Goal: Information Seeking & Learning: Learn about a topic

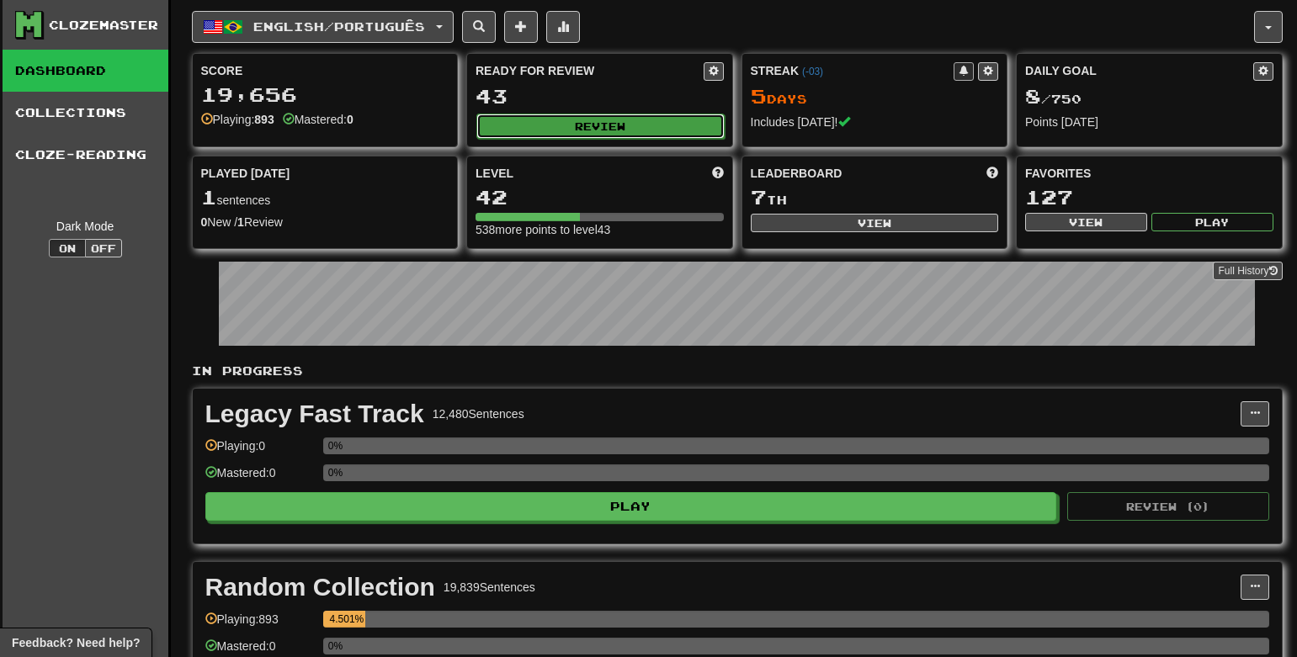
click at [613, 125] on button "Review" at bounding box center [600, 126] width 248 height 25
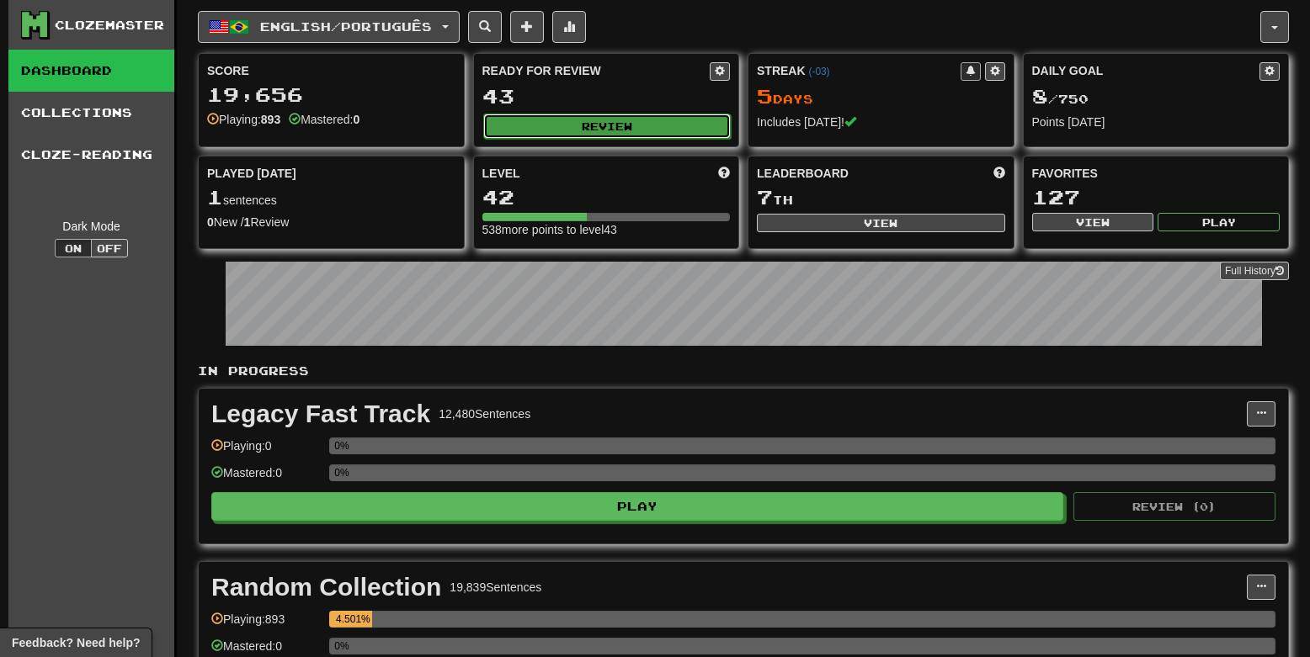
select select "**"
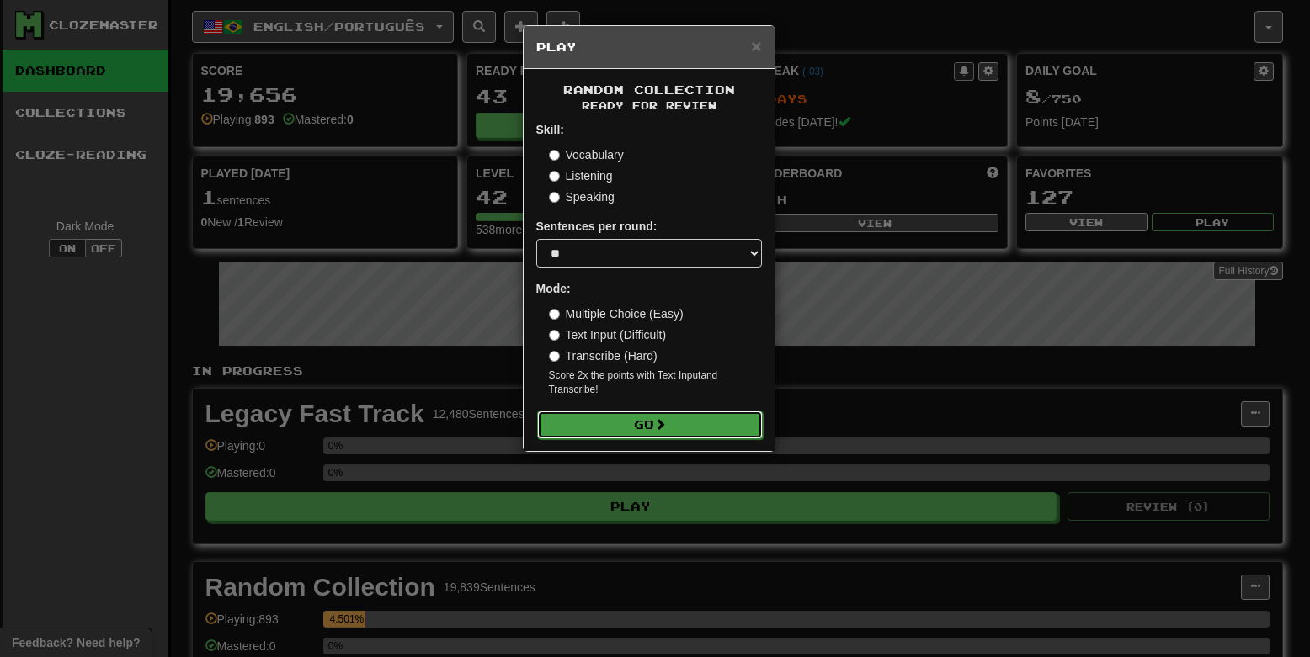
click at [635, 437] on button "Go" at bounding box center [650, 425] width 226 height 29
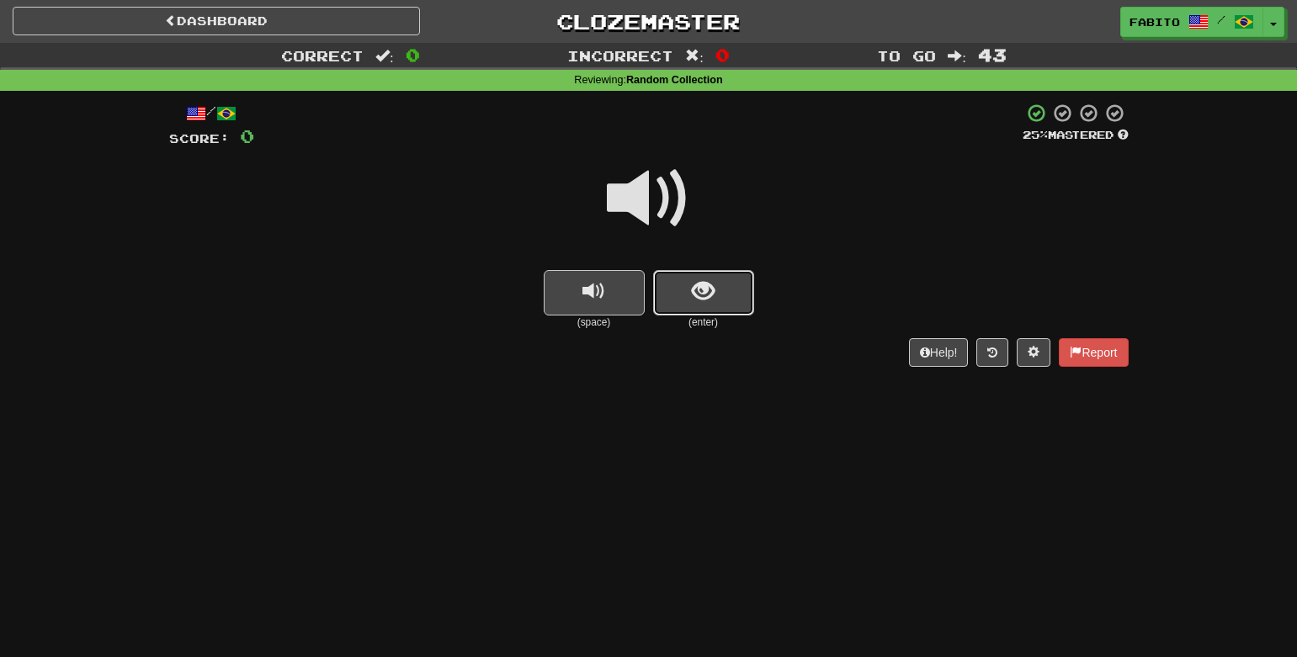
click at [715, 299] on button "show sentence" at bounding box center [703, 292] width 101 height 45
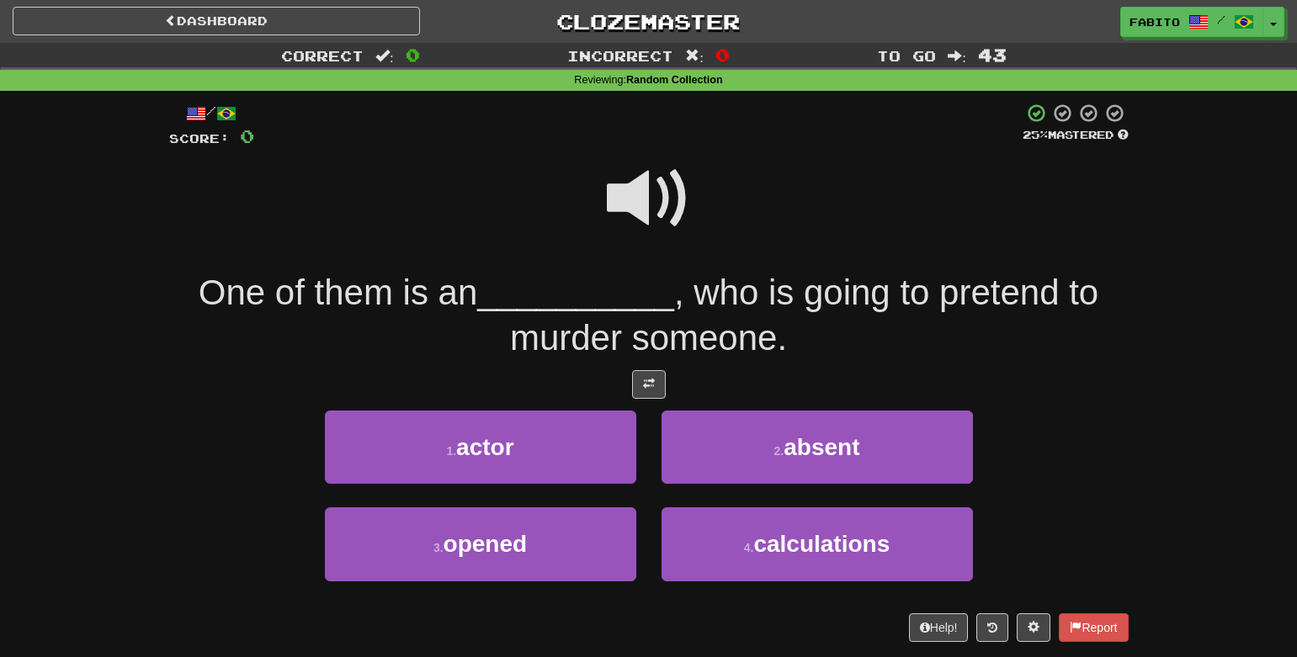
click at [671, 203] on span at bounding box center [649, 199] width 84 height 84
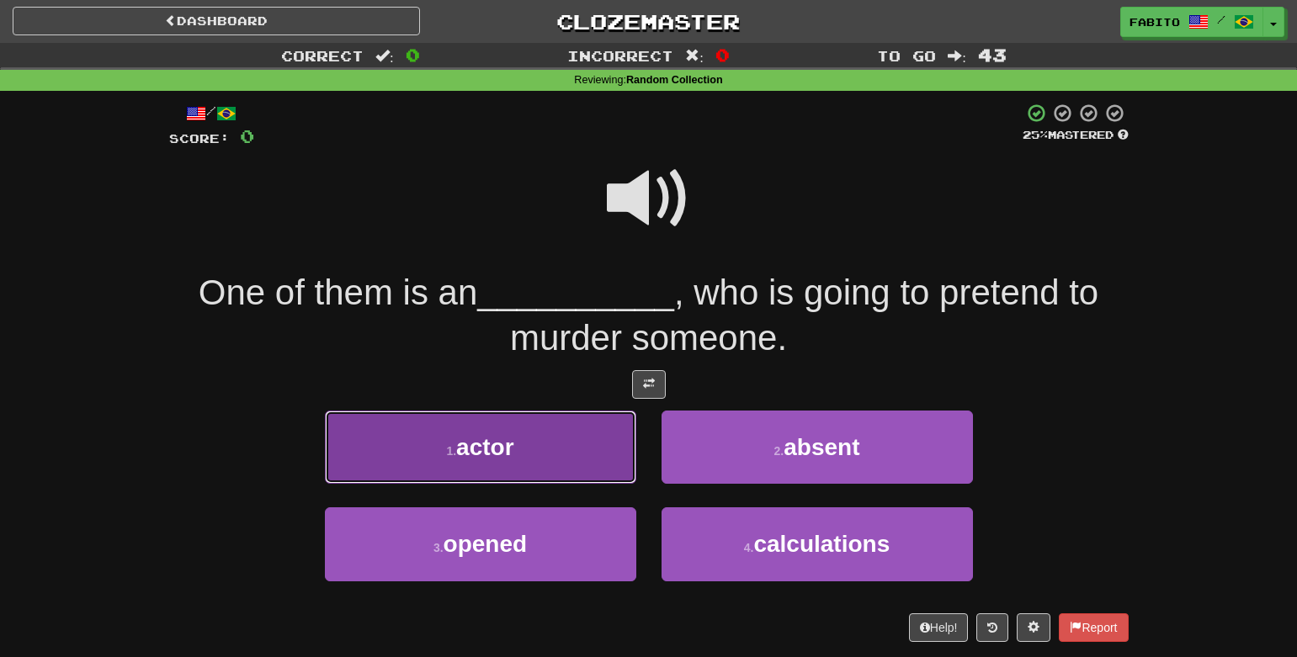
click at [498, 434] on span "actor" at bounding box center [484, 447] width 57 height 26
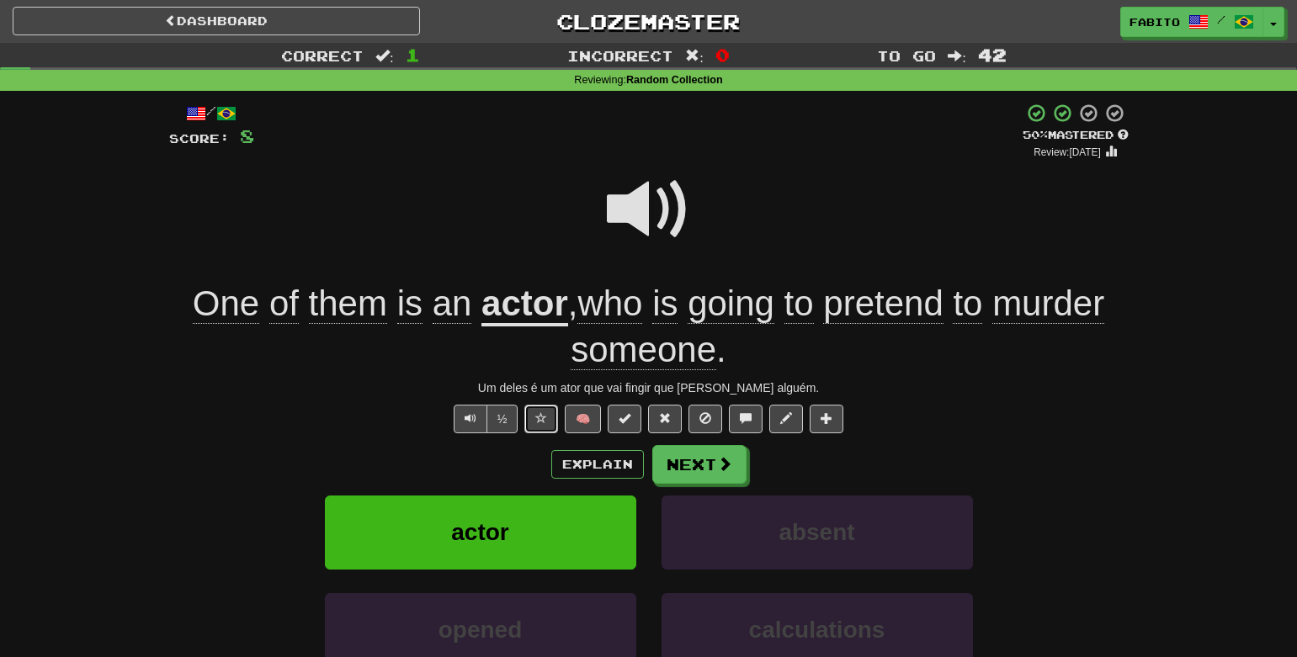
click at [551, 425] on button at bounding box center [541, 419] width 34 height 29
click at [694, 462] on button "Next" at bounding box center [700, 465] width 94 height 39
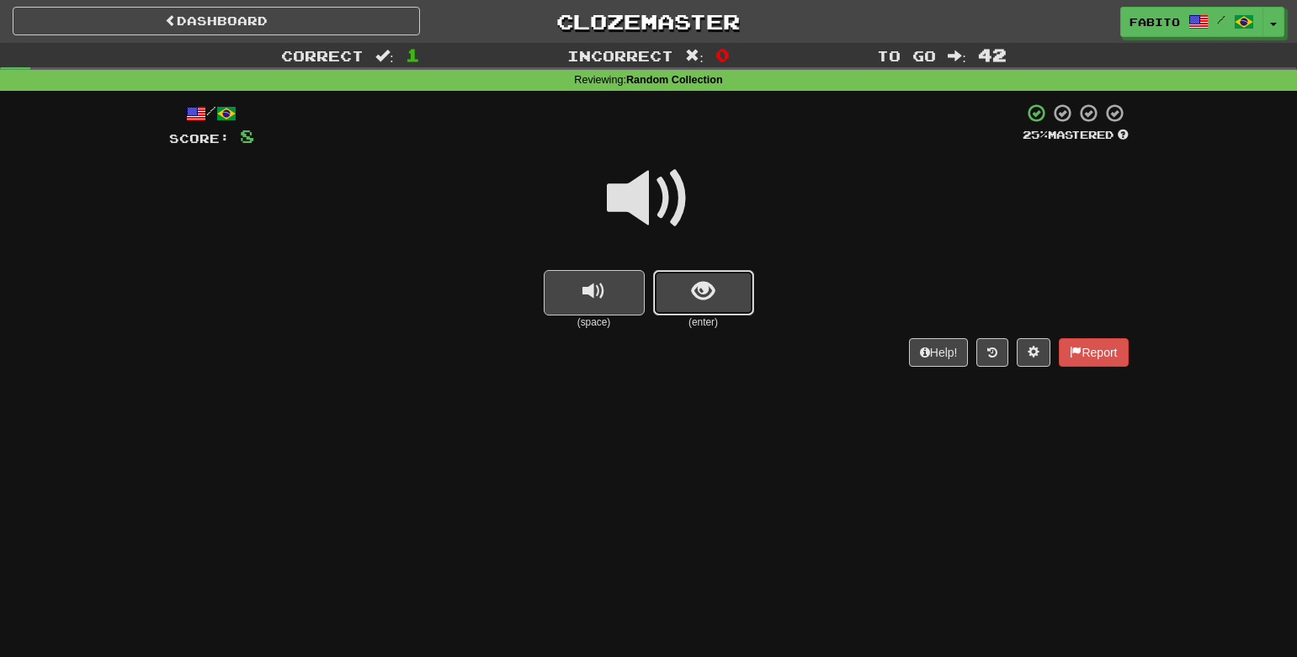
click at [703, 305] on button "show sentence" at bounding box center [703, 292] width 101 height 45
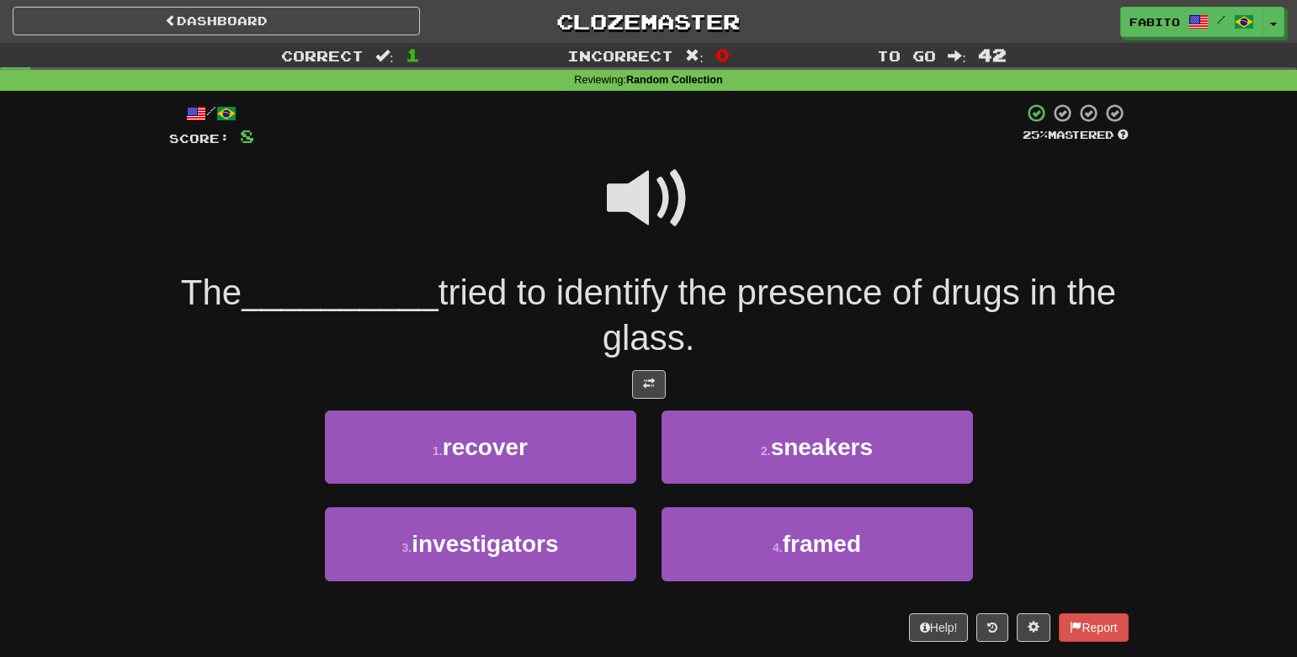
click at [651, 209] on span at bounding box center [649, 199] width 84 height 84
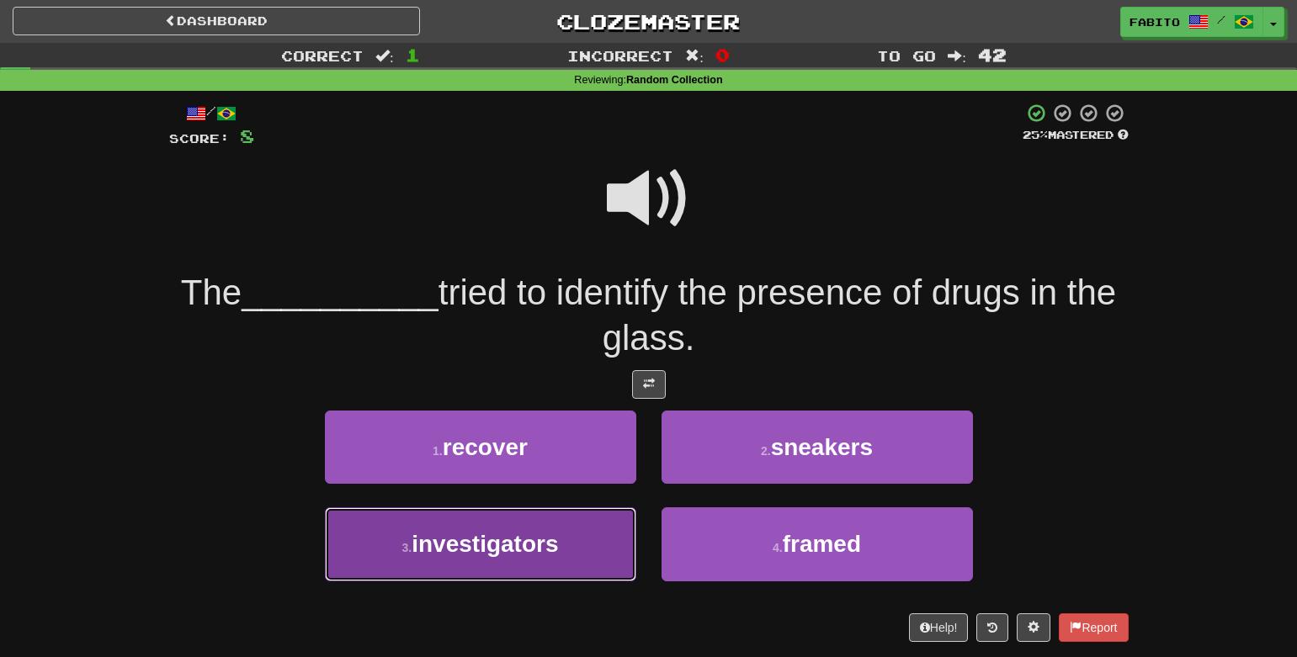
click at [541, 539] on span "investigators" at bounding box center [485, 544] width 146 height 26
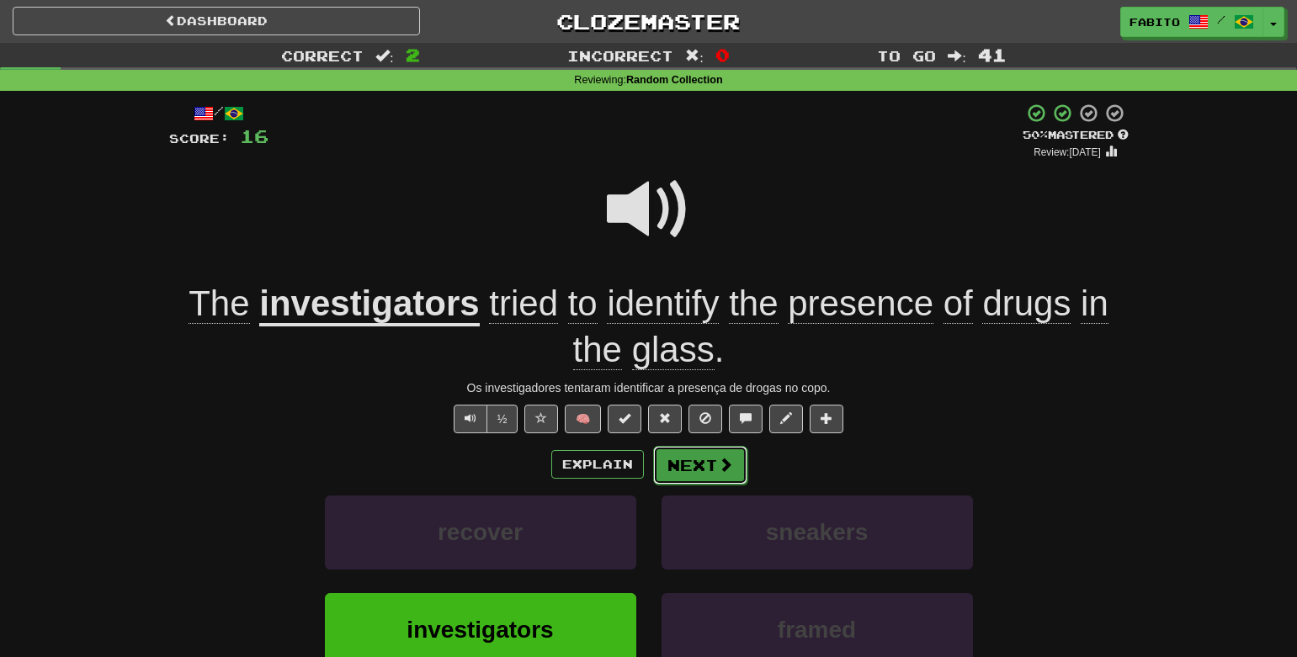
click at [683, 476] on button "Next" at bounding box center [700, 465] width 94 height 39
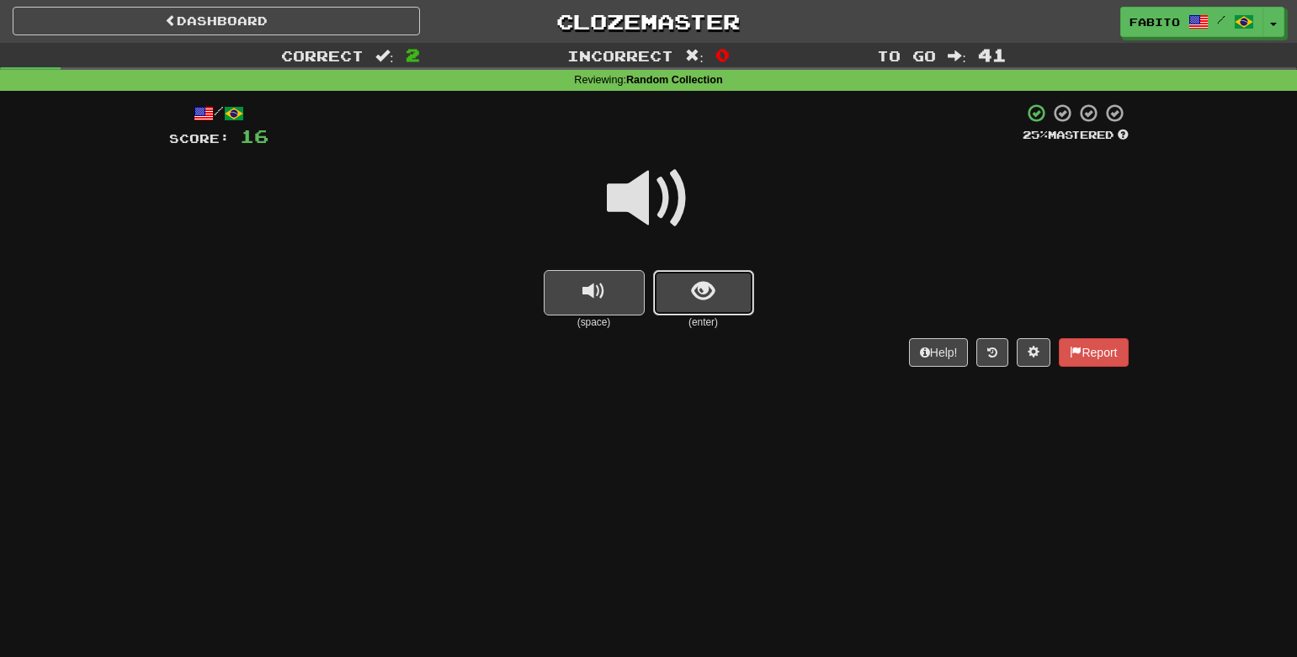
click at [685, 300] on button "show sentence" at bounding box center [703, 292] width 101 height 45
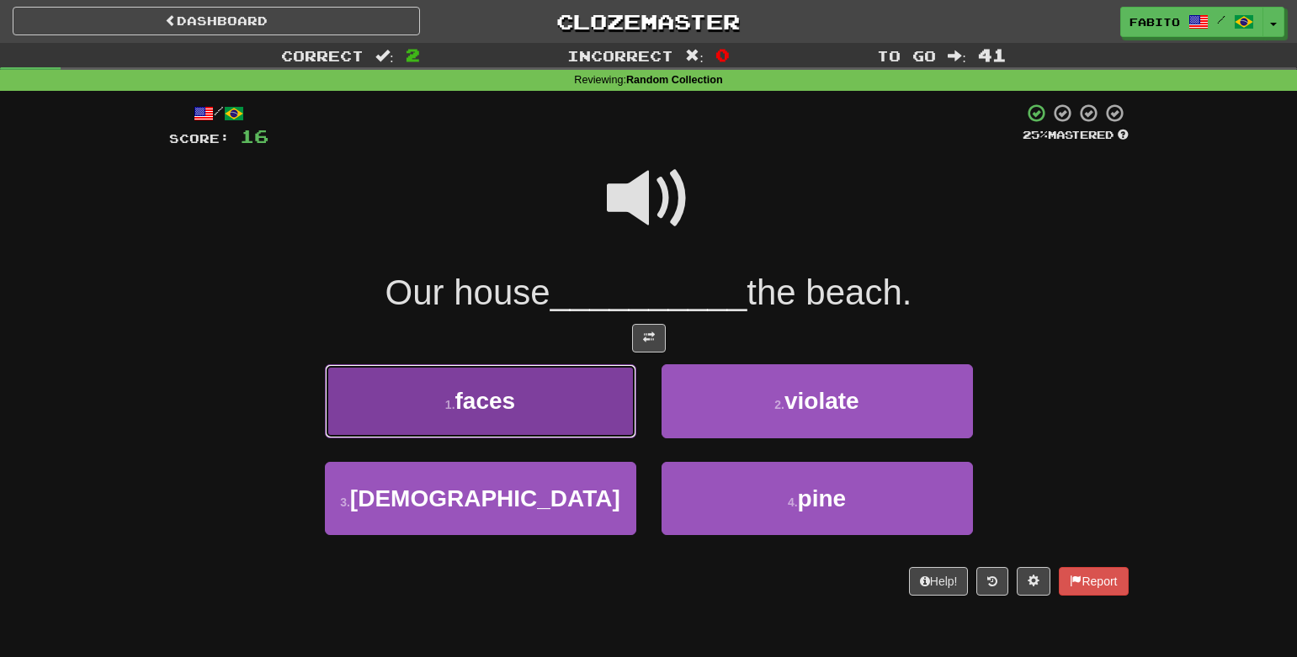
click at [532, 416] on button "1 . faces" at bounding box center [480, 400] width 311 height 73
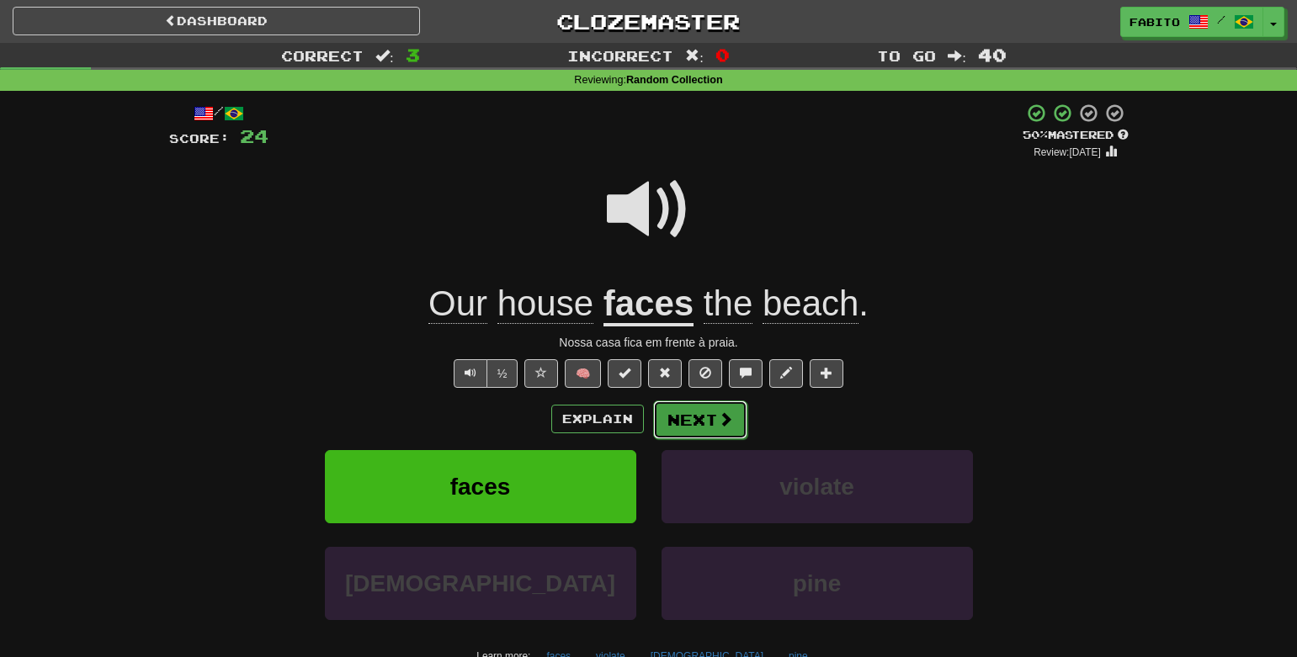
click at [692, 418] on button "Next" at bounding box center [700, 420] width 94 height 39
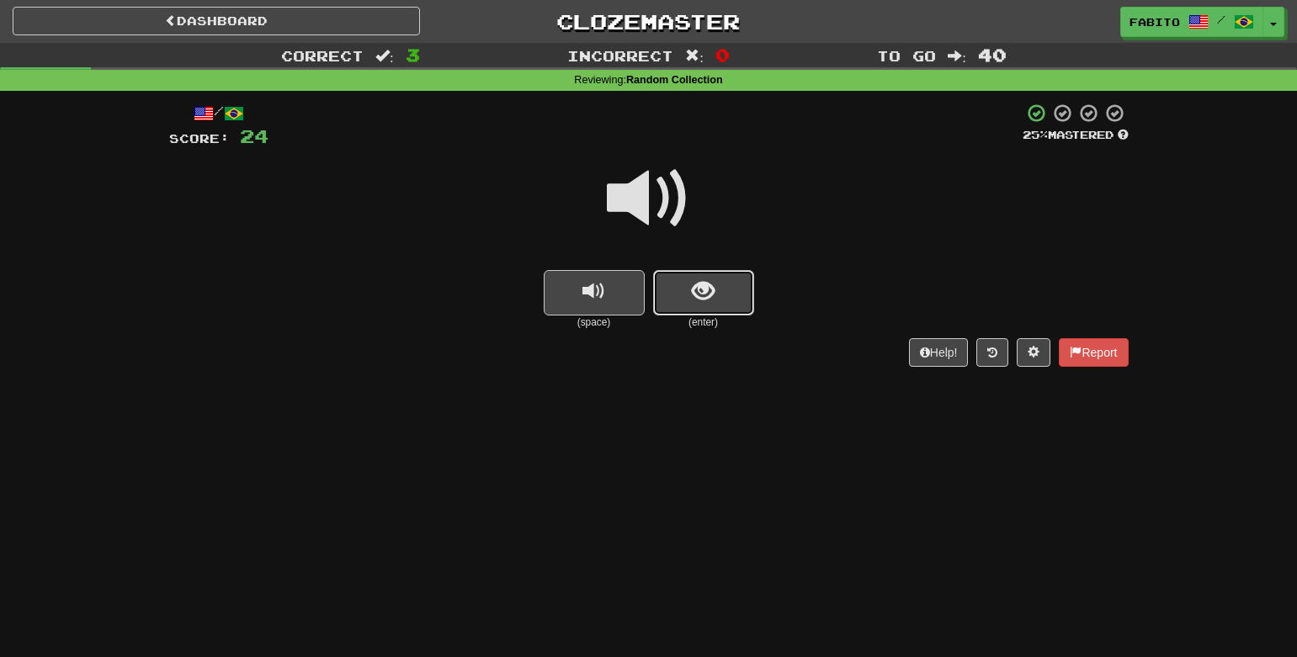
click at [688, 305] on button "show sentence" at bounding box center [703, 292] width 101 height 45
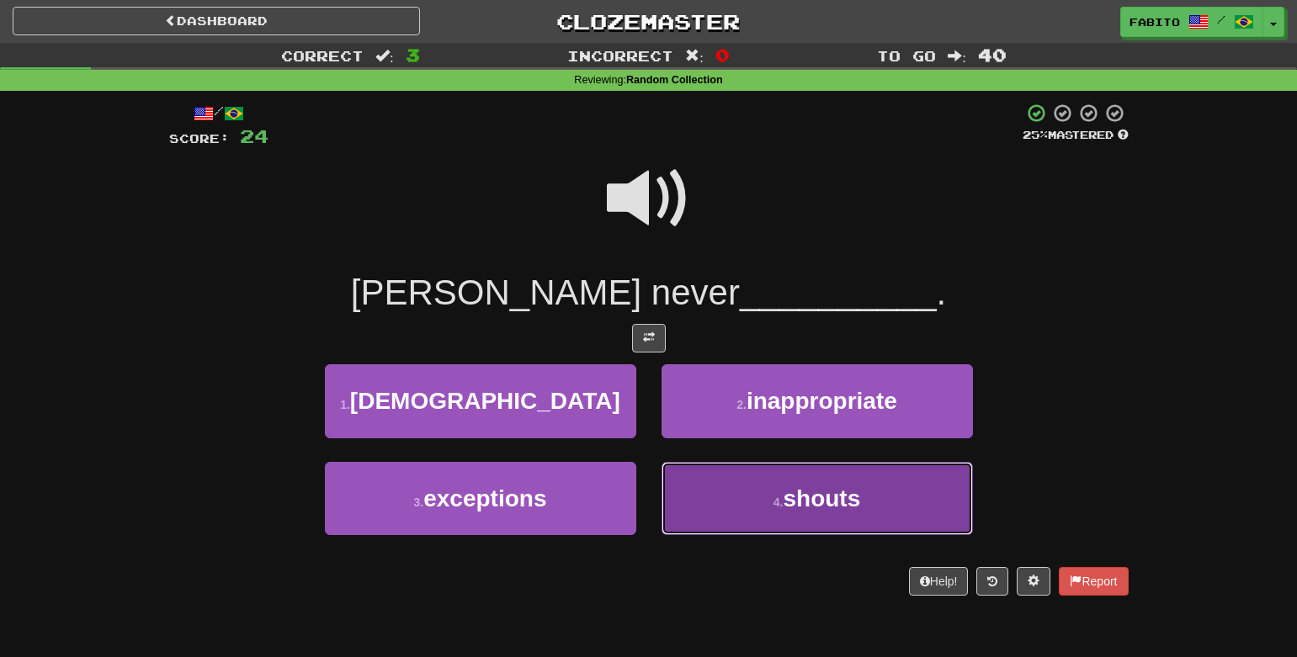
click at [720, 525] on button "4 . shouts" at bounding box center [817, 498] width 311 height 73
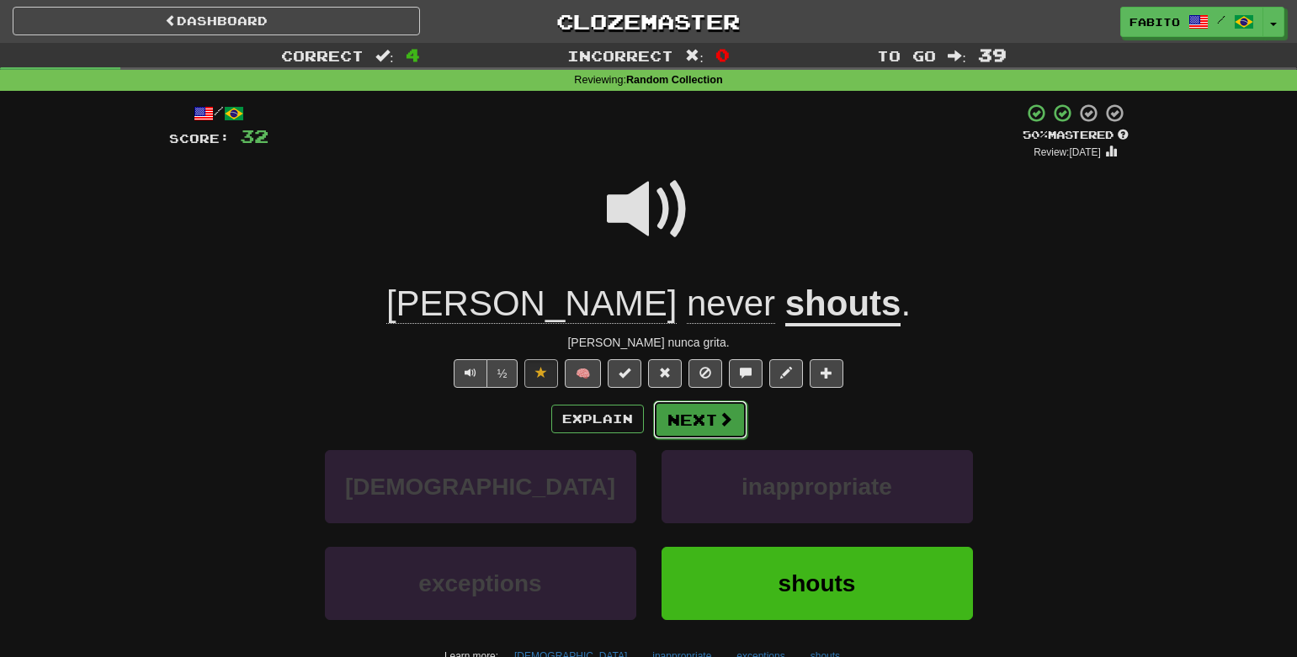
click at [686, 422] on button "Next" at bounding box center [700, 420] width 94 height 39
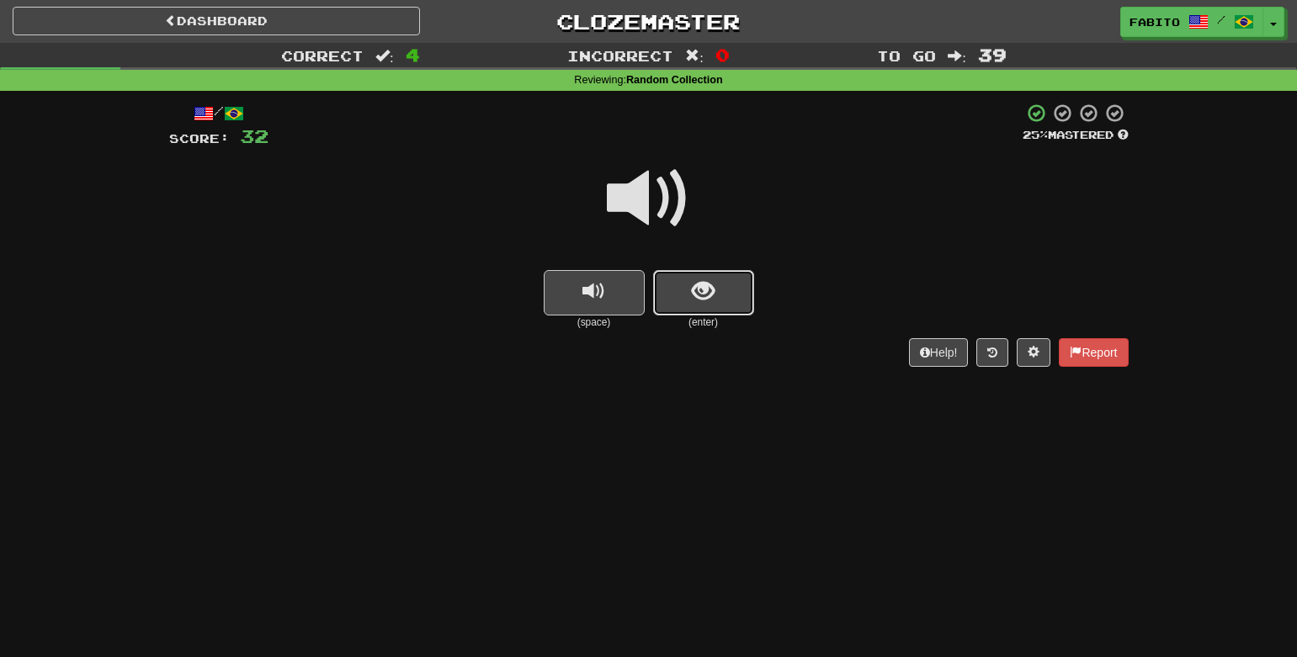
click at [716, 309] on button "show sentence" at bounding box center [703, 292] width 101 height 45
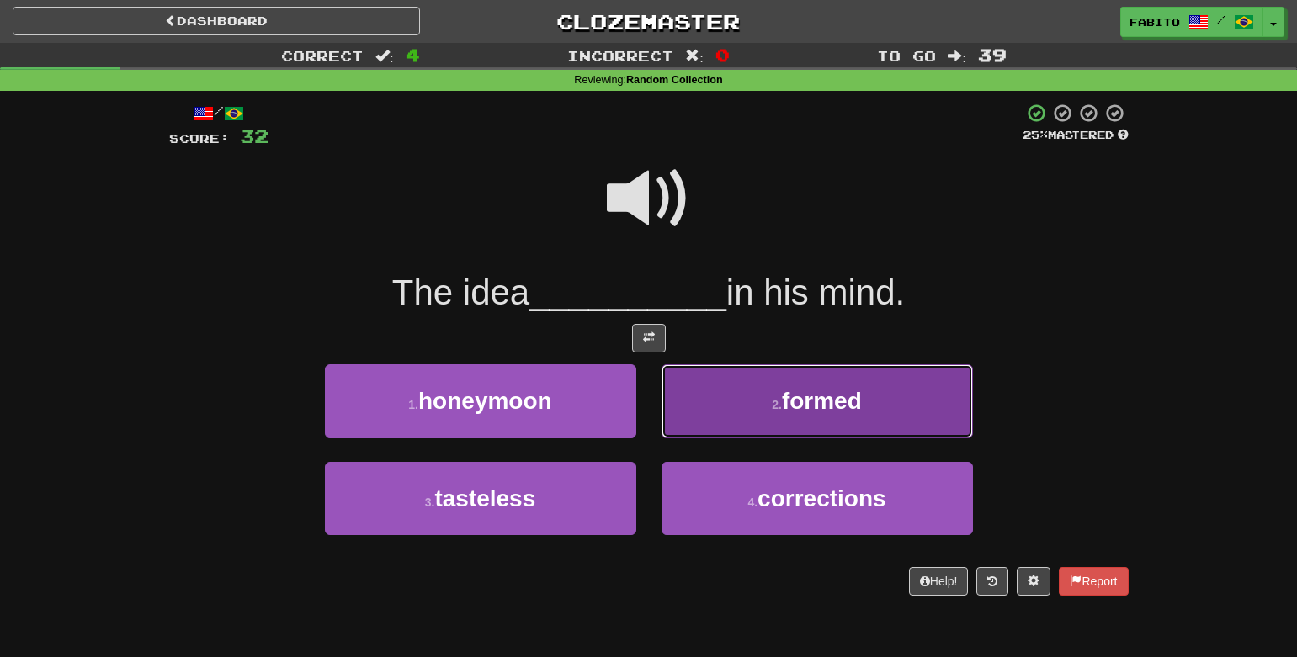
click at [736, 395] on button "2 . formed" at bounding box center [817, 400] width 311 height 73
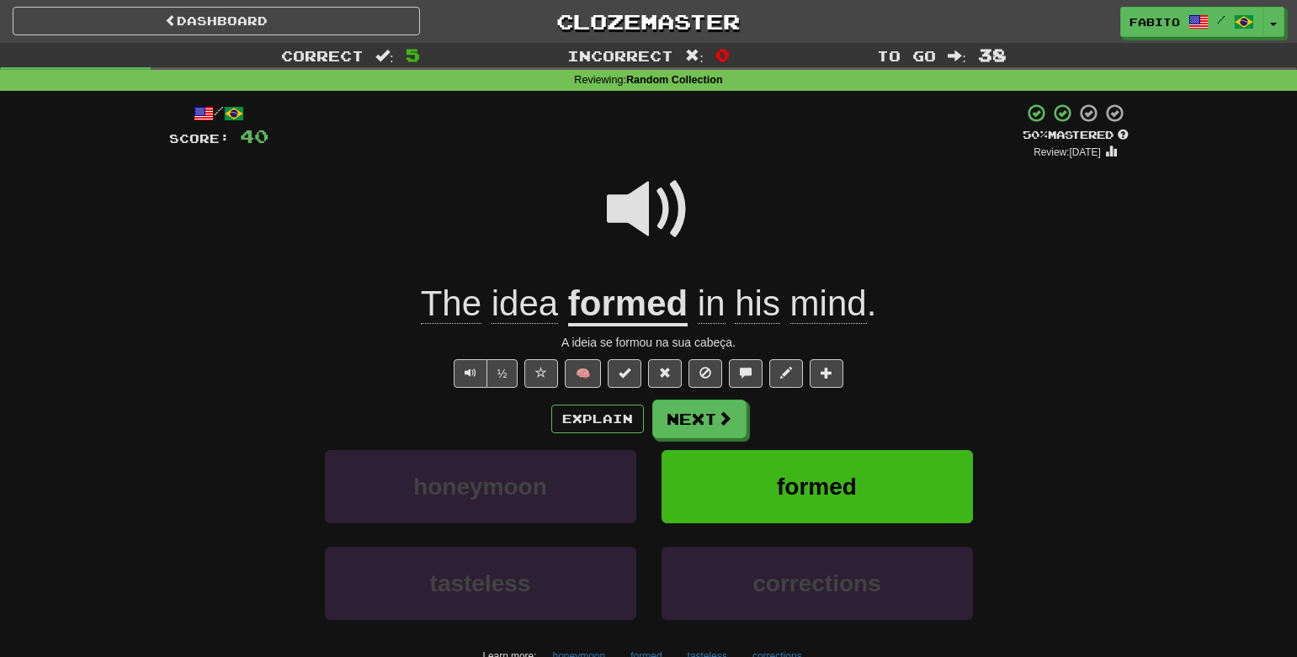
click at [638, 215] on span at bounding box center [649, 210] width 84 height 84
click at [698, 430] on button "Next" at bounding box center [700, 420] width 94 height 39
click at [698, 430] on div "Dashboard Clozemaster Fabito / Toggle Dropdown Dashboard Leaderboard Activity F…" at bounding box center [648, 379] width 1297 height 758
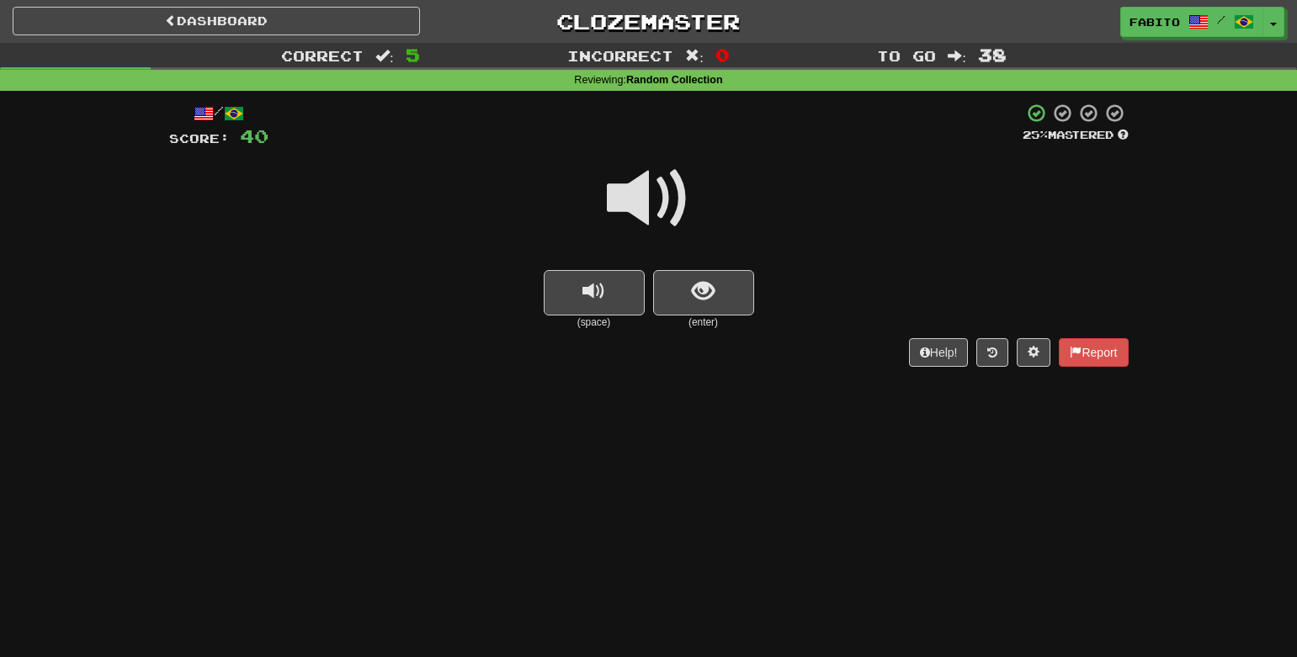
click at [662, 196] on span at bounding box center [649, 199] width 84 height 84
click at [693, 290] on span "show sentence" at bounding box center [703, 291] width 23 height 23
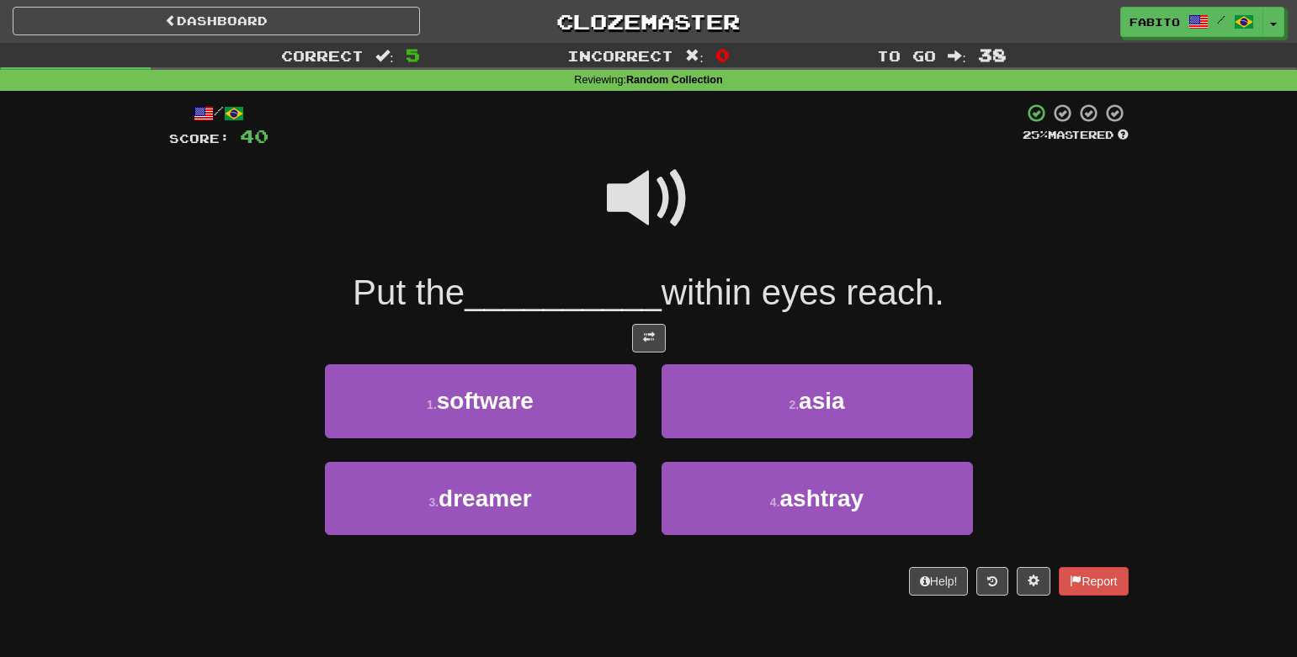
click at [639, 184] on span at bounding box center [649, 199] width 84 height 84
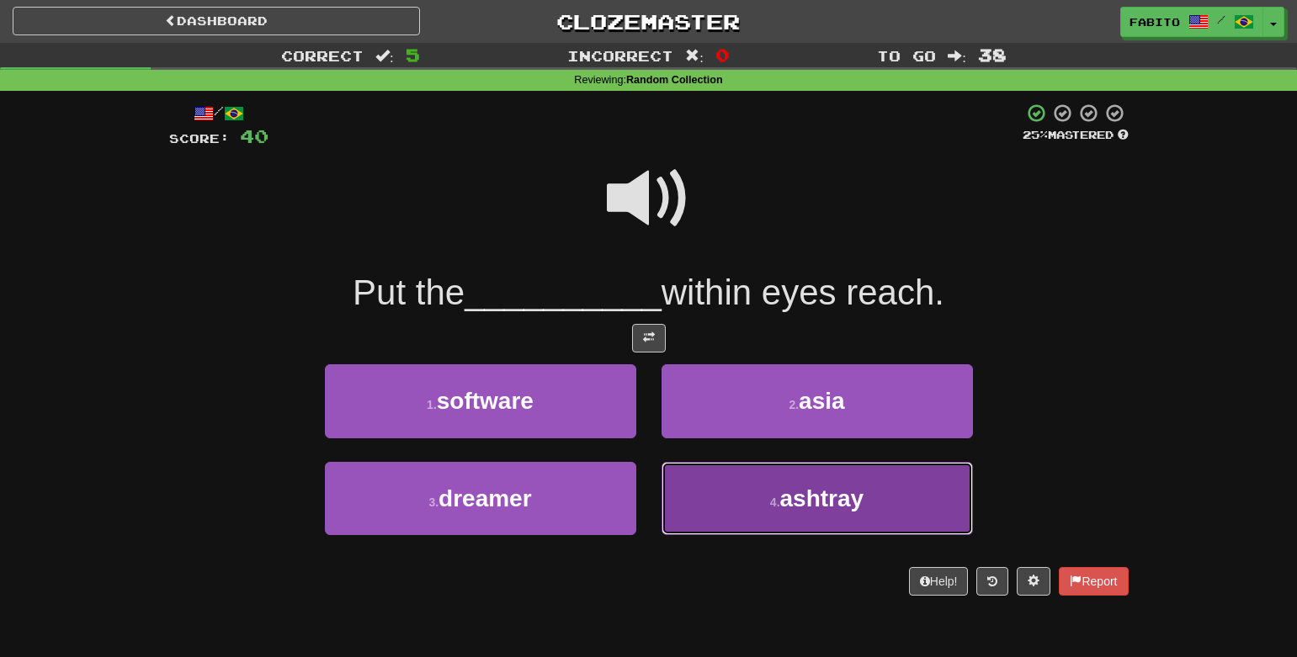
click at [811, 515] on button "4 . ashtray" at bounding box center [817, 498] width 311 height 73
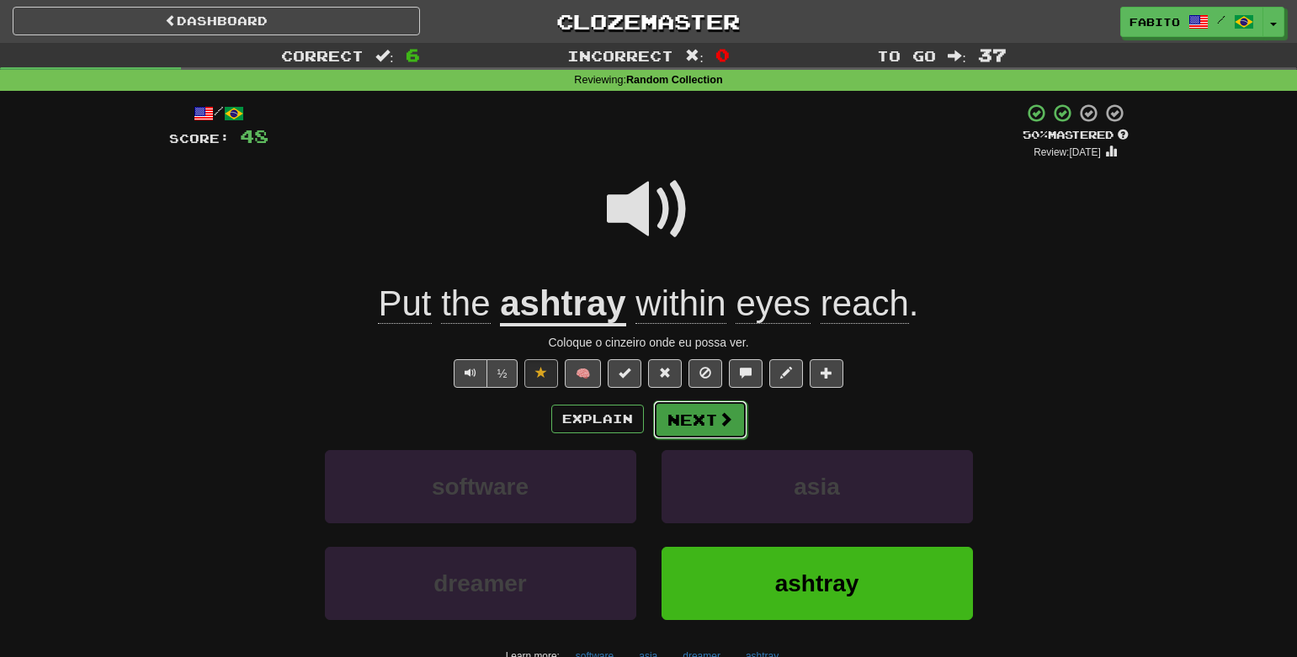
click at [718, 421] on span at bounding box center [725, 419] width 15 height 15
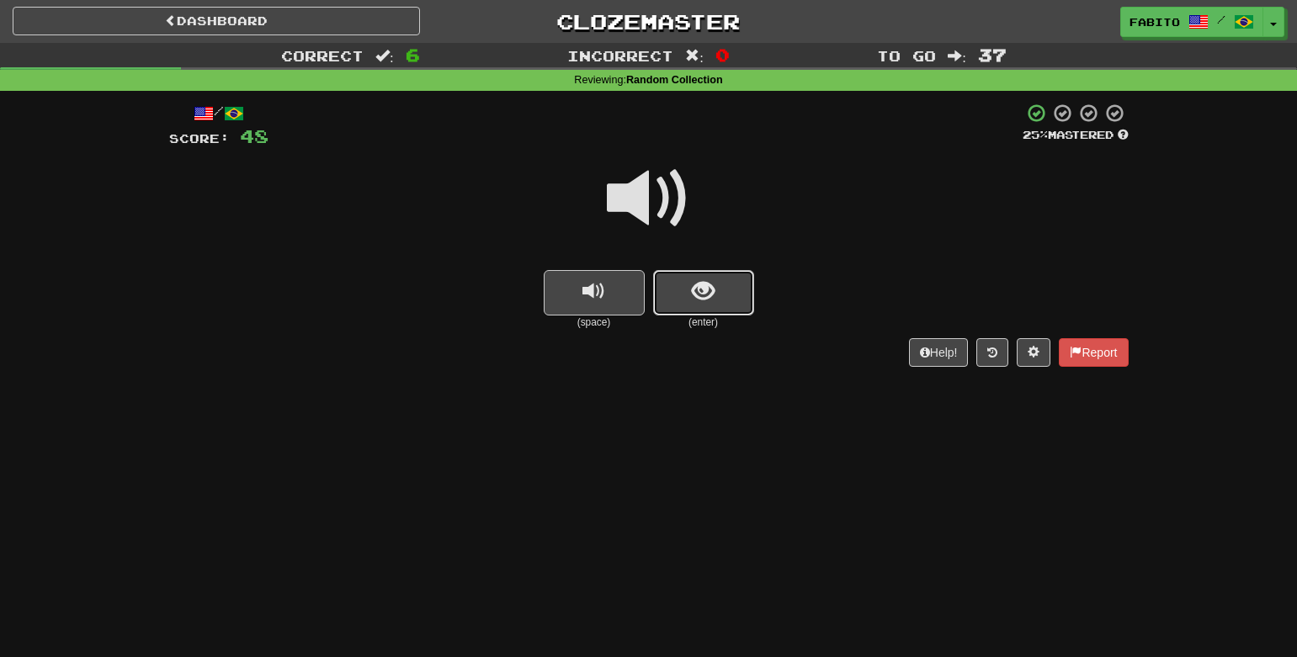
click at [730, 305] on button "show sentence" at bounding box center [703, 292] width 101 height 45
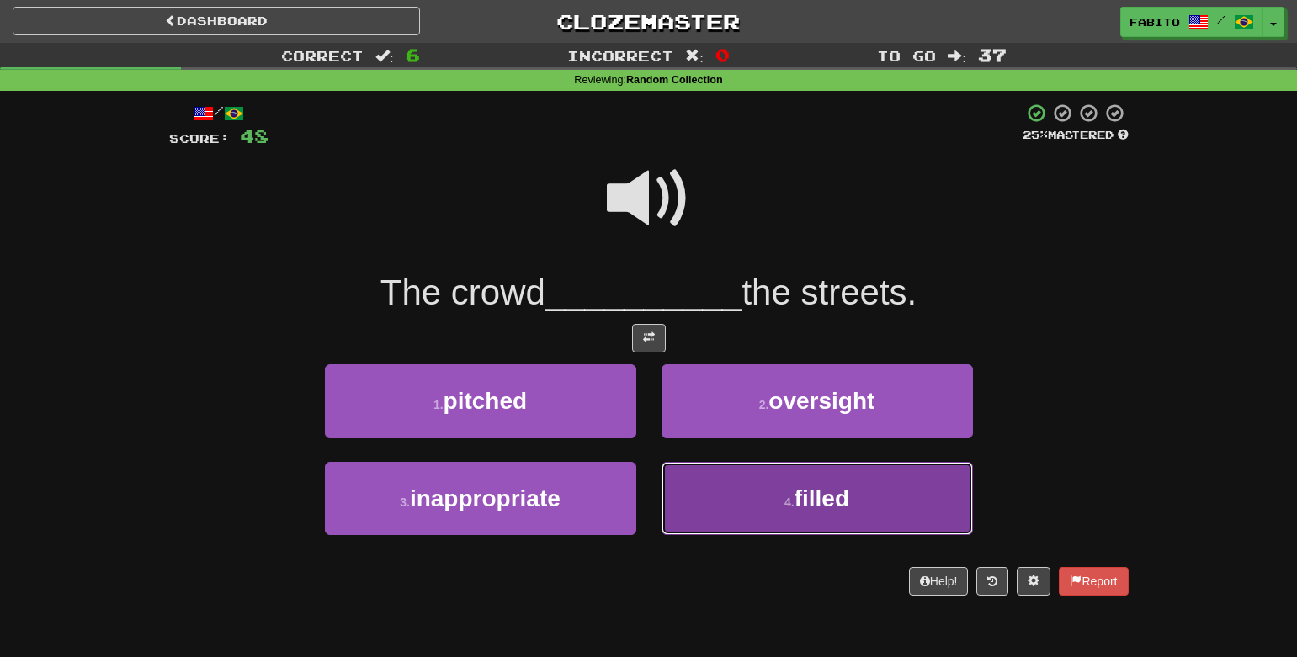
click at [731, 501] on button "4 . filled" at bounding box center [817, 498] width 311 height 73
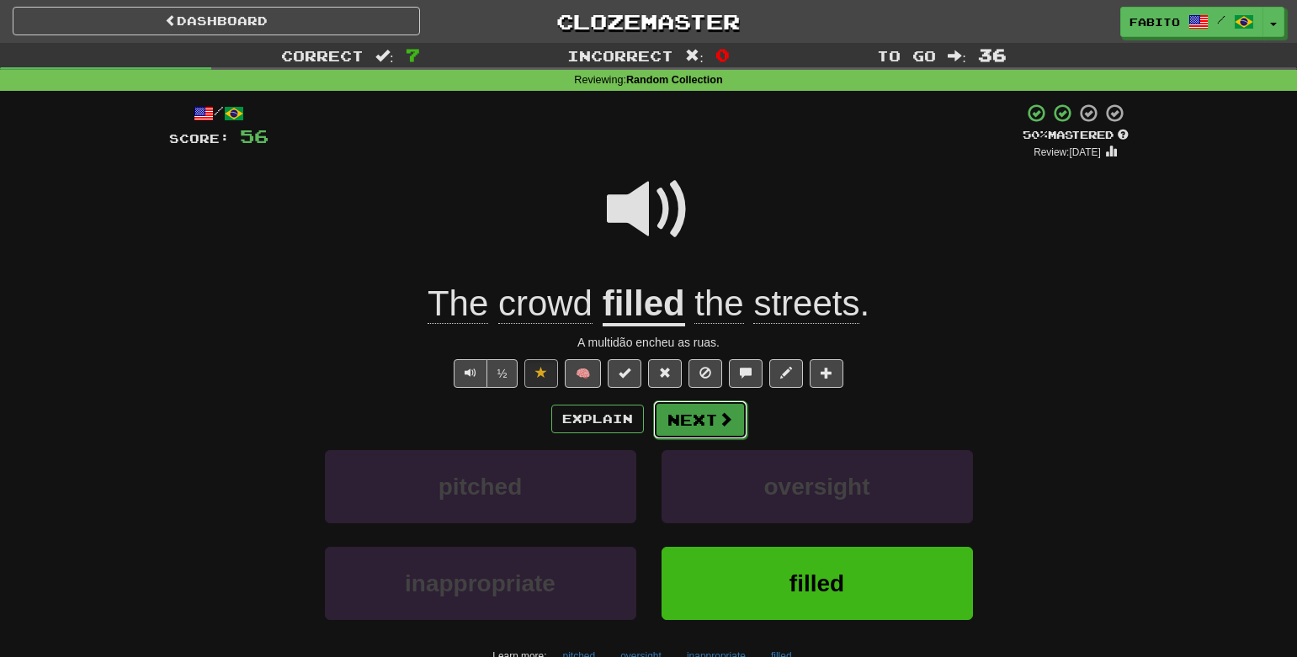
click at [693, 429] on button "Next" at bounding box center [700, 420] width 94 height 39
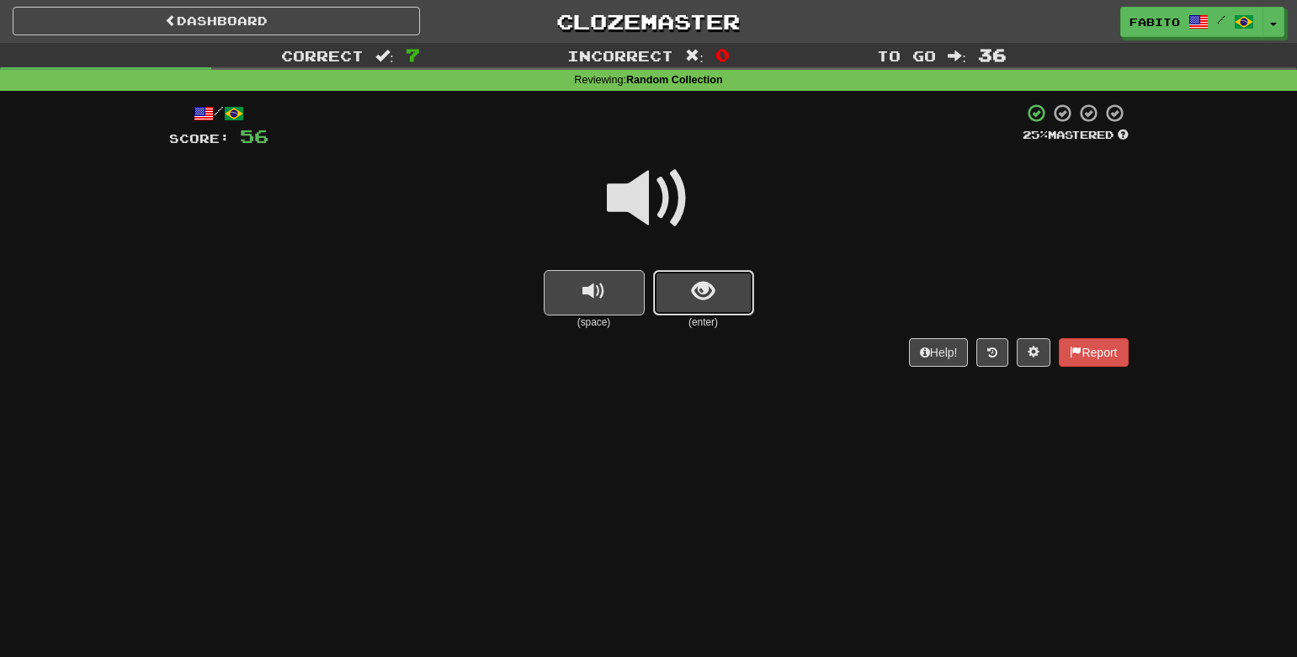
click at [678, 289] on button "show sentence" at bounding box center [703, 292] width 101 height 45
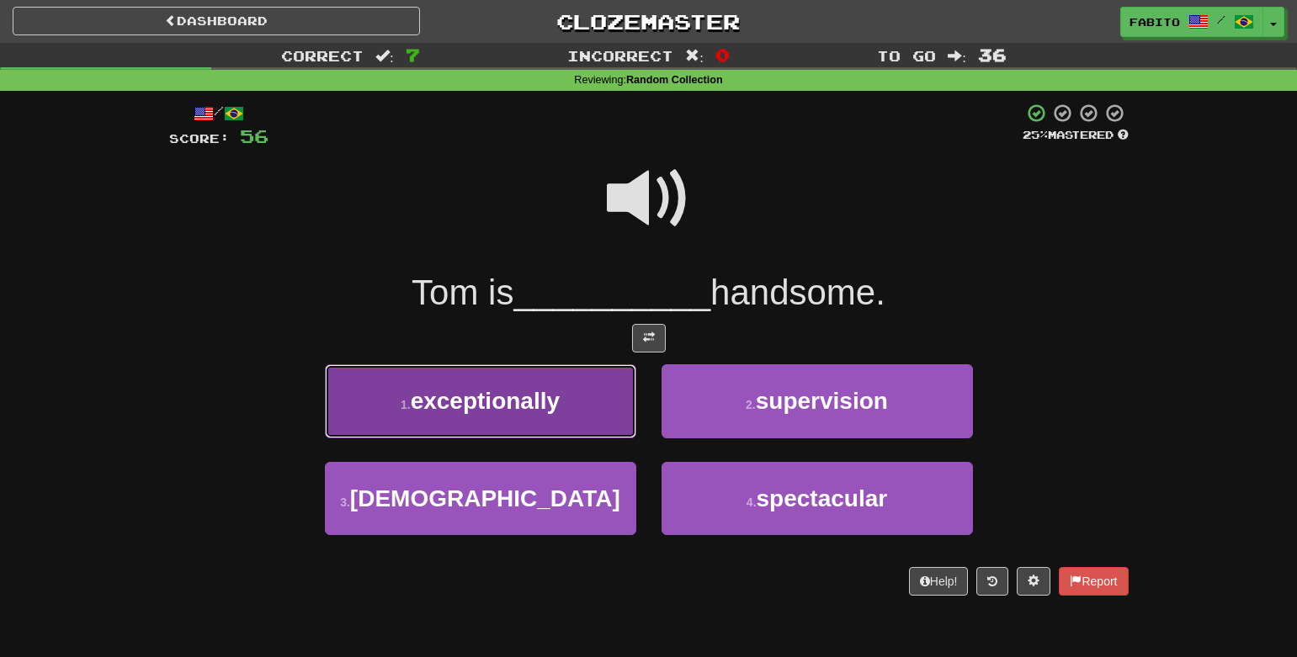
click at [578, 413] on button "1 . exceptionally" at bounding box center [480, 400] width 311 height 73
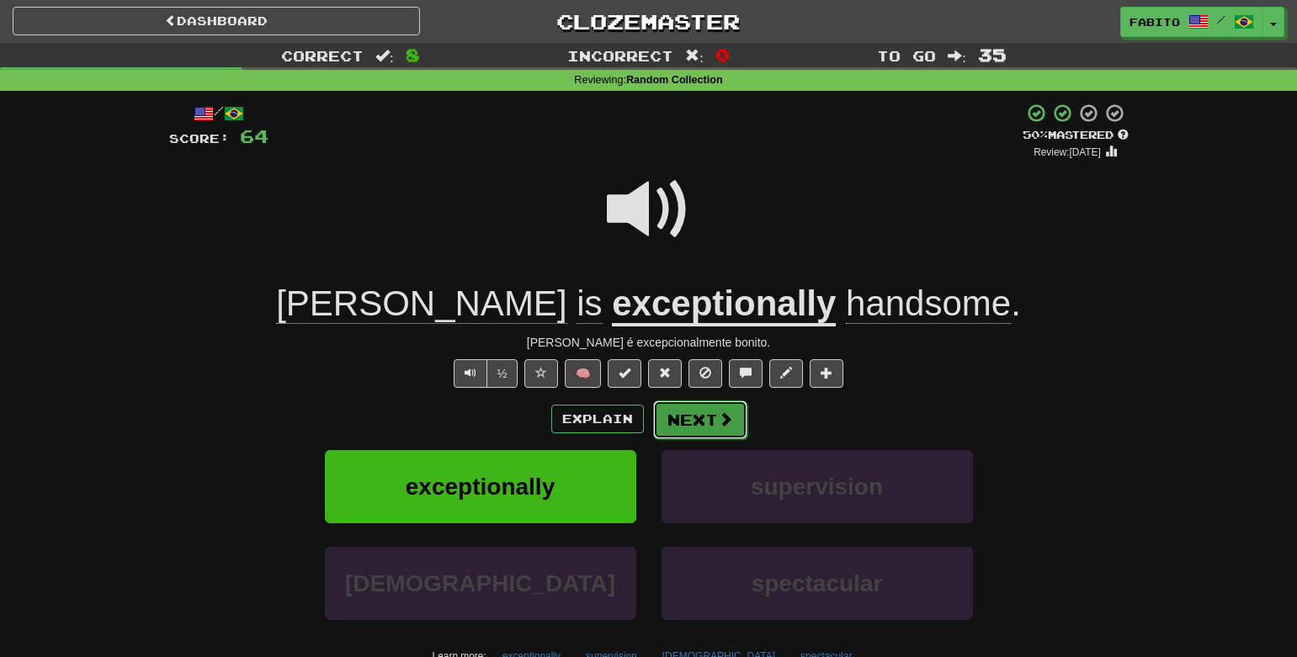
click at [702, 431] on button "Next" at bounding box center [700, 420] width 94 height 39
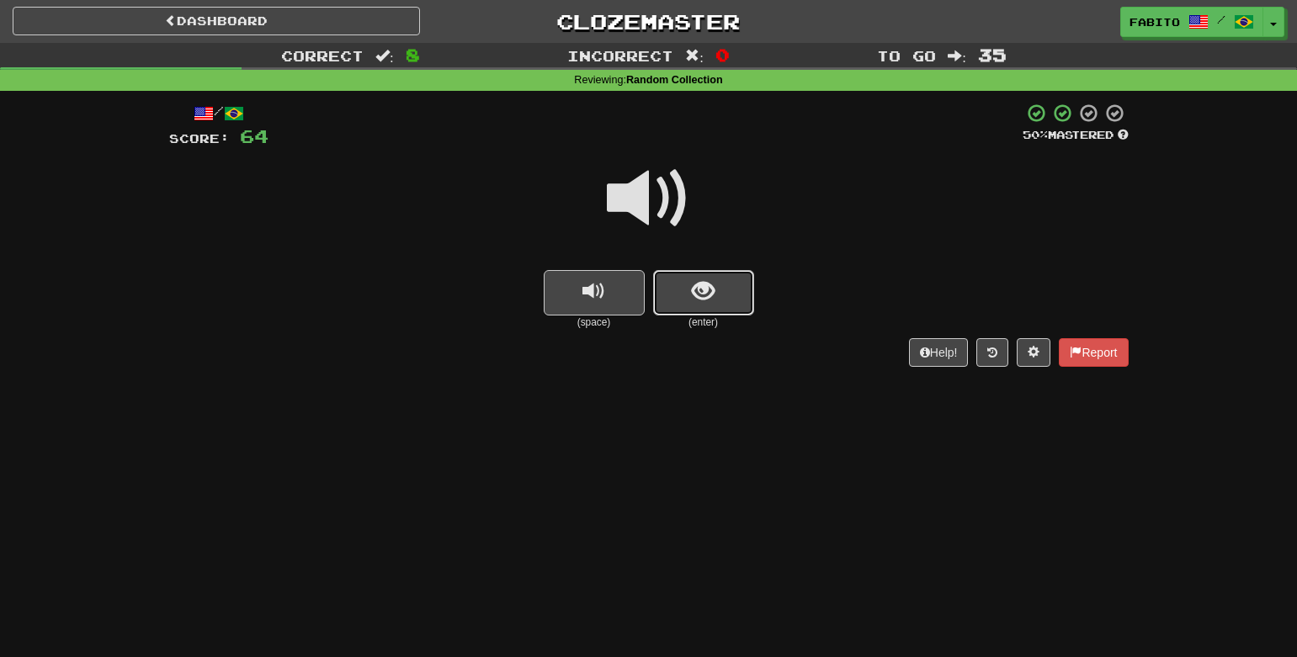
click at [694, 301] on span "show sentence" at bounding box center [703, 291] width 23 height 23
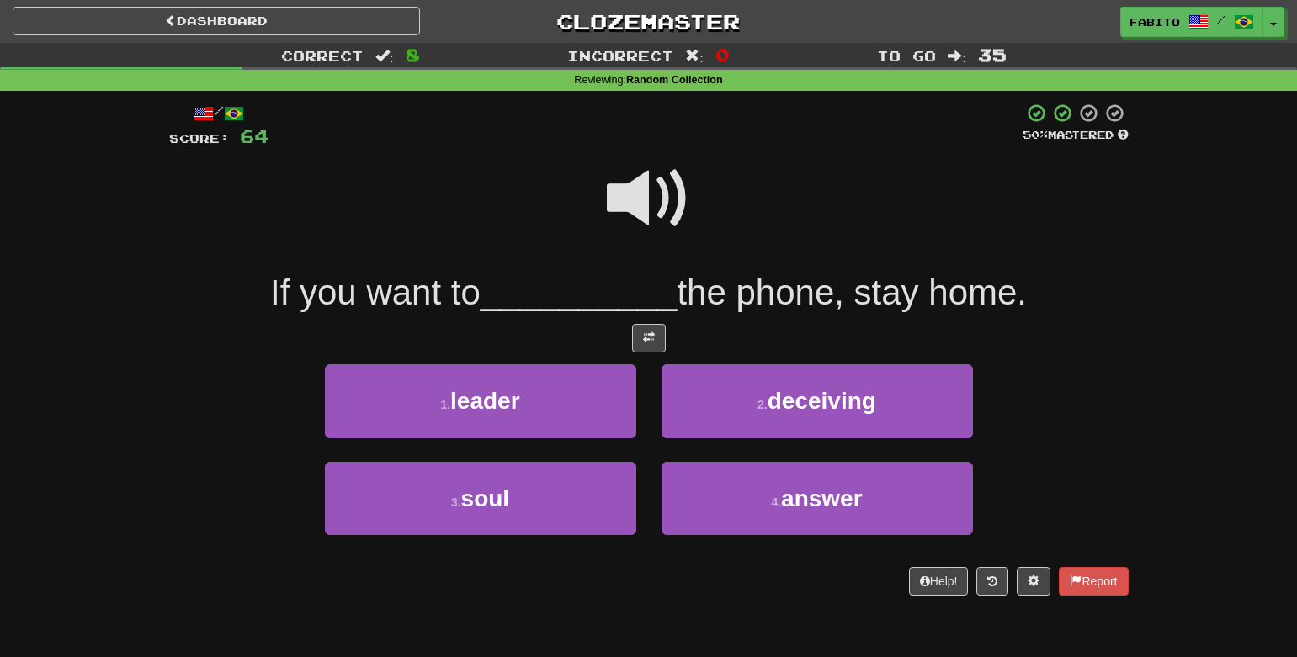
click at [651, 194] on span at bounding box center [649, 199] width 84 height 84
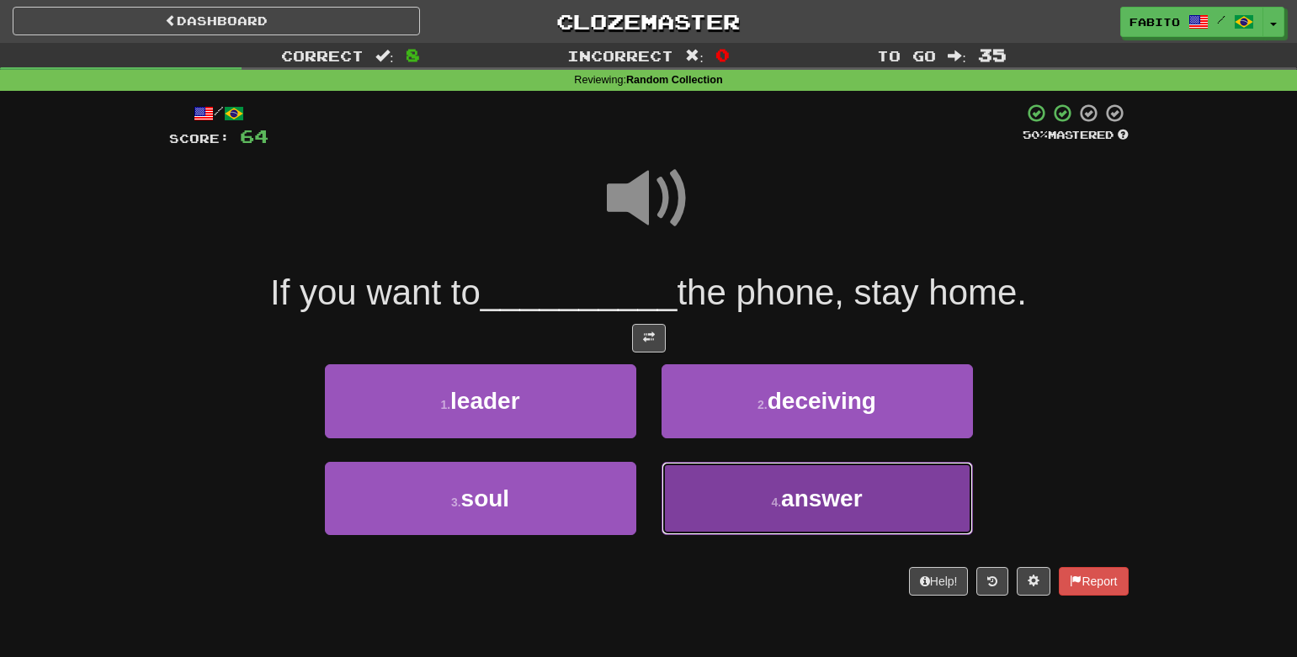
click at [806, 520] on button "4 . answer" at bounding box center [817, 498] width 311 height 73
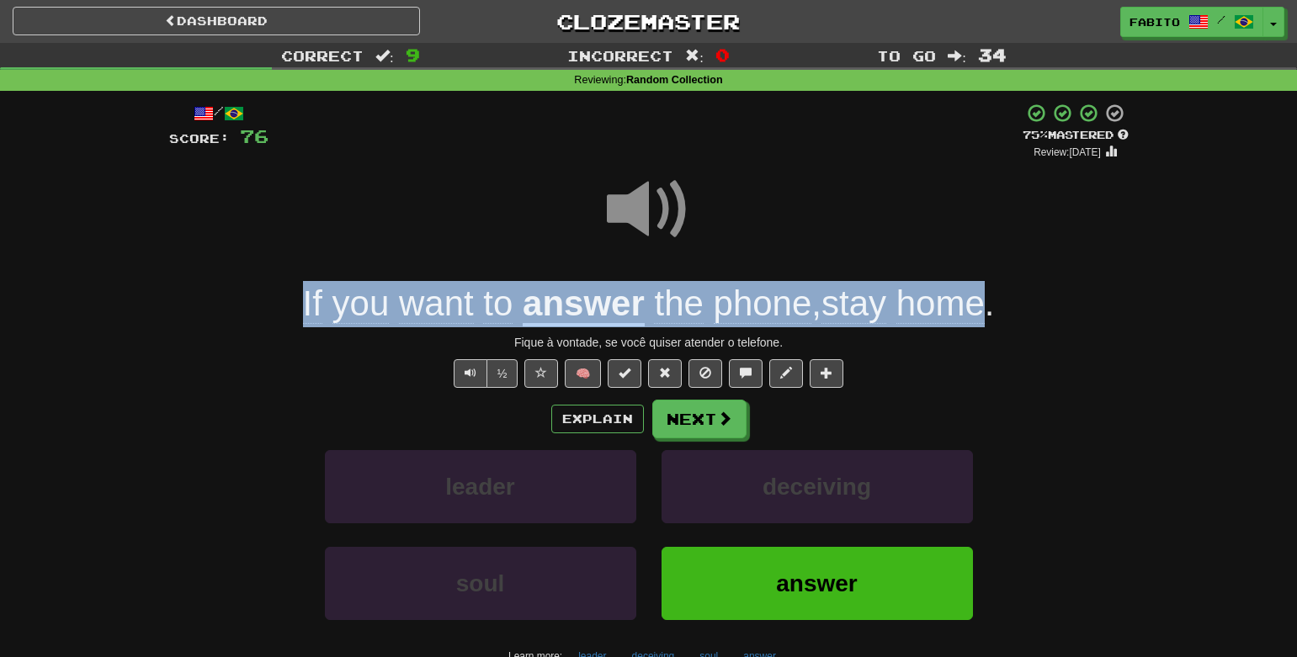
drag, startPoint x: 279, startPoint y: 306, endPoint x: 994, endPoint y: 319, distance: 715.6
click at [994, 319] on div "If you want to answer the phone , stay home ." at bounding box center [649, 304] width 960 height 46
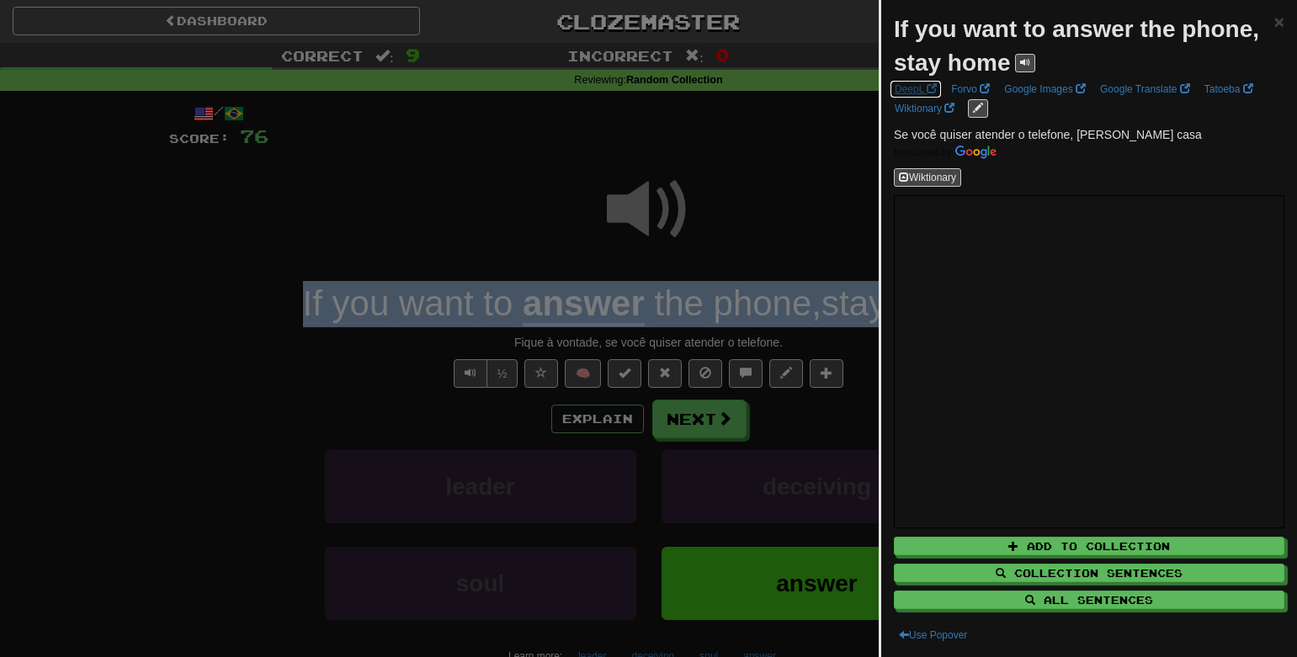
click at [920, 88] on link "DeepL" at bounding box center [916, 89] width 52 height 19
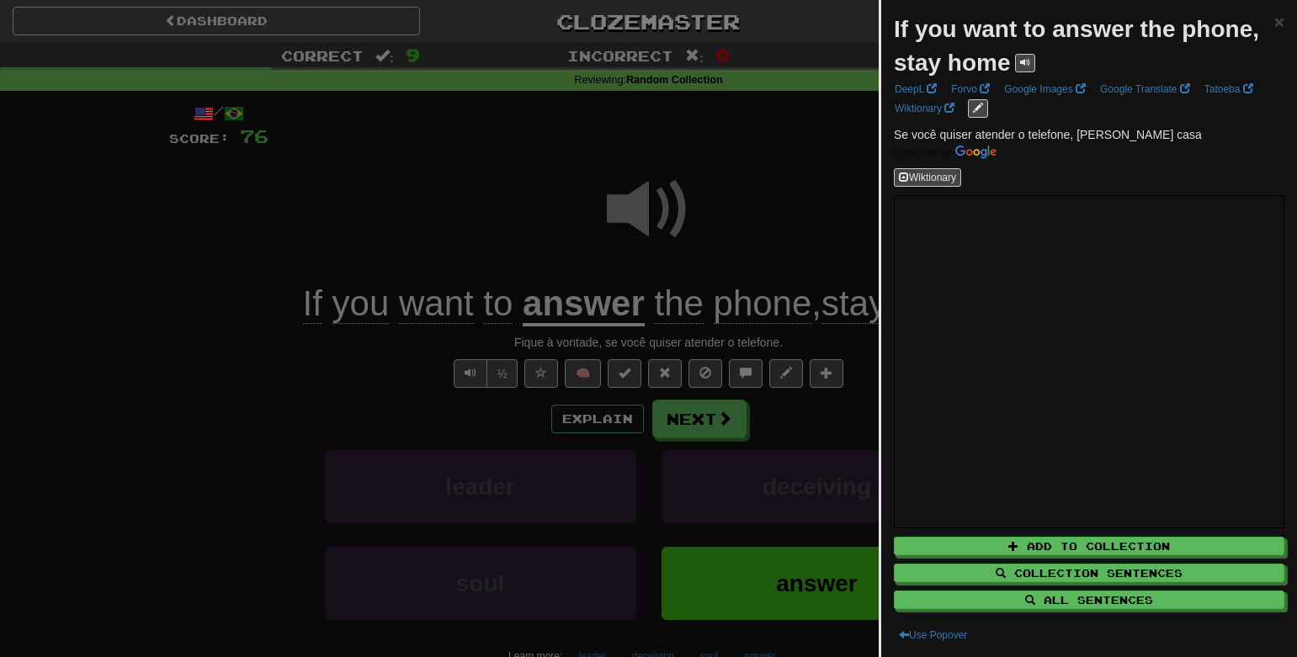
click at [746, 260] on div at bounding box center [648, 328] width 1297 height 657
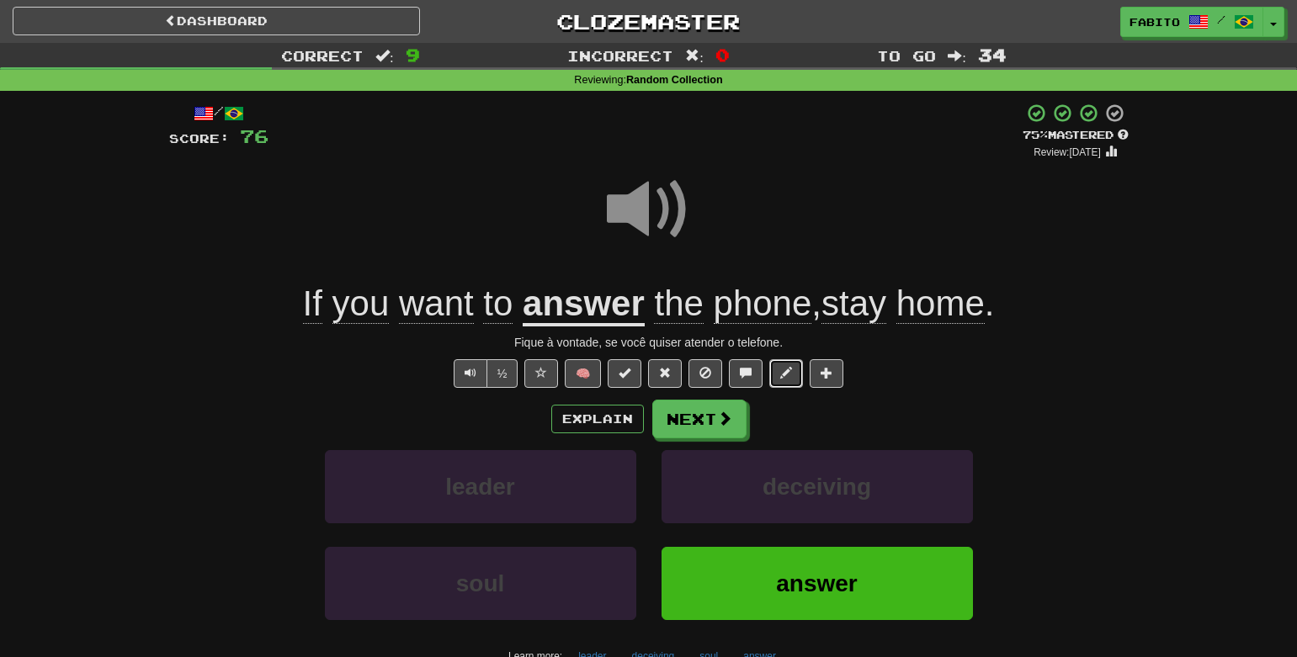
click at [785, 375] on span at bounding box center [786, 373] width 12 height 12
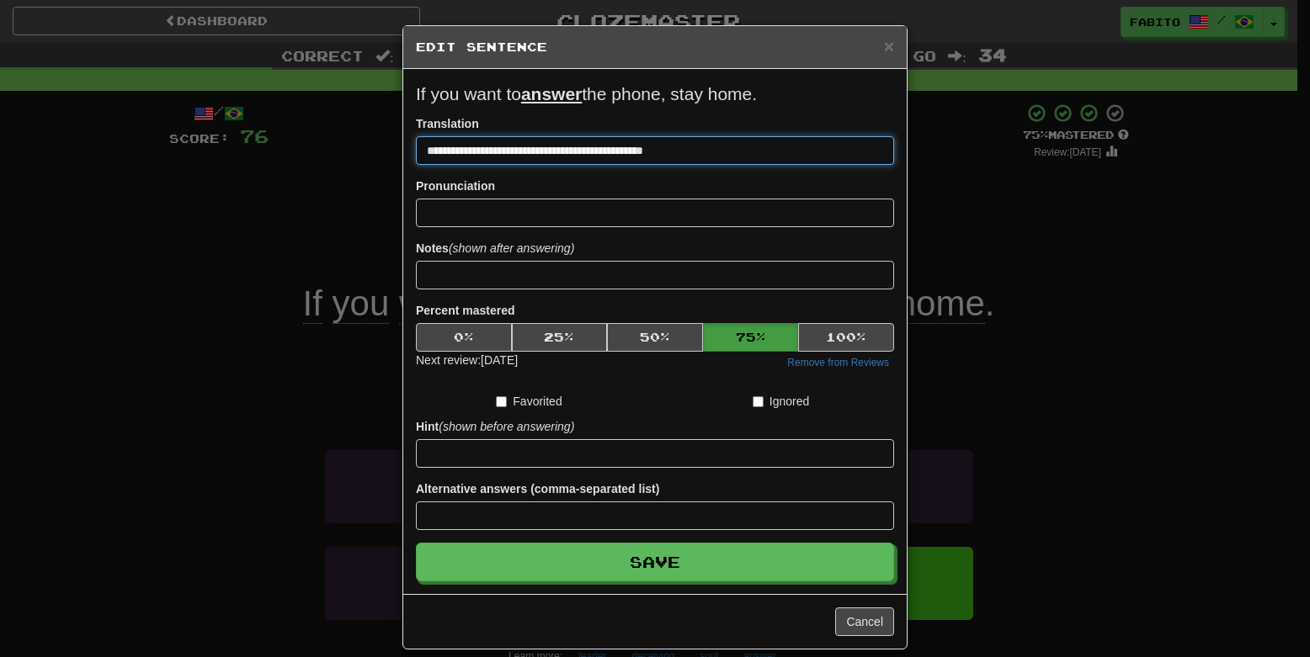
drag, startPoint x: 700, startPoint y: 149, endPoint x: 380, endPoint y: 147, distance: 320.7
click at [380, 147] on div "**********" at bounding box center [655, 328] width 1310 height 657
paste input
click at [426, 153] on input "**********" at bounding box center [655, 150] width 478 height 29
click at [663, 154] on input "**********" at bounding box center [655, 150] width 478 height 29
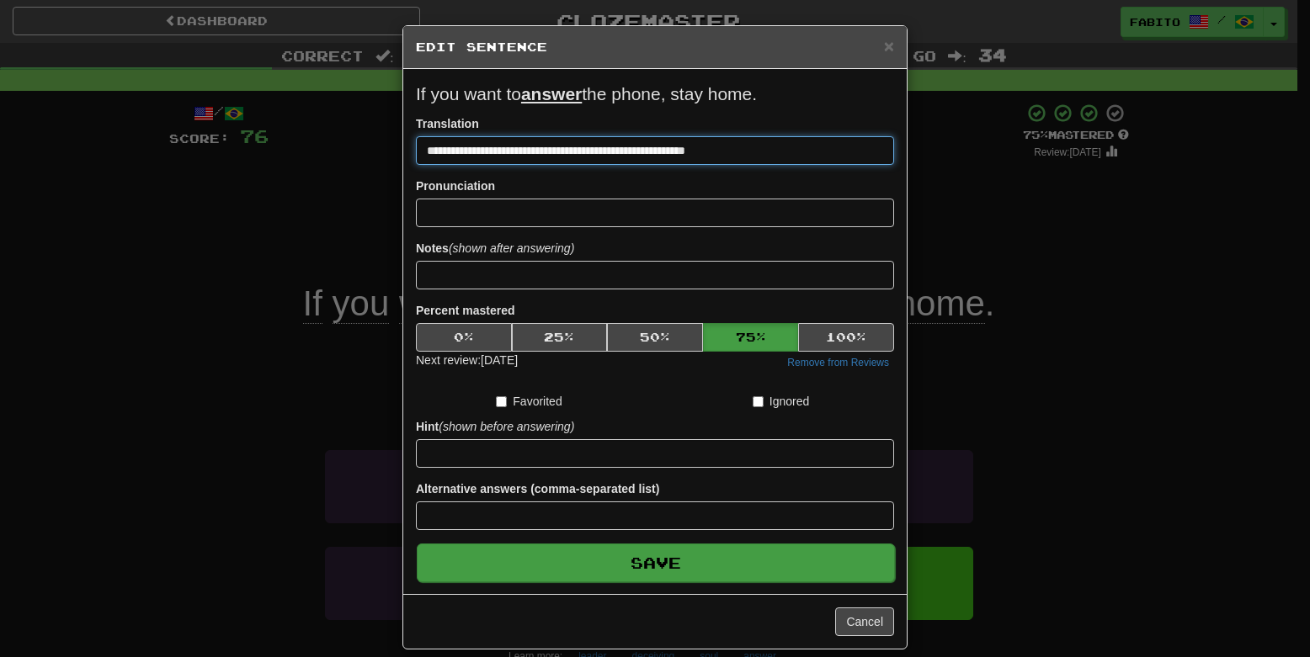
type input "**********"
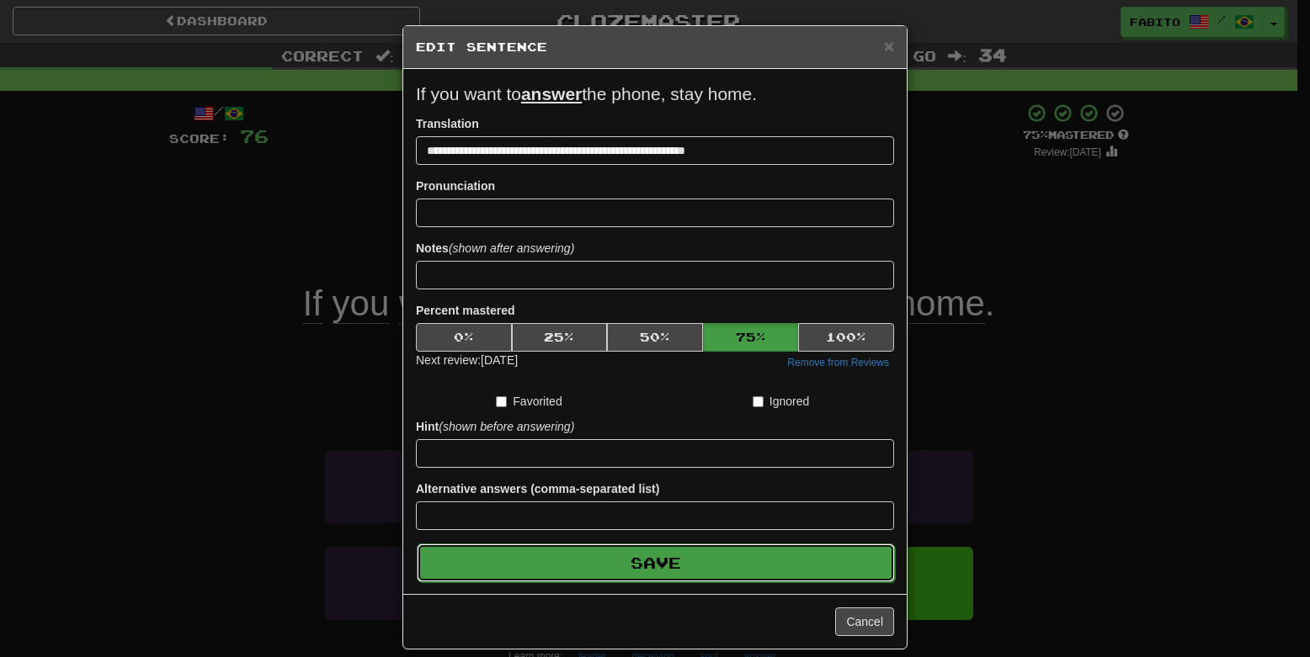
click at [734, 577] on button "Save" at bounding box center [656, 563] width 478 height 39
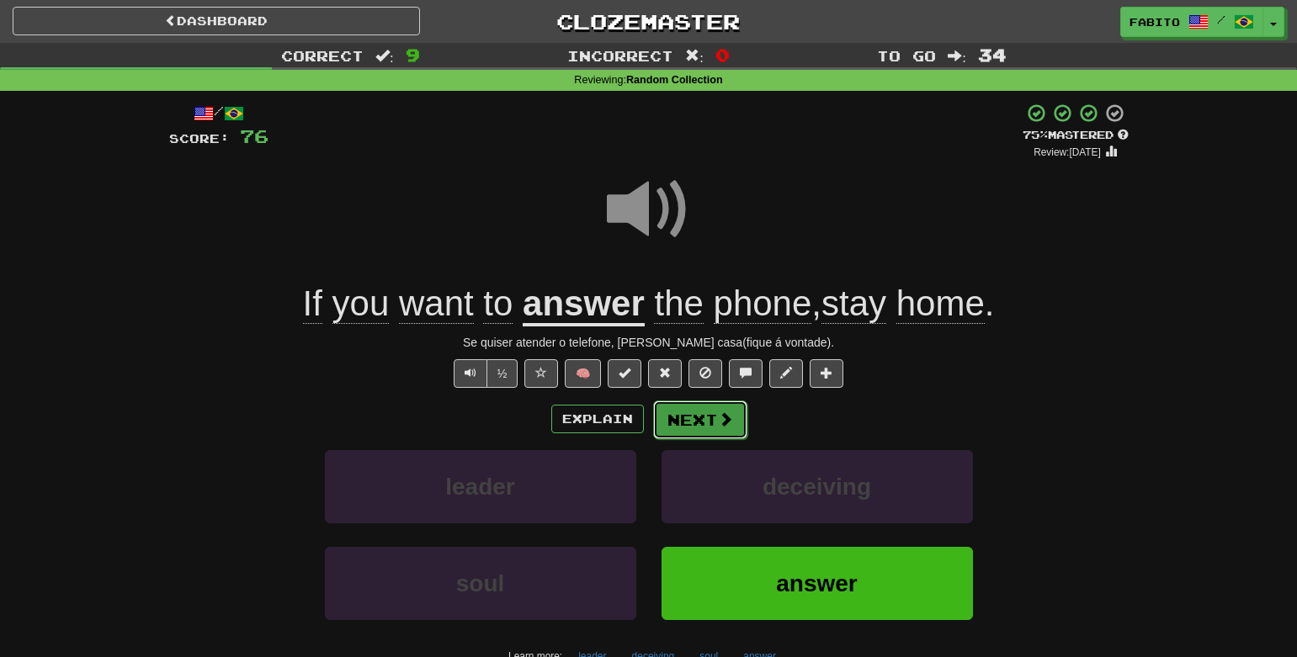
click at [694, 429] on button "Next" at bounding box center [700, 420] width 94 height 39
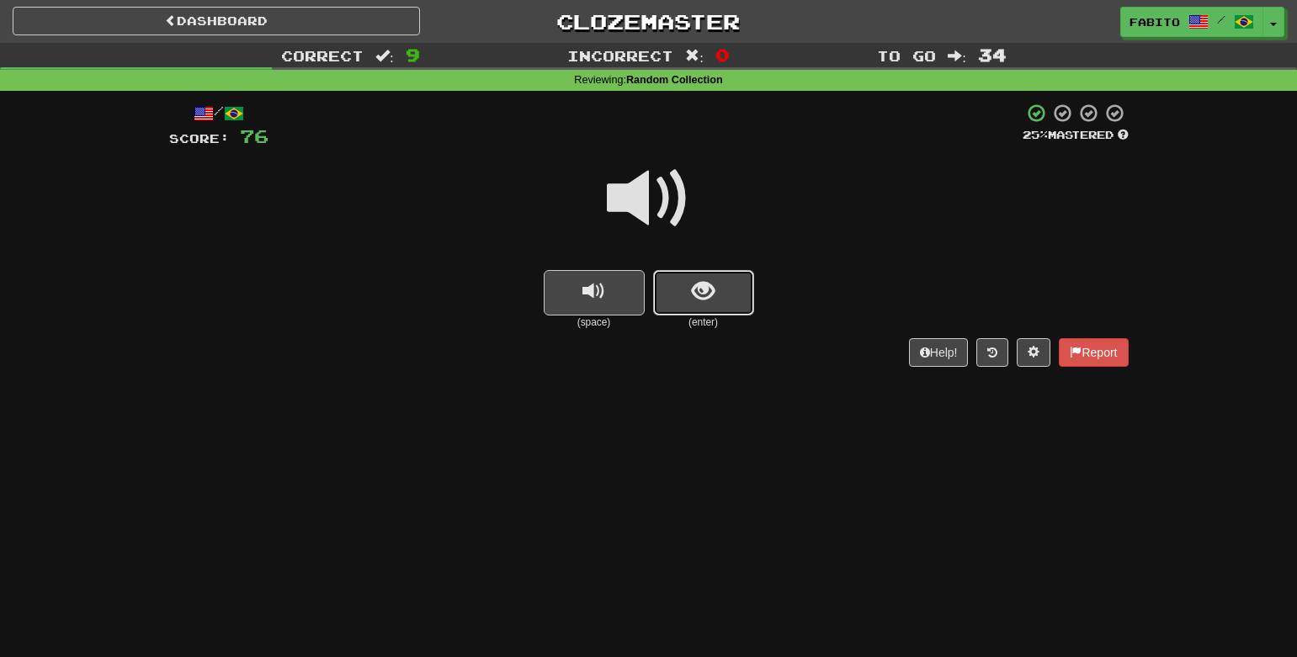
click at [724, 309] on button "show sentence" at bounding box center [703, 292] width 101 height 45
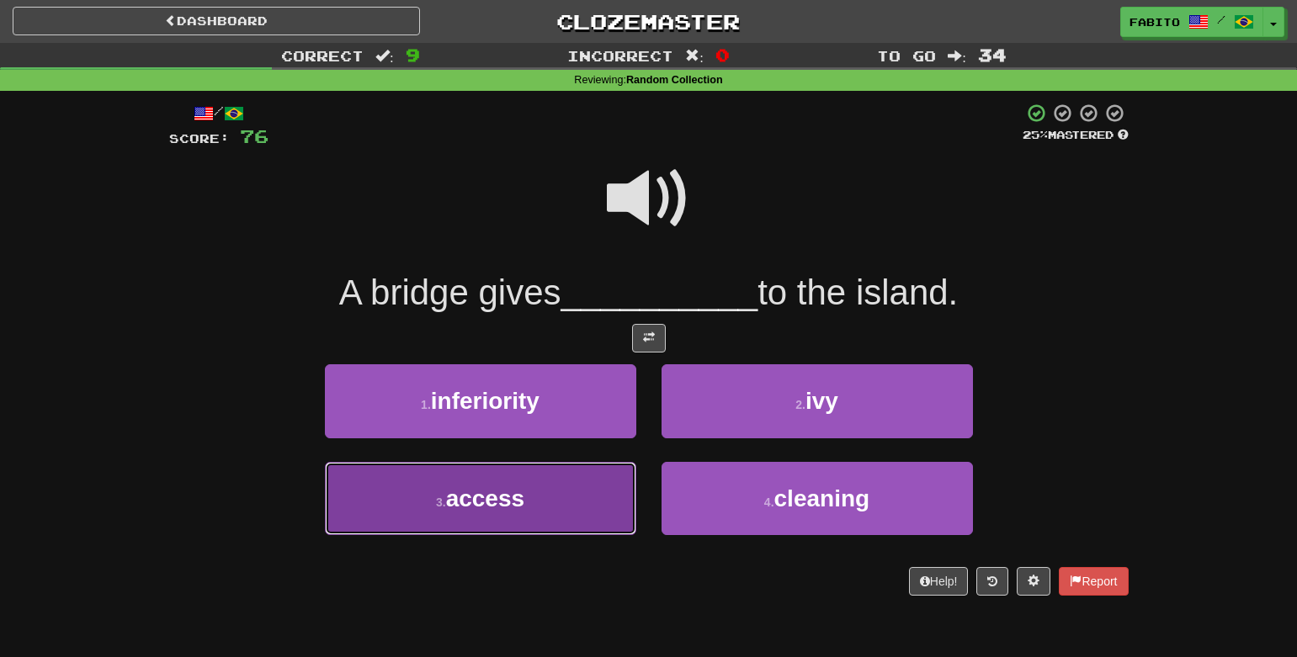
click at [551, 507] on button "3 . access" at bounding box center [480, 498] width 311 height 73
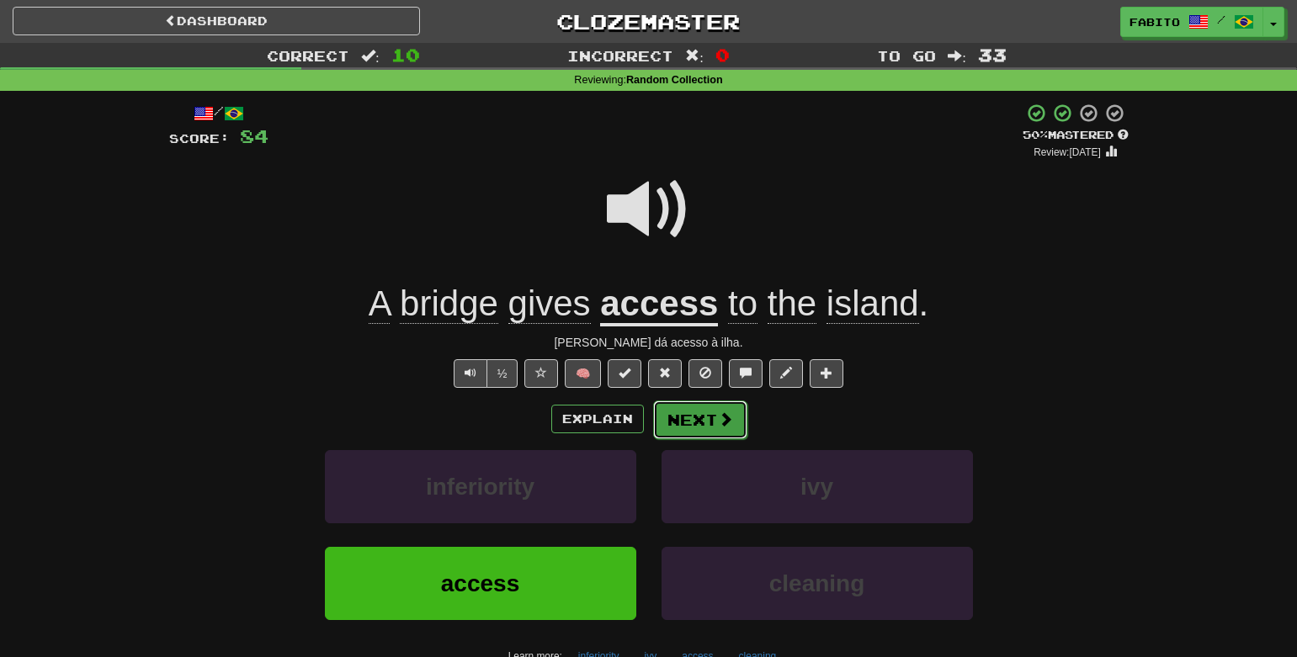
click at [707, 422] on button "Next" at bounding box center [700, 420] width 94 height 39
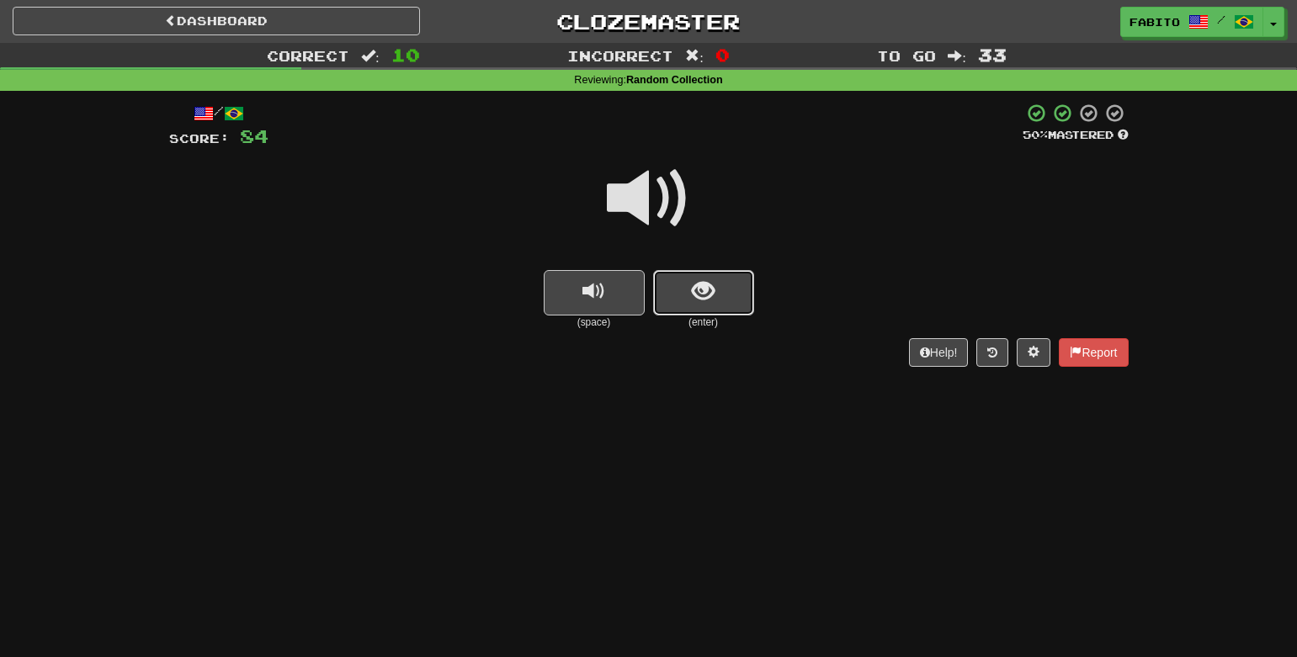
click at [689, 297] on button "show sentence" at bounding box center [703, 292] width 101 height 45
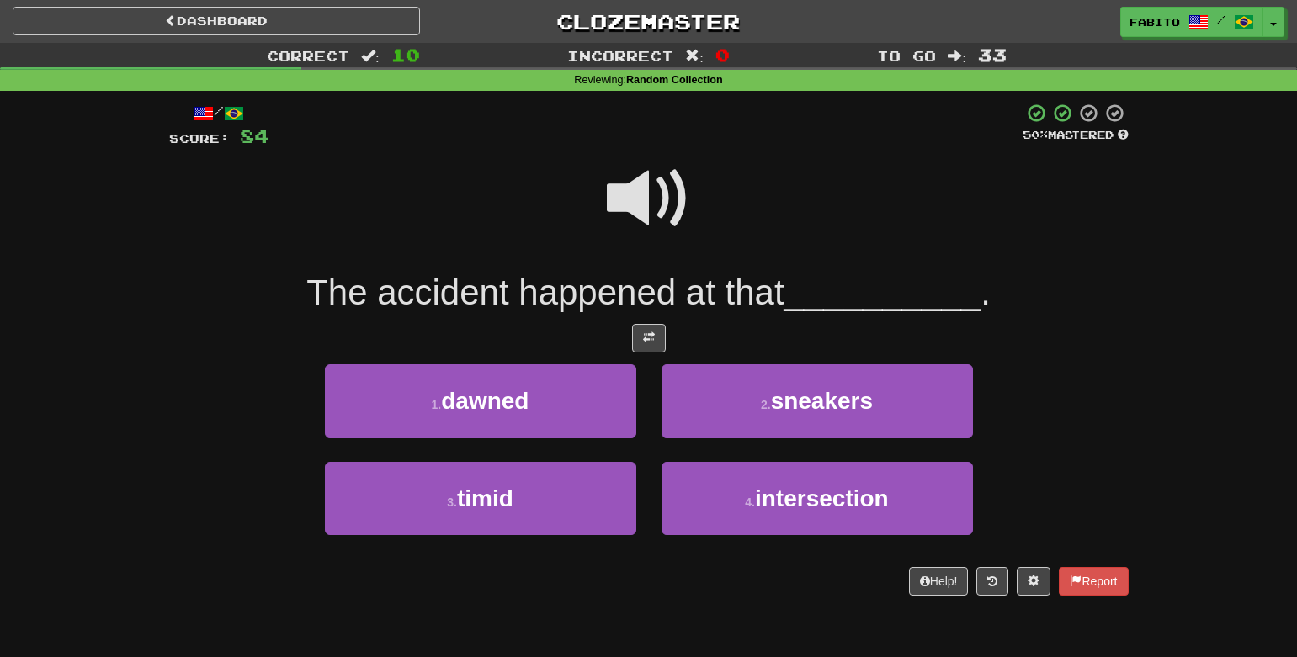
click at [651, 210] on span at bounding box center [649, 199] width 84 height 84
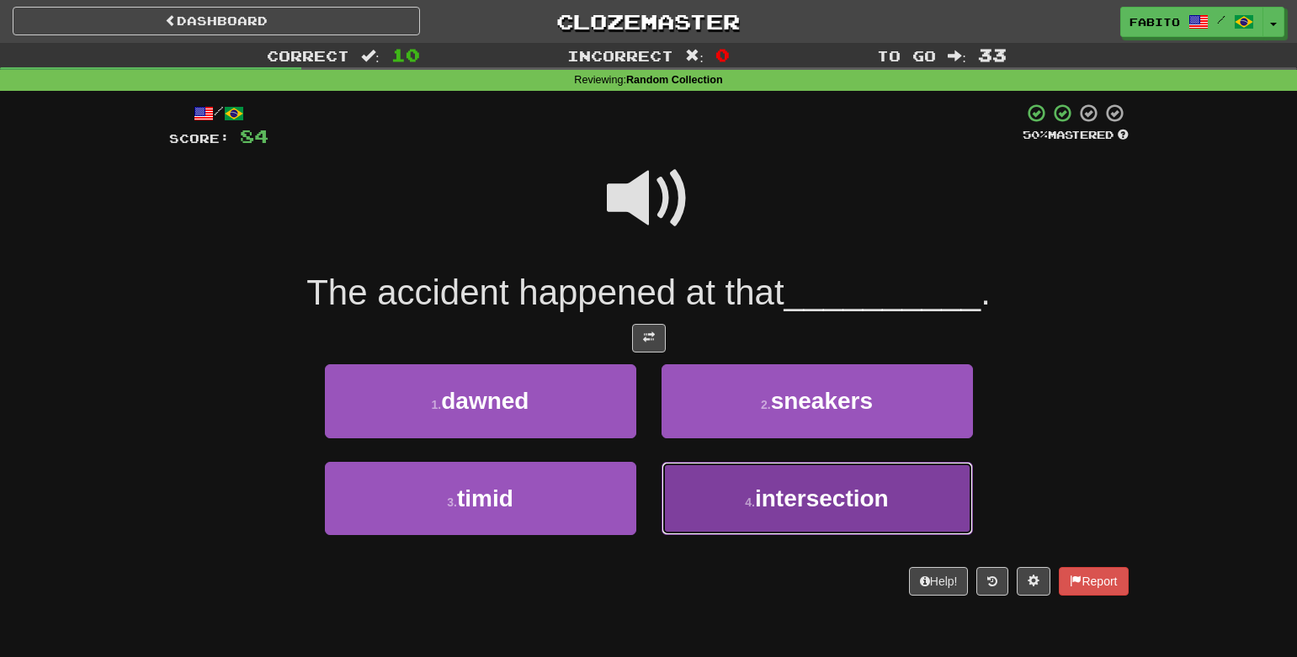
click at [754, 483] on button "4 . intersection" at bounding box center [817, 498] width 311 height 73
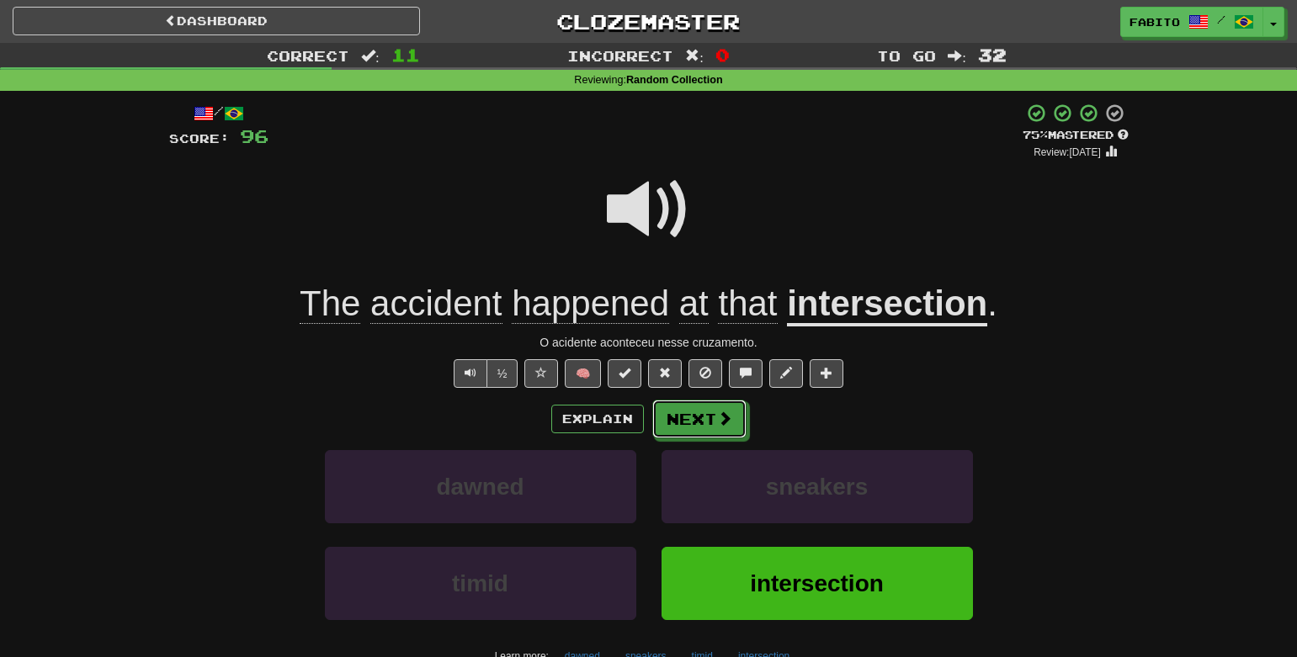
click at [716, 430] on button "Next" at bounding box center [699, 419] width 94 height 39
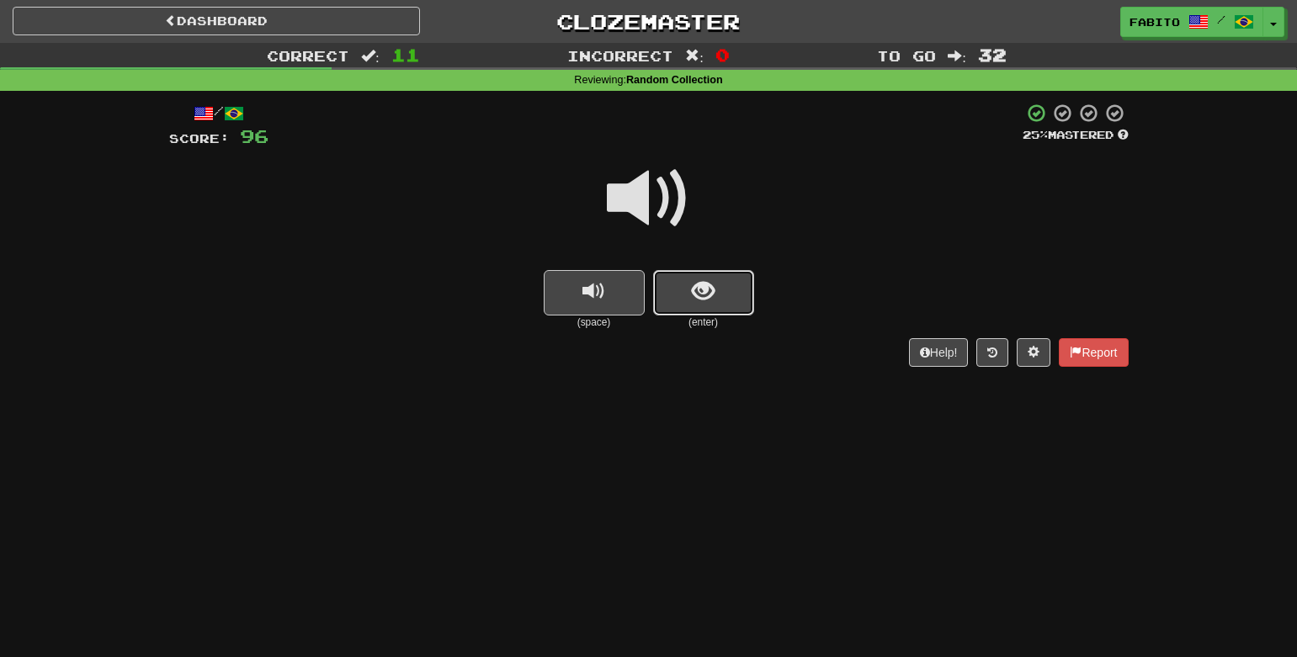
click at [678, 292] on button "show sentence" at bounding box center [703, 292] width 101 height 45
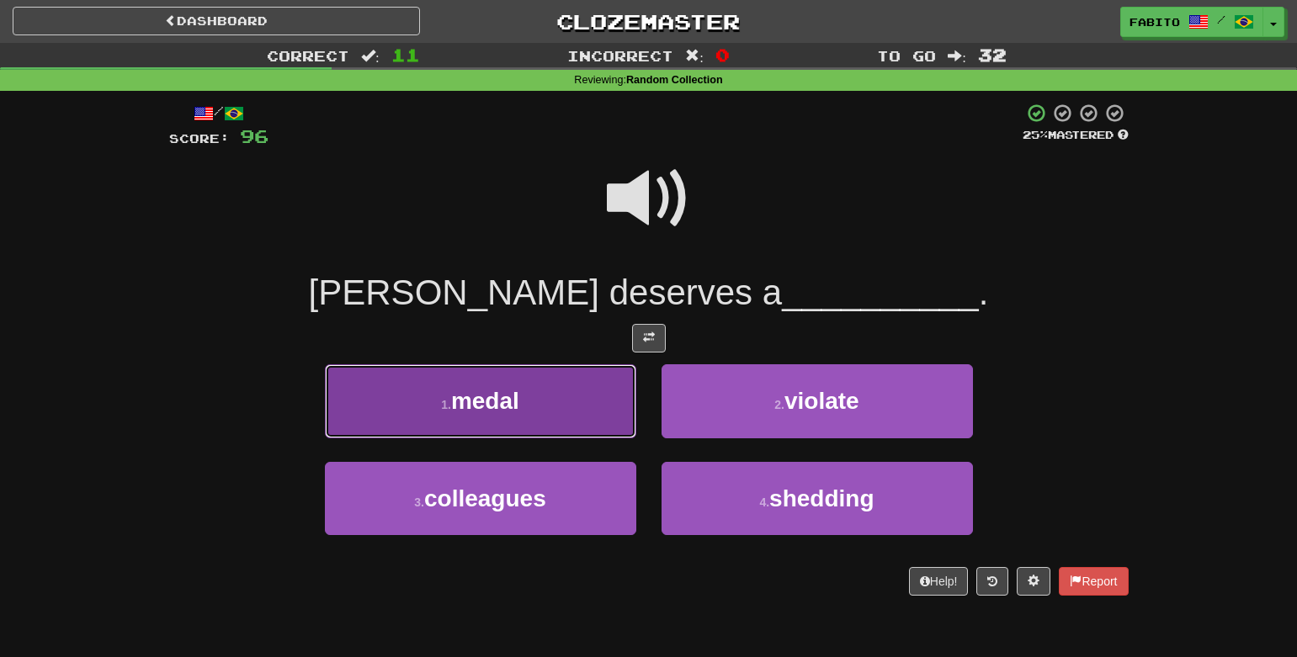
click at [575, 421] on button "1 . medal" at bounding box center [480, 400] width 311 height 73
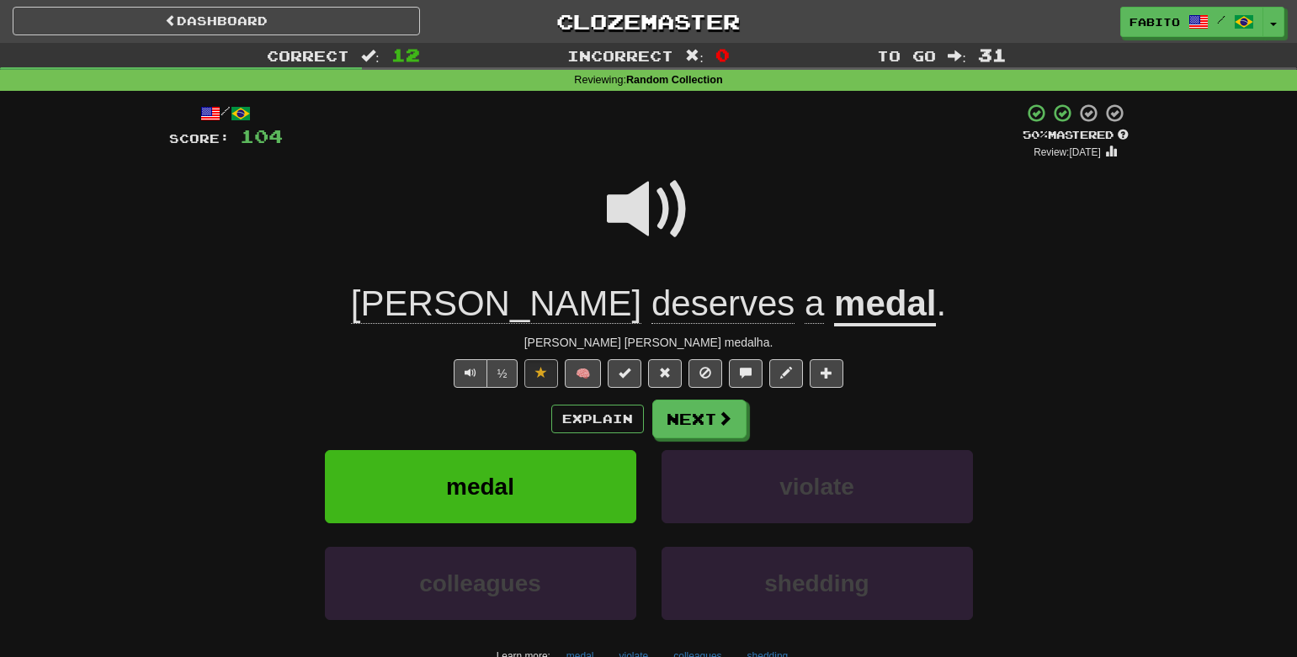
click at [651, 315] on span "deserves" at bounding box center [722, 304] width 143 height 40
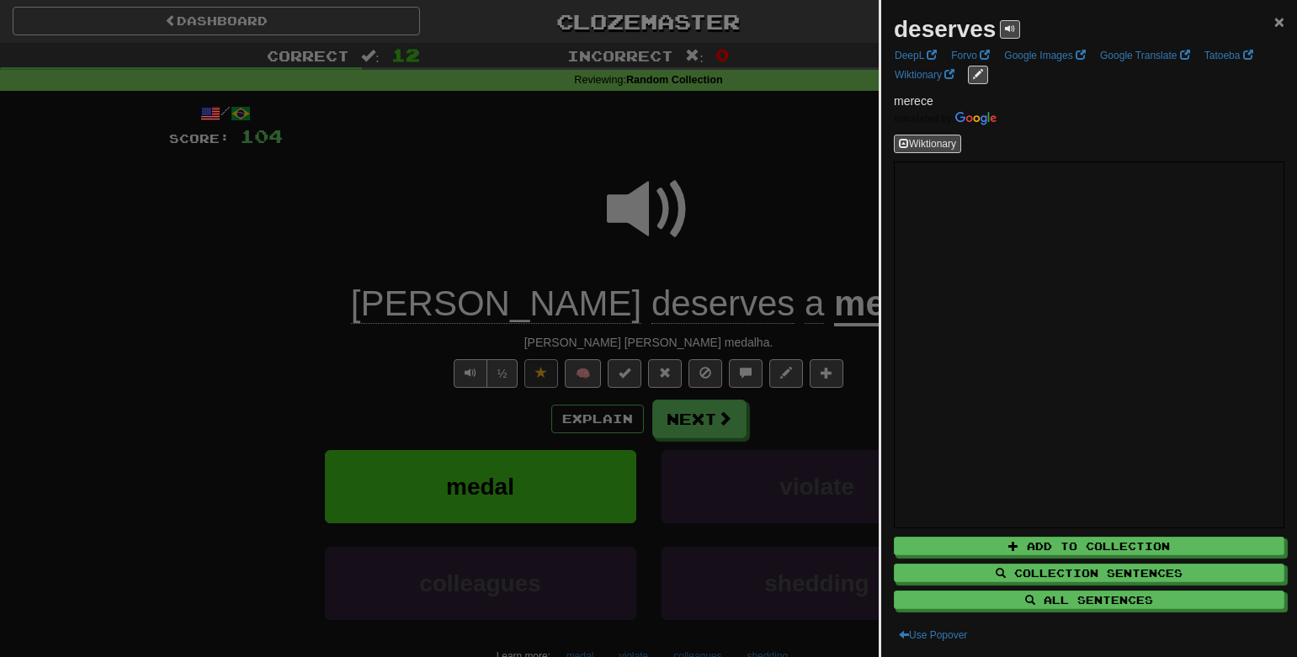
click at [1274, 21] on span "×" at bounding box center [1279, 21] width 10 height 19
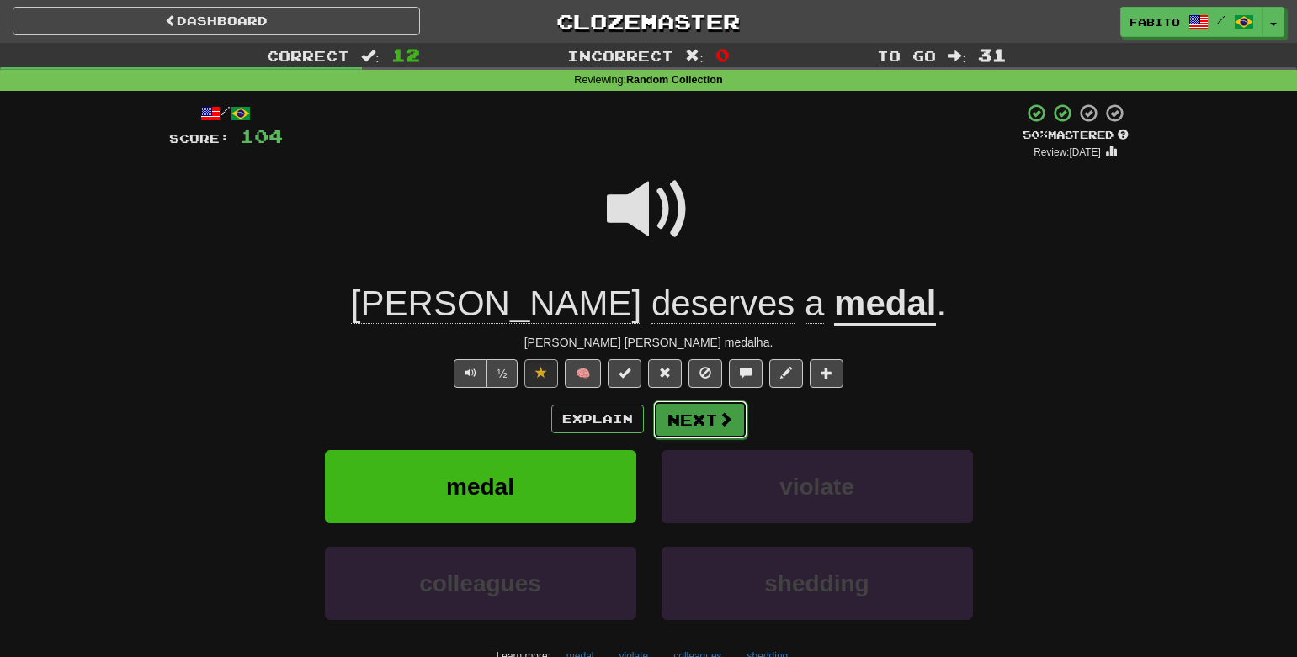
click at [707, 417] on button "Next" at bounding box center [700, 420] width 94 height 39
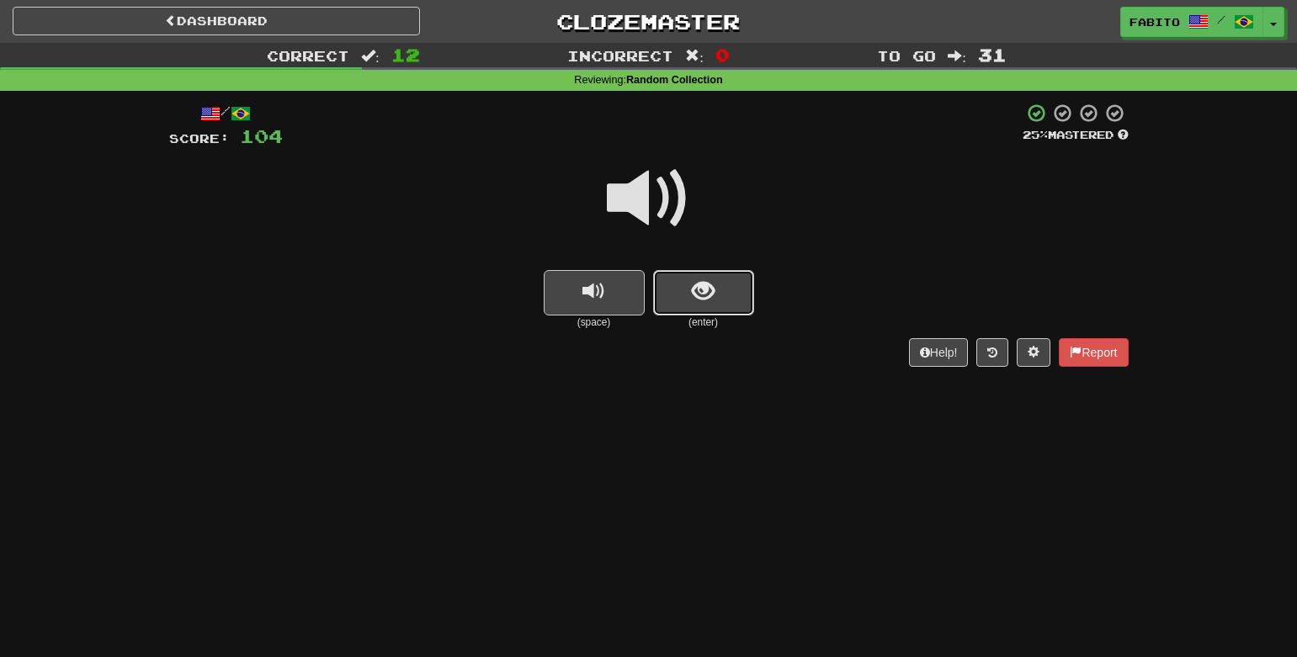
click at [707, 309] on button "show sentence" at bounding box center [703, 292] width 101 height 45
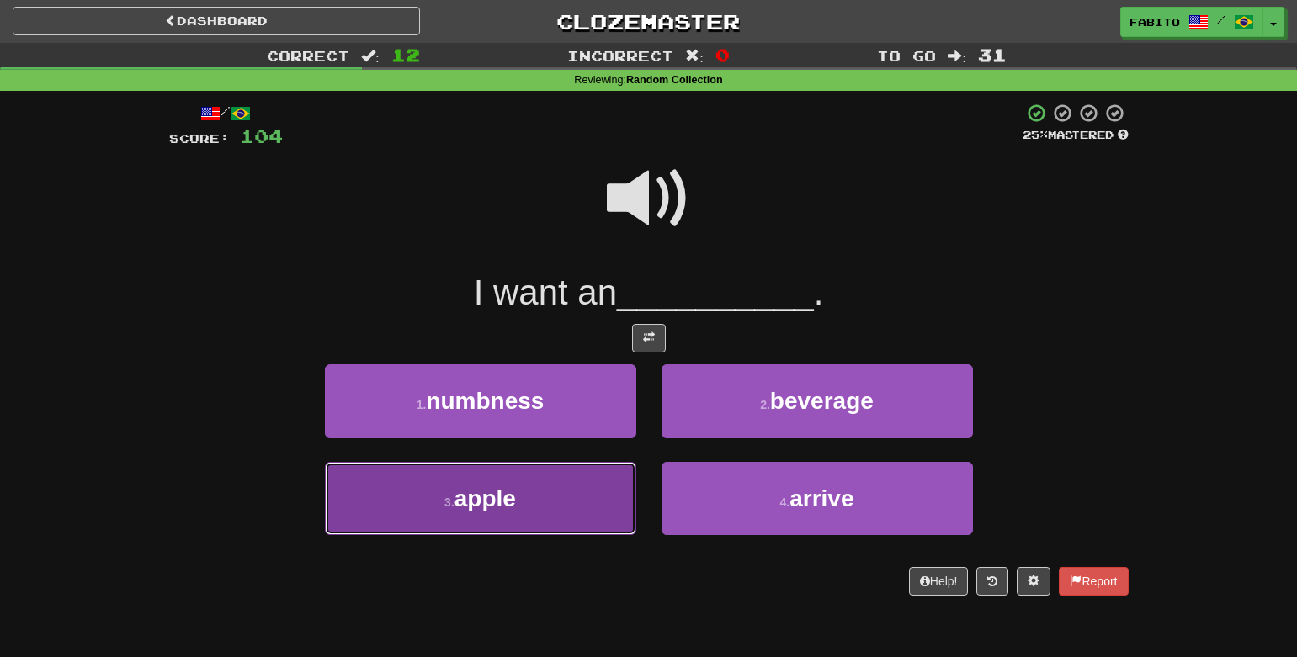
click at [550, 511] on button "3 . apple" at bounding box center [480, 498] width 311 height 73
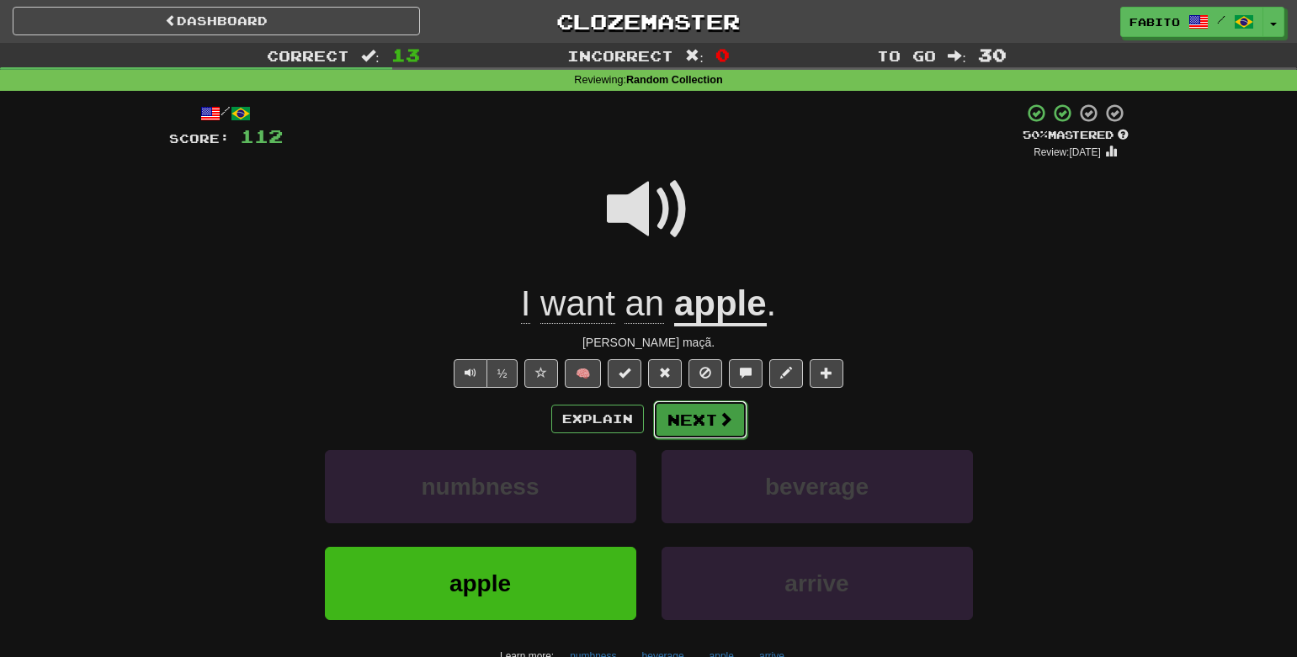
click at [714, 429] on button "Next" at bounding box center [700, 420] width 94 height 39
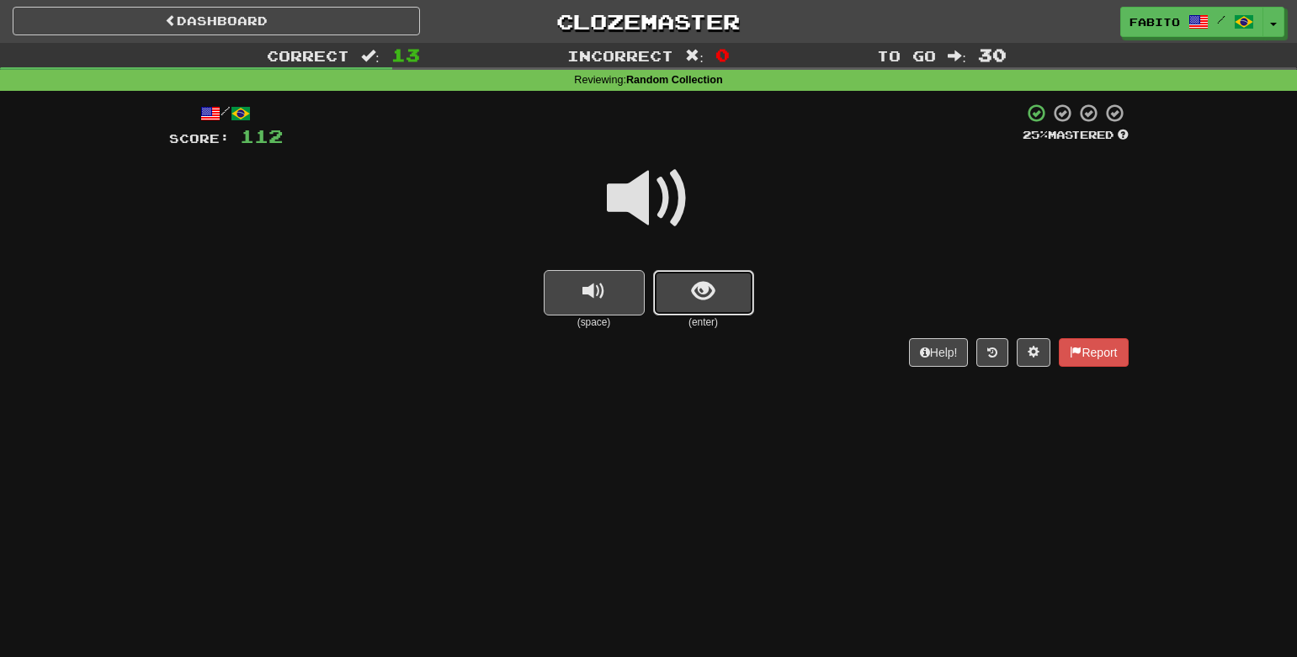
click at [692, 296] on span "show sentence" at bounding box center [703, 291] width 23 height 23
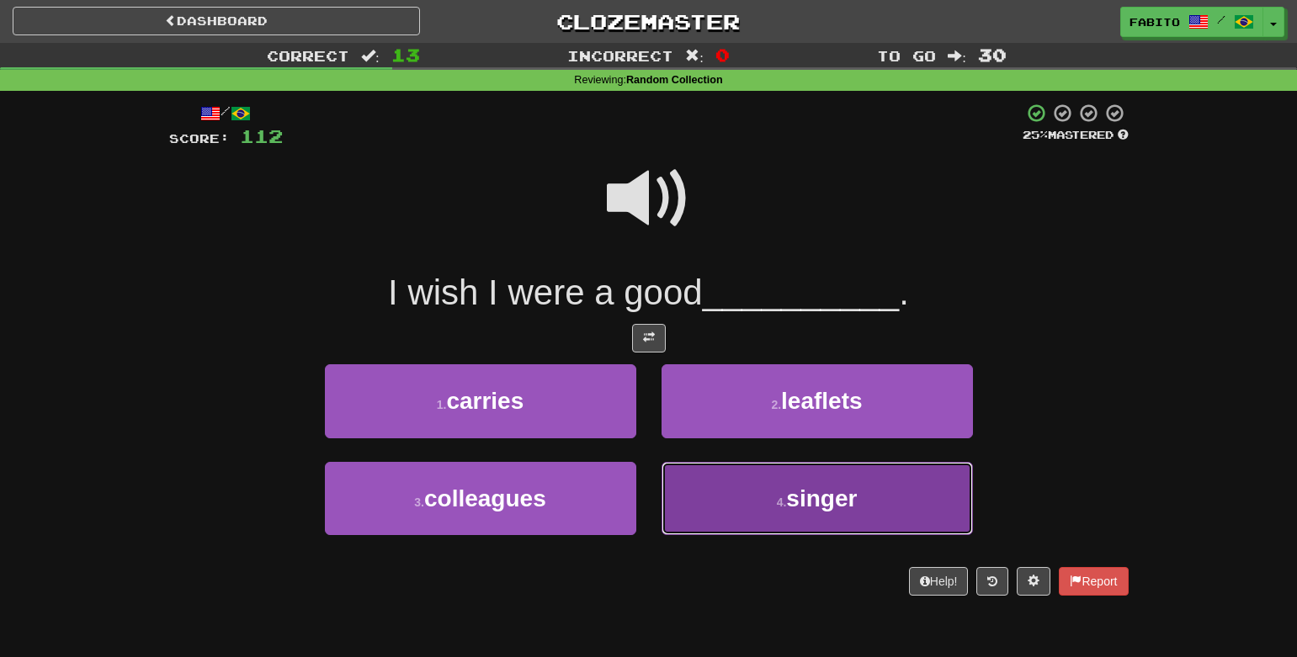
click at [742, 490] on button "4 . singer" at bounding box center [817, 498] width 311 height 73
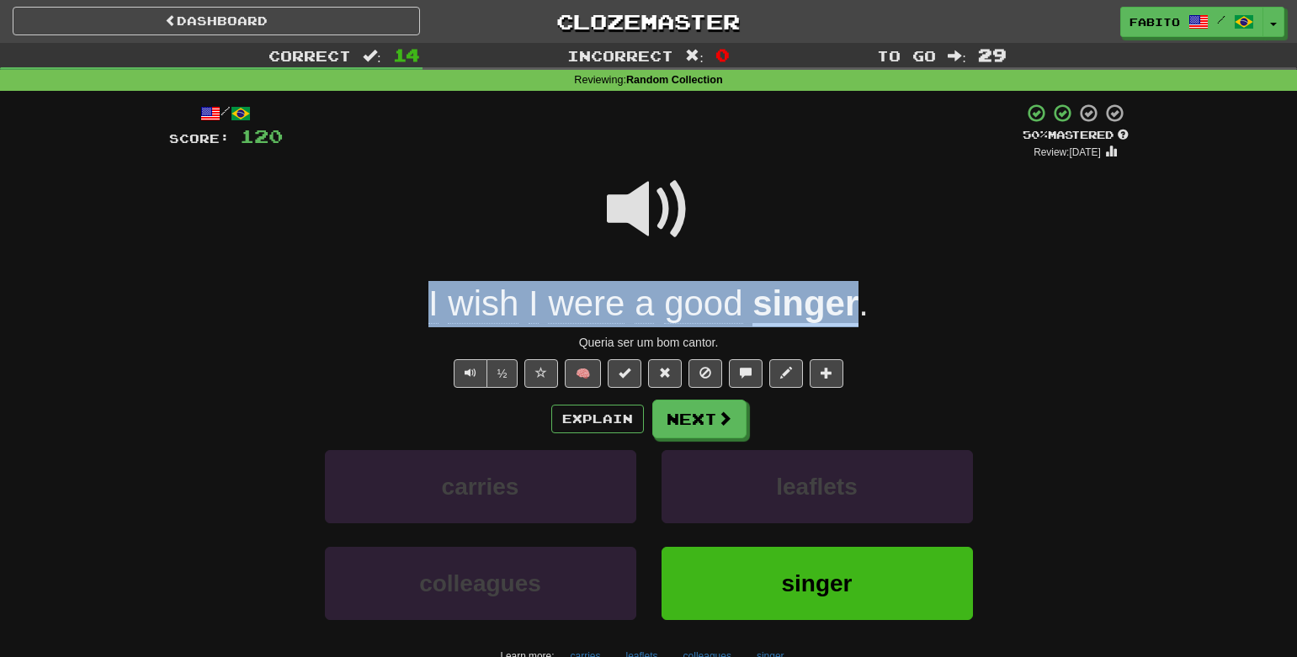
drag, startPoint x: 397, startPoint y: 306, endPoint x: 857, endPoint y: 296, distance: 459.7
click at [857, 296] on div "I wish I were a good singer ." at bounding box center [649, 304] width 960 height 46
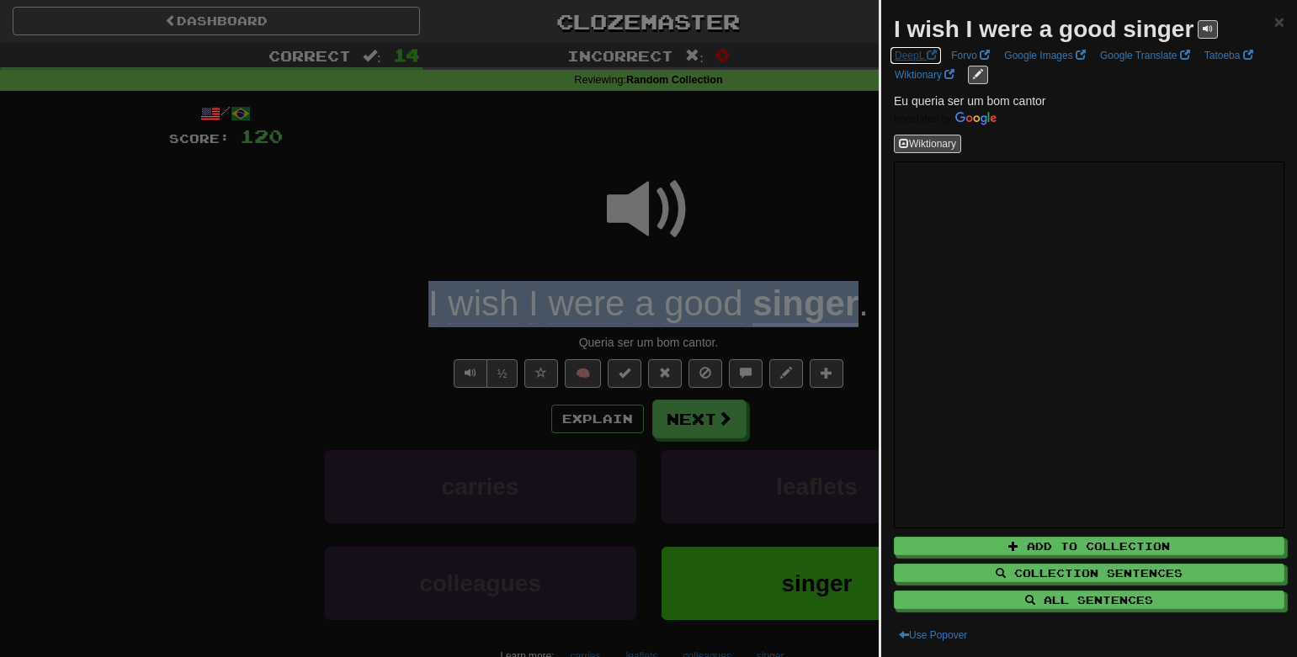
click at [931, 56] on span at bounding box center [932, 55] width 10 height 10
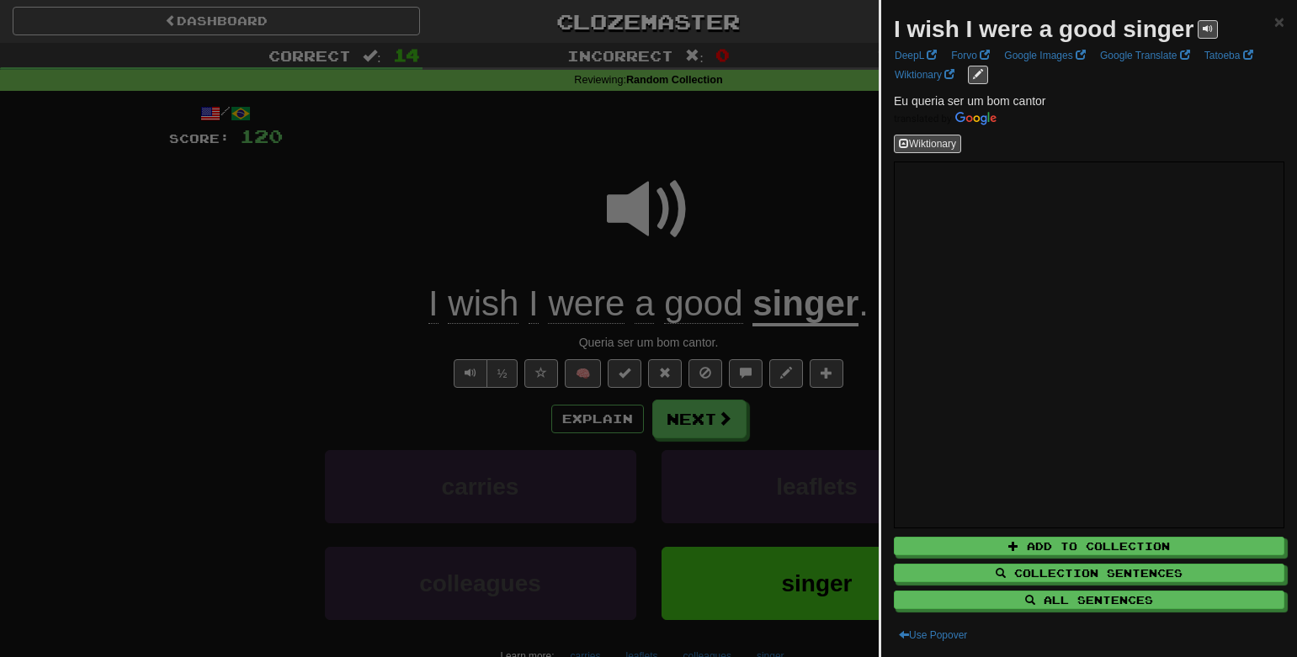
click at [774, 161] on div at bounding box center [648, 328] width 1297 height 657
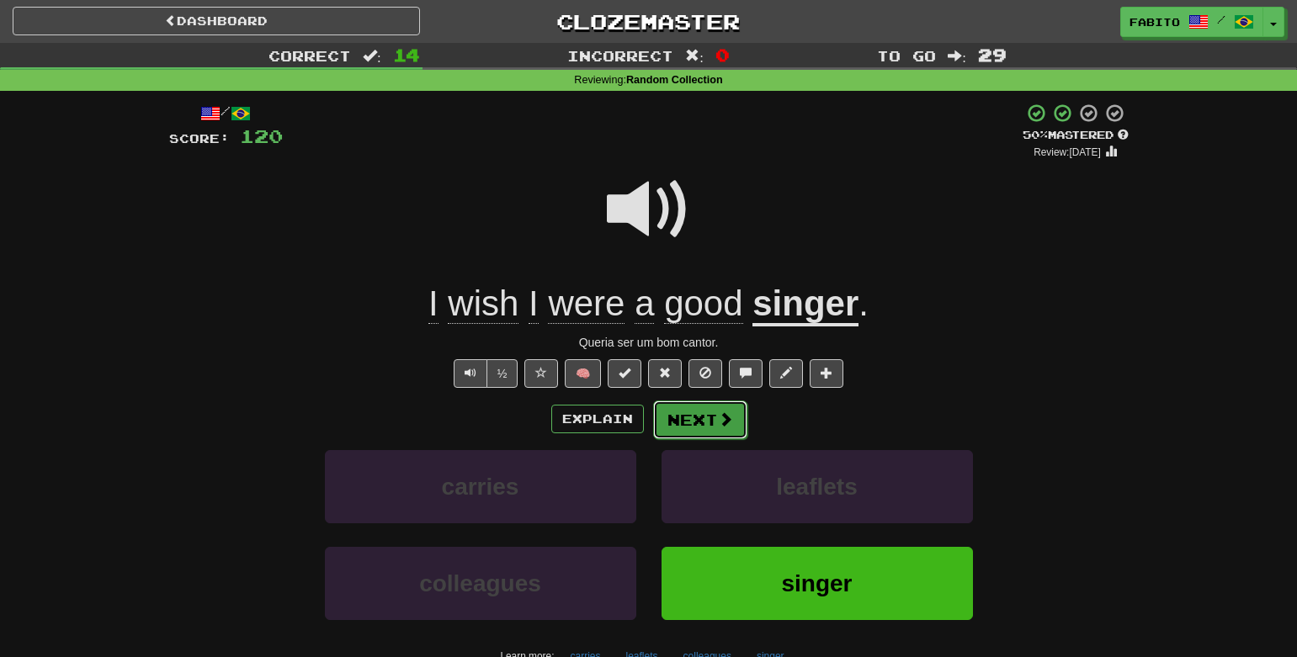
click at [699, 432] on button "Next" at bounding box center [700, 420] width 94 height 39
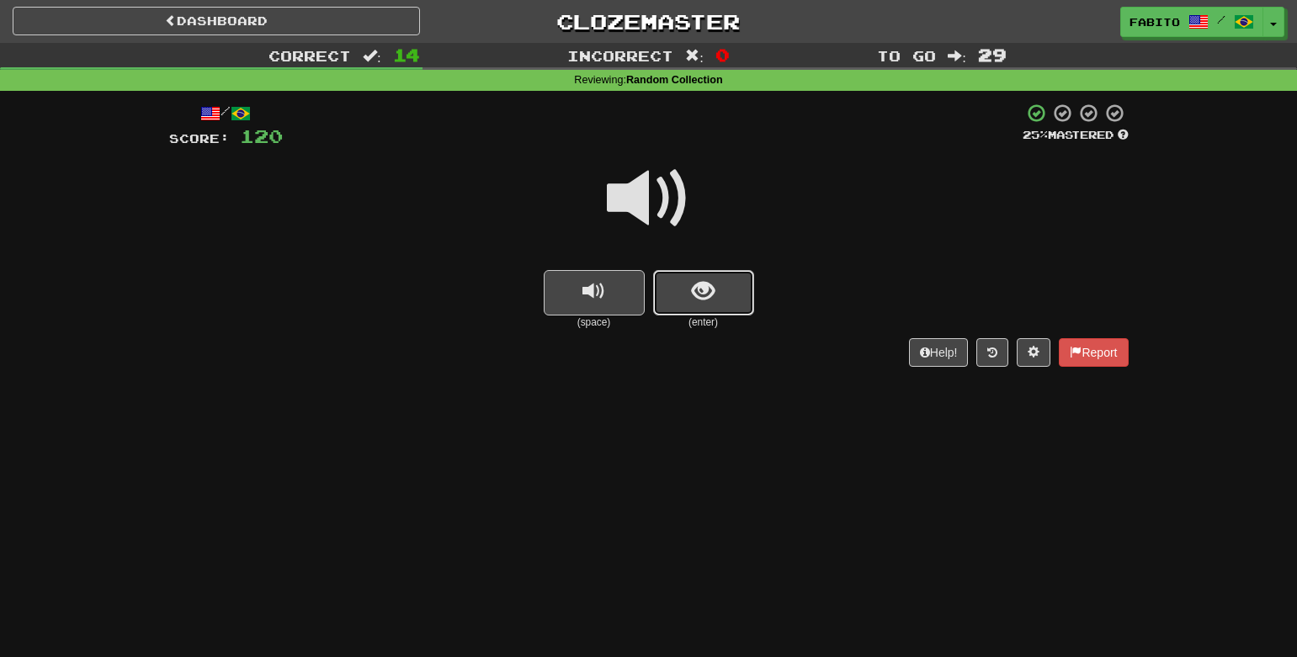
click at [737, 287] on button "show sentence" at bounding box center [703, 292] width 101 height 45
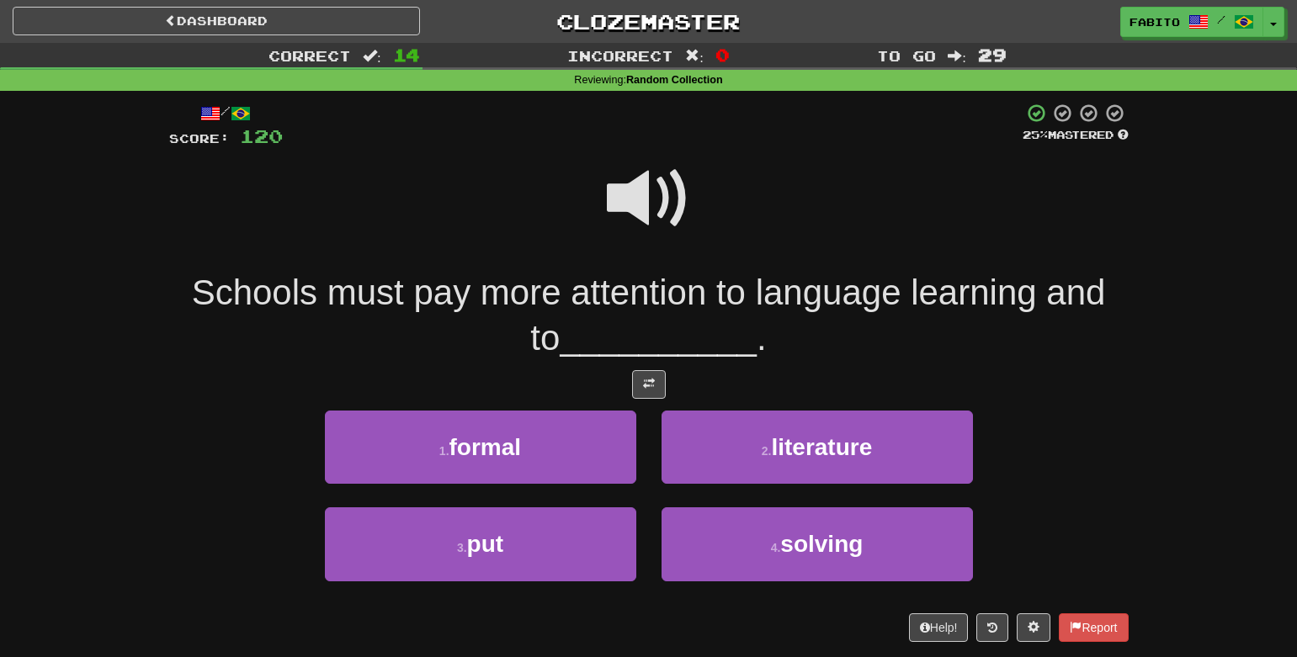
click at [639, 206] on span at bounding box center [649, 199] width 84 height 84
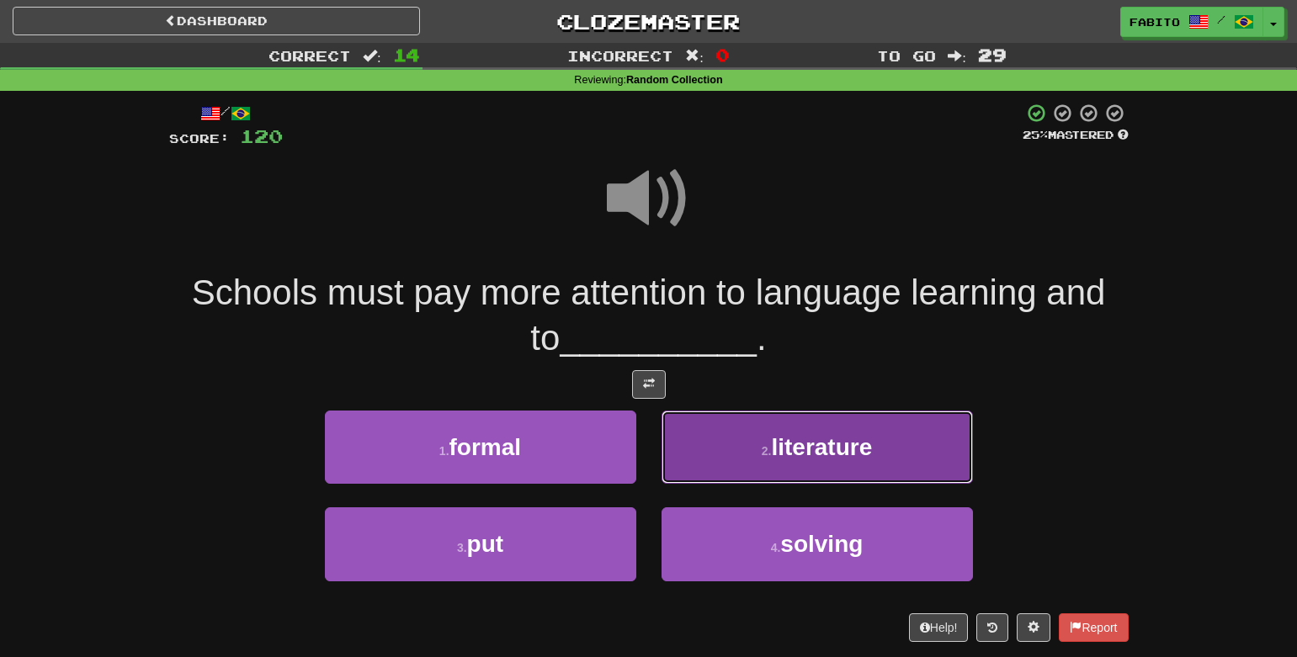
click at [826, 428] on button "2 . literature" at bounding box center [817, 447] width 311 height 73
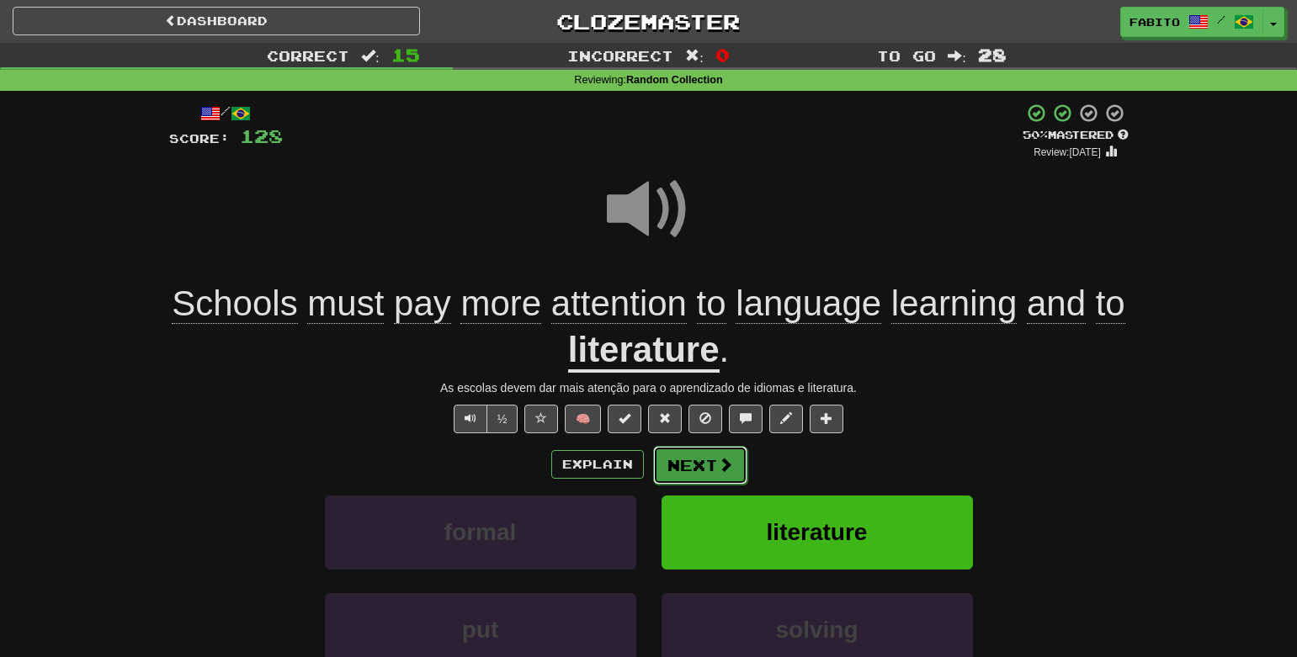
click at [714, 476] on button "Next" at bounding box center [700, 465] width 94 height 39
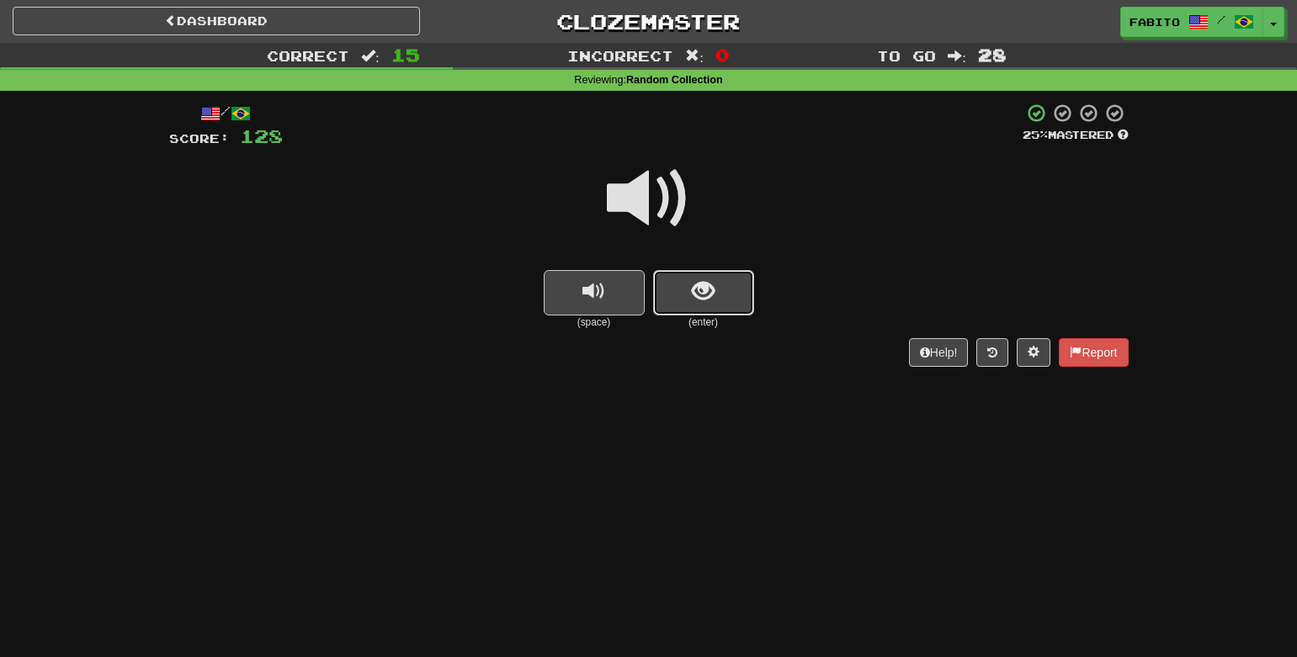
click at [689, 302] on button "show sentence" at bounding box center [703, 292] width 101 height 45
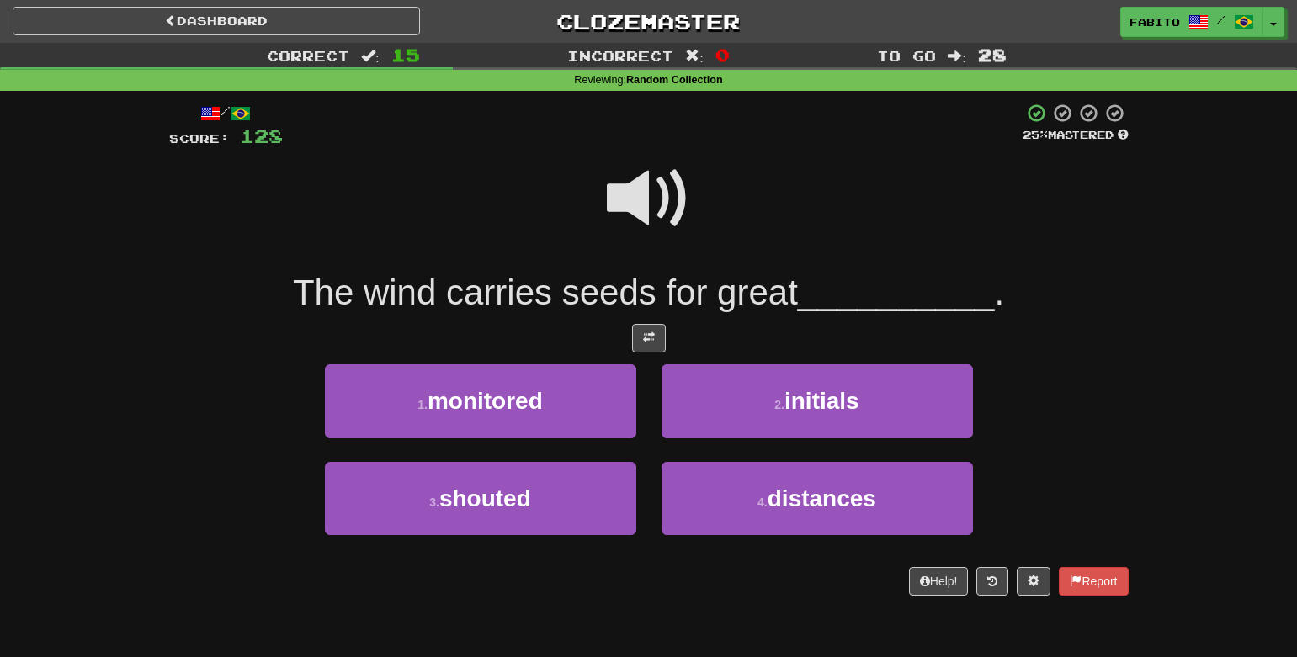
click at [662, 212] on span at bounding box center [649, 199] width 84 height 84
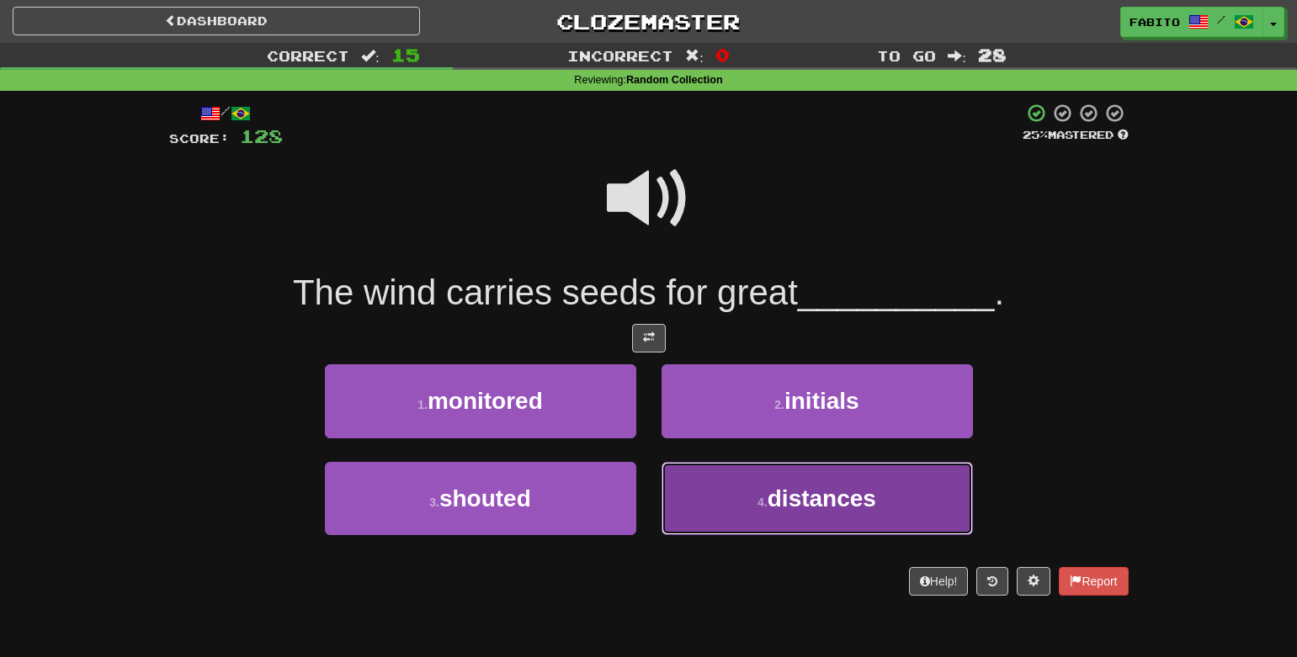
click at [732, 515] on button "4 . distances" at bounding box center [817, 498] width 311 height 73
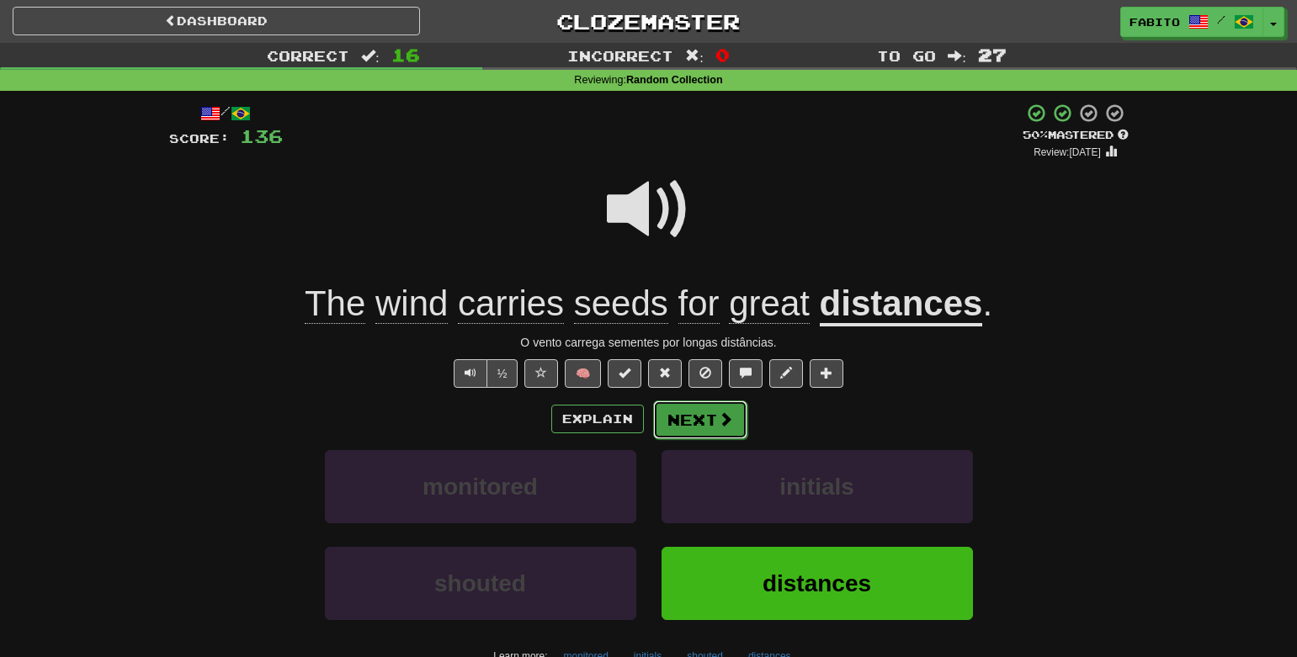
click at [692, 419] on button "Next" at bounding box center [700, 420] width 94 height 39
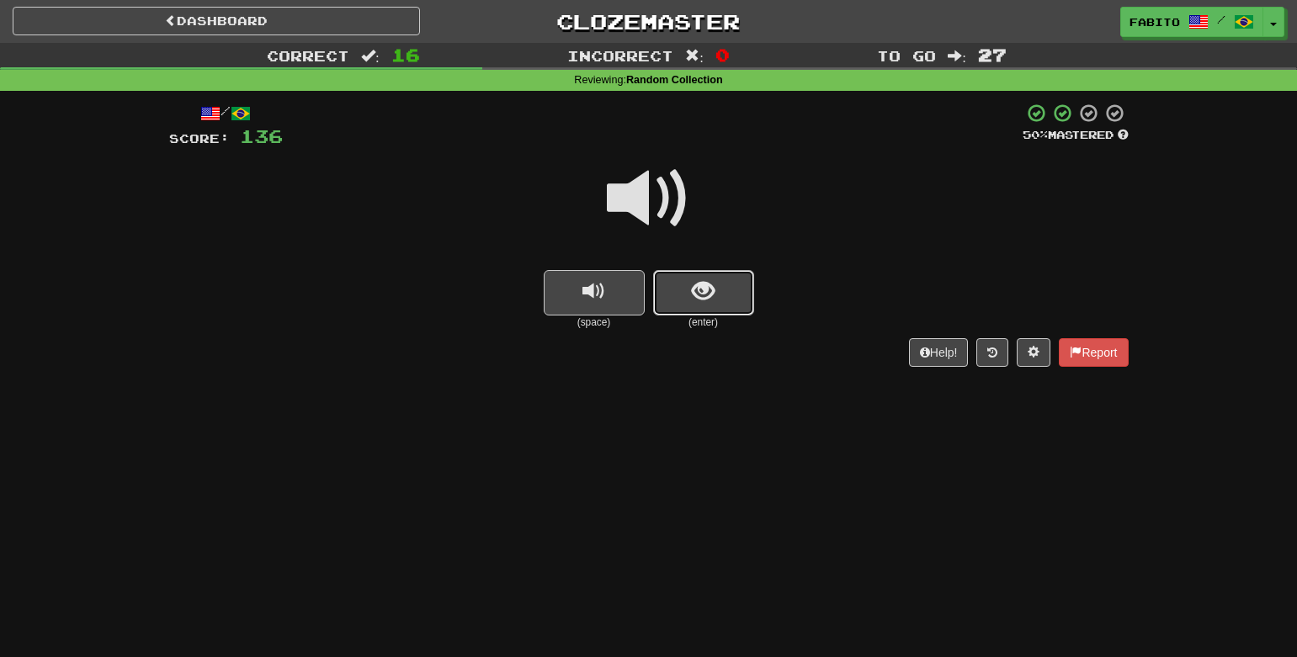
click at [678, 301] on button "show sentence" at bounding box center [703, 292] width 101 height 45
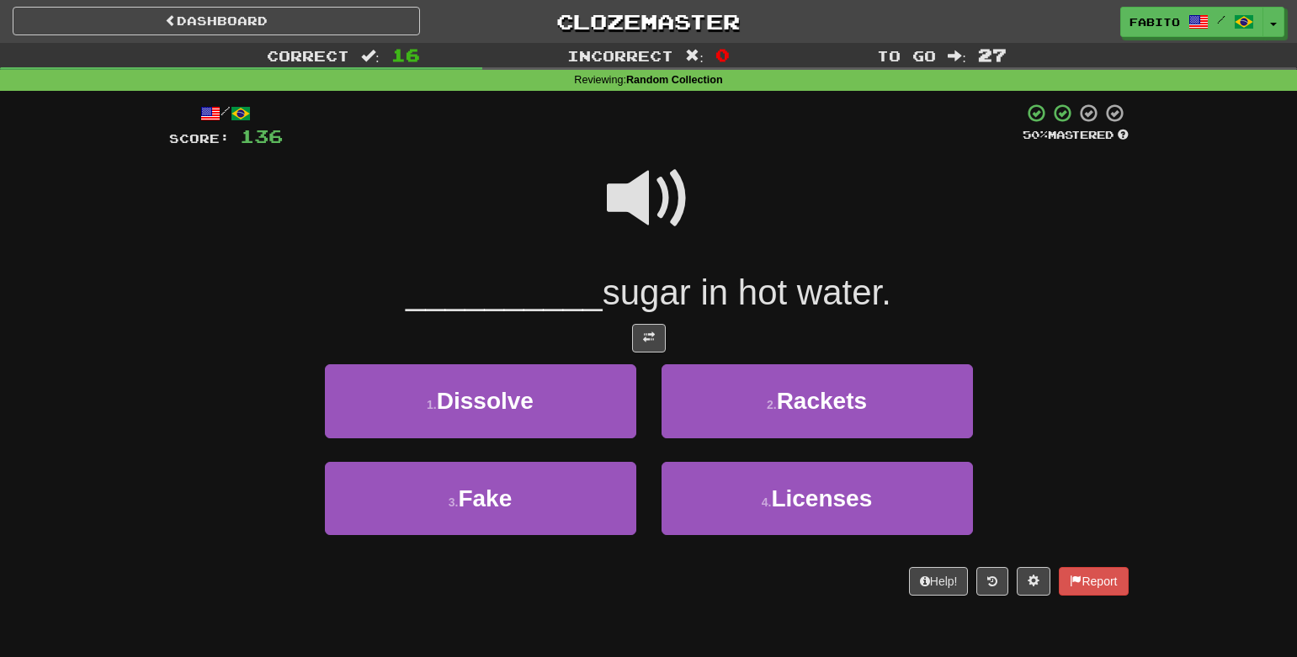
click at [653, 191] on span at bounding box center [649, 199] width 84 height 84
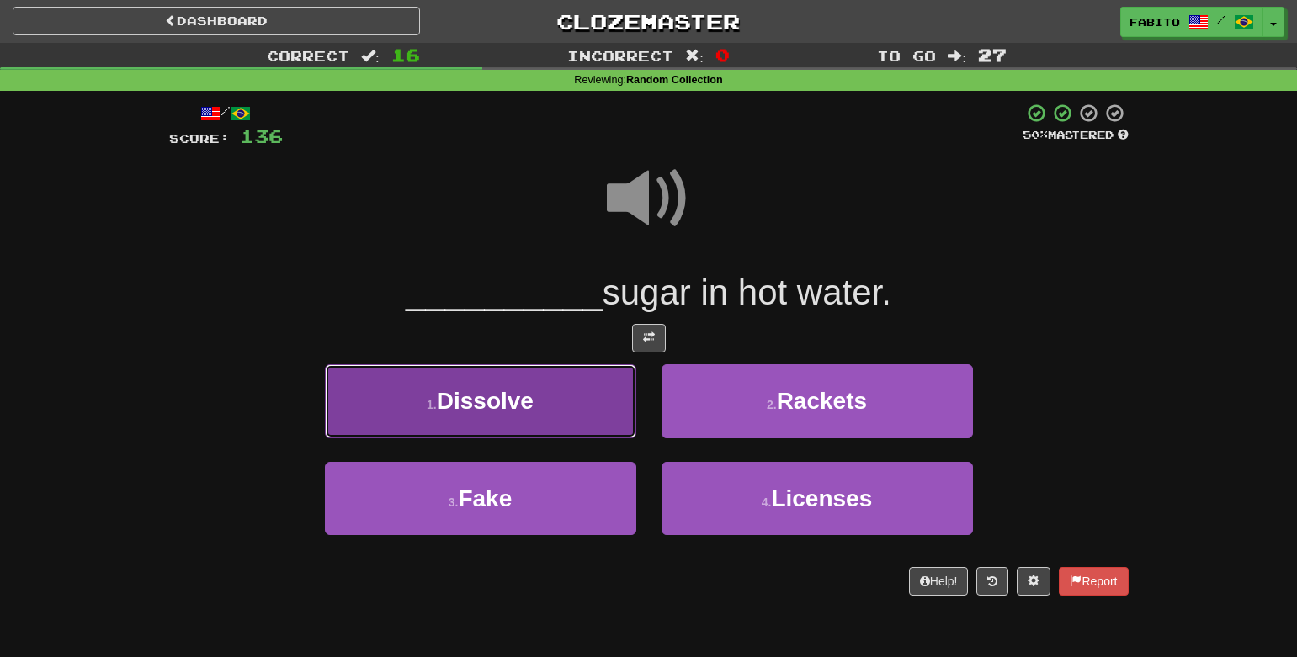
click at [575, 395] on button "1 . Dissolve" at bounding box center [480, 400] width 311 height 73
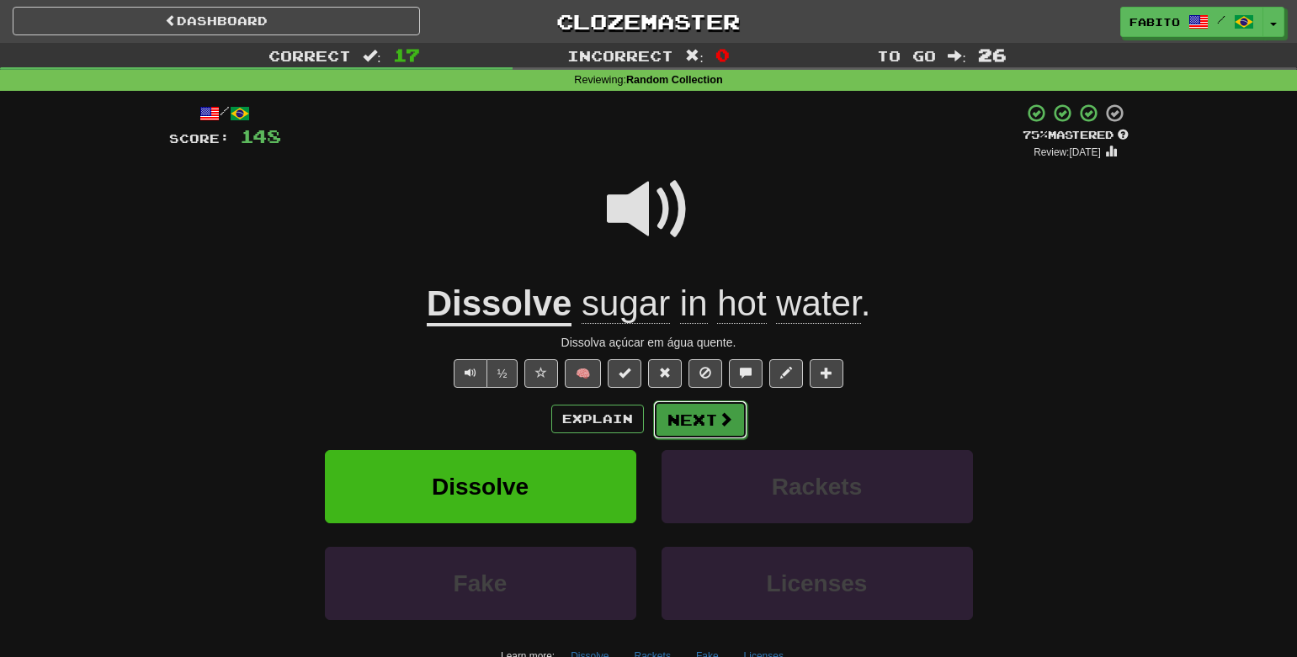
click at [714, 422] on button "Next" at bounding box center [700, 420] width 94 height 39
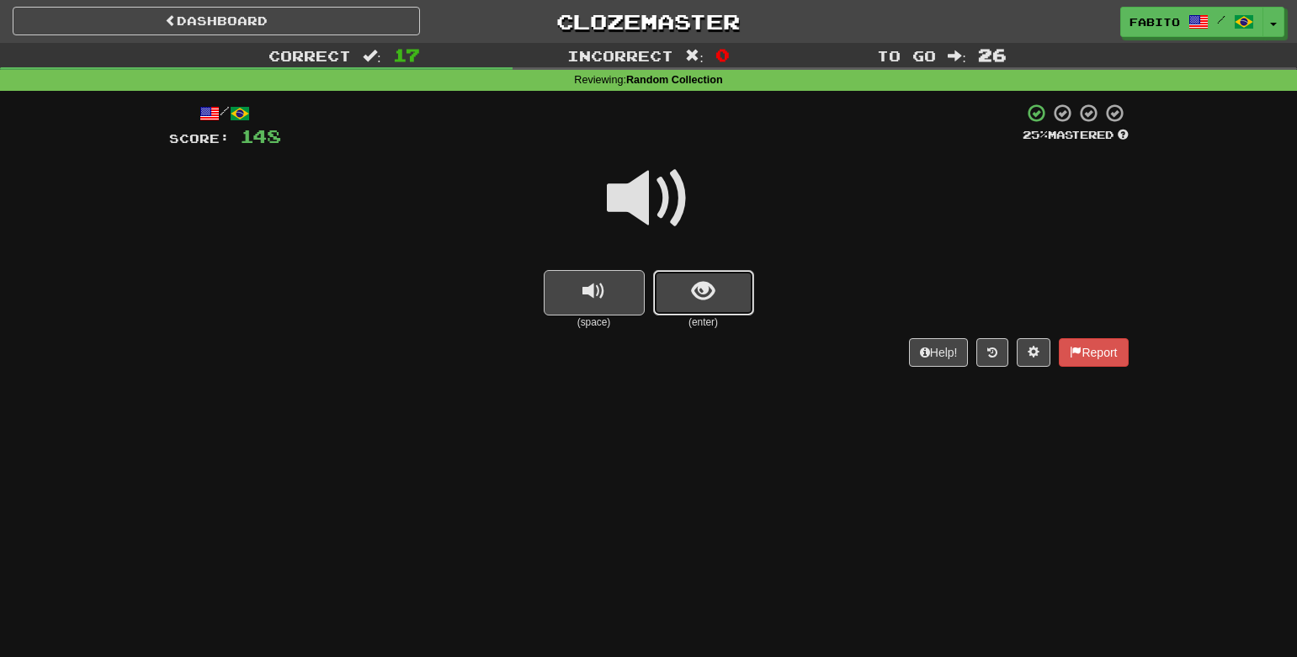
click at [696, 306] on button "show sentence" at bounding box center [703, 292] width 101 height 45
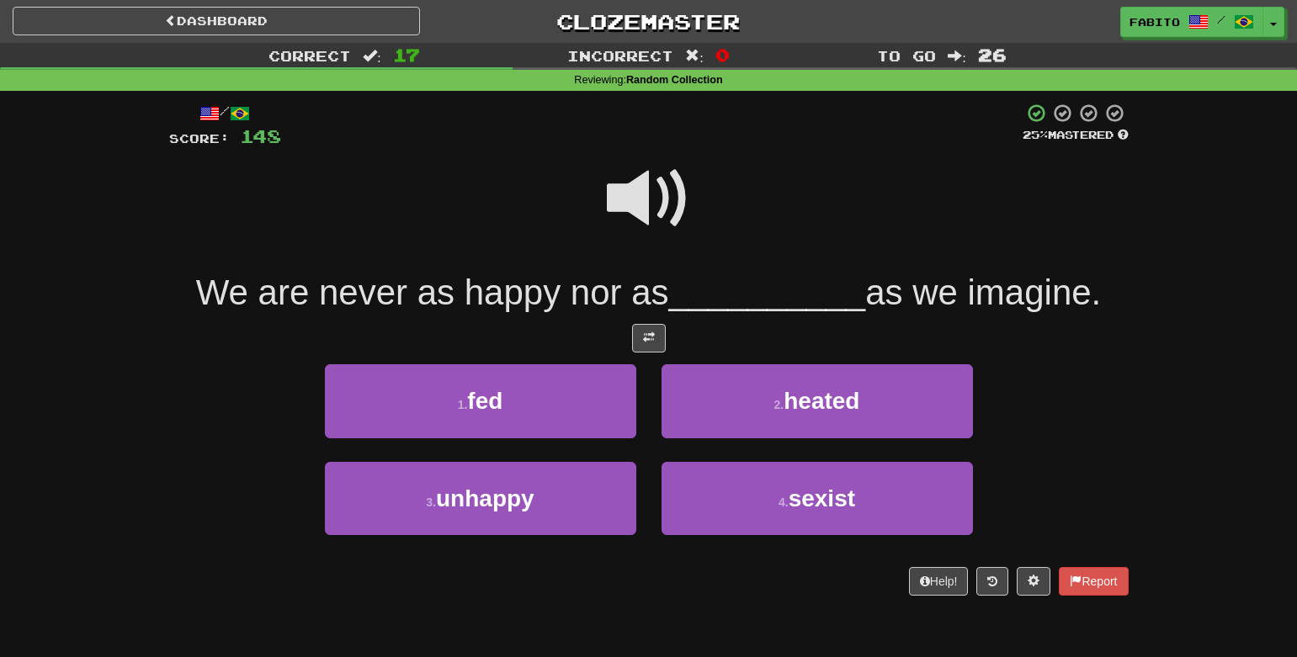
click at [659, 197] on span at bounding box center [649, 199] width 84 height 84
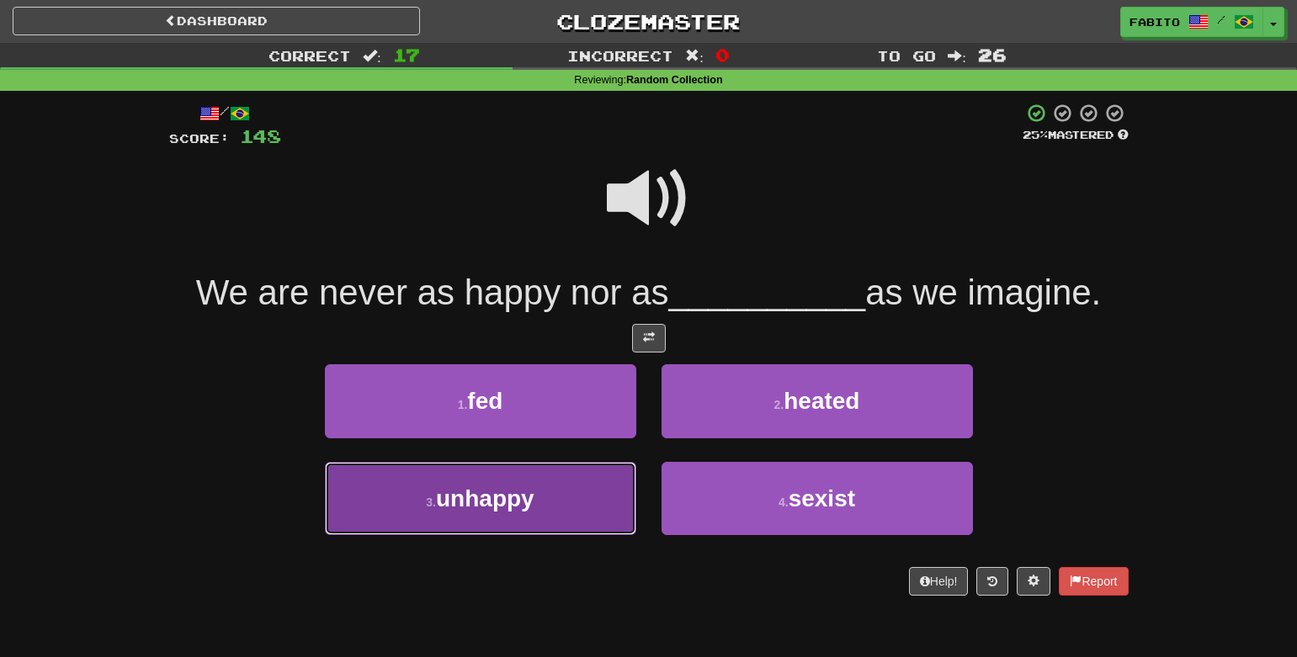
click at [582, 524] on button "3 . unhappy" at bounding box center [480, 498] width 311 height 73
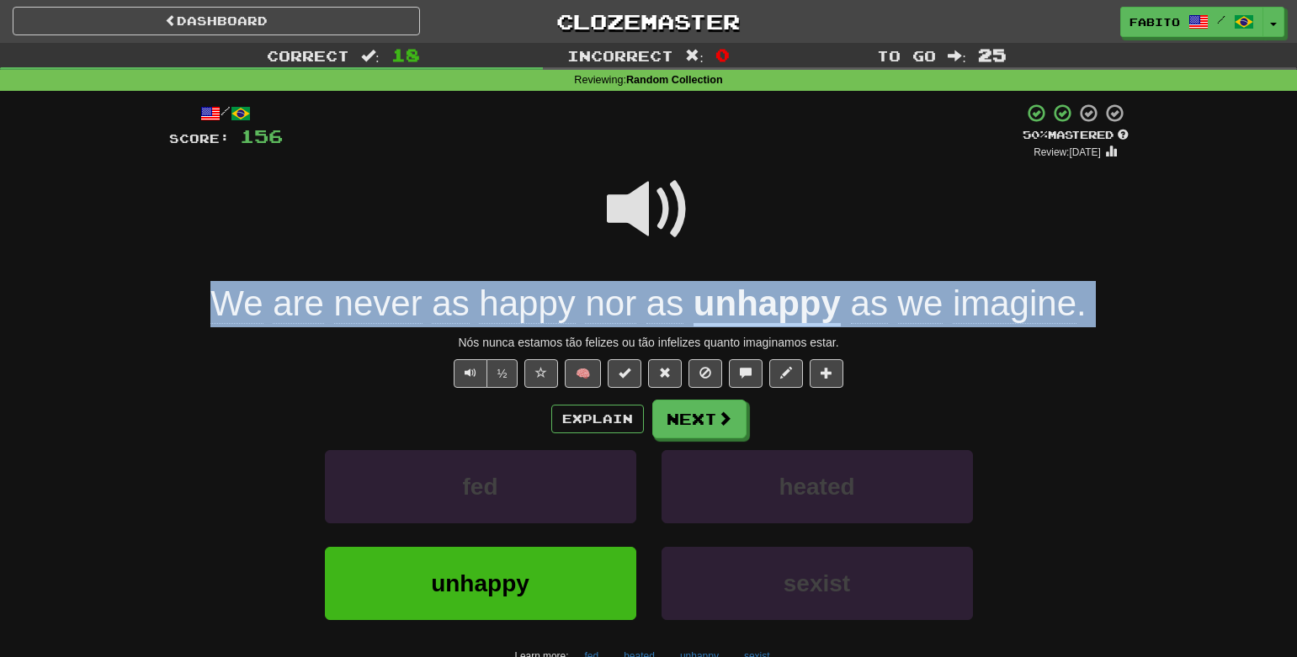
drag, startPoint x: 208, startPoint y: 307, endPoint x: 1142, endPoint y: 330, distance: 934.6
click at [1142, 330] on div "Correct : 18 Incorrect : 0 To go : 25 Reviewing : Random Collection / Score: 15…" at bounding box center [648, 400] width 1297 height 715
click at [1086, 327] on div at bounding box center [1086, 327] width 0 height 0
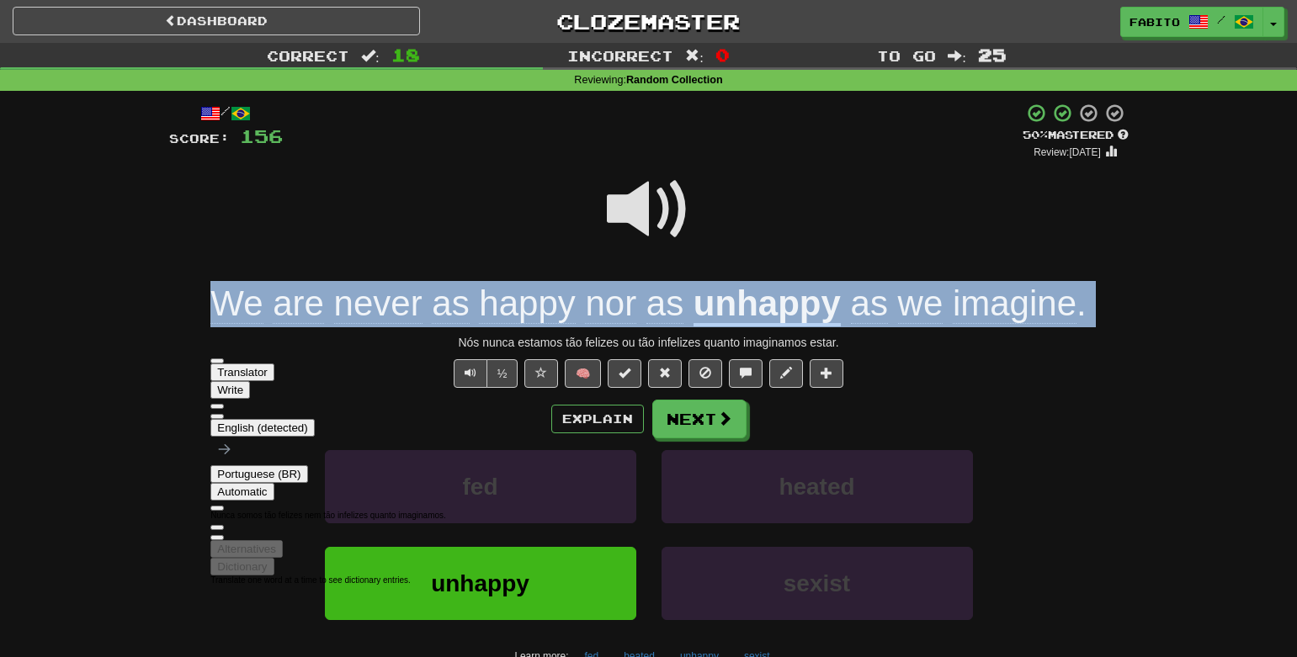
click at [217, 538] on span "button" at bounding box center [217, 538] width 0 height 0
click at [1011, 312] on span "imagine" at bounding box center [1015, 304] width 124 height 40
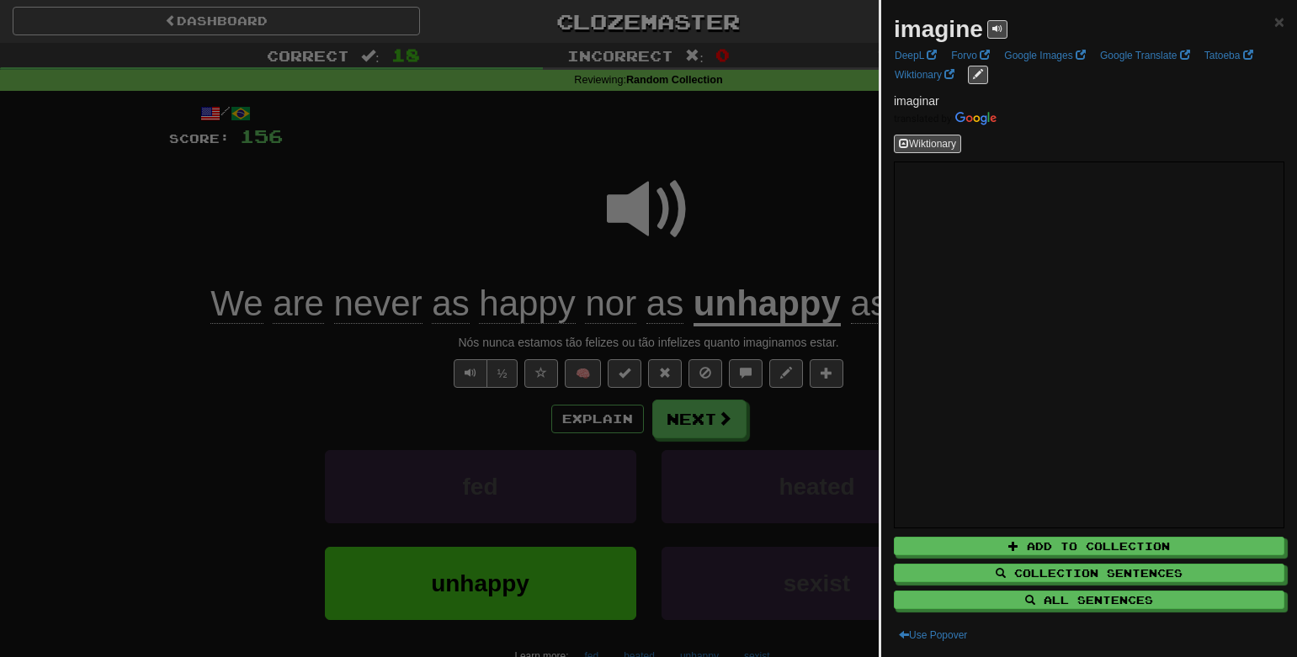
click at [331, 195] on div at bounding box center [648, 328] width 1297 height 657
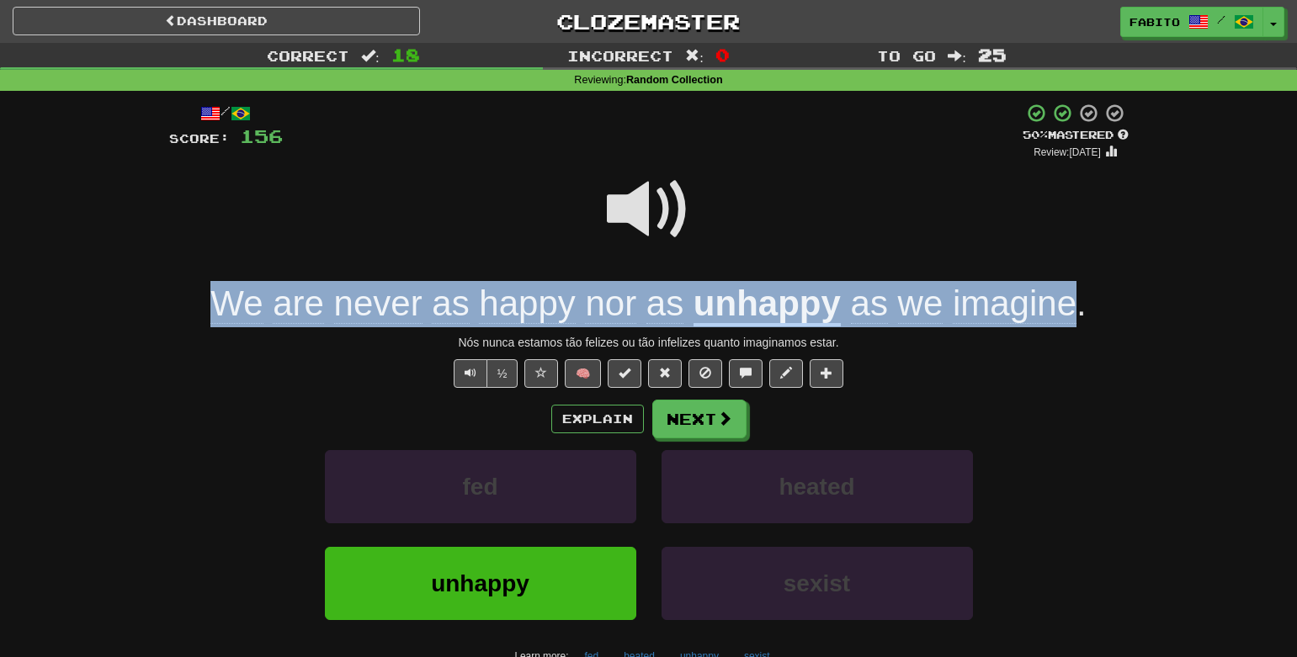
drag, startPoint x: 197, startPoint y: 301, endPoint x: 1068, endPoint y: 300, distance: 871.2
click at [1068, 300] on div "We are never as happy nor as unhappy as we imagine ." at bounding box center [649, 304] width 960 height 46
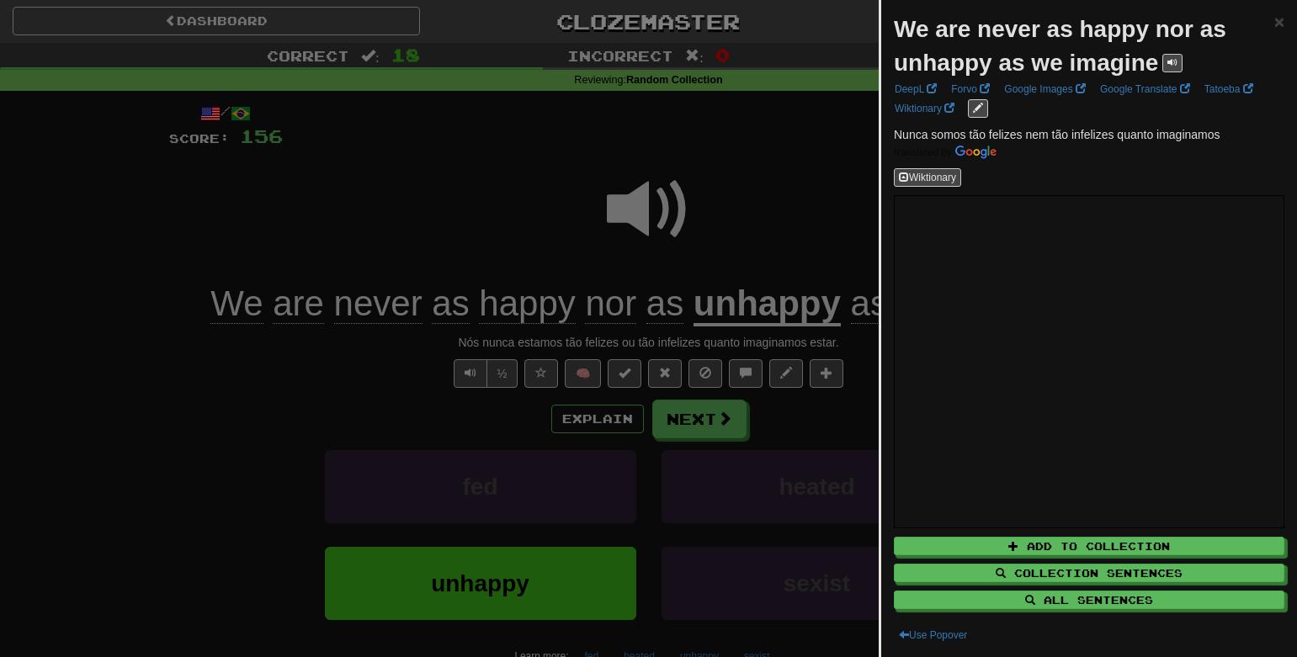
click at [749, 182] on div at bounding box center [648, 328] width 1297 height 657
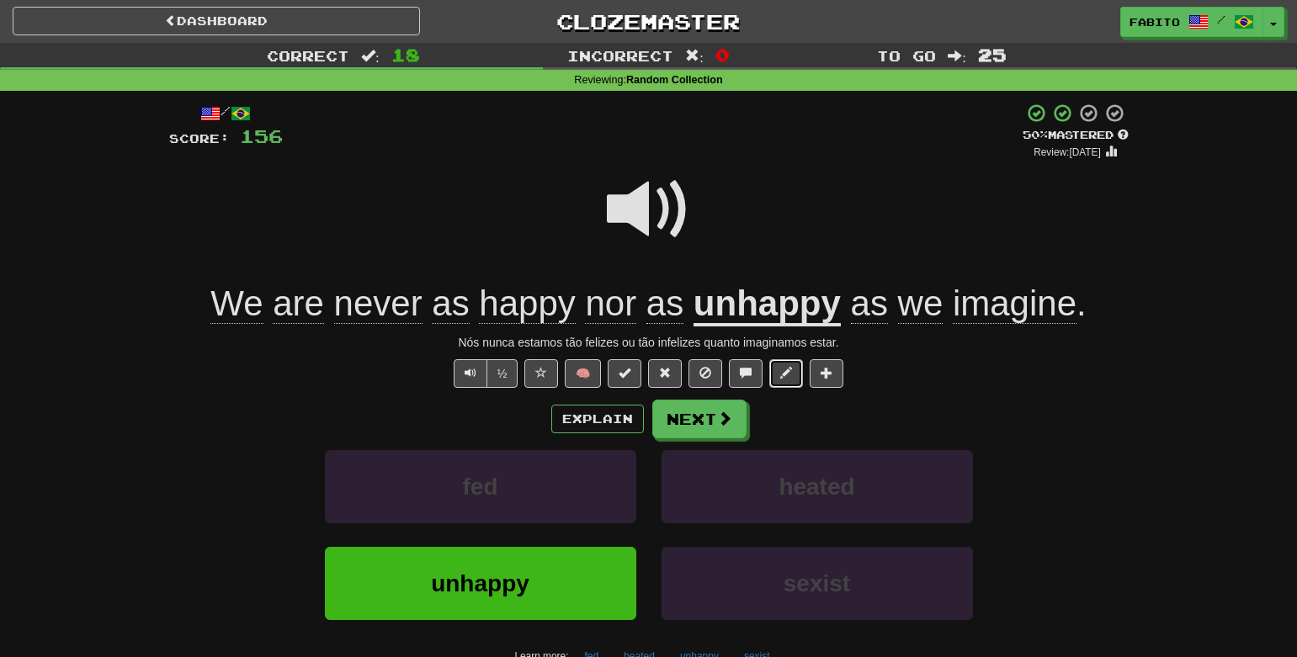
click at [782, 377] on span at bounding box center [786, 373] width 12 height 12
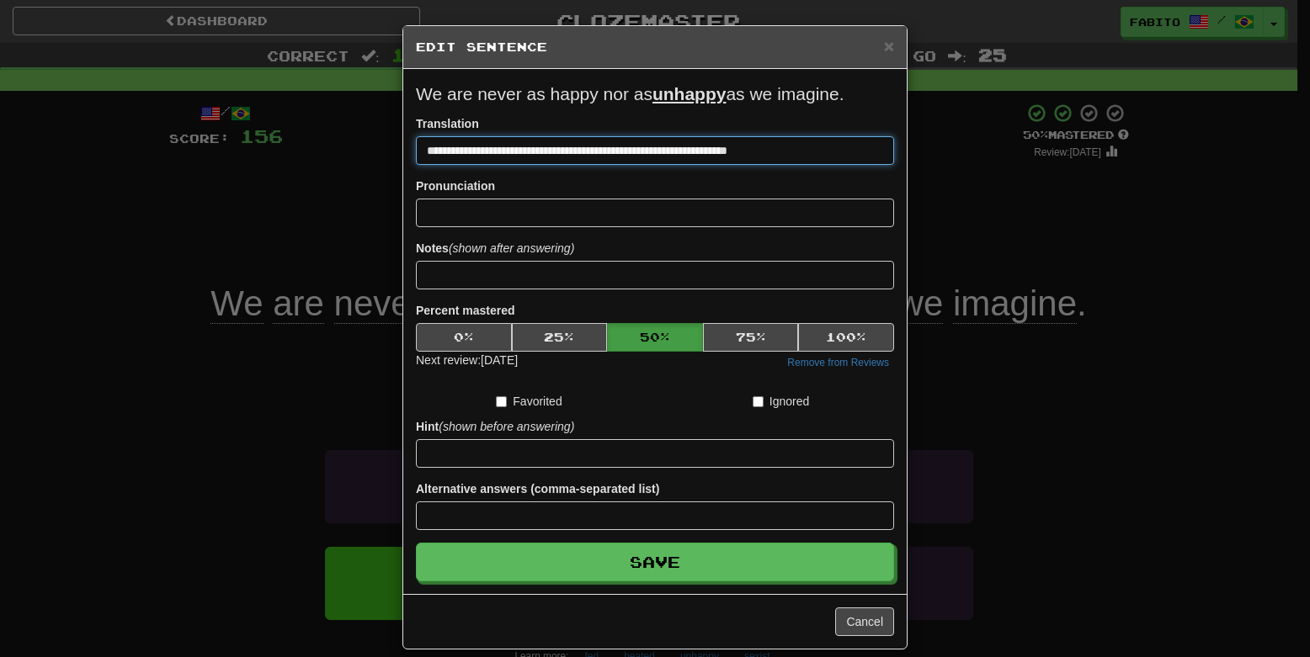
drag, startPoint x: 803, startPoint y: 154, endPoint x: 444, endPoint y: 152, distance: 358.6
click at [444, 152] on input "**********" at bounding box center [655, 150] width 478 height 29
paste input
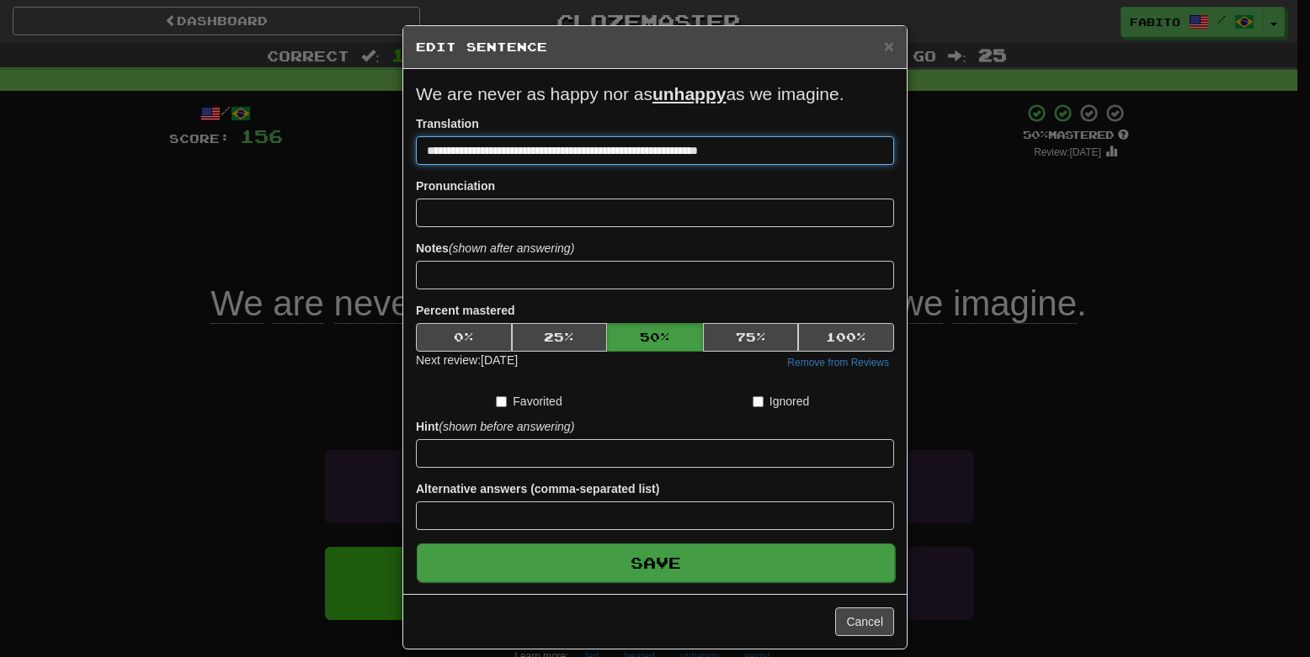
type input "**********"
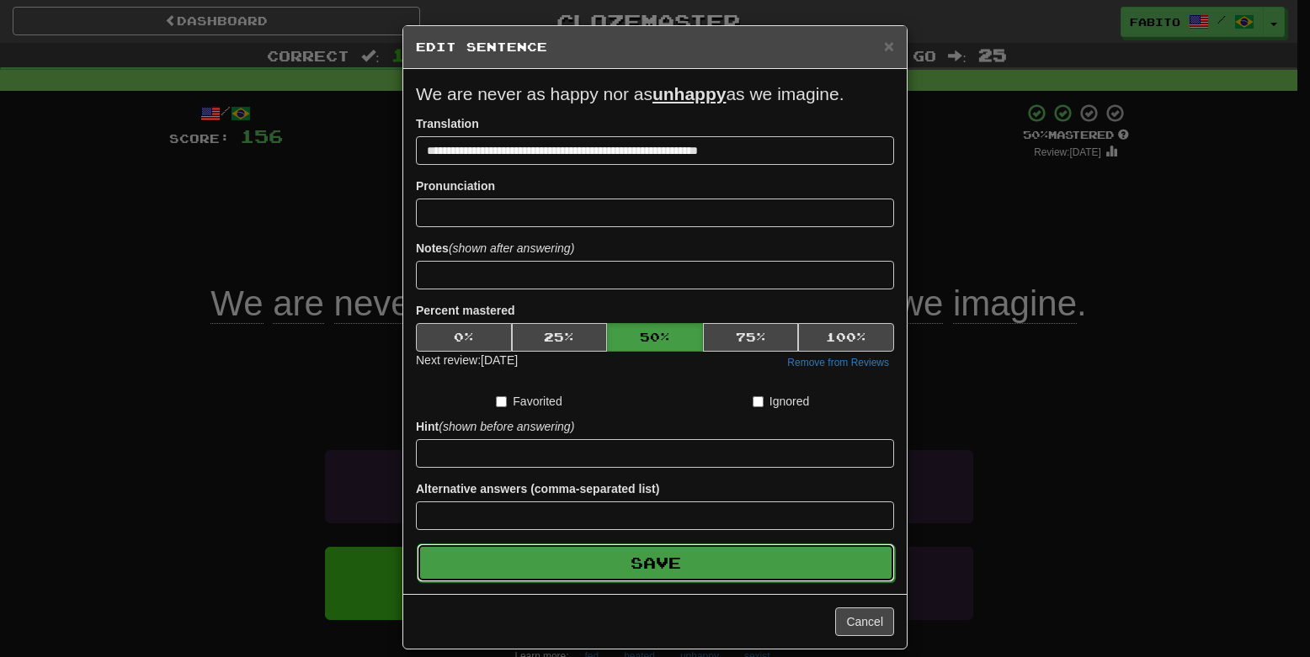
click at [617, 554] on button "Save" at bounding box center [656, 563] width 478 height 39
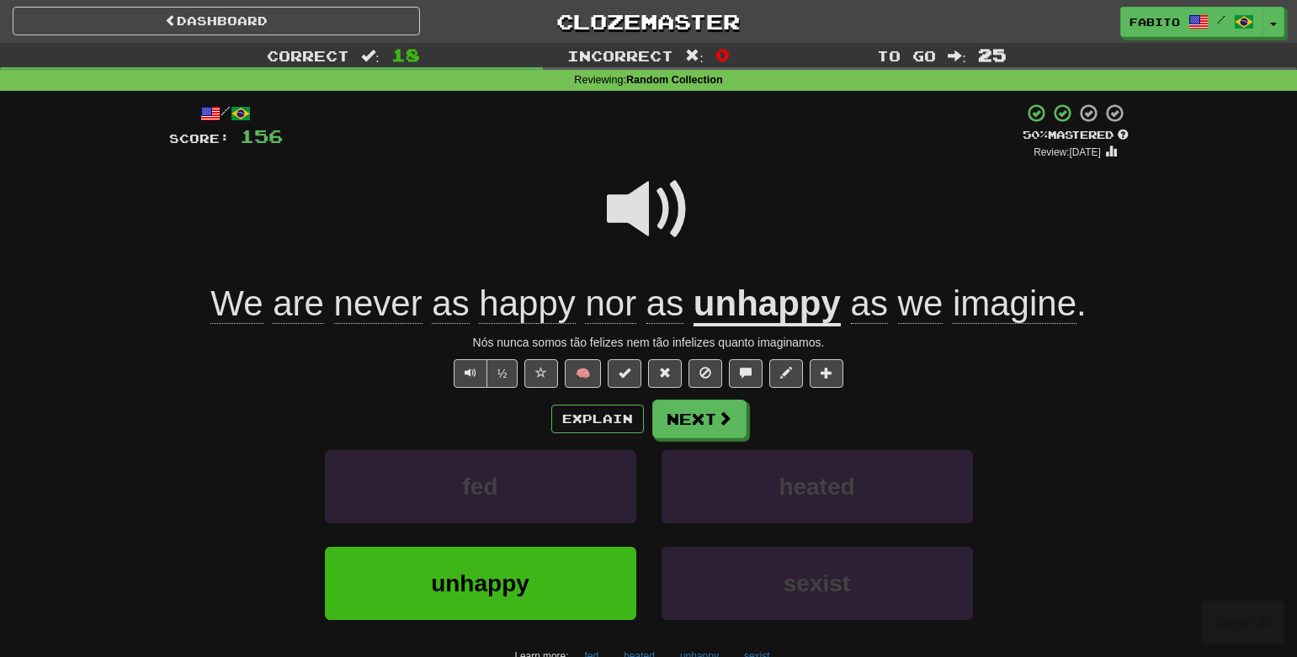
click at [639, 224] on span at bounding box center [649, 210] width 84 height 84
click at [706, 425] on button "Next" at bounding box center [700, 420] width 94 height 39
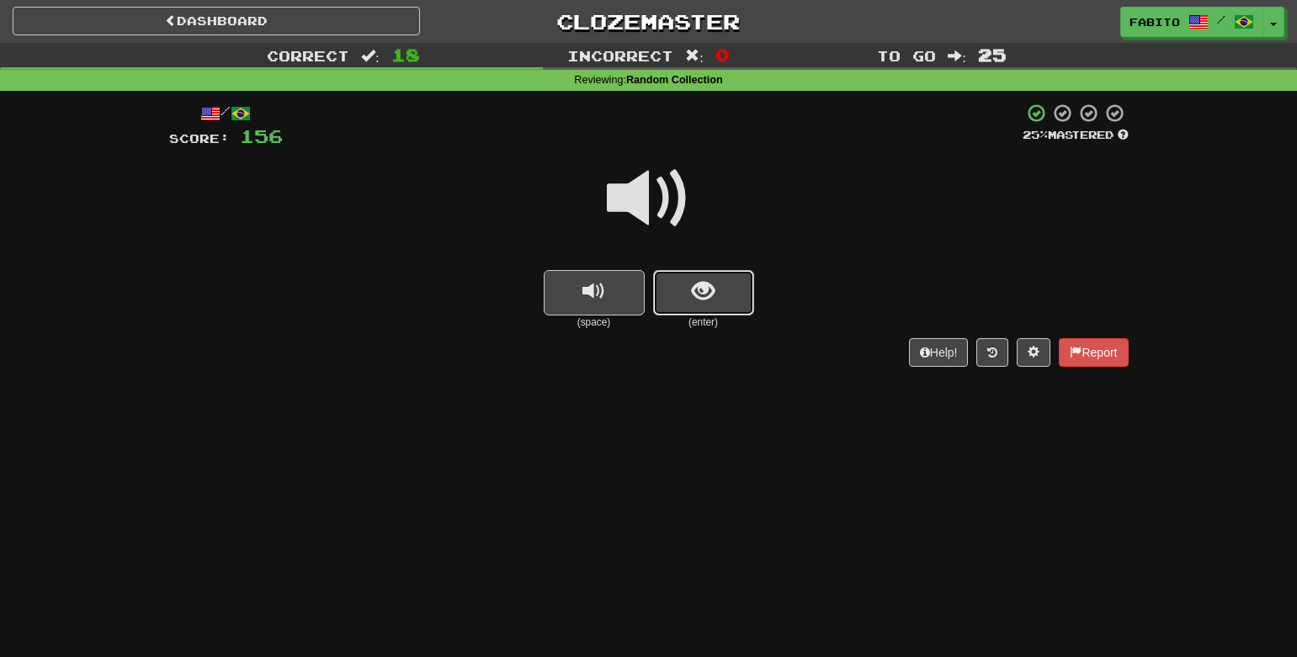
click at [699, 301] on span "show sentence" at bounding box center [703, 291] width 23 height 23
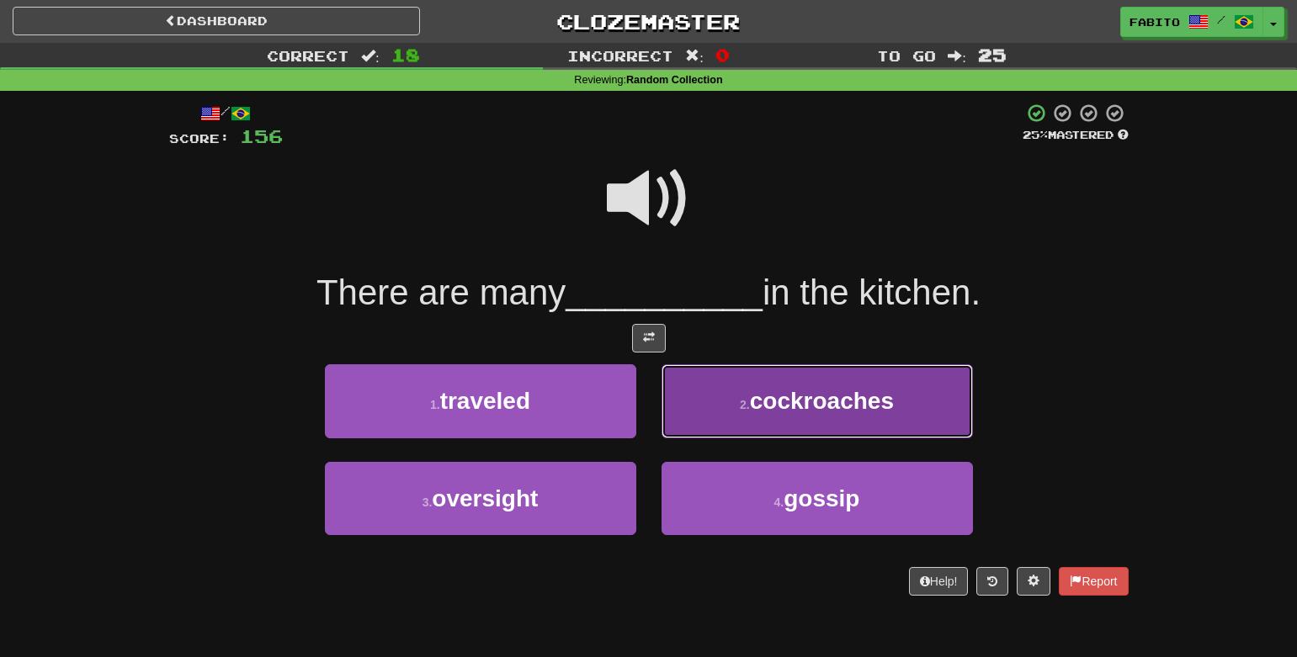
click at [719, 401] on button "2 . cockroaches" at bounding box center [817, 400] width 311 height 73
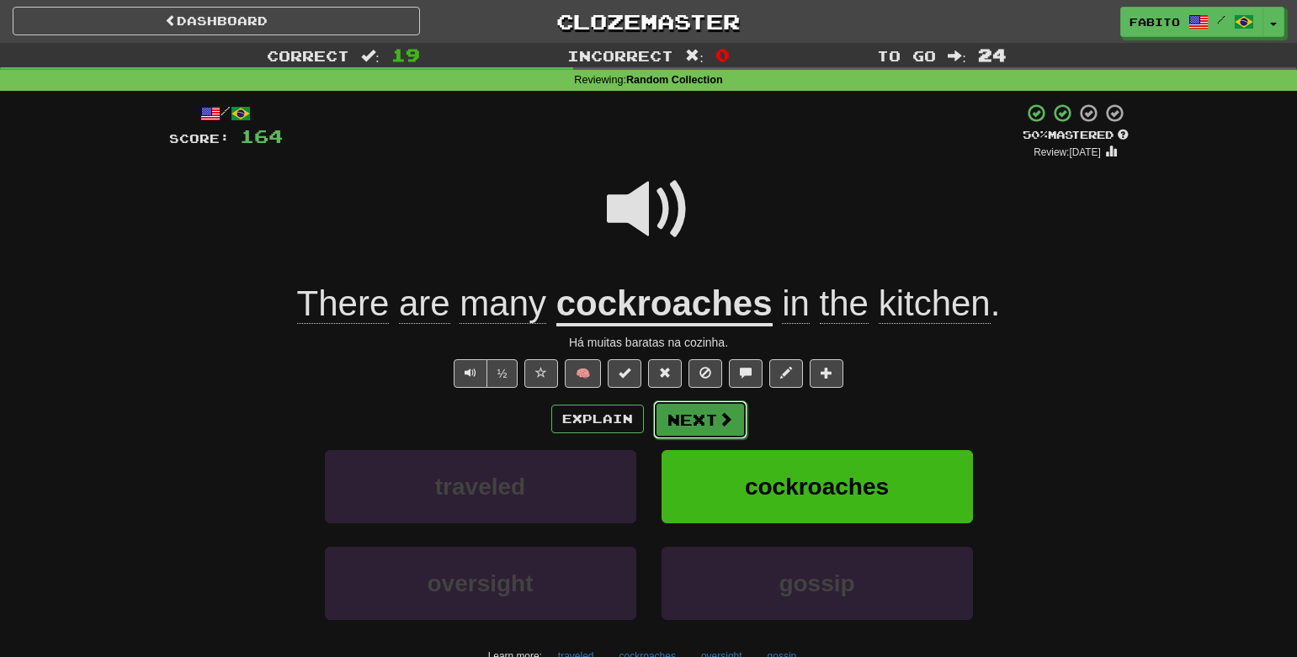
click at [719, 418] on span at bounding box center [725, 419] width 15 height 15
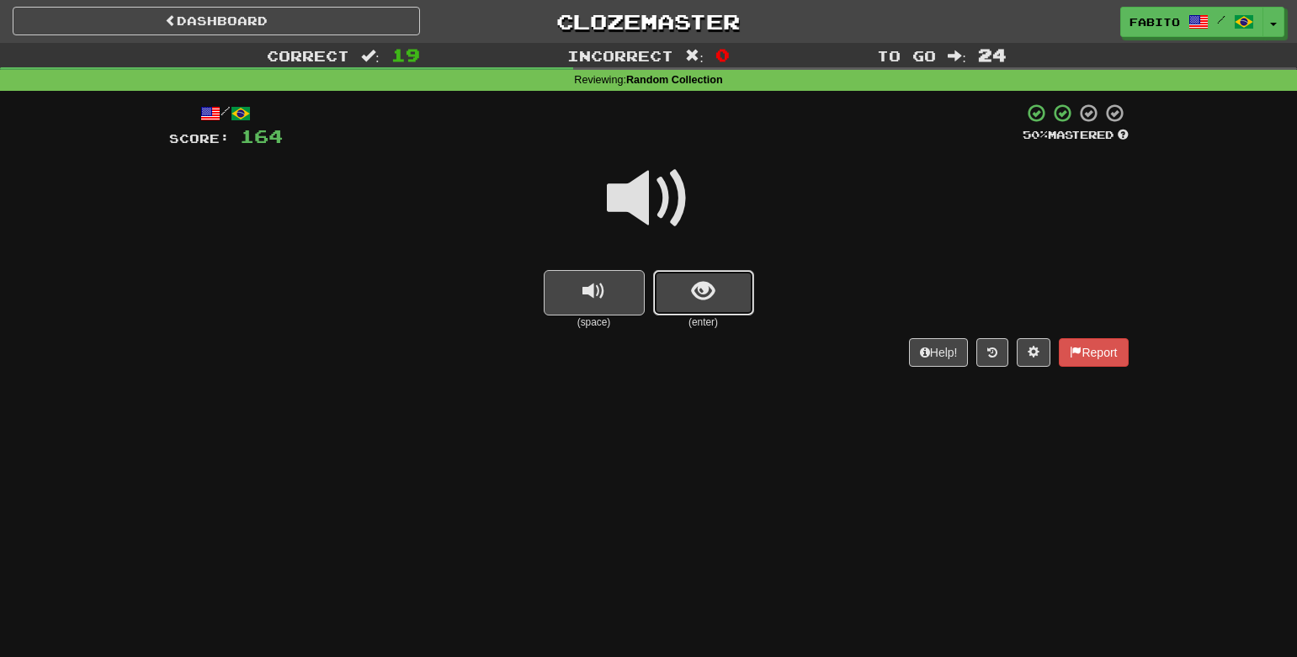
click at [681, 286] on button "show sentence" at bounding box center [703, 292] width 101 height 45
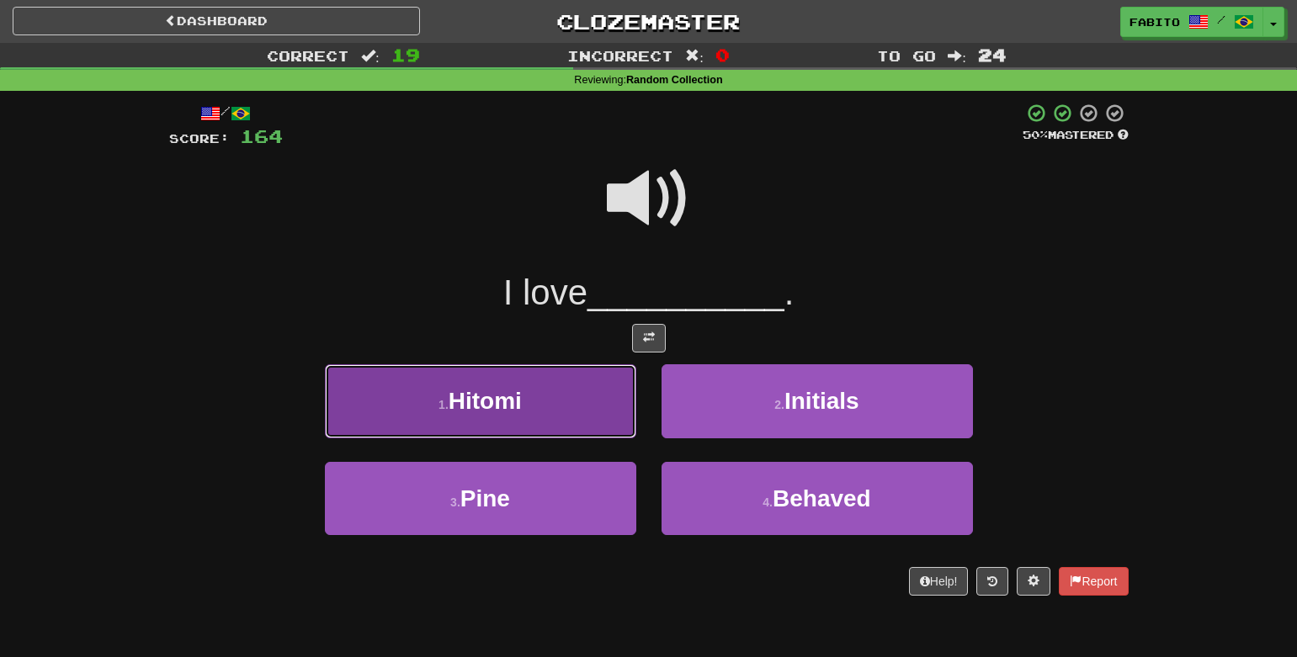
click at [595, 418] on button "1 . Hitomi" at bounding box center [480, 400] width 311 height 73
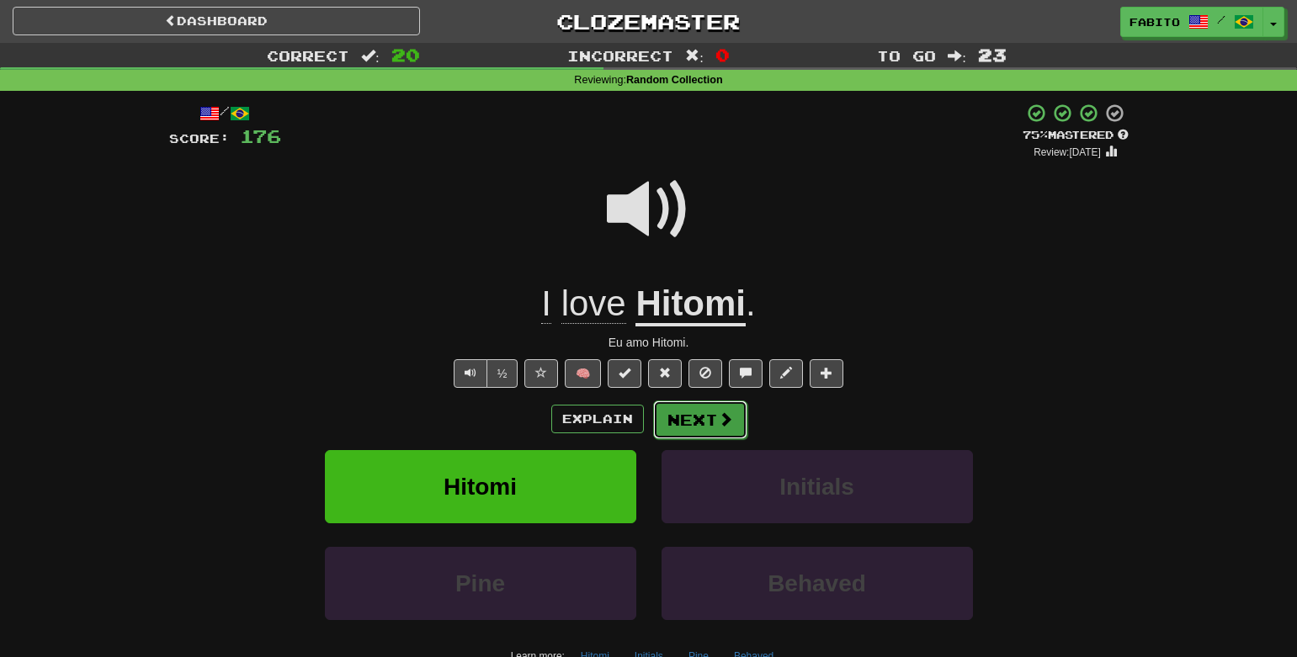
click at [701, 428] on button "Next" at bounding box center [700, 420] width 94 height 39
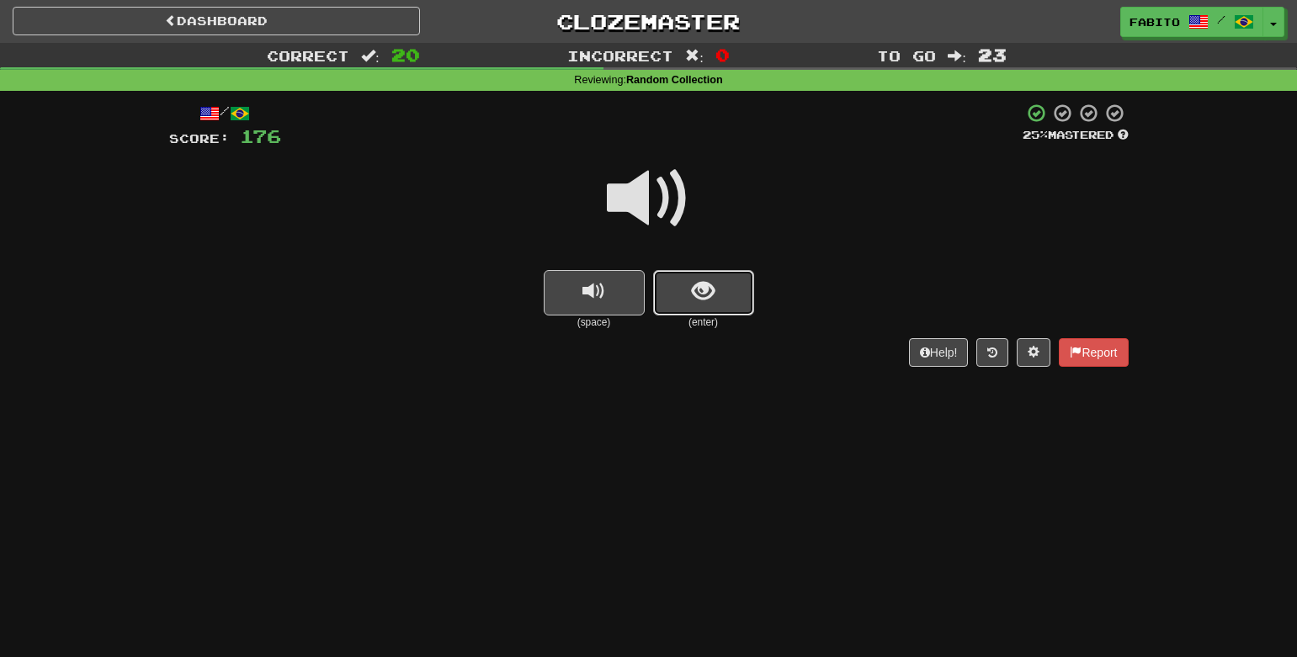
click at [691, 306] on button "show sentence" at bounding box center [703, 292] width 101 height 45
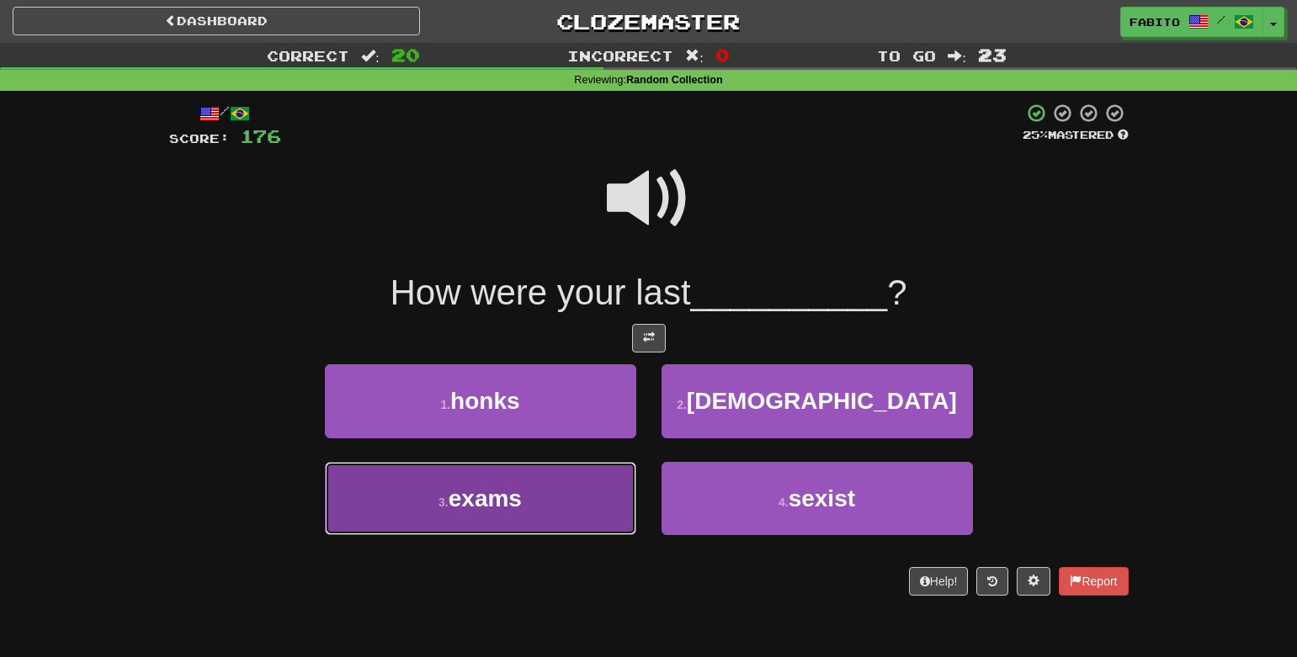
click at [604, 496] on button "3 . exams" at bounding box center [480, 498] width 311 height 73
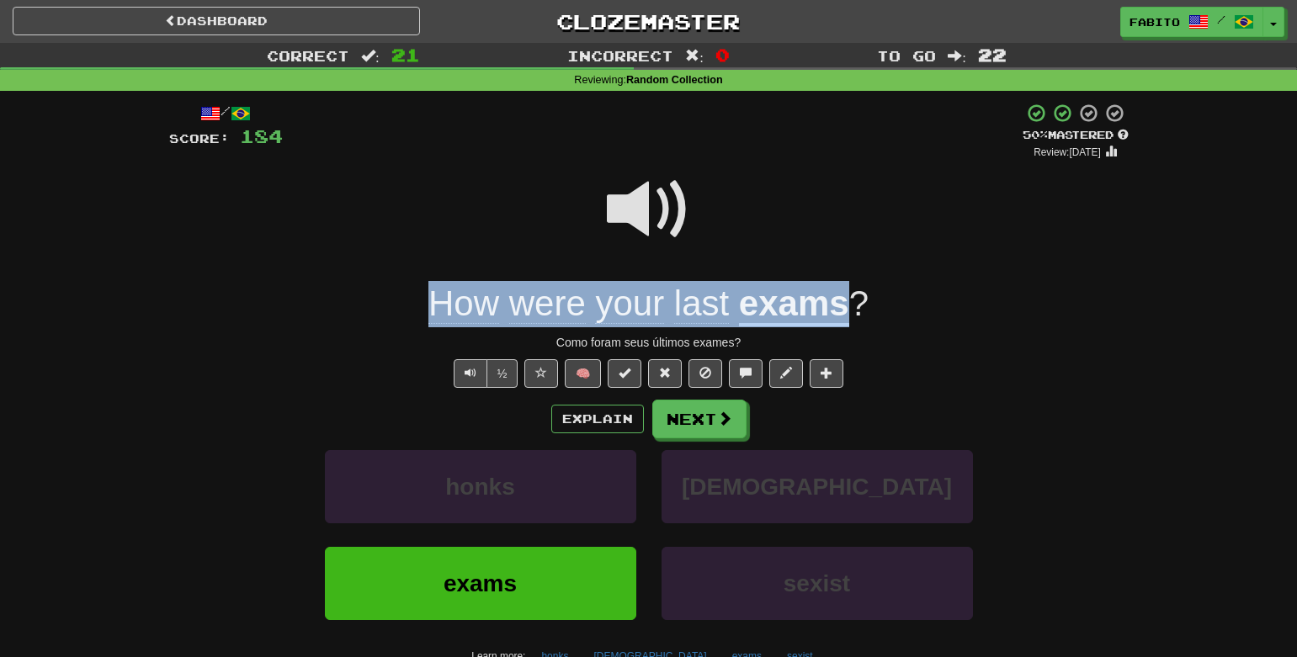
drag, startPoint x: 413, startPoint y: 309, endPoint x: 853, endPoint y: 319, distance: 439.5
click at [853, 319] on div "How were your last exams ?" at bounding box center [649, 304] width 960 height 46
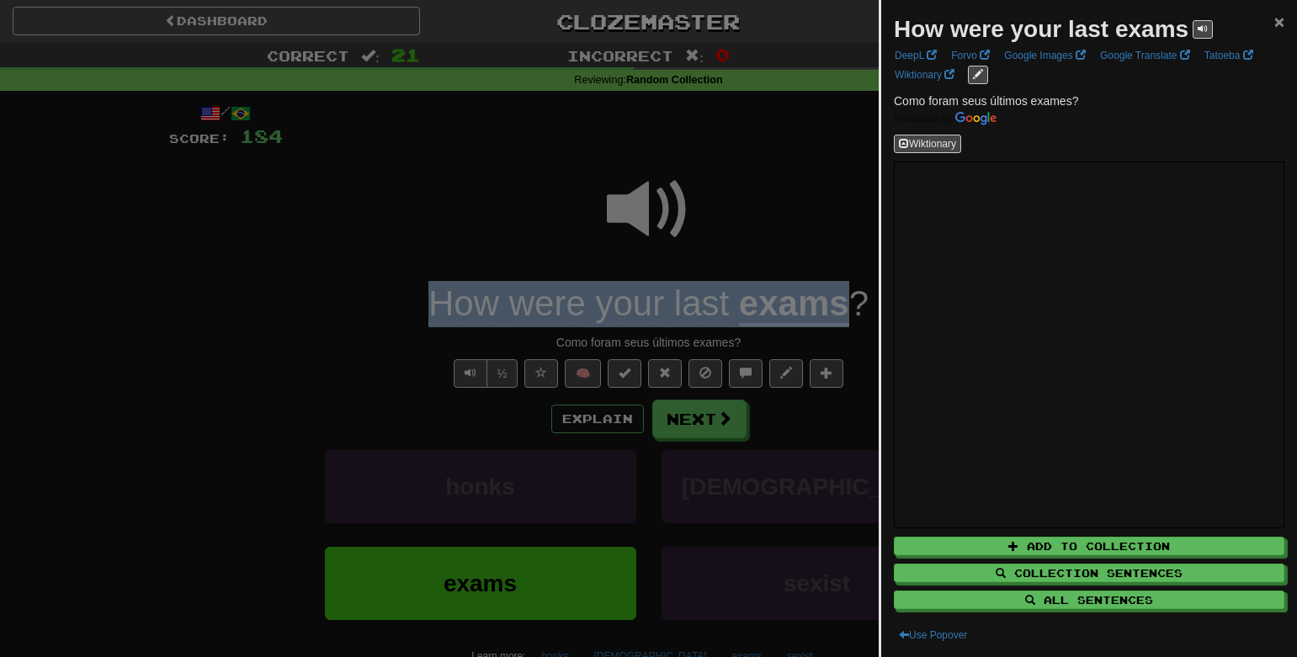
click at [1274, 24] on span "×" at bounding box center [1279, 21] width 10 height 19
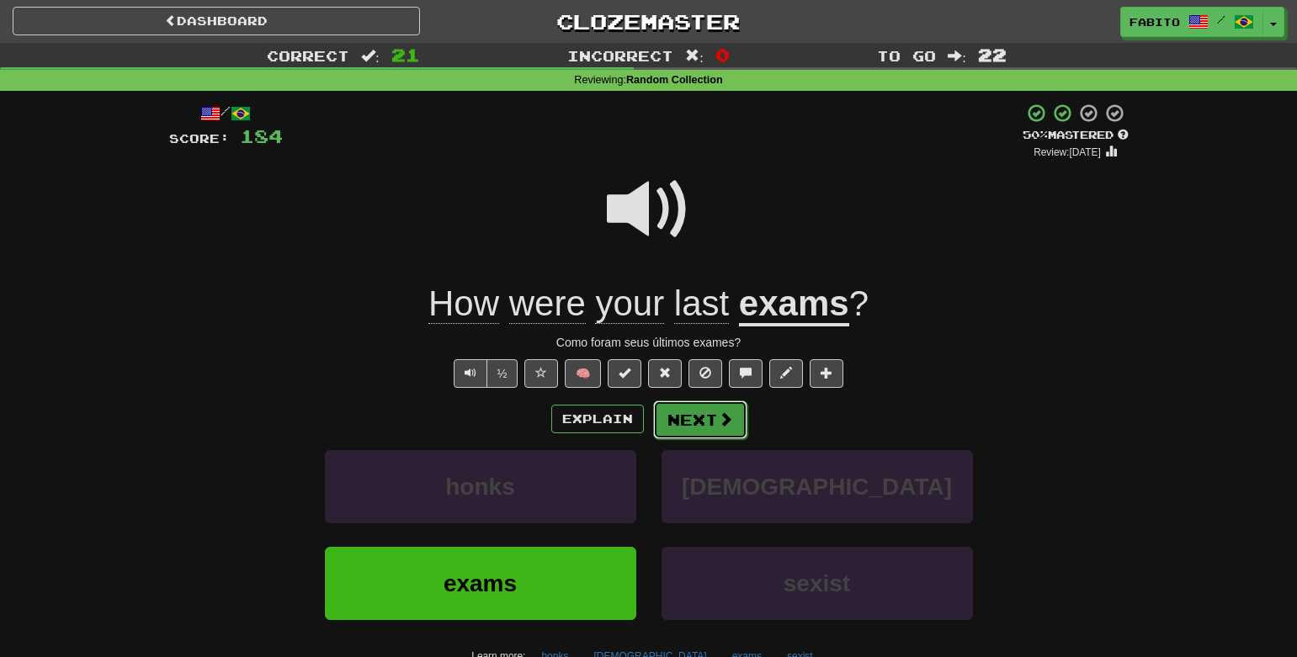
click at [689, 422] on button "Next" at bounding box center [700, 420] width 94 height 39
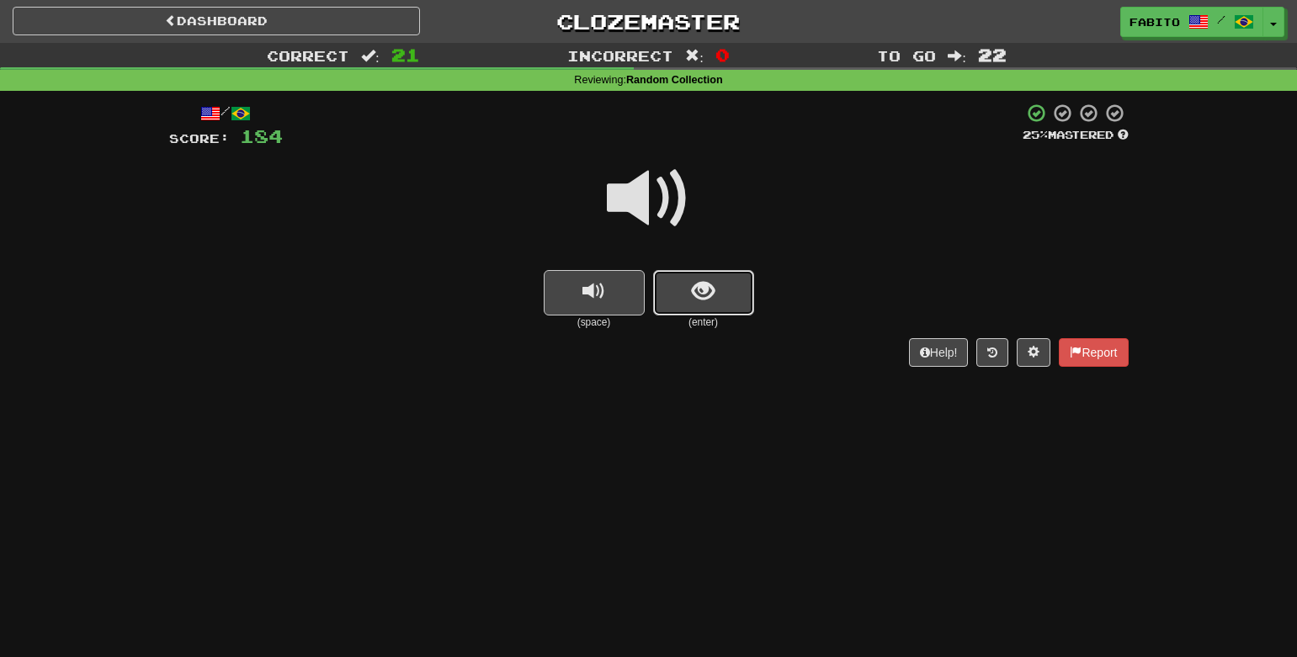
click at [723, 290] on button "show sentence" at bounding box center [703, 292] width 101 height 45
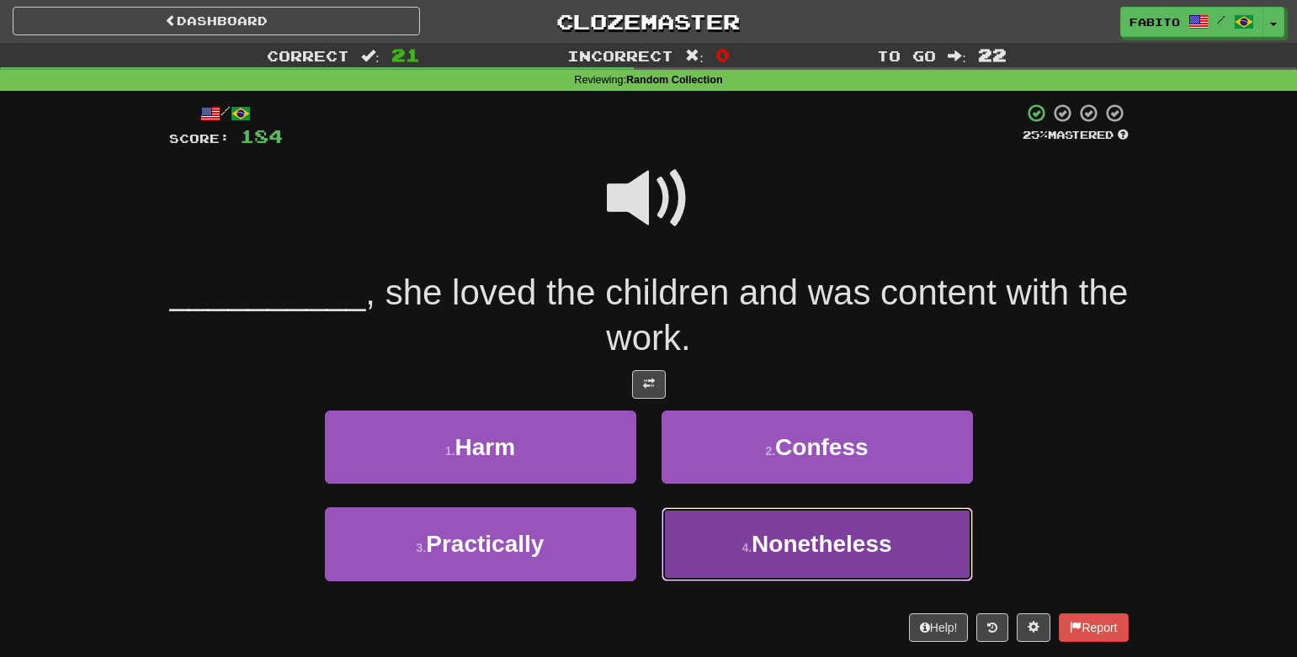
click at [853, 564] on button "4 . Nonetheless" at bounding box center [817, 544] width 311 height 73
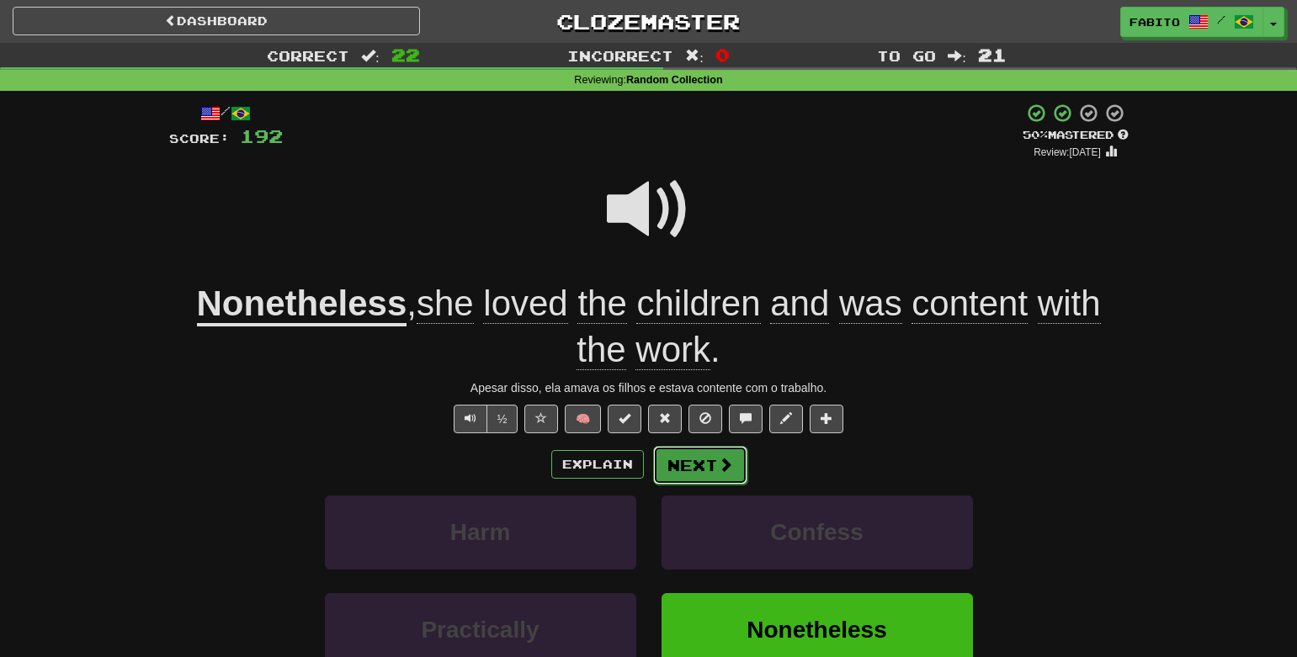
click at [714, 458] on button "Next" at bounding box center [700, 465] width 94 height 39
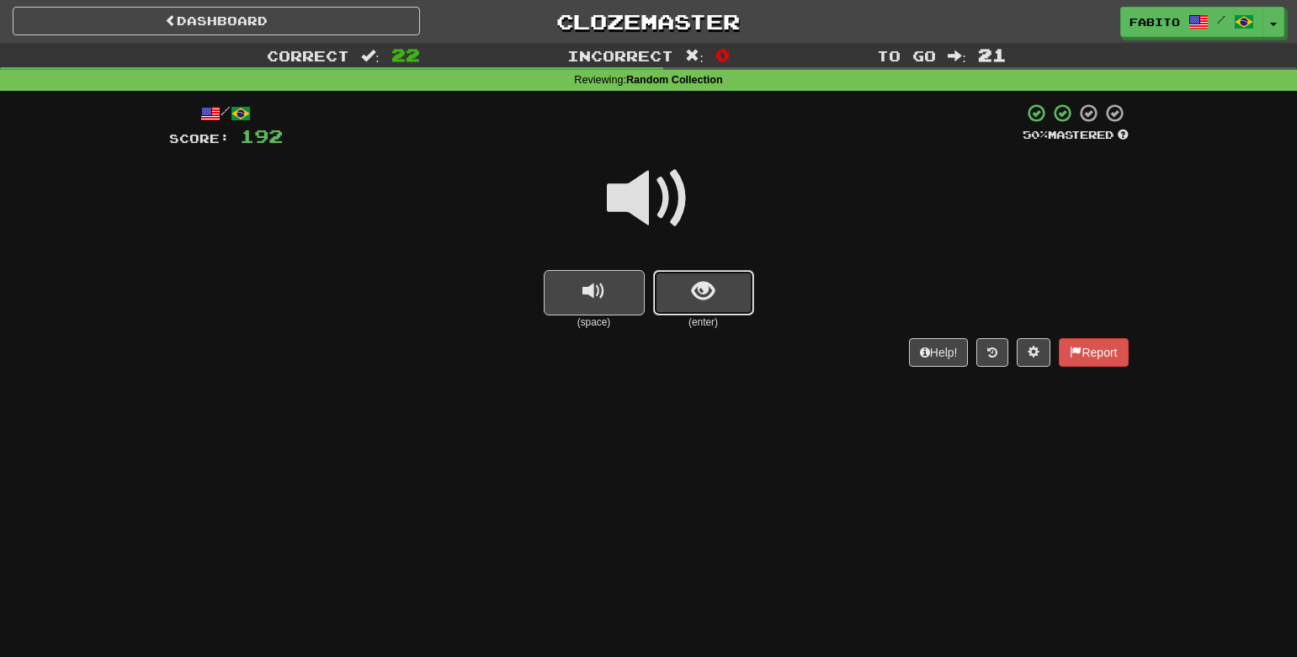
click at [717, 284] on button "show sentence" at bounding box center [703, 292] width 101 height 45
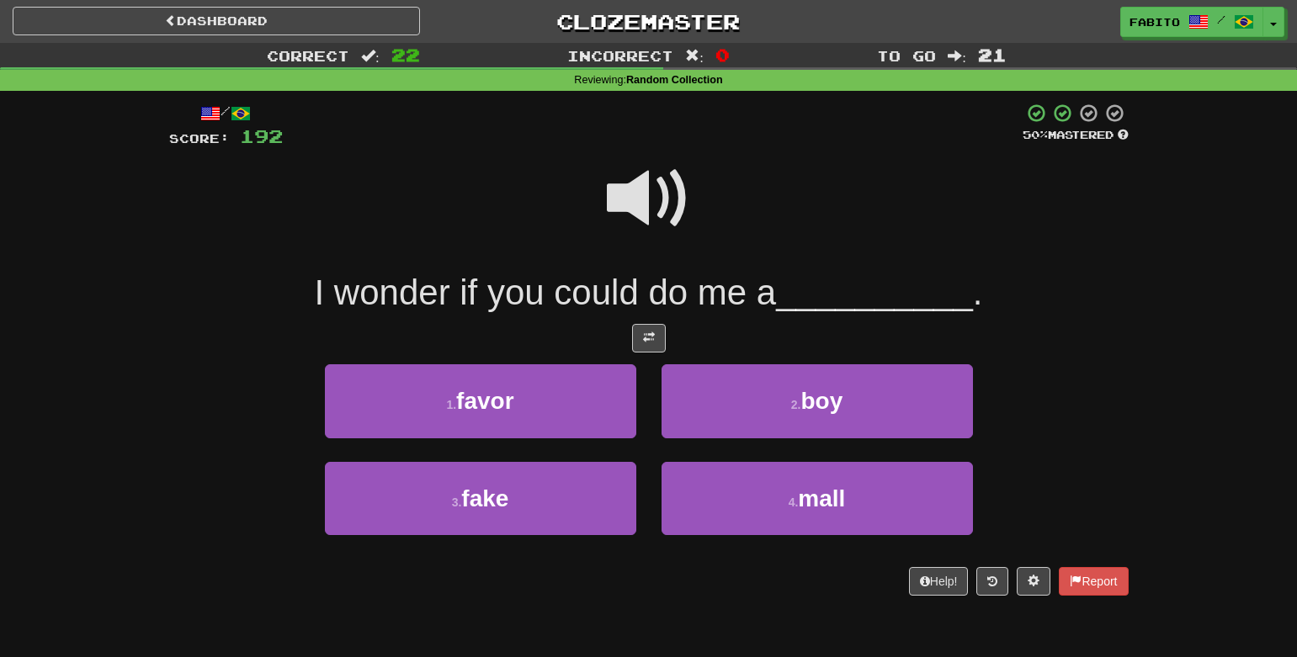
click at [661, 189] on span at bounding box center [649, 199] width 84 height 84
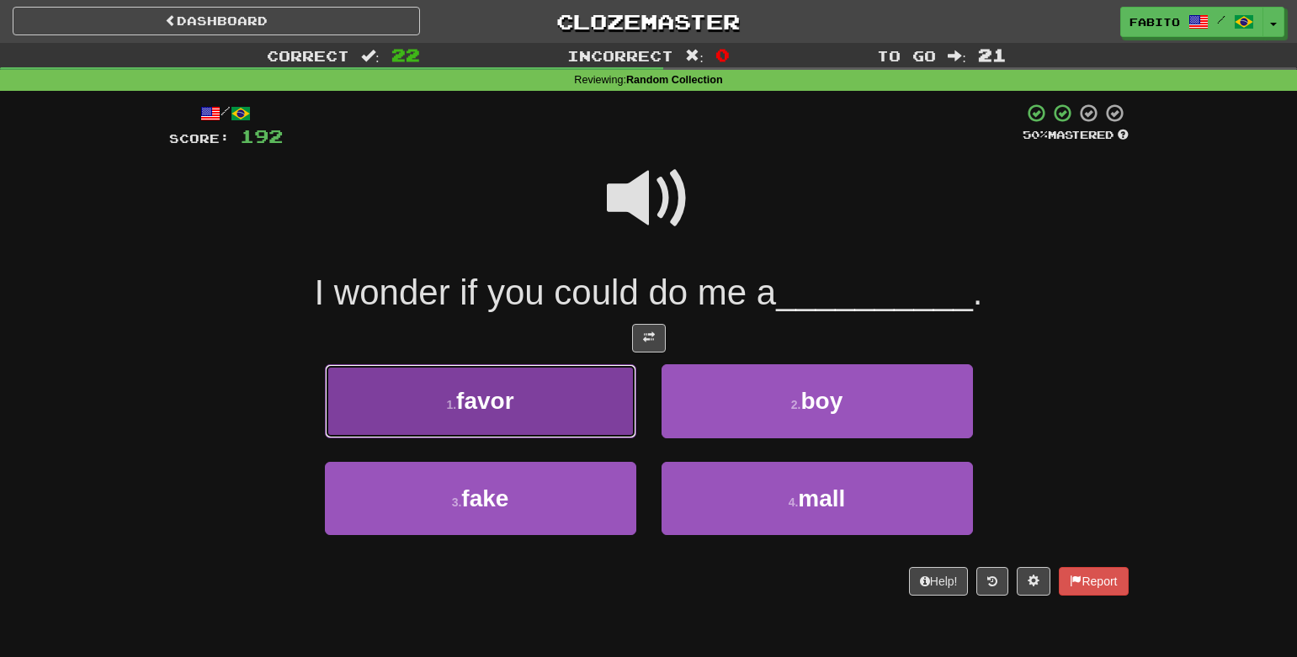
click at [545, 421] on button "1 . favor" at bounding box center [480, 400] width 311 height 73
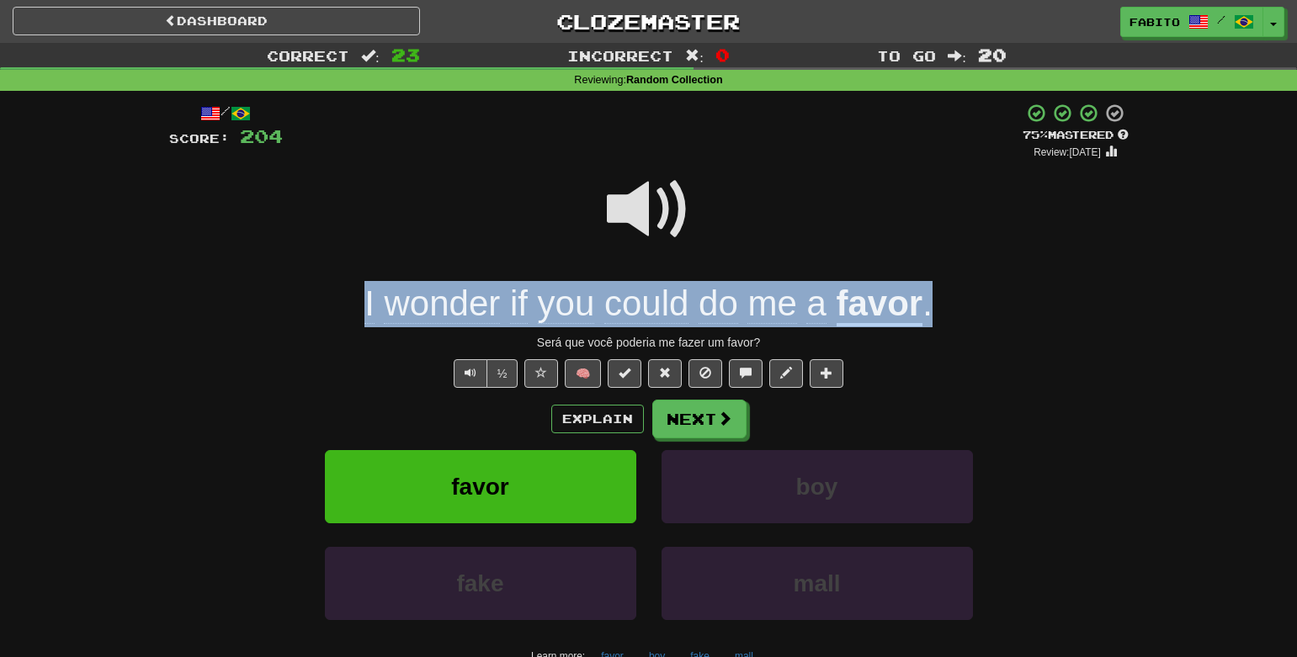
drag, startPoint x: 350, startPoint y: 300, endPoint x: 972, endPoint y: 308, distance: 622.1
click at [972, 308] on div "I wonder if you could do me a favor ." at bounding box center [649, 304] width 960 height 46
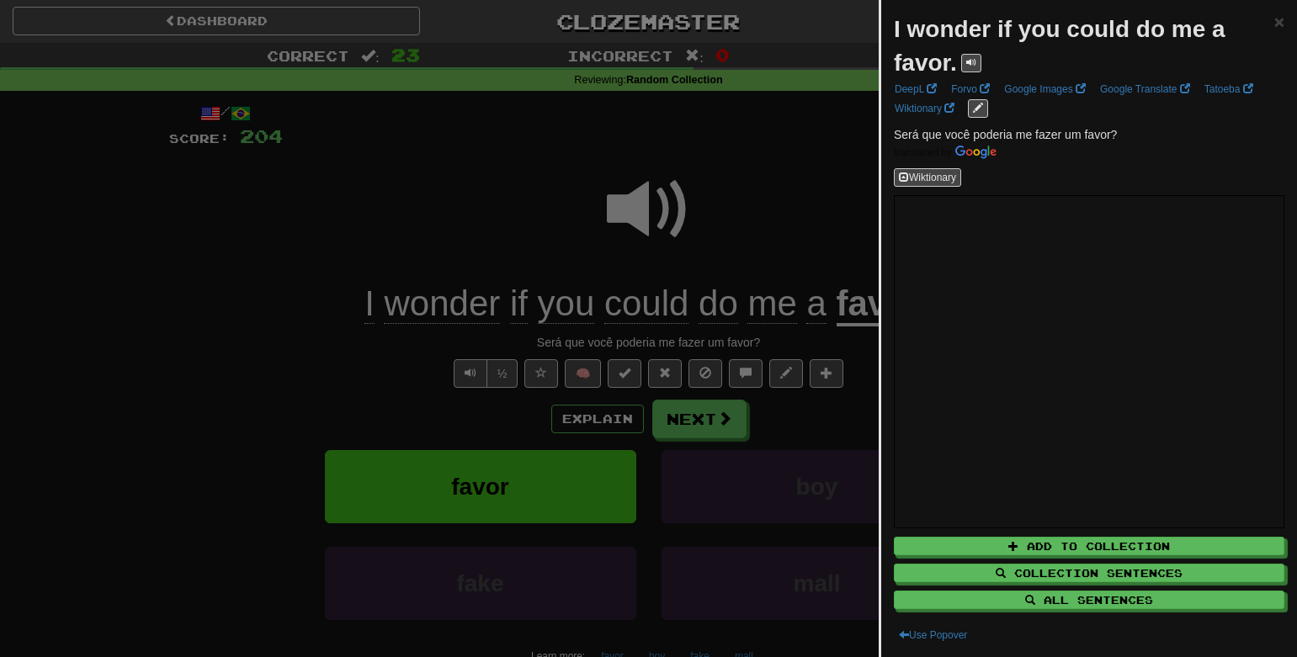
click at [760, 227] on div at bounding box center [648, 328] width 1297 height 657
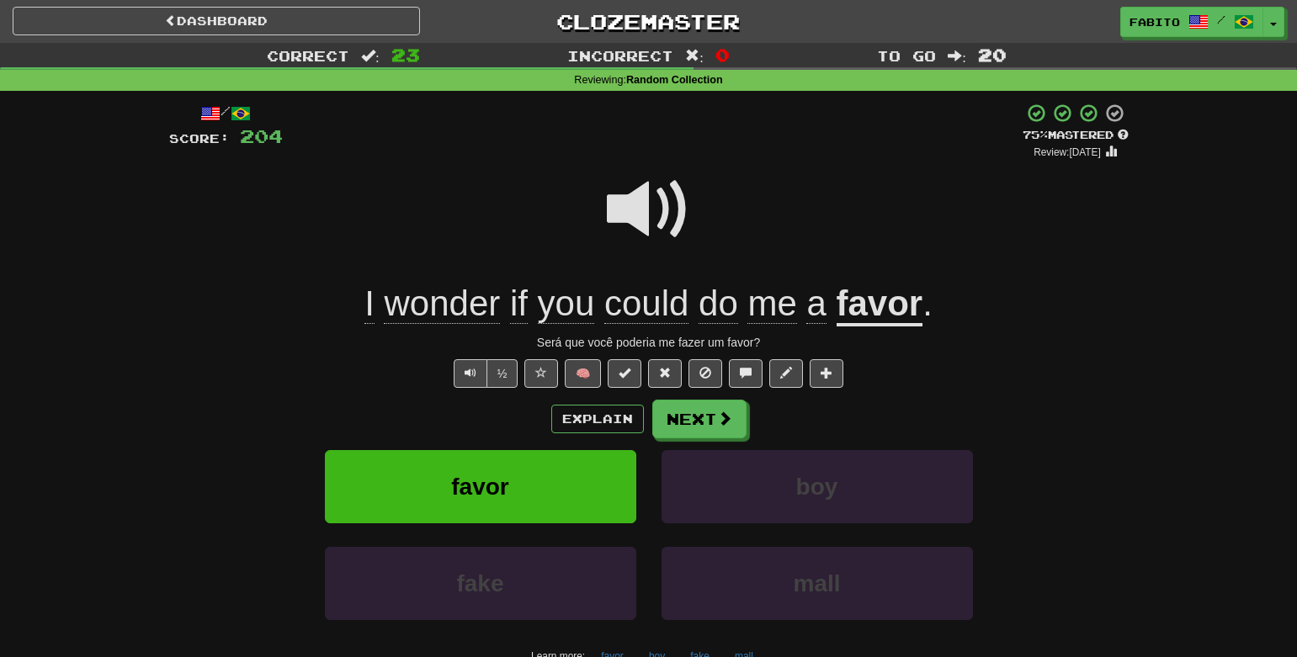
click at [654, 224] on span at bounding box center [649, 210] width 84 height 84
click at [433, 308] on span "wonder" at bounding box center [442, 304] width 116 height 40
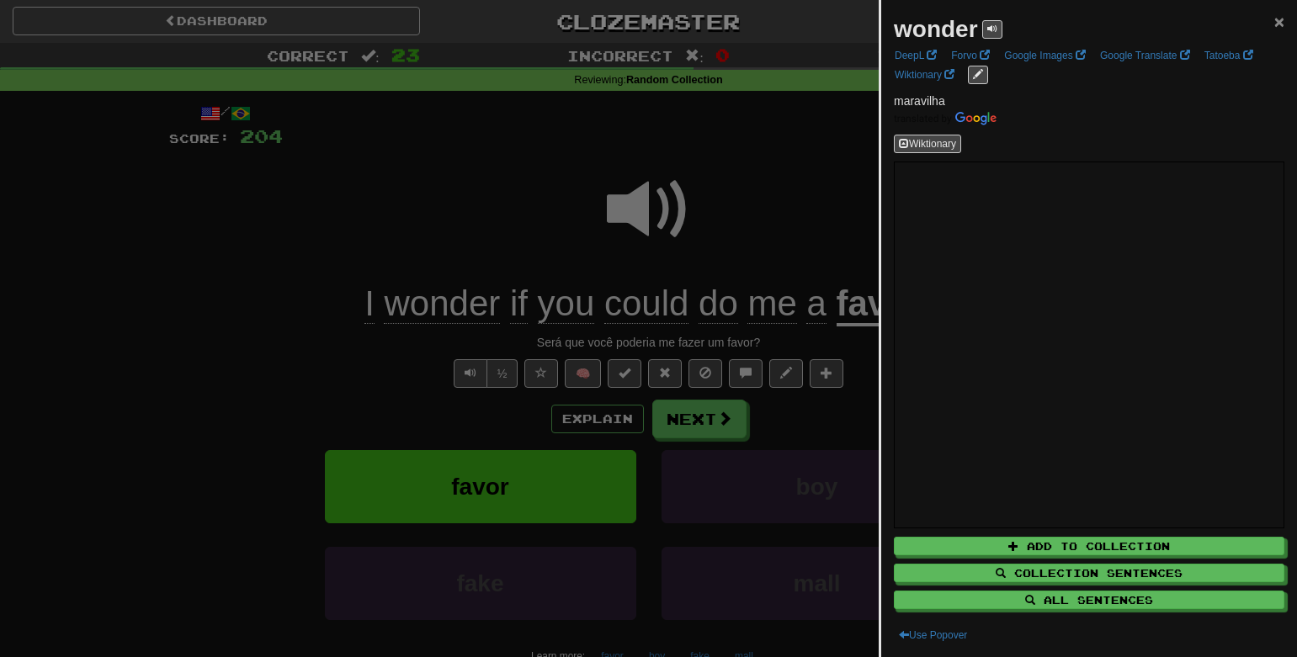
click at [1274, 19] on span "×" at bounding box center [1279, 21] width 10 height 19
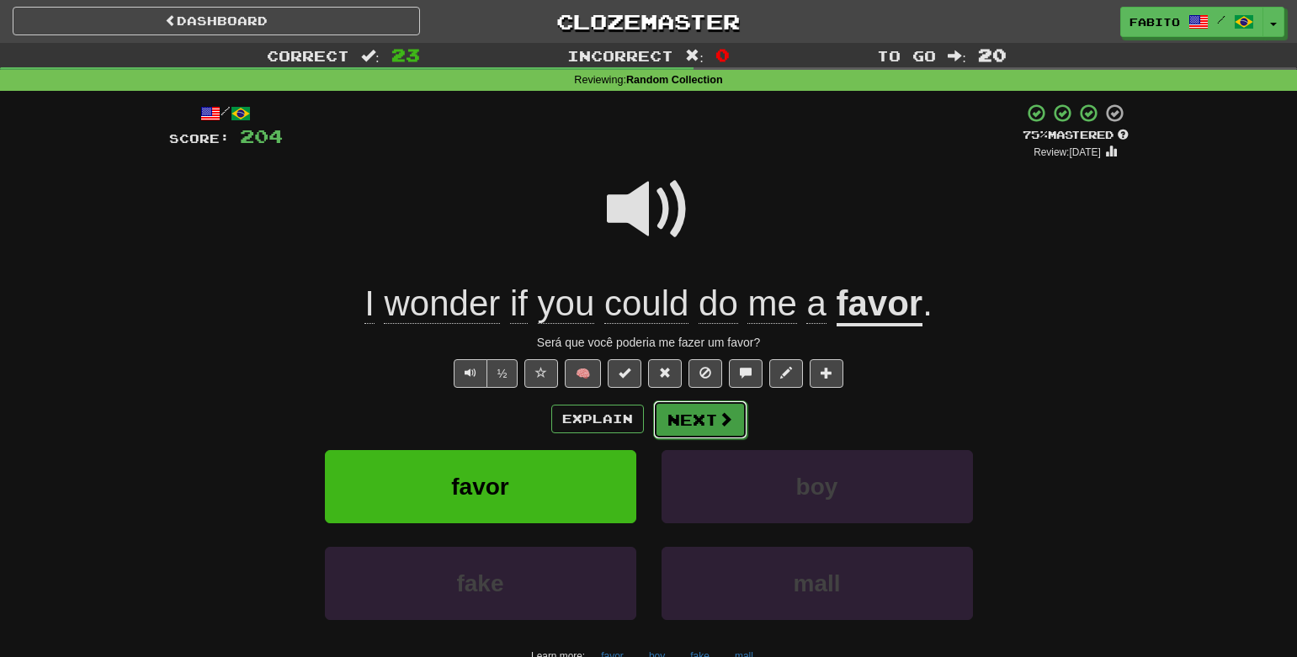
click at [718, 425] on span at bounding box center [725, 419] width 15 height 15
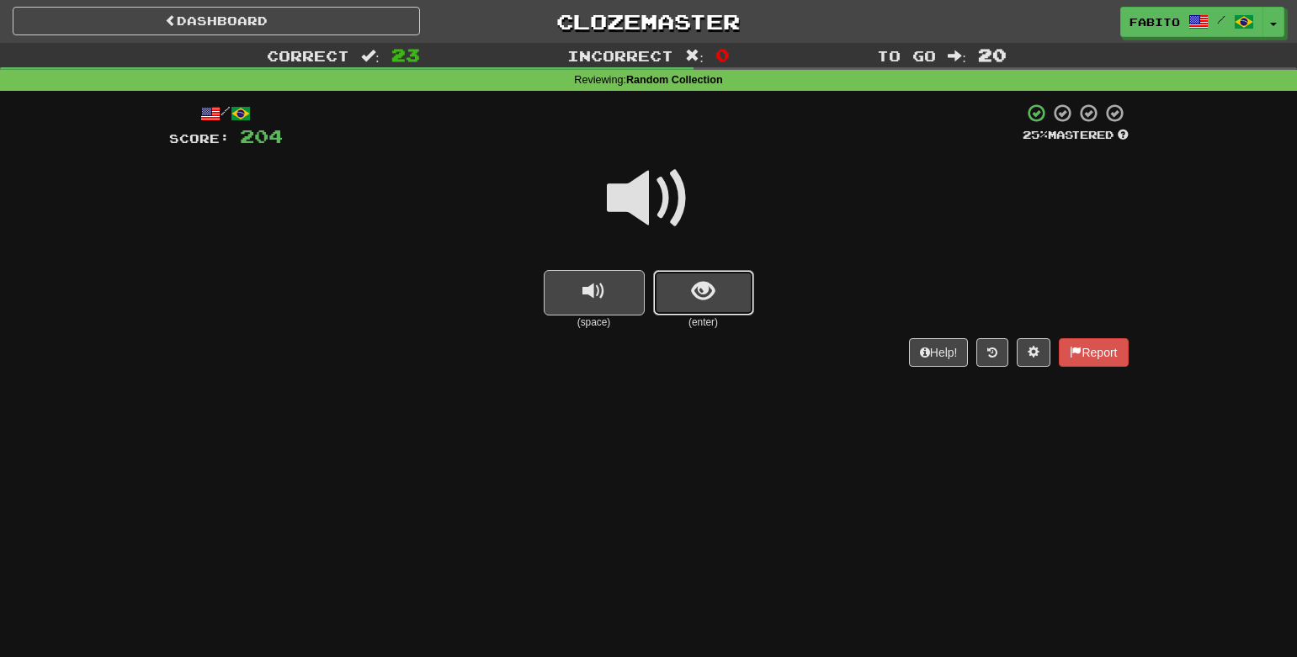
click at [674, 309] on button "show sentence" at bounding box center [703, 292] width 101 height 45
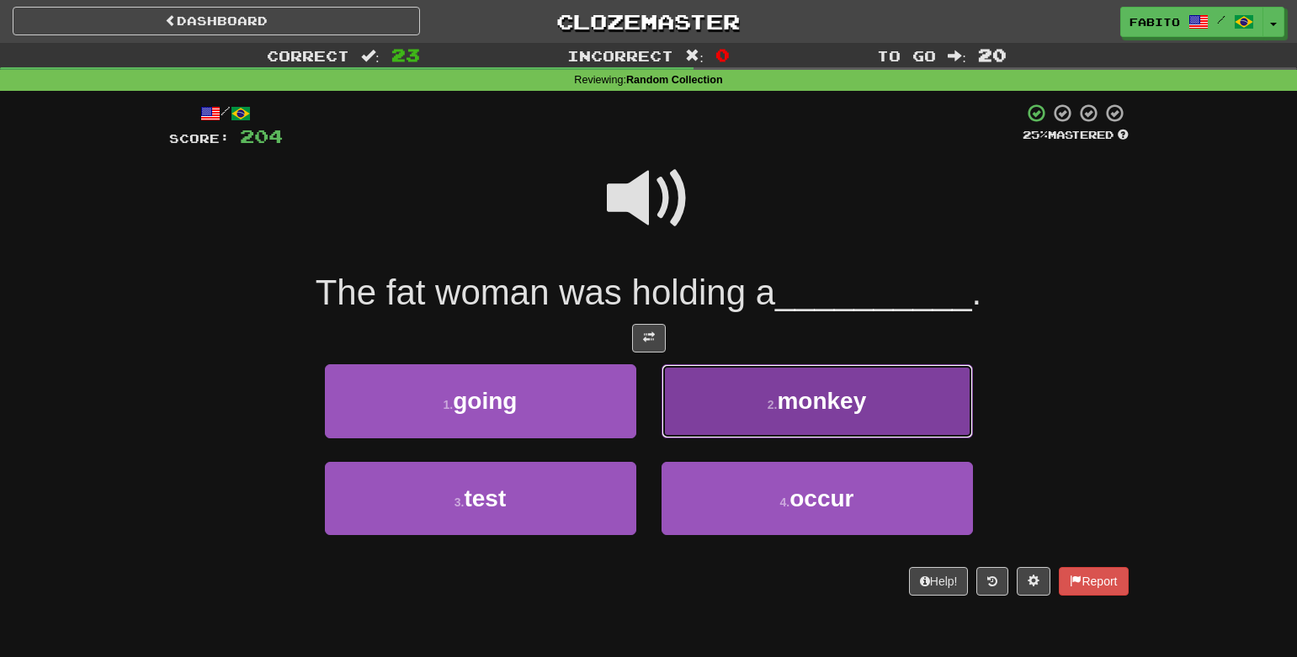
click at [760, 381] on button "2 . monkey" at bounding box center [817, 400] width 311 height 73
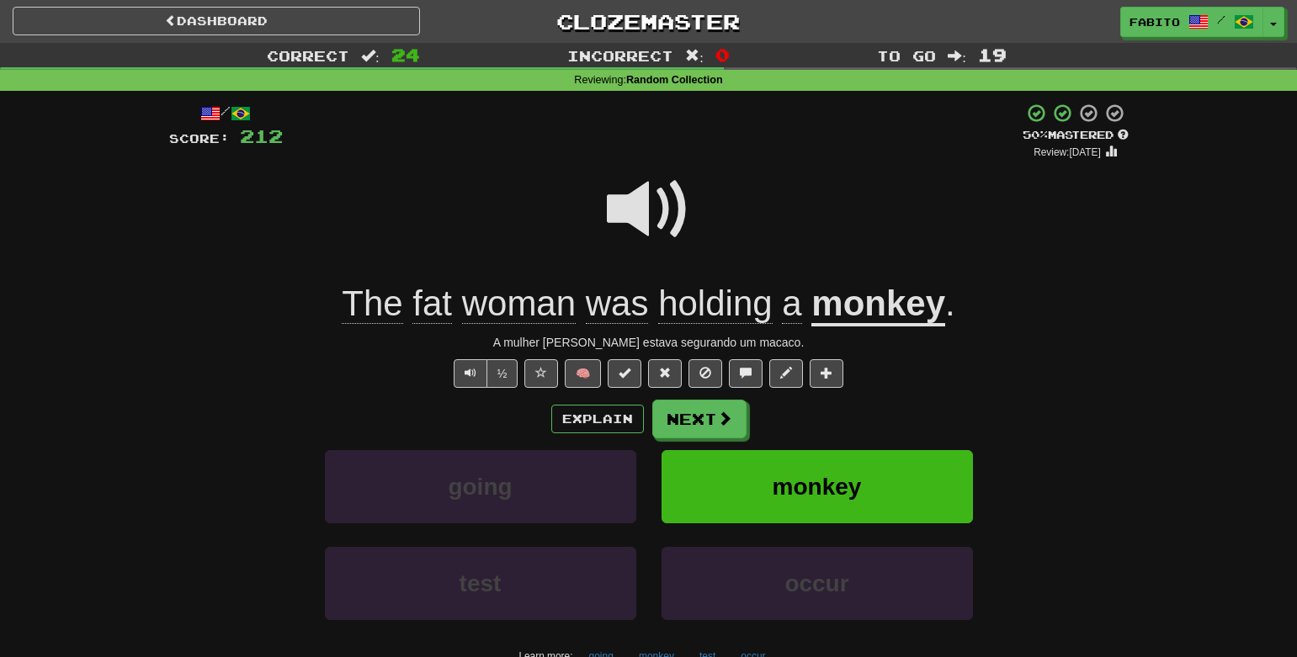
click at [629, 199] on span at bounding box center [649, 210] width 84 height 84
click at [722, 304] on span "holding" at bounding box center [715, 304] width 114 height 40
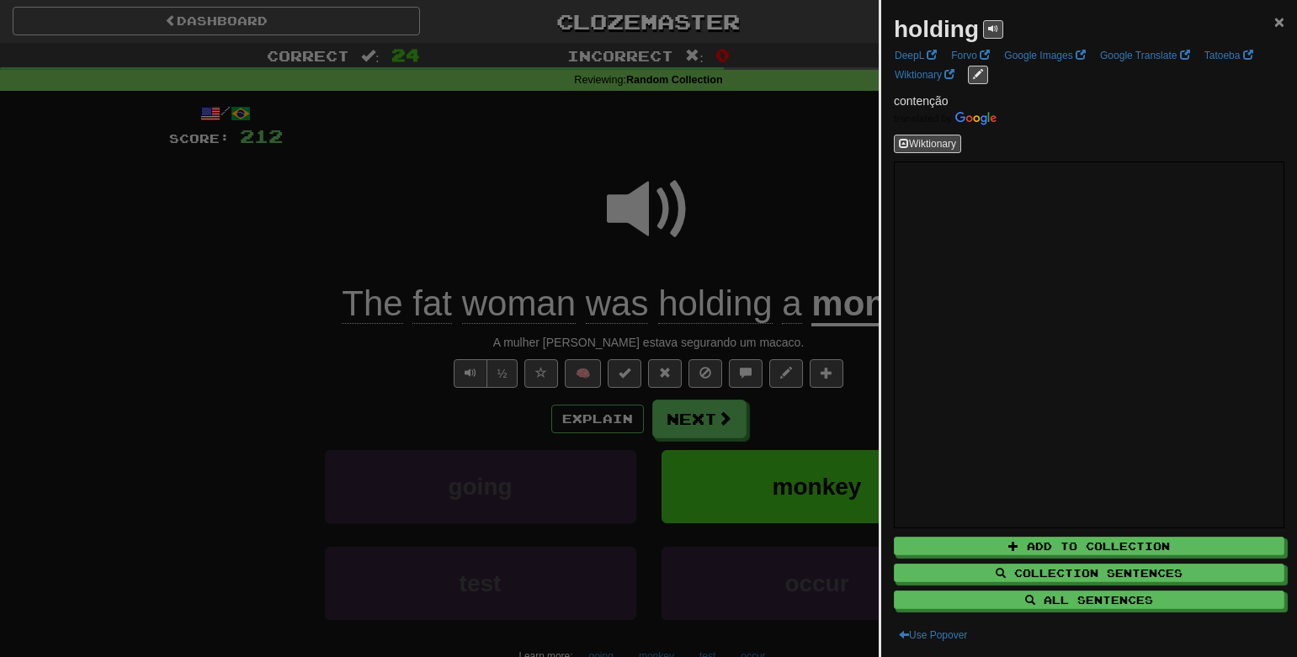
click at [1274, 21] on span "×" at bounding box center [1279, 21] width 10 height 19
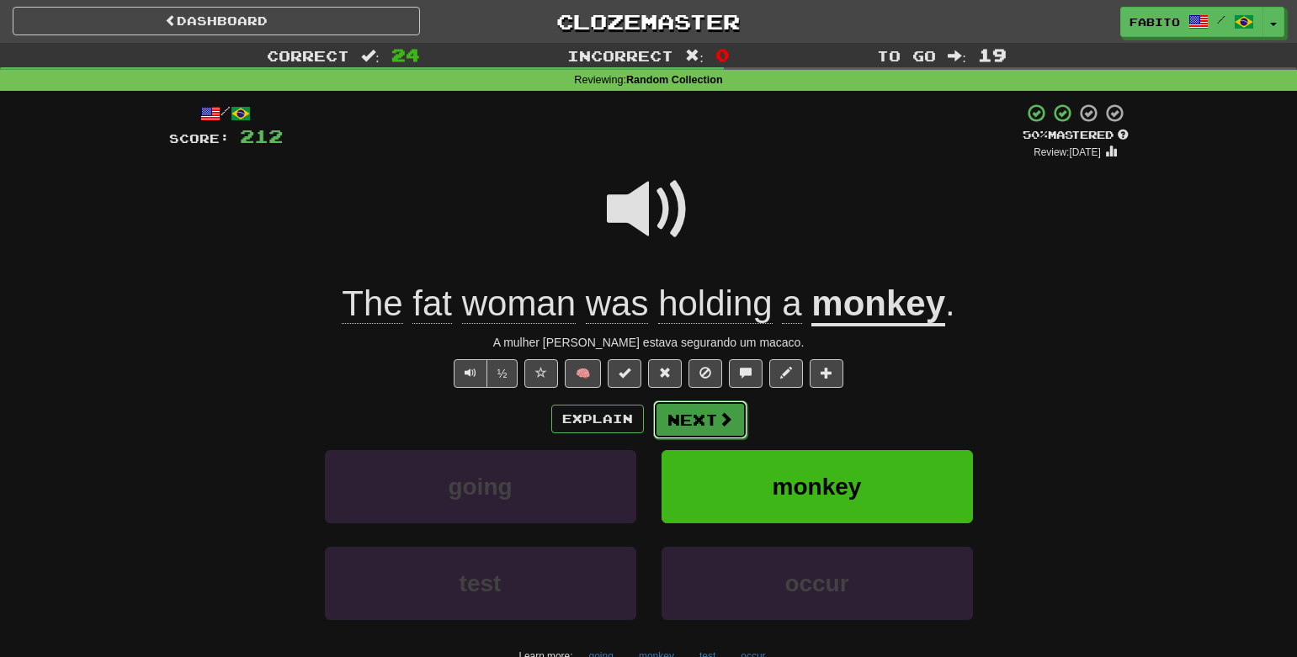
click at [726, 422] on span at bounding box center [725, 419] width 15 height 15
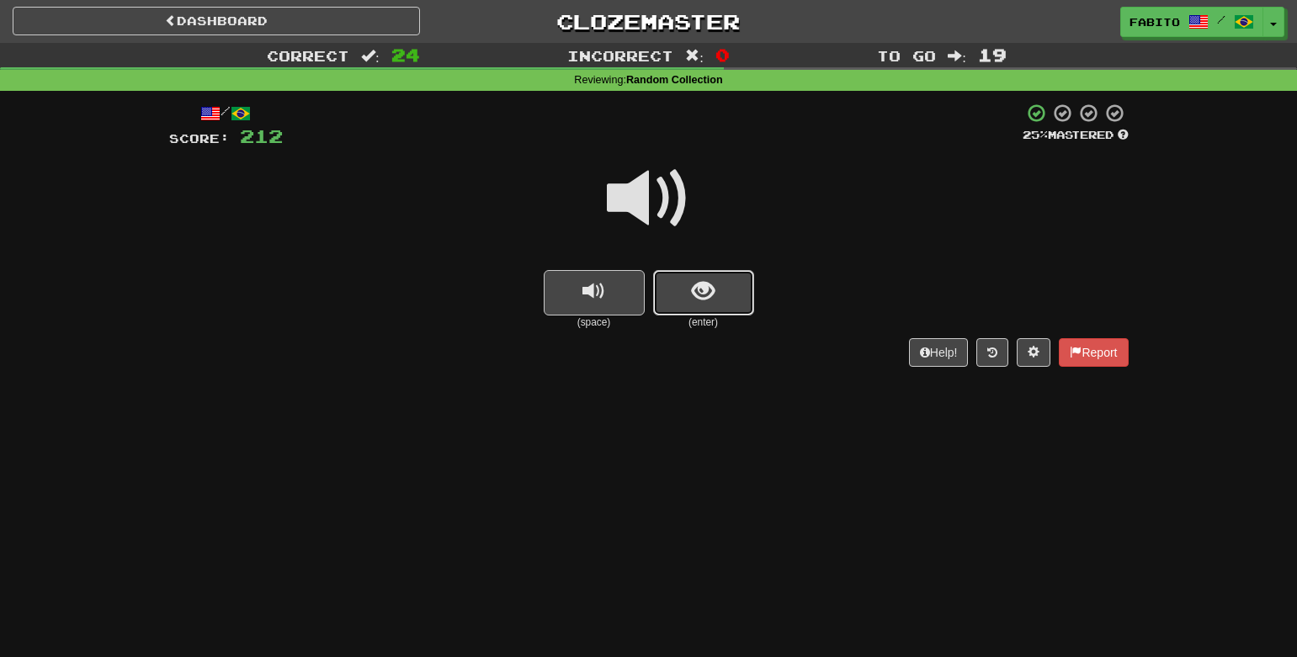
click at [726, 306] on button "show sentence" at bounding box center [703, 292] width 101 height 45
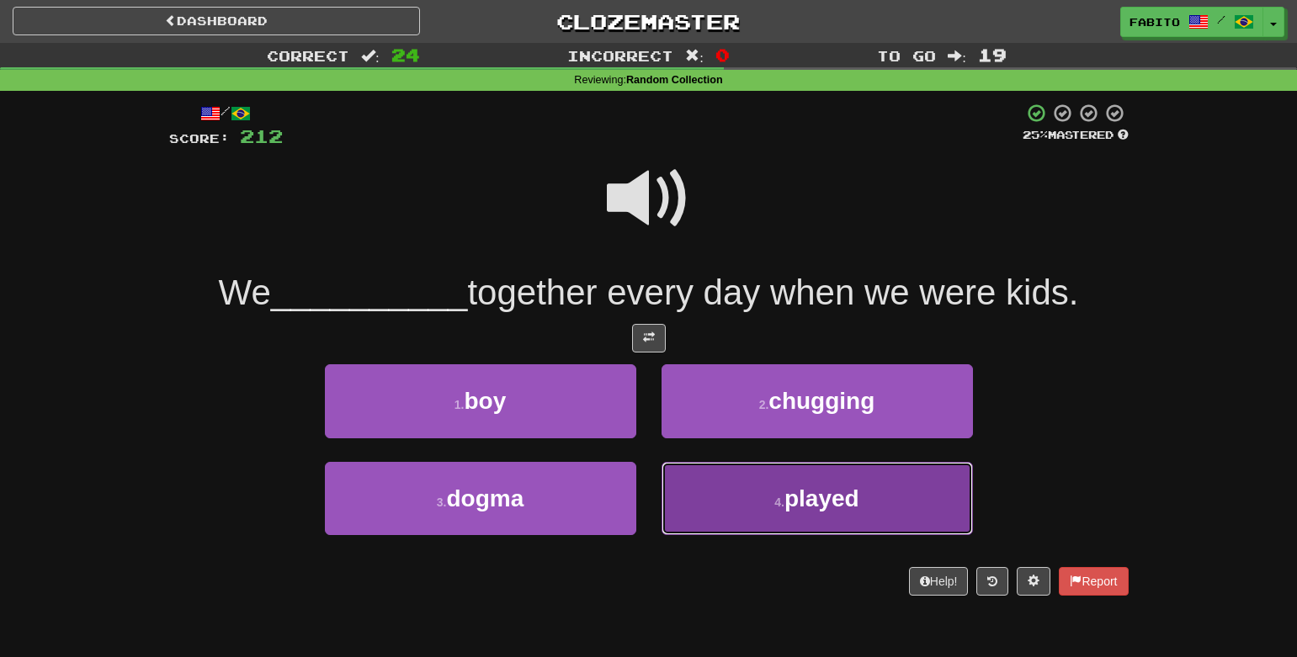
click at [812, 525] on button "4 . played" at bounding box center [817, 498] width 311 height 73
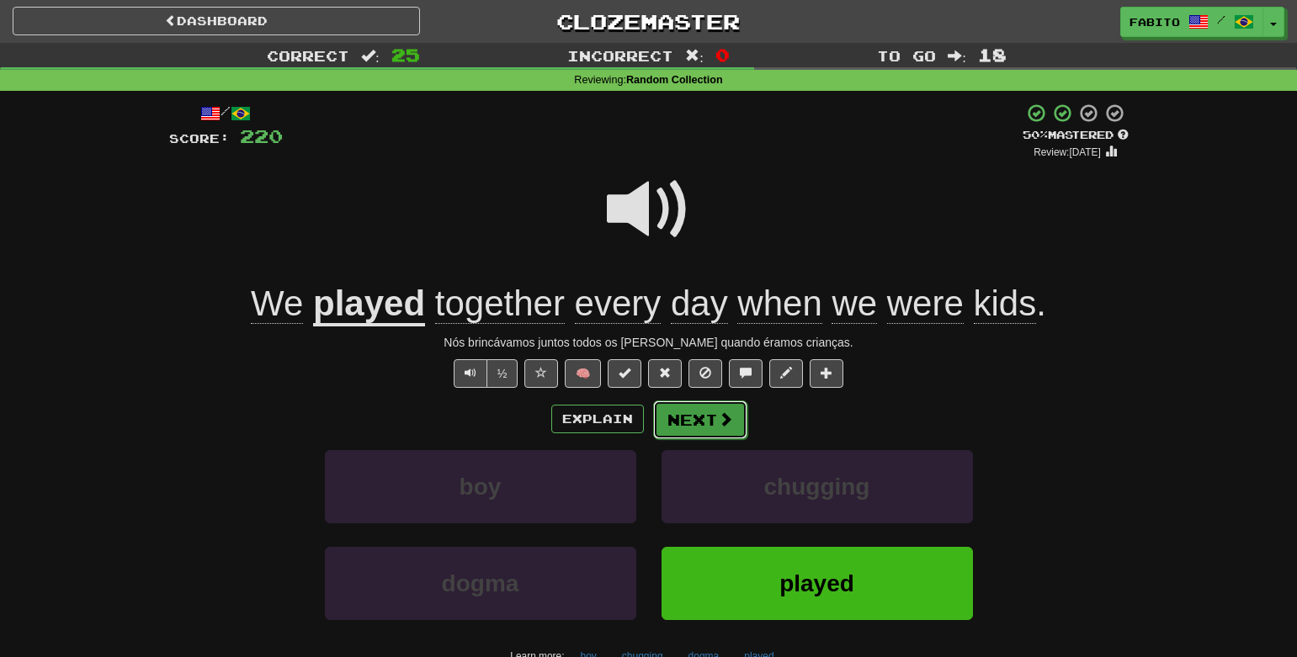
click at [705, 421] on button "Next" at bounding box center [700, 420] width 94 height 39
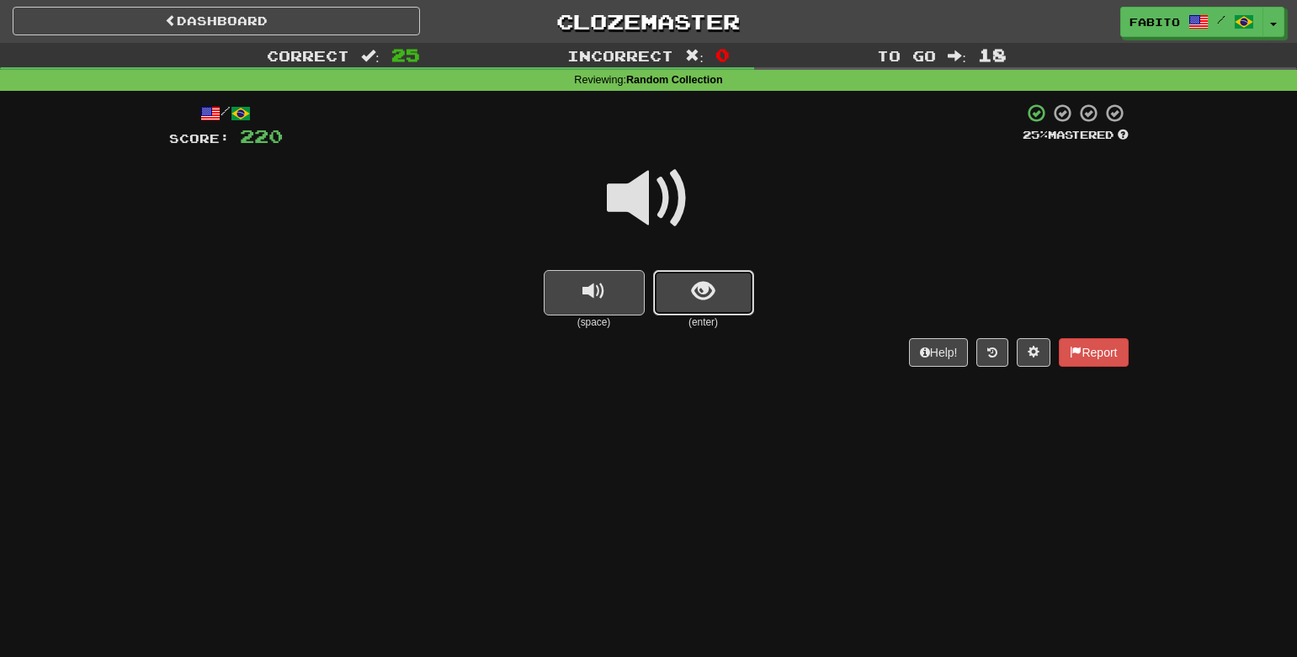
click at [707, 310] on button "show sentence" at bounding box center [703, 292] width 101 height 45
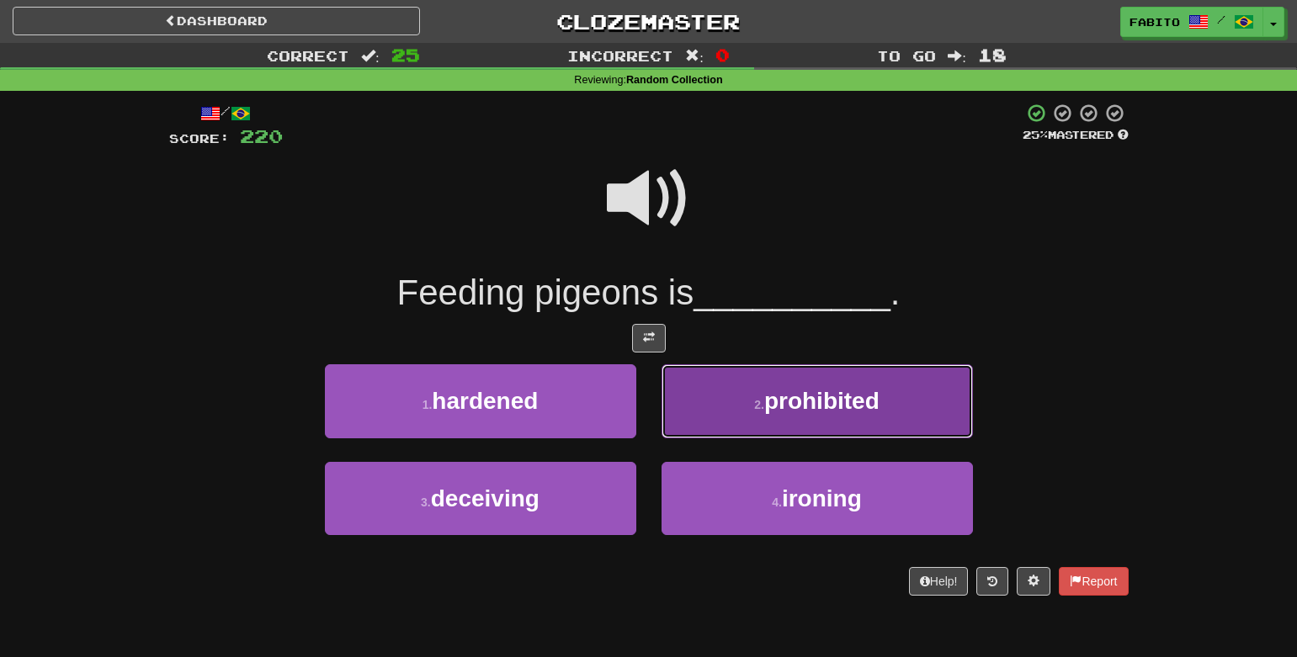
click at [733, 381] on button "2 . prohibited" at bounding box center [817, 400] width 311 height 73
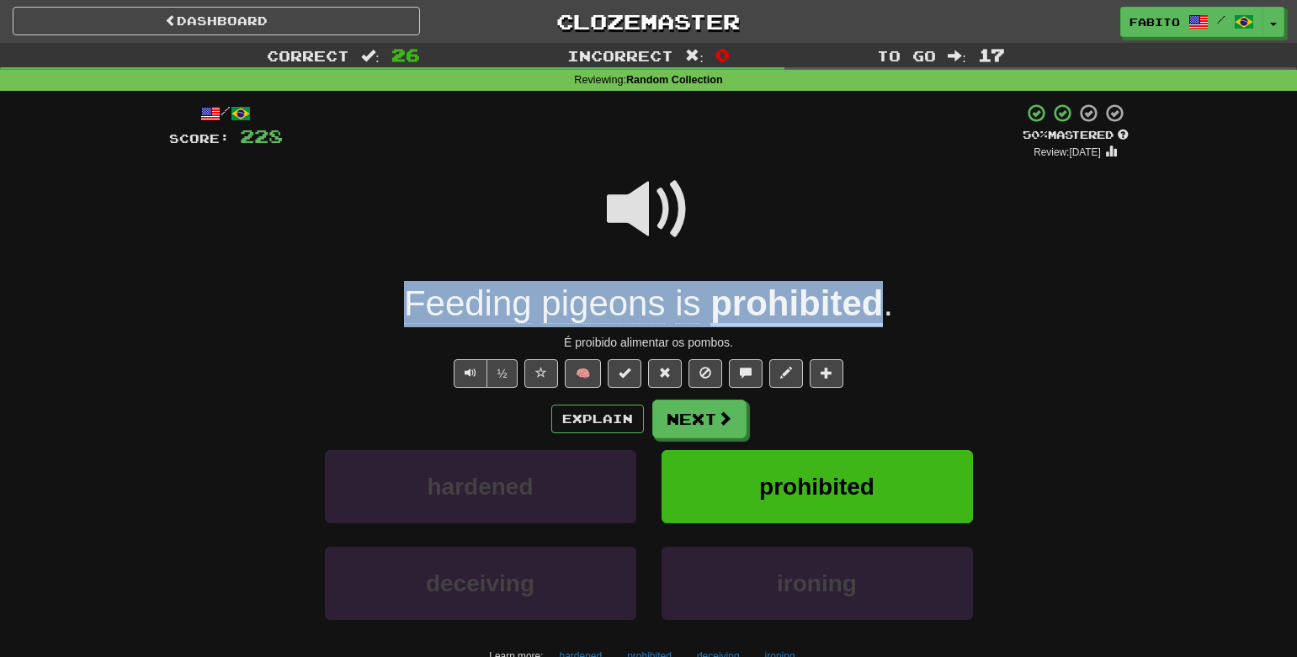
drag, startPoint x: 393, startPoint y: 306, endPoint x: 885, endPoint y: 306, distance: 492.4
click at [885, 306] on div "Feeding pigeons is prohibited ." at bounding box center [649, 304] width 960 height 46
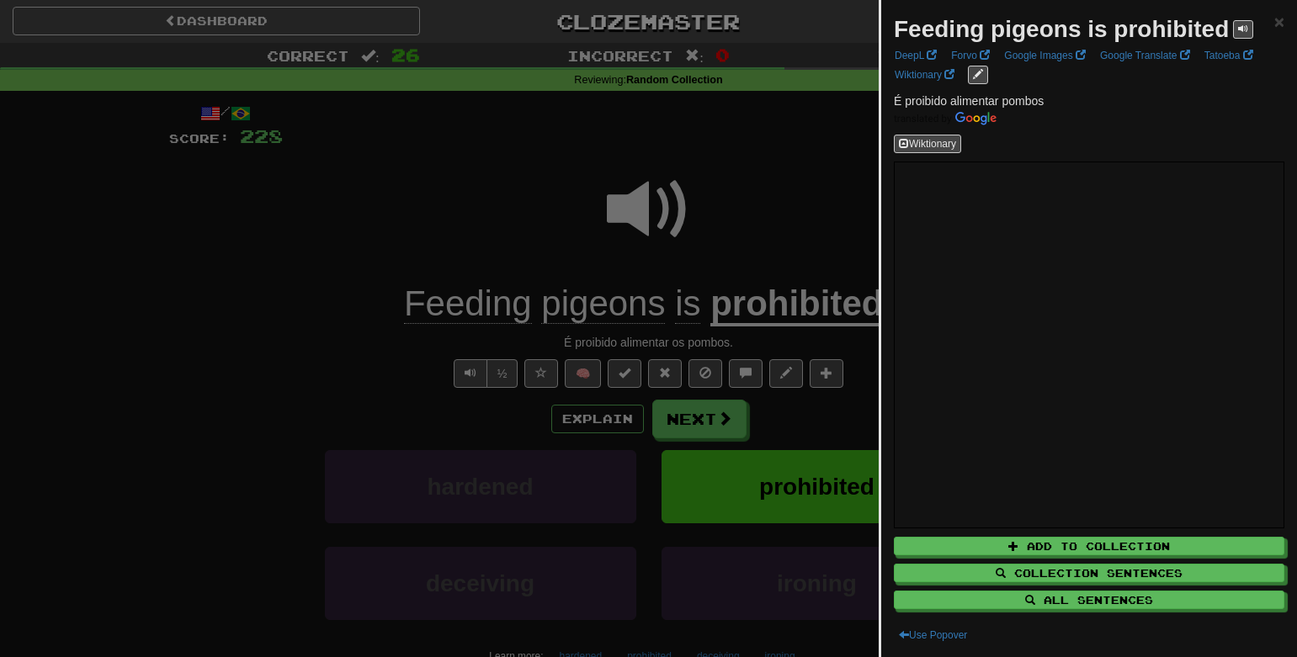
click at [786, 175] on div at bounding box center [648, 328] width 1297 height 657
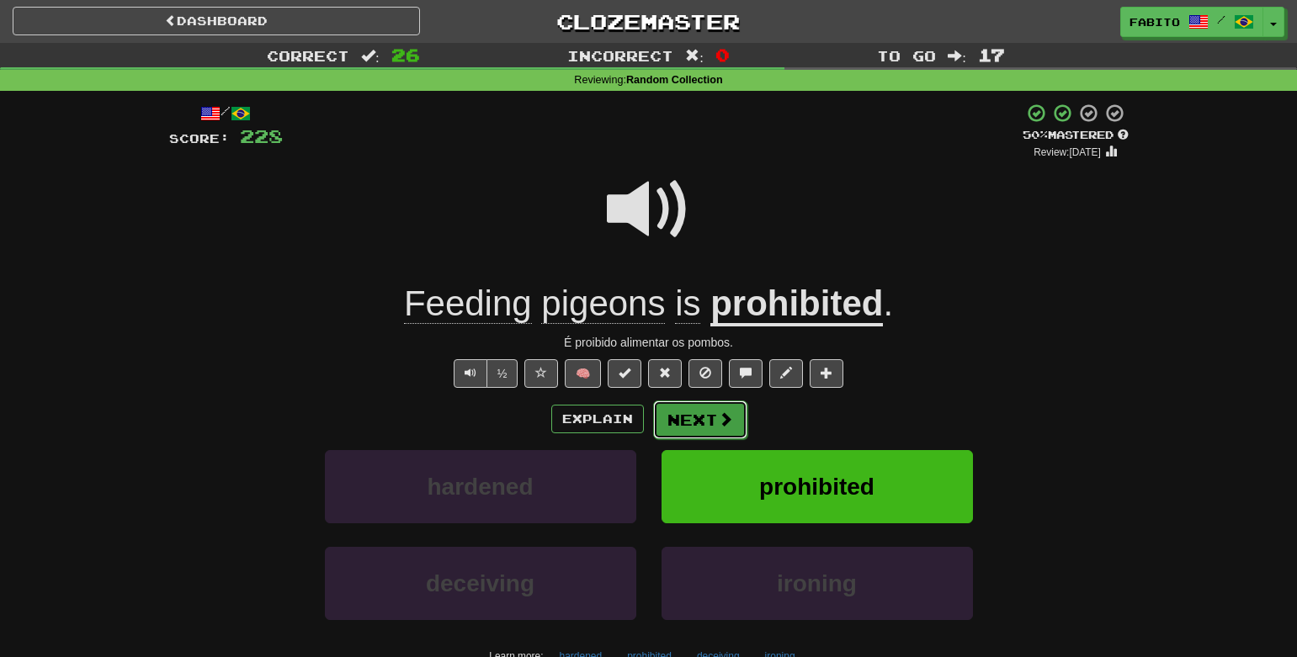
click at [705, 421] on button "Next" at bounding box center [700, 420] width 94 height 39
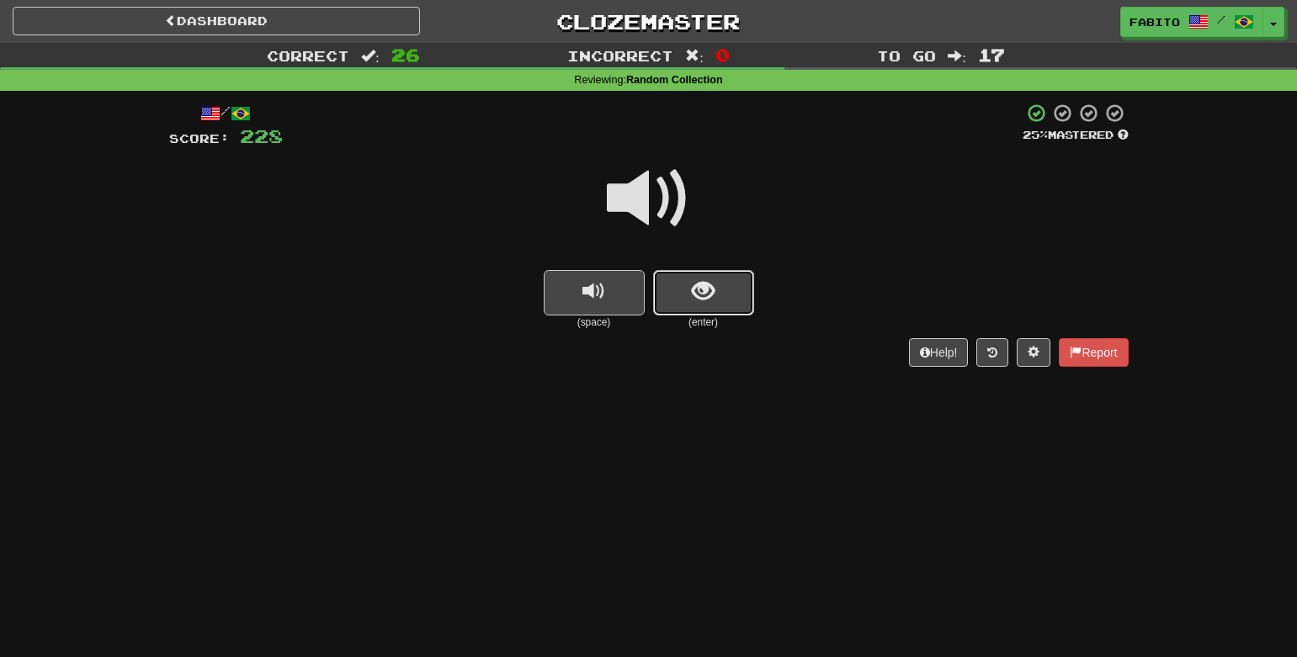
click at [721, 294] on button "show sentence" at bounding box center [703, 292] width 101 height 45
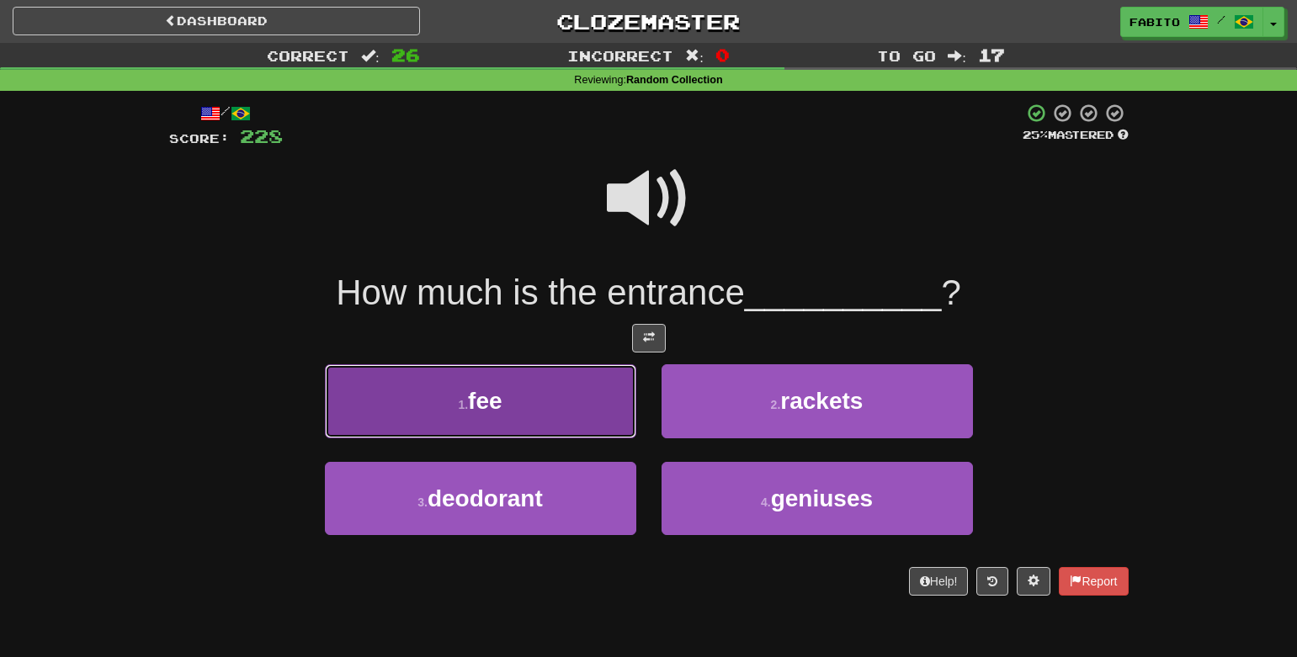
click at [548, 399] on button "1 . fee" at bounding box center [480, 400] width 311 height 73
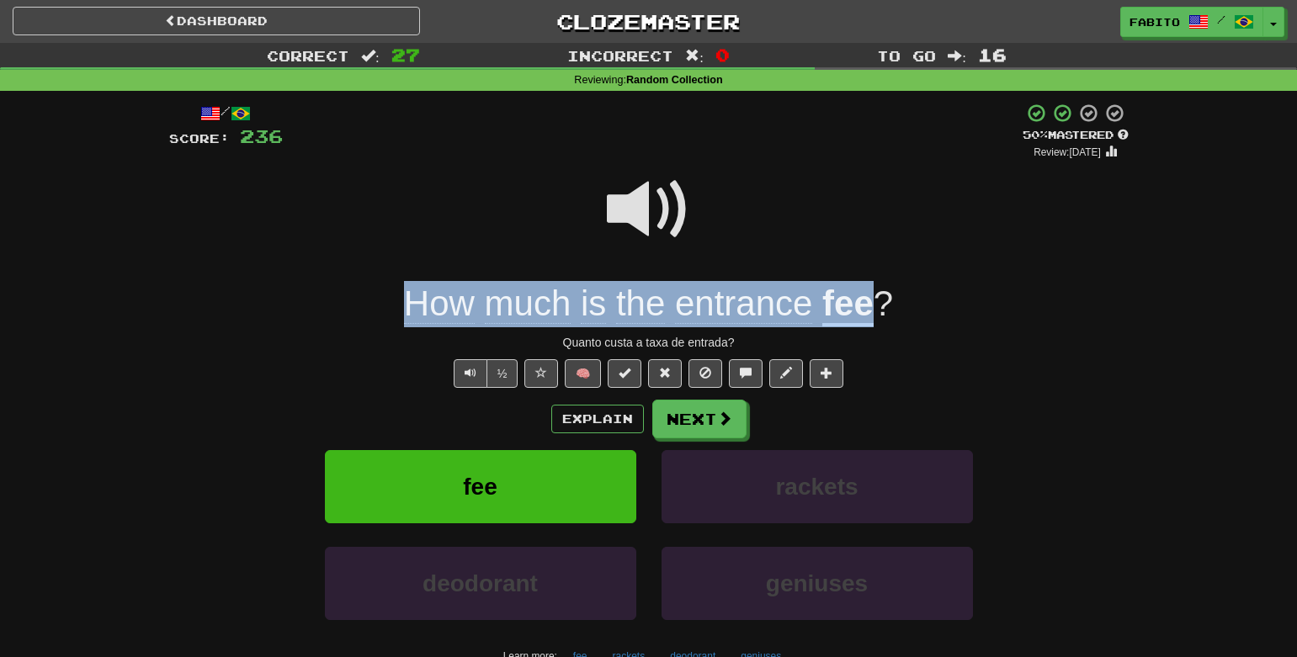
drag, startPoint x: 391, startPoint y: 308, endPoint x: 870, endPoint y: 298, distance: 478.2
click at [870, 298] on div "How much is the entrance fee ?" at bounding box center [649, 304] width 960 height 46
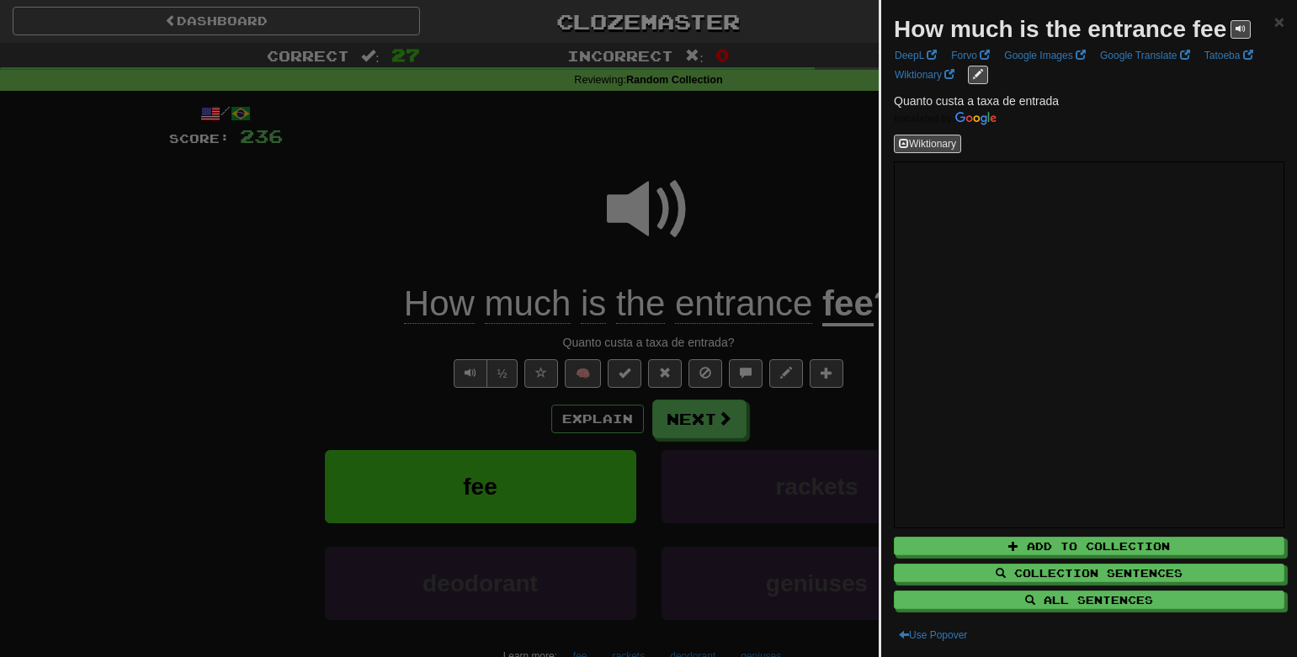
click at [781, 162] on div at bounding box center [648, 328] width 1297 height 657
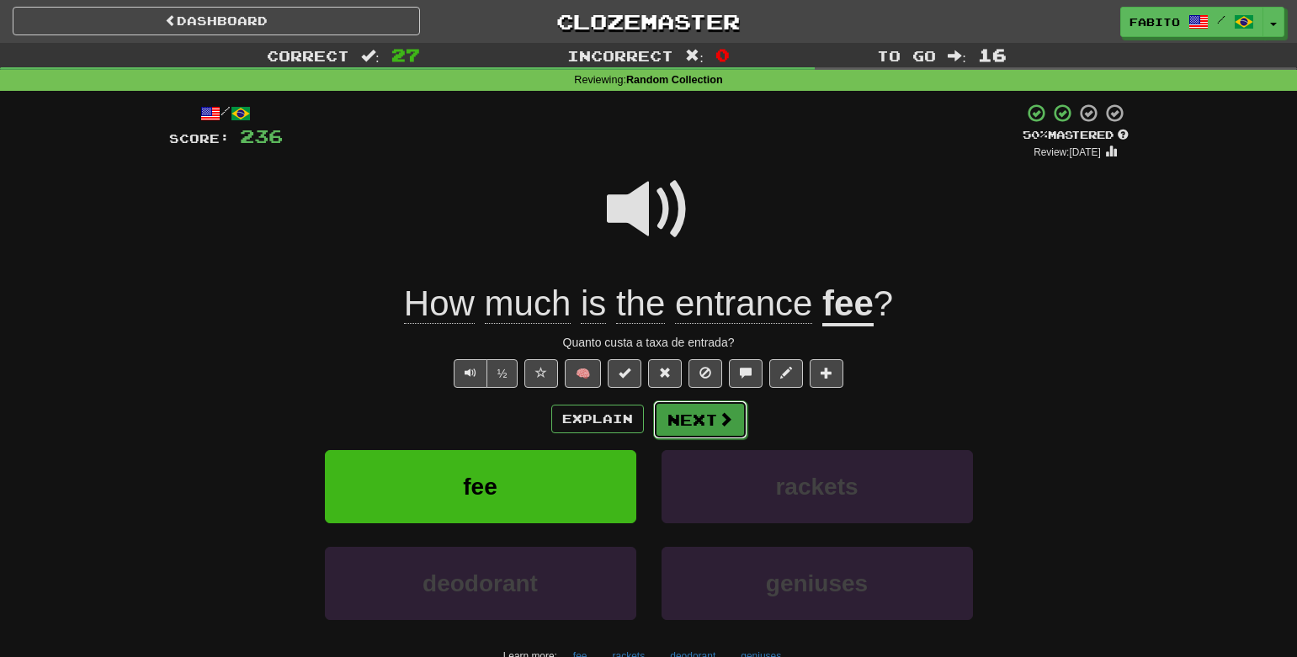
click at [705, 433] on button "Next" at bounding box center [700, 420] width 94 height 39
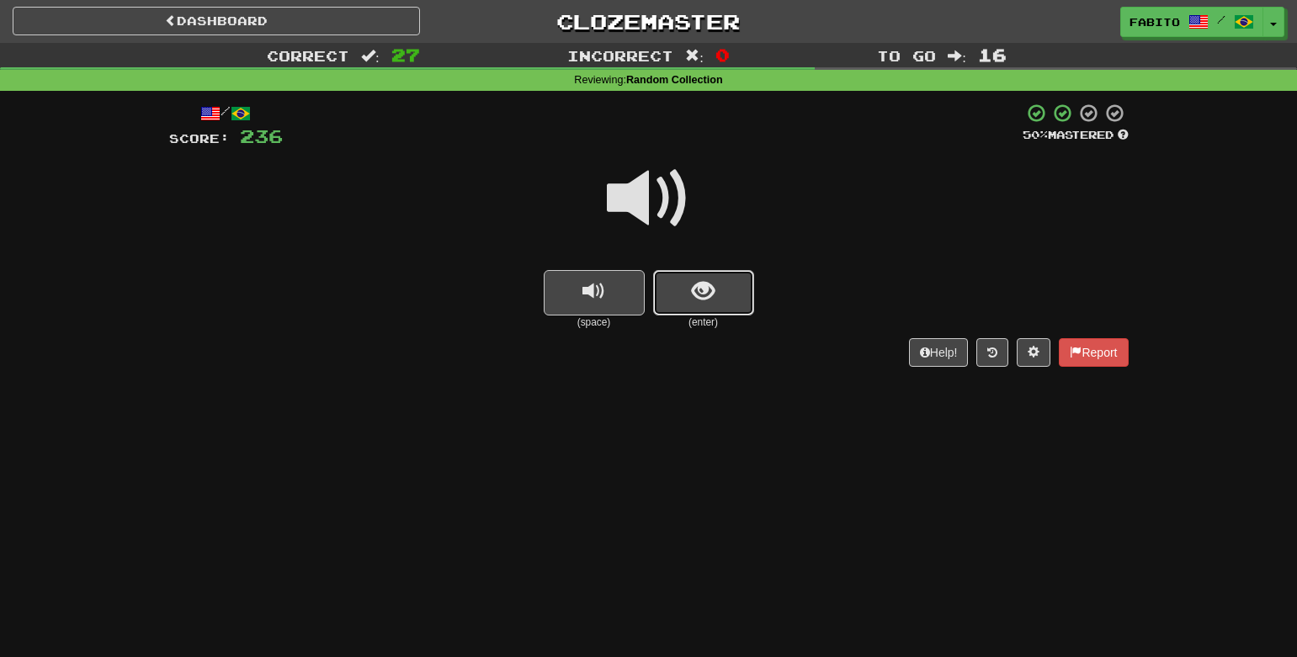
click at [690, 290] on button "show sentence" at bounding box center [703, 292] width 101 height 45
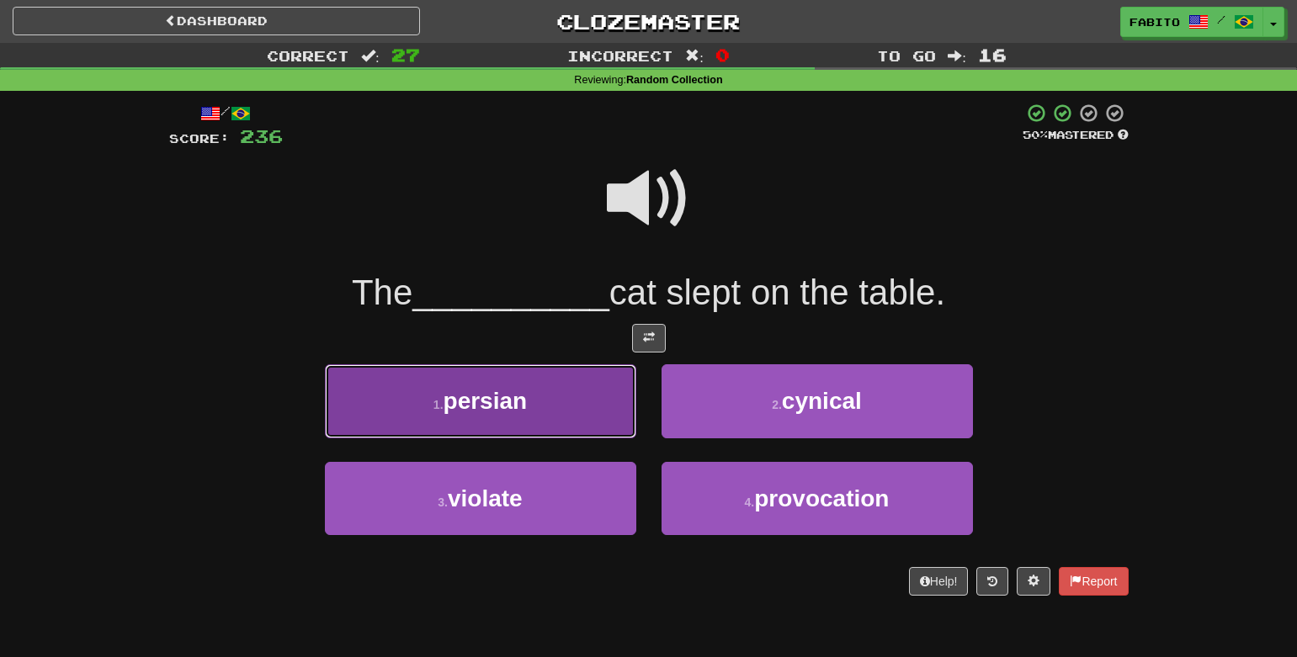
click at [588, 394] on button "1 . persian" at bounding box center [480, 400] width 311 height 73
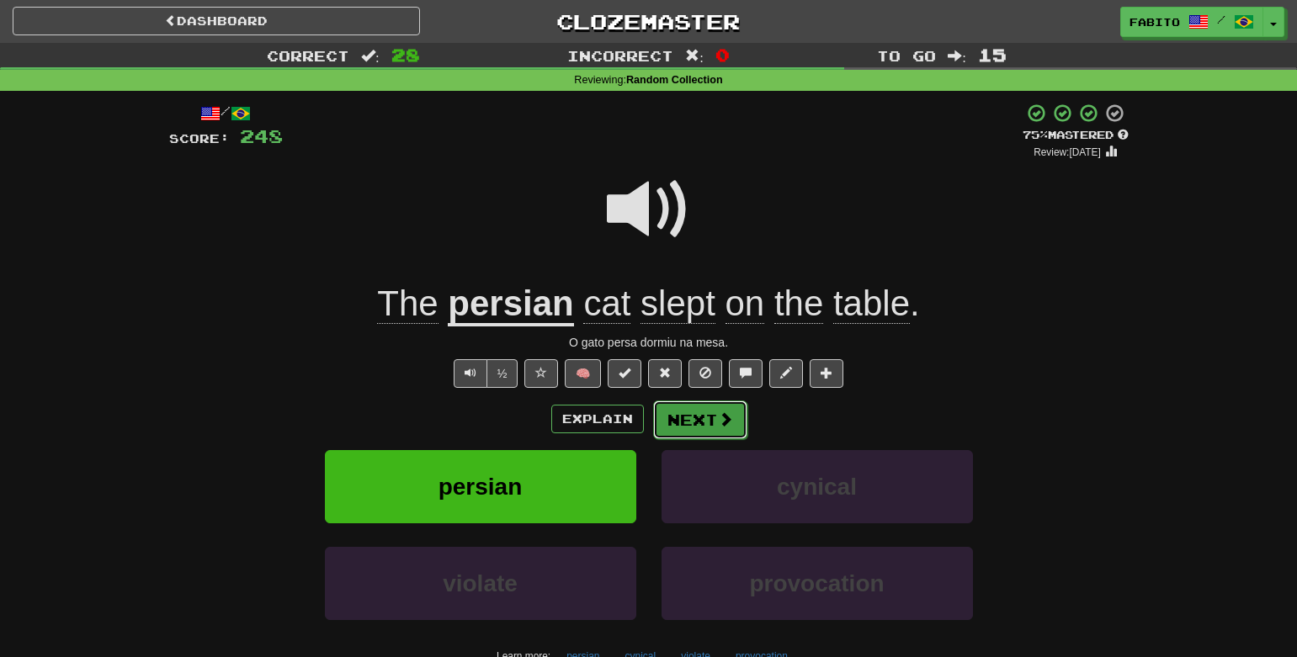
click at [710, 417] on button "Next" at bounding box center [700, 420] width 94 height 39
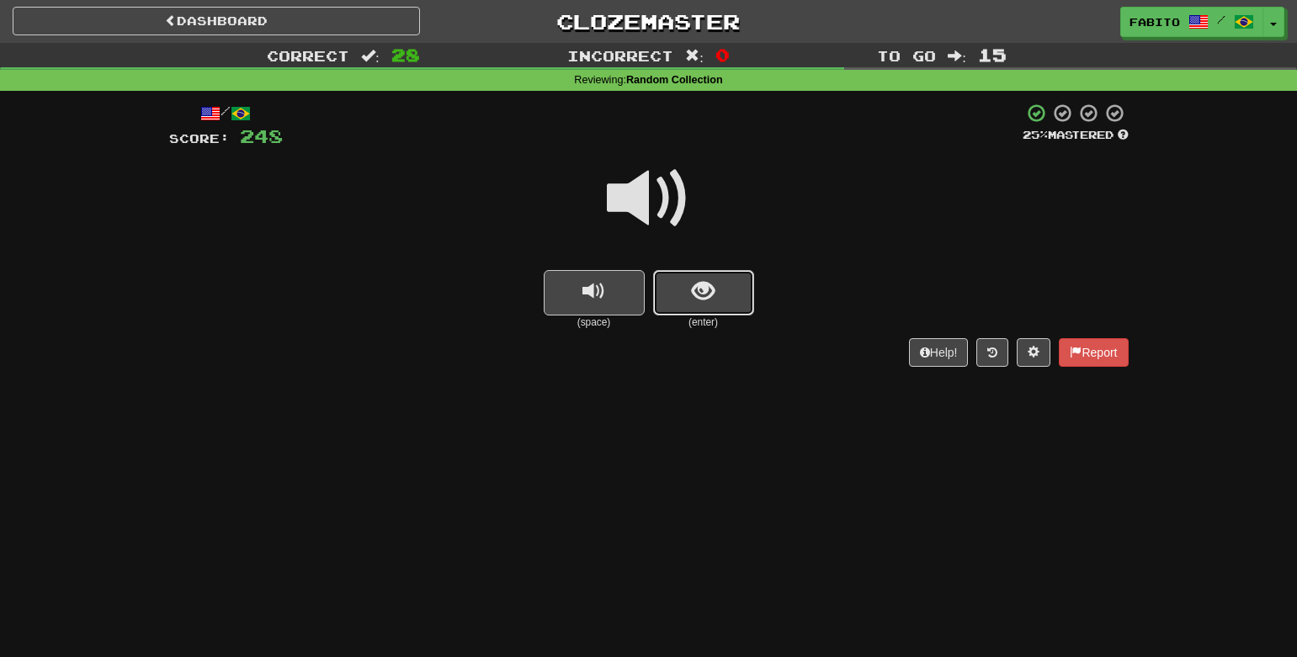
click at [694, 302] on span "show sentence" at bounding box center [703, 291] width 23 height 23
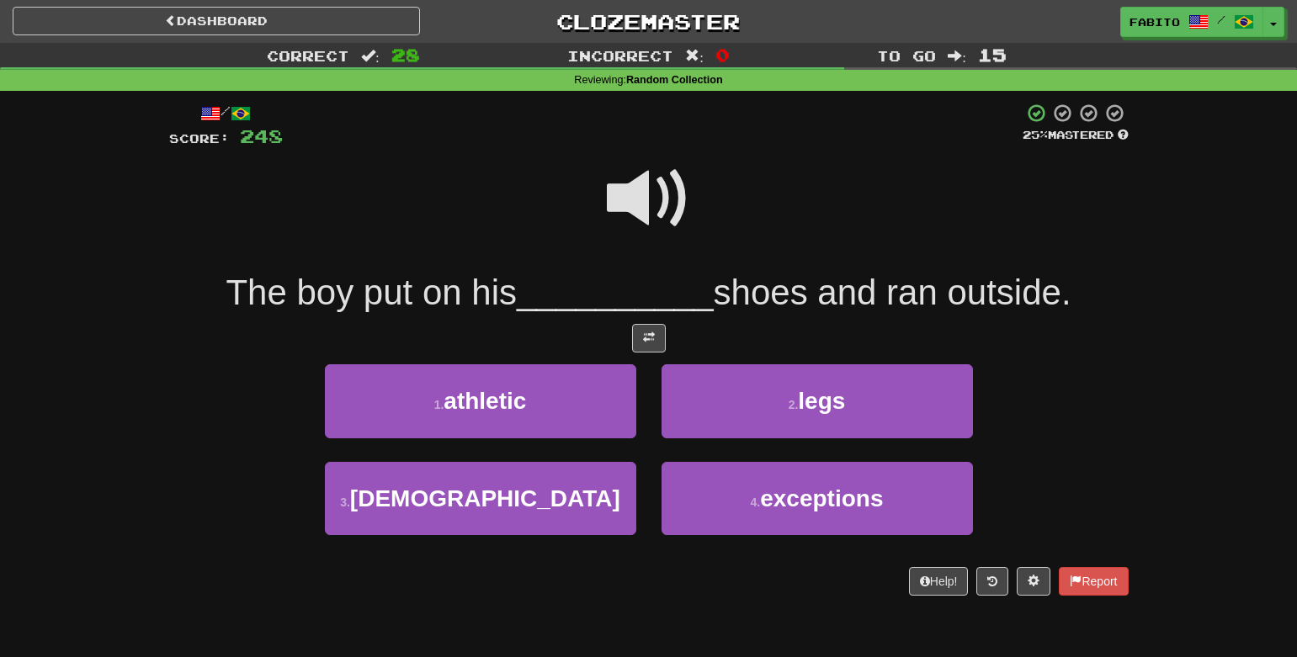
click at [648, 199] on span at bounding box center [649, 199] width 84 height 84
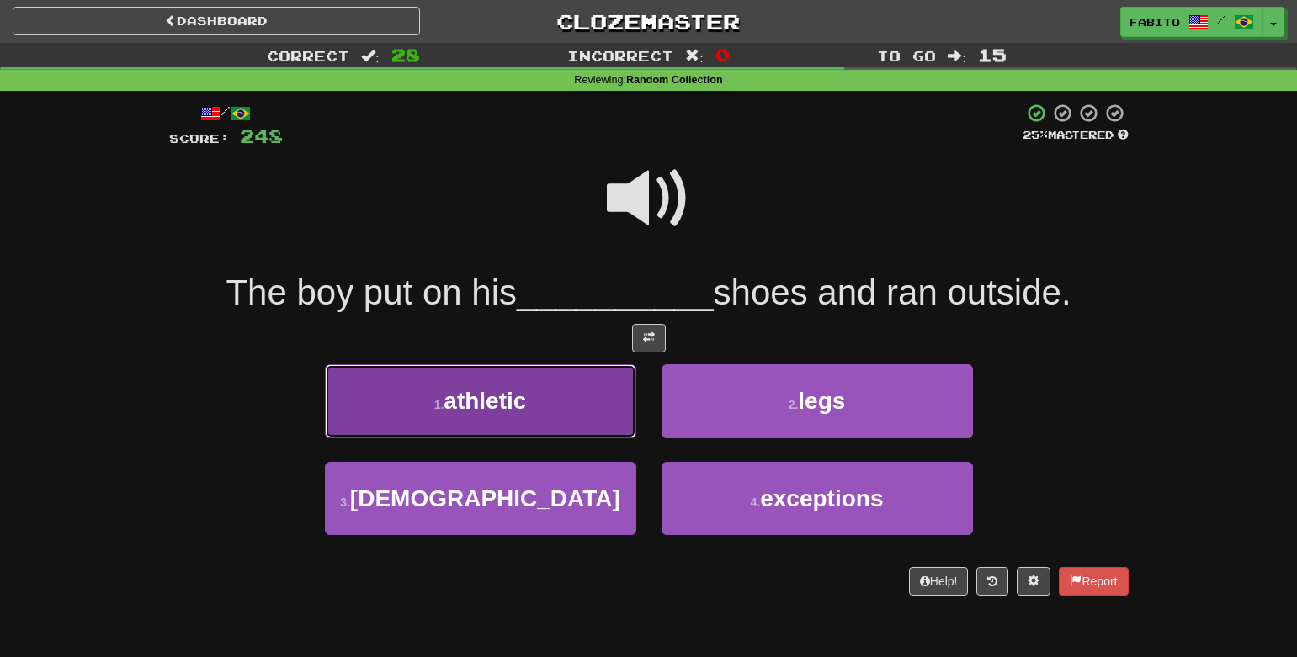
click at [561, 400] on button "1 . athletic" at bounding box center [480, 400] width 311 height 73
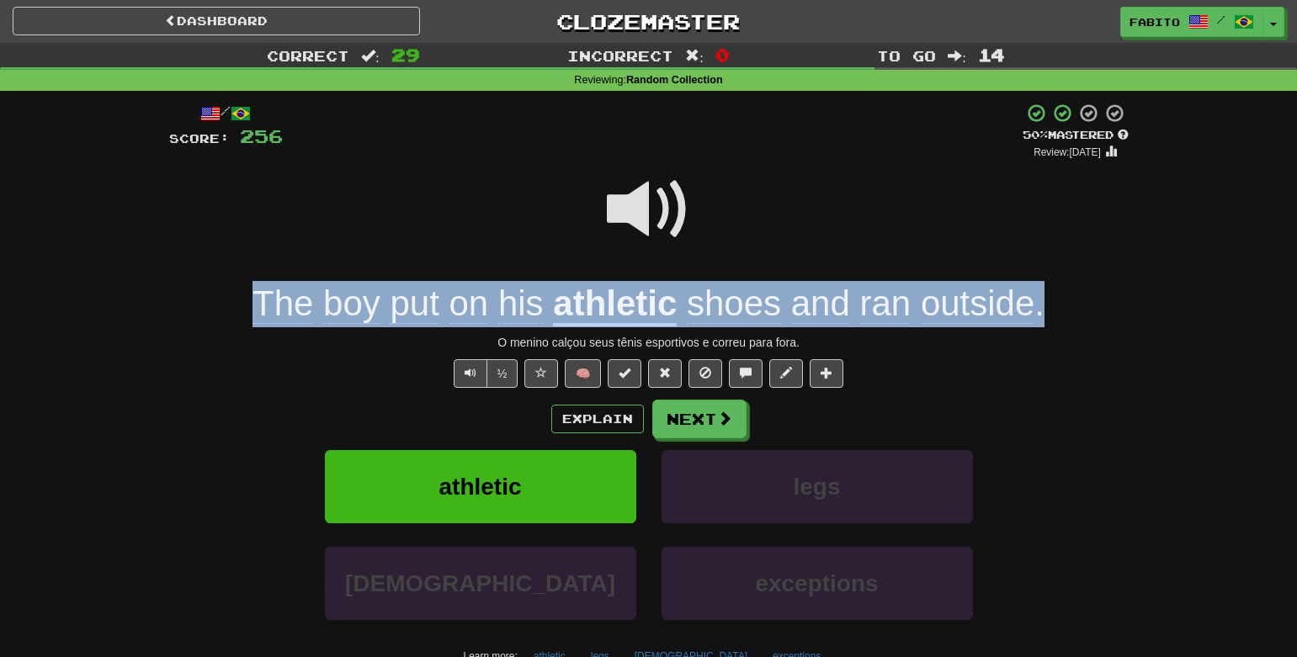
drag, startPoint x: 1053, startPoint y: 311, endPoint x: 194, endPoint y: 287, distance: 859.7
click at [194, 287] on div "The boy put on his athletic shoes and ran outside ." at bounding box center [649, 304] width 960 height 46
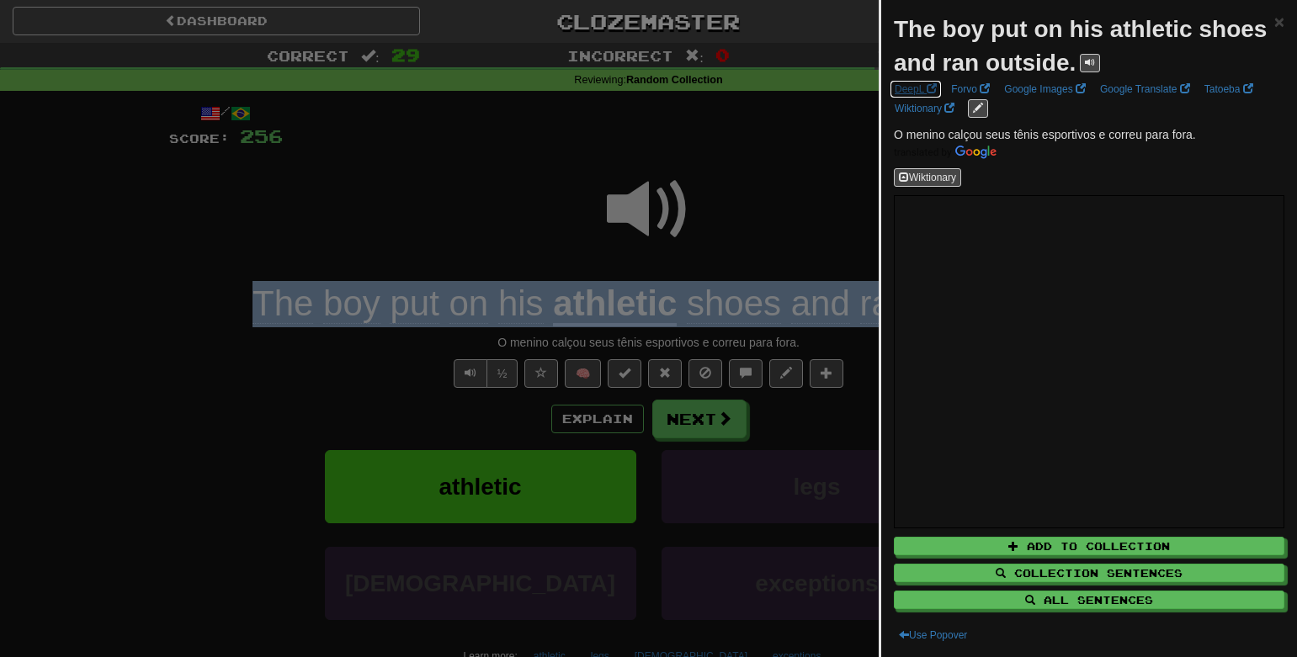
click at [923, 88] on link "DeepL" at bounding box center [916, 89] width 52 height 19
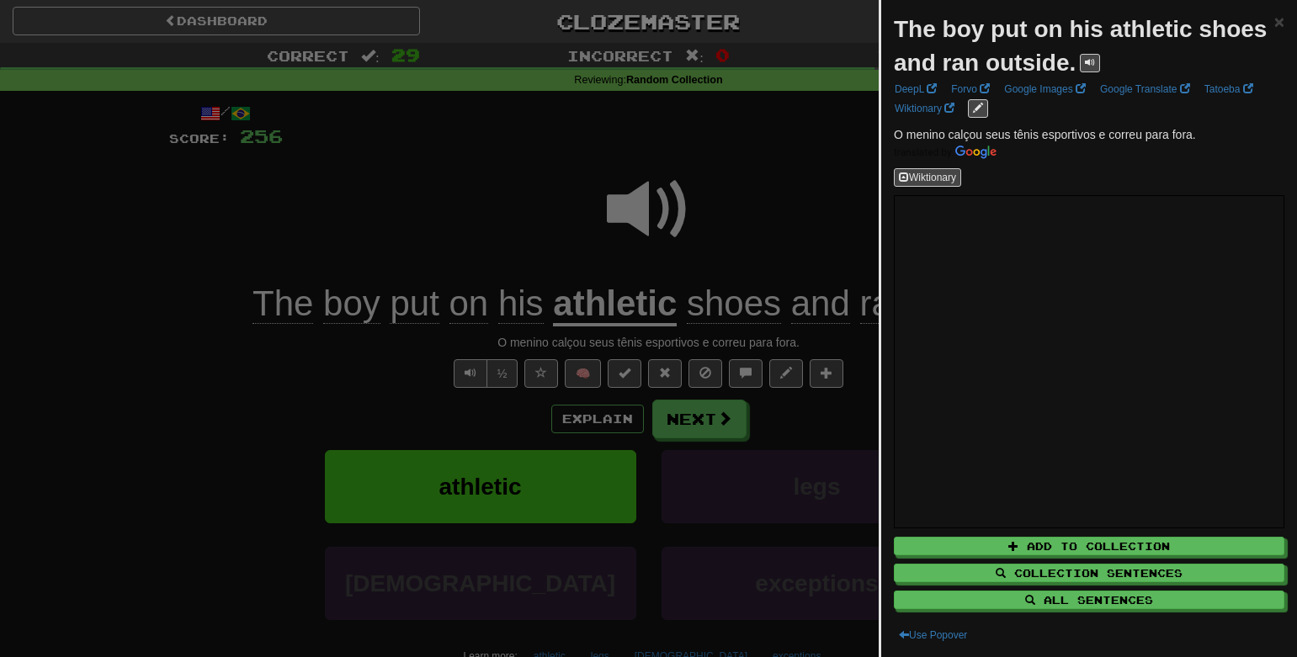
click at [770, 110] on div at bounding box center [648, 328] width 1297 height 657
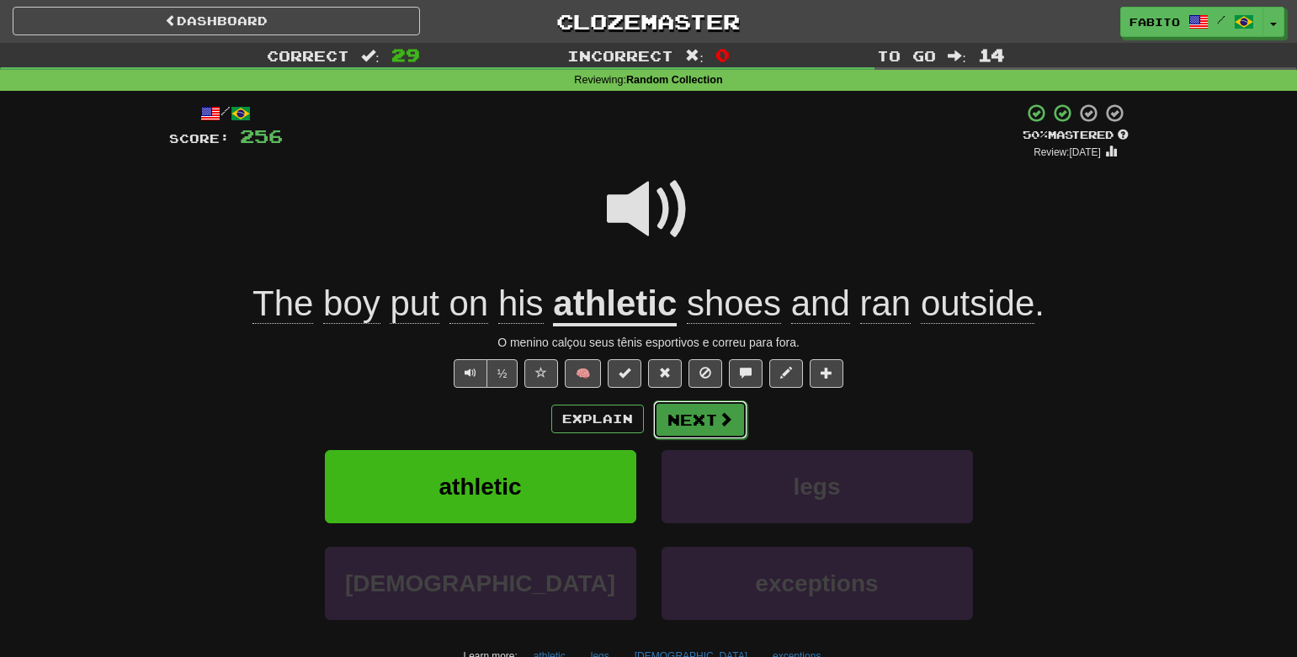
click at [727, 423] on span at bounding box center [725, 419] width 15 height 15
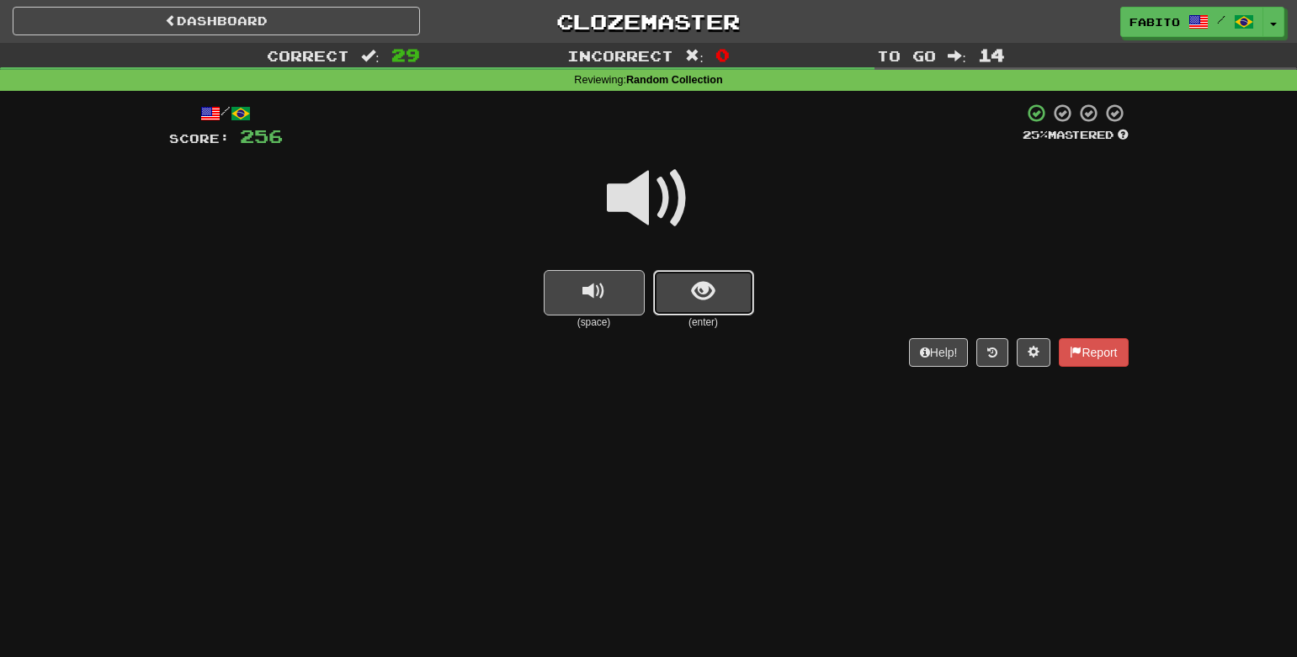
click at [721, 295] on button "show sentence" at bounding box center [703, 292] width 101 height 45
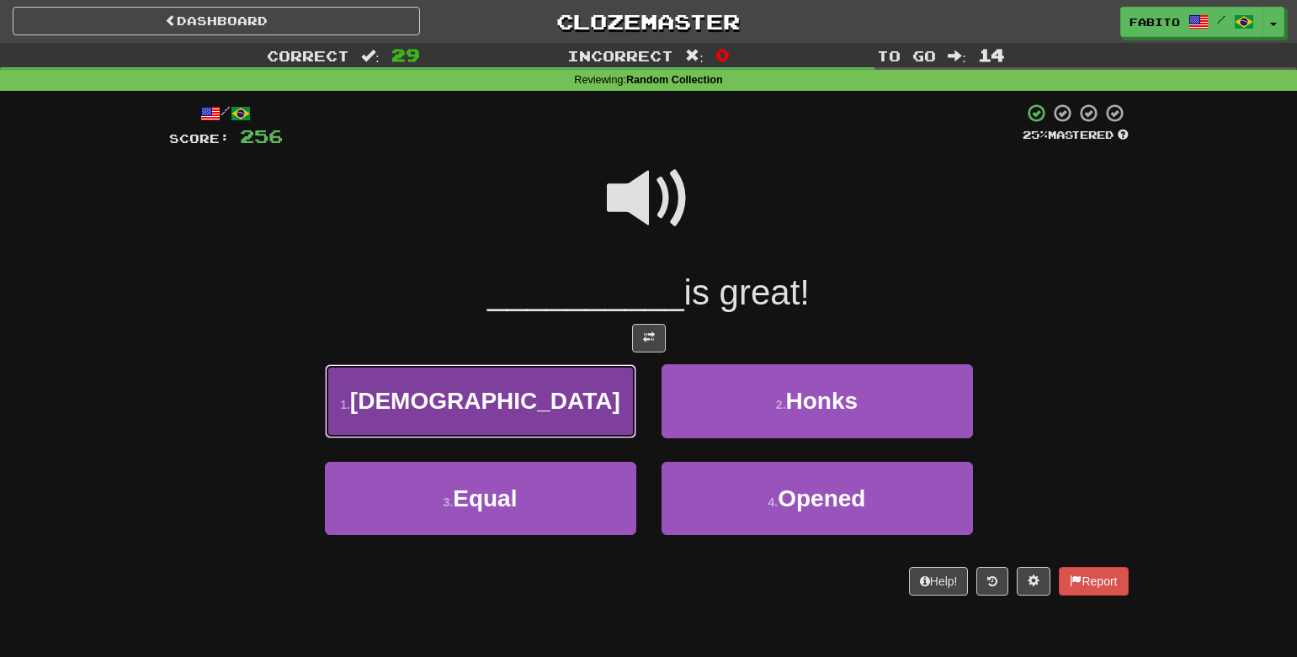
click at [556, 392] on button "1 . Allah" at bounding box center [480, 400] width 311 height 73
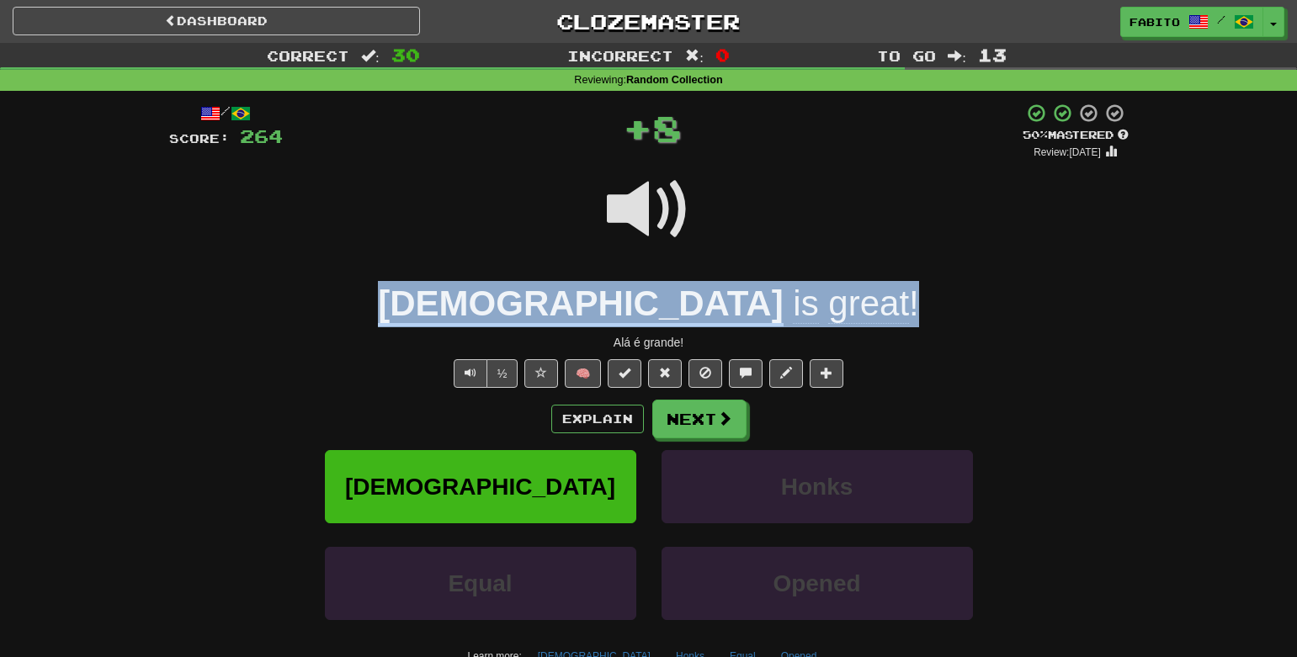
drag, startPoint x: 771, startPoint y: 307, endPoint x: 519, endPoint y: 315, distance: 251.8
click at [519, 315] on div "Allah is great !" at bounding box center [649, 304] width 960 height 46
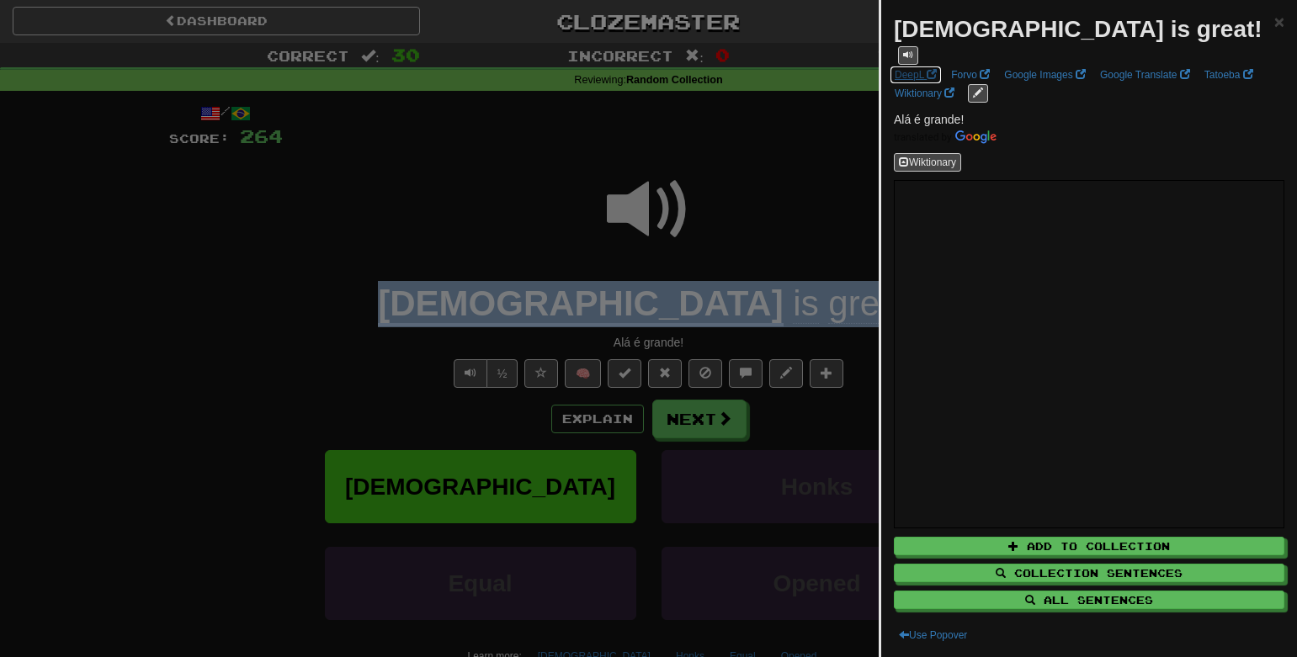
click at [925, 66] on link "DeepL" at bounding box center [916, 75] width 52 height 19
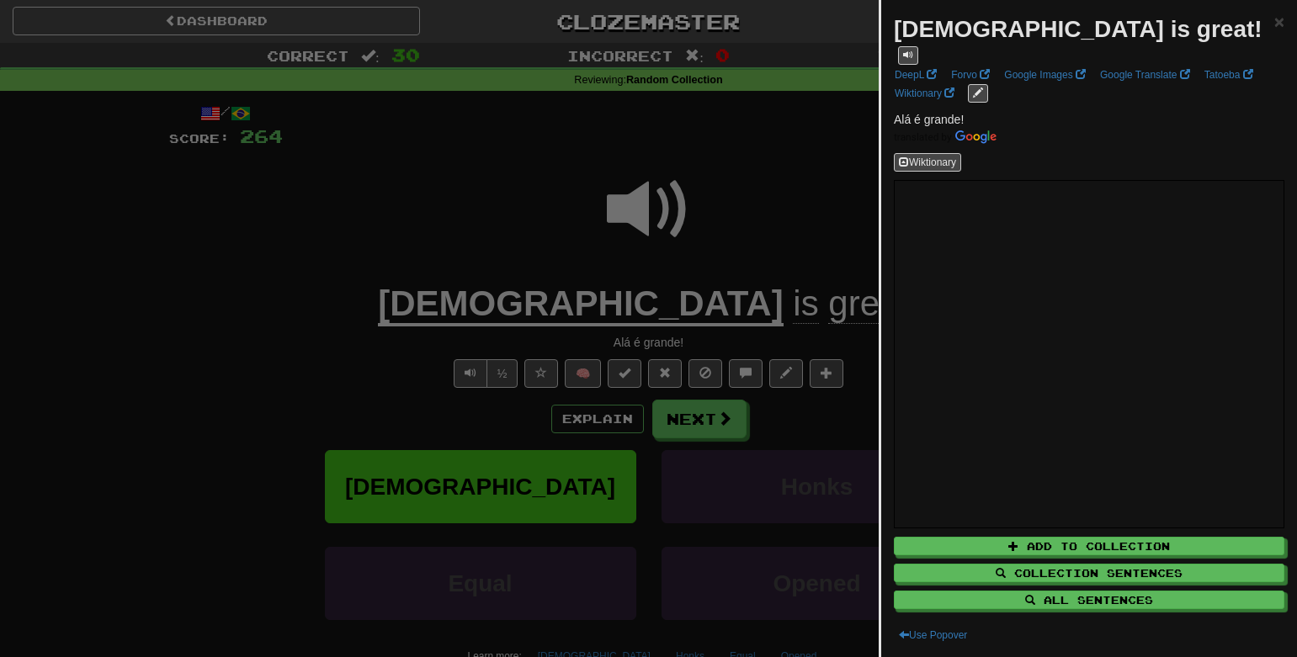
click at [775, 174] on div at bounding box center [648, 328] width 1297 height 657
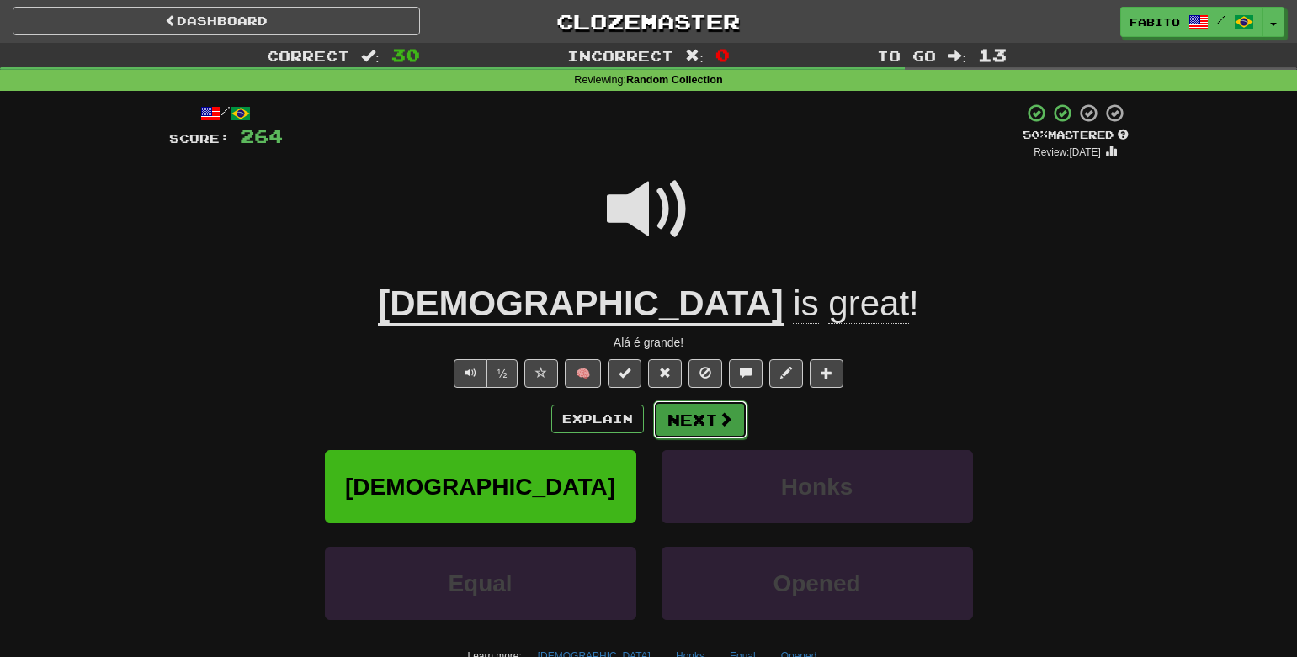
click at [682, 429] on button "Next" at bounding box center [700, 420] width 94 height 39
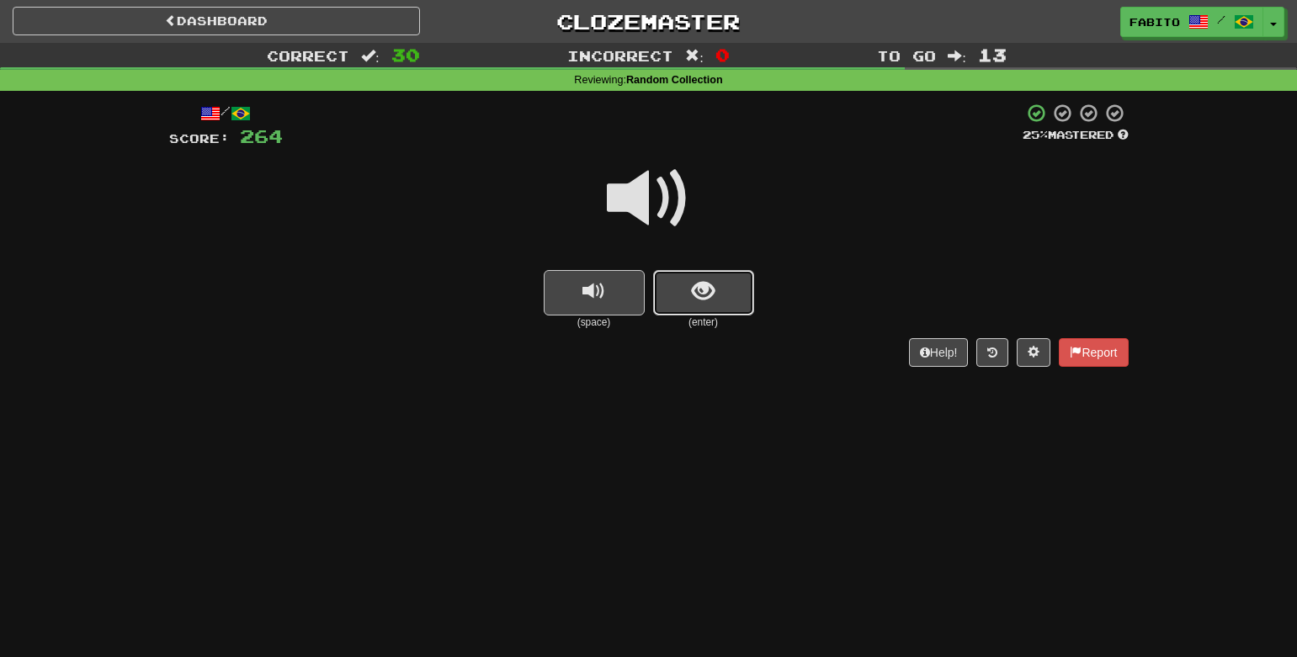
click at [715, 313] on button "show sentence" at bounding box center [703, 292] width 101 height 45
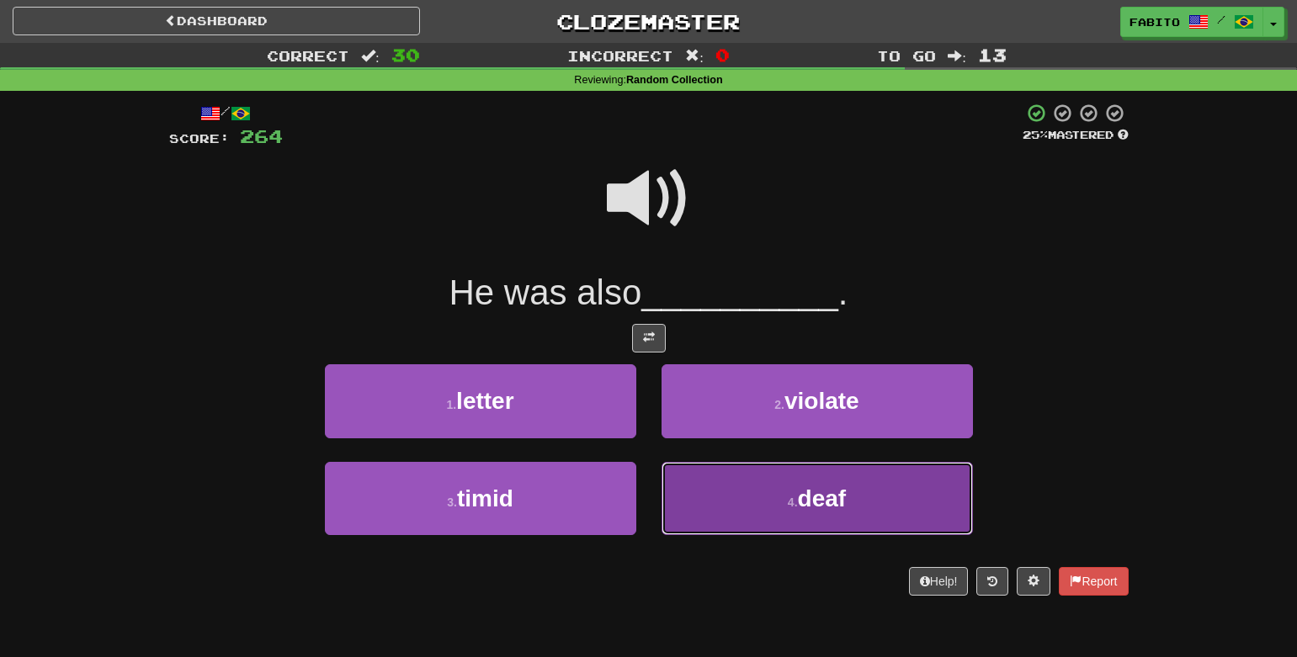
click at [731, 477] on button "4 . deaf" at bounding box center [817, 498] width 311 height 73
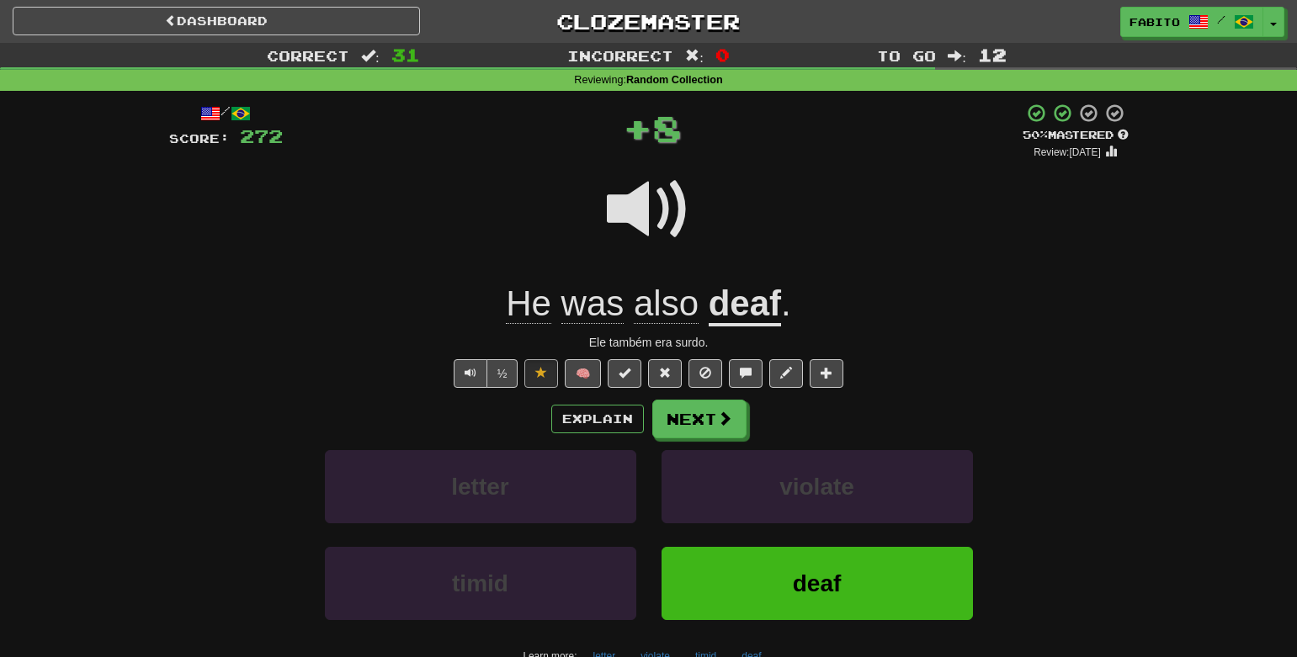
click at [806, 311] on div "He was also deaf ." at bounding box center [649, 304] width 960 height 46
click at [718, 423] on span at bounding box center [725, 419] width 15 height 15
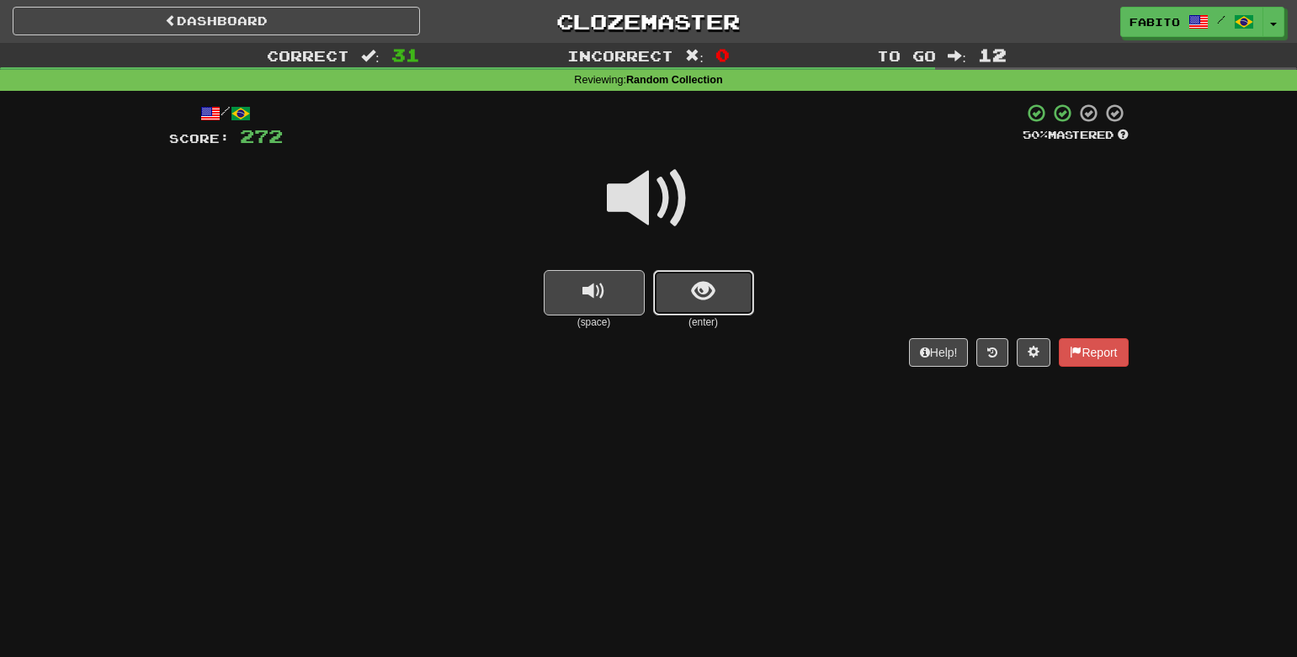
click at [717, 296] on button "show sentence" at bounding box center [703, 292] width 101 height 45
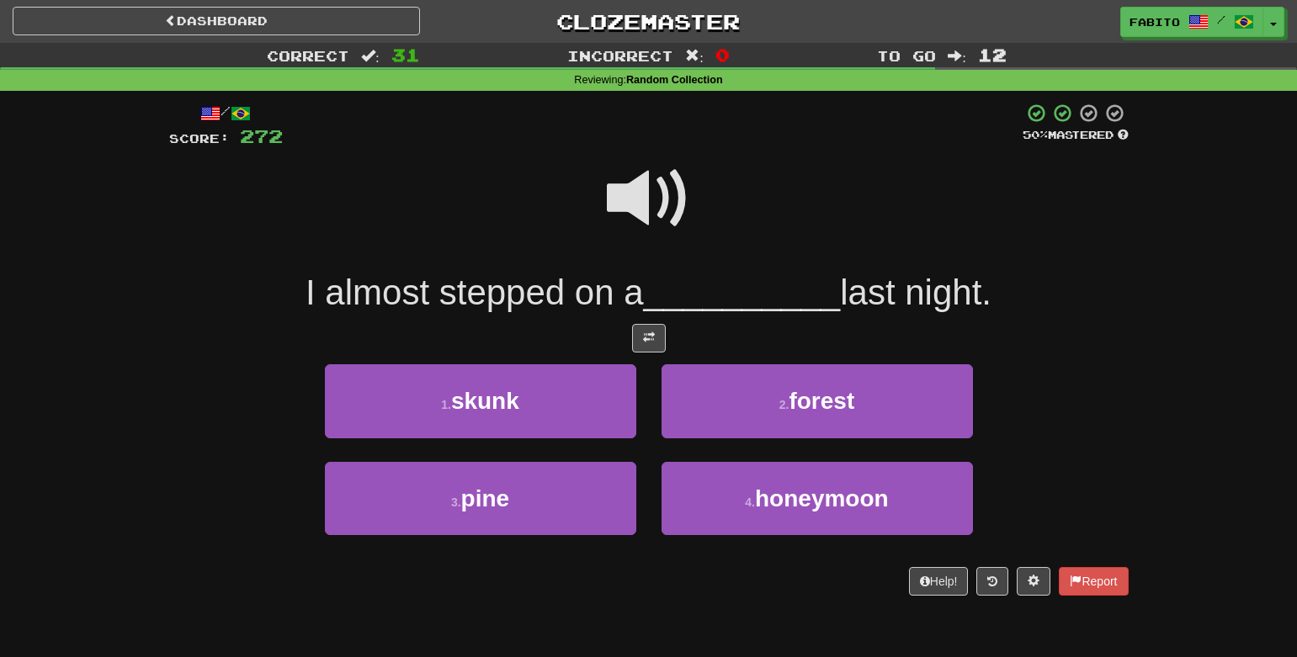
click at [655, 194] on span at bounding box center [649, 199] width 84 height 84
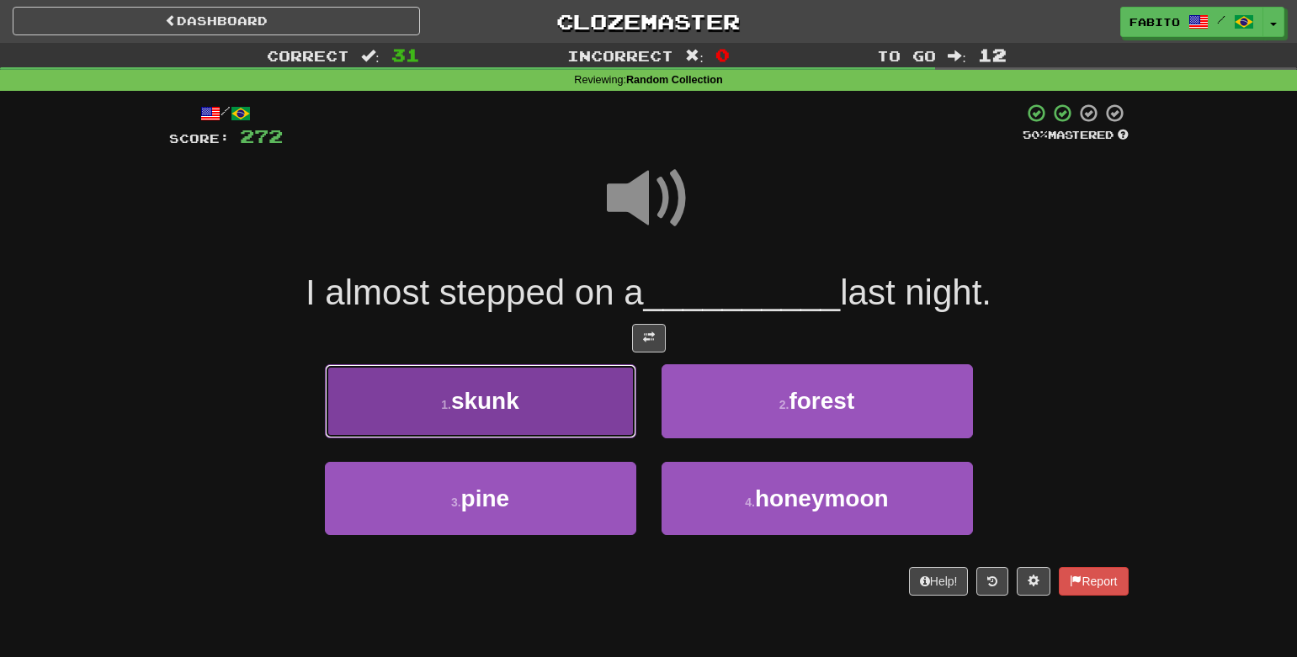
click at [534, 420] on button "1 . skunk" at bounding box center [480, 400] width 311 height 73
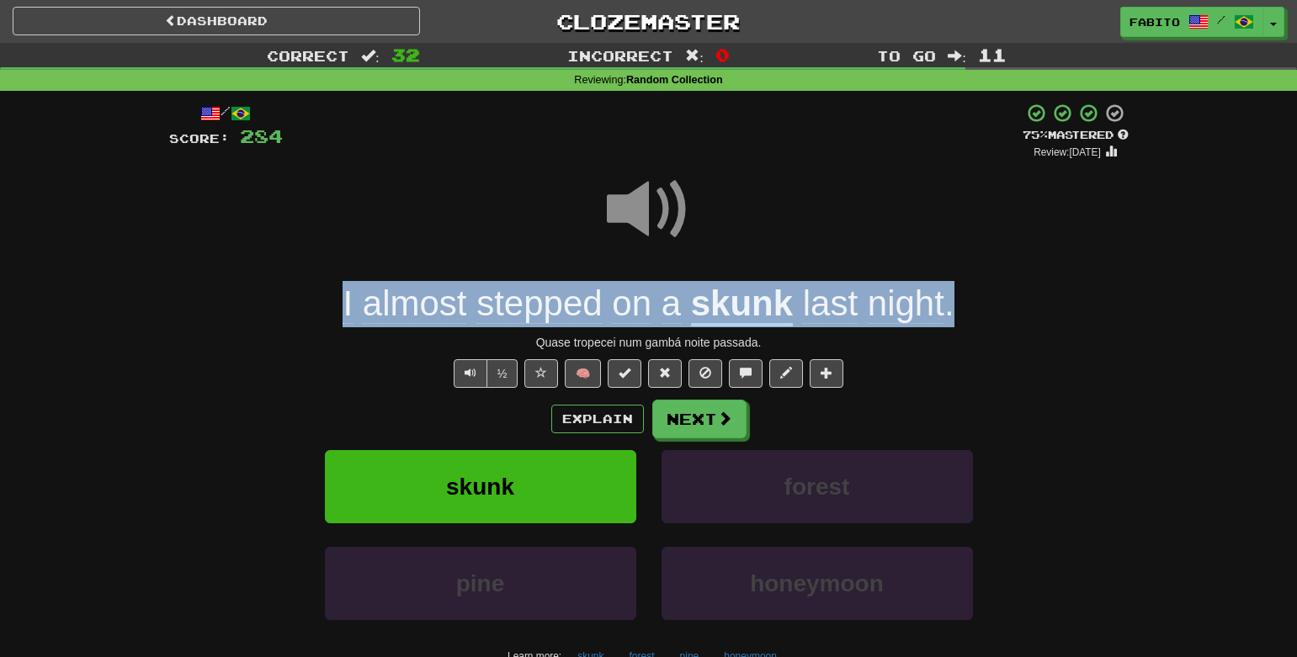
drag, startPoint x: 338, startPoint y: 304, endPoint x: 969, endPoint y: 311, distance: 631.3
click at [969, 311] on div "I almost stepped on a skunk last night ." at bounding box center [649, 304] width 960 height 46
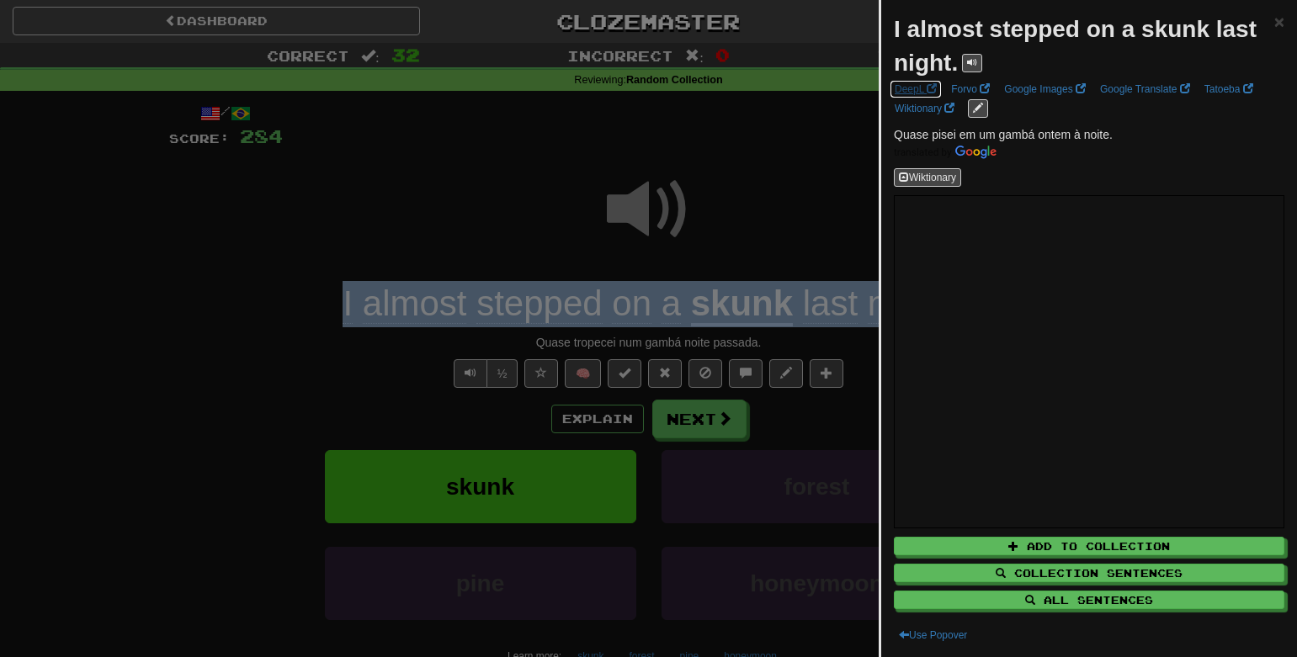
click at [928, 87] on span at bounding box center [932, 88] width 10 height 10
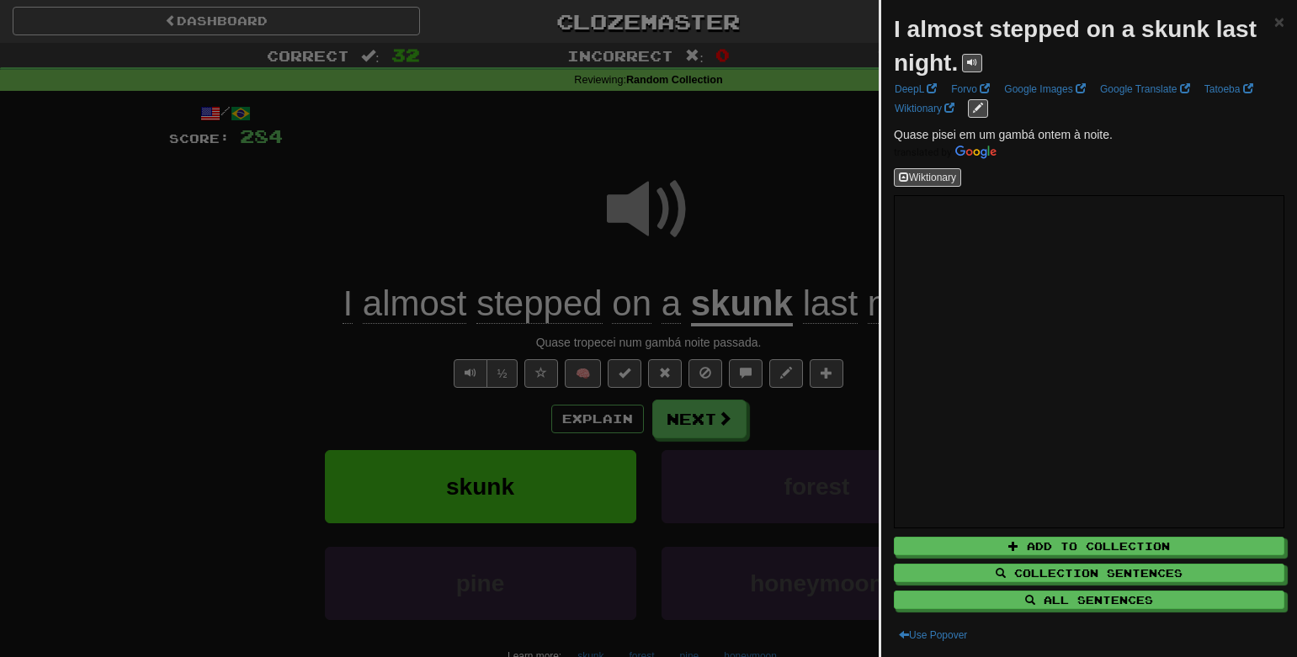
click at [772, 221] on div at bounding box center [648, 328] width 1297 height 657
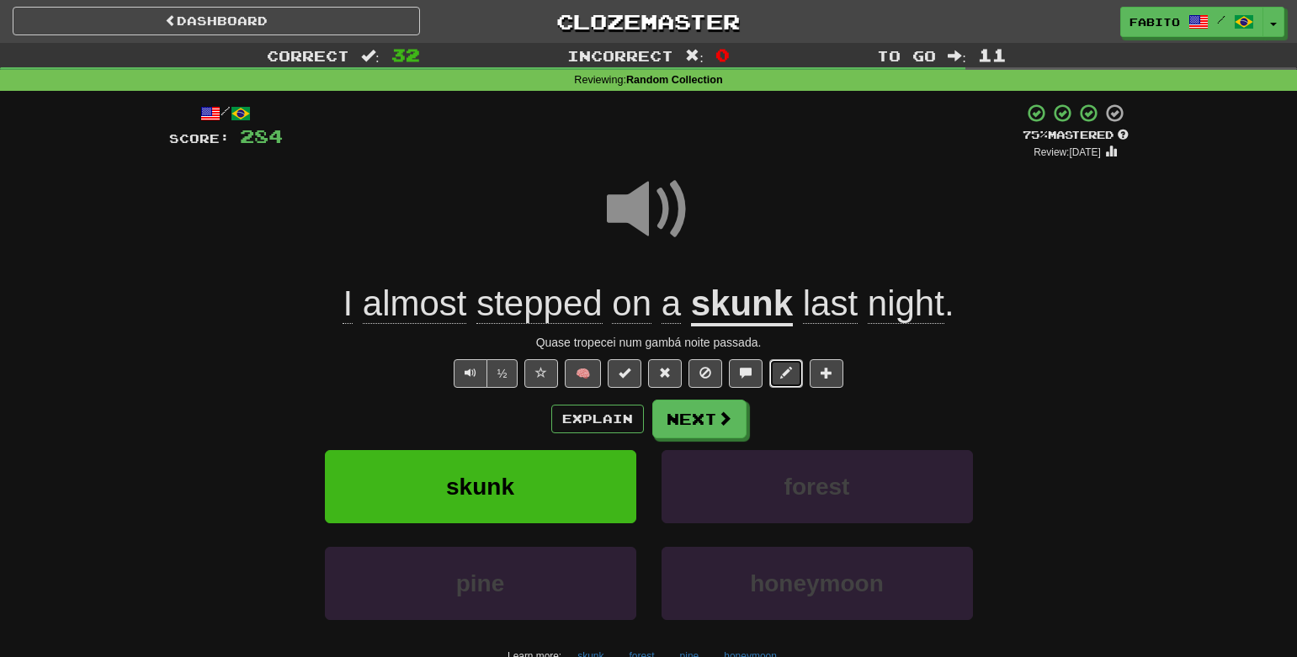
click at [798, 376] on button at bounding box center [786, 373] width 34 height 29
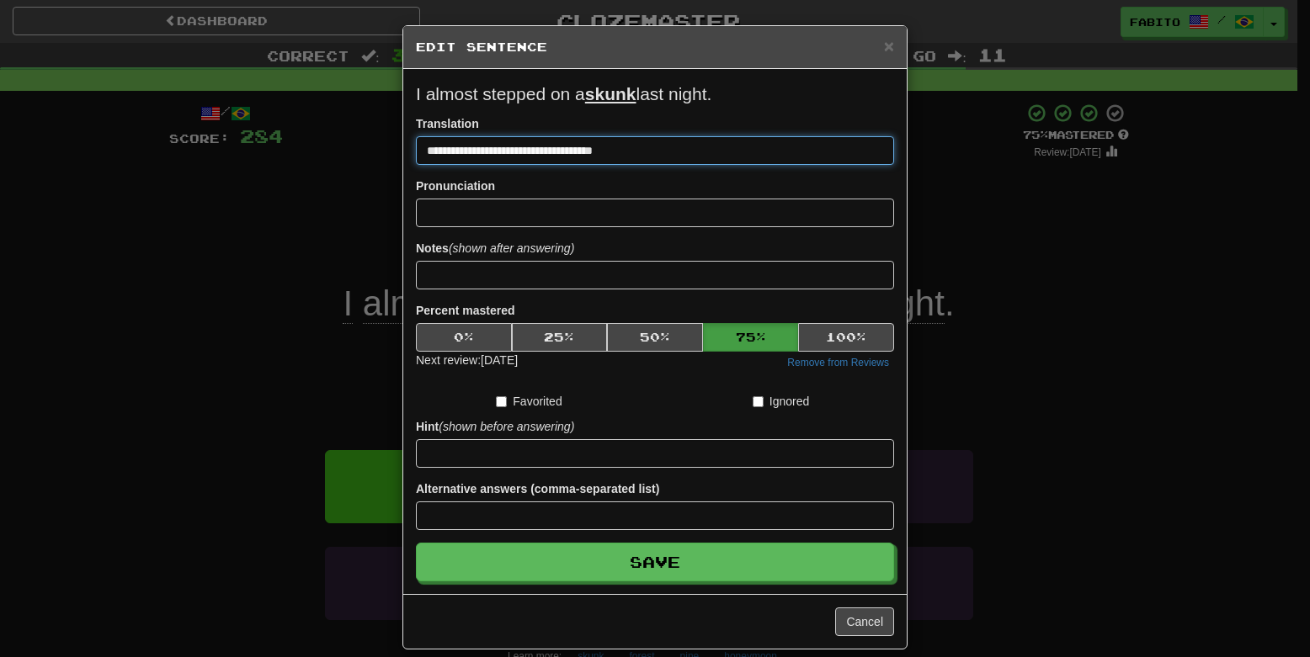
drag, startPoint x: 648, startPoint y: 150, endPoint x: 460, endPoint y: 156, distance: 188.6
click at [460, 156] on input "**********" at bounding box center [655, 150] width 478 height 29
paste input "***"
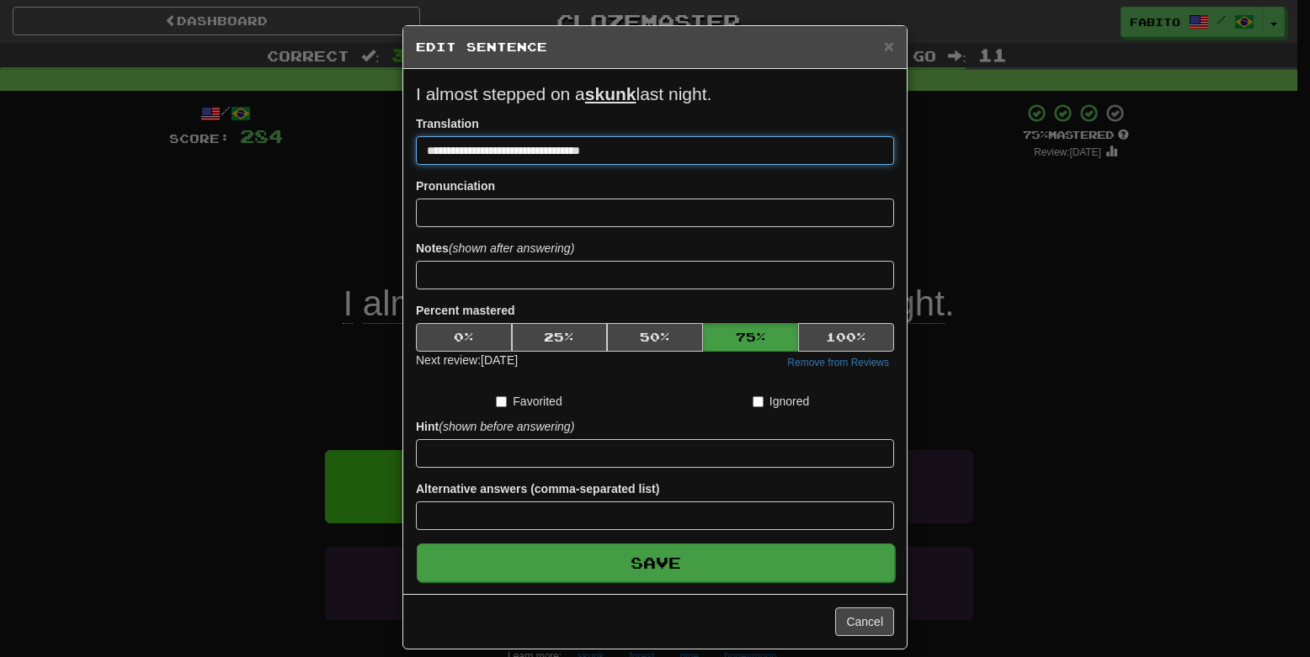
type input "**********"
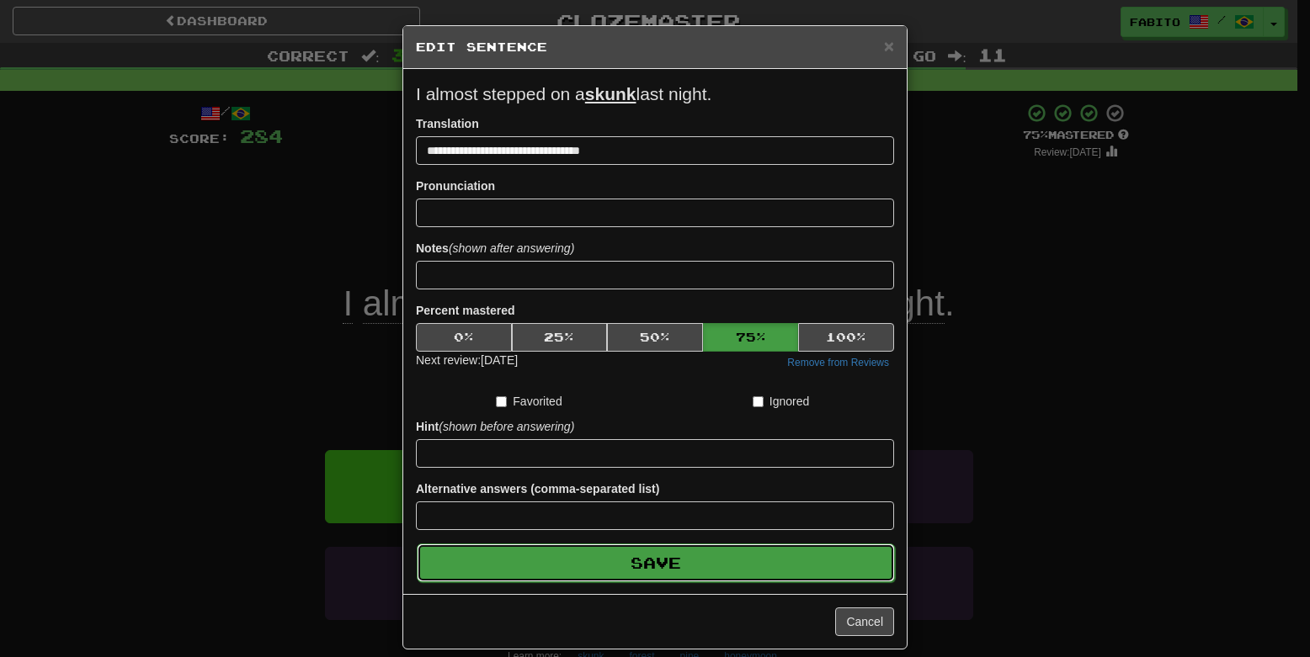
click at [784, 577] on button "Save" at bounding box center [656, 563] width 478 height 39
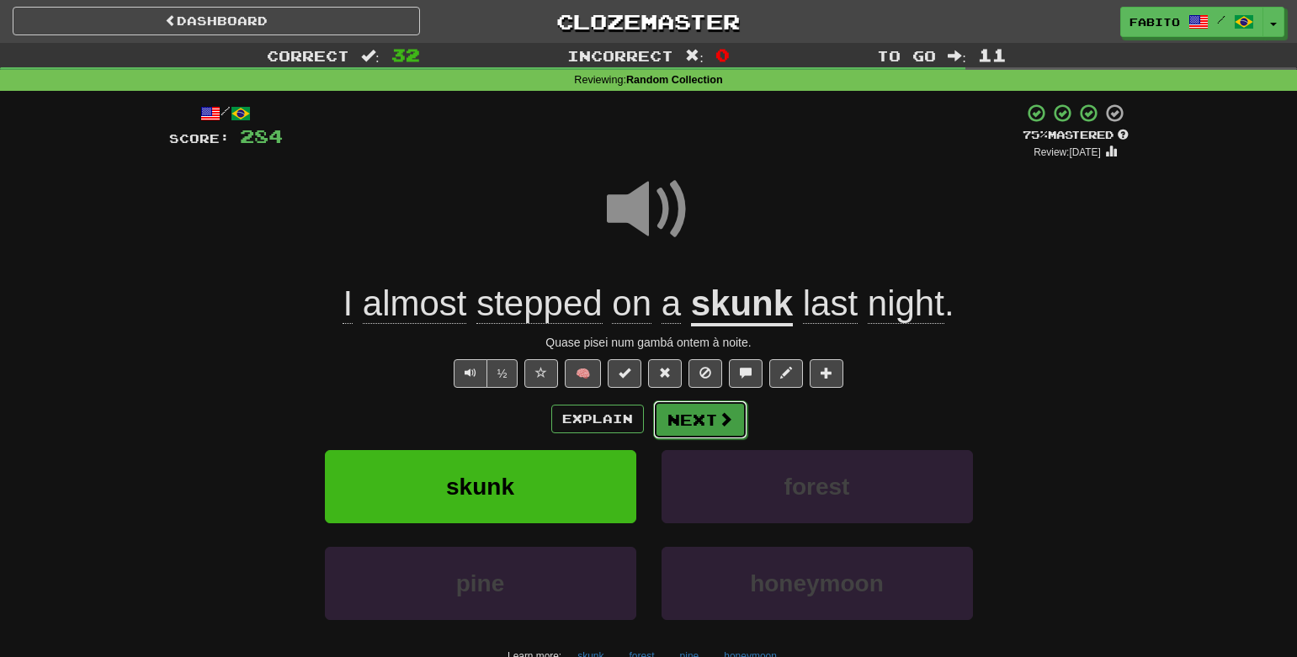
click at [703, 426] on button "Next" at bounding box center [700, 420] width 94 height 39
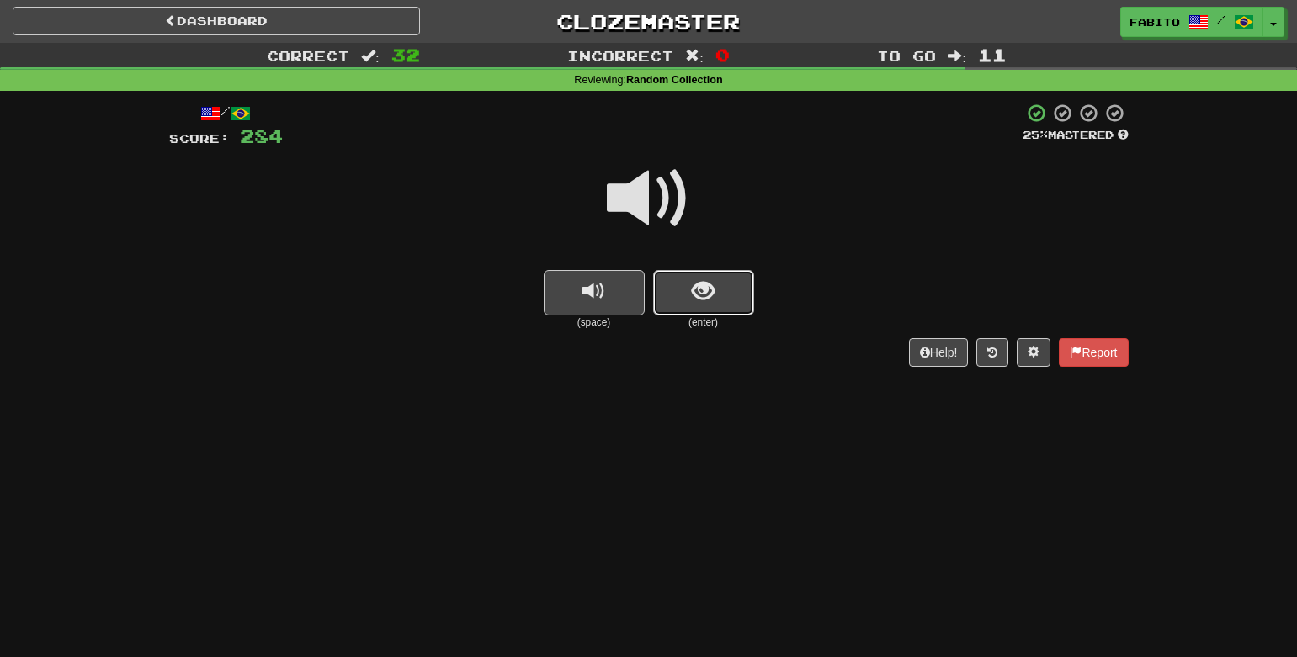
click at [705, 311] on button "show sentence" at bounding box center [703, 292] width 101 height 45
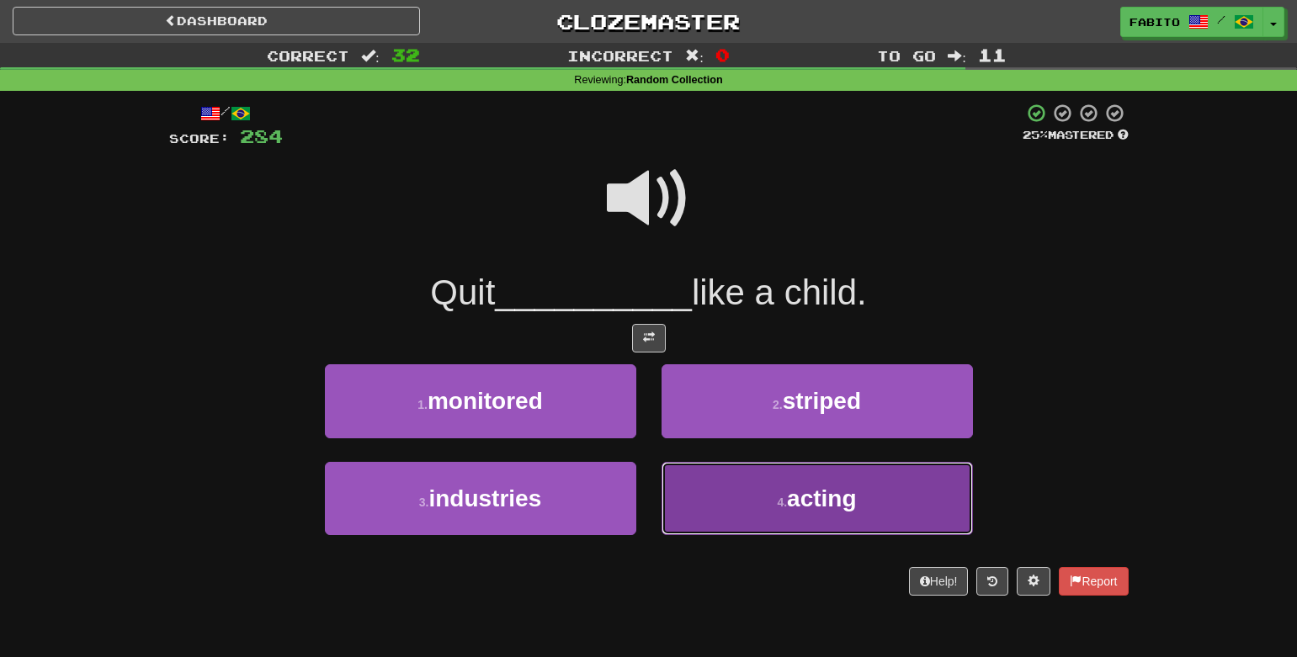
click at [716, 508] on button "4 . acting" at bounding box center [817, 498] width 311 height 73
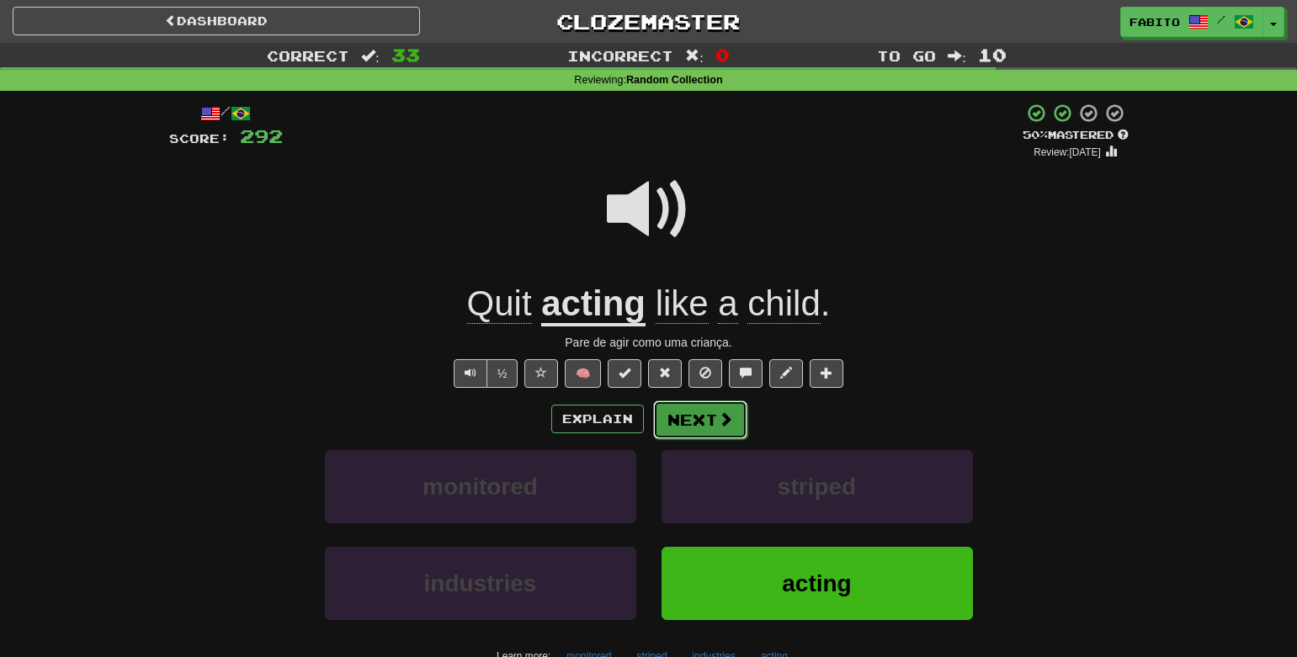
click at [700, 417] on button "Next" at bounding box center [700, 420] width 94 height 39
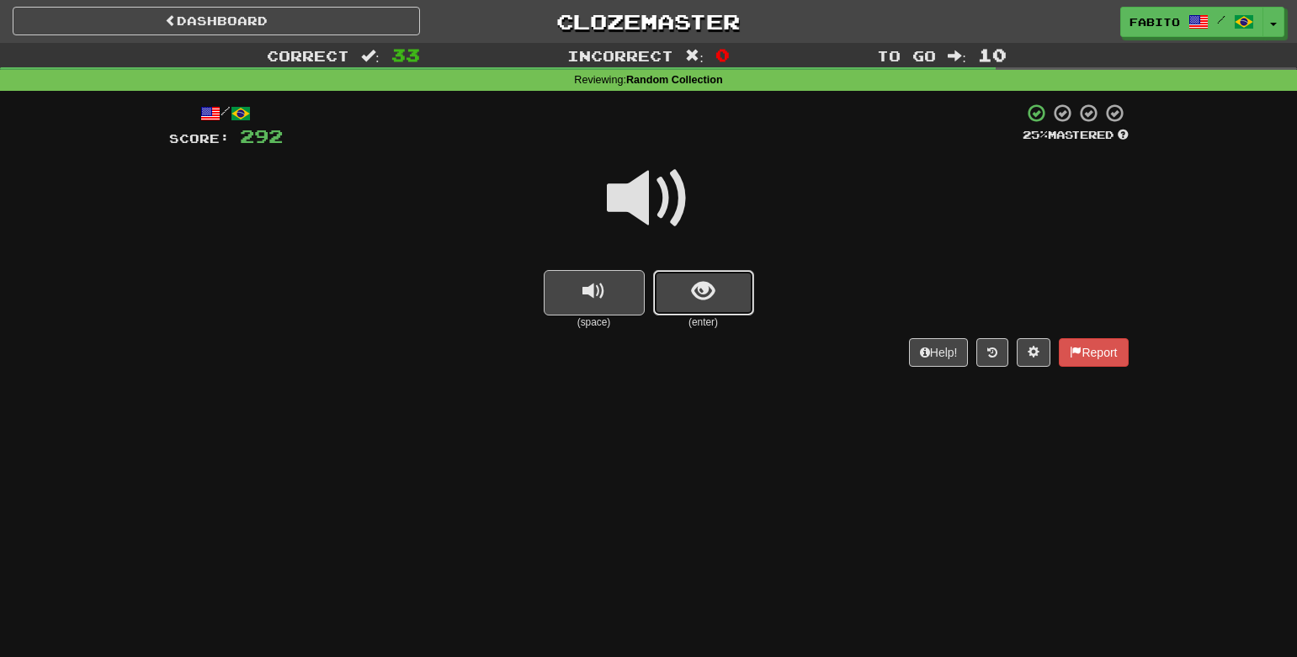
click at [735, 288] on button "show sentence" at bounding box center [703, 292] width 101 height 45
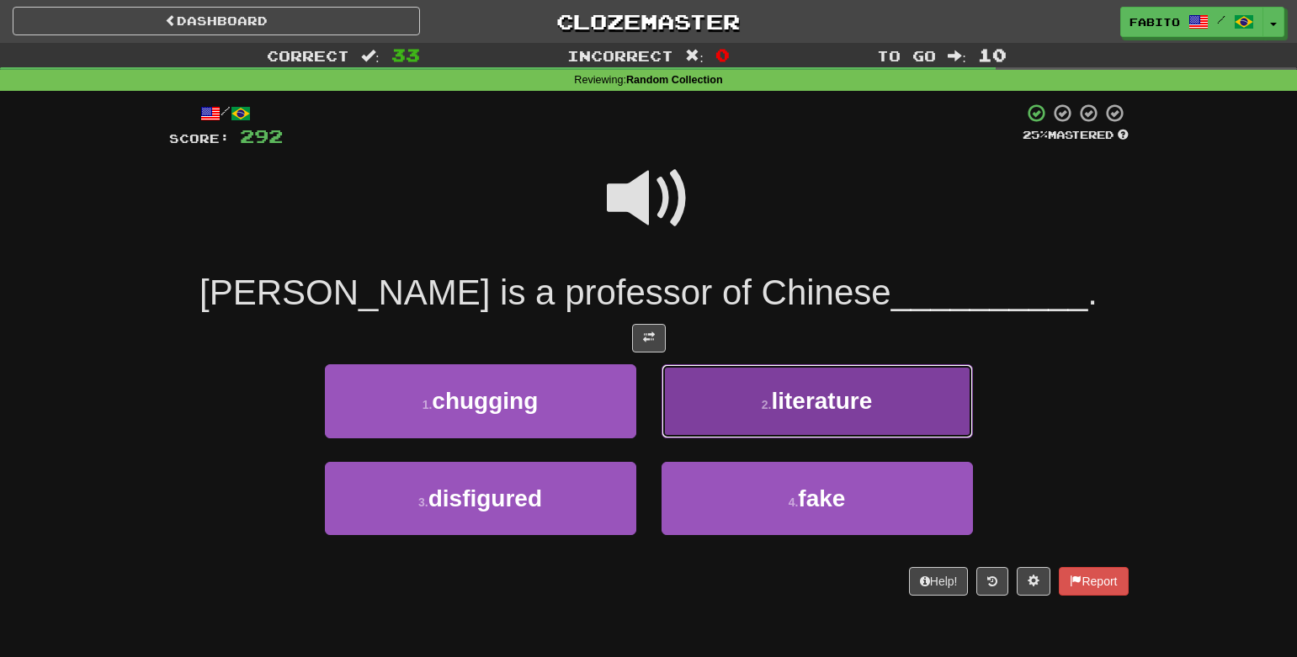
click at [778, 383] on button "2 . literature" at bounding box center [817, 400] width 311 height 73
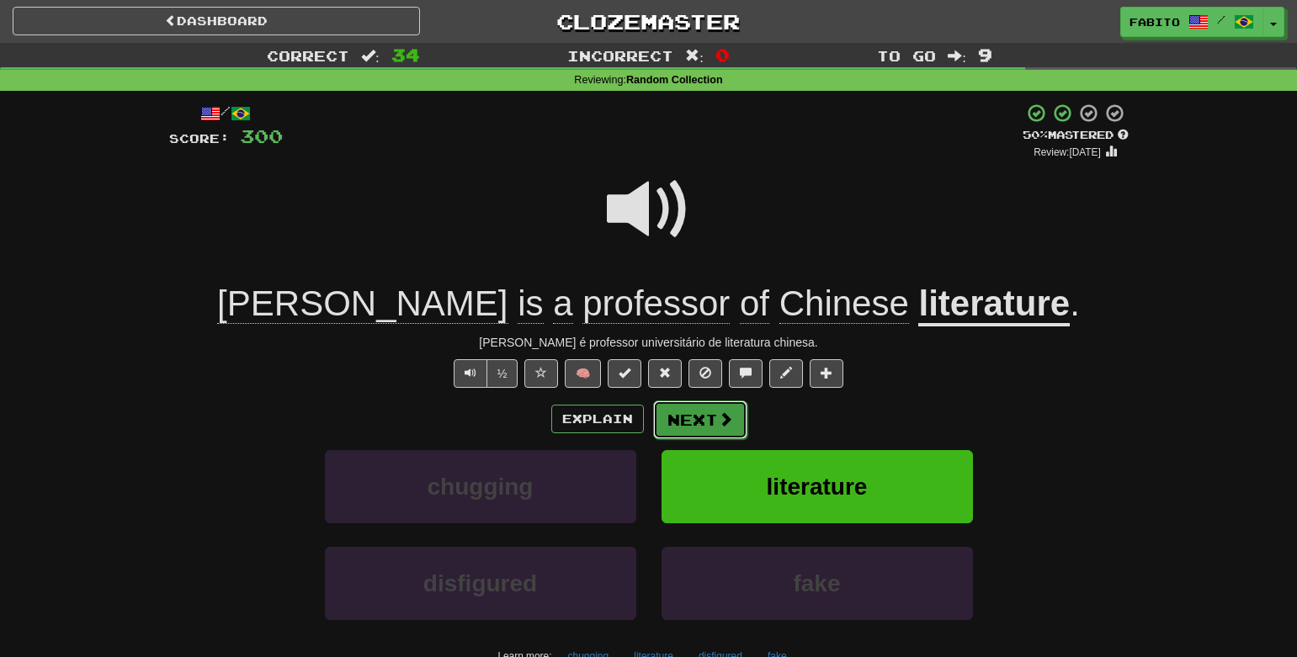
click at [736, 428] on button "Next" at bounding box center [700, 420] width 94 height 39
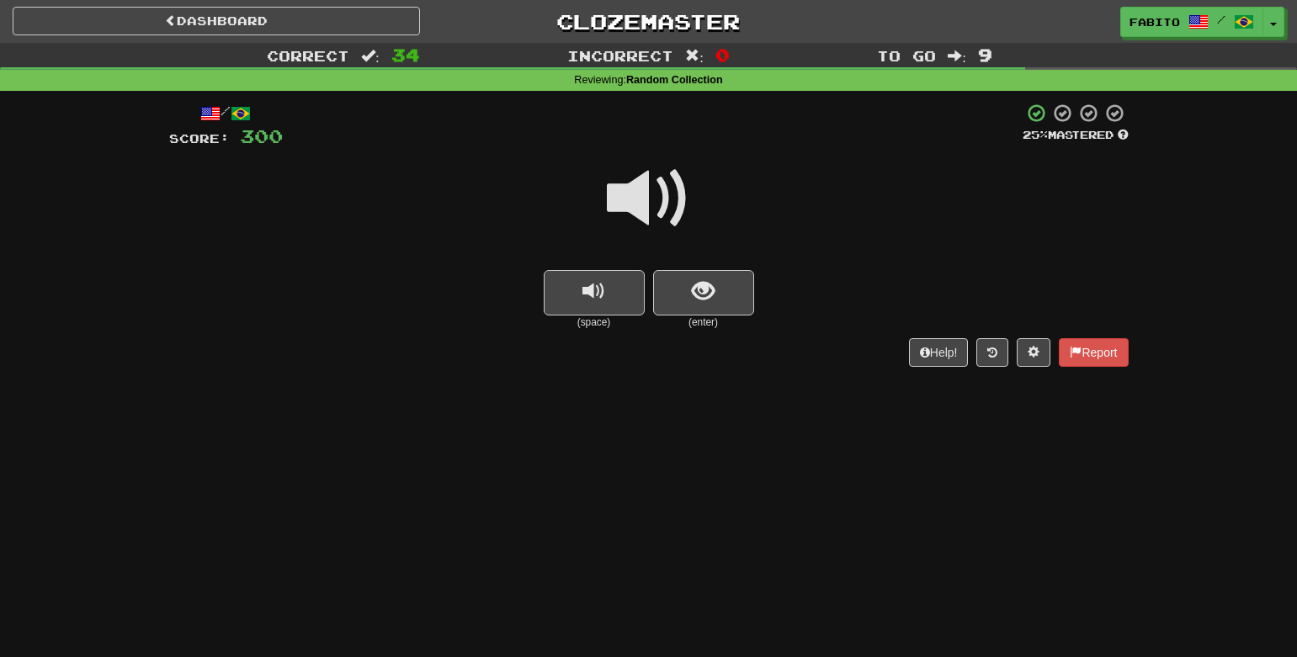
click at [661, 189] on span at bounding box center [649, 199] width 84 height 84
click at [700, 293] on span "show sentence" at bounding box center [703, 291] width 23 height 23
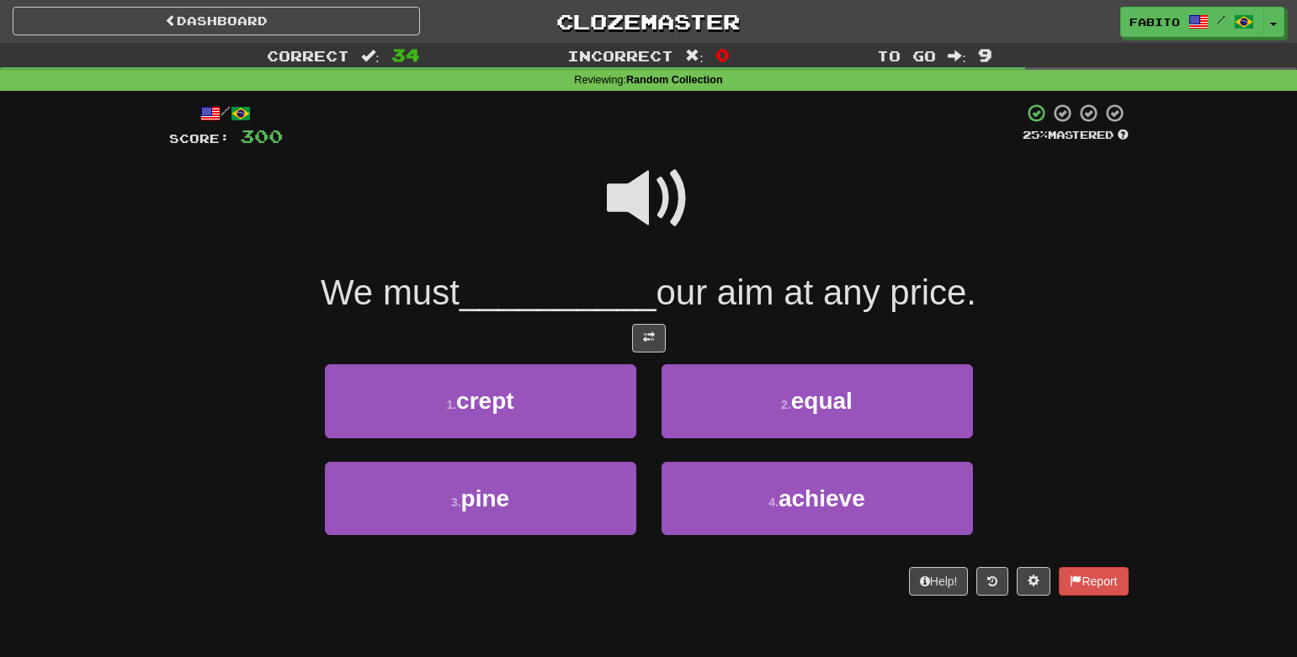
click at [636, 201] on span at bounding box center [649, 199] width 84 height 84
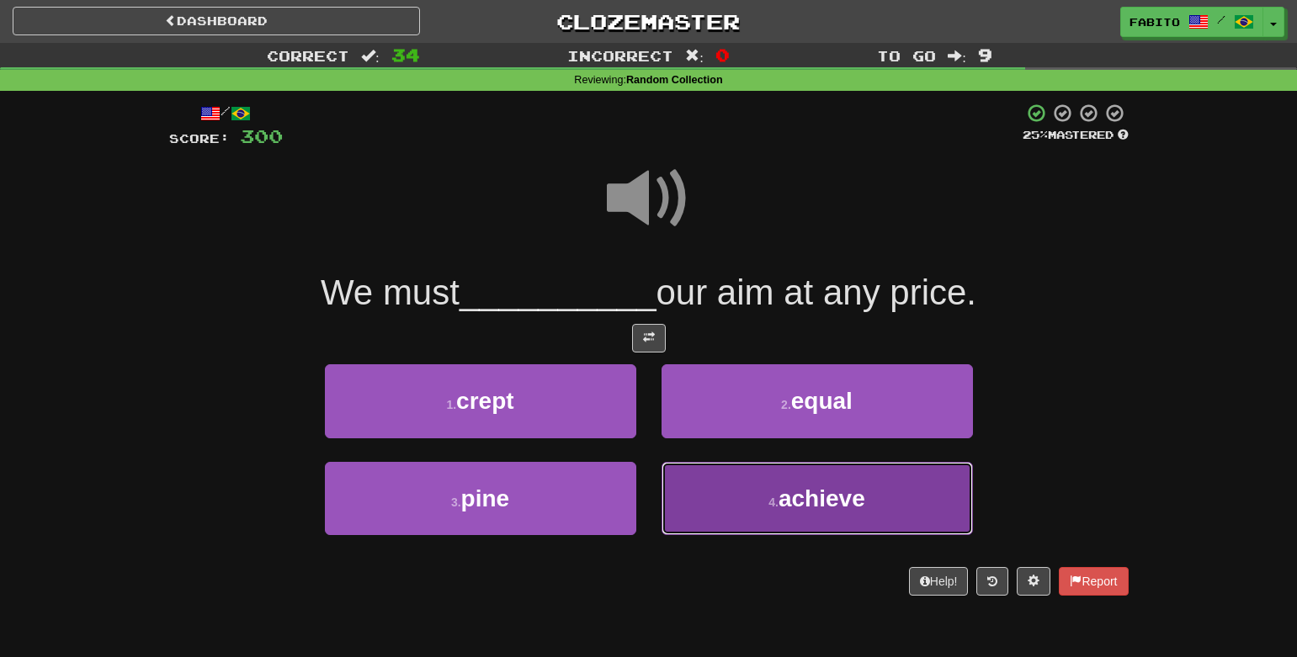
click at [779, 515] on button "4 . achieve" at bounding box center [817, 498] width 311 height 73
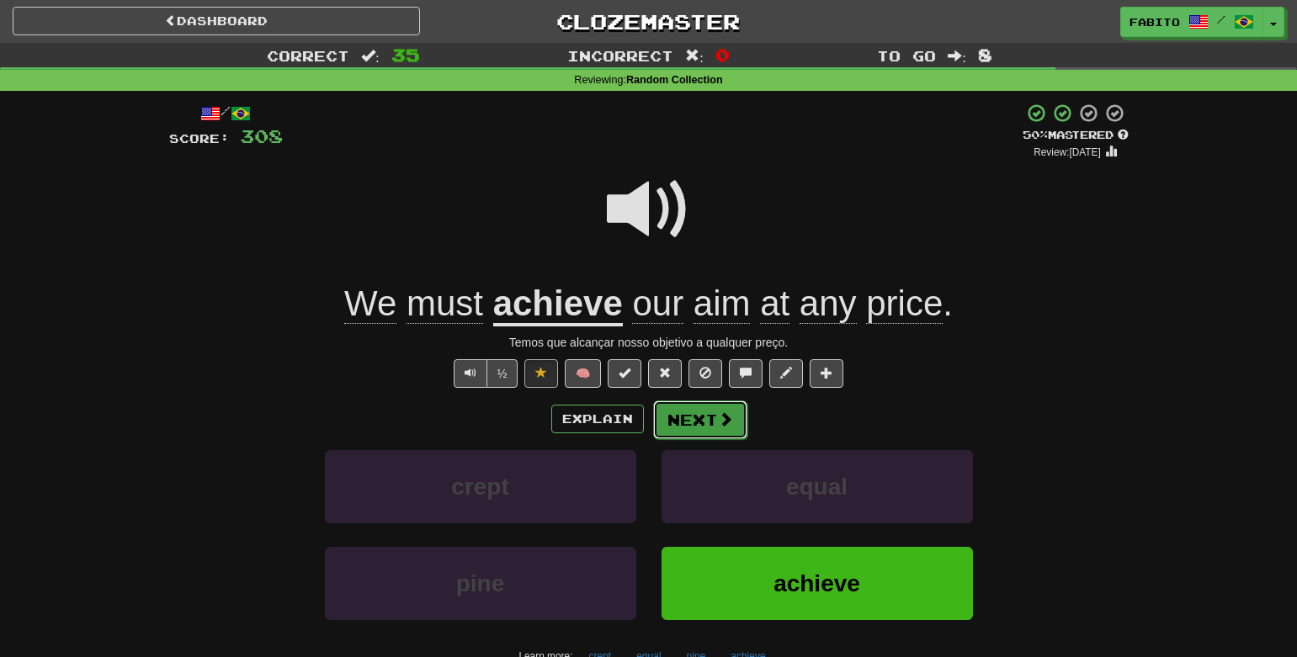
click at [723, 426] on span at bounding box center [725, 419] width 15 height 15
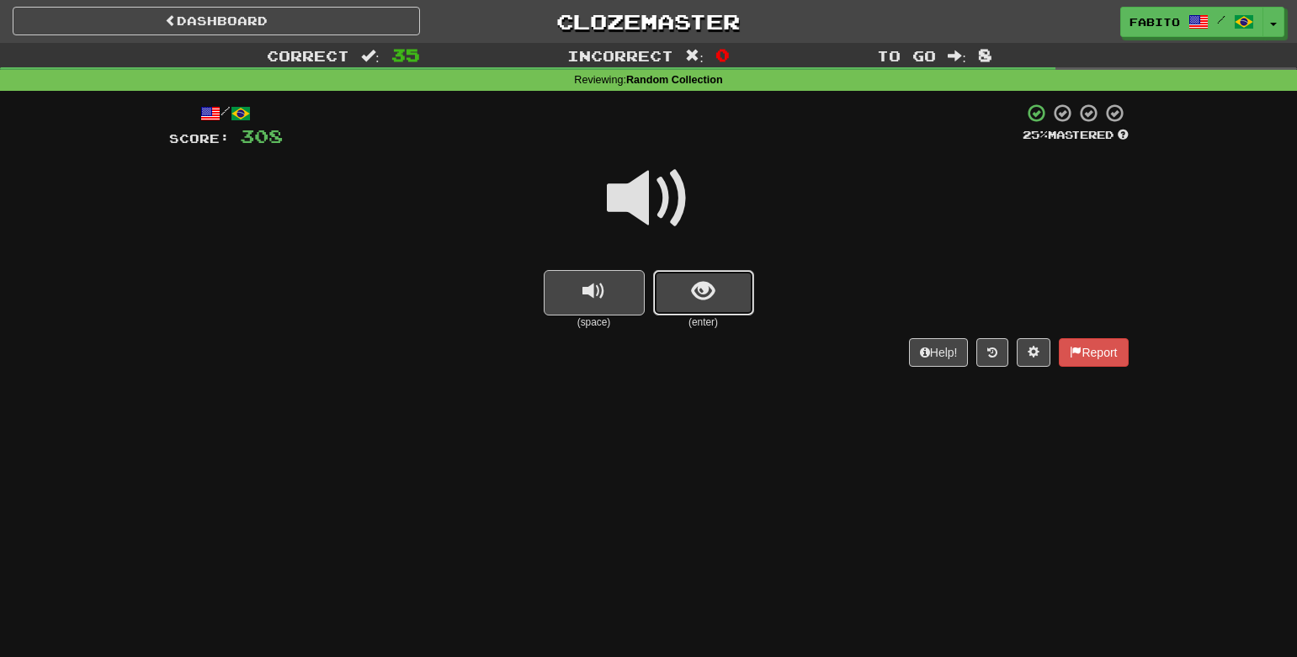
click at [667, 300] on button "show sentence" at bounding box center [703, 292] width 101 height 45
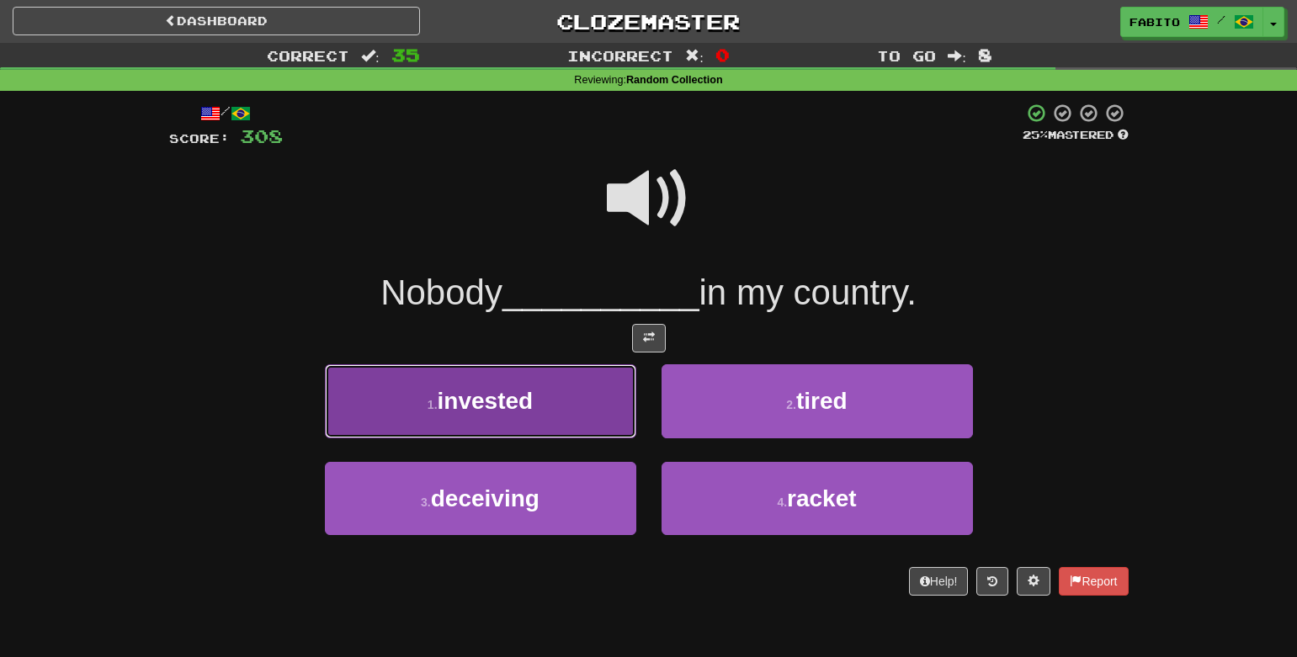
click at [550, 415] on button "1 . invested" at bounding box center [480, 400] width 311 height 73
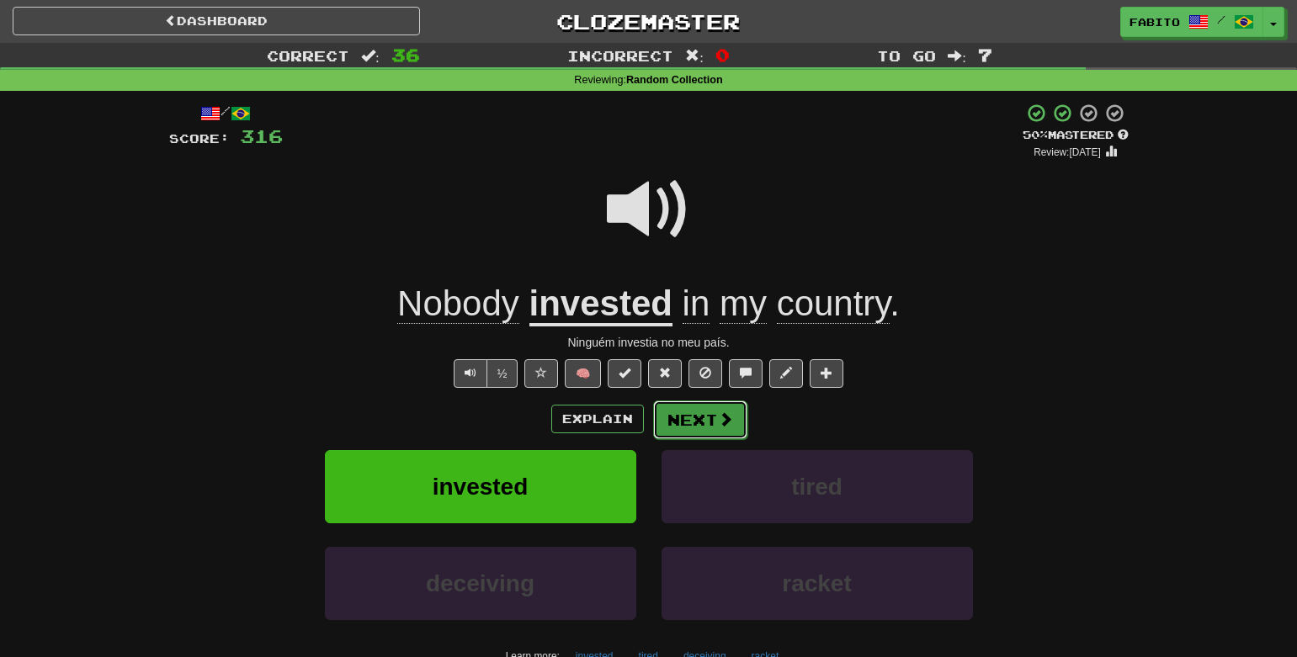
click at [689, 423] on button "Next" at bounding box center [700, 420] width 94 height 39
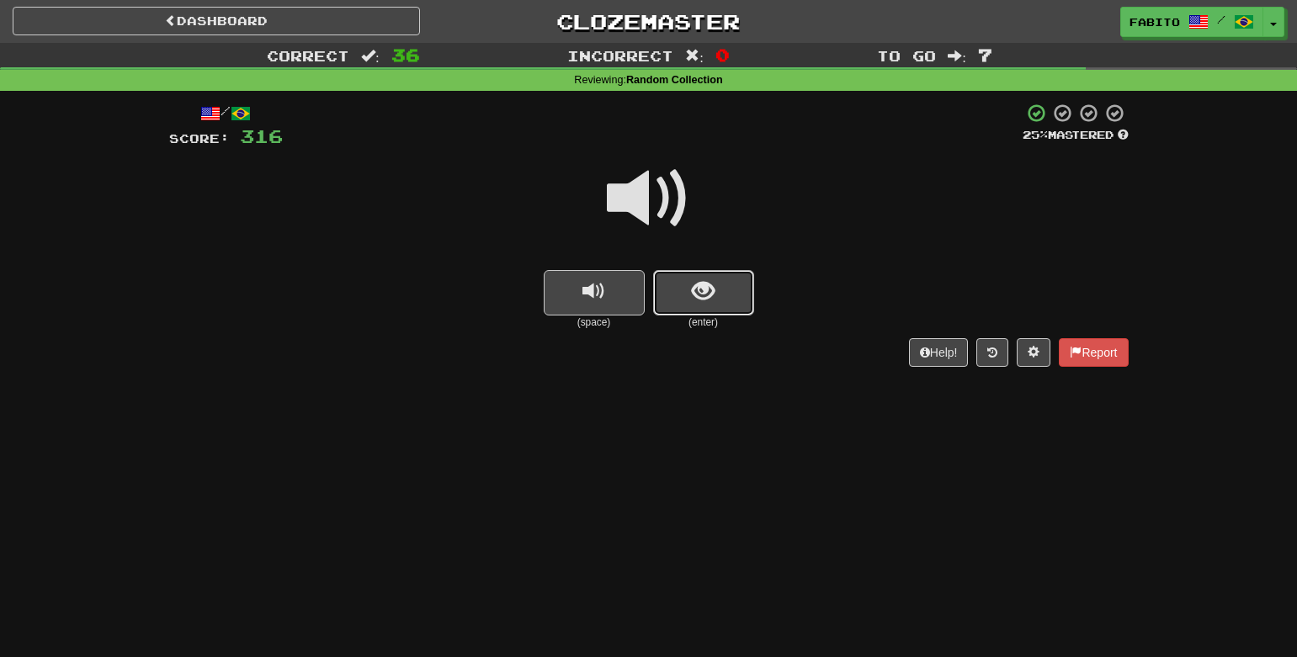
click at [704, 303] on span "show sentence" at bounding box center [703, 291] width 23 height 23
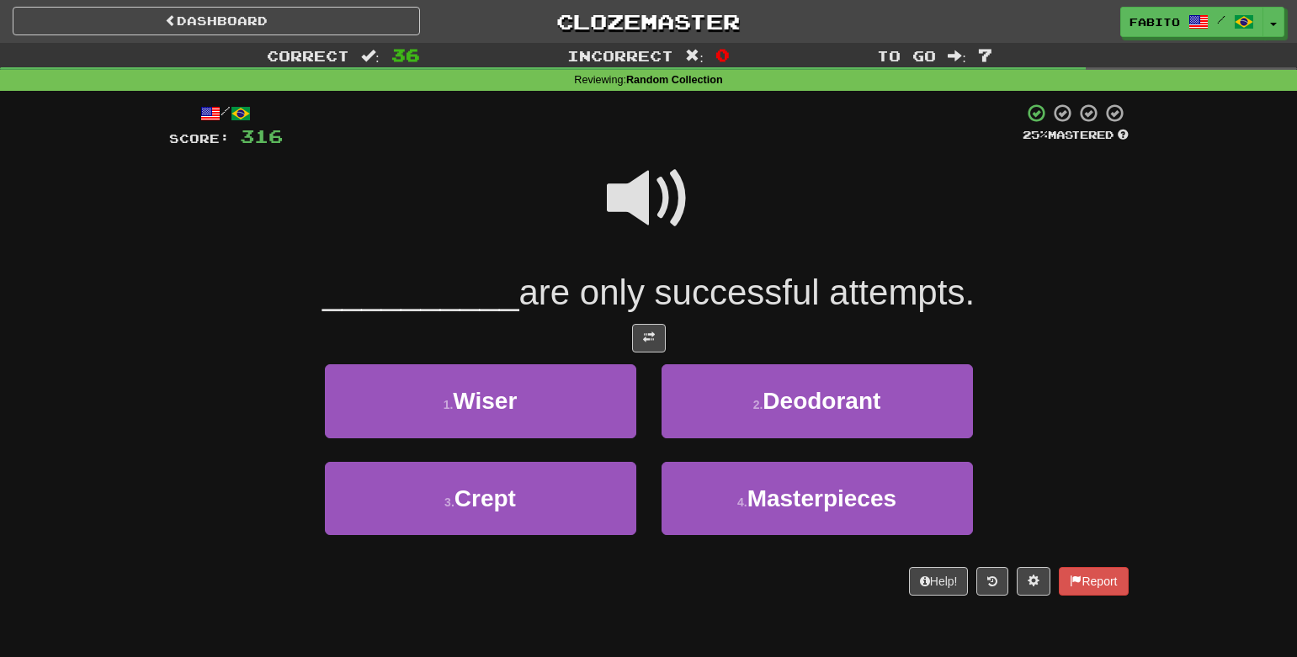
click at [641, 192] on span at bounding box center [649, 199] width 84 height 84
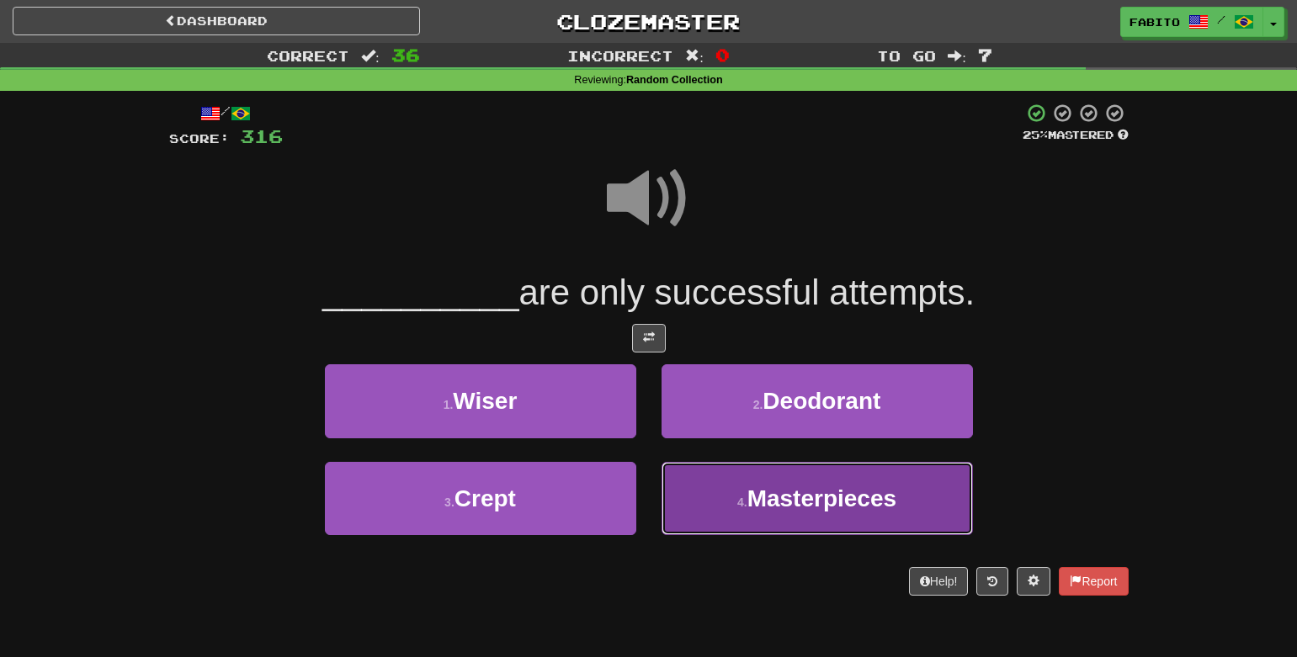
click at [763, 506] on span "Masterpieces" at bounding box center [821, 499] width 149 height 26
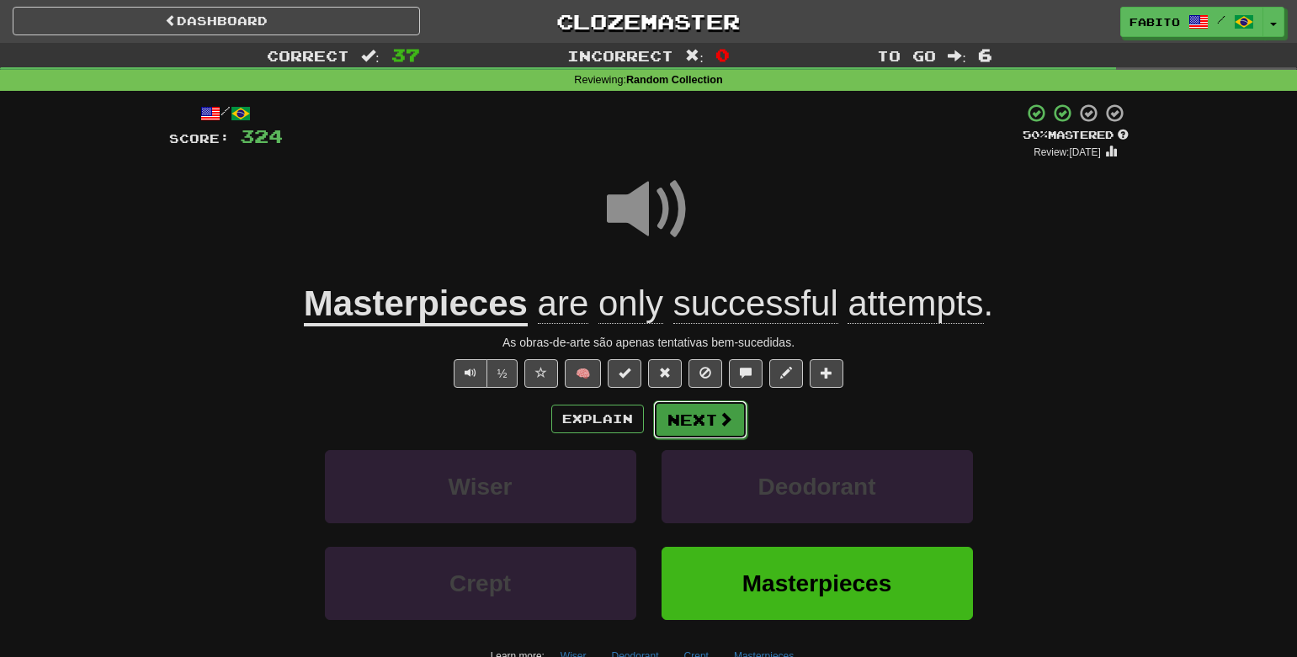
click at [698, 423] on button "Next" at bounding box center [700, 420] width 94 height 39
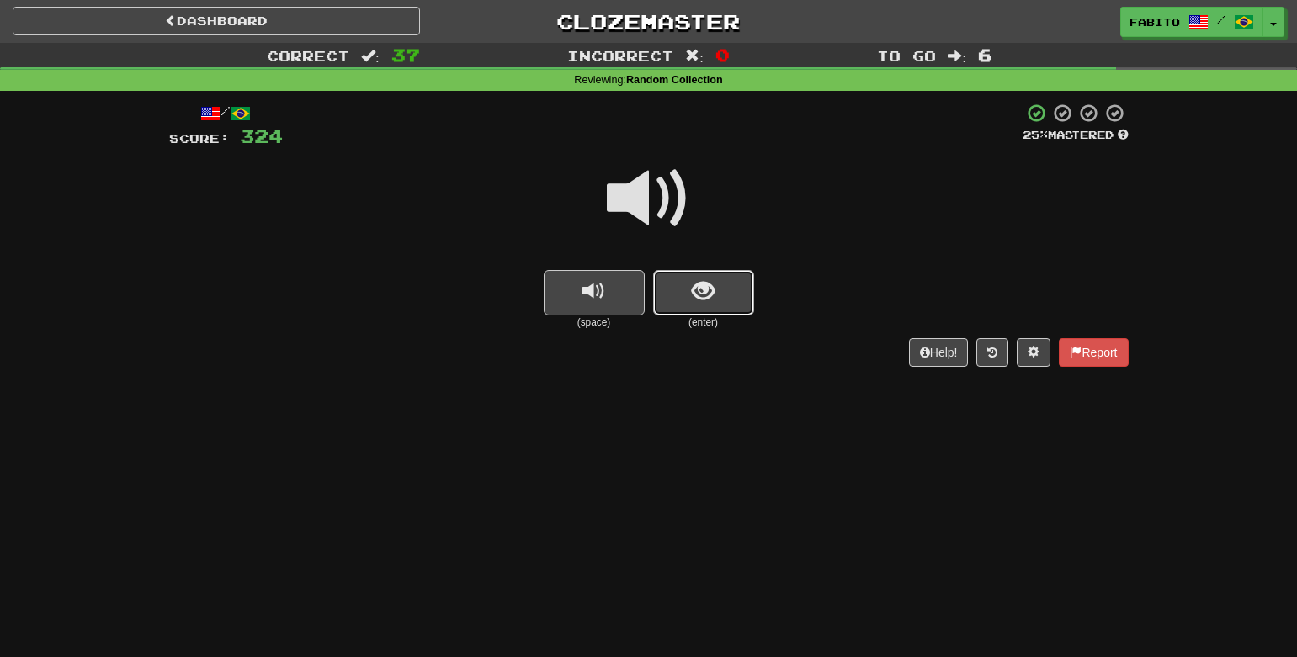
click at [679, 302] on button "show sentence" at bounding box center [703, 292] width 101 height 45
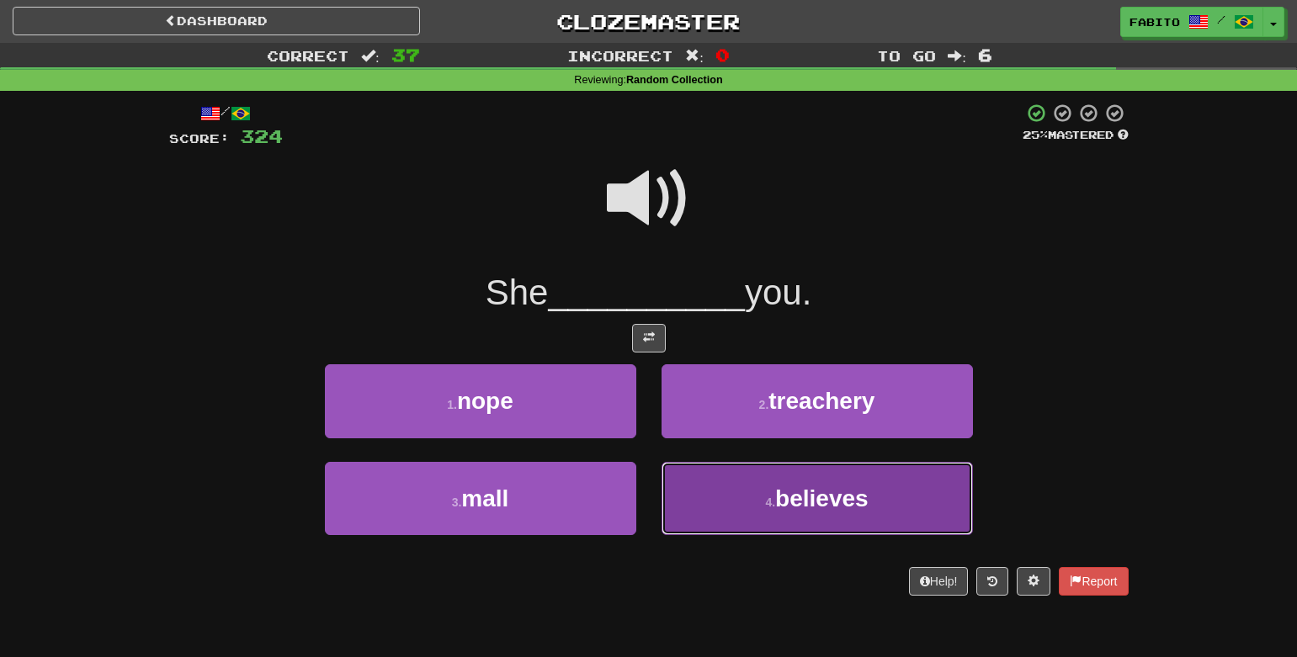
click at [715, 493] on button "4 . believes" at bounding box center [817, 498] width 311 height 73
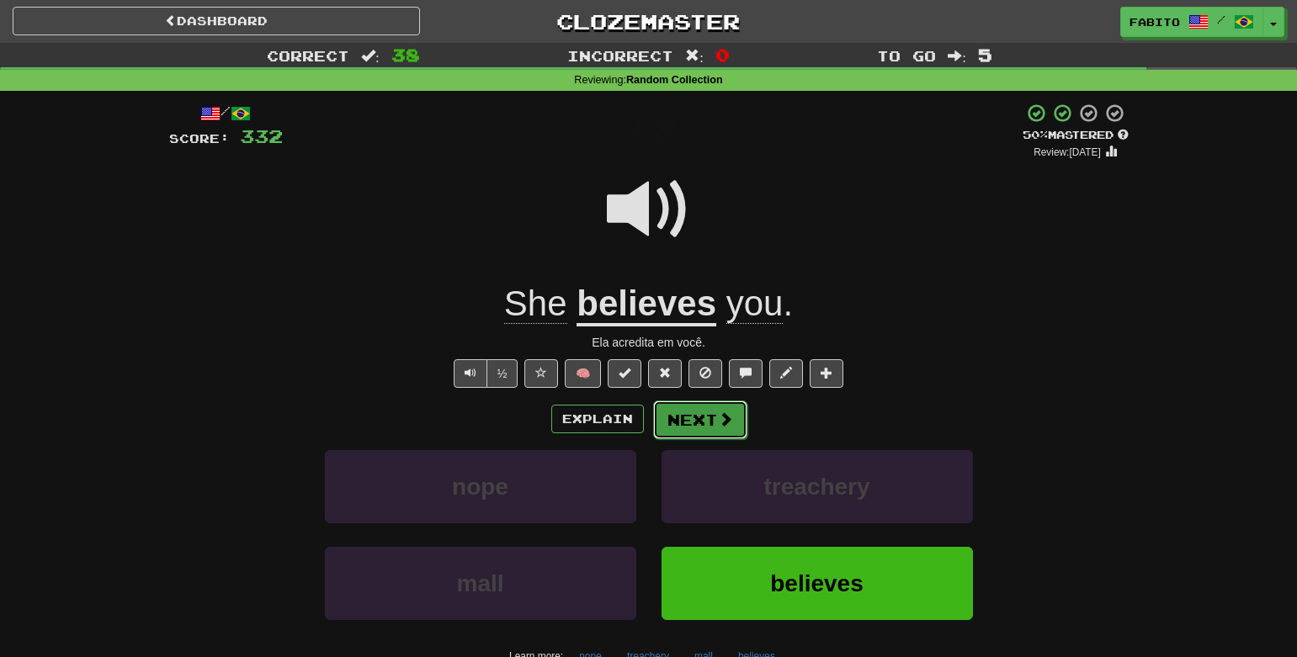
click at [718, 415] on span at bounding box center [725, 419] width 15 height 15
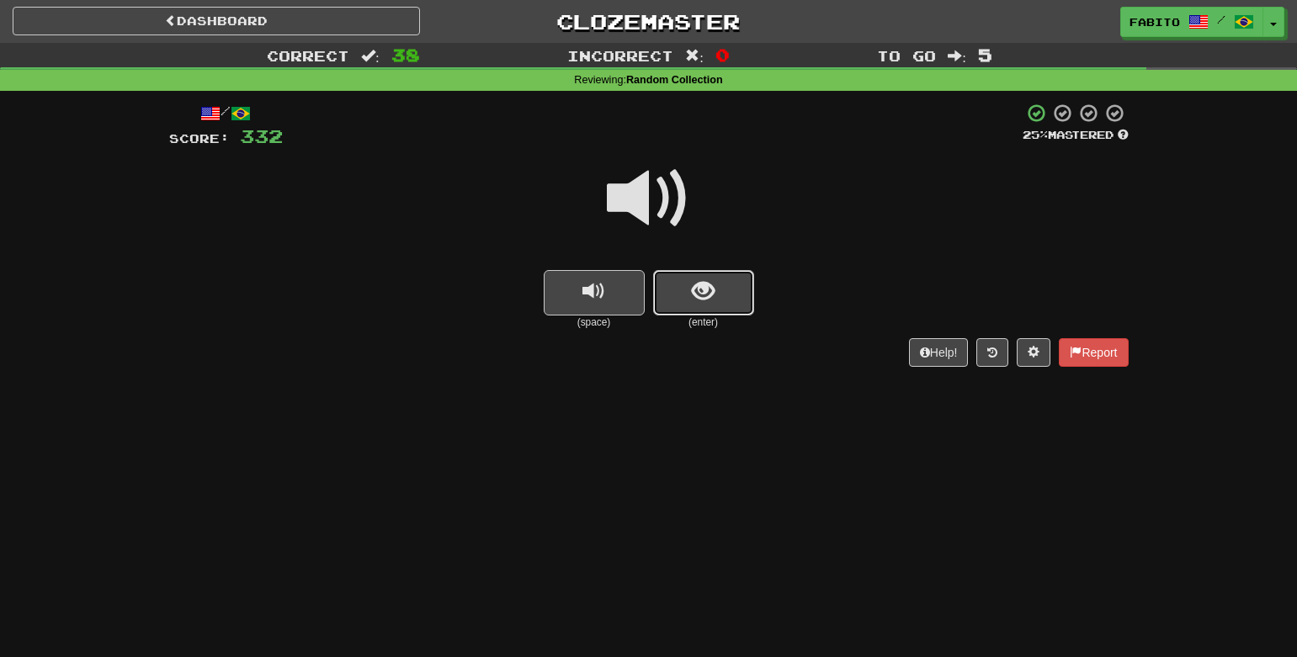
click at [681, 295] on button "show sentence" at bounding box center [703, 292] width 101 height 45
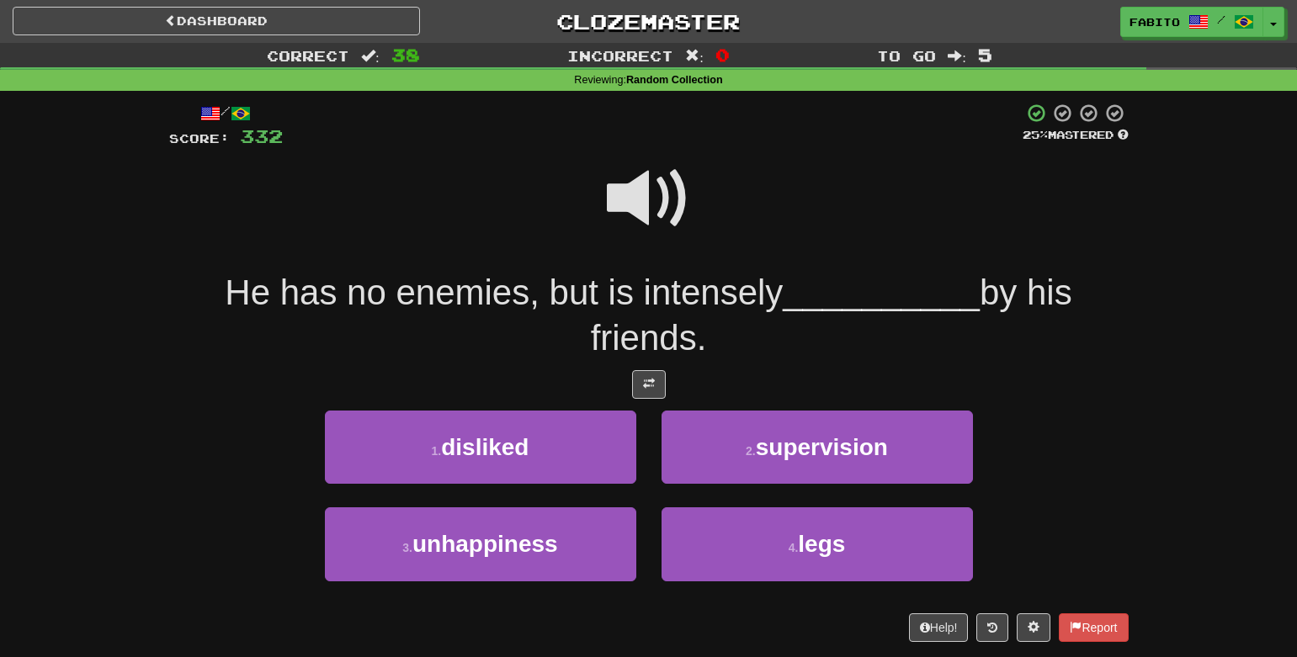
click at [630, 213] on span at bounding box center [649, 199] width 84 height 84
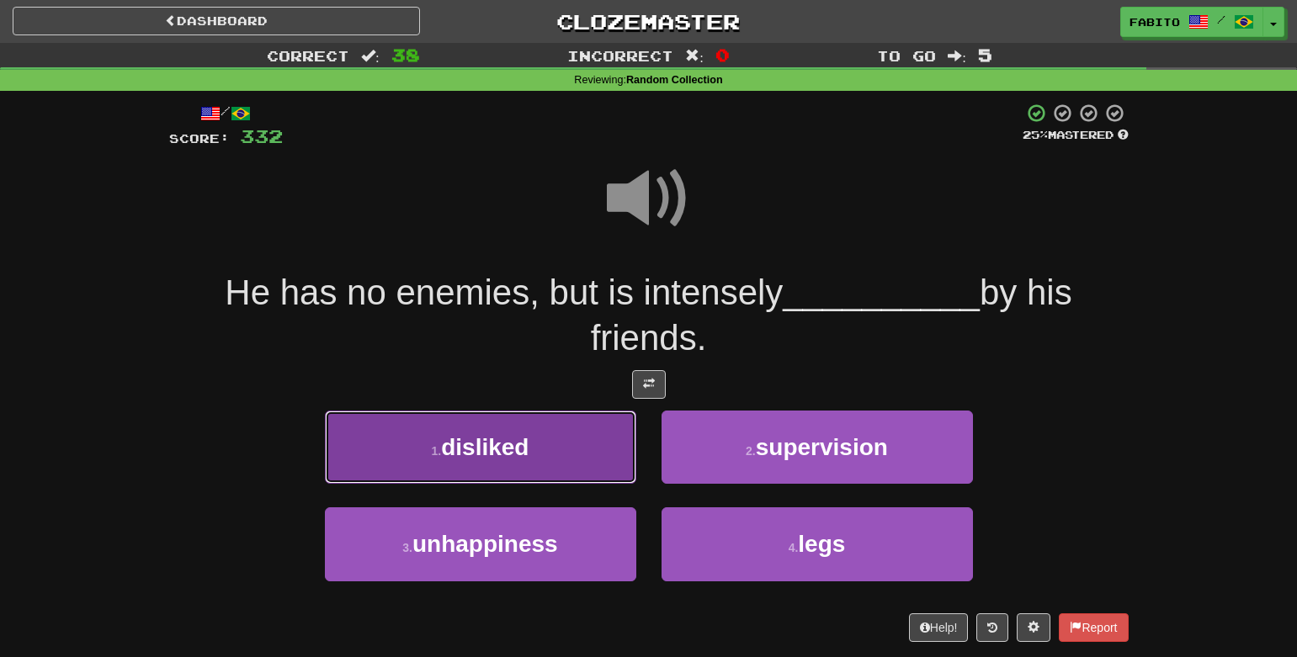
click at [469, 460] on button "1 . disliked" at bounding box center [480, 447] width 311 height 73
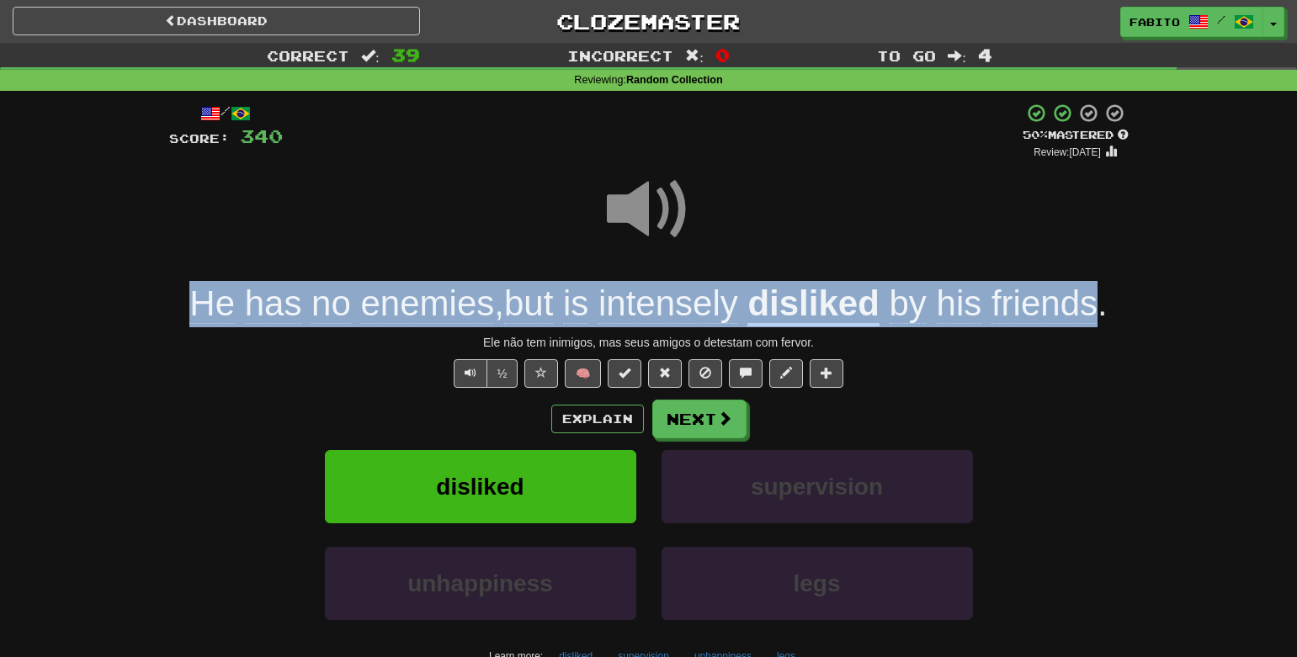
drag, startPoint x: 174, startPoint y: 316, endPoint x: 1102, endPoint y: 311, distance: 927.6
click at [1102, 311] on div "He has no enemies , but is intensely disliked by his friends ." at bounding box center [649, 304] width 960 height 46
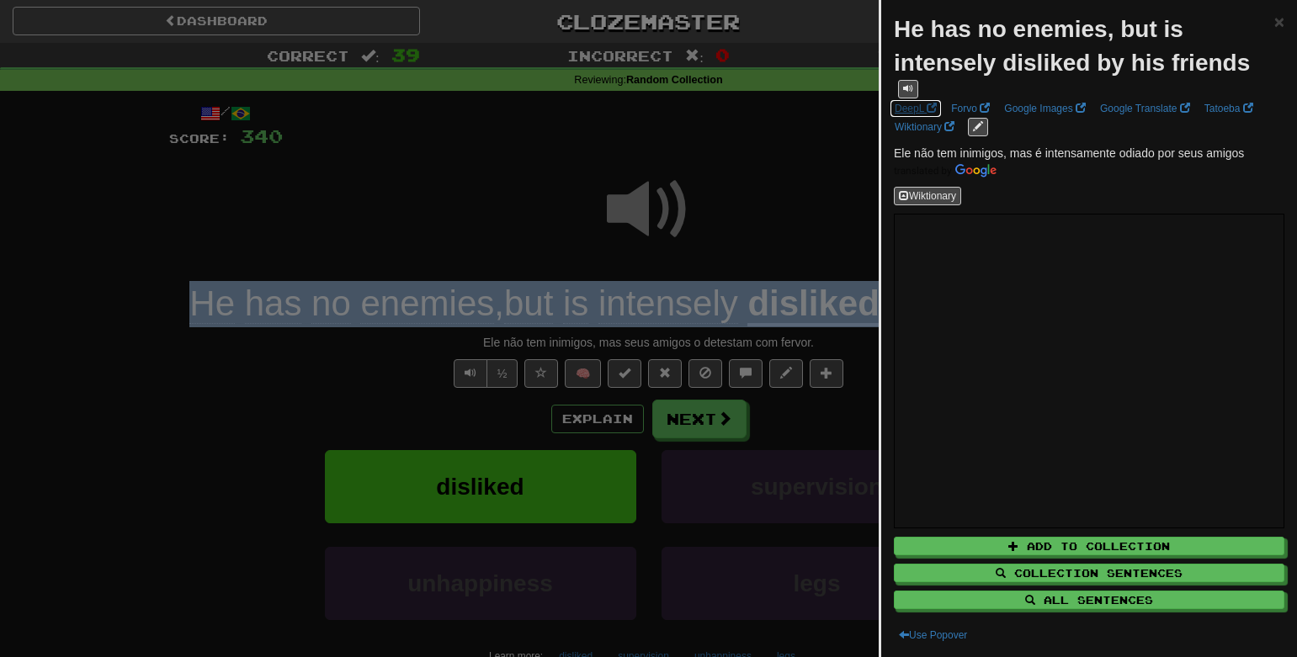
click at [916, 105] on link "DeepL" at bounding box center [916, 108] width 52 height 19
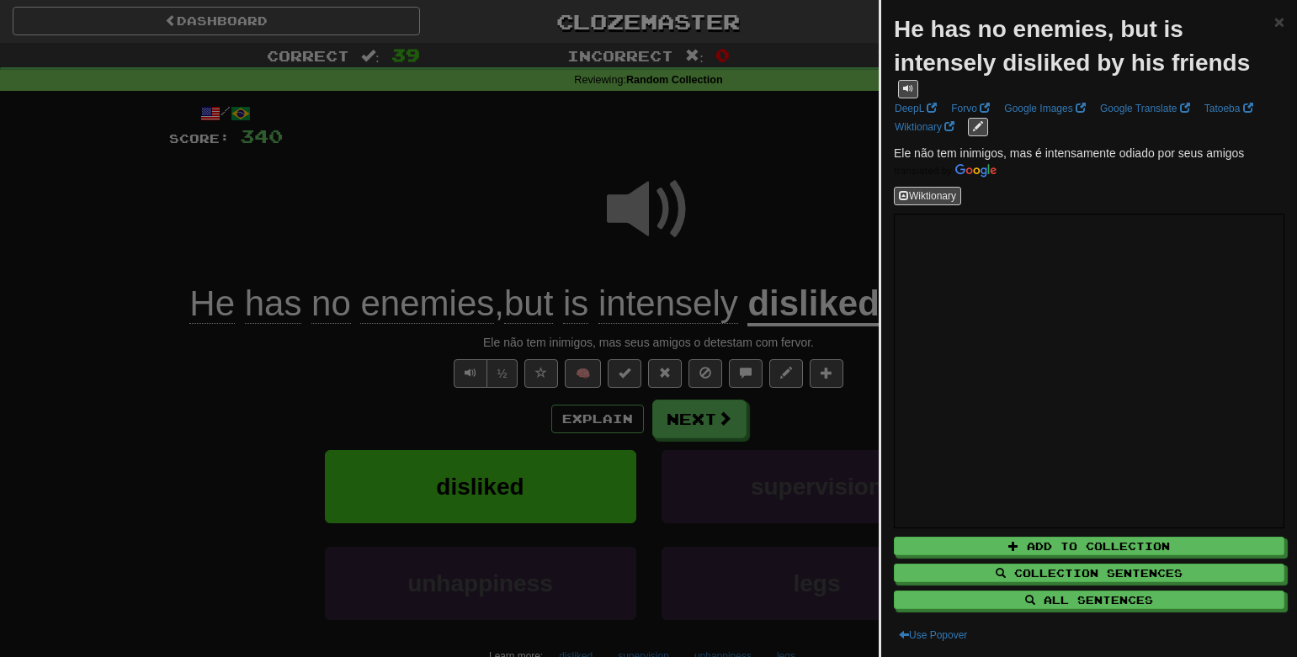
click at [814, 216] on div at bounding box center [648, 328] width 1297 height 657
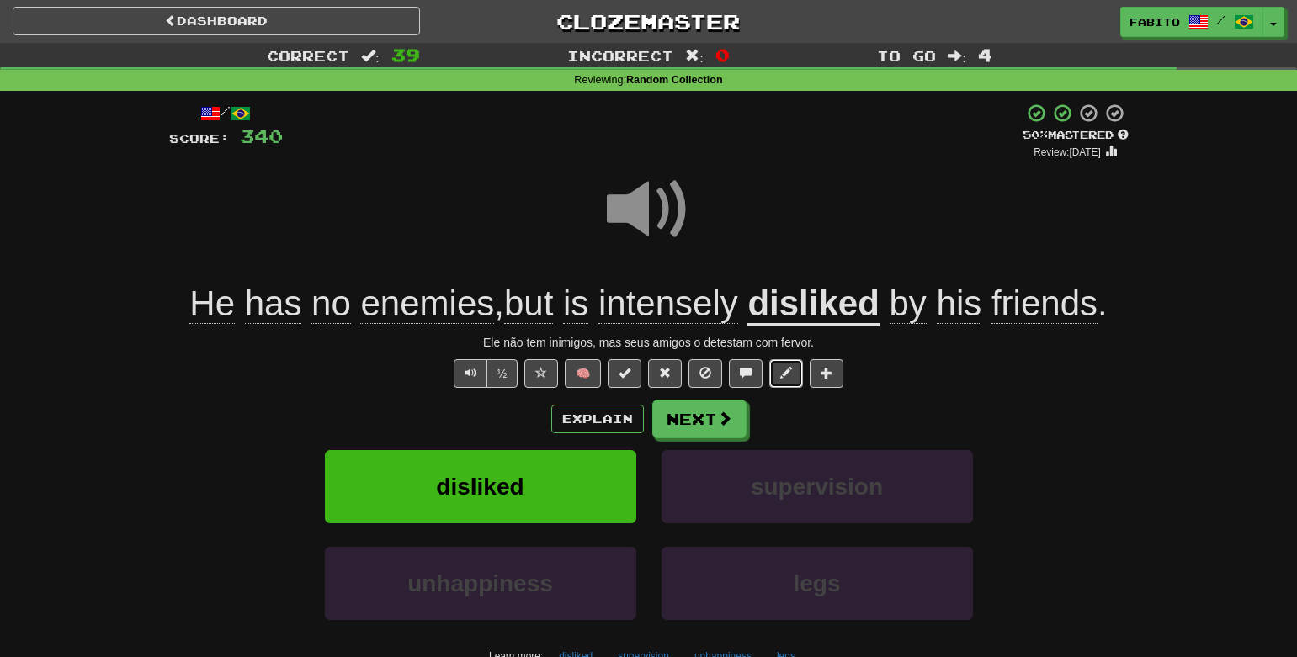
click at [785, 375] on span at bounding box center [786, 373] width 12 height 12
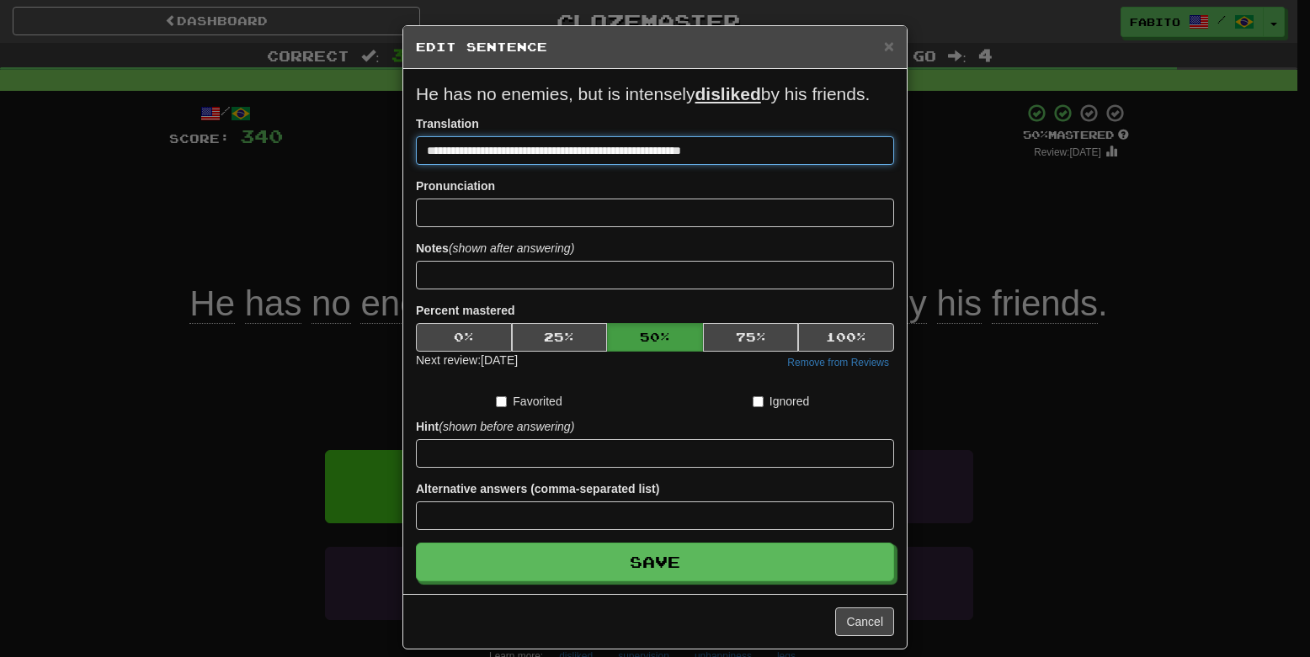
drag, startPoint x: 787, startPoint y: 150, endPoint x: 403, endPoint y: 125, distance: 384.7
click at [404, 125] on div "**********" at bounding box center [654, 331] width 503 height 525
paste input "********"
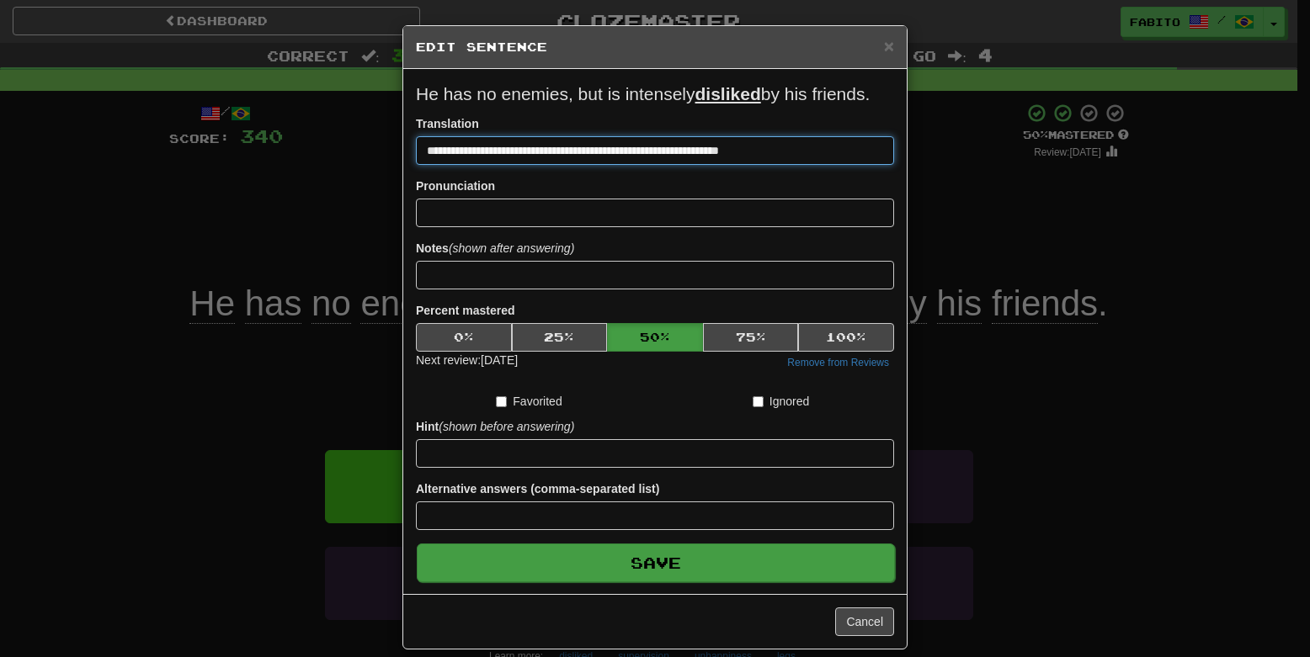
type input "**********"
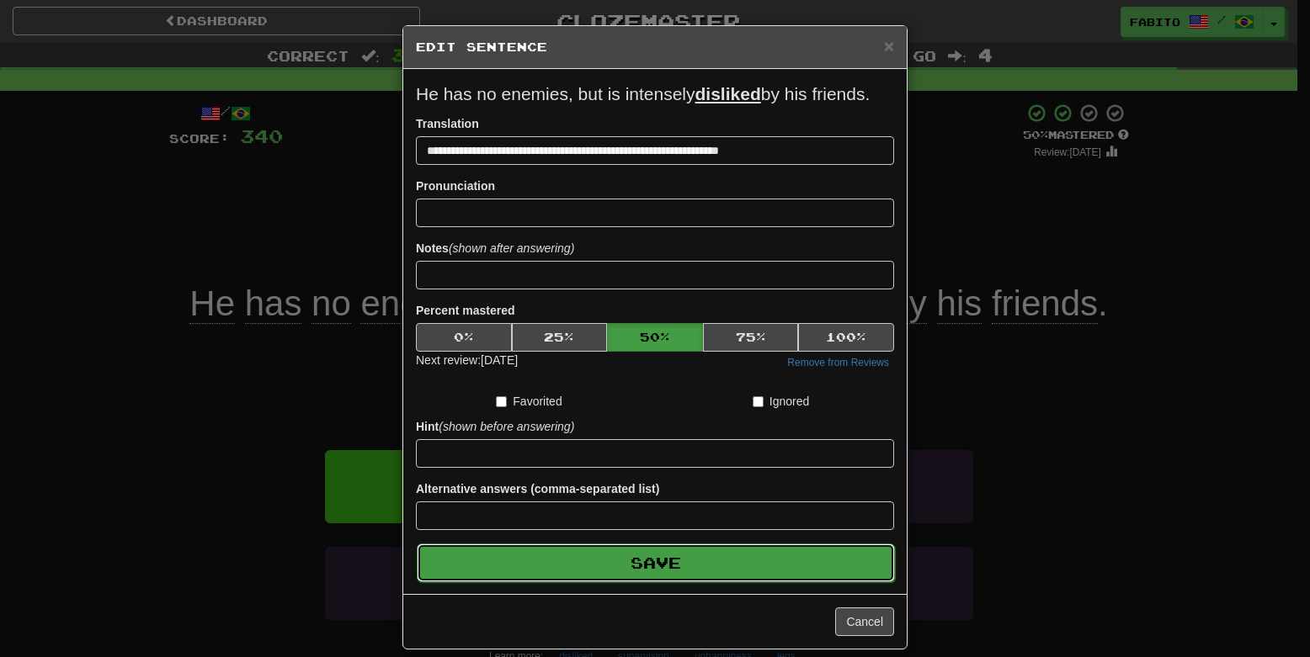
click at [742, 571] on button "Save" at bounding box center [656, 563] width 478 height 39
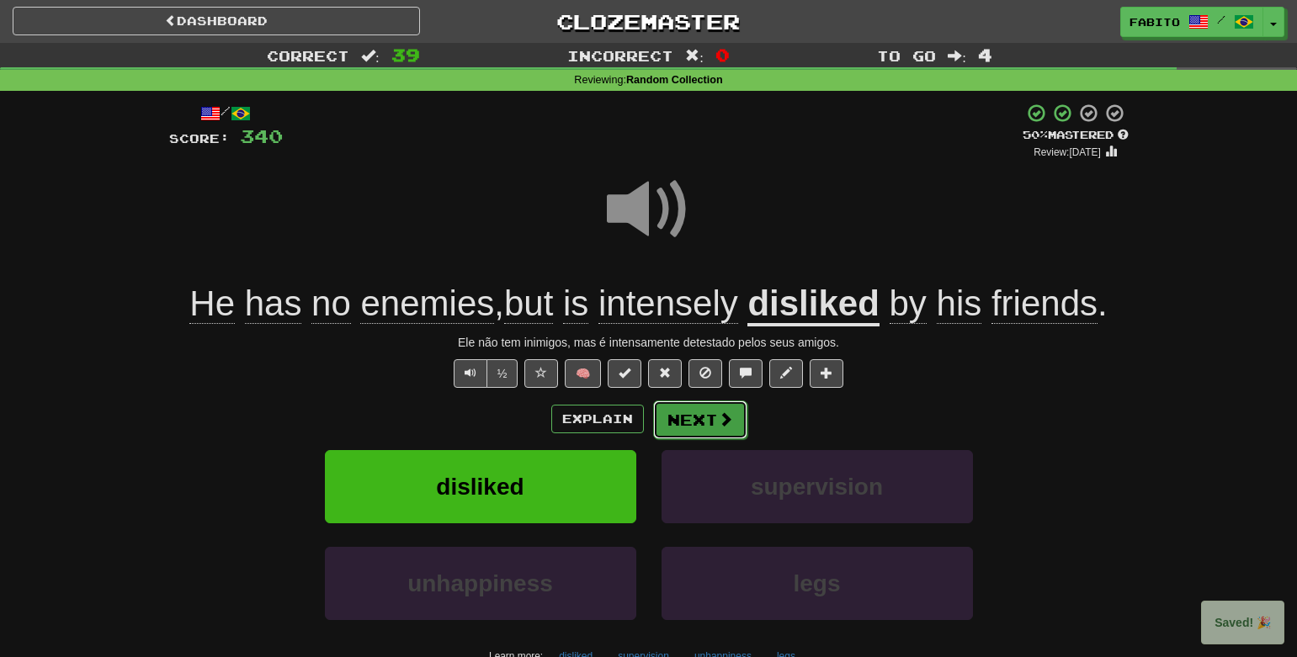
click at [713, 424] on button "Next" at bounding box center [700, 420] width 94 height 39
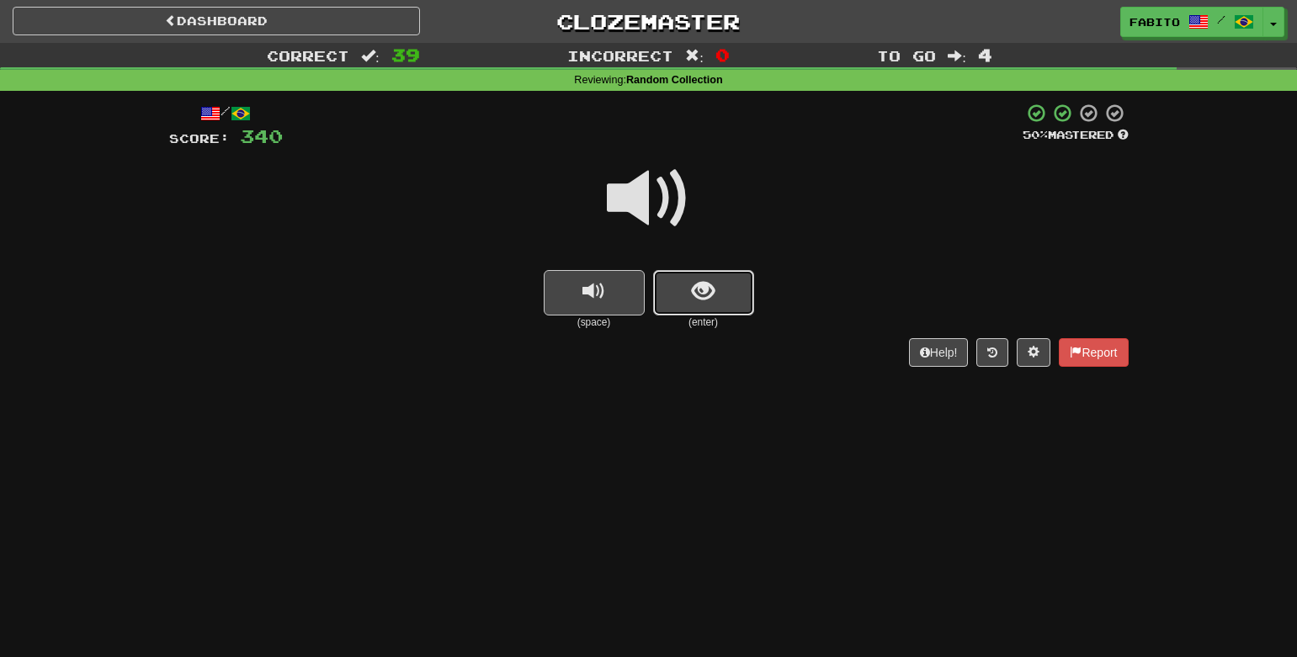
click at [721, 302] on button "show sentence" at bounding box center [703, 292] width 101 height 45
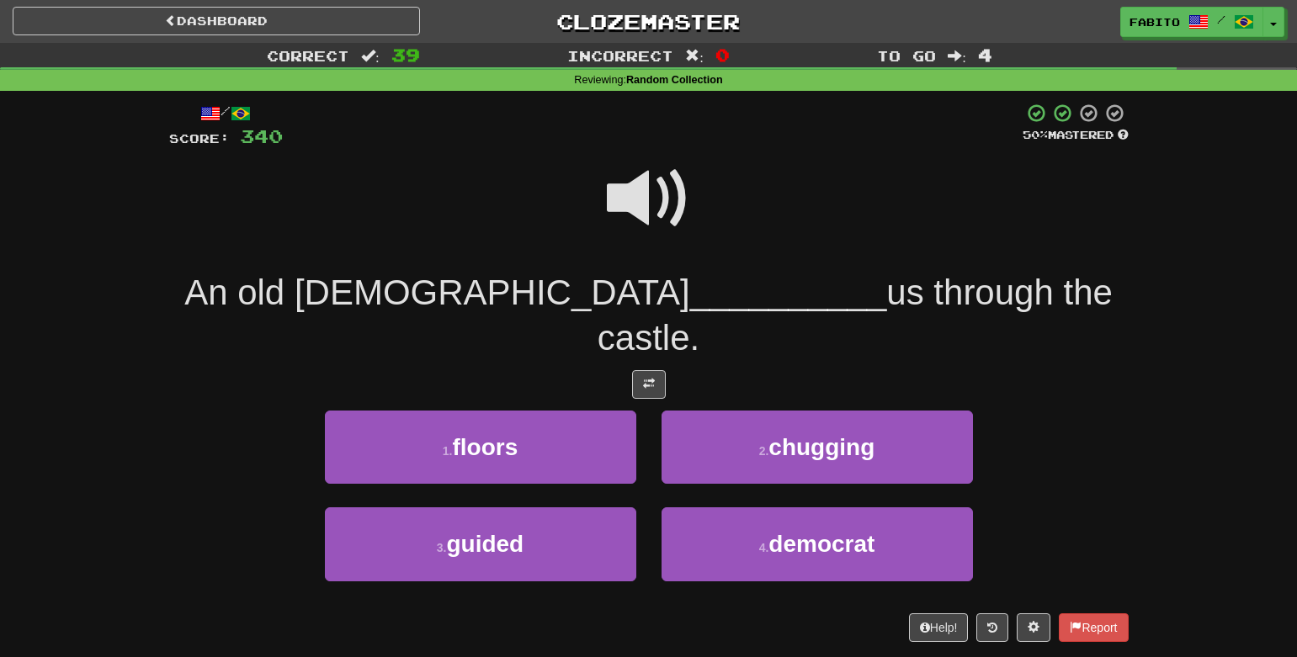
click at [665, 213] on span at bounding box center [649, 199] width 84 height 84
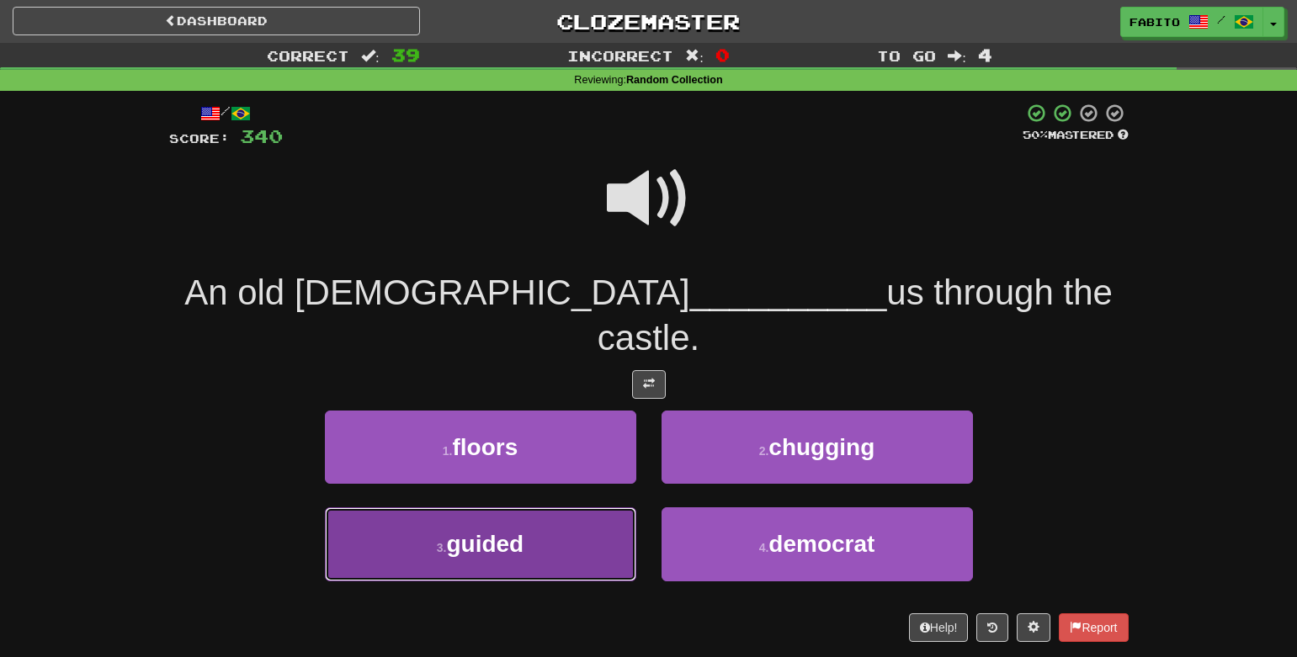
click at [506, 531] on span "guided" at bounding box center [484, 544] width 77 height 26
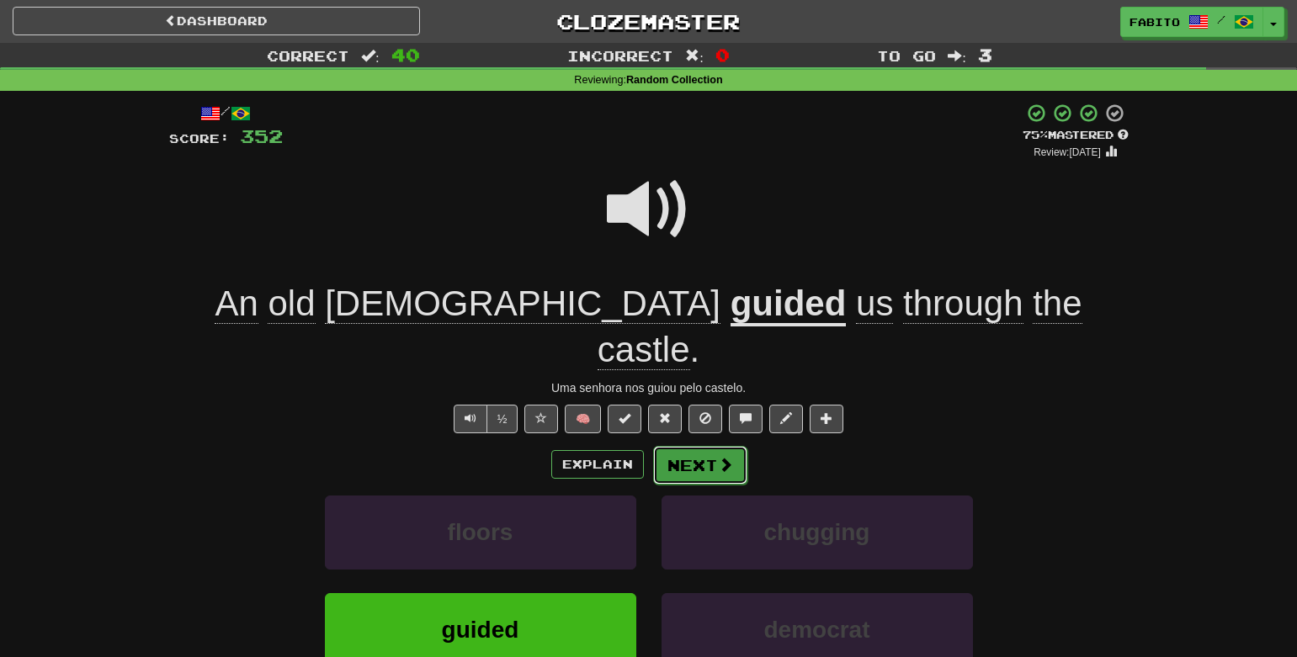
click at [705, 446] on button "Next" at bounding box center [700, 465] width 94 height 39
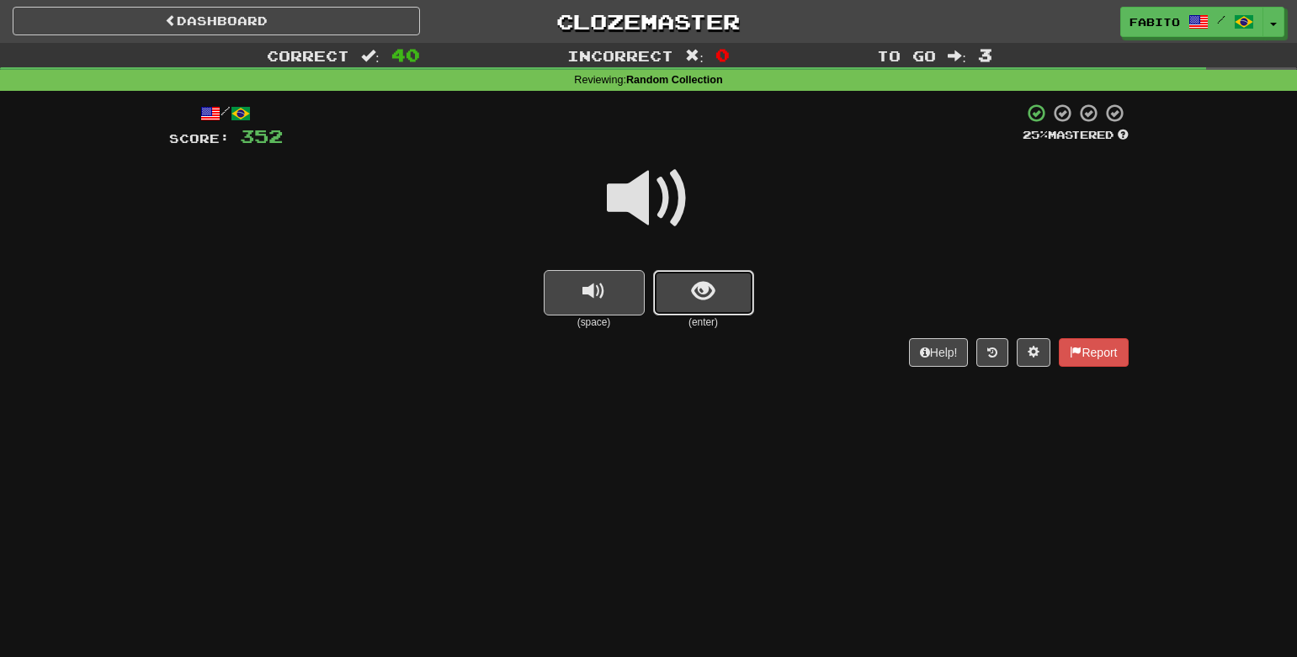
click at [718, 296] on button "show sentence" at bounding box center [703, 292] width 101 height 45
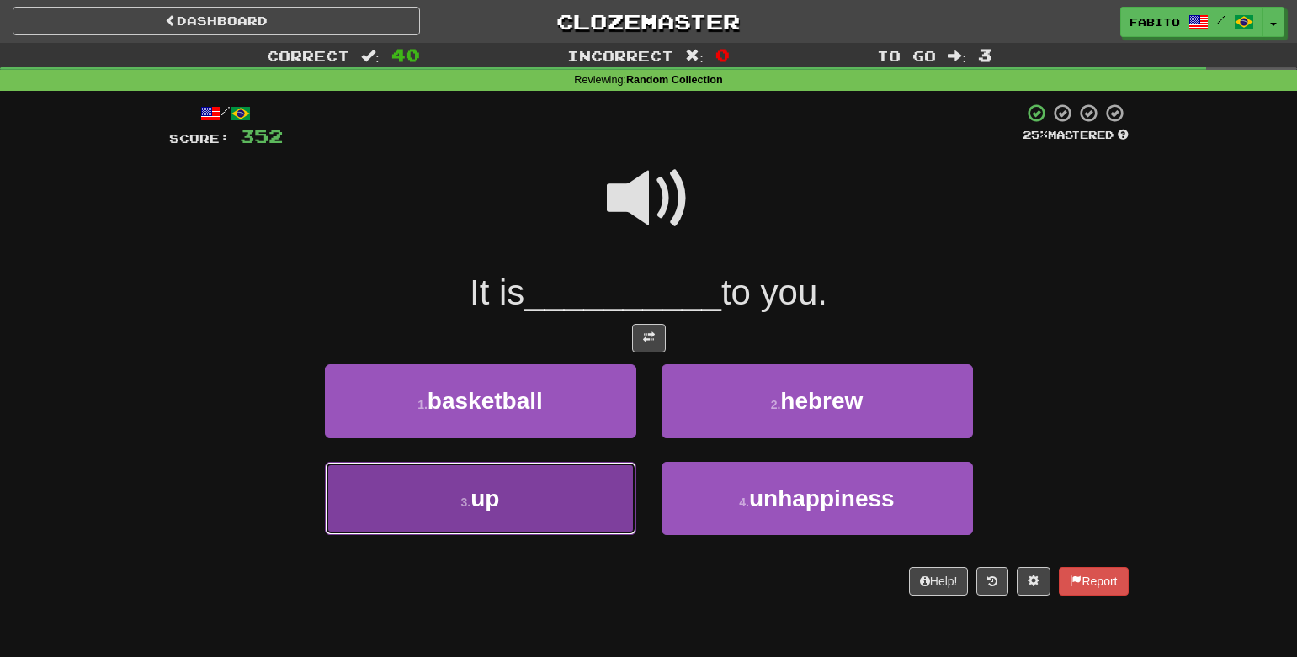
click at [534, 496] on button "3 . up" at bounding box center [480, 498] width 311 height 73
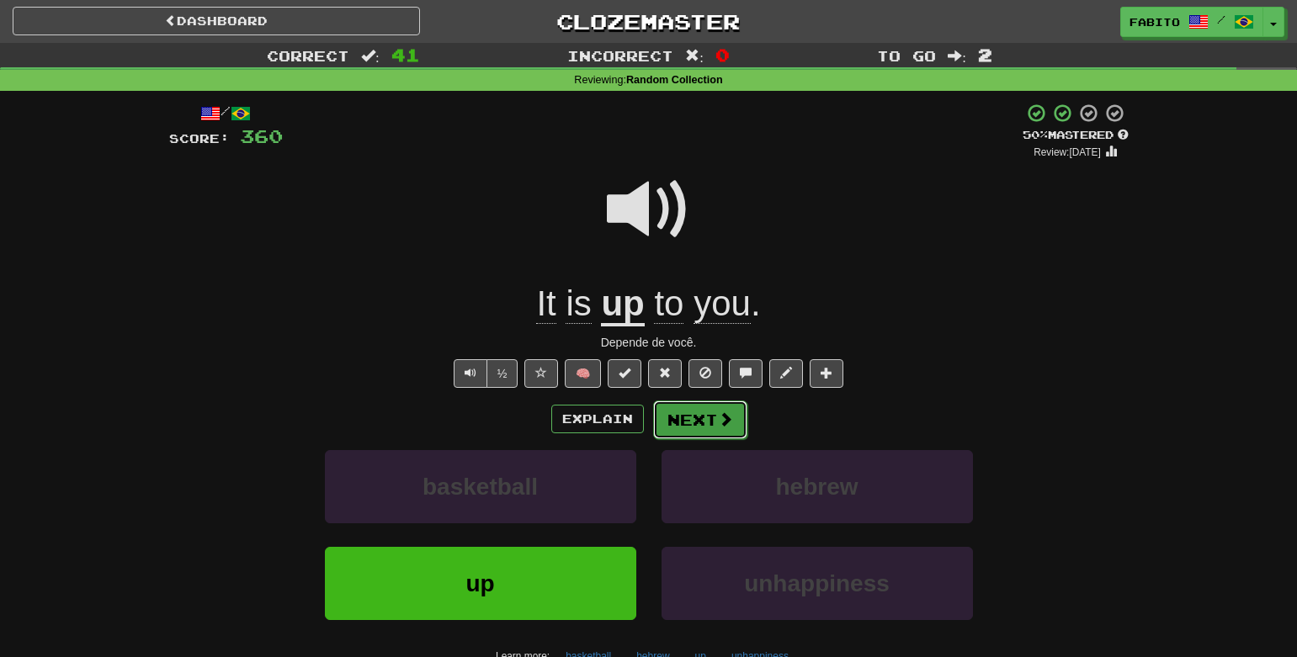
click at [707, 428] on button "Next" at bounding box center [700, 420] width 94 height 39
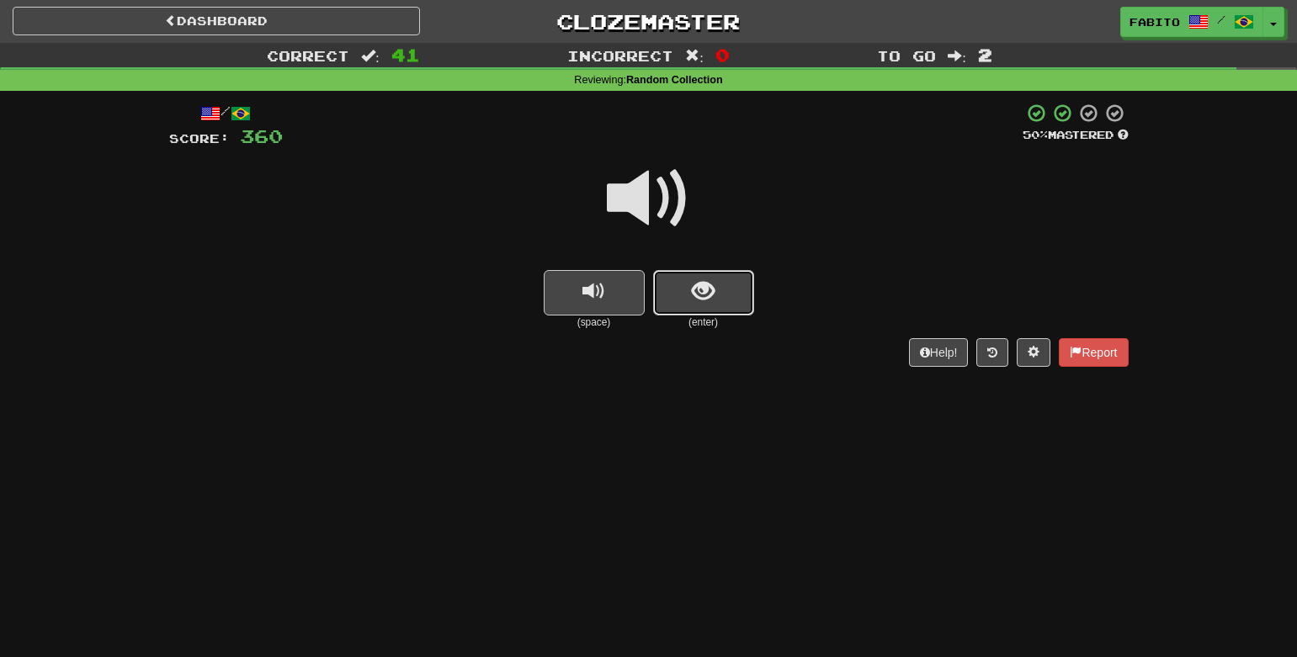
click at [709, 302] on span "show sentence" at bounding box center [703, 291] width 23 height 23
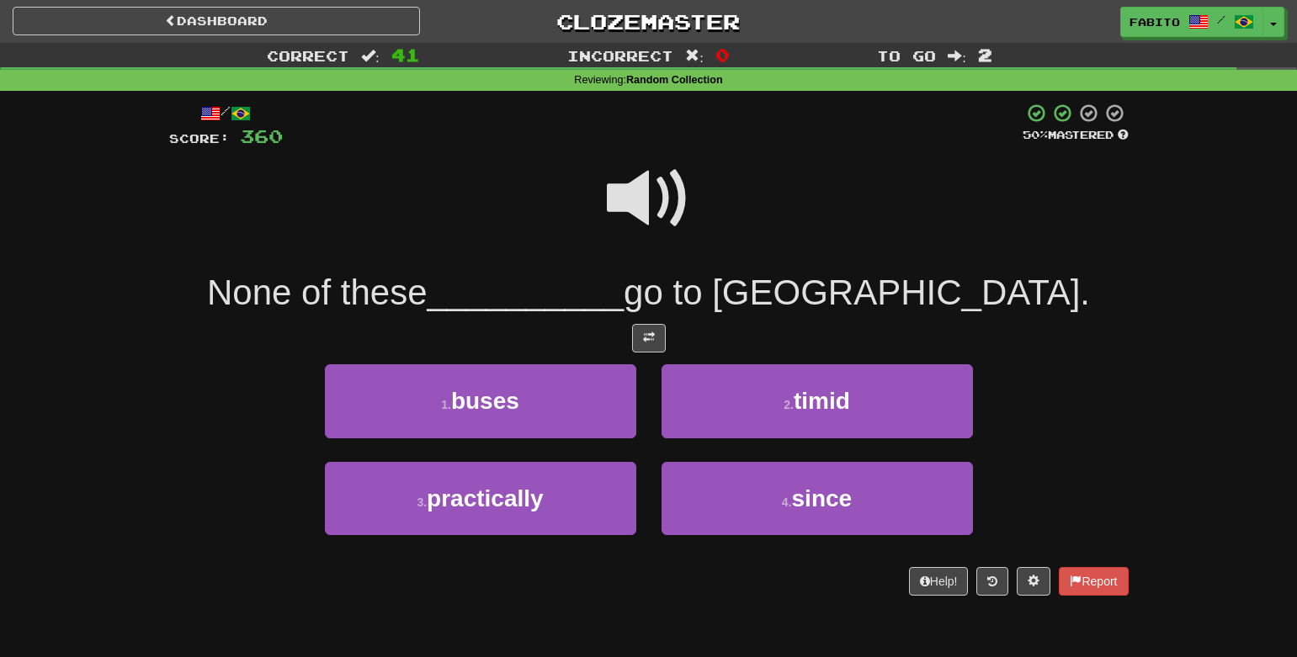
click at [648, 220] on span at bounding box center [649, 199] width 84 height 84
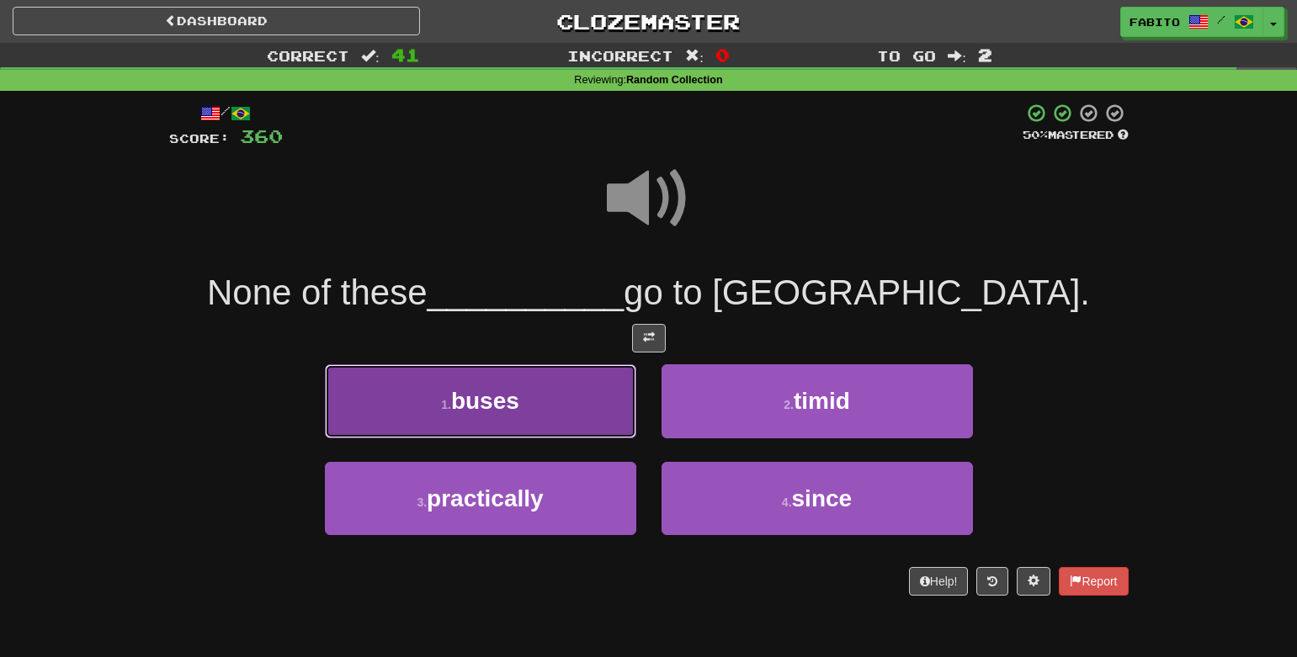
click at [566, 398] on button "1 . buses" at bounding box center [480, 400] width 311 height 73
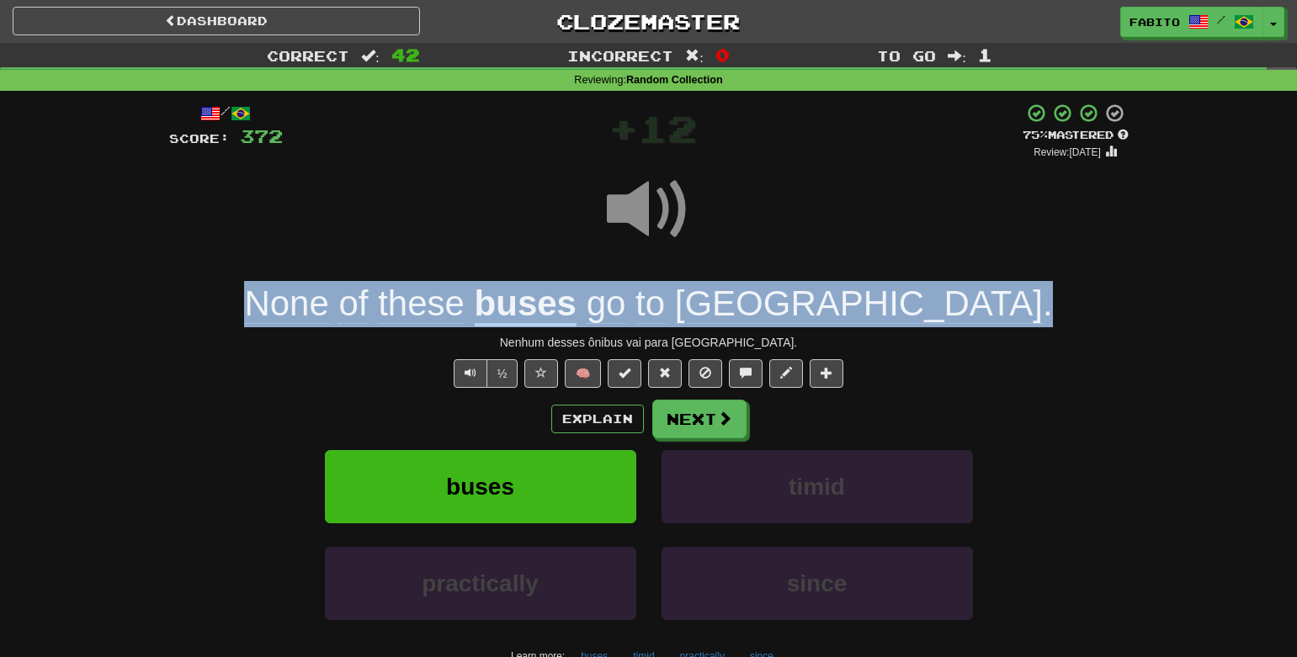
drag, startPoint x: 350, startPoint y: 306, endPoint x: 1014, endPoint y: 306, distance: 664.1
click at [1014, 306] on div "None of these buses go to Shinjuku ." at bounding box center [649, 304] width 960 height 46
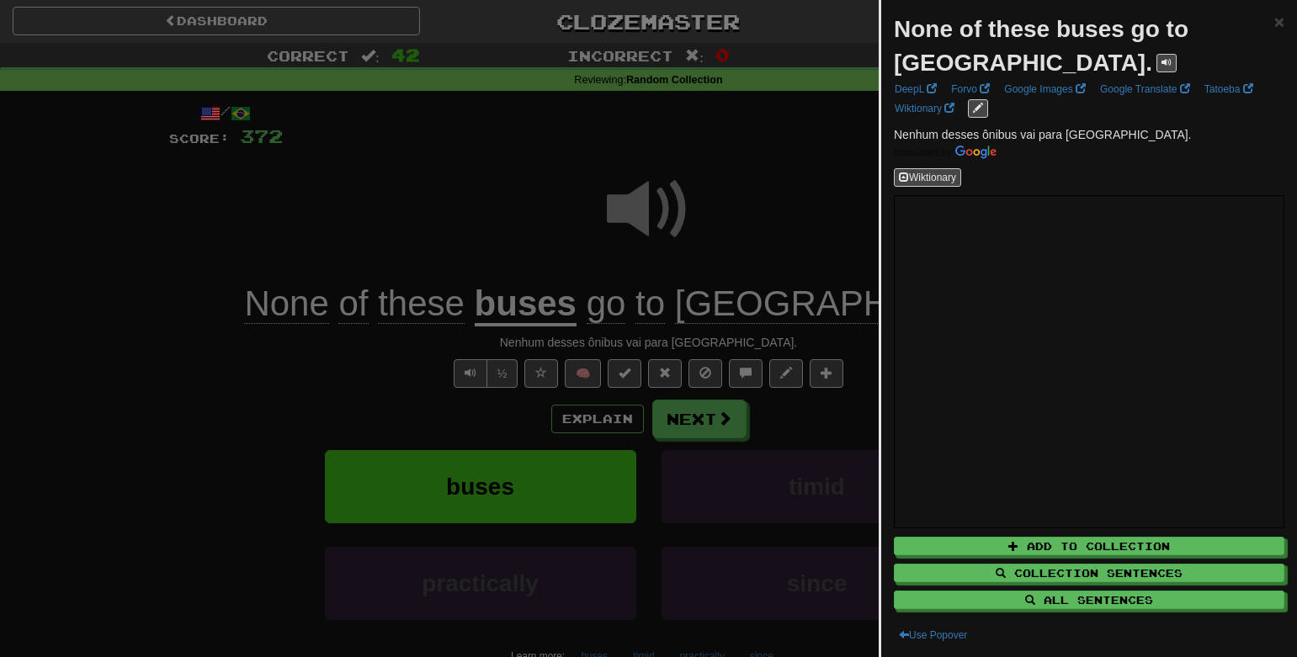
click at [754, 219] on div at bounding box center [648, 328] width 1297 height 657
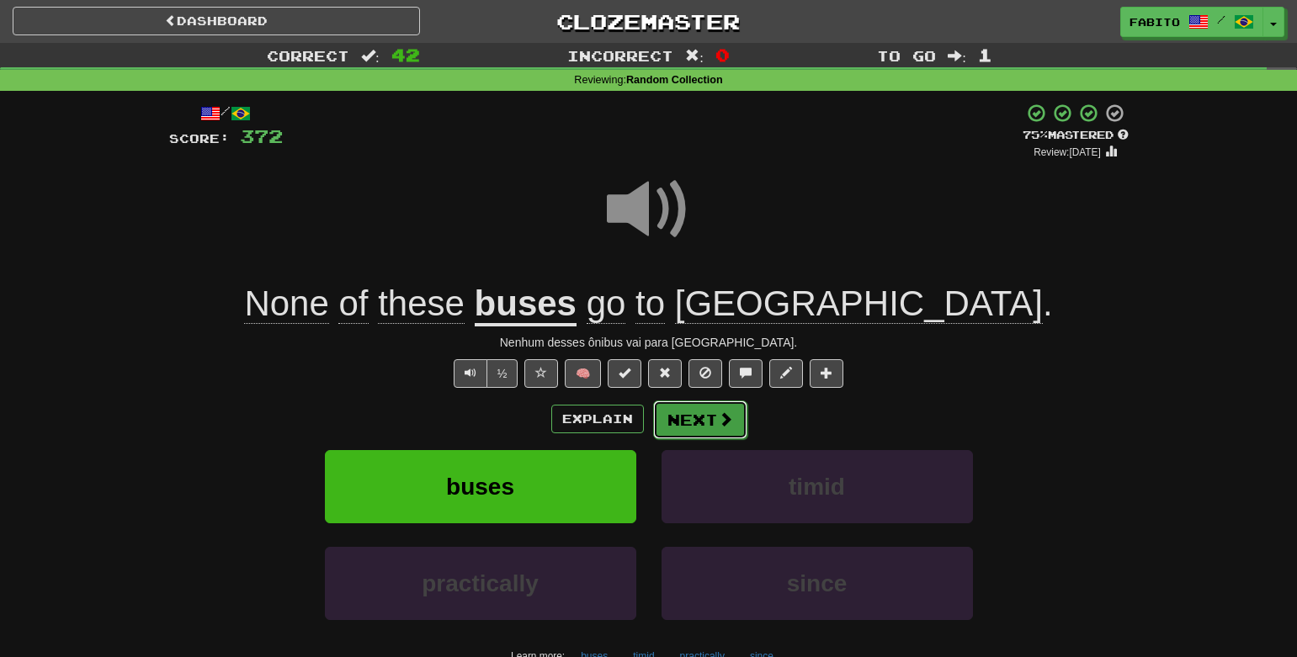
click at [689, 412] on button "Next" at bounding box center [700, 420] width 94 height 39
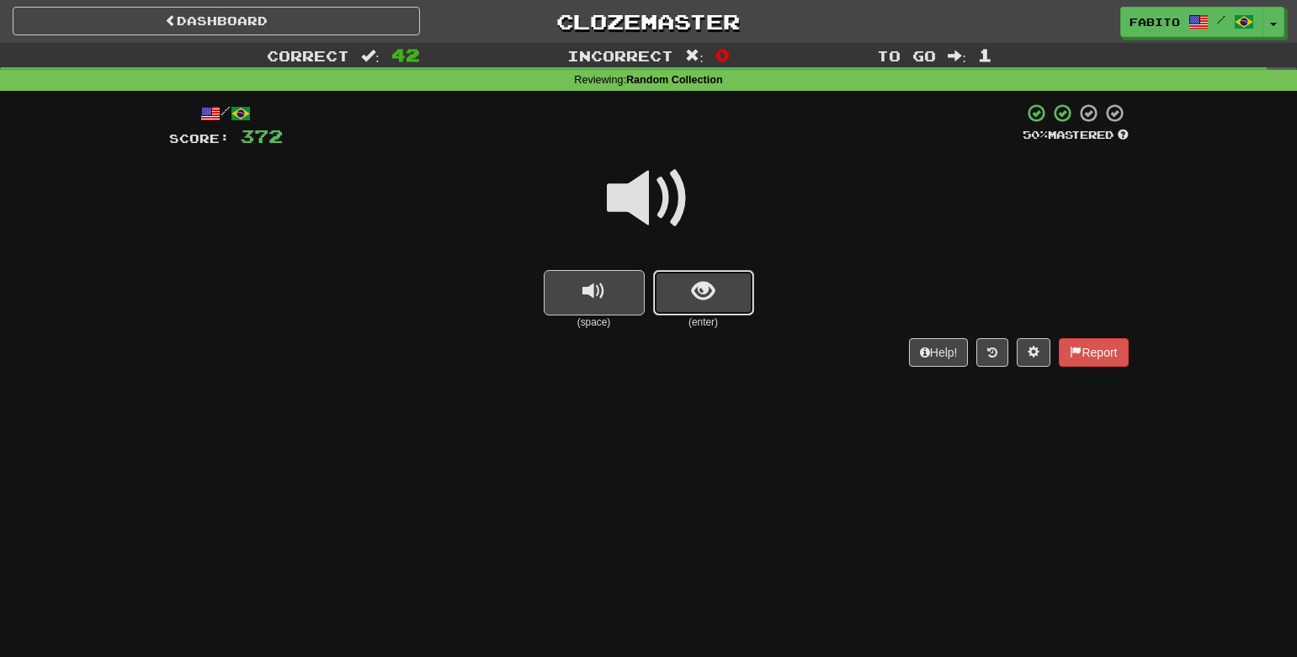
click at [722, 302] on button "show sentence" at bounding box center [703, 292] width 101 height 45
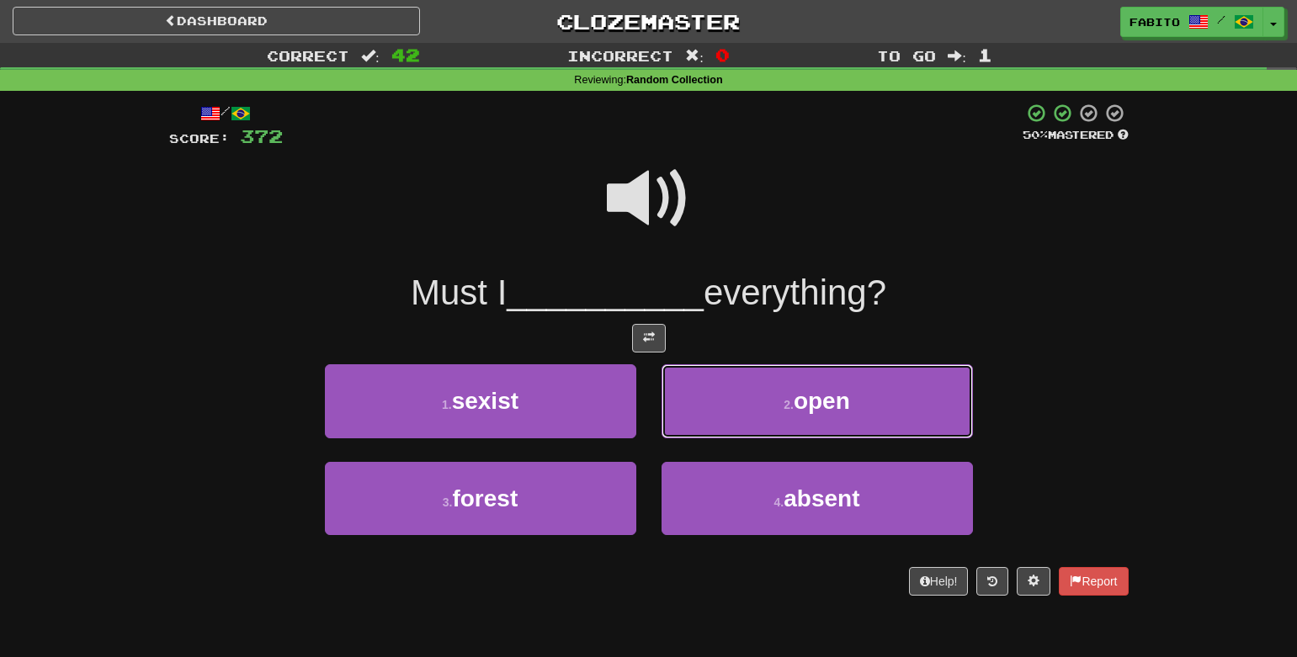
click at [702, 395] on button "2 . open" at bounding box center [817, 400] width 311 height 73
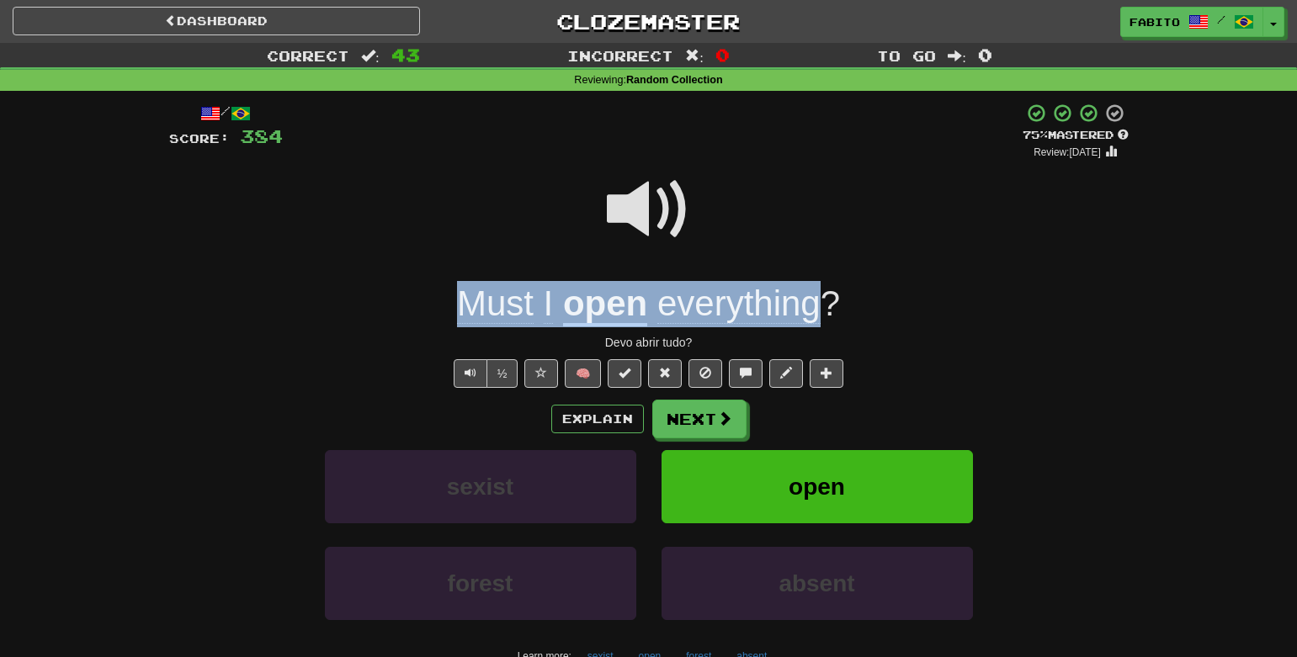
drag, startPoint x: 443, startPoint y: 310, endPoint x: 817, endPoint y: 308, distance: 374.6
click at [817, 308] on div "Must I open everything ?" at bounding box center [649, 304] width 960 height 46
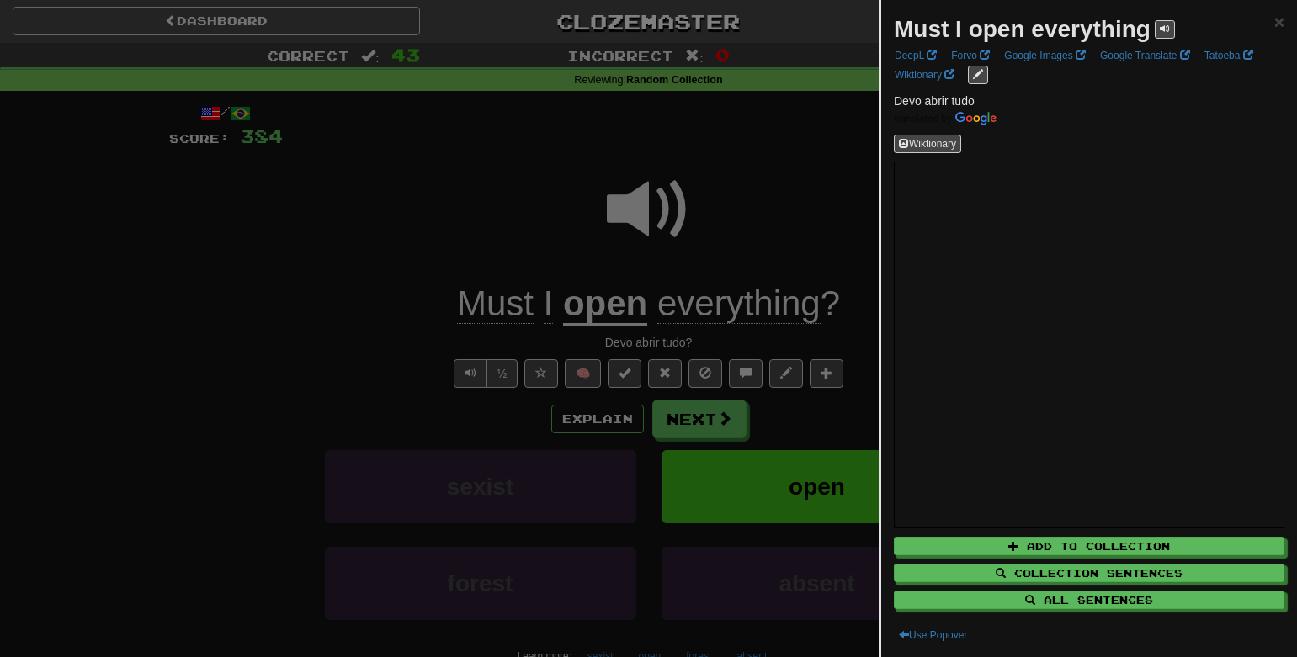
click at [350, 265] on div at bounding box center [648, 328] width 1297 height 657
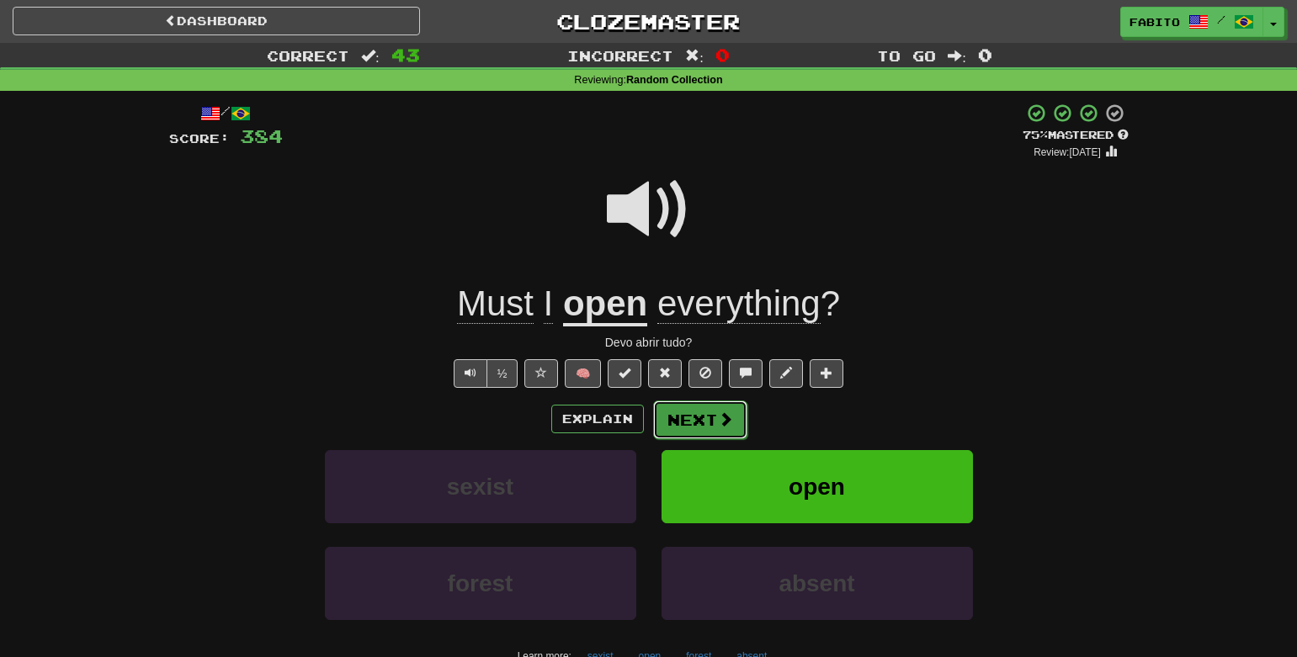
click at [680, 422] on button "Next" at bounding box center [700, 420] width 94 height 39
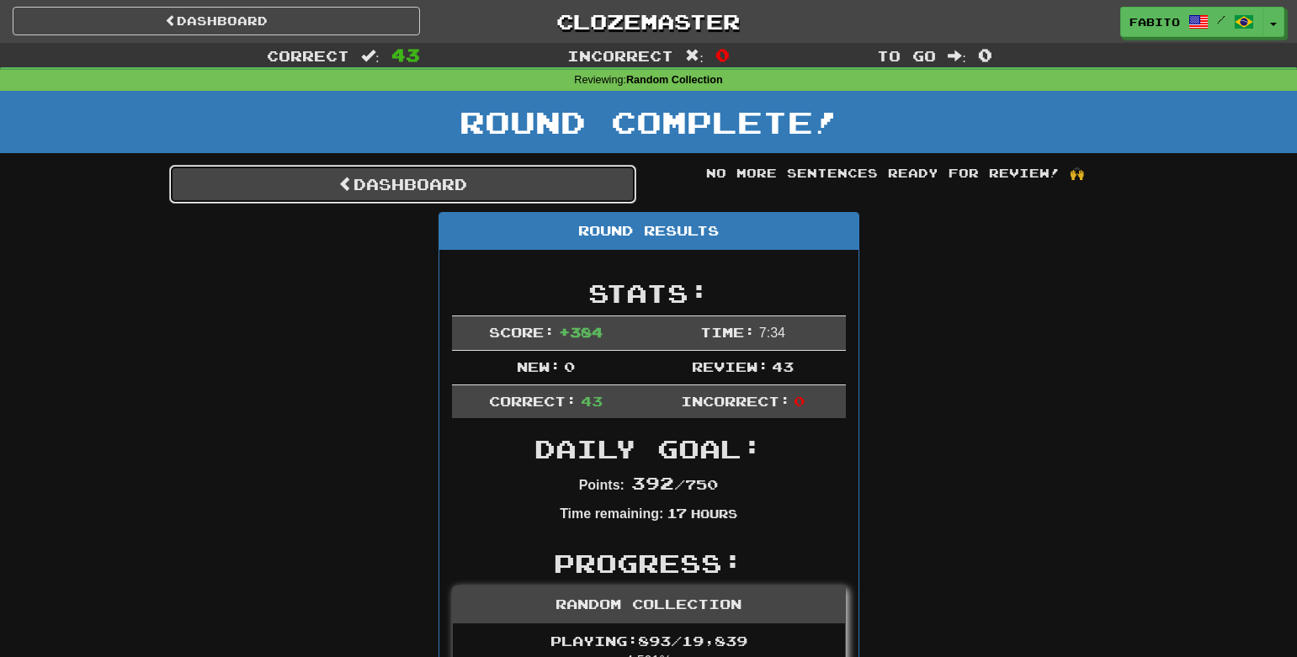
click at [563, 193] on link "Dashboard" at bounding box center [402, 184] width 467 height 39
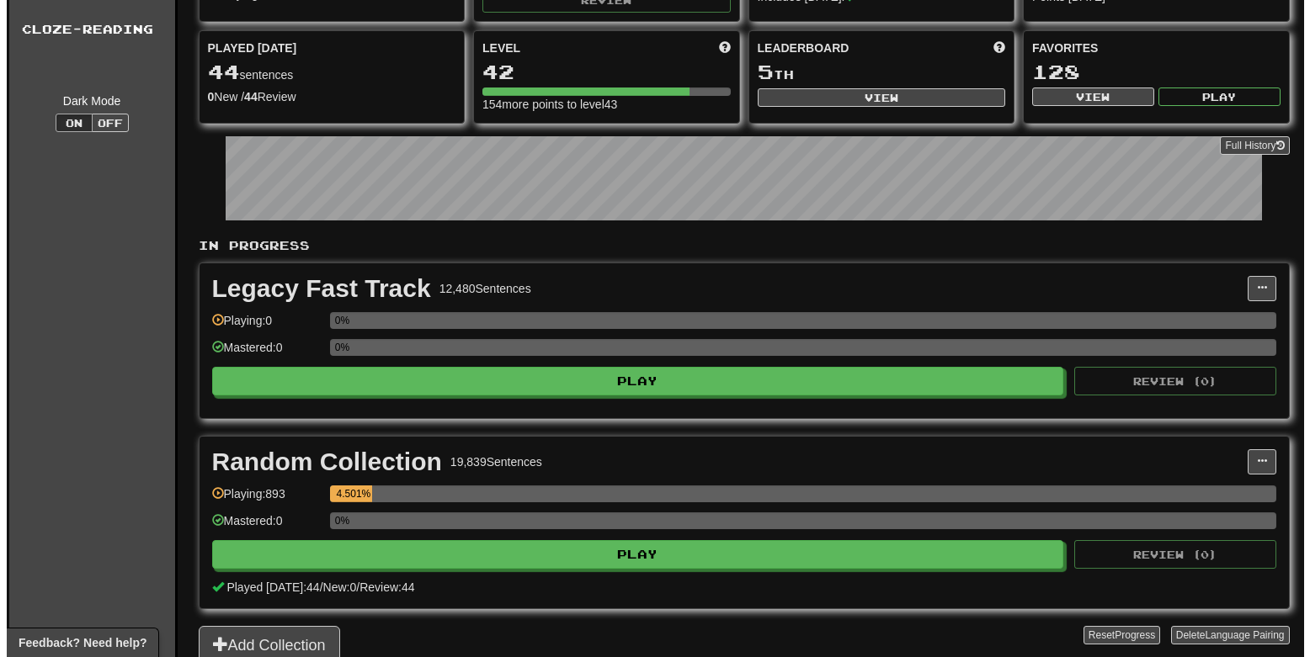
scroll to position [404, 0]
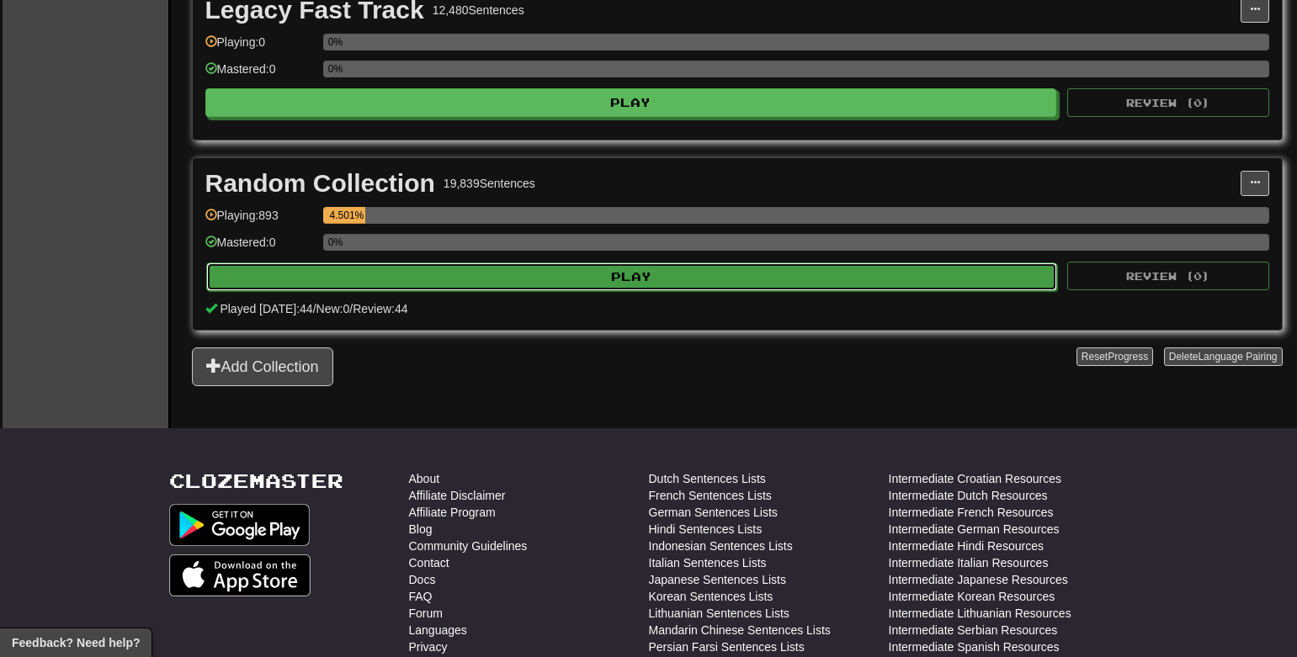
click at [779, 286] on button "Play" at bounding box center [632, 277] width 852 height 29
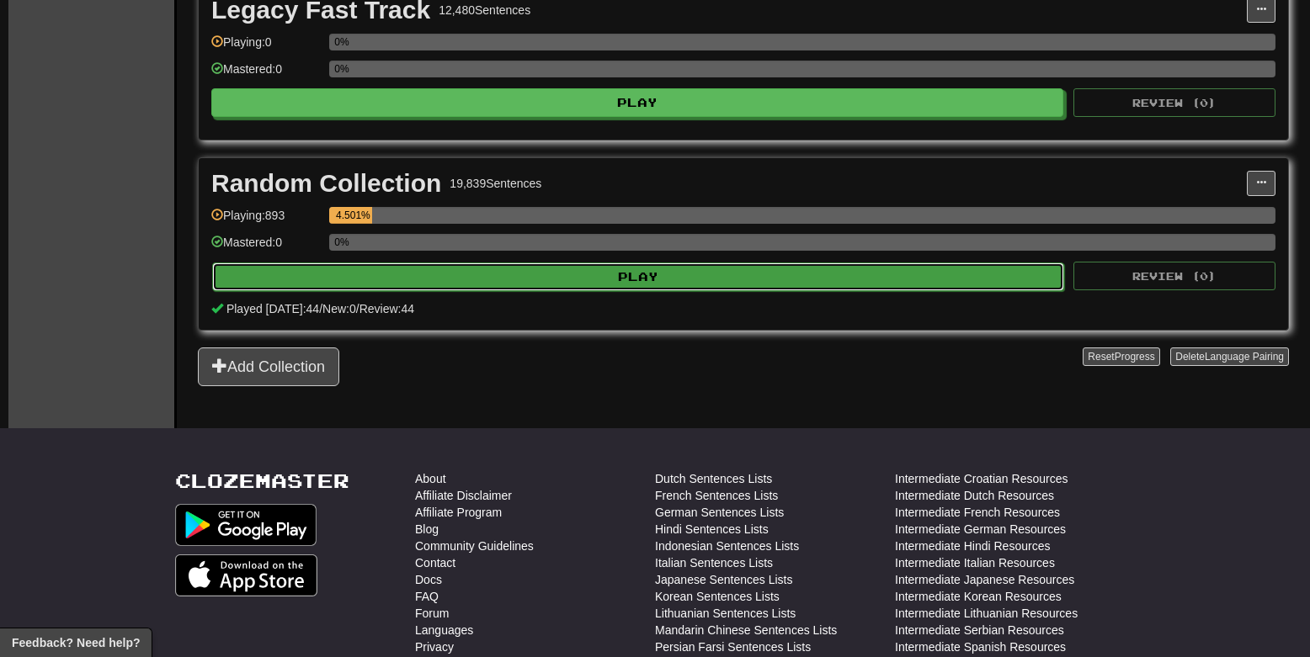
select select "**"
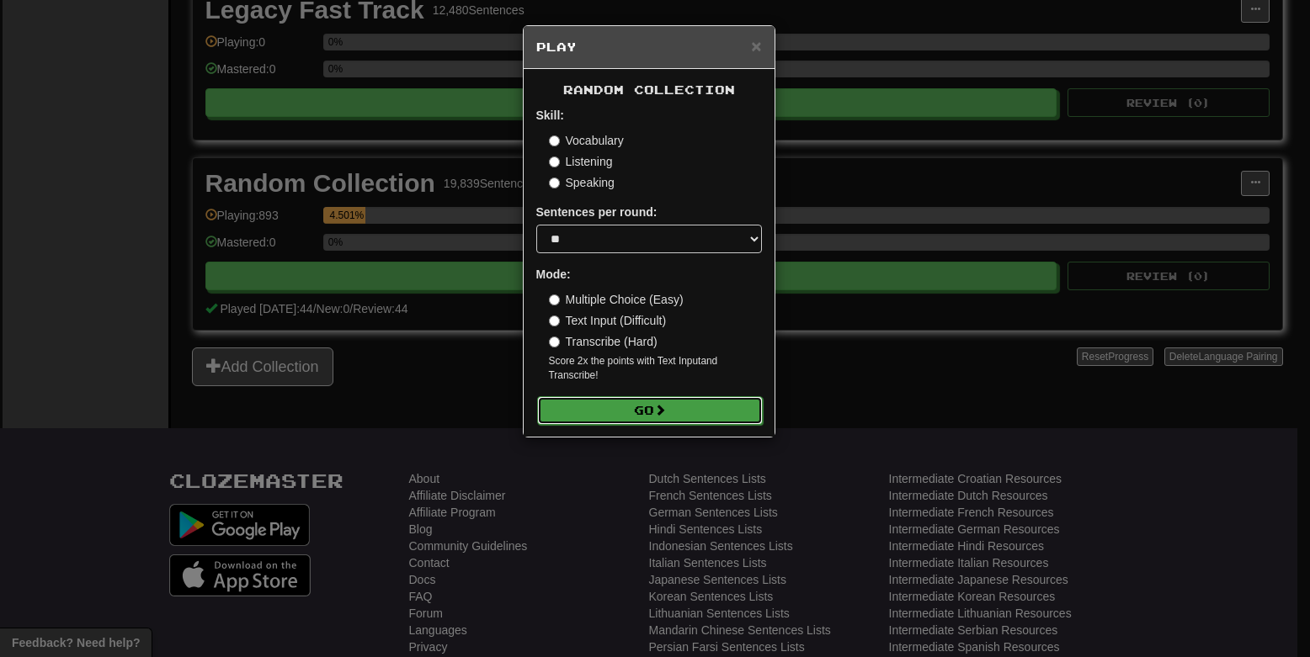
click at [678, 408] on button "Go" at bounding box center [650, 410] width 226 height 29
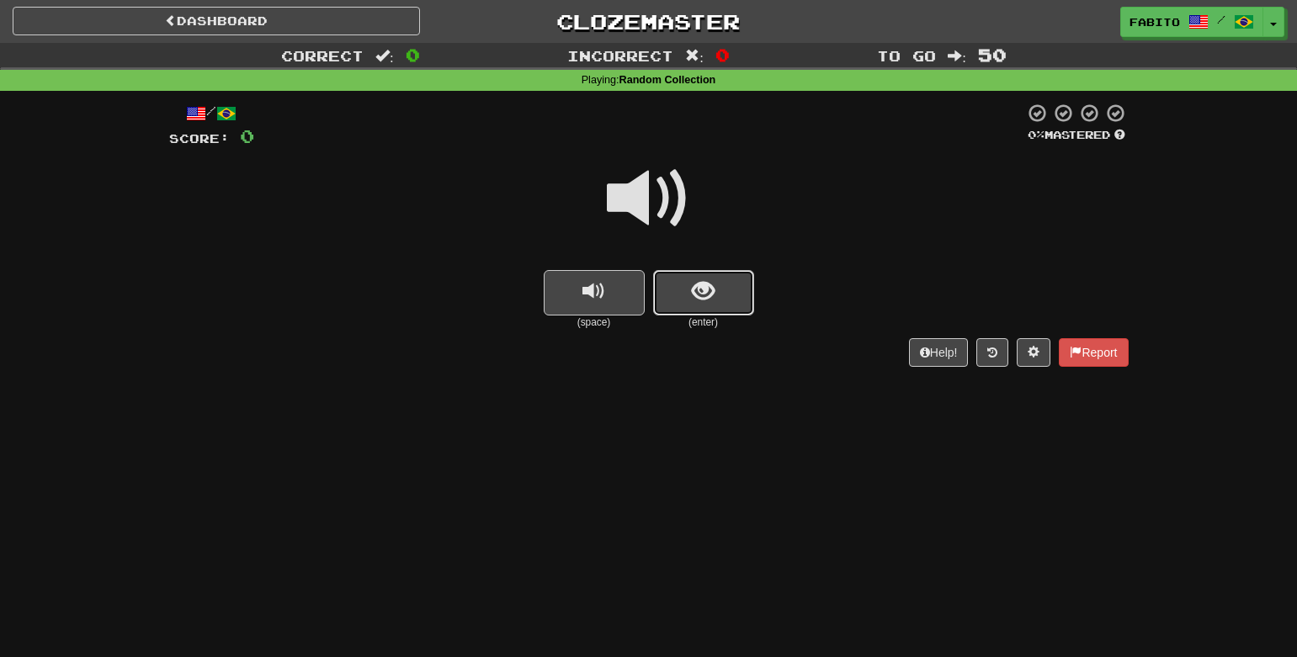
click at [678, 300] on button "show sentence" at bounding box center [703, 292] width 101 height 45
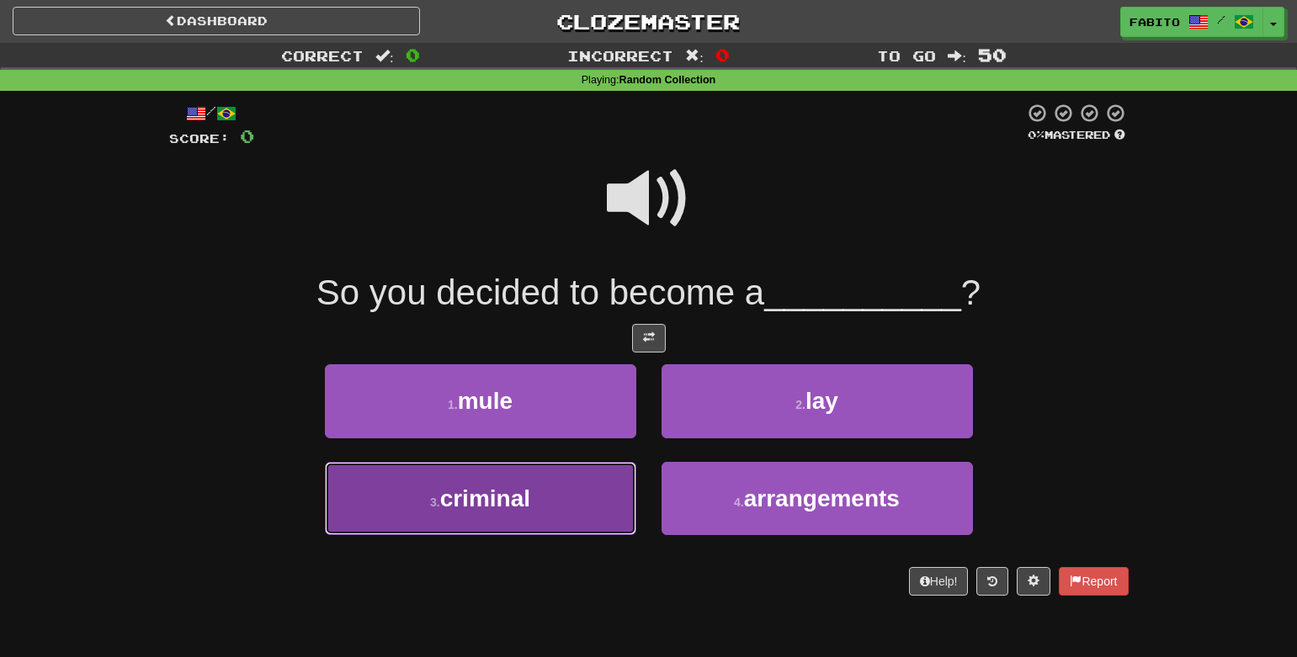
click at [536, 522] on button "3 . criminal" at bounding box center [480, 498] width 311 height 73
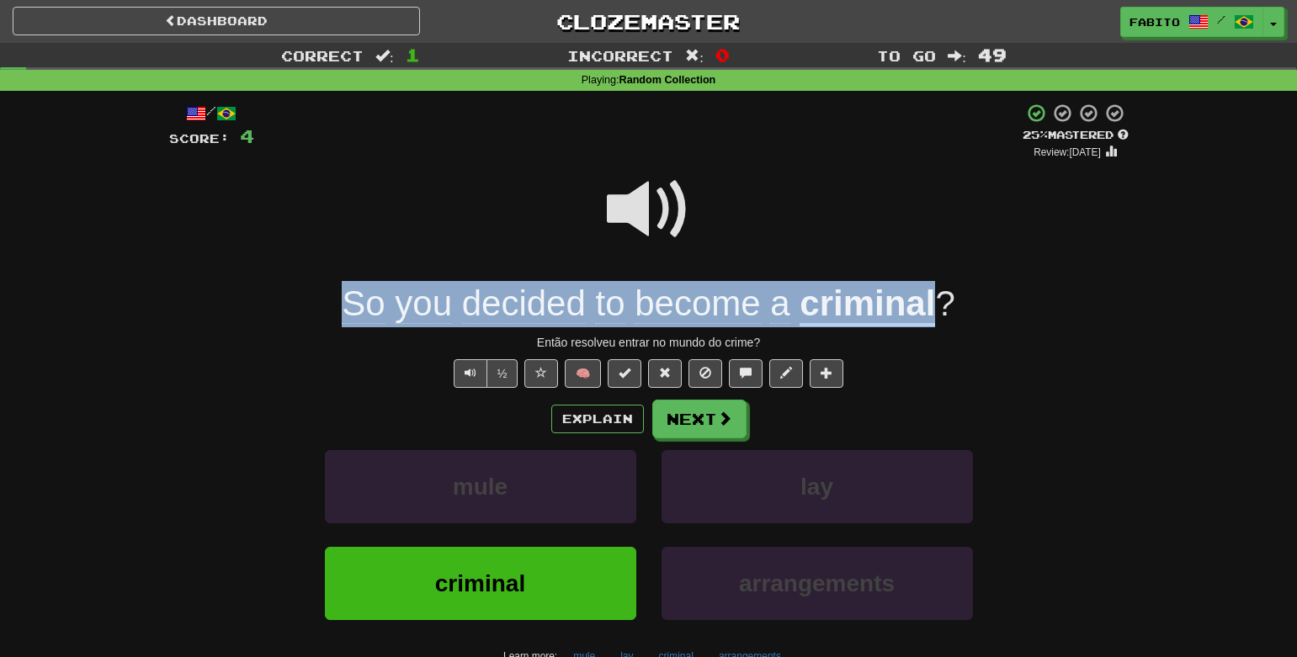
drag, startPoint x: 328, startPoint y: 311, endPoint x: 941, endPoint y: 318, distance: 612.8
click at [941, 318] on div "So you decided to become a criminal ?" at bounding box center [649, 304] width 960 height 46
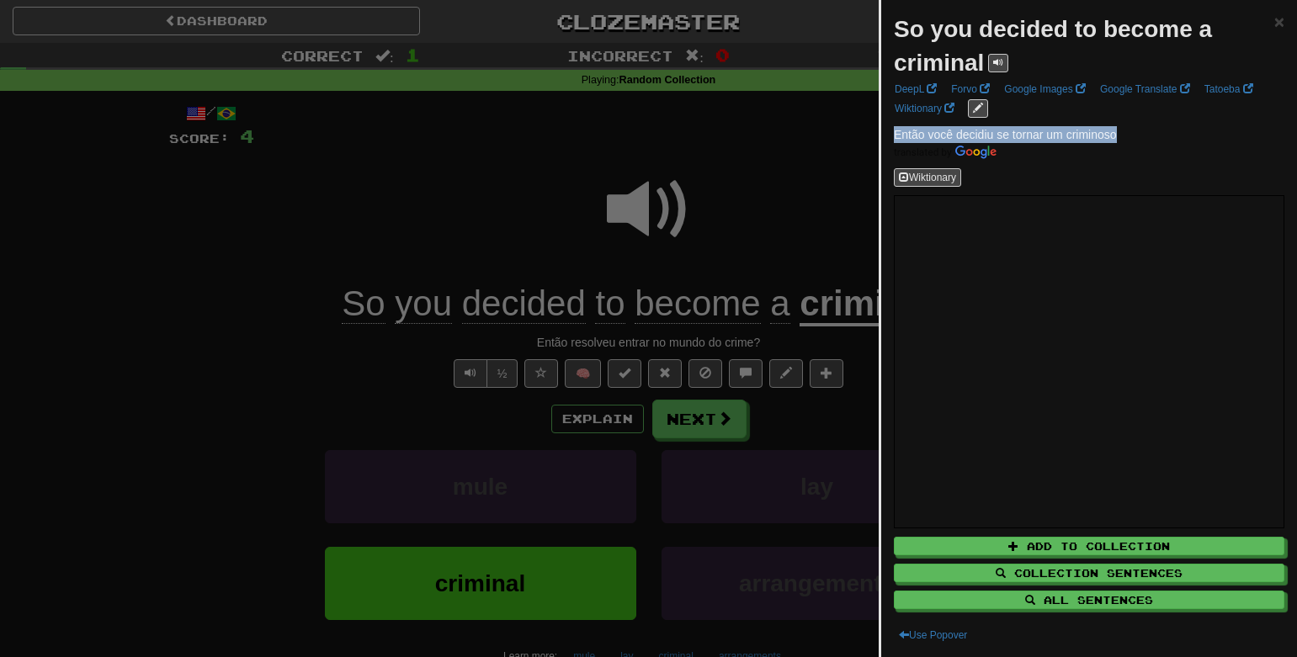
drag, startPoint x: 1134, startPoint y: 136, endPoint x: 888, endPoint y: 141, distance: 245.8
click at [888, 141] on div "So you decided to become a criminal × DeepL Forvo Google Images Google Translat…" at bounding box center [1089, 328] width 416 height 657
copy span "Então você decidiu se tornar um criminoso"
click at [758, 231] on div at bounding box center [648, 328] width 1297 height 657
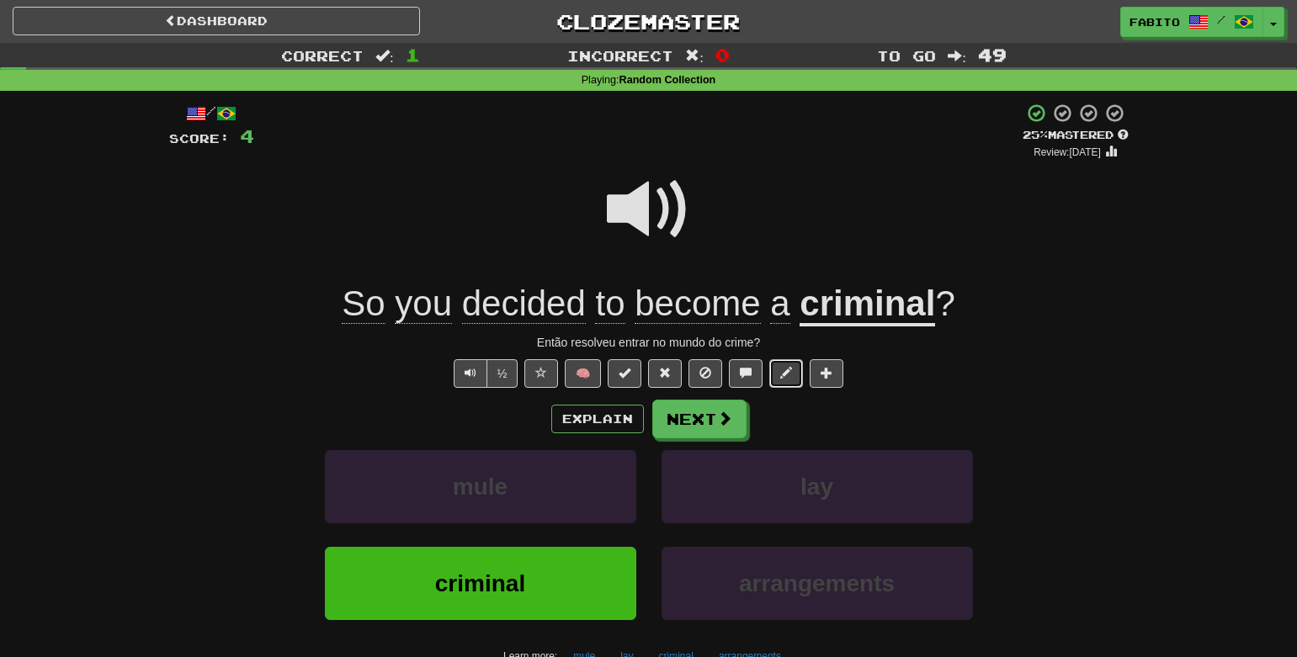
click at [790, 375] on span at bounding box center [786, 373] width 12 height 12
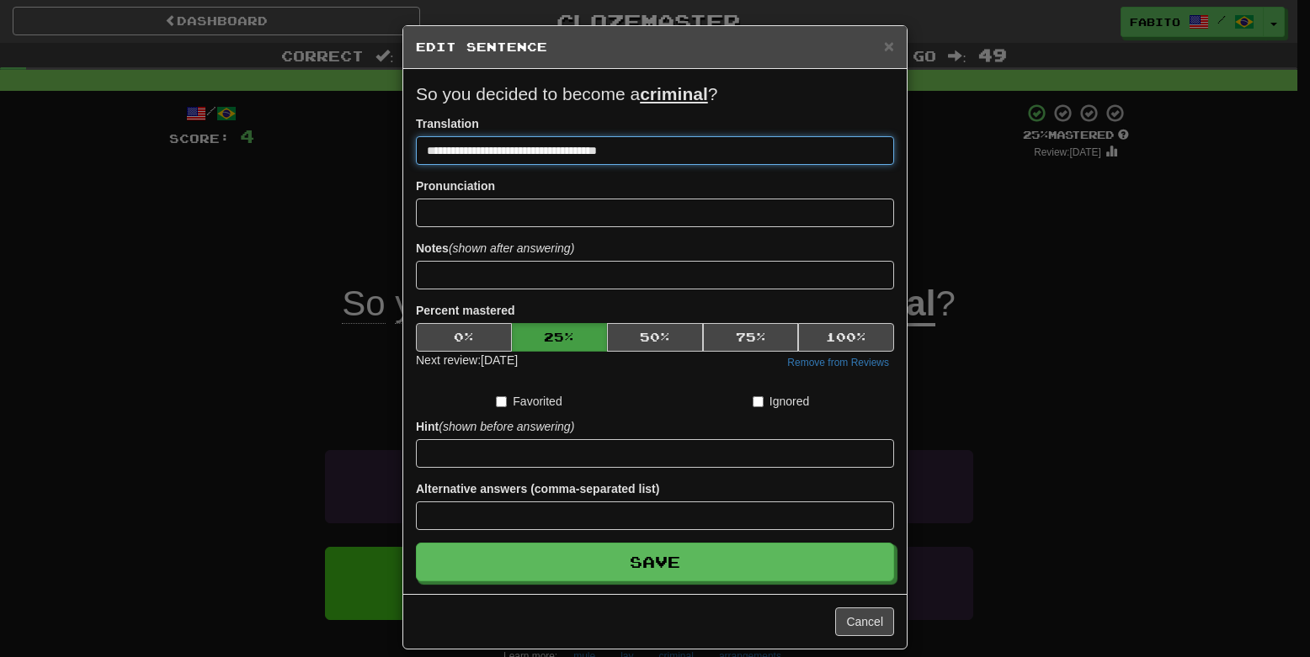
drag, startPoint x: 637, startPoint y: 151, endPoint x: 409, endPoint y: 152, distance: 228.1
click at [416, 152] on input "**********" at bounding box center [655, 150] width 478 height 29
paste input "**"
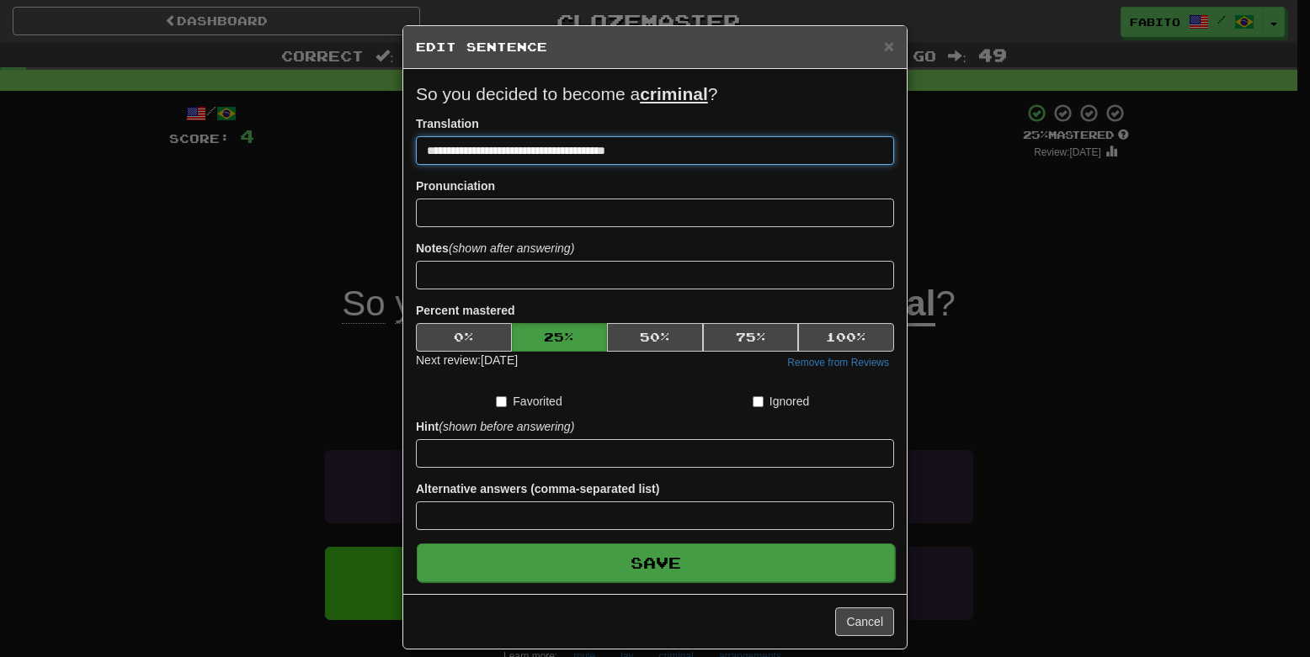
type input "**********"
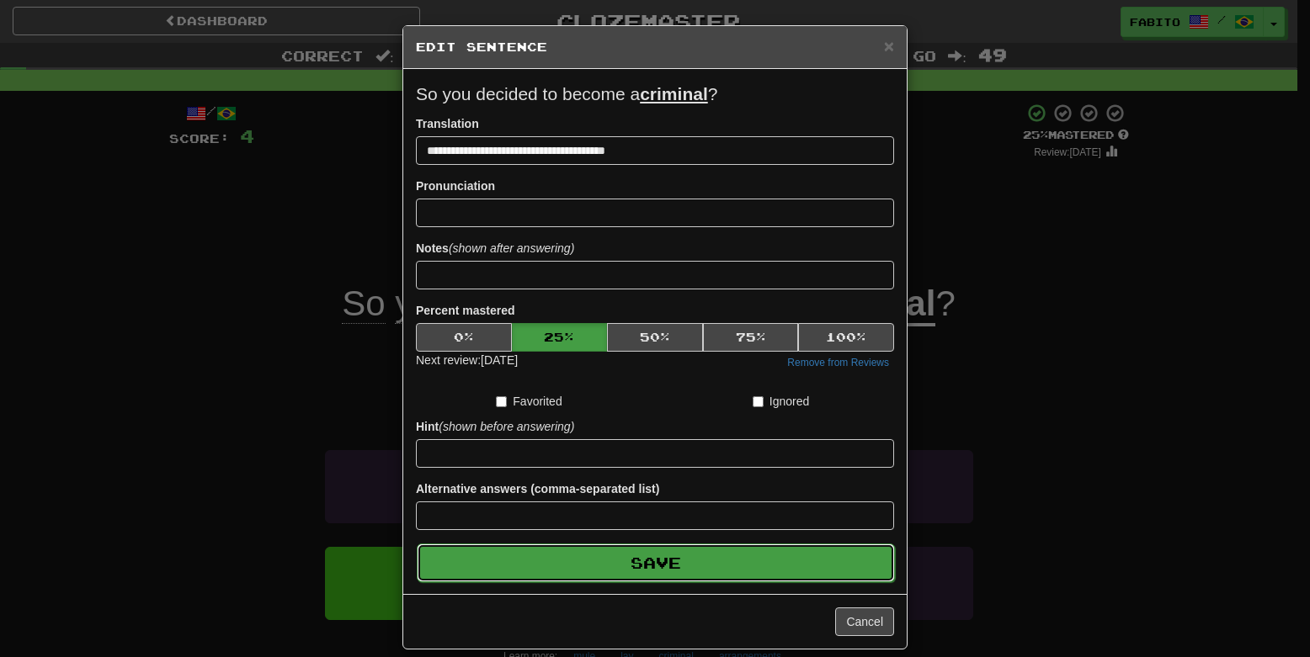
click at [683, 564] on button "Save" at bounding box center [656, 563] width 478 height 39
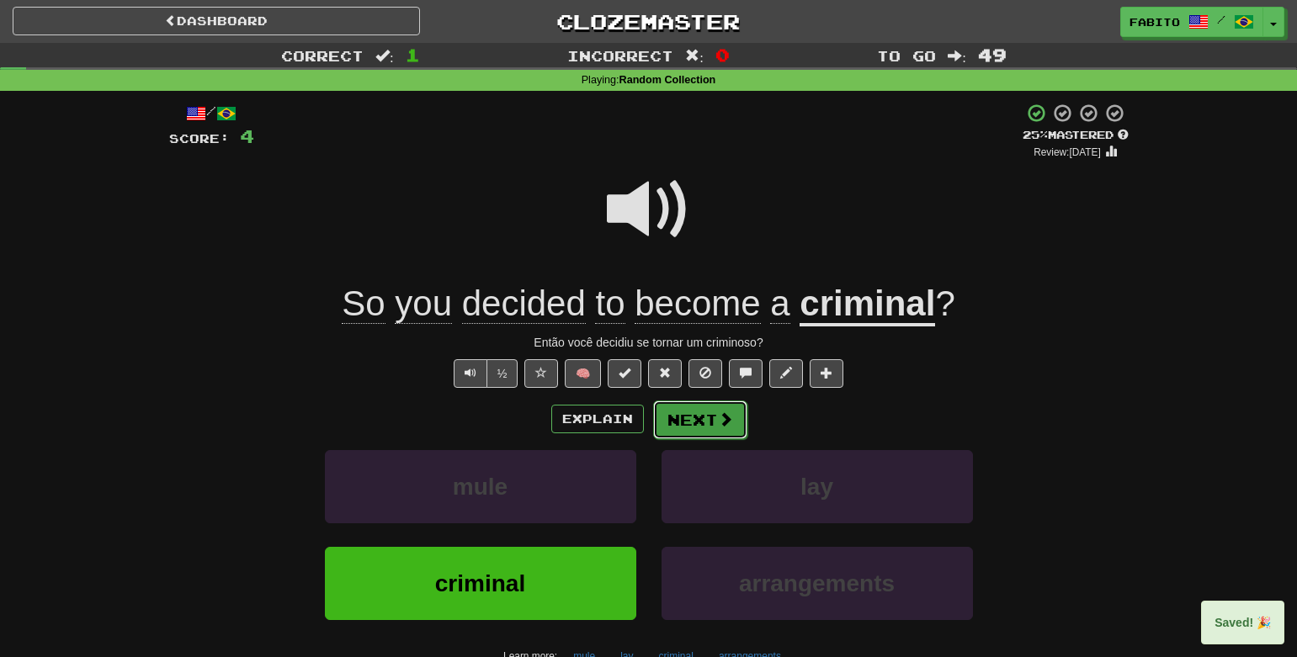
click at [697, 431] on button "Next" at bounding box center [700, 420] width 94 height 39
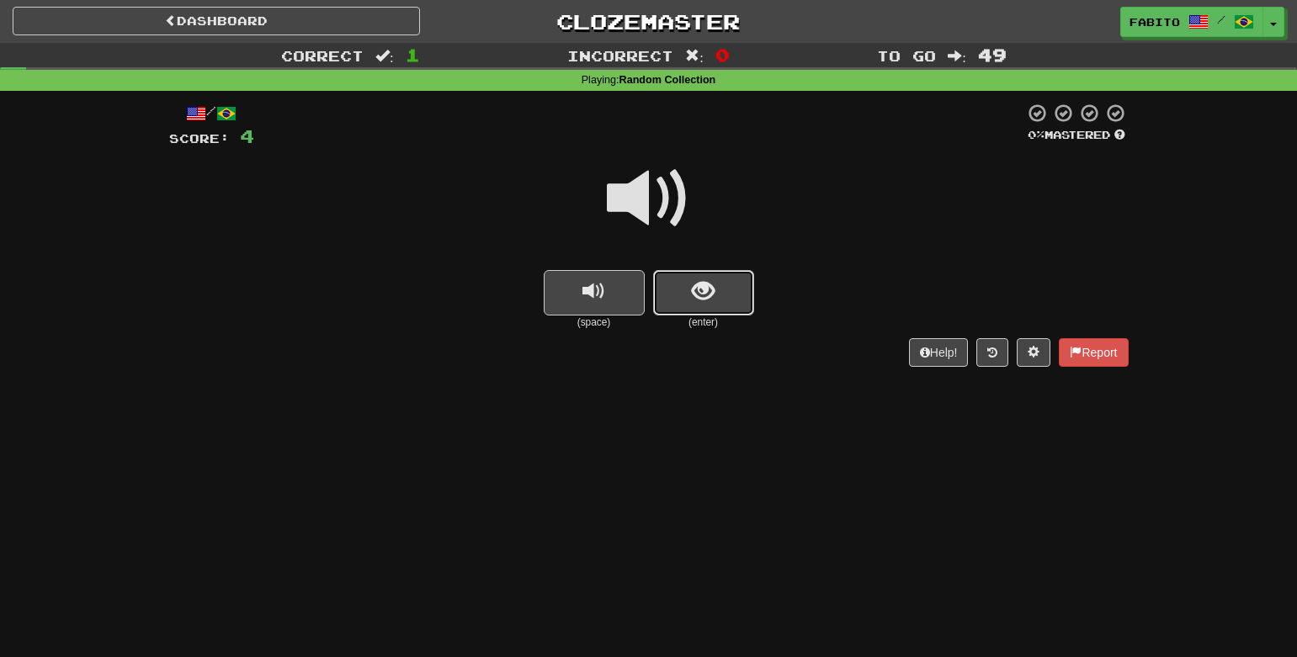
click at [724, 291] on button "show sentence" at bounding box center [703, 292] width 101 height 45
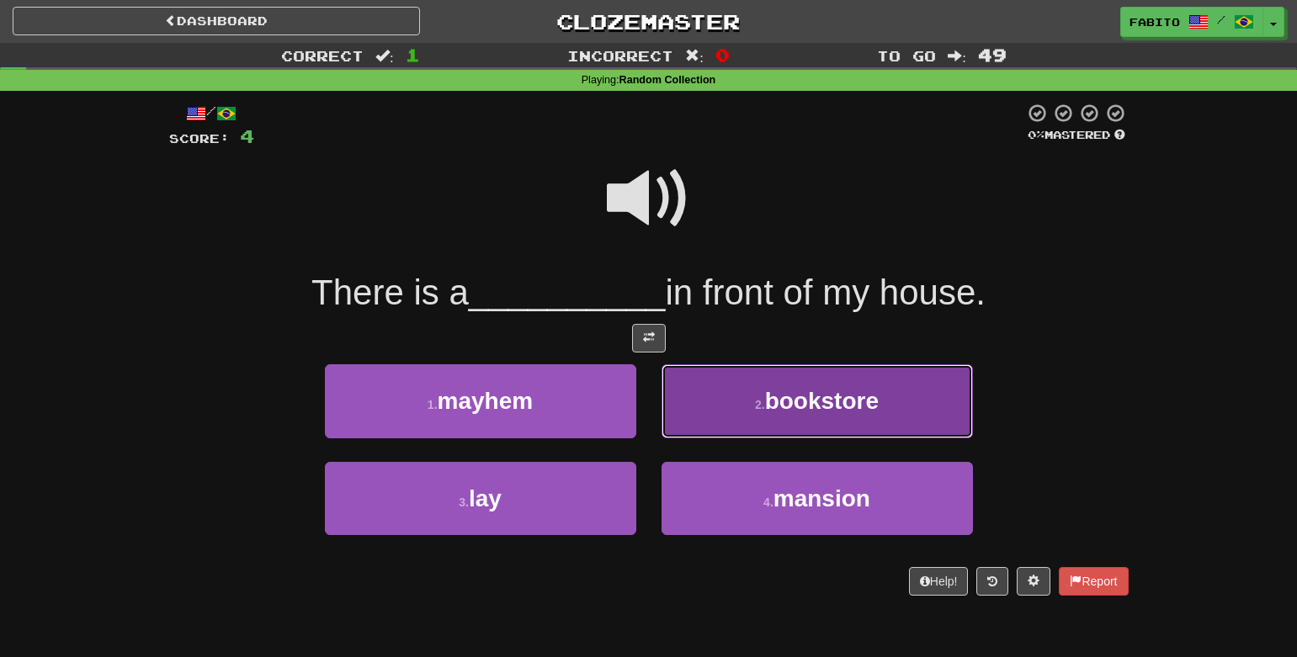
click at [727, 395] on button "2 . bookstore" at bounding box center [817, 400] width 311 height 73
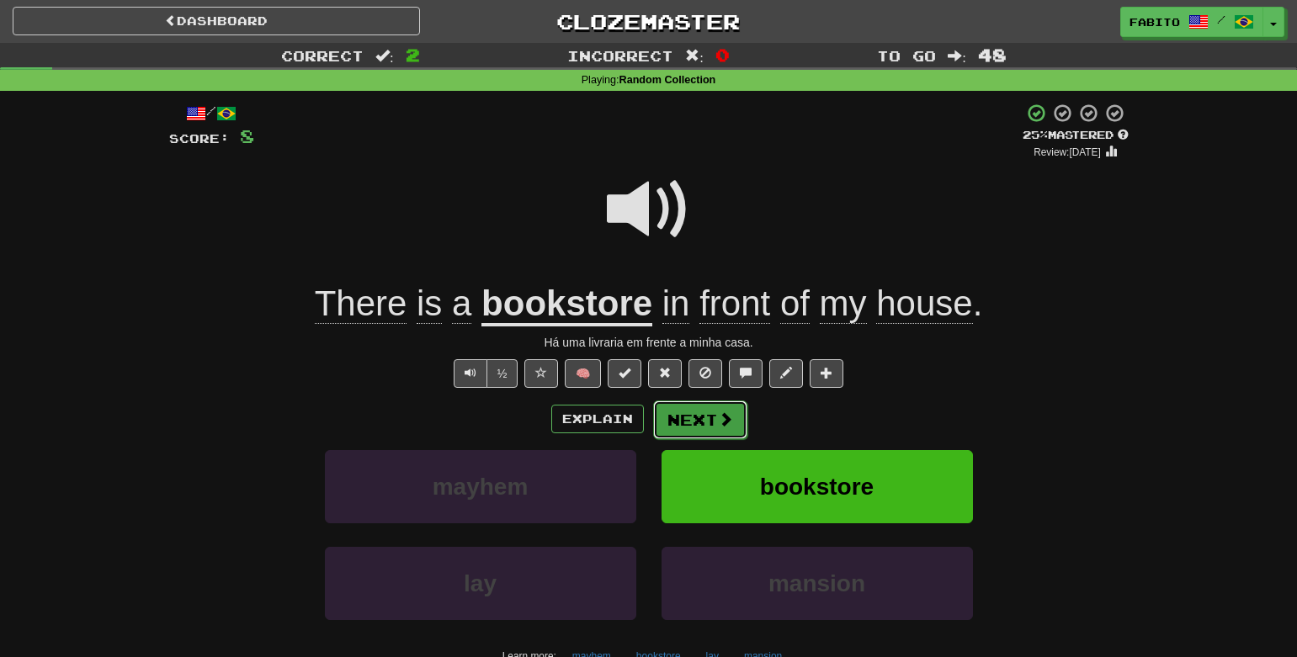
click at [701, 419] on button "Next" at bounding box center [700, 420] width 94 height 39
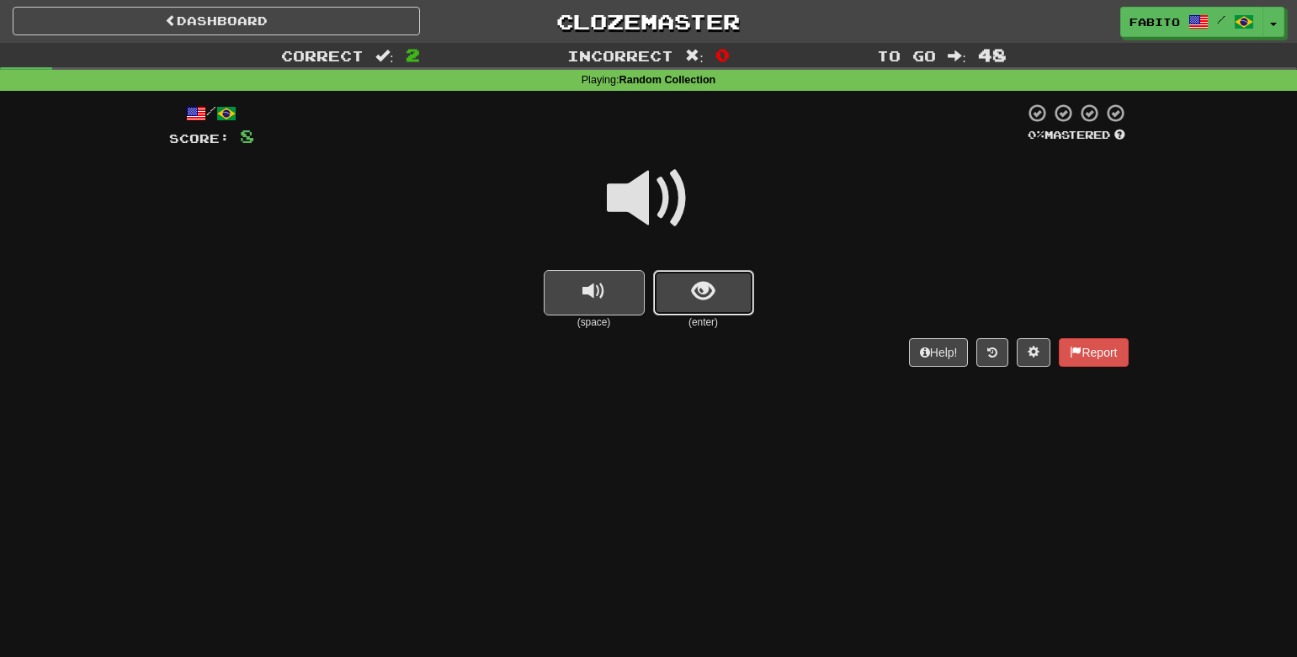
click at [679, 295] on button "show sentence" at bounding box center [703, 292] width 101 height 45
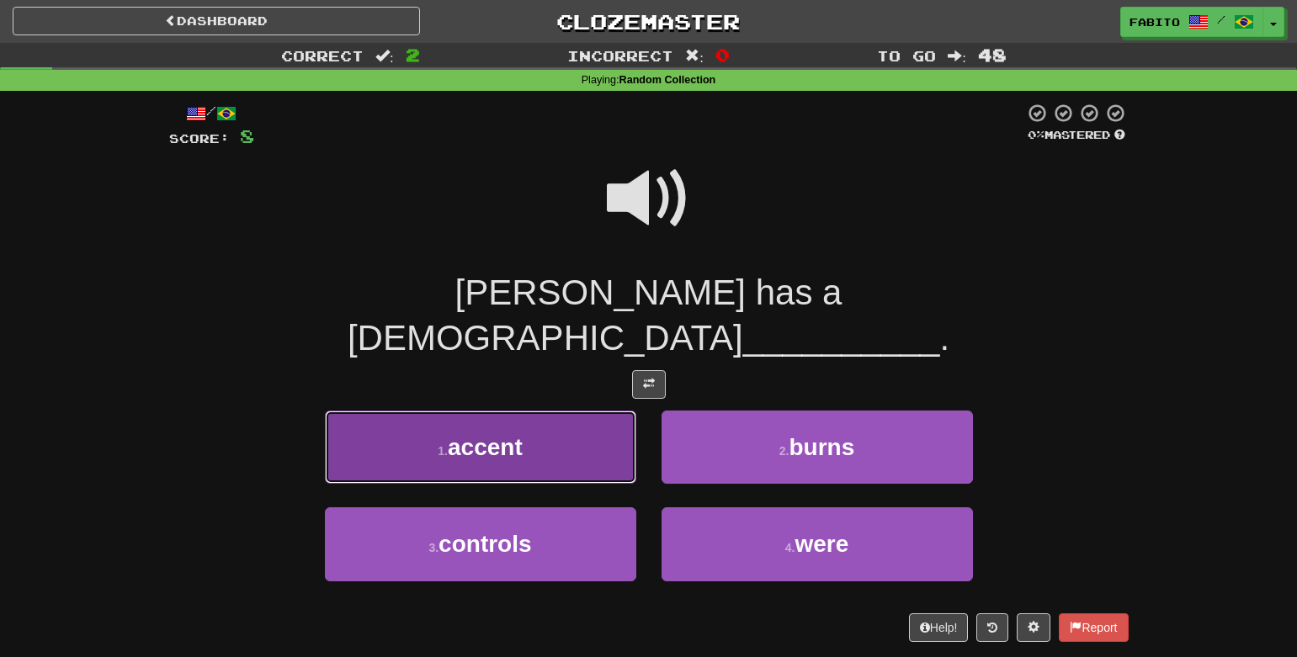
click at [598, 411] on button "1 . accent" at bounding box center [480, 447] width 311 height 73
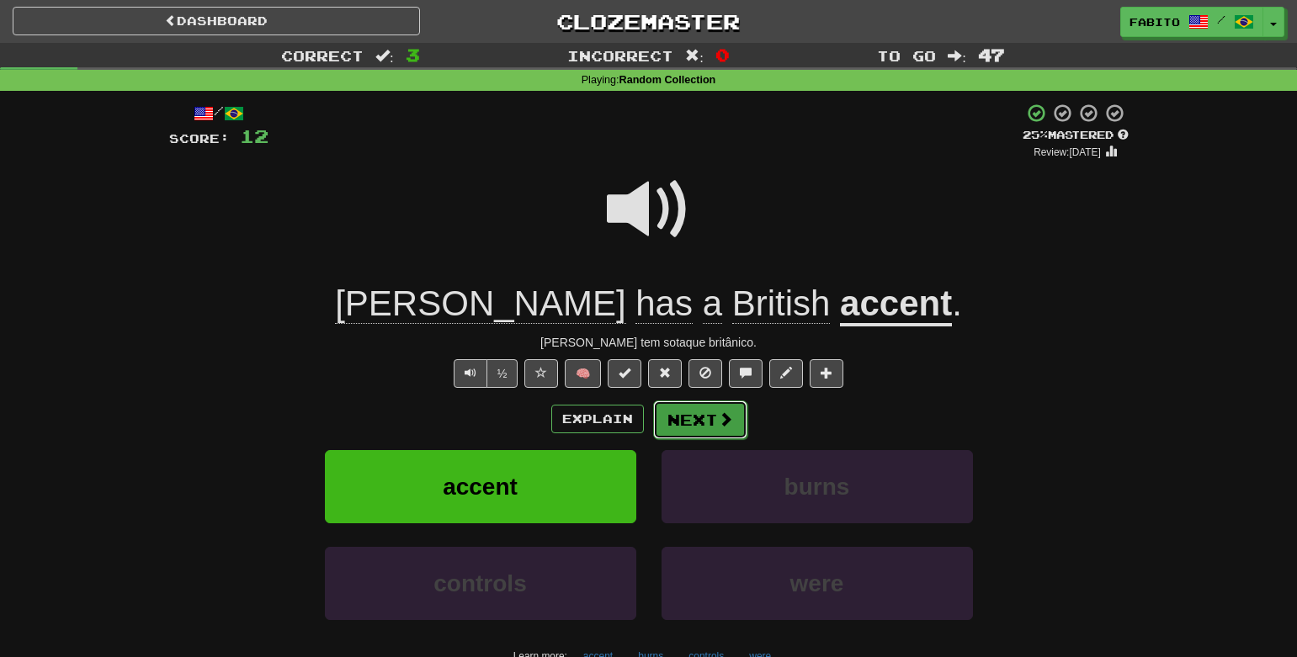
click at [688, 432] on button "Next" at bounding box center [700, 420] width 94 height 39
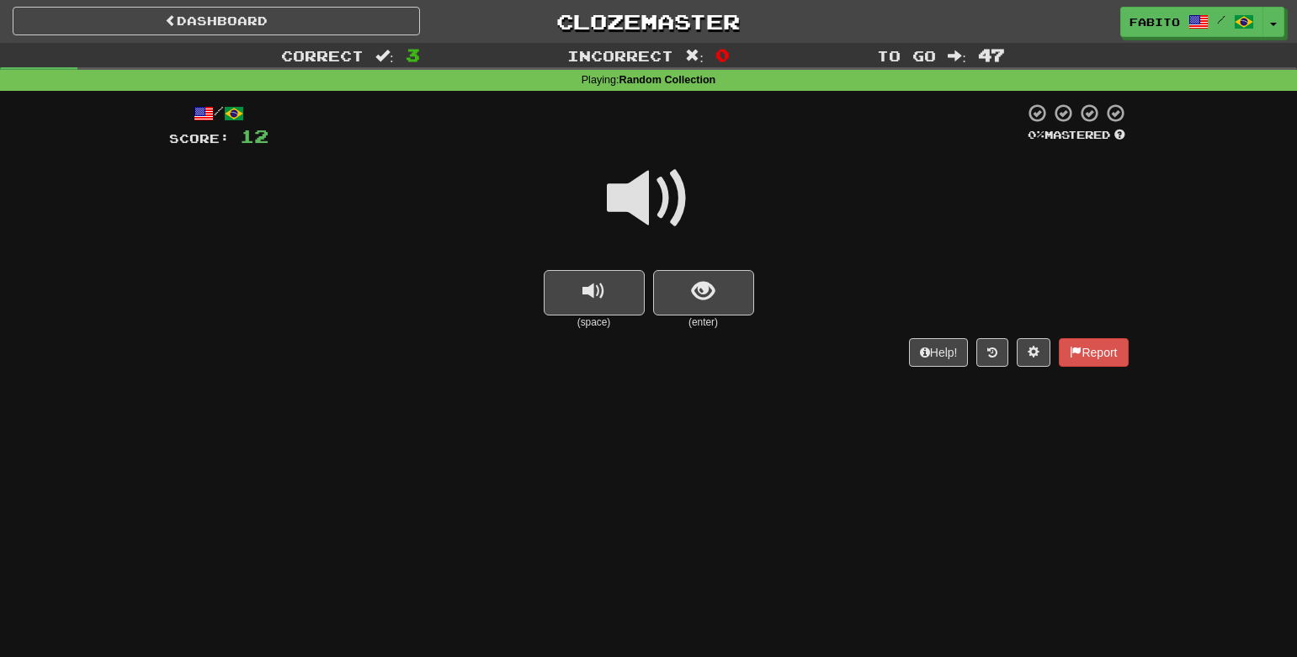
click at [658, 209] on span at bounding box center [649, 199] width 84 height 84
click at [699, 299] on span "show sentence" at bounding box center [703, 291] width 23 height 23
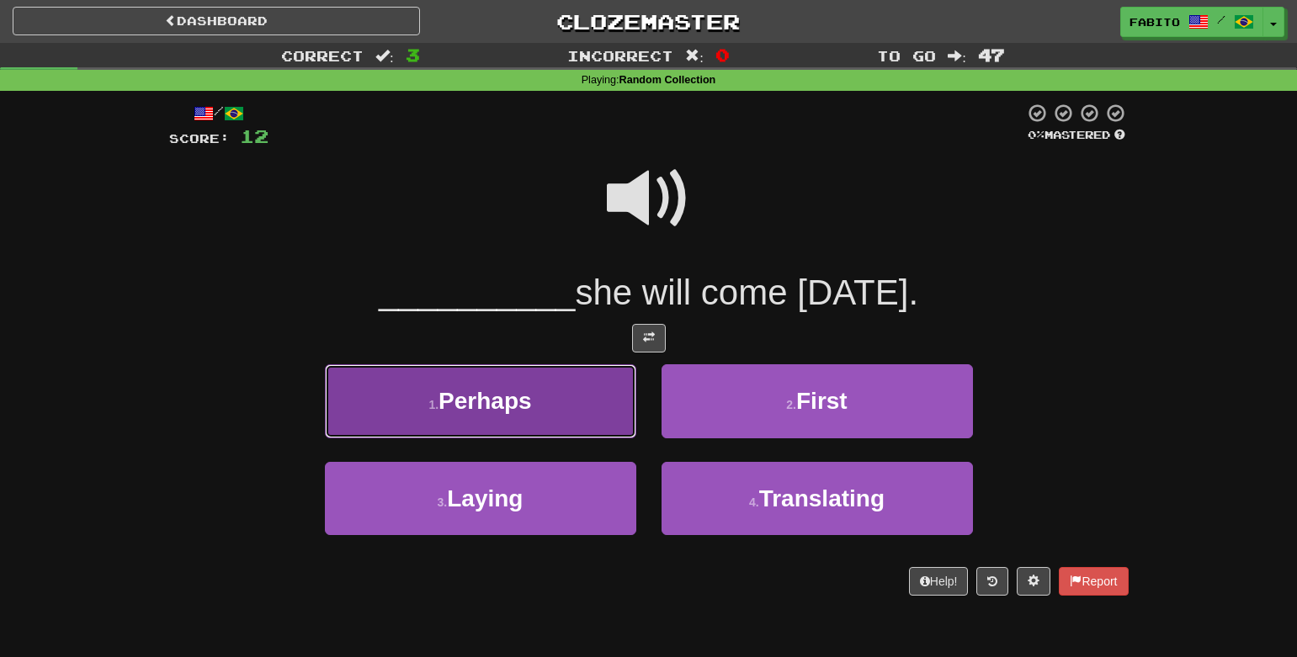
click at [550, 405] on button "1 . Perhaps" at bounding box center [480, 400] width 311 height 73
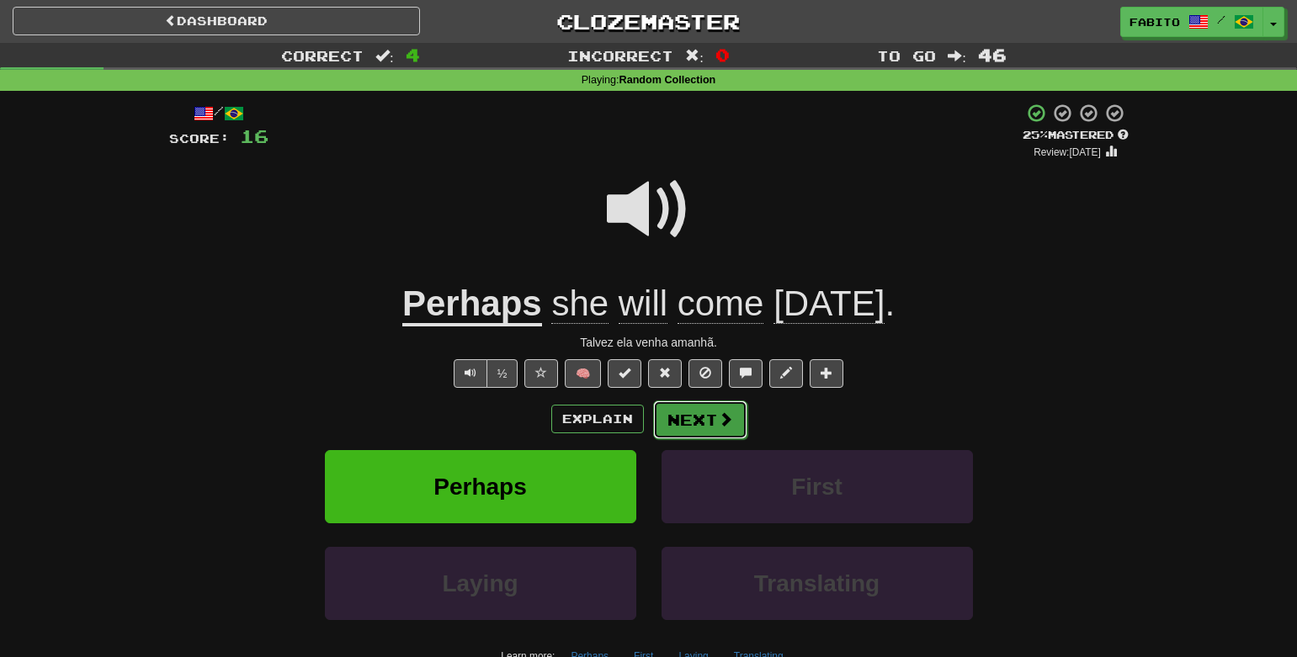
click at [694, 423] on button "Next" at bounding box center [700, 420] width 94 height 39
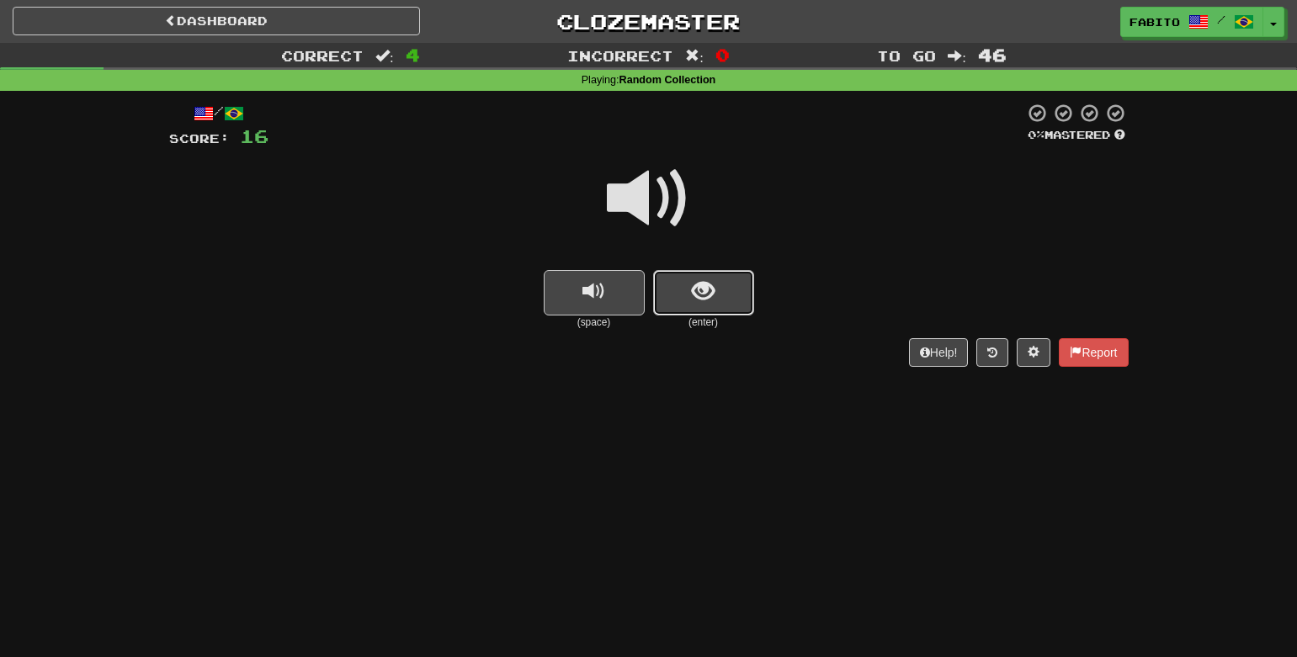
click at [683, 294] on button "show sentence" at bounding box center [703, 292] width 101 height 45
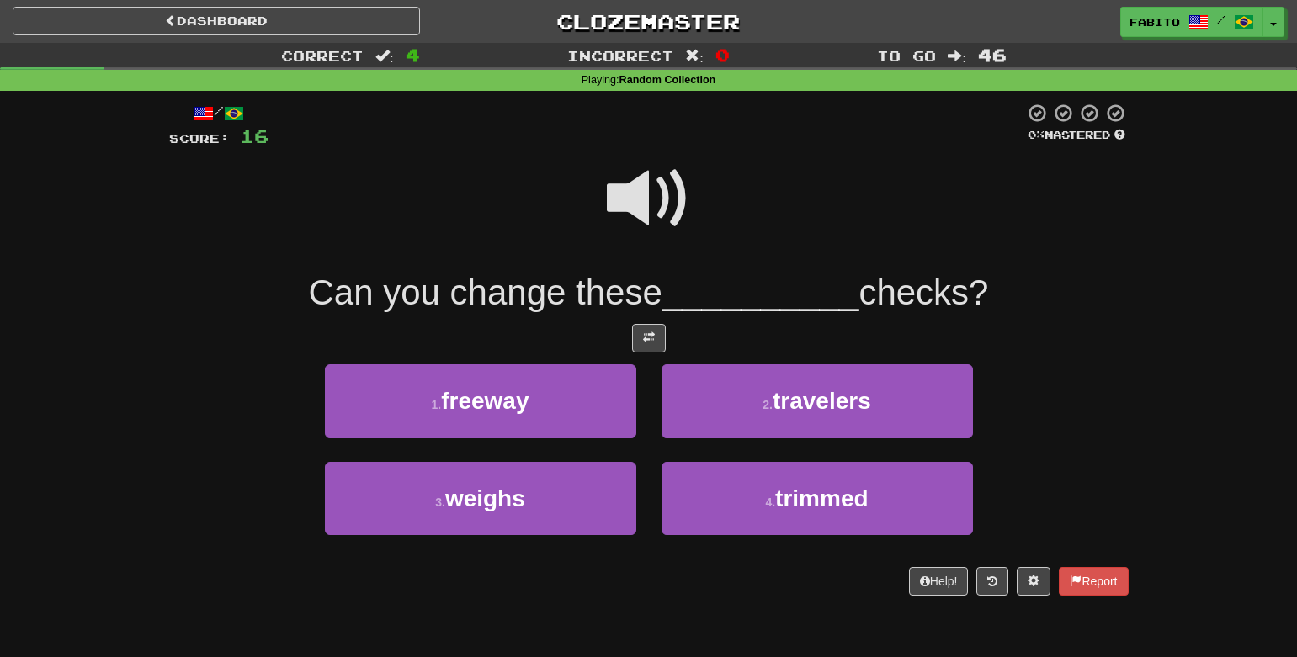
click at [651, 203] on span at bounding box center [649, 199] width 84 height 84
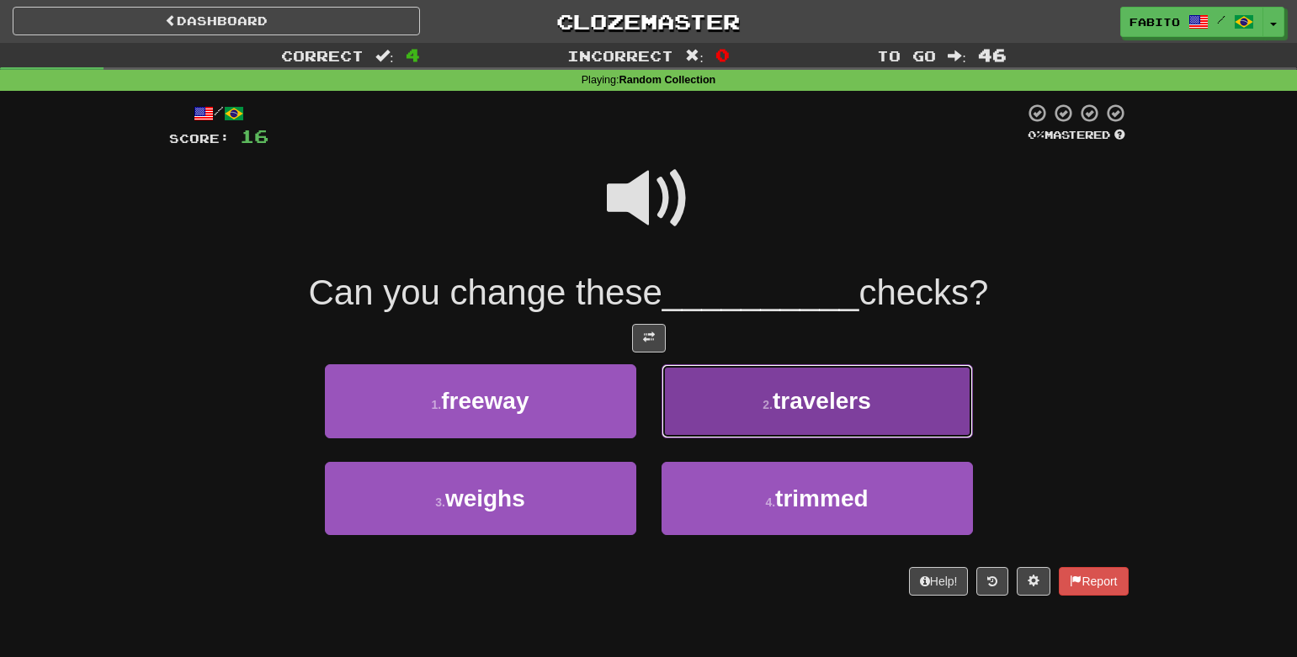
click at [741, 396] on button "2 . travelers" at bounding box center [817, 400] width 311 height 73
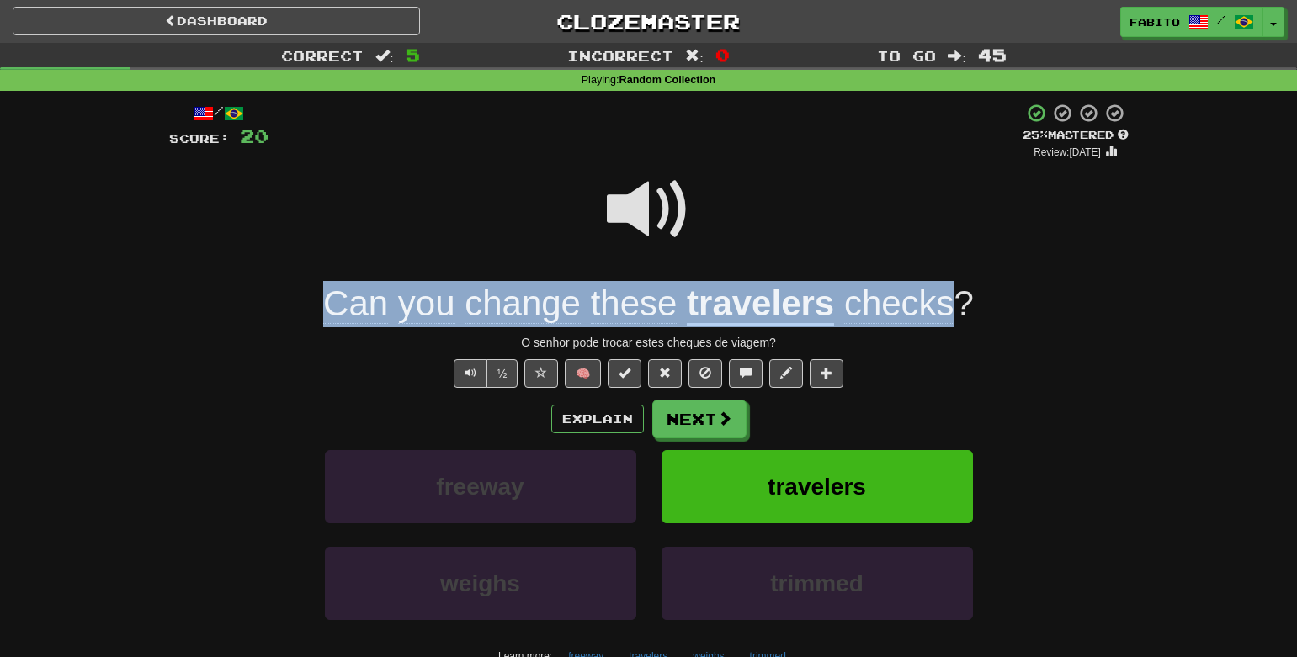
drag, startPoint x: 309, startPoint y: 308, endPoint x: 960, endPoint y: 325, distance: 650.9
click at [960, 325] on div "Can you change these travelers checks ?" at bounding box center [649, 304] width 960 height 46
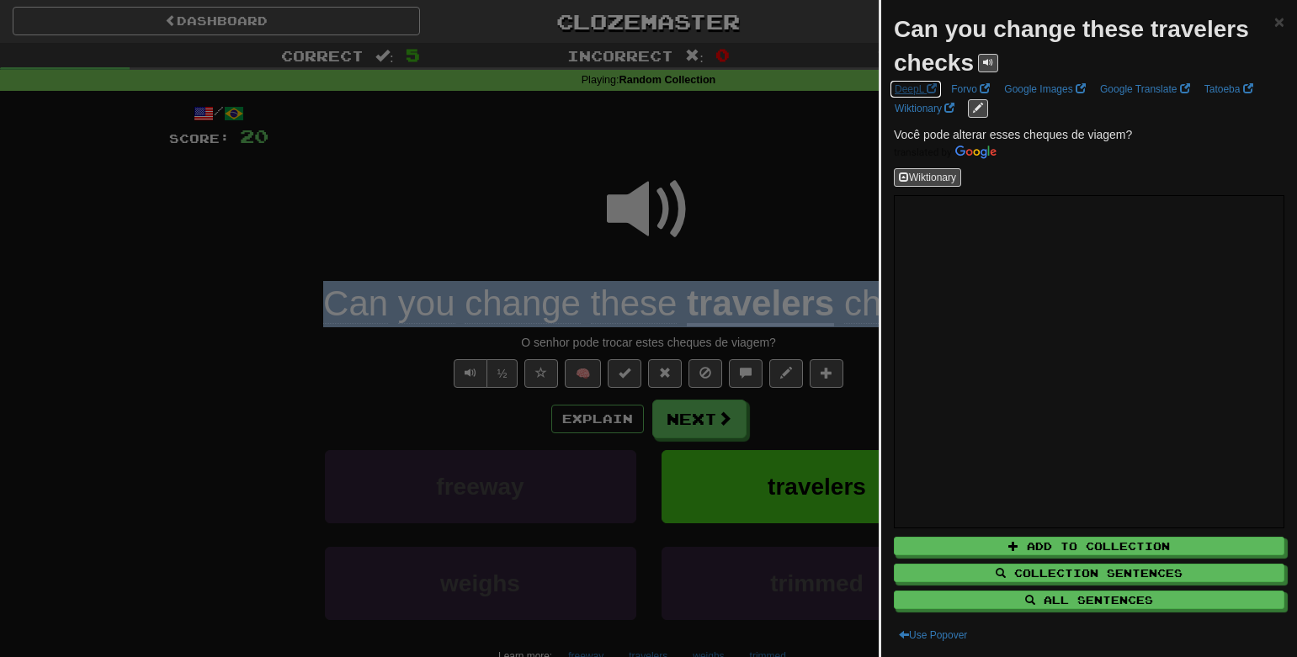
click at [928, 90] on span at bounding box center [932, 88] width 10 height 10
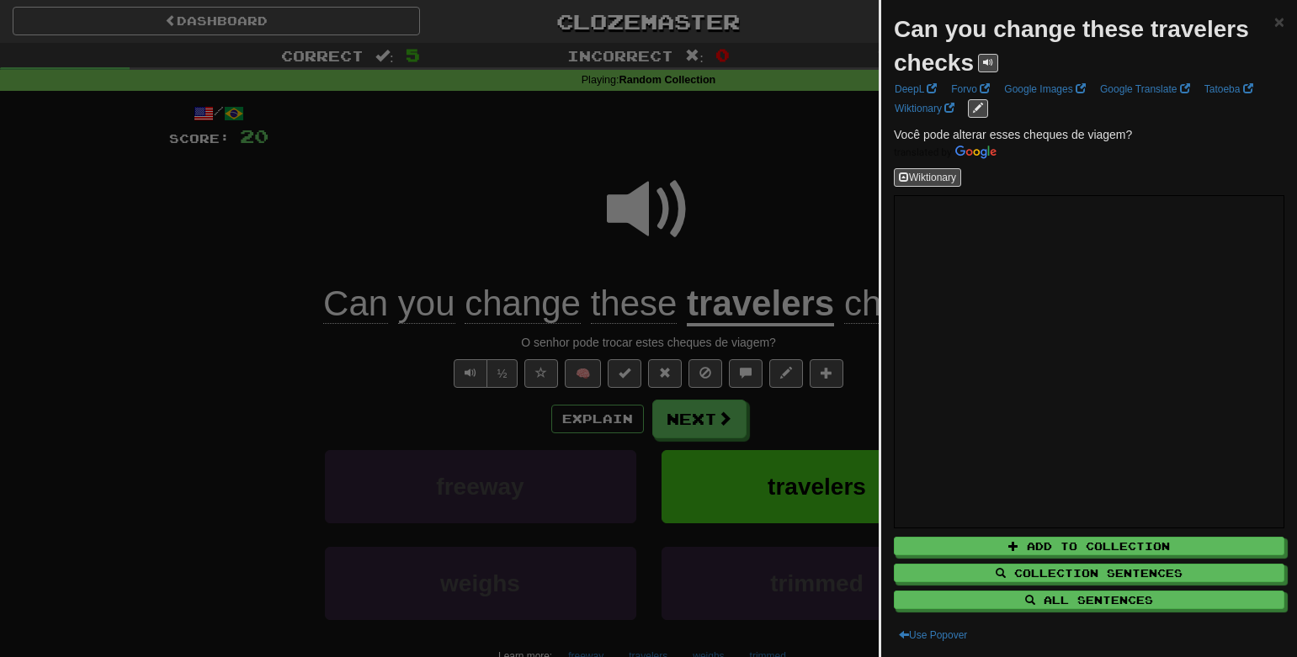
click at [784, 129] on div at bounding box center [648, 328] width 1297 height 657
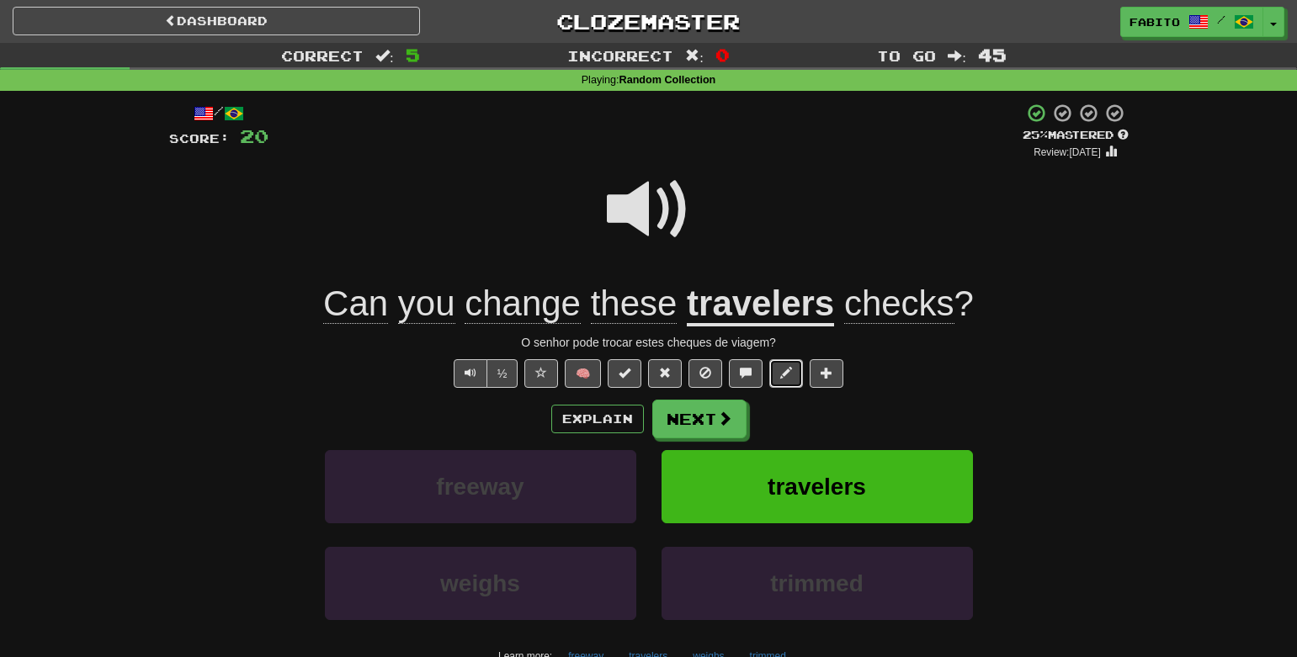
click at [787, 378] on span at bounding box center [786, 373] width 12 height 12
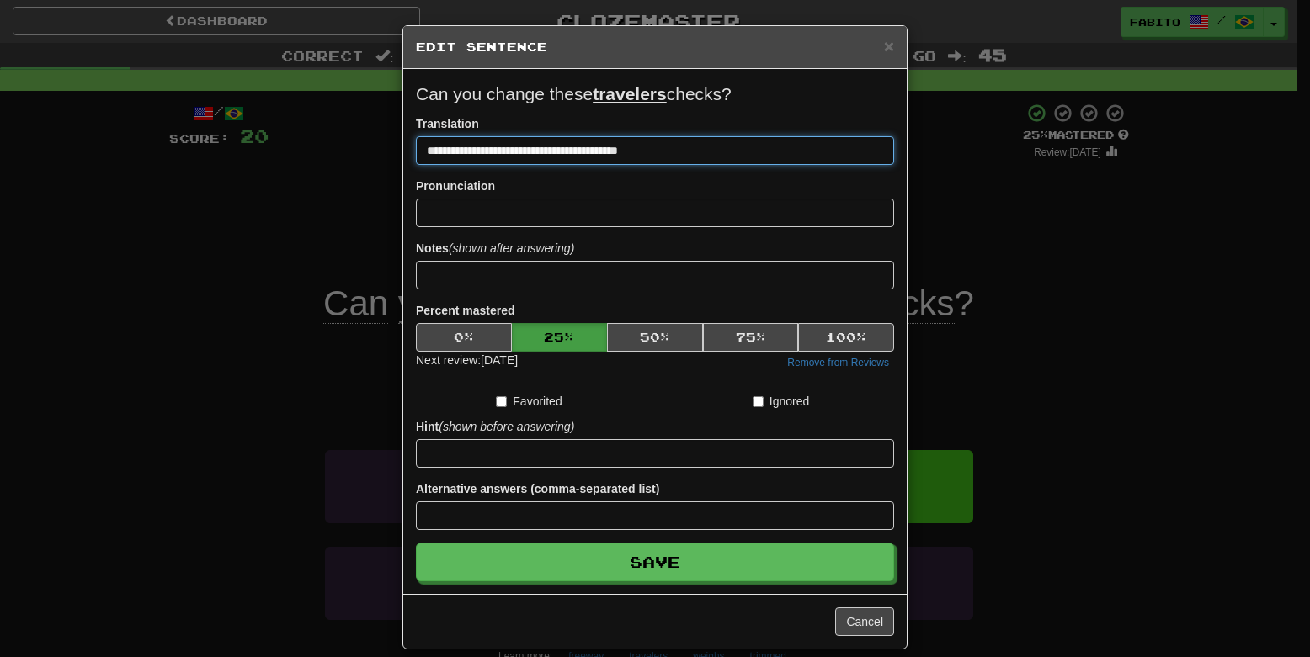
drag, startPoint x: 471, startPoint y: 151, endPoint x: 376, endPoint y: 154, distance: 94.3
click at [376, 154] on div "**********" at bounding box center [655, 328] width 1310 height 657
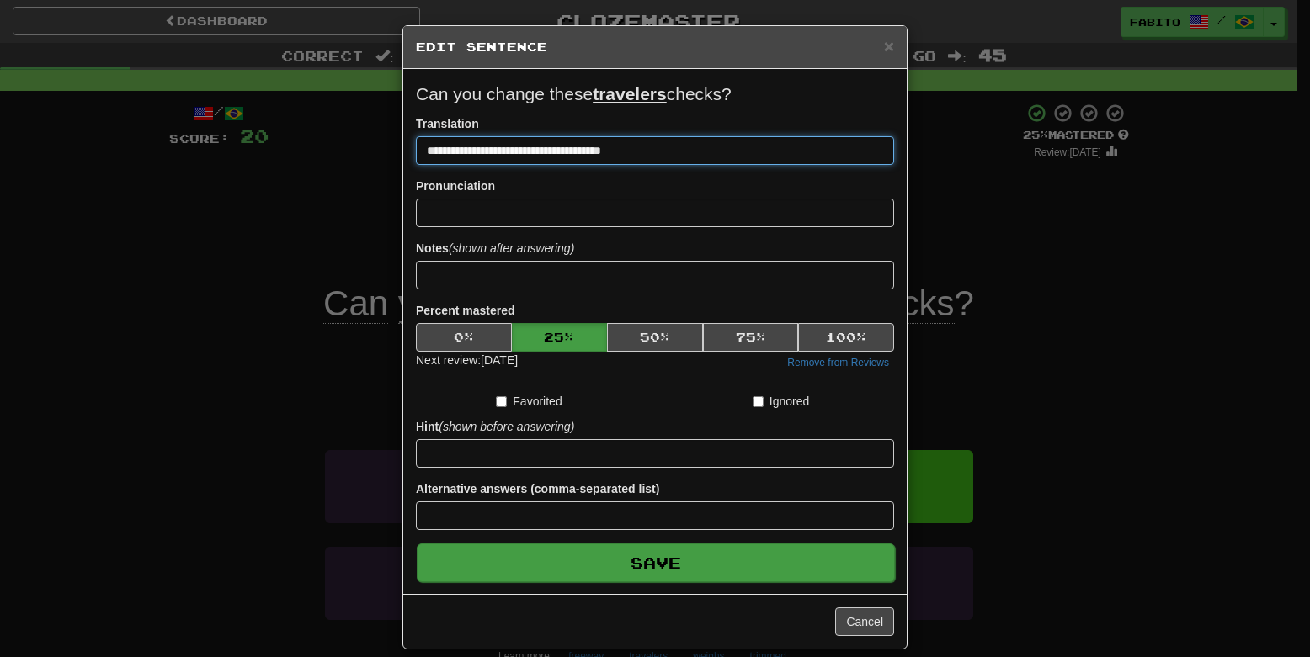
type input "**********"
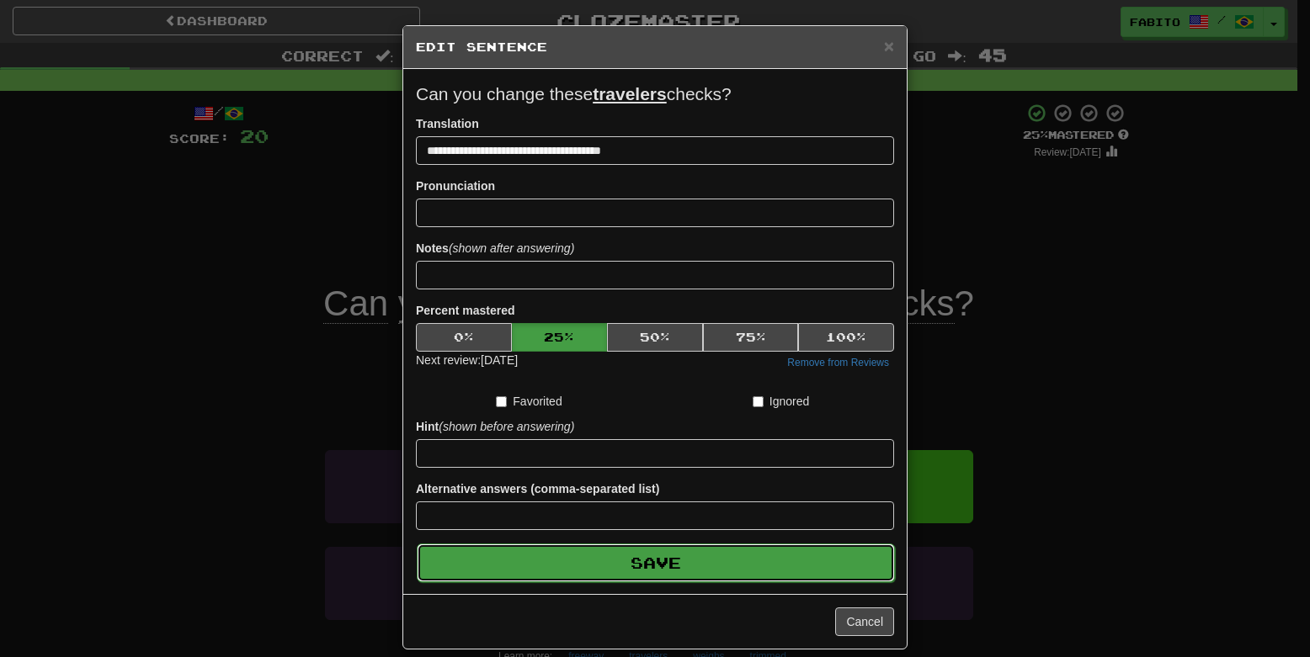
click at [733, 567] on button "Save" at bounding box center [656, 563] width 478 height 39
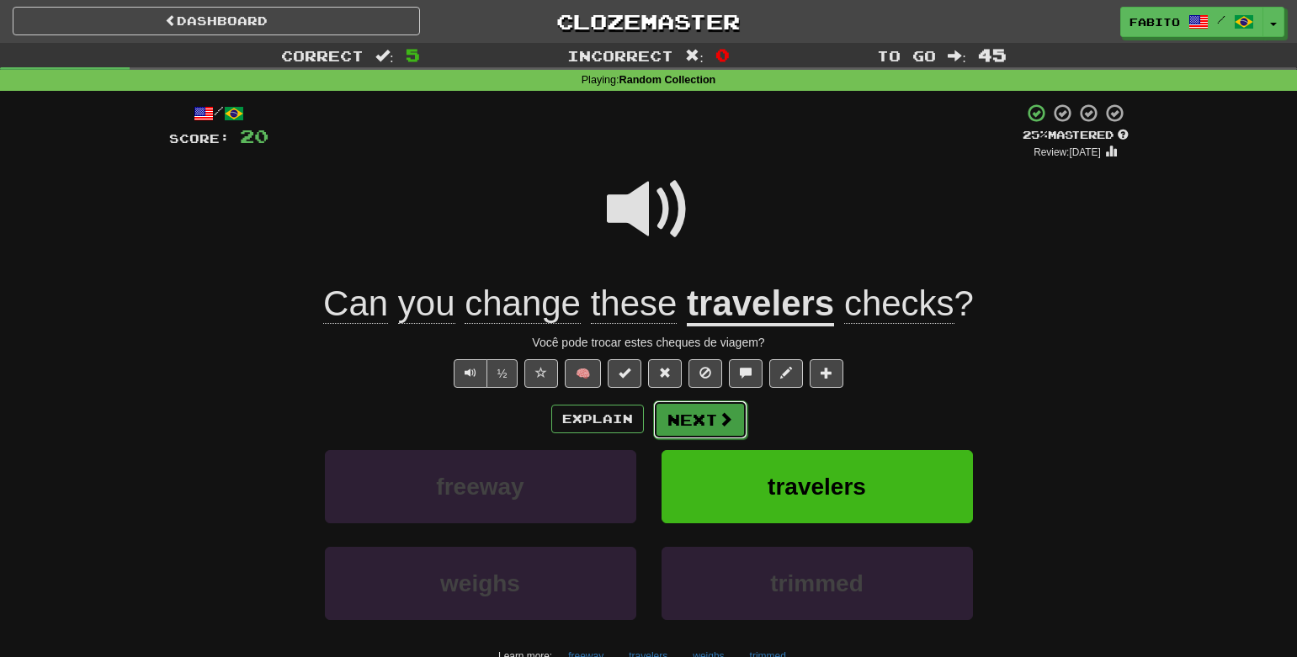
click at [712, 415] on button "Next" at bounding box center [700, 420] width 94 height 39
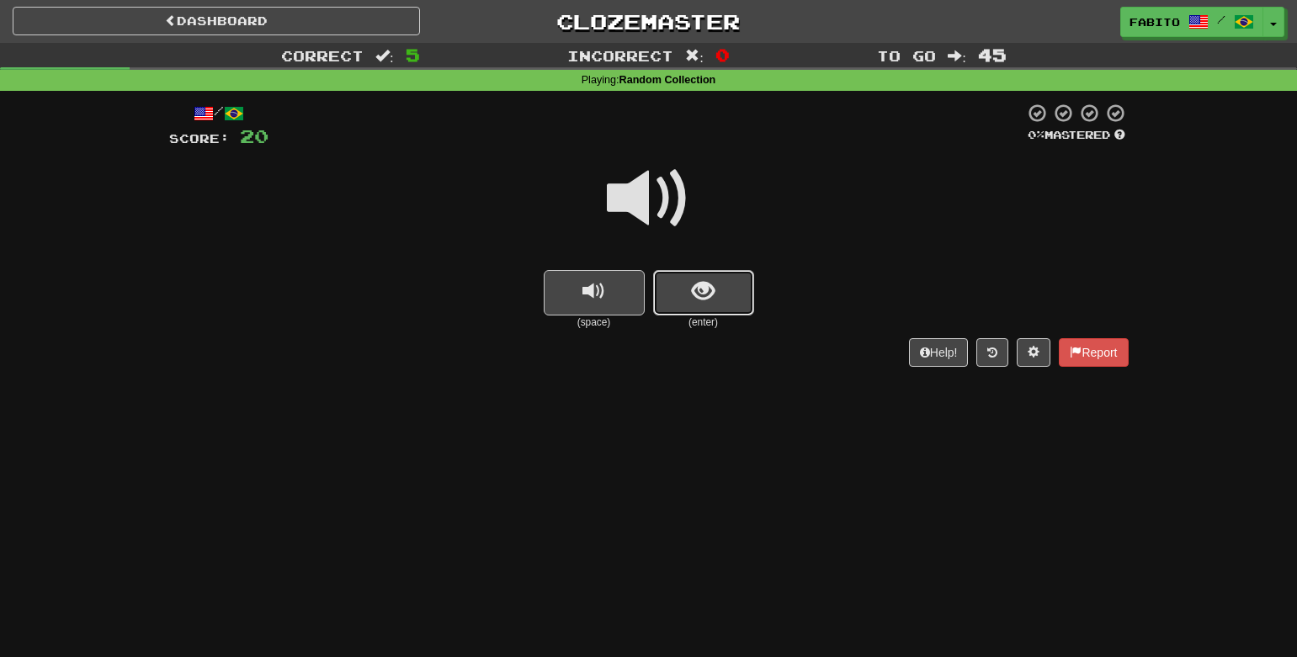
click at [726, 307] on button "show sentence" at bounding box center [703, 292] width 101 height 45
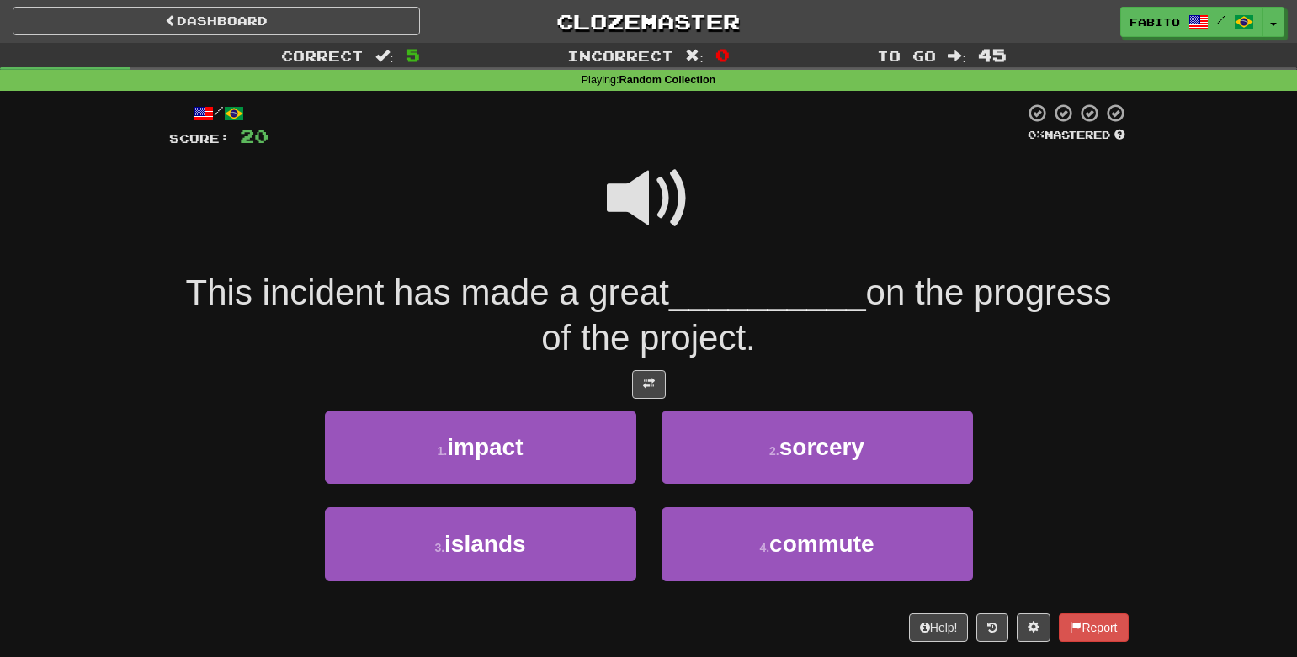
click at [666, 210] on span at bounding box center [649, 199] width 84 height 84
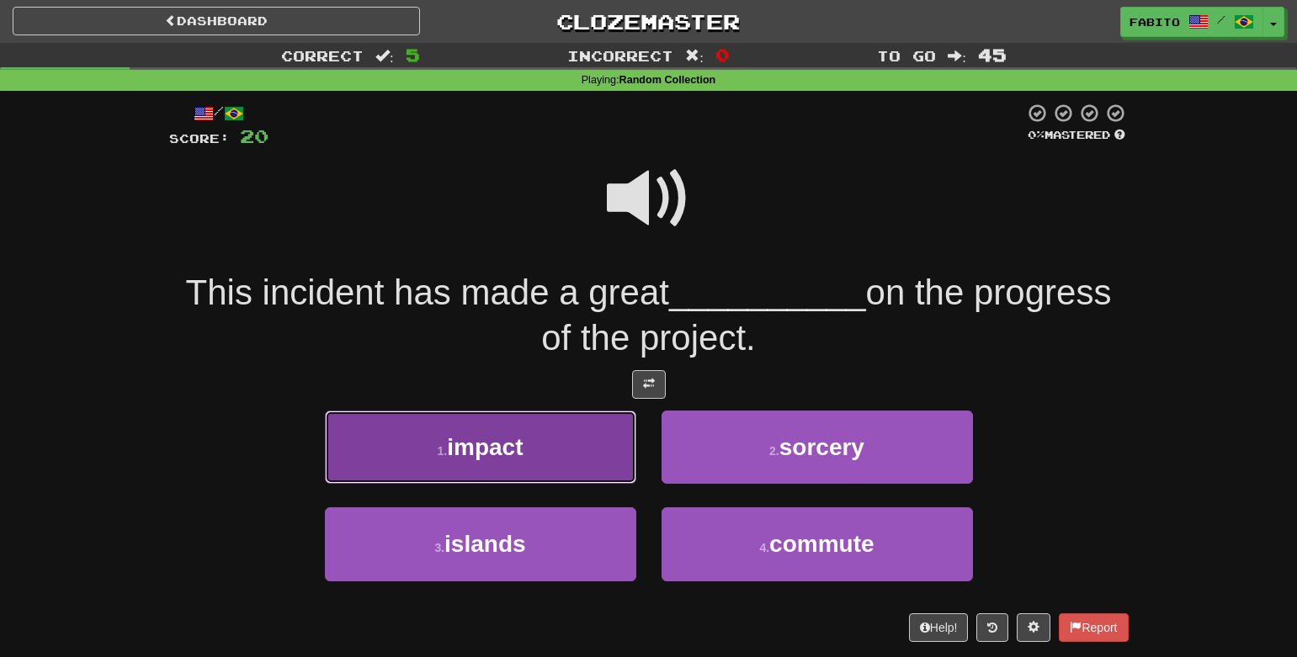
click at [534, 433] on button "1 . impact" at bounding box center [480, 447] width 311 height 73
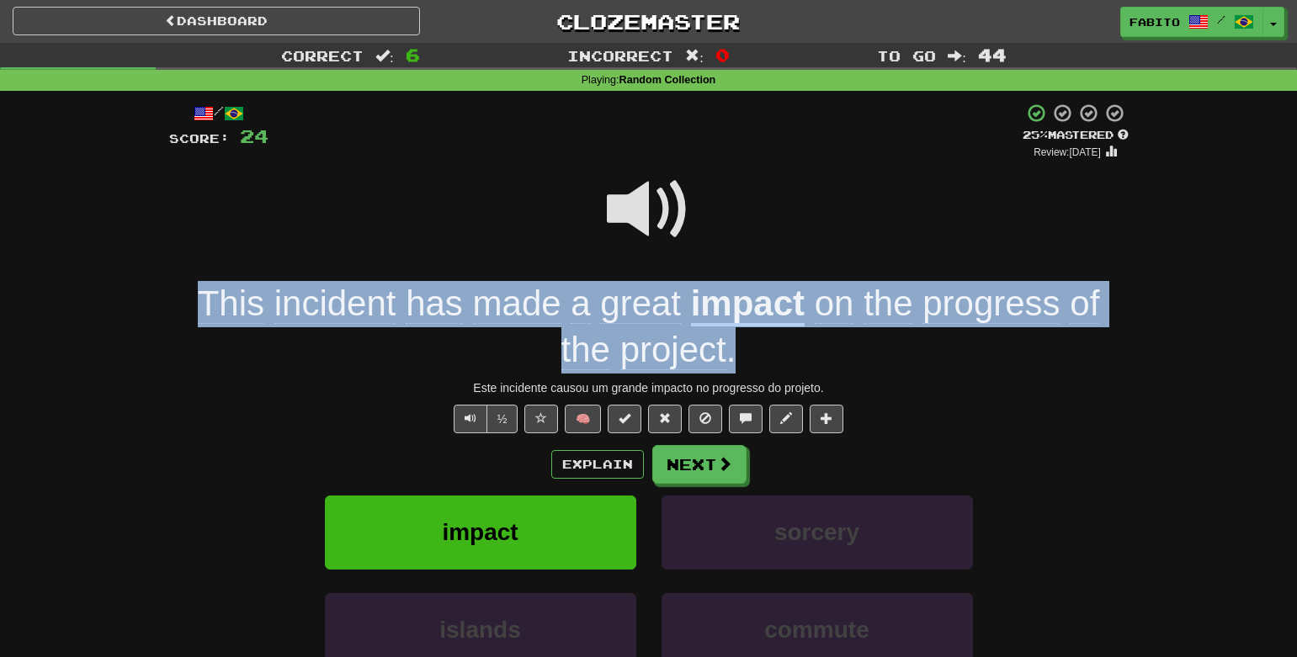
drag, startPoint x: 193, startPoint y: 292, endPoint x: 823, endPoint y: 352, distance: 633.3
click at [823, 352] on div "This incident has made a great impact on the progress of the project ." at bounding box center [649, 327] width 960 height 92
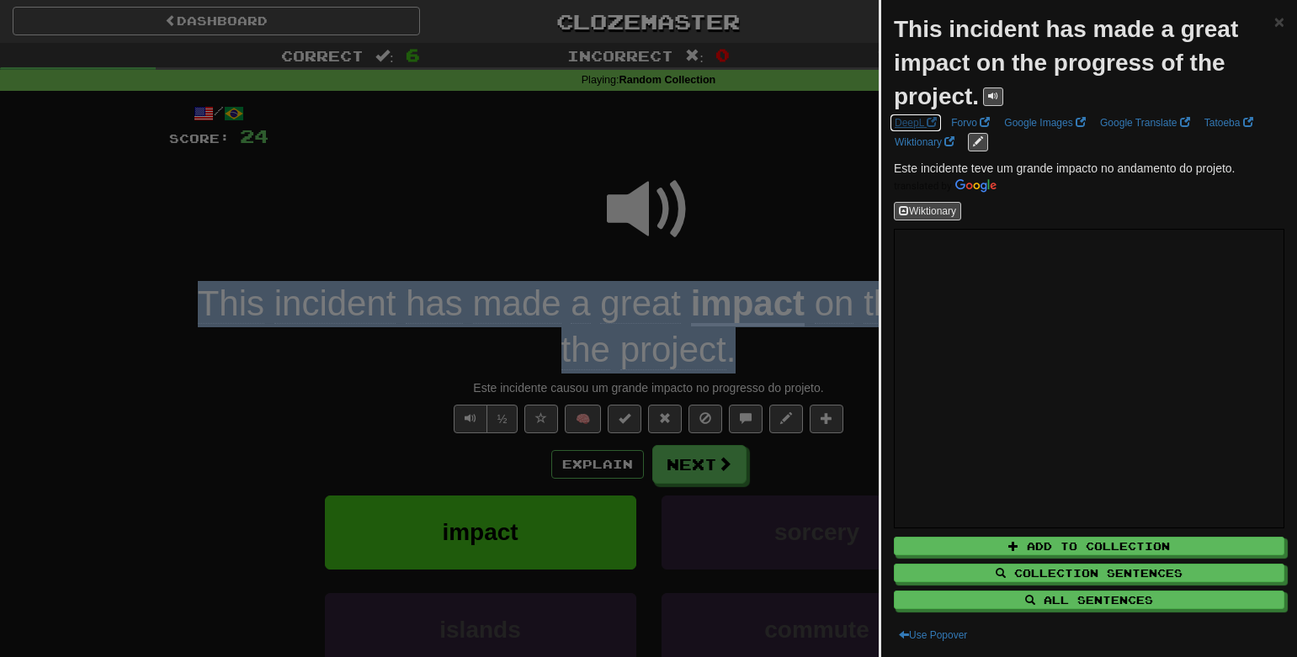
click at [915, 123] on link "DeepL" at bounding box center [916, 123] width 52 height 19
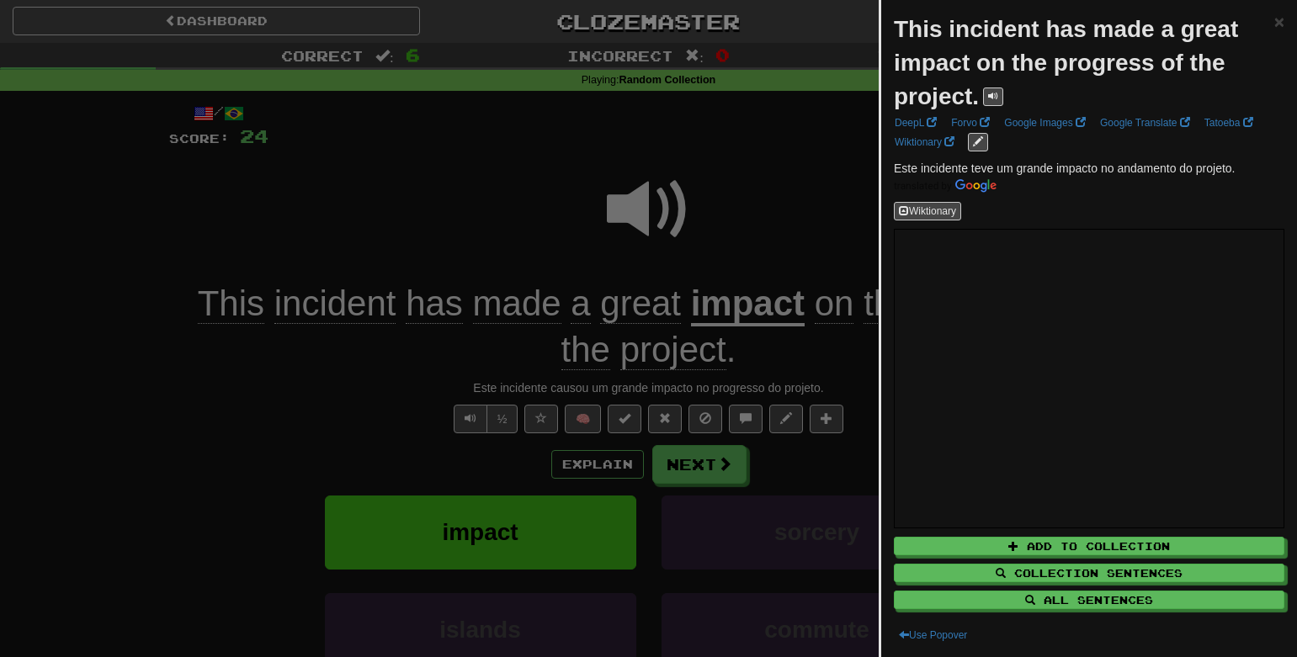
click at [821, 214] on div at bounding box center [648, 328] width 1297 height 657
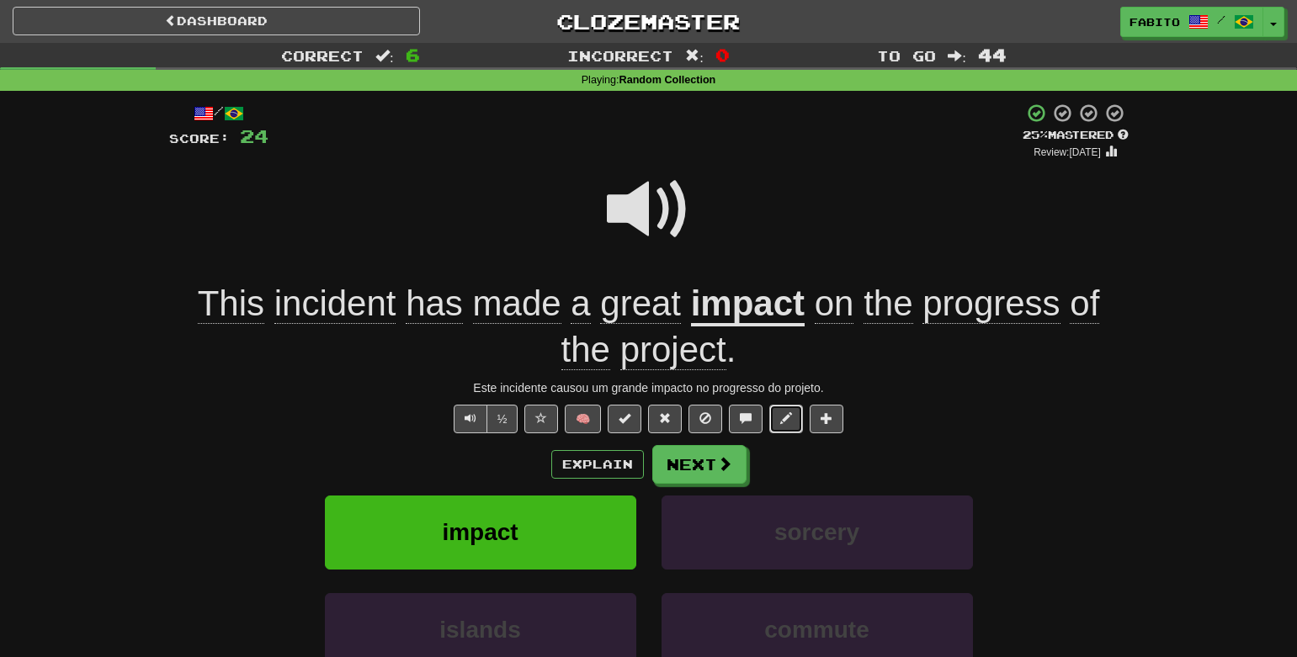
click at [789, 427] on button at bounding box center [786, 419] width 34 height 29
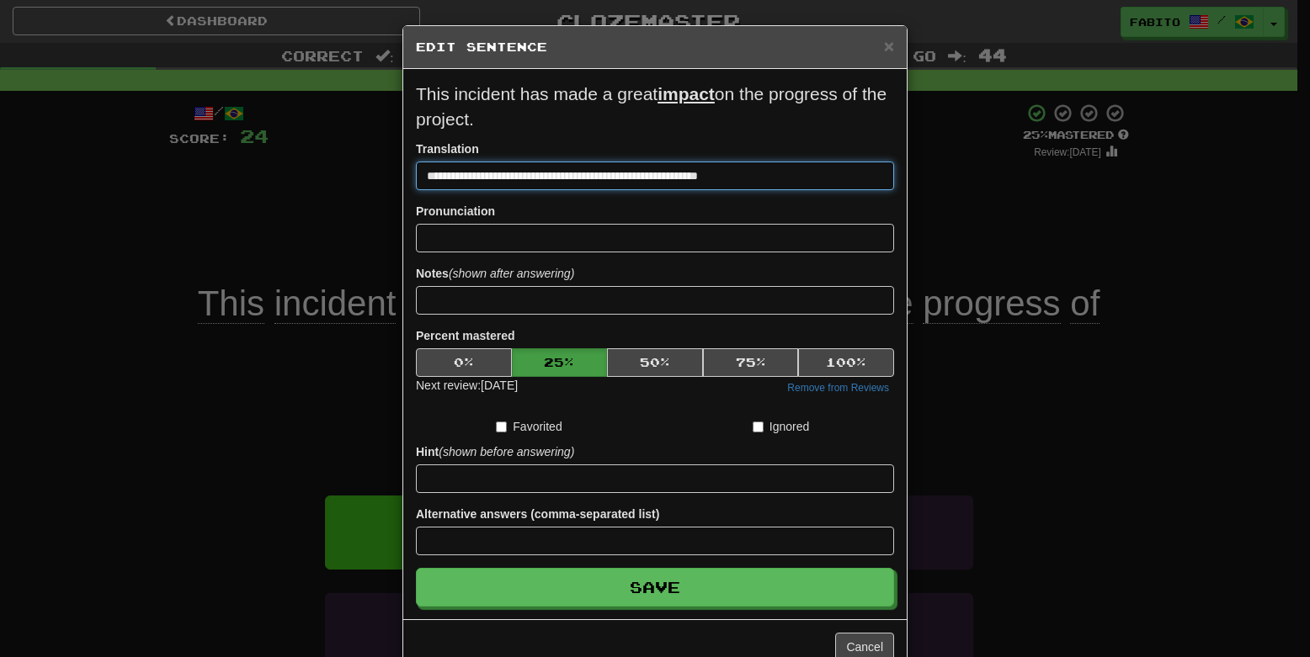
drag, startPoint x: 769, startPoint y: 178, endPoint x: 412, endPoint y: 182, distance: 357.8
click at [416, 182] on input "**********" at bounding box center [655, 176] width 478 height 29
paste input
click at [704, 178] on input "**********" at bounding box center [655, 176] width 478 height 29
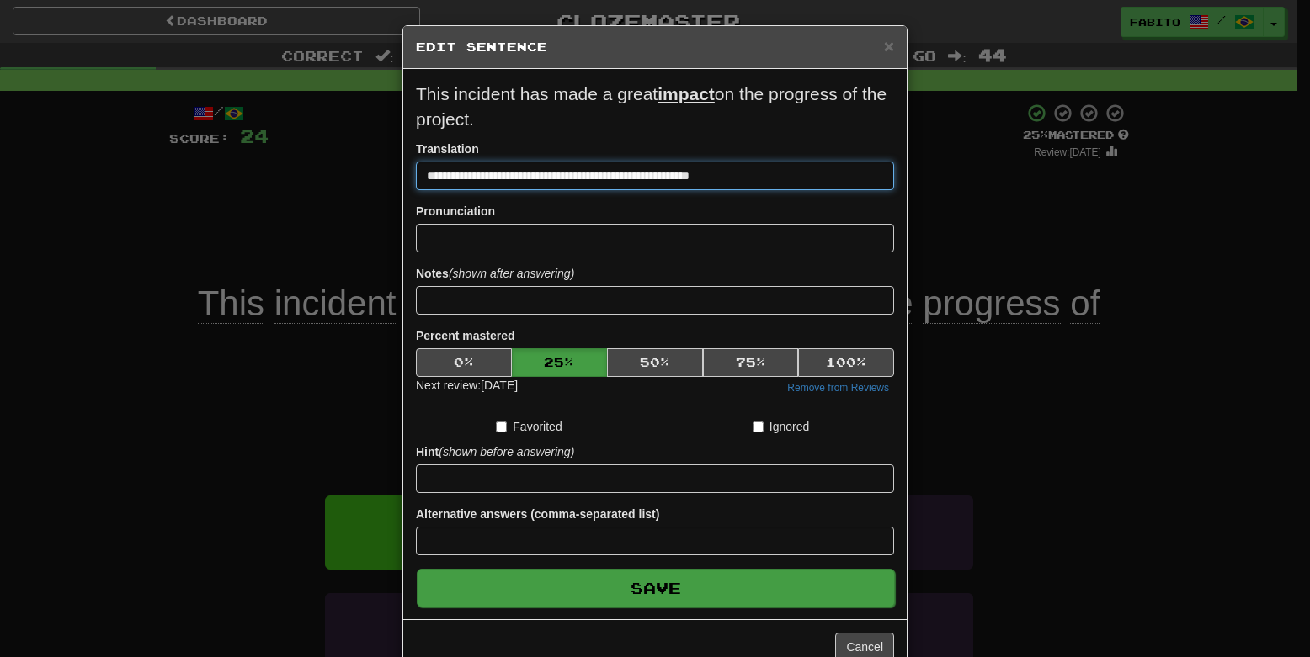
type input "**********"
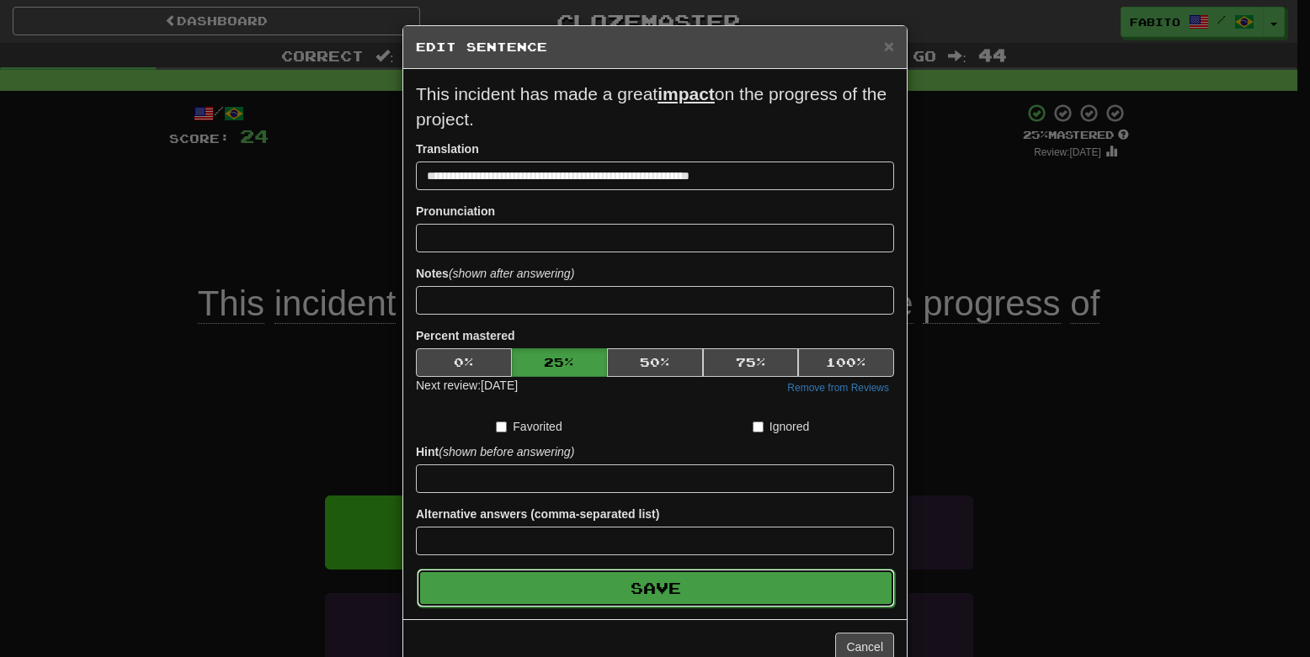
click at [750, 582] on button "Save" at bounding box center [656, 588] width 478 height 39
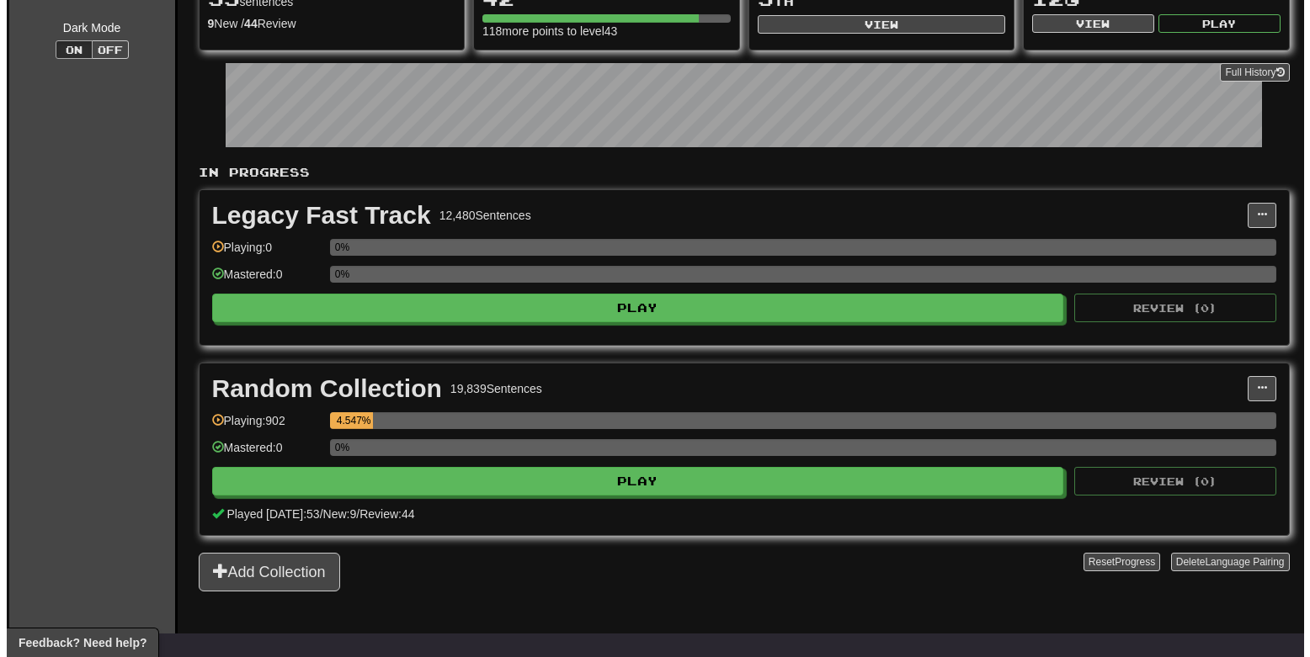
scroll to position [505, 0]
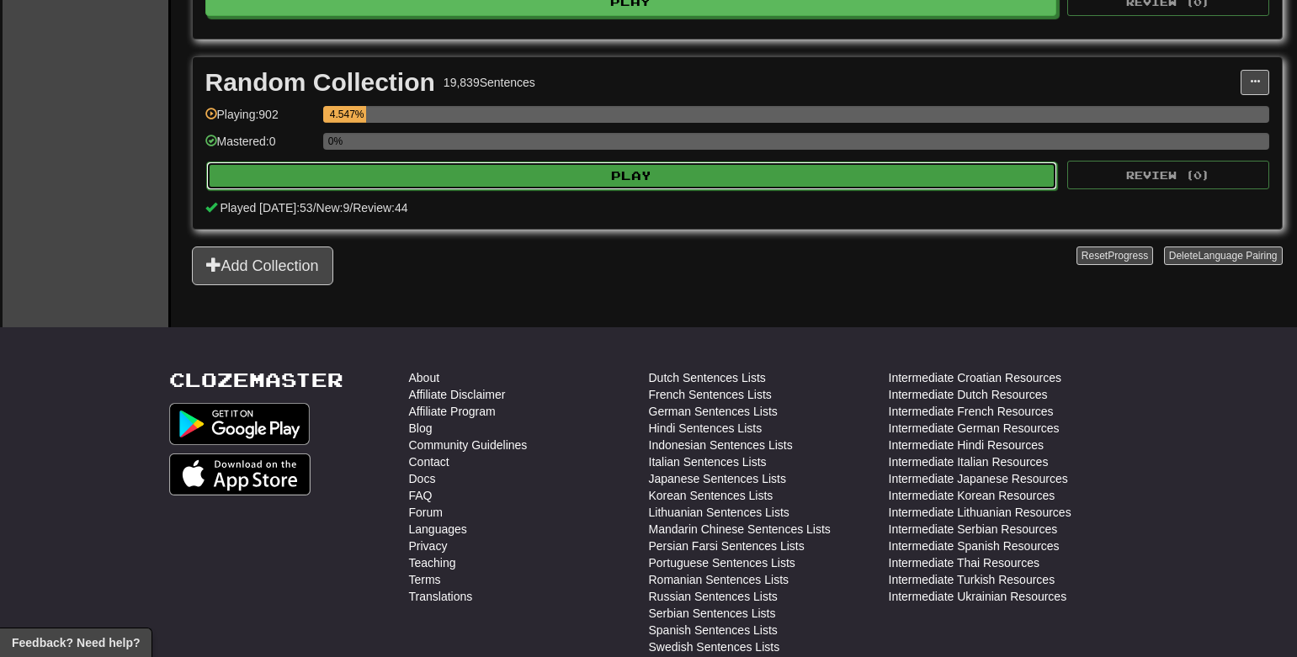
click at [731, 183] on button "Play" at bounding box center [632, 176] width 852 height 29
select select "**"
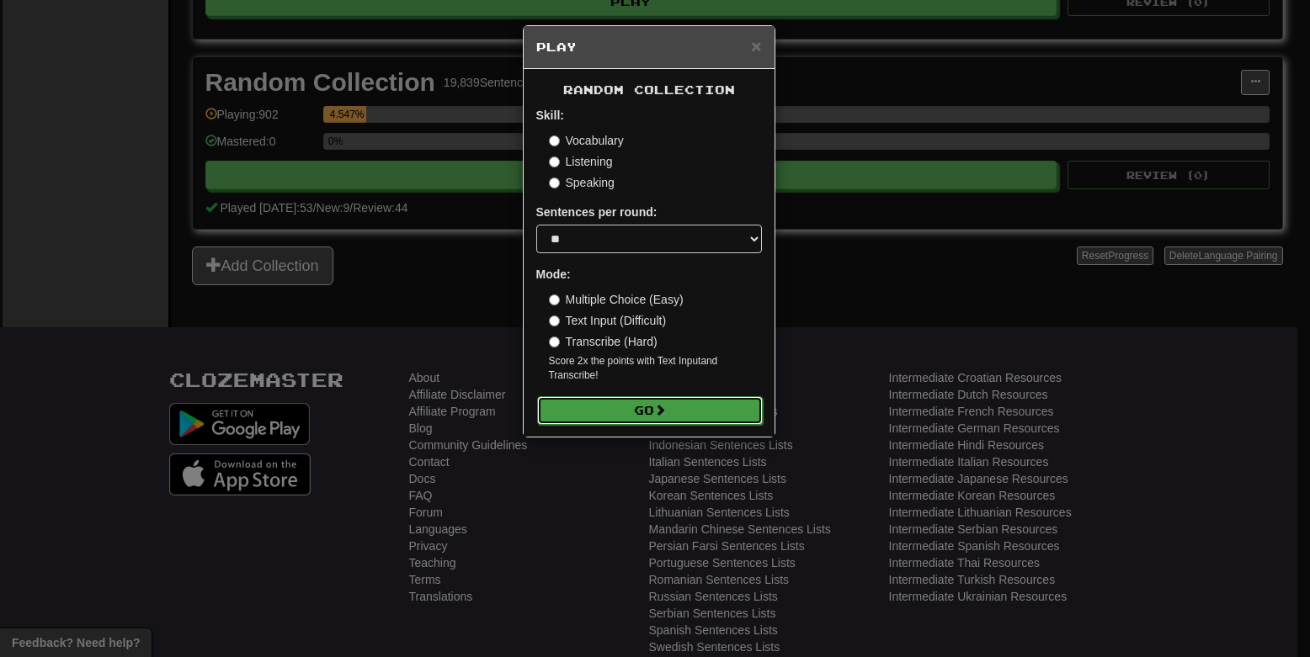
click at [657, 420] on button "Go" at bounding box center [650, 410] width 226 height 29
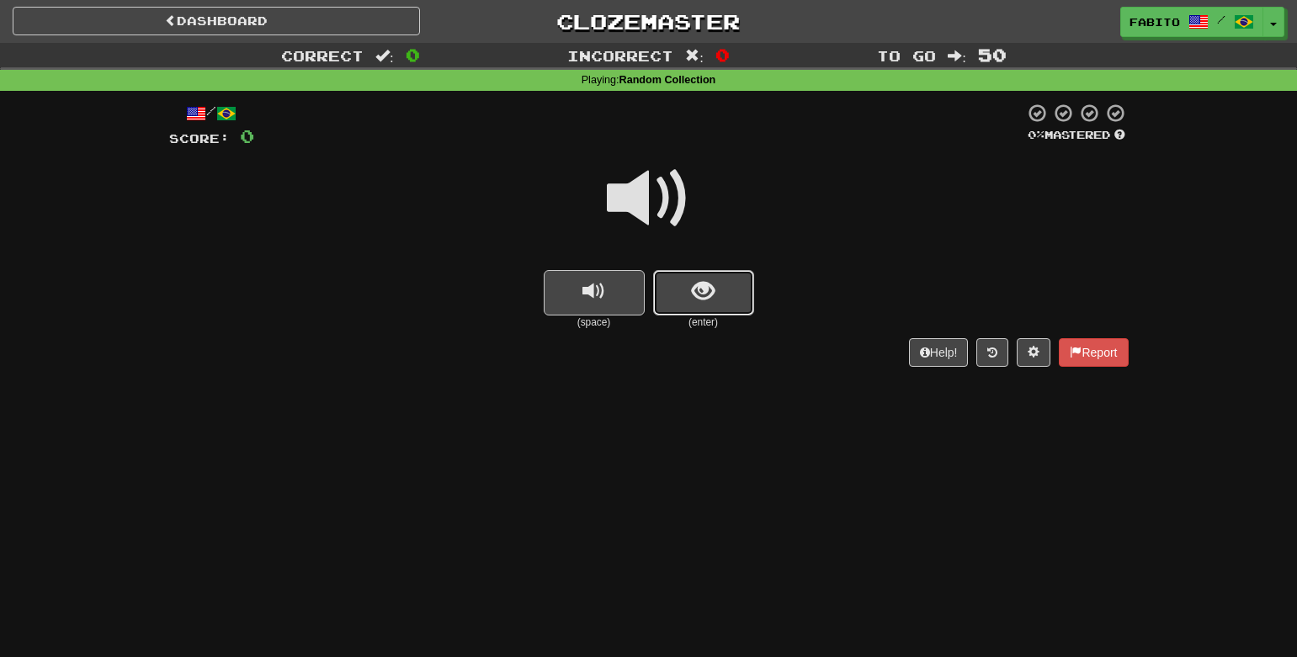
click at [714, 300] on span "show sentence" at bounding box center [703, 291] width 23 height 23
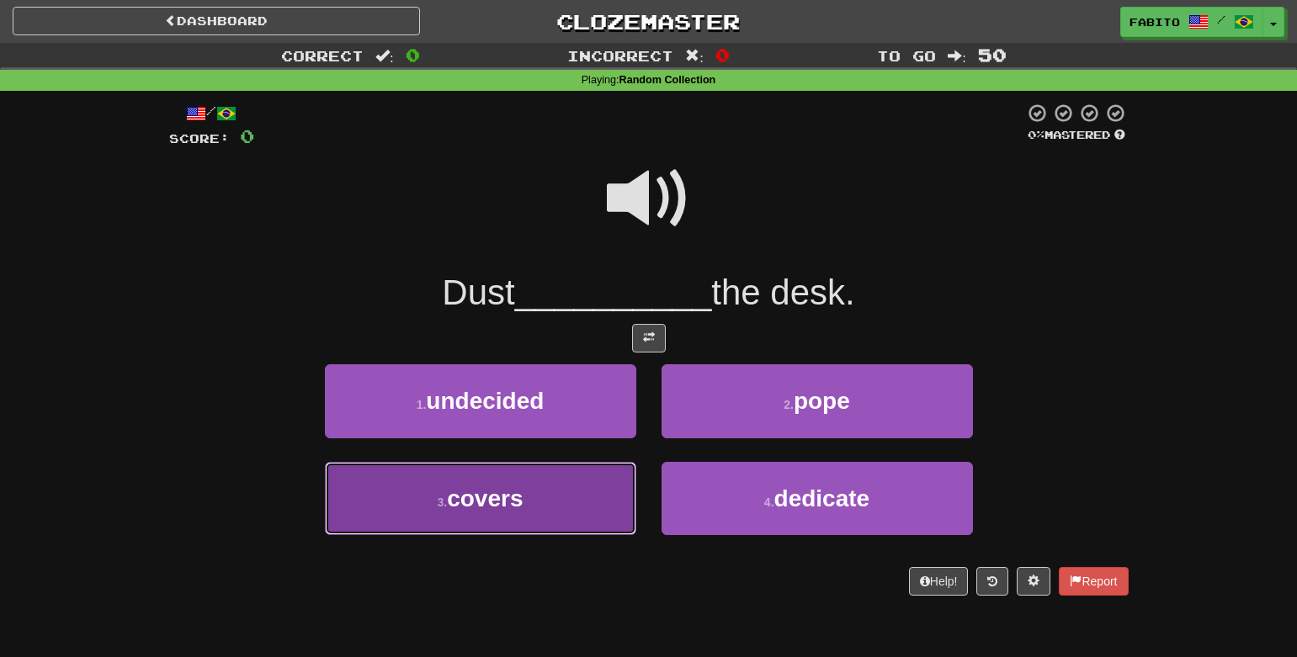
click at [600, 529] on button "3 . covers" at bounding box center [480, 498] width 311 height 73
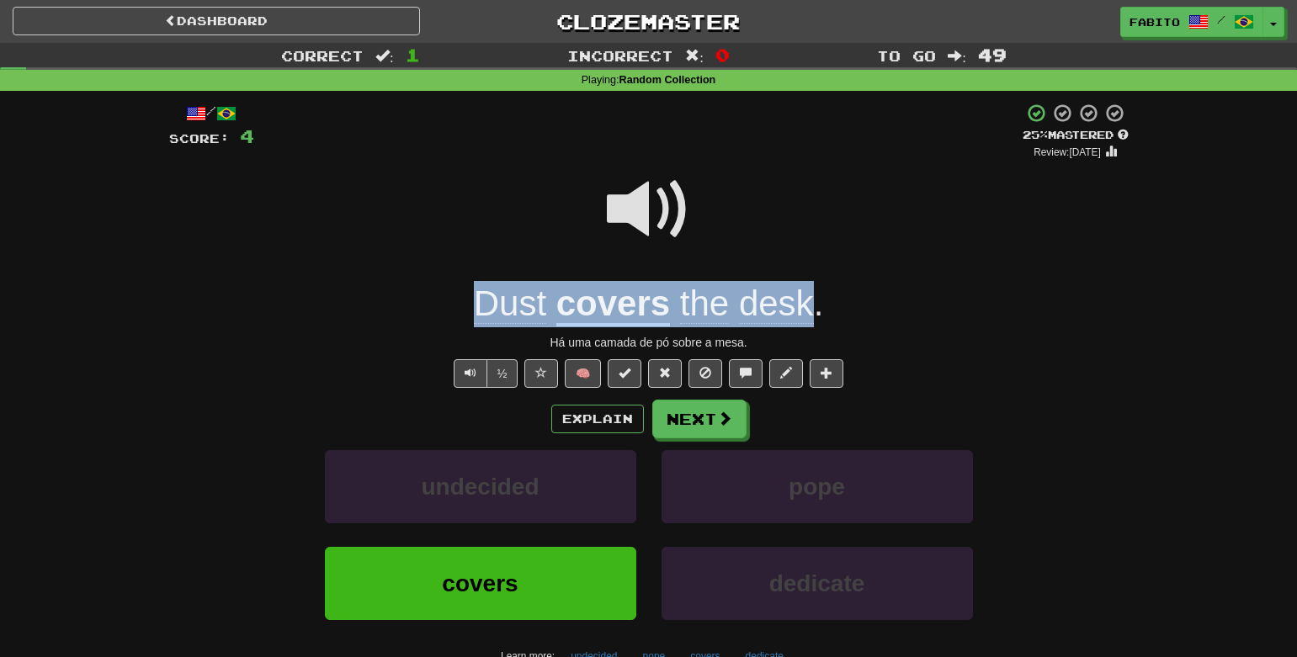
drag, startPoint x: 452, startPoint y: 307, endPoint x: 809, endPoint y: 299, distance: 357.0
click at [809, 299] on div "Dust covers the desk ." at bounding box center [649, 304] width 960 height 46
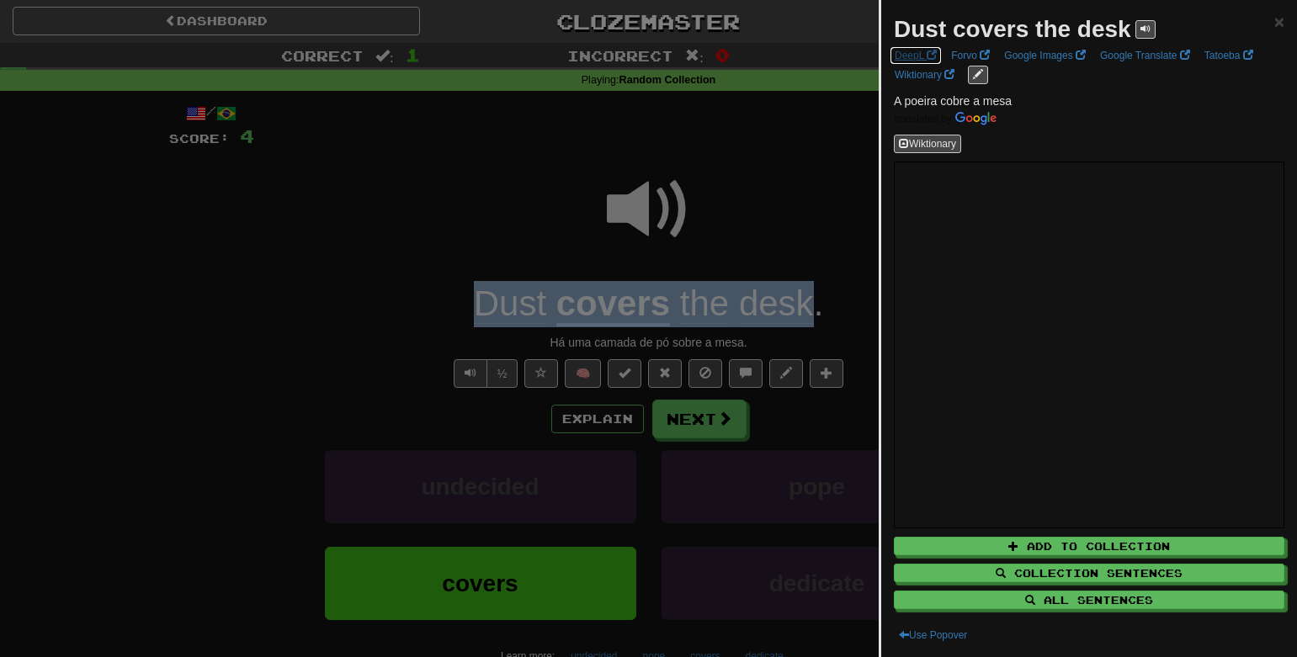
click at [920, 57] on link "DeepL" at bounding box center [916, 55] width 52 height 19
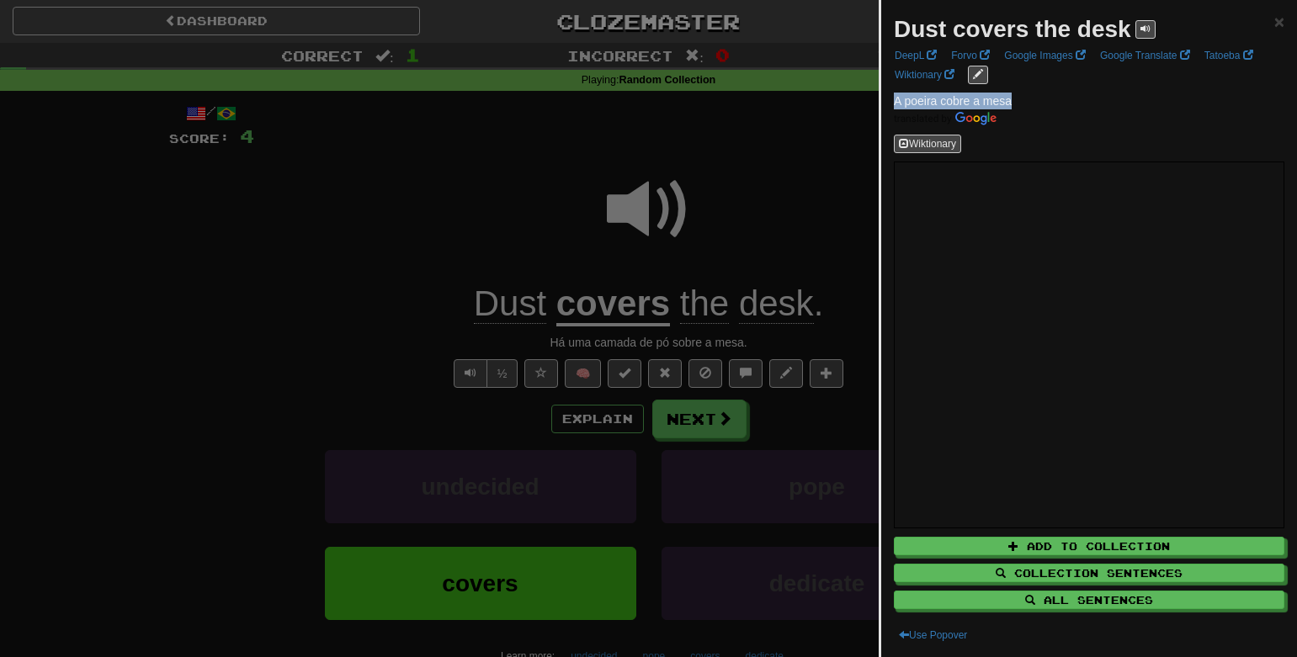
drag, startPoint x: 1014, startPoint y: 98, endPoint x: 894, endPoint y: 93, distance: 120.4
click at [894, 93] on p "A poeira cobre a mesa" at bounding box center [1089, 110] width 391 height 34
copy span "A poeira cobre a mesa"
click at [693, 138] on div at bounding box center [648, 328] width 1297 height 657
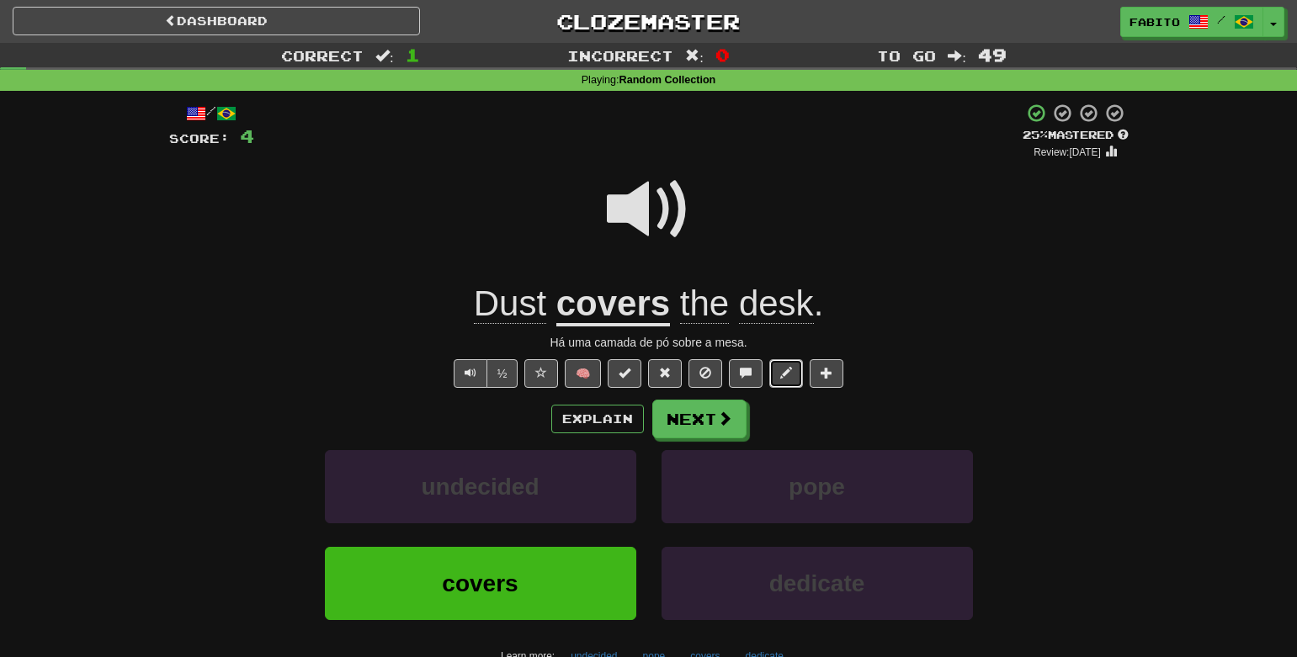
click at [790, 377] on span at bounding box center [786, 373] width 12 height 12
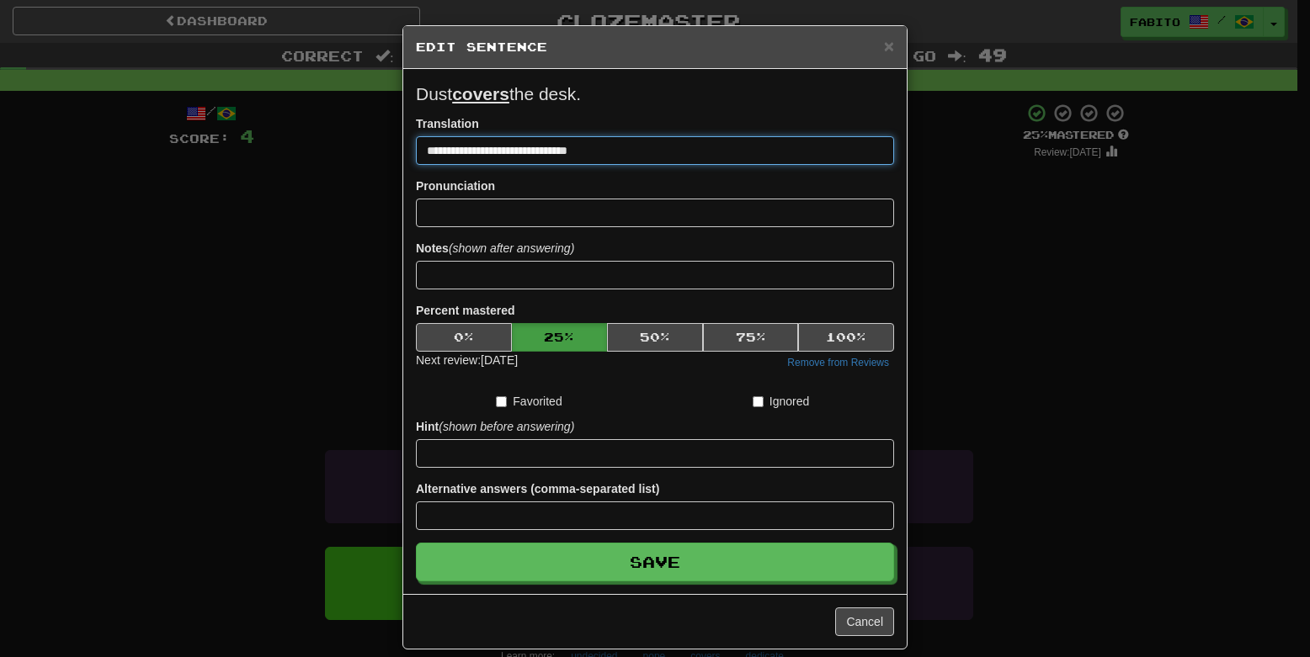
drag, startPoint x: 617, startPoint y: 155, endPoint x: 412, endPoint y: 148, distance: 204.6
click at [416, 148] on input "**********" at bounding box center [655, 150] width 478 height 29
paste input
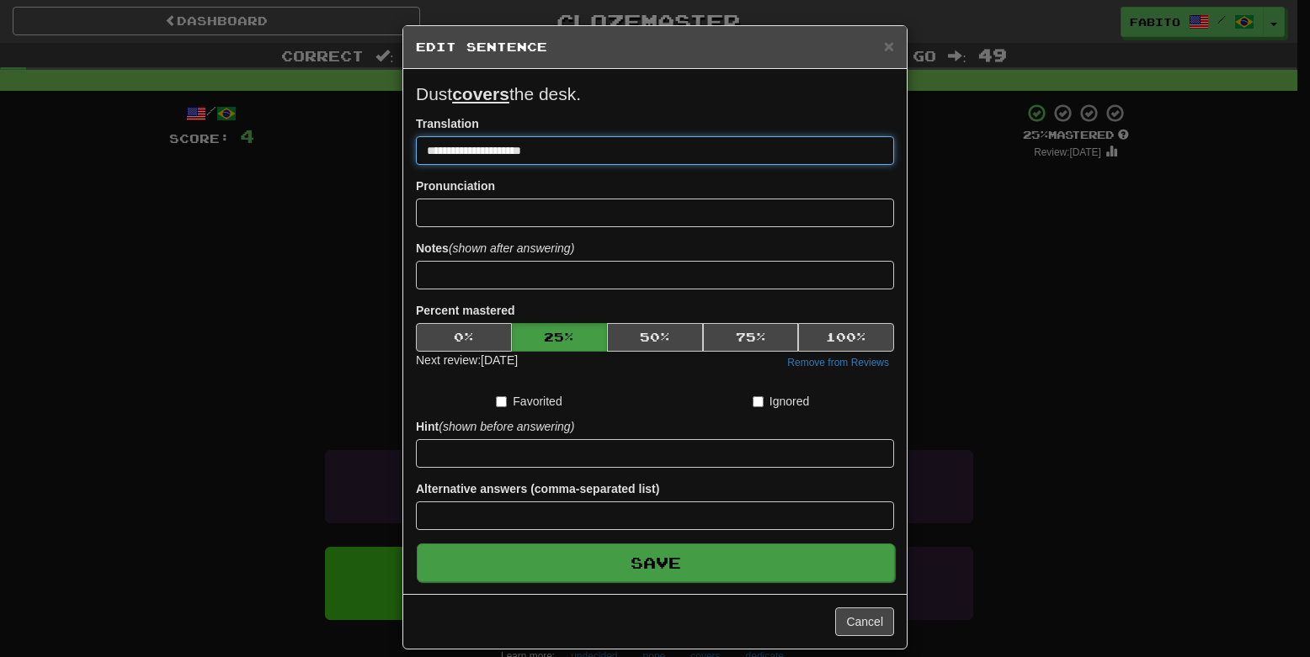
type input "**********"
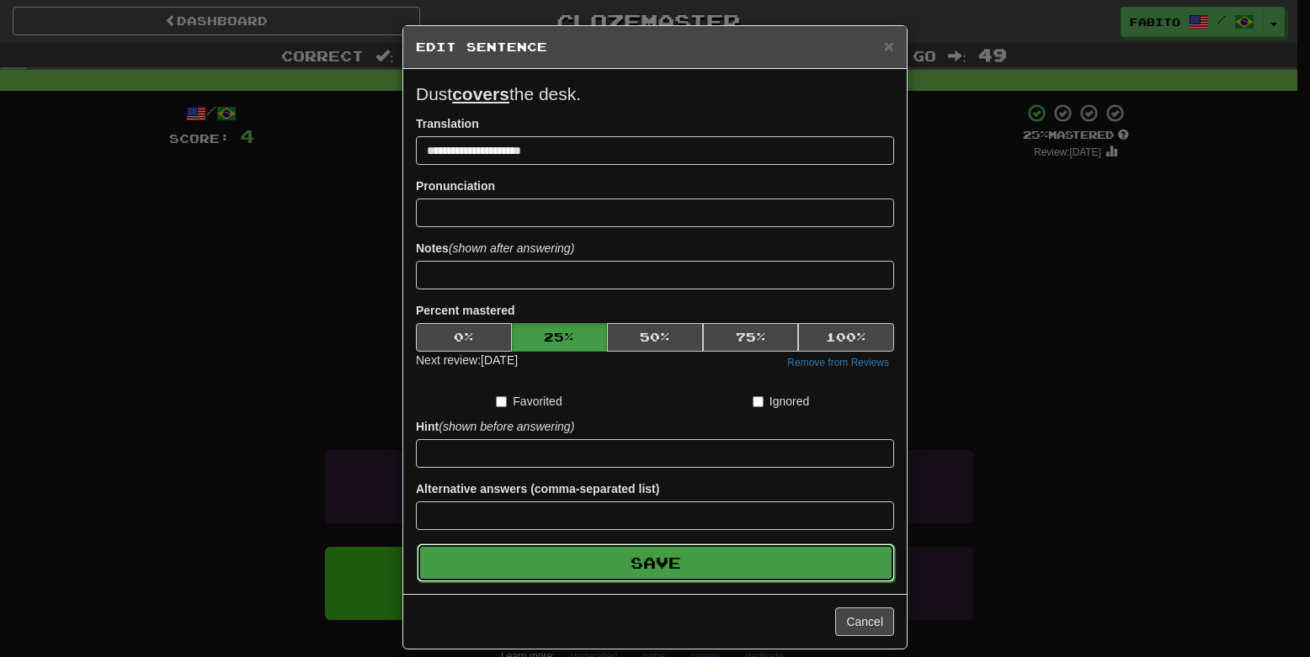
click at [702, 562] on button "Save" at bounding box center [656, 563] width 478 height 39
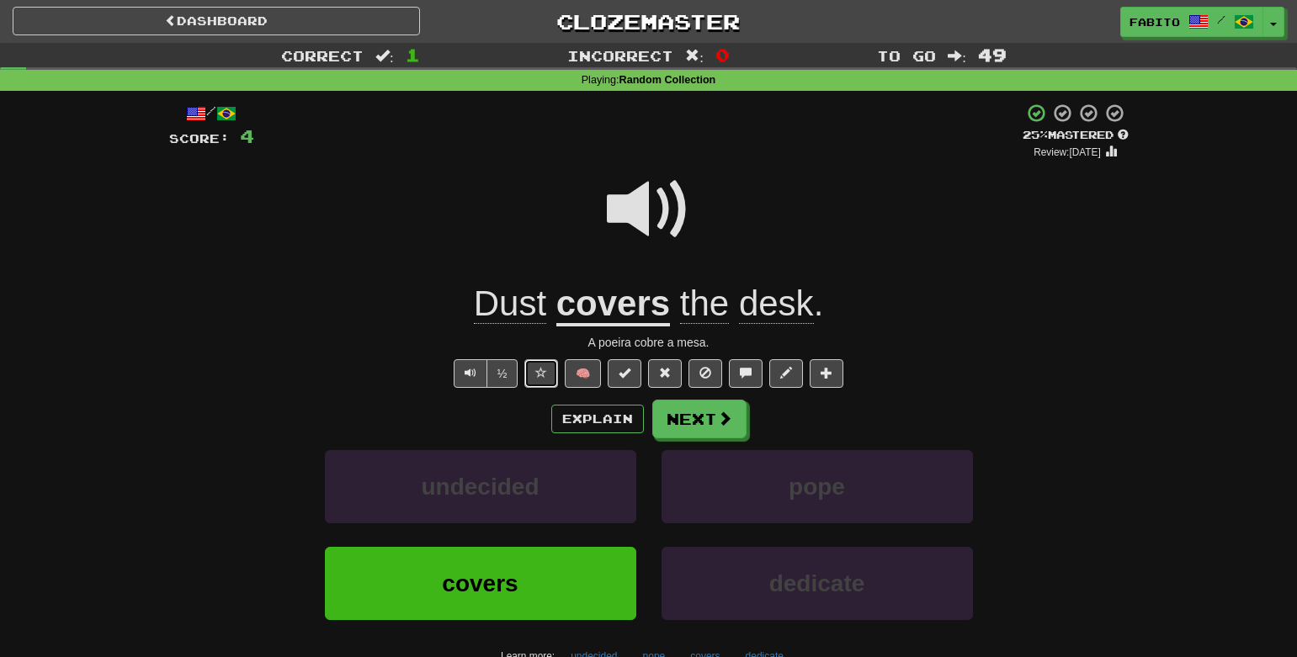
click at [542, 379] on span at bounding box center [541, 373] width 12 height 12
click at [729, 419] on span at bounding box center [725, 419] width 15 height 15
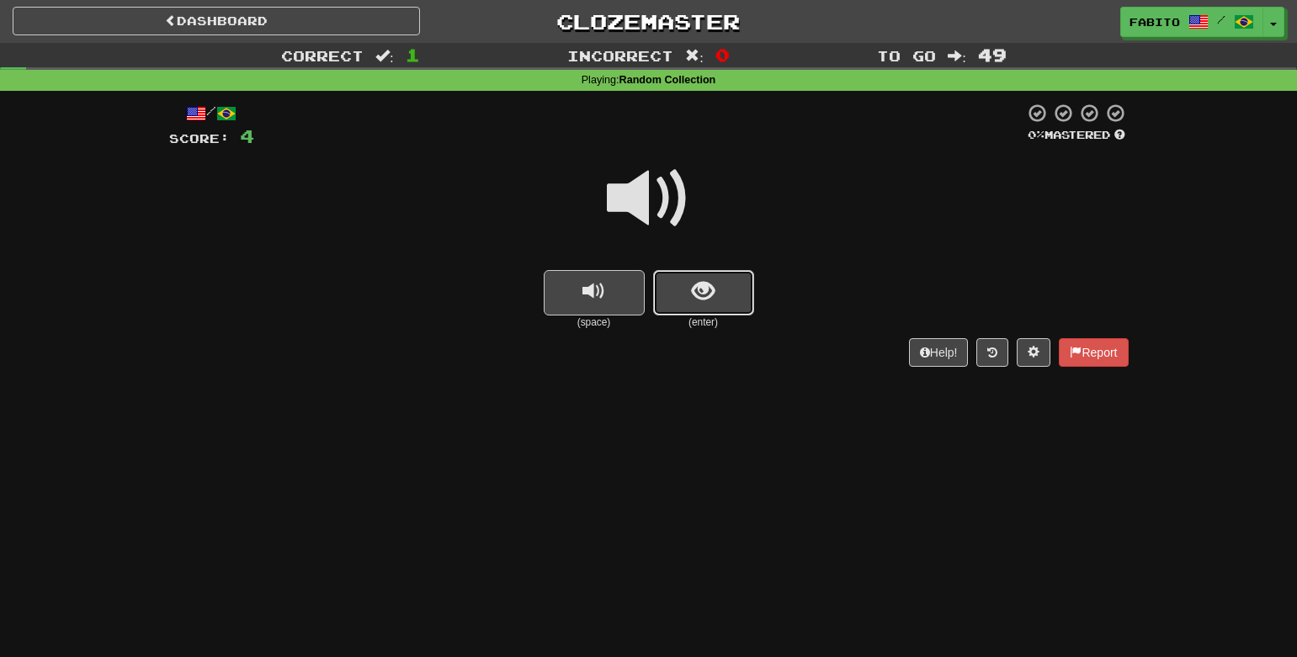
click at [704, 302] on span "show sentence" at bounding box center [703, 291] width 23 height 23
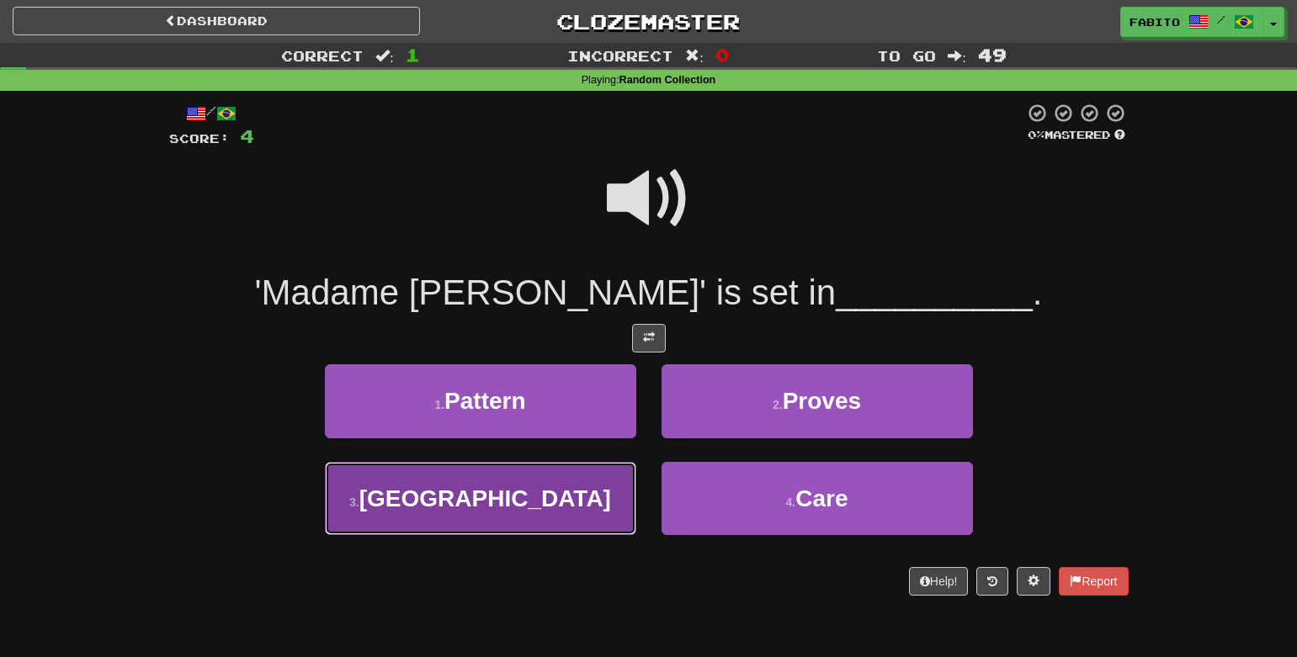
click at [570, 512] on button "3 . Nagasaki" at bounding box center [480, 498] width 311 height 73
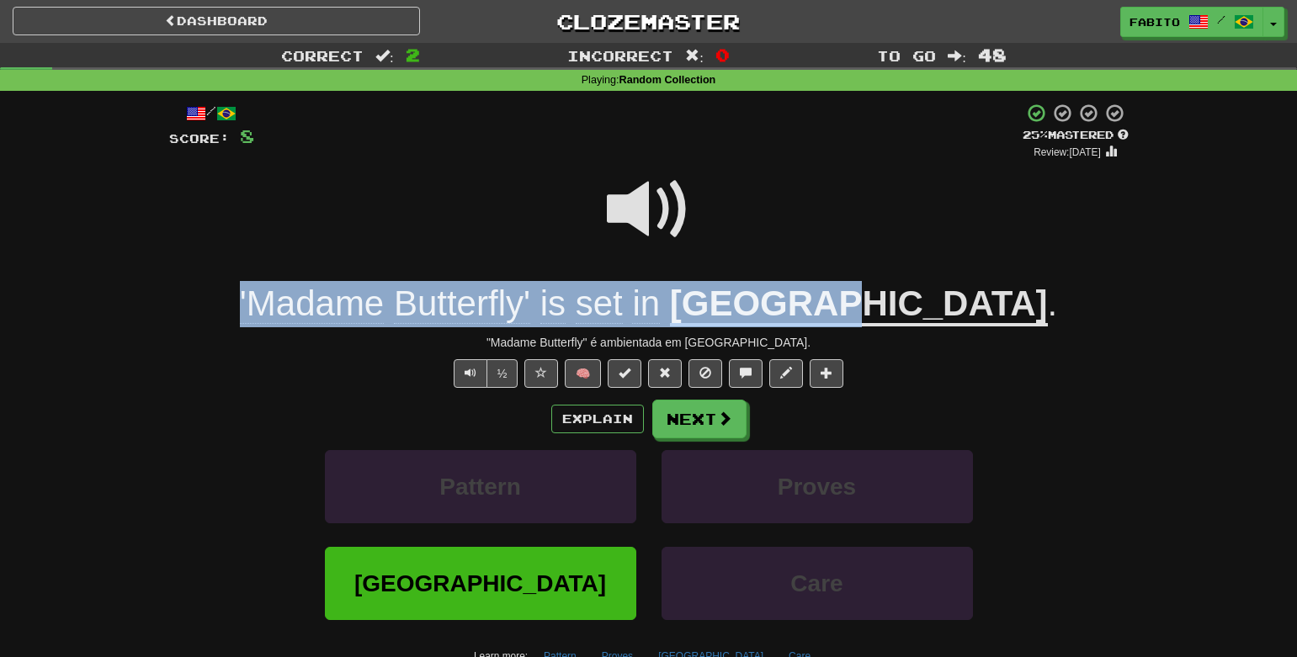
drag, startPoint x: 338, startPoint y: 308, endPoint x: 932, endPoint y: 321, distance: 593.5
click at [932, 321] on div "'Madame Butterfly' is set in Nagasaki ." at bounding box center [649, 304] width 960 height 46
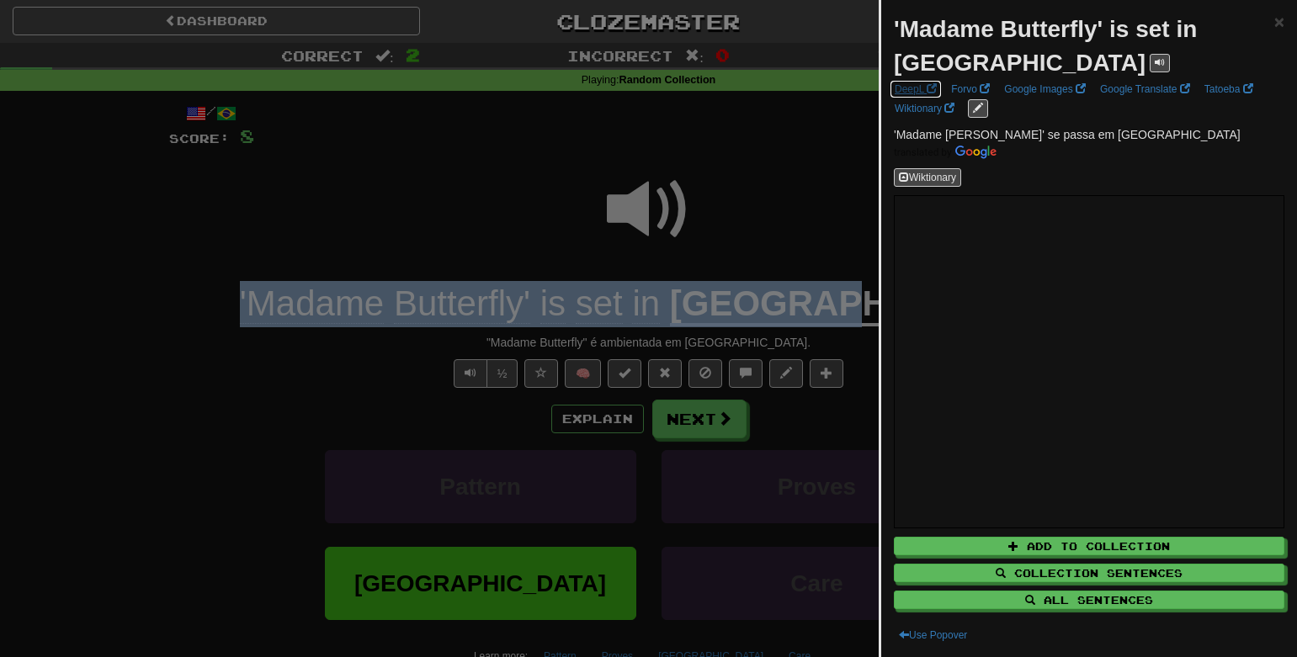
click at [905, 92] on link "DeepL" at bounding box center [916, 89] width 52 height 19
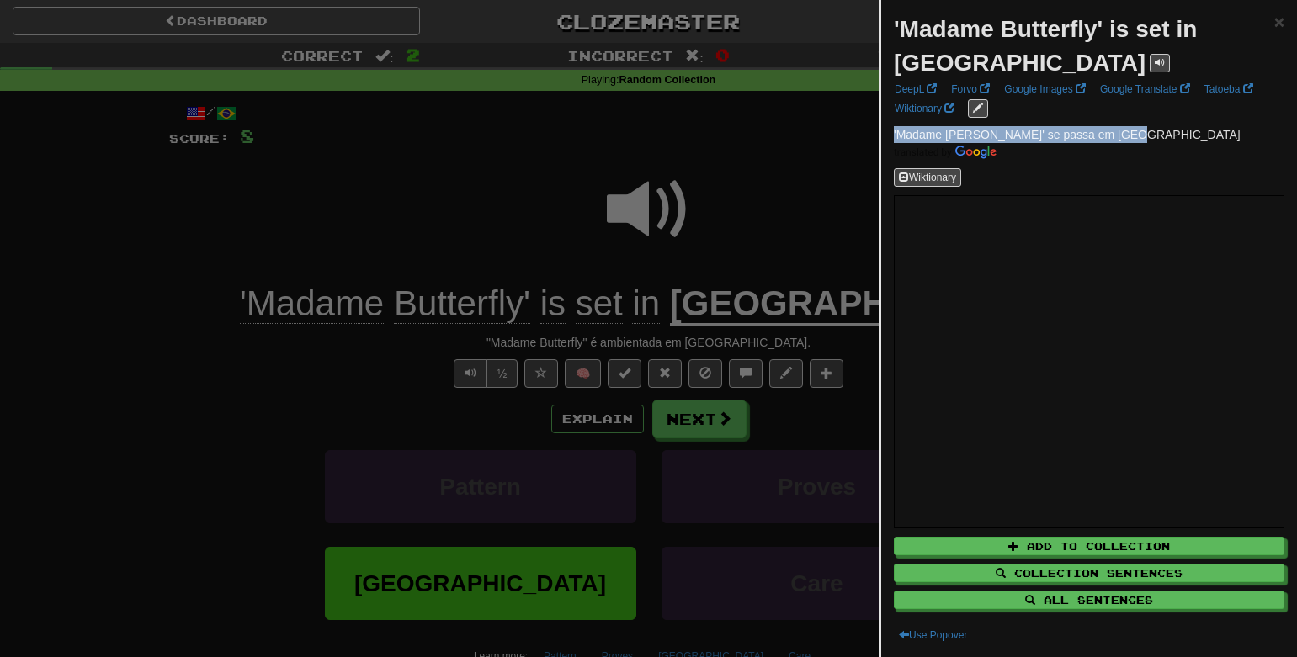
drag, startPoint x: 1115, startPoint y: 132, endPoint x: 888, endPoint y: 136, distance: 227.3
click at [888, 136] on div "'Madame Butterfly' is set in Nagasaki × DeepL Forvo Google Images Google Transl…" at bounding box center [1089, 328] width 416 height 657
copy span "'Madame Butterfly' se passa em Nagasaki"
click at [763, 241] on div at bounding box center [648, 328] width 1297 height 657
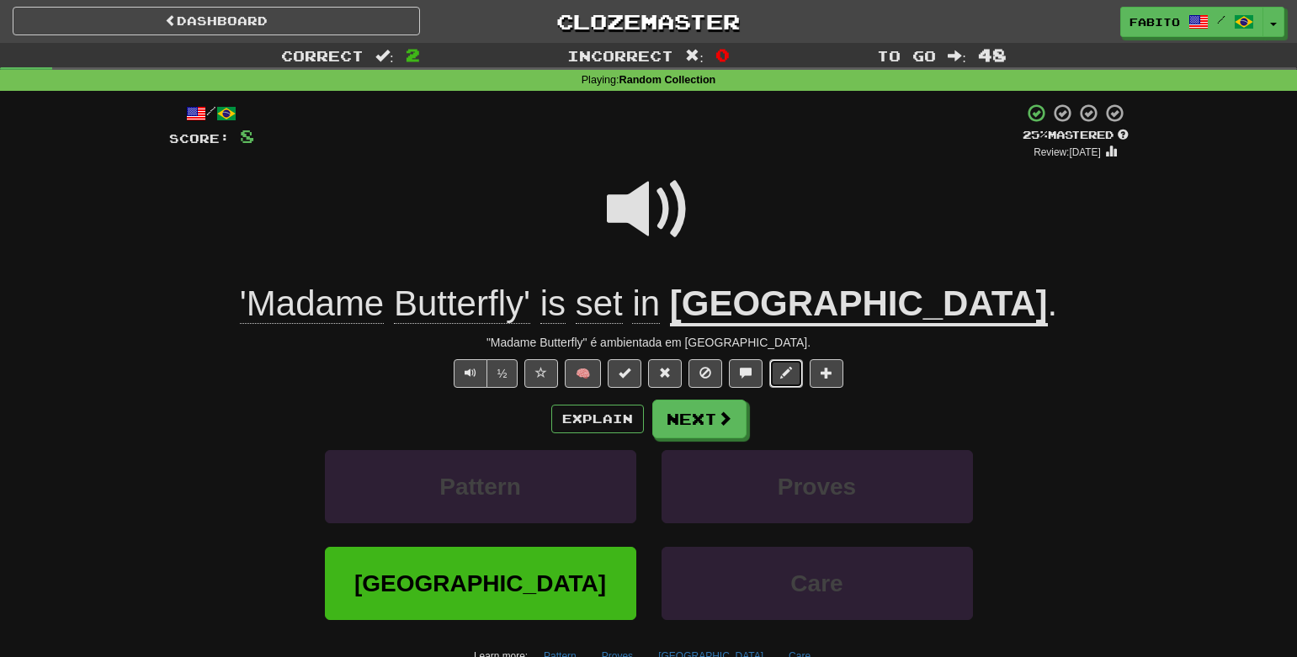
click at [787, 381] on button at bounding box center [786, 373] width 34 height 29
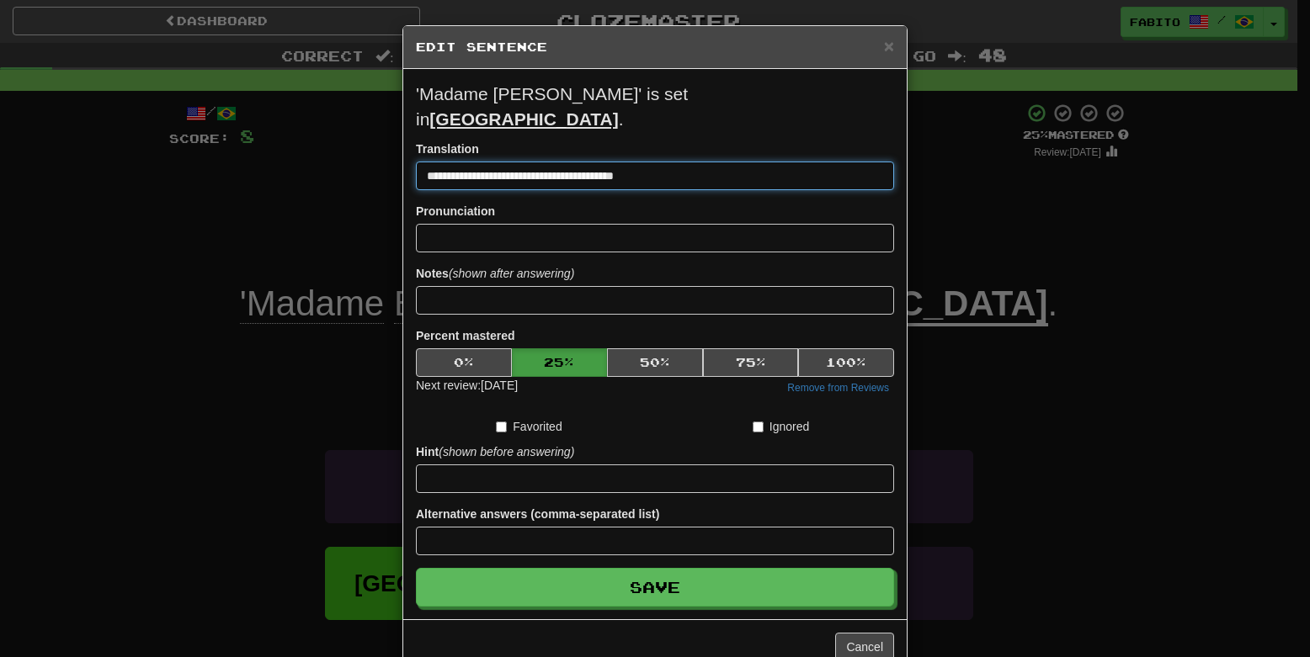
drag, startPoint x: 667, startPoint y: 149, endPoint x: 271, endPoint y: 152, distance: 396.5
click at [271, 152] on div "**********" at bounding box center [655, 328] width 1310 height 657
paste input
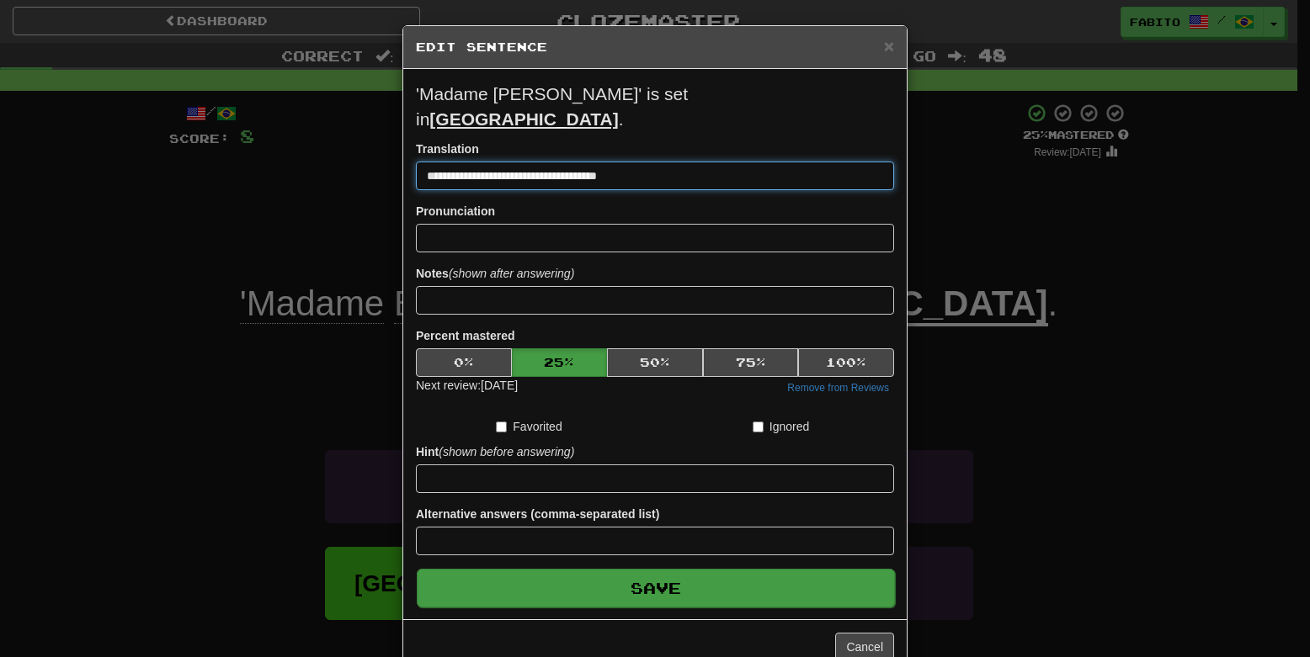
type input "**********"
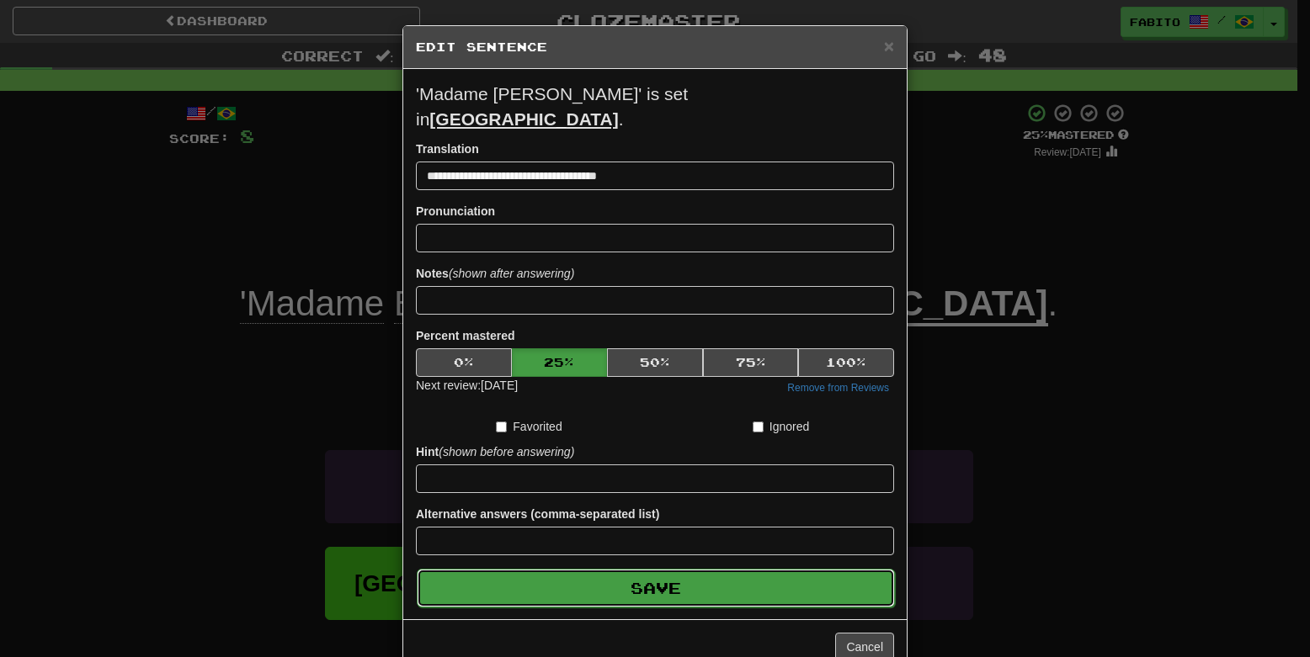
click at [731, 569] on button "Save" at bounding box center [656, 588] width 478 height 39
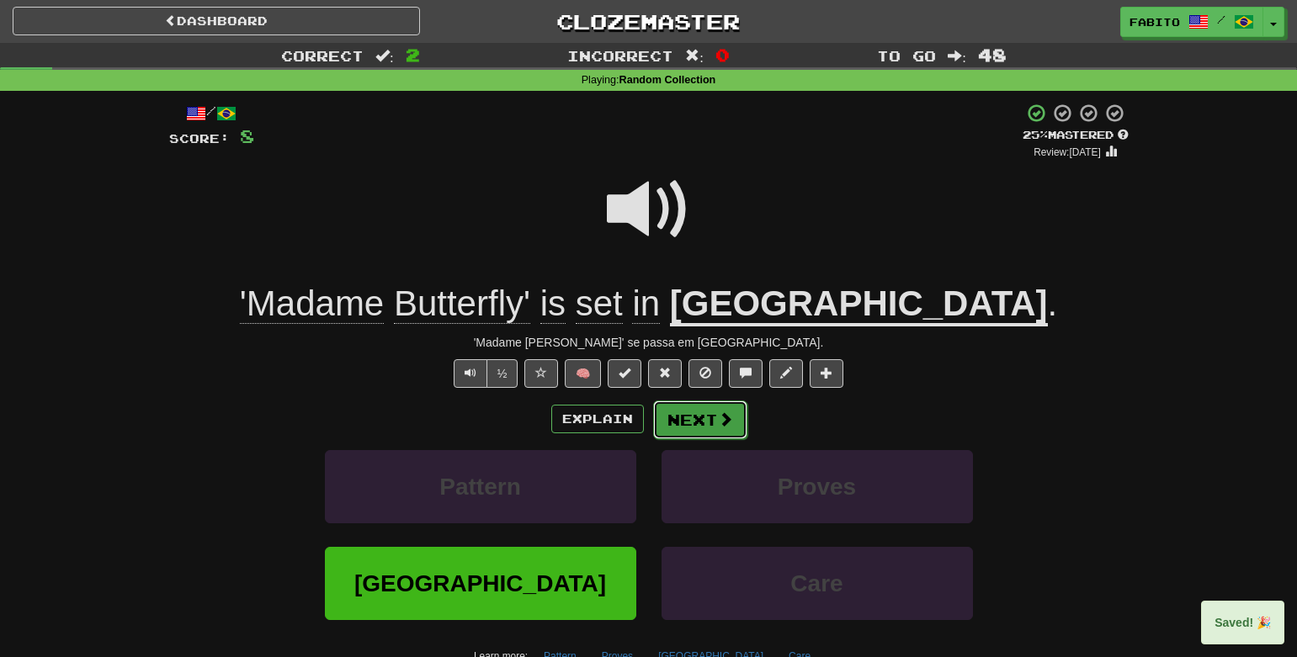
click at [692, 431] on button "Next" at bounding box center [700, 420] width 94 height 39
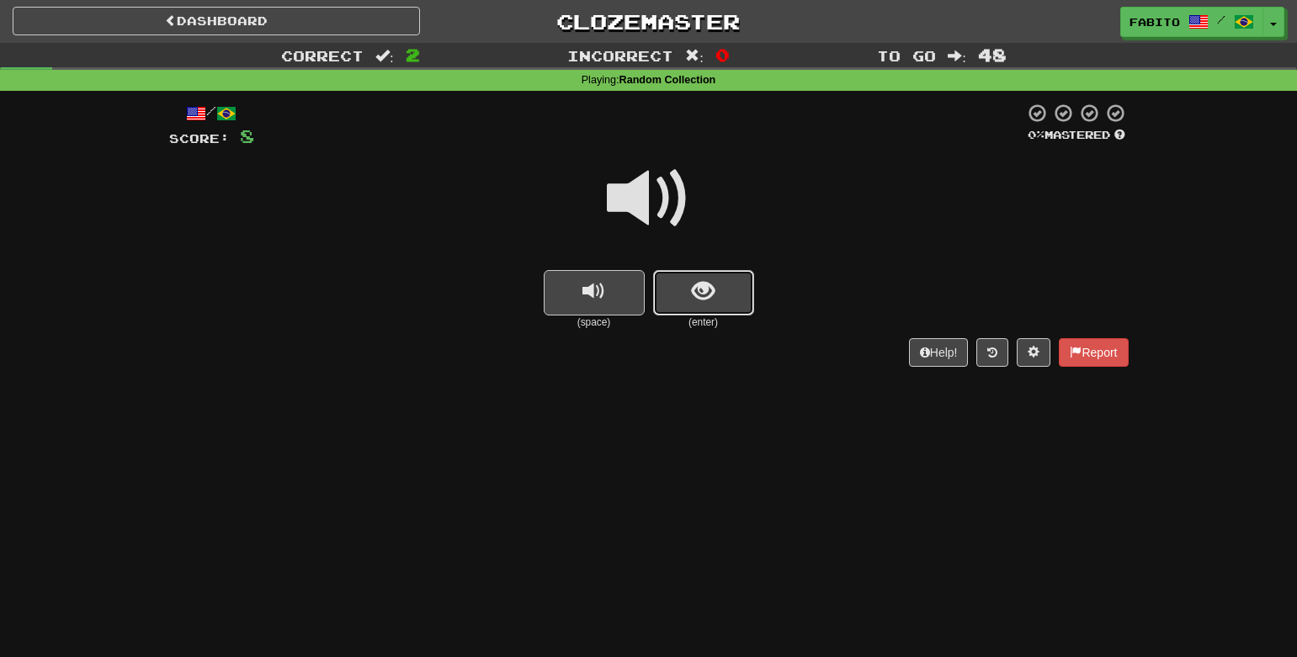
click at [736, 295] on button "show sentence" at bounding box center [703, 292] width 101 height 45
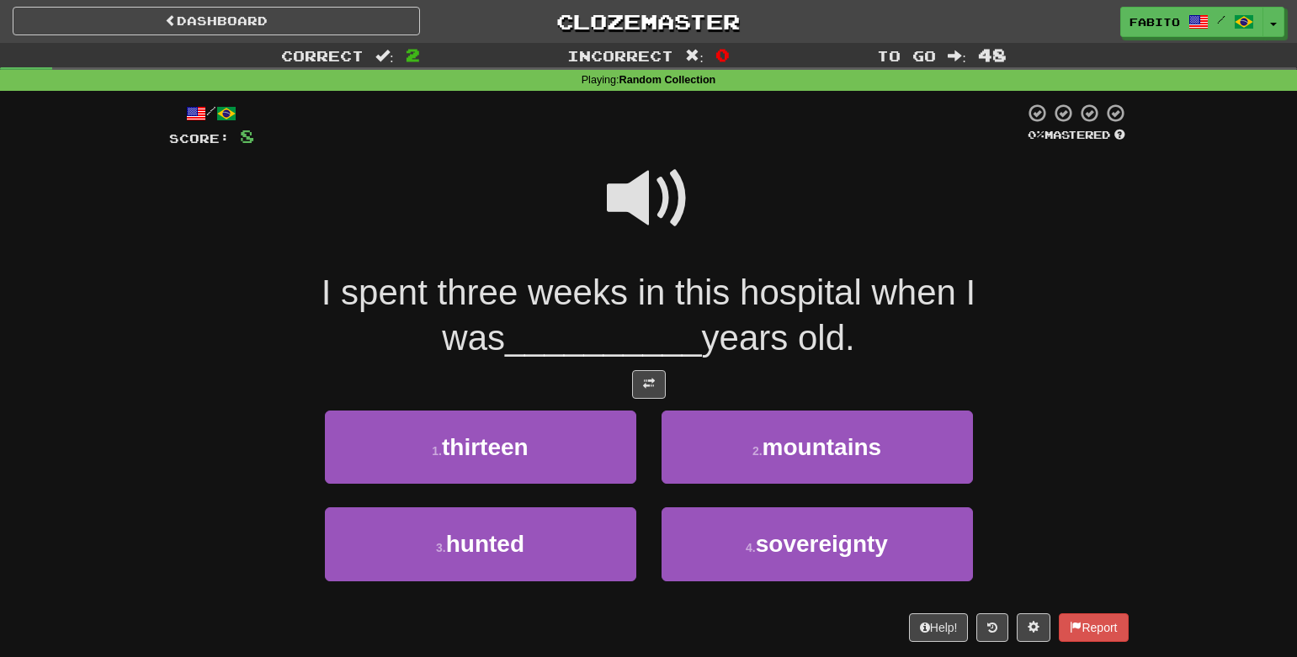
click at [677, 185] on span at bounding box center [649, 199] width 84 height 84
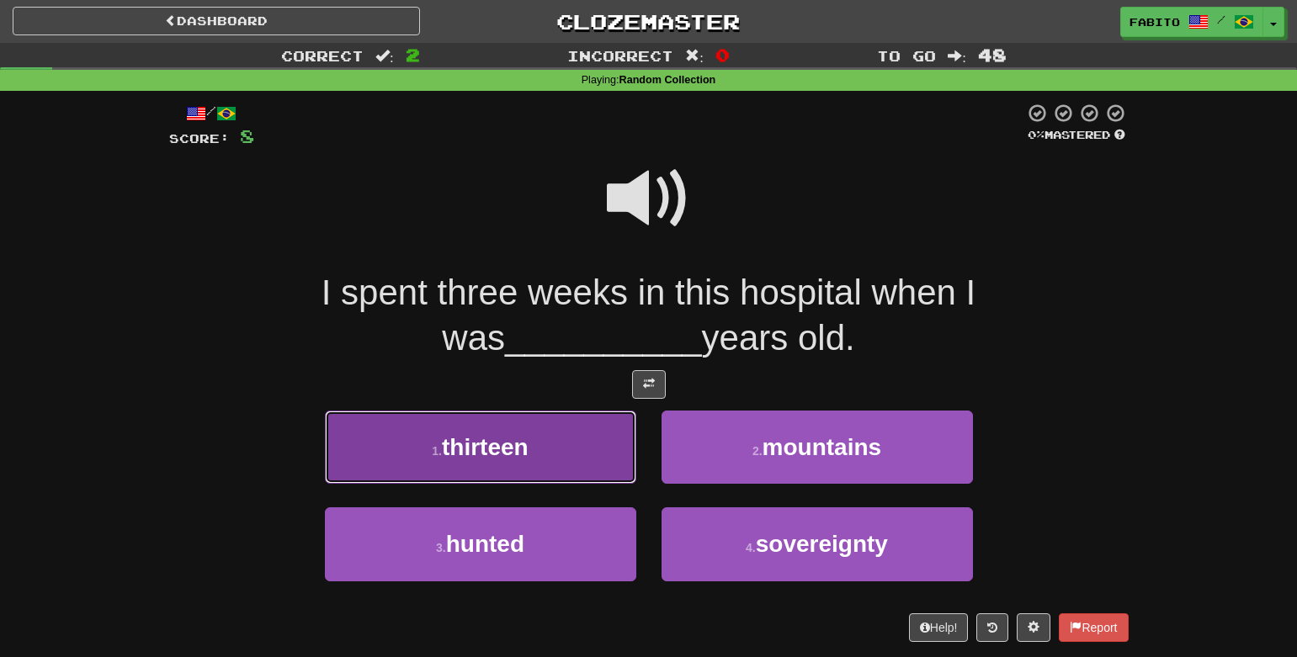
click at [576, 454] on button "1 . thirteen" at bounding box center [480, 447] width 311 height 73
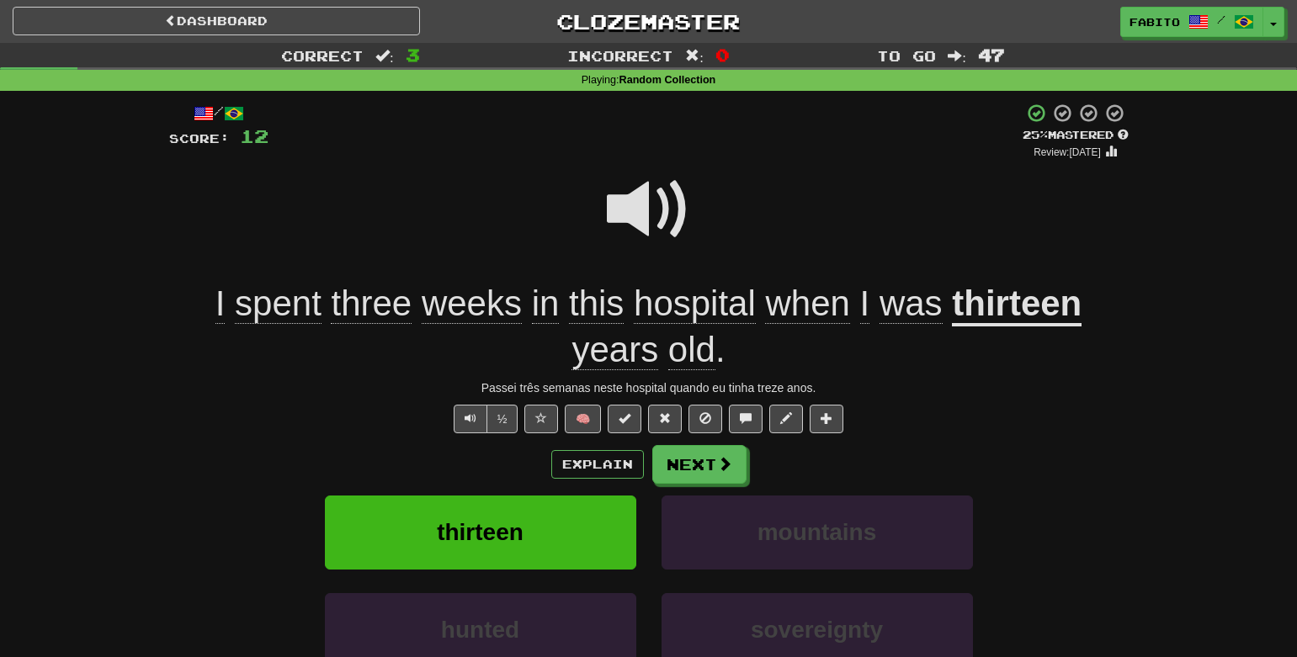
click at [636, 224] on span at bounding box center [649, 210] width 84 height 84
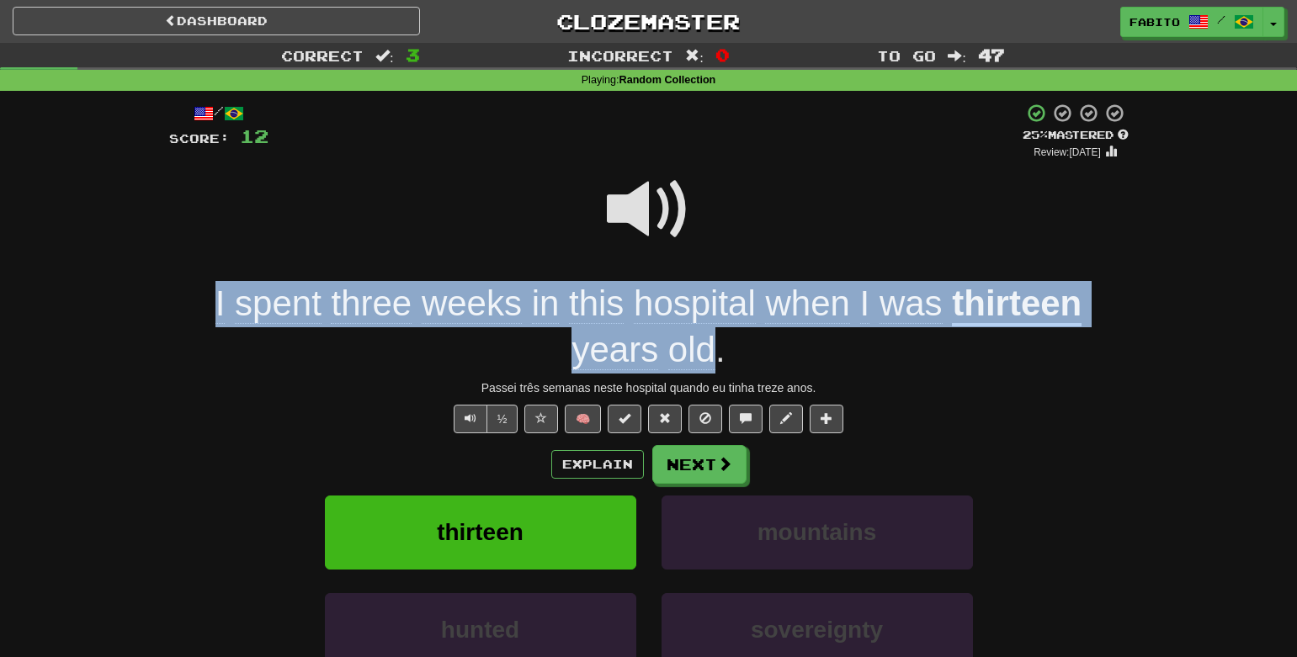
drag, startPoint x: 719, startPoint y: 353, endPoint x: 211, endPoint y: 303, distance: 510.0
click at [211, 303] on div "I spent three weeks in this hospital when I was thirteen years old ." at bounding box center [649, 327] width 960 height 92
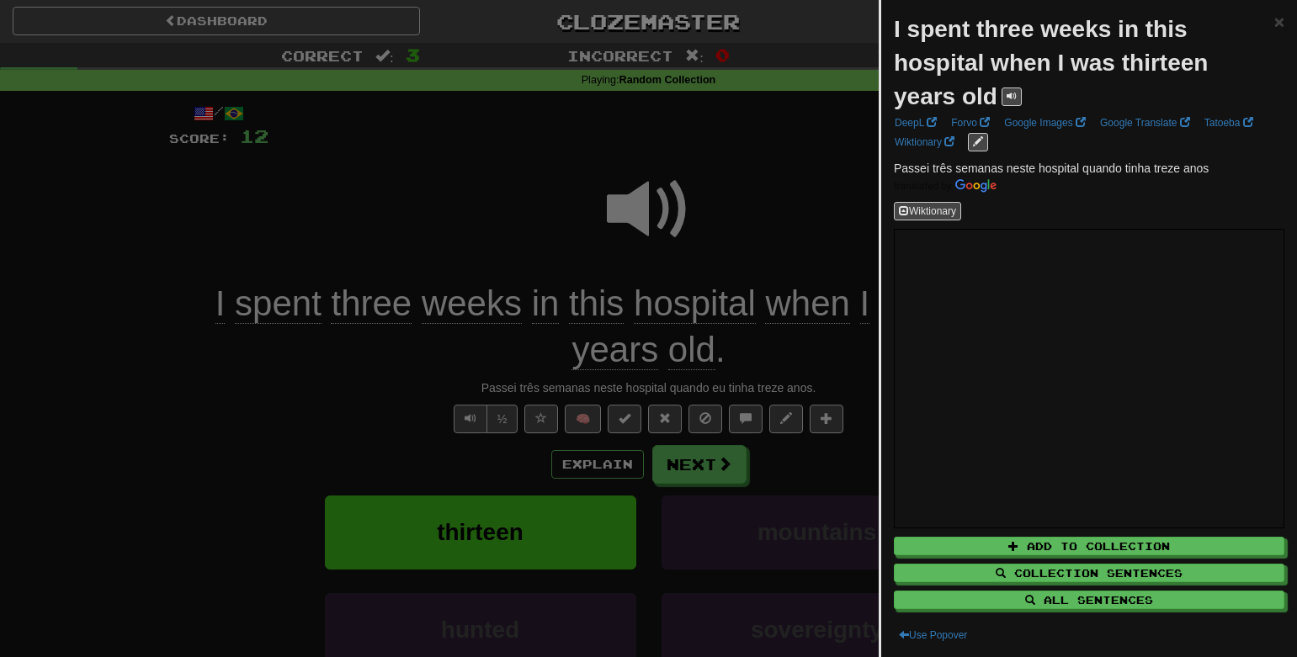
click at [333, 214] on div at bounding box center [648, 328] width 1297 height 657
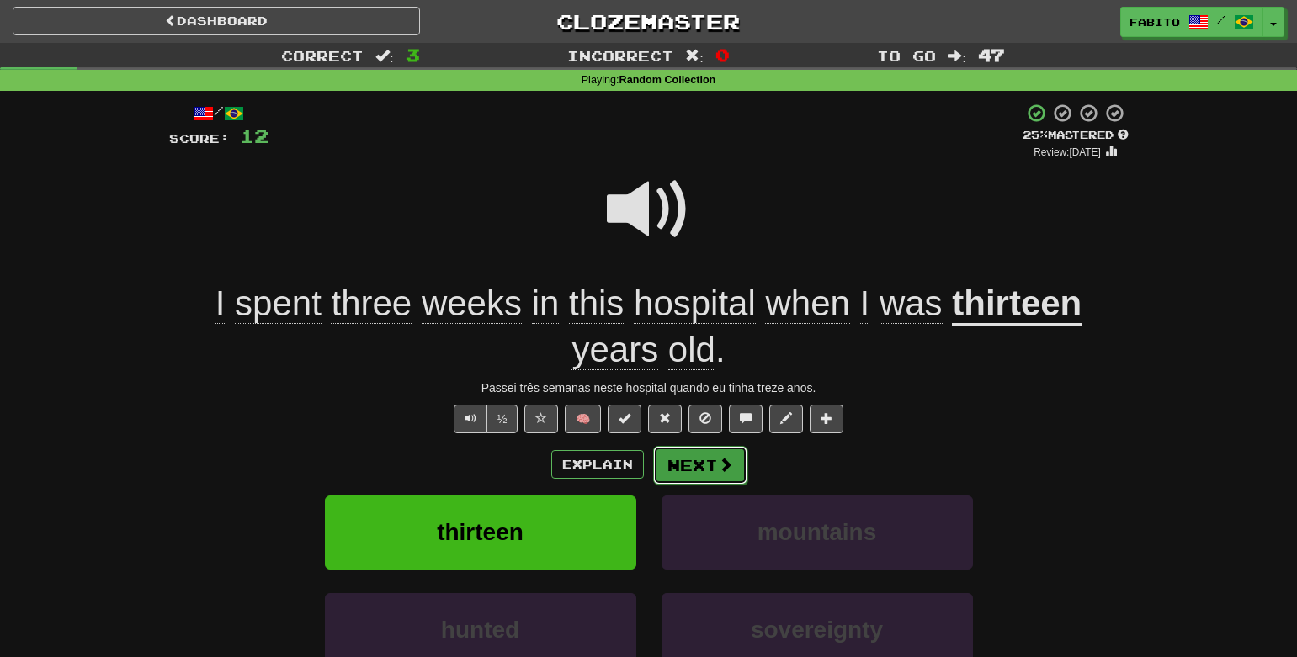
click at [712, 470] on button "Next" at bounding box center [700, 465] width 94 height 39
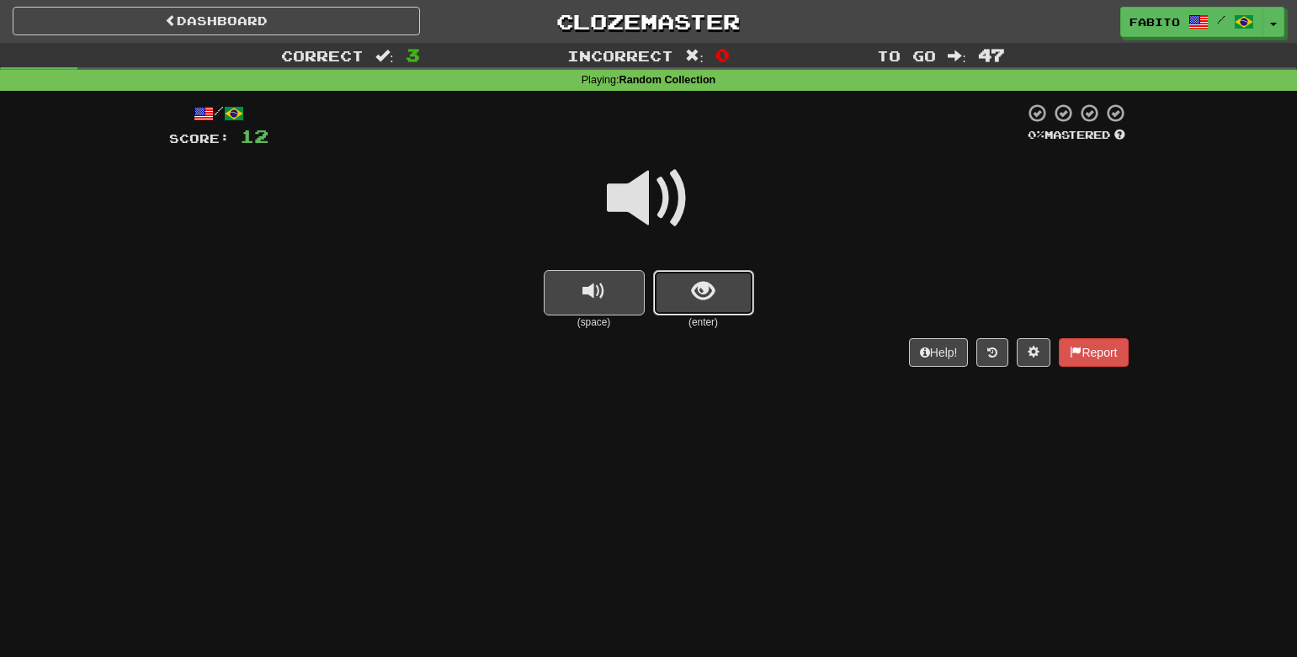
click at [710, 293] on span "show sentence" at bounding box center [703, 291] width 23 height 23
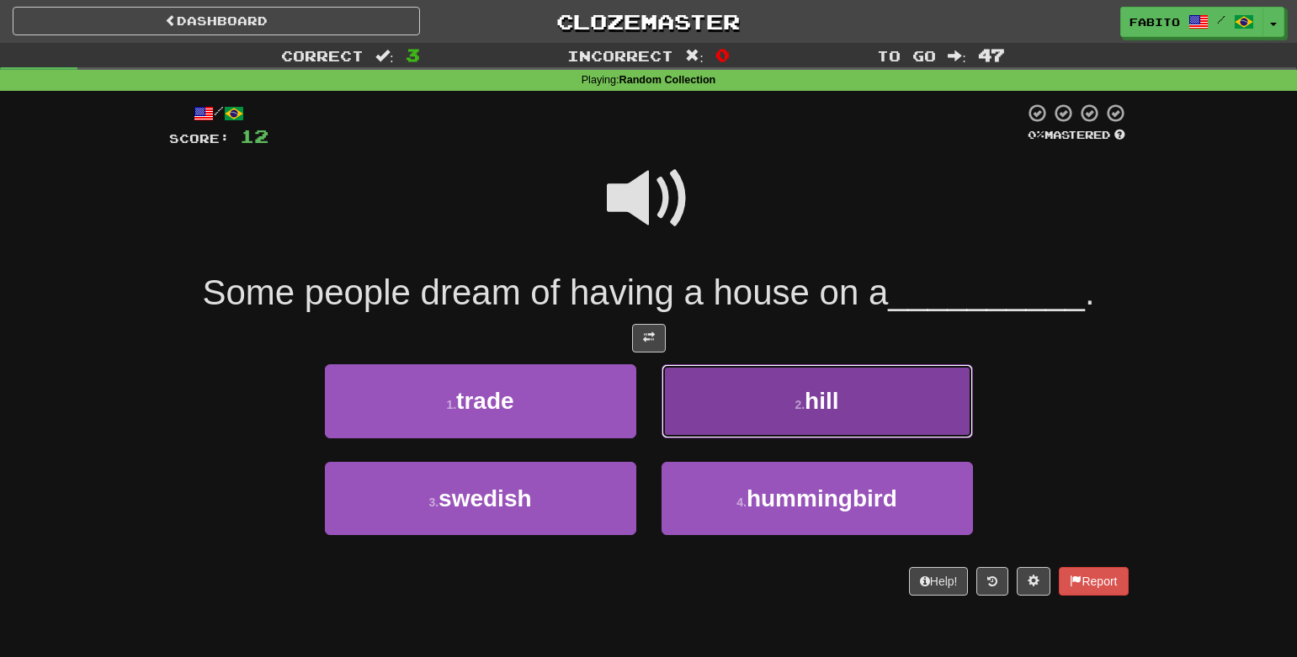
click at [774, 386] on button "2 . hill" at bounding box center [817, 400] width 311 height 73
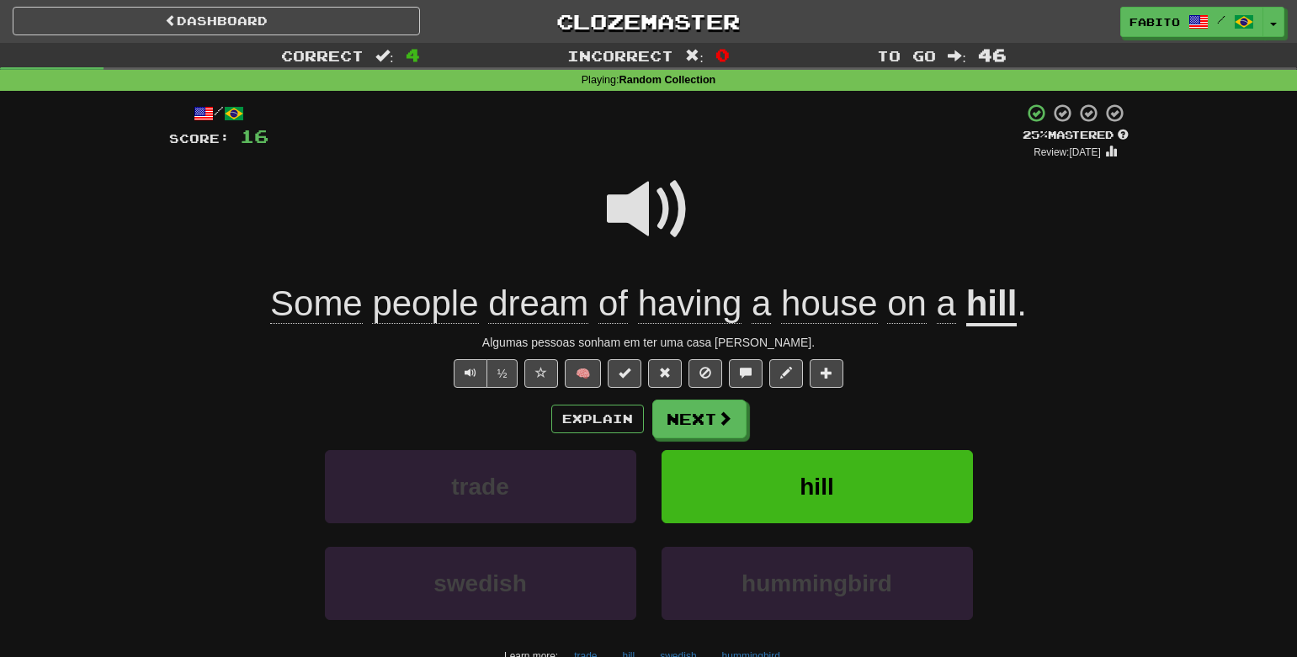
click at [653, 213] on span at bounding box center [649, 210] width 84 height 84
click at [698, 413] on button "Next" at bounding box center [700, 420] width 94 height 39
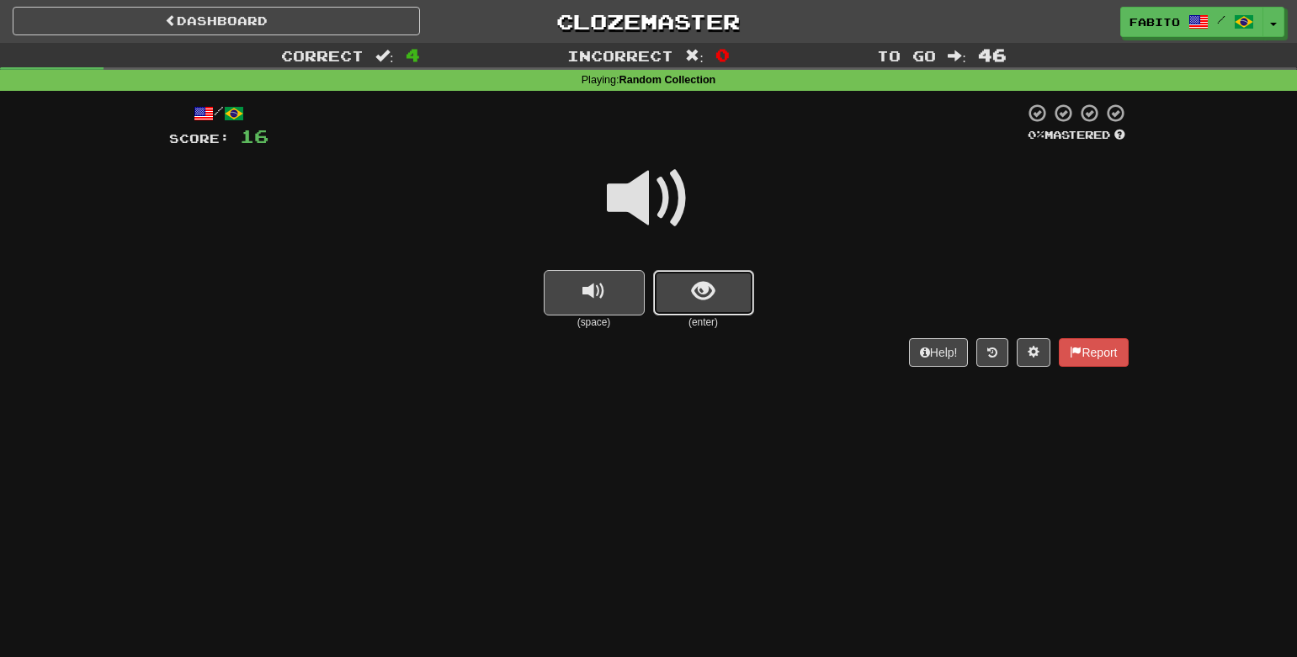
click at [689, 282] on button "show sentence" at bounding box center [703, 292] width 101 height 45
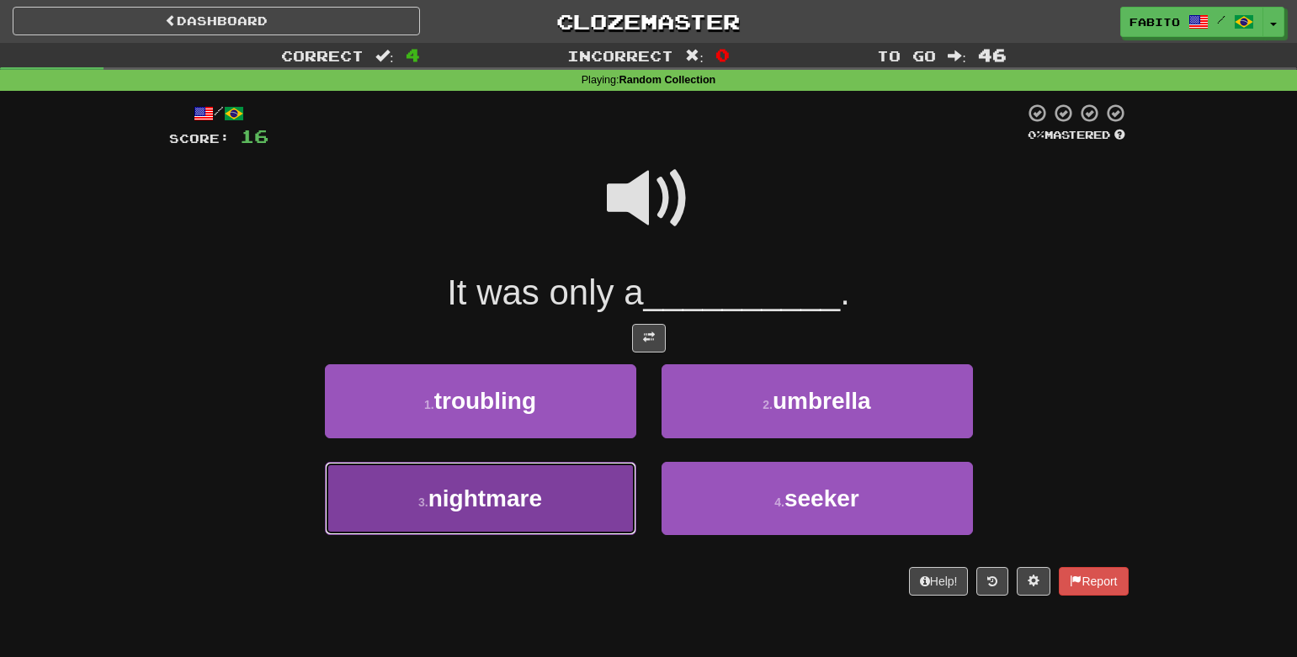
click at [540, 507] on span "nightmare" at bounding box center [485, 499] width 114 height 26
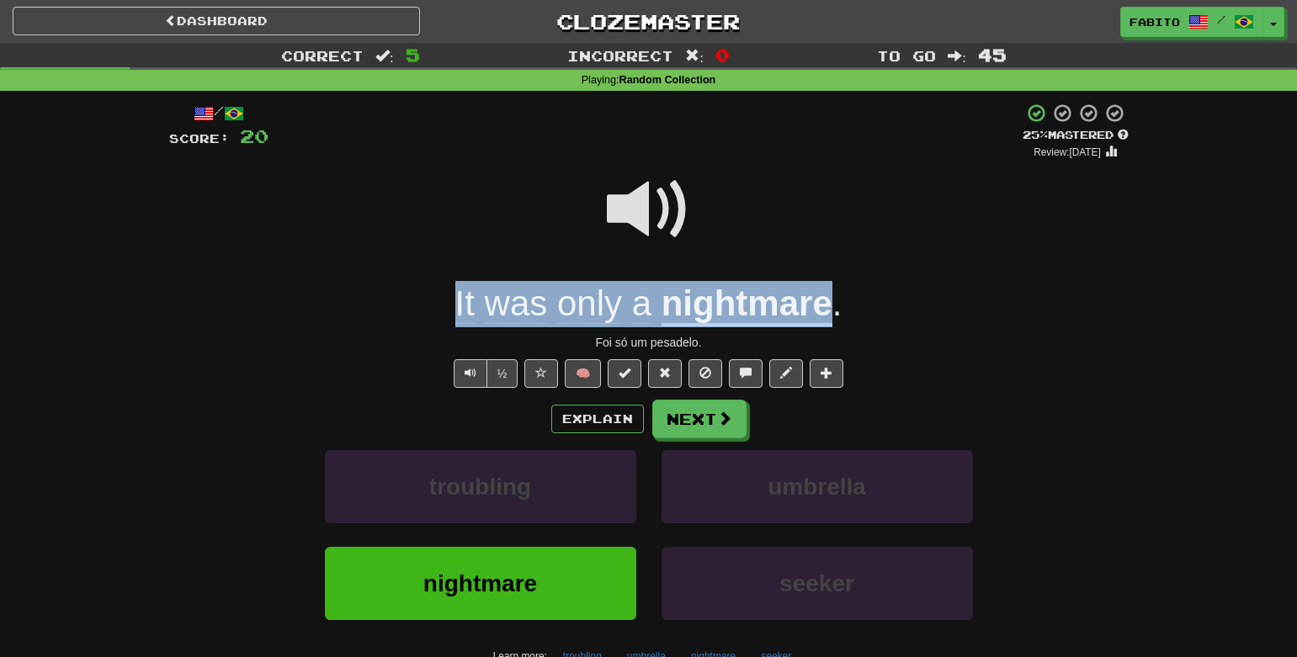
drag, startPoint x: 403, startPoint y: 301, endPoint x: 828, endPoint y: 311, distance: 425.2
click at [828, 311] on div "It was only a nightmare ." at bounding box center [649, 304] width 960 height 46
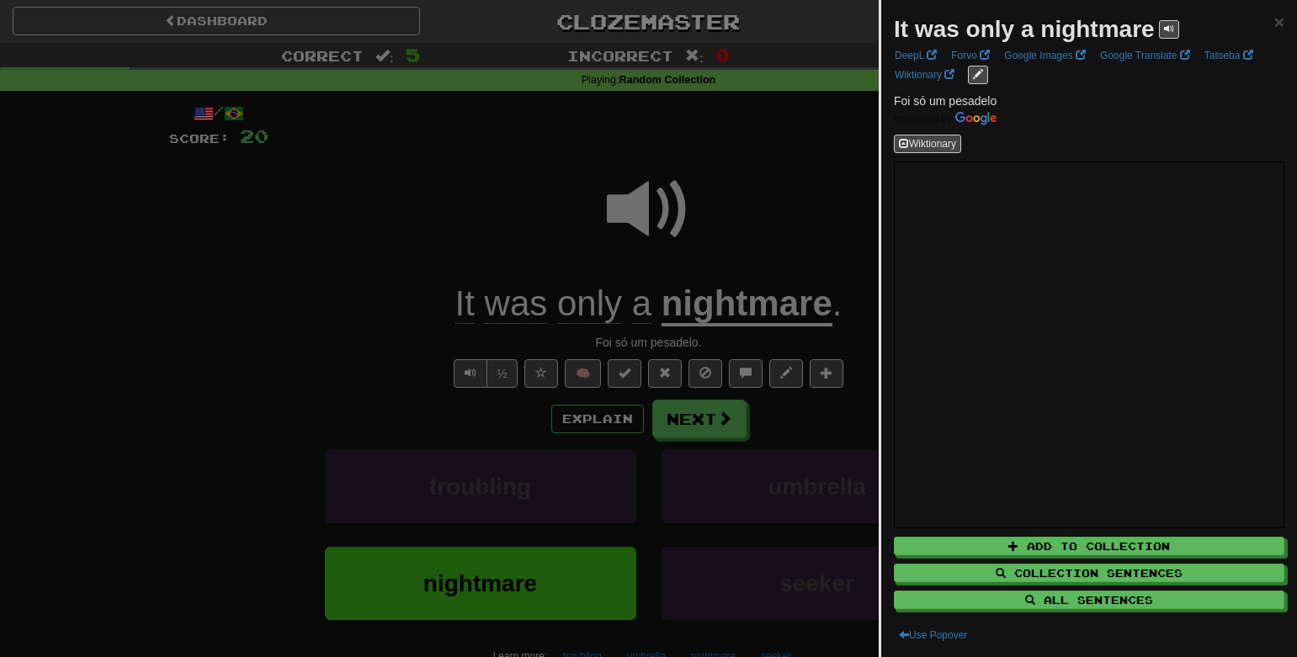
click at [818, 177] on div at bounding box center [648, 328] width 1297 height 657
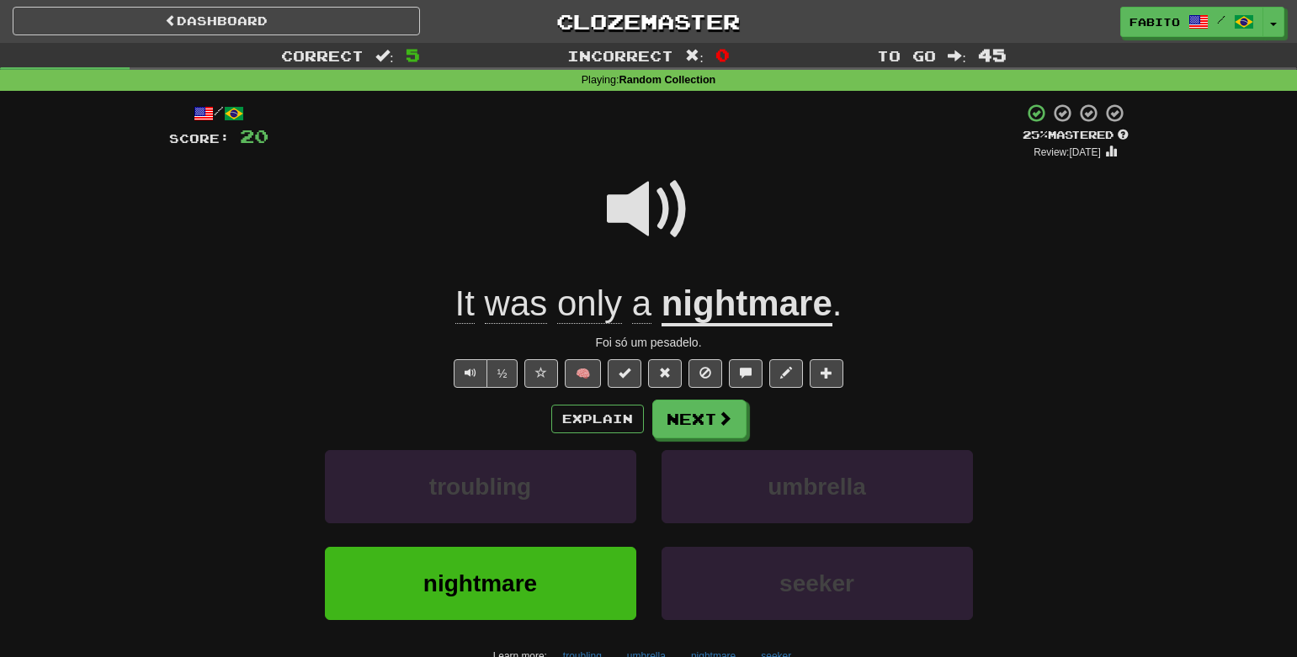
click at [782, 308] on u "nightmare" at bounding box center [747, 305] width 171 height 43
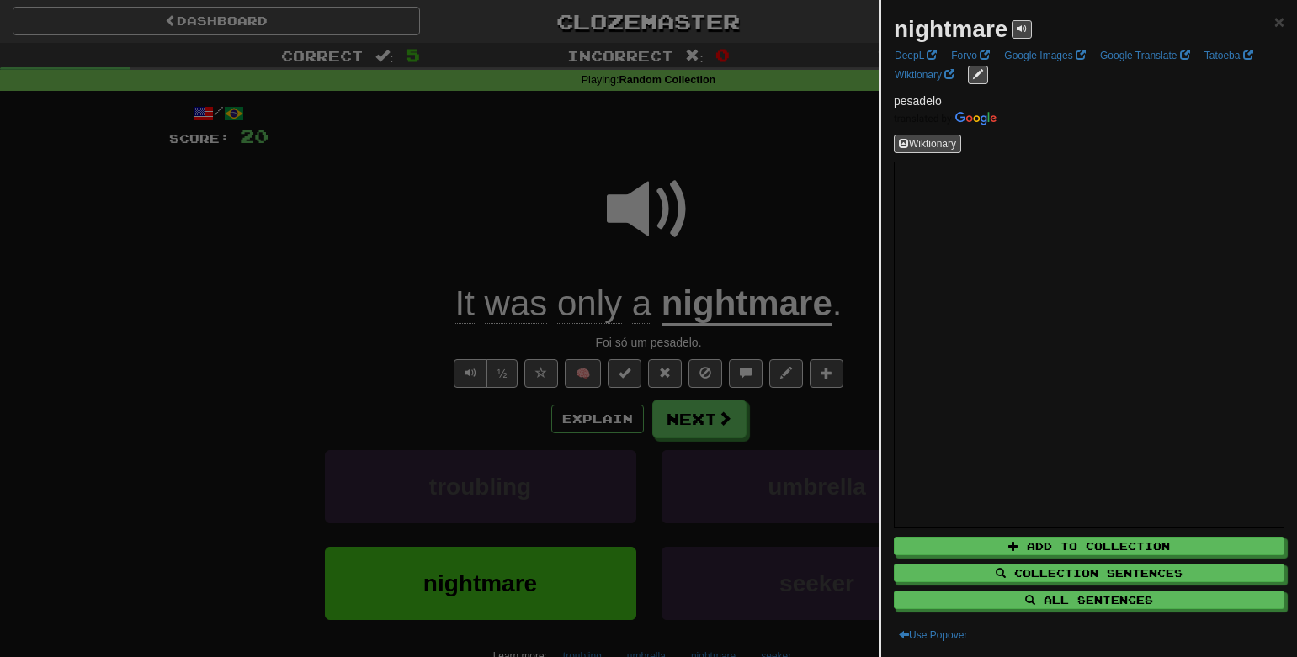
click at [757, 162] on div at bounding box center [648, 328] width 1297 height 657
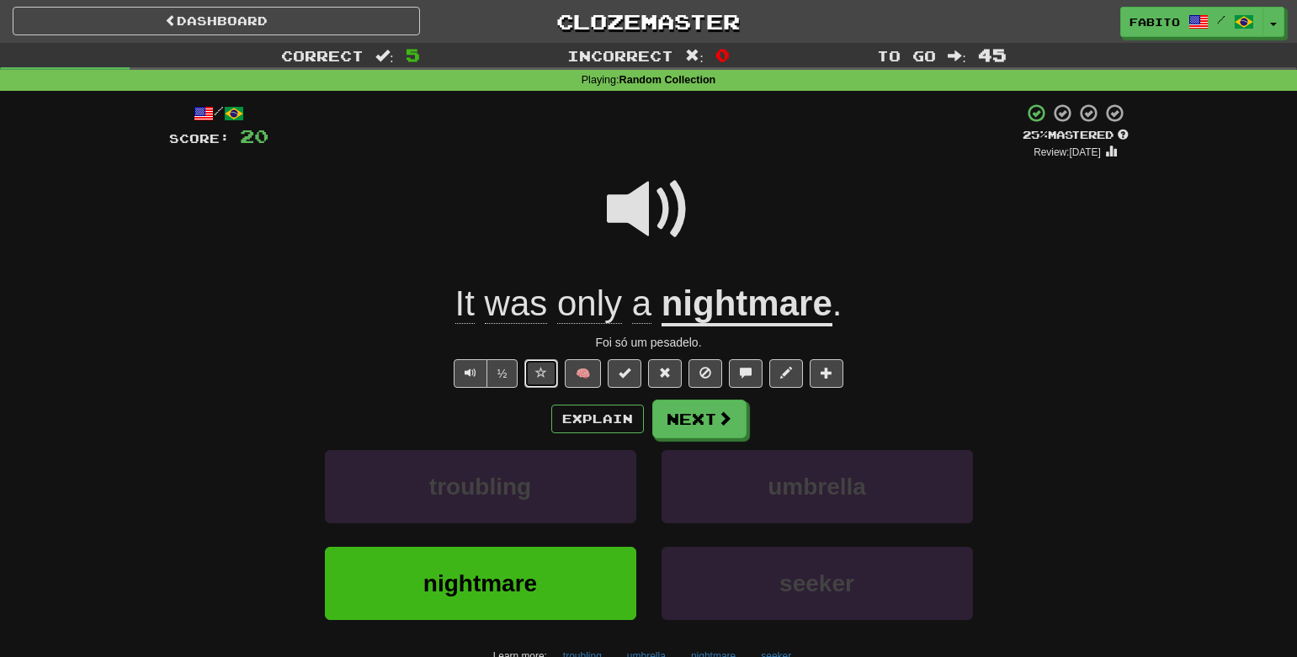
click at [541, 379] on span at bounding box center [541, 373] width 12 height 12
click at [712, 416] on button "Next" at bounding box center [700, 420] width 94 height 39
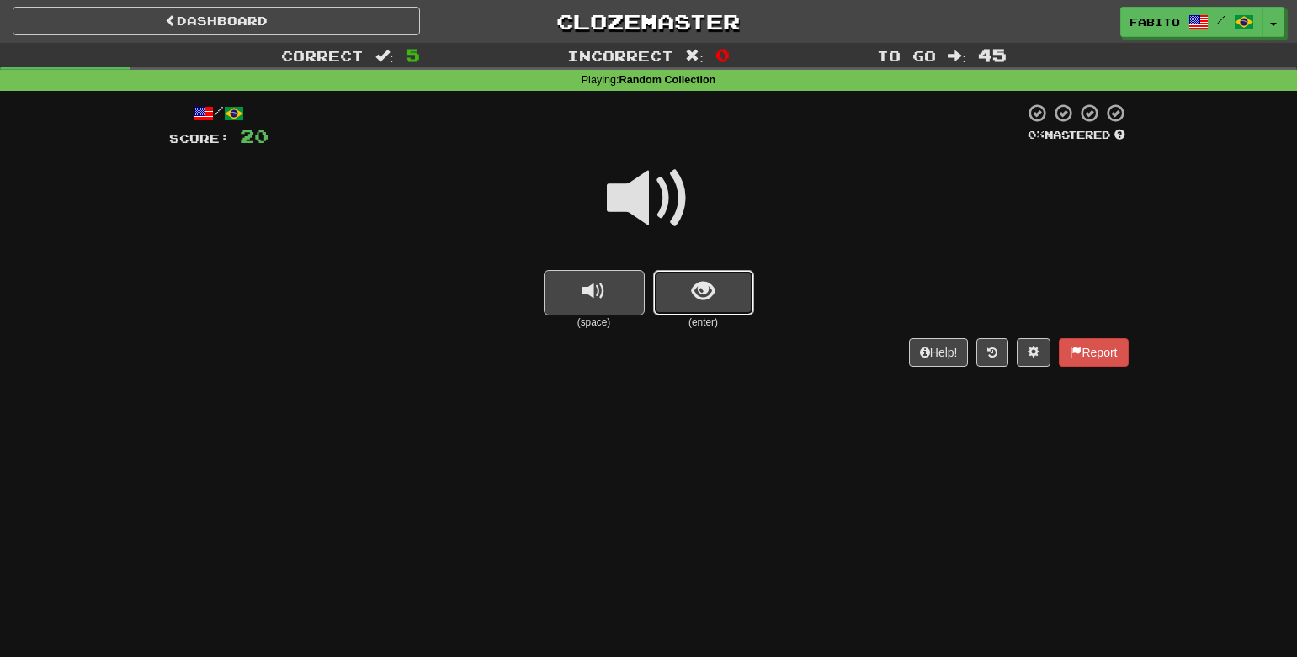
click at [728, 304] on button "show sentence" at bounding box center [703, 292] width 101 height 45
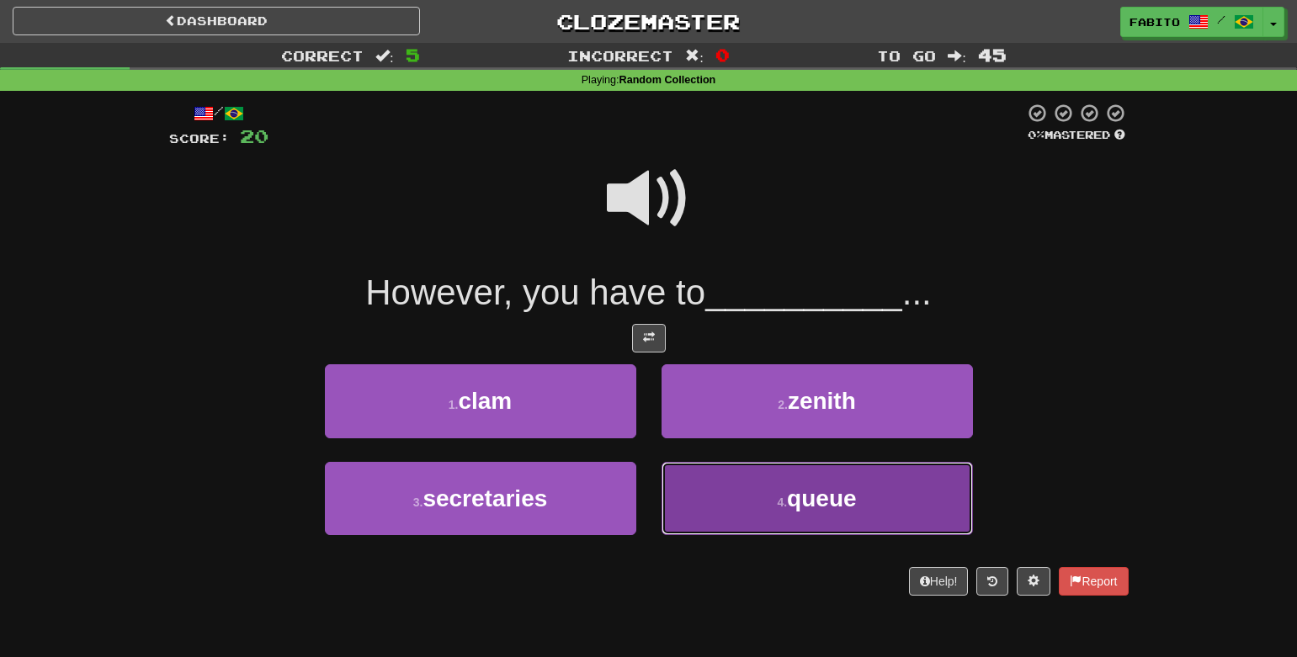
click at [690, 493] on button "4 . queue" at bounding box center [817, 498] width 311 height 73
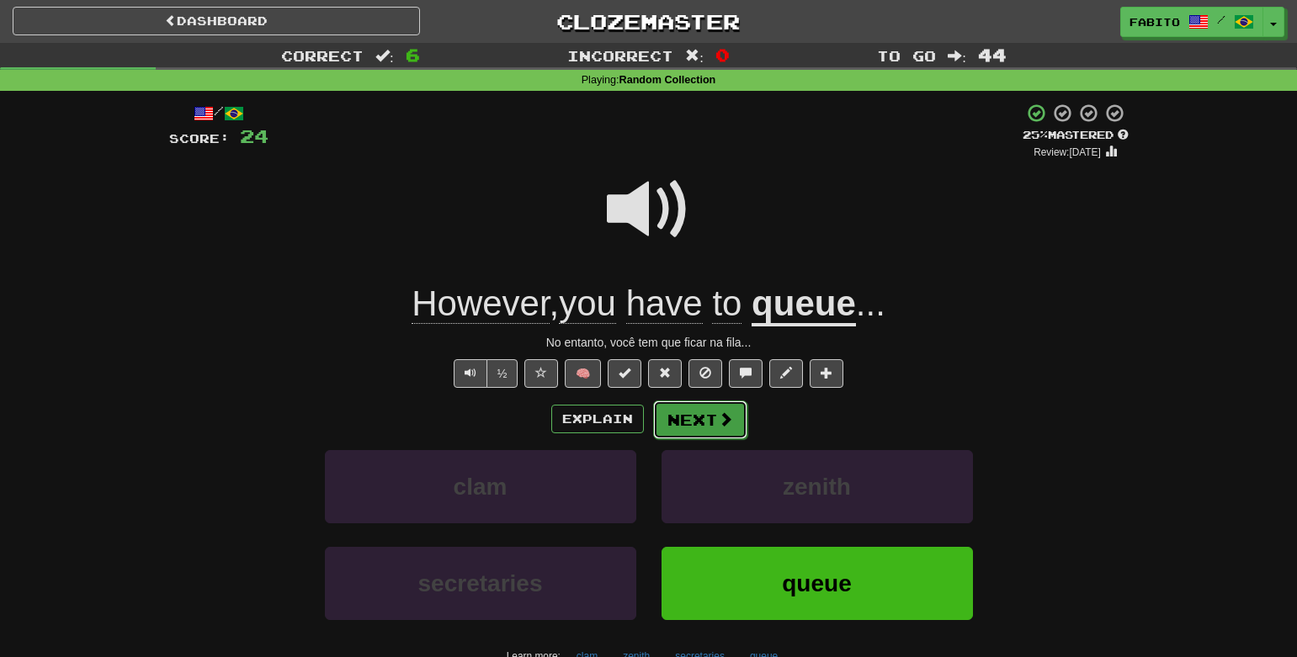
click at [688, 429] on button "Next" at bounding box center [700, 420] width 94 height 39
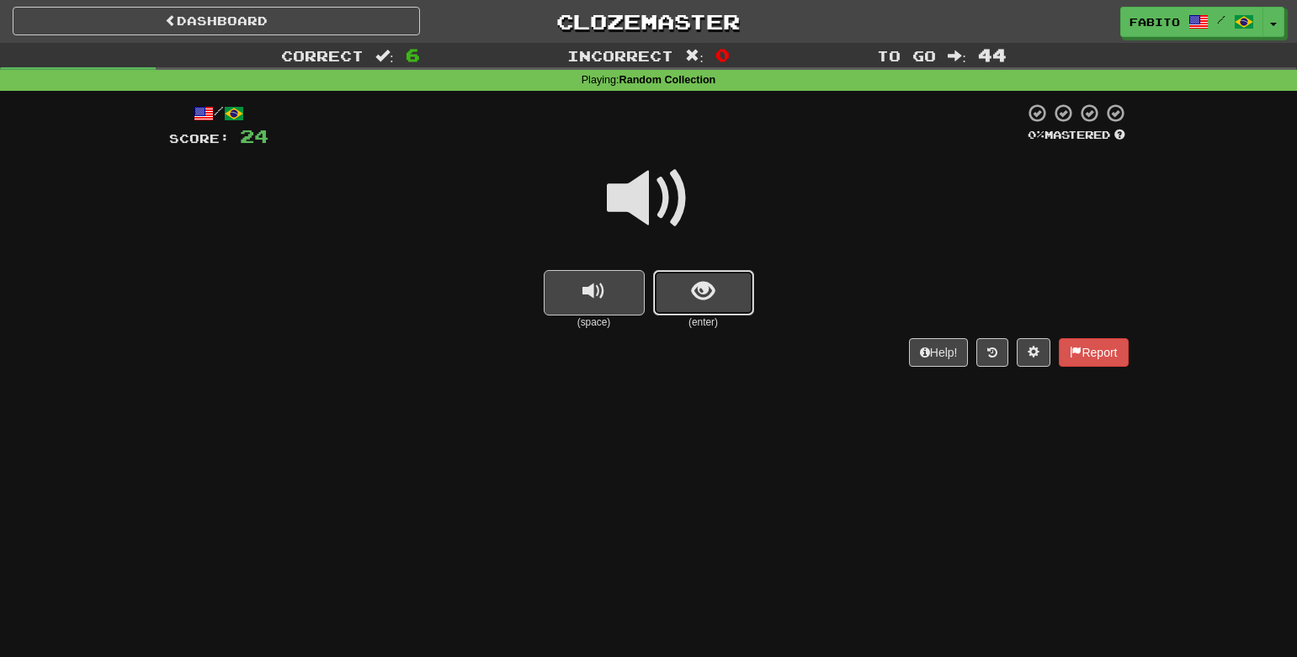
click at [686, 287] on button "show sentence" at bounding box center [703, 292] width 101 height 45
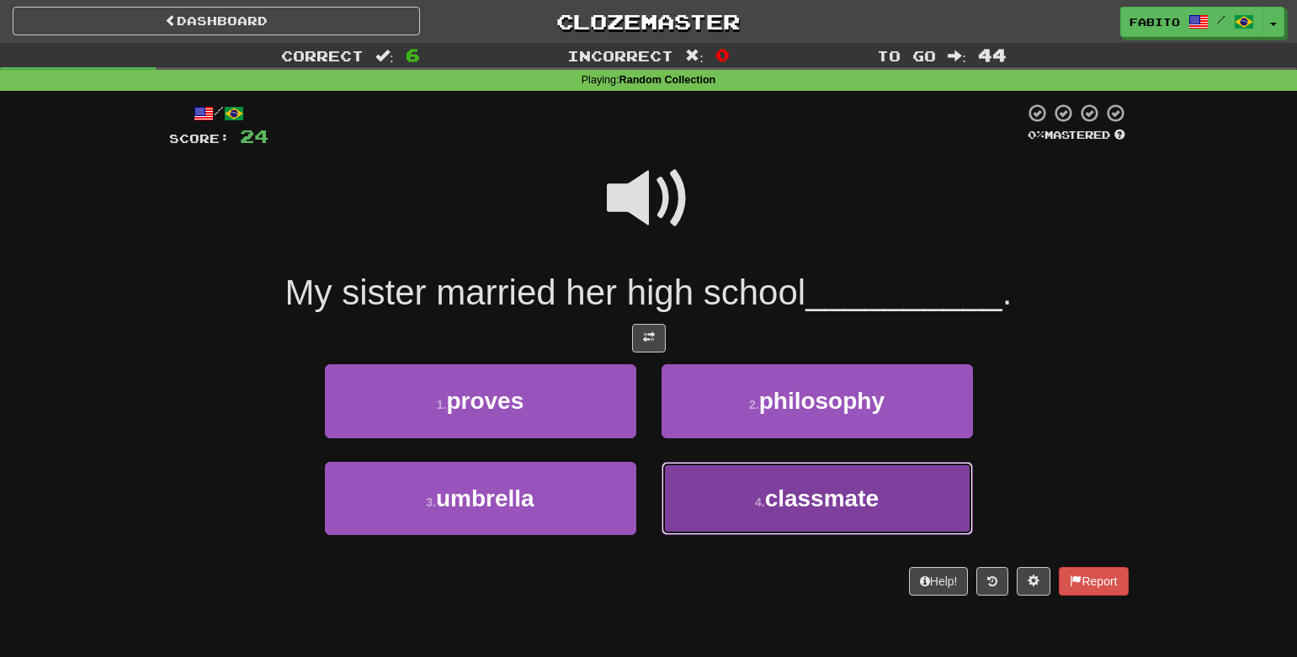
click at [758, 524] on button "4 . classmate" at bounding box center [817, 498] width 311 height 73
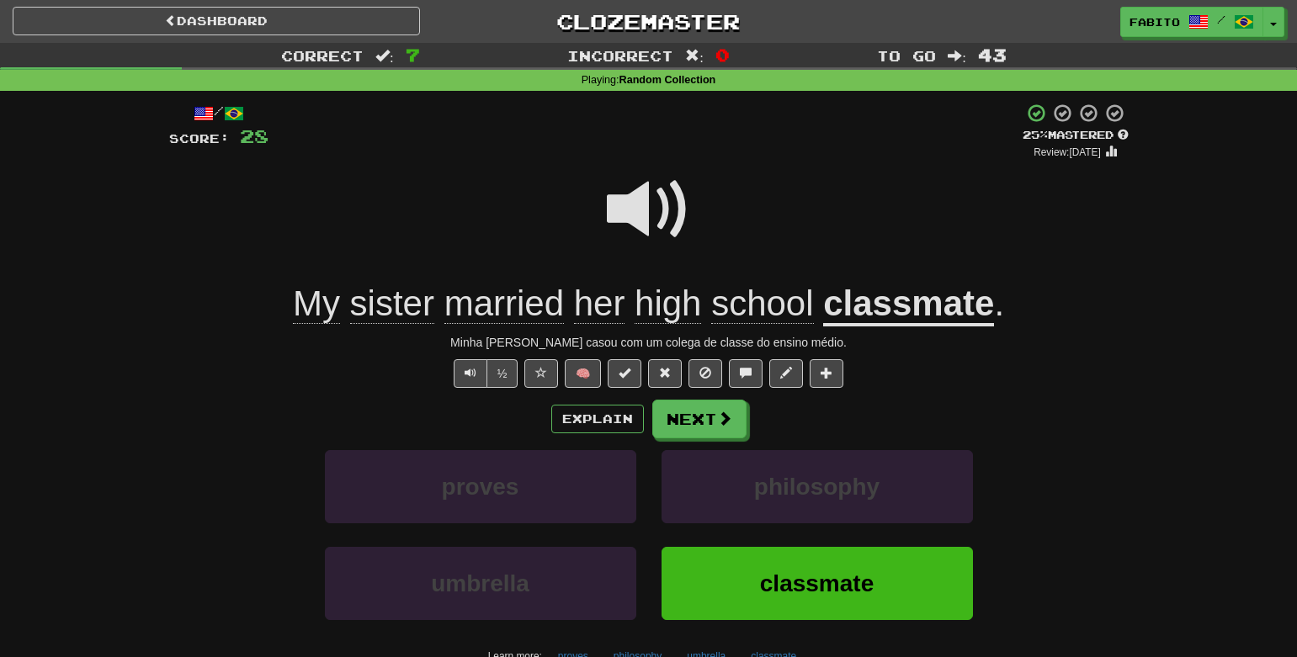
click at [668, 221] on span at bounding box center [649, 210] width 84 height 84
click at [720, 427] on span at bounding box center [725, 419] width 15 height 15
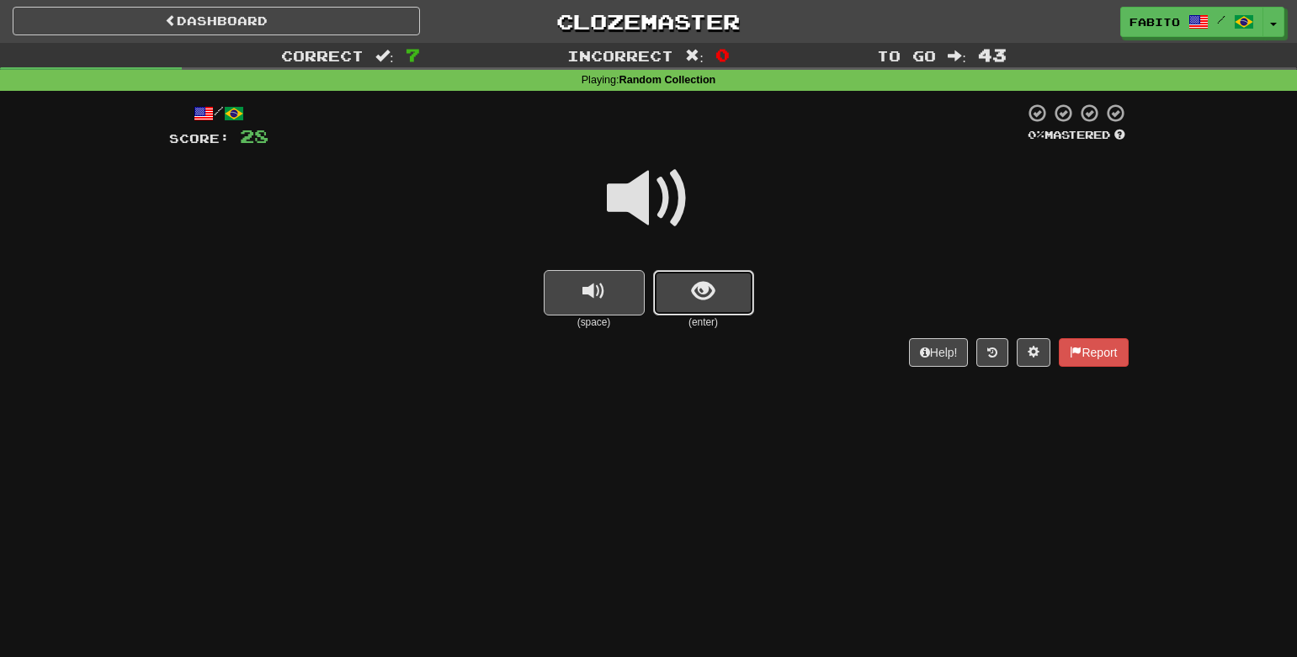
click at [689, 285] on button "show sentence" at bounding box center [703, 292] width 101 height 45
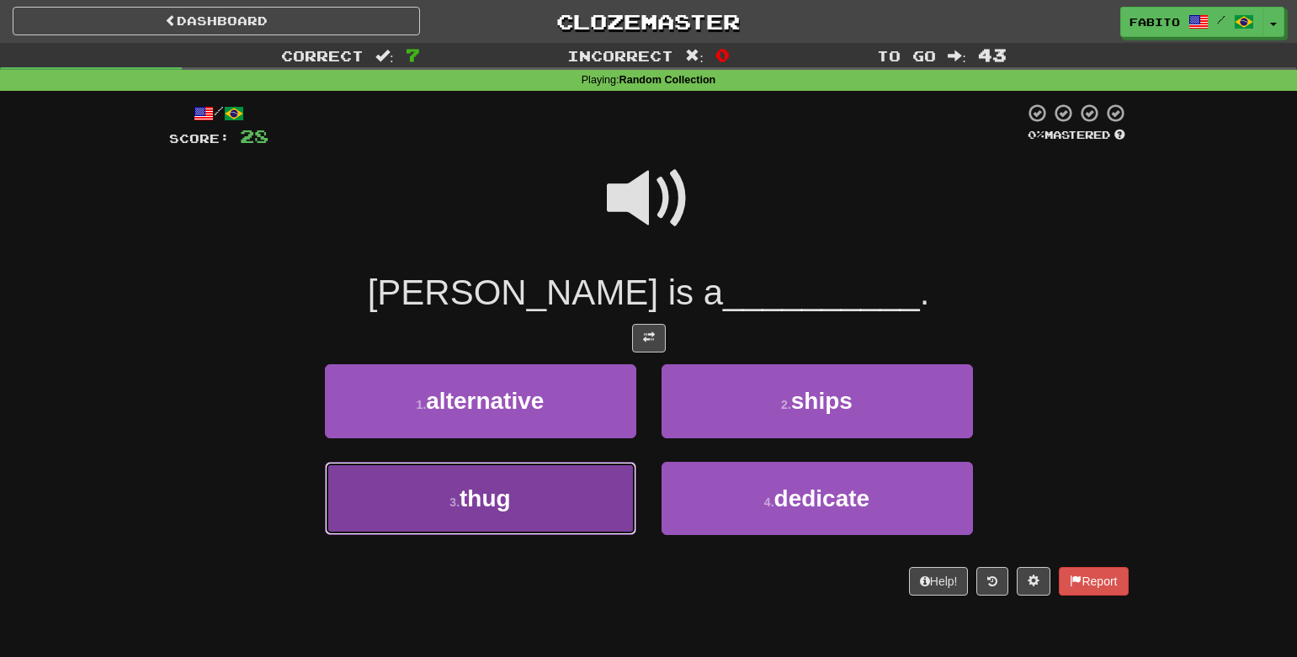
click at [566, 482] on button "3 . thug" at bounding box center [480, 498] width 311 height 73
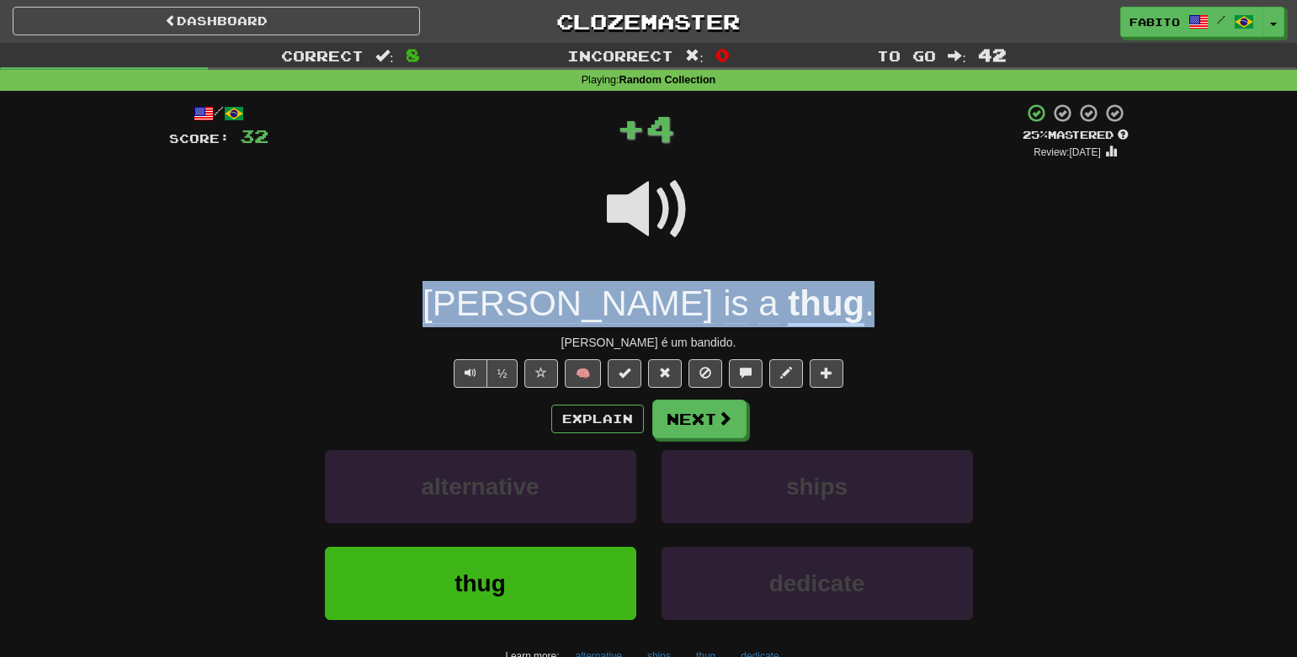
drag, startPoint x: 502, startPoint y: 300, endPoint x: 765, endPoint y: 300, distance: 263.5
click at [765, 300] on div "Tom is a thug ." at bounding box center [649, 304] width 960 height 46
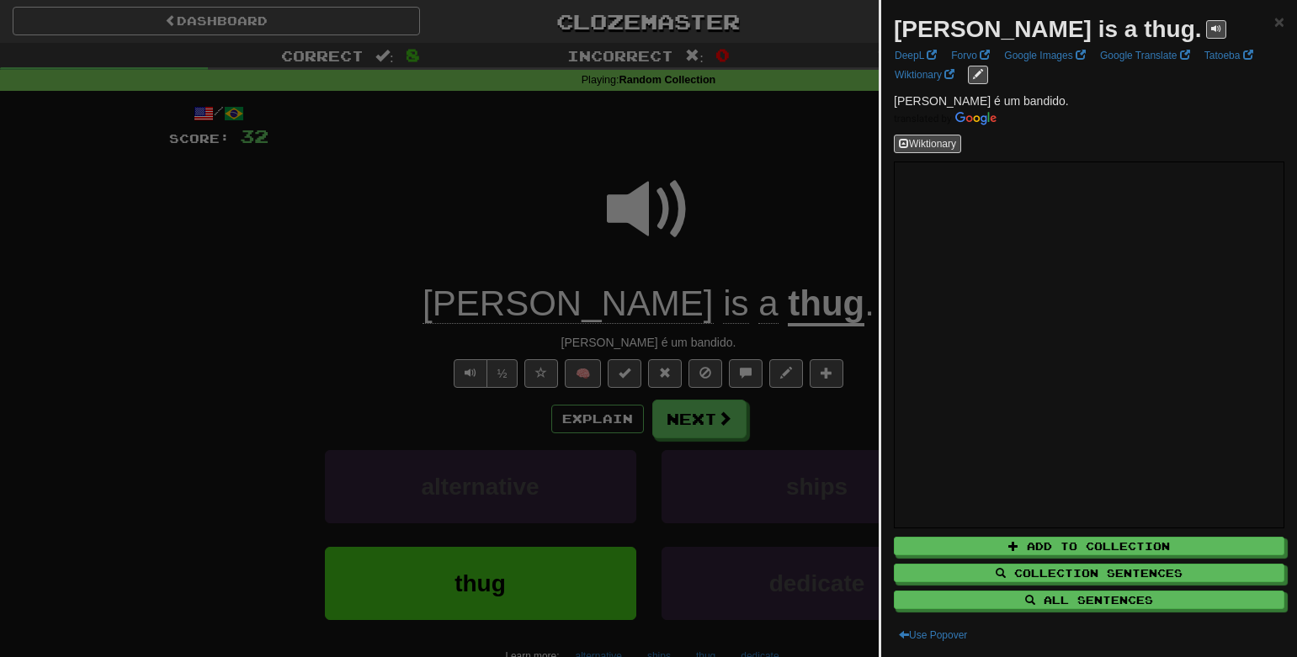
click at [768, 275] on div at bounding box center [648, 328] width 1297 height 657
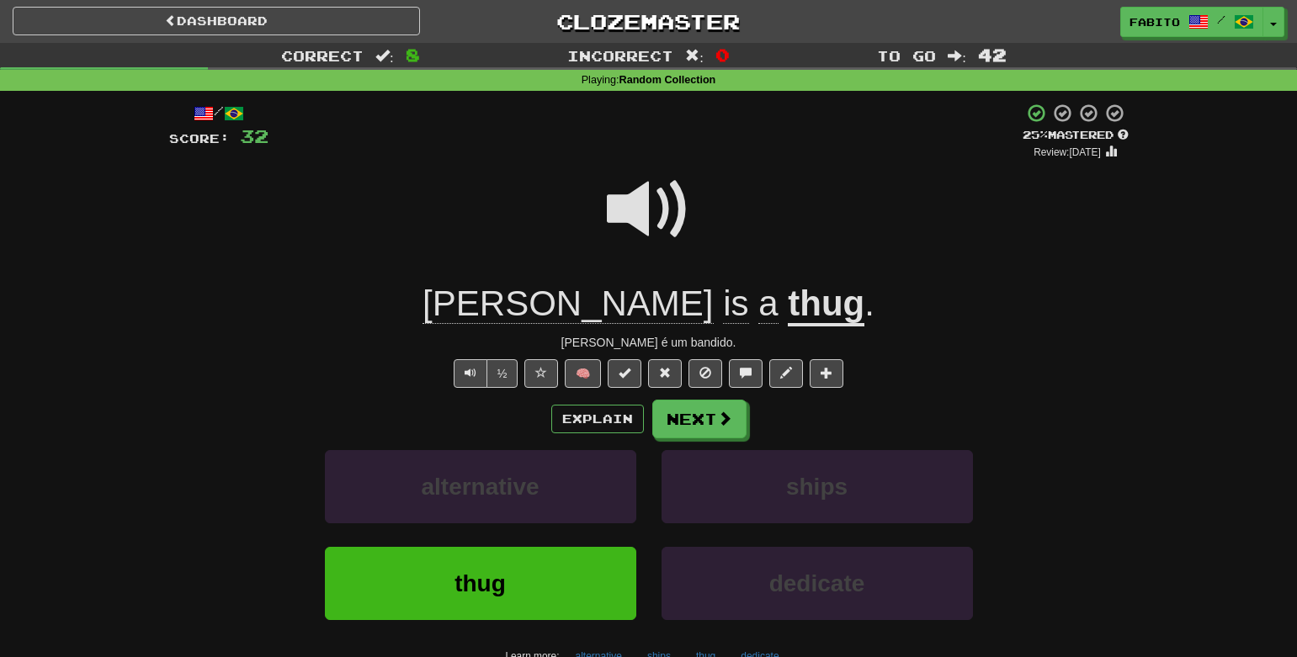
click at [788, 308] on u "thug" at bounding box center [826, 305] width 77 height 43
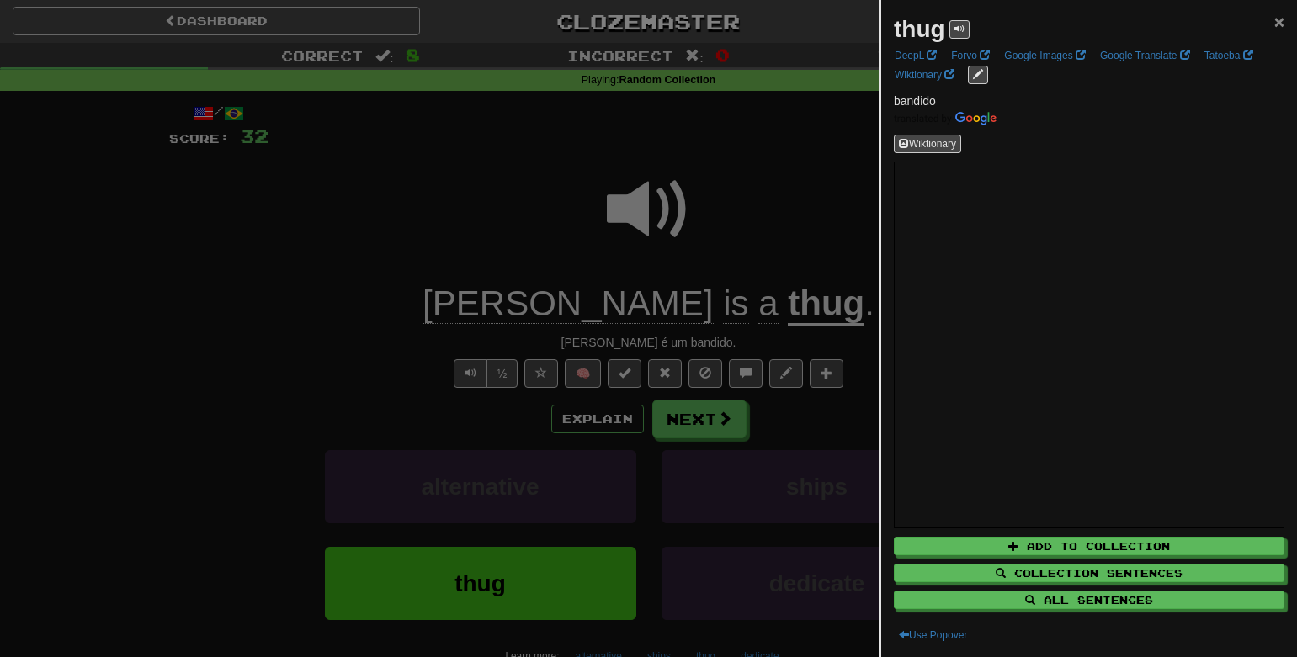
click at [1274, 24] on span "×" at bounding box center [1279, 21] width 10 height 19
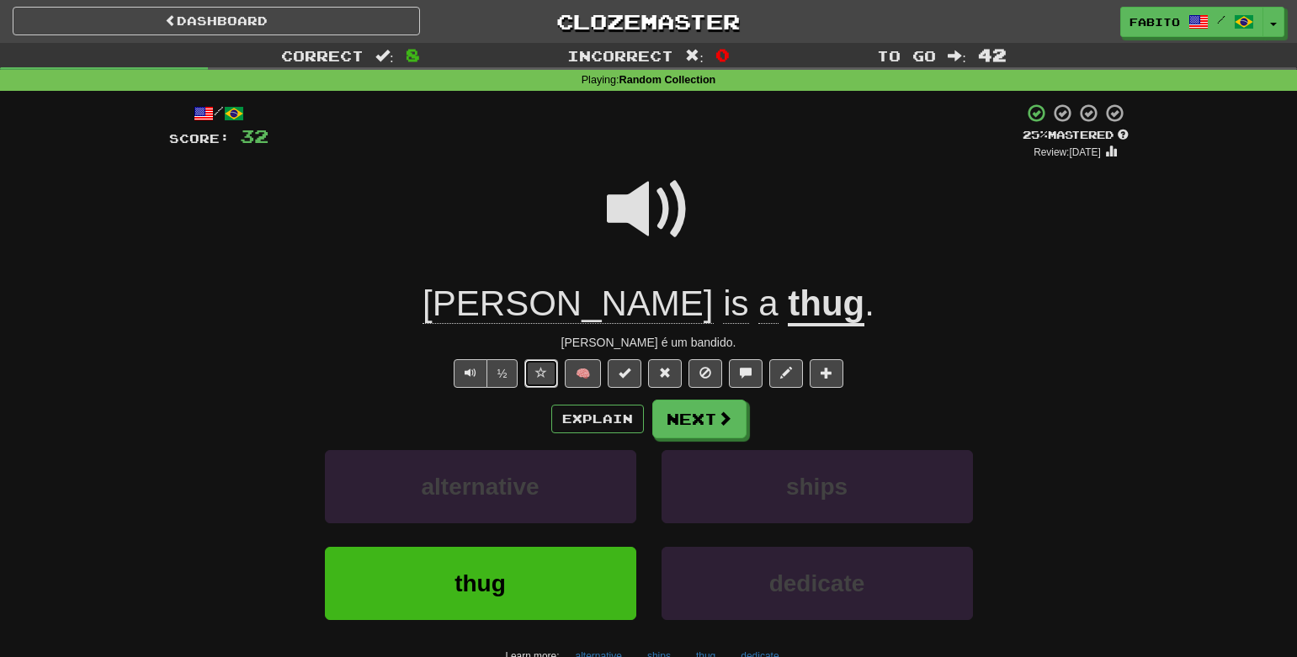
click at [541, 380] on button at bounding box center [541, 373] width 34 height 29
click at [715, 428] on button "Next" at bounding box center [700, 420] width 94 height 39
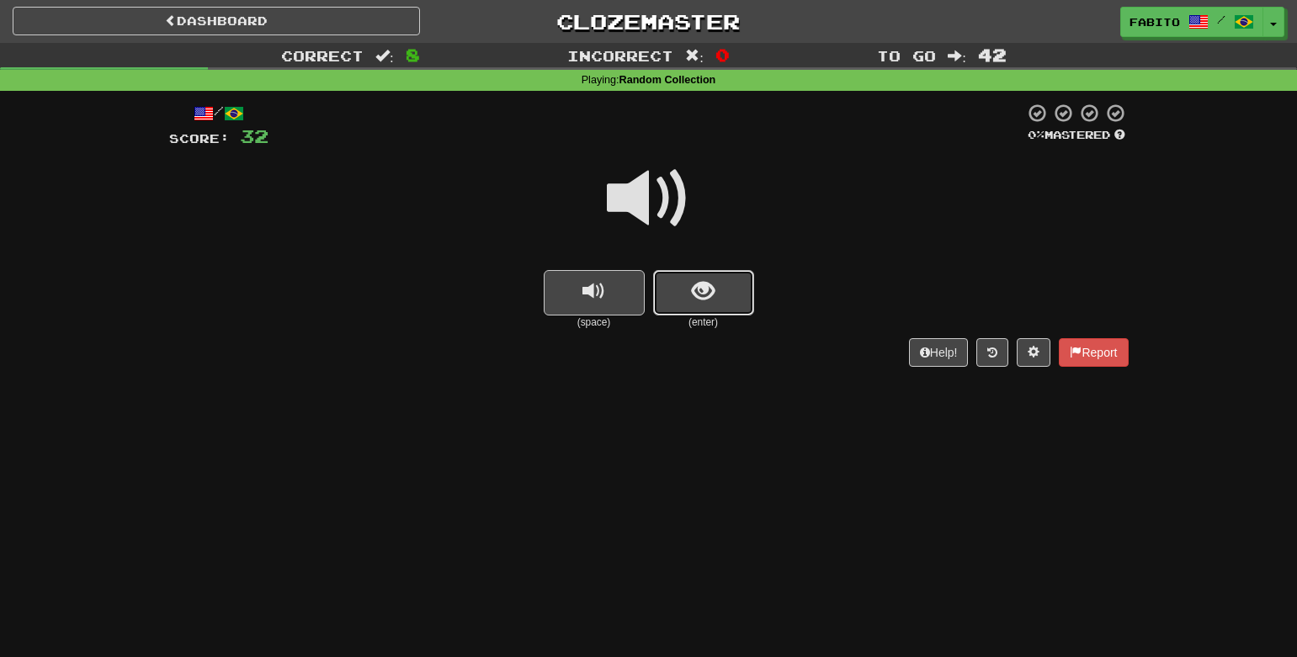
click at [706, 293] on span "show sentence" at bounding box center [703, 291] width 23 height 23
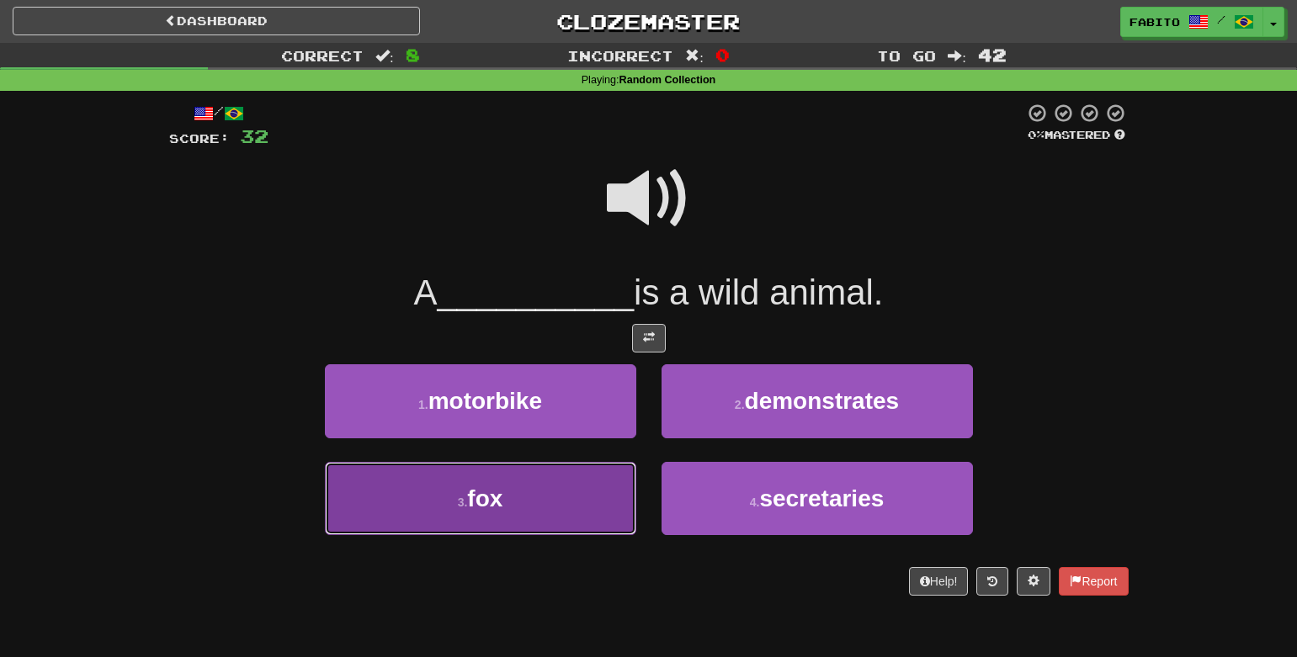
click at [537, 491] on button "3 . fox" at bounding box center [480, 498] width 311 height 73
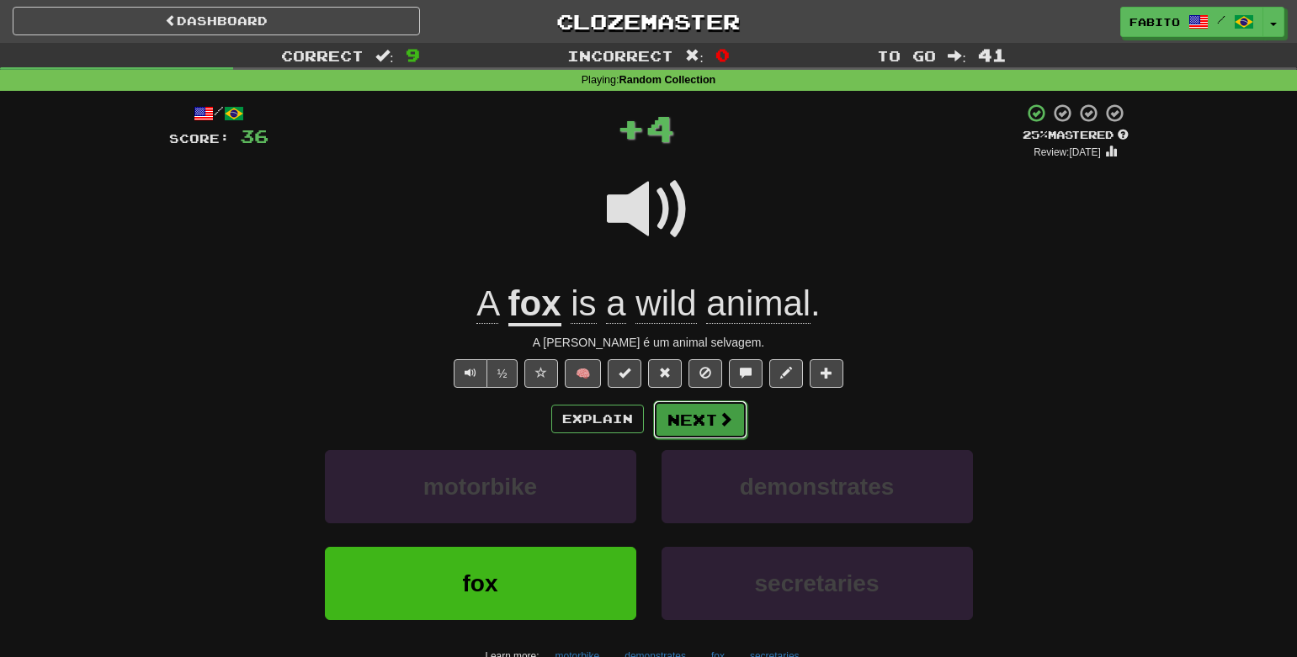
click at [703, 419] on button "Next" at bounding box center [700, 420] width 94 height 39
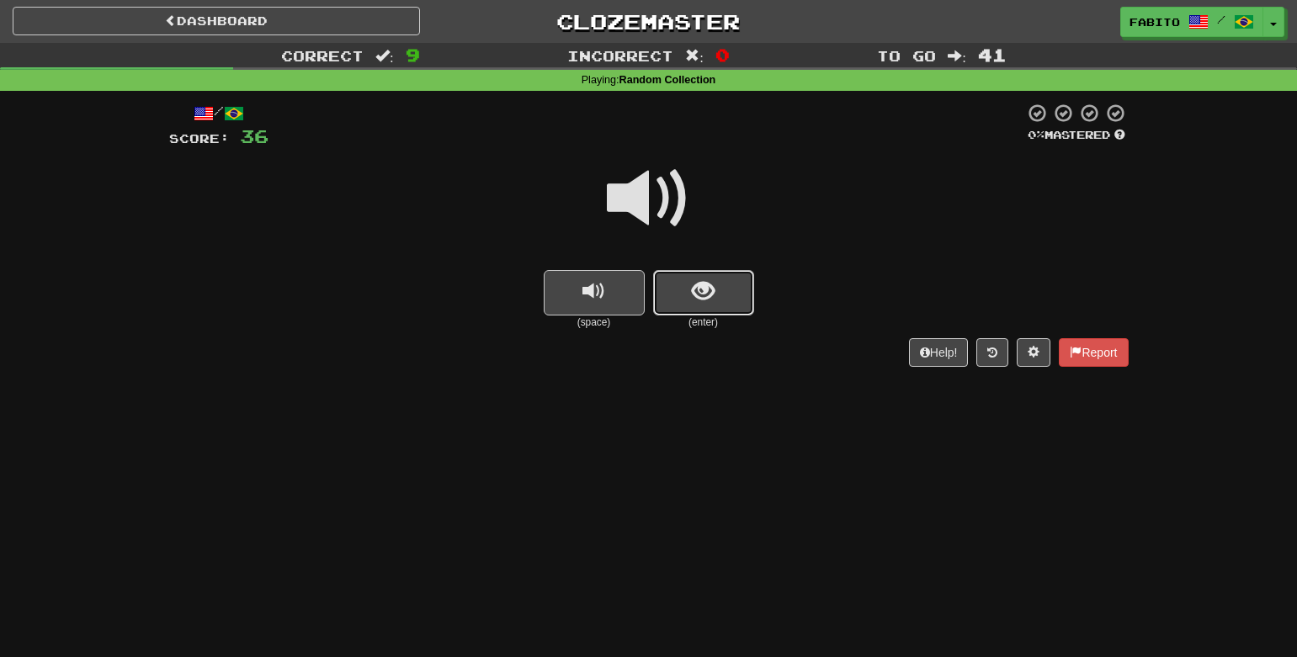
click at [702, 281] on span "show sentence" at bounding box center [703, 291] width 23 height 23
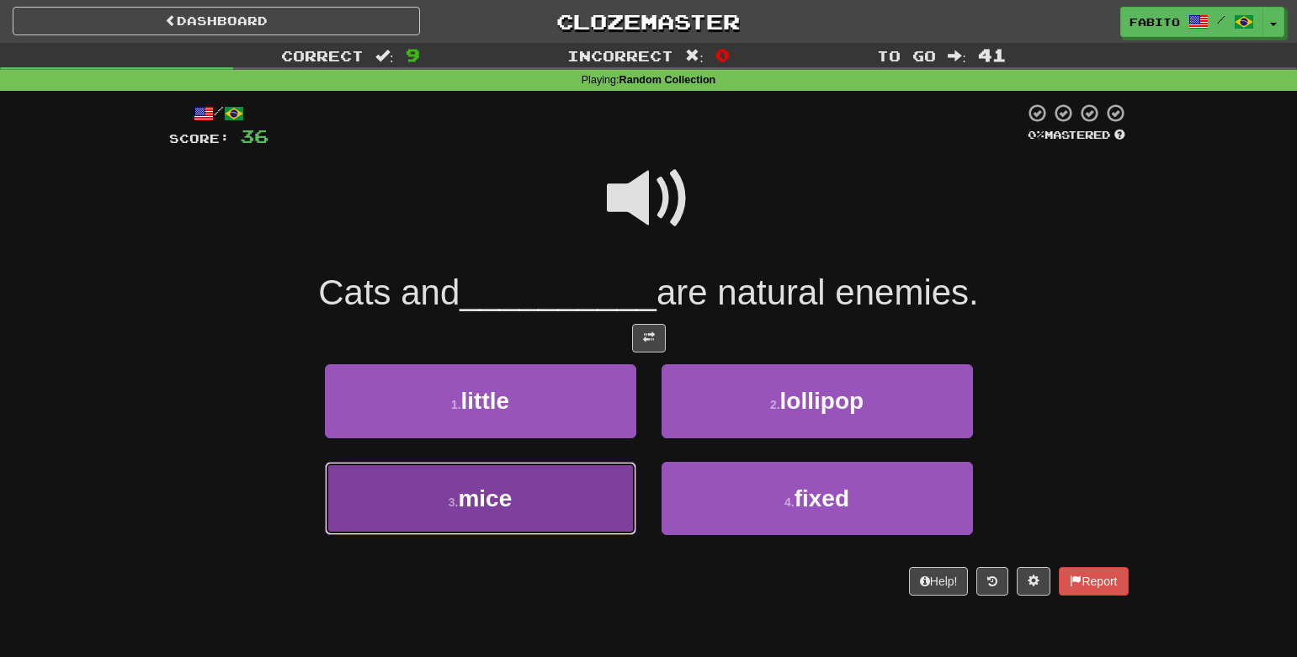
click at [546, 532] on button "3 . mice" at bounding box center [480, 498] width 311 height 73
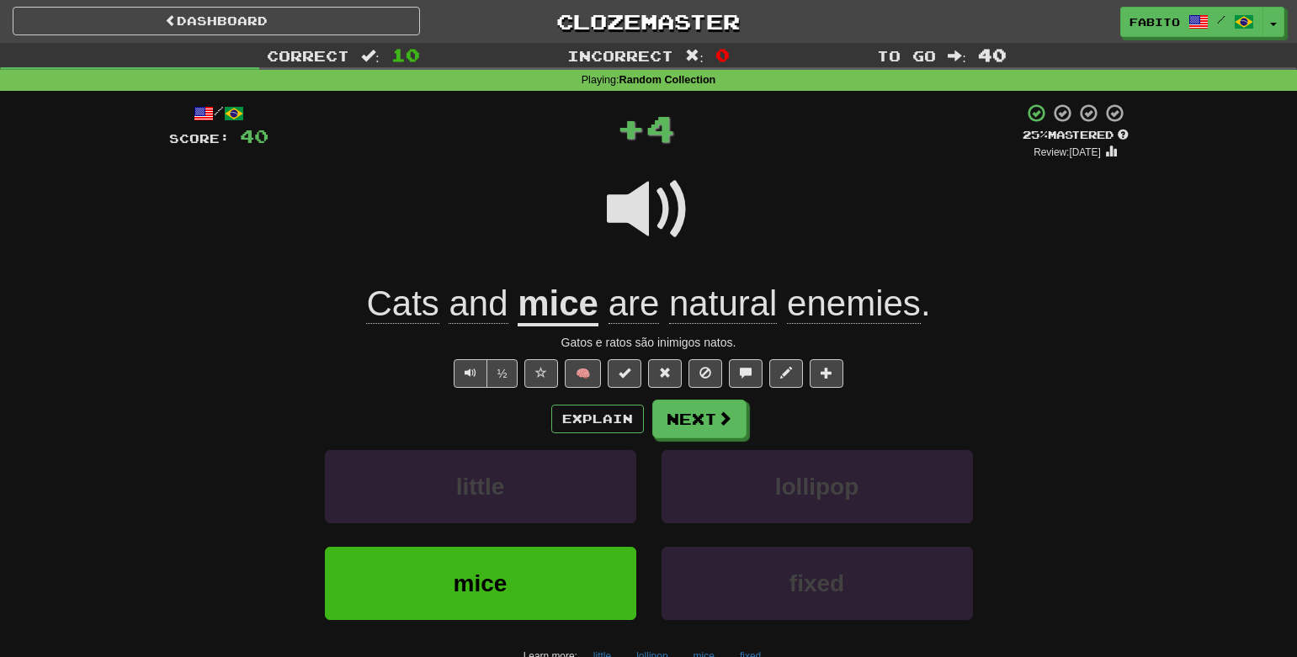
click at [582, 316] on u "mice" at bounding box center [558, 305] width 81 height 43
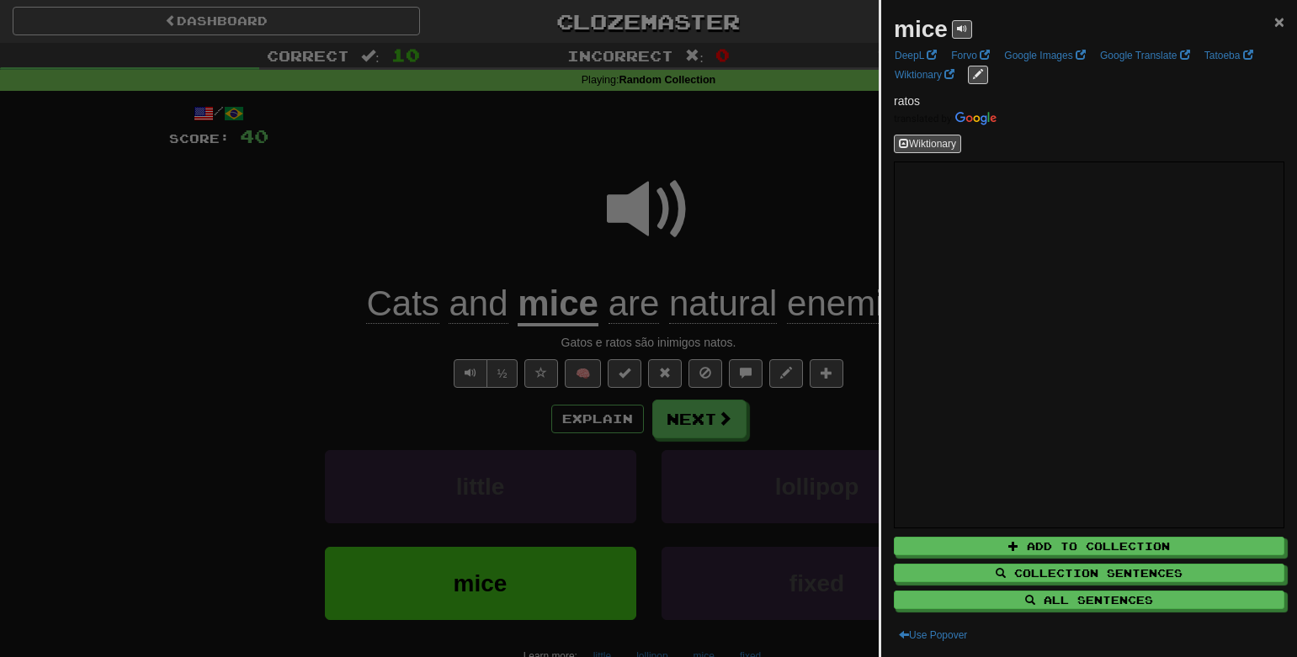
click at [1274, 23] on span "×" at bounding box center [1279, 21] width 10 height 19
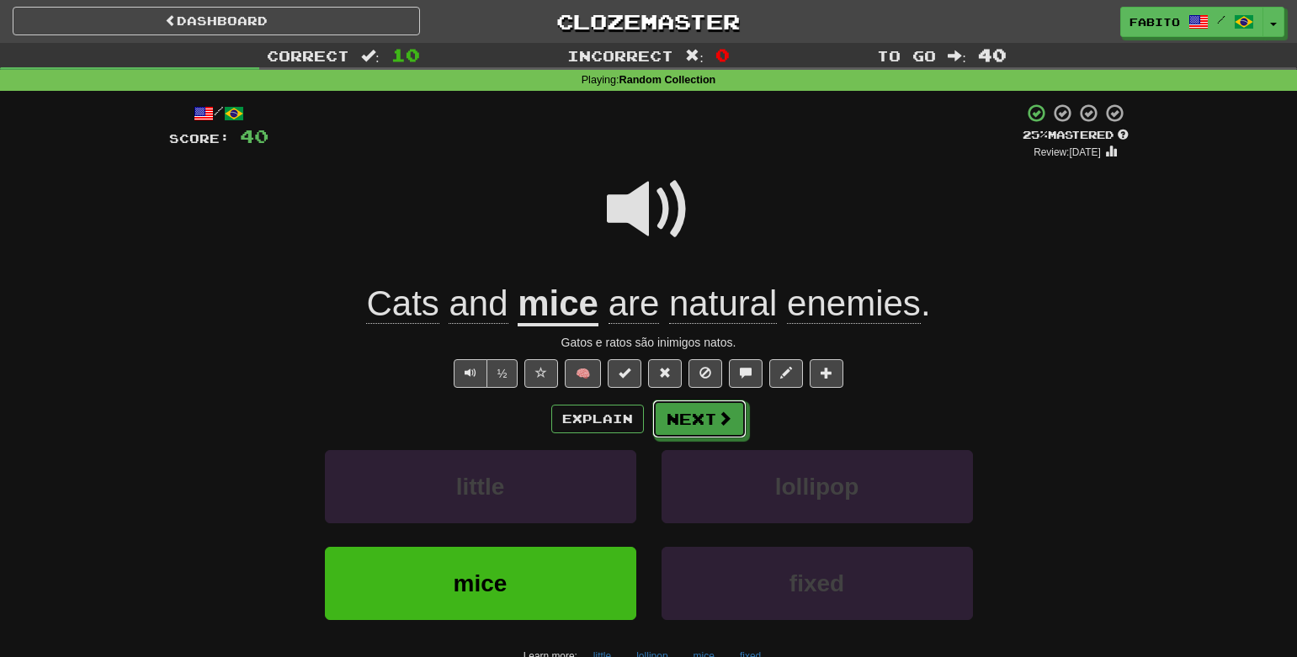
drag, startPoint x: 696, startPoint y: 423, endPoint x: 806, endPoint y: 252, distance: 203.6
click at [806, 252] on div "/ Score: 40 + 4 25 % Mastered Review: 2025-09-20 Cats and mice are natural enem…" at bounding box center [649, 418] width 960 height 630
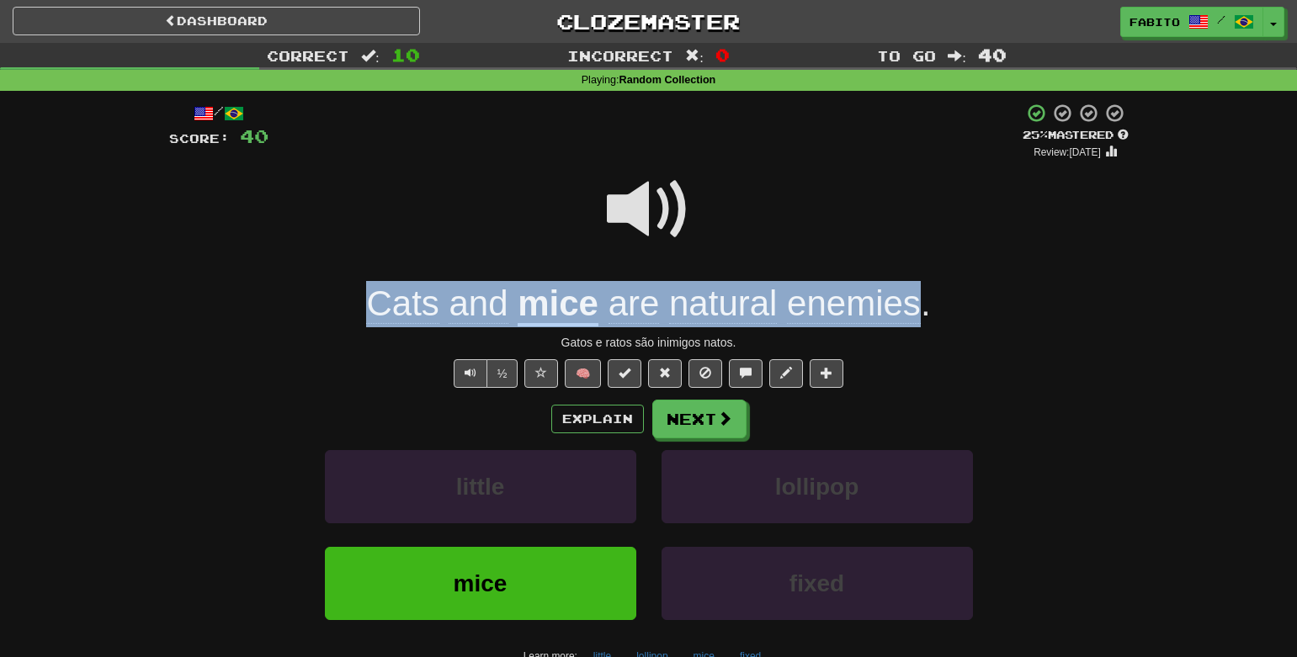
drag, startPoint x: 925, startPoint y: 302, endPoint x: 354, endPoint y: 289, distance: 571.7
click at [354, 289] on div "Cats and mice are natural enemies ." at bounding box center [649, 304] width 960 height 46
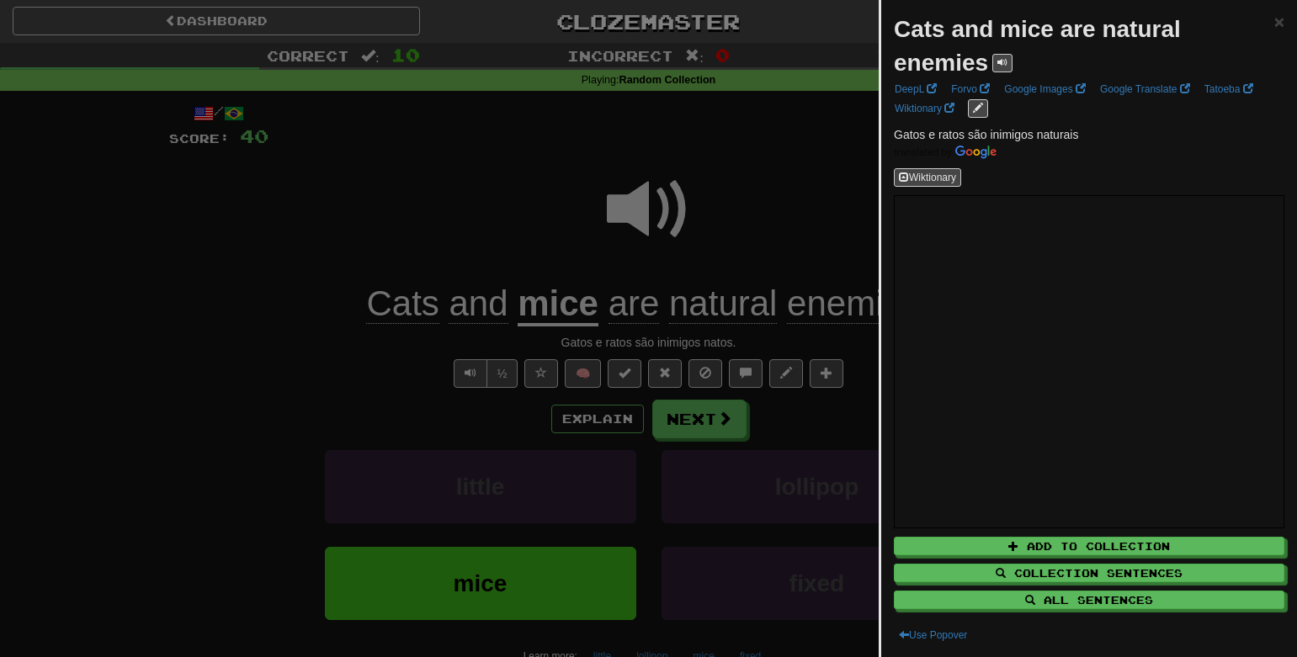
click at [812, 173] on div at bounding box center [648, 328] width 1297 height 657
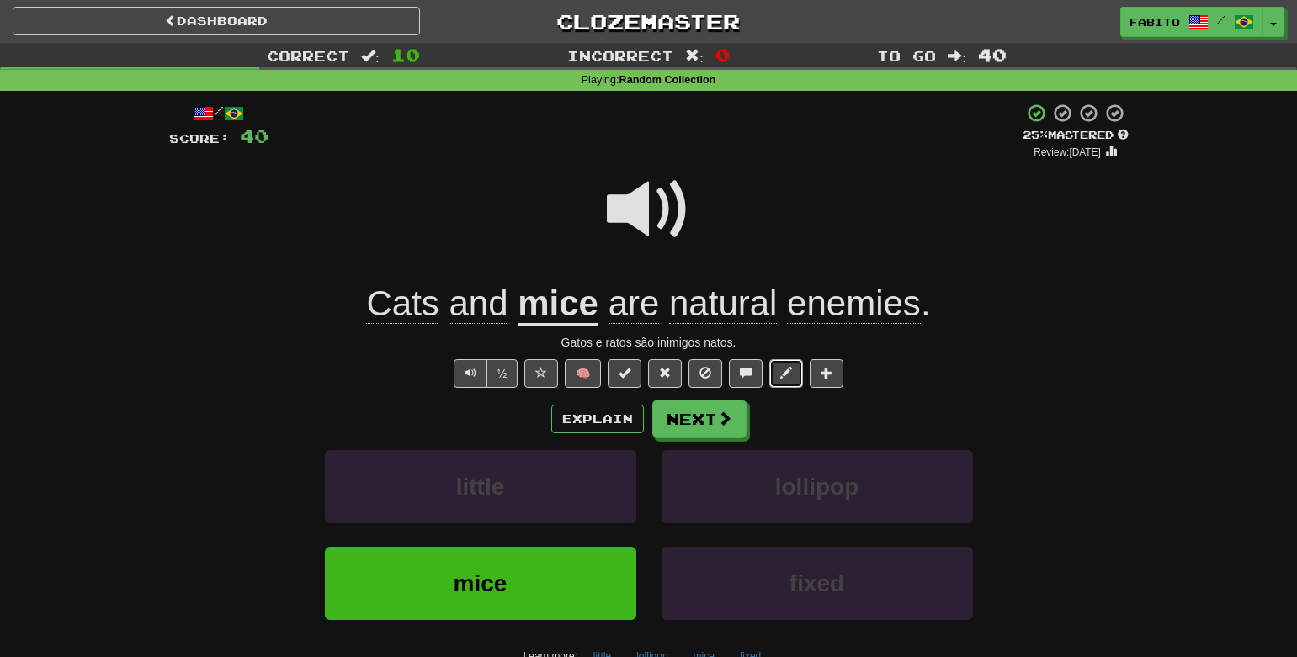
click at [787, 374] on span at bounding box center [786, 373] width 12 height 12
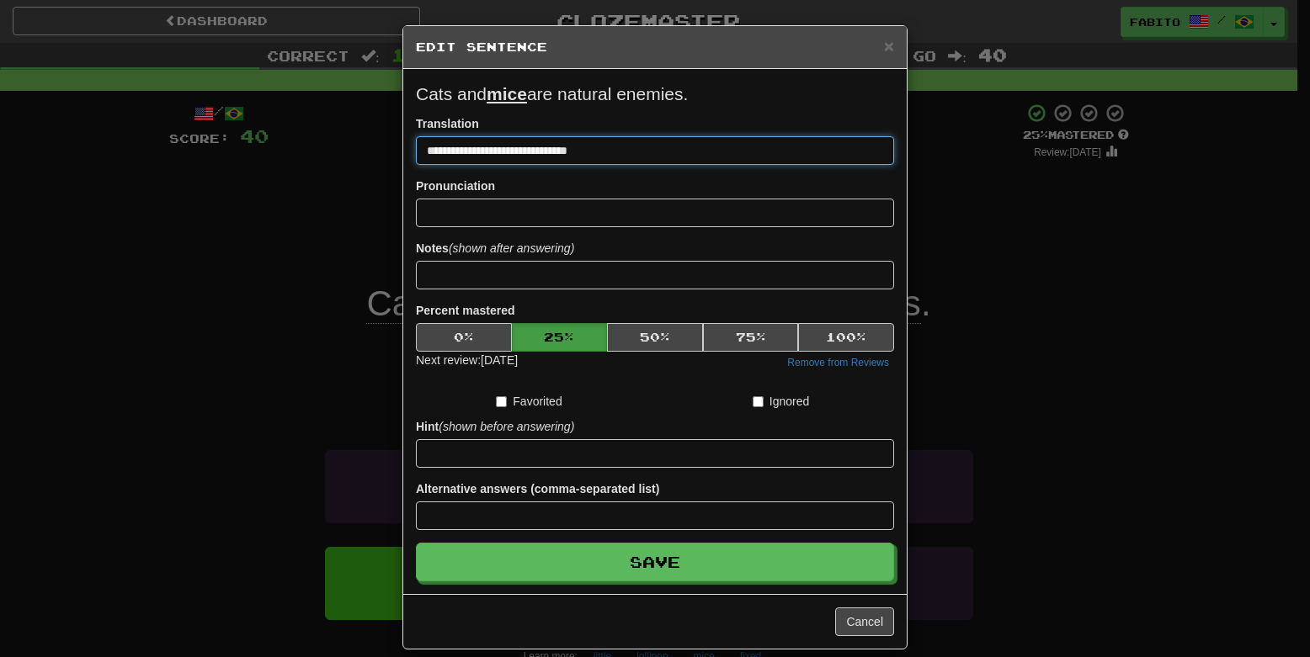
click at [589, 152] on input "**********" at bounding box center [655, 150] width 478 height 29
type input "**********"
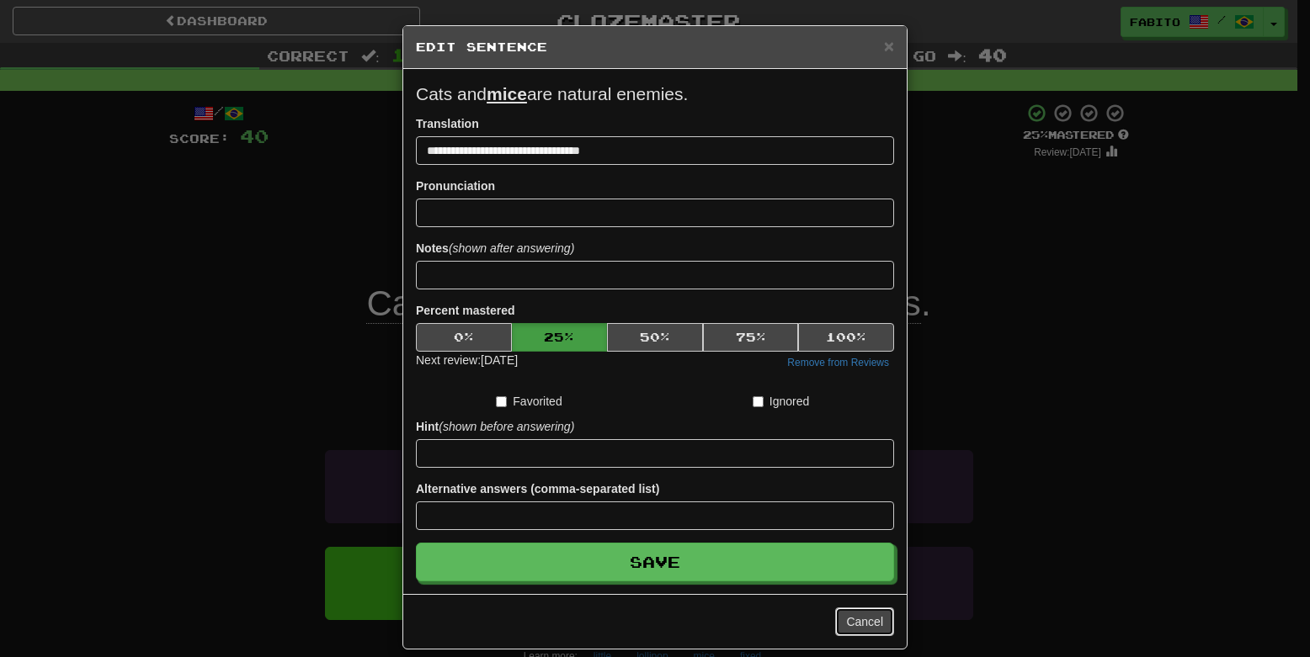
click at [854, 626] on button "Cancel" at bounding box center [864, 622] width 59 height 29
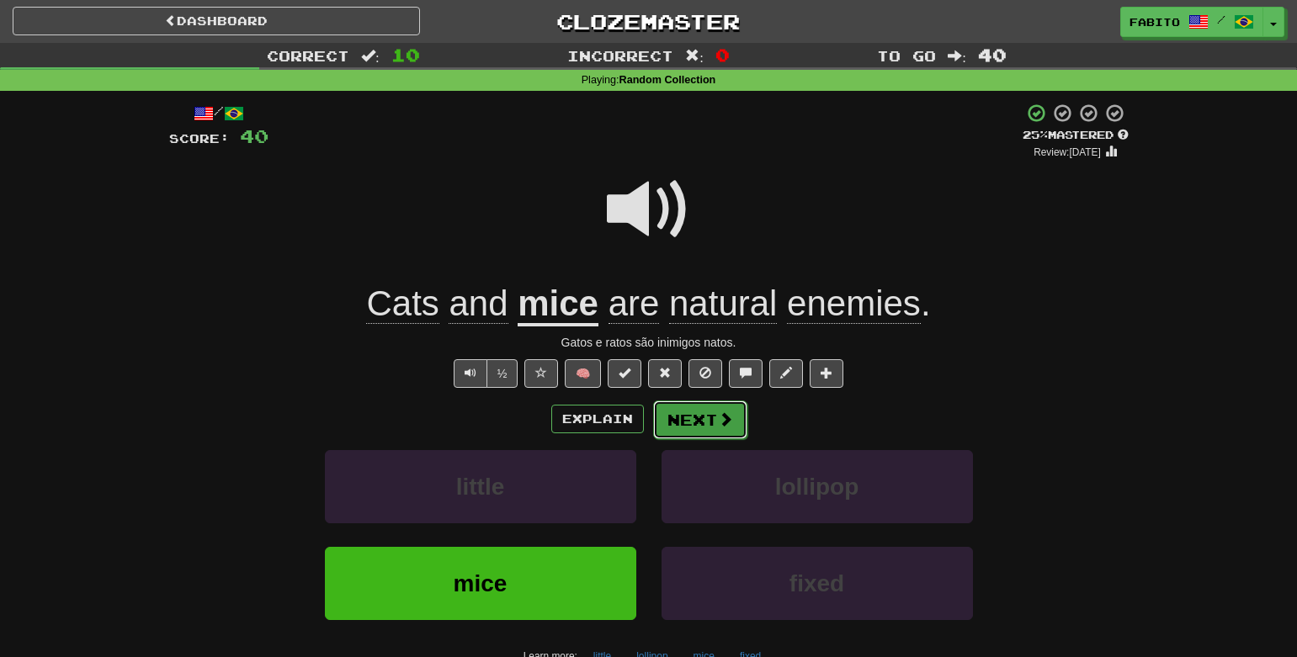
click at [718, 427] on span at bounding box center [725, 419] width 15 height 15
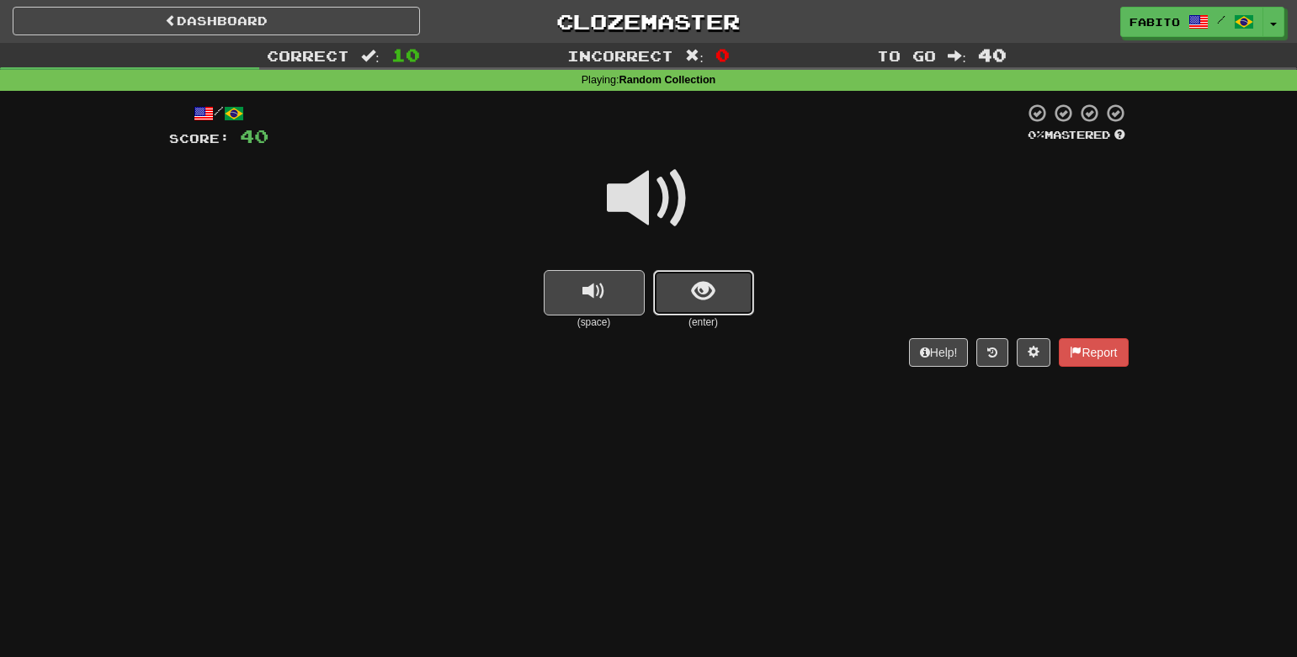
click at [722, 300] on button "show sentence" at bounding box center [703, 292] width 101 height 45
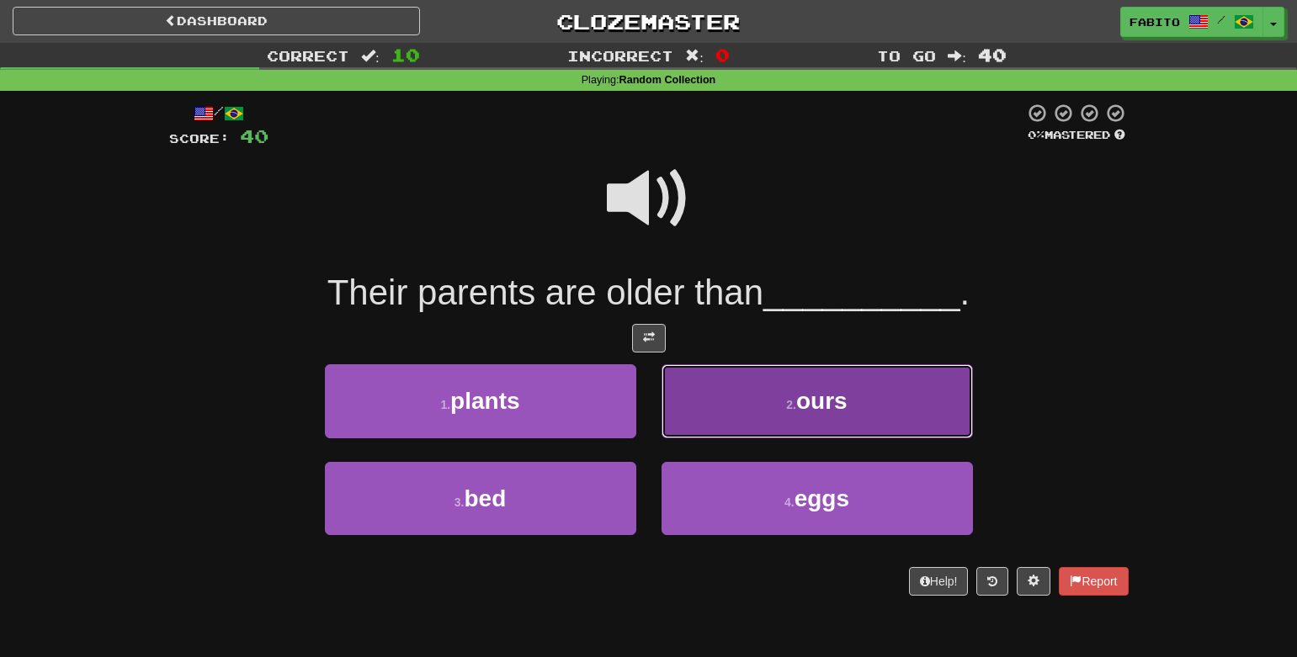
click at [764, 382] on button "2 . ours" at bounding box center [817, 400] width 311 height 73
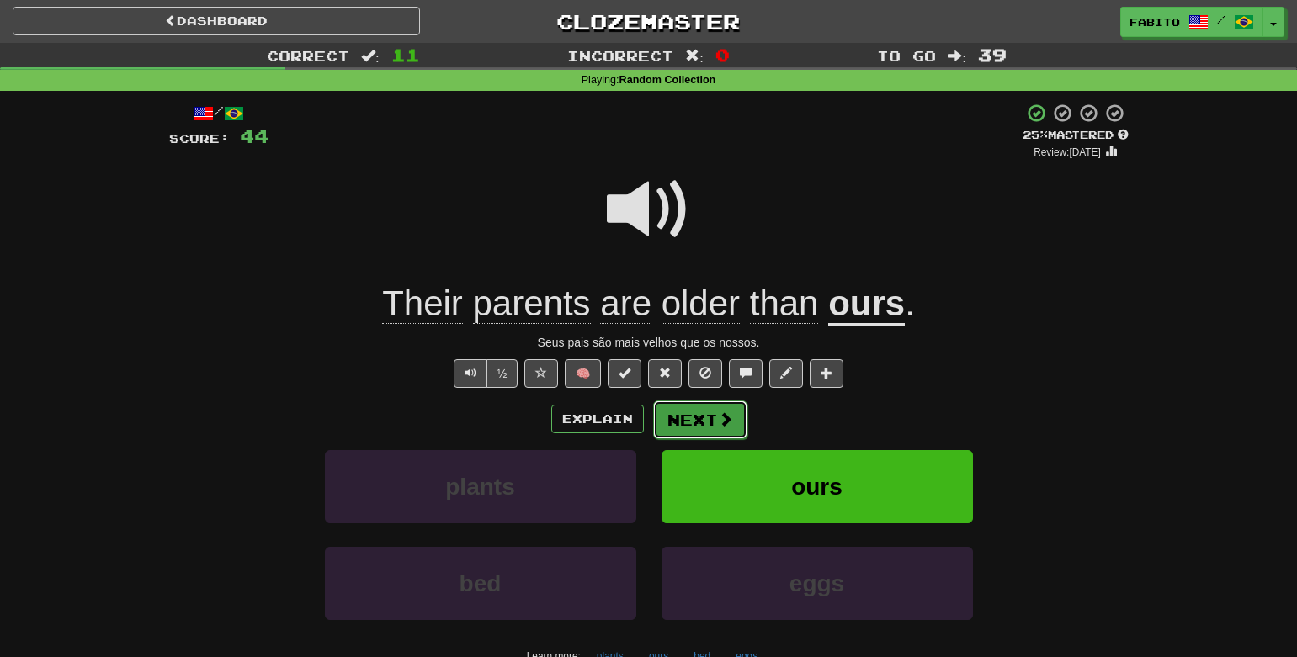
click at [711, 432] on button "Next" at bounding box center [700, 420] width 94 height 39
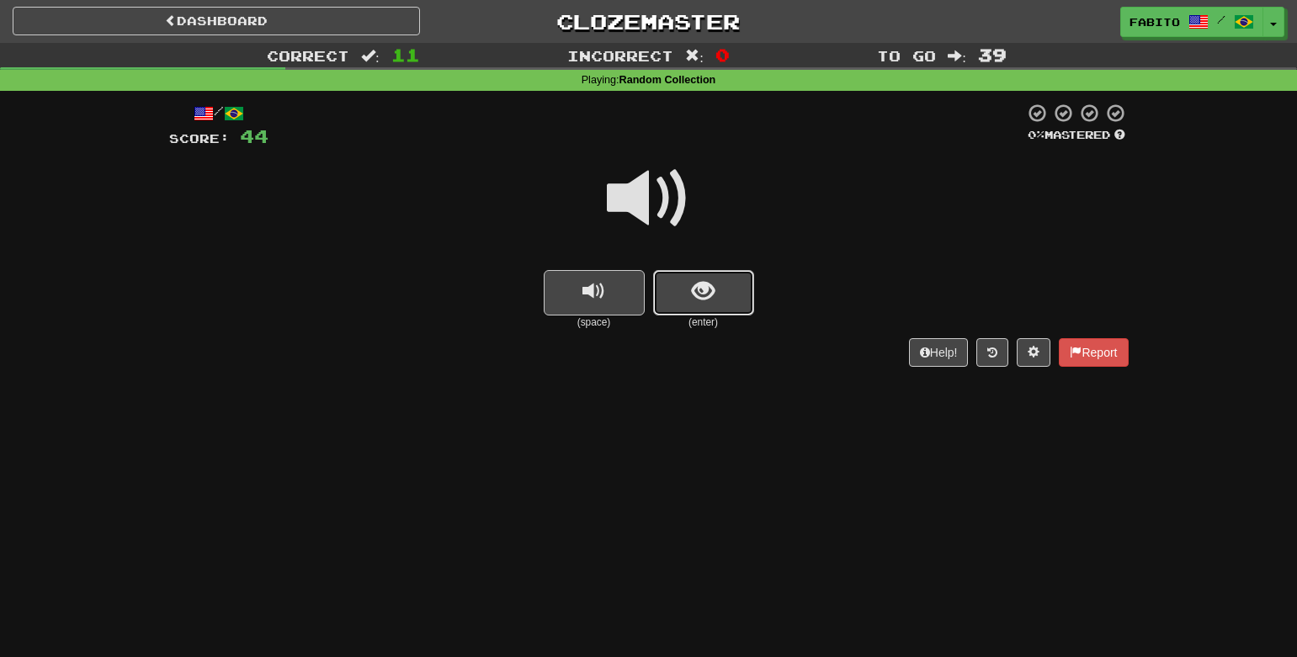
click at [705, 298] on span "show sentence" at bounding box center [703, 291] width 23 height 23
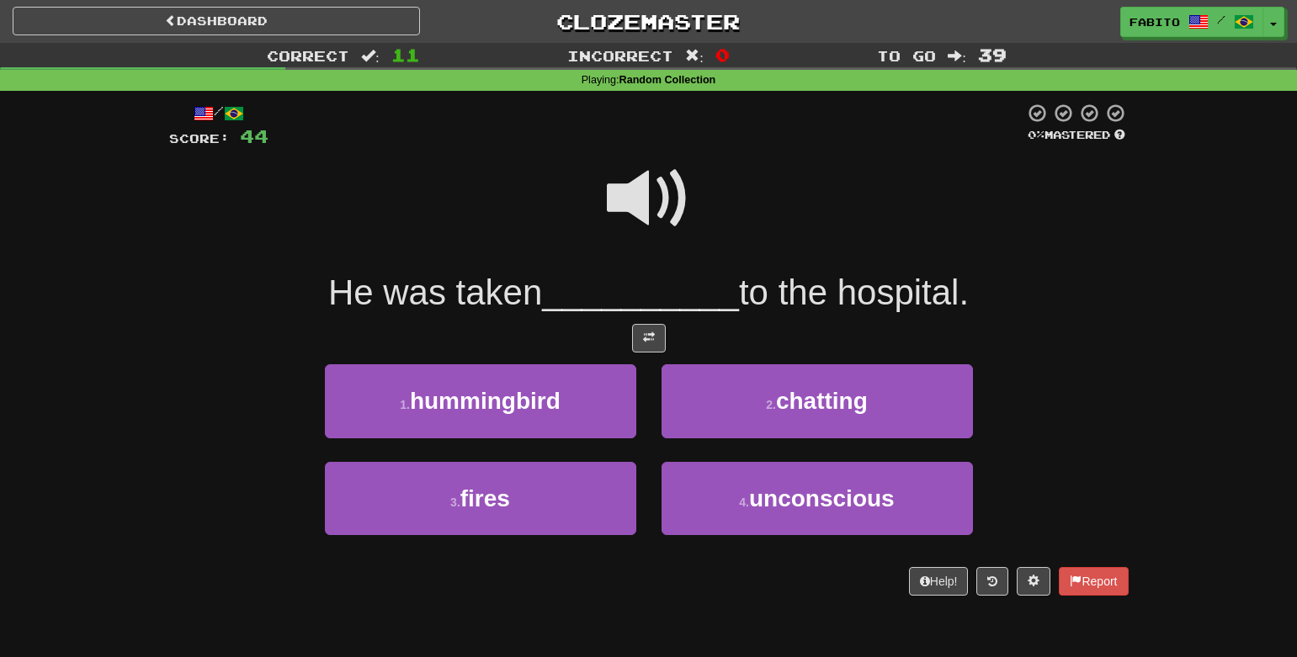
click at [656, 222] on span at bounding box center [649, 199] width 84 height 84
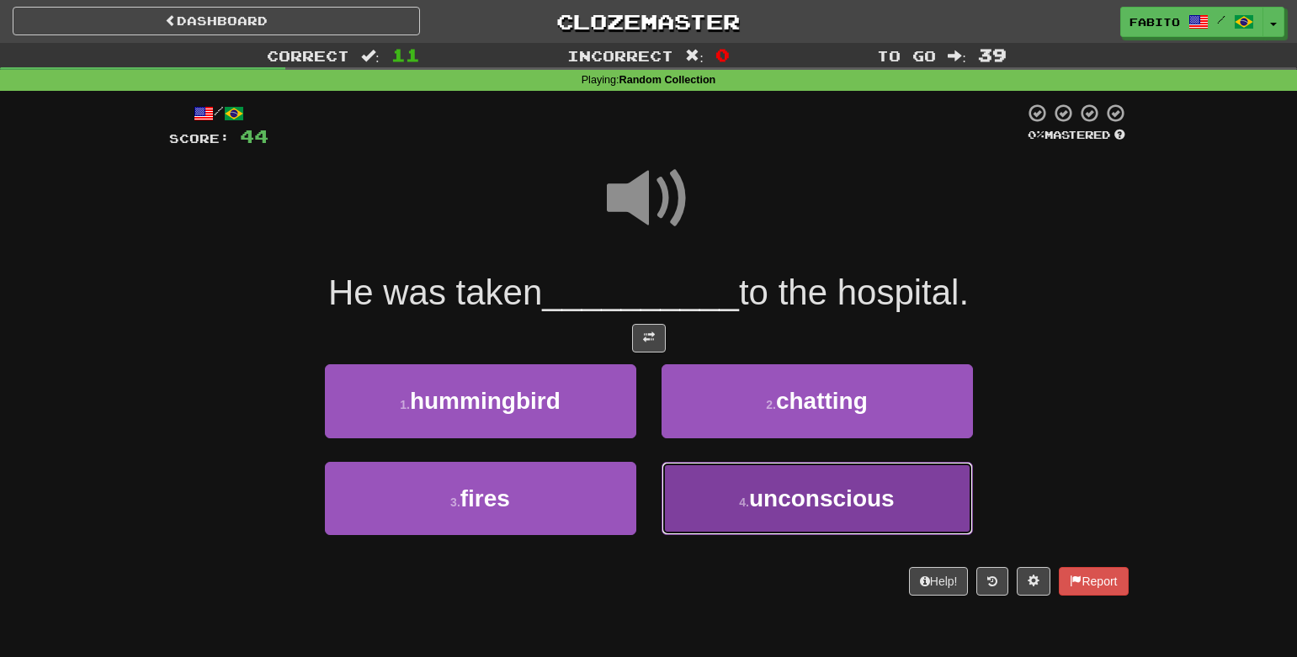
click at [742, 496] on small "4 ." at bounding box center [744, 502] width 10 height 13
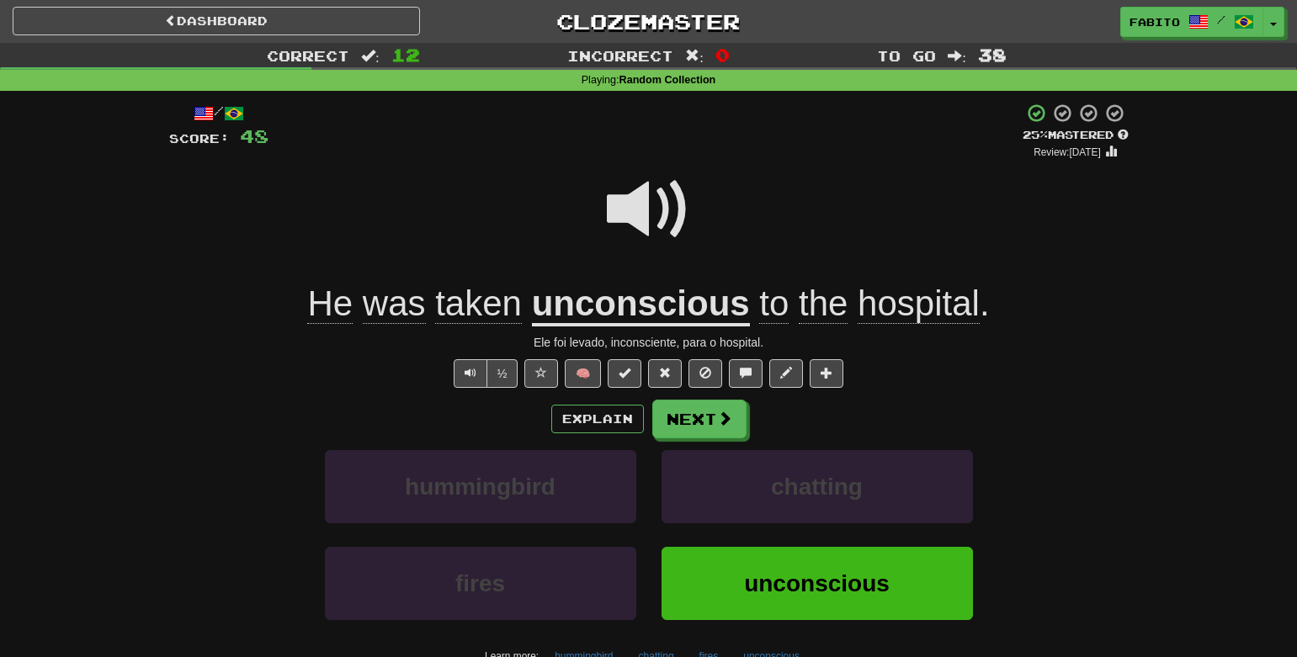
click at [673, 311] on u "unconscious" at bounding box center [641, 305] width 218 height 43
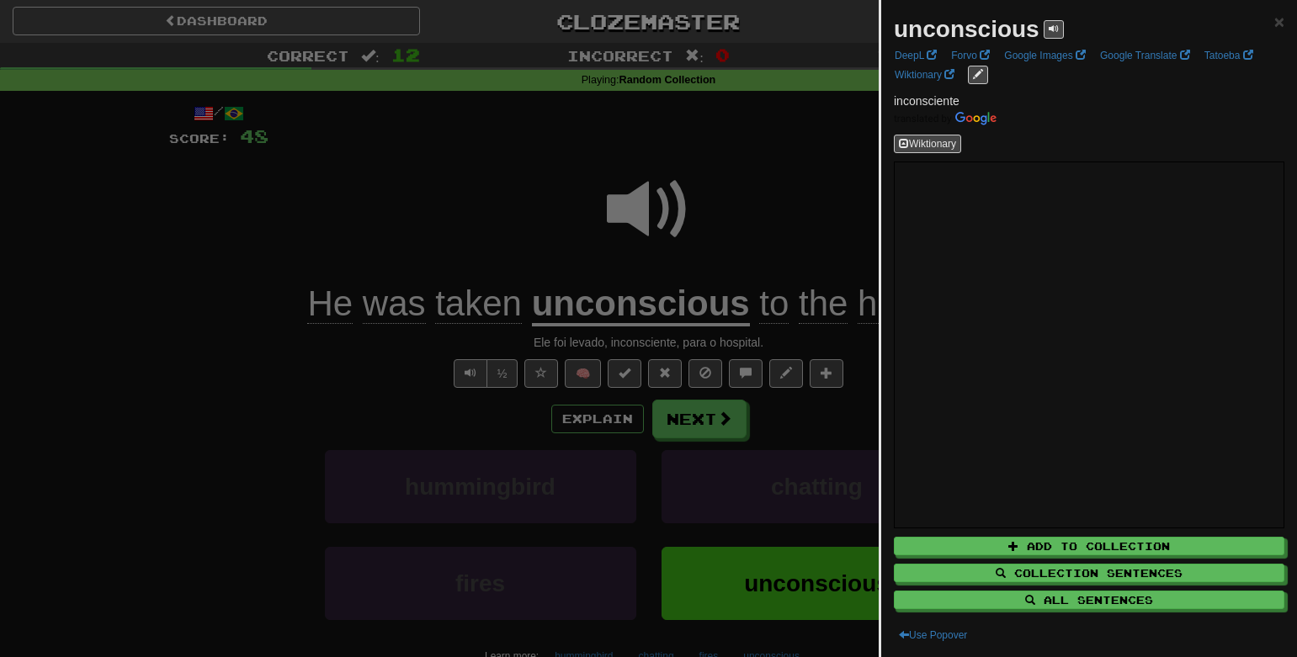
click at [750, 149] on div at bounding box center [648, 328] width 1297 height 657
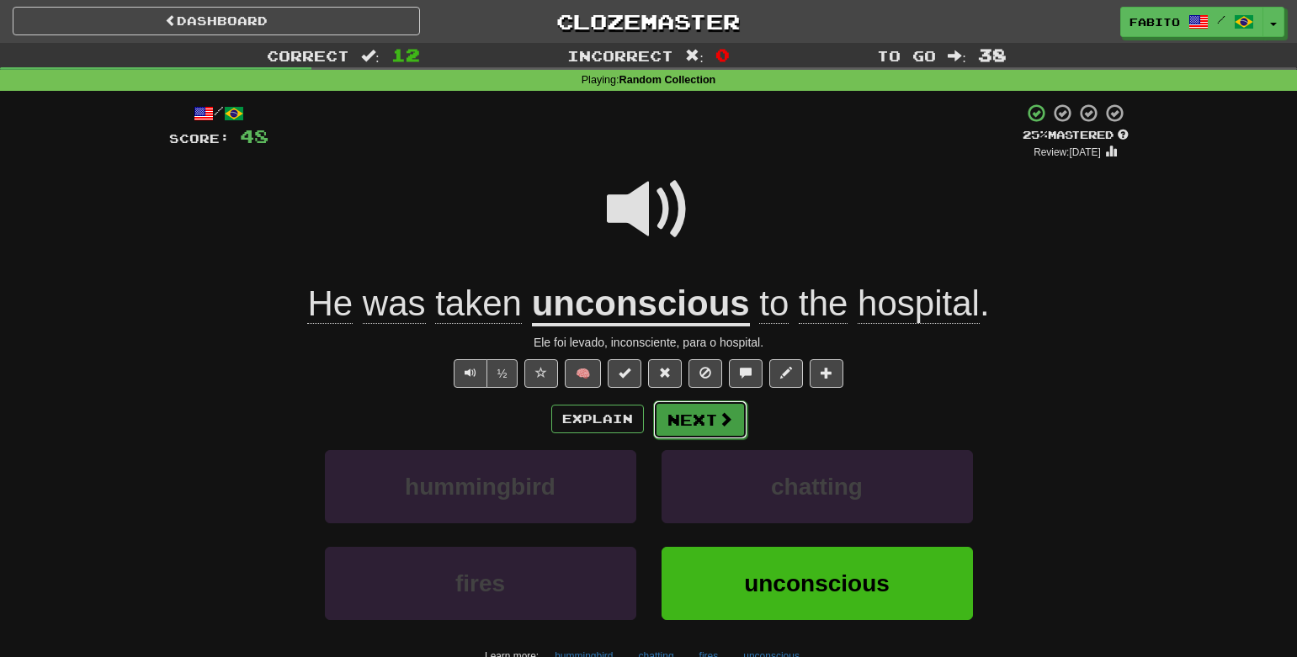
click at [711, 423] on button "Next" at bounding box center [700, 420] width 94 height 39
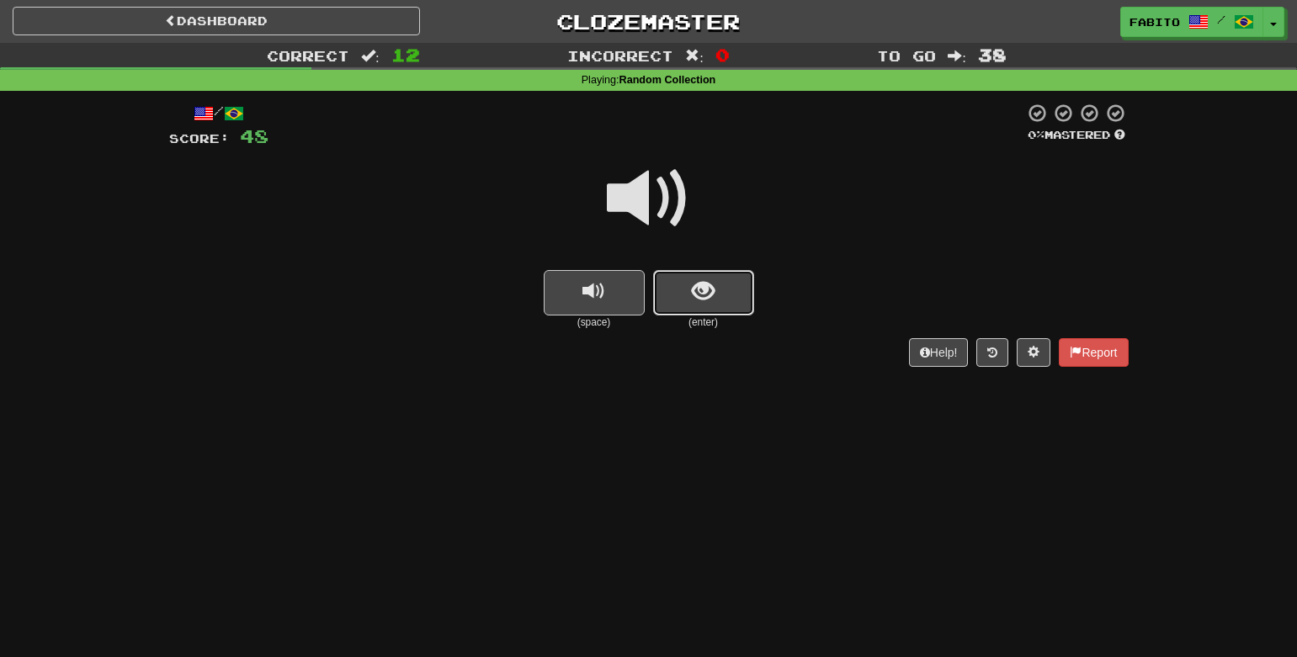
click at [701, 302] on span "show sentence" at bounding box center [703, 291] width 23 height 23
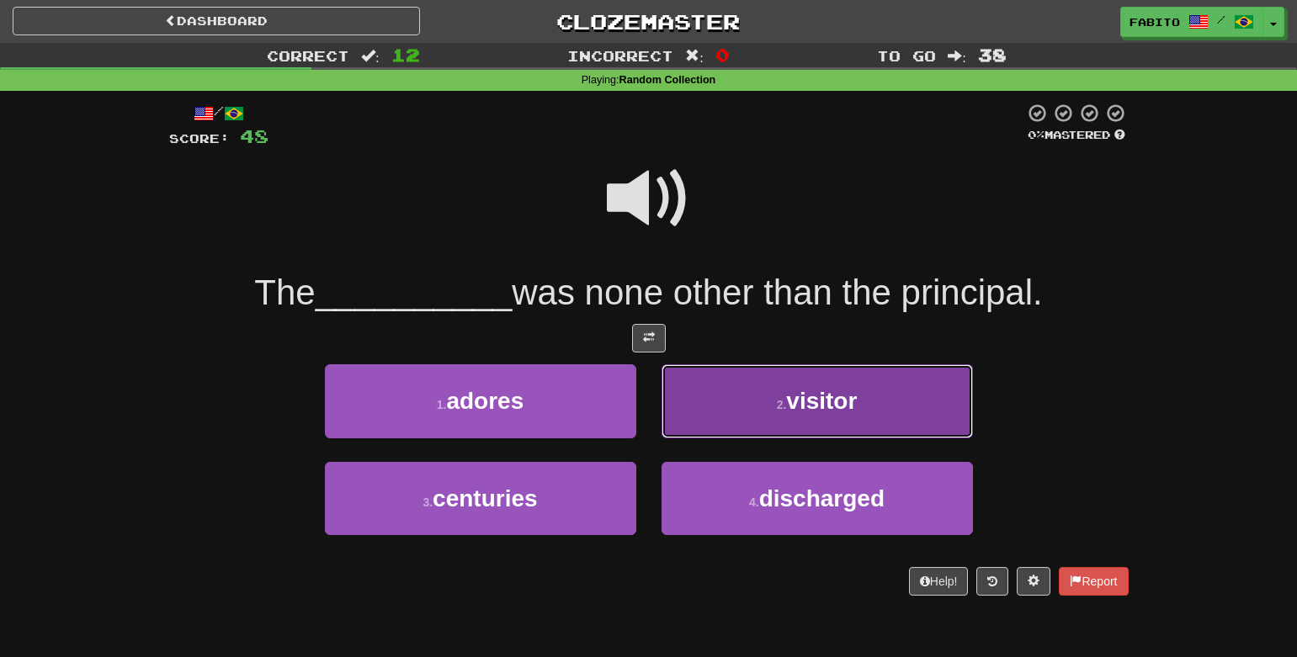
click at [717, 390] on button "2 . visitor" at bounding box center [817, 400] width 311 height 73
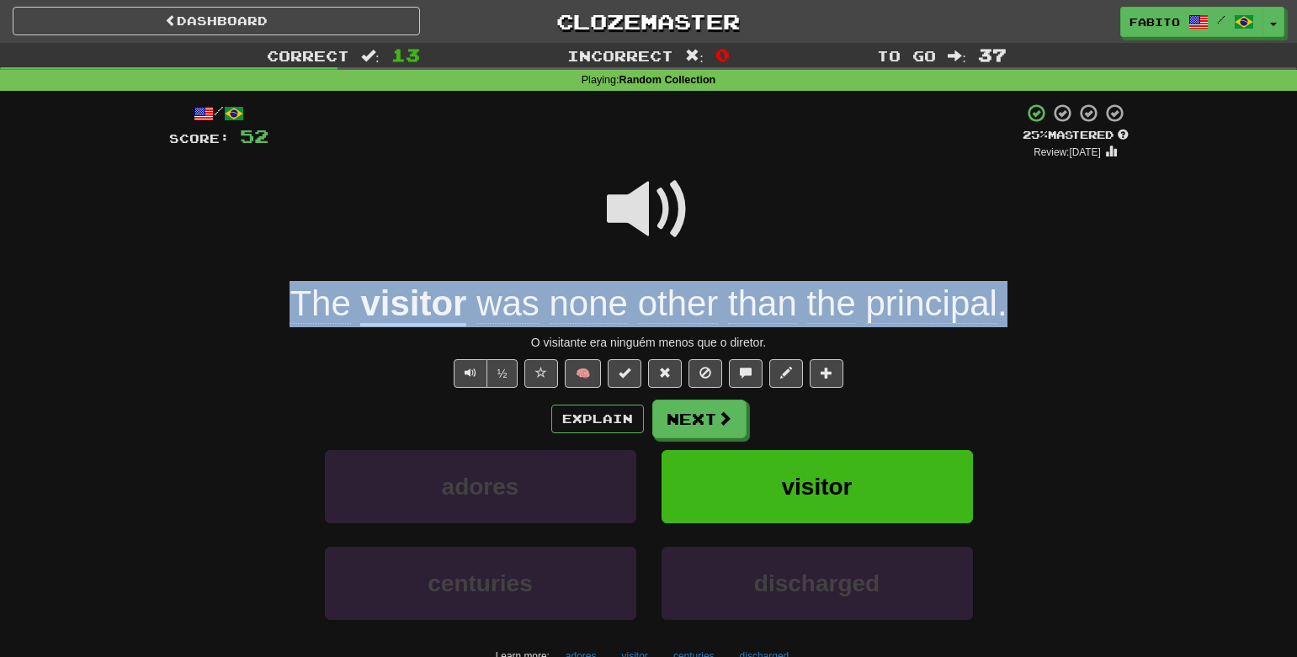
drag, startPoint x: 279, startPoint y: 302, endPoint x: 1015, endPoint y: 287, distance: 736.7
click at [1015, 287] on div "The visitor was none other than the principal ." at bounding box center [649, 304] width 960 height 46
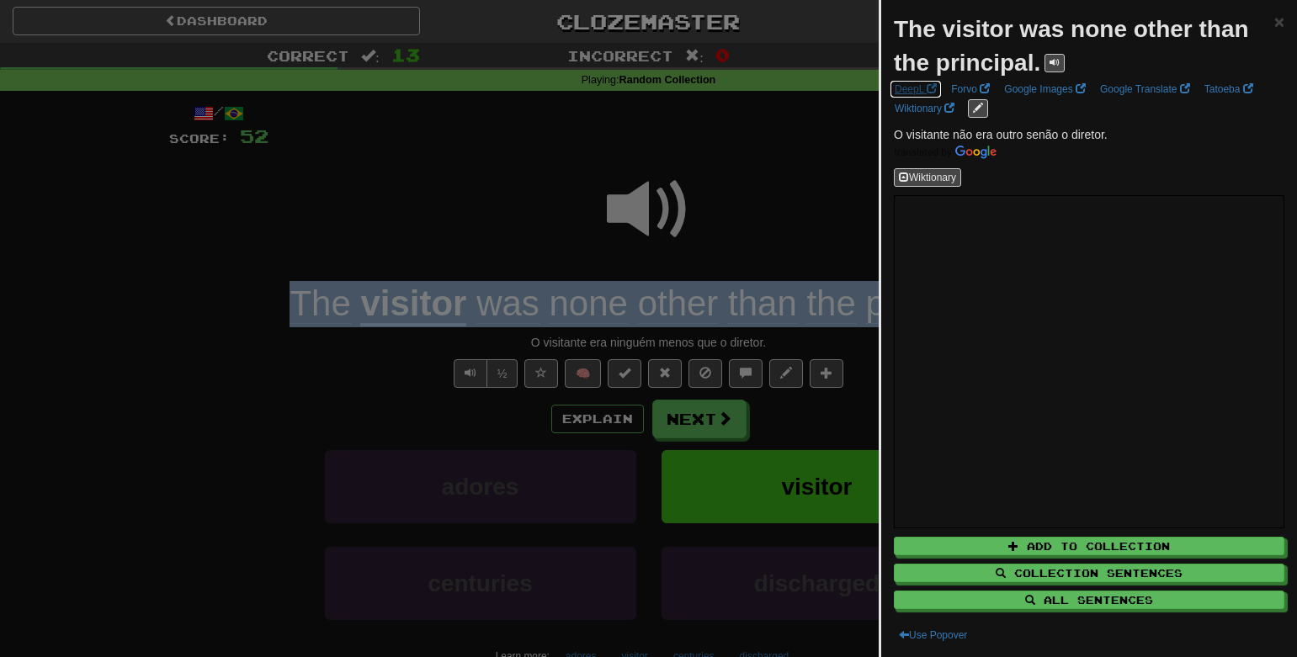
click at [921, 93] on link "DeepL" at bounding box center [916, 89] width 52 height 19
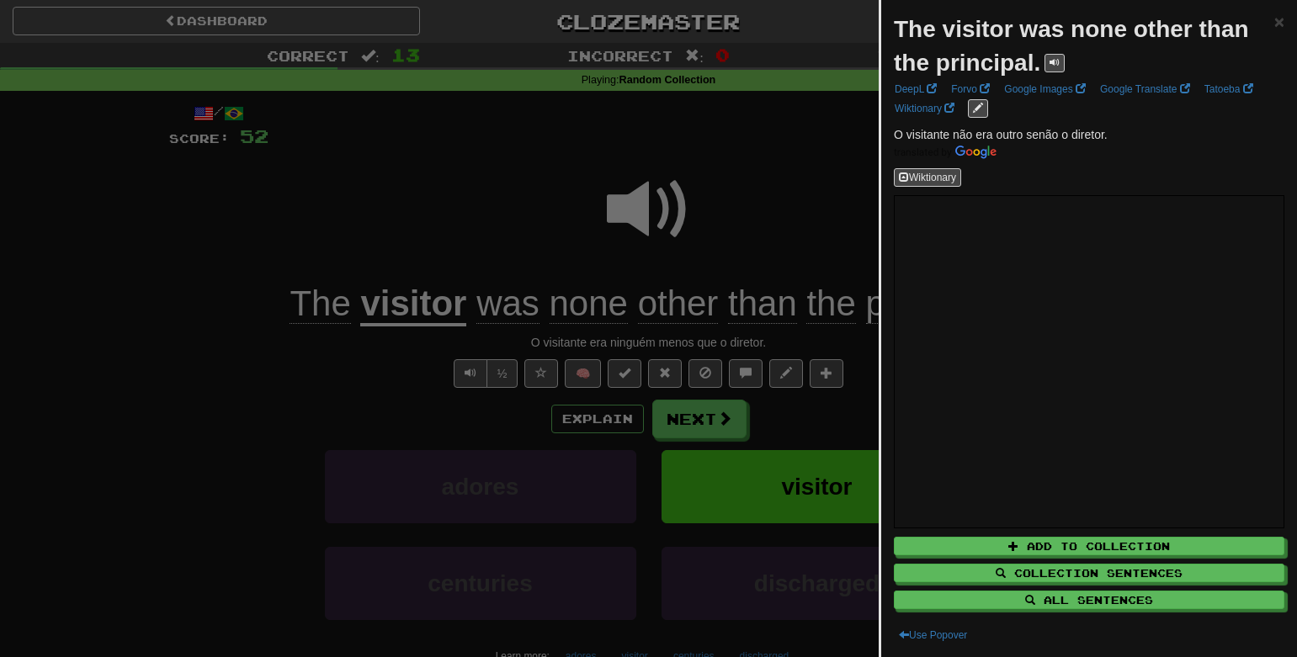
click at [821, 152] on div at bounding box center [648, 328] width 1297 height 657
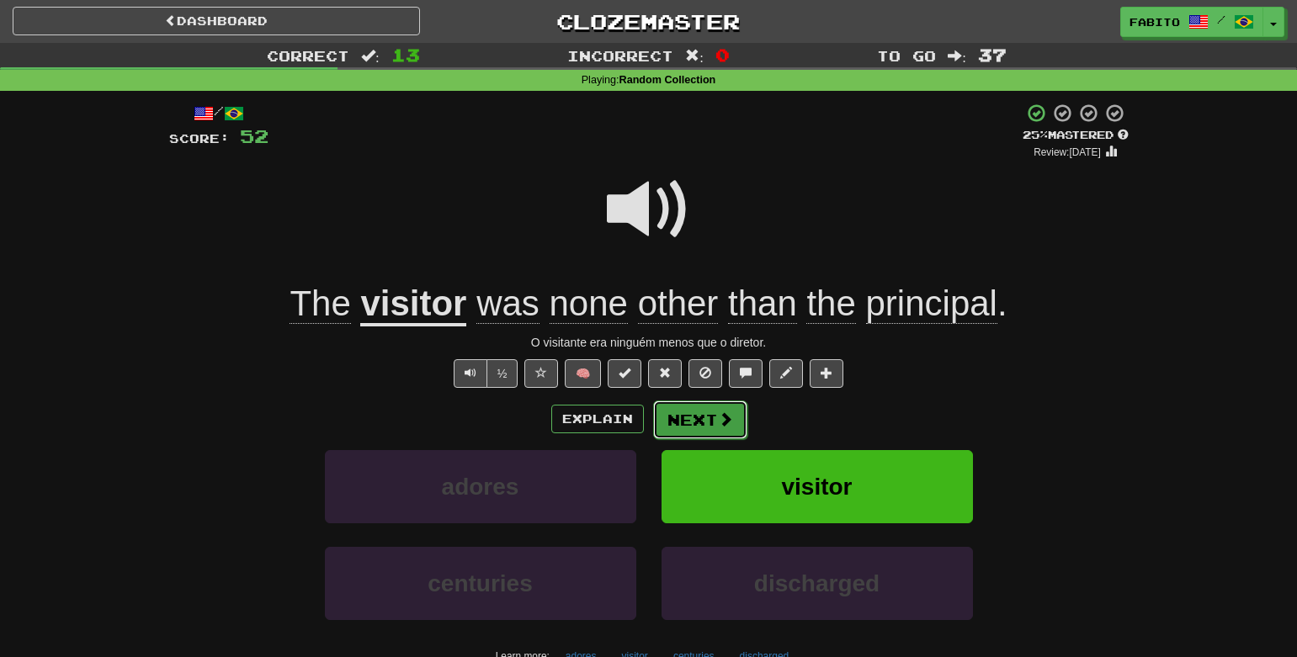
click at [676, 427] on button "Next" at bounding box center [700, 420] width 94 height 39
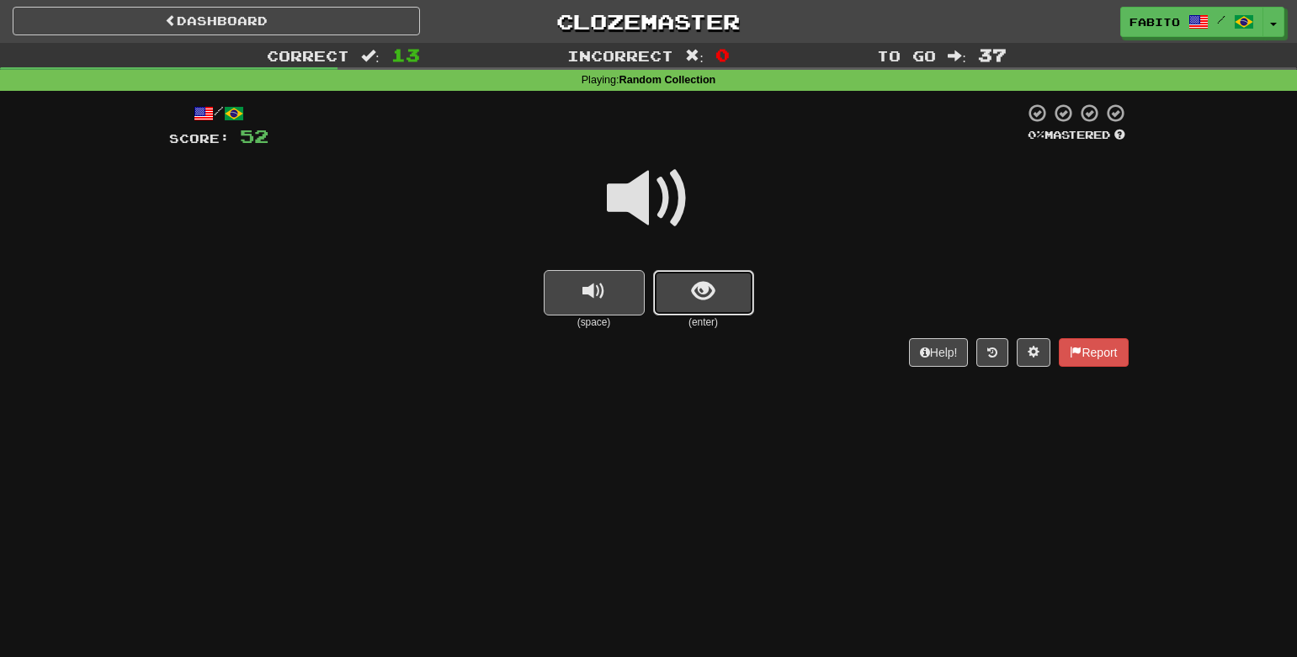
click at [690, 295] on button "show sentence" at bounding box center [703, 292] width 101 height 45
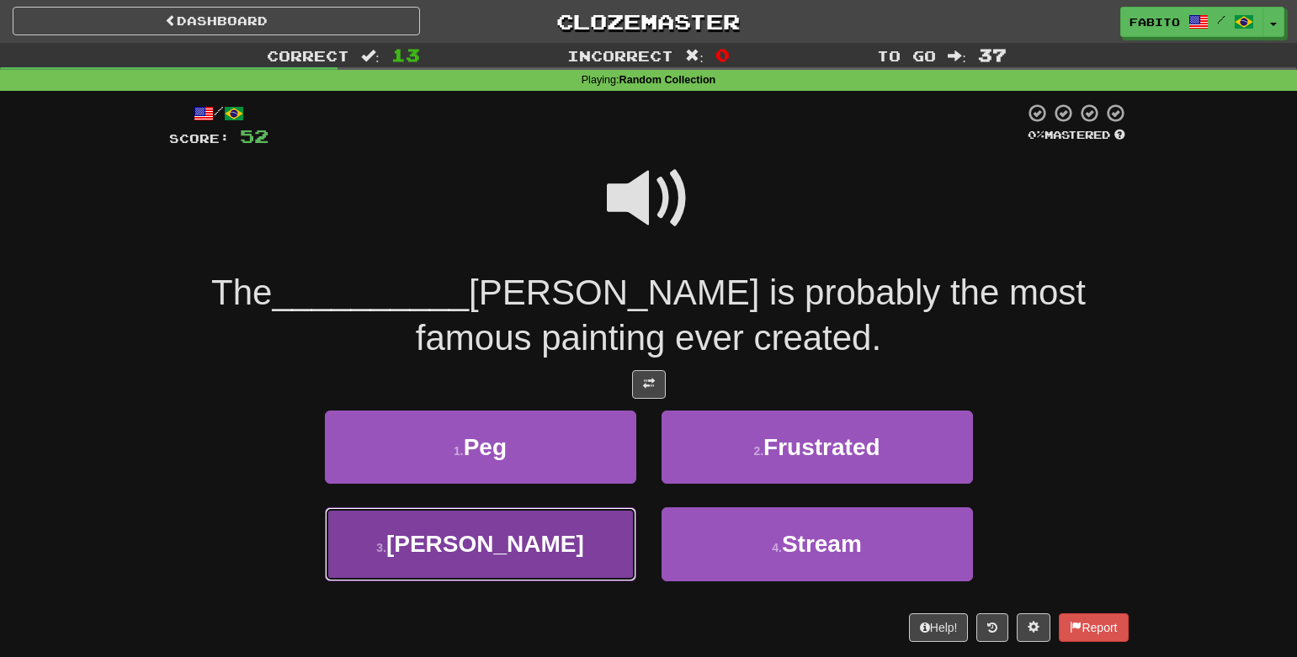
click at [525, 560] on button "3 . Mona" at bounding box center [480, 544] width 311 height 73
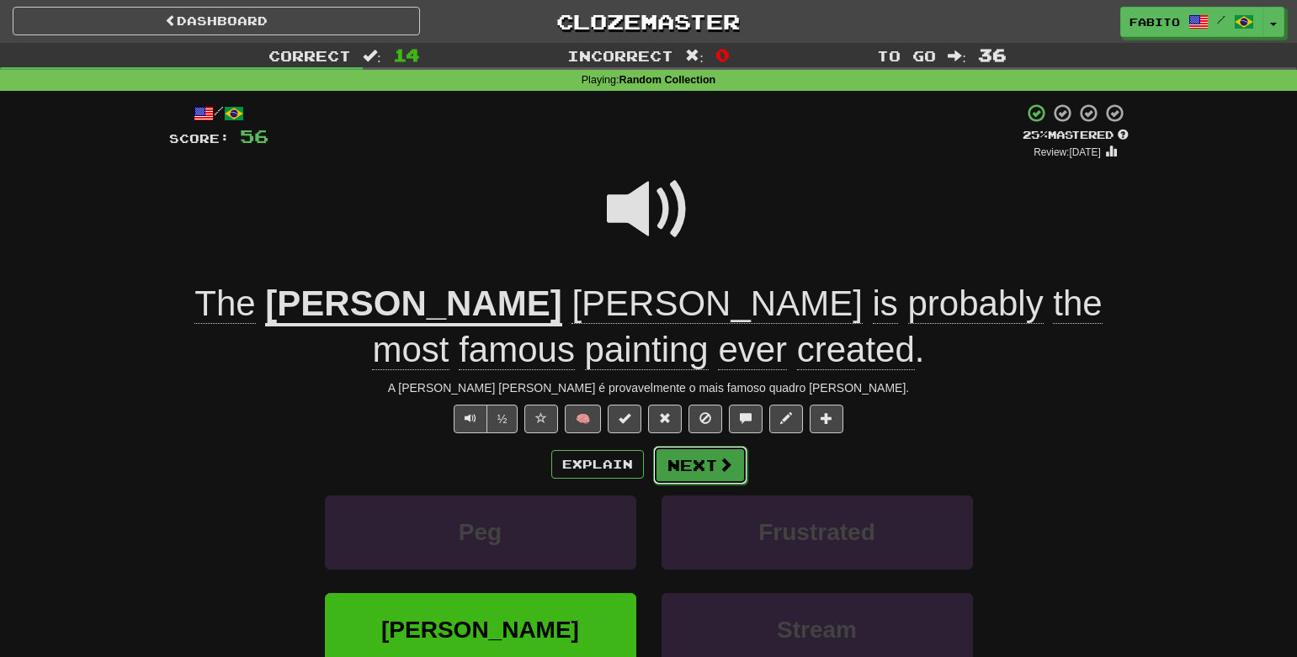
click at [696, 467] on button "Next" at bounding box center [700, 465] width 94 height 39
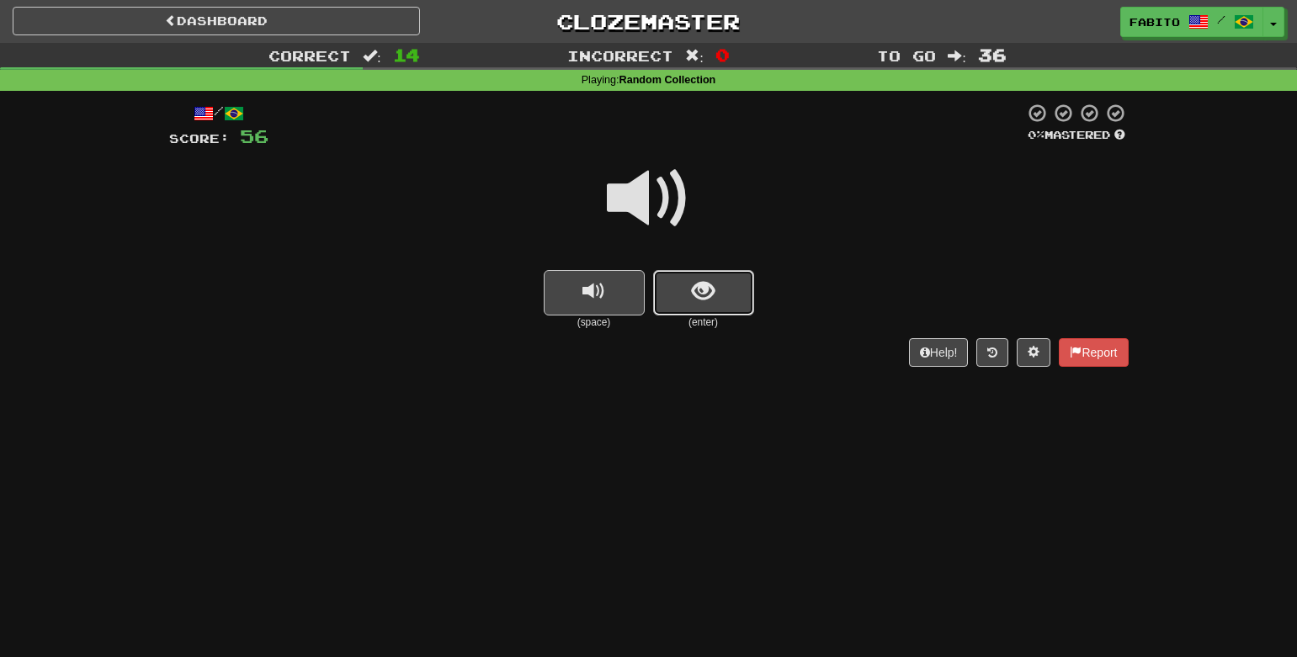
click at [683, 283] on button "show sentence" at bounding box center [703, 292] width 101 height 45
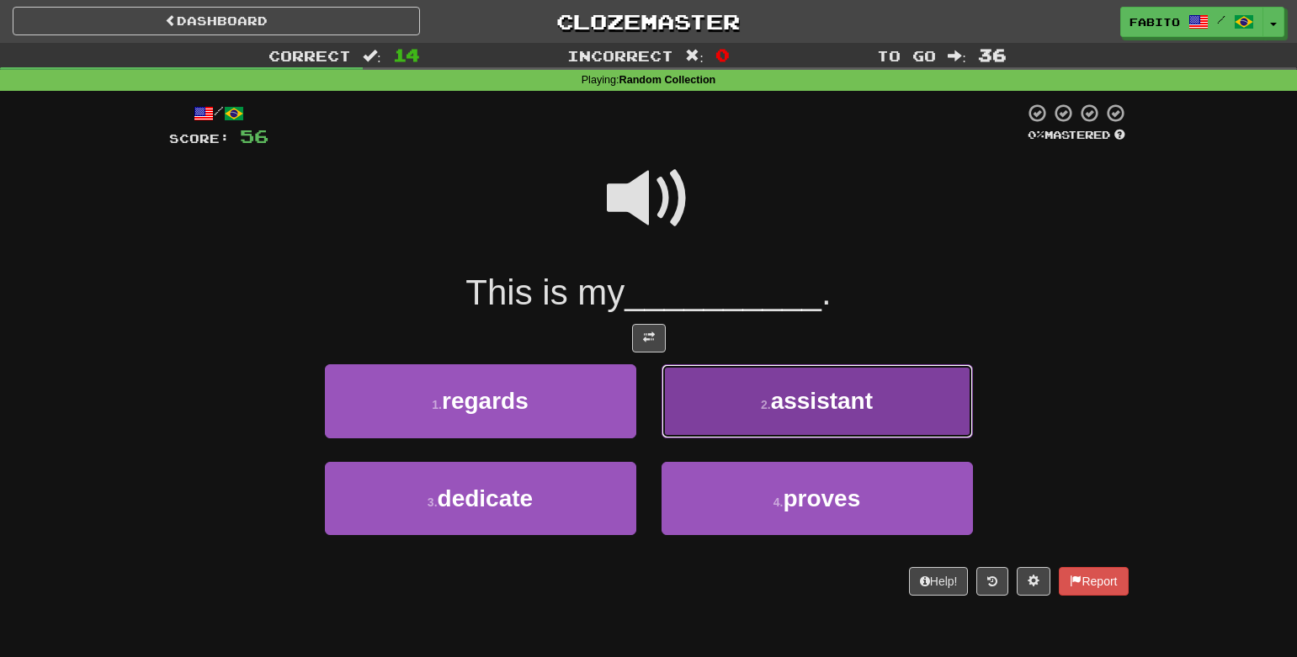
click at [738, 399] on button "2 . assistant" at bounding box center [817, 400] width 311 height 73
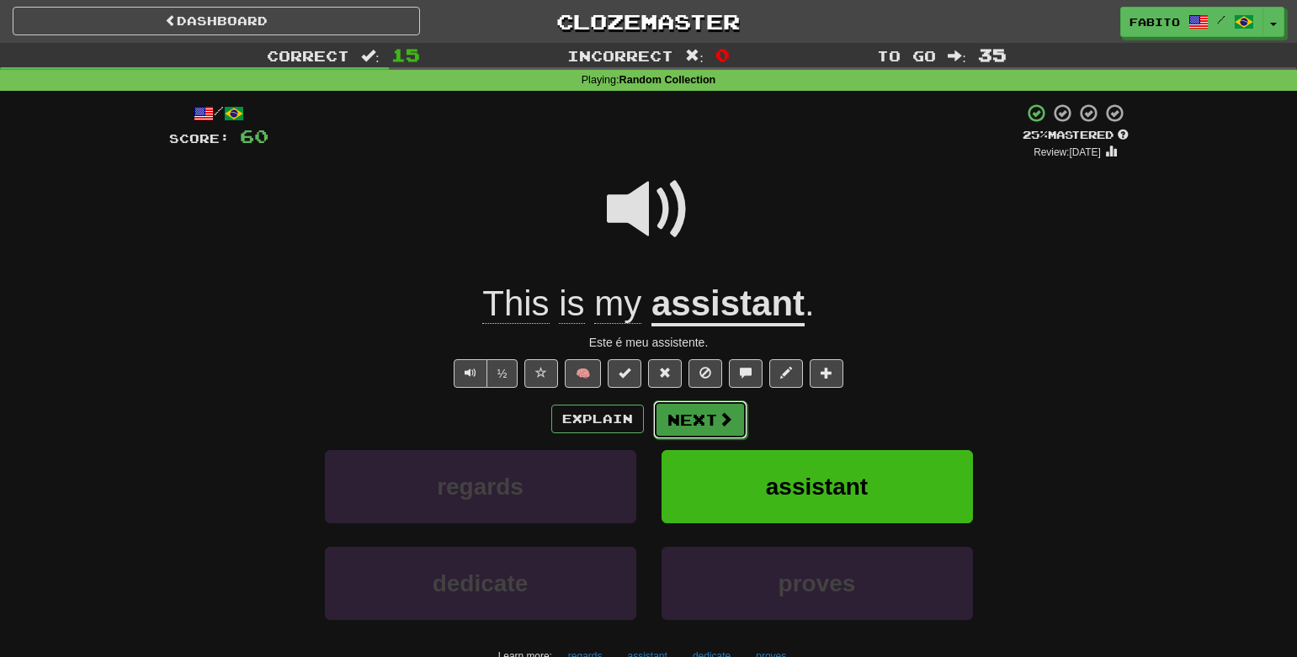
click at [726, 427] on span at bounding box center [725, 419] width 15 height 15
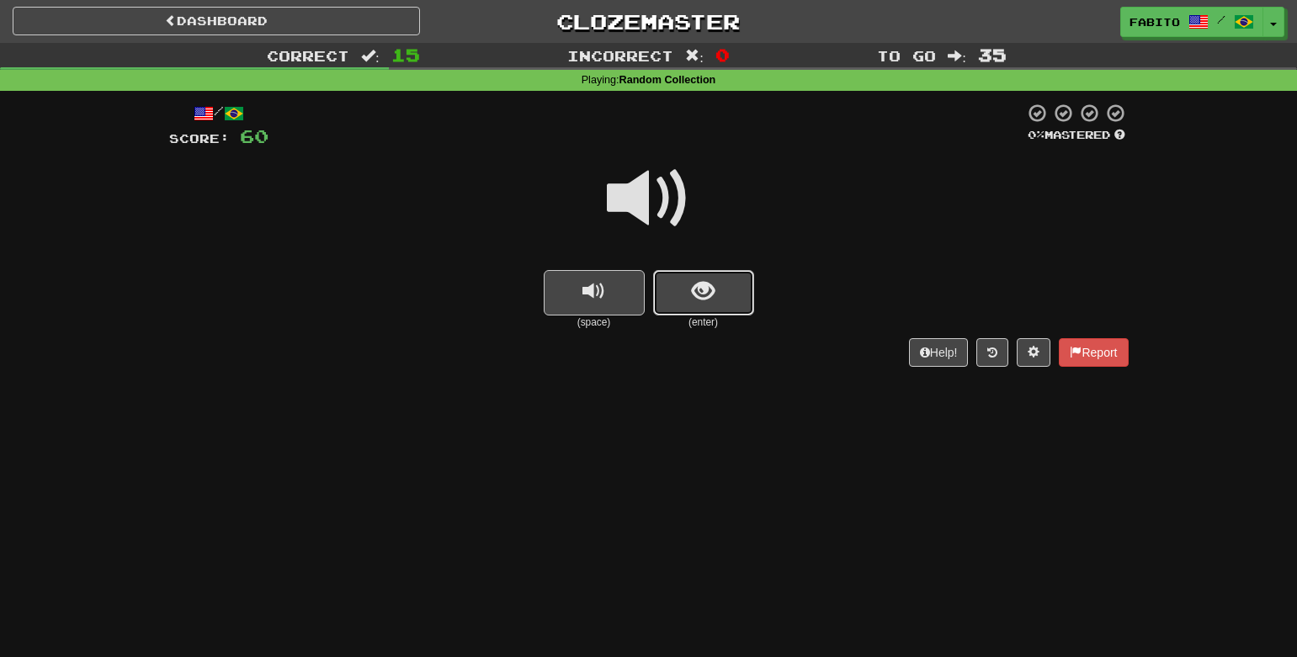
click at [683, 295] on button "show sentence" at bounding box center [703, 292] width 101 height 45
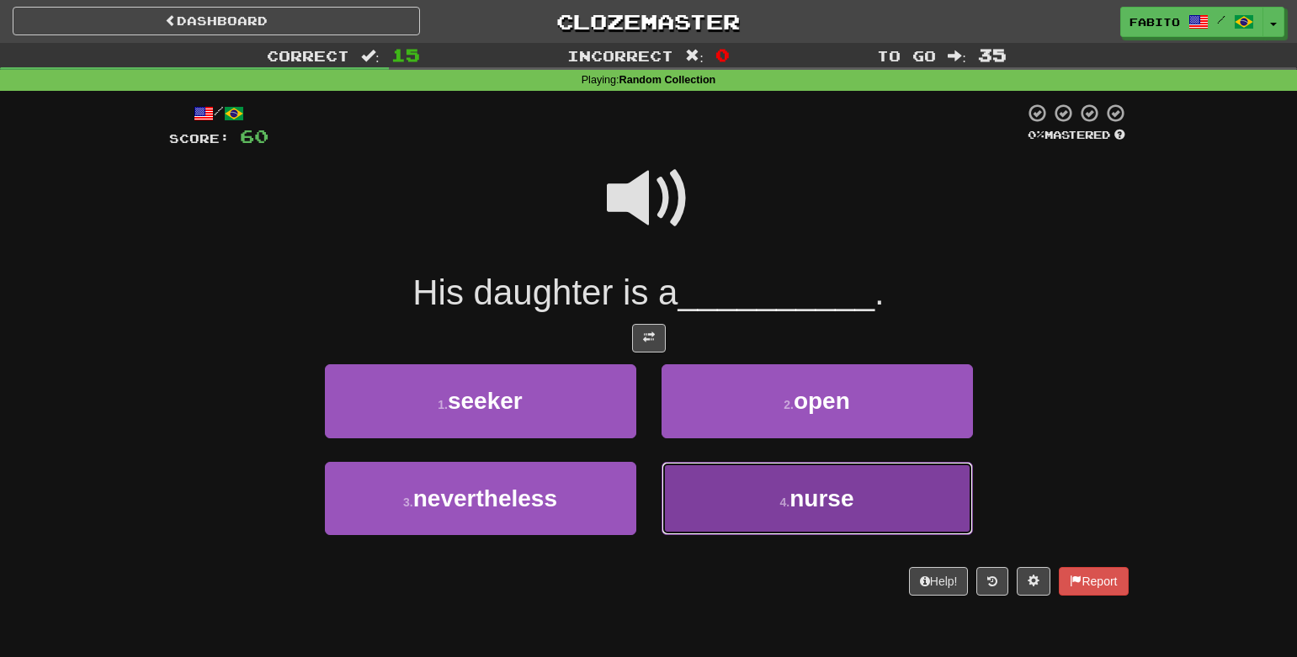
click at [739, 507] on button "4 . nurse" at bounding box center [817, 498] width 311 height 73
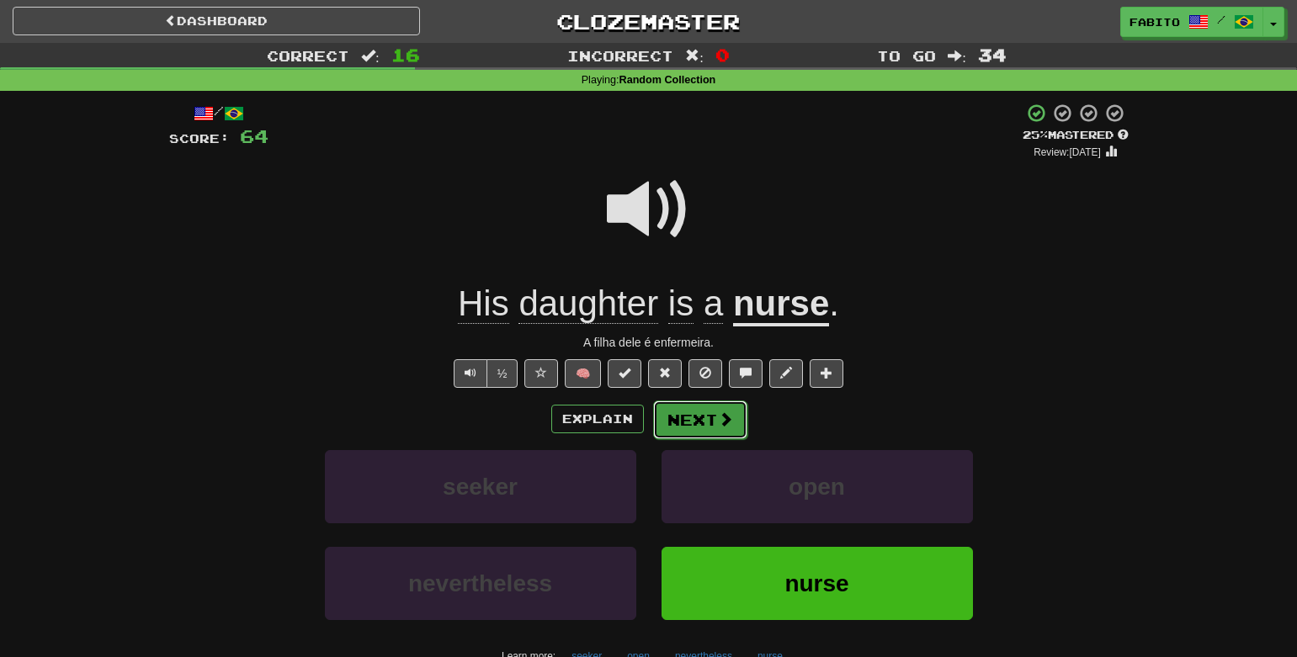
click at [699, 425] on button "Next" at bounding box center [700, 420] width 94 height 39
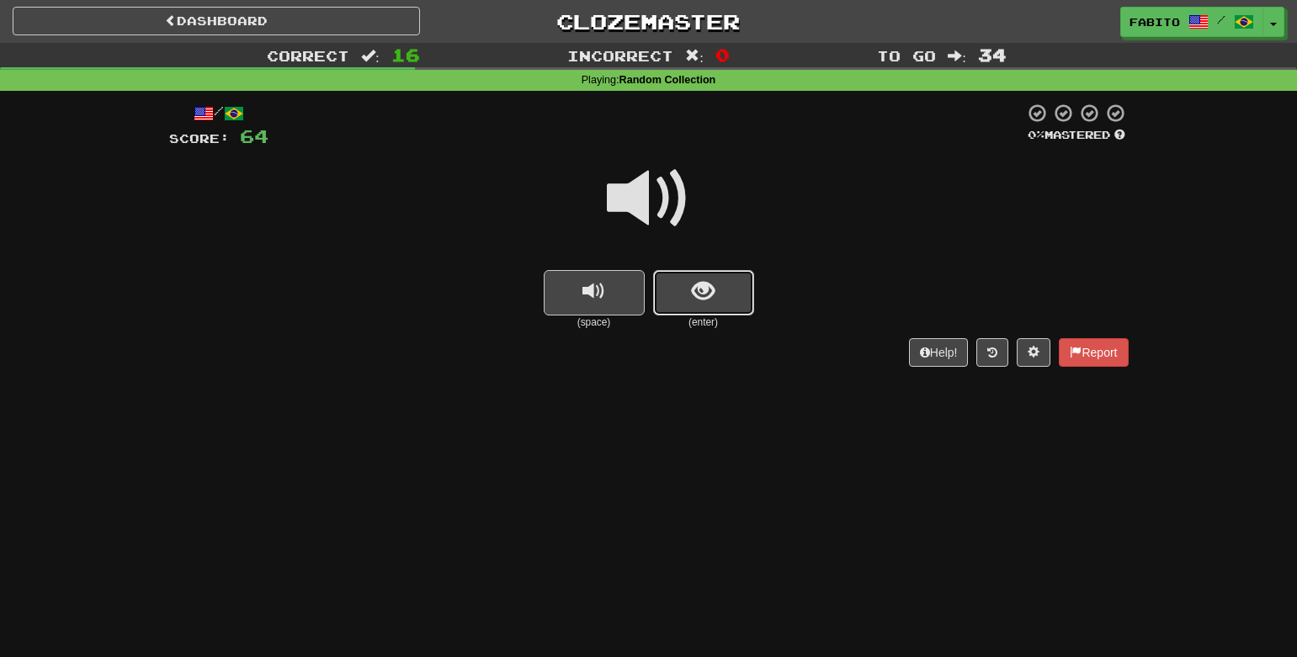
click at [680, 295] on button "show sentence" at bounding box center [703, 292] width 101 height 45
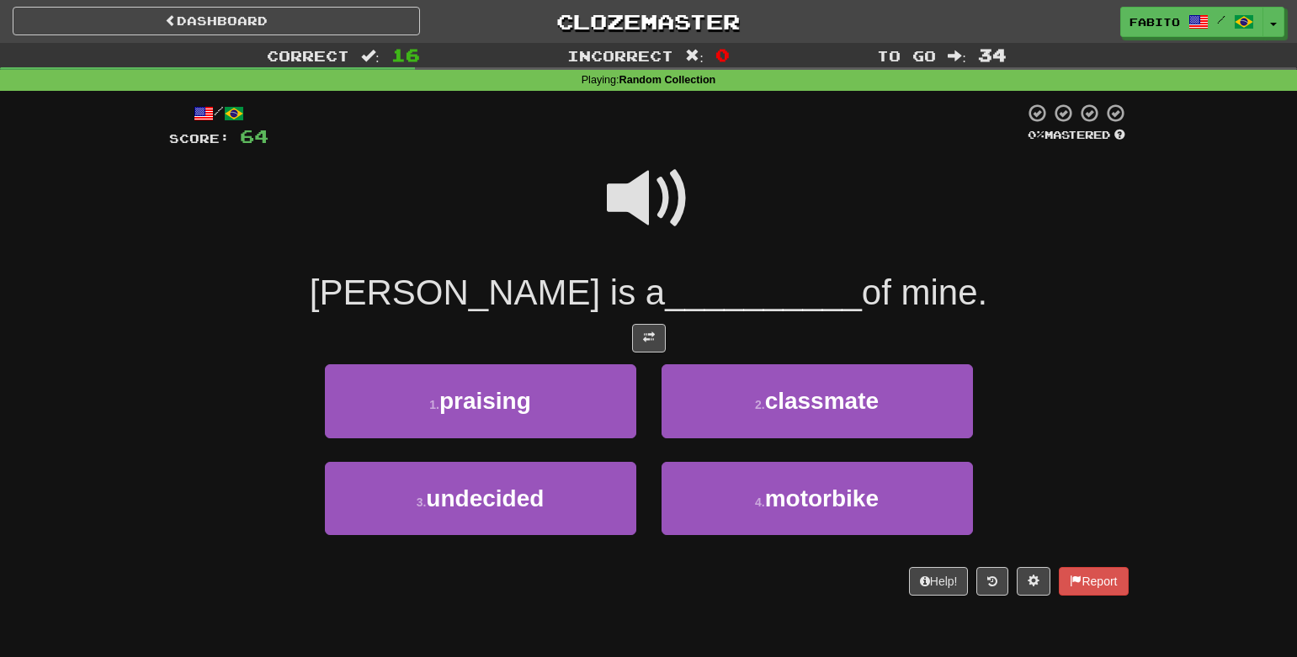
click at [634, 187] on span at bounding box center [649, 199] width 84 height 84
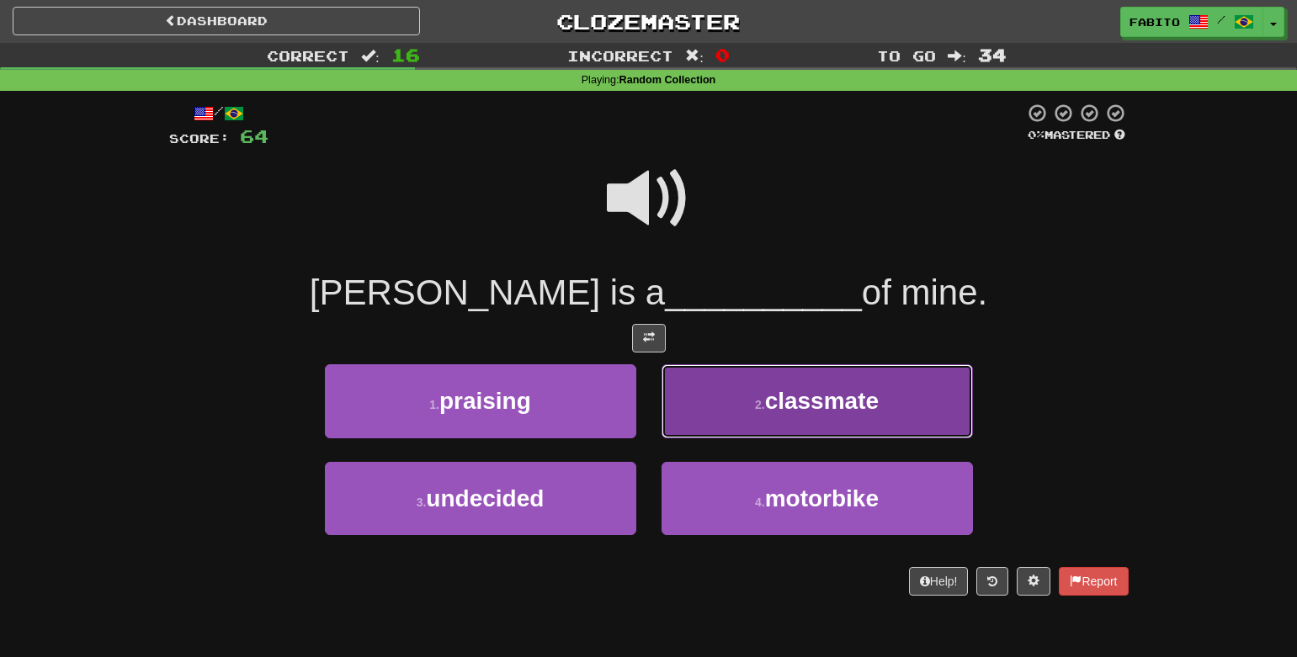
click at [736, 399] on button "2 . classmate" at bounding box center [817, 400] width 311 height 73
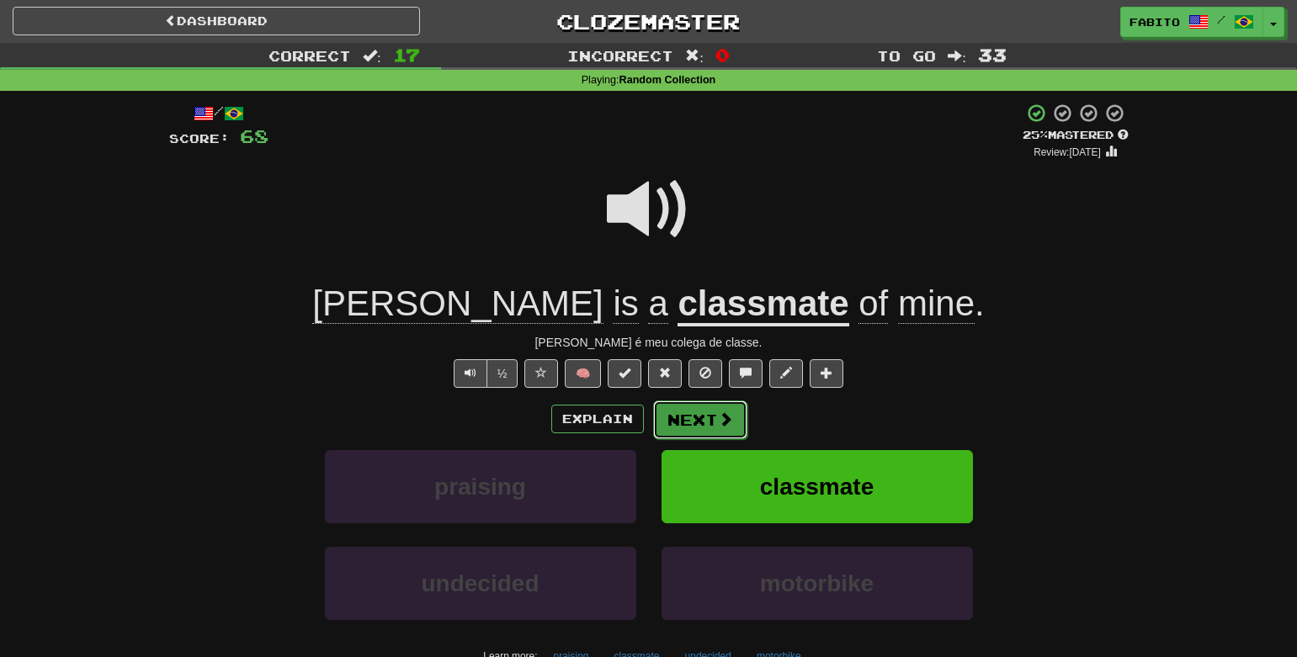
click at [714, 422] on button "Next" at bounding box center [700, 420] width 94 height 39
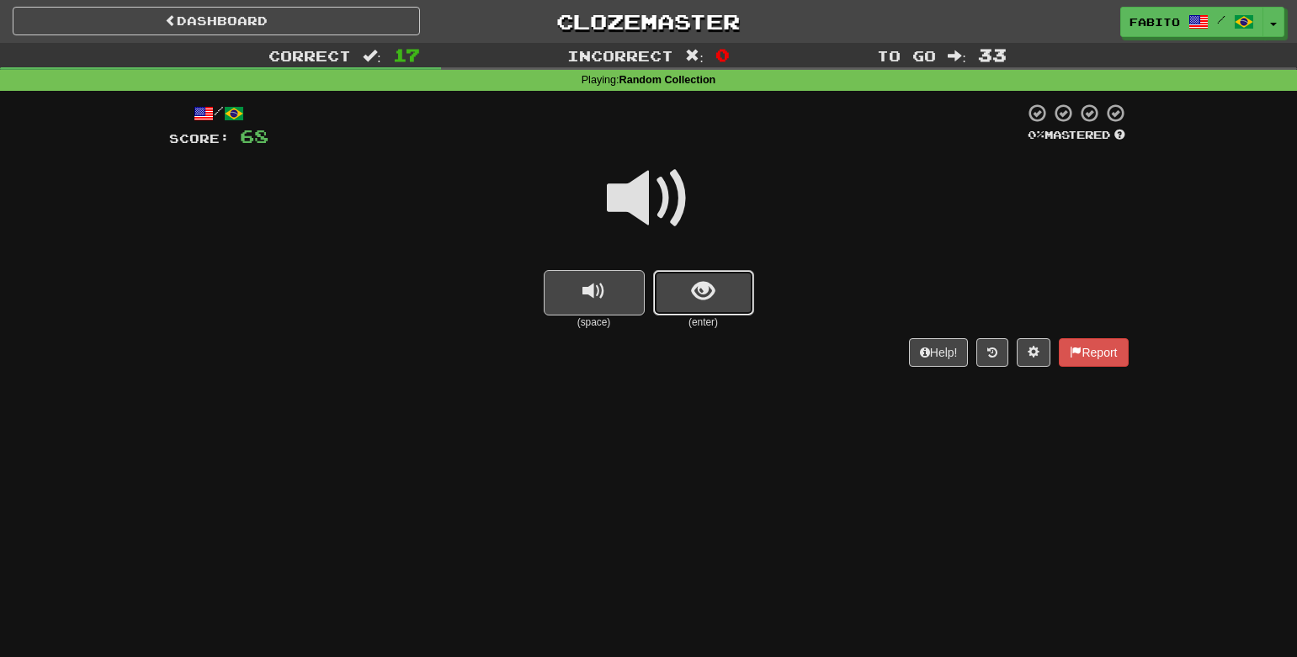
click at [706, 303] on span "show sentence" at bounding box center [703, 291] width 23 height 23
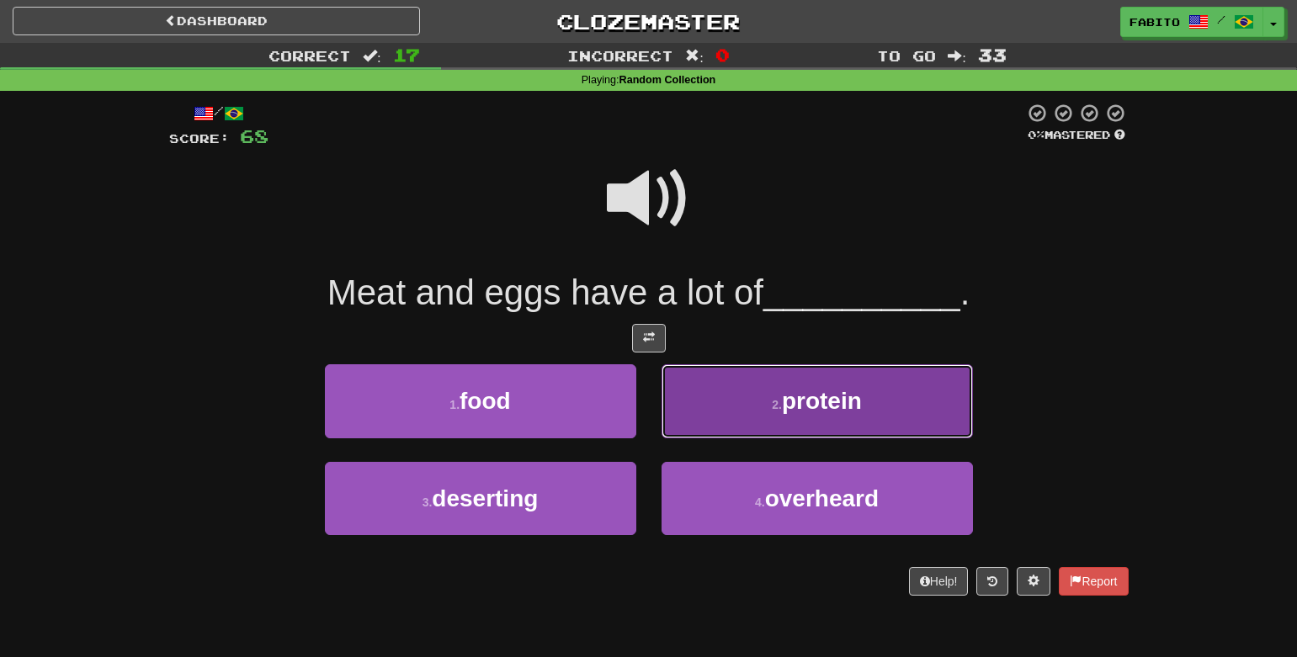
click at [727, 389] on button "2 . protein" at bounding box center [817, 400] width 311 height 73
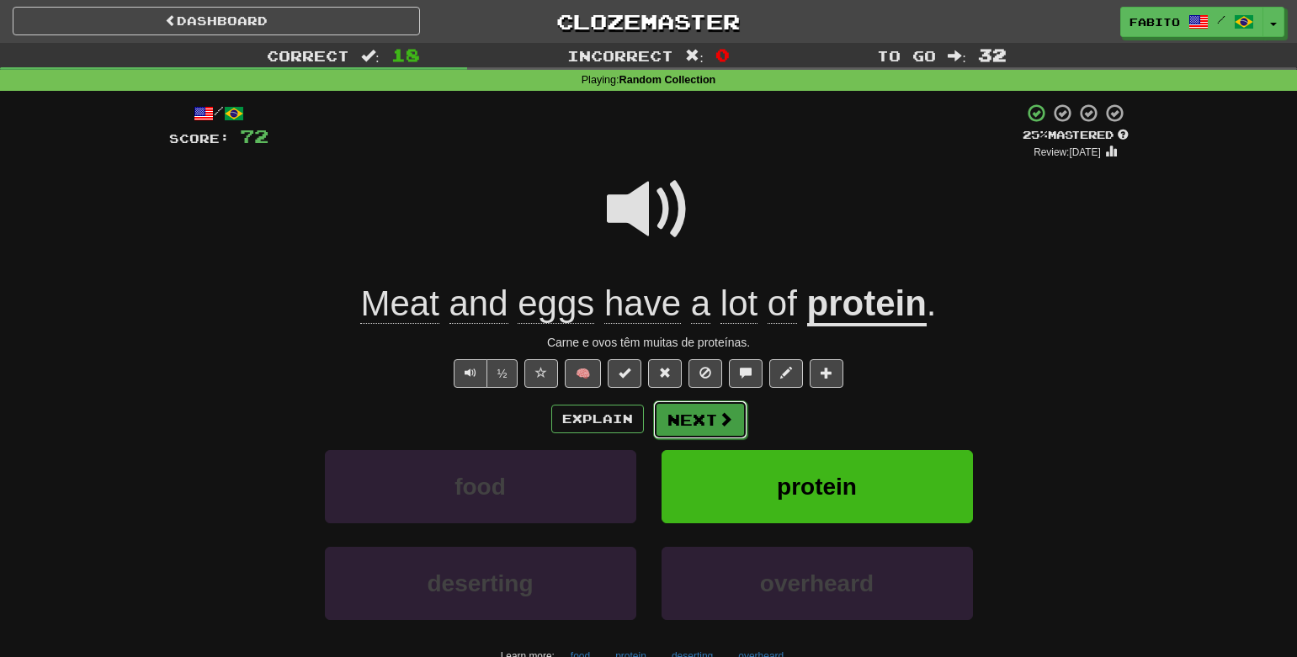
click at [695, 423] on button "Next" at bounding box center [700, 420] width 94 height 39
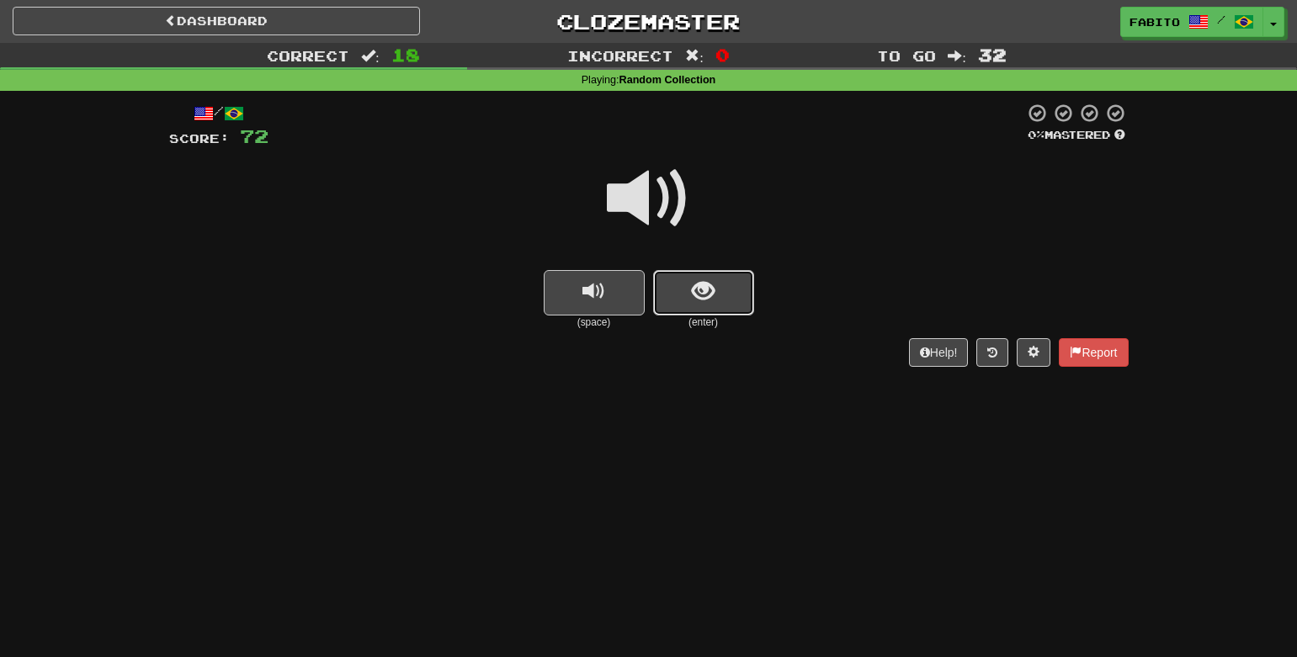
click at [709, 298] on span "show sentence" at bounding box center [703, 291] width 23 height 23
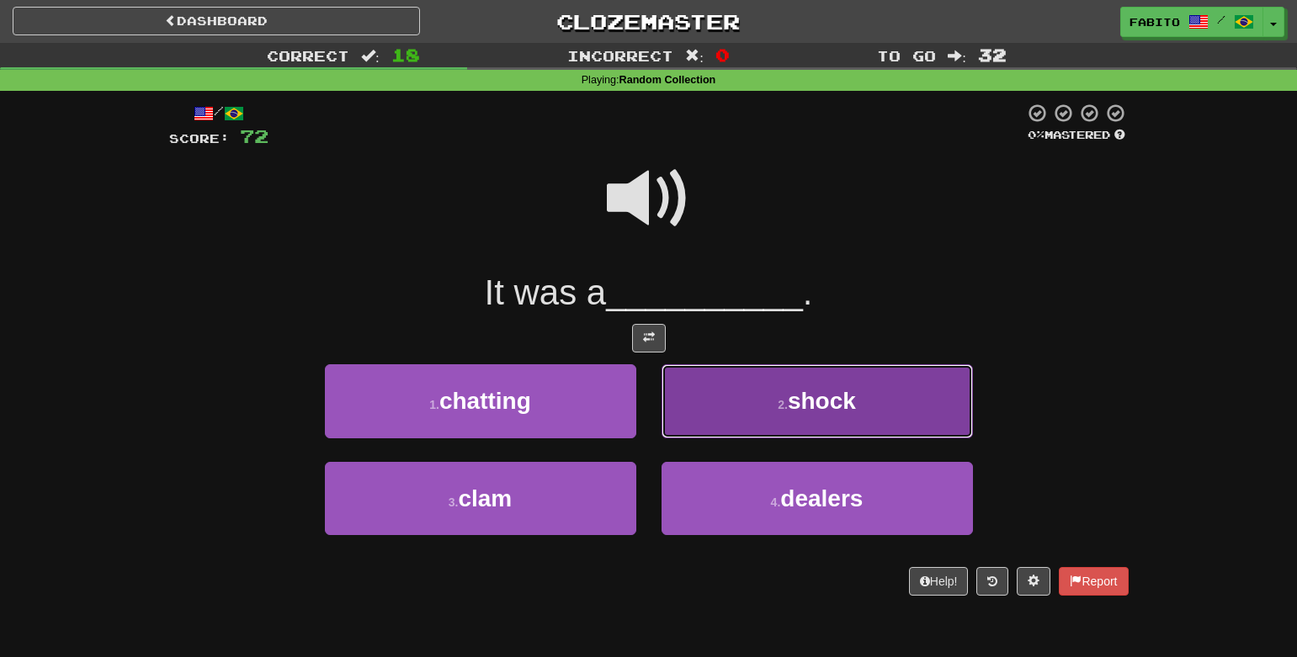
click at [722, 406] on button "2 . shock" at bounding box center [817, 400] width 311 height 73
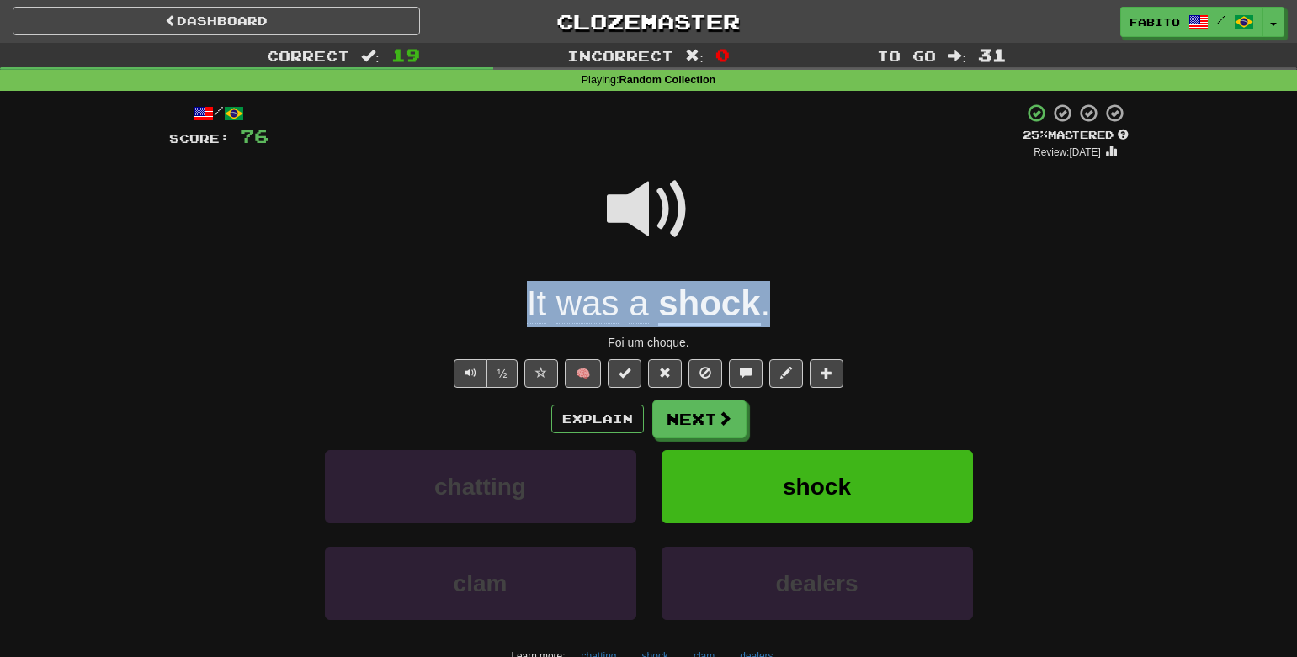
drag, startPoint x: 766, startPoint y: 315, endPoint x: 403, endPoint y: 313, distance: 362.8
click at [404, 312] on div "It was a shock ." at bounding box center [649, 304] width 960 height 46
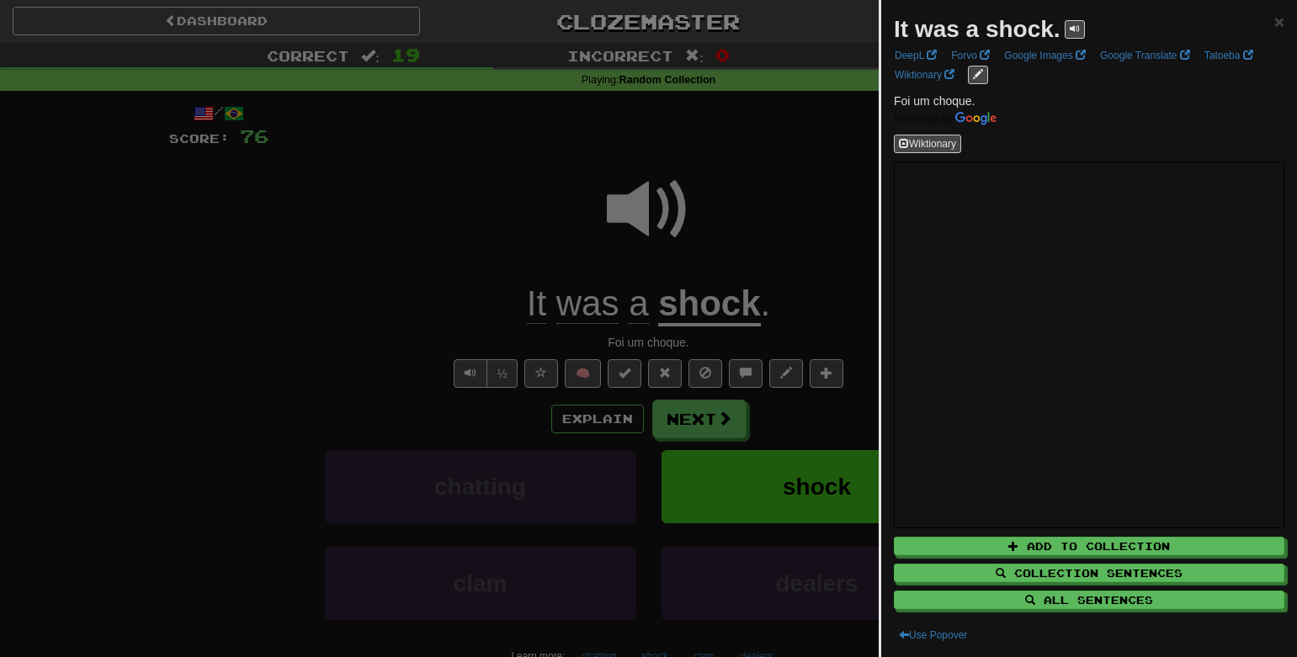
click at [409, 309] on div at bounding box center [648, 328] width 1297 height 657
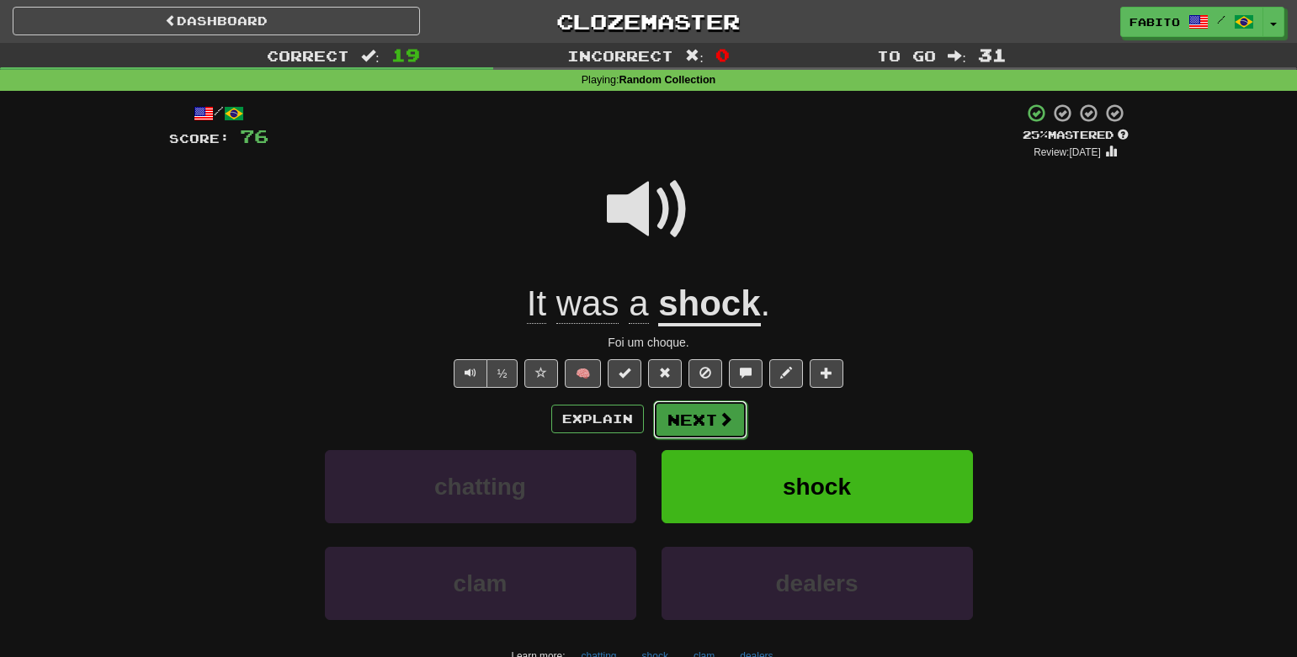
click at [706, 422] on button "Next" at bounding box center [700, 420] width 94 height 39
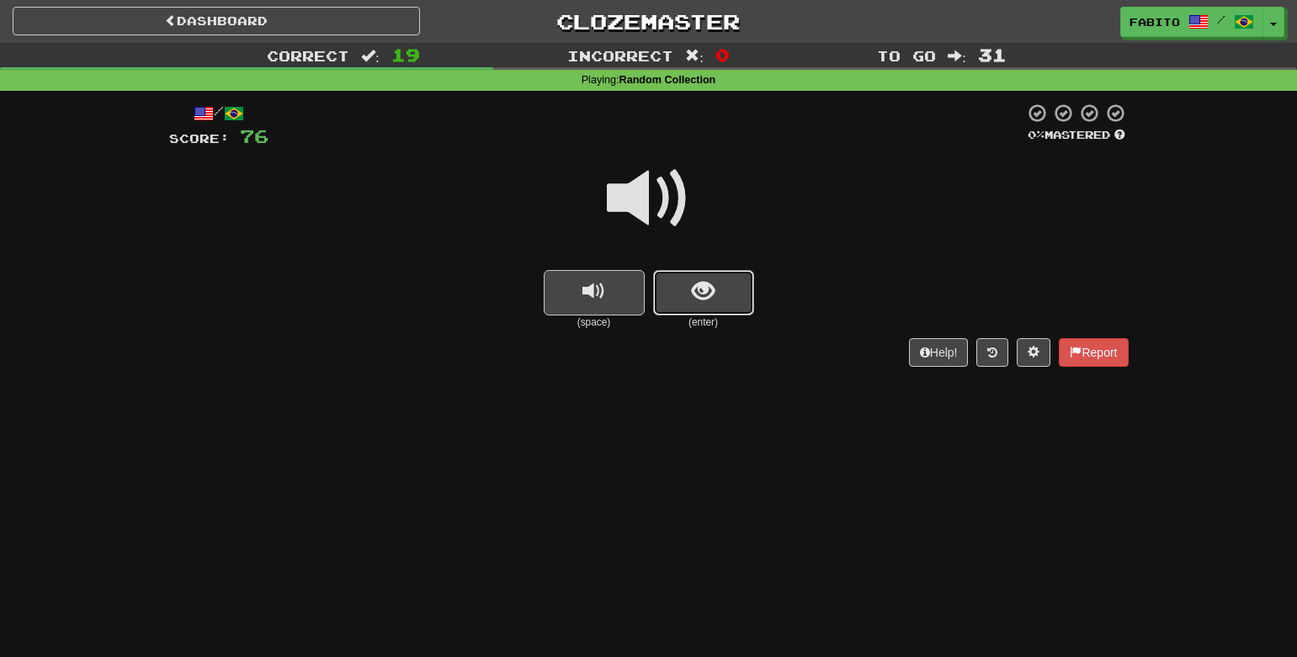
click at [686, 304] on button "show sentence" at bounding box center [703, 292] width 101 height 45
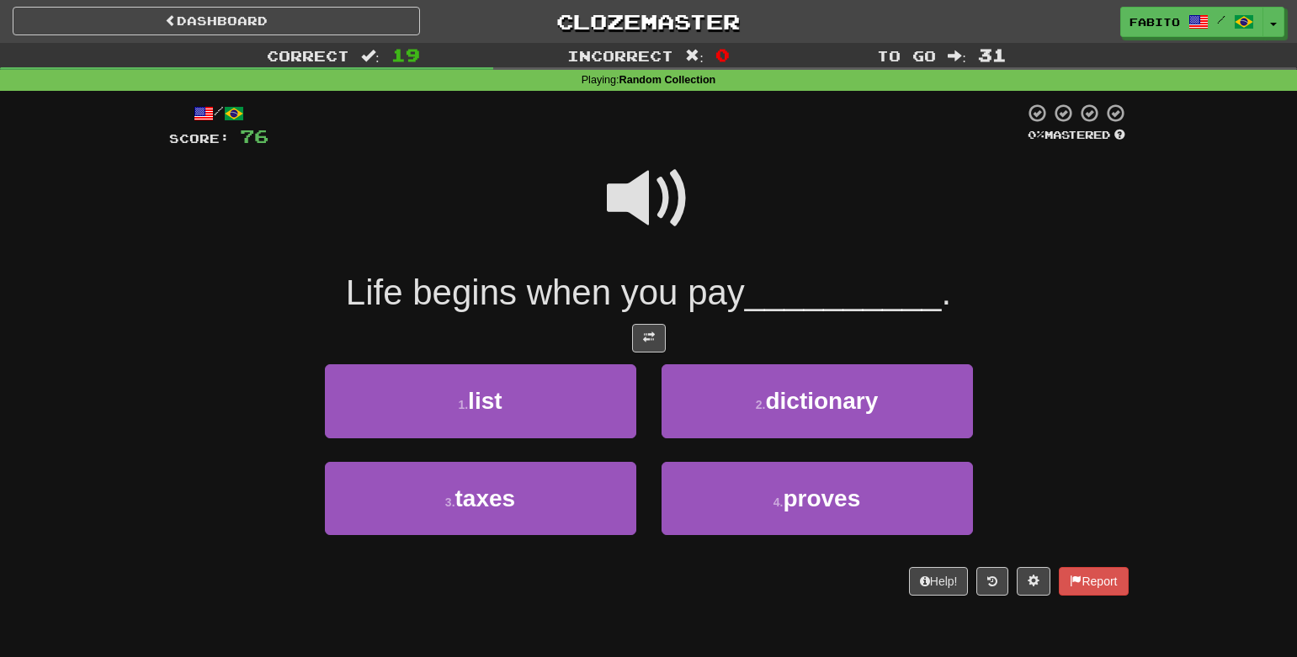
click at [667, 213] on span at bounding box center [649, 199] width 84 height 84
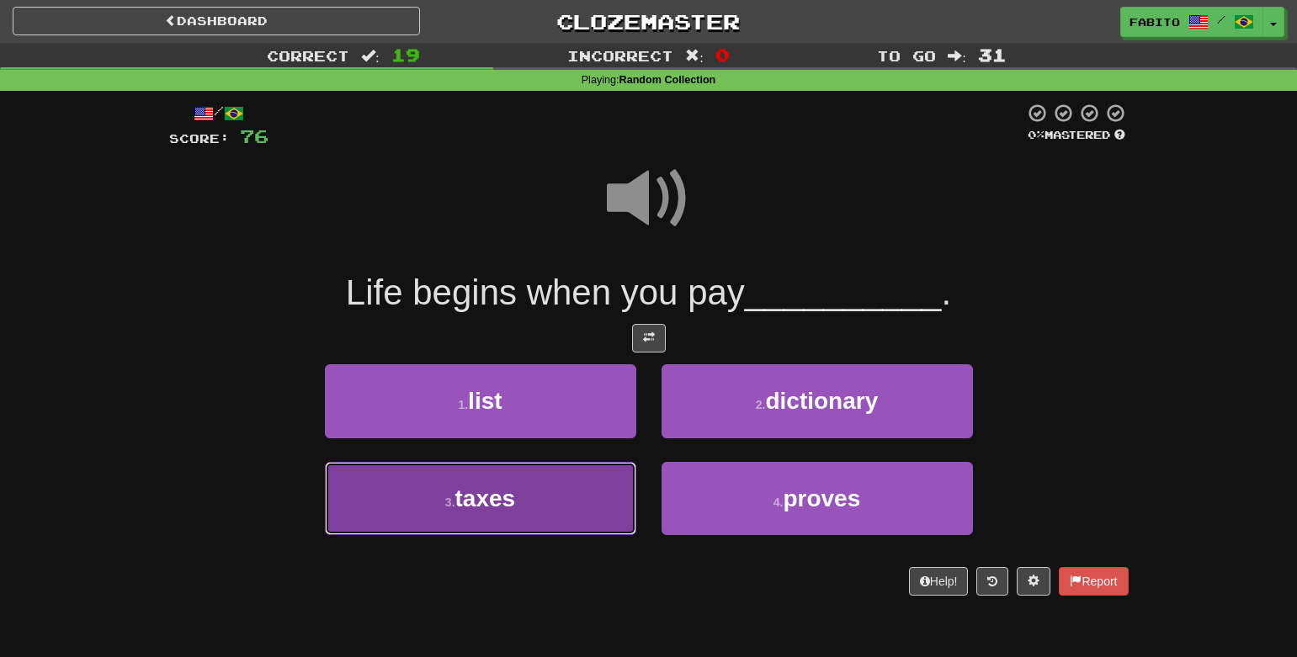
click at [508, 510] on span "taxes" at bounding box center [485, 499] width 61 height 26
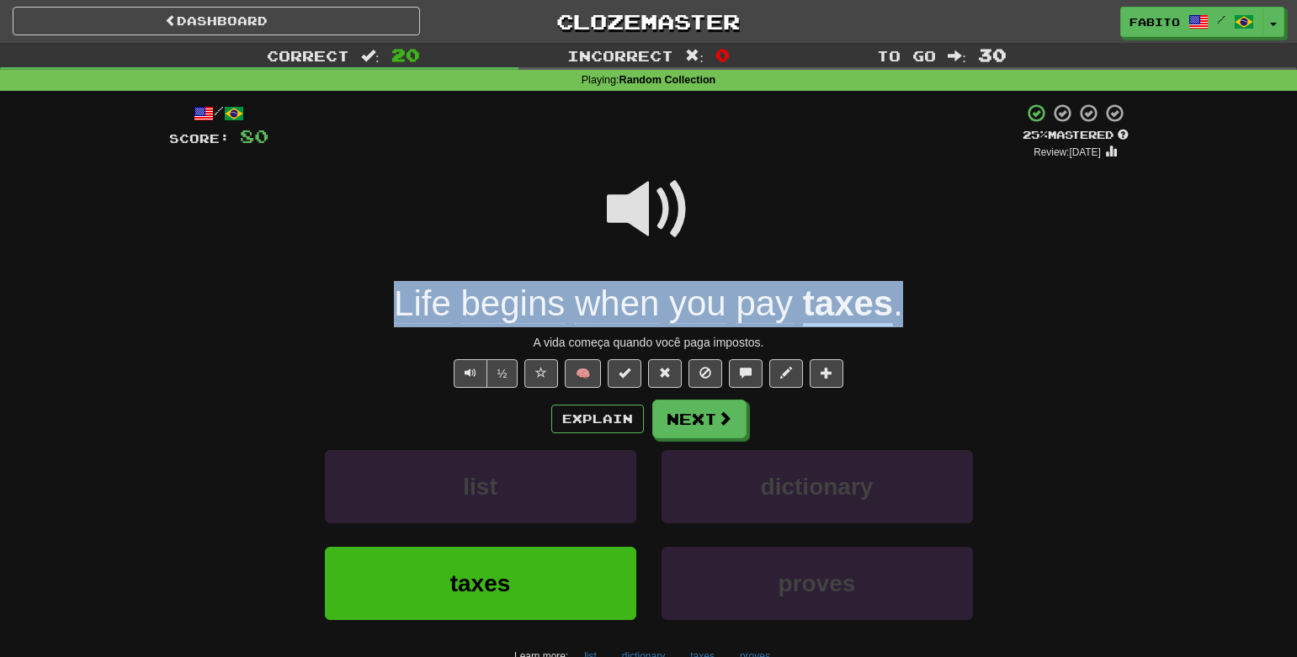
drag, startPoint x: 911, startPoint y: 299, endPoint x: 359, endPoint y: 284, distance: 551.5
click at [359, 284] on div "Life begins when you pay taxes ." at bounding box center [649, 304] width 960 height 46
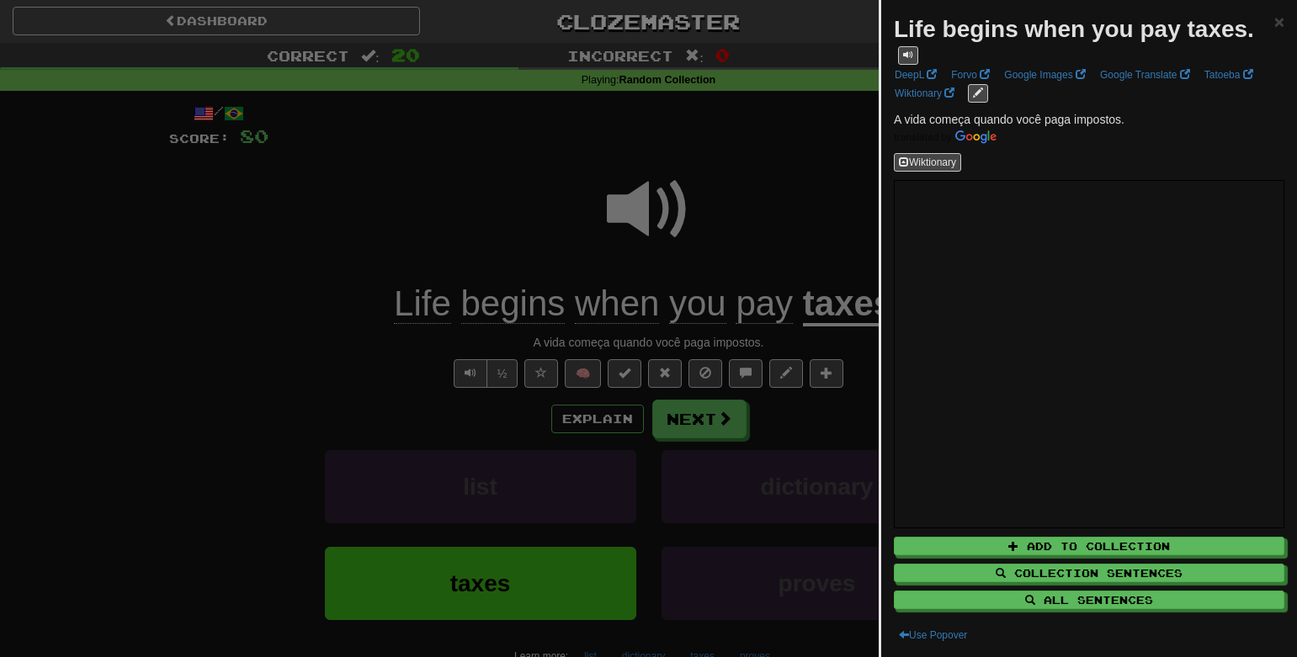
click at [385, 240] on div at bounding box center [648, 328] width 1297 height 657
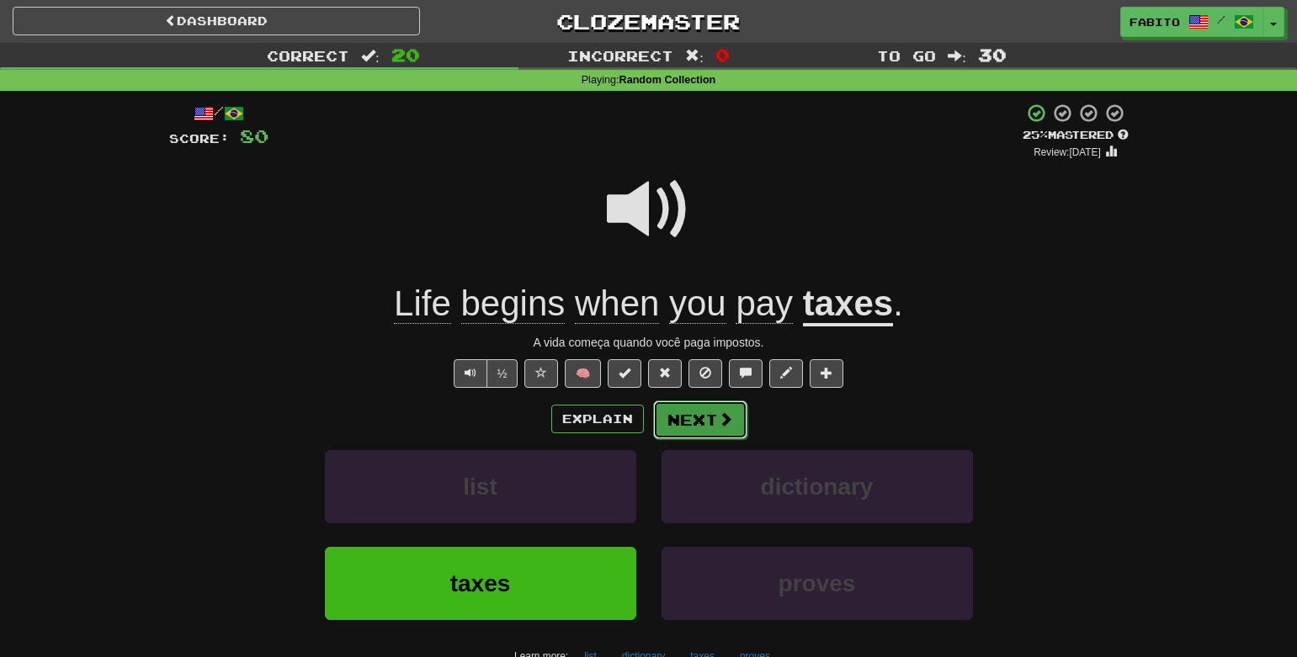
click at [704, 424] on button "Next" at bounding box center [700, 420] width 94 height 39
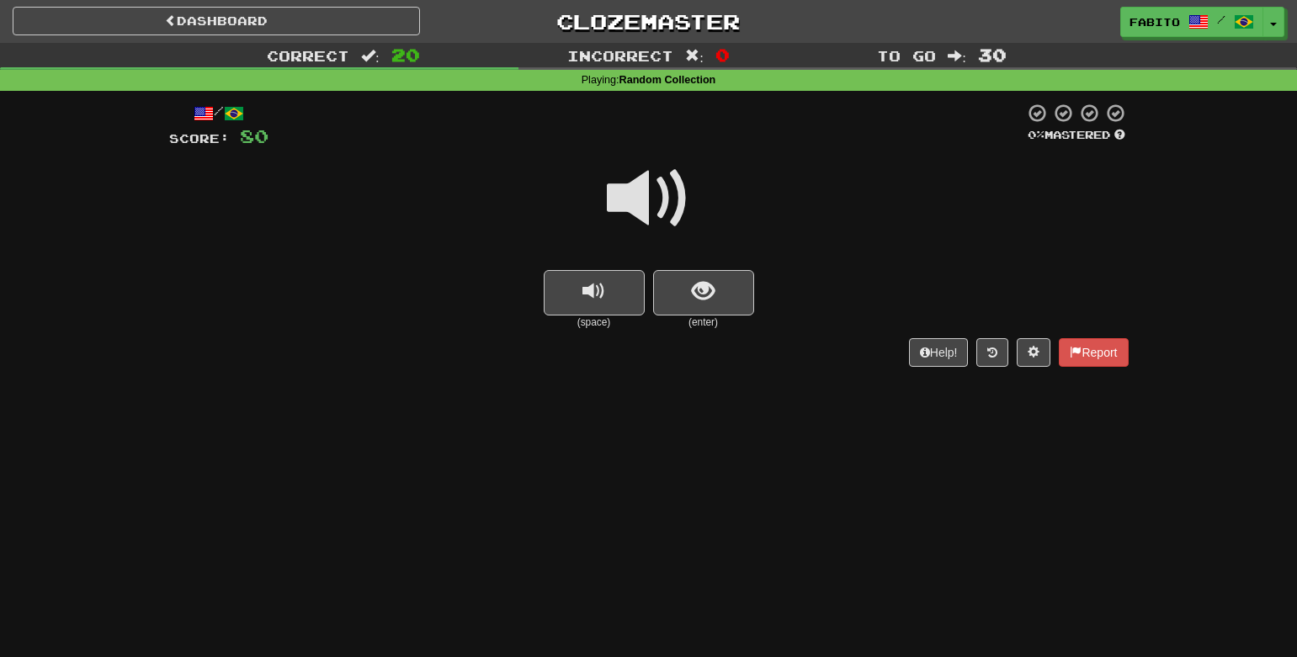
click at [653, 203] on span at bounding box center [649, 199] width 84 height 84
click at [698, 295] on span "show sentence" at bounding box center [703, 291] width 23 height 23
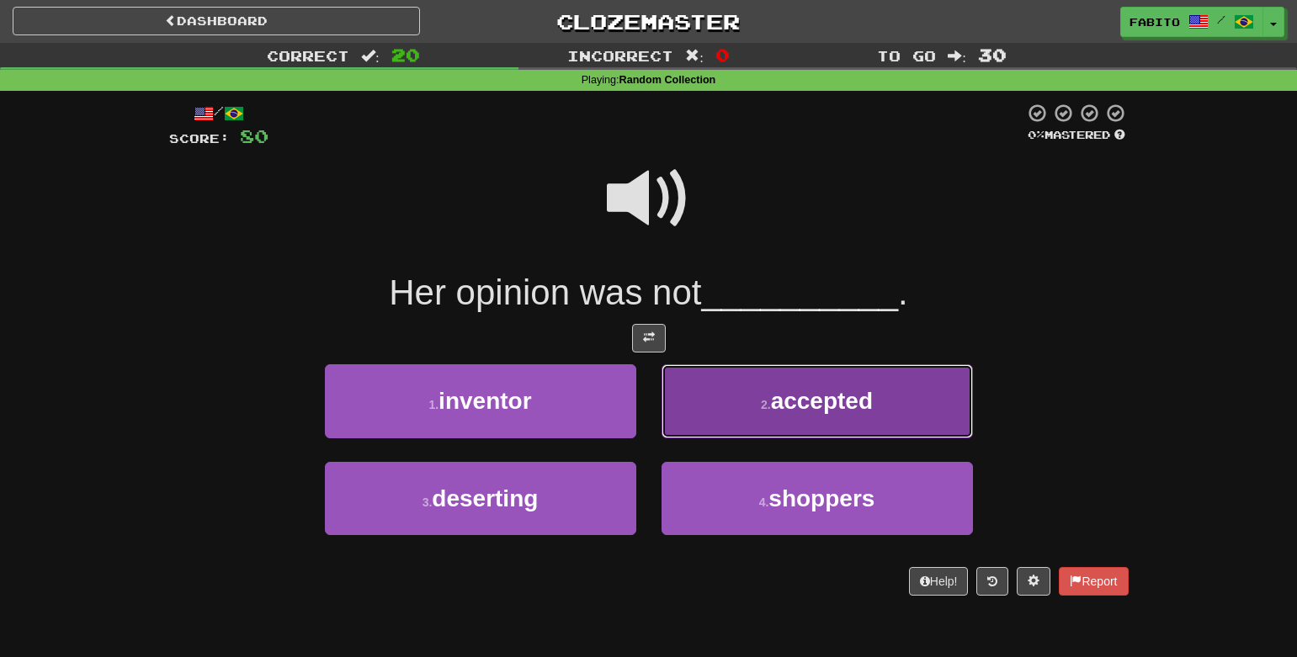
click at [733, 392] on button "2 . accepted" at bounding box center [817, 400] width 311 height 73
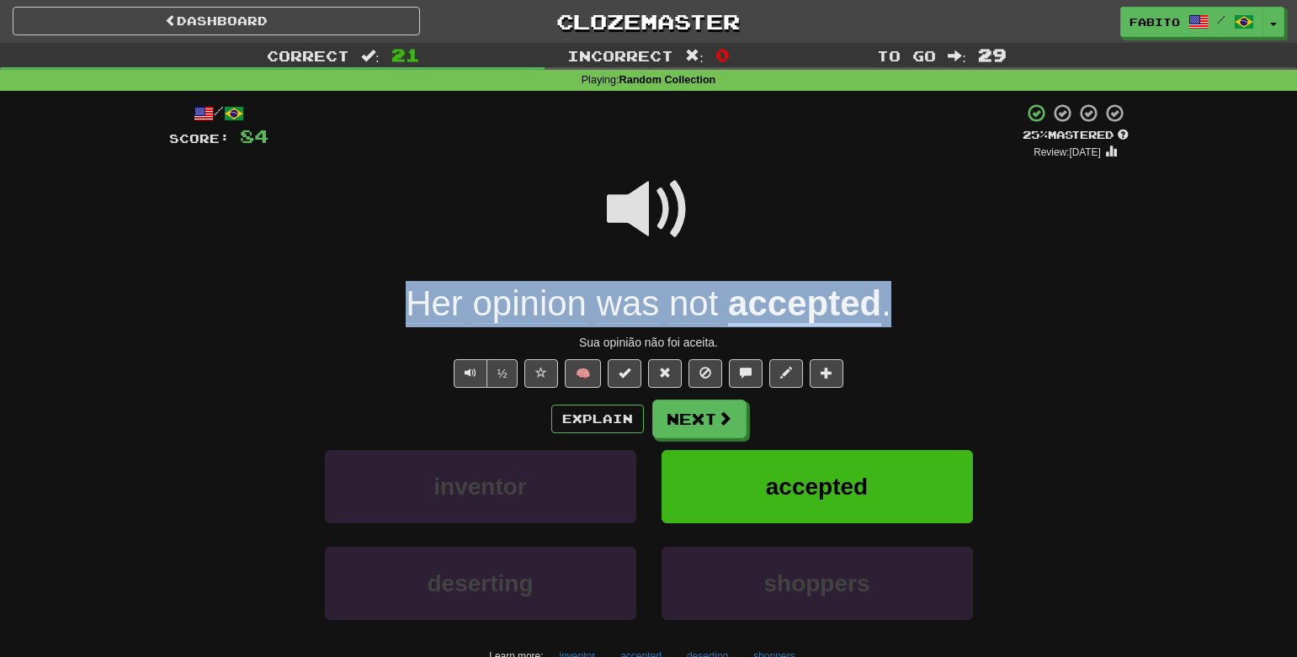
drag, startPoint x: 383, startPoint y: 295, endPoint x: 954, endPoint y: 301, distance: 570.7
click at [954, 301] on div "Her opinion was not accepted ." at bounding box center [649, 304] width 960 height 46
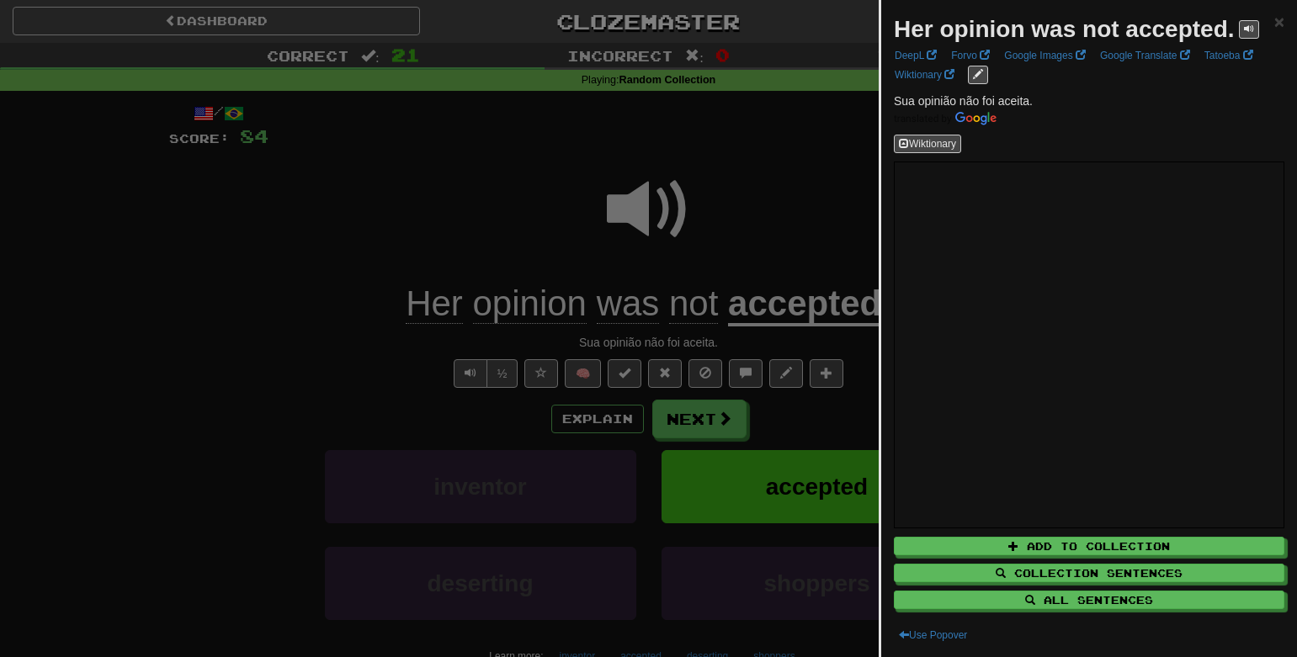
click at [800, 177] on div at bounding box center [648, 328] width 1297 height 657
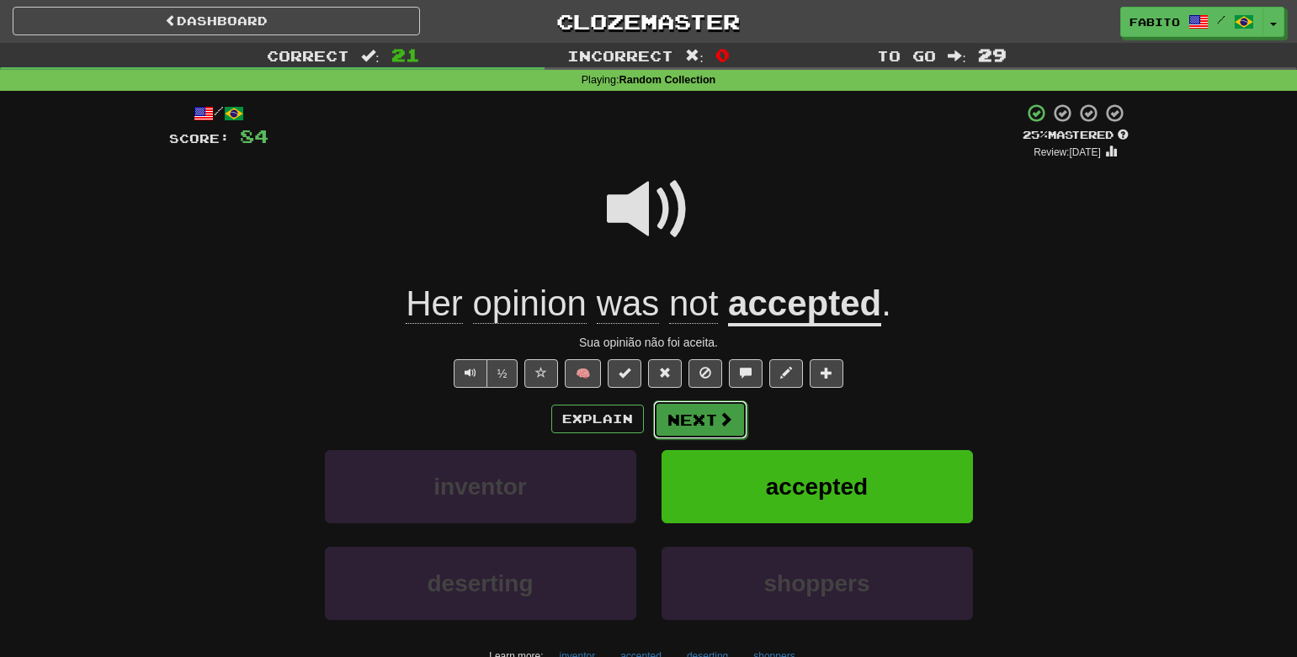
click at [688, 414] on button "Next" at bounding box center [700, 420] width 94 height 39
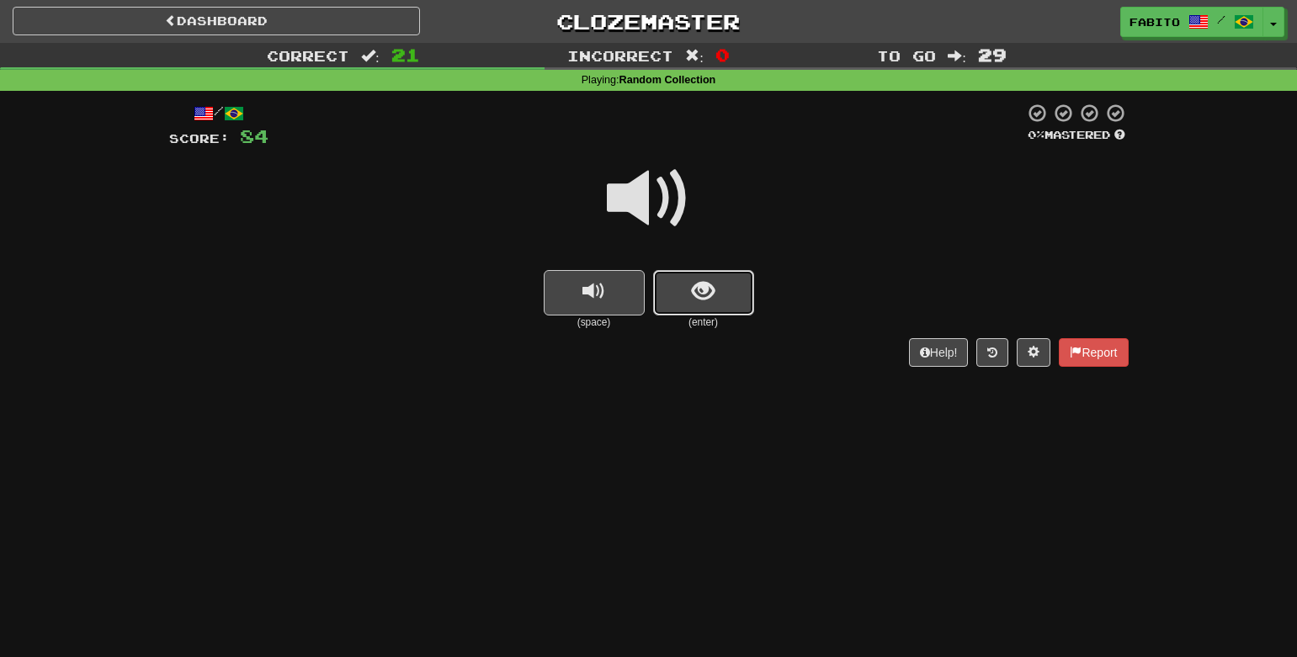
click at [695, 309] on button "show sentence" at bounding box center [703, 292] width 101 height 45
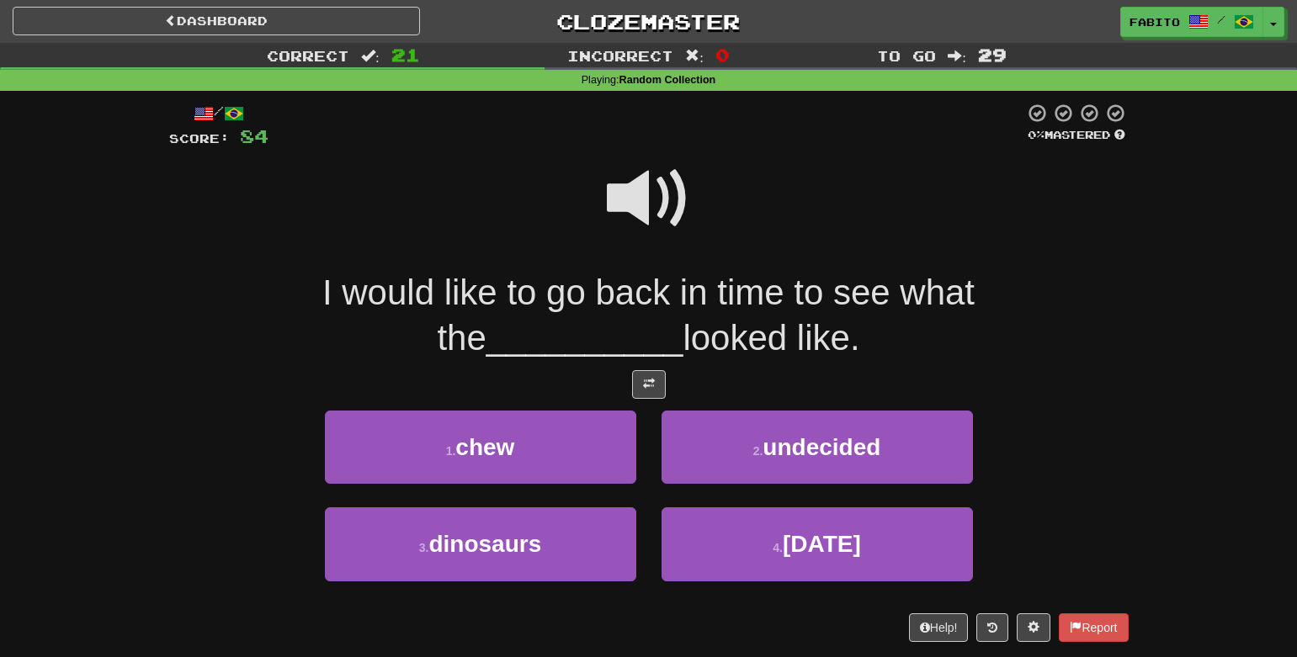
click at [657, 205] on span at bounding box center [649, 199] width 84 height 84
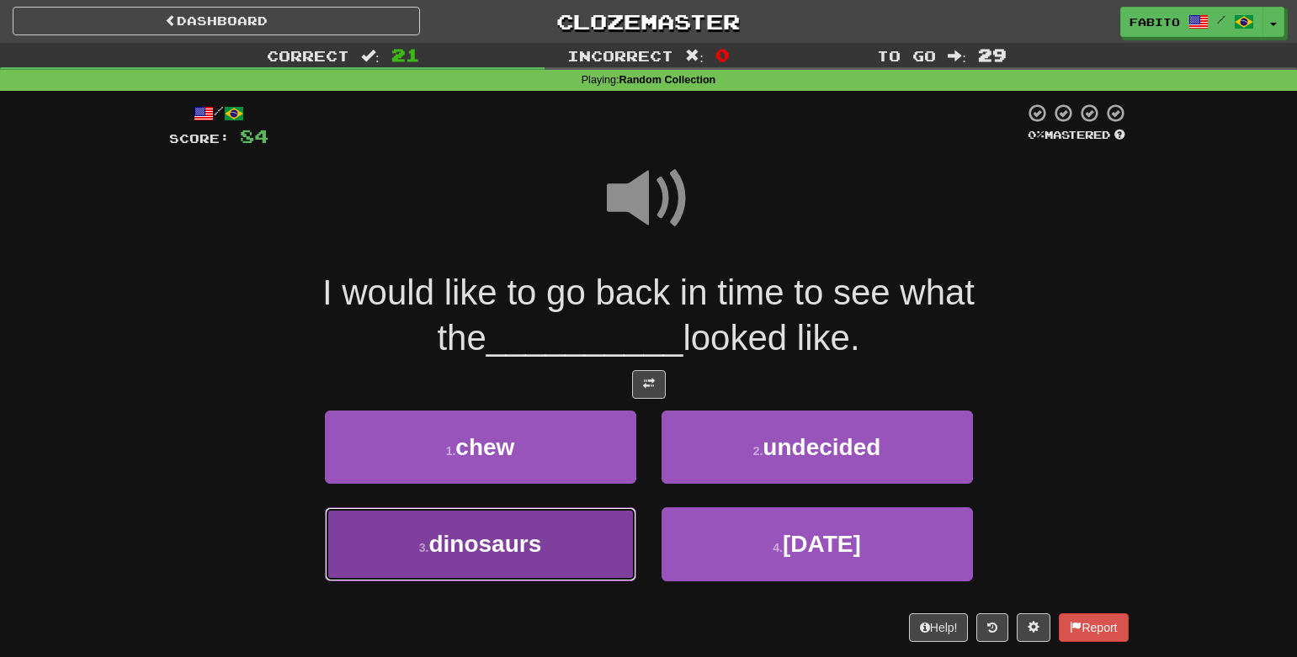
click at [577, 546] on button "3 . dinosaurs" at bounding box center [480, 544] width 311 height 73
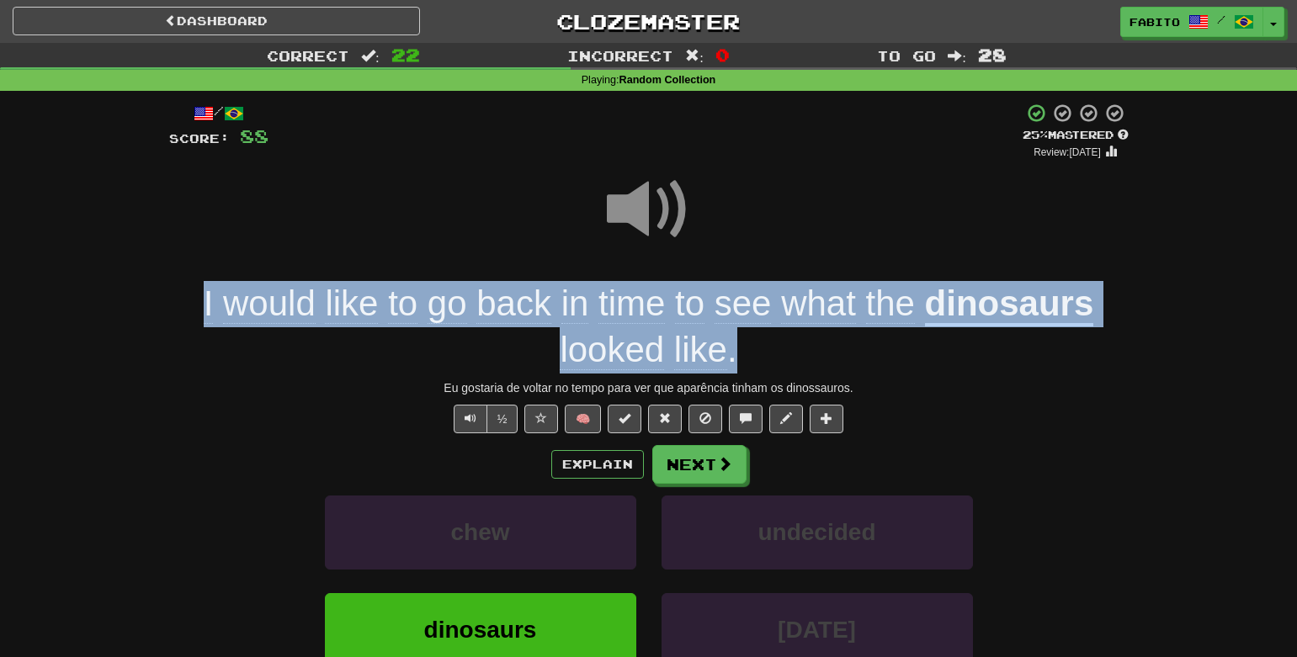
drag, startPoint x: 782, startPoint y: 355, endPoint x: 205, endPoint y: 298, distance: 580.3
click at [205, 298] on div "I would like to go back in time to see what the dinosaurs looked like ." at bounding box center [649, 327] width 960 height 92
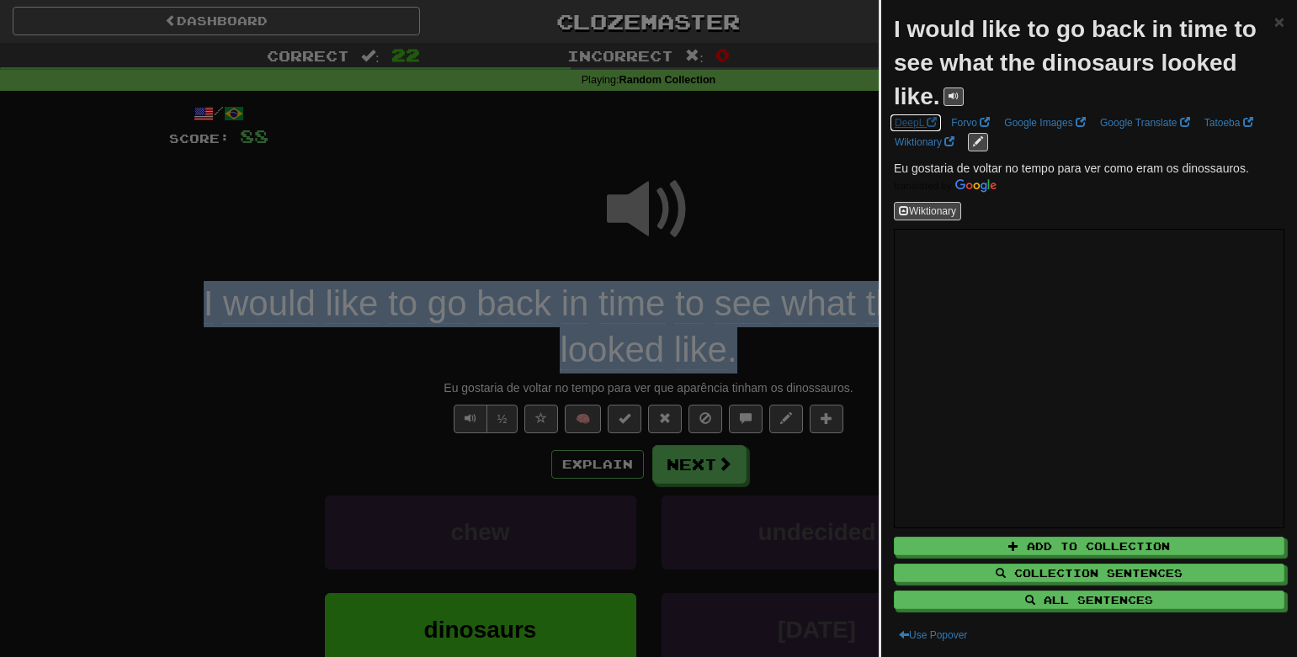
click at [922, 127] on link "DeepL" at bounding box center [916, 123] width 52 height 19
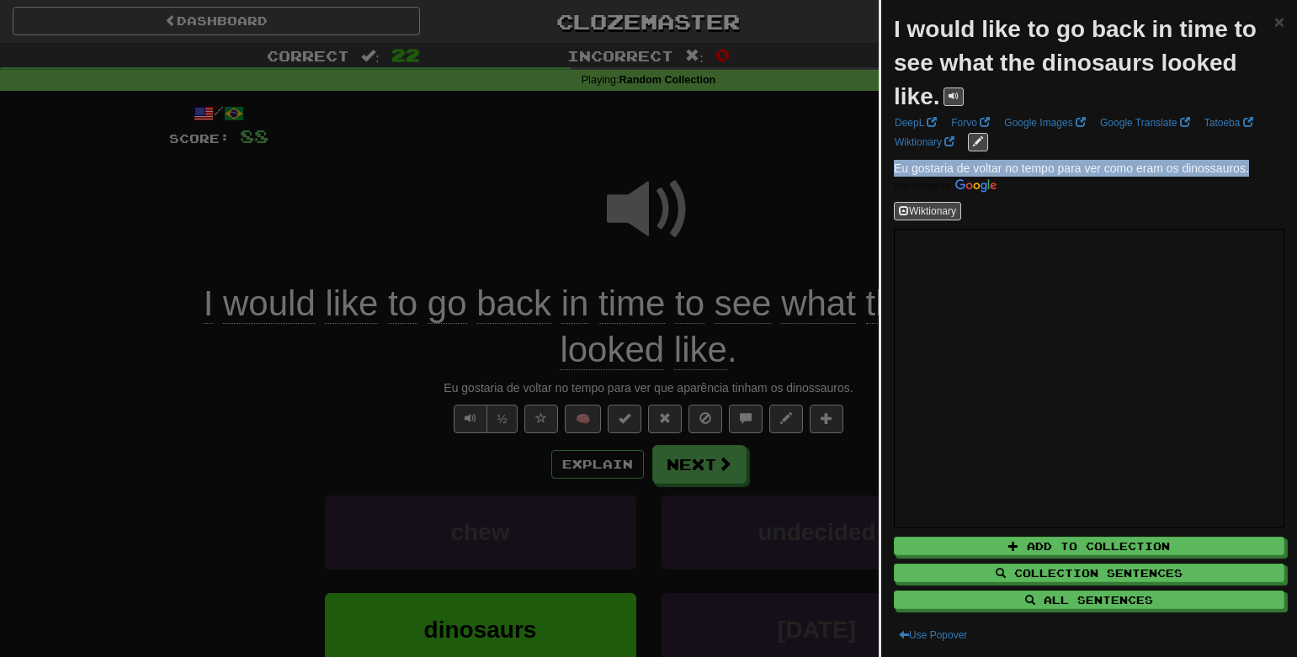
drag, startPoint x: 1252, startPoint y: 168, endPoint x: 895, endPoint y: 173, distance: 357.8
click at [895, 173] on p "Eu gostaria de voltar no tempo para ver como eram os dinossauros." at bounding box center [1089, 177] width 391 height 34
copy span "Eu gostaria de voltar no tempo para ver como eram os dinossauros."
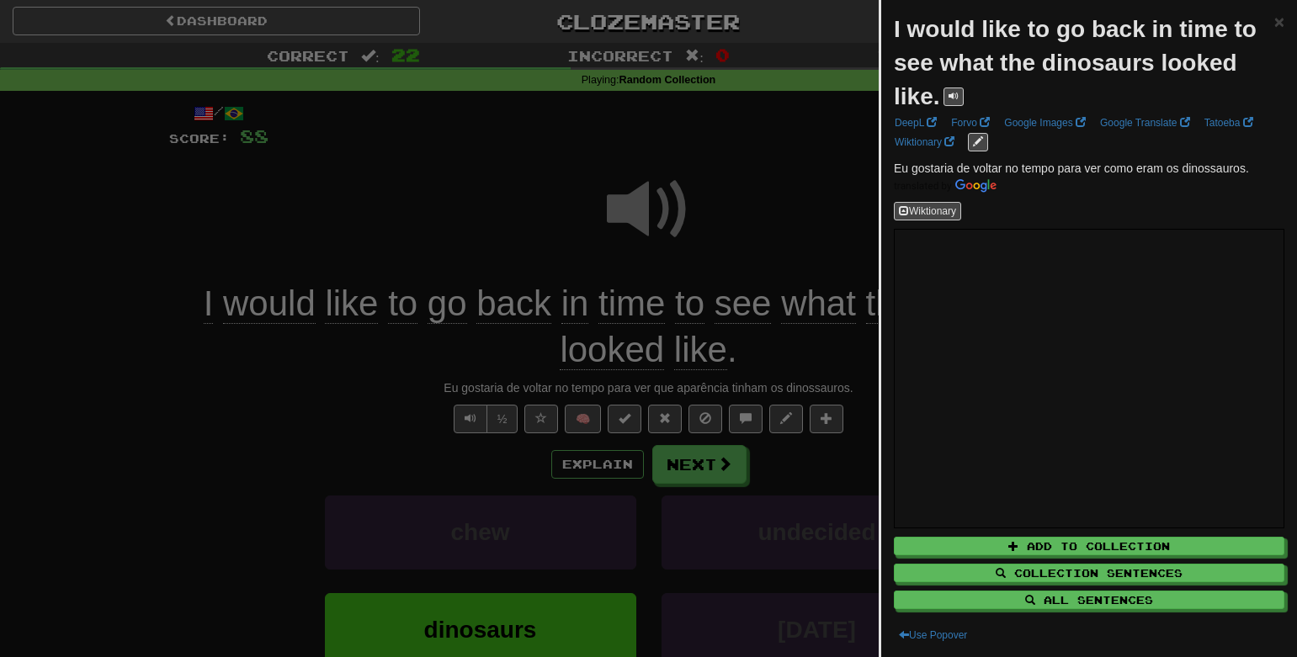
click at [388, 423] on div at bounding box center [648, 328] width 1297 height 657
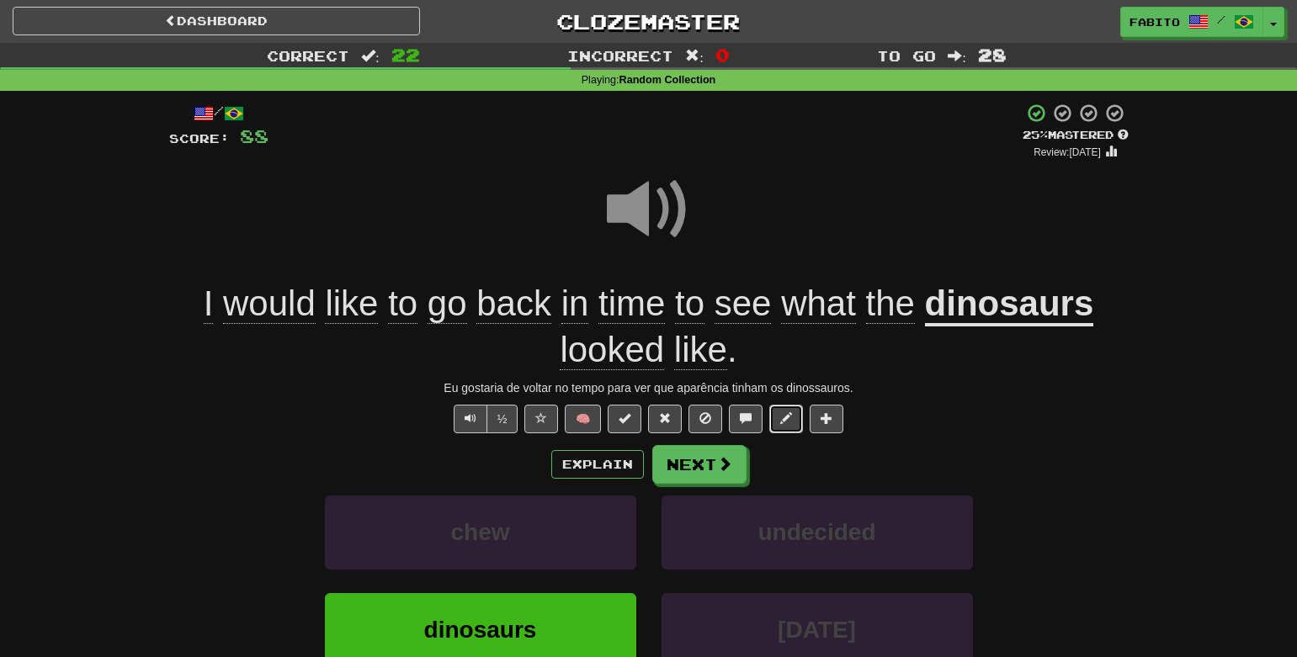
click at [792, 421] on span at bounding box center [786, 418] width 12 height 12
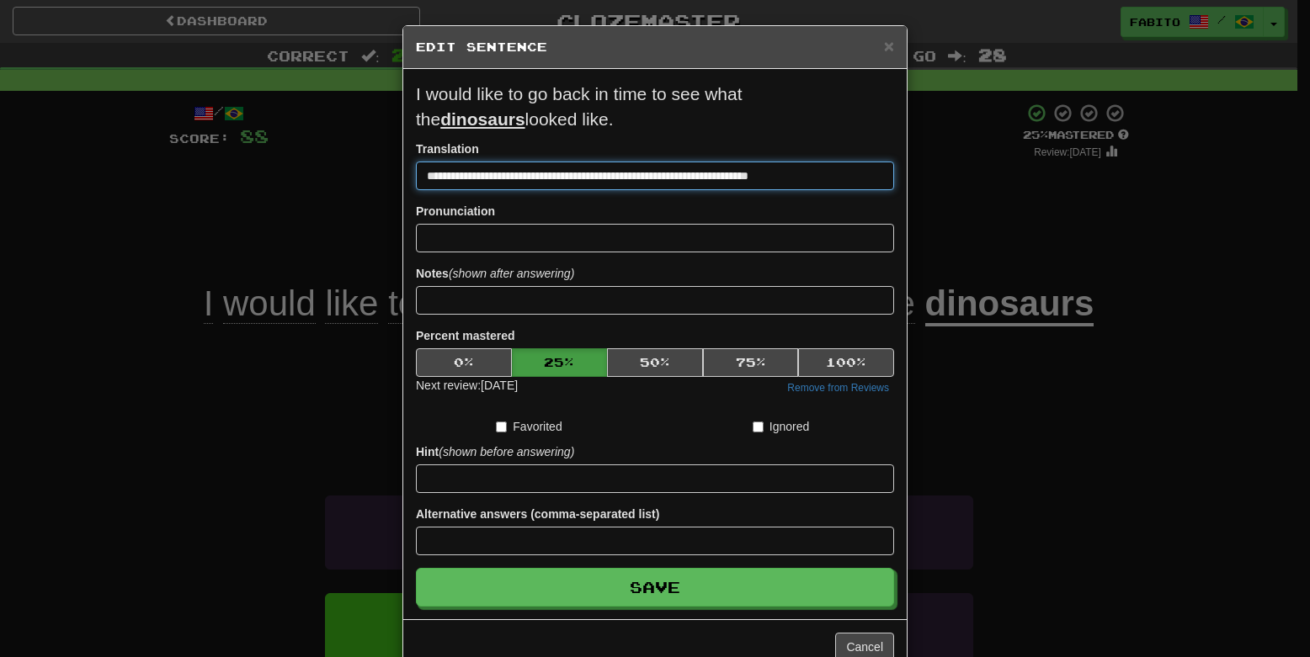
drag, startPoint x: 848, startPoint y: 175, endPoint x: 311, endPoint y: 151, distance: 536.7
click at [312, 151] on div "**********" at bounding box center [655, 328] width 1310 height 657
paste input
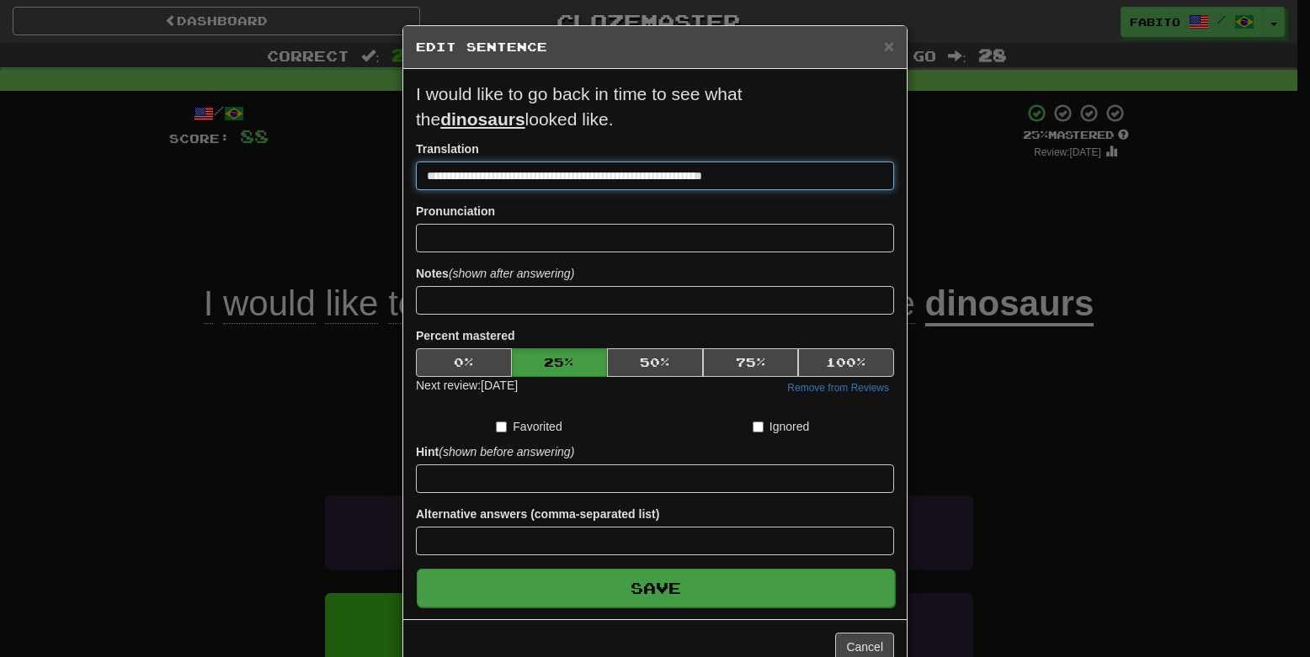
type input "**********"
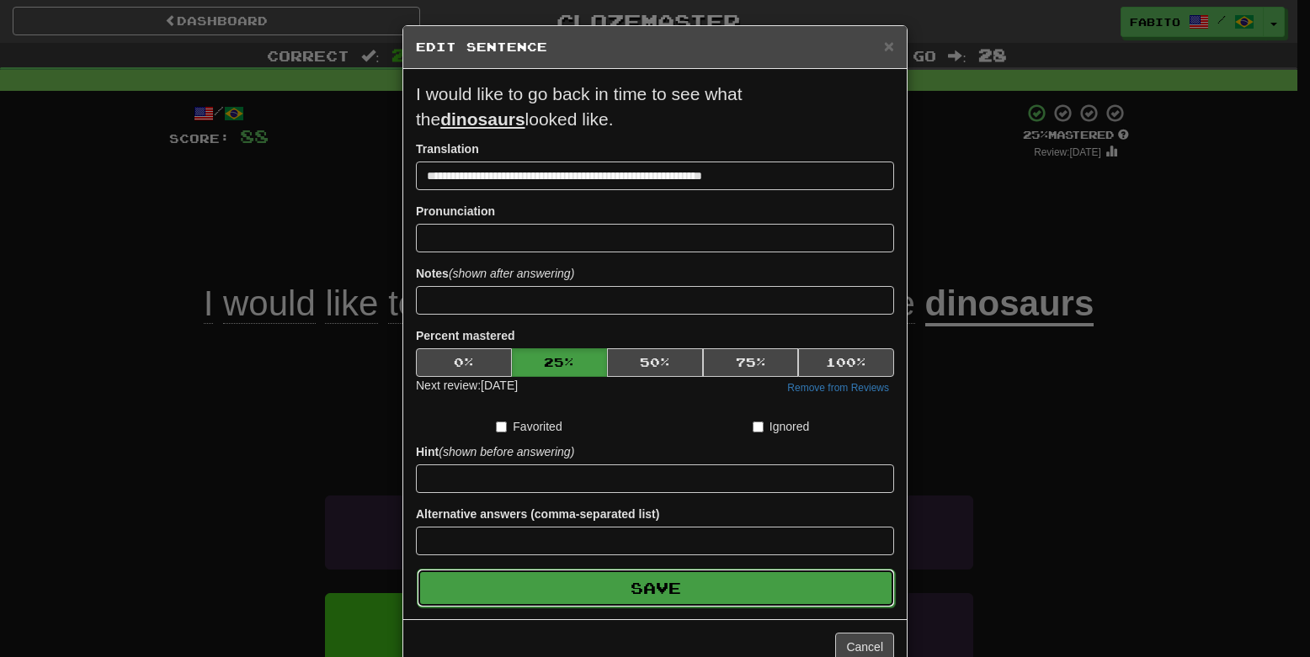
click at [692, 588] on button "Save" at bounding box center [656, 588] width 478 height 39
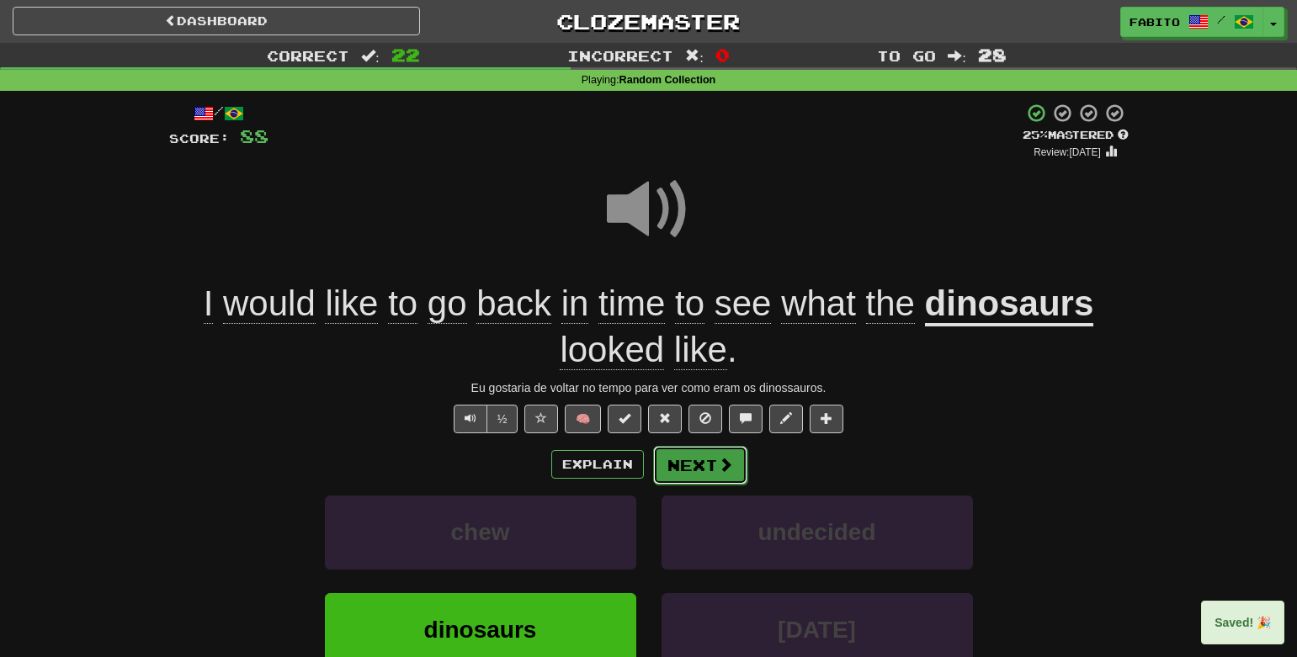
click at [709, 472] on button "Next" at bounding box center [700, 465] width 94 height 39
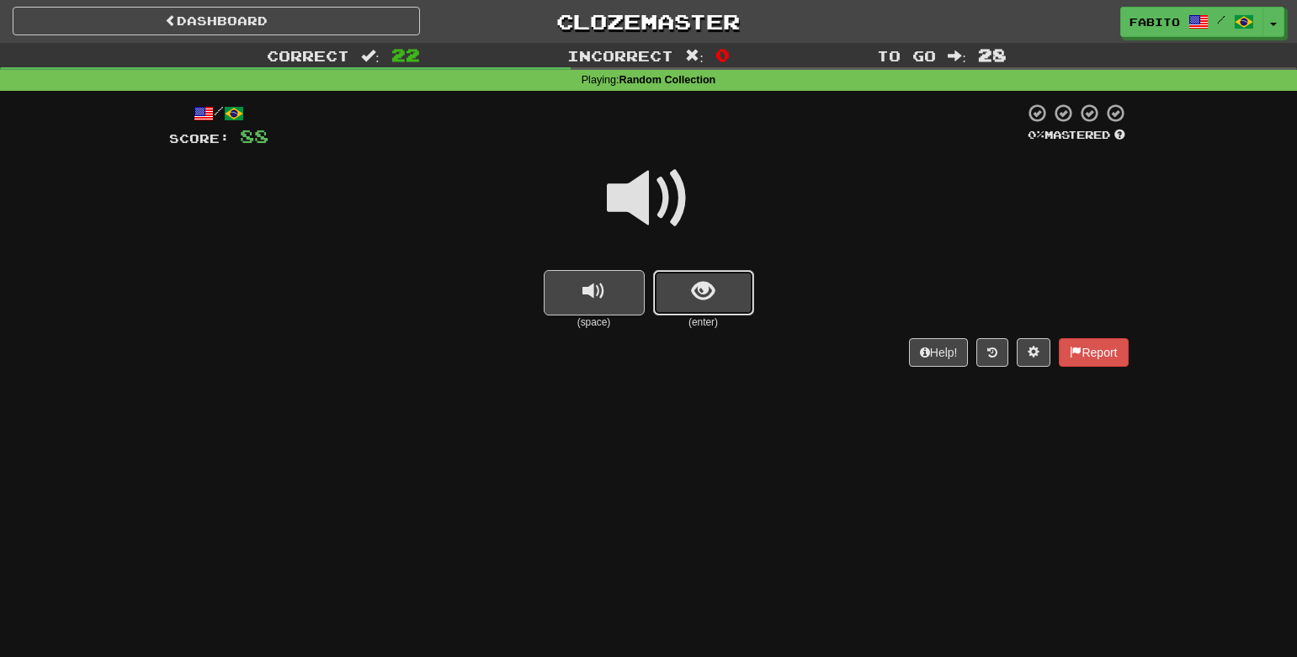
click at [737, 292] on button "show sentence" at bounding box center [703, 292] width 101 height 45
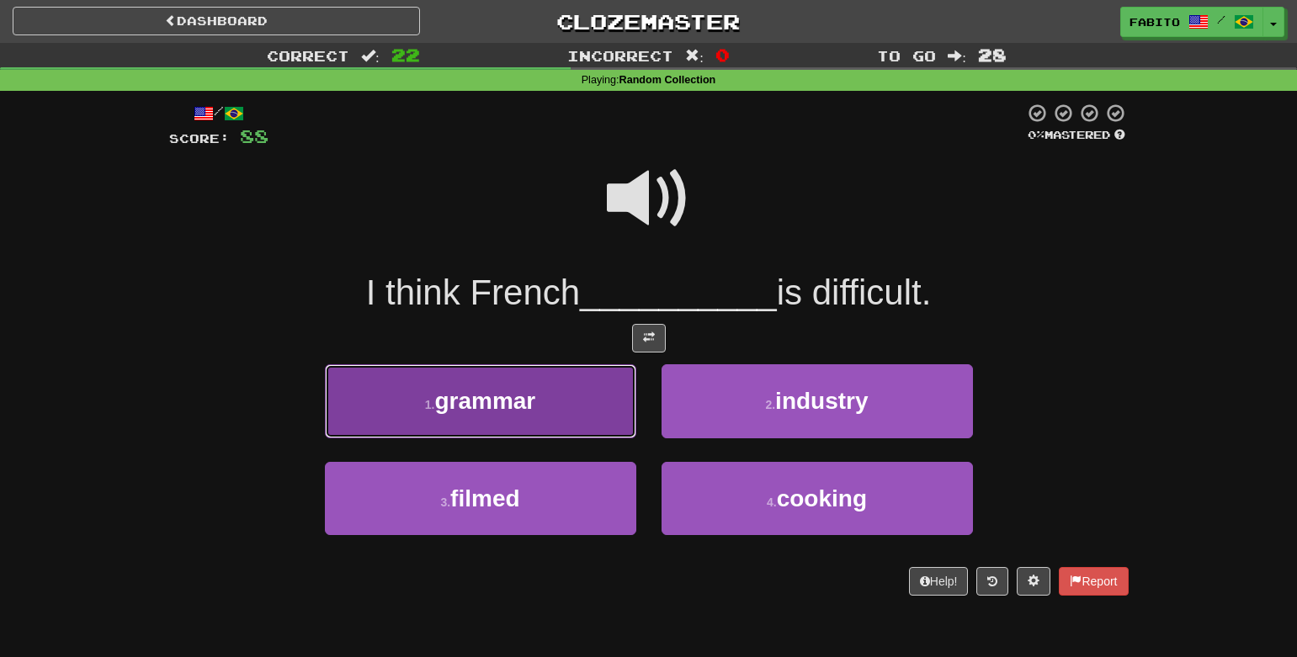
click at [548, 402] on button "1 . grammar" at bounding box center [480, 400] width 311 height 73
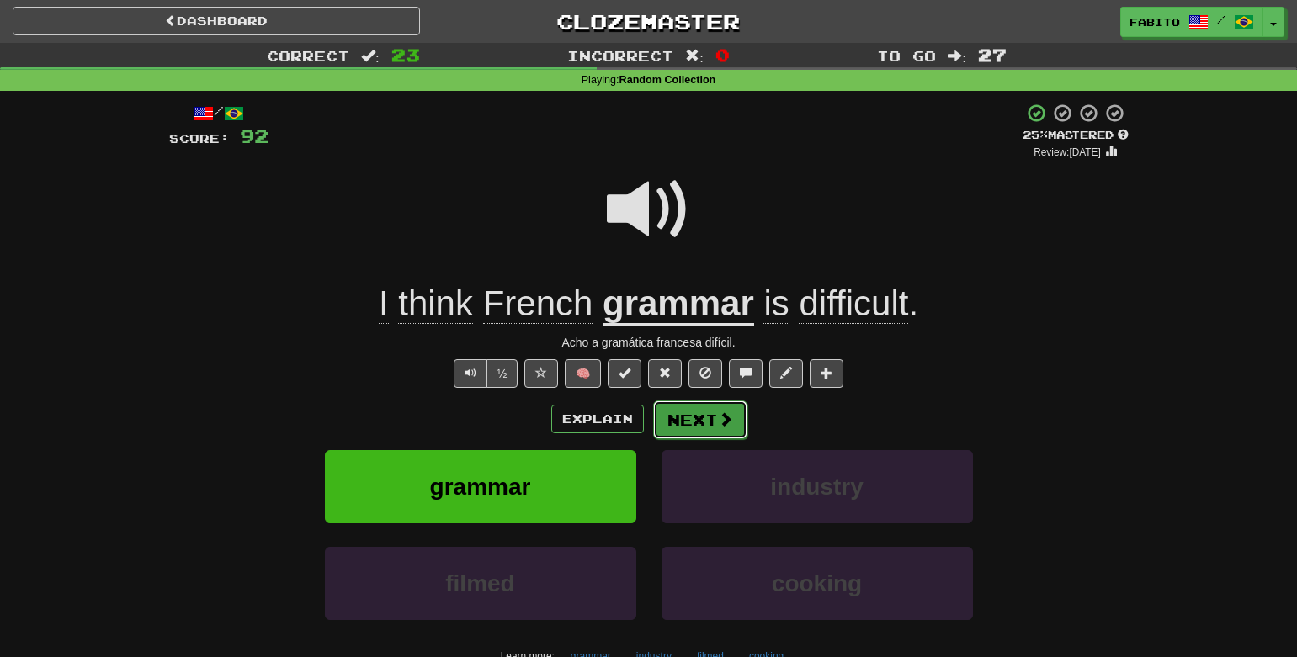
click at [723, 421] on span at bounding box center [725, 419] width 15 height 15
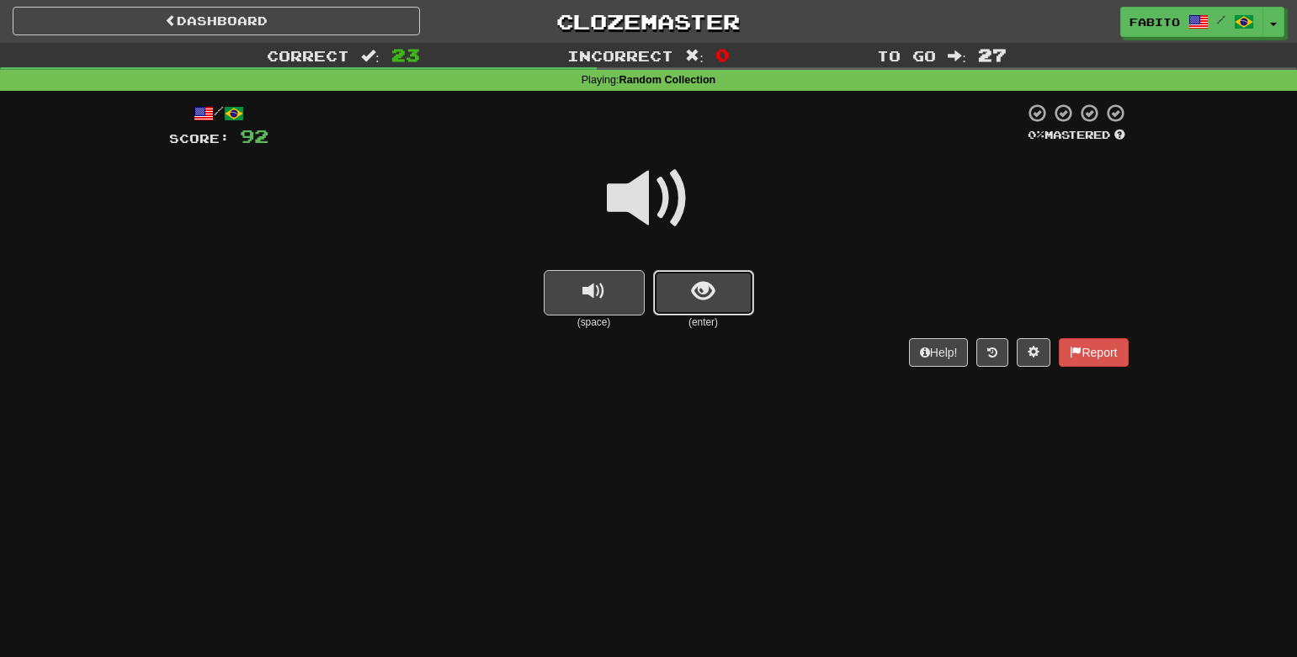
click at [724, 287] on button "show sentence" at bounding box center [703, 292] width 101 height 45
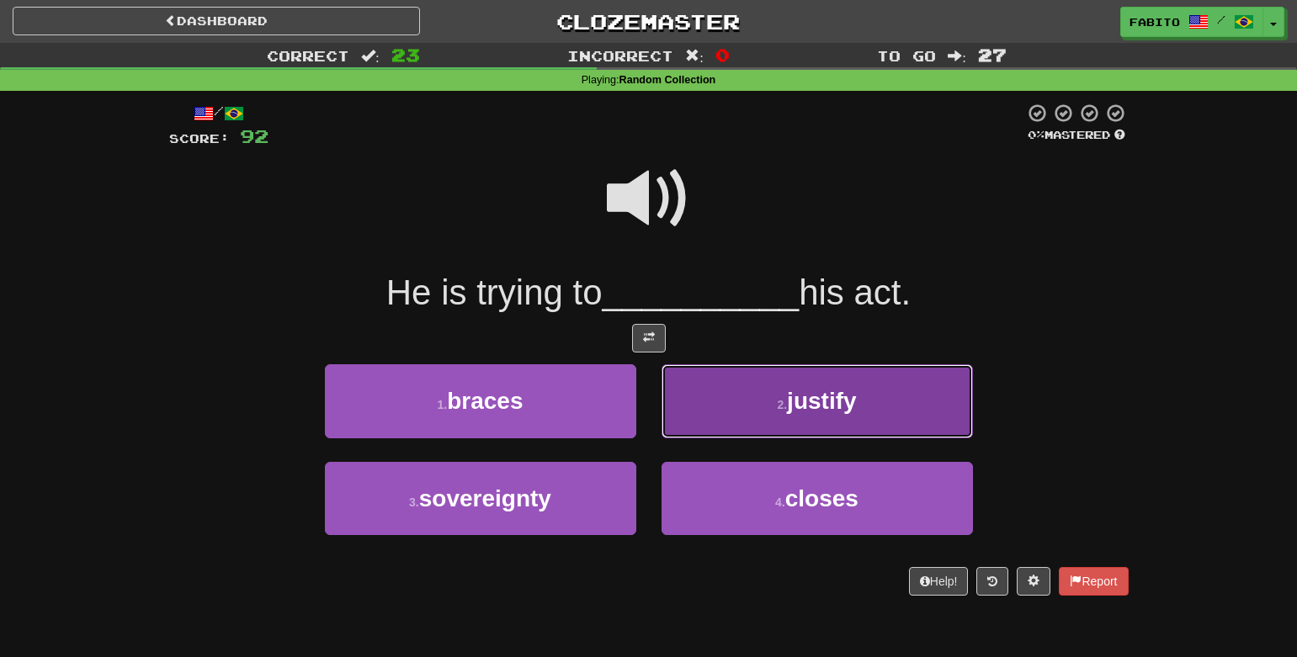
click at [733, 378] on button "2 . justify" at bounding box center [817, 400] width 311 height 73
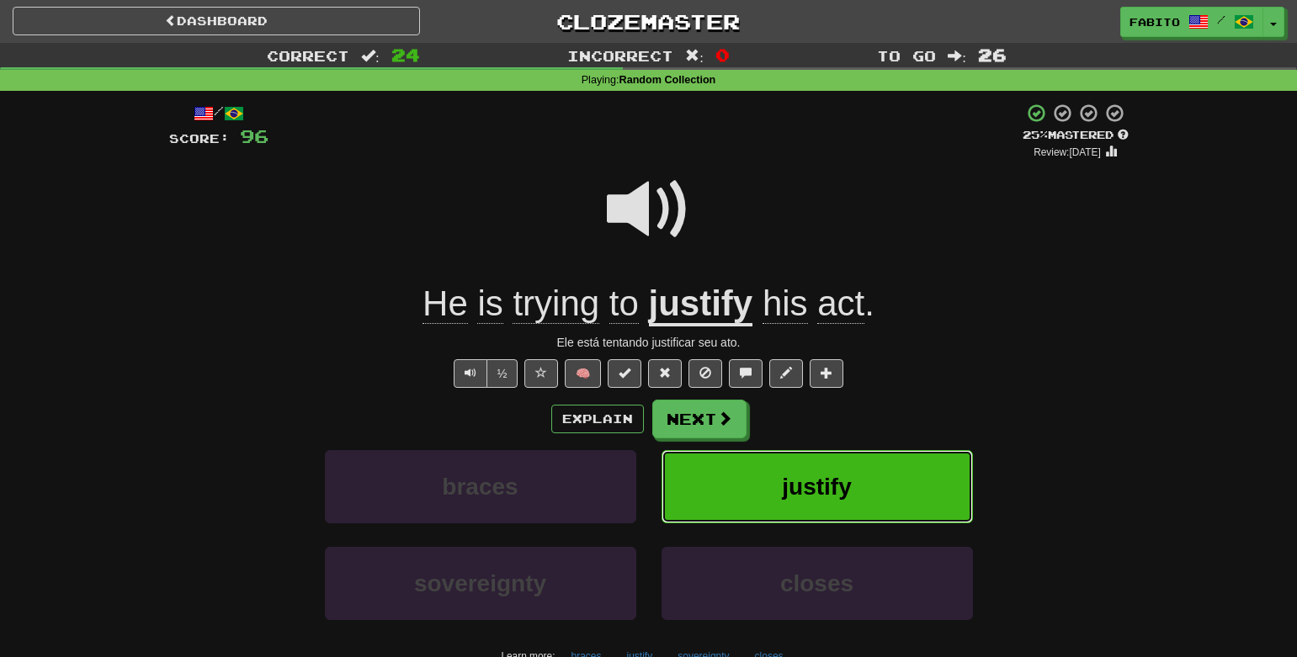
click at [803, 509] on button "justify" at bounding box center [817, 486] width 311 height 73
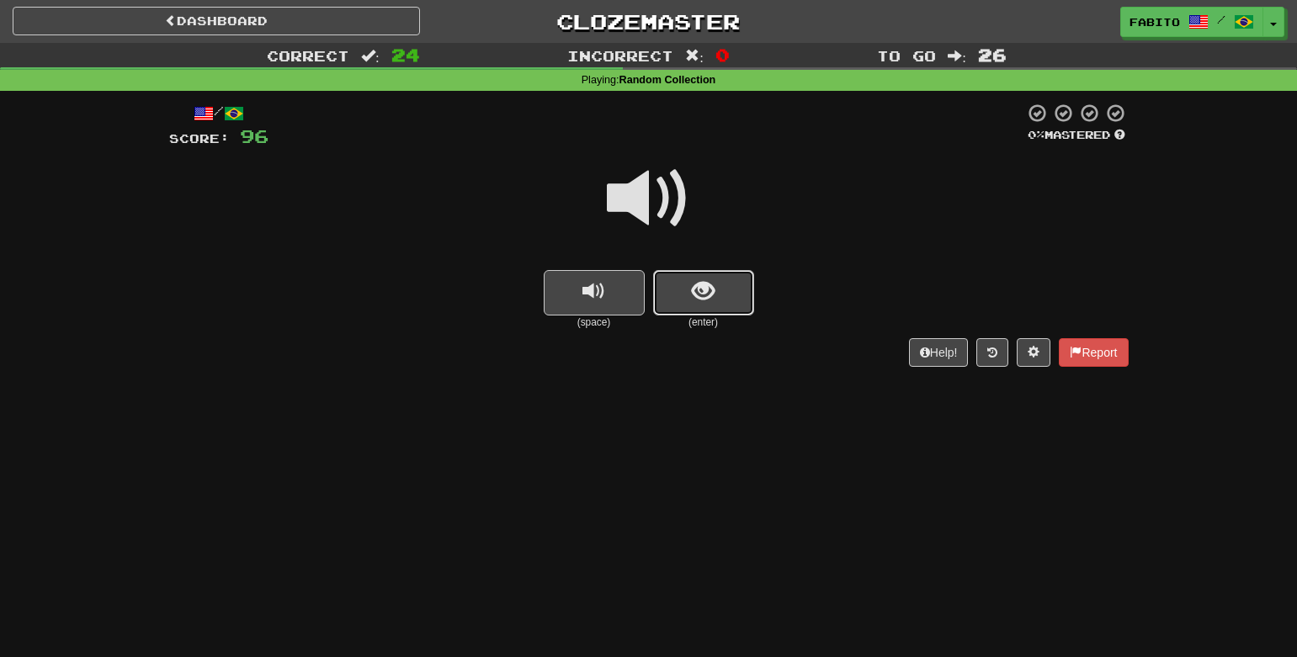
click at [730, 307] on button "show sentence" at bounding box center [703, 292] width 101 height 45
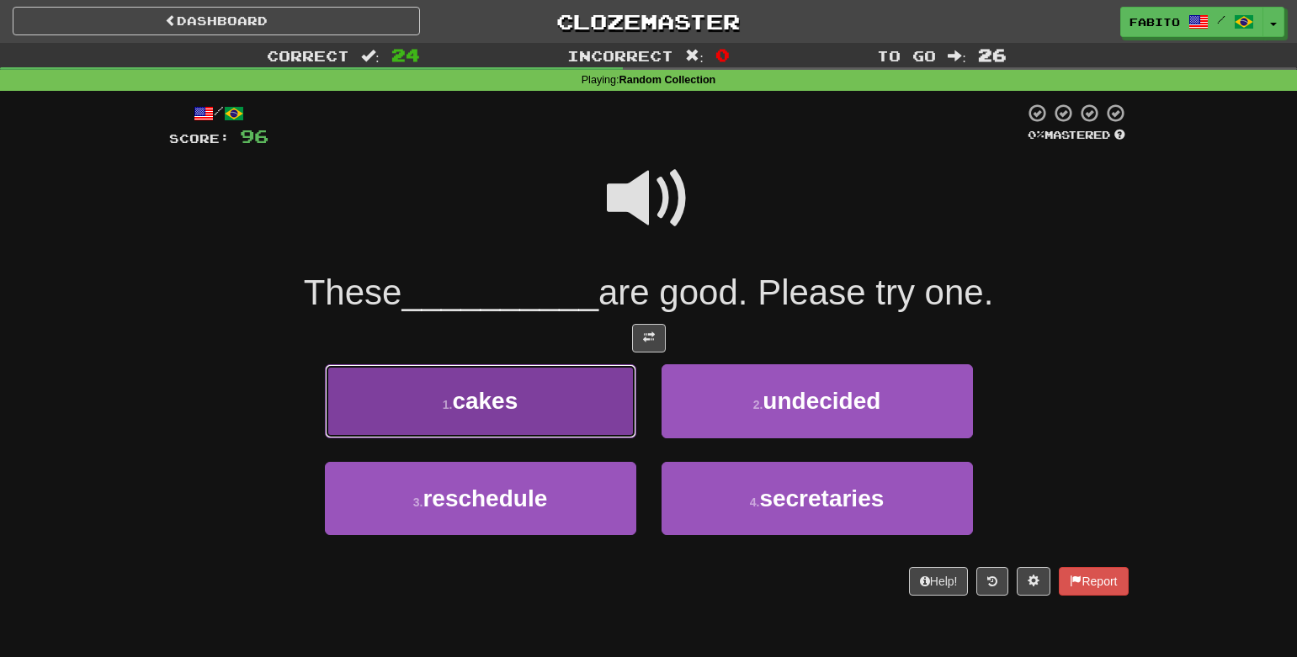
click at [547, 392] on button "1 . cakes" at bounding box center [480, 400] width 311 height 73
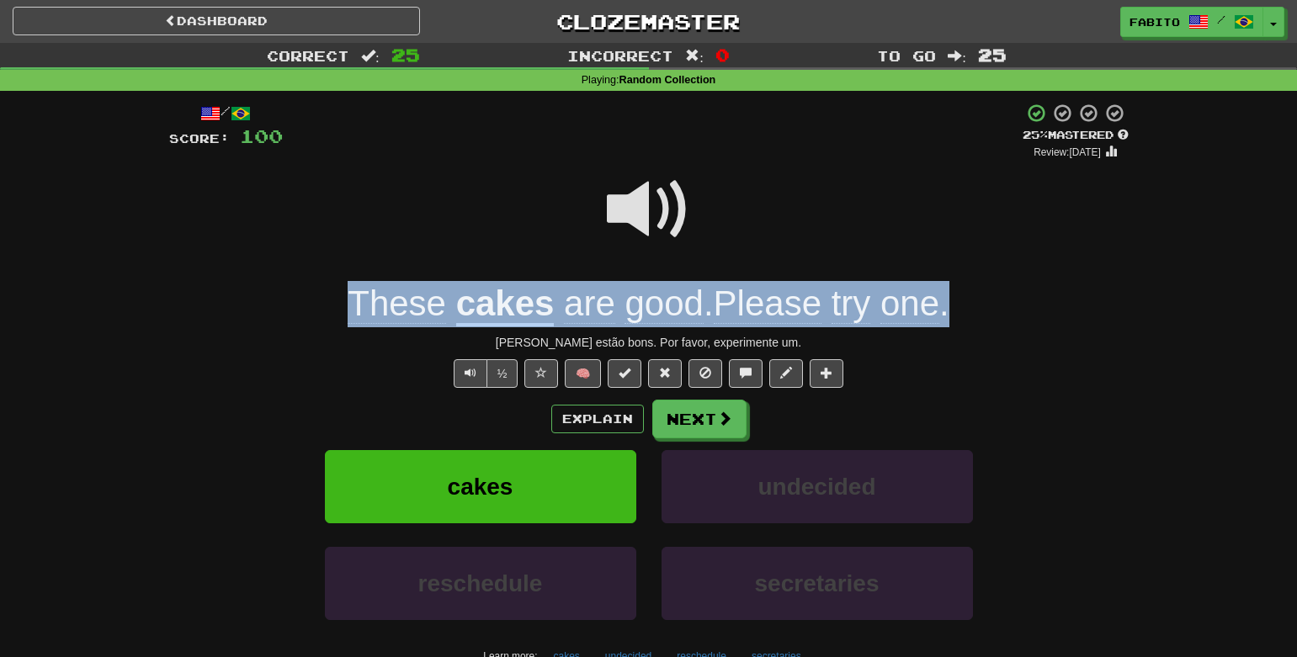
drag, startPoint x: 957, startPoint y: 306, endPoint x: 236, endPoint y: 263, distance: 722.6
click at [236, 263] on div "/ Score: 100 + 4 25 % Mastered Review: 2025-09-20 These cakes are good . Please…" at bounding box center [649, 418] width 960 height 630
click at [343, 327] on div at bounding box center [343, 327] width 0 height 0
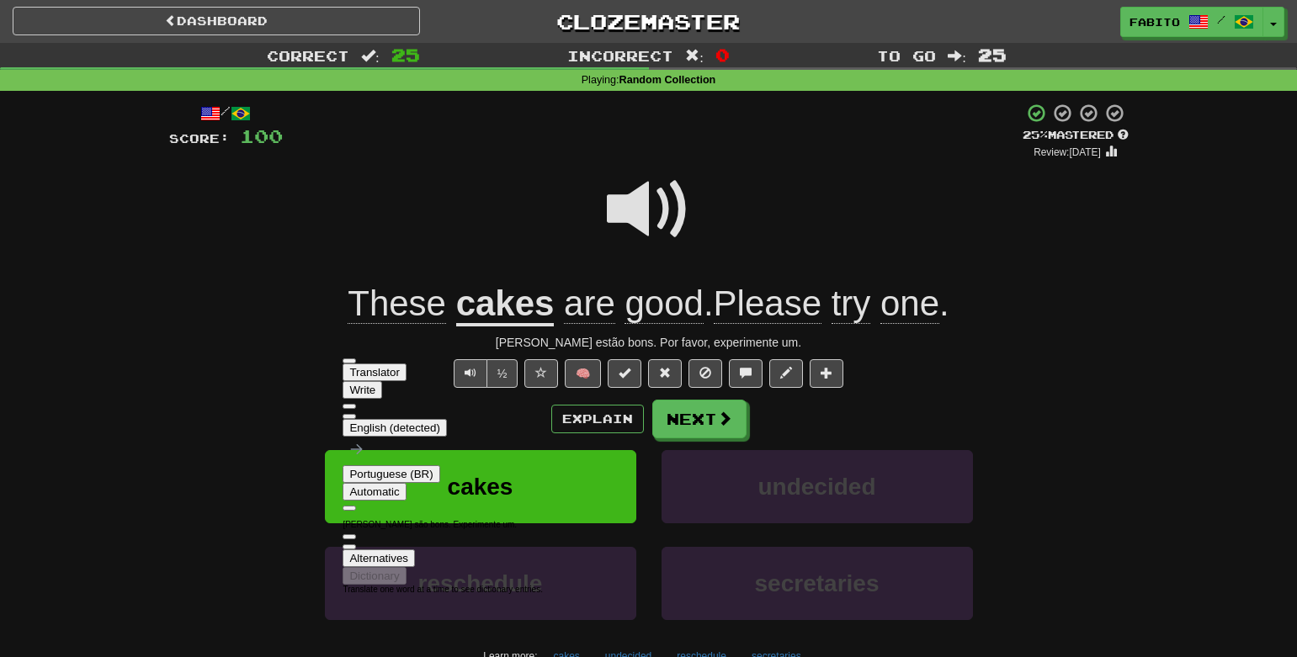
click at [932, 362] on div "½ 🧠" at bounding box center [649, 373] width 960 height 29
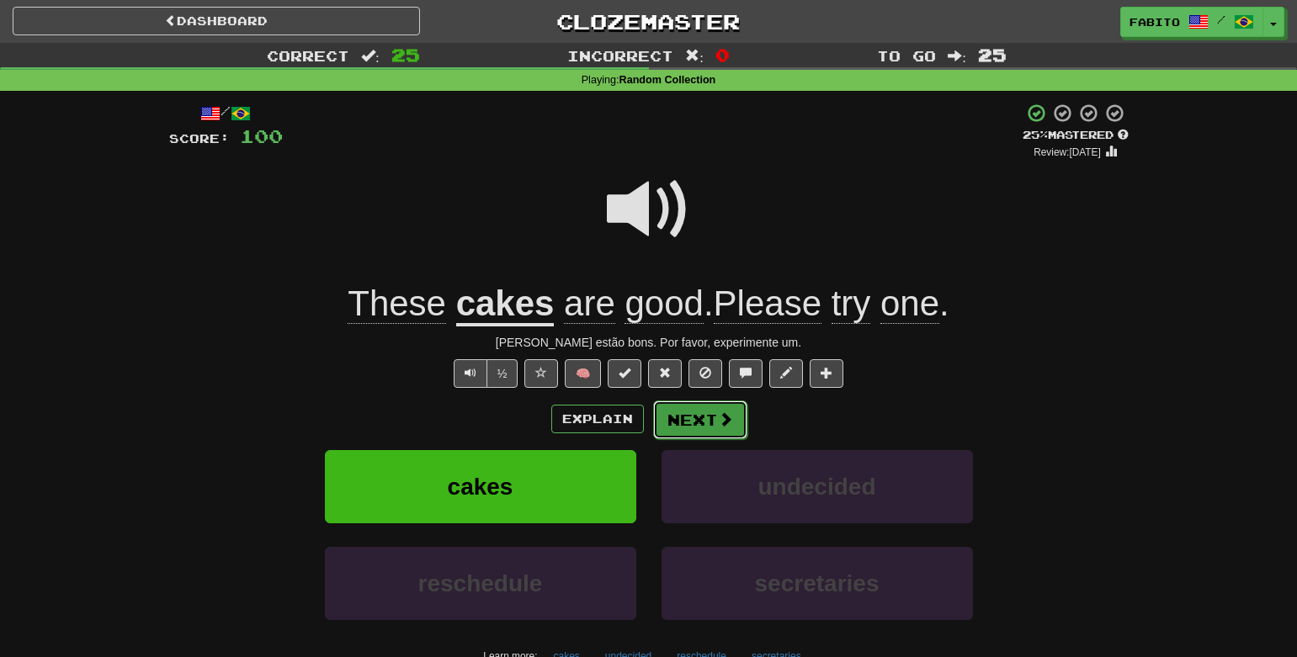
click at [685, 419] on button "Next" at bounding box center [700, 420] width 94 height 39
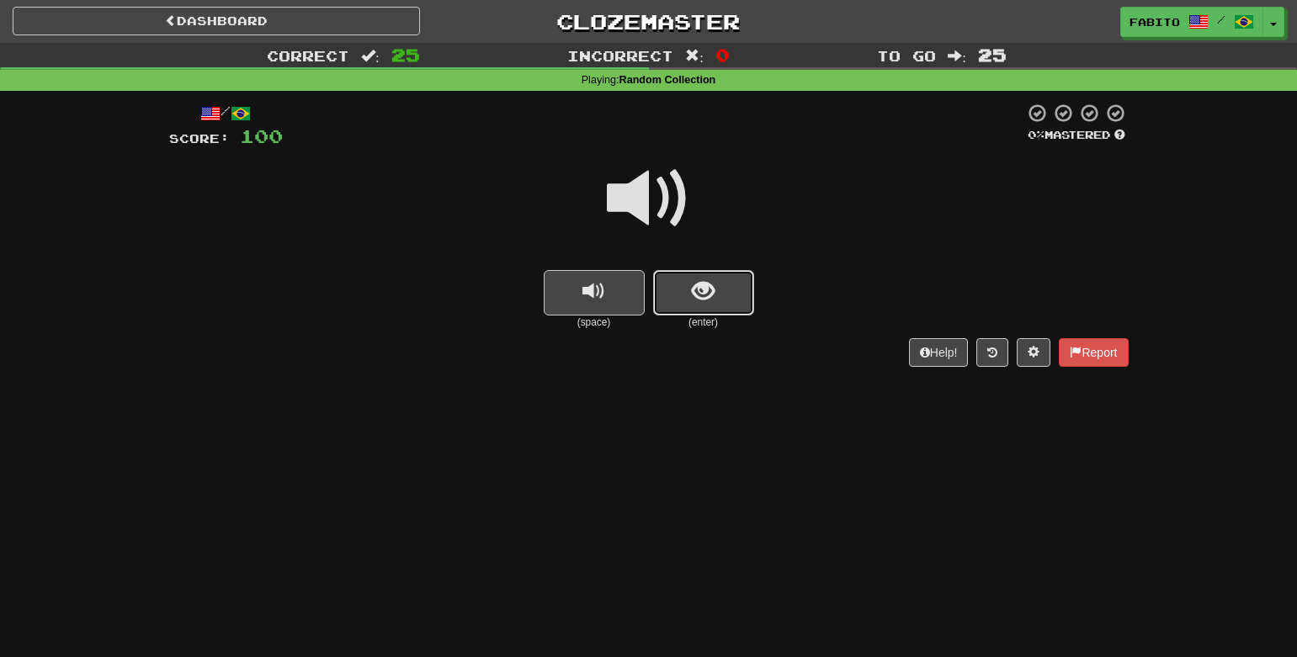
click at [698, 299] on span "show sentence" at bounding box center [703, 291] width 23 height 23
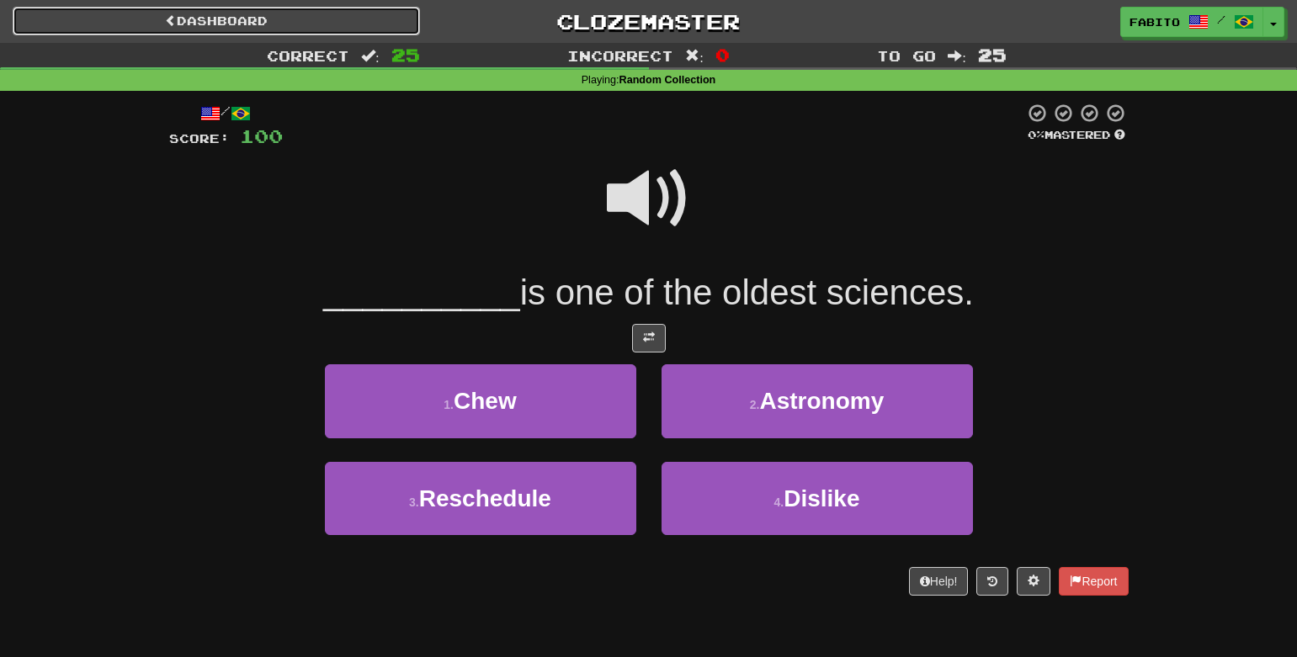
click at [371, 23] on link "Dashboard" at bounding box center [216, 21] width 407 height 29
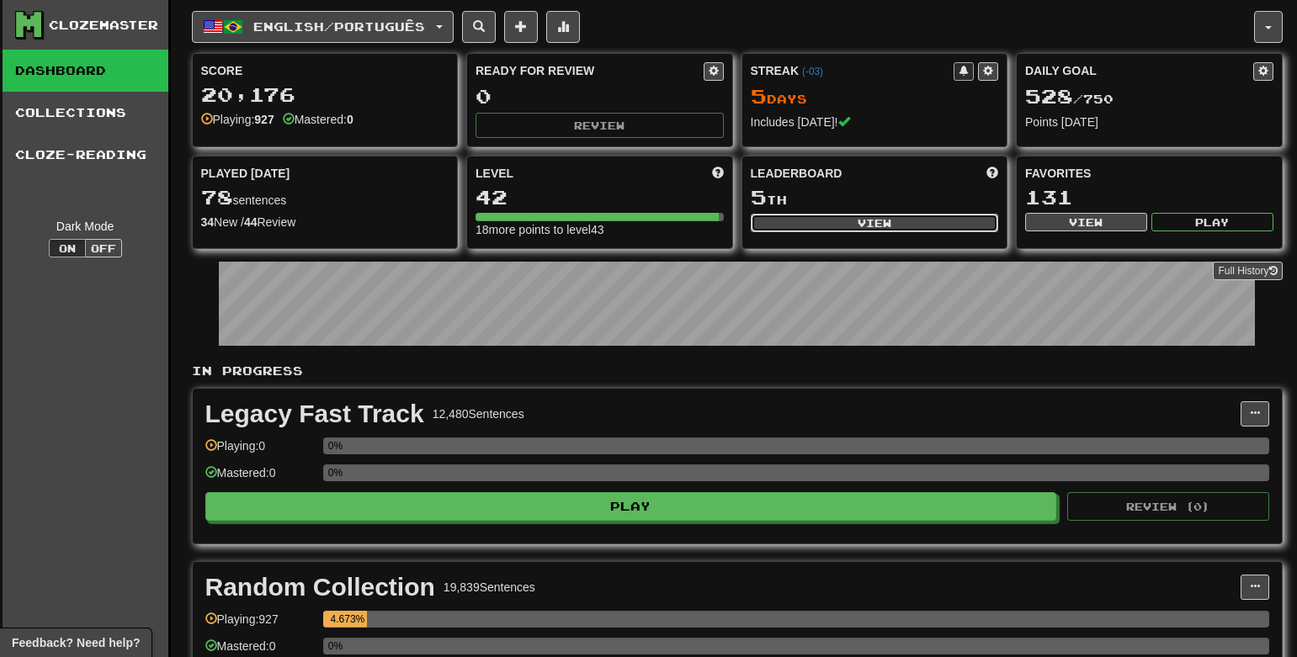
click at [973, 222] on button "View" at bounding box center [875, 223] width 248 height 19
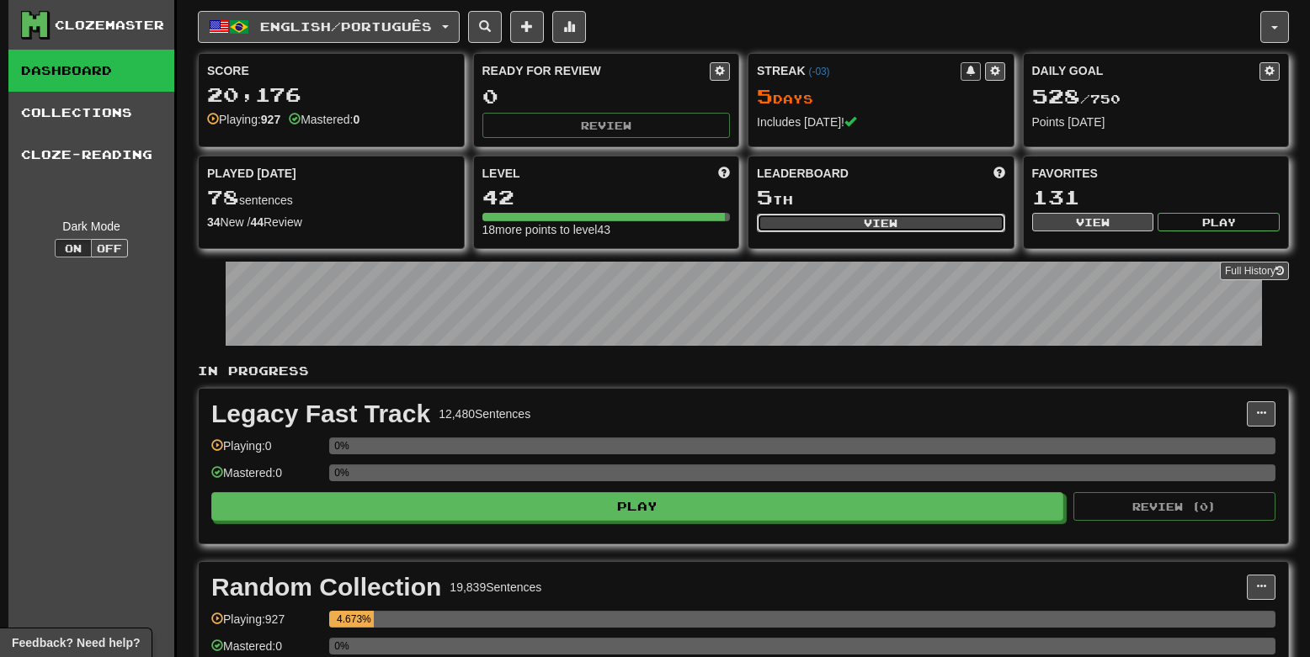
select select "**********"
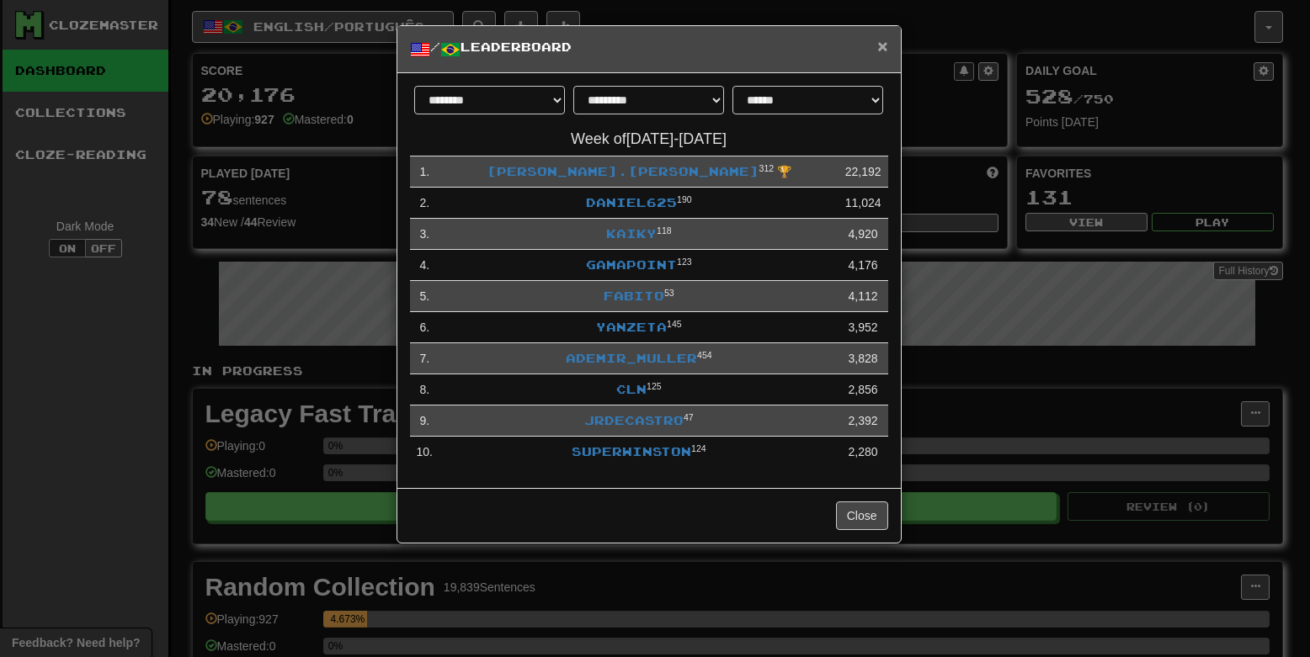
click at [884, 45] on span "×" at bounding box center [882, 45] width 10 height 19
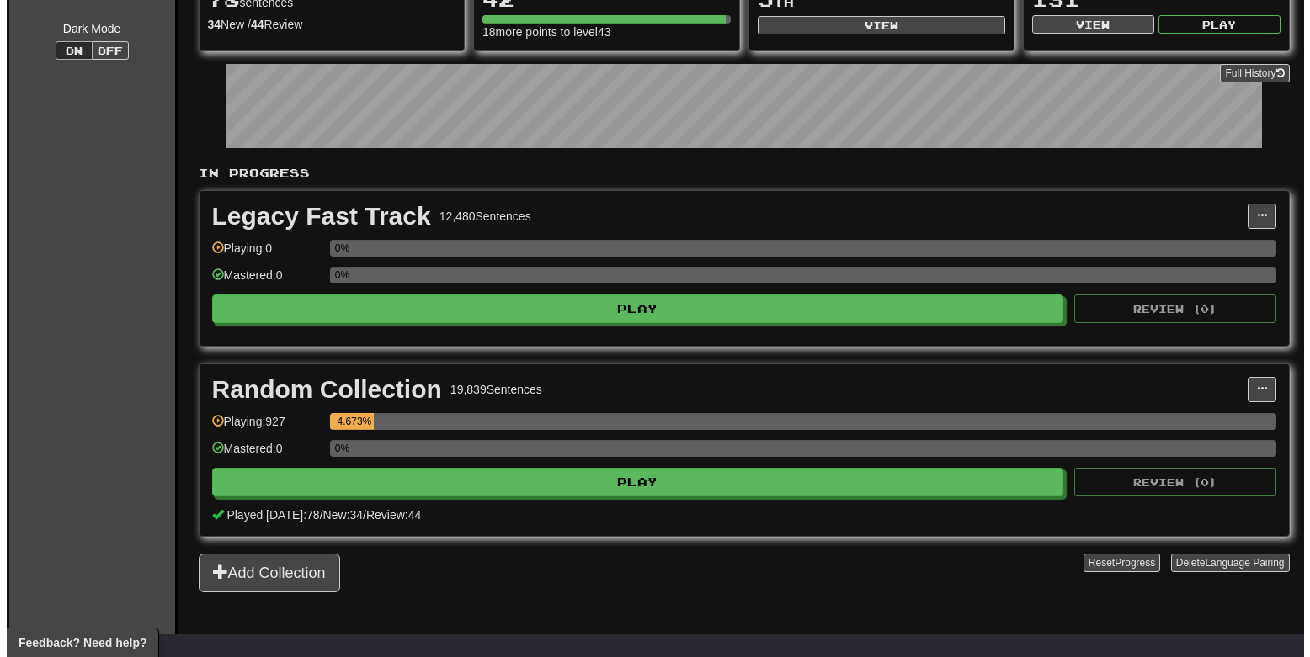
scroll to position [202, 0]
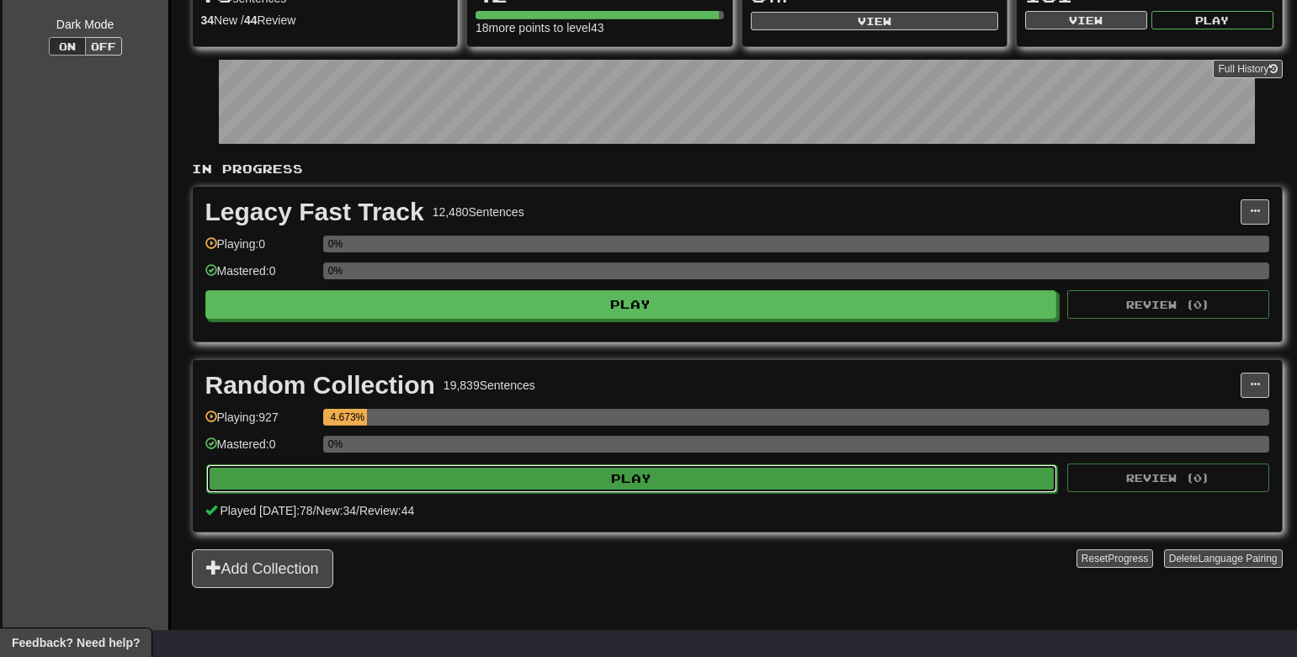
click at [697, 485] on button "Play" at bounding box center [632, 479] width 852 height 29
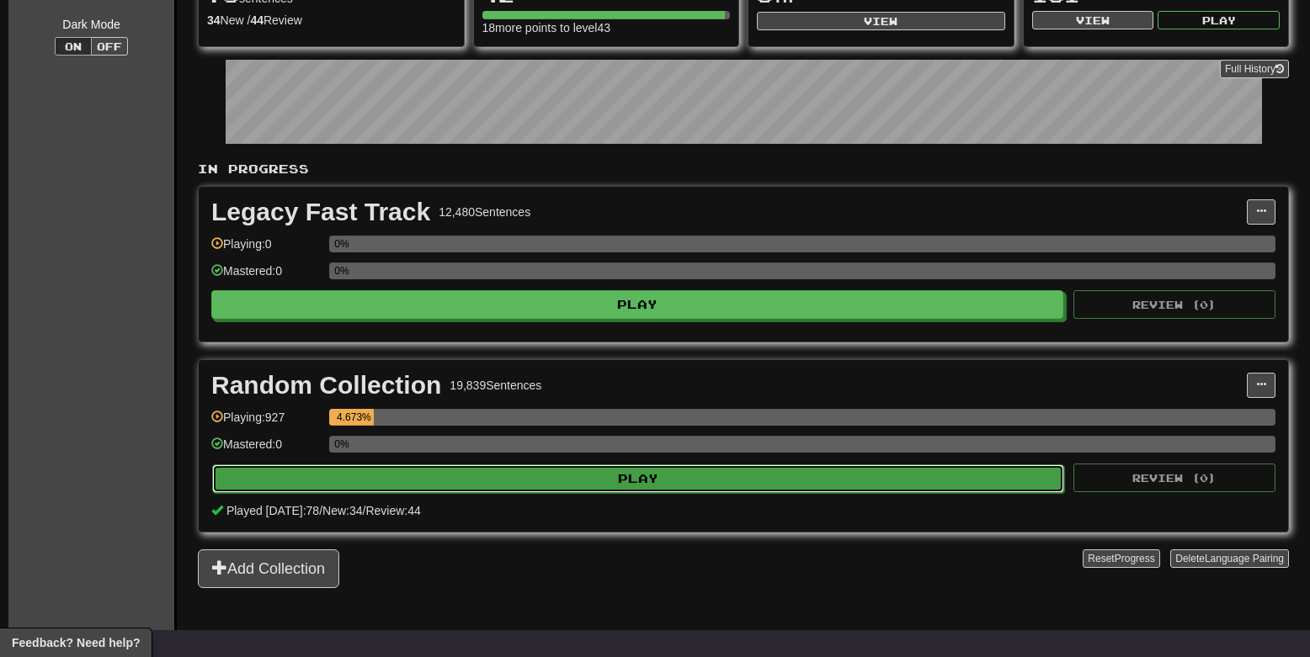
select select "**"
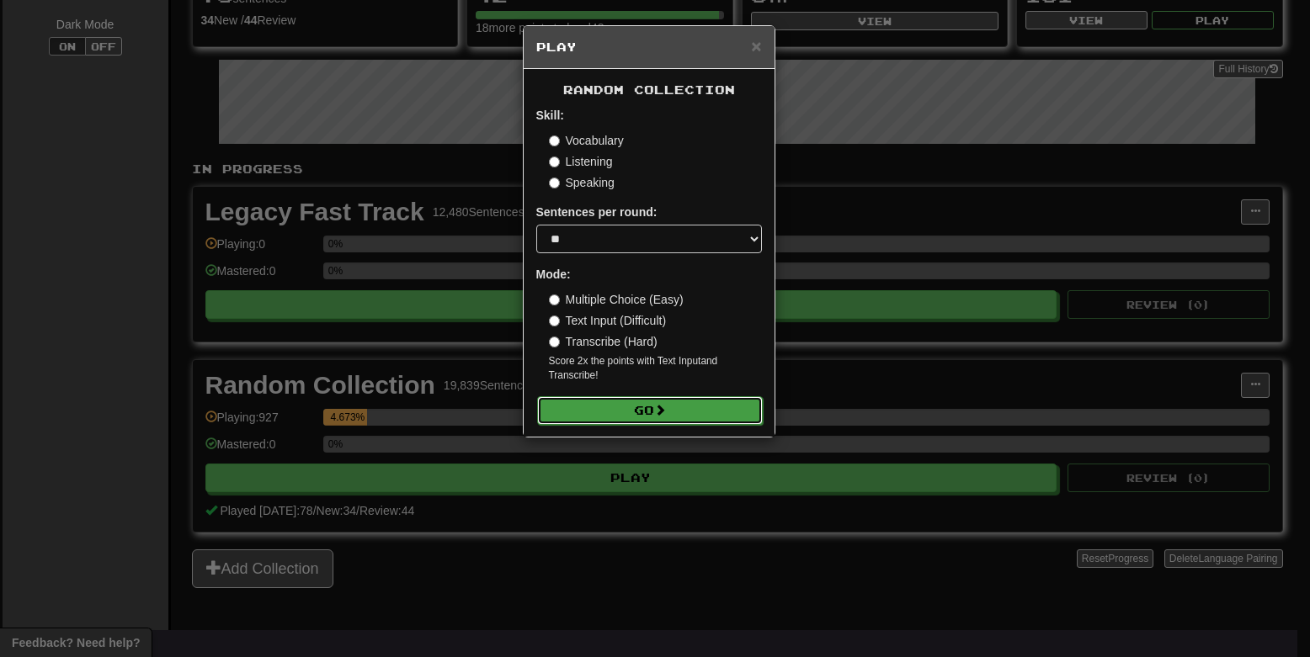
click at [691, 417] on button "Go" at bounding box center [650, 410] width 226 height 29
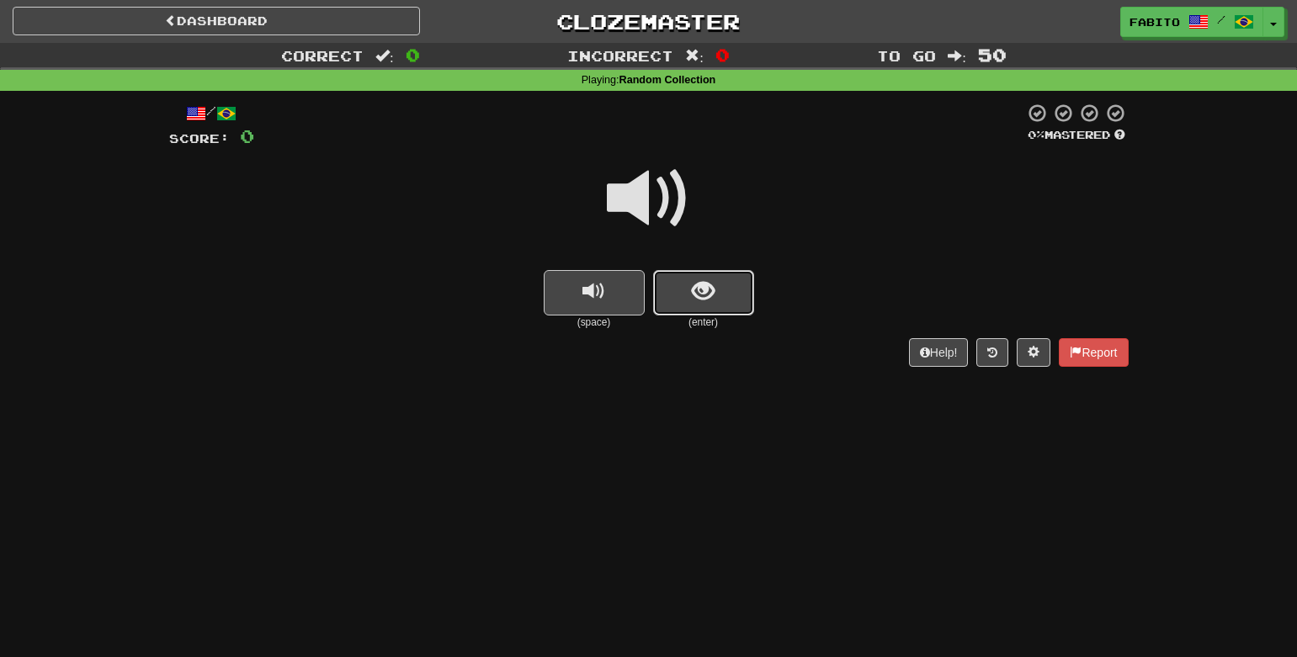
click at [731, 298] on button "show sentence" at bounding box center [703, 292] width 101 height 45
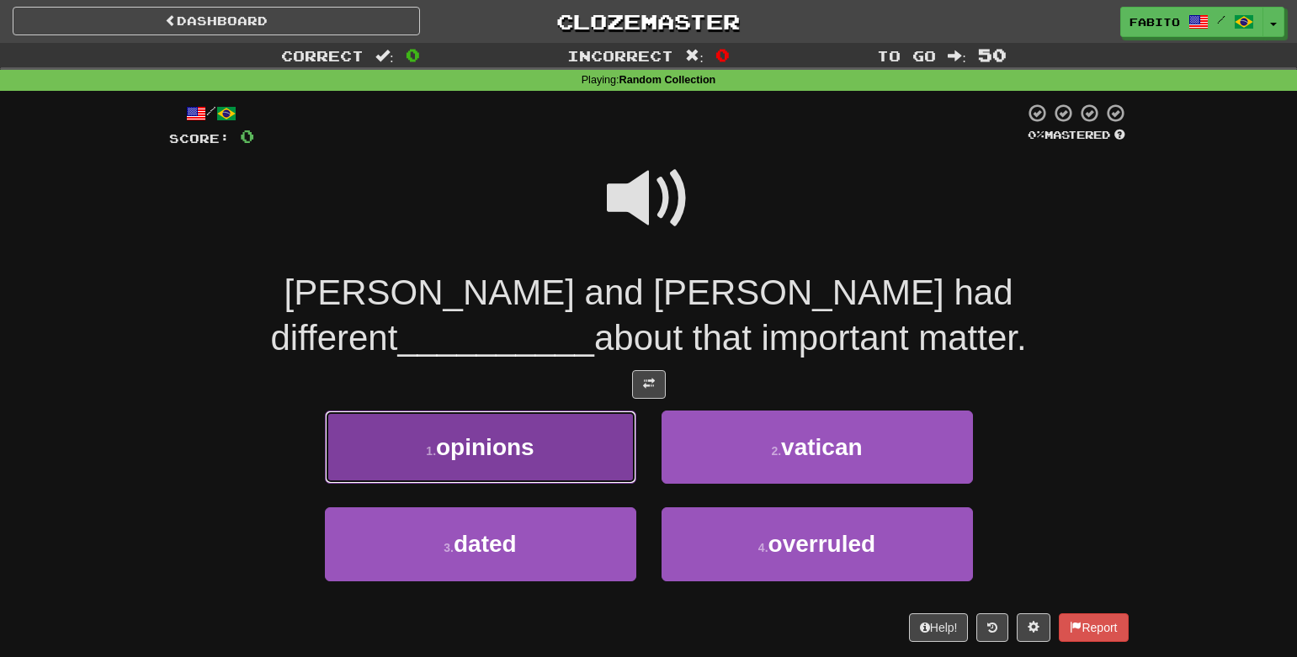
click at [586, 453] on button "1 . opinions" at bounding box center [480, 447] width 311 height 73
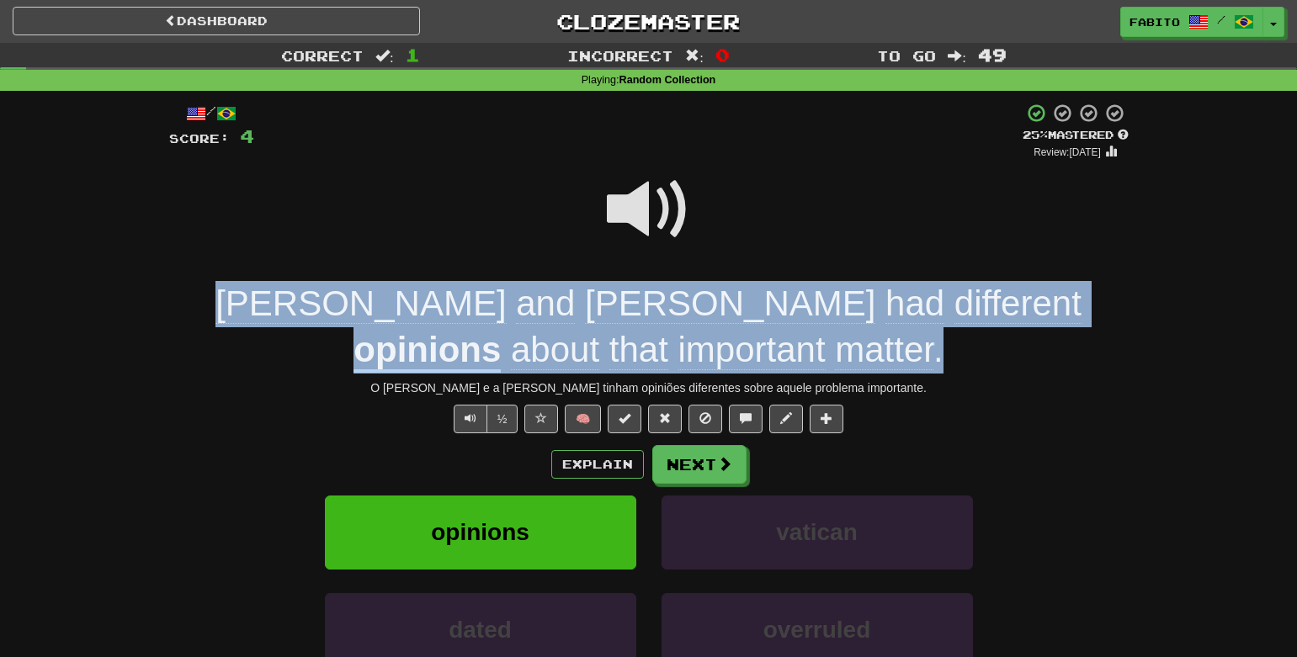
drag, startPoint x: 707, startPoint y: 352, endPoint x: 195, endPoint y: 318, distance: 512.9
click at [195, 318] on div "[PERSON_NAME] and [PERSON_NAME] had different opinions about that important mat…" at bounding box center [649, 327] width 960 height 92
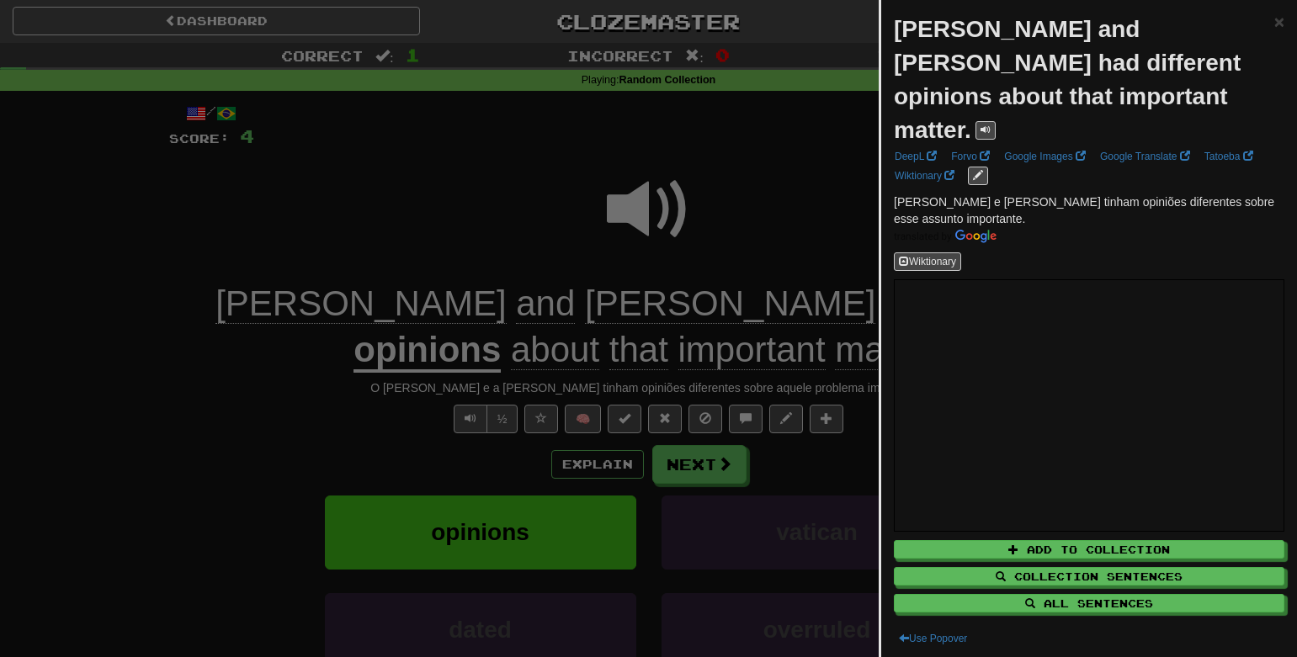
click at [188, 378] on div at bounding box center [648, 328] width 1297 height 657
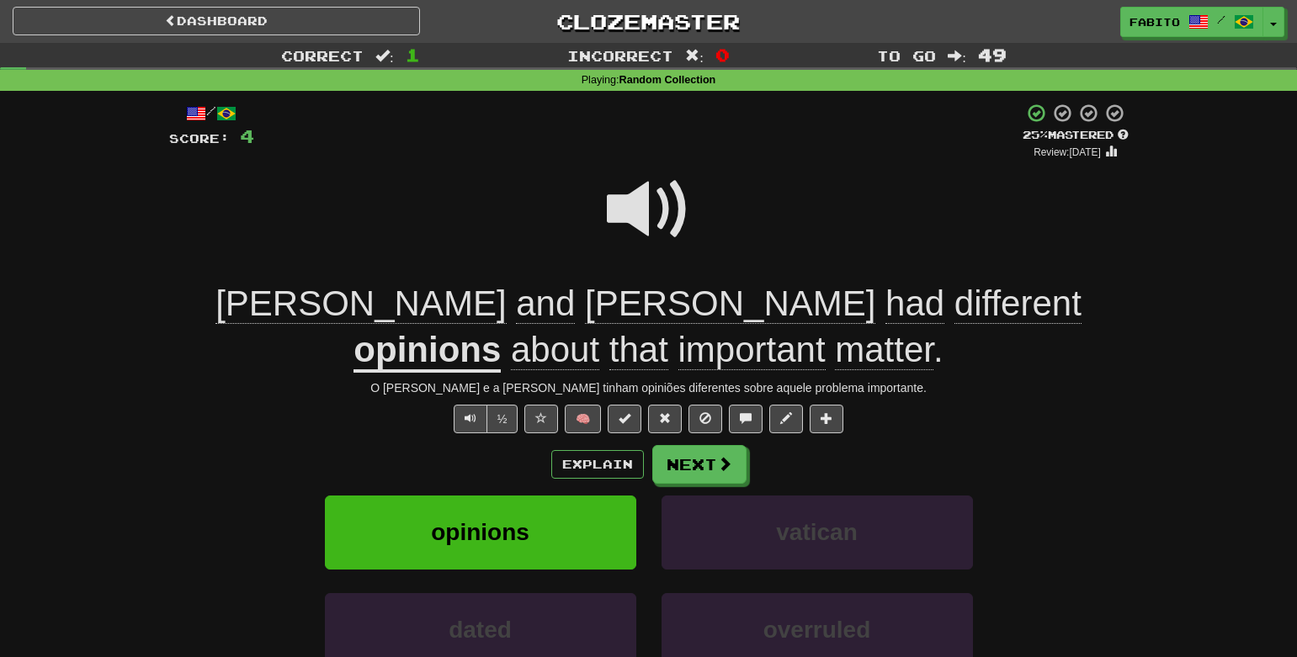
click at [835, 356] on span "matter" at bounding box center [884, 350] width 98 height 40
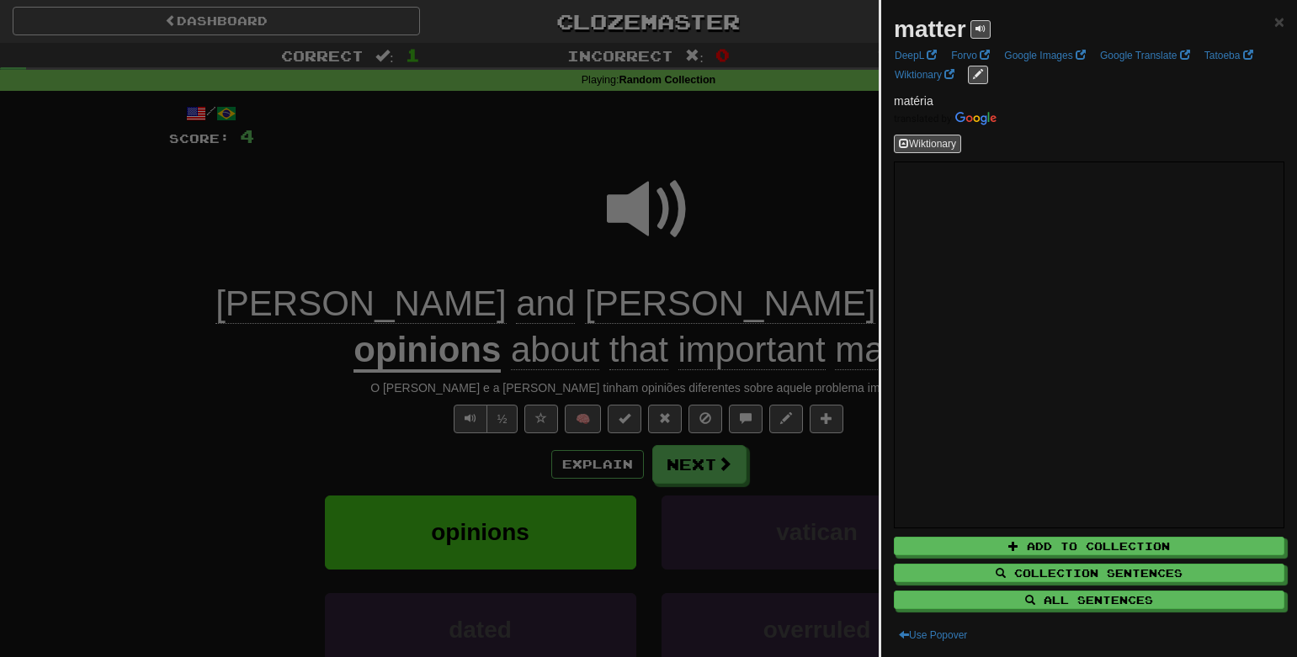
click at [754, 181] on div at bounding box center [648, 328] width 1297 height 657
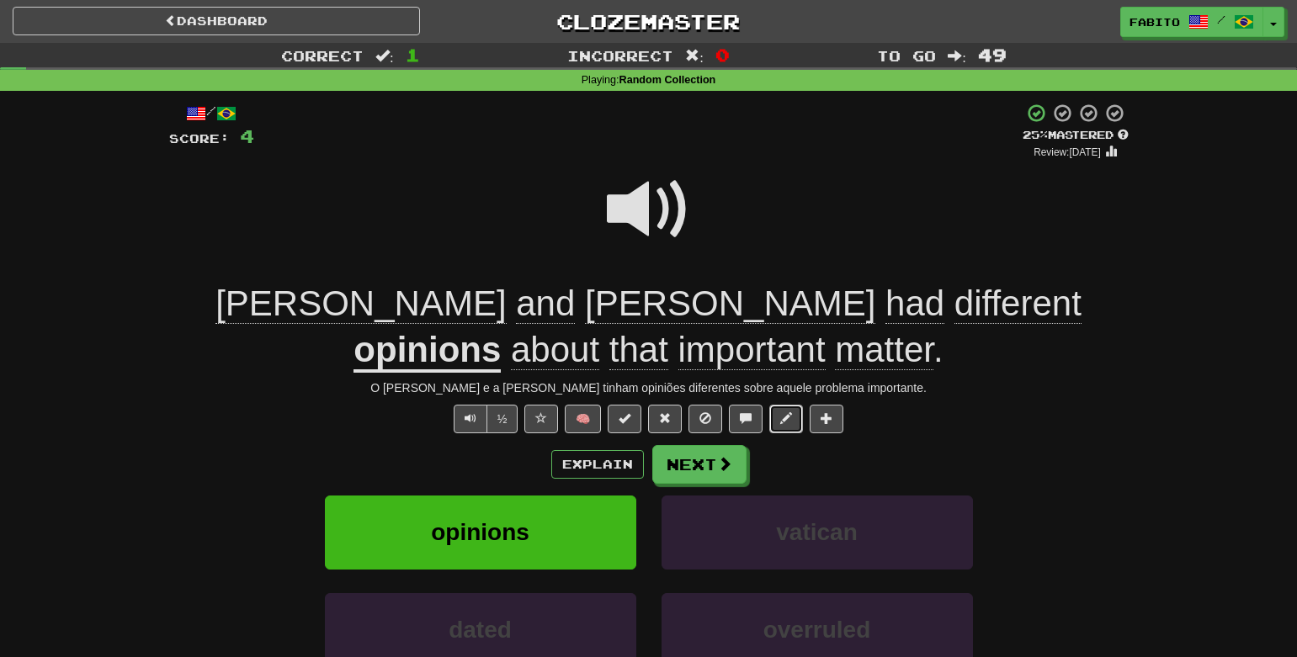
click at [791, 415] on span at bounding box center [786, 418] width 12 height 12
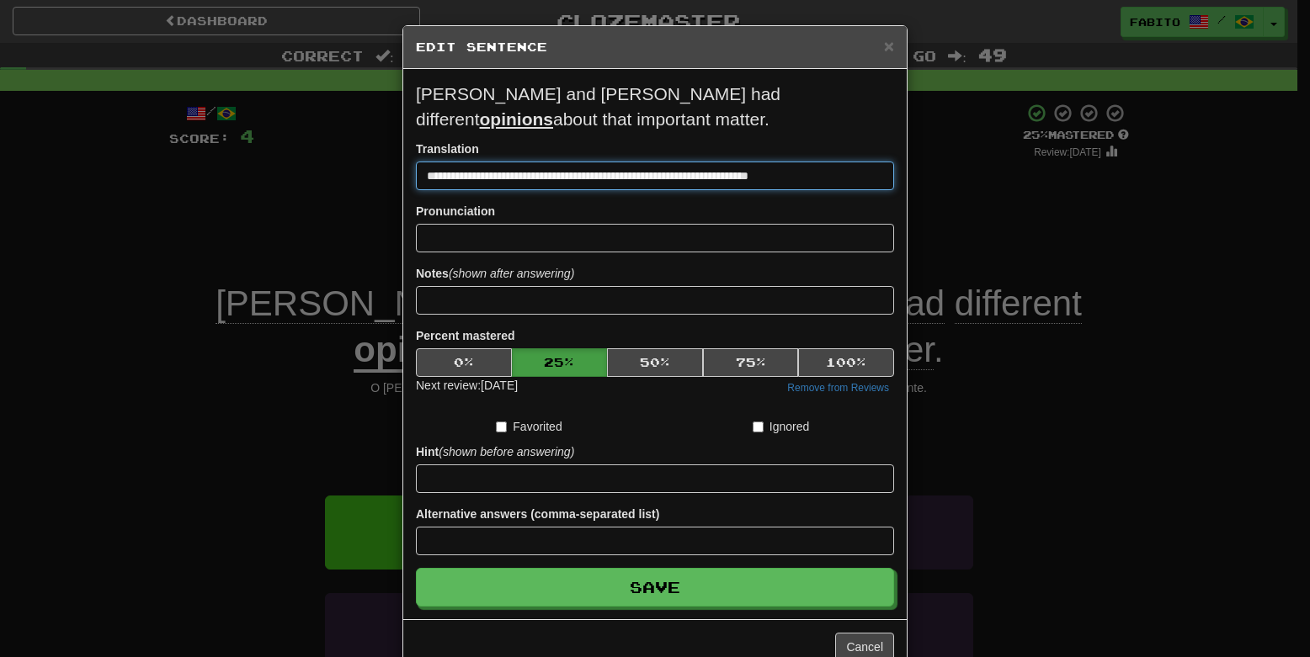
click at [772, 180] on input "**********" at bounding box center [655, 176] width 478 height 29
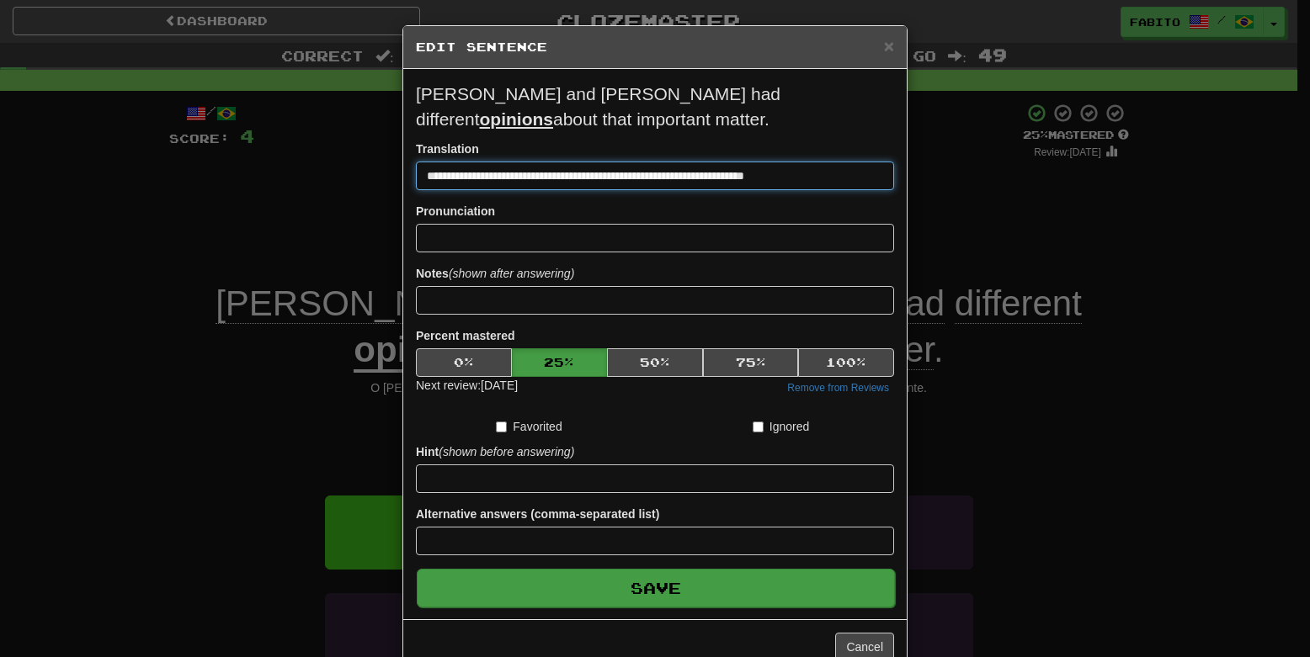
type input "**********"
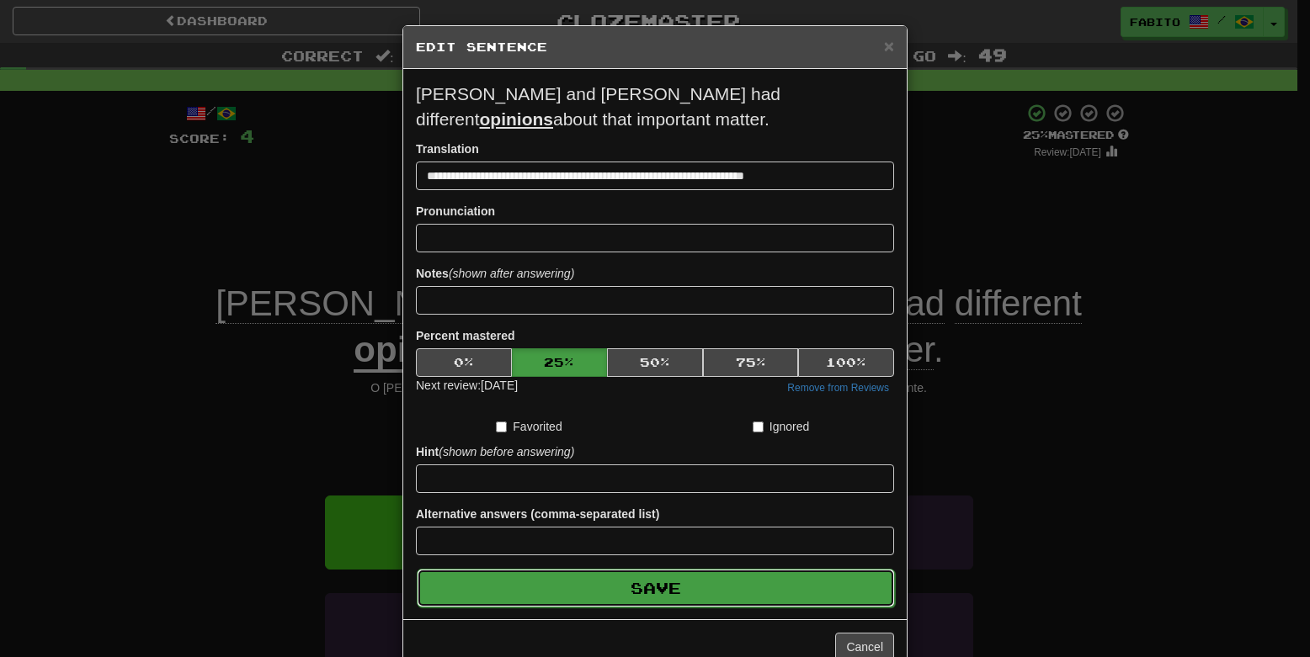
click at [683, 590] on button "Save" at bounding box center [656, 588] width 478 height 39
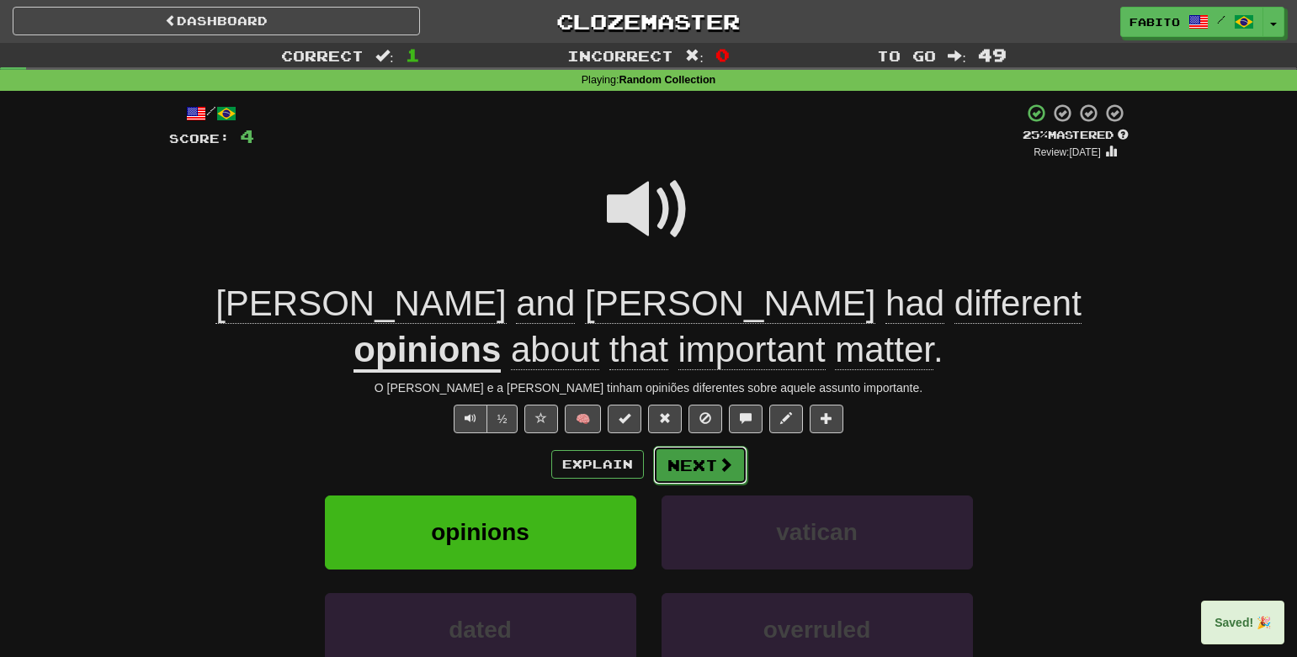
click at [718, 464] on span at bounding box center [725, 464] width 15 height 15
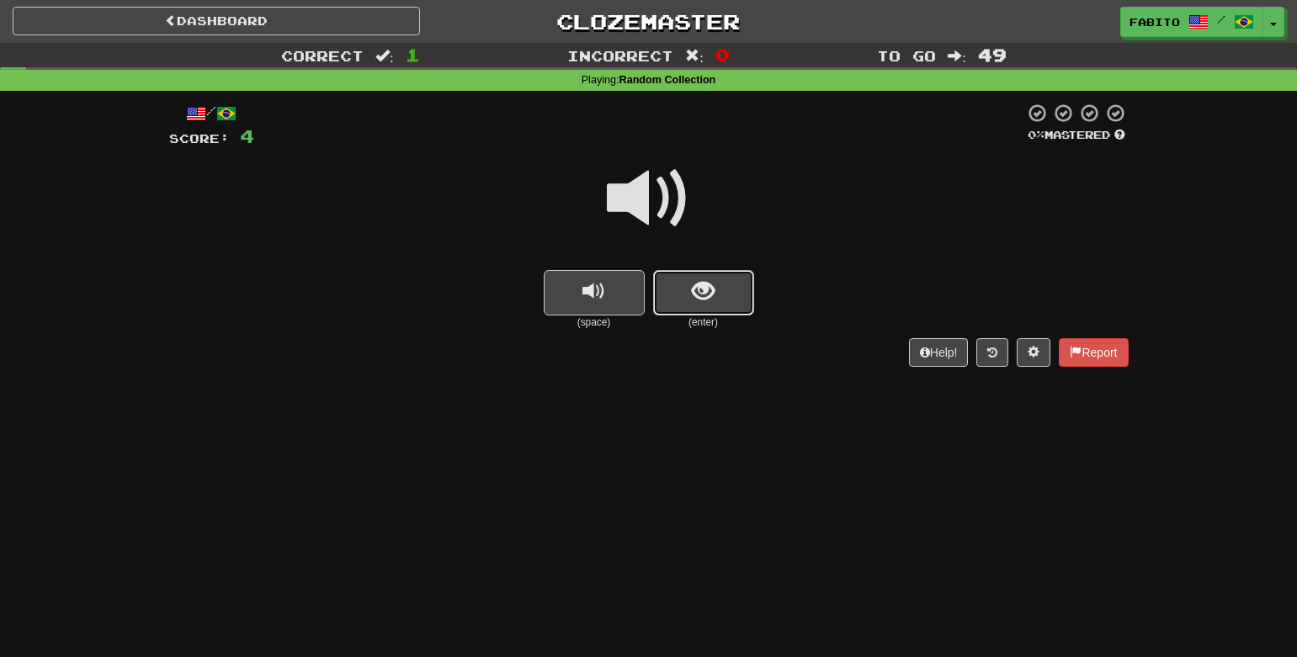
click at [685, 290] on button "show sentence" at bounding box center [703, 292] width 101 height 45
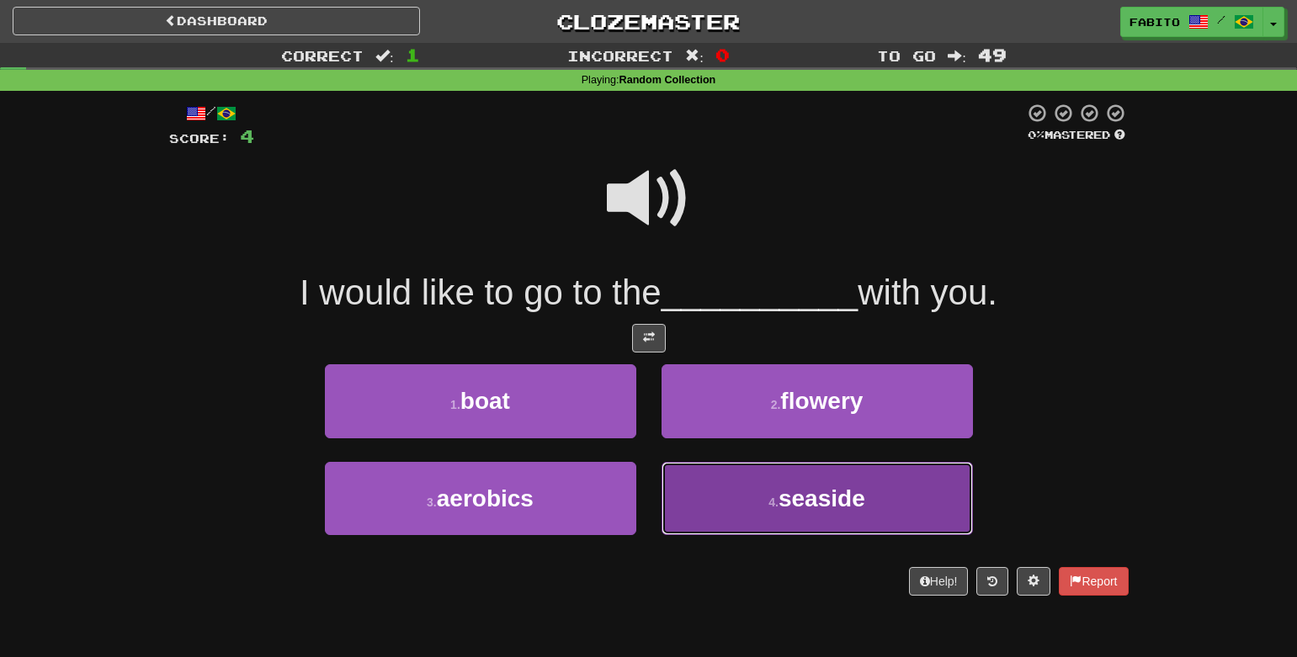
click at [737, 471] on button "4 . seaside" at bounding box center [817, 498] width 311 height 73
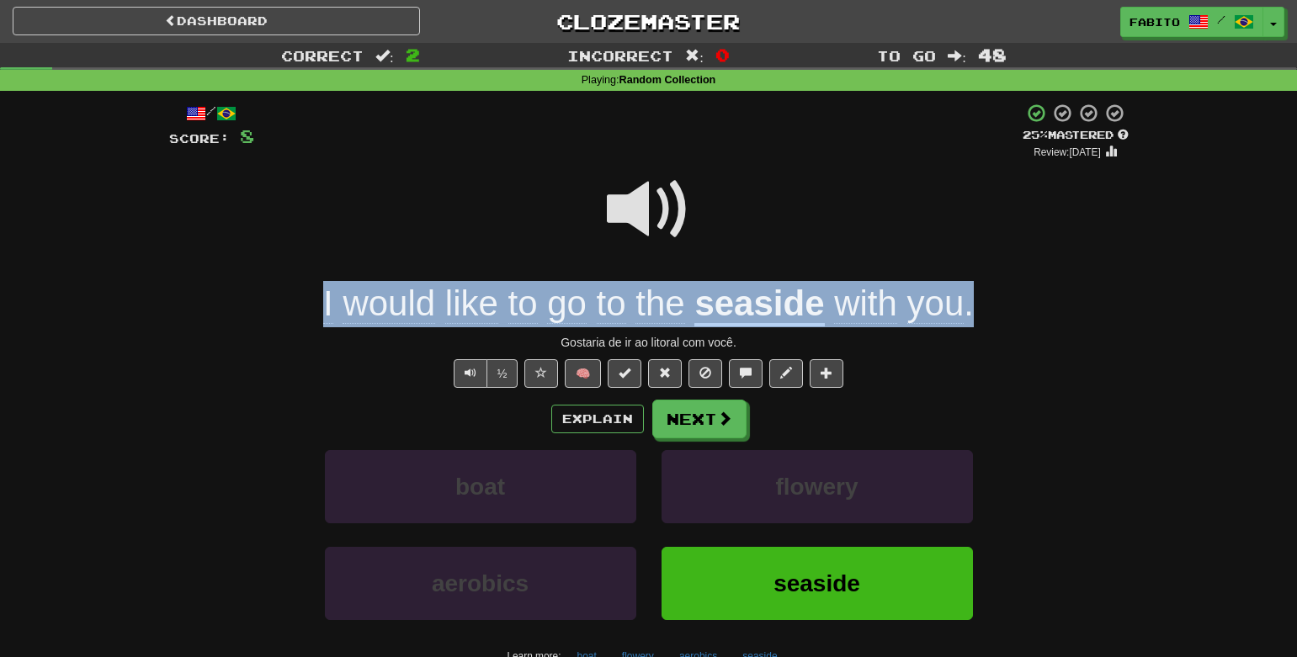
drag, startPoint x: 975, startPoint y: 318, endPoint x: 124, endPoint y: 291, distance: 851.4
click at [125, 291] on div "Correct : 2 Incorrect : 0 To go : 48 Playing : Random Collection / Score: 8 + 4…" at bounding box center [648, 400] width 1297 height 715
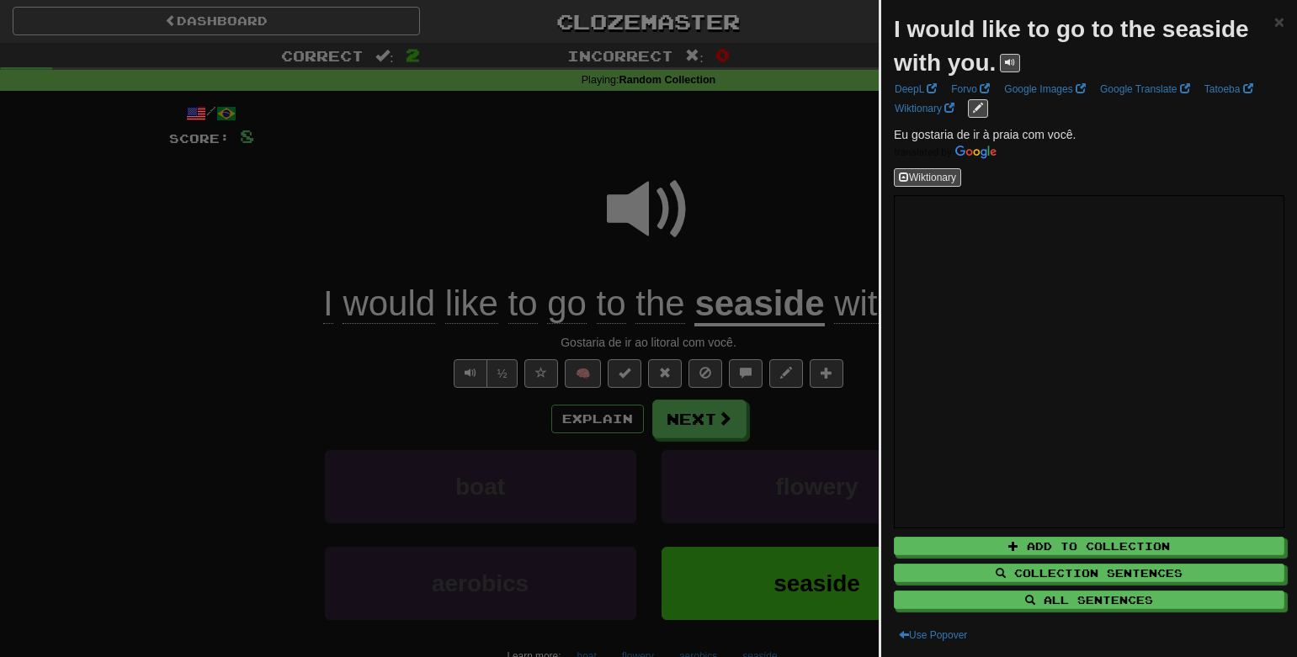
click at [125, 293] on div at bounding box center [648, 328] width 1297 height 657
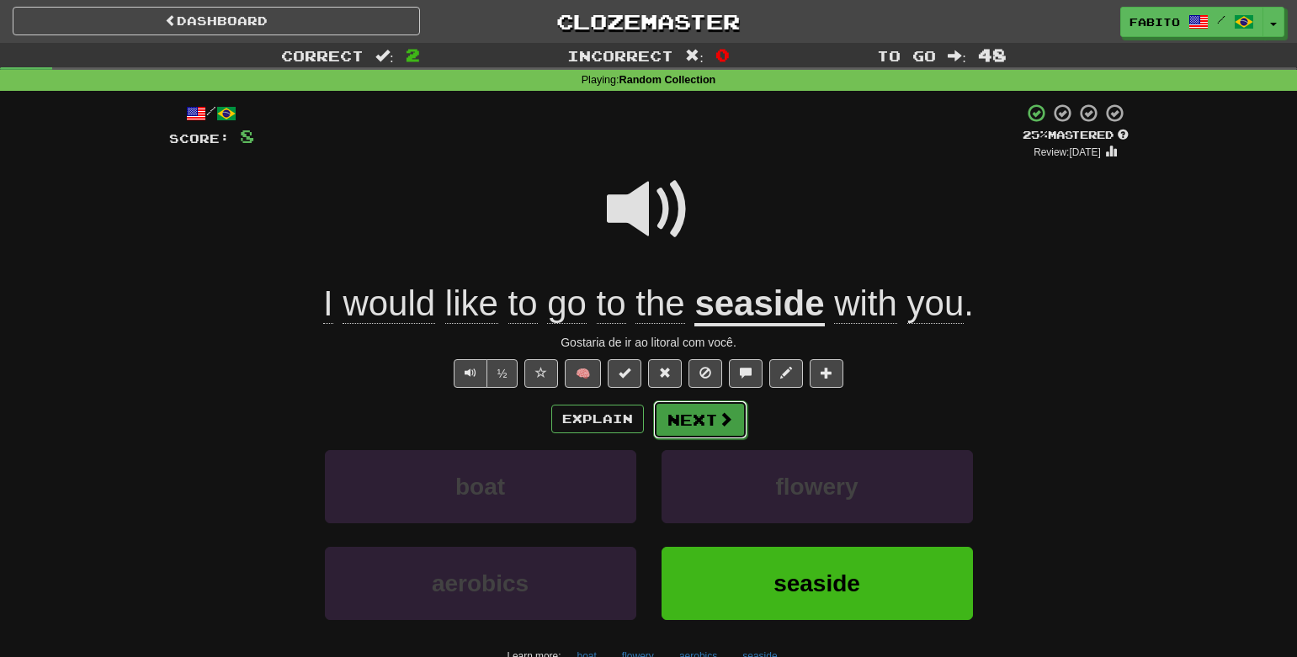
click at [680, 422] on button "Next" at bounding box center [700, 420] width 94 height 39
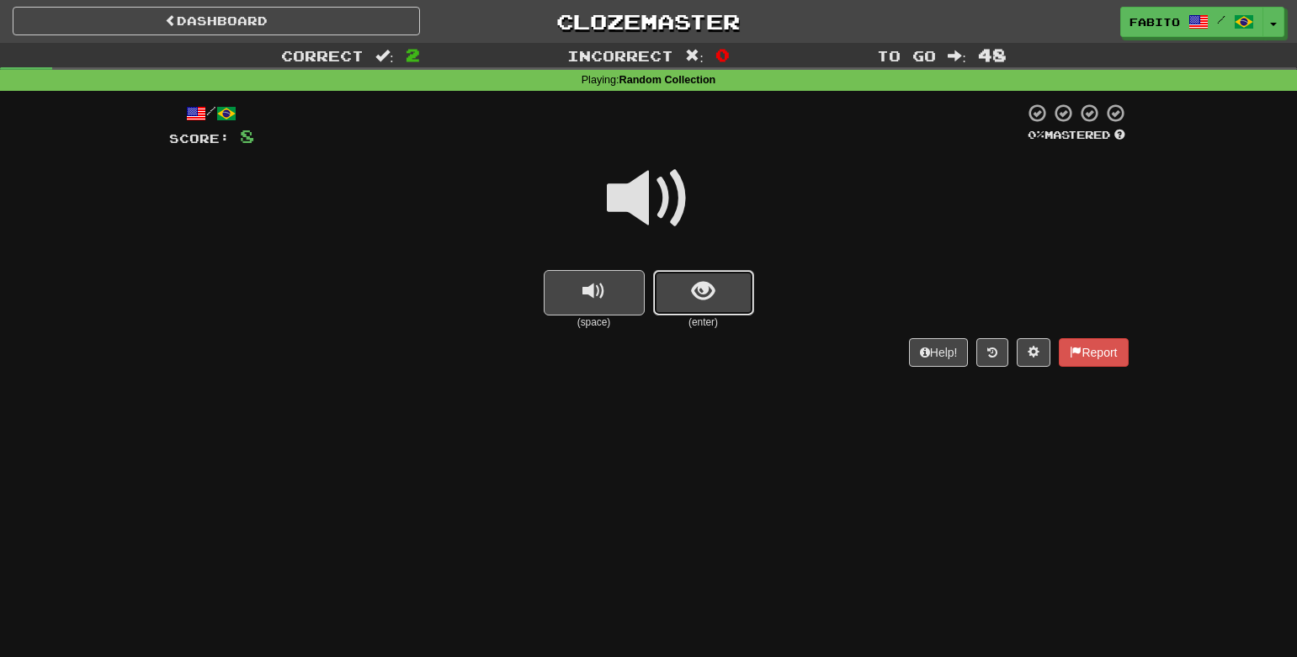
click at [703, 307] on button "show sentence" at bounding box center [703, 292] width 101 height 45
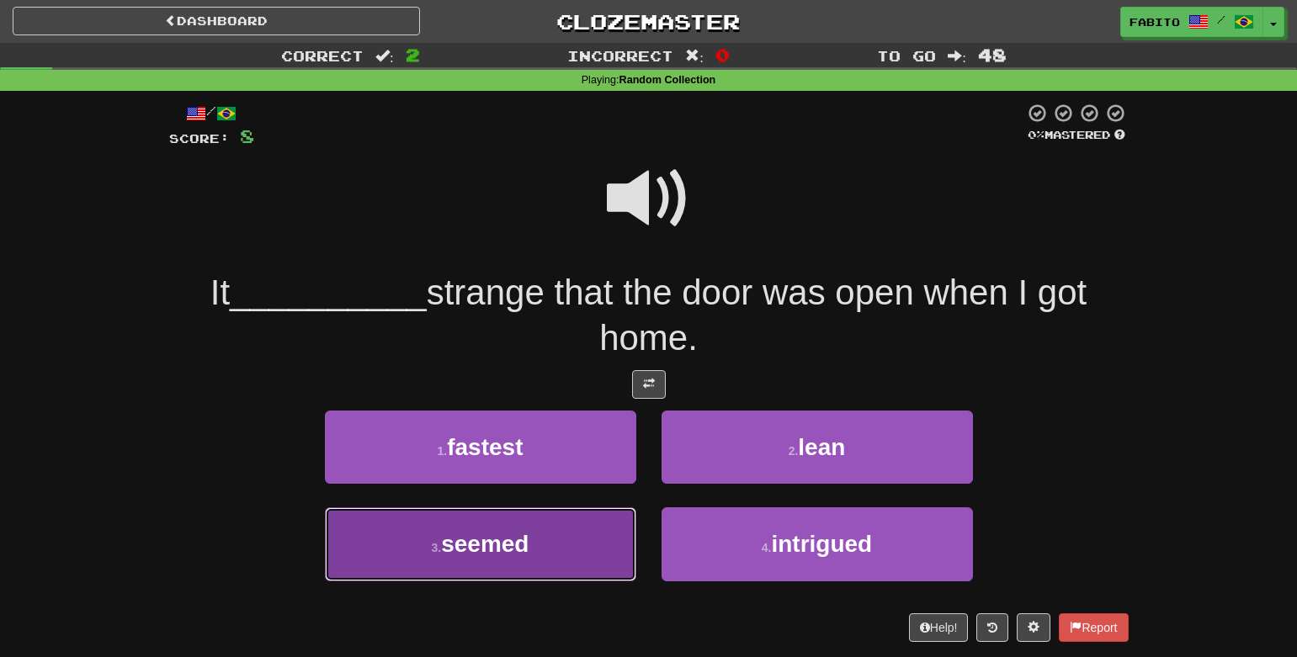
click at [507, 549] on span "seemed" at bounding box center [485, 544] width 88 height 26
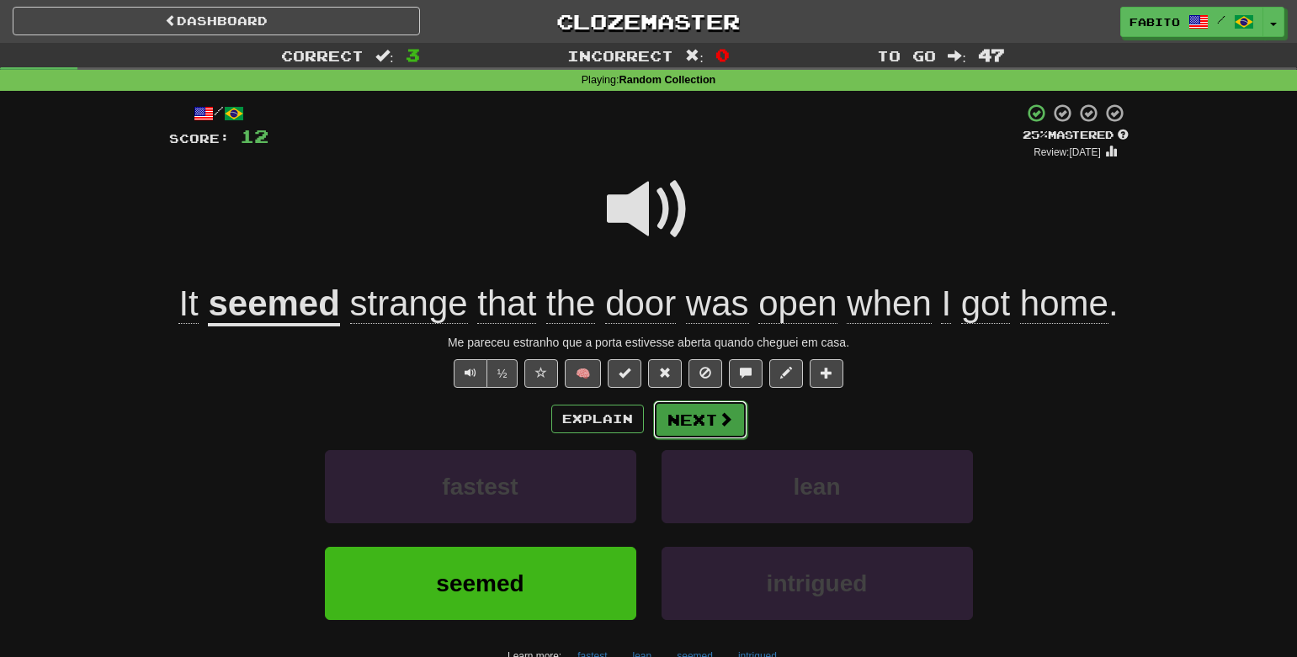
click at [733, 423] on button "Next" at bounding box center [700, 420] width 94 height 39
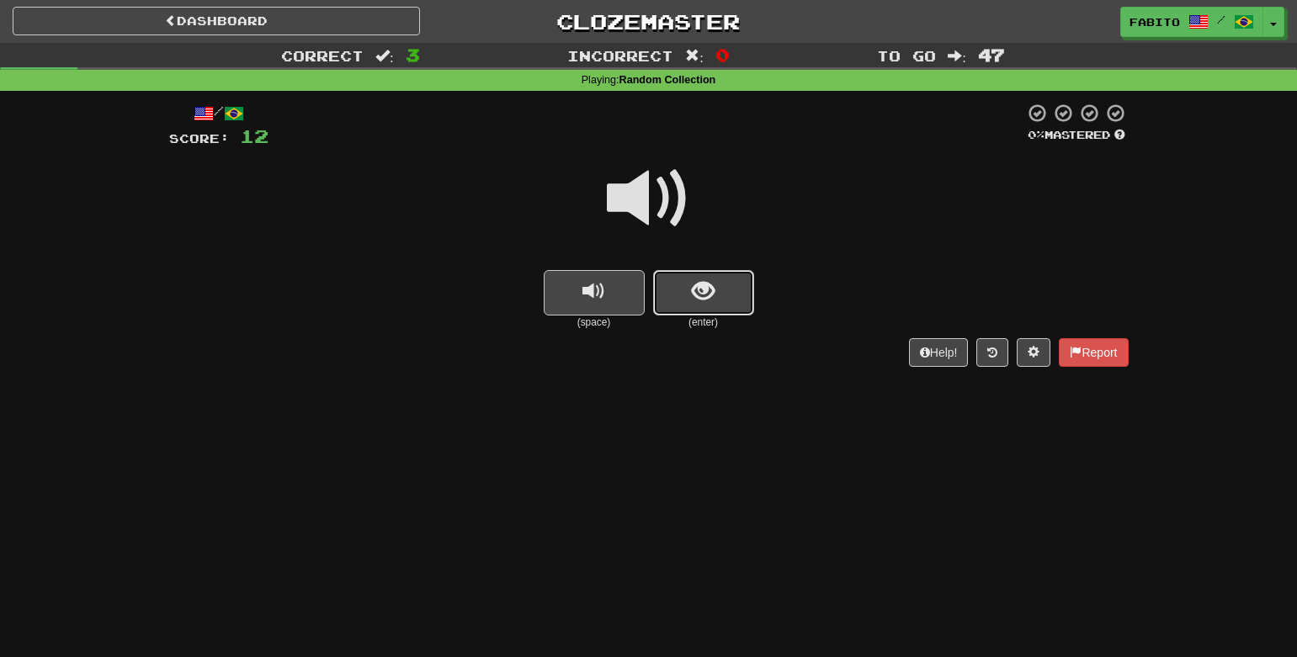
click at [689, 300] on button "show sentence" at bounding box center [703, 292] width 101 height 45
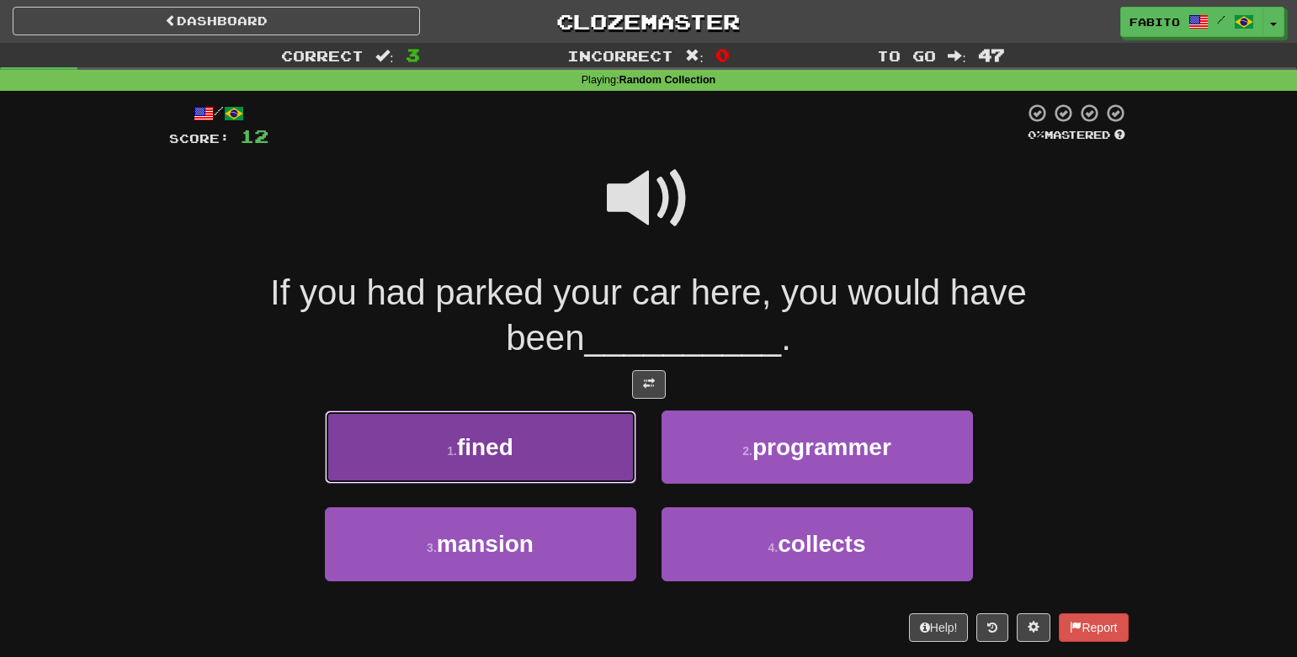
click at [556, 423] on button "1 . fined" at bounding box center [480, 447] width 311 height 73
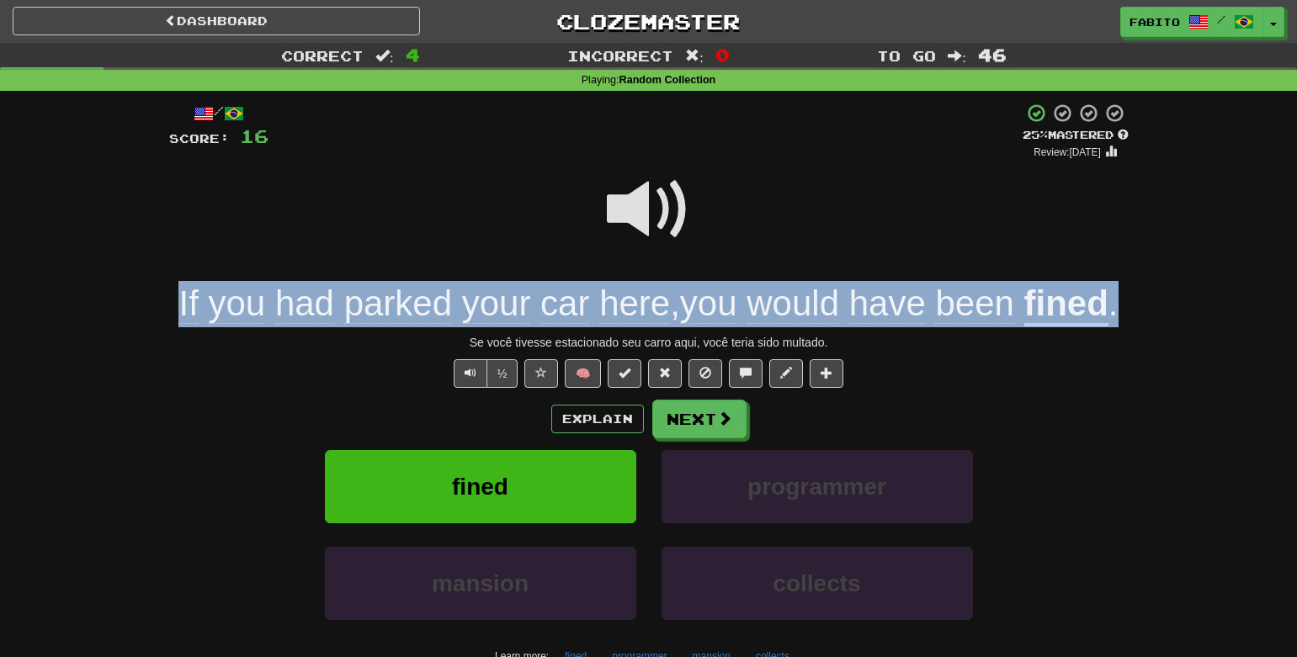
drag, startPoint x: 157, startPoint y: 305, endPoint x: 1180, endPoint y: 294, distance: 1022.8
click at [1180, 294] on div "Correct : 4 Incorrect : 0 To go : 46 Playing : Random Collection / Score: 16 + …" at bounding box center [648, 400] width 1297 height 715
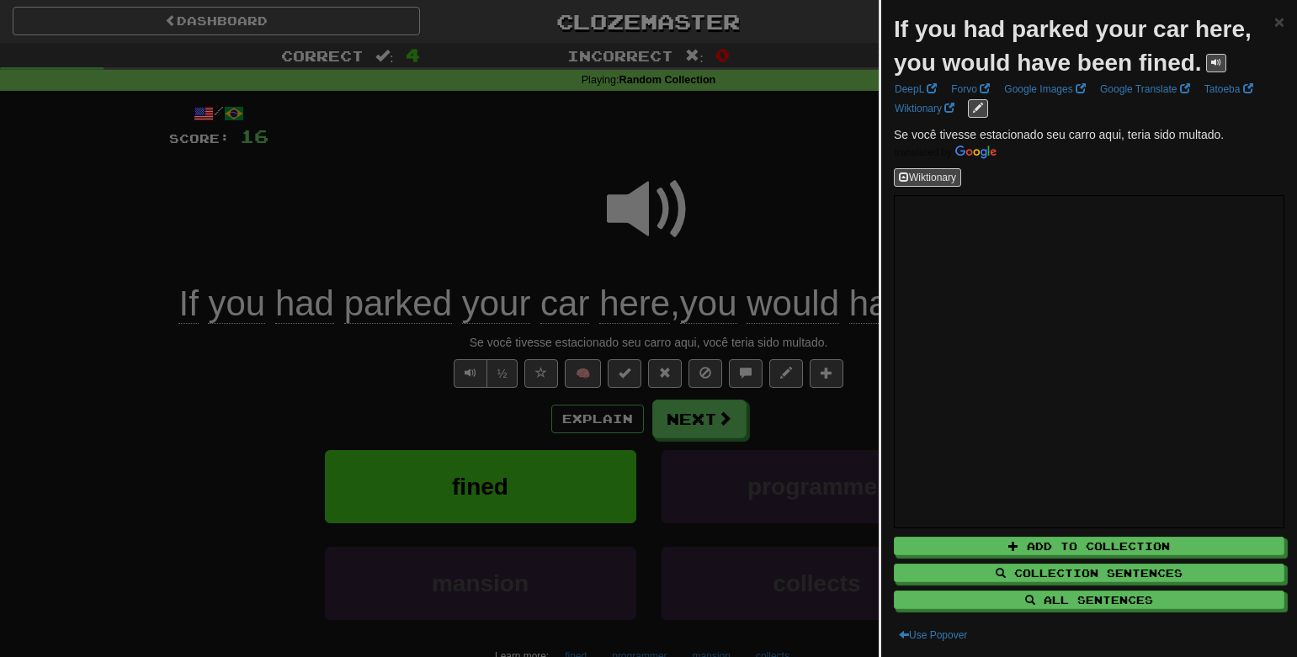
click at [807, 207] on div at bounding box center [648, 328] width 1297 height 657
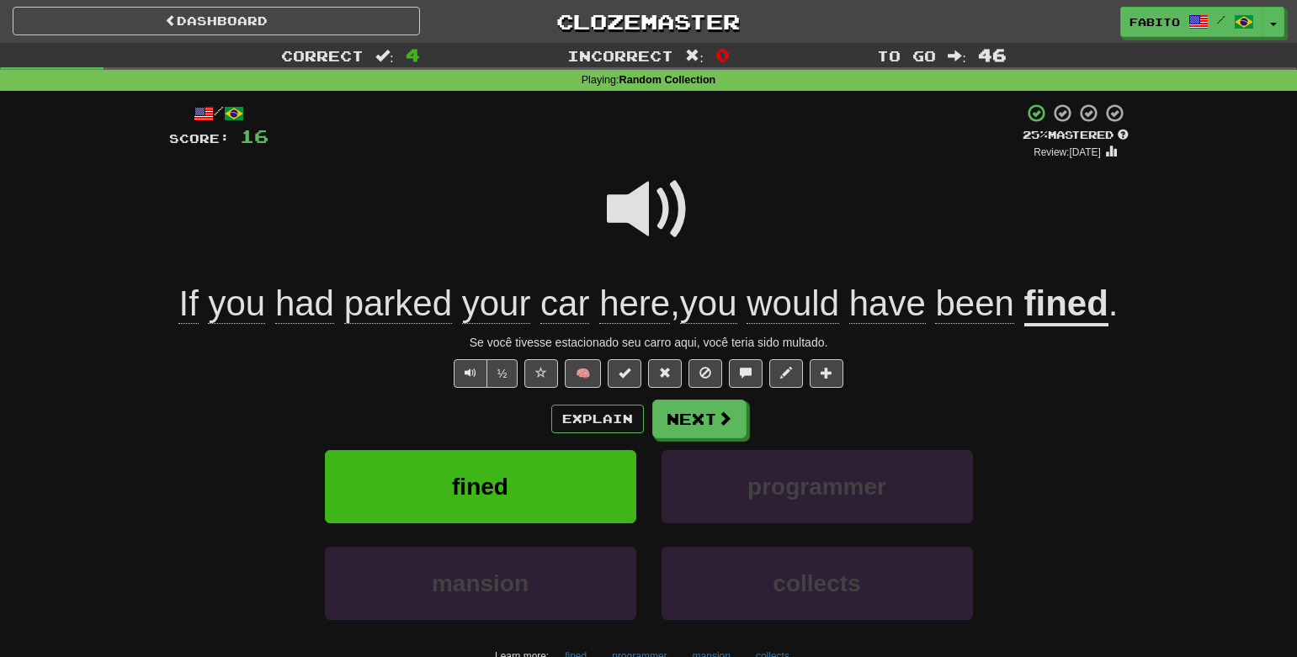
click at [658, 218] on span at bounding box center [649, 210] width 84 height 84
click at [701, 410] on button "Next" at bounding box center [700, 420] width 94 height 39
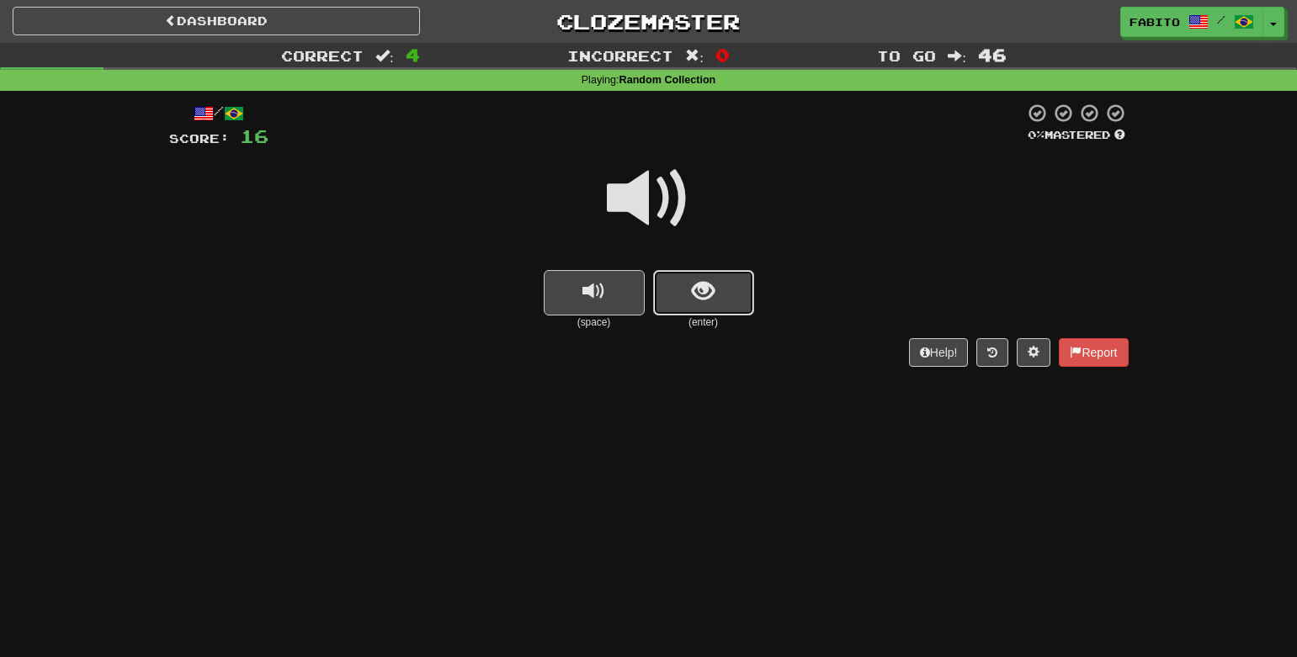
click at [692, 296] on span "show sentence" at bounding box center [703, 291] width 23 height 23
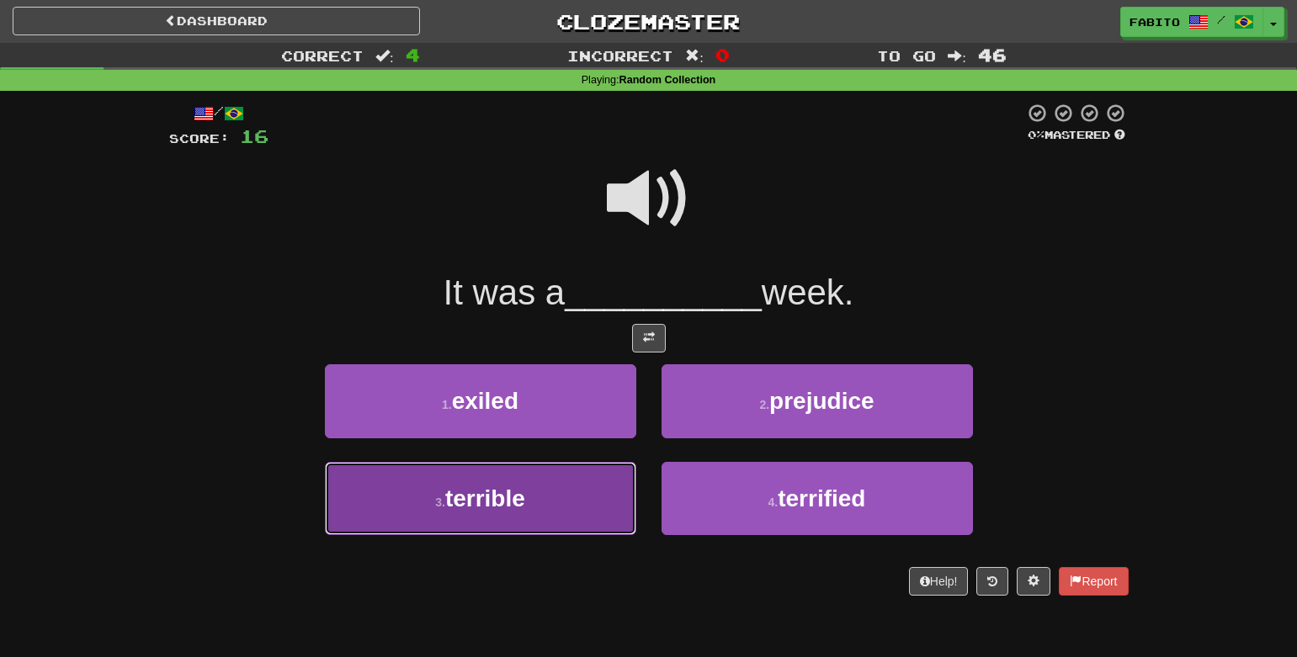
click at [595, 487] on button "3 . terrible" at bounding box center [480, 498] width 311 height 73
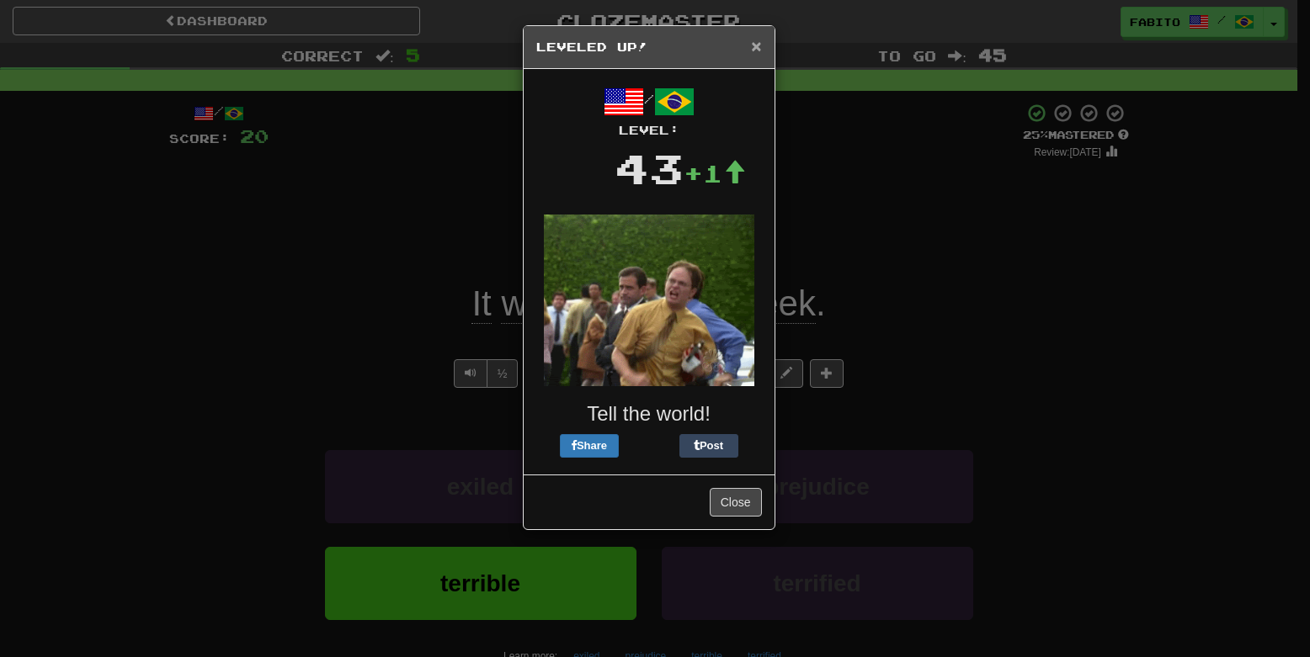
click at [759, 43] on span "×" at bounding box center [756, 45] width 10 height 19
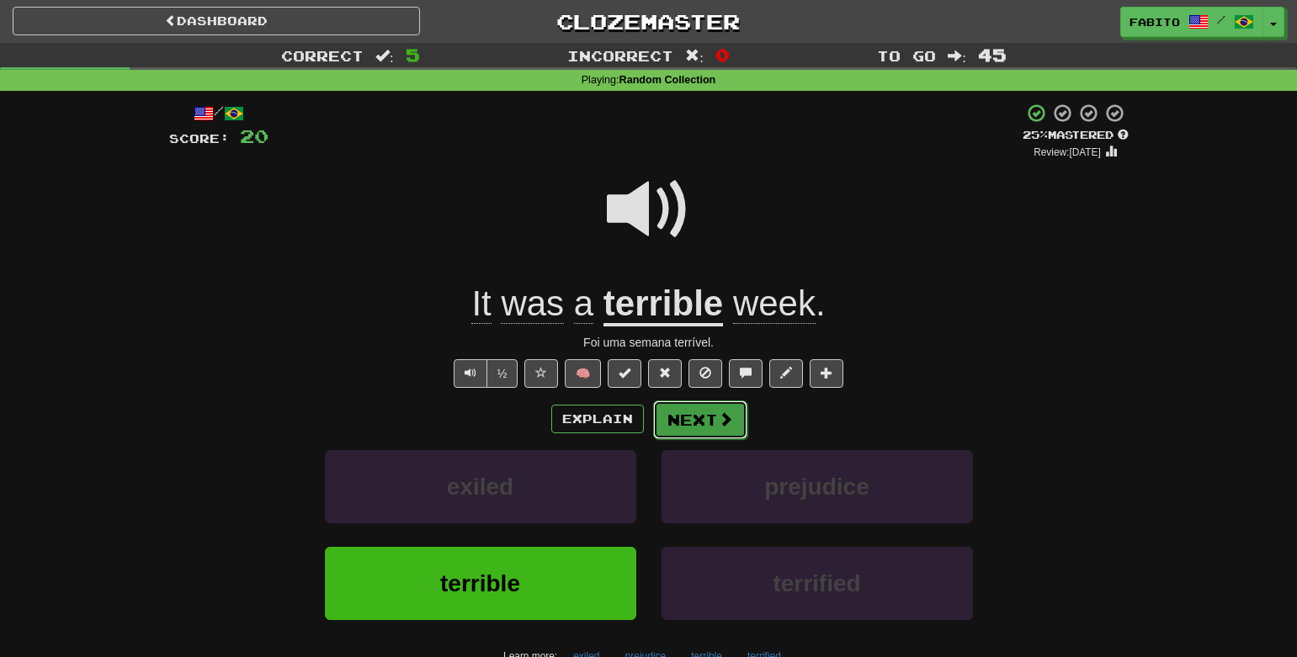
click at [689, 422] on button "Next" at bounding box center [700, 420] width 94 height 39
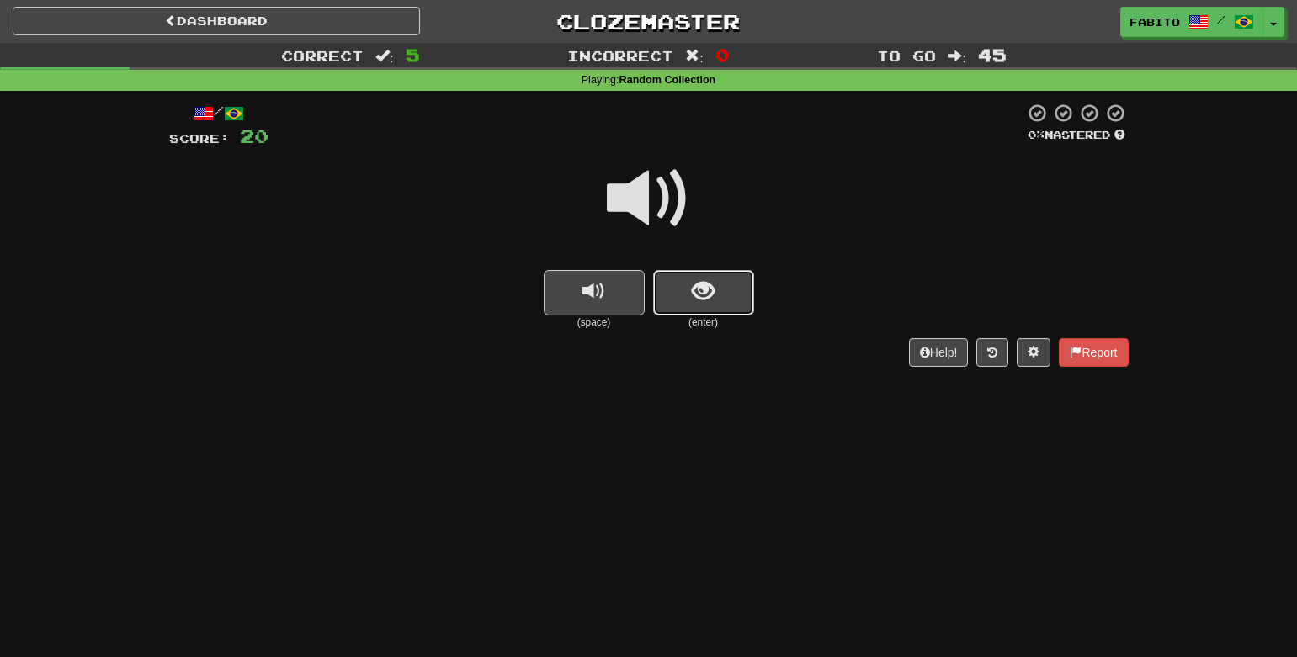
click at [693, 311] on button "show sentence" at bounding box center [703, 292] width 101 height 45
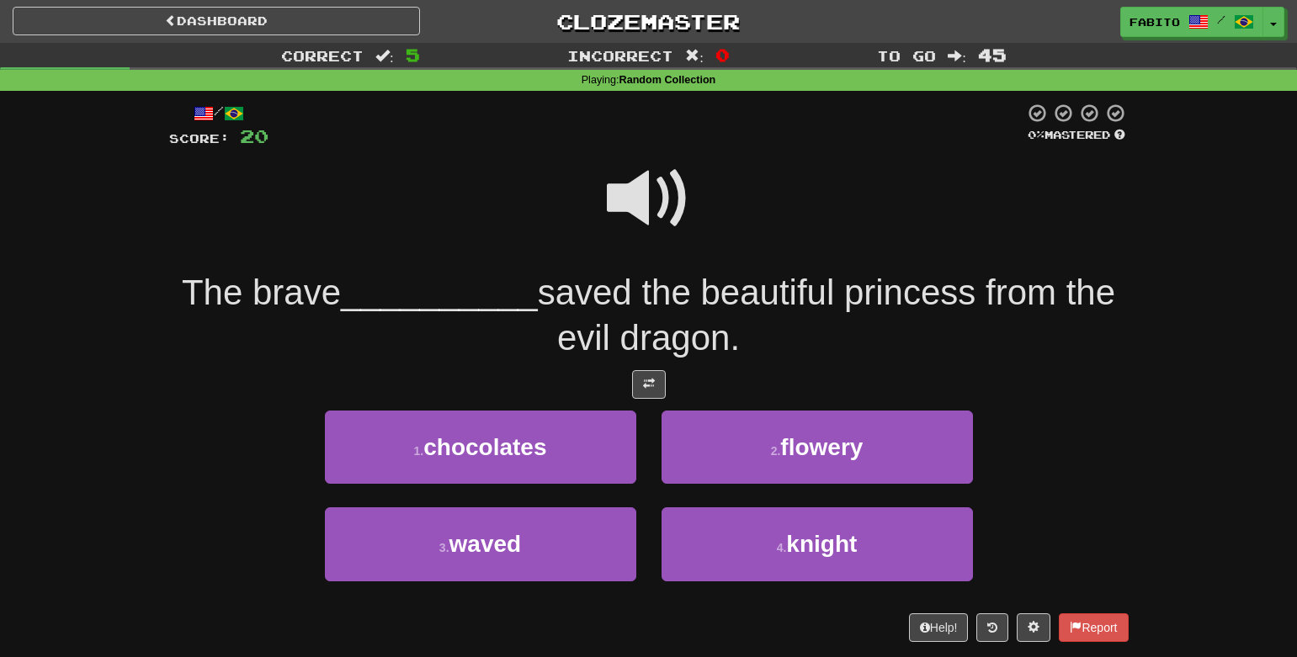
click at [653, 216] on span at bounding box center [649, 199] width 84 height 84
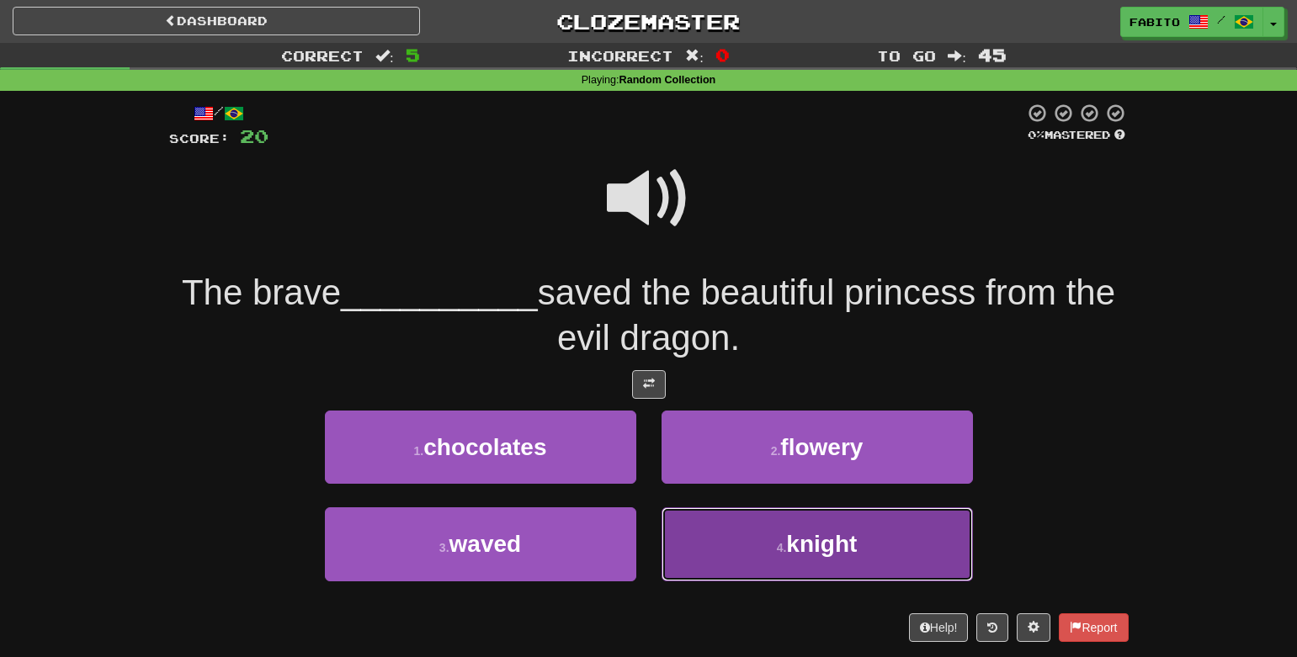
click at [735, 530] on button "4 . knight" at bounding box center [817, 544] width 311 height 73
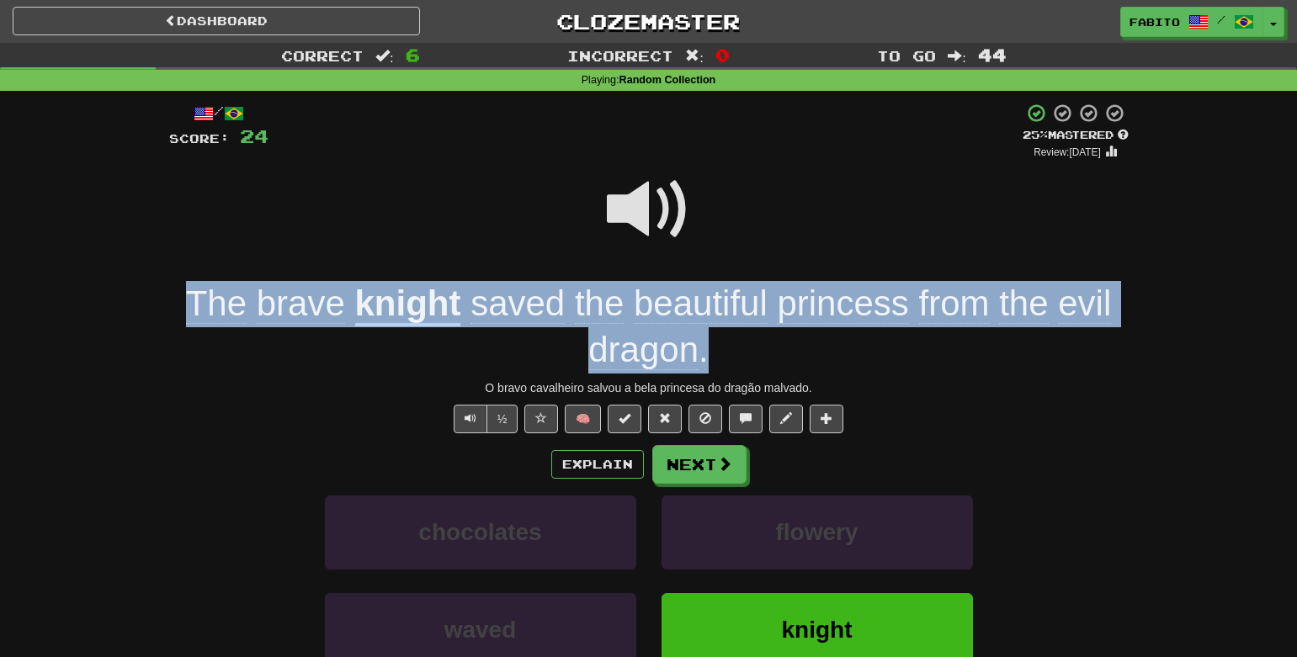
drag, startPoint x: 179, startPoint y: 300, endPoint x: 715, endPoint y: 345, distance: 537.2
click at [715, 345] on div "The brave knight saved the beautiful princess from the evil dragon ." at bounding box center [649, 327] width 960 height 92
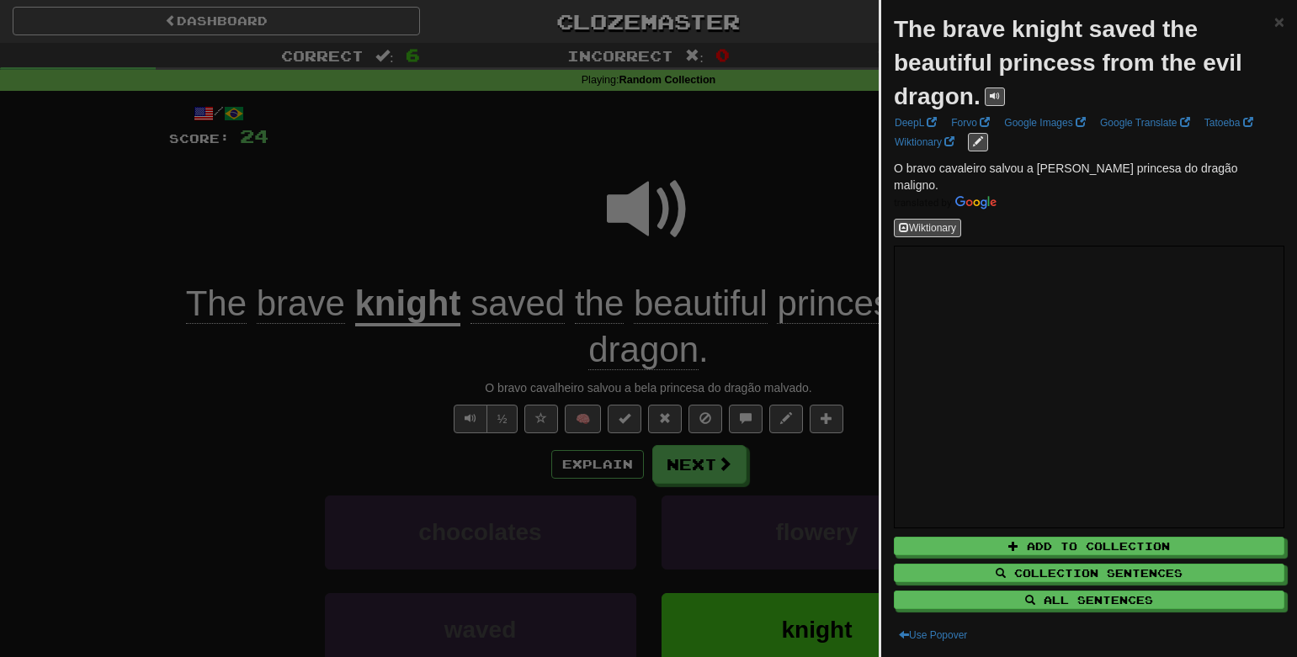
click at [783, 348] on div at bounding box center [648, 328] width 1297 height 657
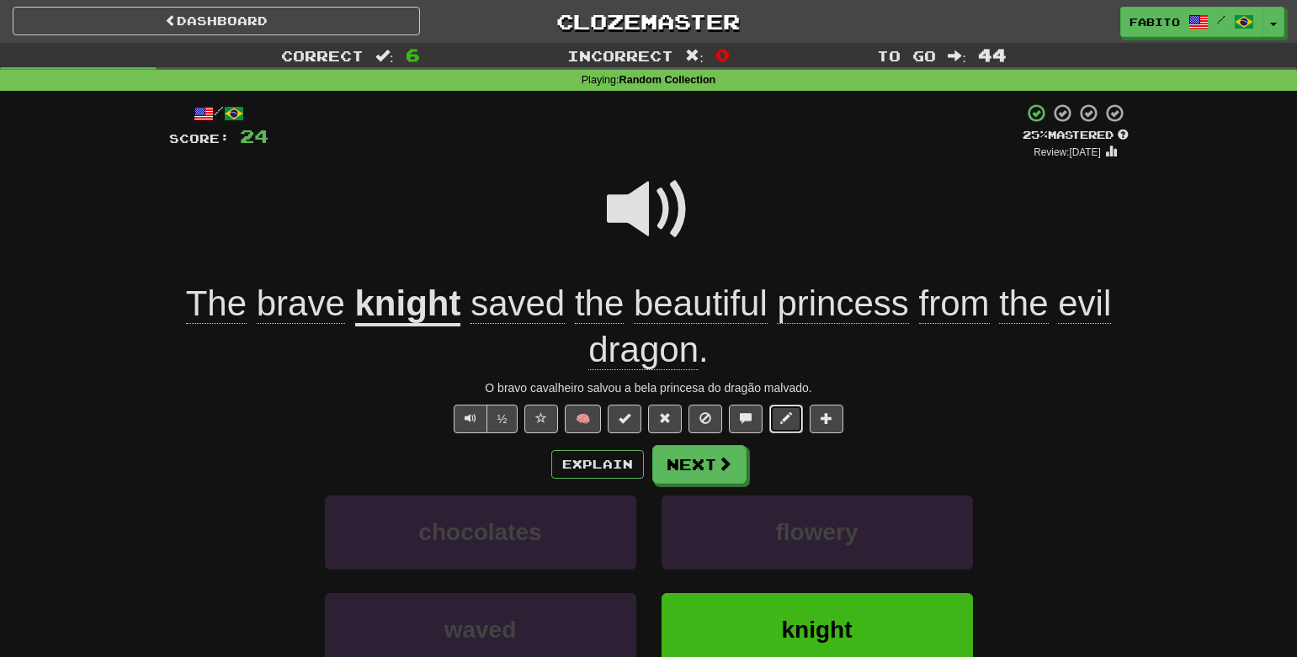
click at [783, 415] on span at bounding box center [786, 418] width 12 height 12
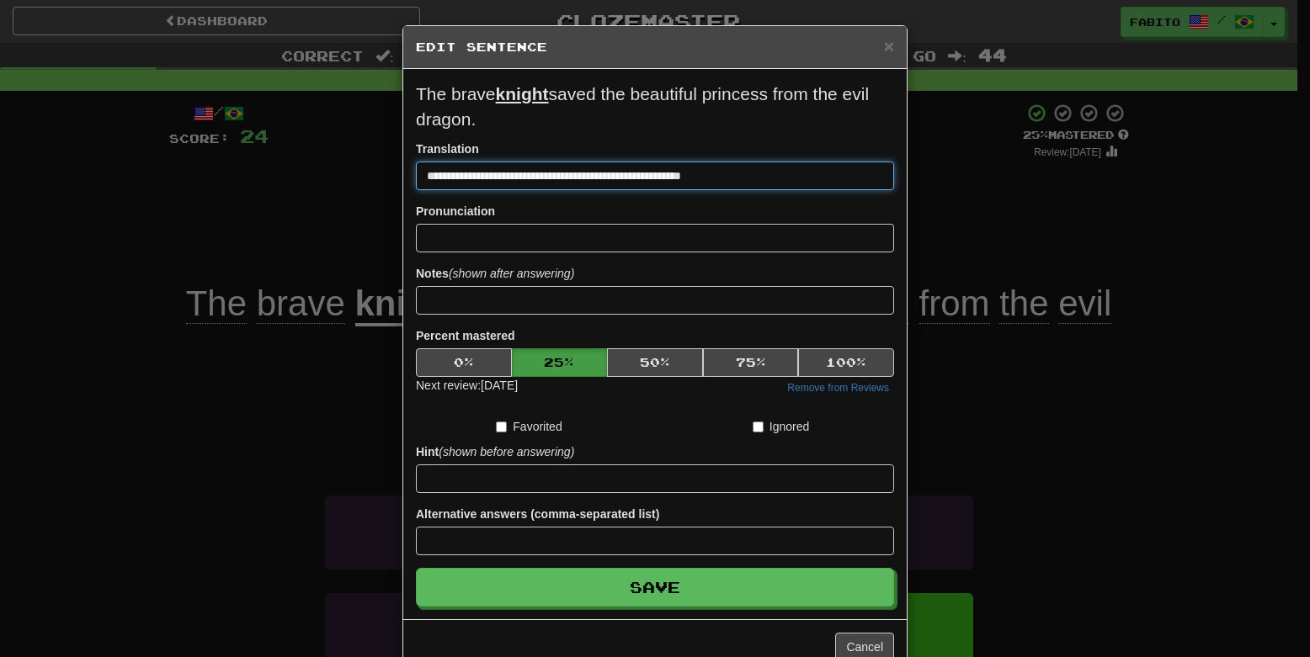
click at [743, 179] on input "**********" at bounding box center [655, 176] width 478 height 29
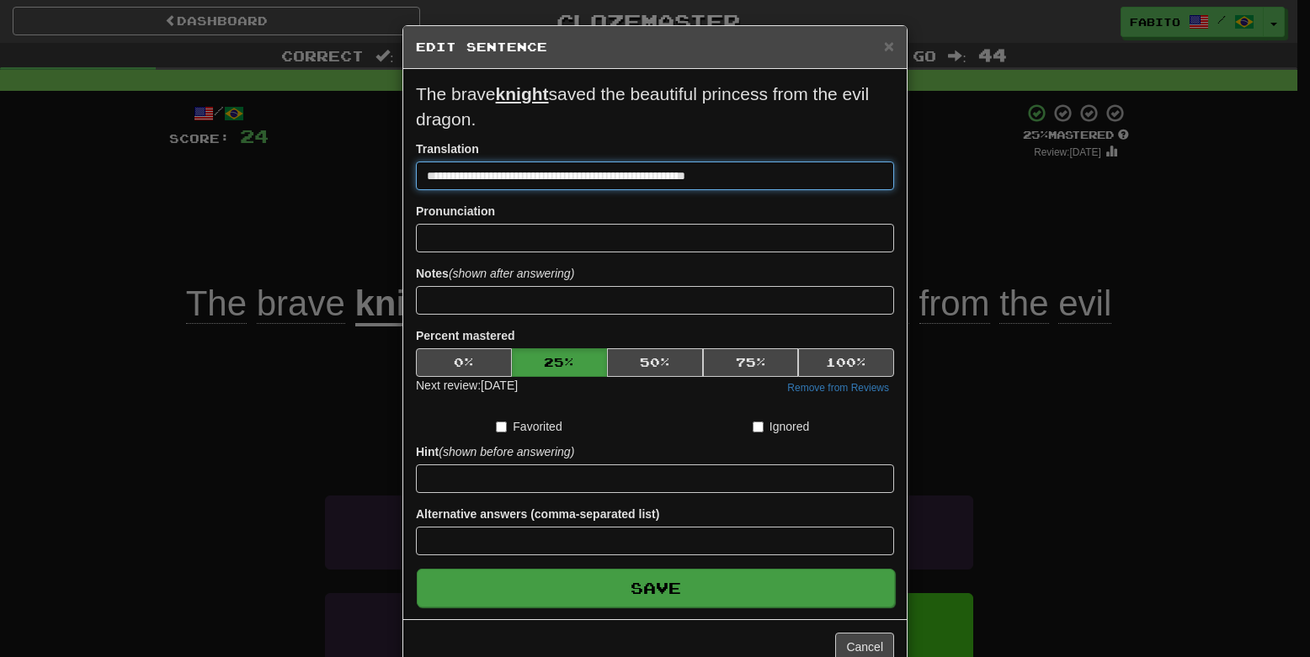
type input "**********"
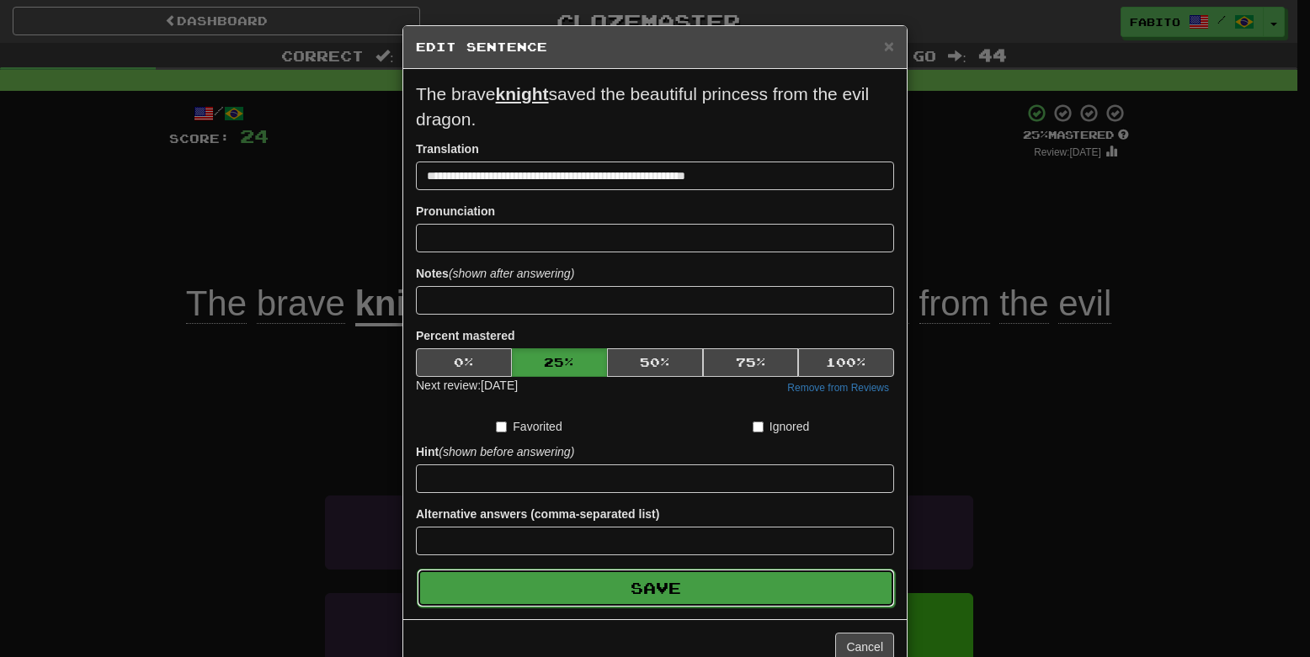
click at [688, 591] on button "Save" at bounding box center [656, 588] width 478 height 39
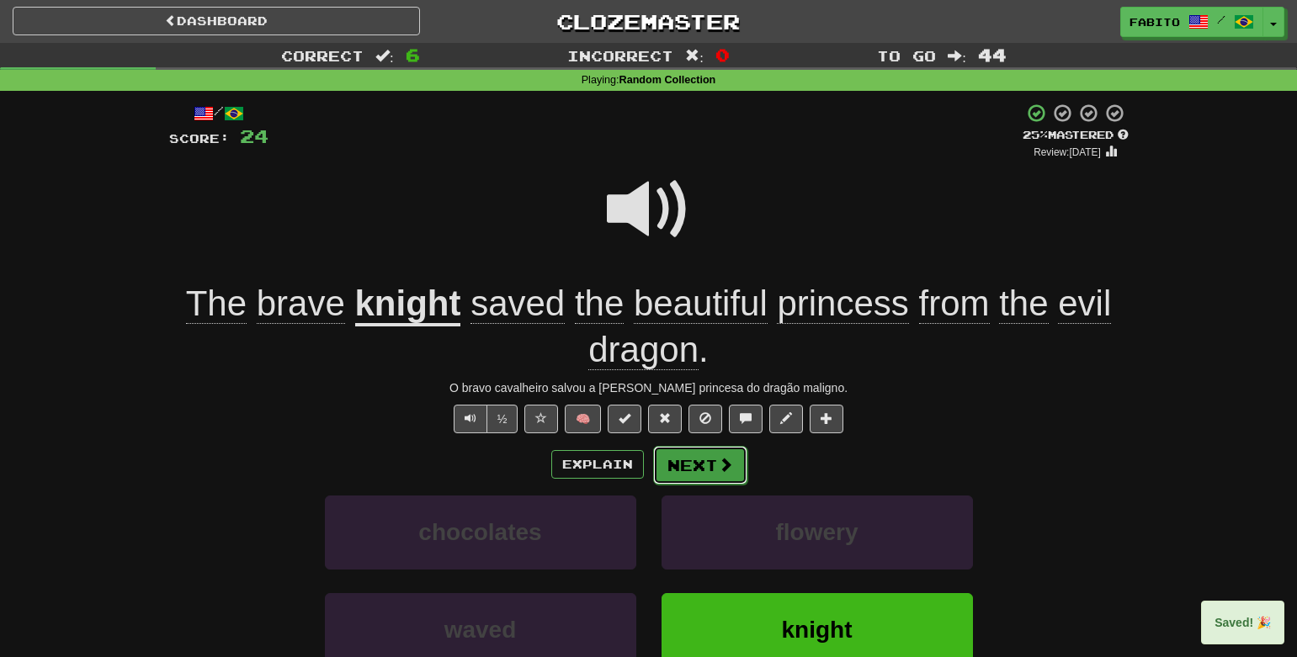
click at [738, 465] on button "Next" at bounding box center [700, 465] width 94 height 39
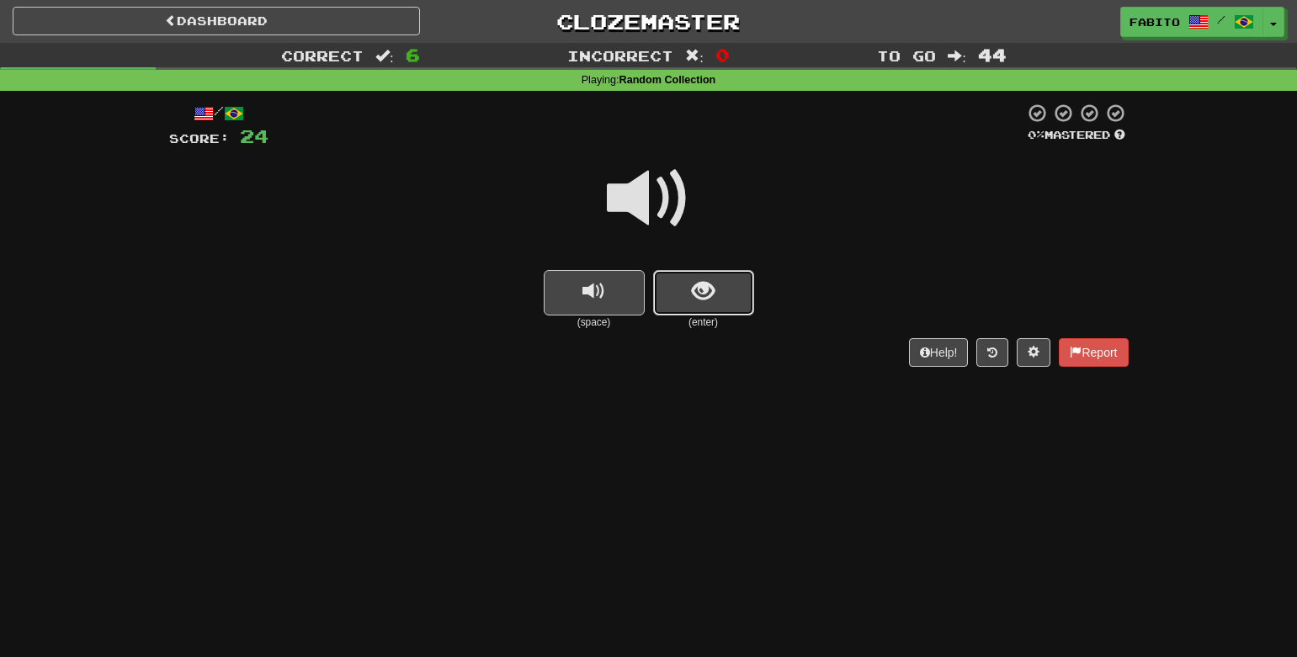
click at [693, 306] on button "show sentence" at bounding box center [703, 292] width 101 height 45
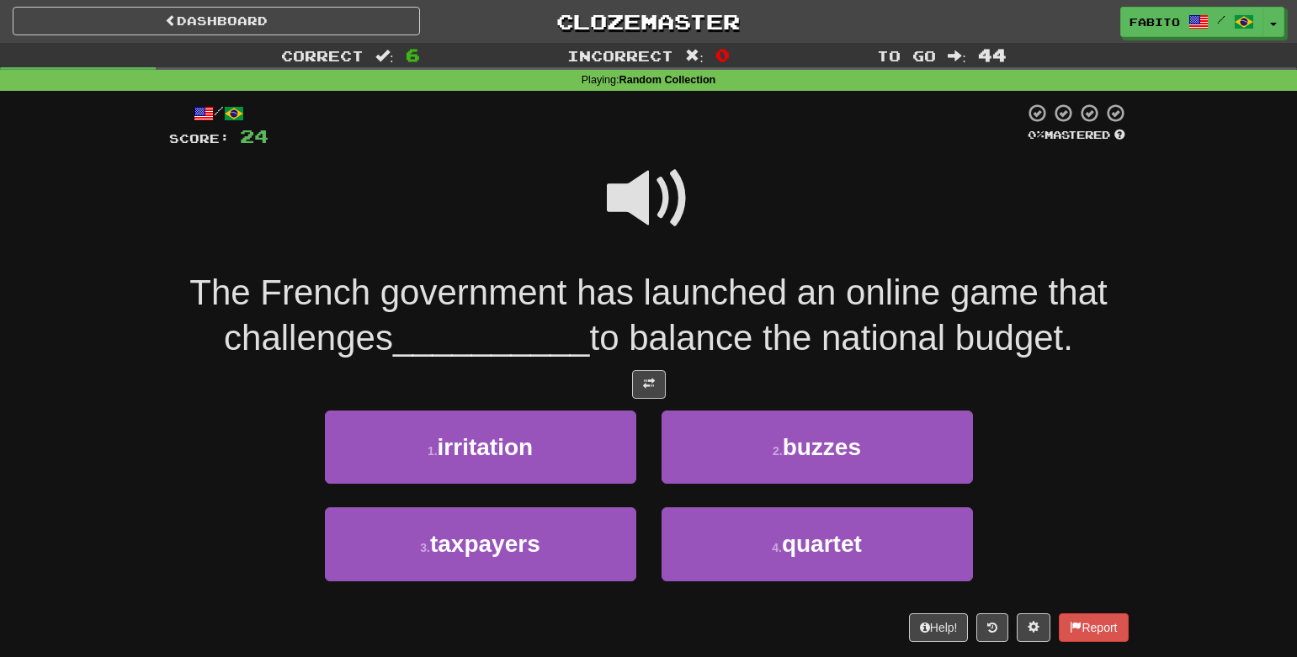
click at [651, 222] on span at bounding box center [649, 199] width 84 height 84
click at [649, 199] on span at bounding box center [649, 199] width 84 height 84
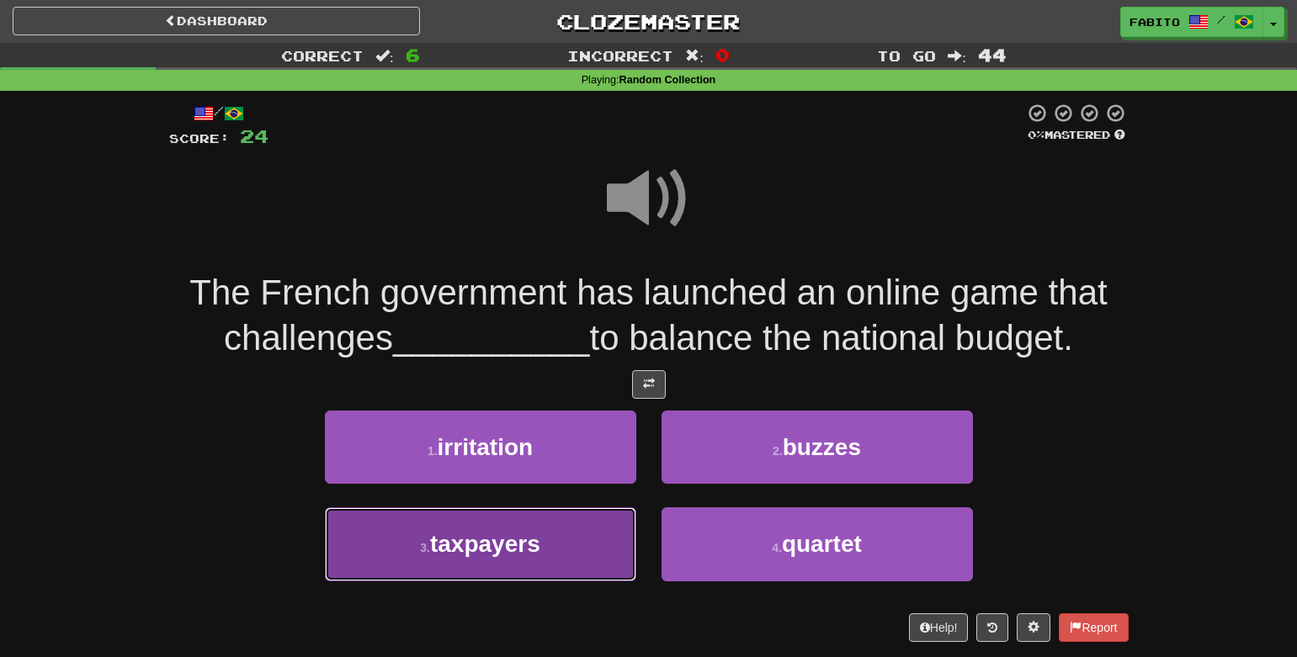
click at [586, 546] on button "3 . taxpayers" at bounding box center [480, 544] width 311 height 73
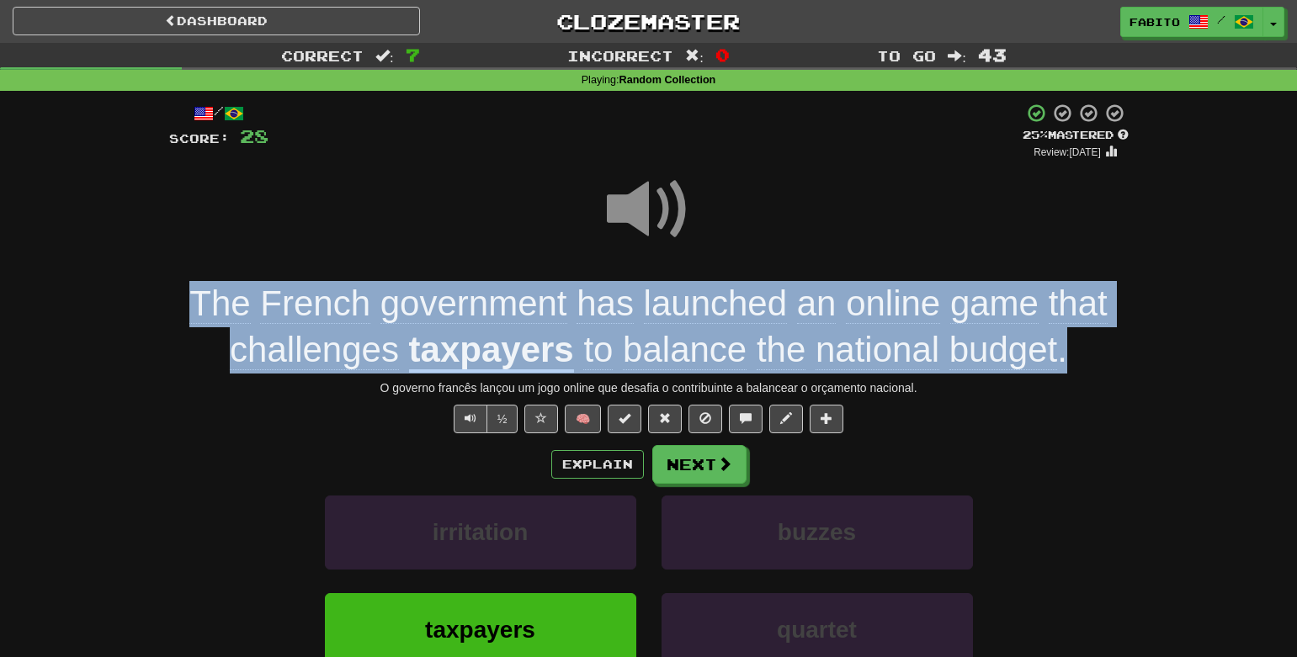
drag, startPoint x: 1067, startPoint y: 366, endPoint x: 7, endPoint y: 290, distance: 1063.3
click at [7, 290] on div "Correct : 7 Incorrect : 0 To go : 43 Playing : Random Collection / Score: 28 + …" at bounding box center [648, 423] width 1297 height 760
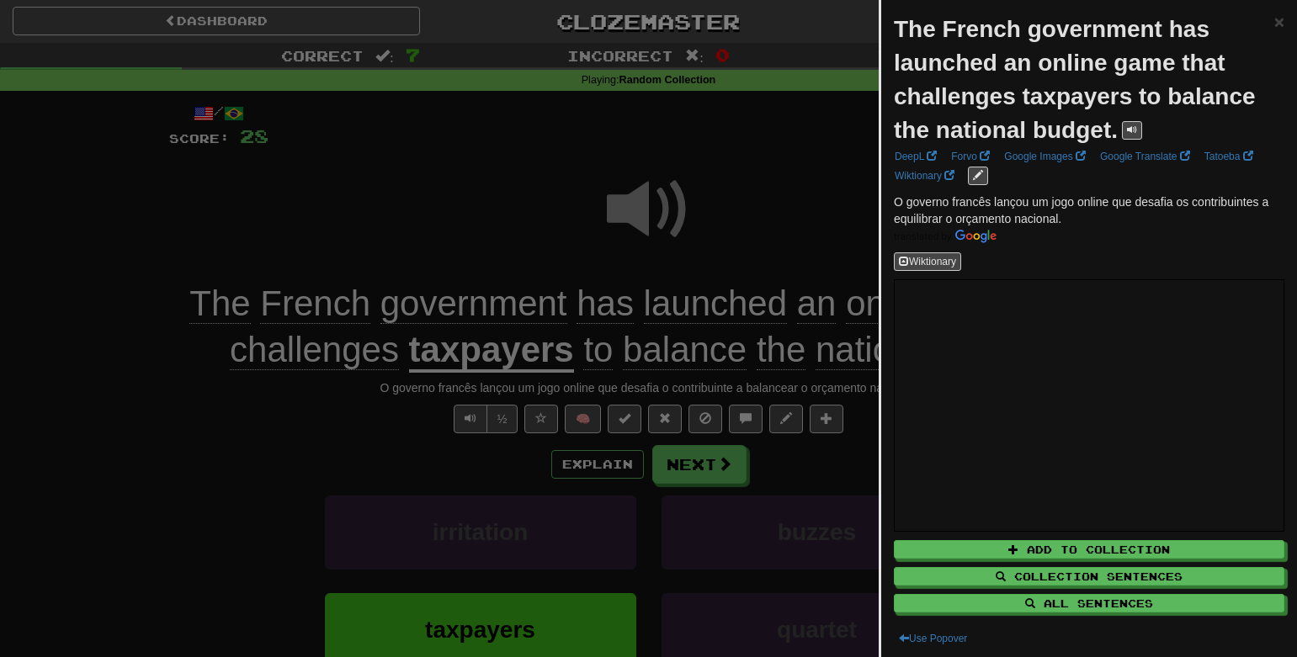
click at [412, 198] on div at bounding box center [648, 328] width 1297 height 657
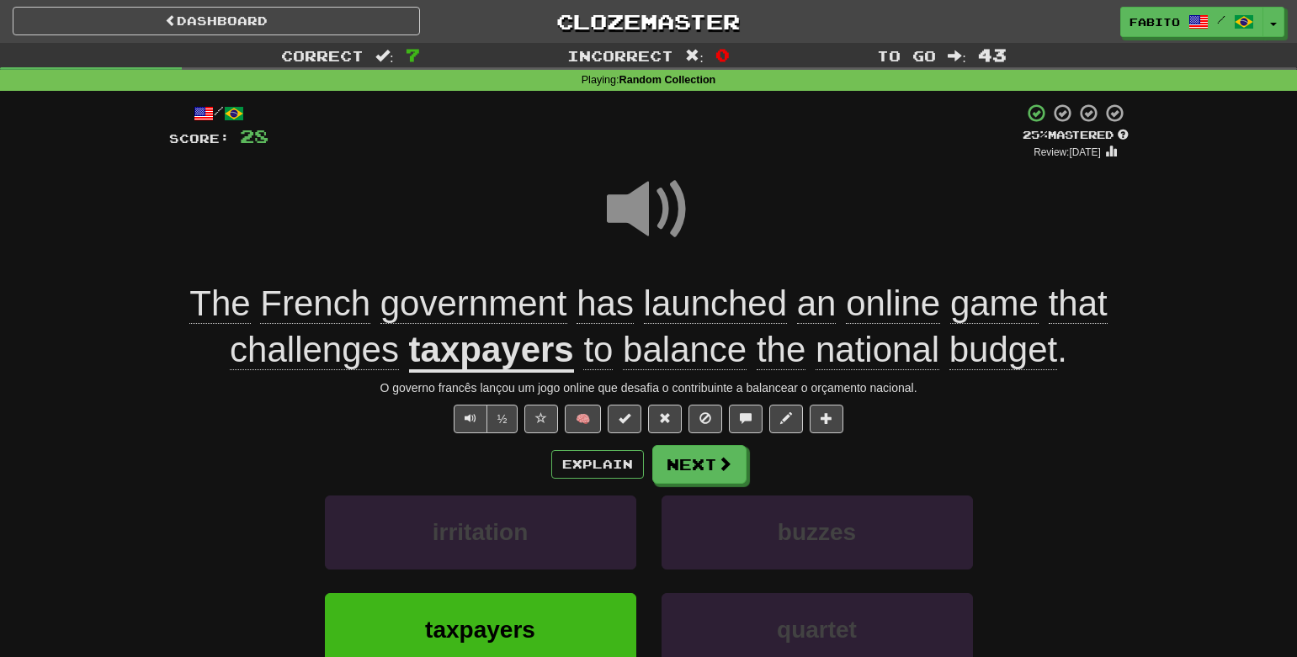
click at [628, 212] on span at bounding box center [649, 210] width 84 height 84
click at [684, 471] on button "Next" at bounding box center [700, 465] width 94 height 39
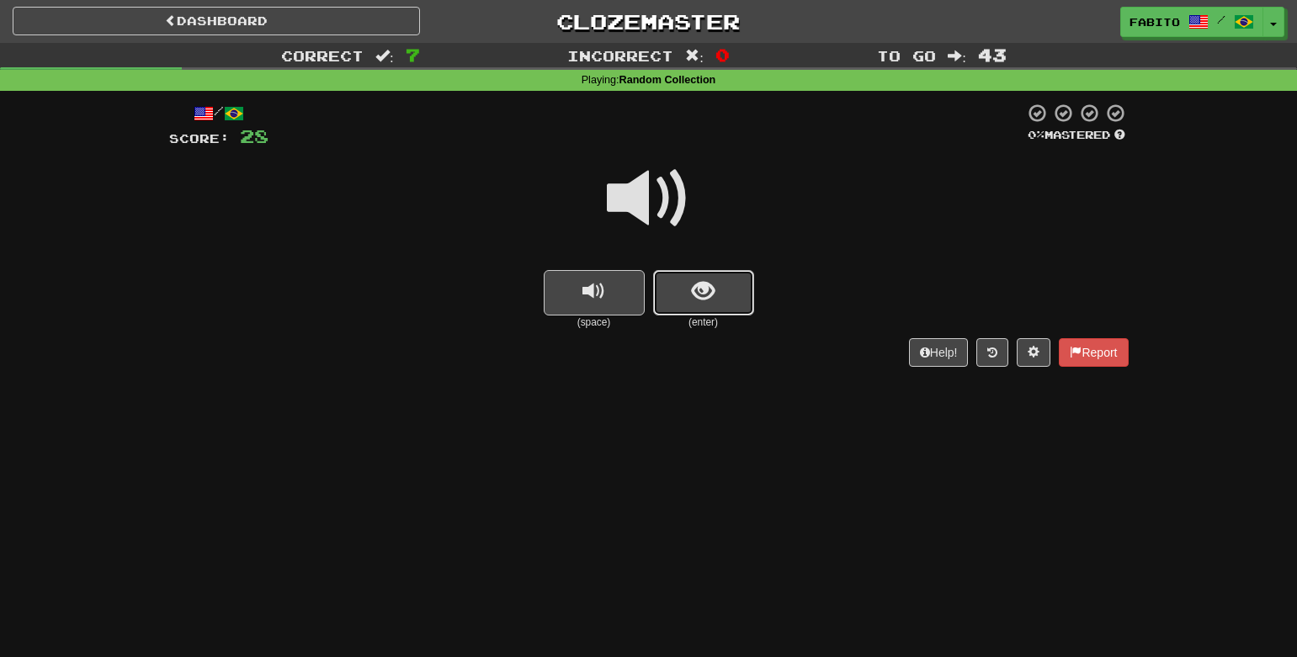
click at [696, 285] on span "show sentence" at bounding box center [703, 291] width 23 height 23
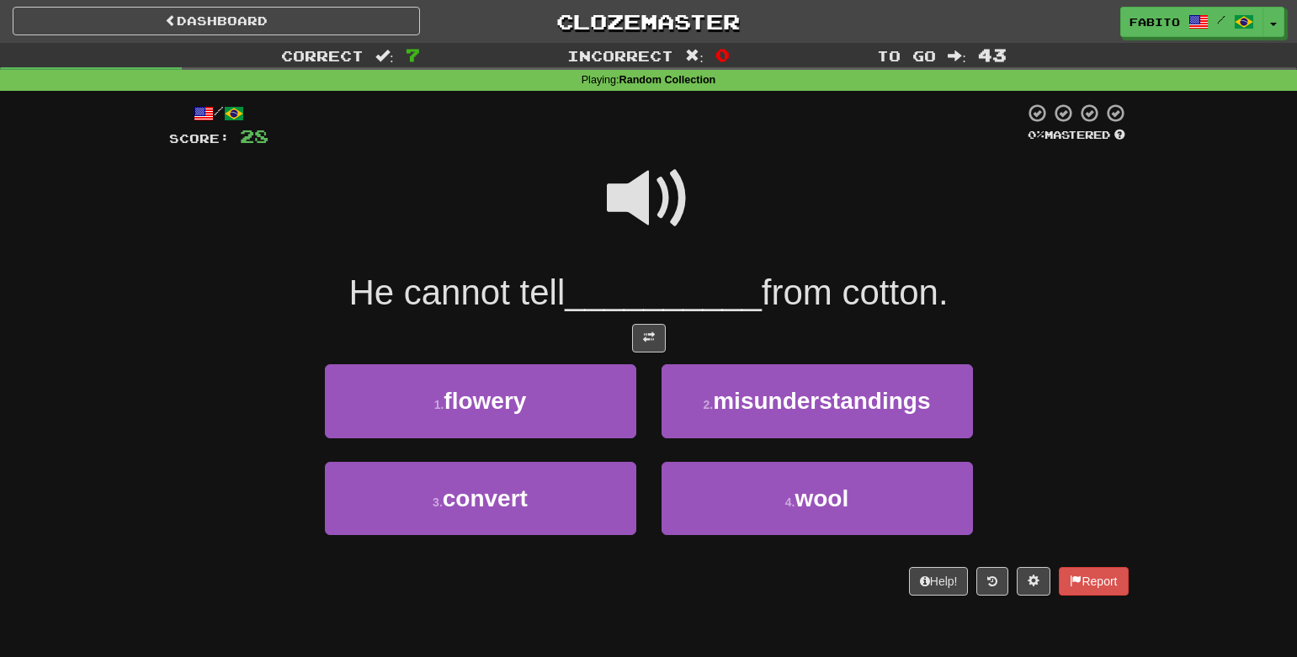
click at [667, 191] on span at bounding box center [649, 199] width 84 height 84
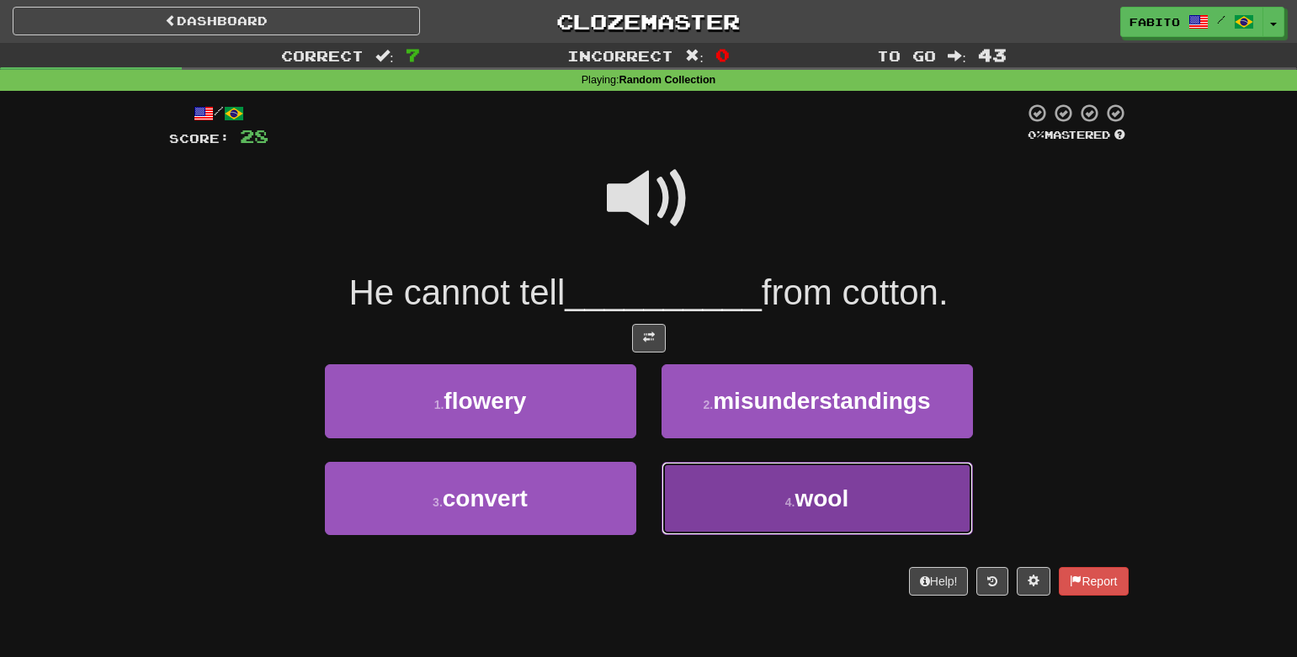
click at [764, 505] on button "4 . wool" at bounding box center [817, 498] width 311 height 73
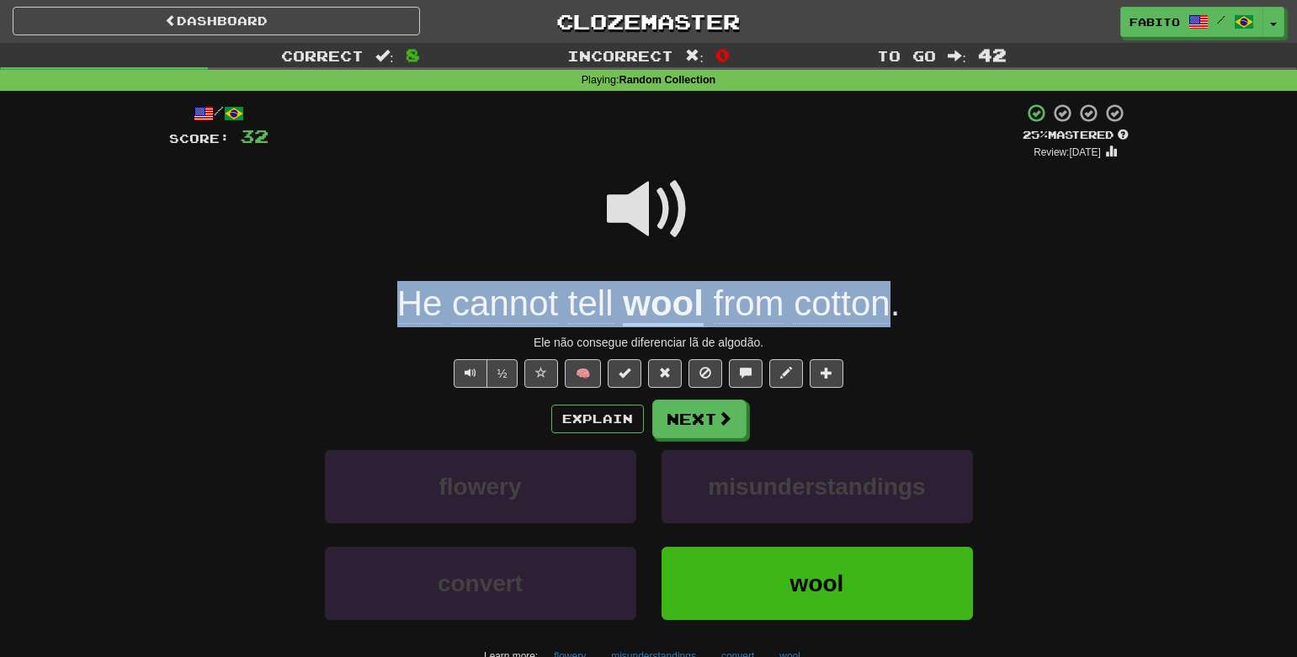
drag, startPoint x: 356, startPoint y: 298, endPoint x: 887, endPoint y: 314, distance: 531.4
click at [887, 314] on div "He cannot tell wool from cotton ." at bounding box center [649, 304] width 960 height 46
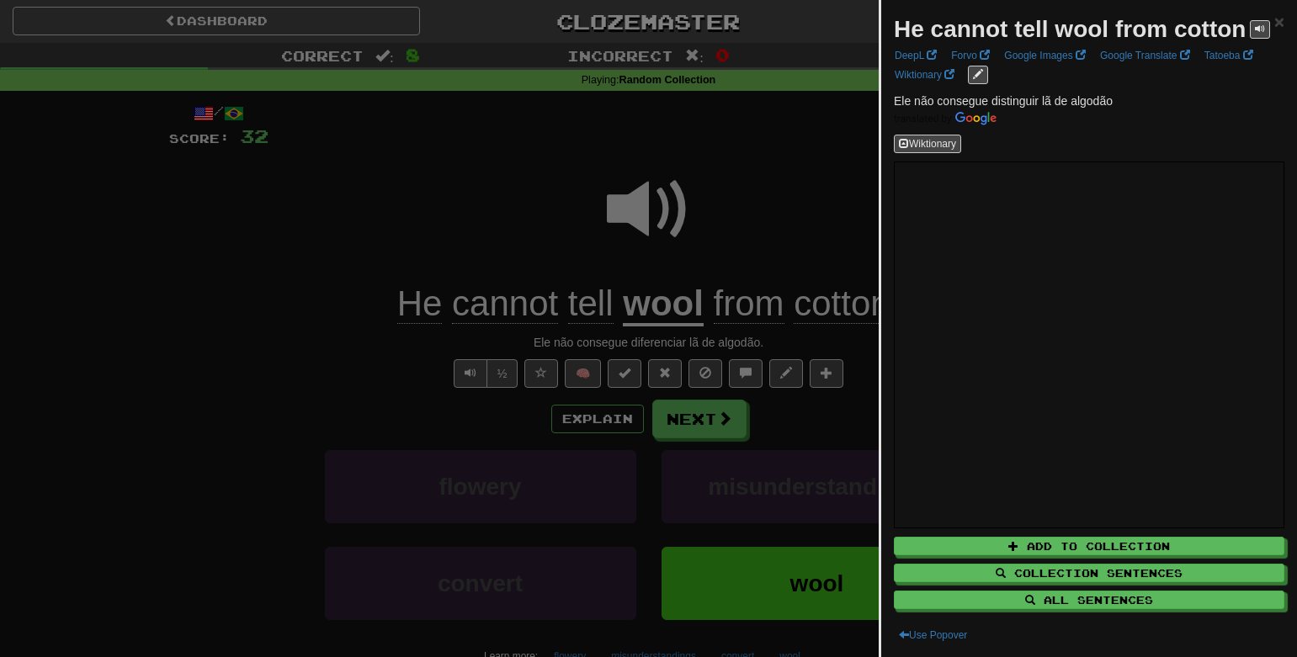
click at [793, 172] on div at bounding box center [648, 328] width 1297 height 657
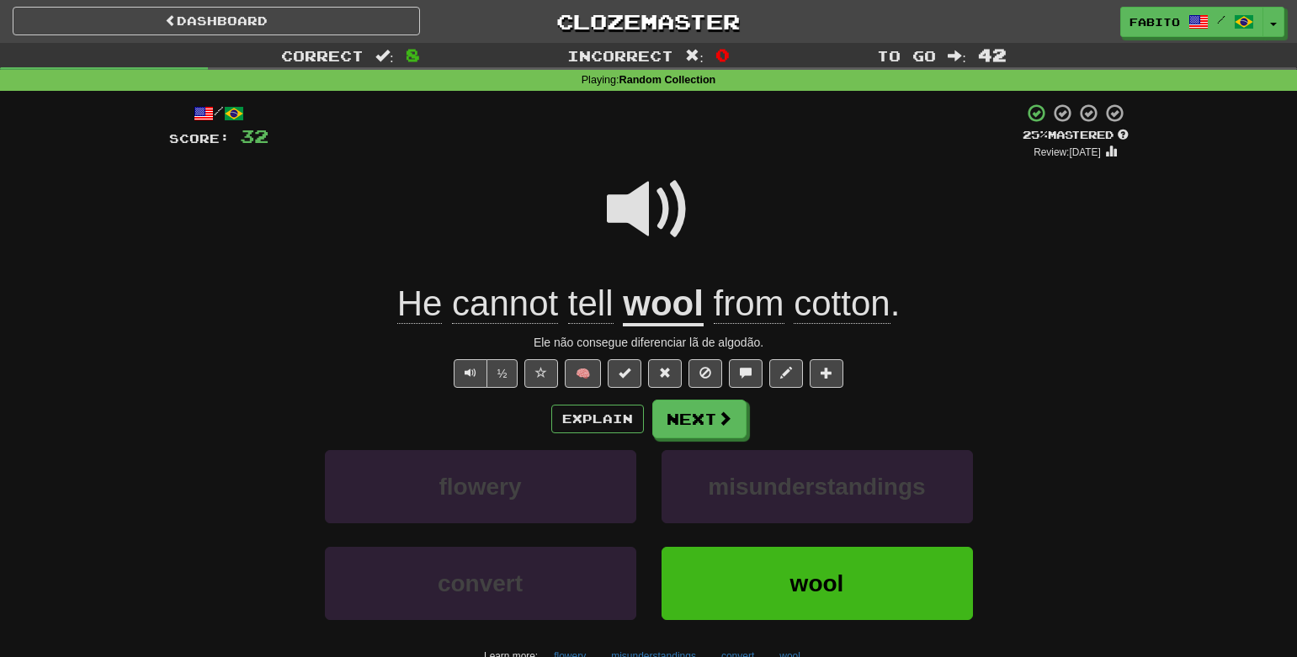
click at [656, 309] on u "wool" at bounding box center [663, 305] width 81 height 43
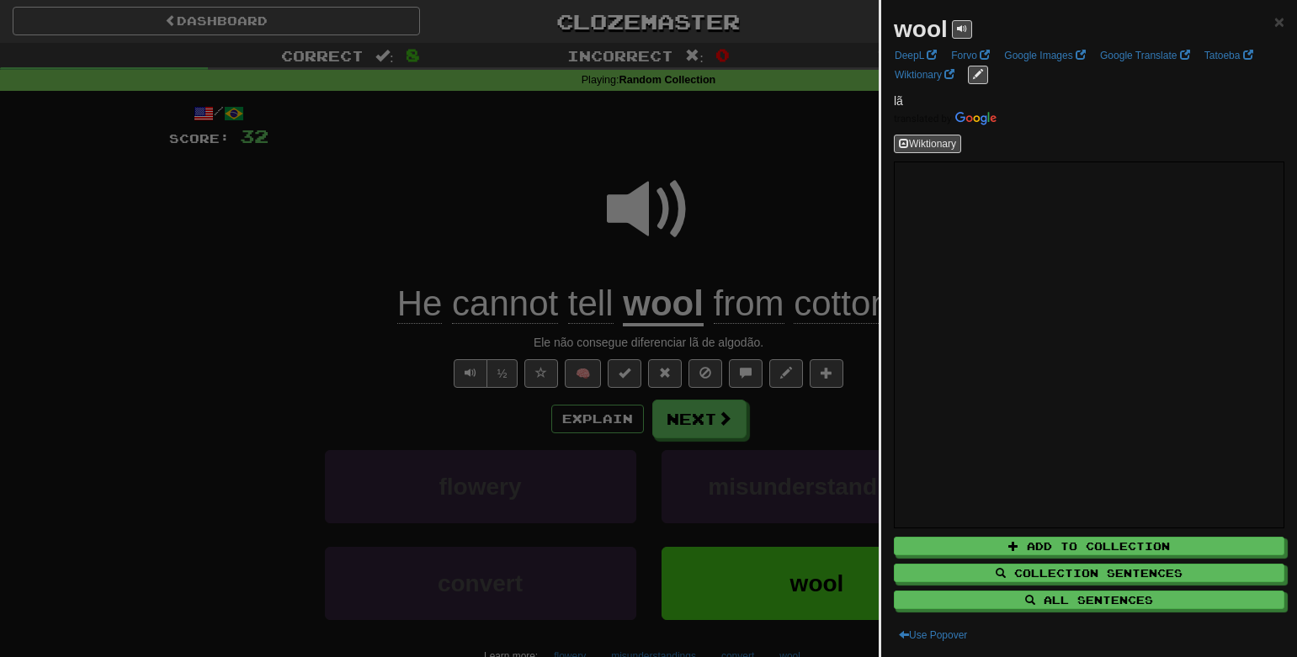
click at [751, 215] on div at bounding box center [648, 328] width 1297 height 657
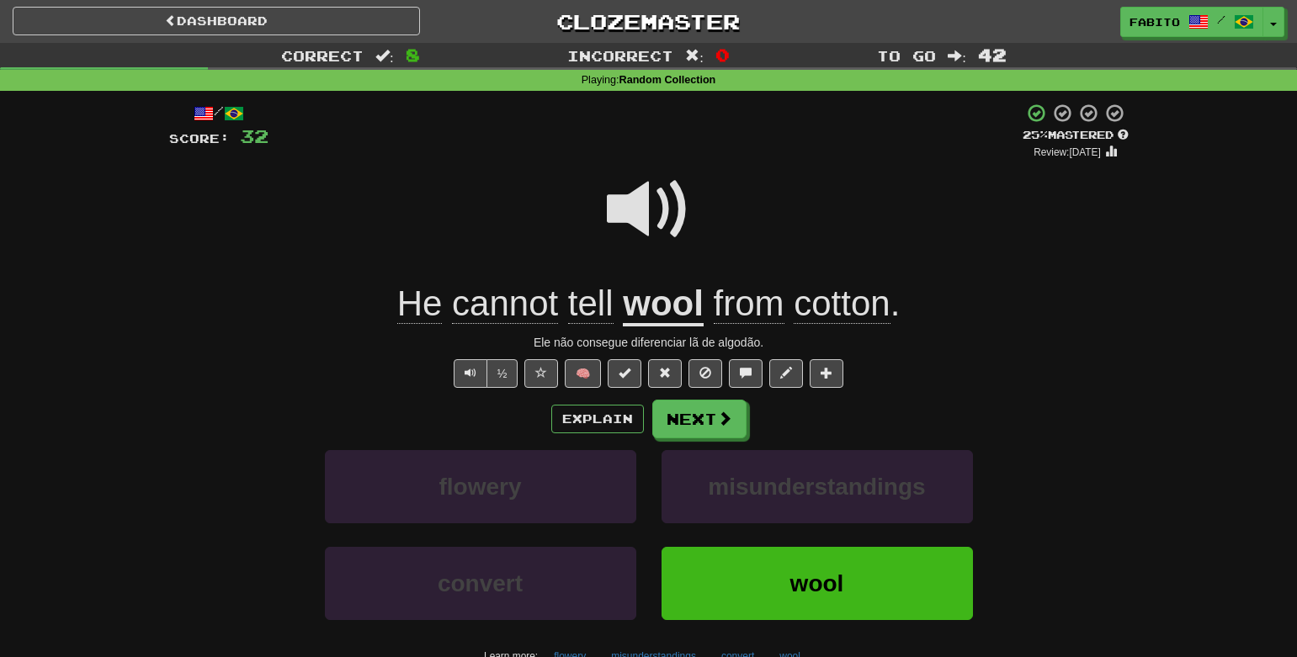
click at [597, 313] on span "tell" at bounding box center [590, 304] width 45 height 40
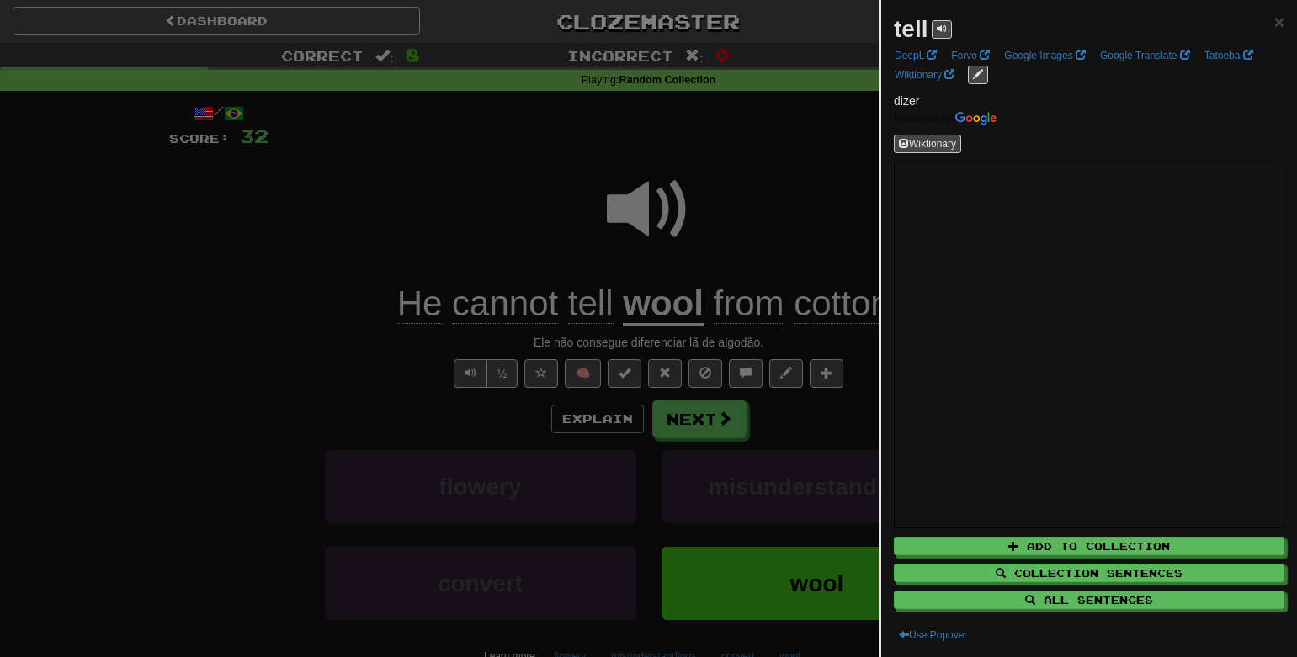
click at [801, 209] on div at bounding box center [648, 328] width 1297 height 657
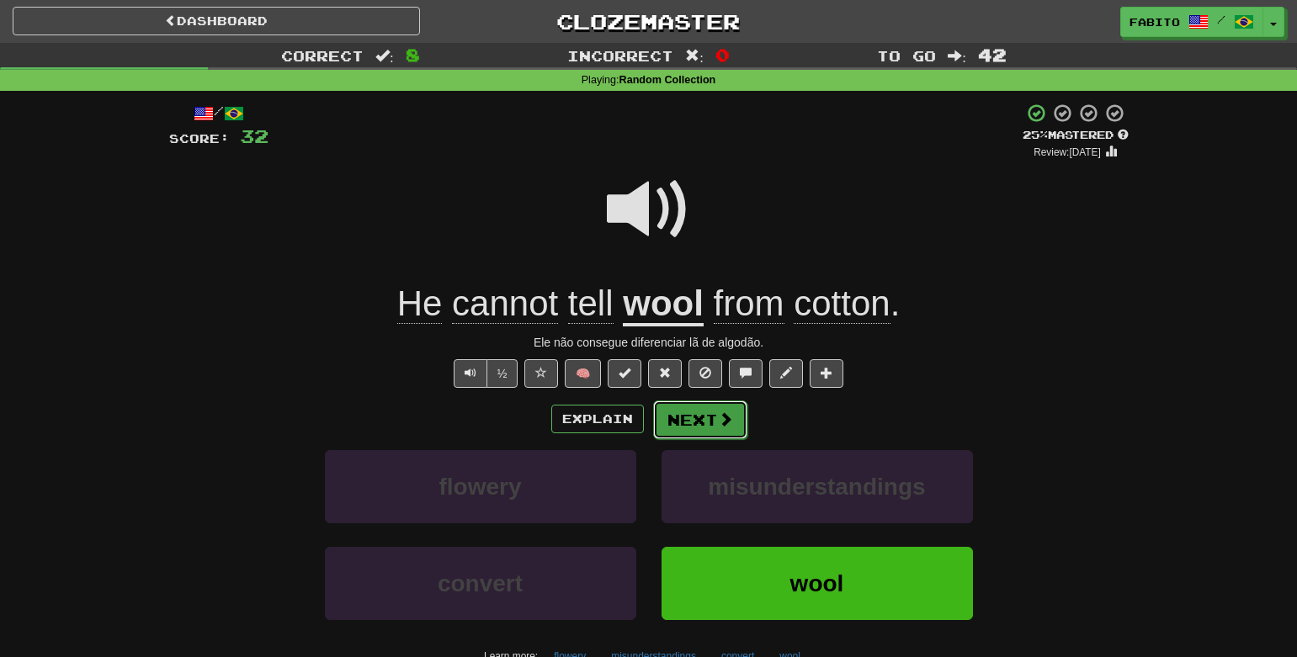
click at [714, 419] on button "Next" at bounding box center [700, 420] width 94 height 39
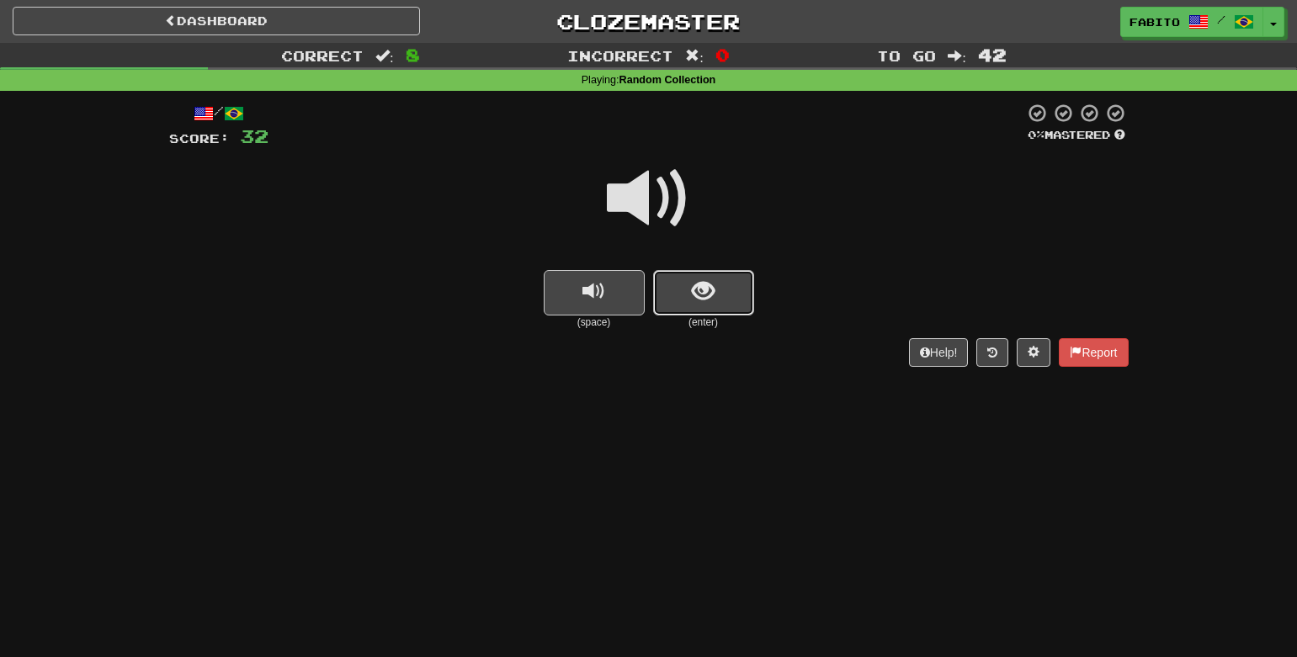
click at [707, 297] on span "show sentence" at bounding box center [703, 291] width 23 height 23
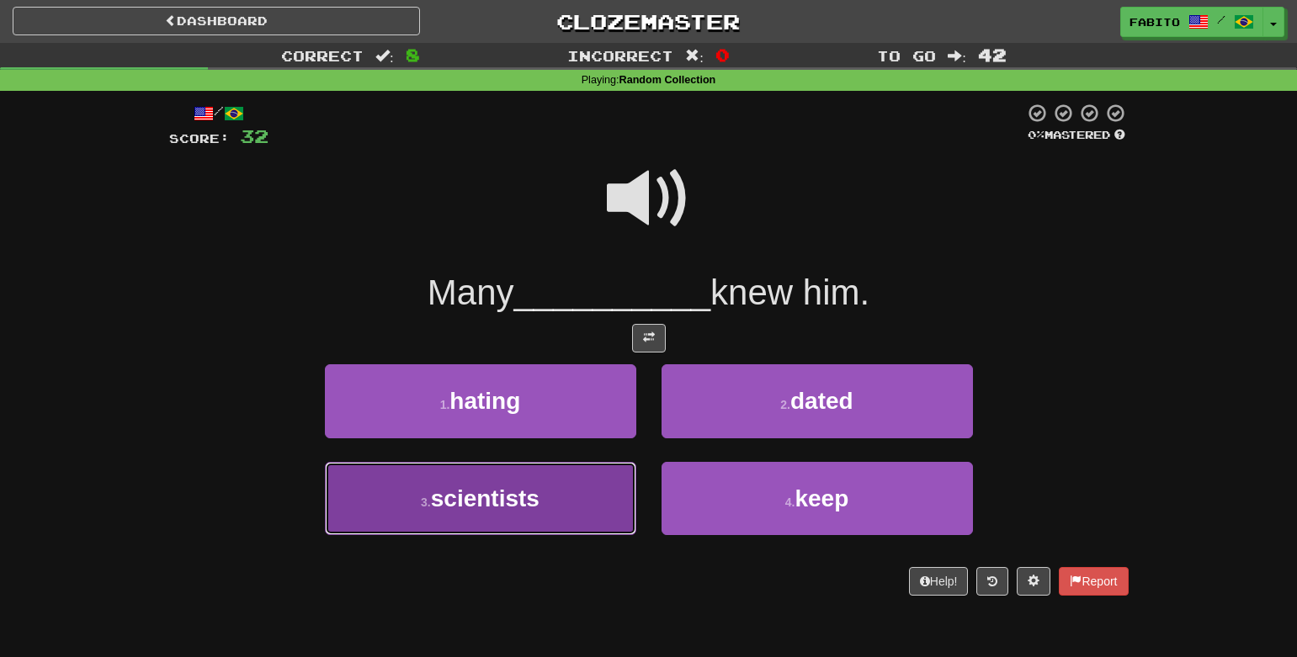
click at [582, 492] on button "3 . scientists" at bounding box center [480, 498] width 311 height 73
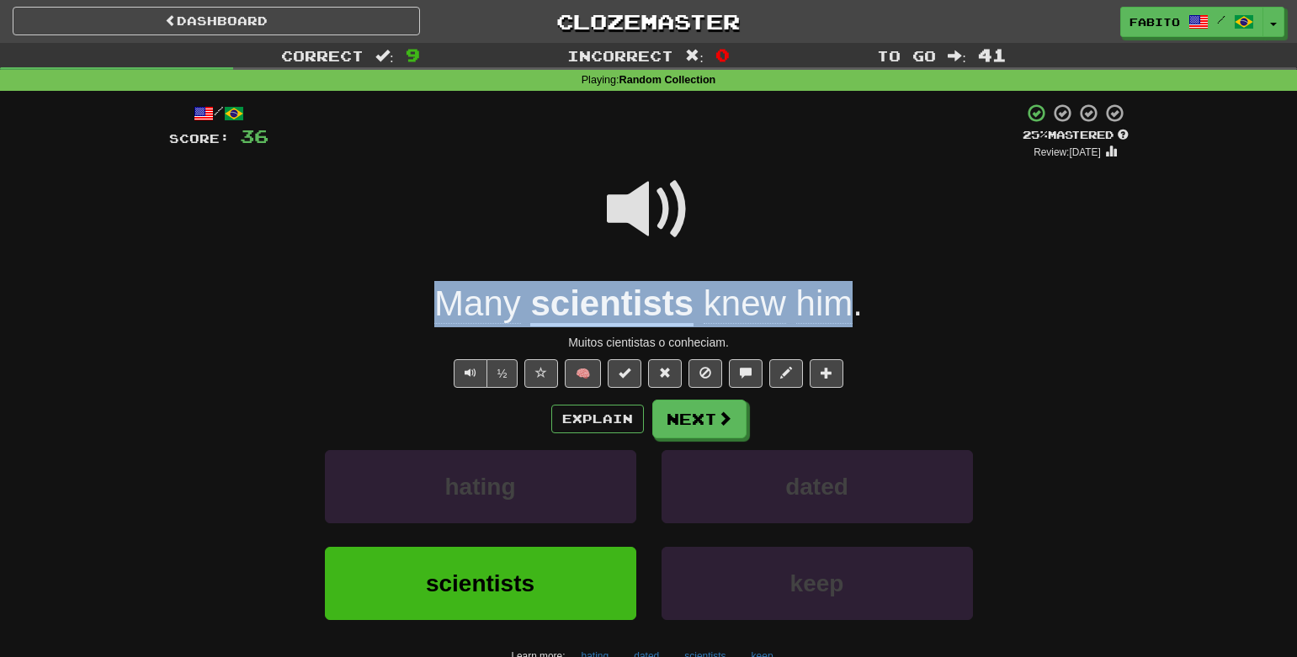
drag, startPoint x: 391, startPoint y: 304, endPoint x: 850, endPoint y: 306, distance: 459.6
click at [850, 306] on div "Many scientists knew him ." at bounding box center [649, 304] width 960 height 46
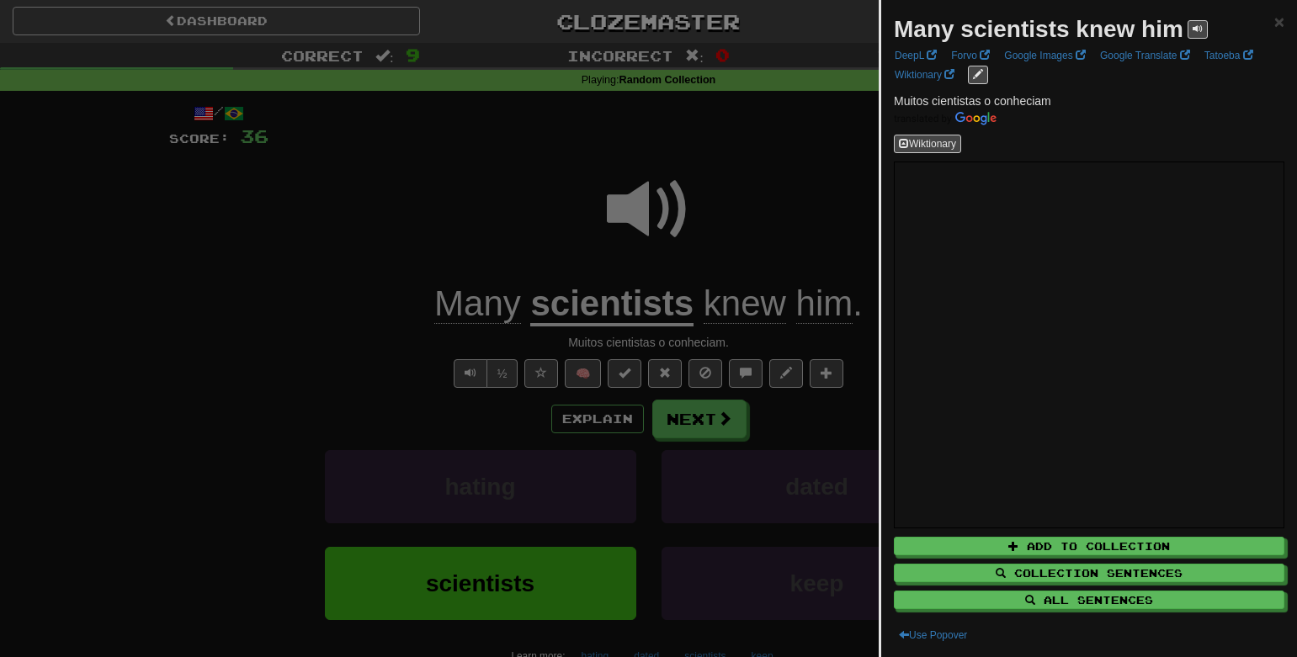
click at [803, 217] on div at bounding box center [648, 328] width 1297 height 657
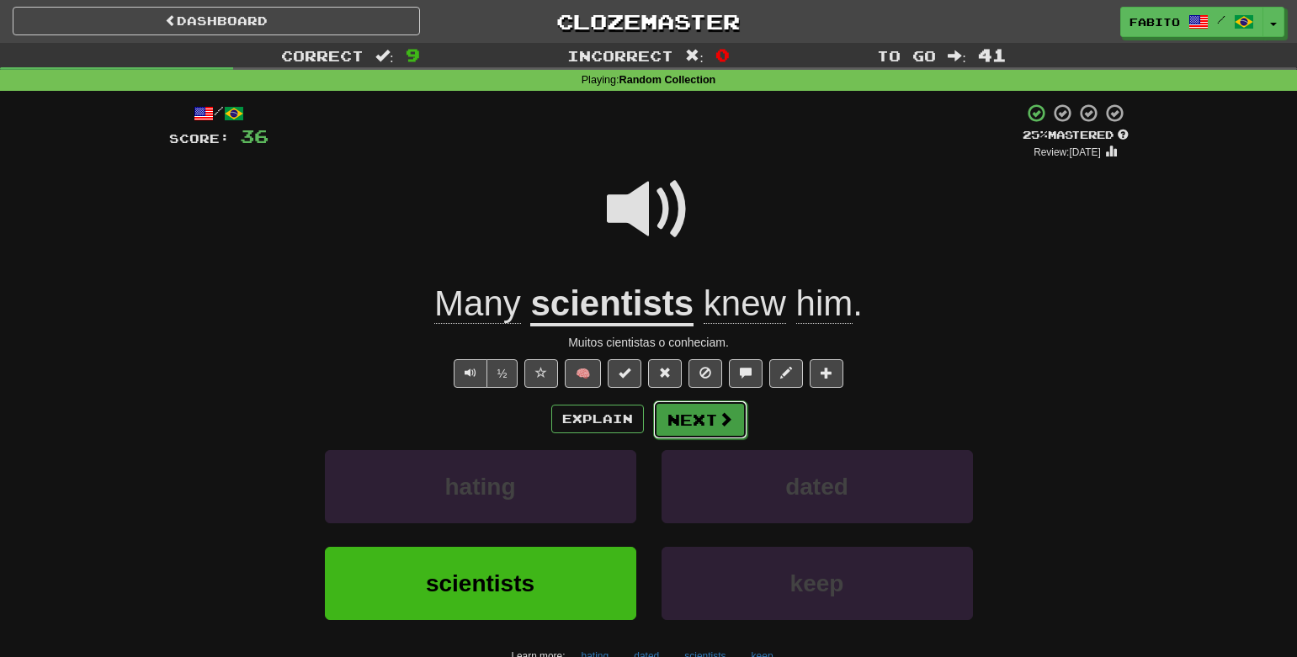
click at [689, 424] on button "Next" at bounding box center [700, 420] width 94 height 39
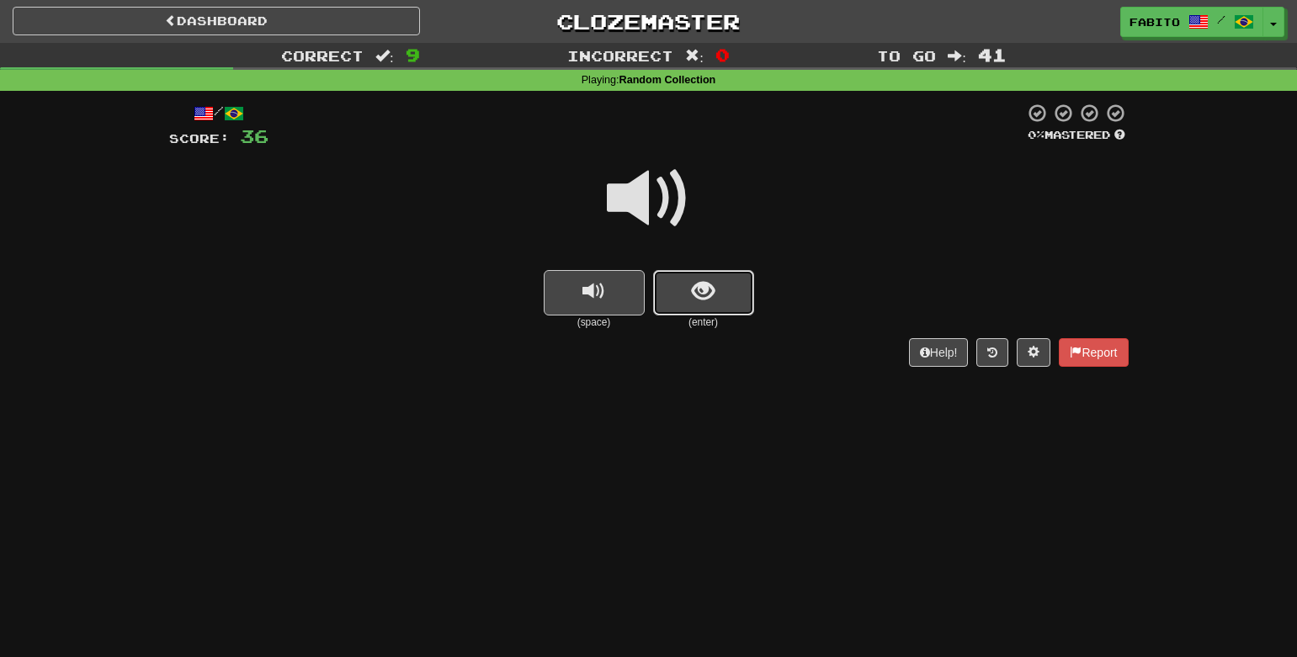
click at [705, 292] on span "show sentence" at bounding box center [703, 291] width 23 height 23
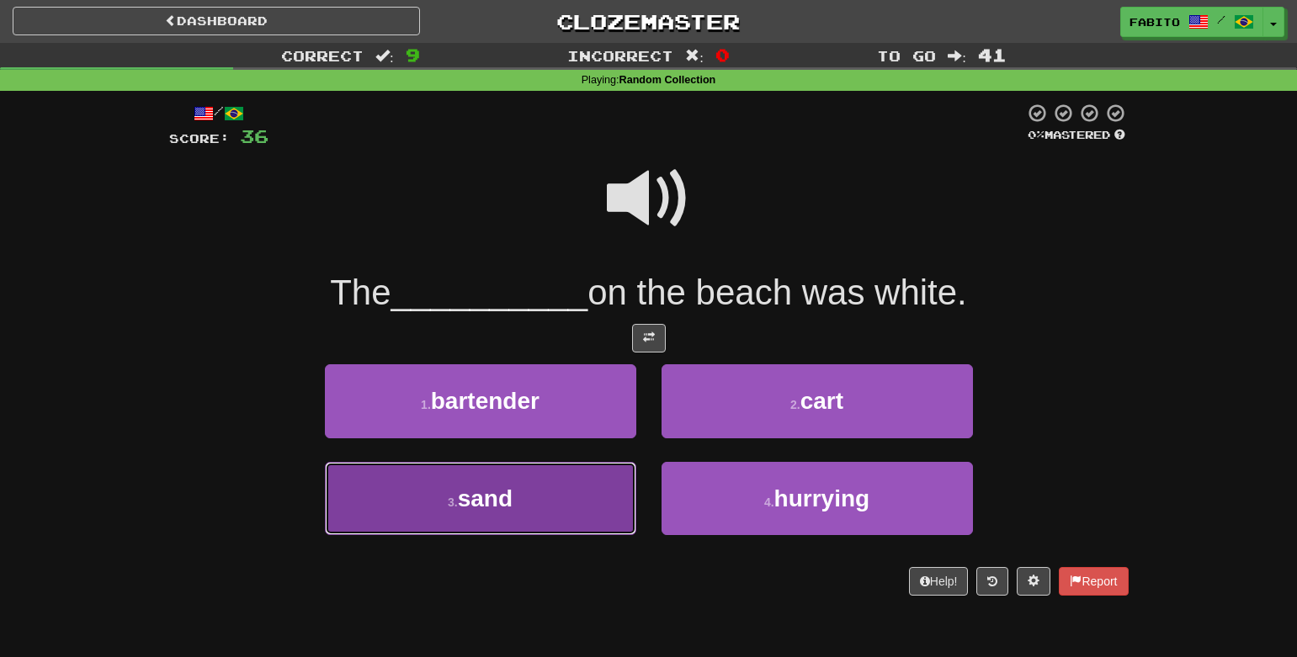
click at [563, 508] on button "3 . sand" at bounding box center [480, 498] width 311 height 73
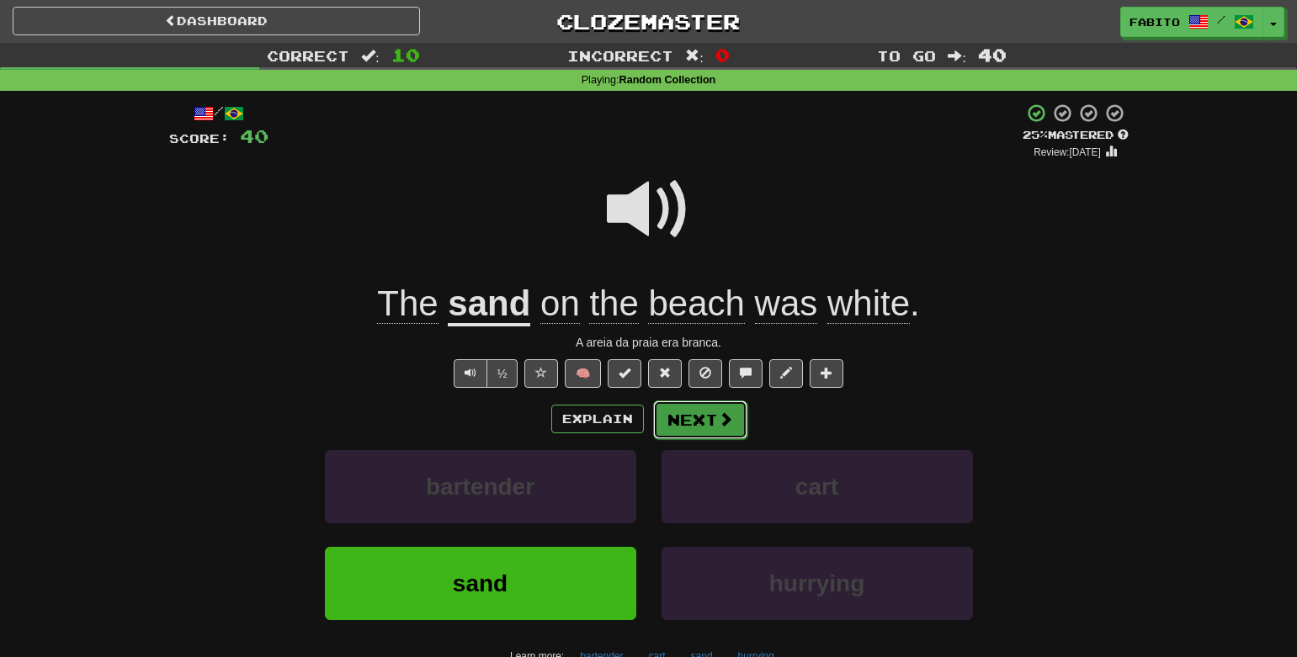
click at [721, 426] on span at bounding box center [725, 419] width 15 height 15
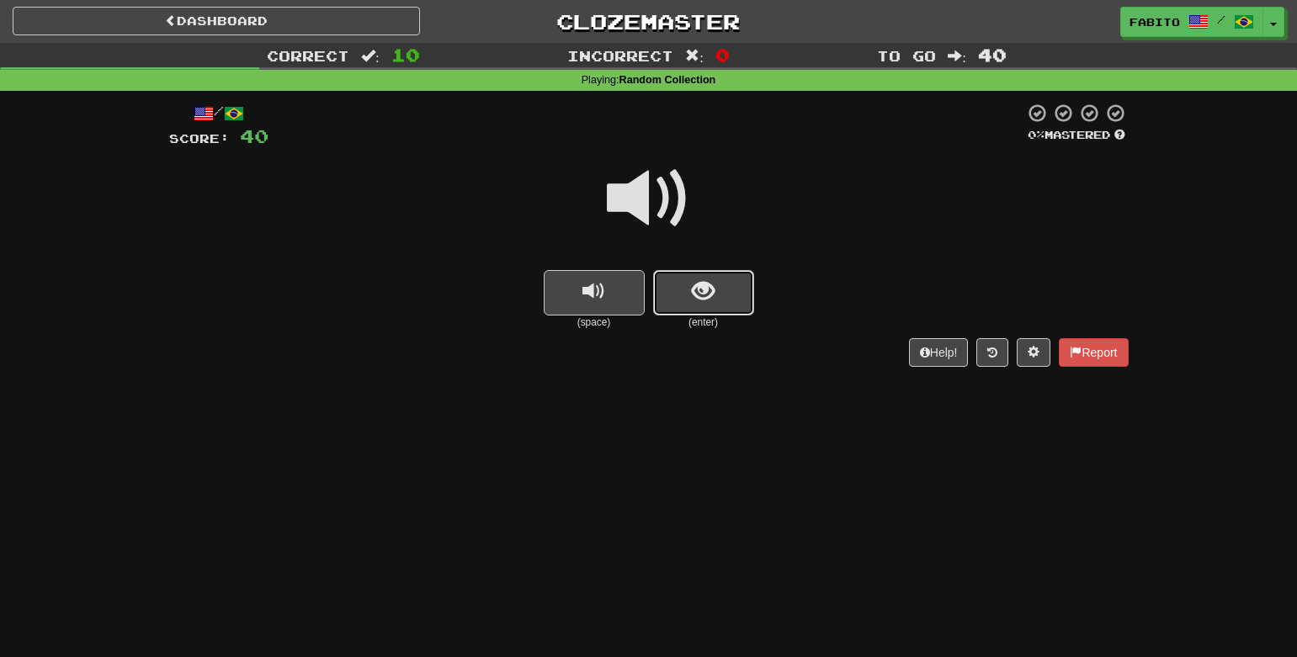
click at [704, 290] on span "show sentence" at bounding box center [703, 291] width 23 height 23
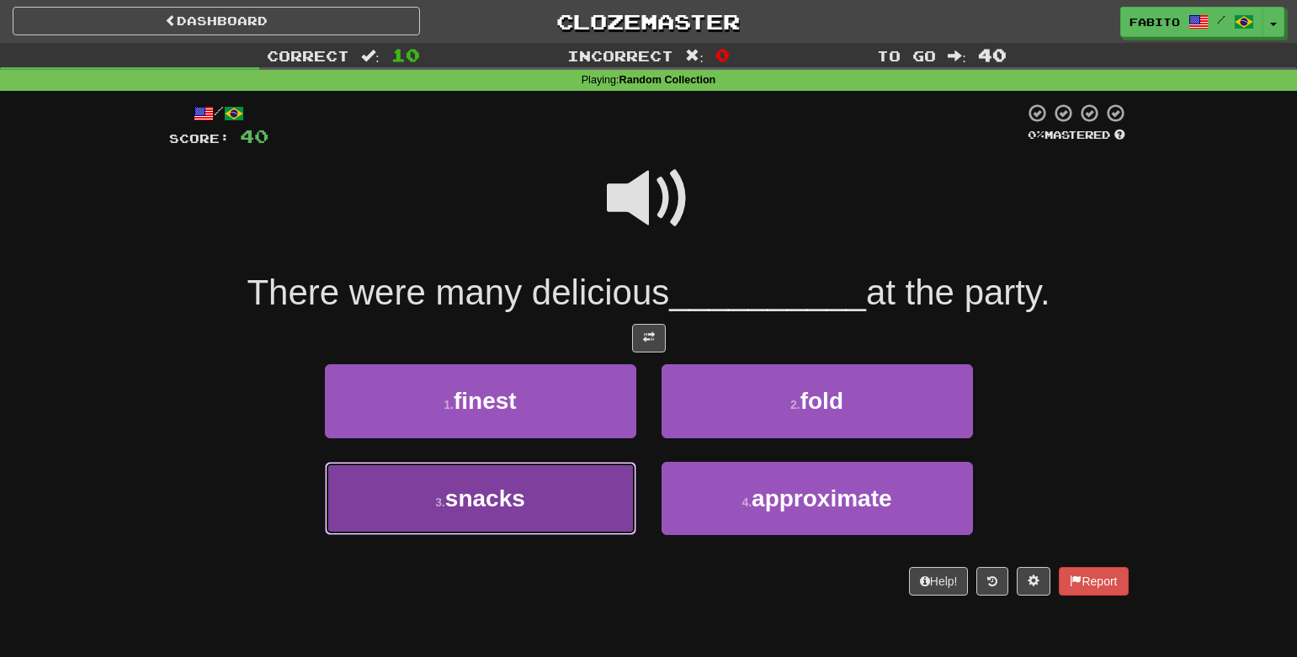
click at [535, 492] on button "3 . snacks" at bounding box center [480, 498] width 311 height 73
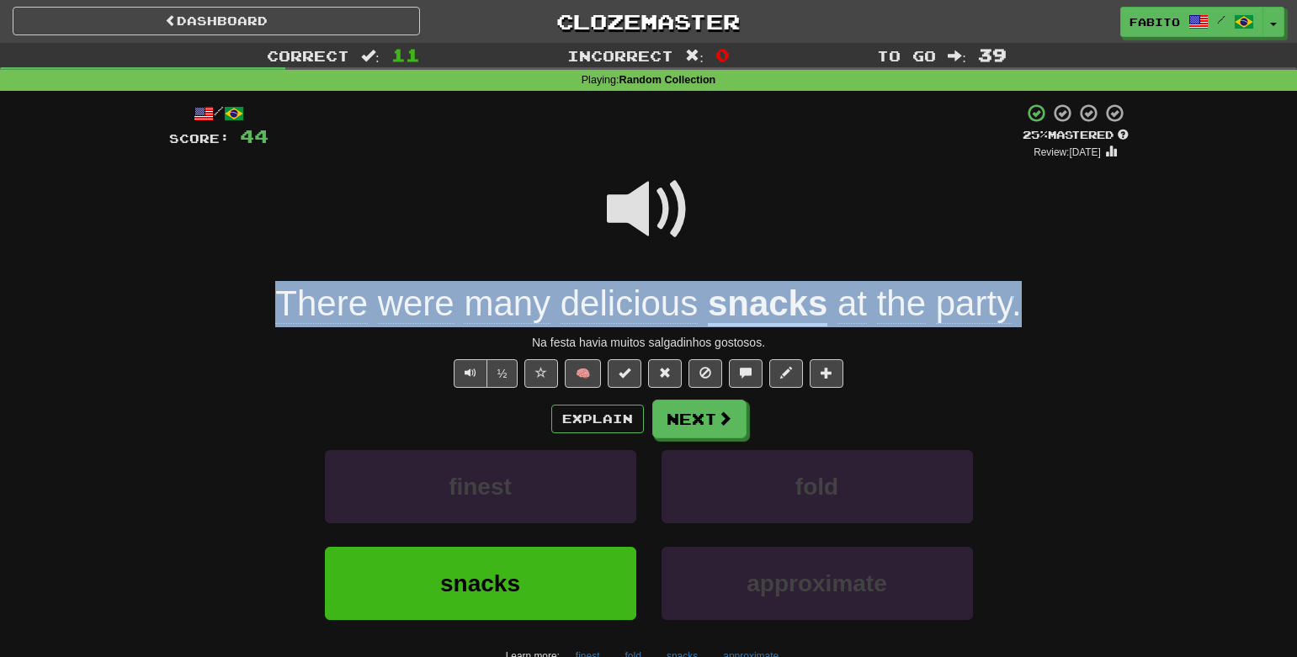
drag, startPoint x: 1049, startPoint y: 313, endPoint x: 235, endPoint y: 307, distance: 814.0
click at [235, 307] on div "There were many delicious snacks at the party ." at bounding box center [649, 304] width 960 height 46
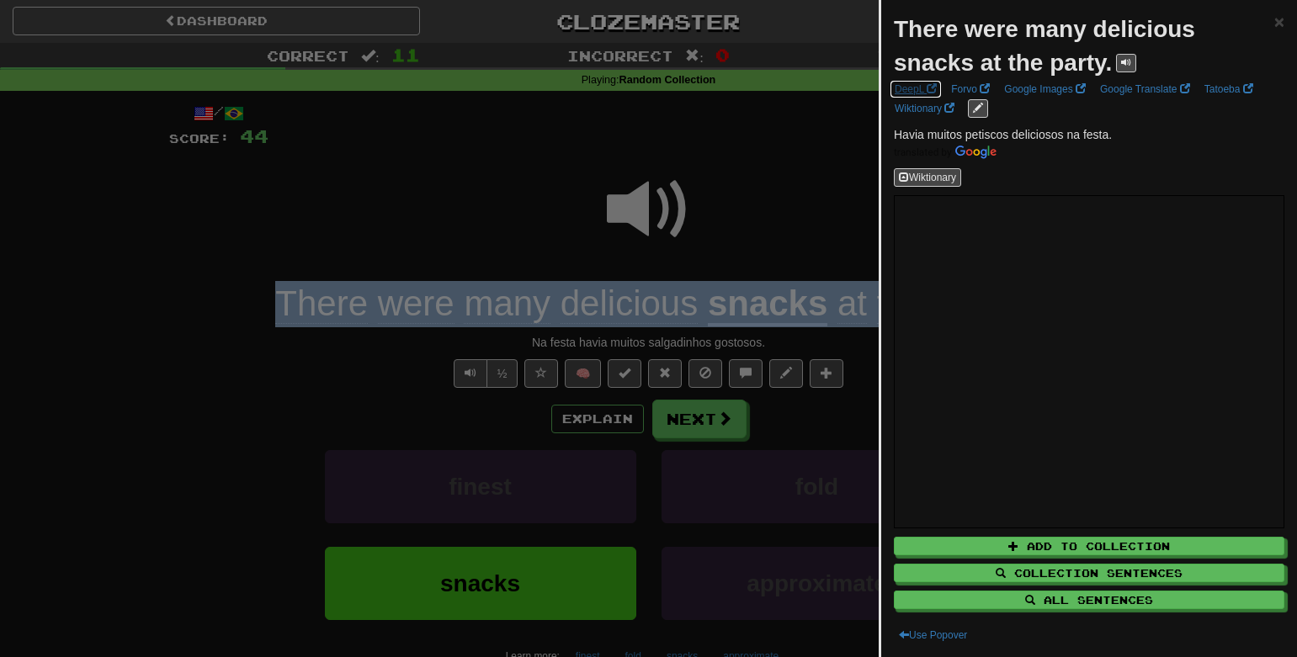
click at [917, 87] on link "DeepL" at bounding box center [916, 89] width 52 height 19
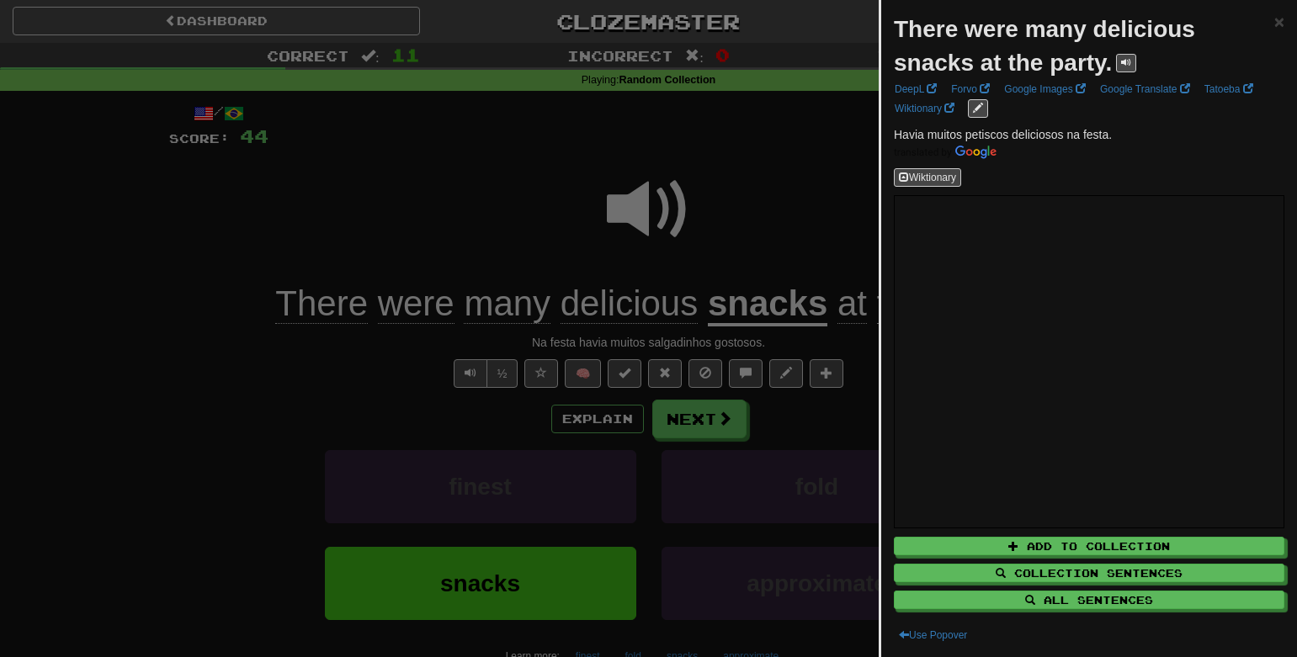
click at [807, 246] on div at bounding box center [648, 328] width 1297 height 657
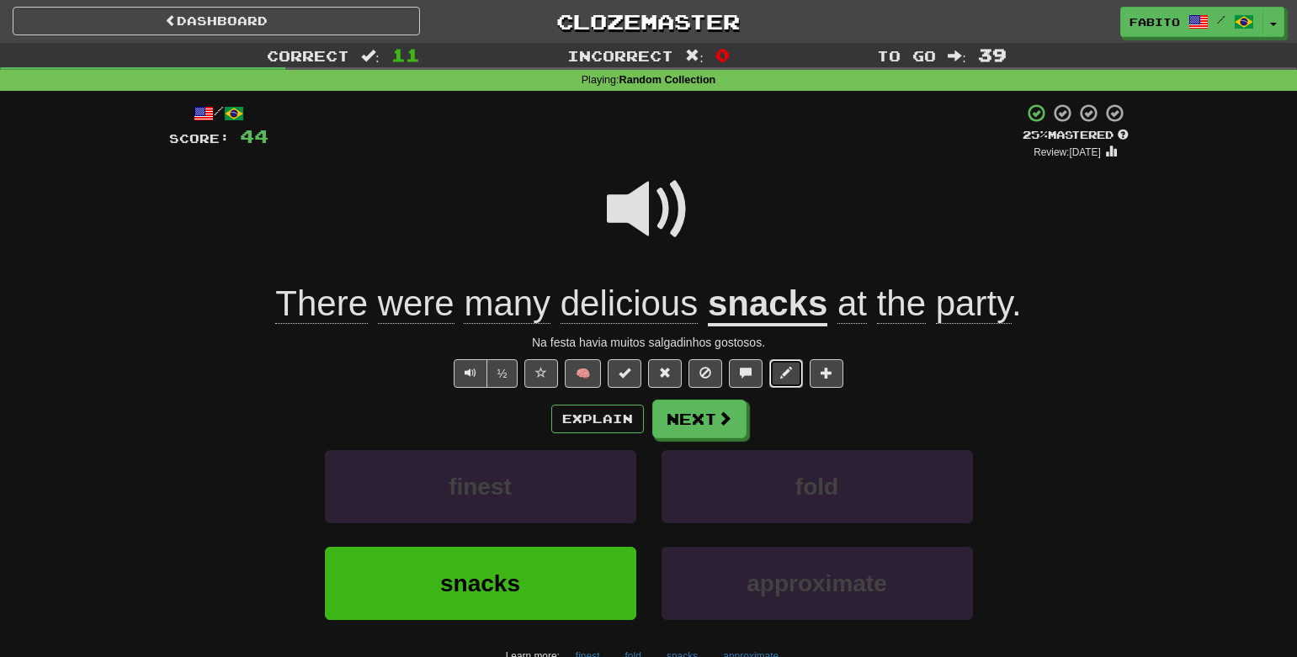
click at [779, 375] on button at bounding box center [786, 373] width 34 height 29
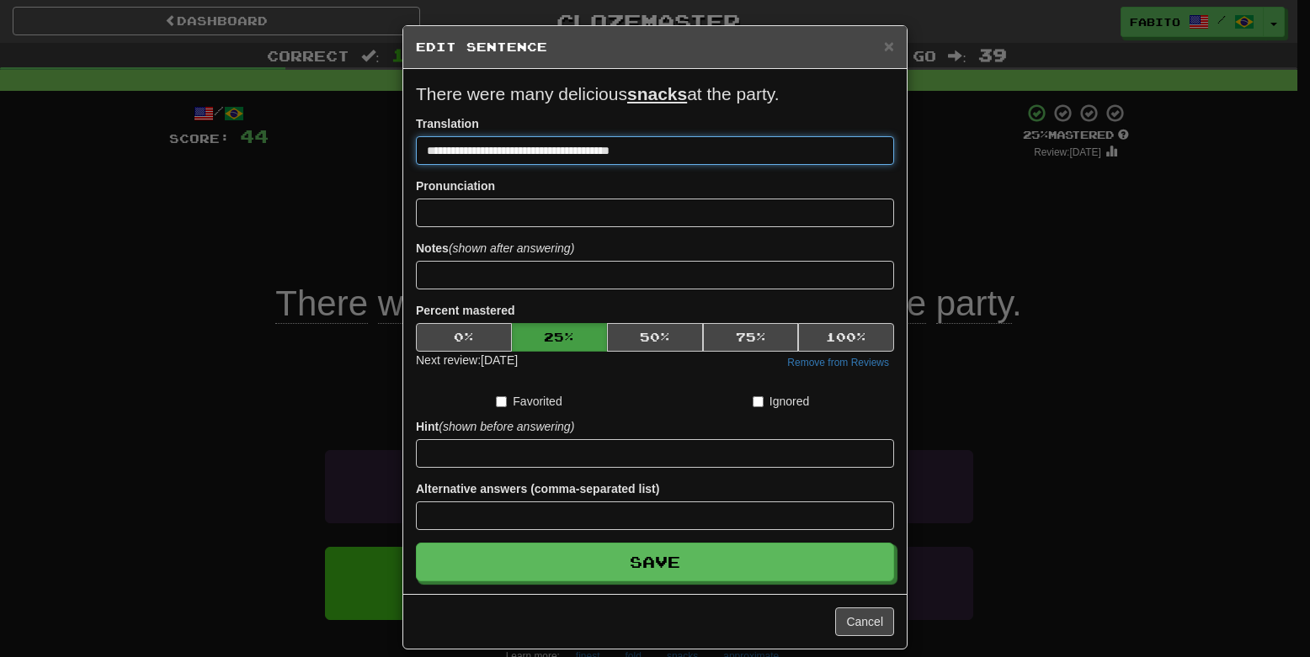
drag, startPoint x: 652, startPoint y: 153, endPoint x: 376, endPoint y: 136, distance: 276.7
click at [376, 136] on div "**********" at bounding box center [655, 328] width 1310 height 657
paste input
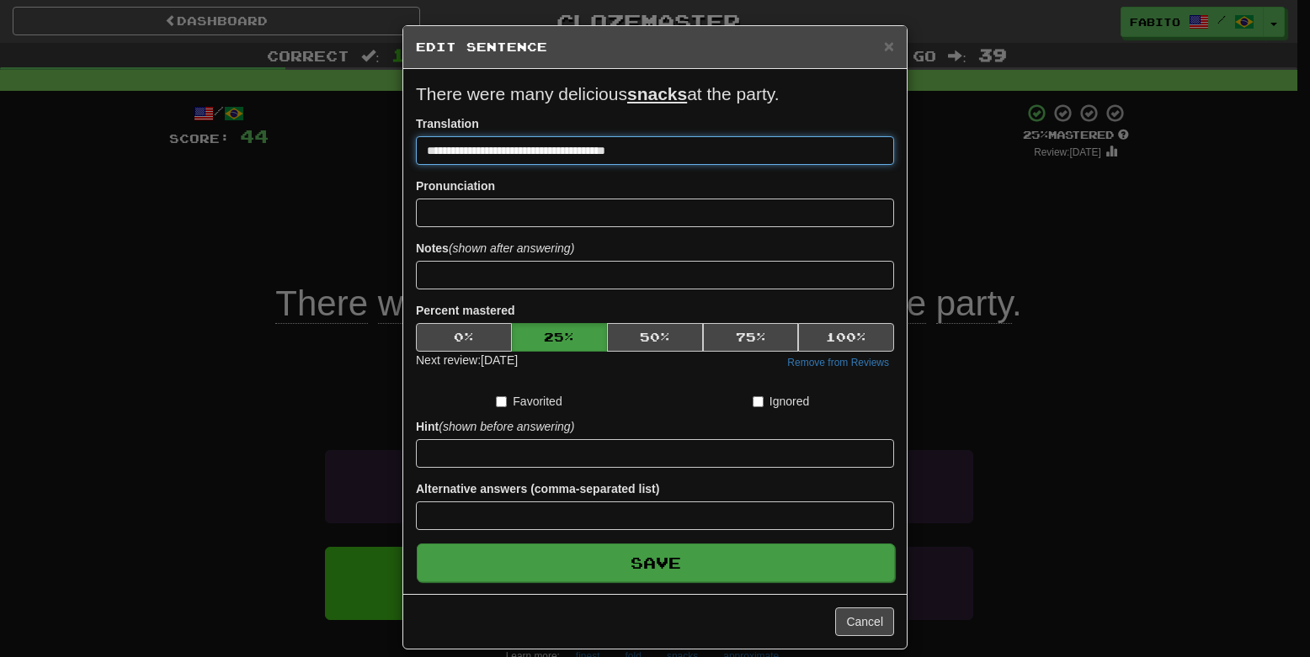
type input "**********"
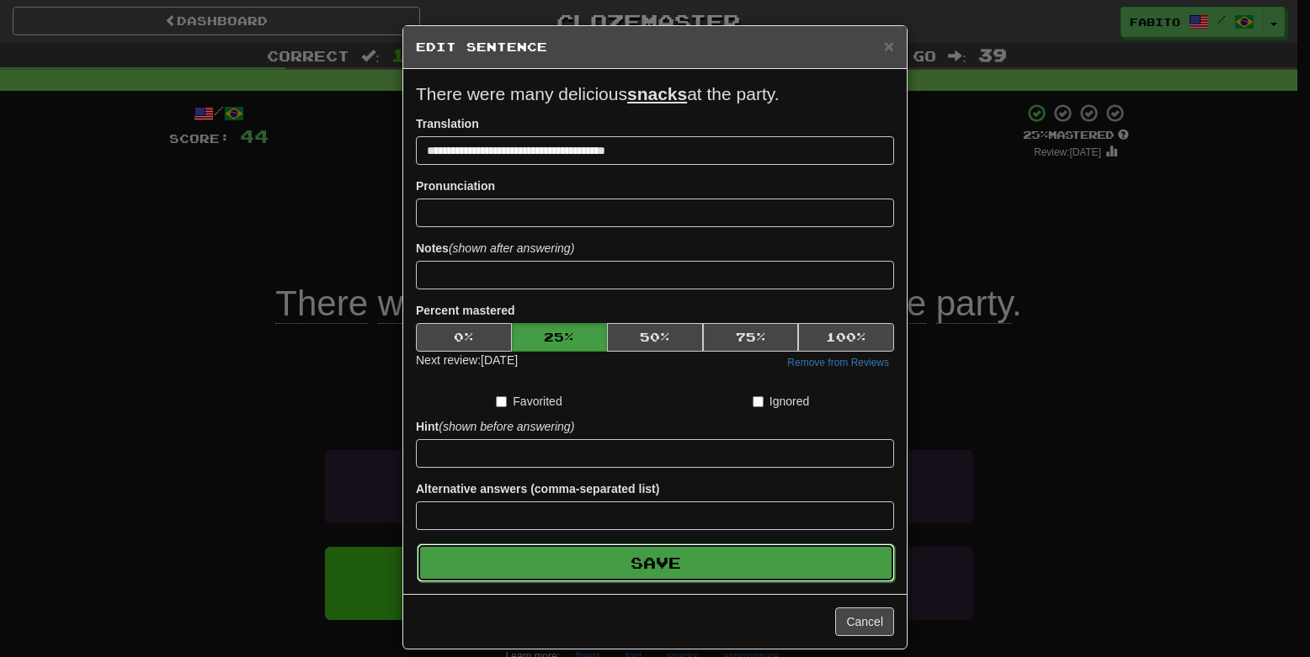
click at [763, 556] on button "Save" at bounding box center [656, 563] width 478 height 39
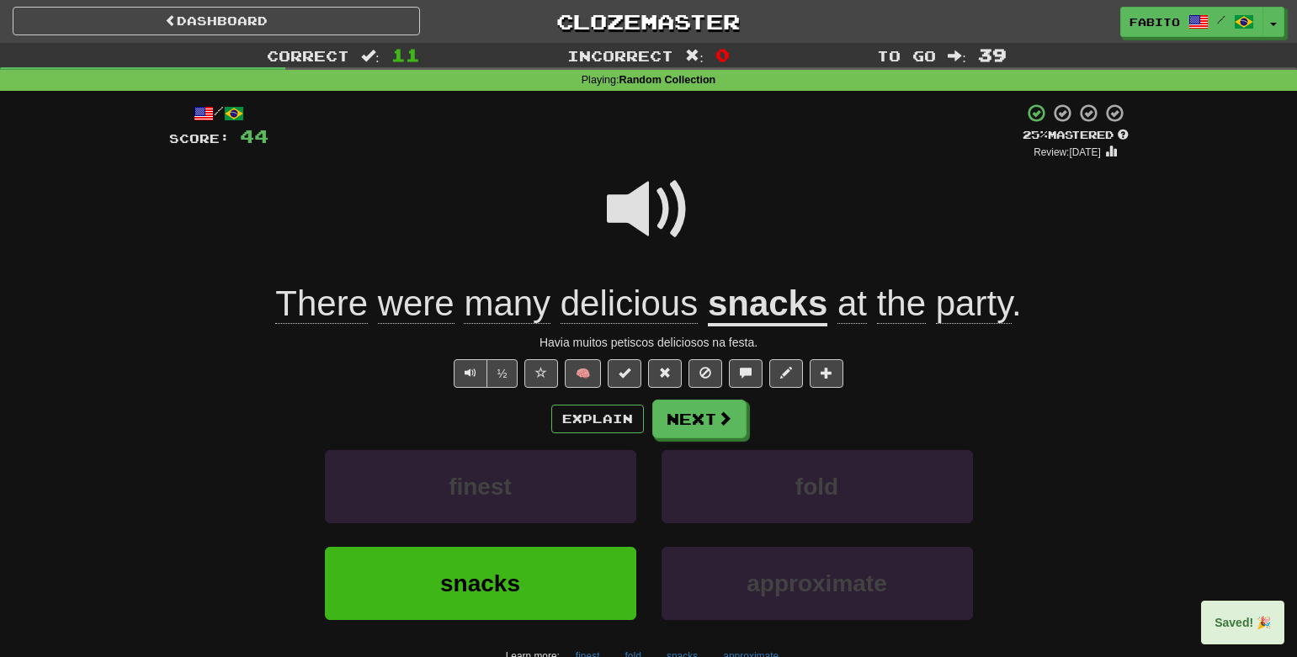
click at [642, 189] on span at bounding box center [649, 210] width 84 height 84
click at [696, 420] on button "Next" at bounding box center [700, 420] width 94 height 39
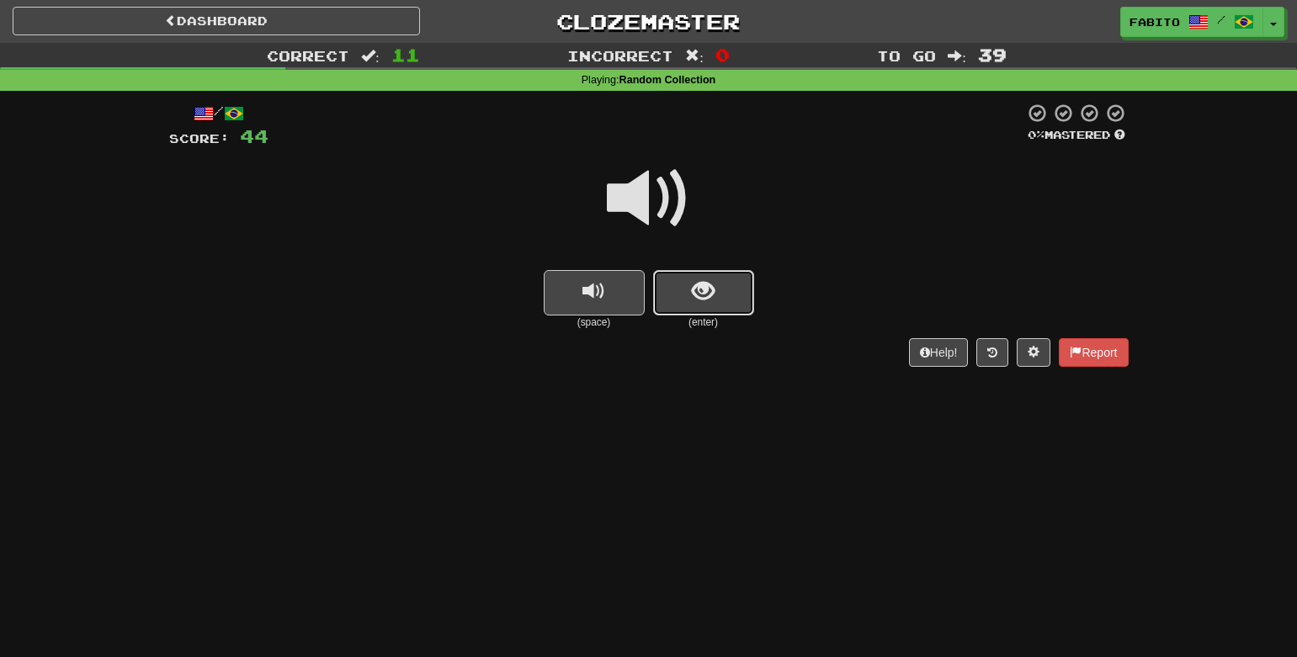
click at [712, 306] on button "show sentence" at bounding box center [703, 292] width 101 height 45
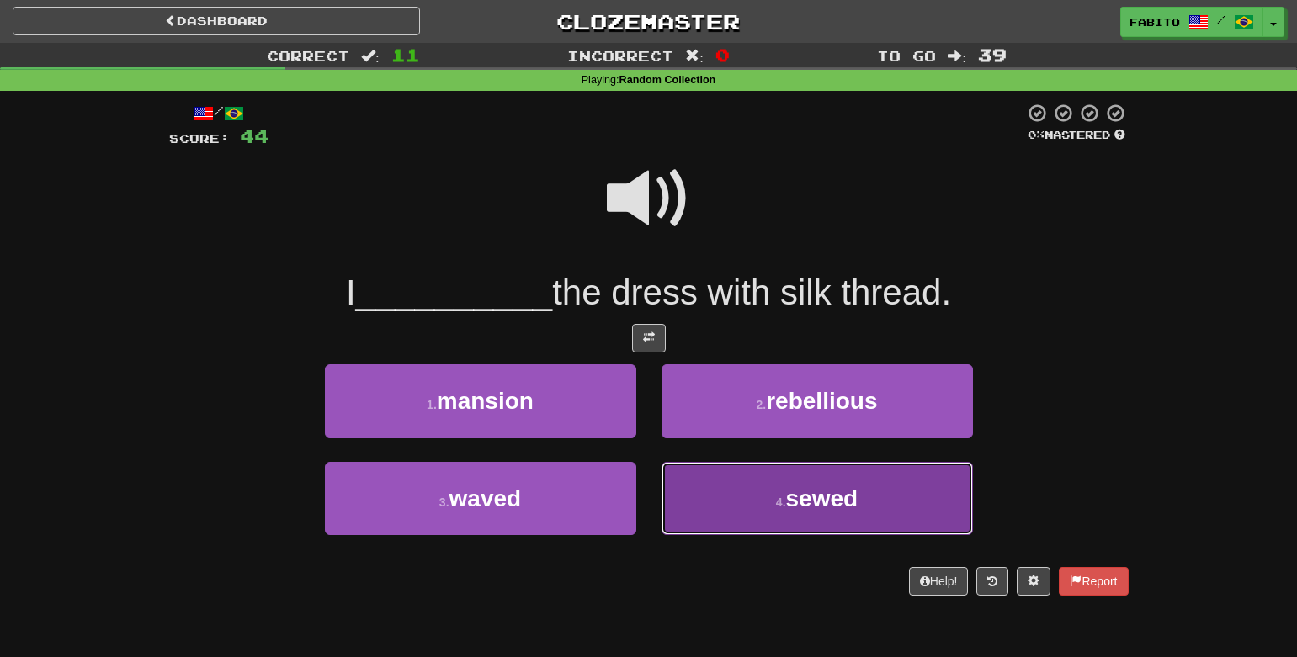
click at [755, 516] on button "4 . sewed" at bounding box center [817, 498] width 311 height 73
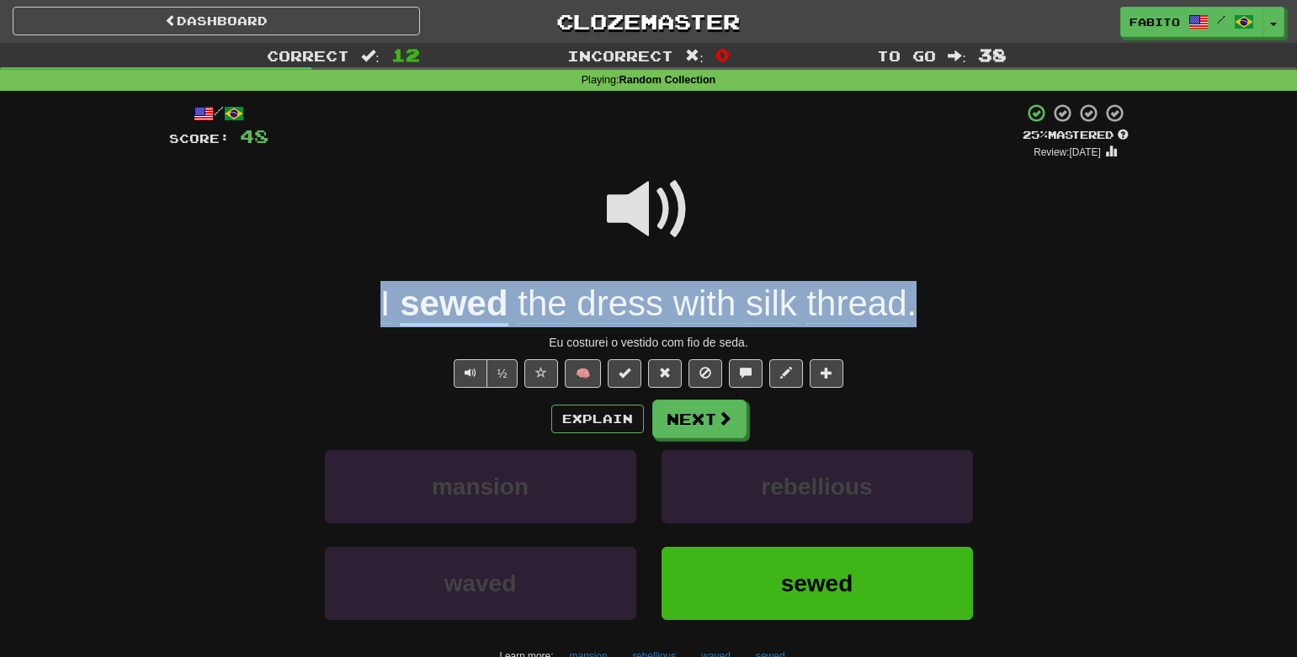
drag, startPoint x: 942, startPoint y: 306, endPoint x: 300, endPoint y: 287, distance: 642.5
click at [300, 287] on div "I sewed the dress with silk thread ." at bounding box center [649, 304] width 960 height 46
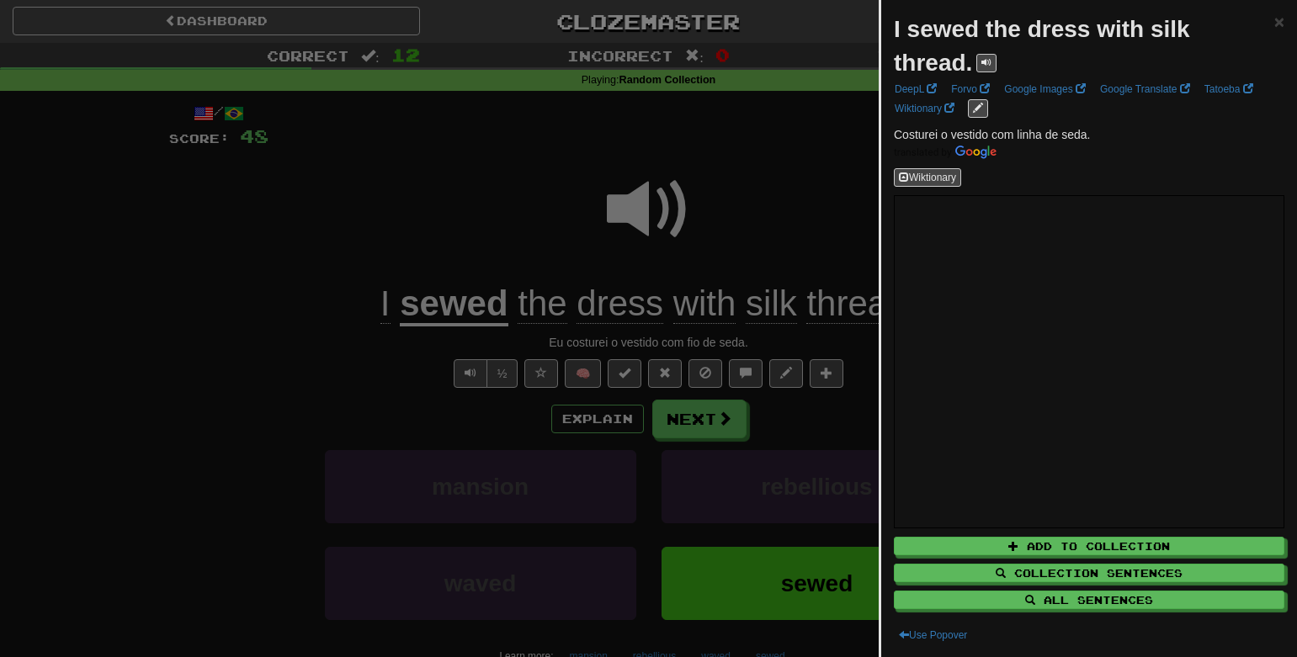
click at [300, 288] on div at bounding box center [648, 328] width 1297 height 657
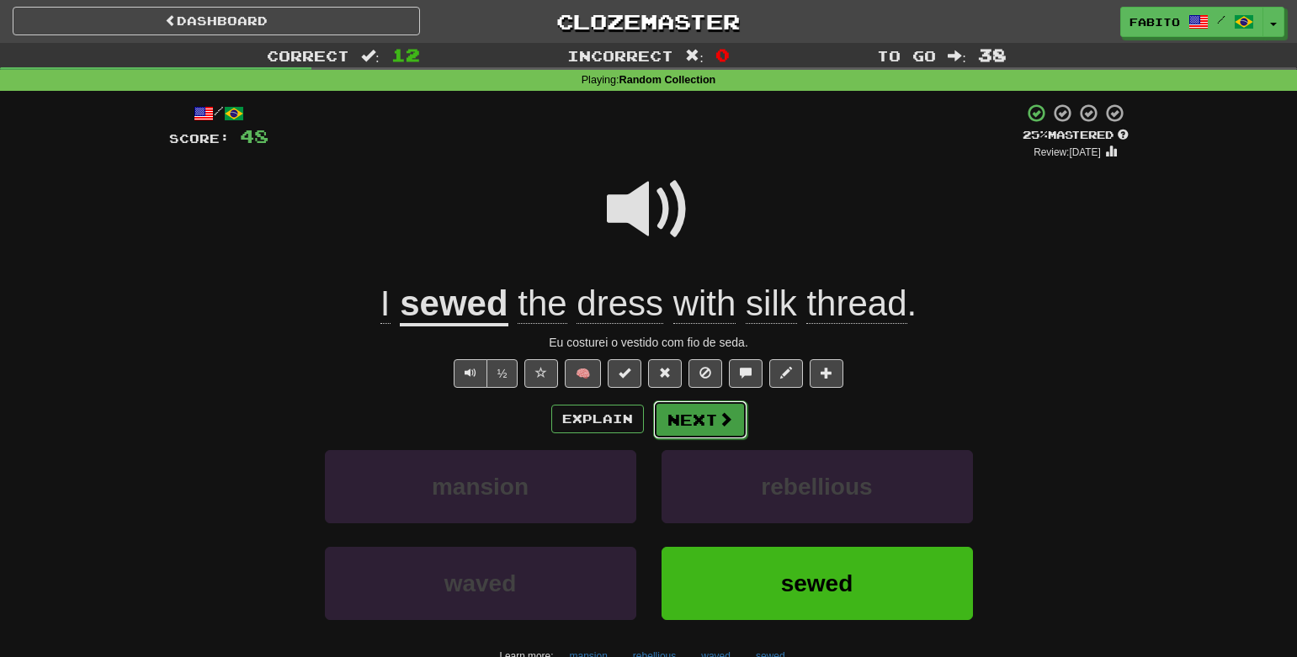
click at [713, 410] on button "Next" at bounding box center [700, 420] width 94 height 39
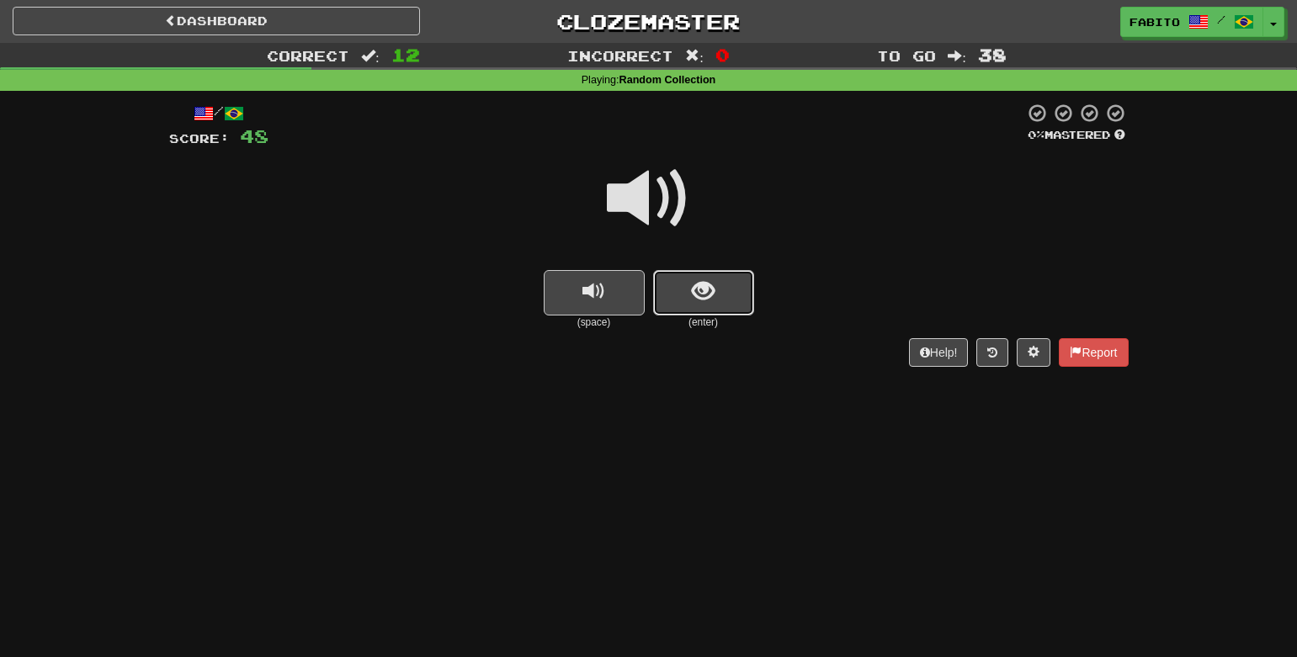
click at [715, 309] on button "show sentence" at bounding box center [703, 292] width 101 height 45
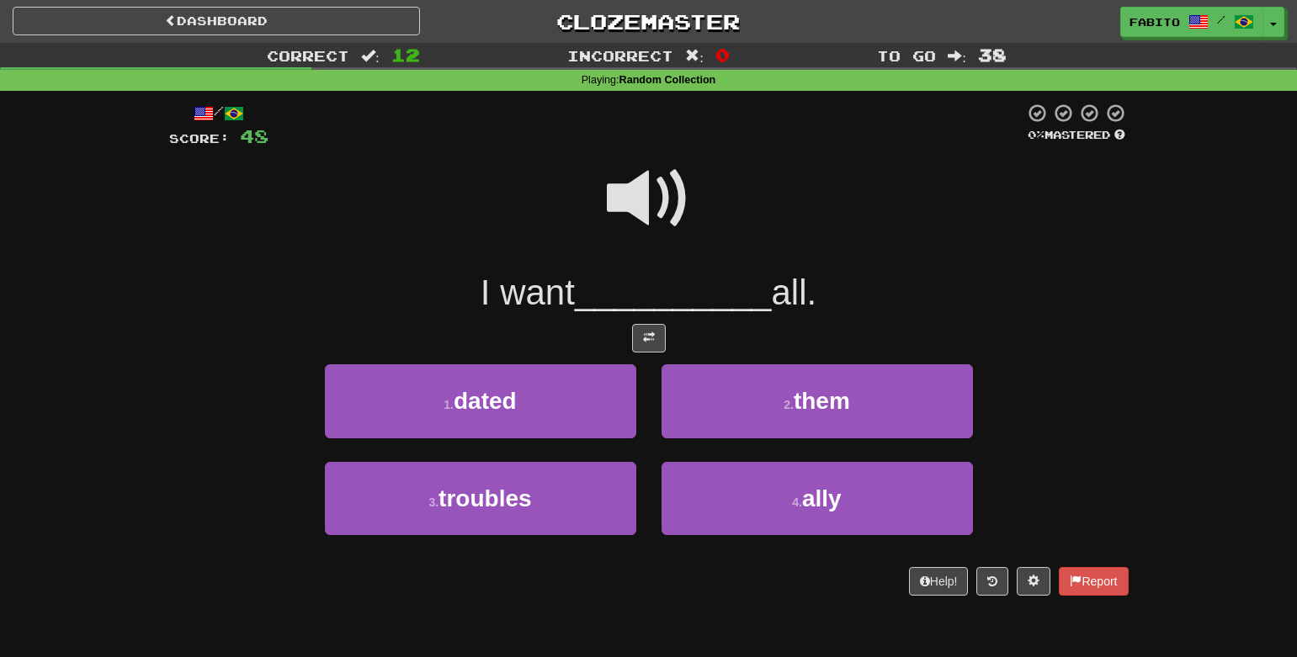
click at [659, 210] on span at bounding box center [649, 199] width 84 height 84
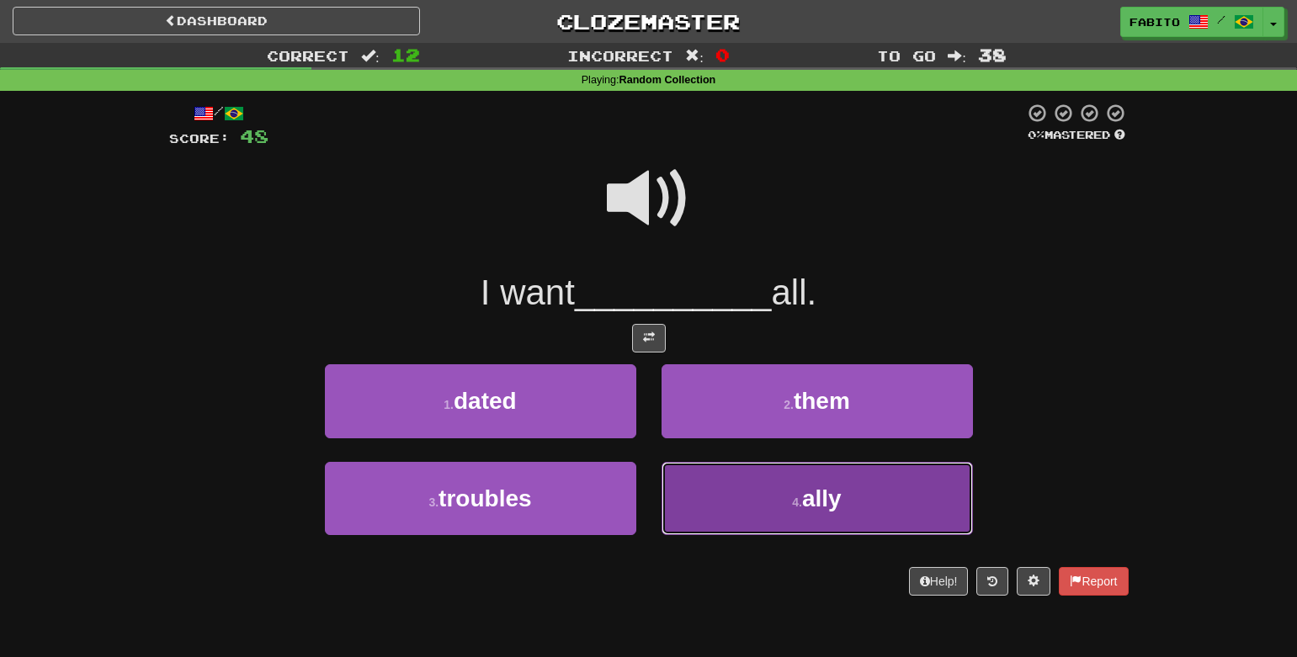
click at [738, 488] on button "4 . ally" at bounding box center [817, 498] width 311 height 73
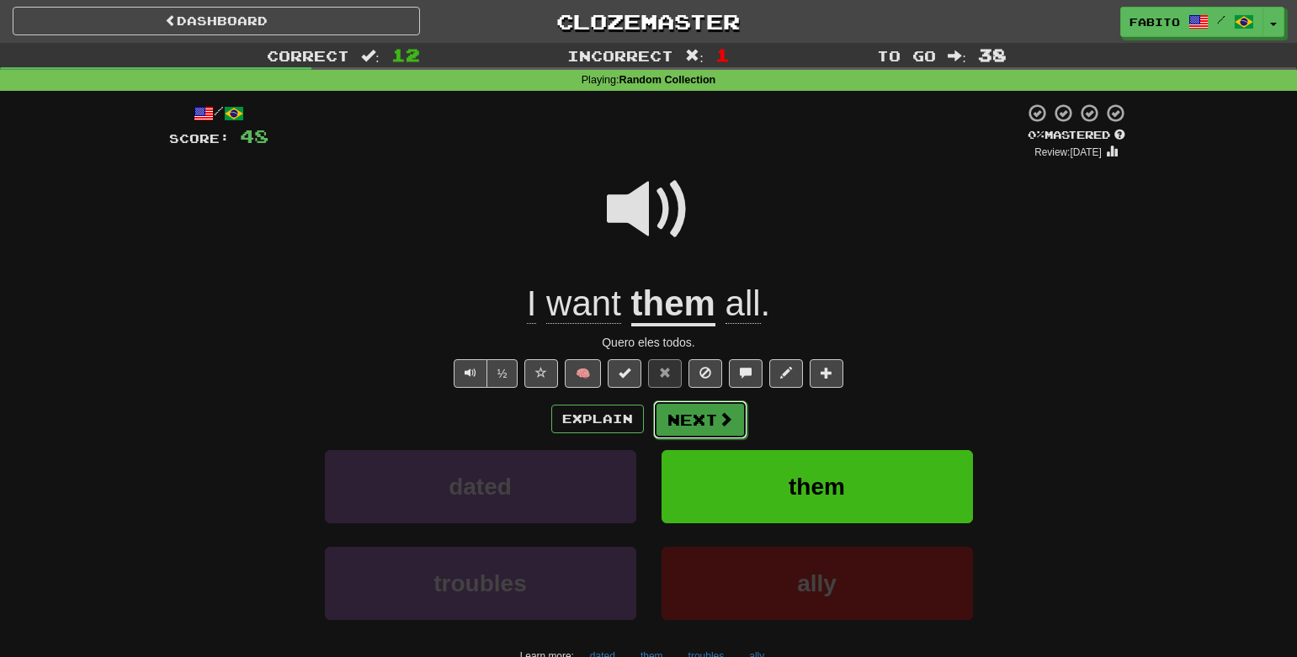
click at [680, 417] on button "Next" at bounding box center [700, 420] width 94 height 39
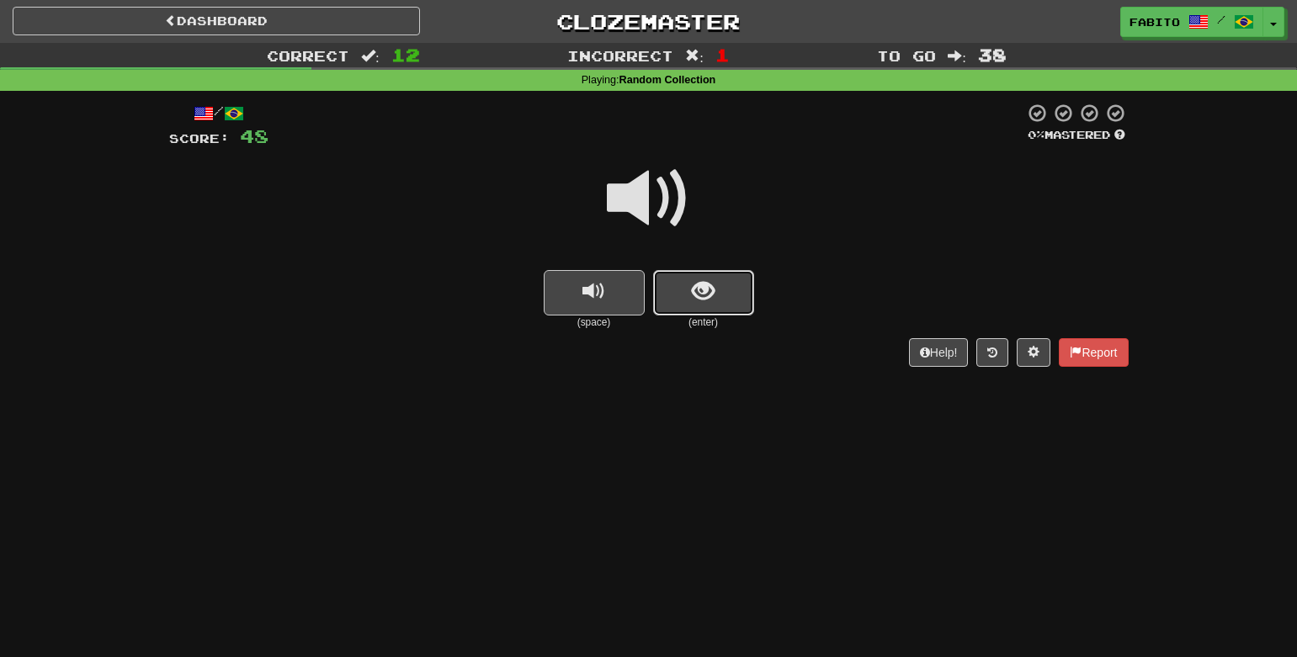
click at [691, 309] on button "show sentence" at bounding box center [703, 292] width 101 height 45
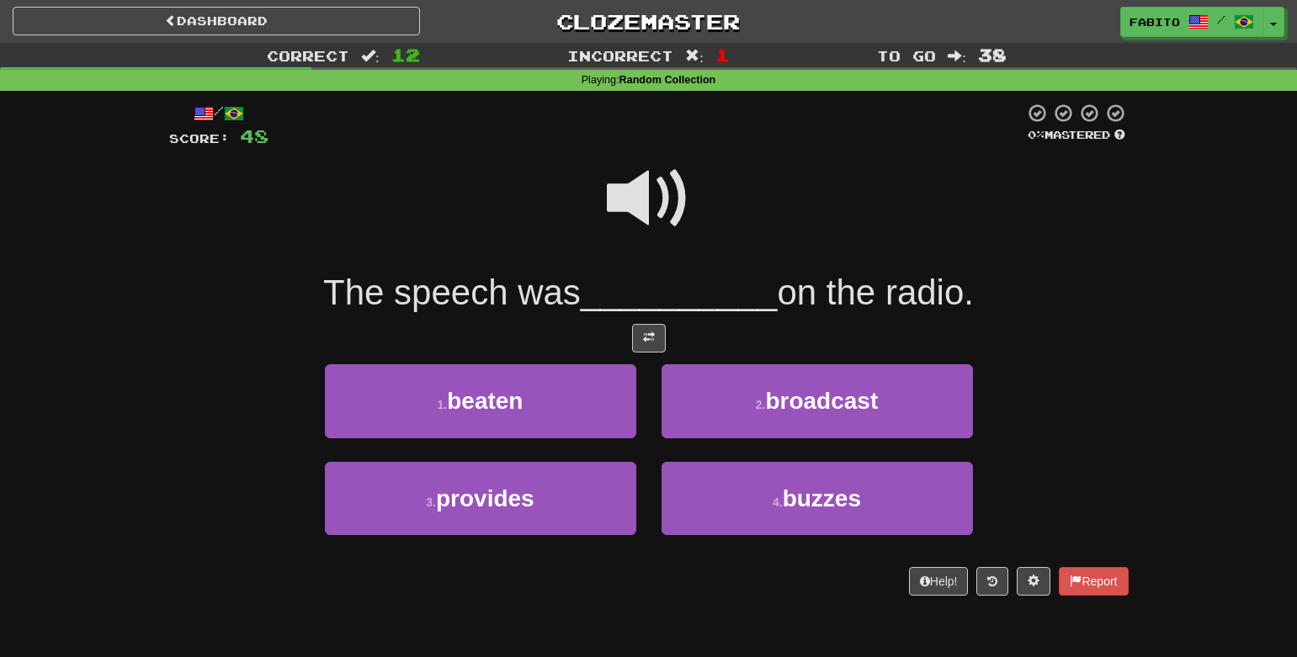
click at [676, 202] on span at bounding box center [649, 199] width 84 height 84
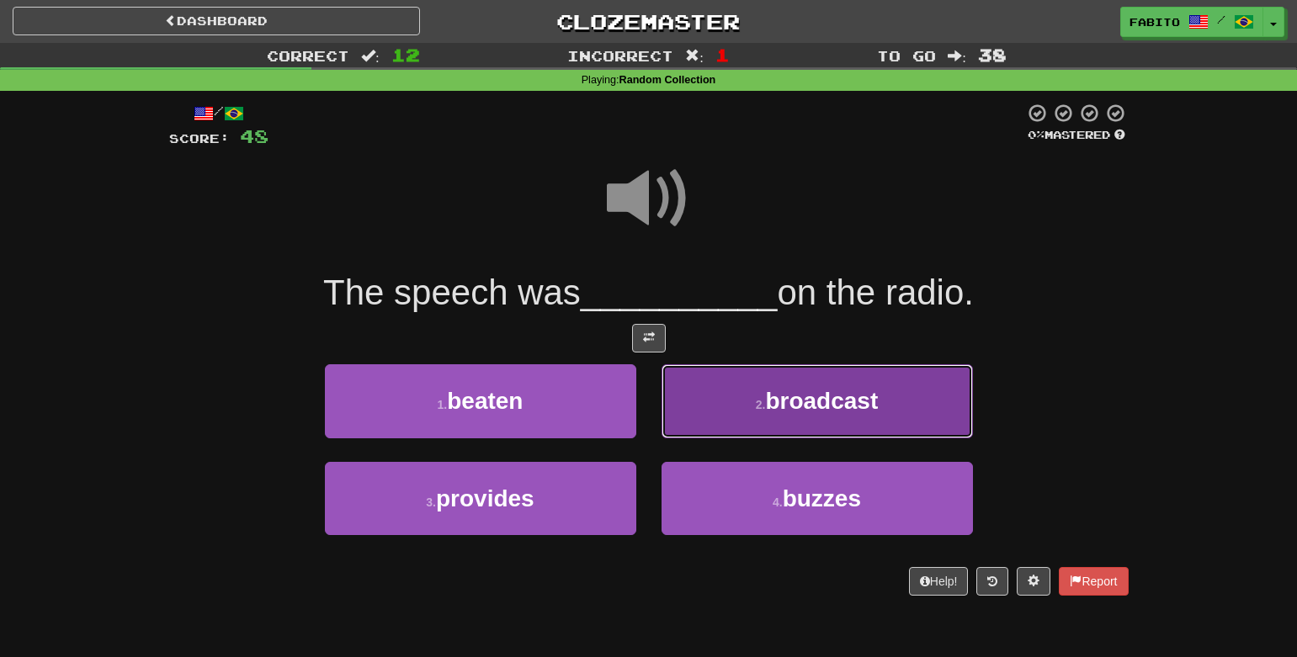
click at [731, 384] on button "2 . broadcast" at bounding box center [817, 400] width 311 height 73
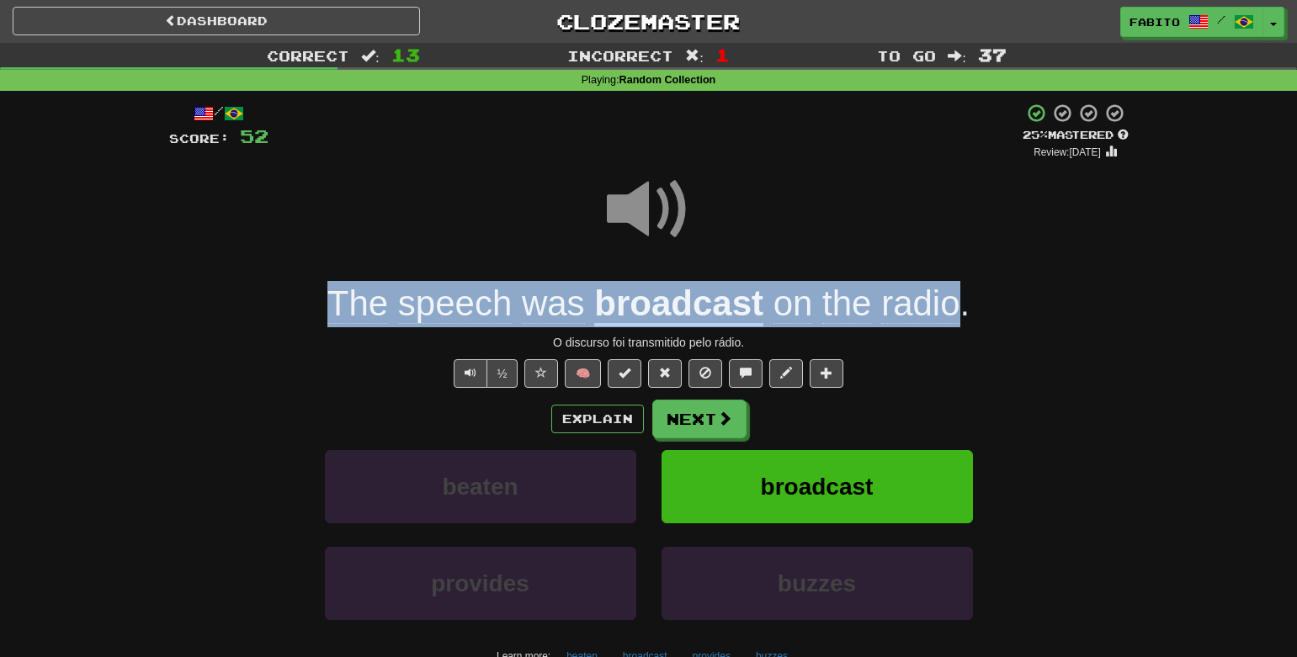
drag, startPoint x: 291, startPoint y: 304, endPoint x: 960, endPoint y: 317, distance: 669.3
click at [960, 317] on div "The speech was broadcast on the radio ." at bounding box center [649, 304] width 960 height 46
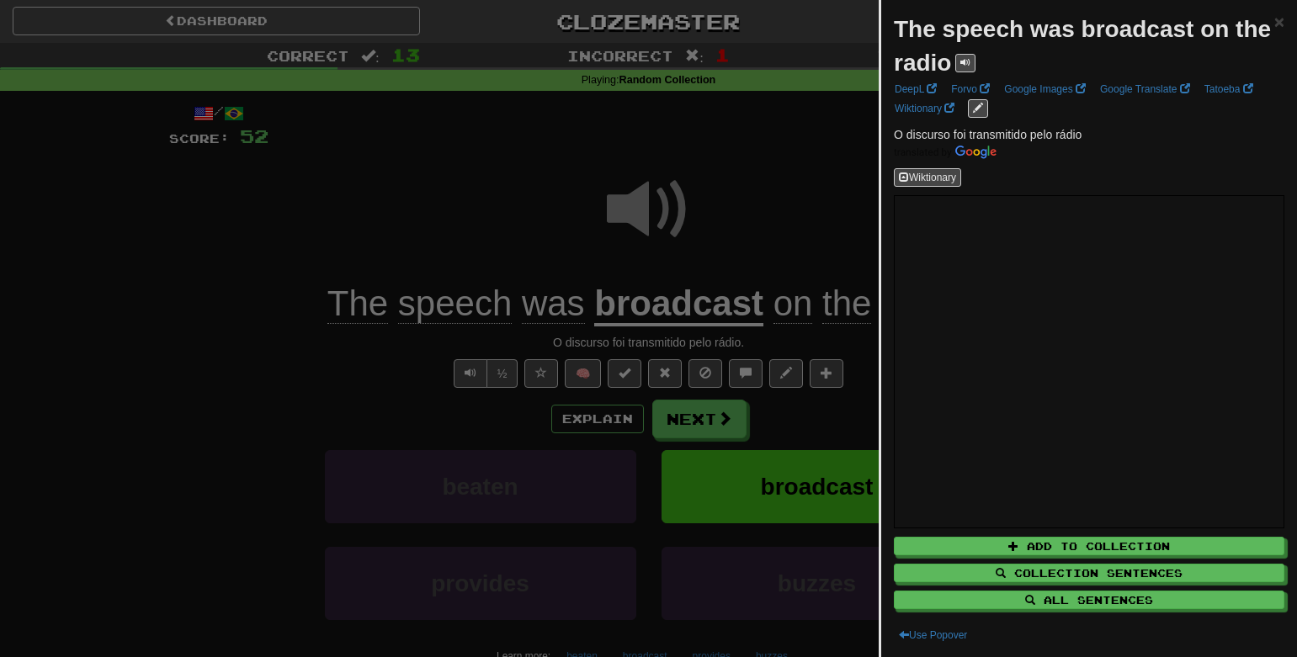
click at [812, 188] on div at bounding box center [648, 328] width 1297 height 657
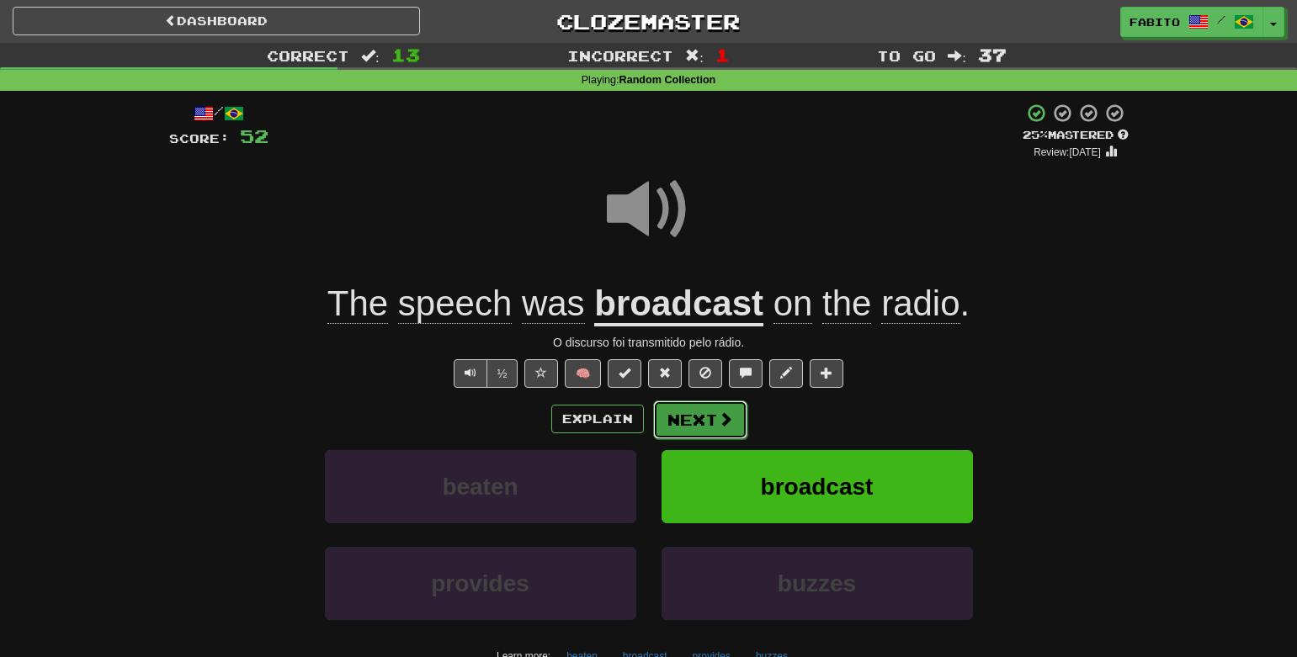
click at [731, 420] on span at bounding box center [725, 419] width 15 height 15
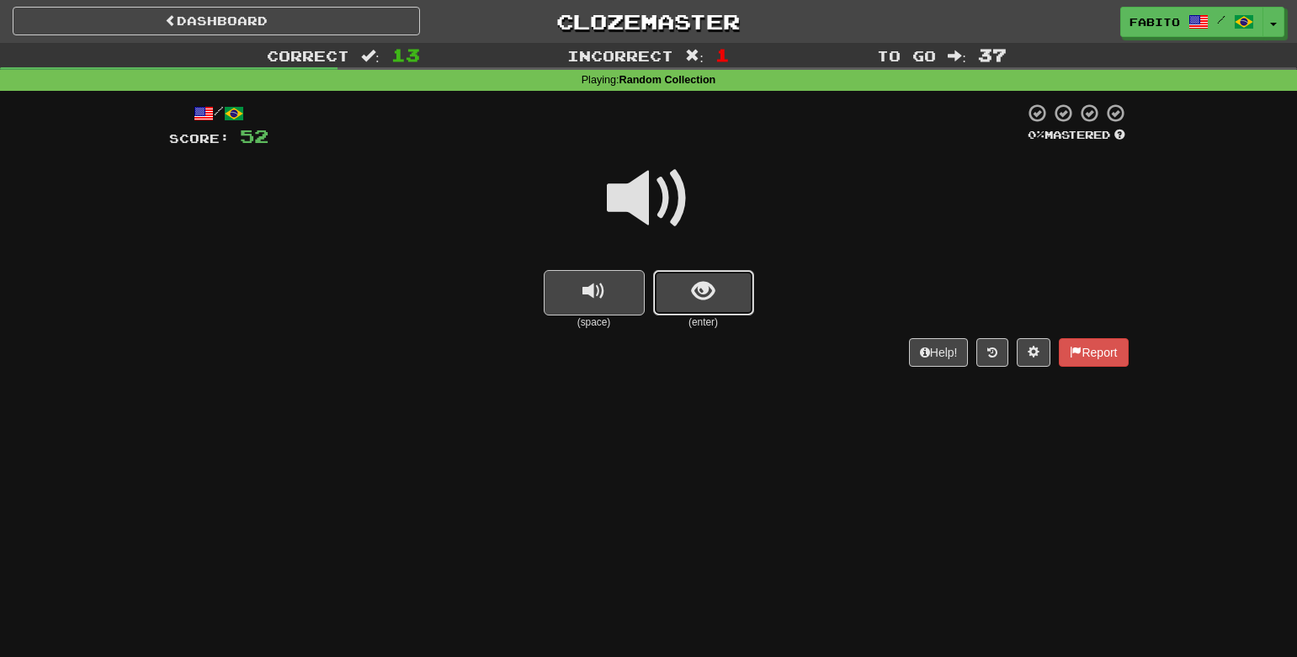
click at [694, 275] on button "show sentence" at bounding box center [703, 292] width 101 height 45
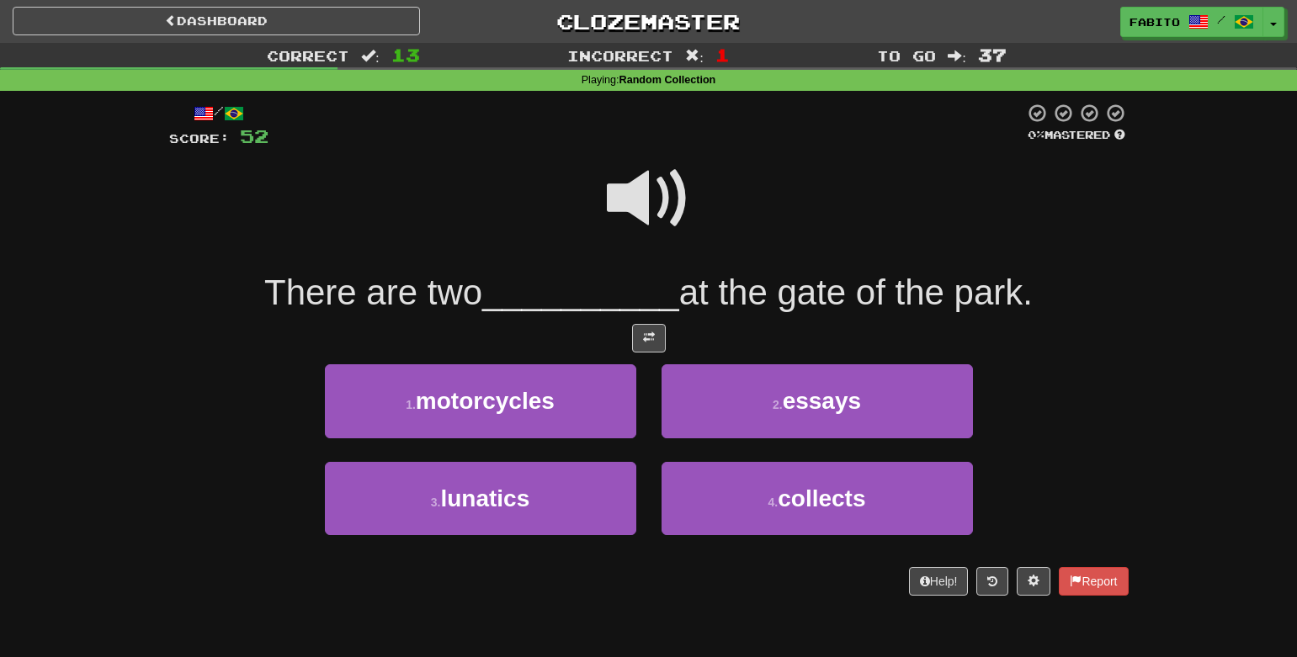
click at [643, 199] on span at bounding box center [649, 199] width 84 height 84
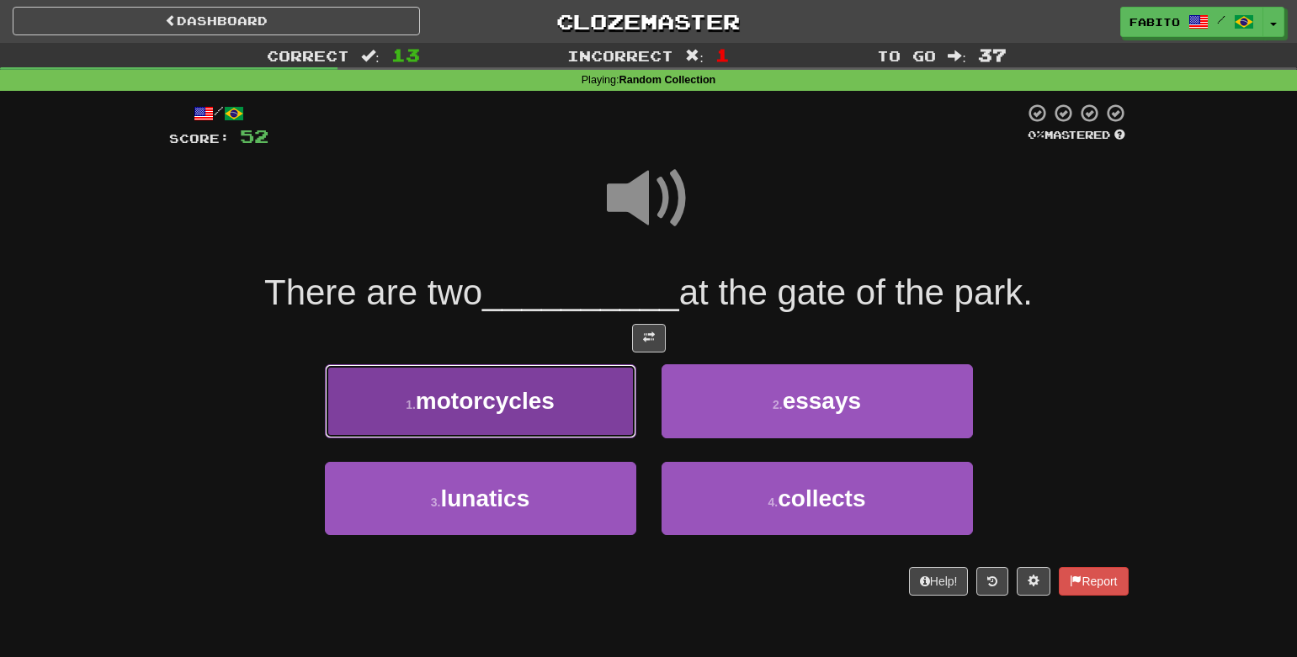
click at [468, 425] on button "1 . motorcycles" at bounding box center [480, 400] width 311 height 73
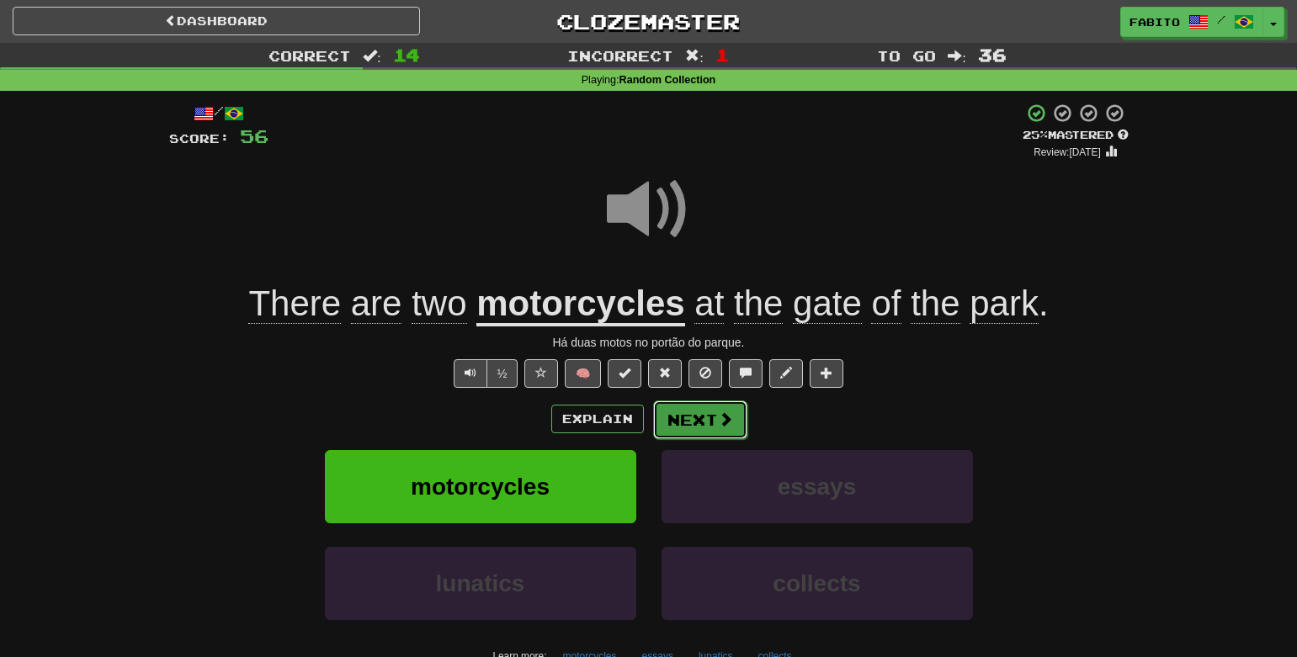
click at [721, 427] on span at bounding box center [725, 419] width 15 height 15
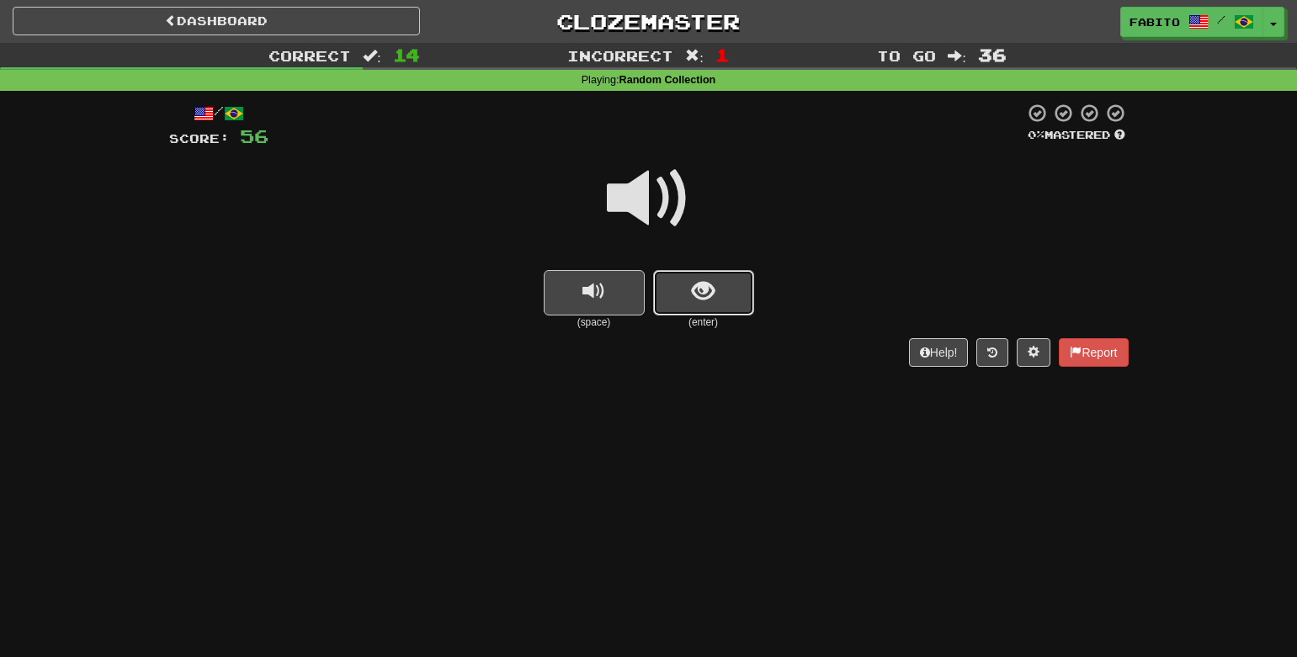
click at [726, 295] on button "show sentence" at bounding box center [703, 292] width 101 height 45
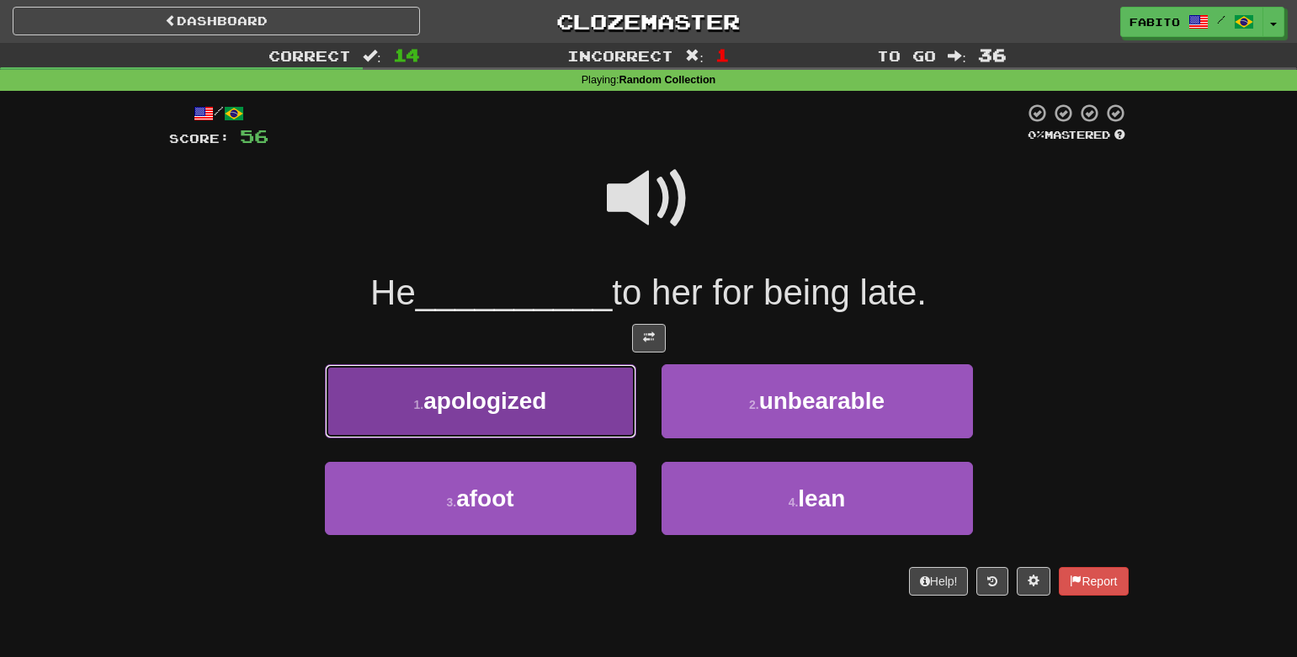
click at [557, 391] on button "1 . apologized" at bounding box center [480, 400] width 311 height 73
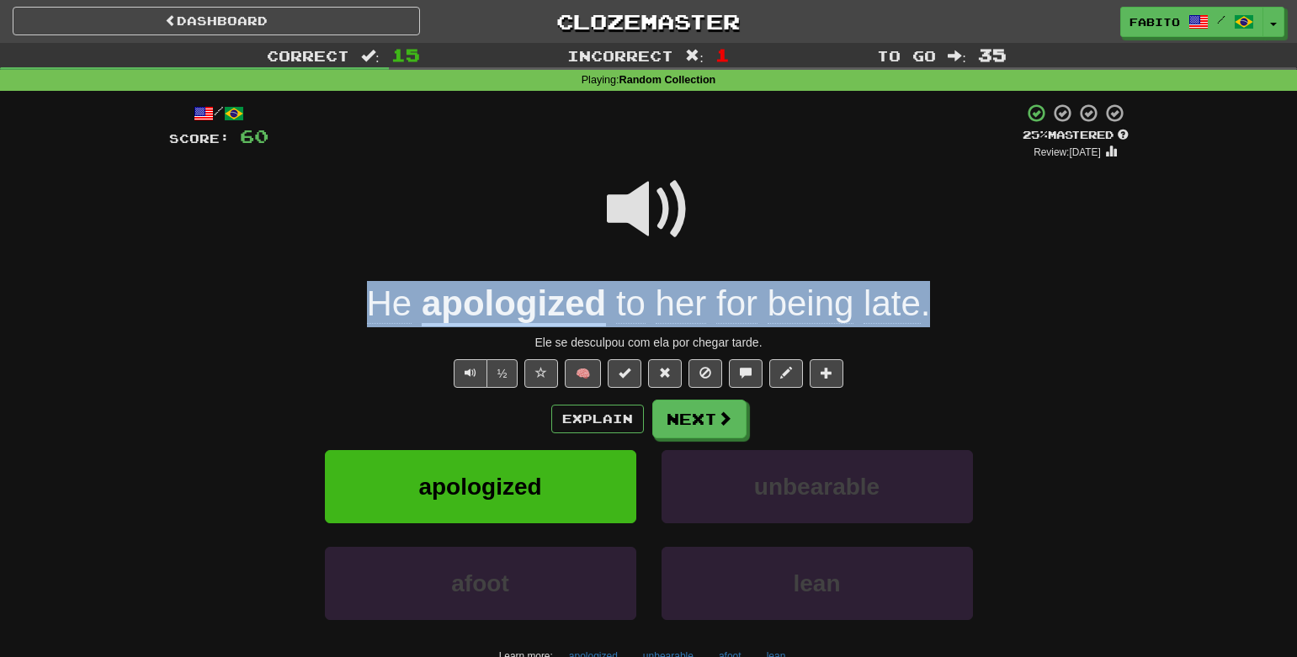
drag, startPoint x: 926, startPoint y: 315, endPoint x: 226, endPoint y: 286, distance: 700.1
click at [226, 286] on div "He apologized to her for being late ." at bounding box center [649, 304] width 960 height 46
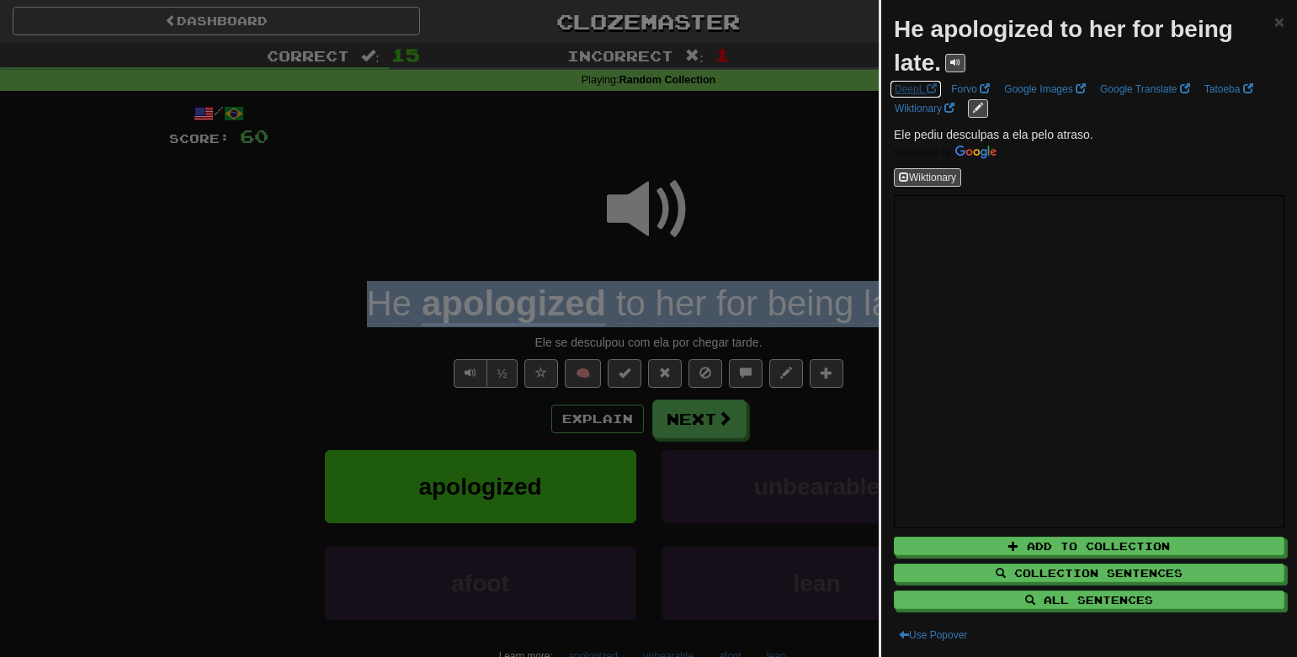
click at [910, 84] on link "DeepL" at bounding box center [916, 89] width 52 height 19
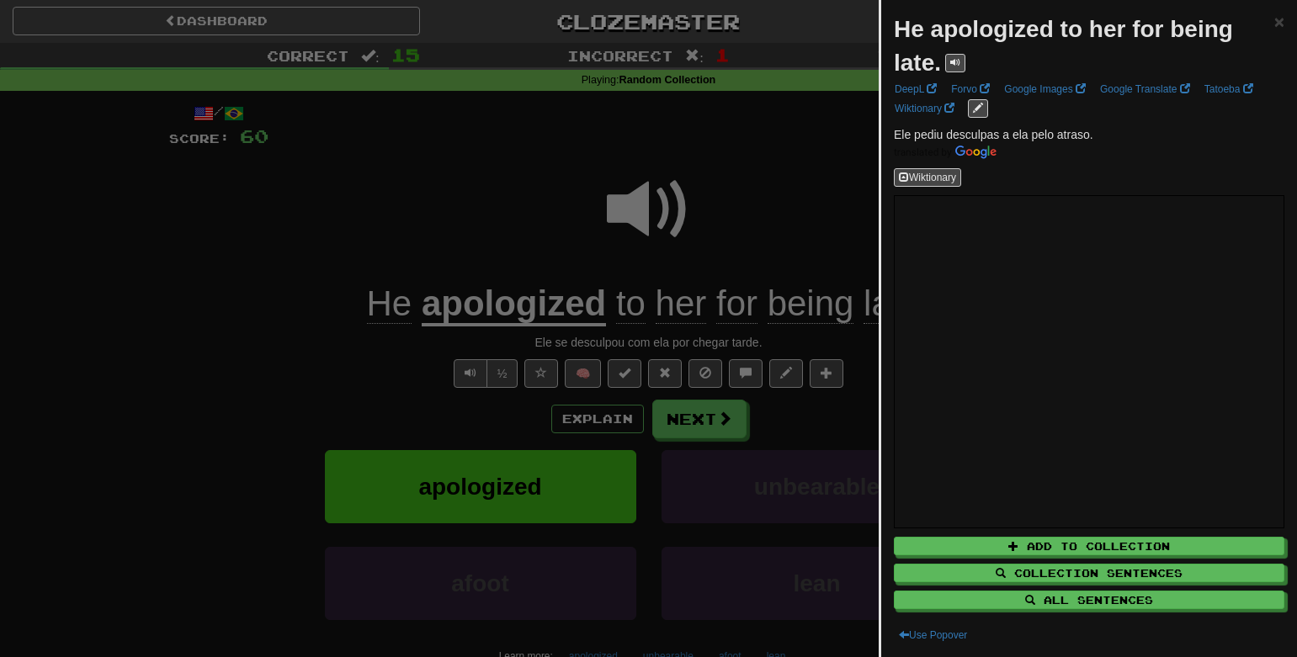
click at [823, 157] on div at bounding box center [648, 328] width 1297 height 657
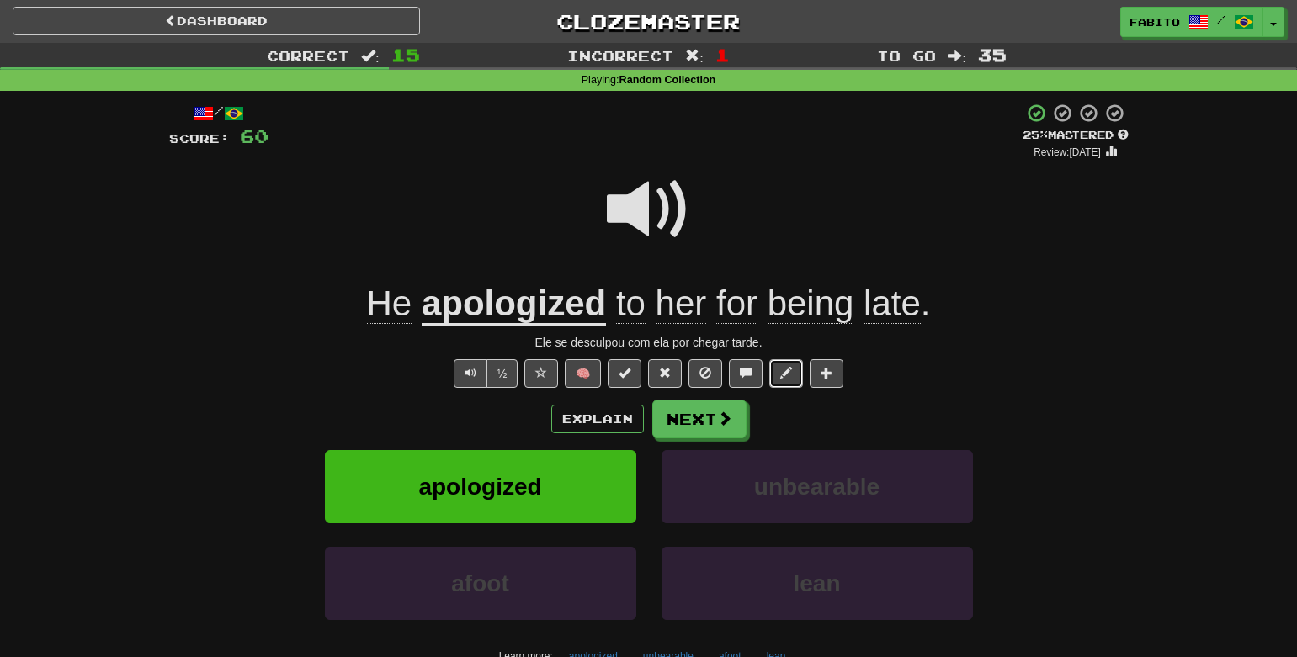
click at [782, 375] on span at bounding box center [786, 373] width 12 height 12
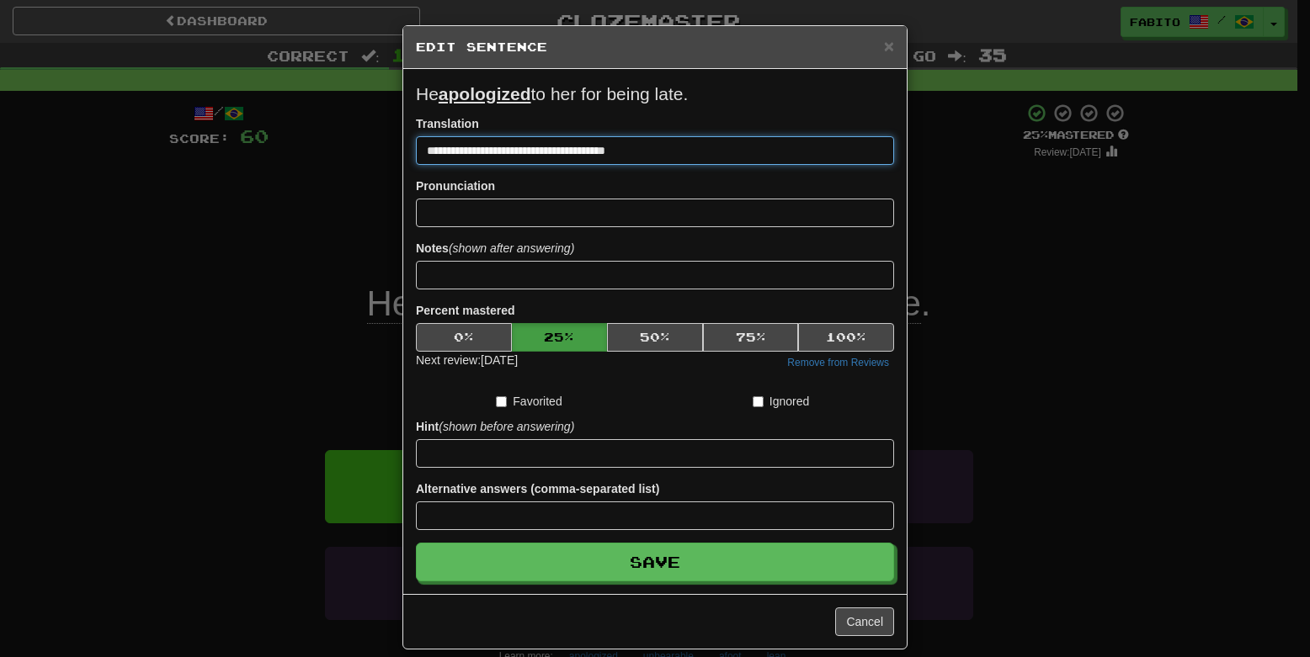
drag, startPoint x: 659, startPoint y: 152, endPoint x: 369, endPoint y: 152, distance: 290.4
click at [370, 152] on div "**********" at bounding box center [655, 328] width 1310 height 657
paste input "*********"
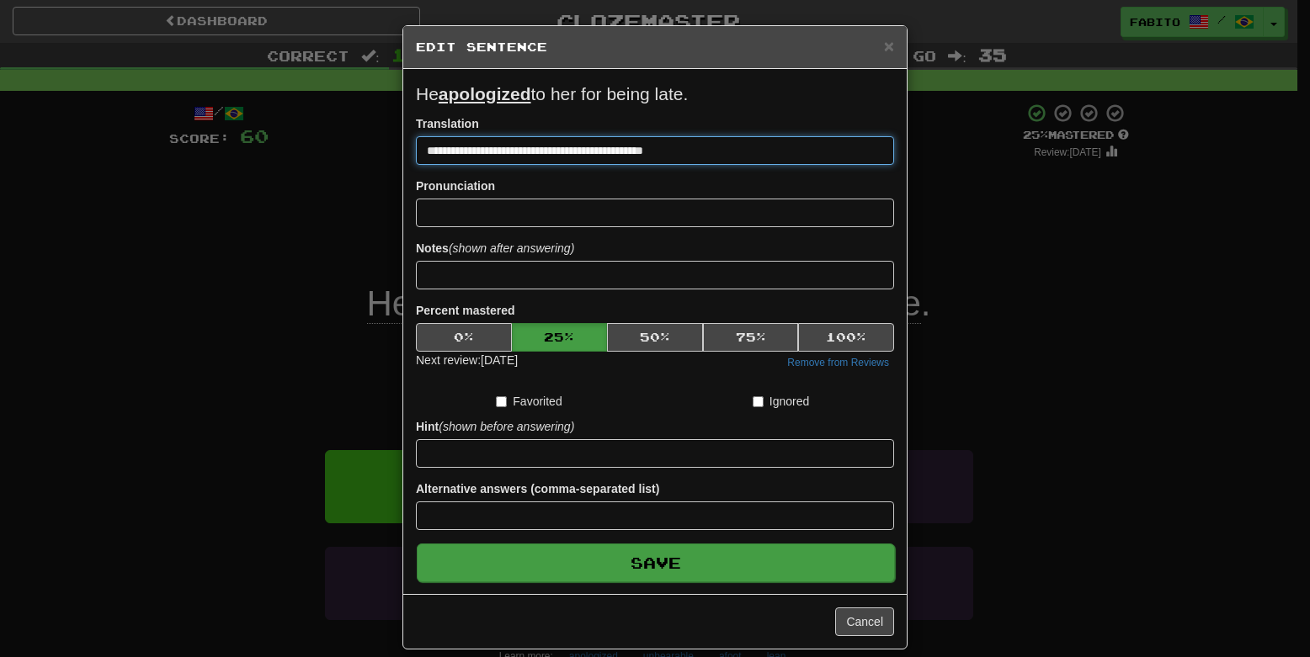
type input "**********"
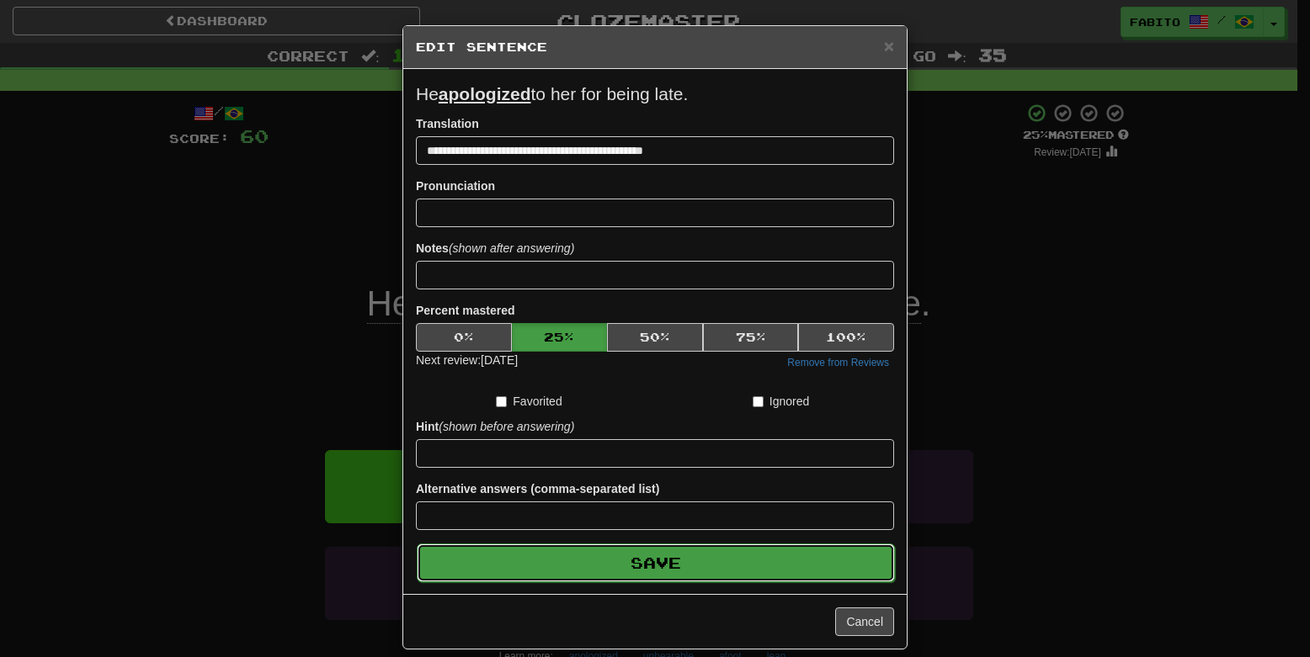
click at [683, 562] on button "Save" at bounding box center [656, 563] width 478 height 39
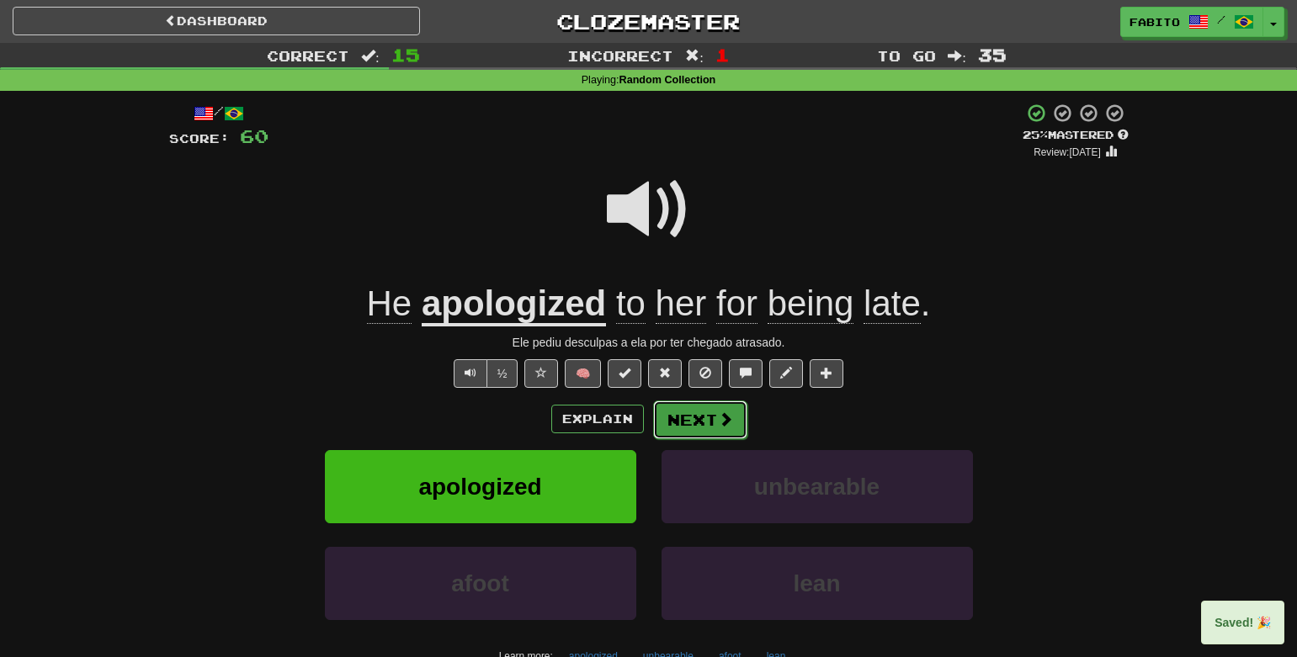
click at [697, 425] on button "Next" at bounding box center [700, 420] width 94 height 39
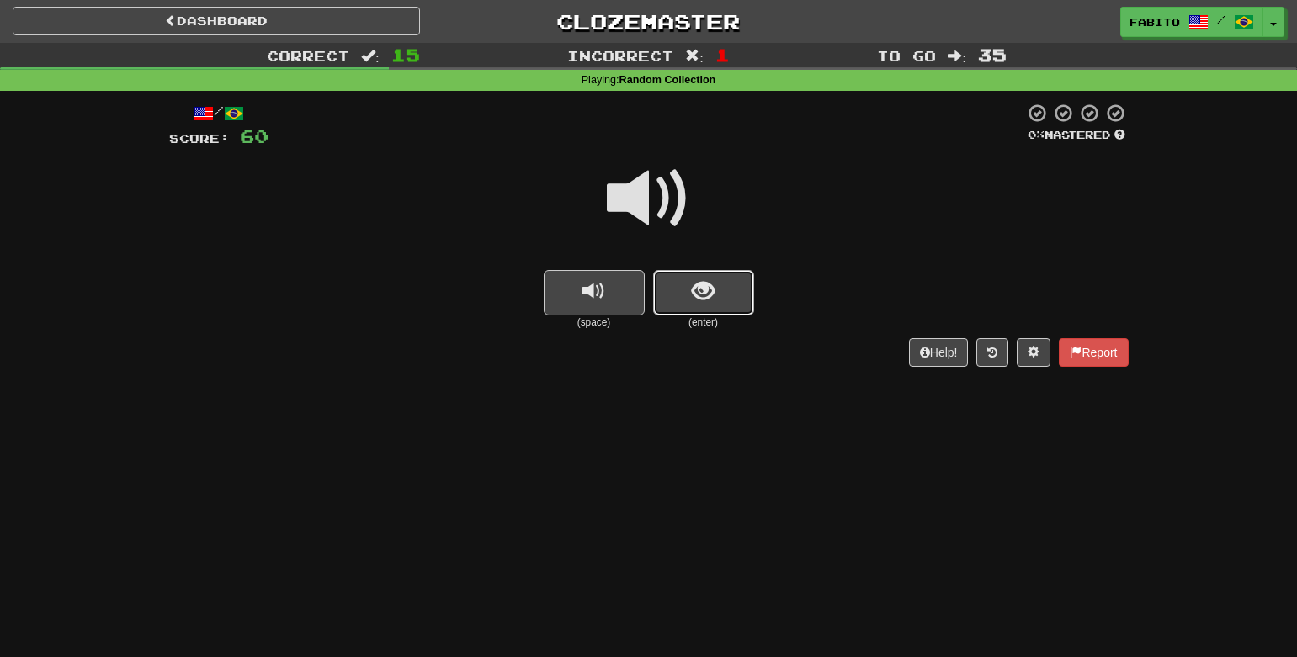
click at [721, 300] on button "show sentence" at bounding box center [703, 292] width 101 height 45
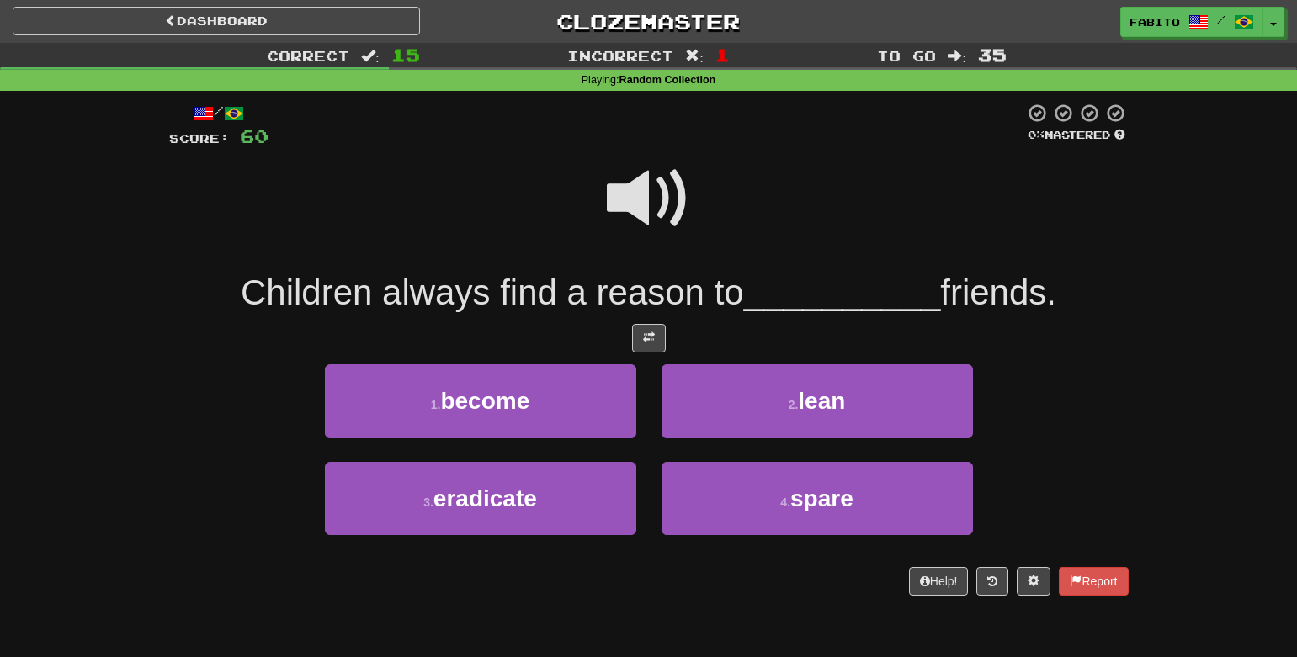
click at [660, 215] on span at bounding box center [649, 199] width 84 height 84
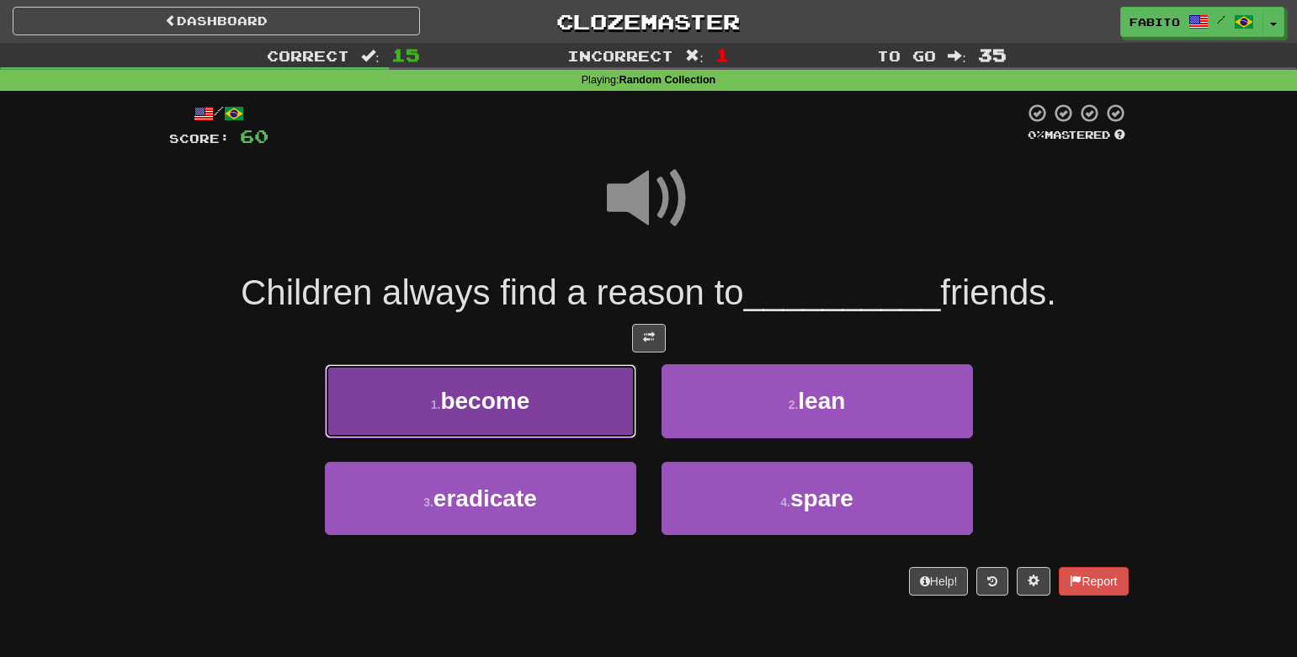
click at [542, 399] on button "1 . become" at bounding box center [480, 400] width 311 height 73
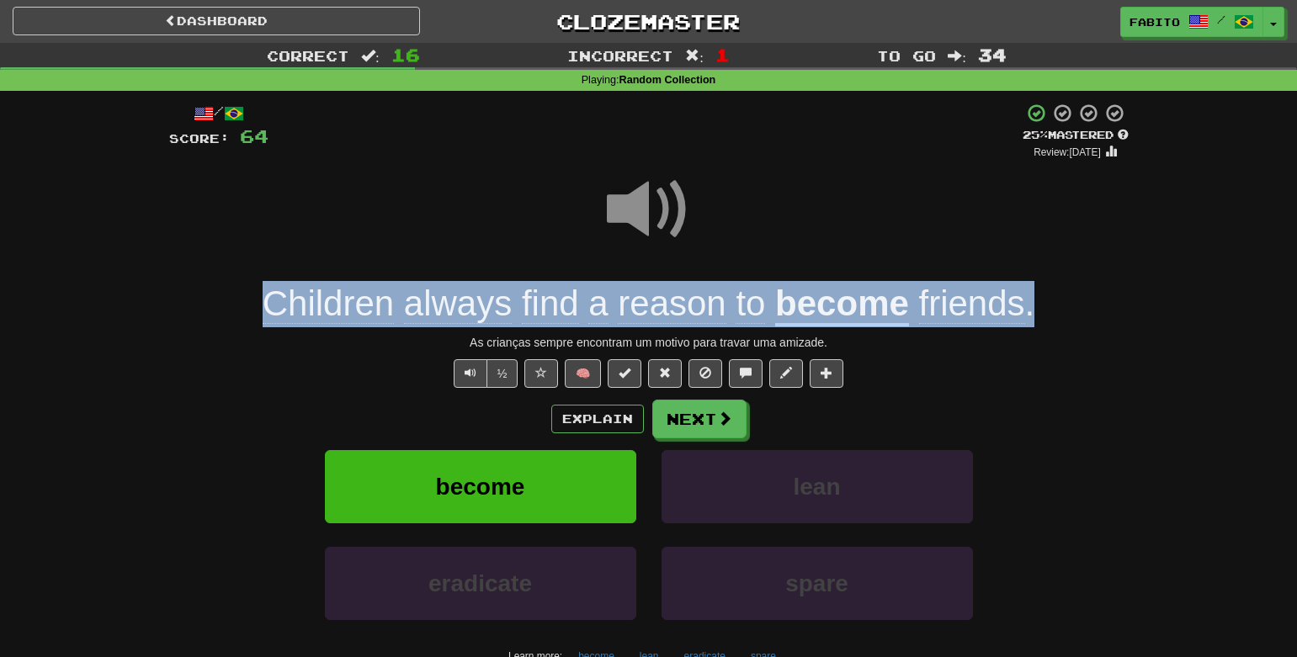
drag, startPoint x: 1040, startPoint y: 303, endPoint x: 217, endPoint y: 295, distance: 823.2
click at [217, 295] on div "Children always find a reason to become friends ." at bounding box center [649, 304] width 960 height 46
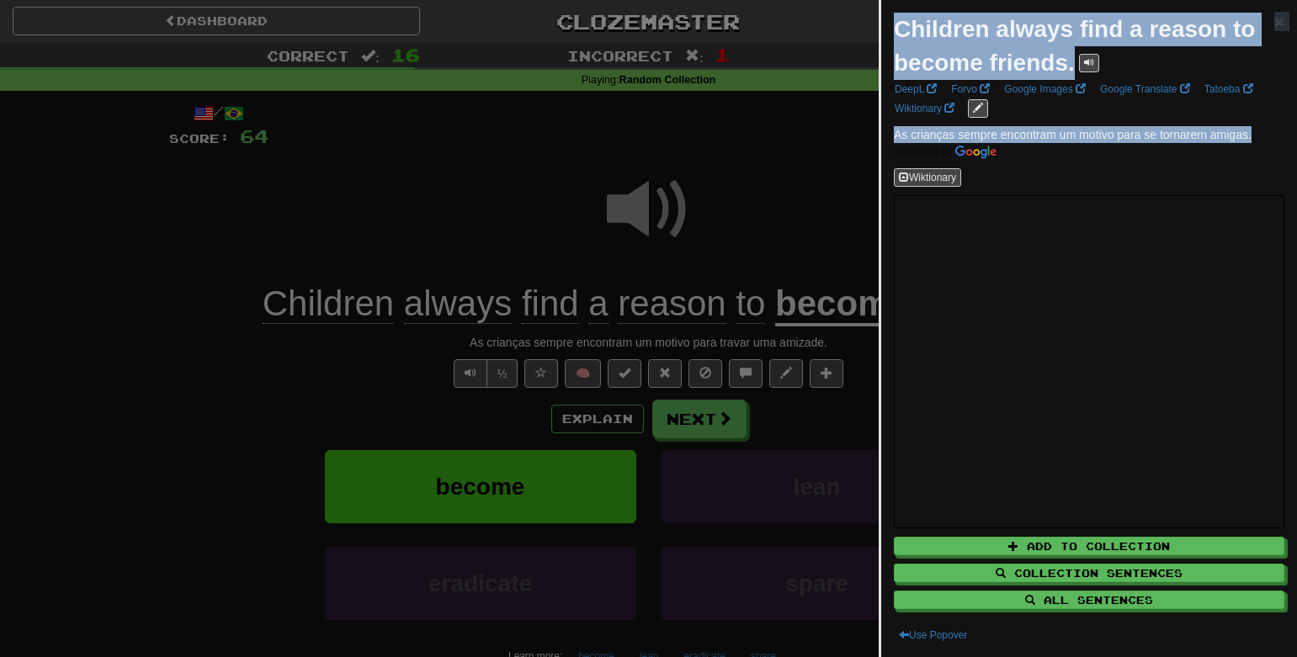
drag, startPoint x: 1253, startPoint y: 134, endPoint x: 877, endPoint y: 128, distance: 376.3
click at [920, 133] on span "As crianças sempre encontram um motivo para se tornarem amigas." at bounding box center [1073, 134] width 358 height 13
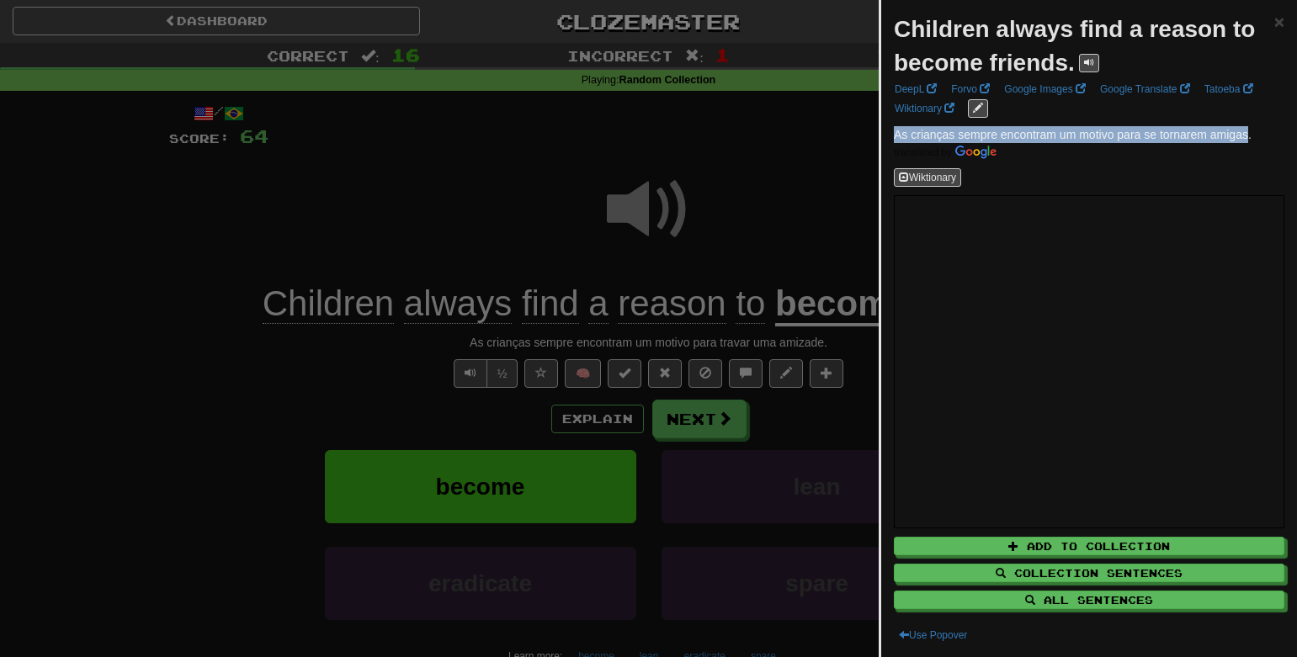
drag, startPoint x: 896, startPoint y: 137, endPoint x: 1248, endPoint y: 140, distance: 351.8
click at [1248, 140] on span "As crianças sempre encontram um motivo para se tornarem amigas." at bounding box center [1073, 134] width 358 height 13
copy span "As crianças sempre encontram um motivo para se tornarem amigas"
click at [756, 253] on div at bounding box center [648, 328] width 1297 height 657
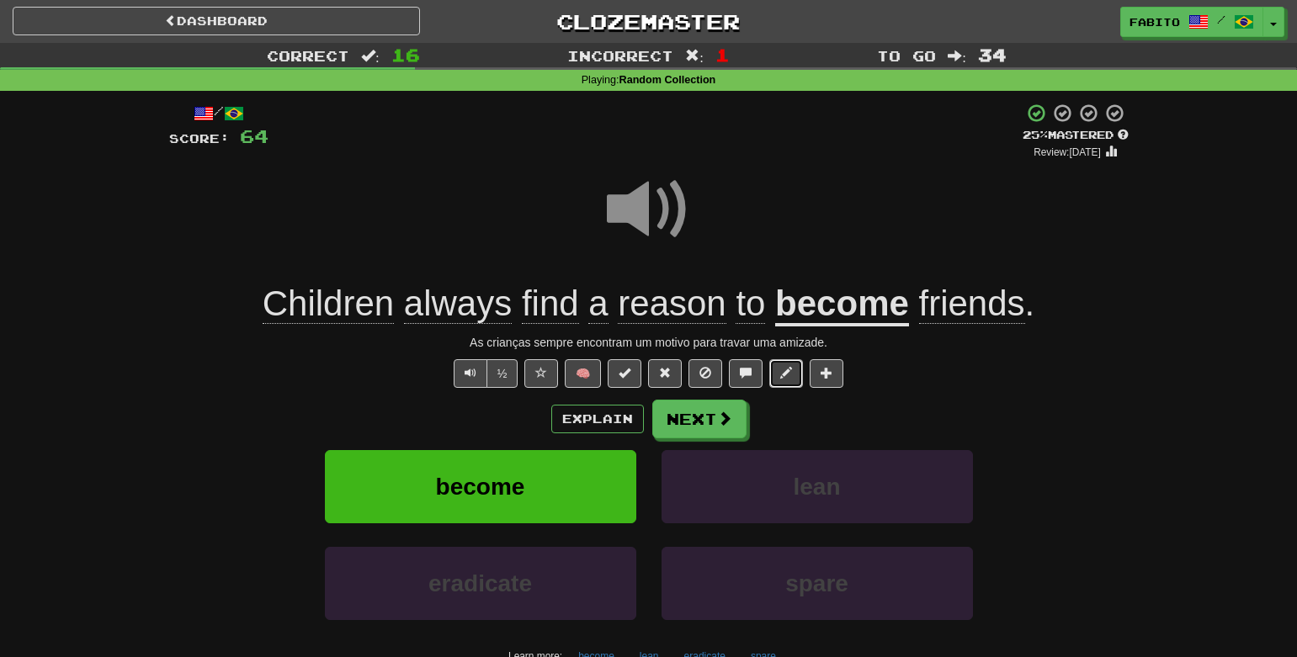
click at [789, 375] on span at bounding box center [786, 373] width 12 height 12
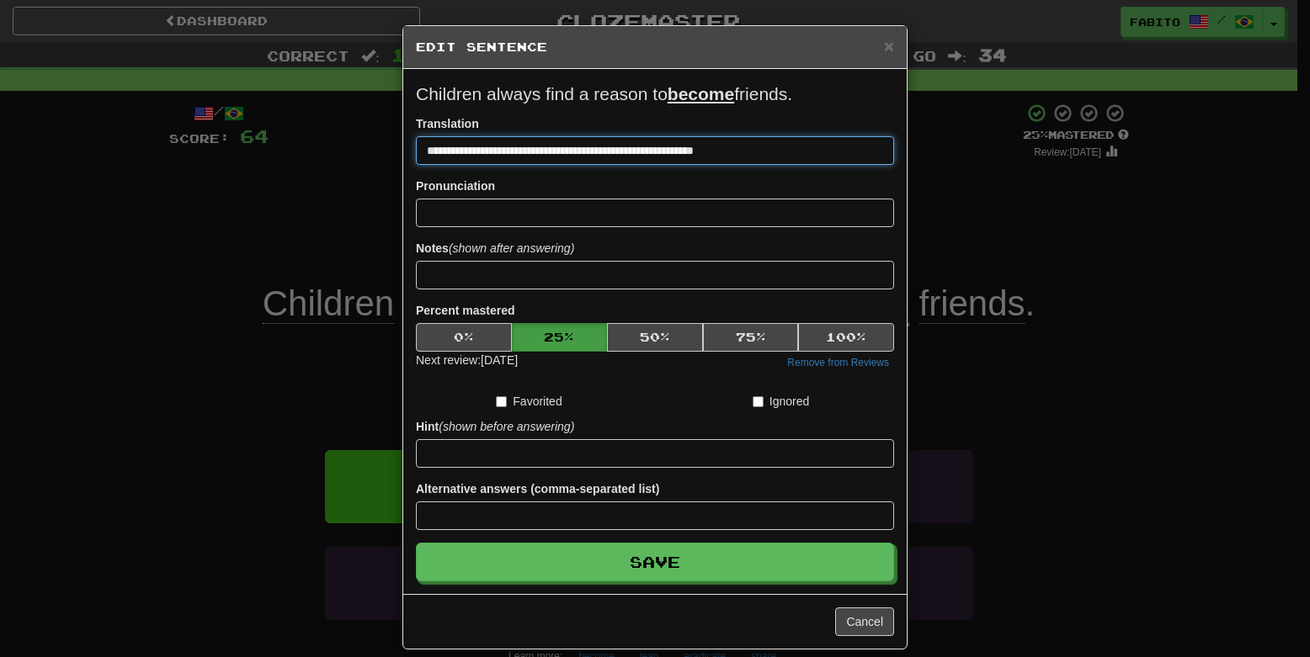
drag, startPoint x: 776, startPoint y: 153, endPoint x: 391, endPoint y: 143, distance: 384.8
click at [391, 143] on div "**********" at bounding box center [655, 328] width 1310 height 657
paste input
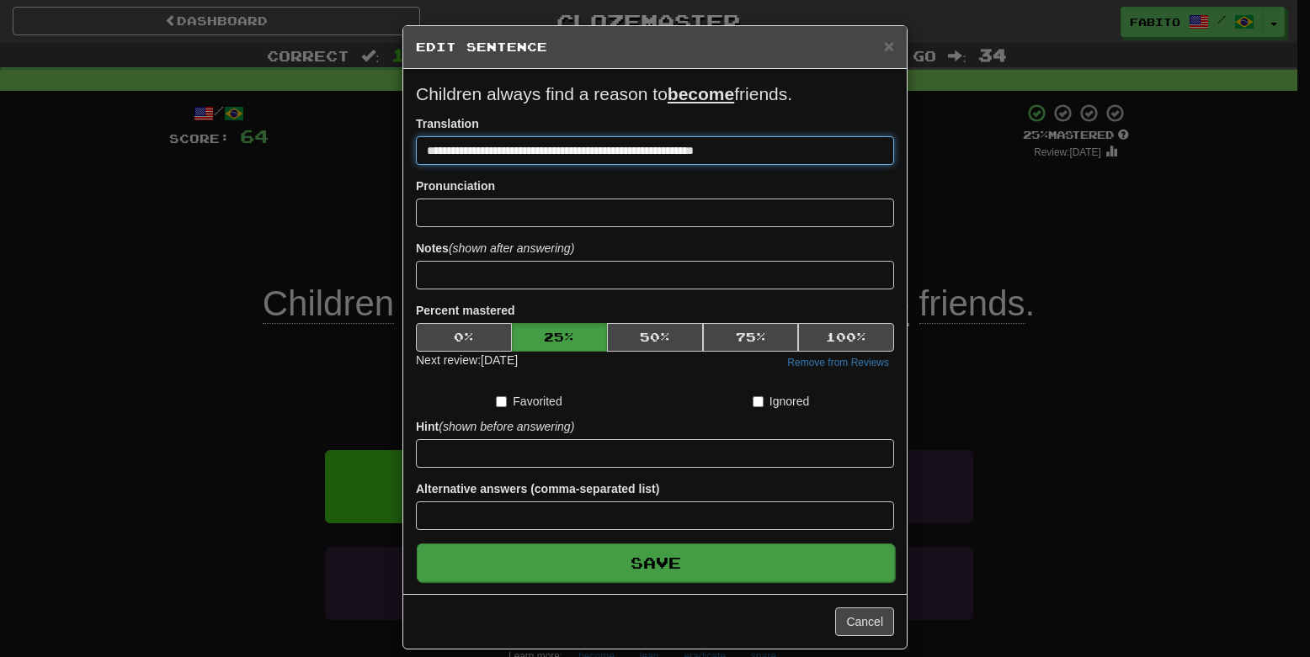
type input "**********"
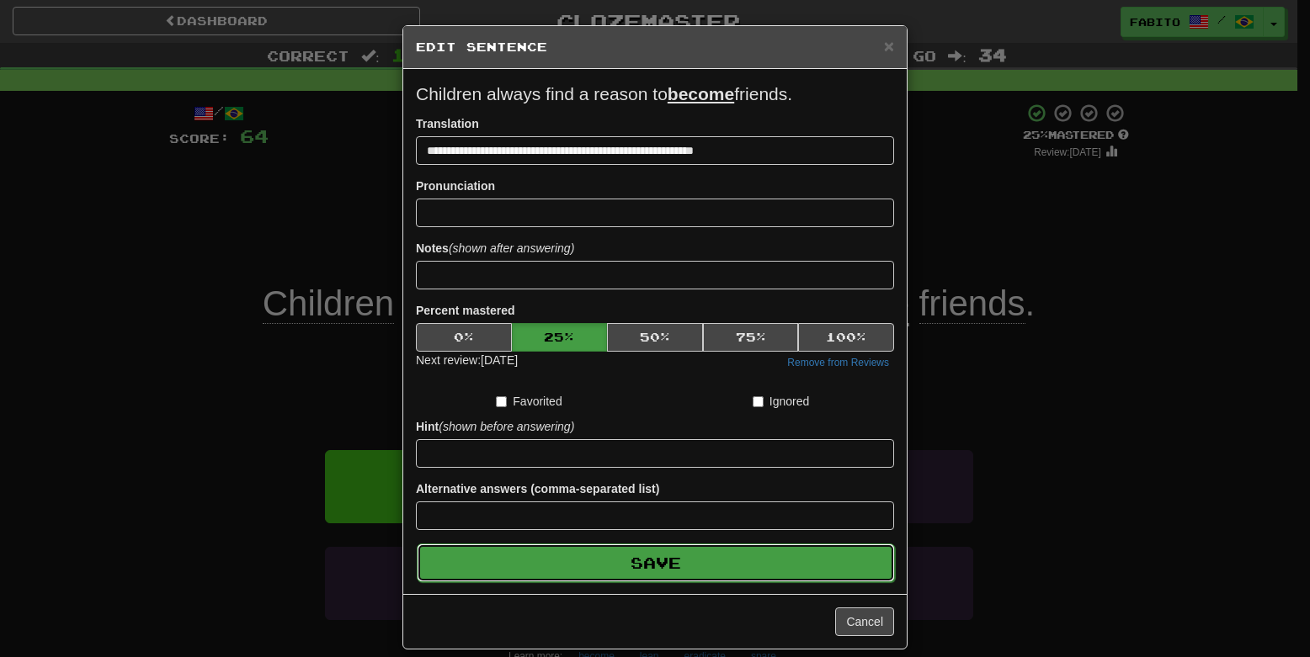
click at [659, 553] on button "Save" at bounding box center [656, 563] width 478 height 39
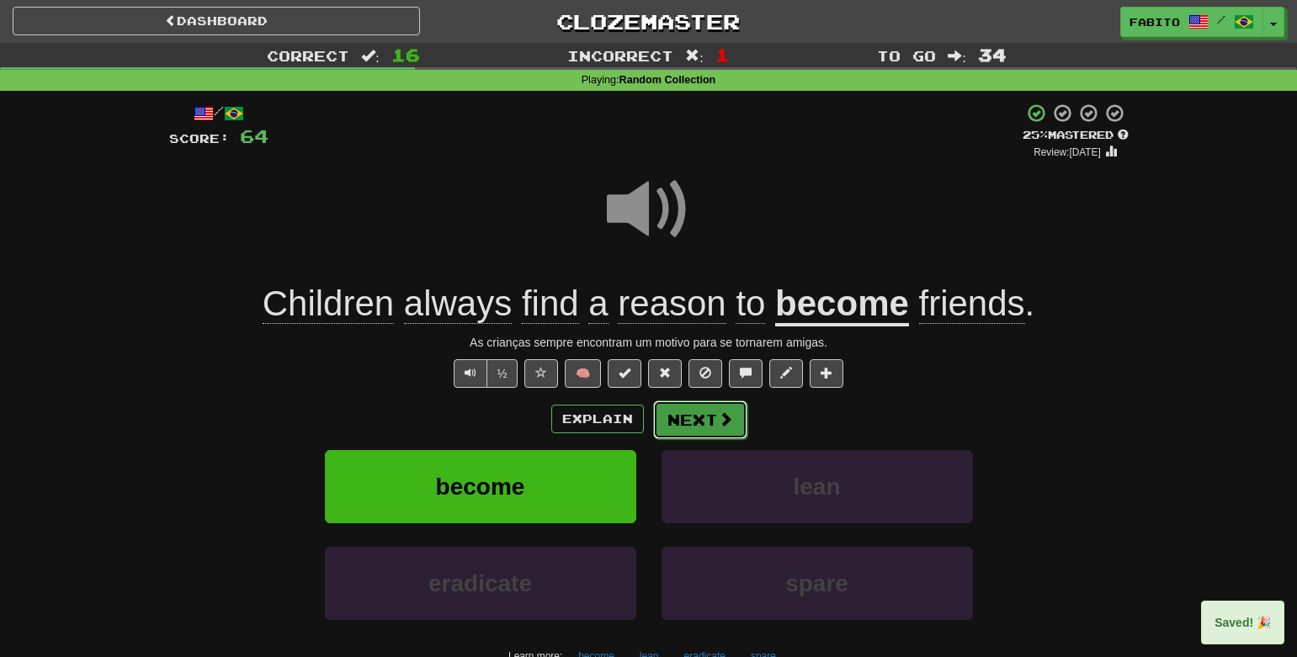
click at [722, 428] on button "Next" at bounding box center [700, 420] width 94 height 39
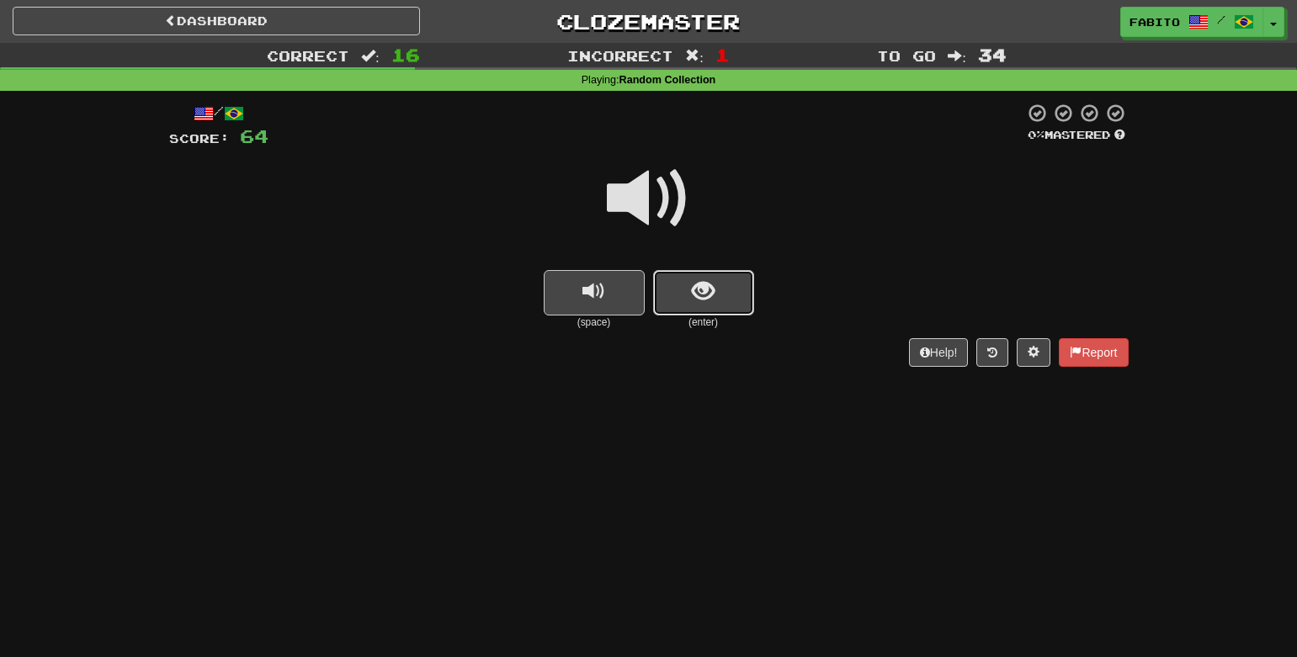
click at [696, 299] on span "show sentence" at bounding box center [703, 291] width 23 height 23
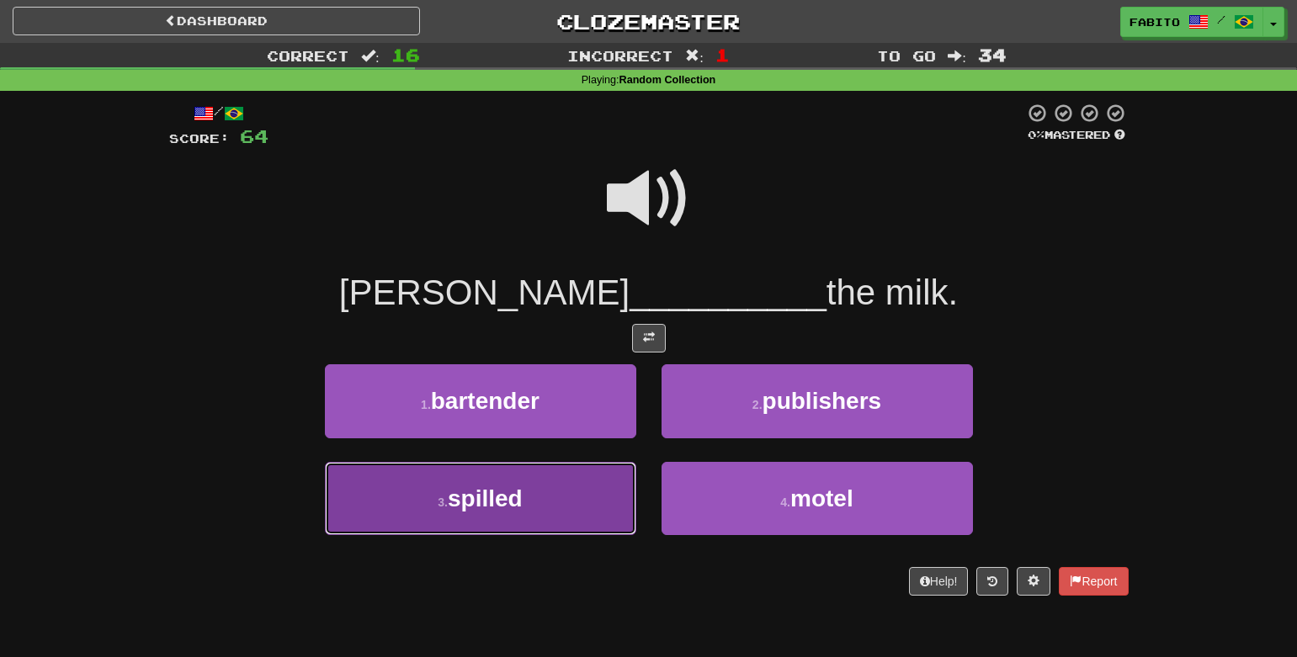
click at [542, 498] on button "3 . spilled" at bounding box center [480, 498] width 311 height 73
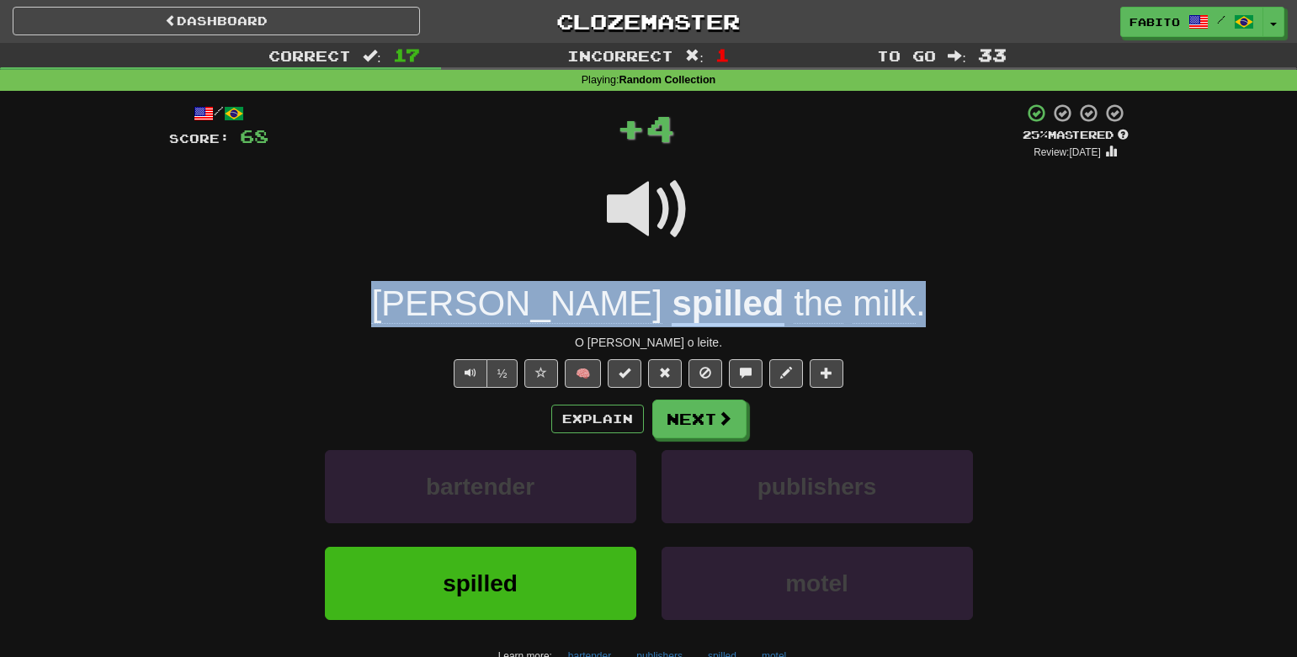
drag, startPoint x: 559, startPoint y: 302, endPoint x: 1049, endPoint y: 327, distance: 490.5
click at [1031, 327] on div "/ Score: 68 + 4 25 % Mastered Review: 2025-09-20 Tom spilled the milk . O Tom d…" at bounding box center [649, 418] width 960 height 630
click at [813, 327] on div at bounding box center [813, 327] width 0 height 0
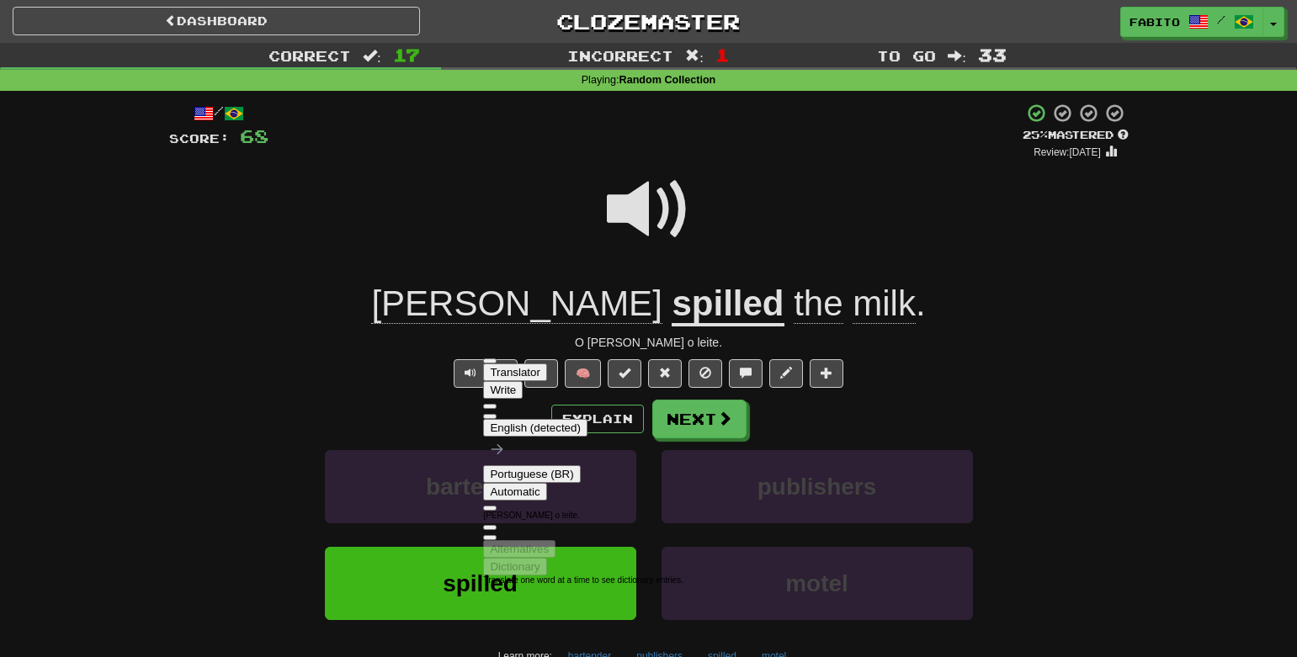
click at [1077, 379] on div "½ 🧠" at bounding box center [649, 373] width 960 height 29
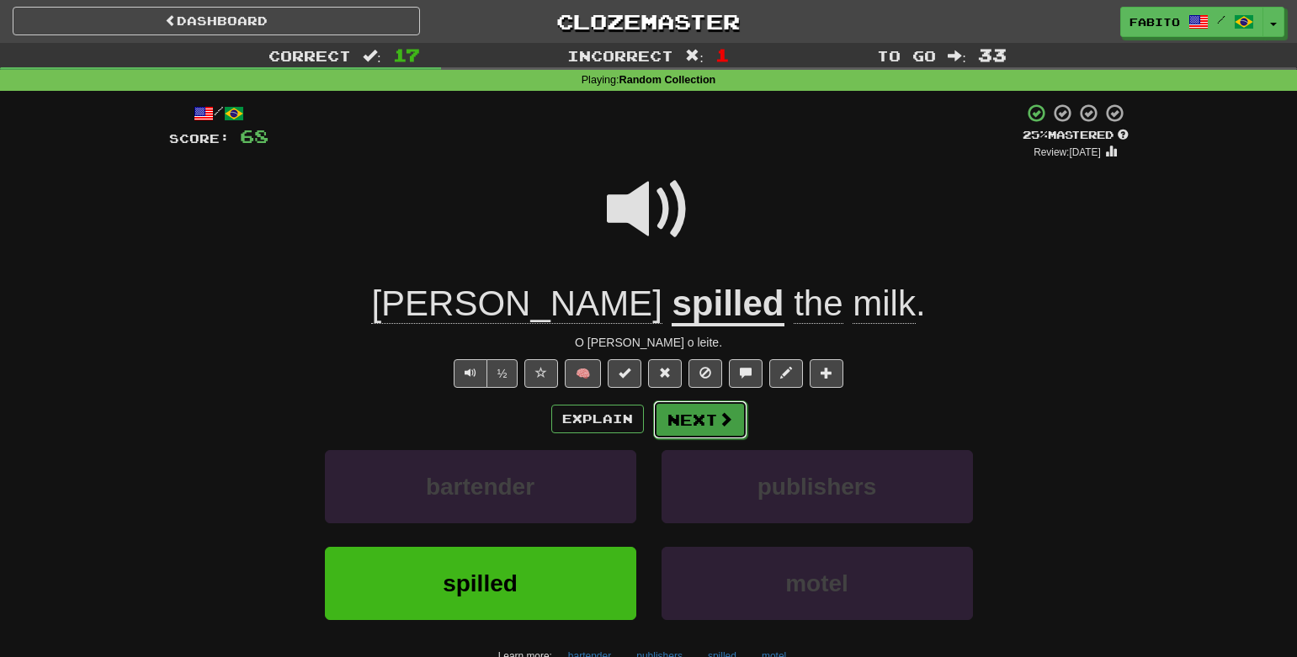
click at [718, 417] on span at bounding box center [725, 419] width 15 height 15
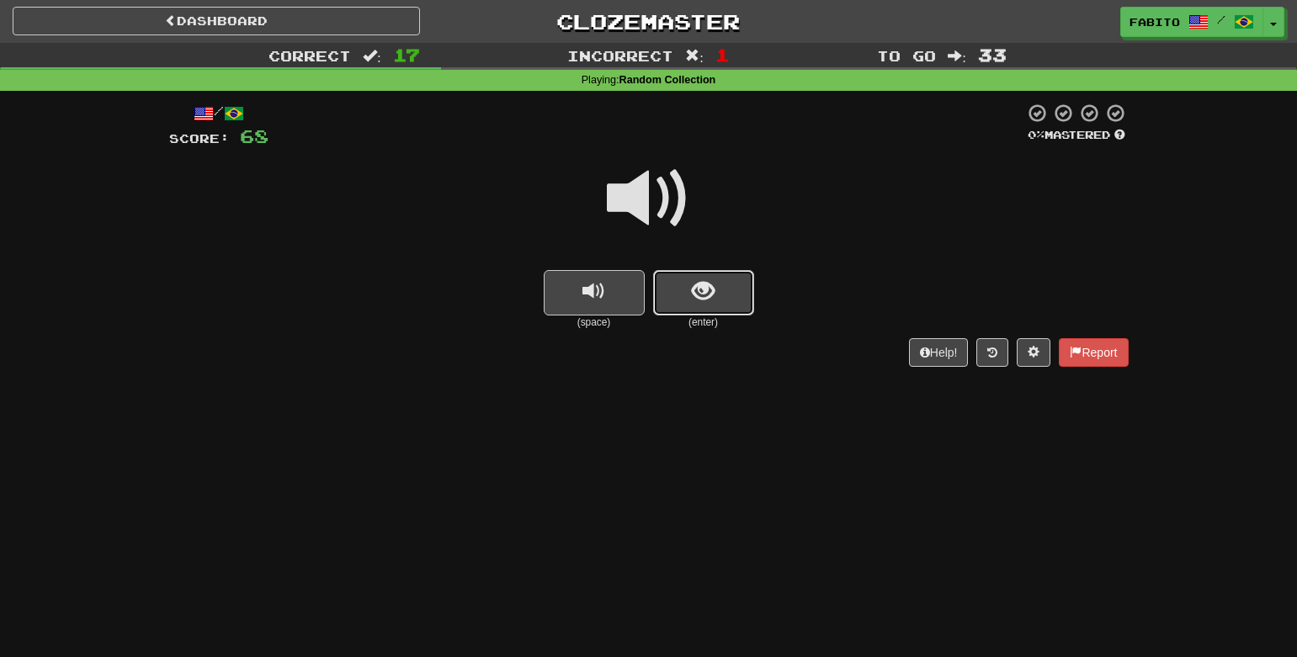
click at [701, 303] on span "show sentence" at bounding box center [703, 291] width 23 height 23
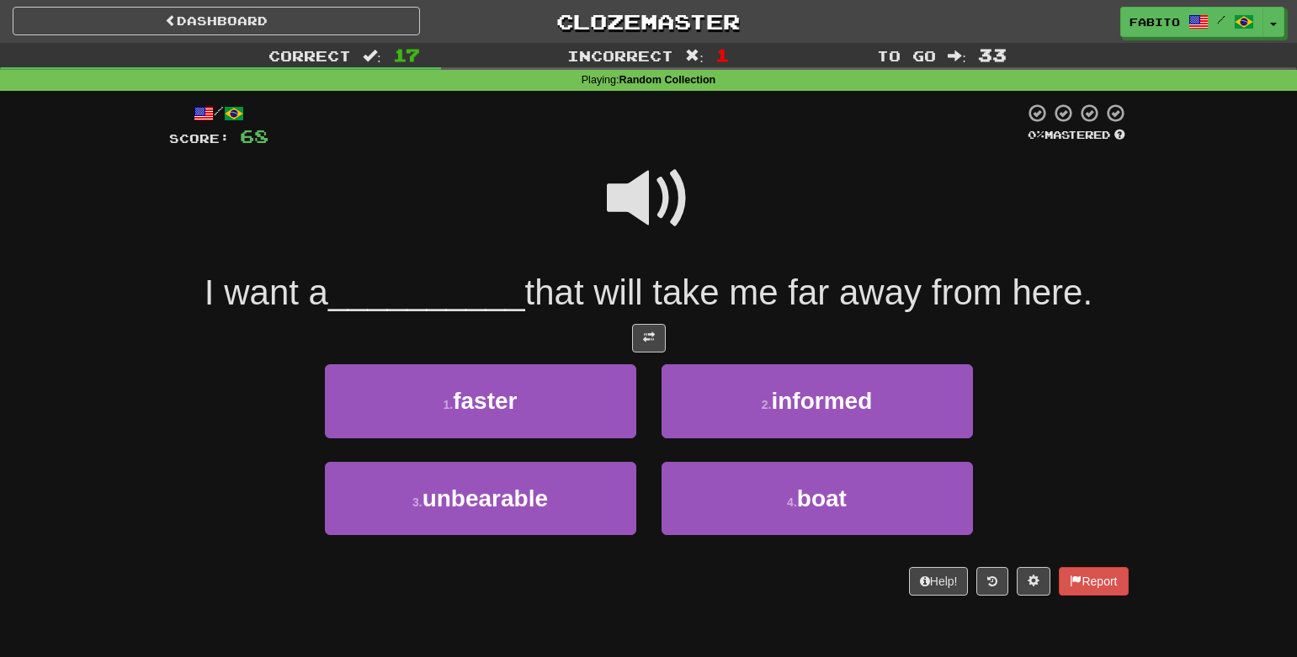
click at [650, 204] on span at bounding box center [649, 199] width 84 height 84
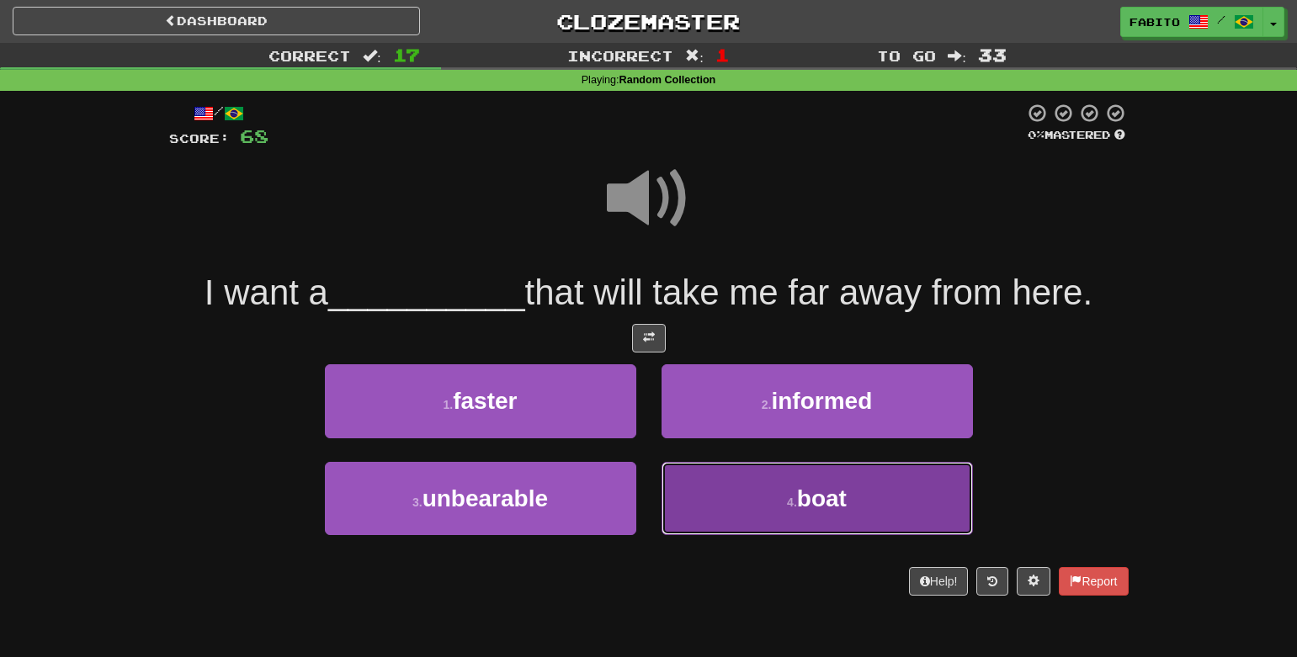
click at [760, 493] on button "4 . boat" at bounding box center [817, 498] width 311 height 73
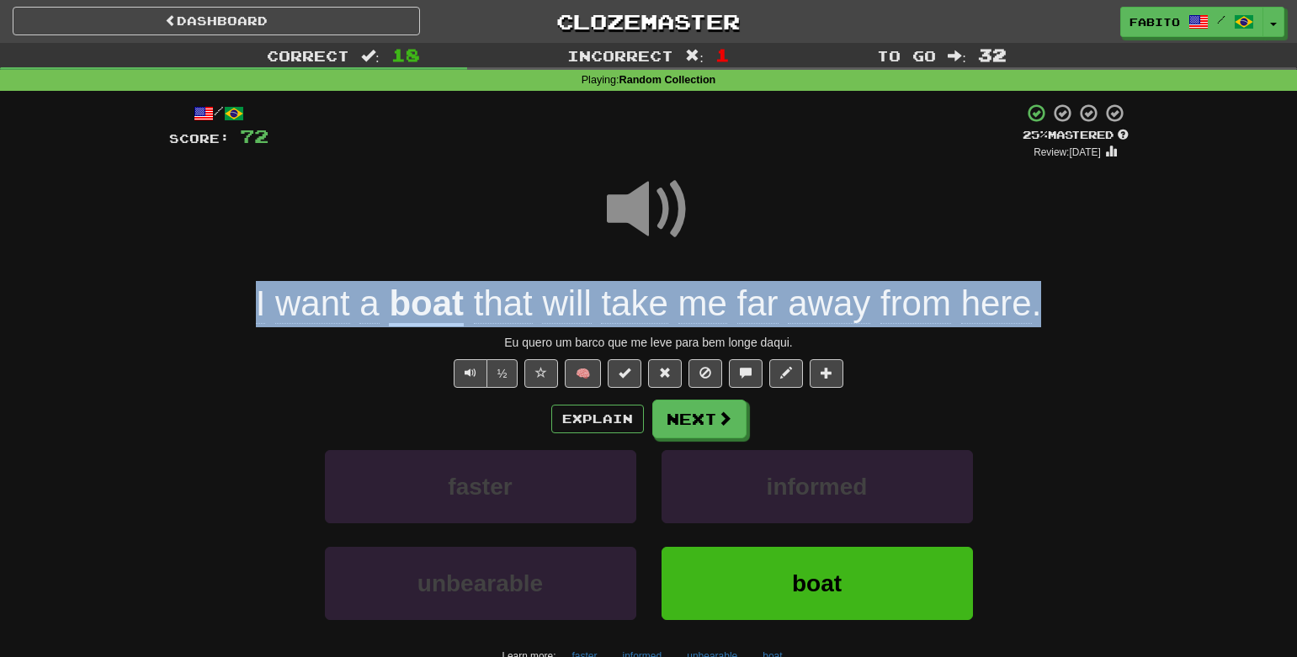
drag, startPoint x: 1091, startPoint y: 301, endPoint x: 258, endPoint y: 291, distance: 833.4
click at [258, 291] on div "I want a boat that will take me far away from here ." at bounding box center [649, 304] width 960 height 46
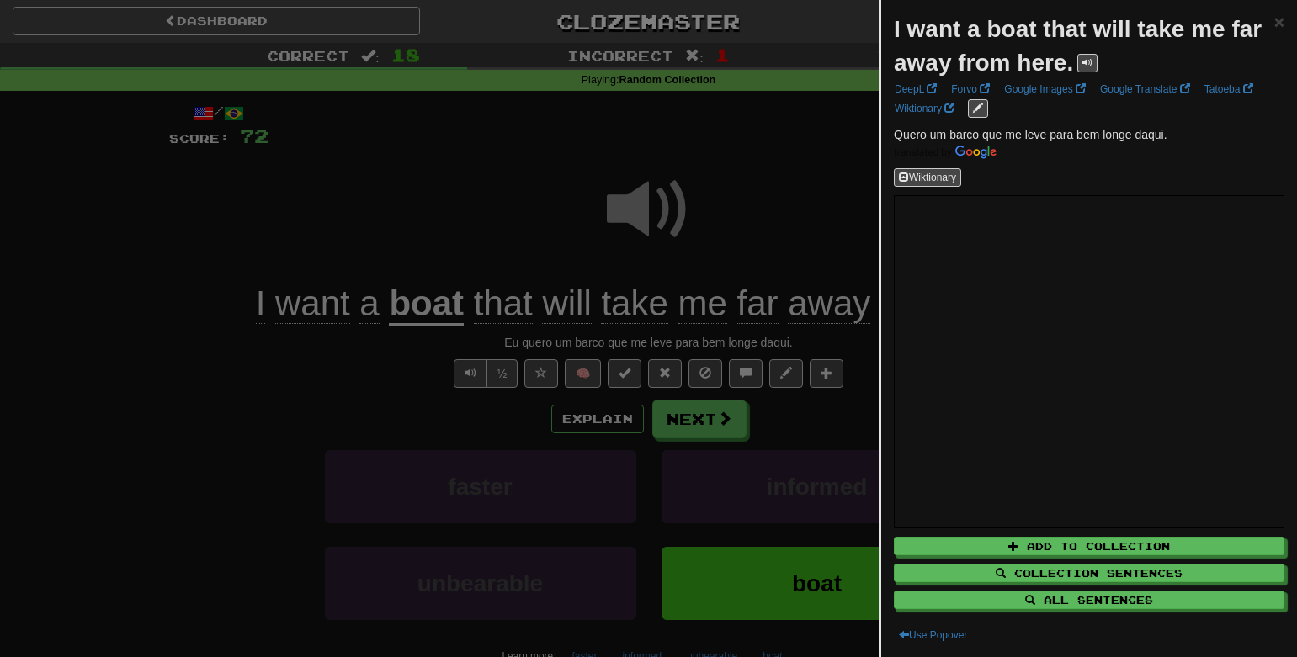
click at [277, 210] on div at bounding box center [648, 328] width 1297 height 657
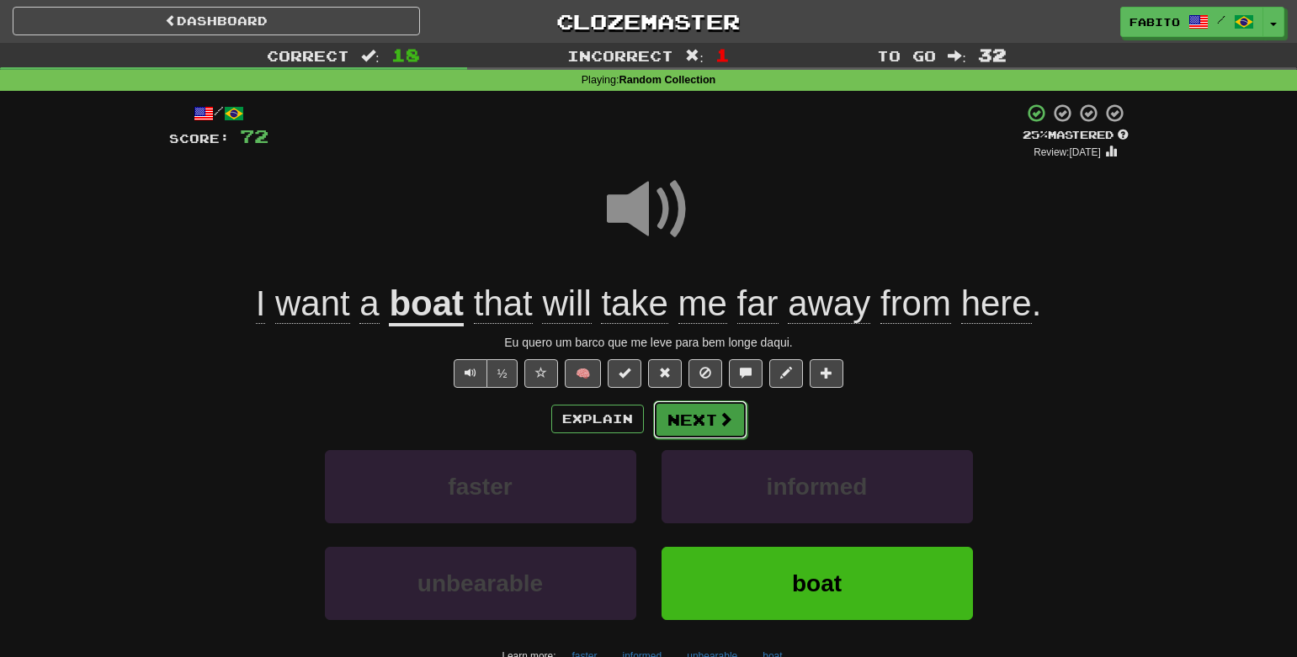
click at [702, 424] on button "Next" at bounding box center [700, 420] width 94 height 39
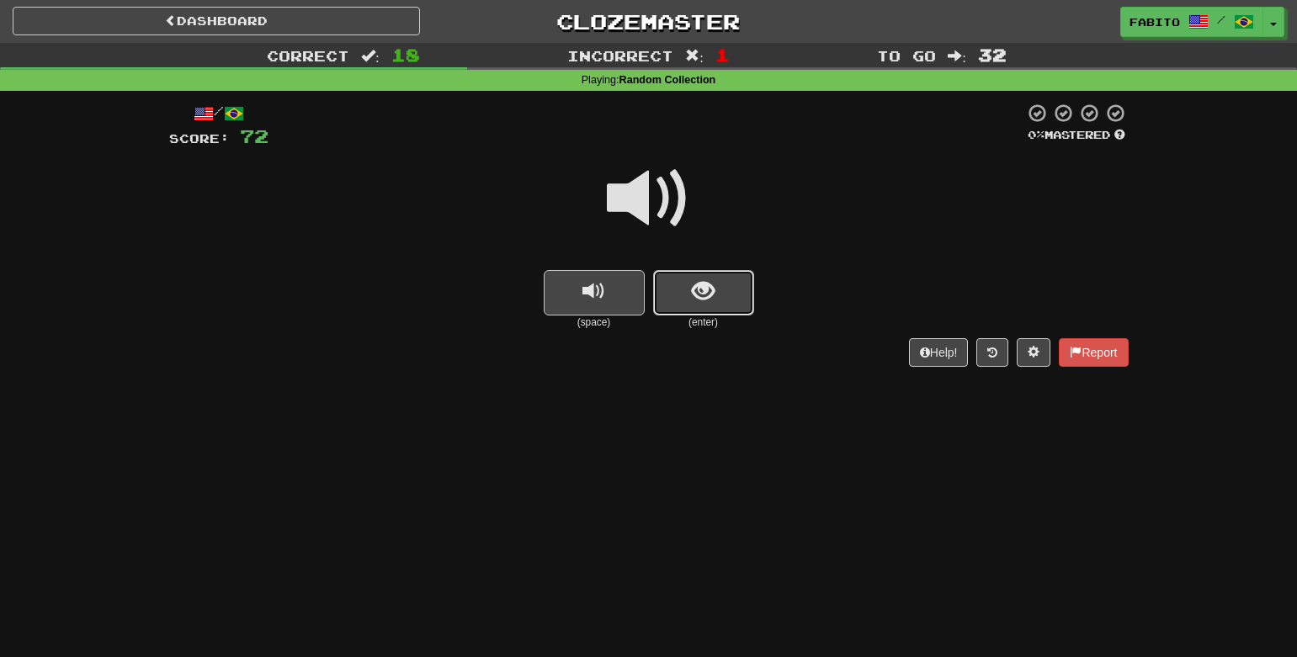
click at [684, 303] on button "show sentence" at bounding box center [703, 292] width 101 height 45
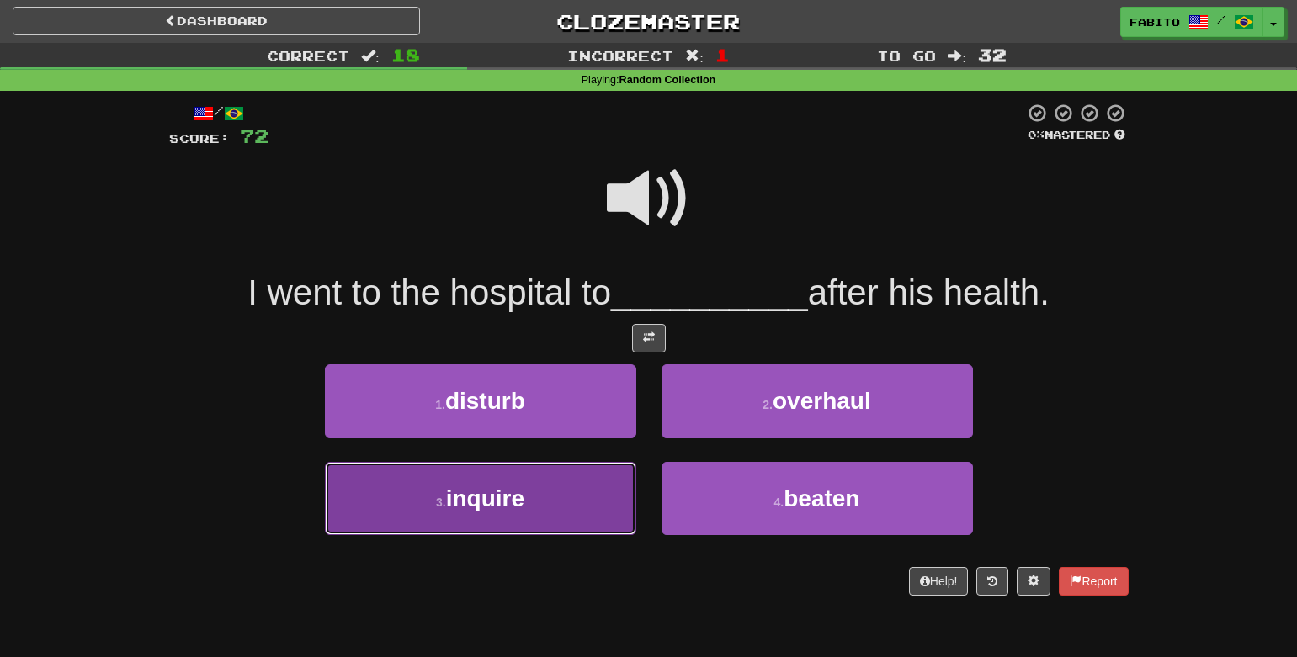
click at [526, 493] on button "3 . inquire" at bounding box center [480, 498] width 311 height 73
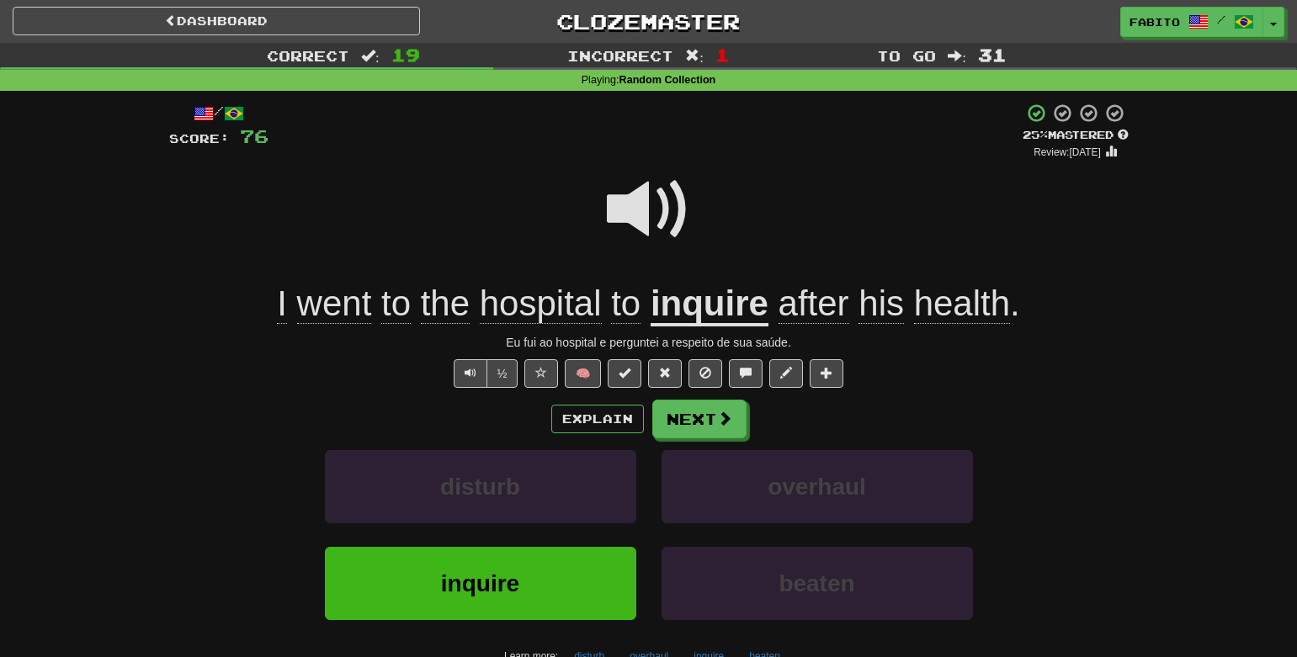
click at [705, 300] on u "inquire" at bounding box center [710, 305] width 118 height 43
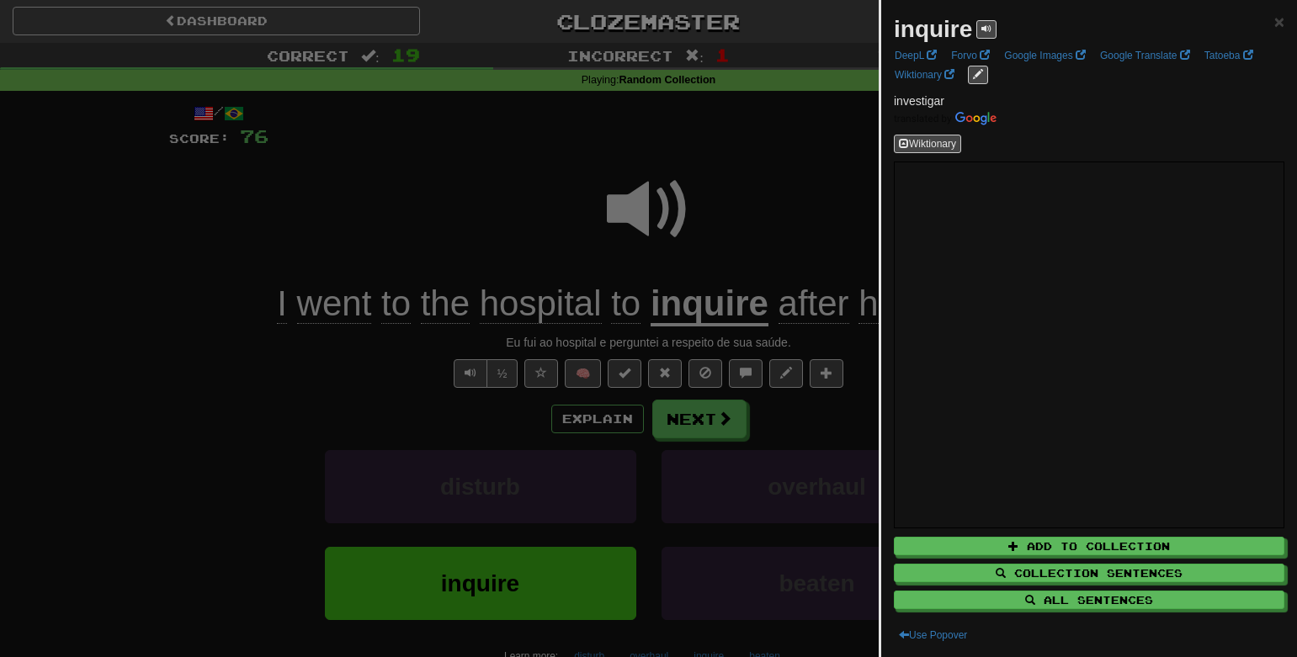
click at [483, 183] on div at bounding box center [648, 328] width 1297 height 657
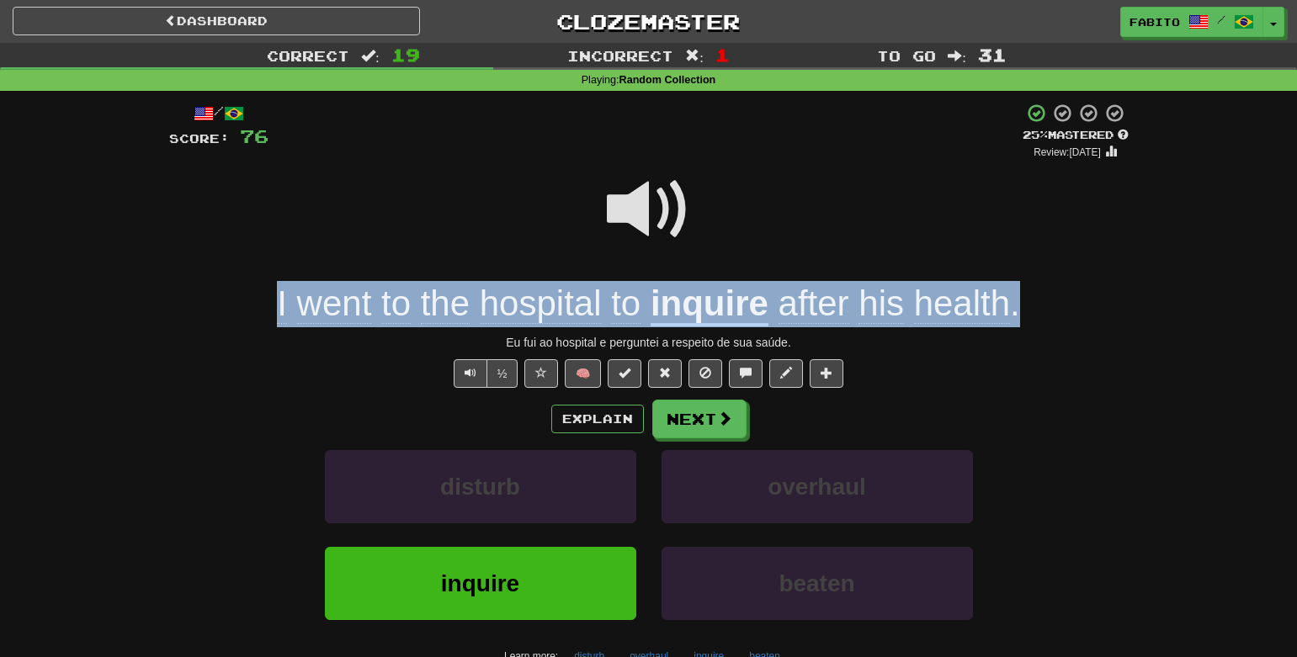
drag, startPoint x: 259, startPoint y: 310, endPoint x: 1077, endPoint y: 303, distance: 818.2
click at [1077, 303] on div "I went to the hospital to inquire after his health ." at bounding box center [649, 304] width 960 height 46
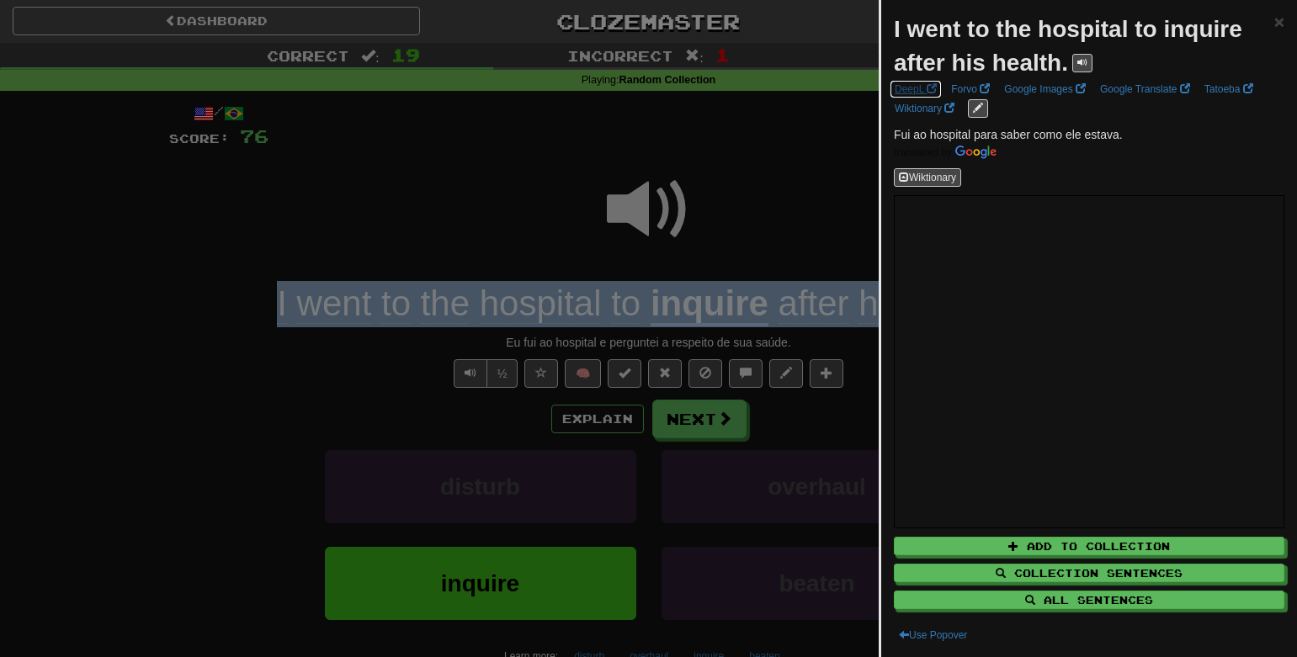
click at [918, 88] on link "DeepL" at bounding box center [916, 89] width 52 height 19
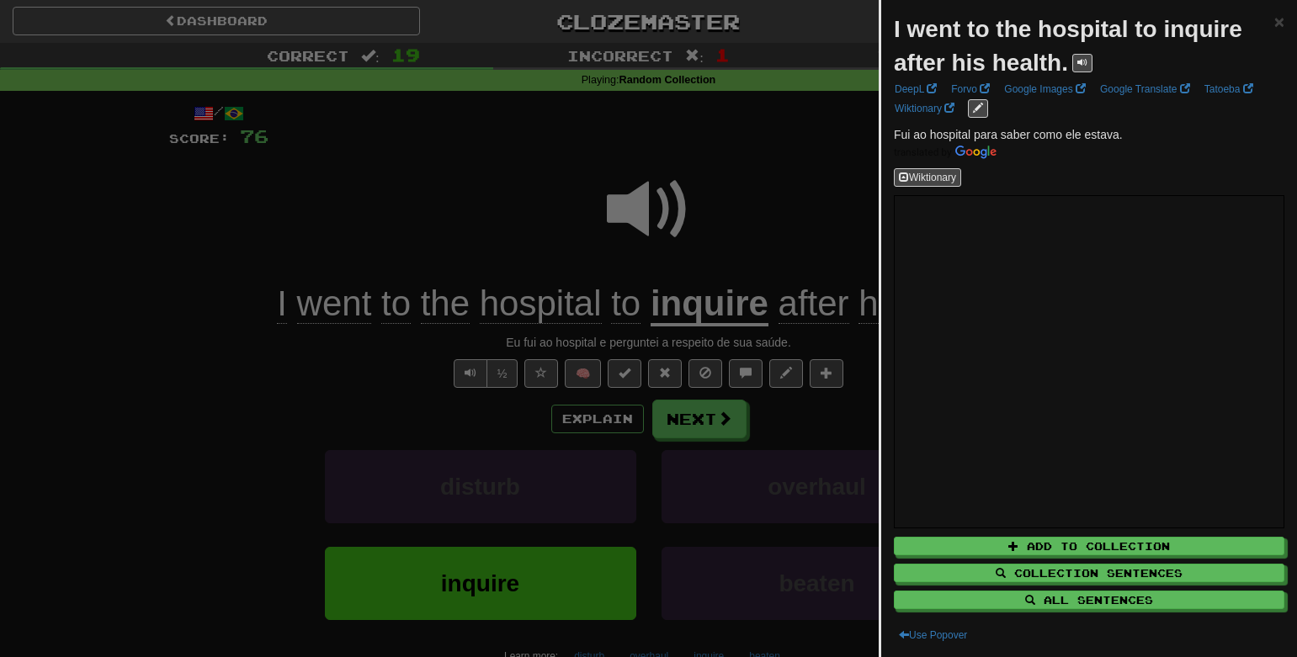
click at [802, 167] on div at bounding box center [648, 328] width 1297 height 657
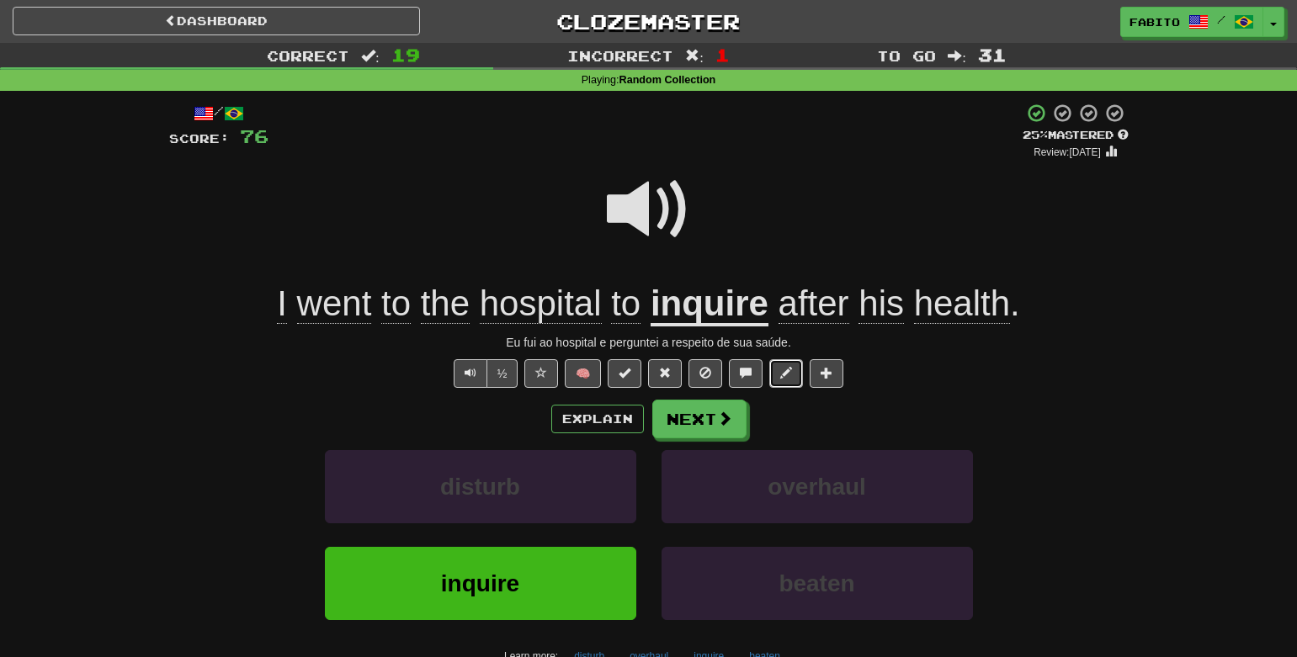
click at [785, 382] on button at bounding box center [786, 373] width 34 height 29
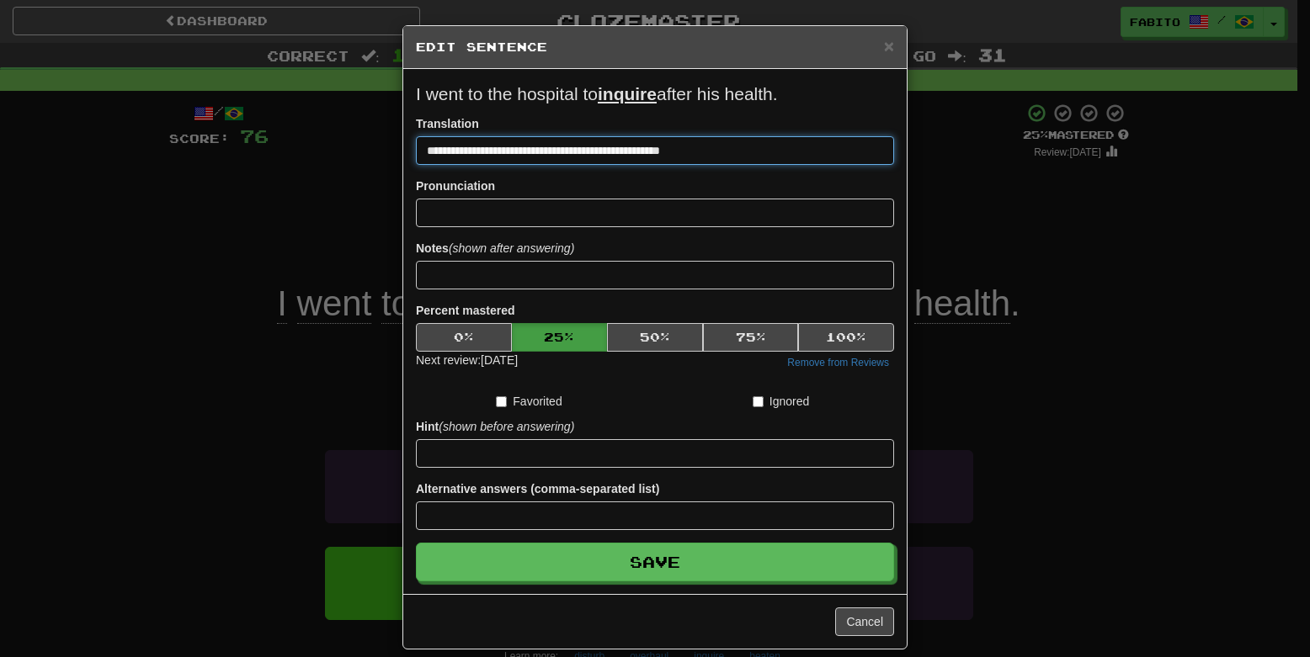
drag, startPoint x: 711, startPoint y: 152, endPoint x: 366, endPoint y: 152, distance: 345.1
click at [366, 152] on div "**********" at bounding box center [655, 328] width 1310 height 657
paste input
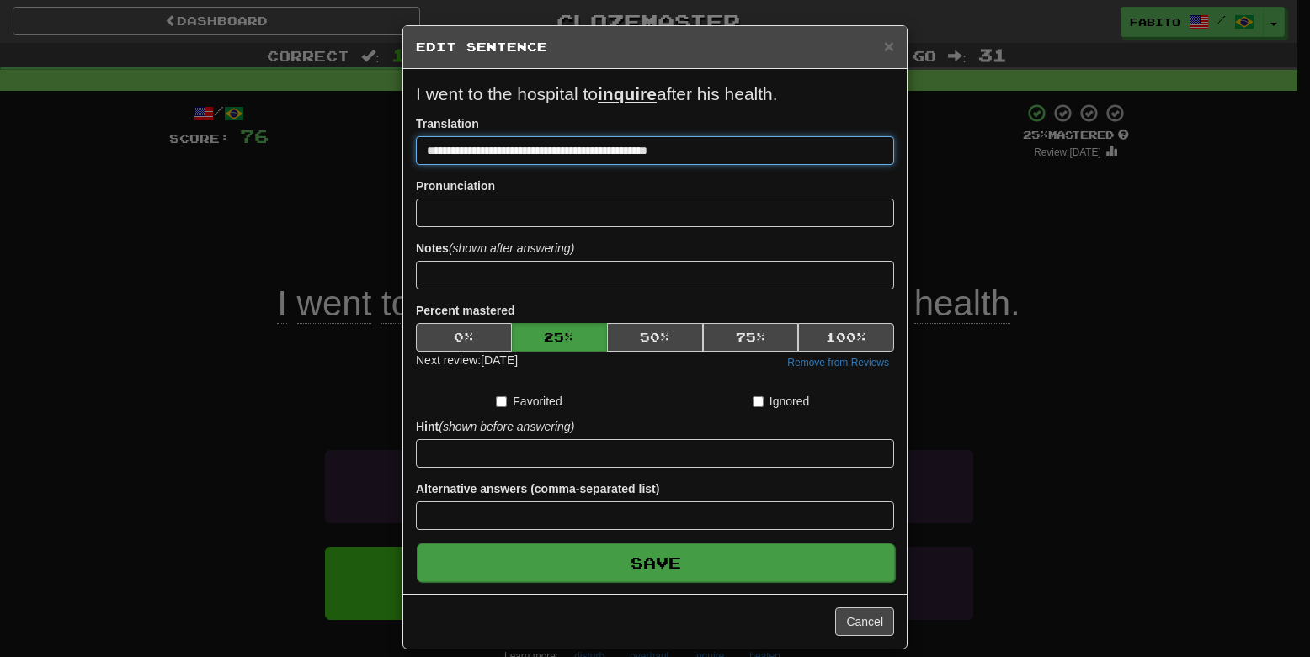
type input "**********"
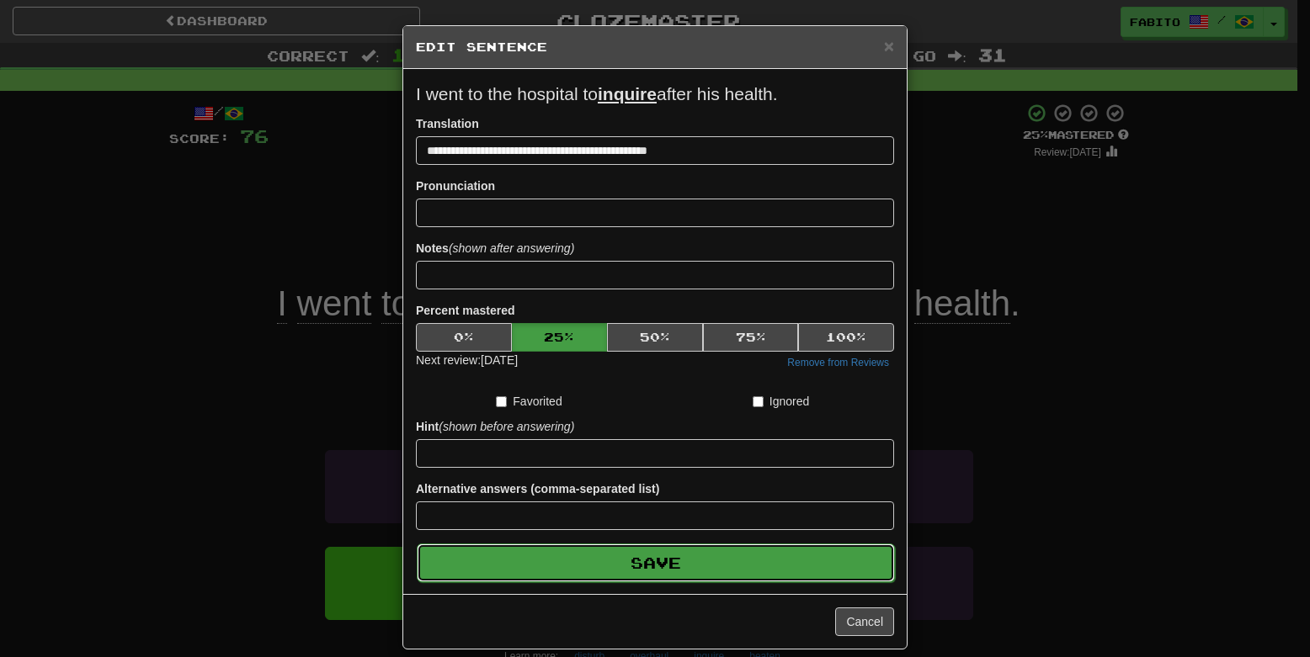
click at [702, 577] on button "Save" at bounding box center [656, 563] width 478 height 39
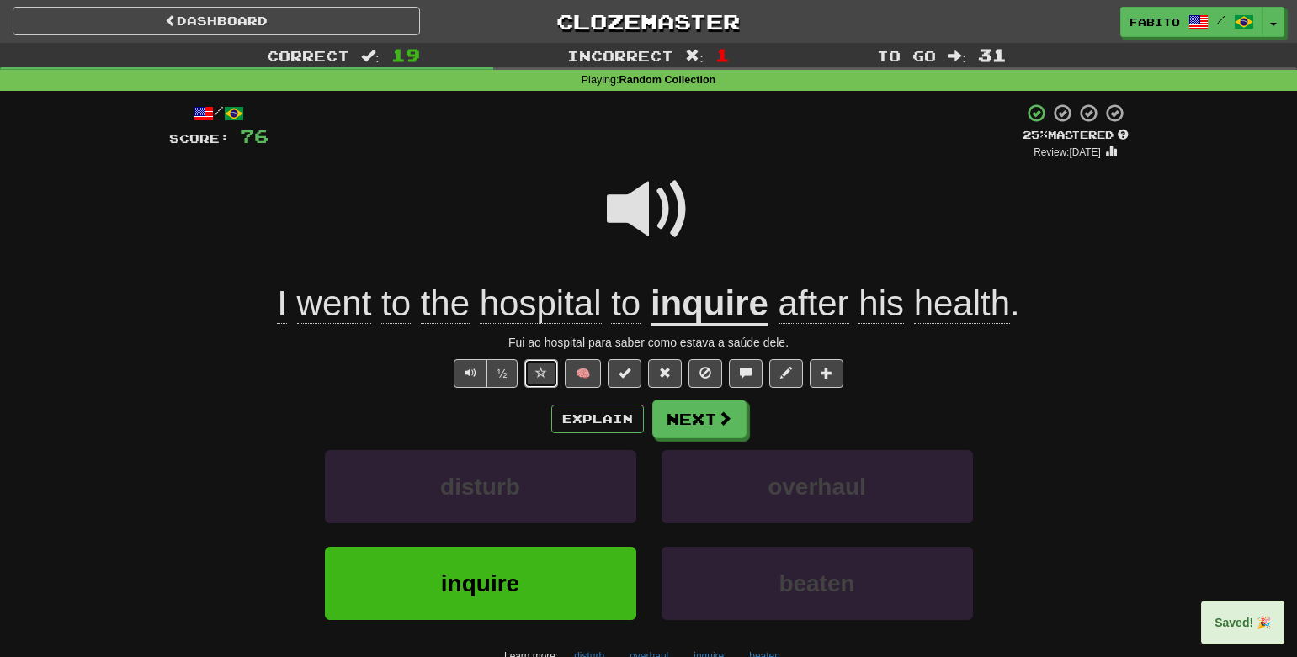
click at [541, 381] on button at bounding box center [541, 373] width 34 height 29
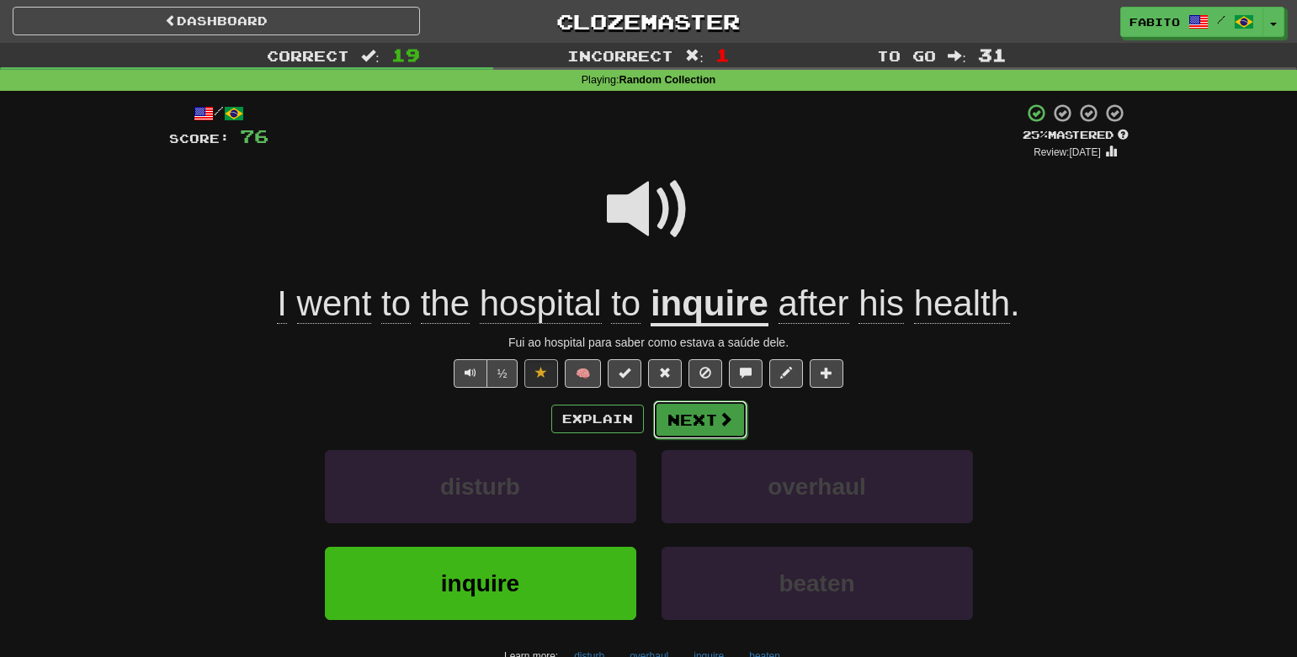
click at [726, 428] on button "Next" at bounding box center [700, 420] width 94 height 39
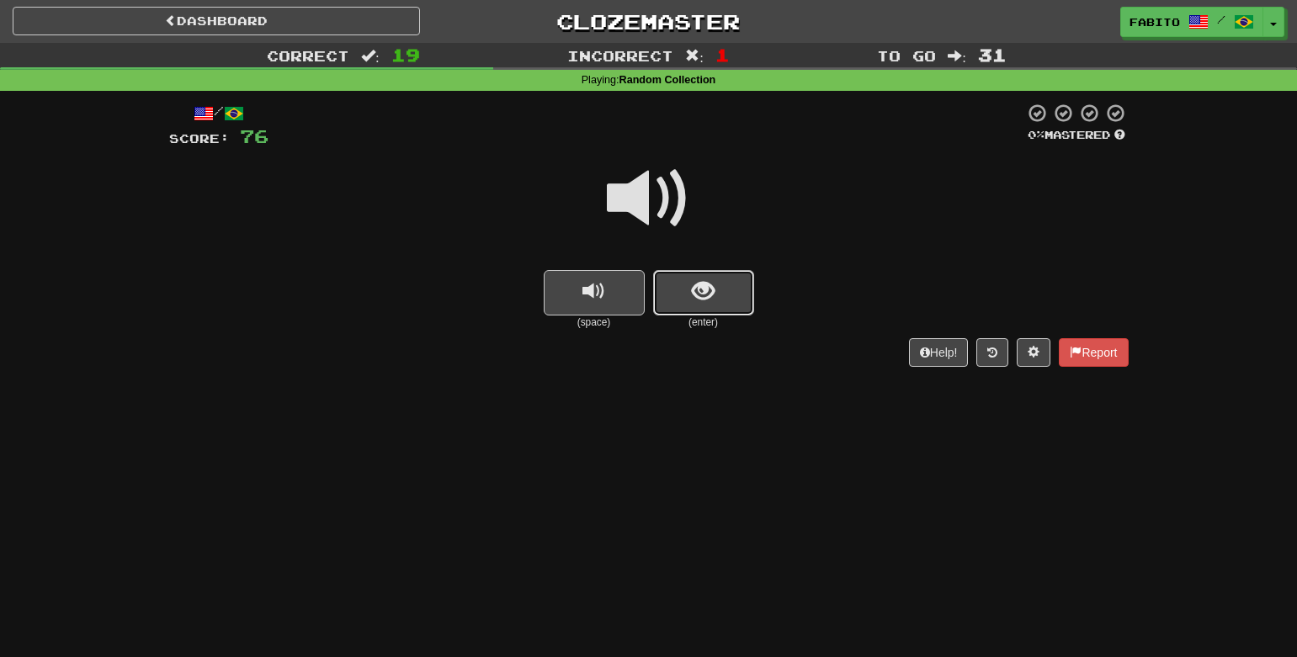
click at [697, 292] on span "show sentence" at bounding box center [703, 291] width 23 height 23
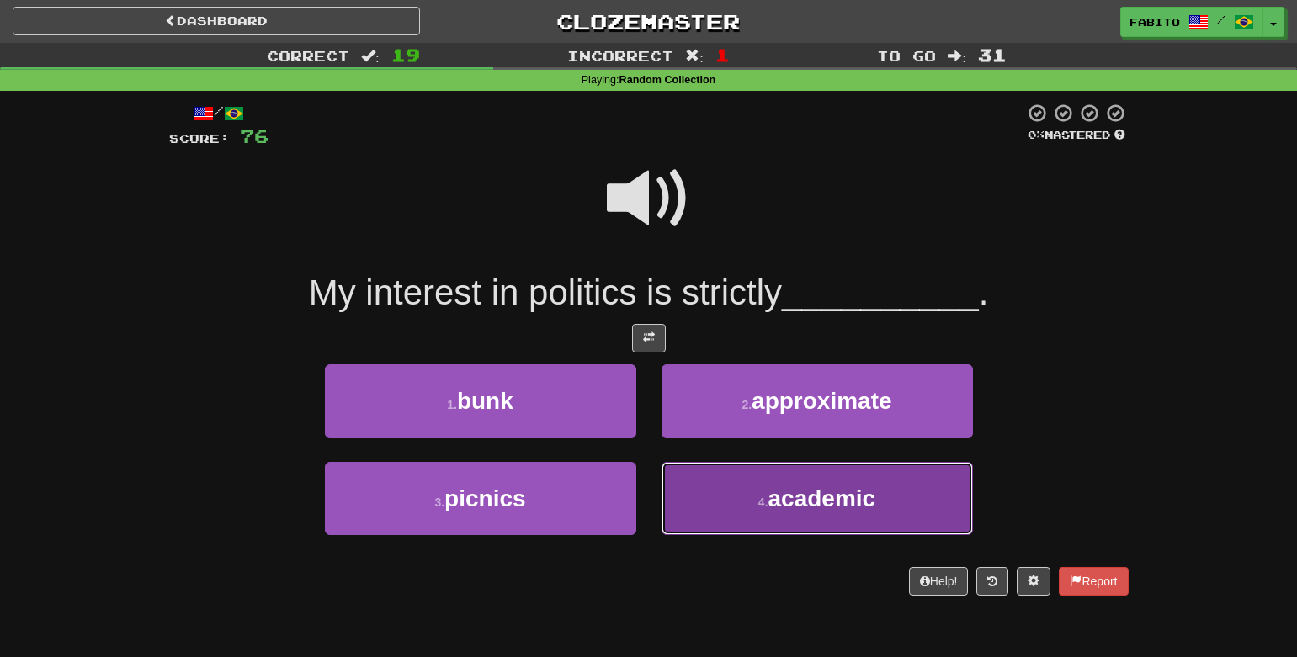
click at [723, 497] on button "4 . academic" at bounding box center [817, 498] width 311 height 73
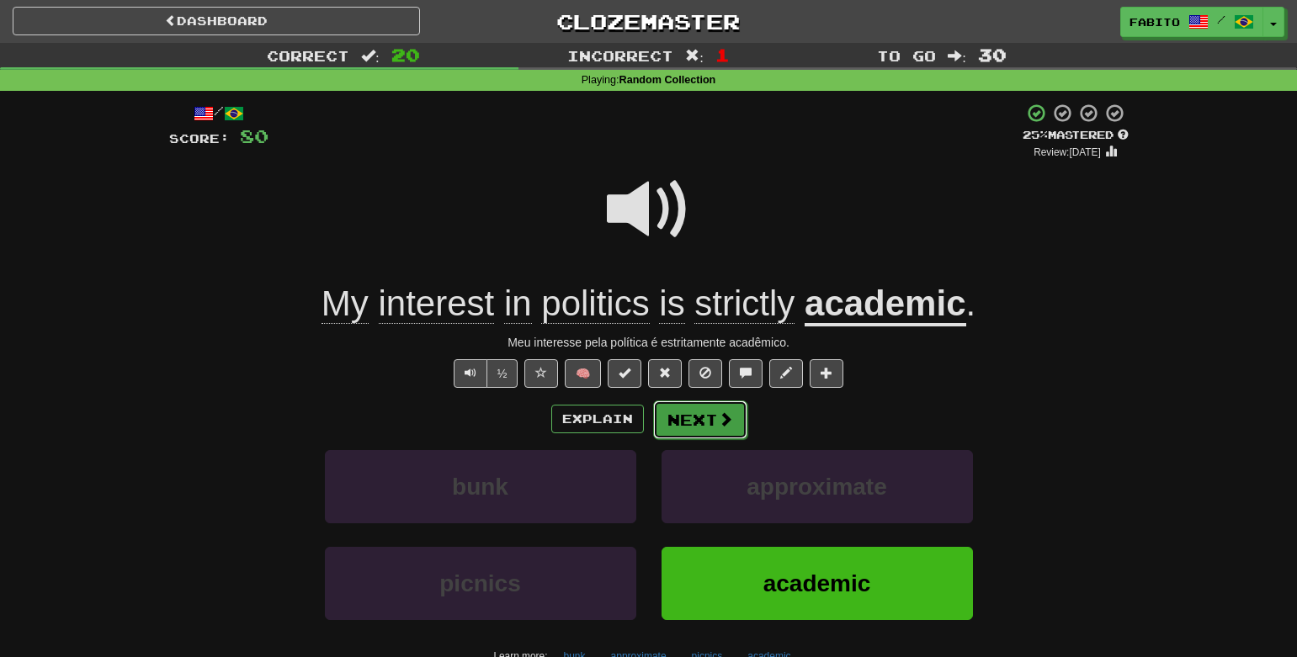
click at [721, 423] on span at bounding box center [725, 419] width 15 height 15
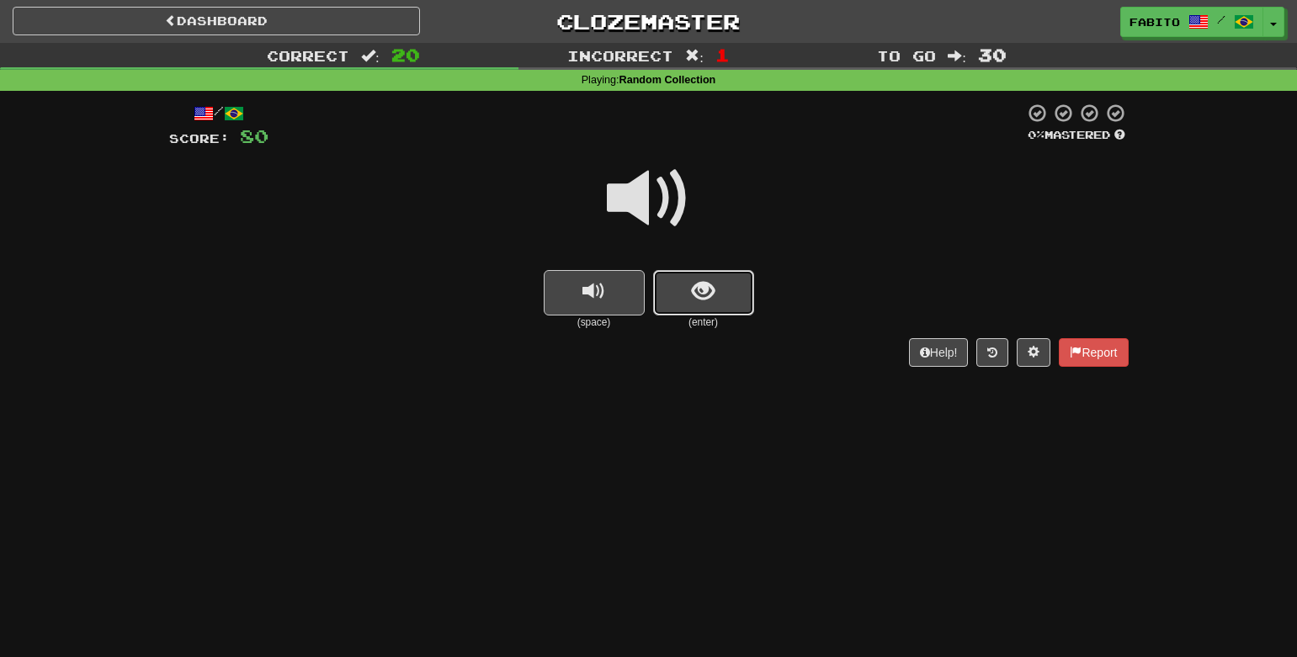
click at [676, 297] on button "show sentence" at bounding box center [703, 292] width 101 height 45
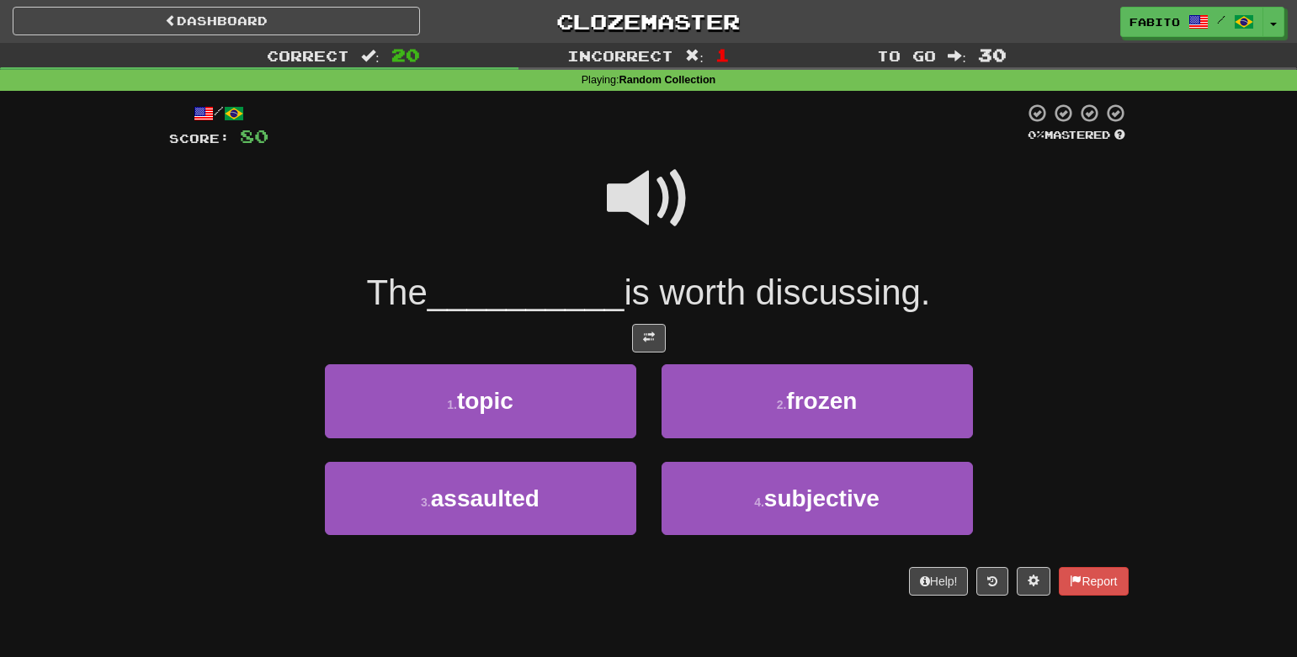
click at [569, 444] on div "1 . topic" at bounding box center [480, 412] width 337 height 97
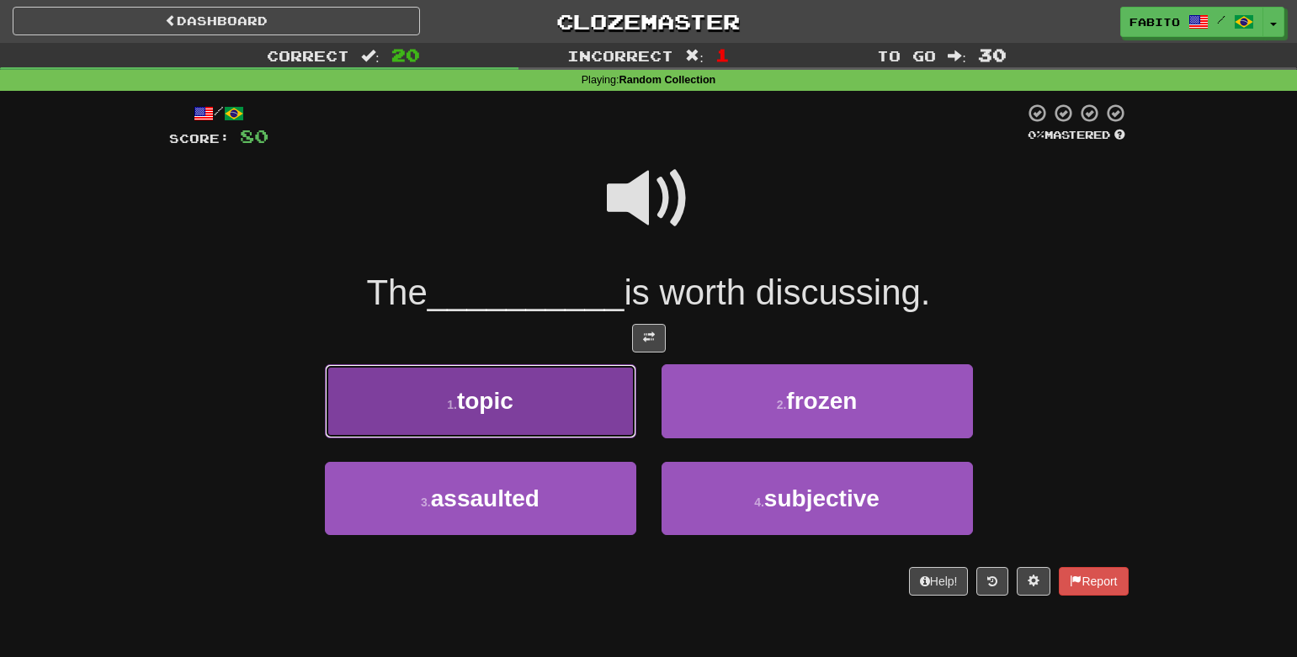
click at [565, 426] on button "1 . topic" at bounding box center [480, 400] width 311 height 73
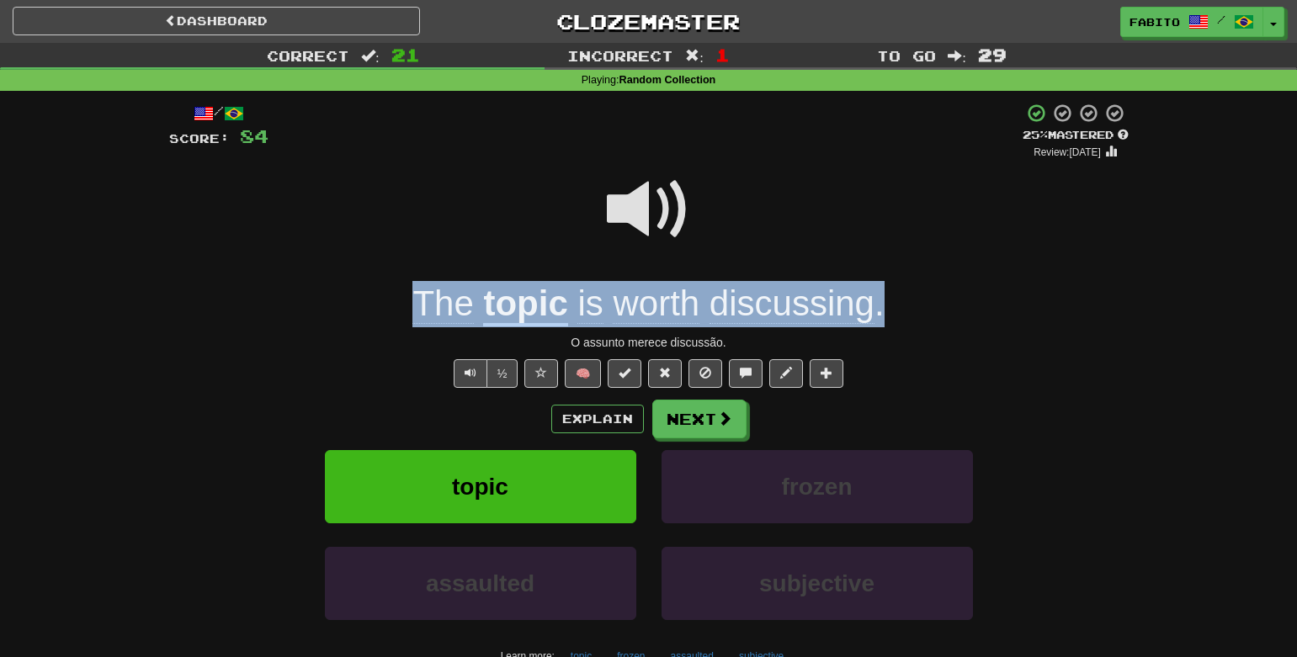
drag, startPoint x: 882, startPoint y: 300, endPoint x: 335, endPoint y: 293, distance: 547.2
click at [335, 293] on div "The topic is worth discussing ." at bounding box center [649, 304] width 960 height 46
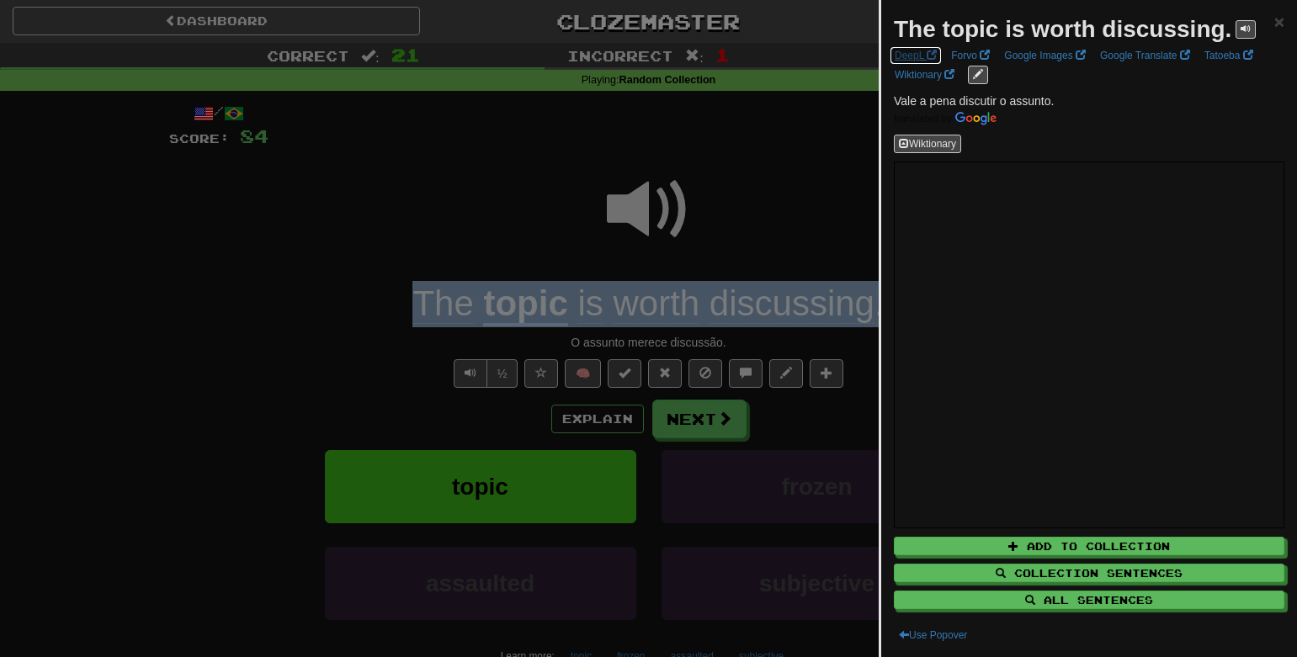
click at [926, 56] on link "DeepL" at bounding box center [916, 55] width 52 height 19
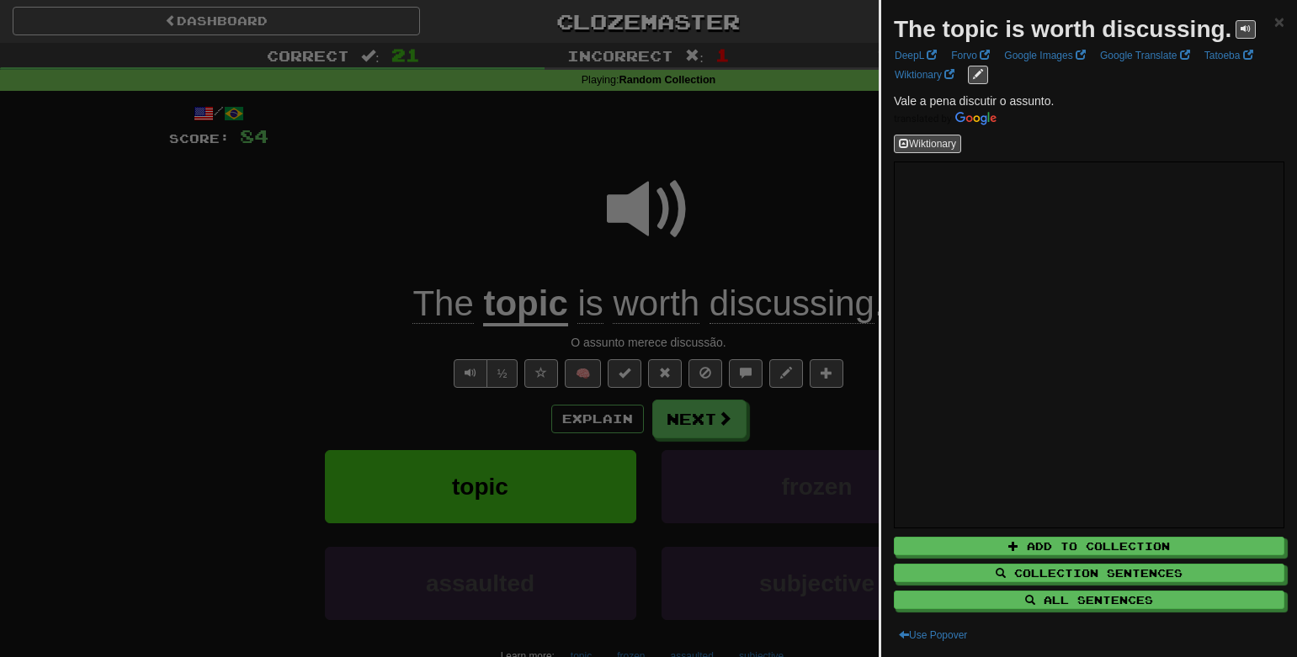
click at [779, 449] on div at bounding box center [648, 328] width 1297 height 657
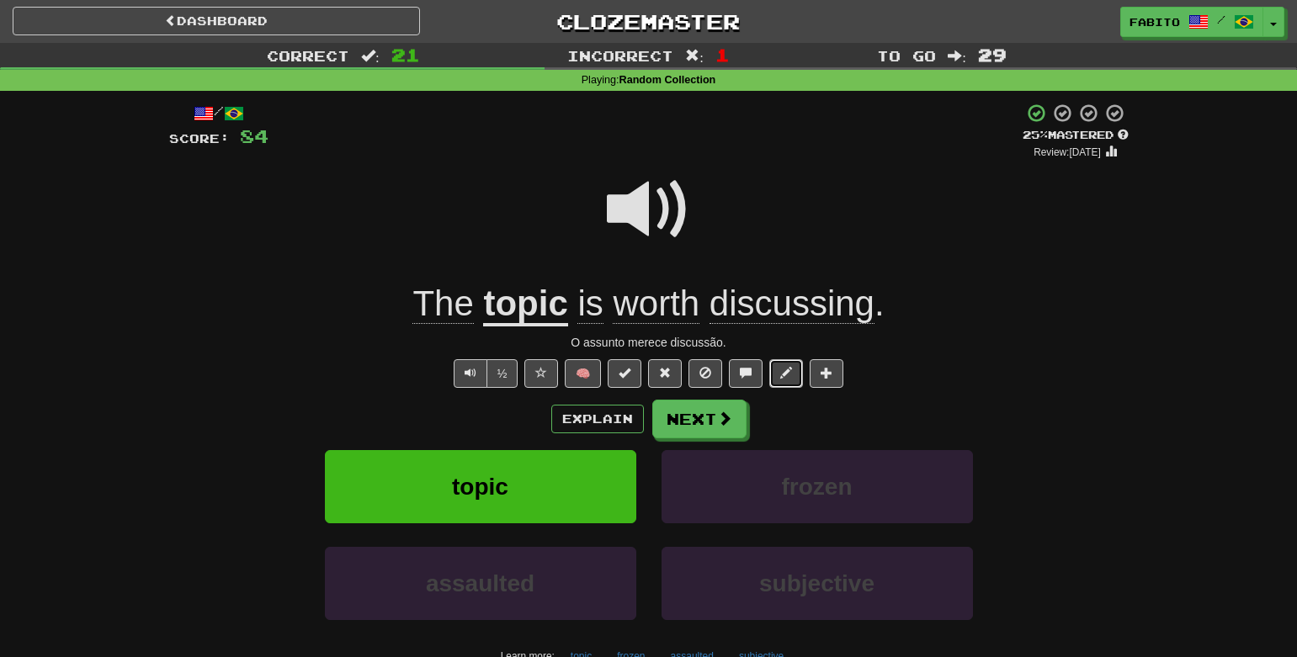
click at [787, 374] on span at bounding box center [786, 373] width 12 height 12
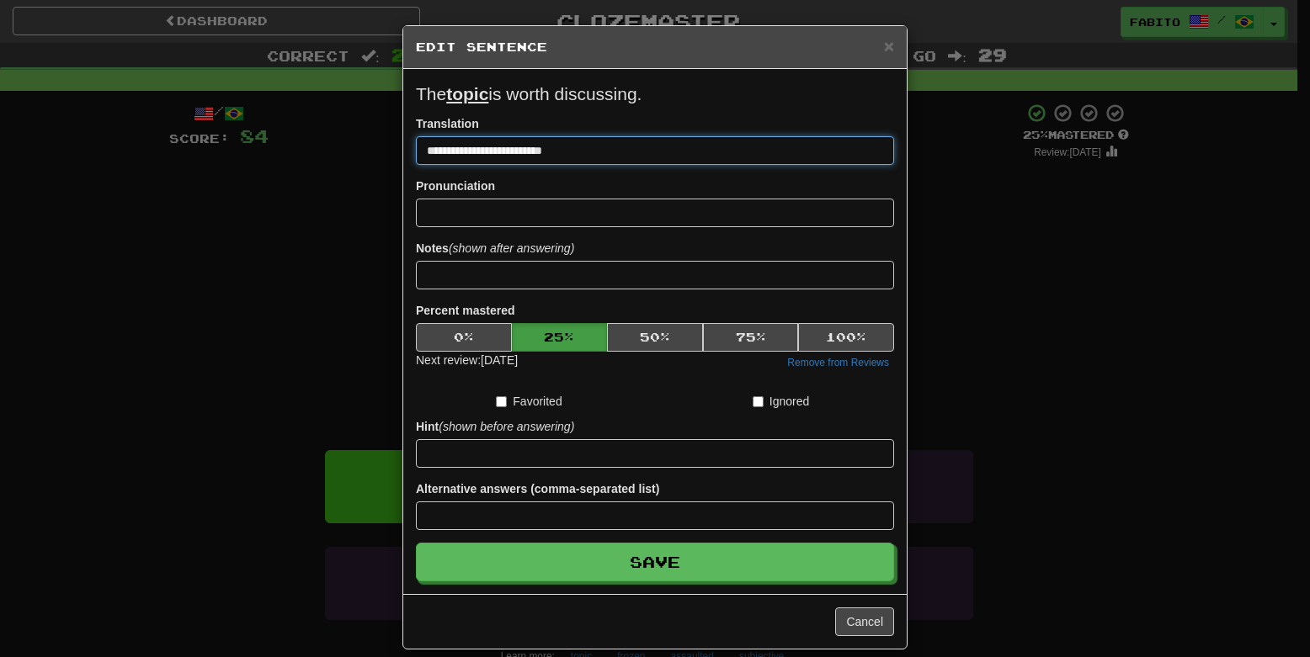
drag, startPoint x: 577, startPoint y: 148, endPoint x: 353, endPoint y: 141, distance: 224.0
click at [353, 141] on div "**********" at bounding box center [655, 328] width 1310 height 657
paste input "****"
click at [430, 150] on input "**********" at bounding box center [655, 150] width 478 height 29
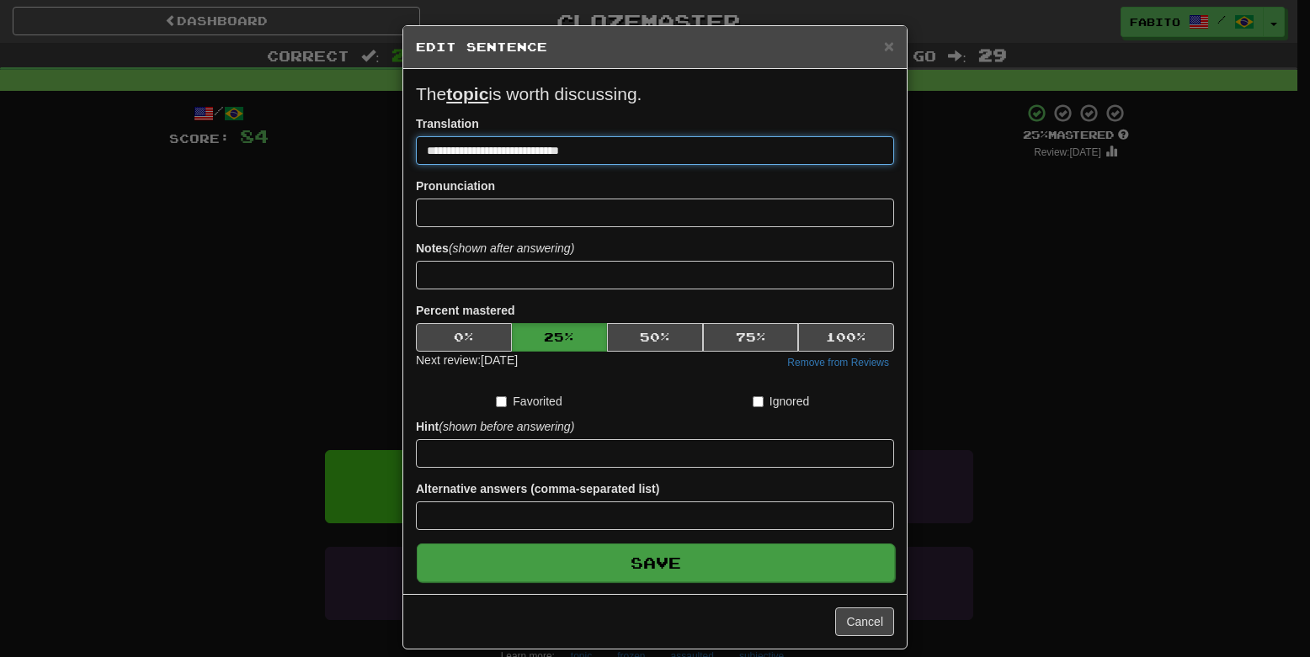
type input "**********"
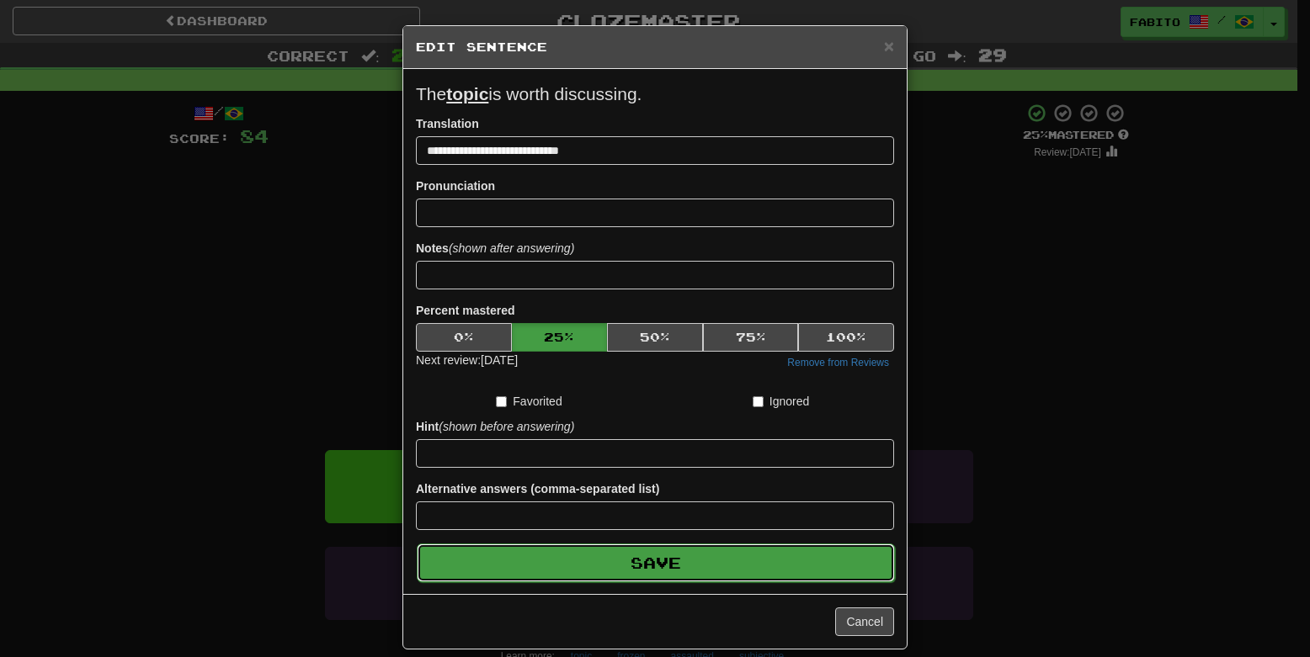
click at [570, 568] on button "Save" at bounding box center [656, 563] width 478 height 39
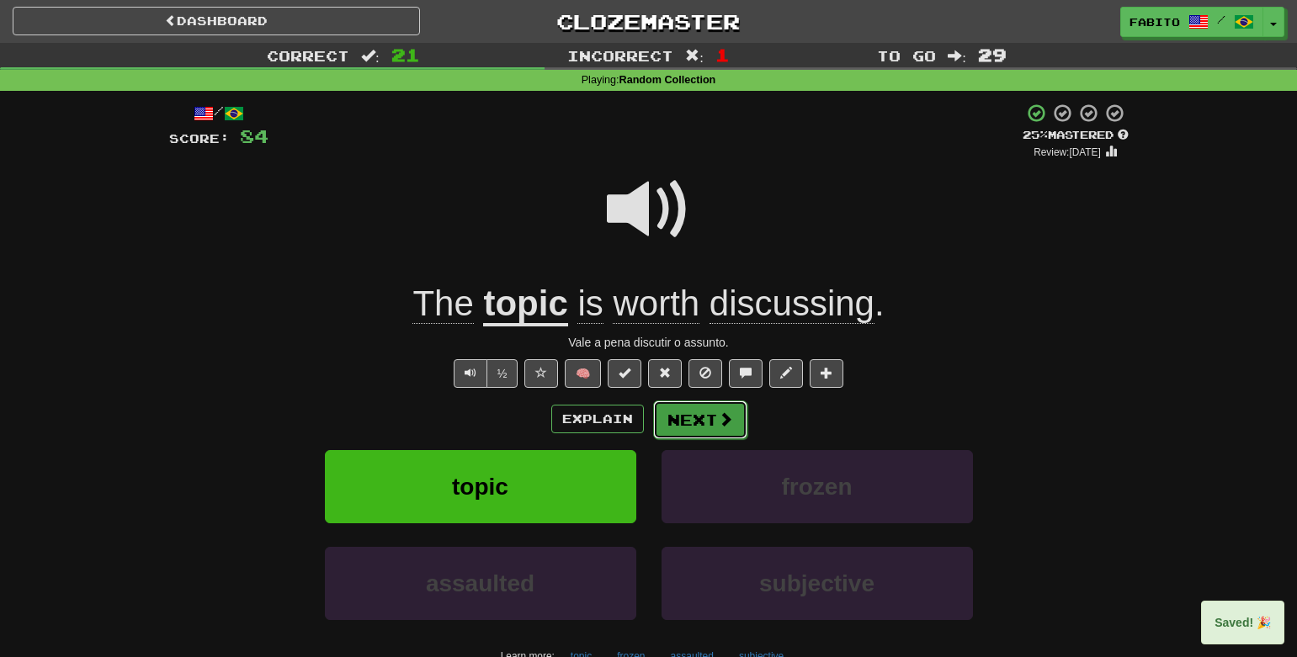
click at [714, 425] on button "Next" at bounding box center [700, 420] width 94 height 39
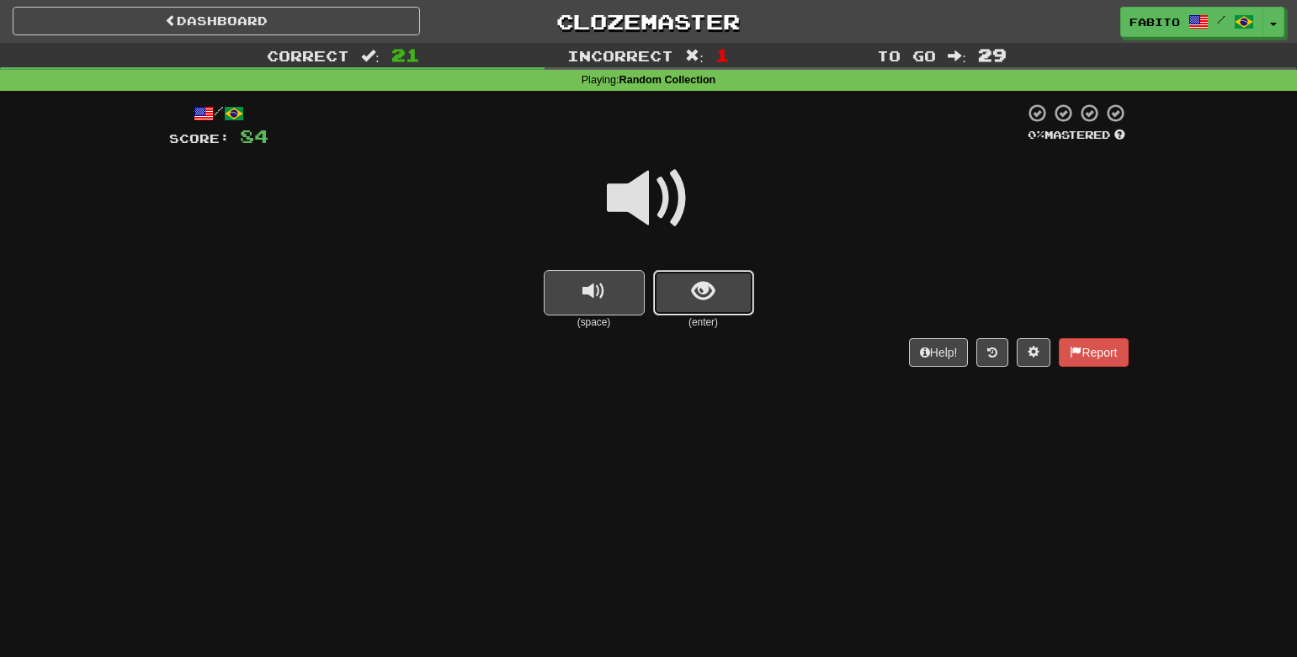
click at [692, 308] on button "show sentence" at bounding box center [703, 292] width 101 height 45
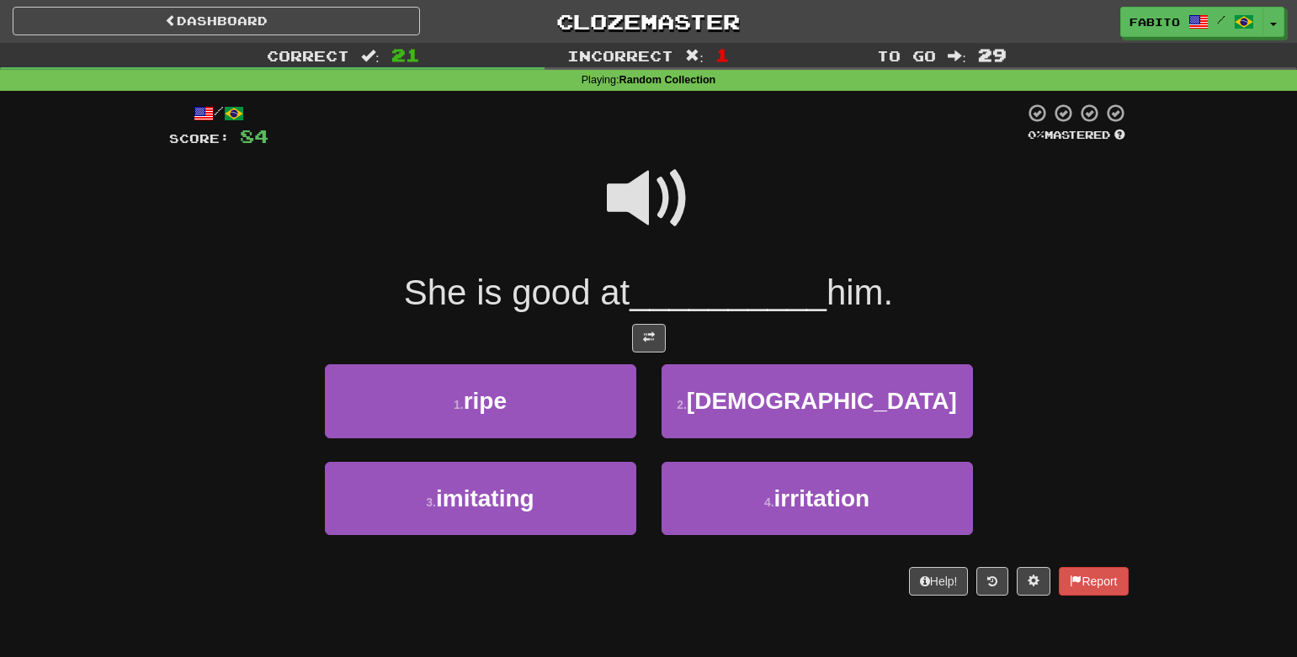
click at [661, 183] on span at bounding box center [649, 199] width 84 height 84
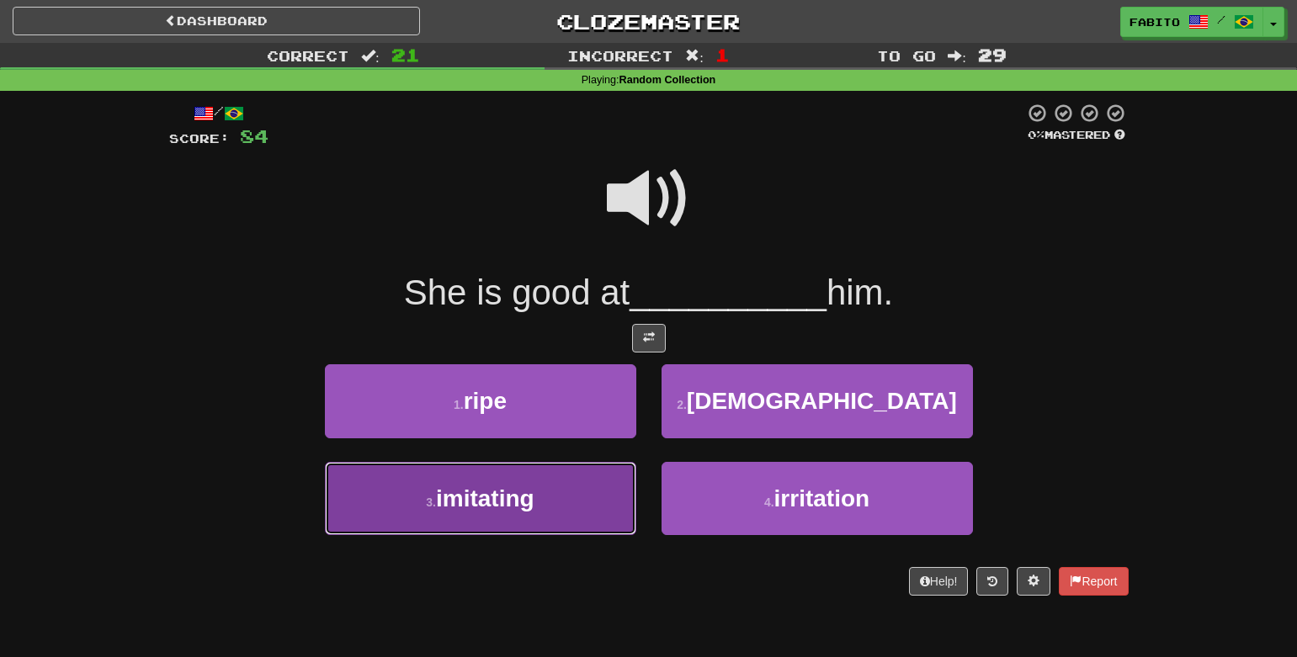
click at [604, 525] on button "3 . imitating" at bounding box center [480, 498] width 311 height 73
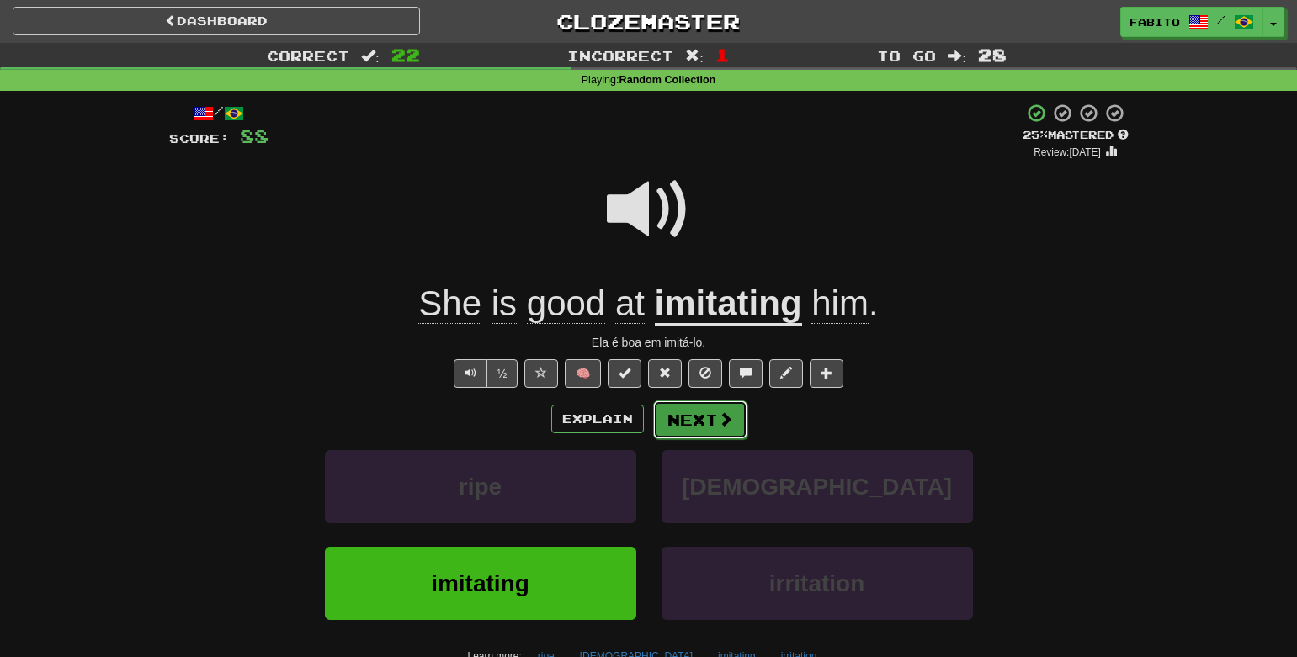
click at [705, 427] on button "Next" at bounding box center [700, 420] width 94 height 39
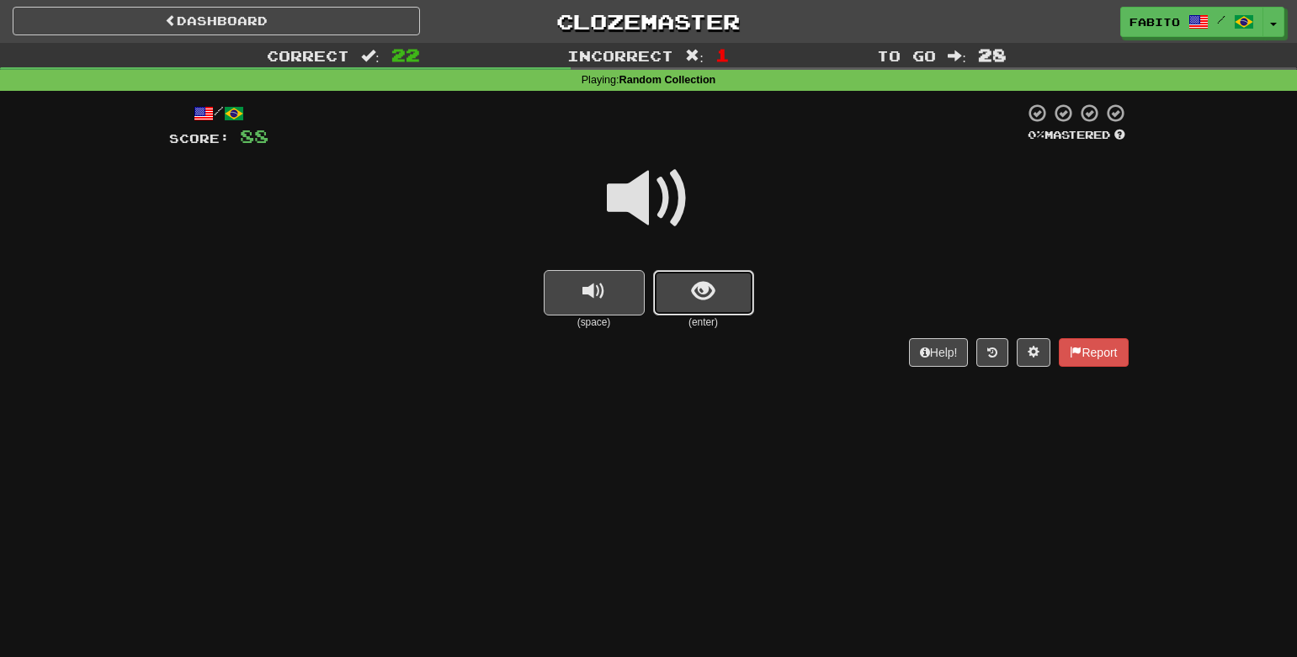
click at [735, 293] on button "show sentence" at bounding box center [703, 292] width 101 height 45
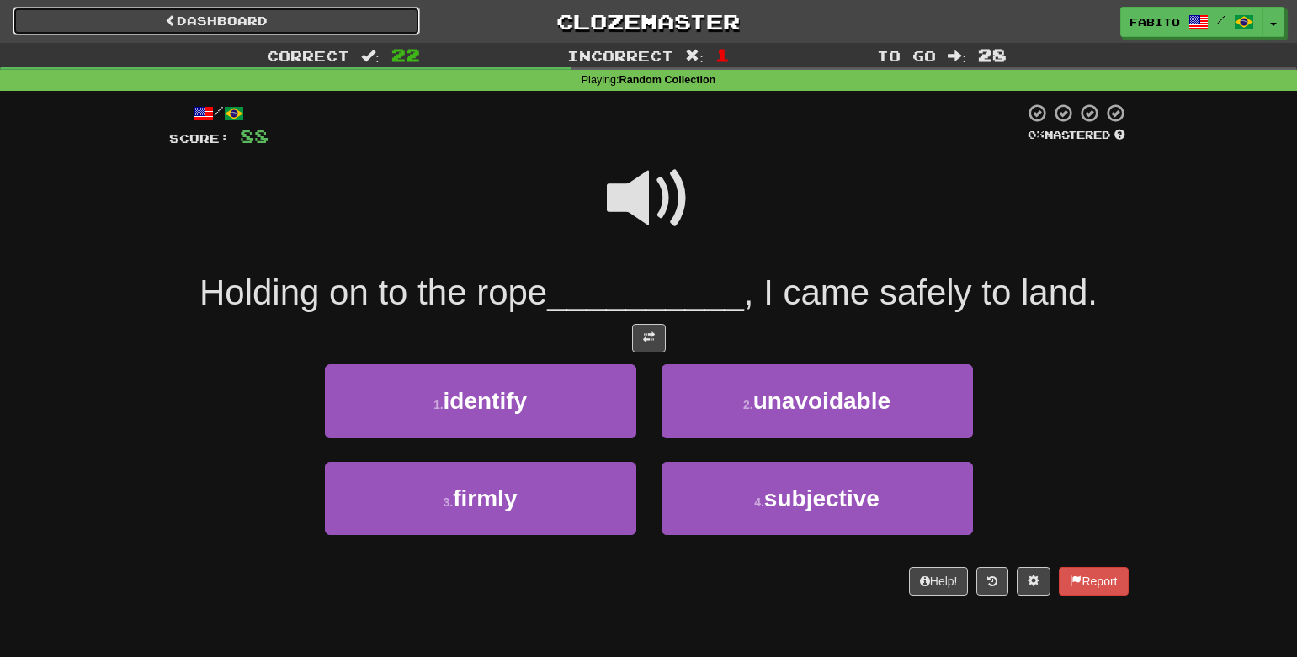
click at [348, 13] on link "Dashboard" at bounding box center [216, 21] width 407 height 29
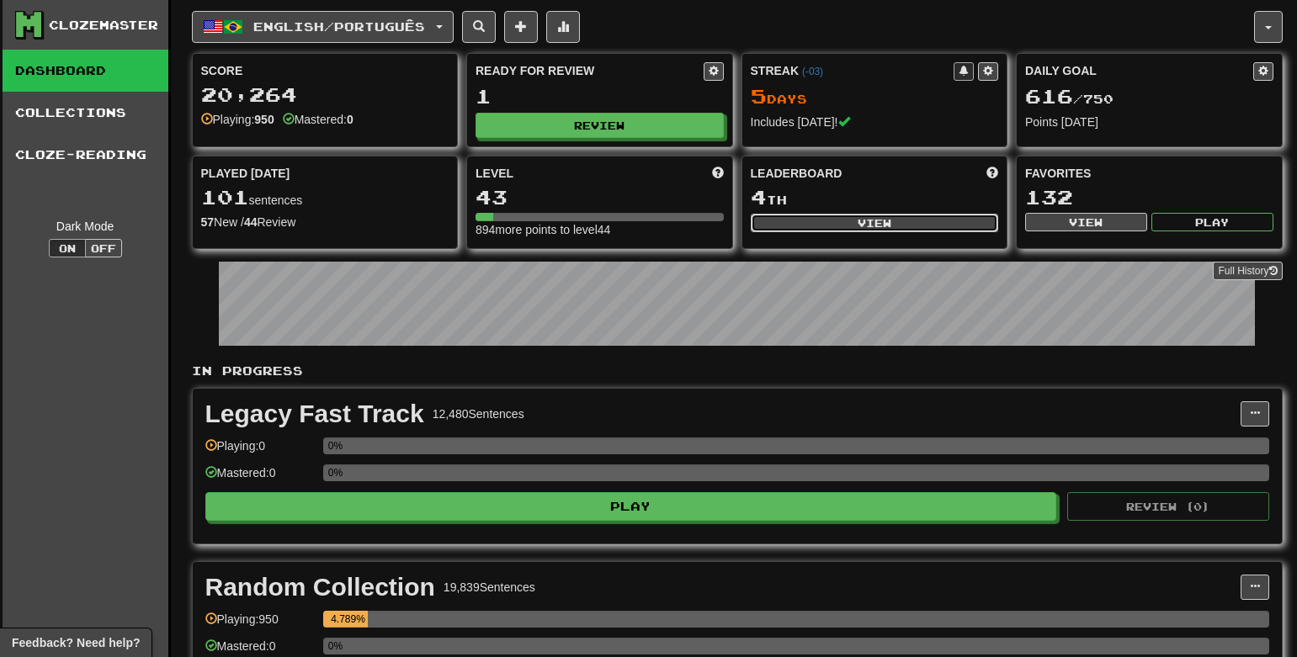
click at [812, 226] on button "View" at bounding box center [875, 223] width 248 height 19
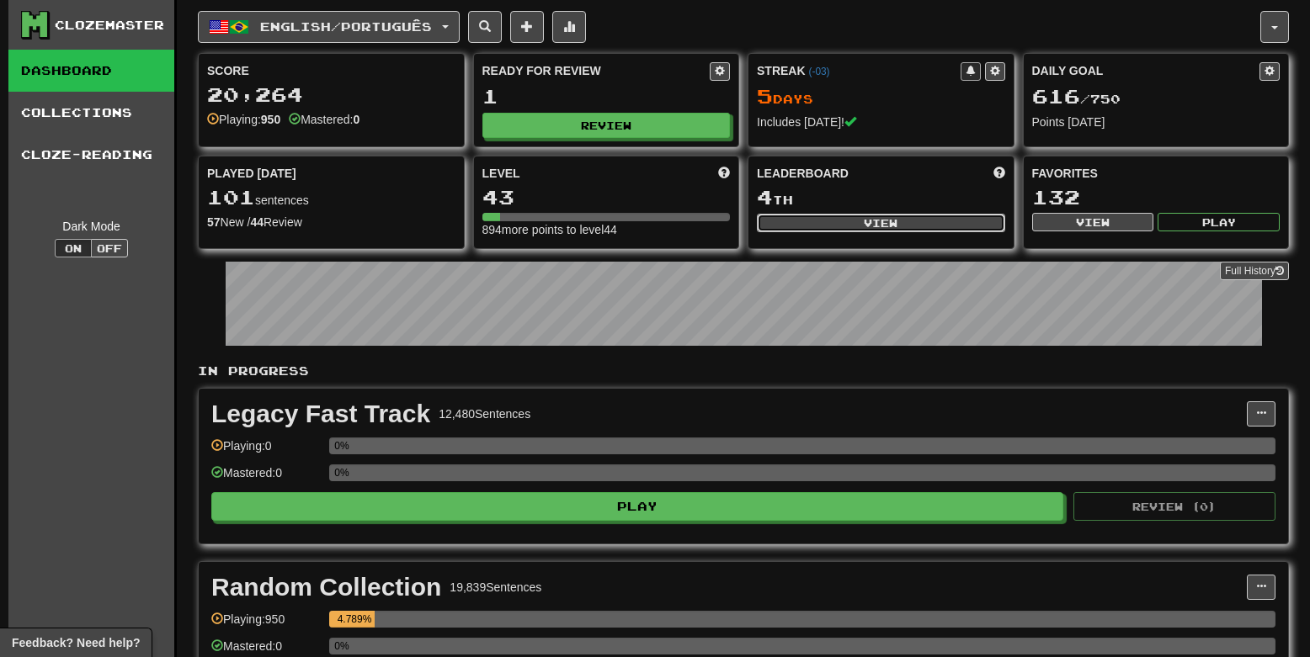
select select "**********"
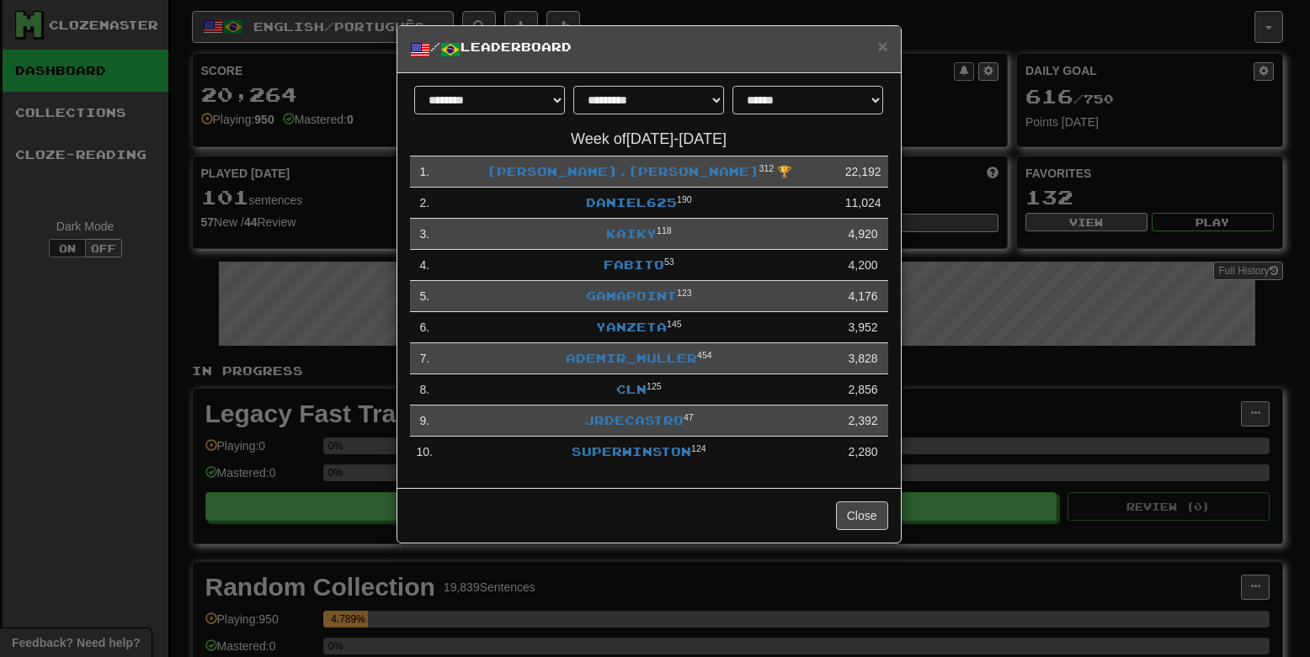
click at [955, 273] on div "**********" at bounding box center [655, 328] width 1310 height 657
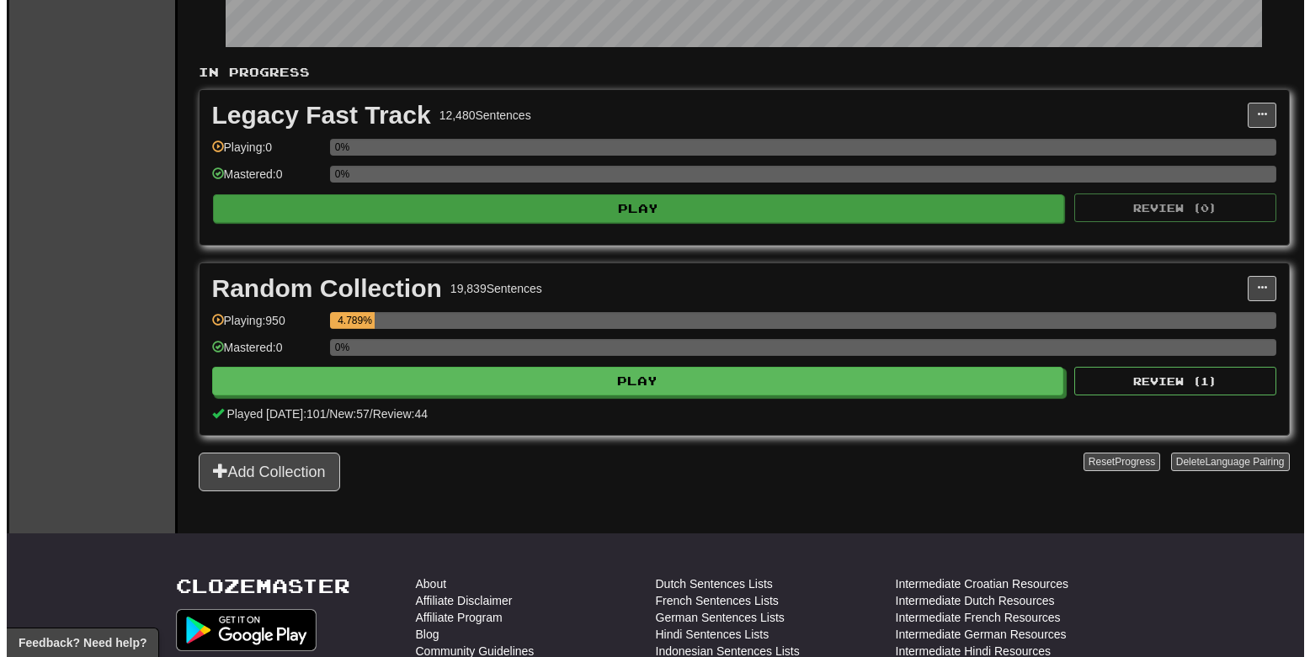
scroll to position [303, 0]
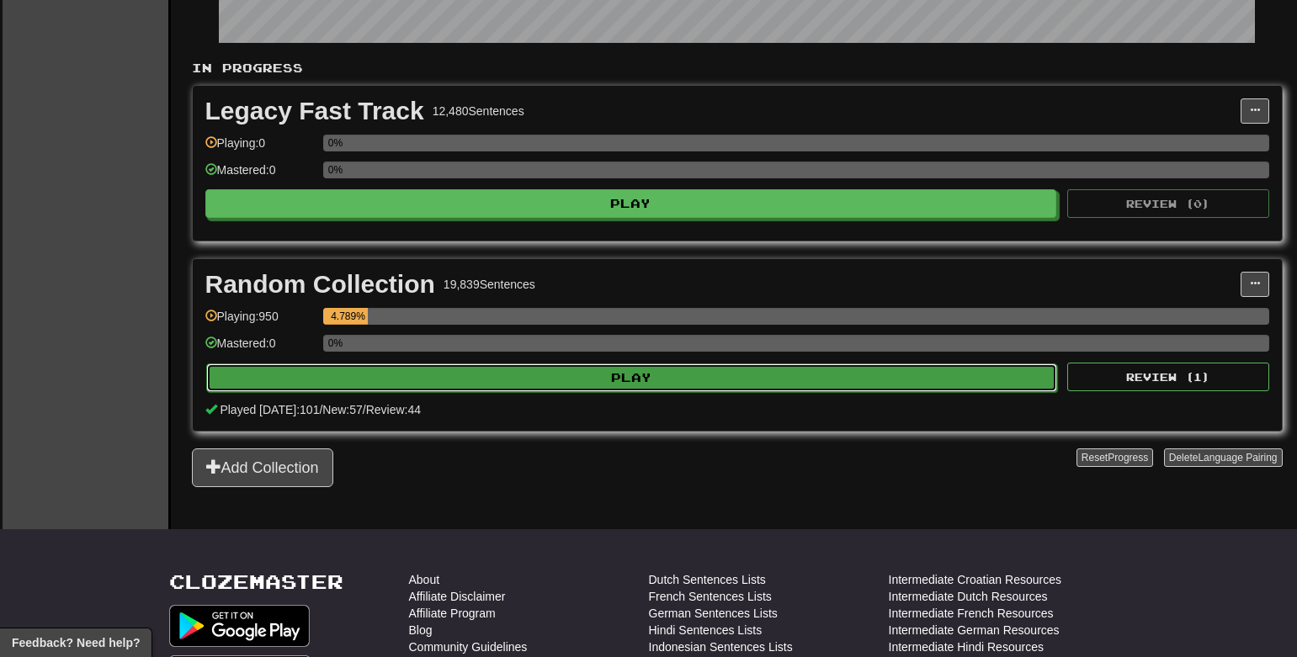
click at [727, 374] on button "Play" at bounding box center [632, 378] width 852 height 29
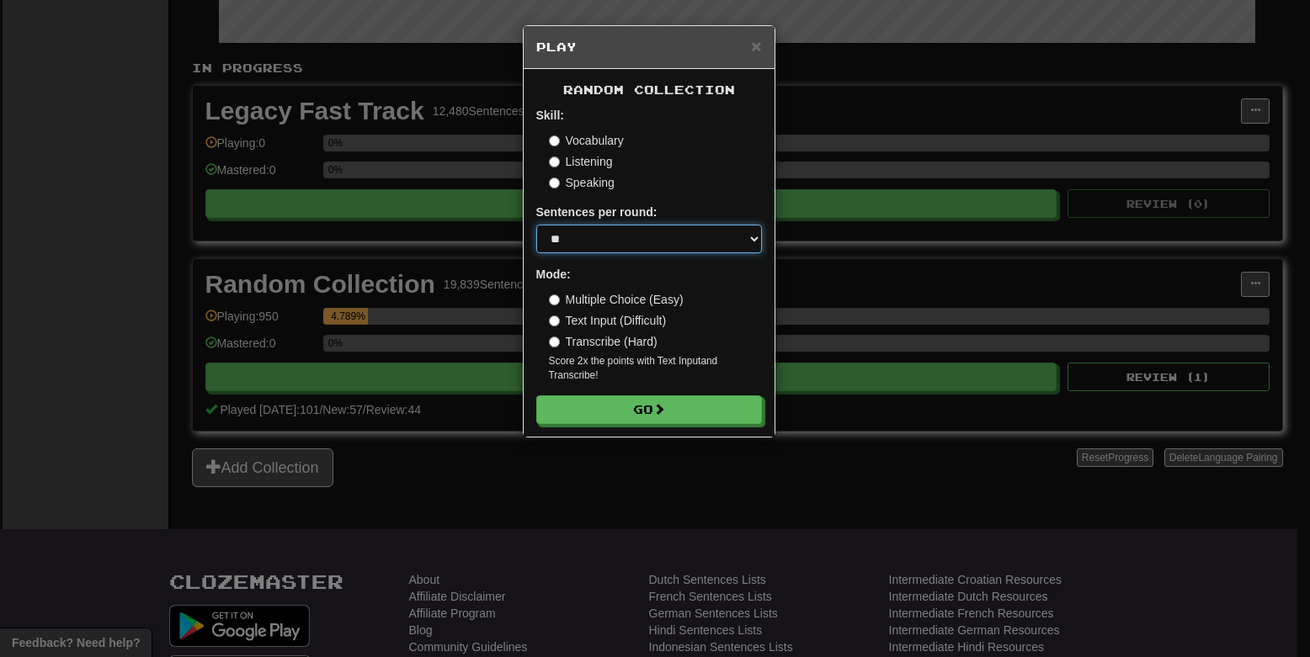
select select "**"
click at [536, 225] on select "* ** ** ** ** ** *** ********" at bounding box center [649, 239] width 226 height 29
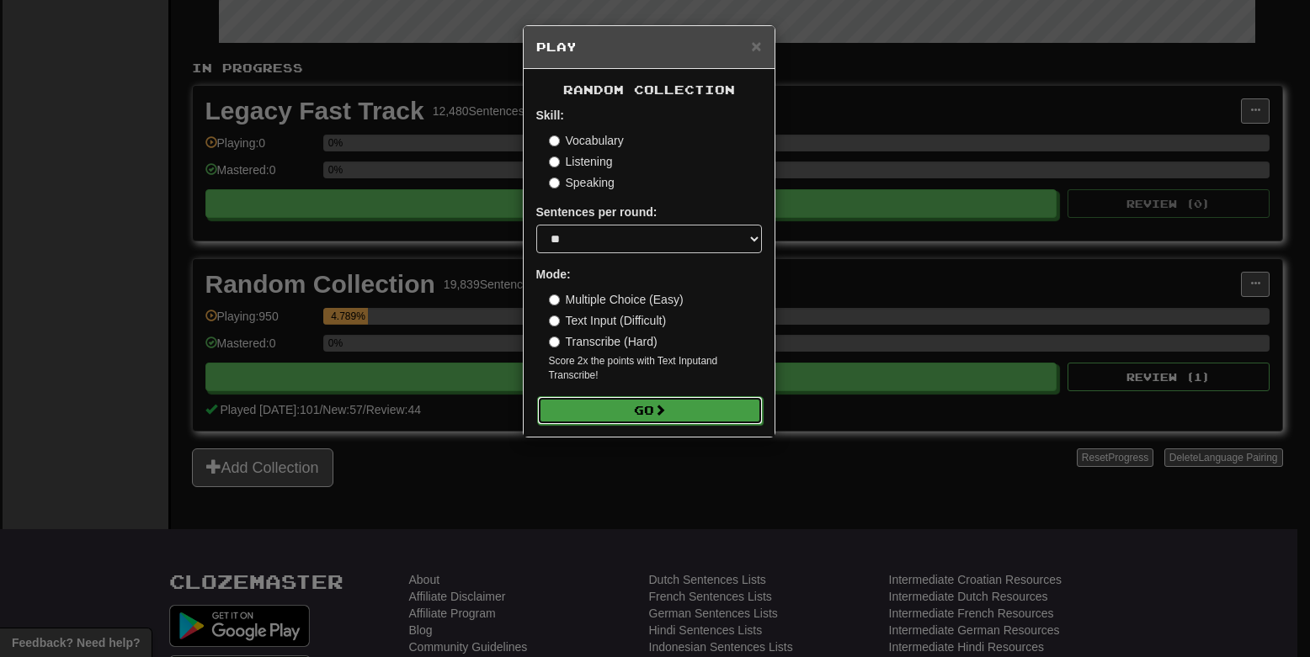
click at [646, 417] on button "Go" at bounding box center [650, 410] width 226 height 29
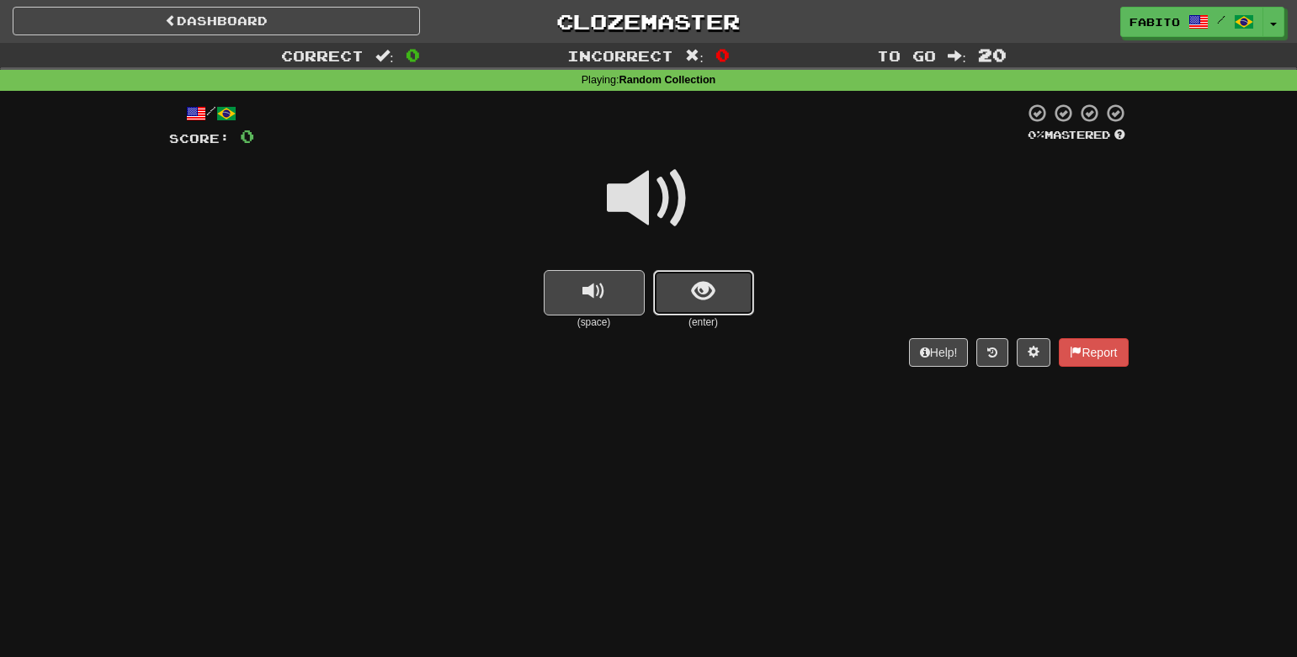
click at [707, 303] on span "show sentence" at bounding box center [703, 291] width 23 height 23
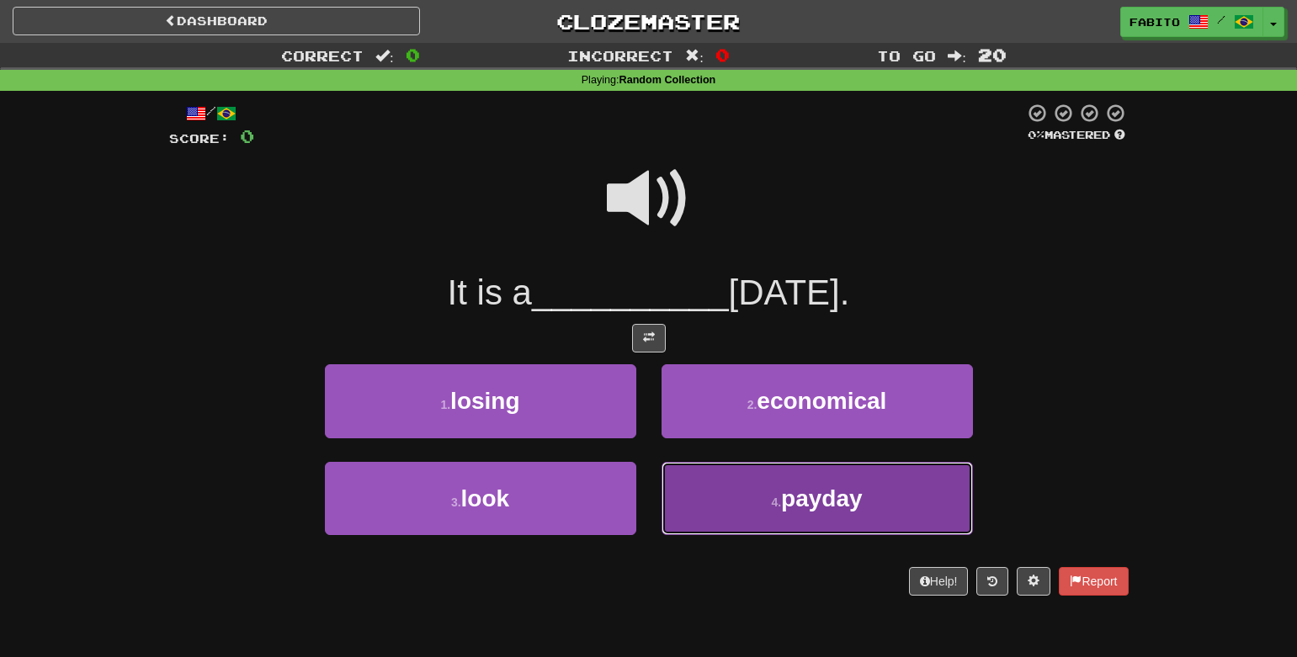
click at [706, 492] on button "4 . payday" at bounding box center [817, 498] width 311 height 73
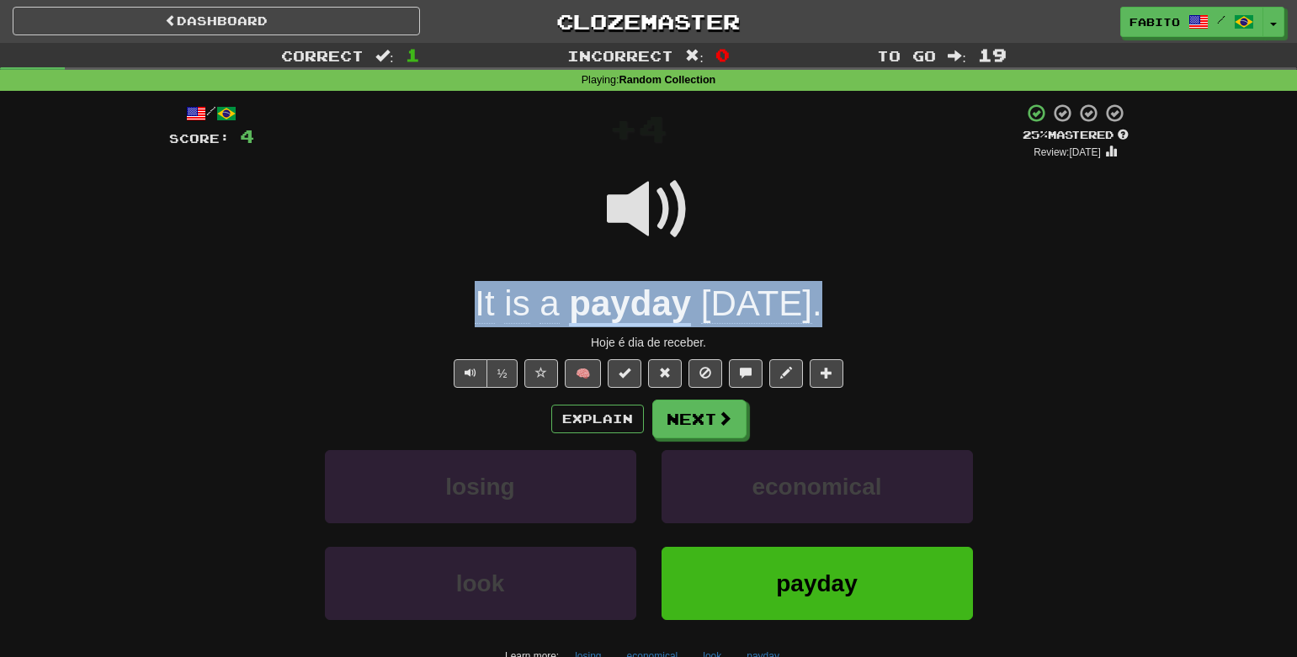
drag, startPoint x: 814, startPoint y: 311, endPoint x: 470, endPoint y: 287, distance: 345.1
click at [470, 287] on div "It is a payday [DATE] ." at bounding box center [649, 304] width 960 height 46
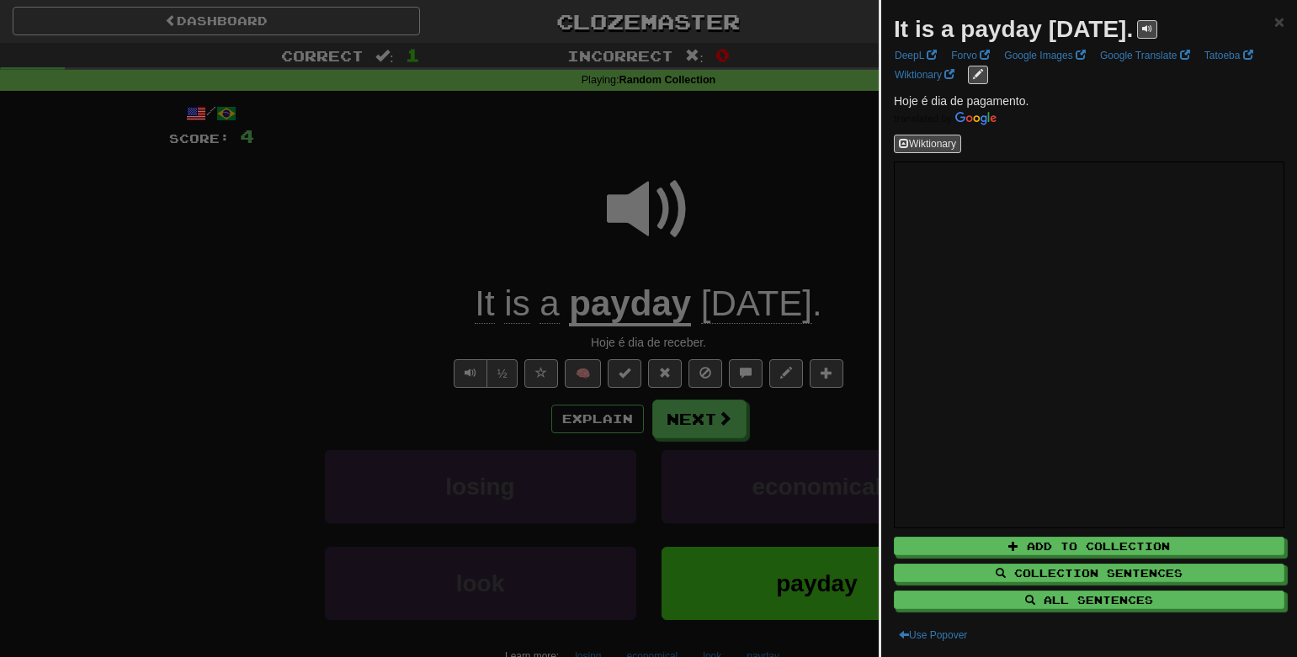
click at [853, 142] on div at bounding box center [648, 328] width 1297 height 657
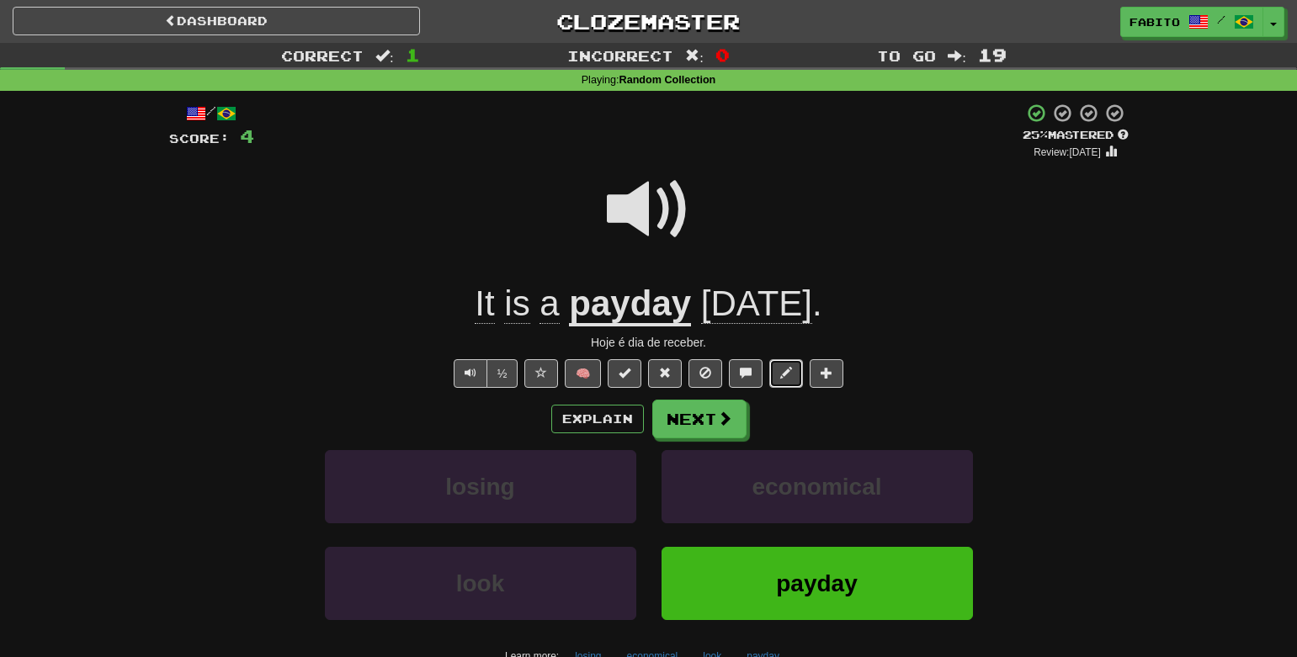
click at [784, 370] on span at bounding box center [786, 373] width 12 height 12
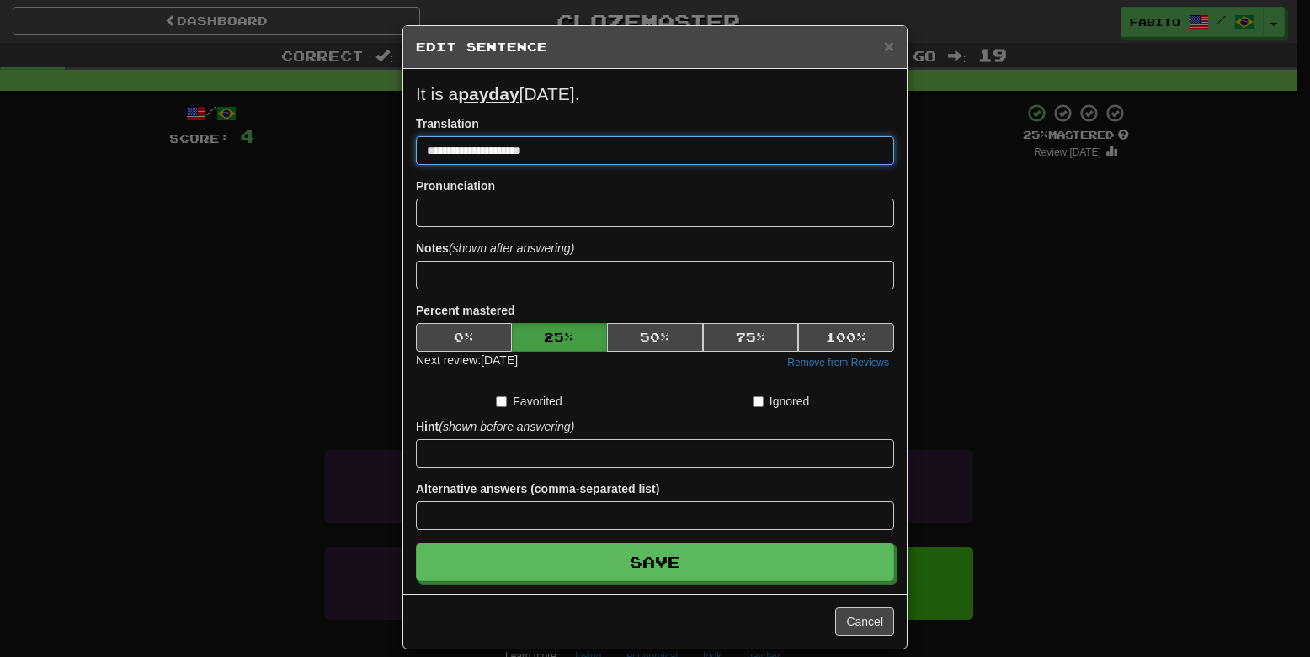
click at [532, 148] on input "**********" at bounding box center [655, 150] width 478 height 29
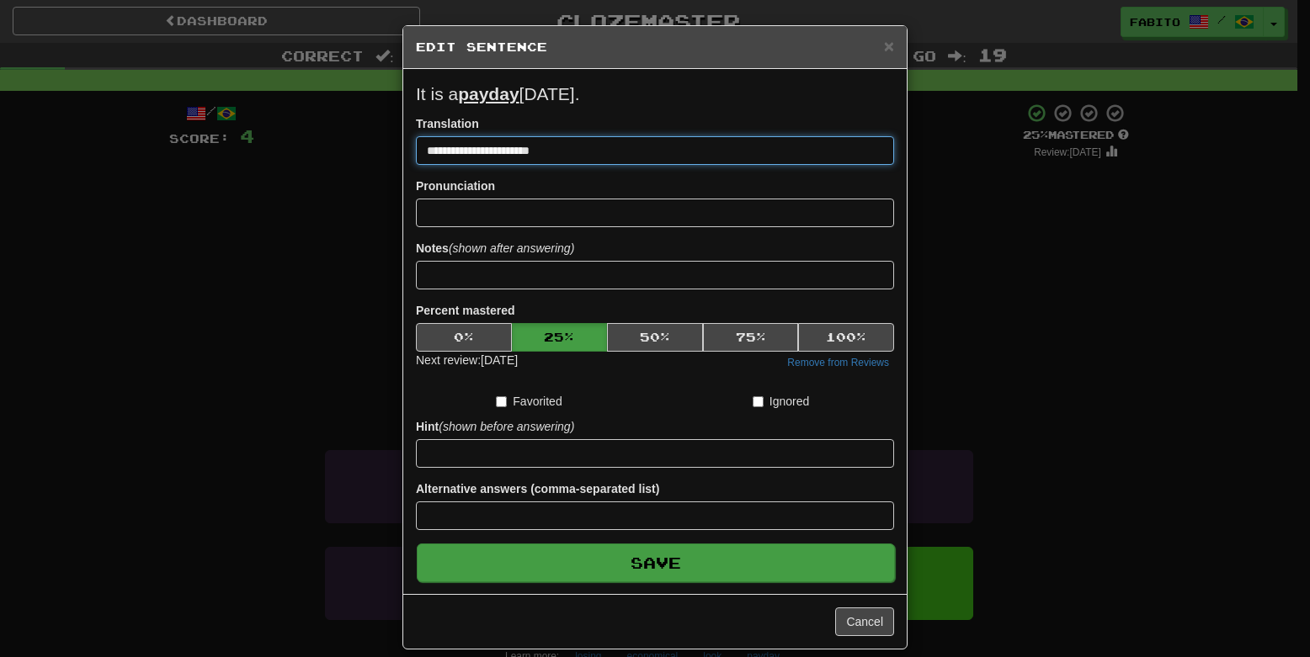
type input "**********"
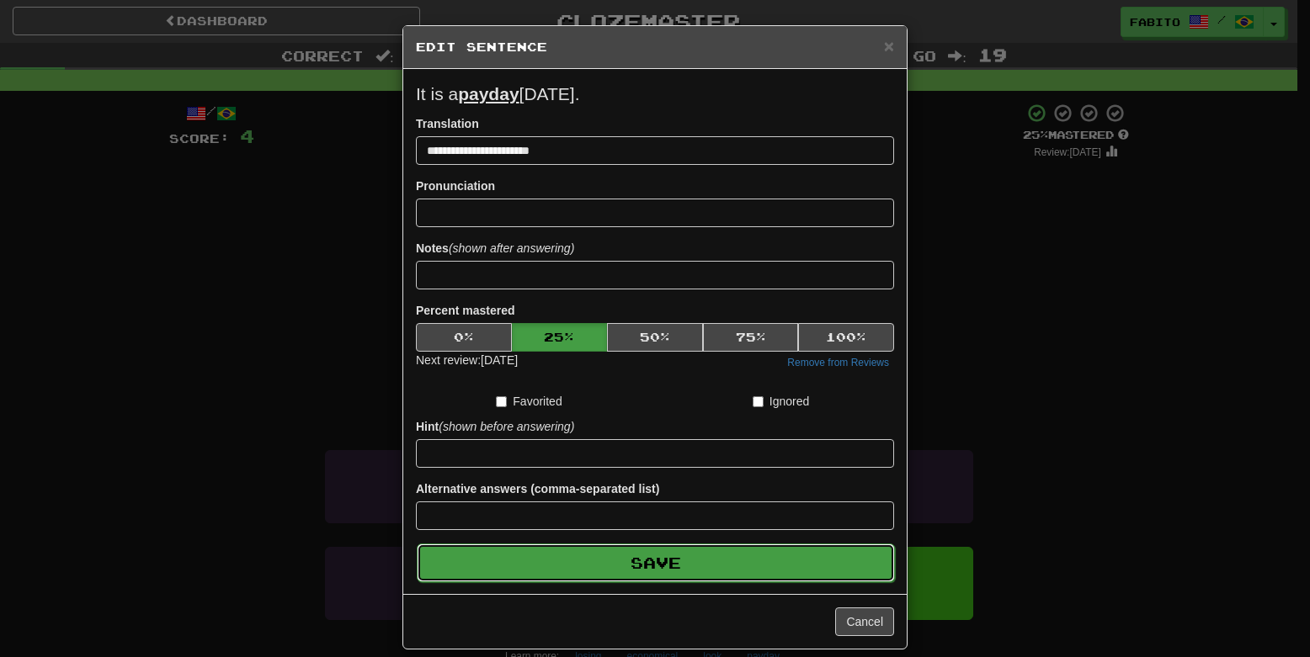
click at [637, 557] on button "Save" at bounding box center [656, 563] width 478 height 39
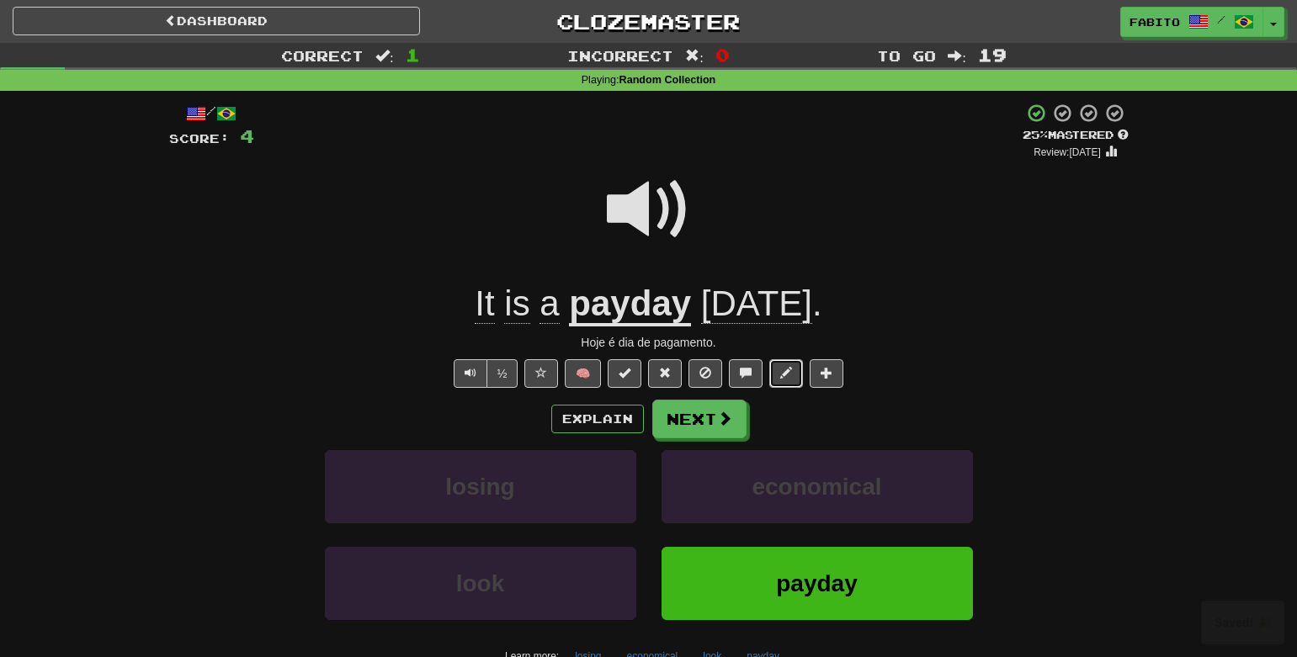
click at [784, 379] on span at bounding box center [786, 373] width 12 height 12
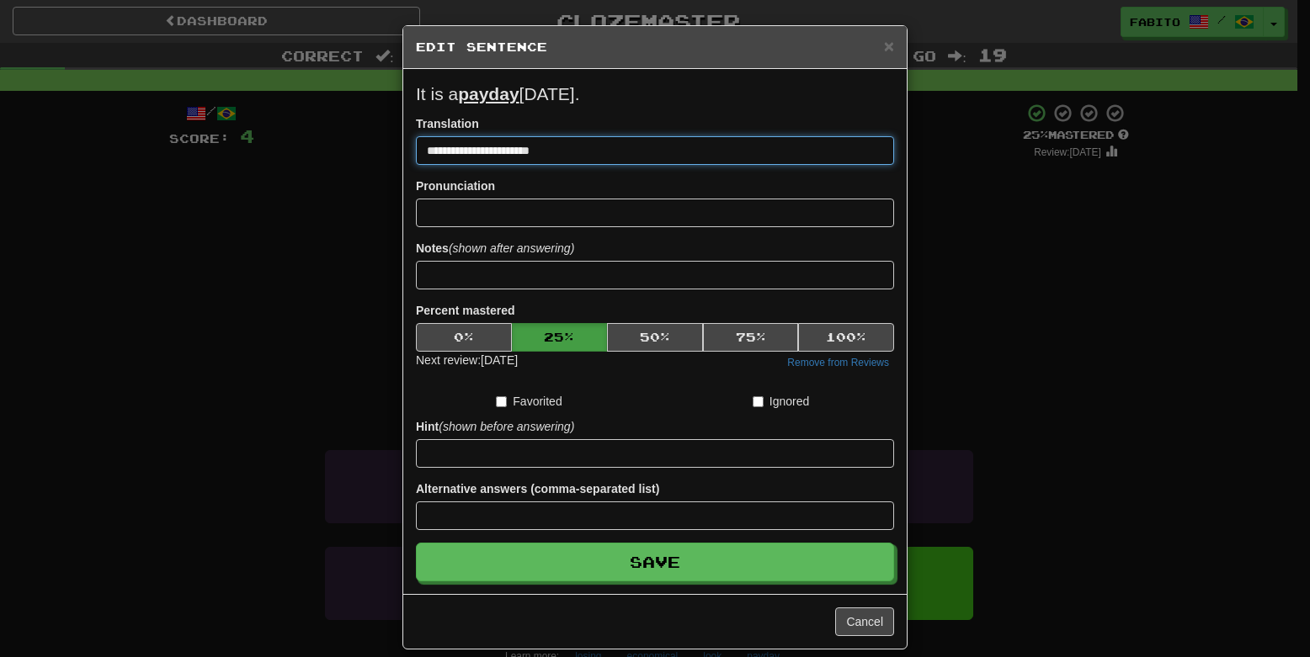
click at [487, 157] on input "**********" at bounding box center [655, 150] width 478 height 29
click at [490, 152] on input "**********" at bounding box center [655, 150] width 478 height 29
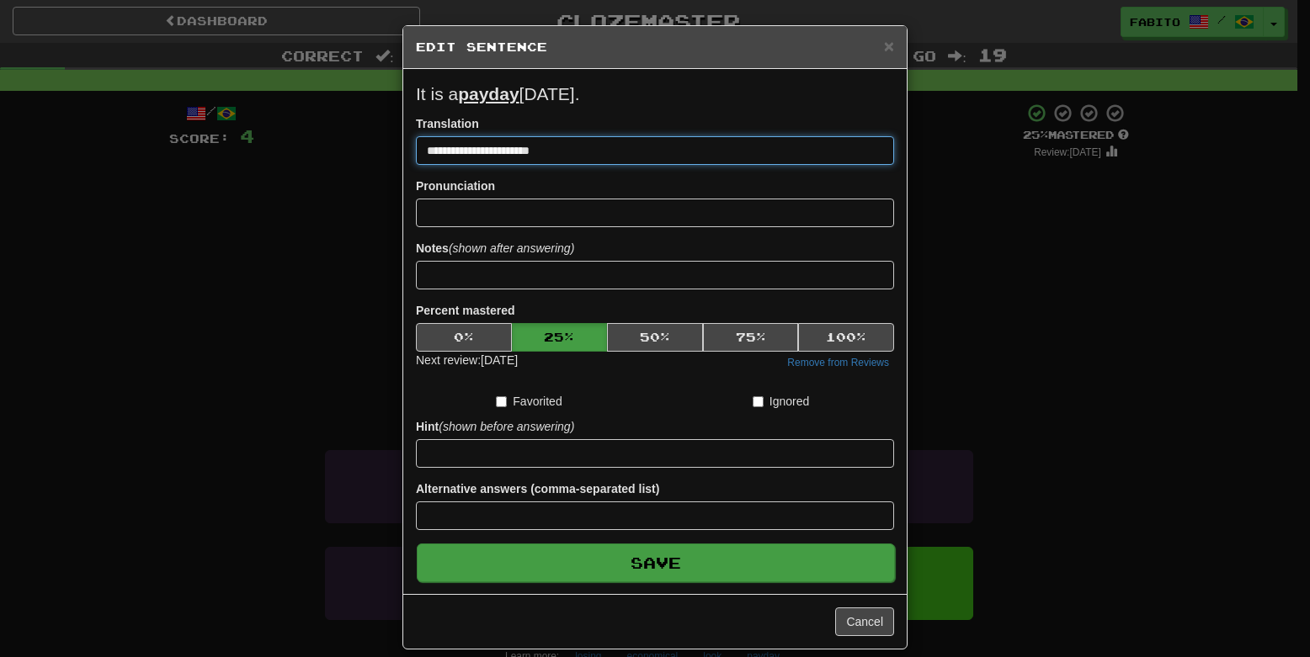
type input "**********"
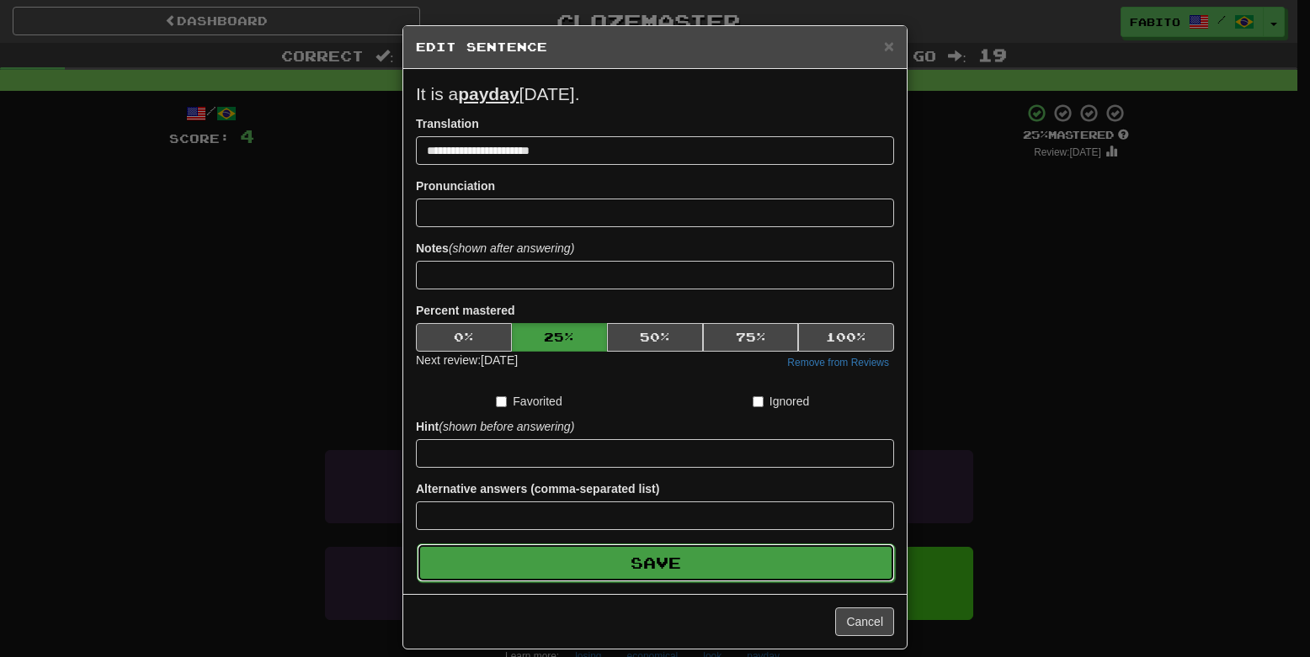
click at [667, 572] on button "Save" at bounding box center [656, 563] width 478 height 39
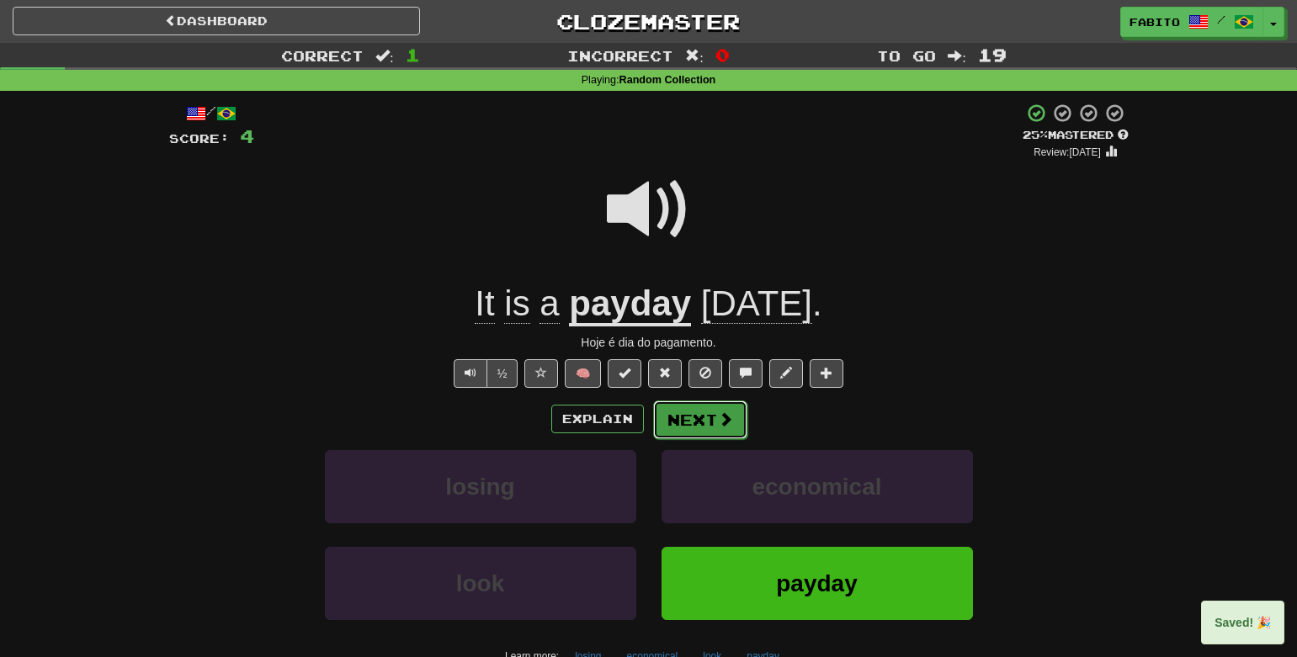
click at [705, 412] on button "Next" at bounding box center [700, 420] width 94 height 39
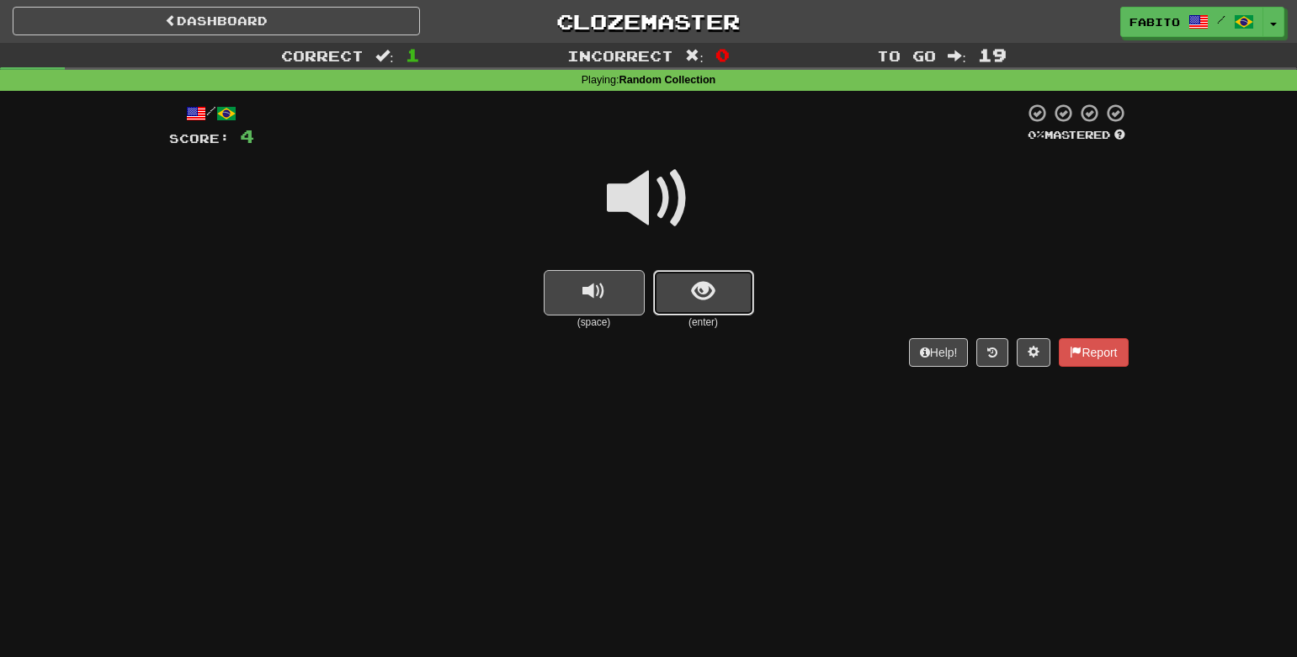
click at [725, 310] on button "show sentence" at bounding box center [703, 292] width 101 height 45
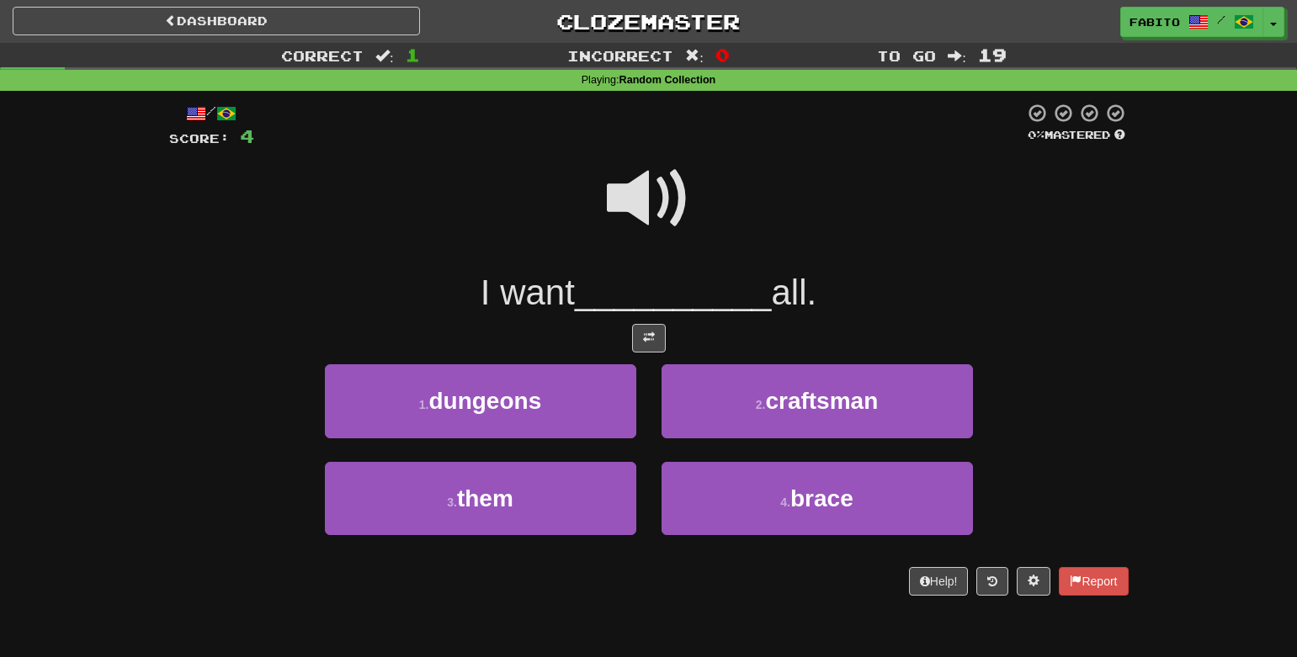
click at [650, 210] on span at bounding box center [649, 199] width 84 height 84
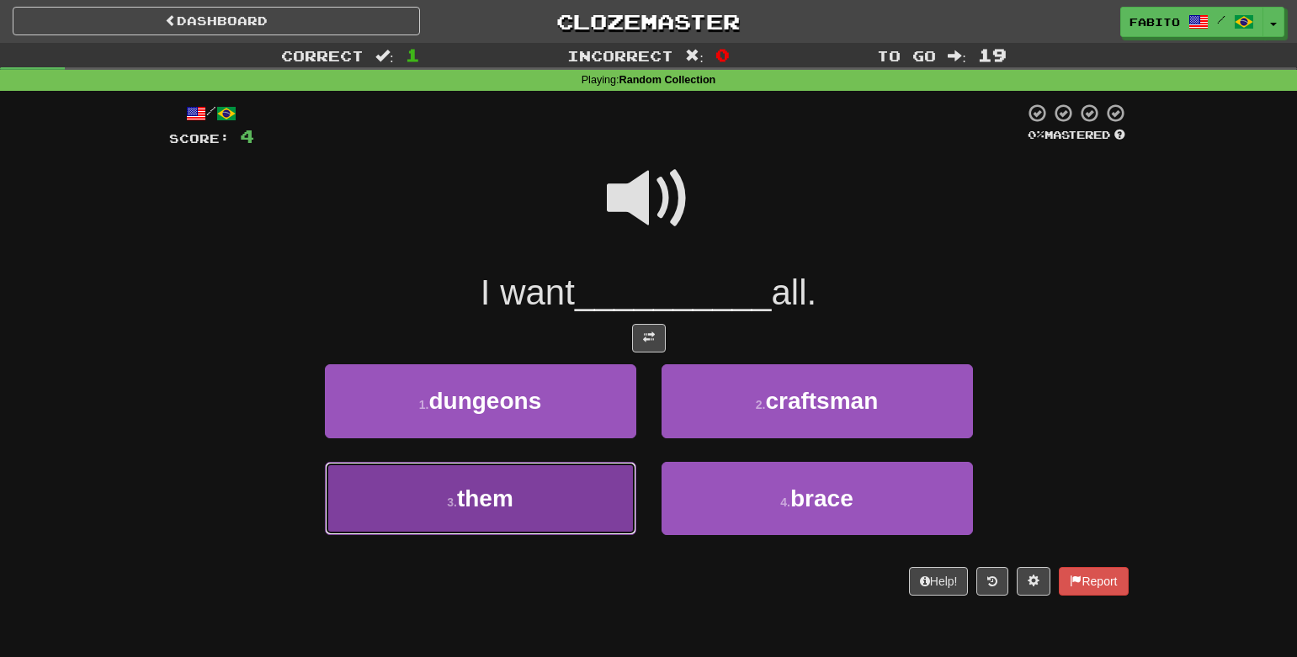
click at [550, 520] on button "3 . them" at bounding box center [480, 498] width 311 height 73
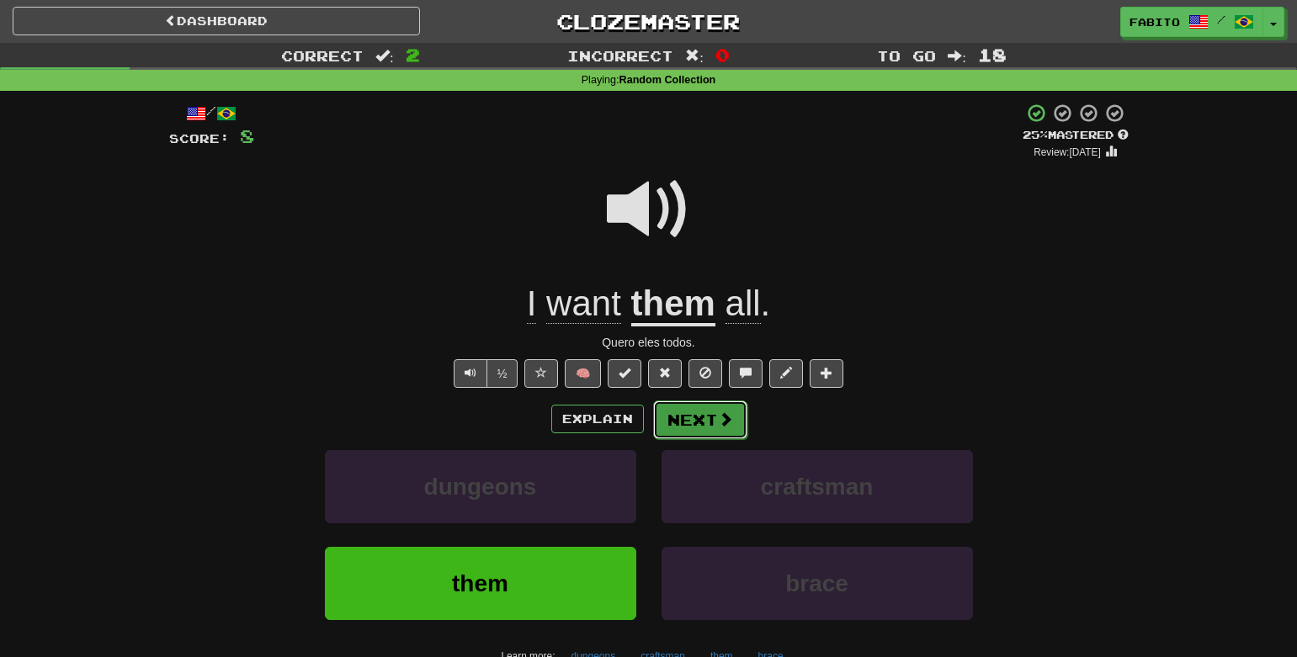
click at [686, 415] on button "Next" at bounding box center [700, 420] width 94 height 39
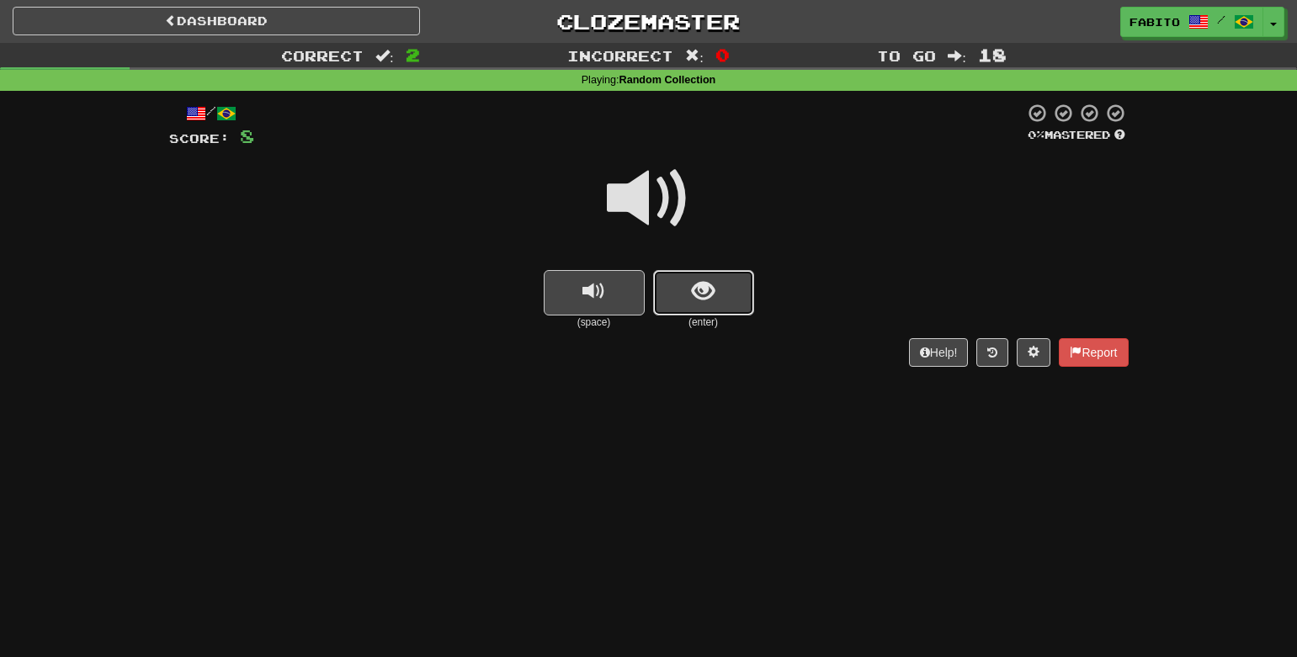
click at [694, 294] on span "show sentence" at bounding box center [703, 291] width 23 height 23
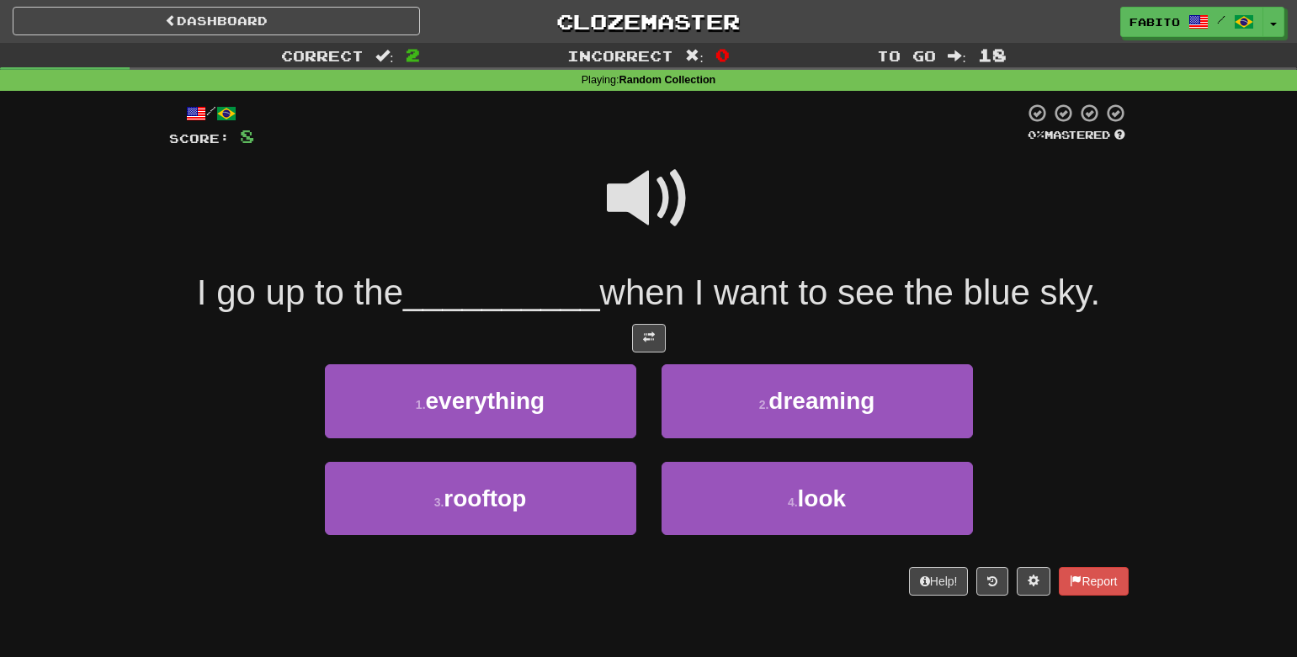
click at [647, 209] on span at bounding box center [649, 199] width 84 height 84
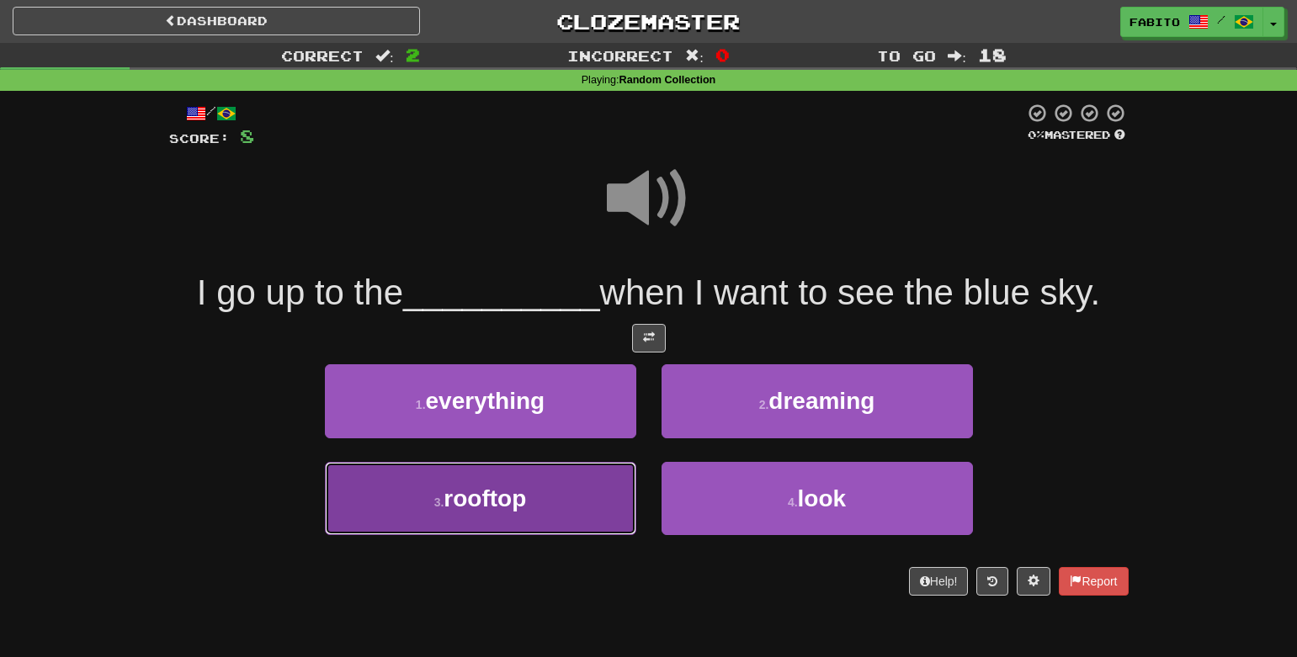
click at [588, 498] on button "3 . rooftop" at bounding box center [480, 498] width 311 height 73
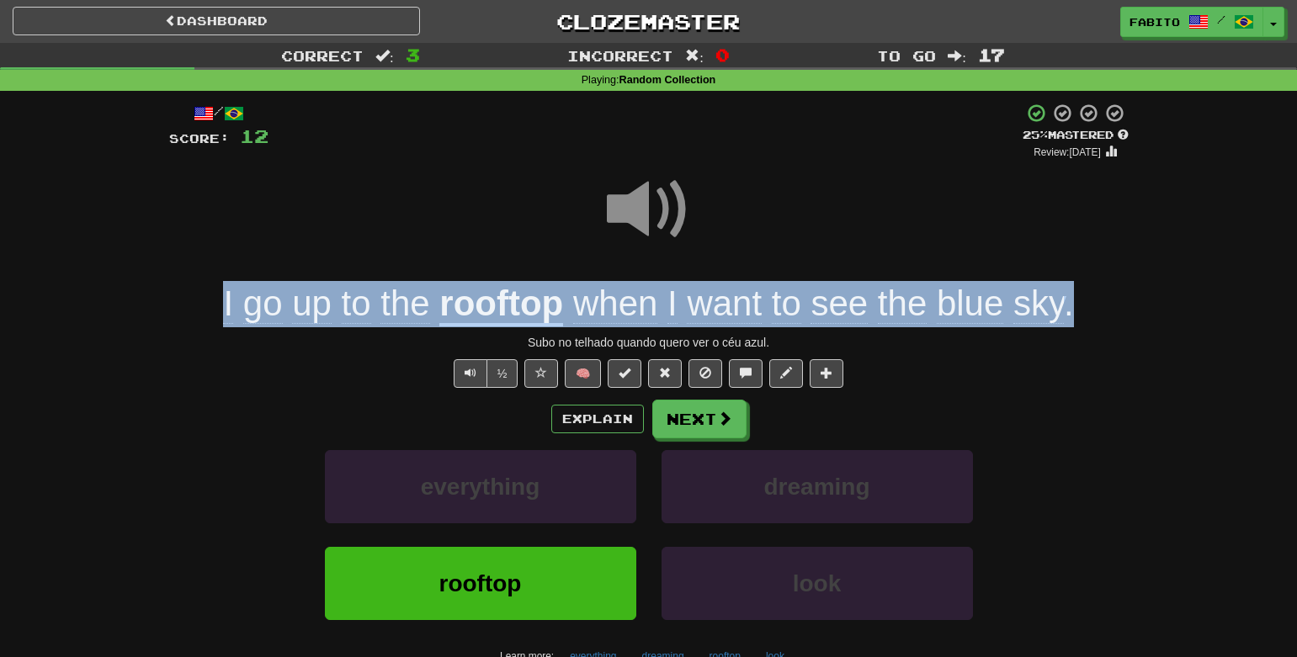
drag, startPoint x: 206, startPoint y: 316, endPoint x: 1102, endPoint y: 302, distance: 895.7
click at [1102, 302] on div "I go up to the rooftop when I want to see the blue sky ." at bounding box center [649, 304] width 960 height 46
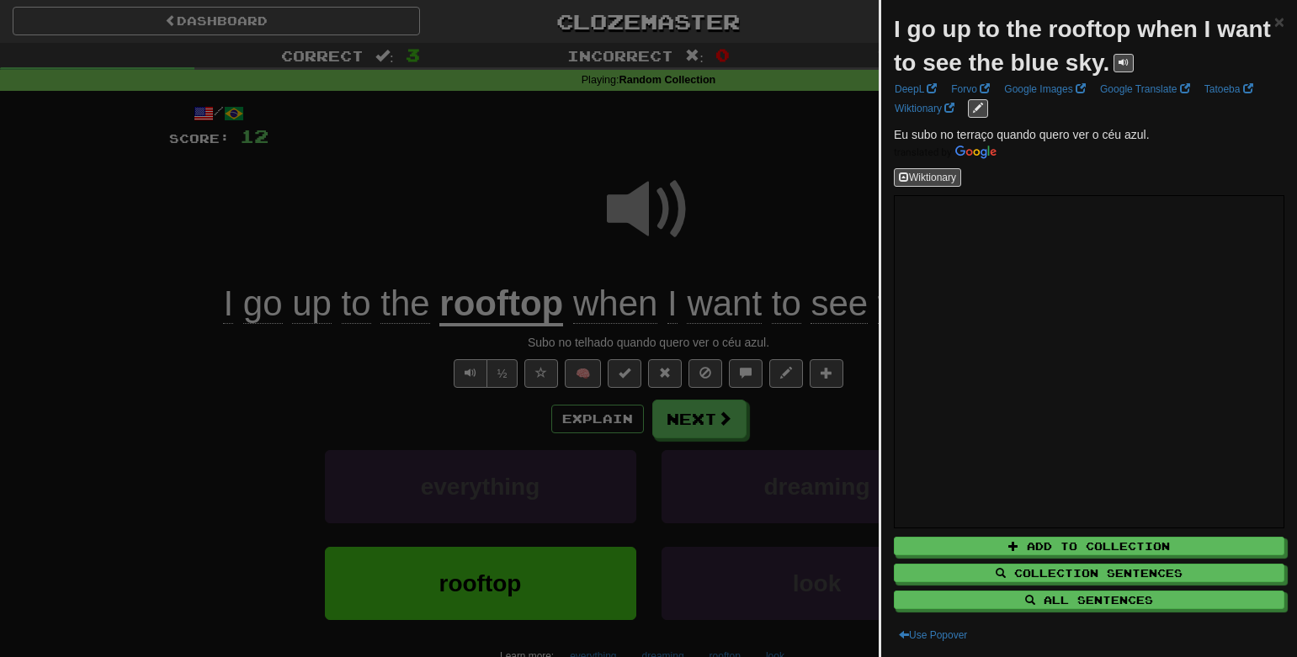
click at [813, 210] on div at bounding box center [648, 328] width 1297 height 657
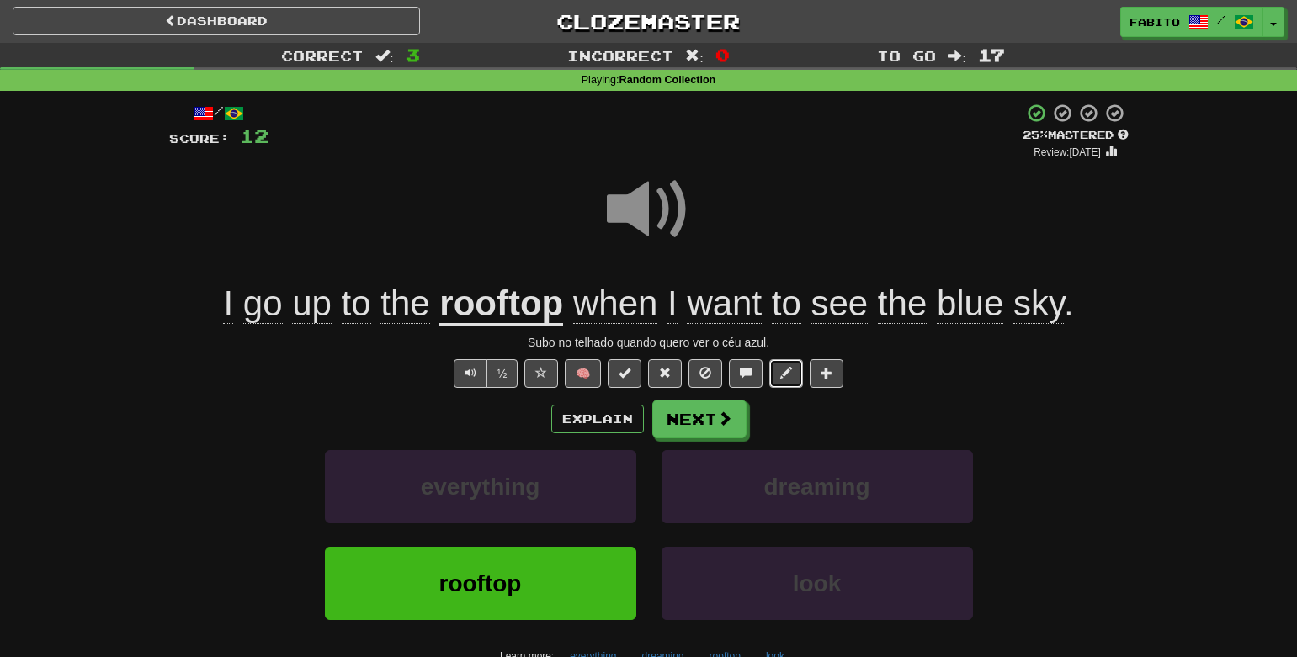
click at [787, 375] on span at bounding box center [786, 373] width 12 height 12
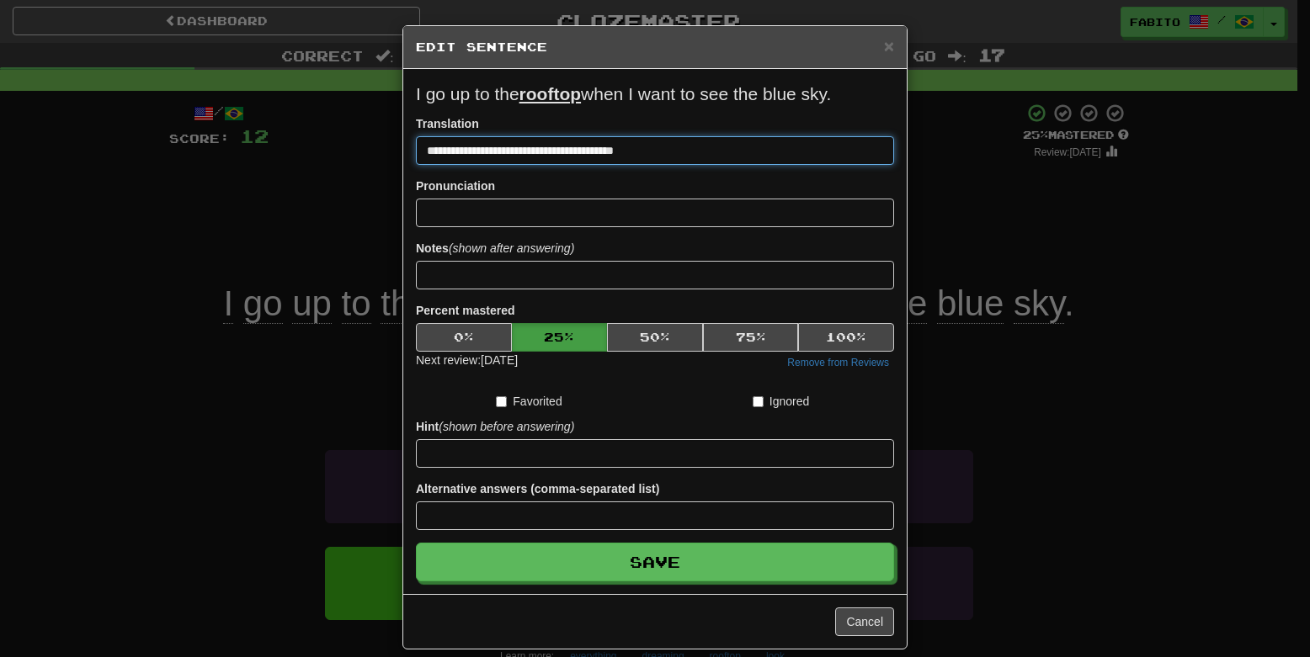
click at [506, 155] on input "**********" at bounding box center [655, 150] width 478 height 29
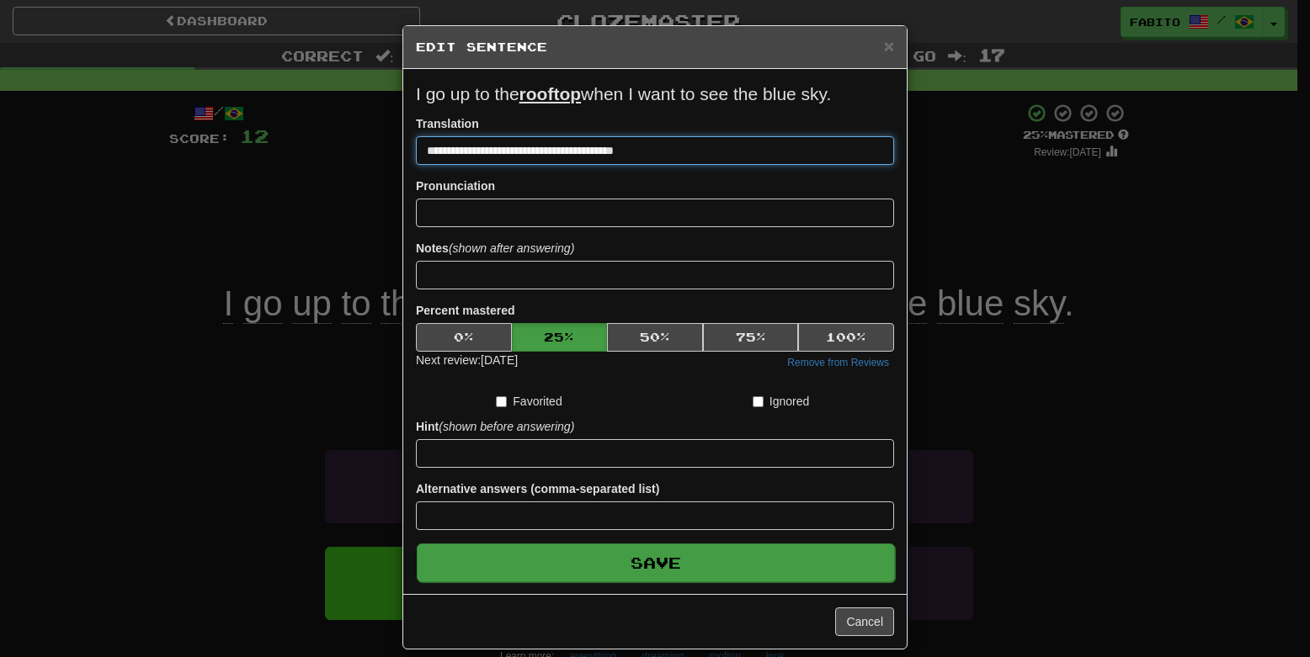
type input "**********"
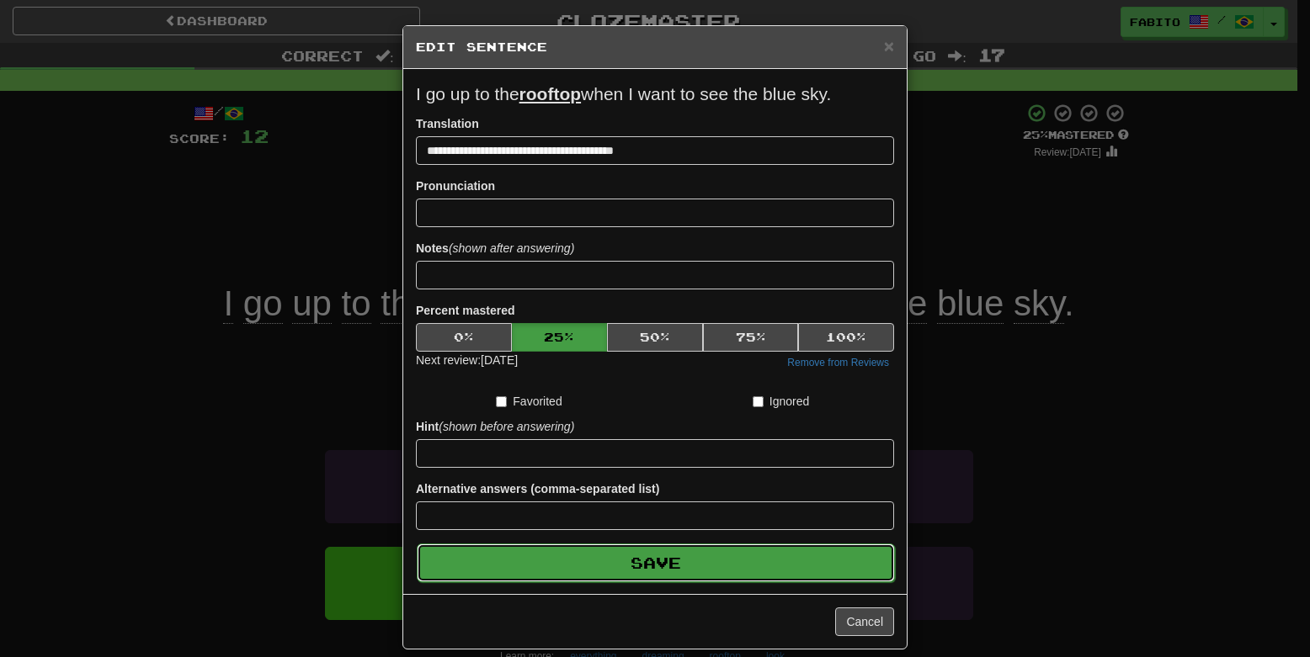
click at [635, 574] on button "Save" at bounding box center [656, 563] width 478 height 39
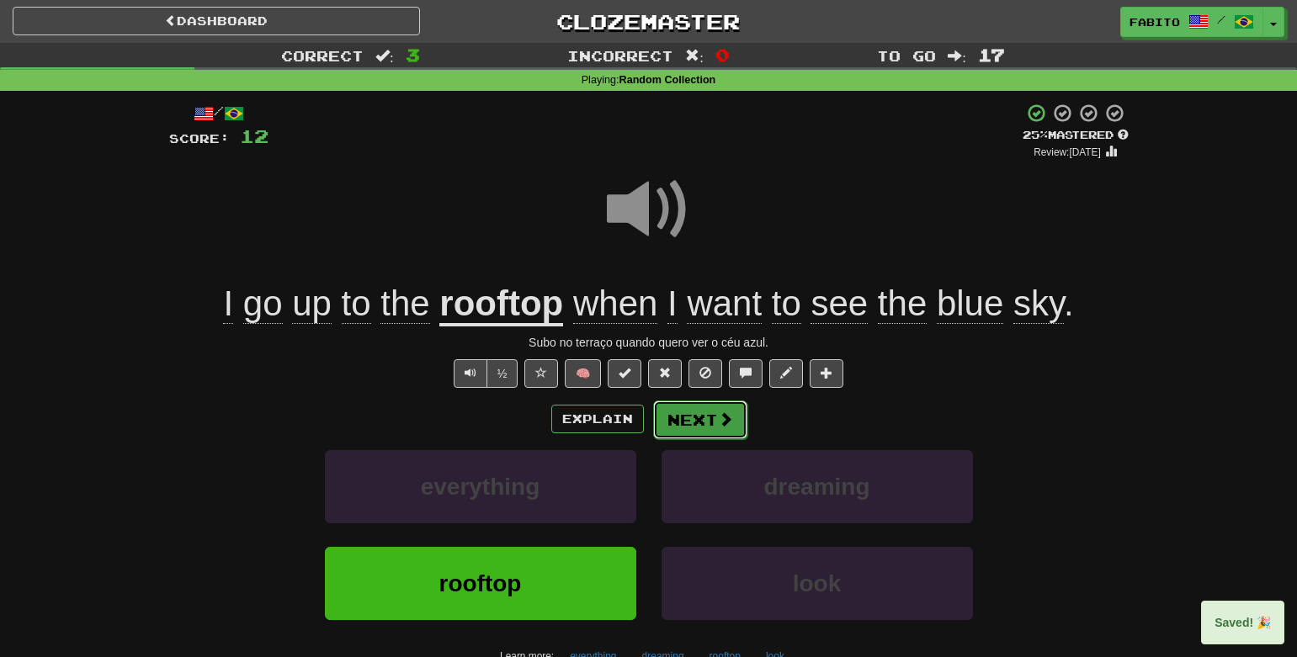
click at [695, 423] on button "Next" at bounding box center [700, 420] width 94 height 39
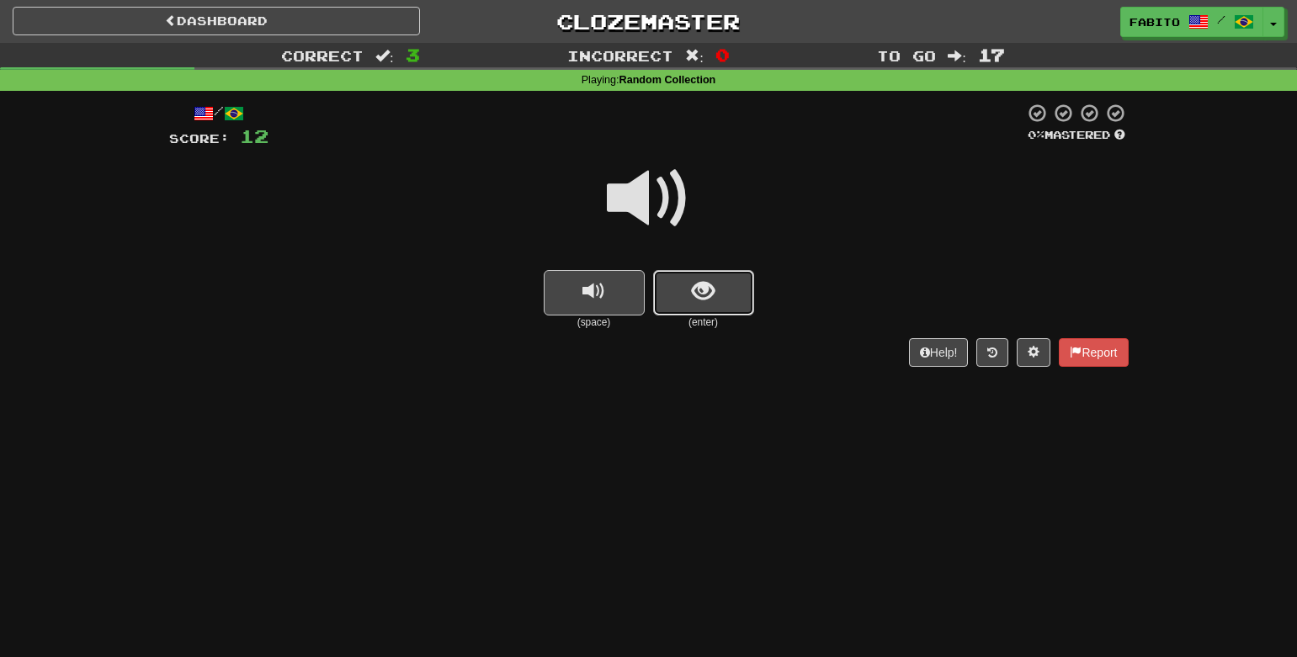
click at [720, 306] on button "show sentence" at bounding box center [703, 292] width 101 height 45
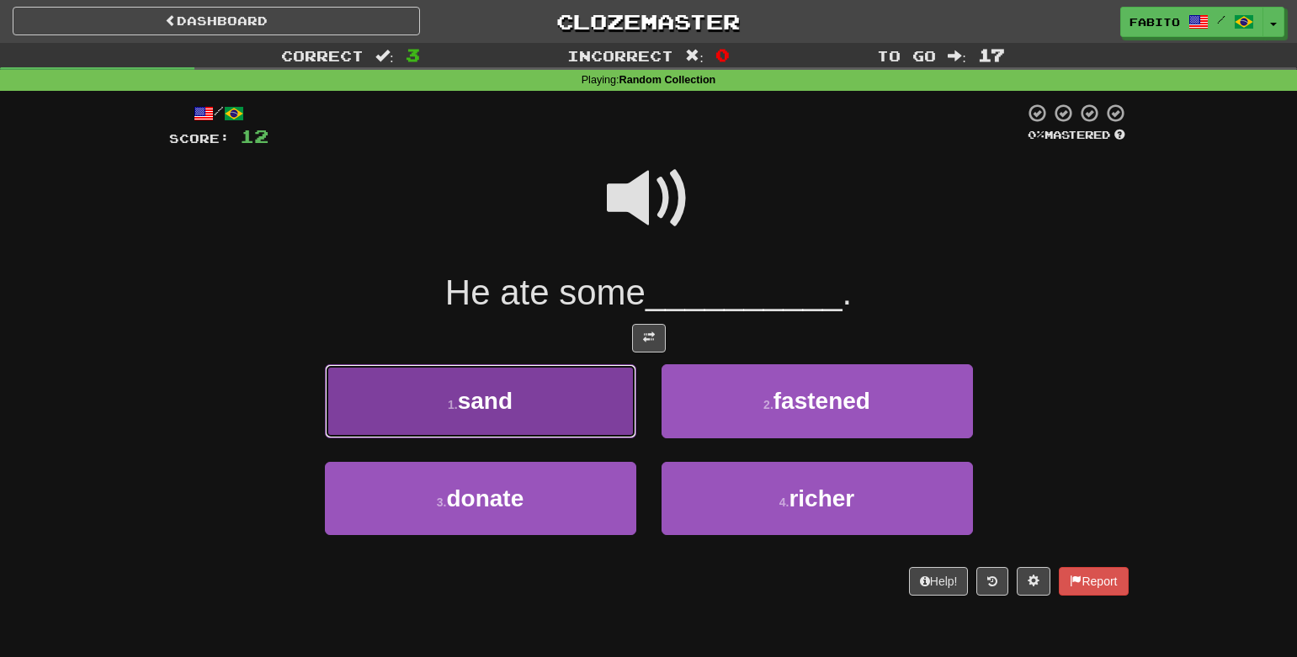
click at [578, 390] on button "1 . sand" at bounding box center [480, 400] width 311 height 73
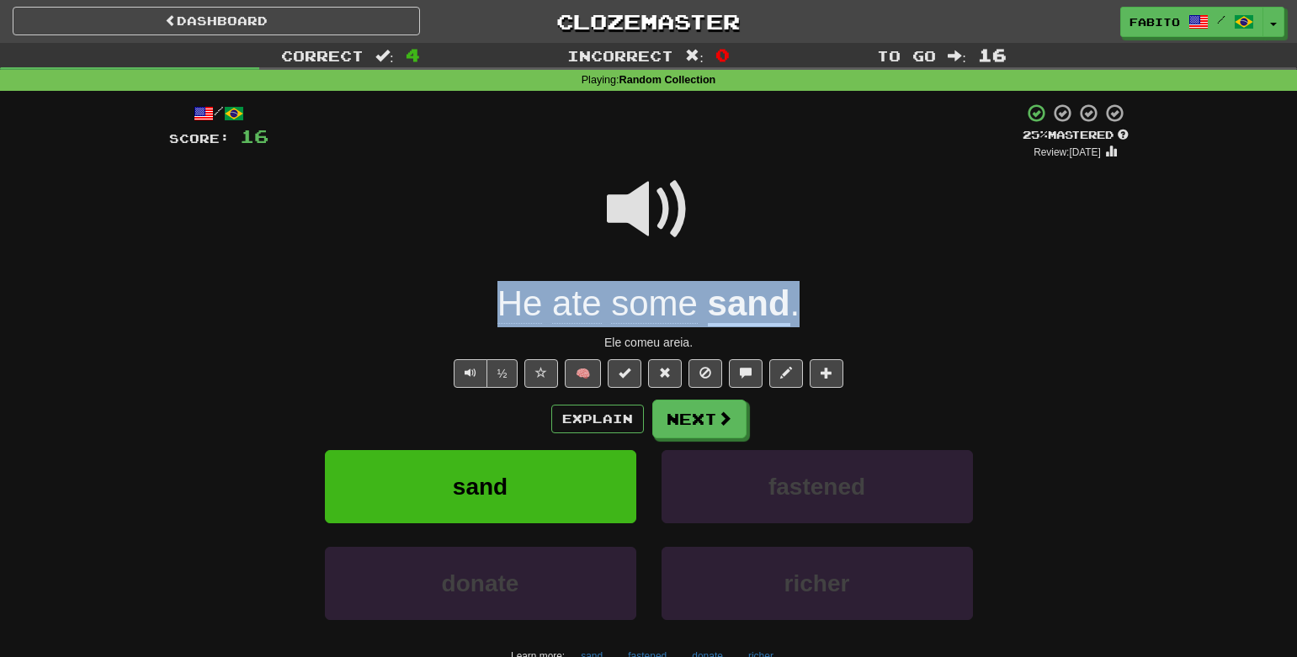
drag, startPoint x: 460, startPoint y: 309, endPoint x: 862, endPoint y: 312, distance: 401.5
click at [862, 312] on div "He ate some sand ." at bounding box center [649, 304] width 960 height 46
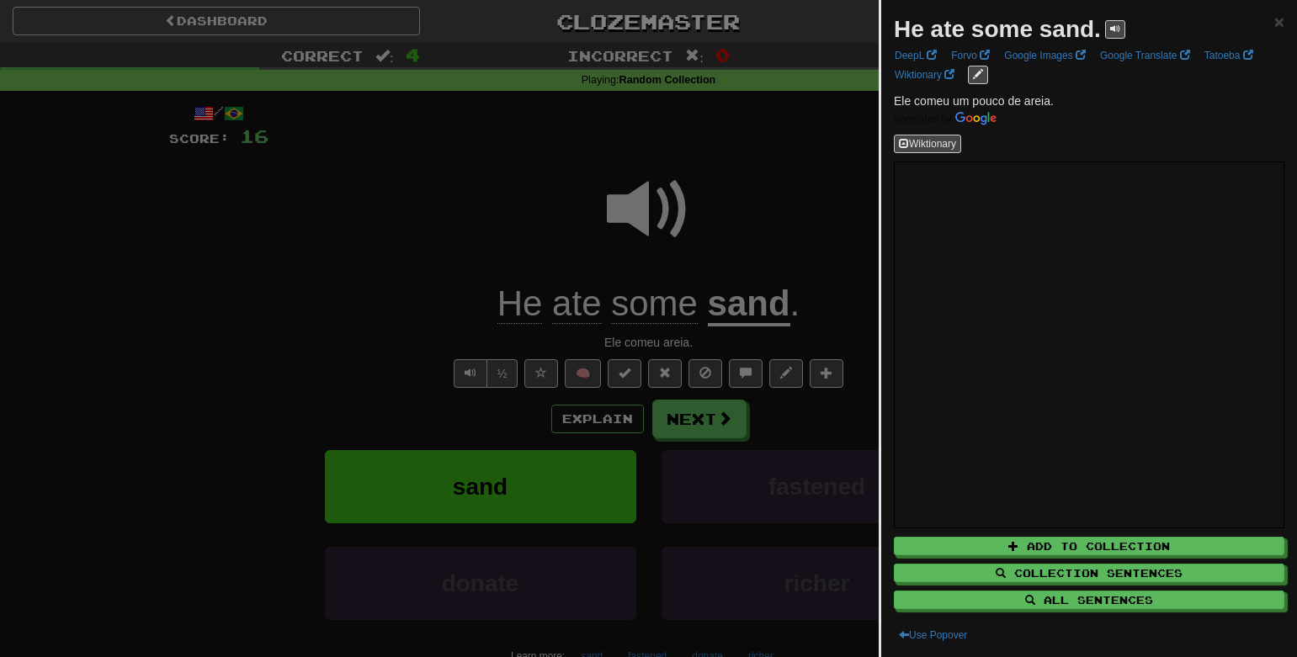
click at [800, 216] on div at bounding box center [648, 328] width 1297 height 657
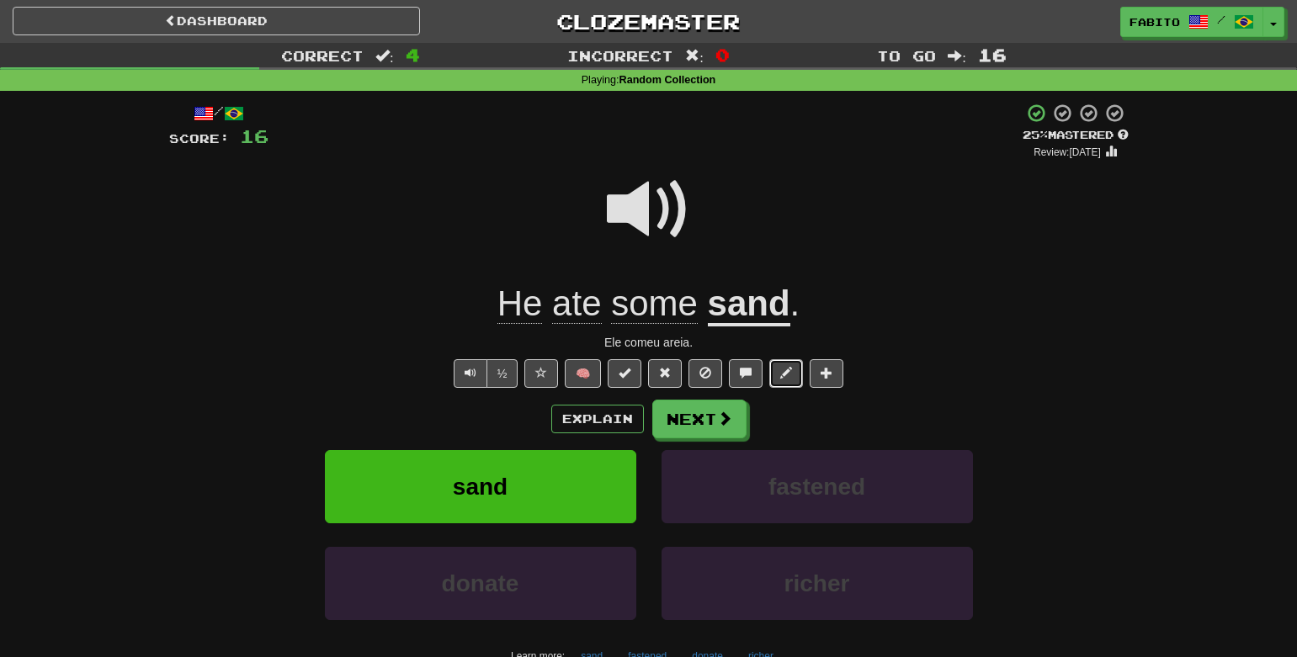
click at [786, 382] on button at bounding box center [786, 373] width 34 height 29
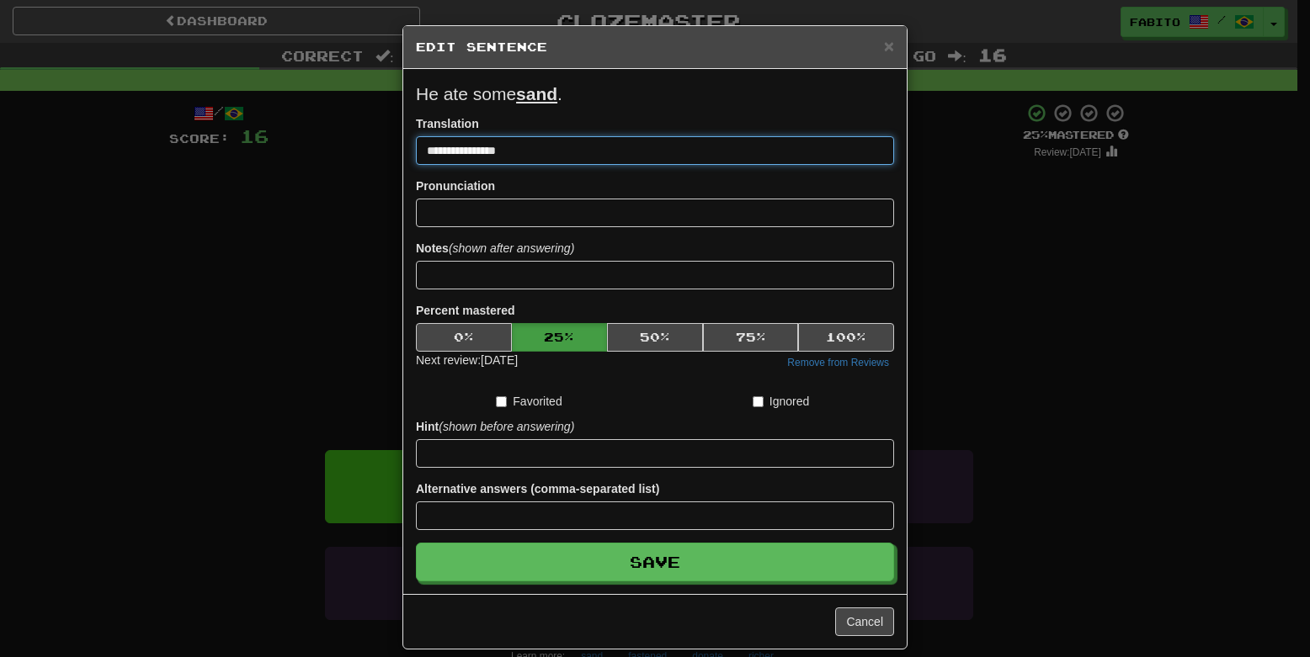
click at [476, 157] on input "**********" at bounding box center [655, 150] width 478 height 29
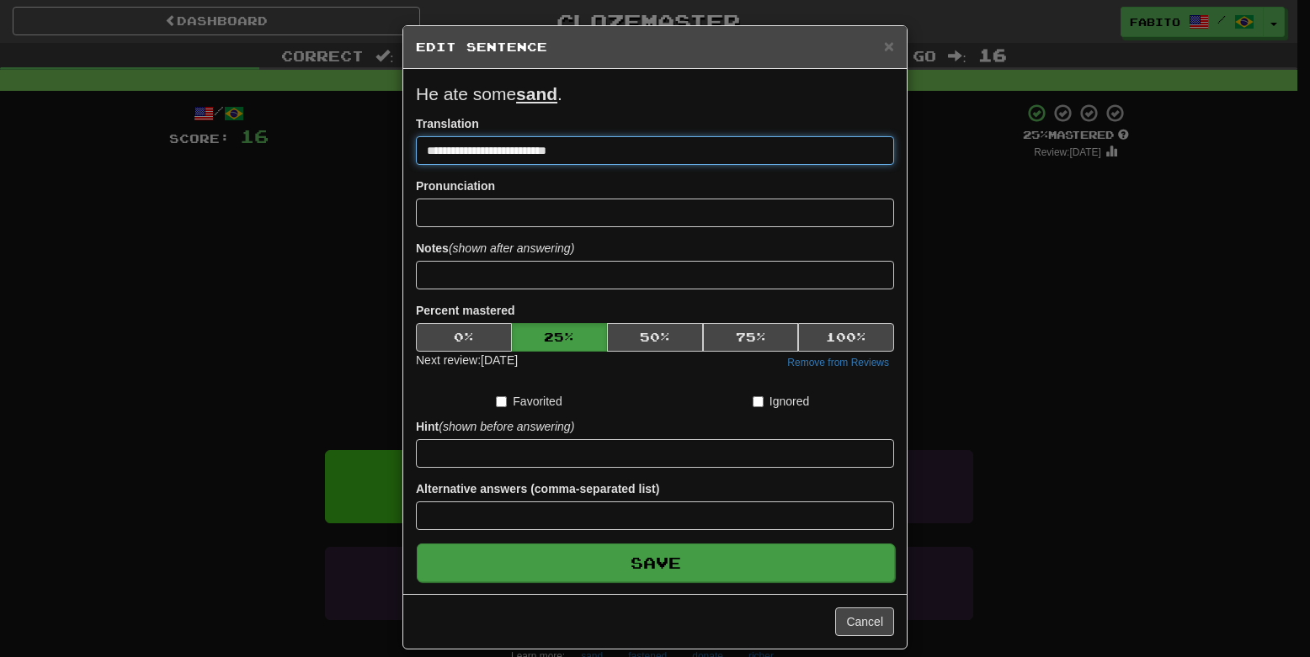
type input "**********"
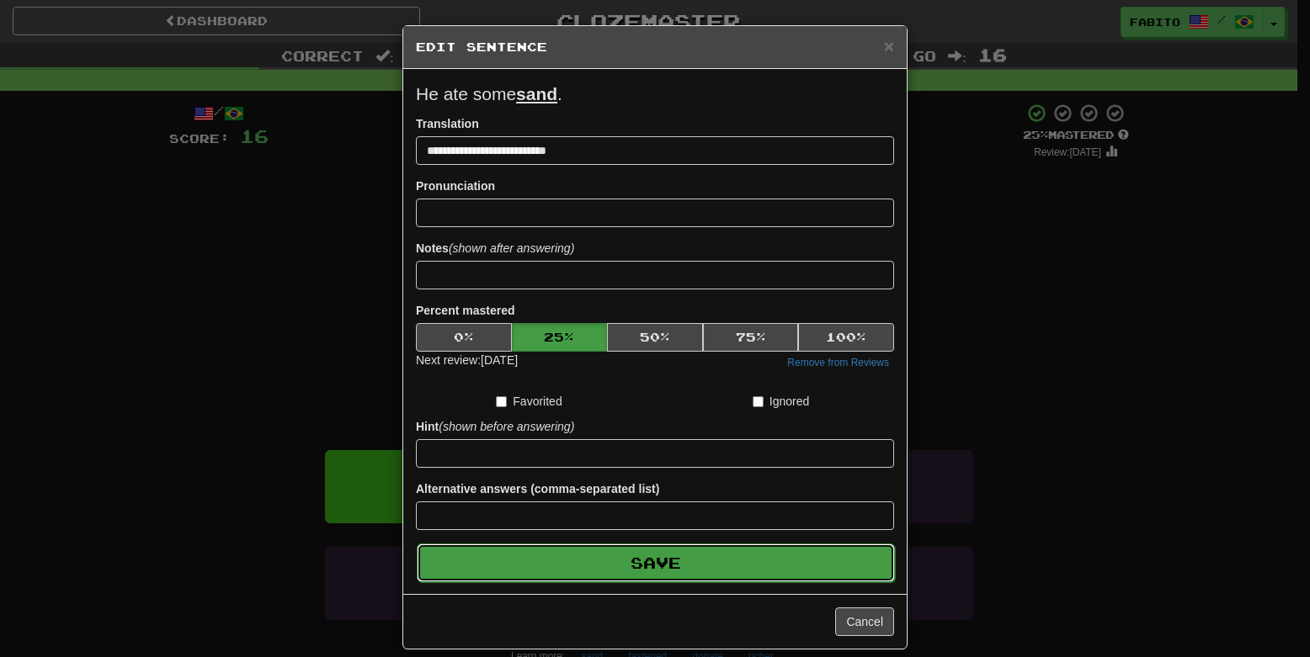
click at [661, 562] on button "Save" at bounding box center [656, 563] width 478 height 39
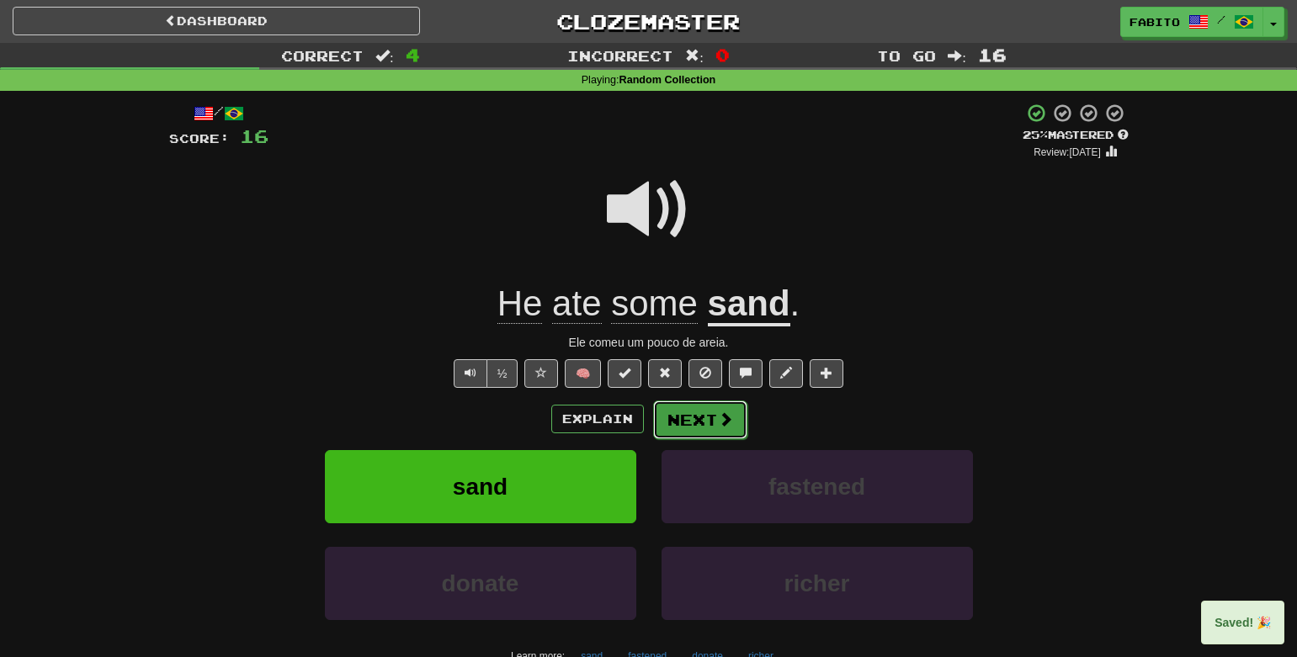
click at [699, 415] on button "Next" at bounding box center [700, 420] width 94 height 39
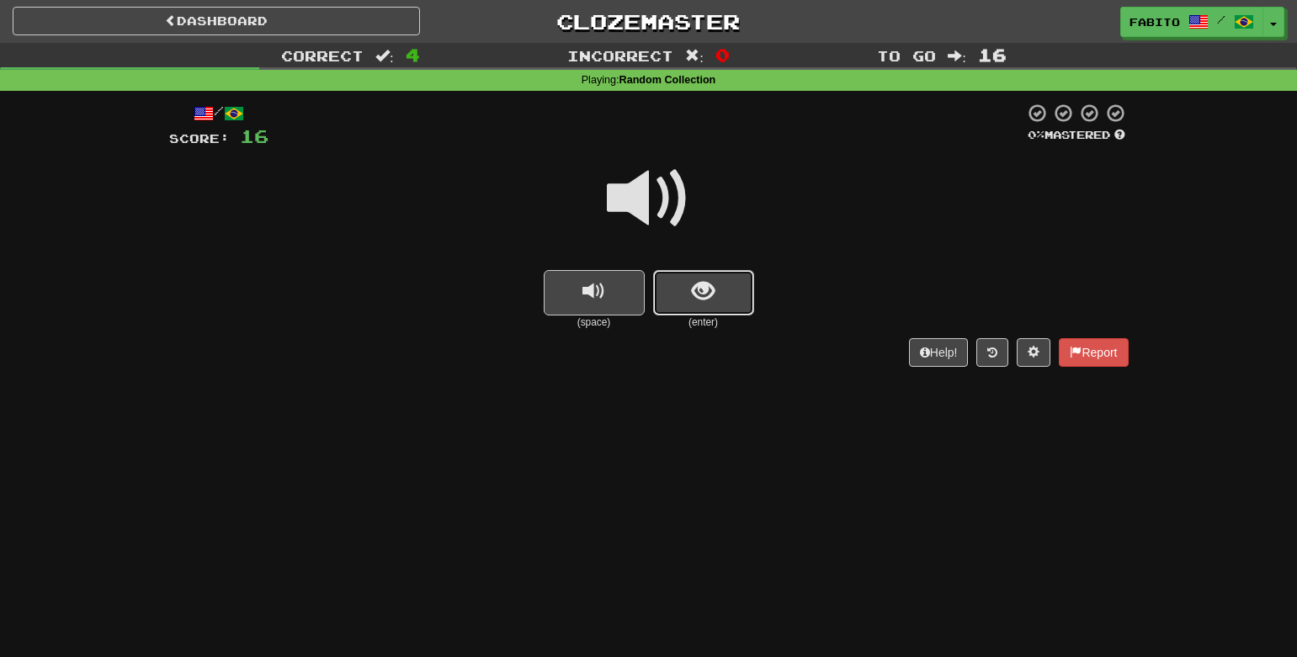
click at [687, 283] on button "show sentence" at bounding box center [703, 292] width 101 height 45
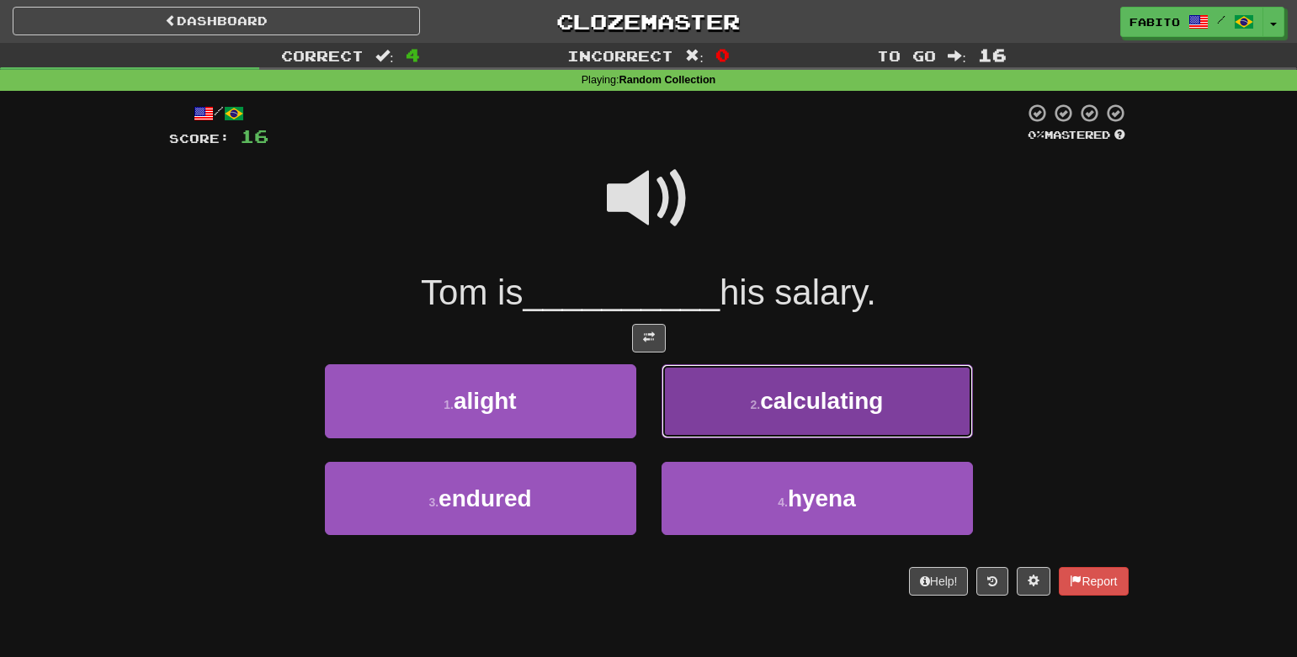
click at [739, 402] on button "2 . calculating" at bounding box center [817, 400] width 311 height 73
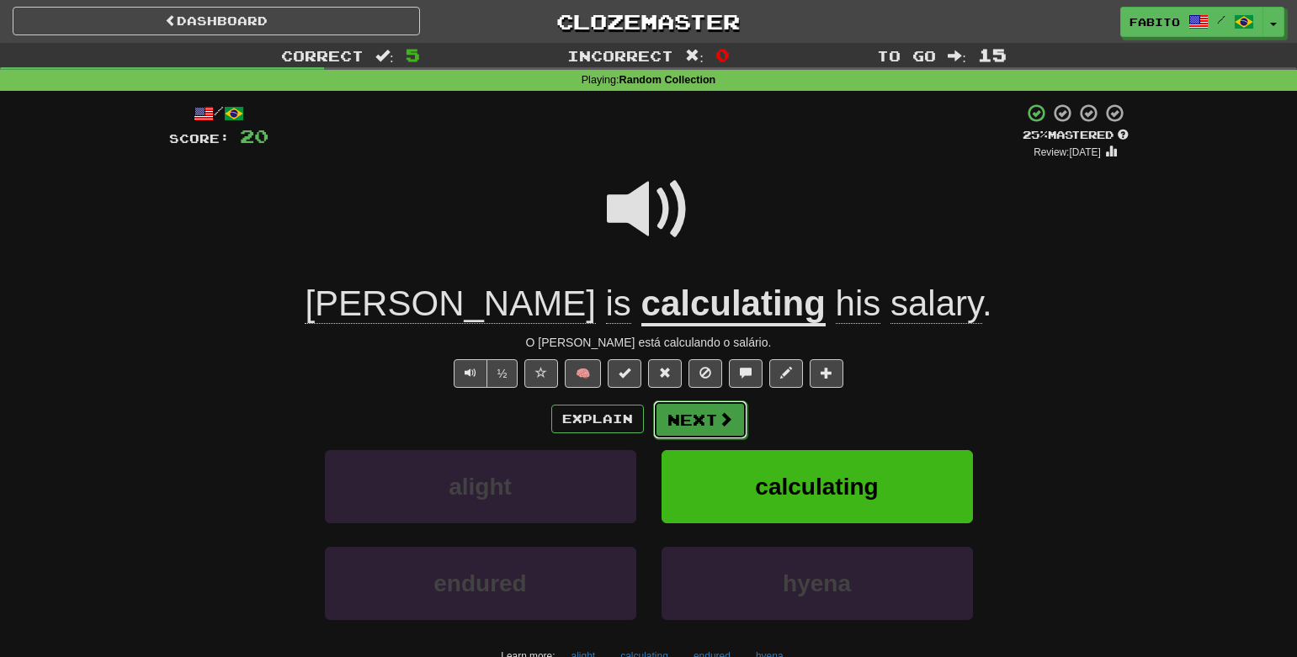
click at [719, 417] on span at bounding box center [725, 419] width 15 height 15
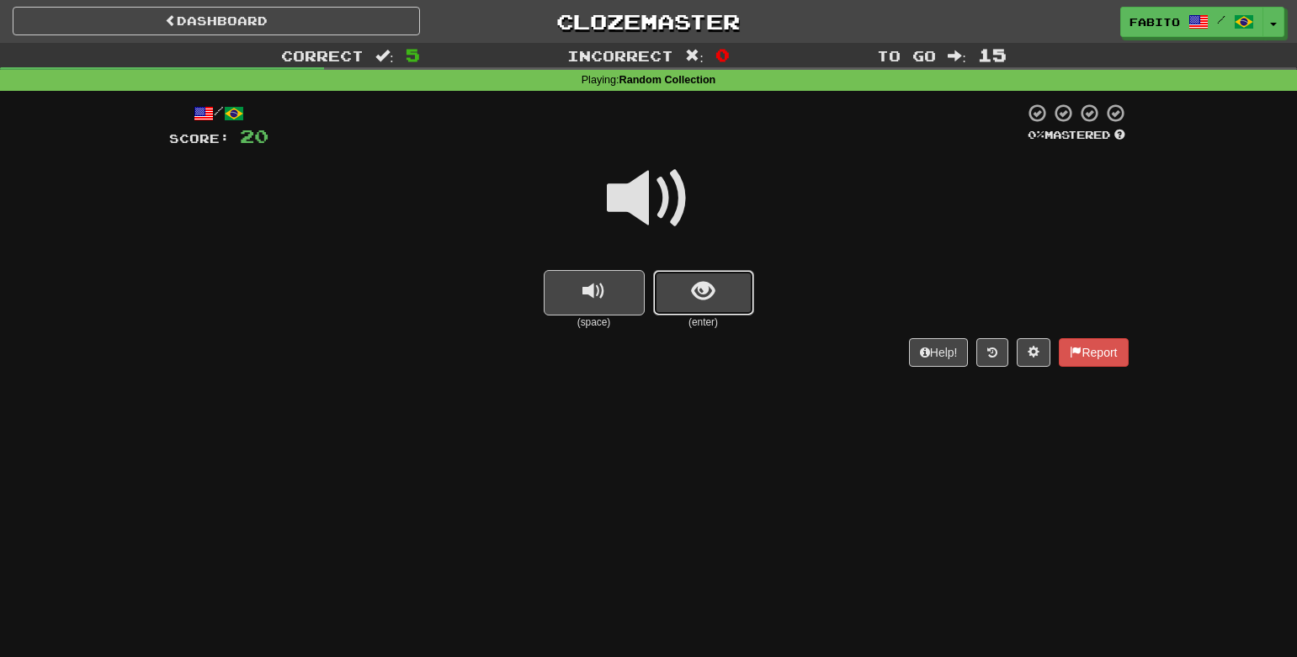
click at [694, 309] on button "show sentence" at bounding box center [703, 292] width 101 height 45
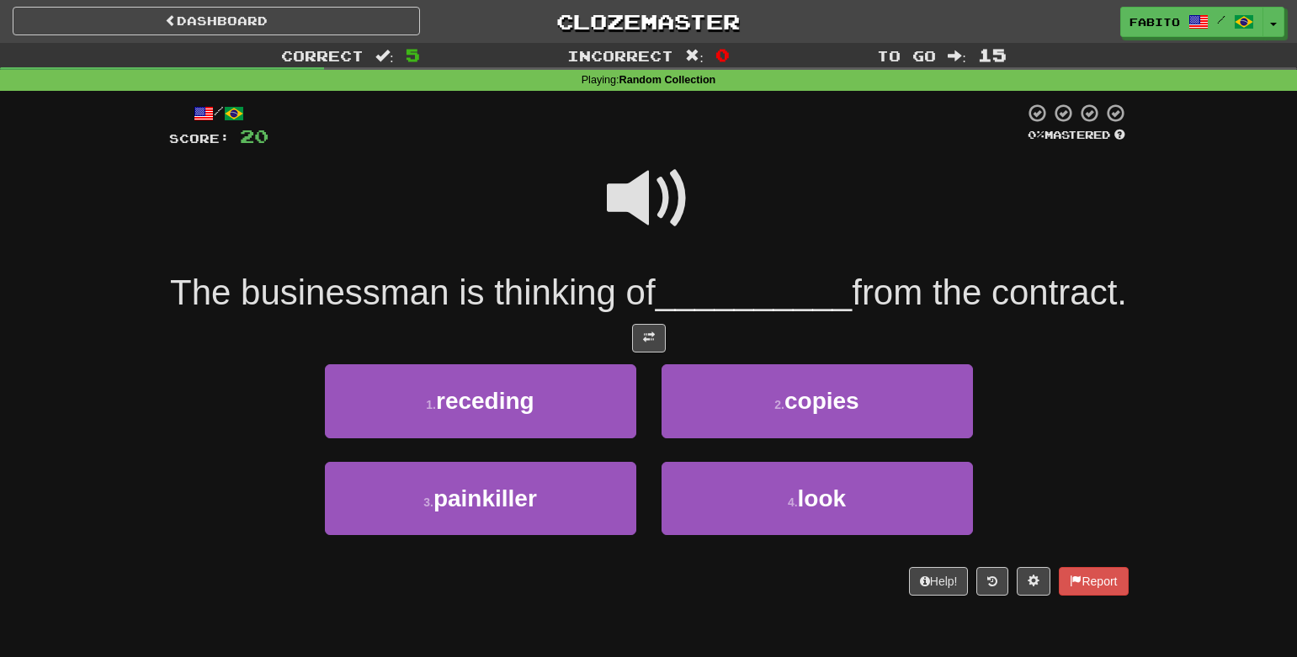
click at [651, 194] on span at bounding box center [649, 199] width 84 height 84
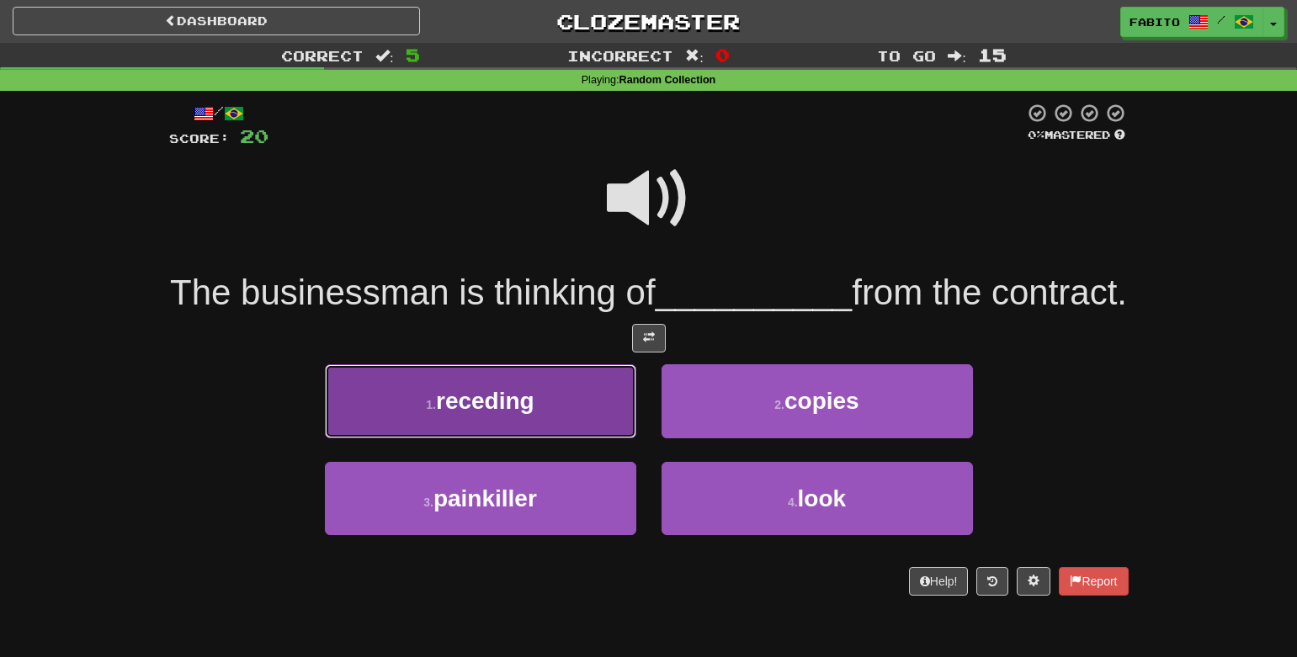
click at [571, 438] on button "1 . receding" at bounding box center [480, 400] width 311 height 73
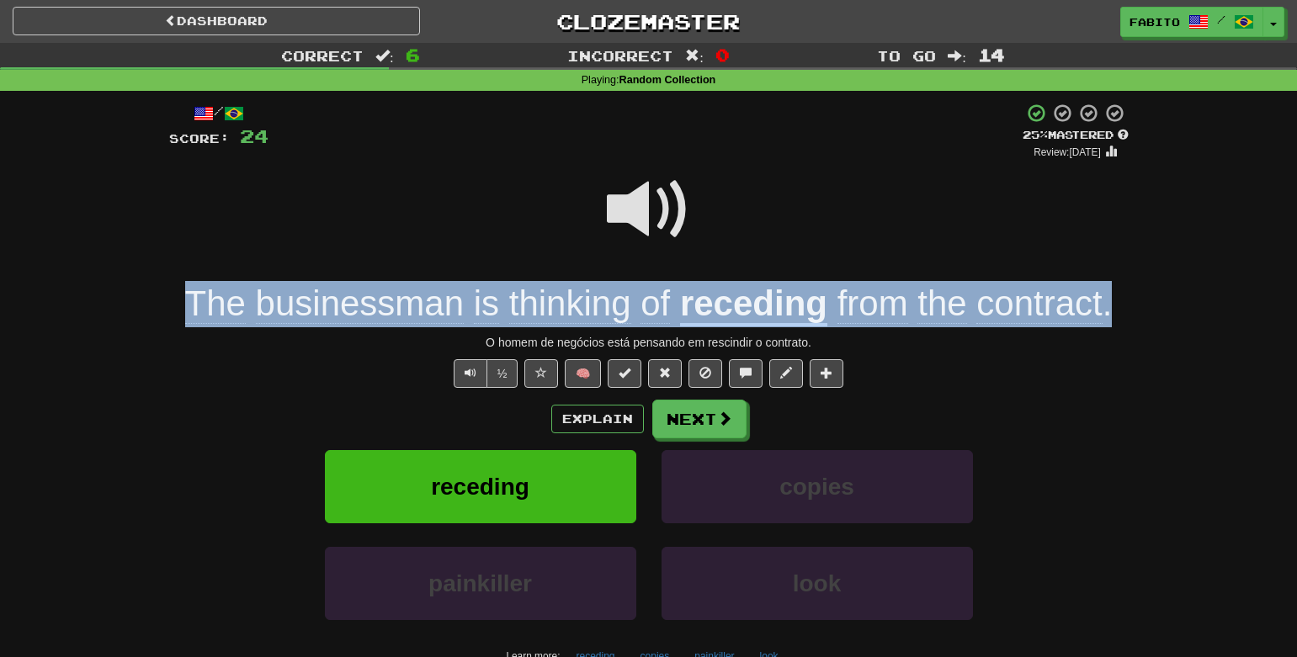
drag, startPoint x: 1126, startPoint y: 294, endPoint x: 93, endPoint y: 280, distance: 1032.9
click at [93, 280] on div "Correct : 6 Incorrect : 0 To go : 14 Playing : Random Collection / Score: 24 + …" at bounding box center [648, 400] width 1297 height 715
click at [165, 280] on div "/ Score: 24 + 4 25 % Mastered Review: [DATE] The businessman is thinking of rec…" at bounding box center [649, 424] width 985 height 666
drag, startPoint x: 179, startPoint y: 290, endPoint x: 1104, endPoint y: 311, distance: 925.3
click at [1104, 311] on div "The businessman is thinking of receding from the contract ." at bounding box center [649, 304] width 960 height 46
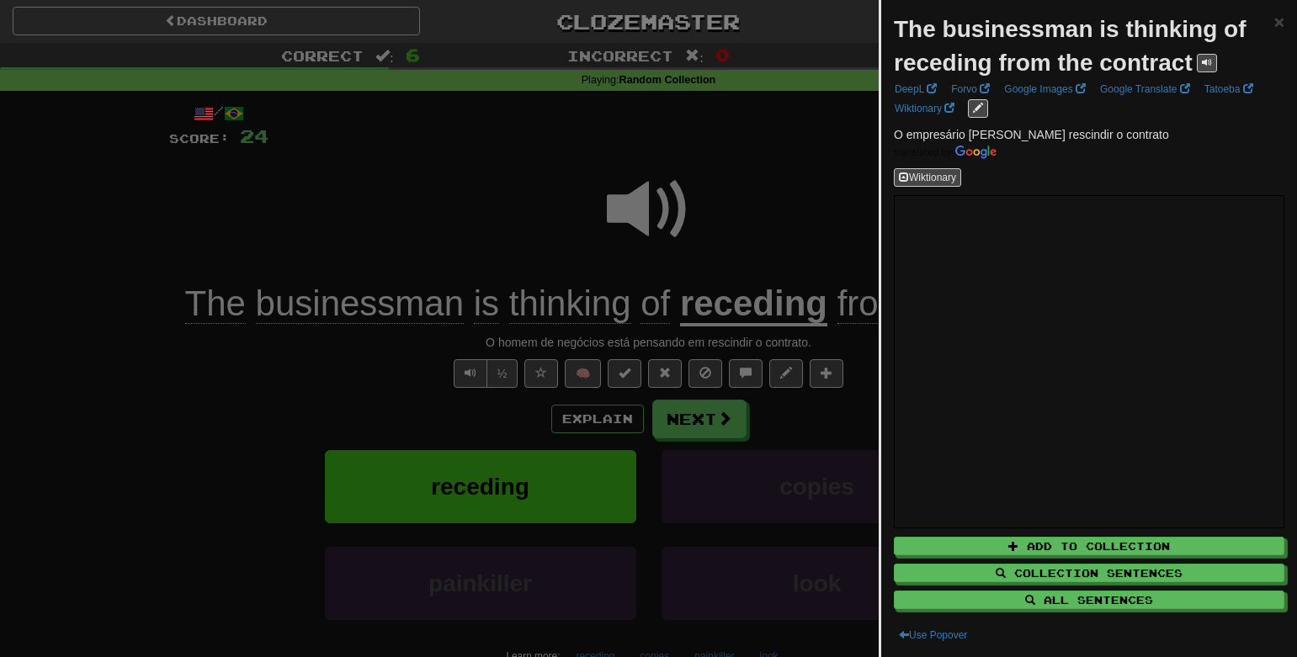
click at [811, 178] on div at bounding box center [648, 328] width 1297 height 657
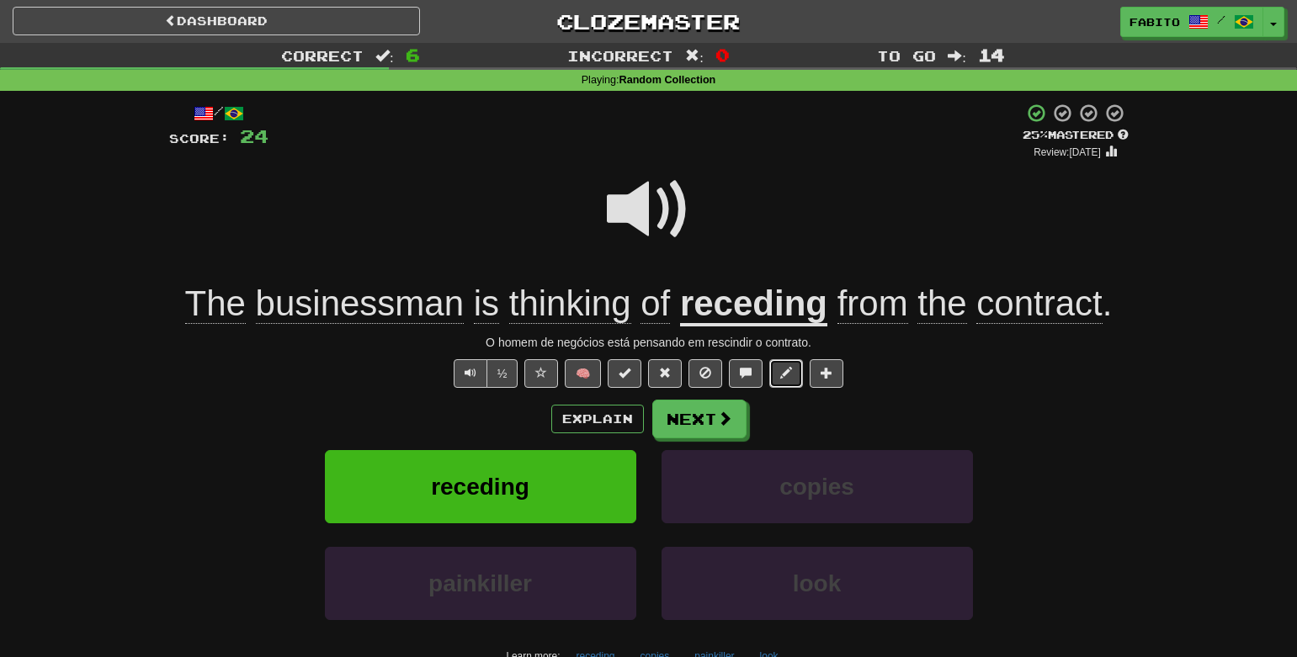
click at [783, 380] on button at bounding box center [786, 373] width 34 height 29
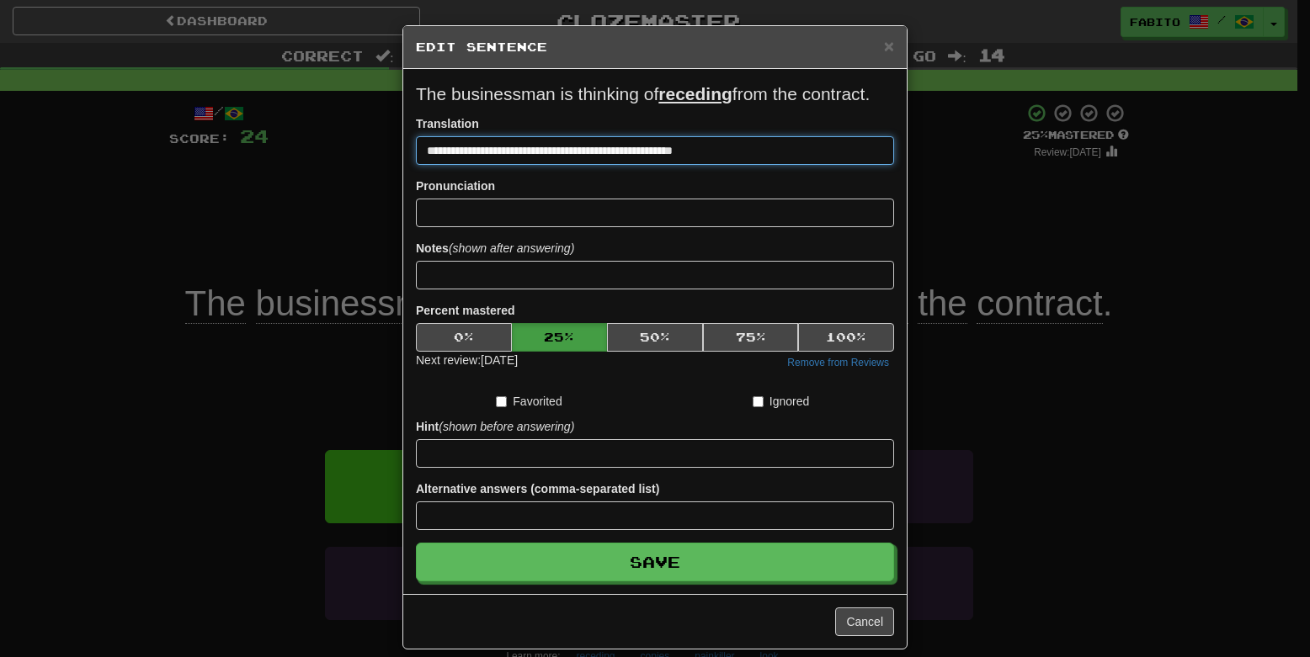
drag, startPoint x: 539, startPoint y: 152, endPoint x: 435, endPoint y: 156, distance: 103.6
click at [435, 156] on input "**********" at bounding box center [655, 150] width 478 height 29
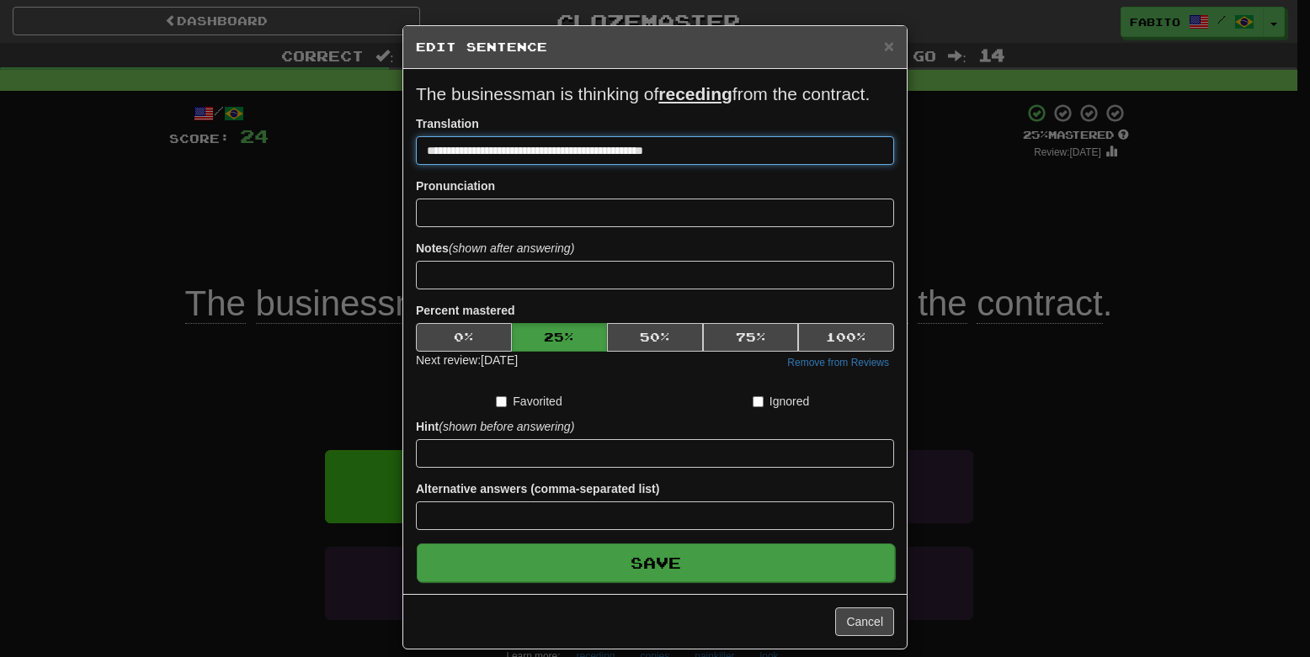
type input "**********"
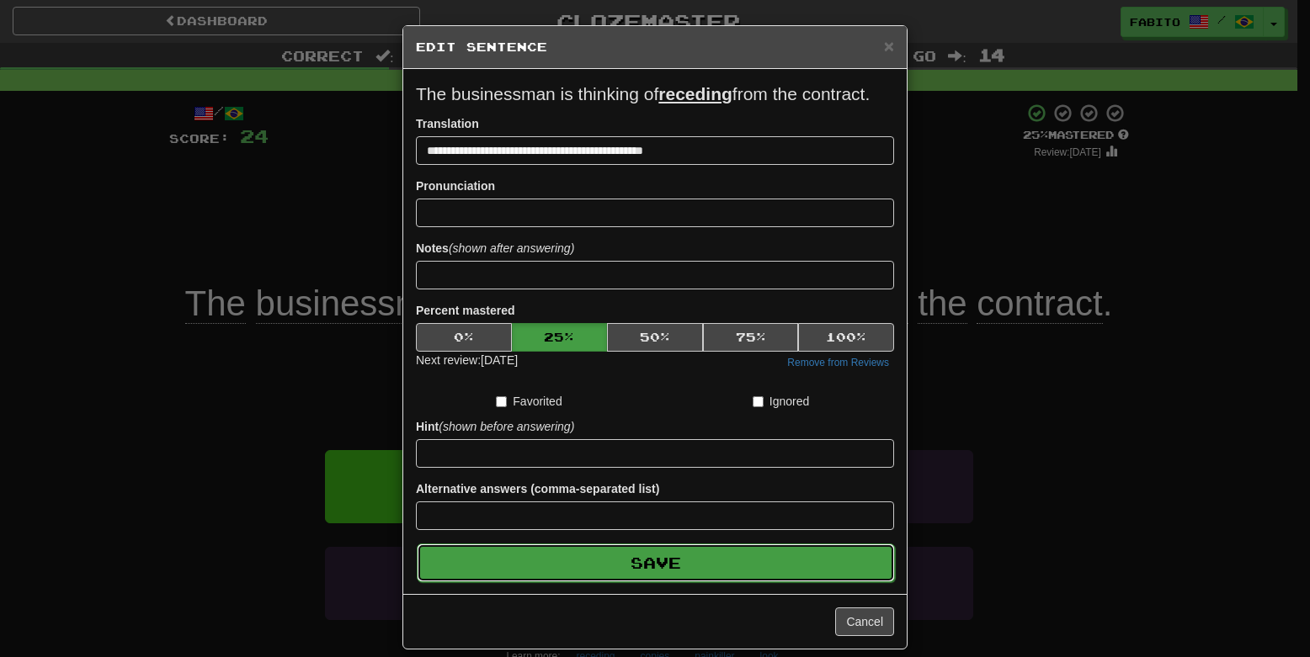
click at [649, 561] on button "Save" at bounding box center [656, 563] width 478 height 39
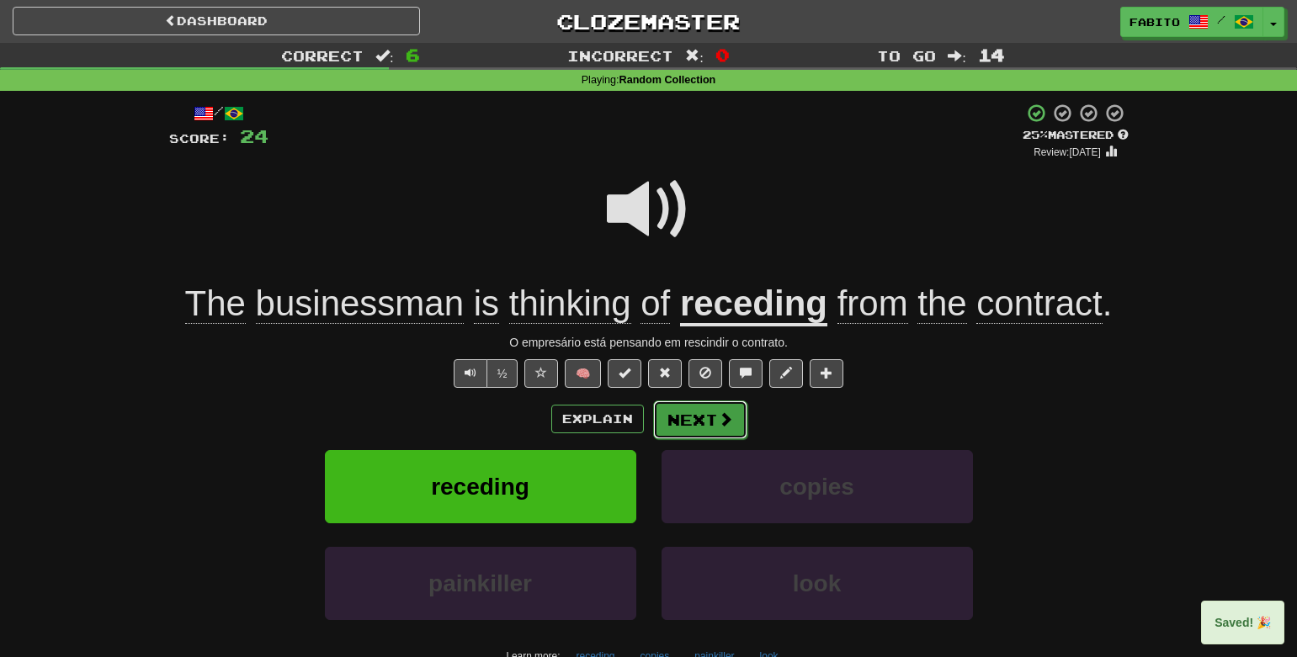
click at [713, 424] on button "Next" at bounding box center [700, 420] width 94 height 39
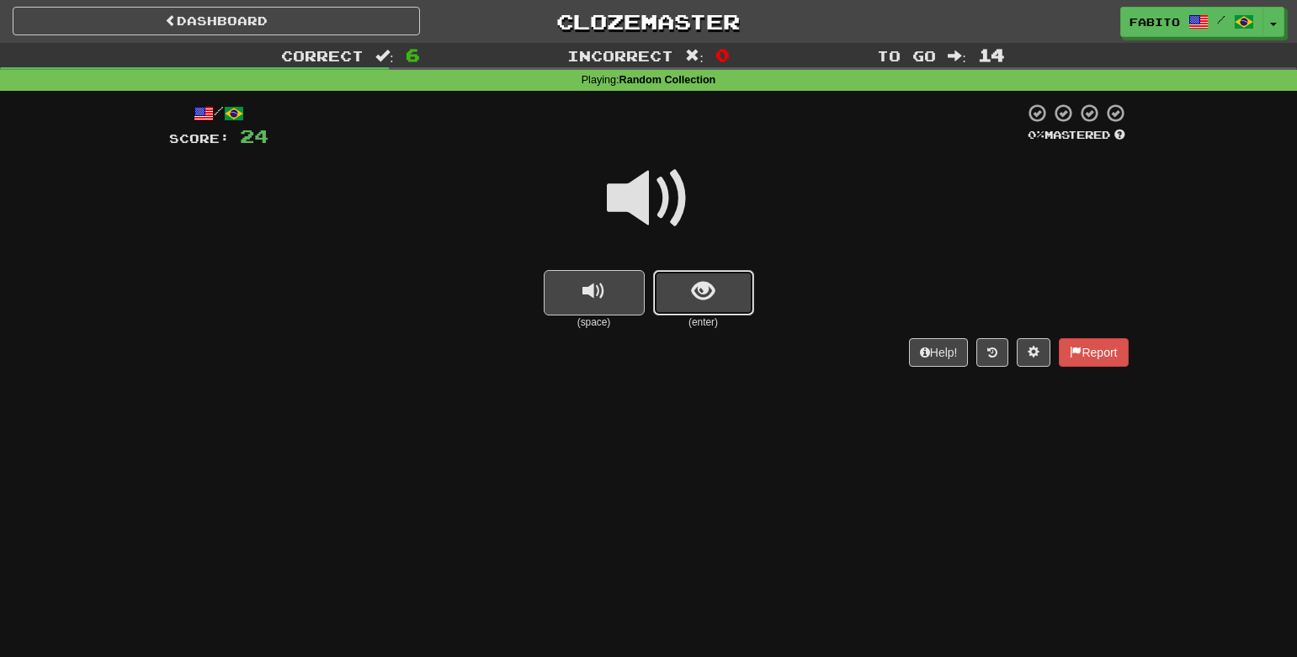
click at [692, 274] on button "show sentence" at bounding box center [703, 292] width 101 height 45
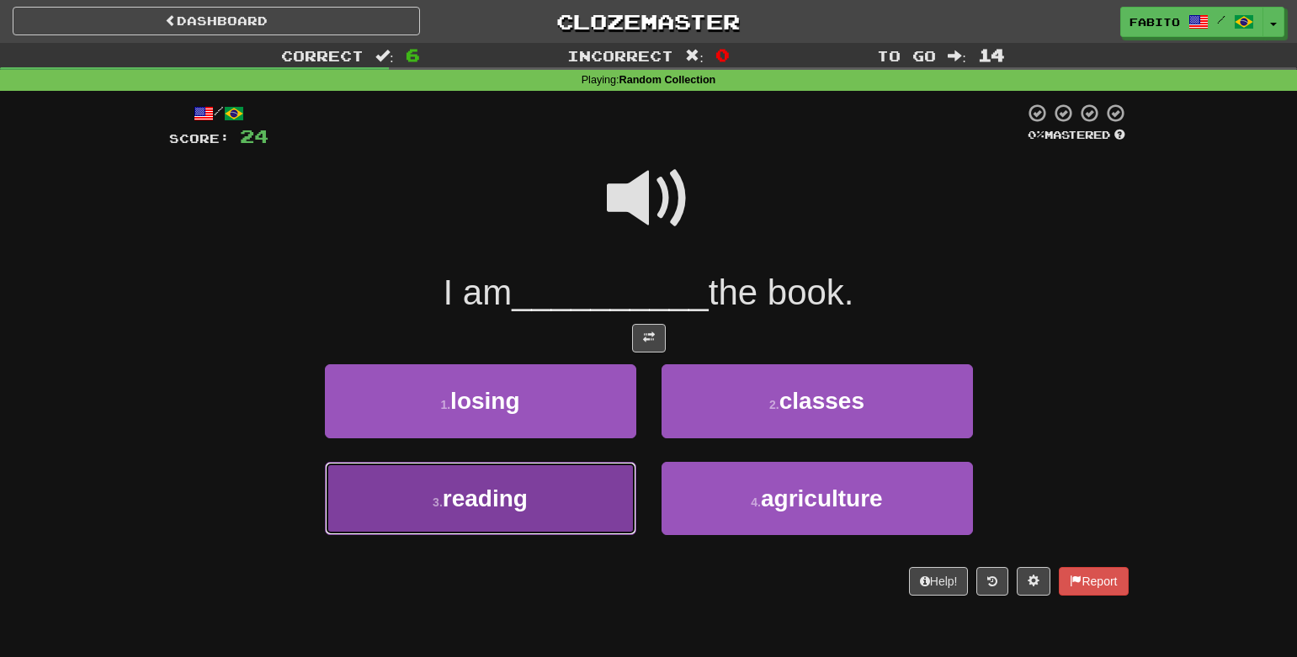
click at [567, 508] on button "3 . [GEOGRAPHIC_DATA]" at bounding box center [480, 498] width 311 height 73
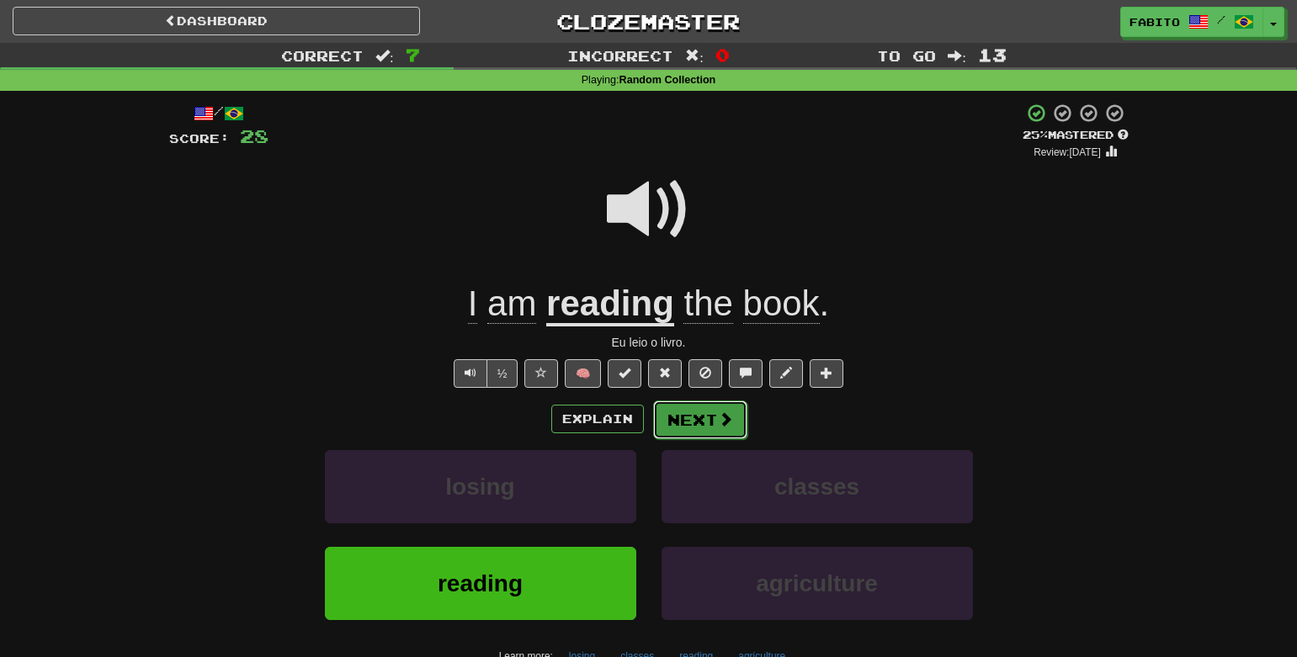
click at [721, 415] on span at bounding box center [725, 419] width 15 height 15
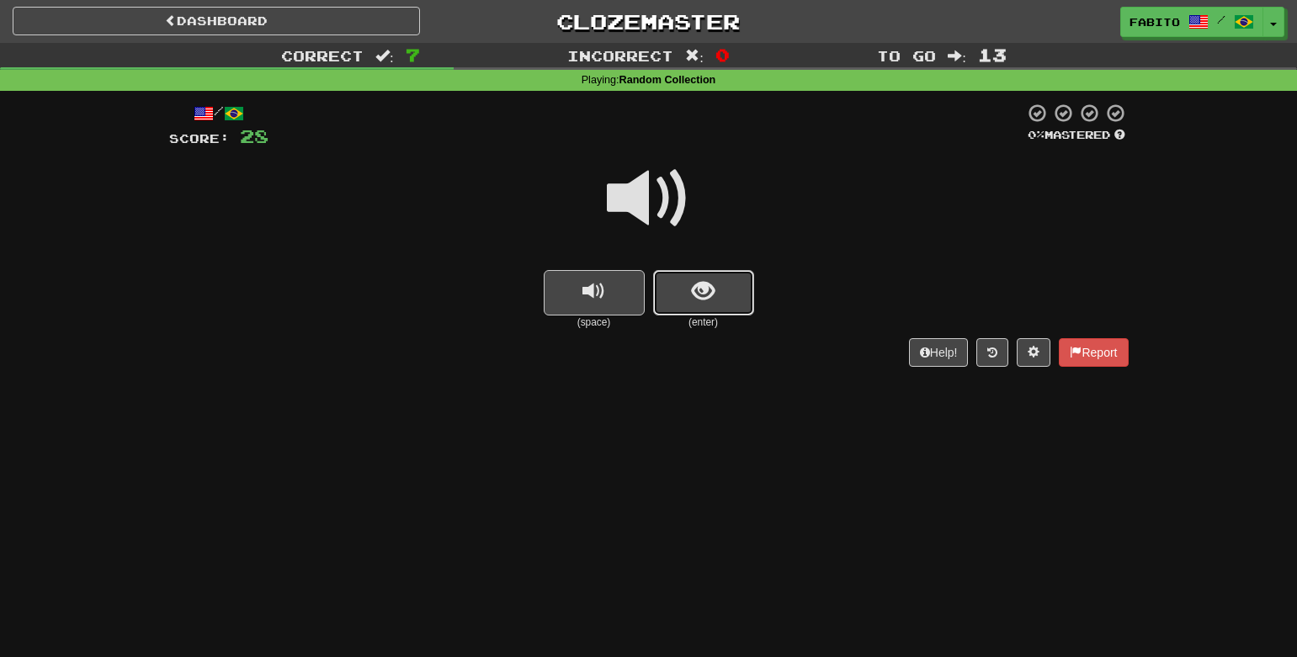
click at [700, 289] on span "show sentence" at bounding box center [703, 291] width 23 height 23
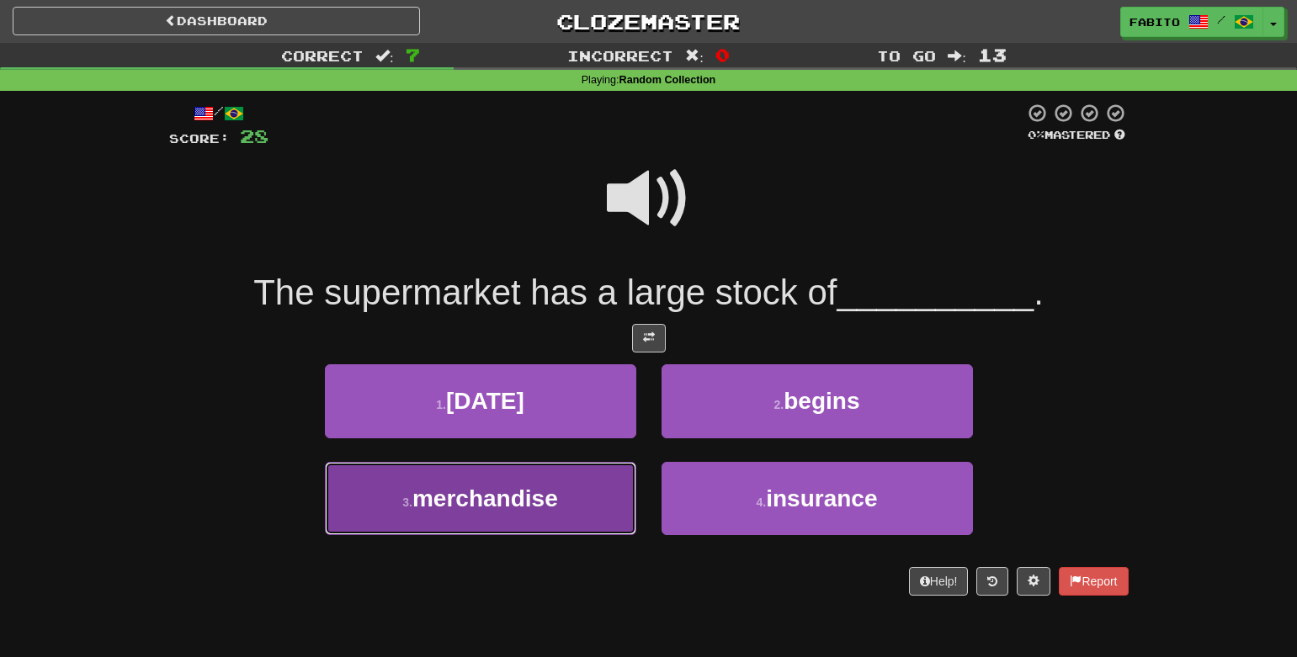
click at [592, 502] on button "3 . merchandise" at bounding box center [480, 498] width 311 height 73
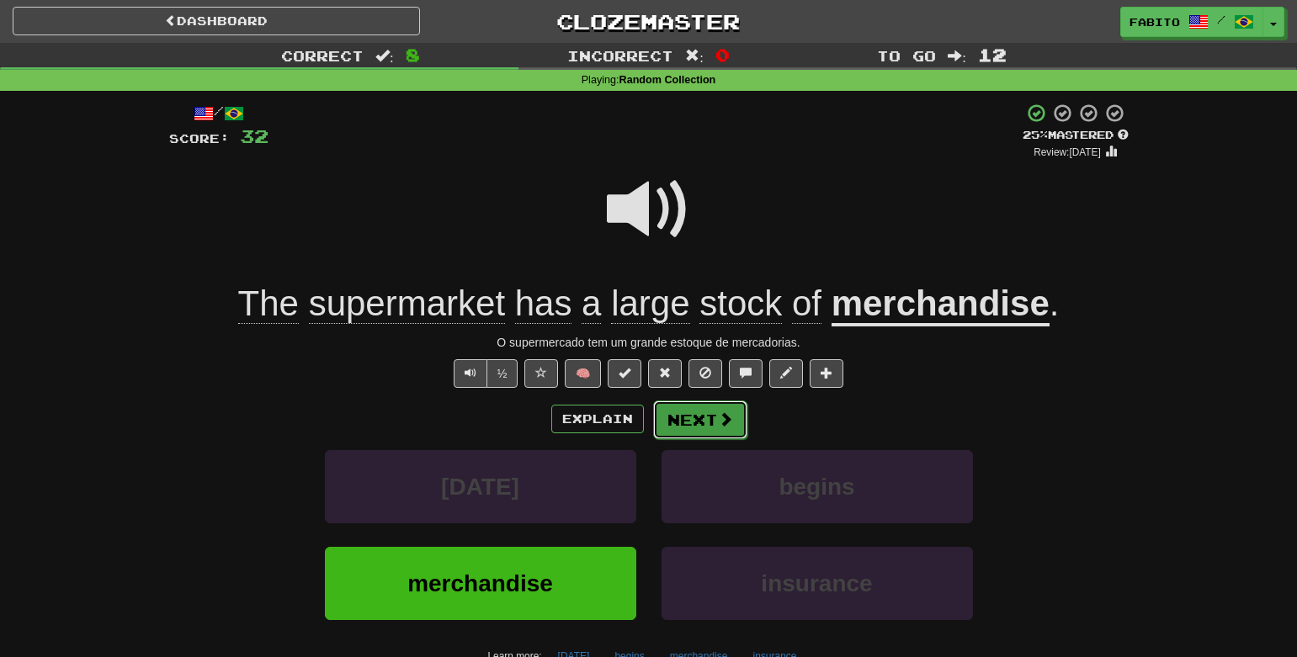
click at [686, 423] on button "Next" at bounding box center [700, 420] width 94 height 39
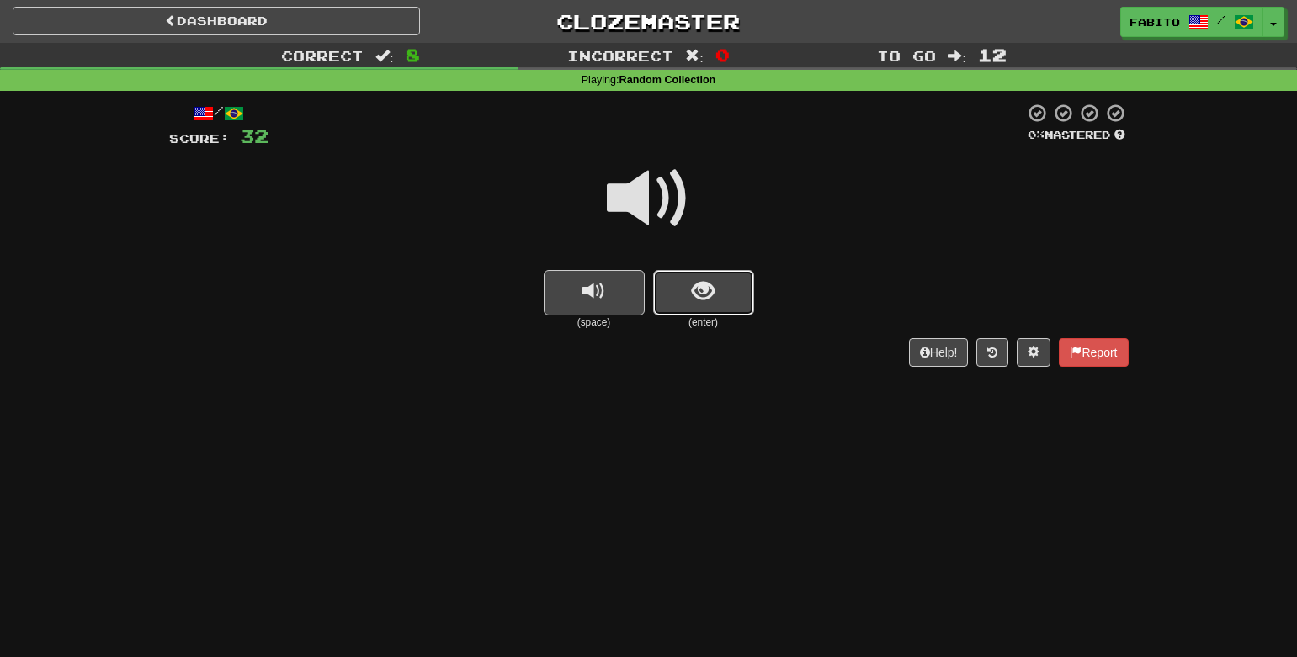
click at [706, 290] on span "show sentence" at bounding box center [703, 291] width 23 height 23
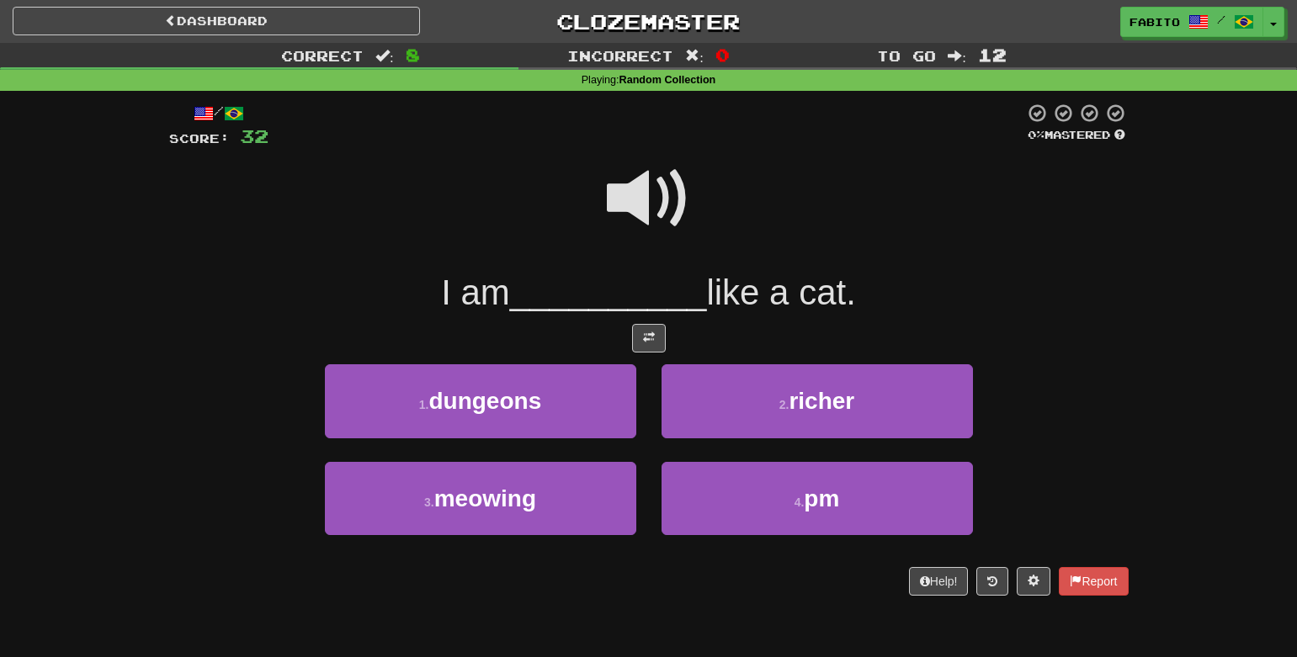
click at [626, 201] on span at bounding box center [649, 199] width 84 height 84
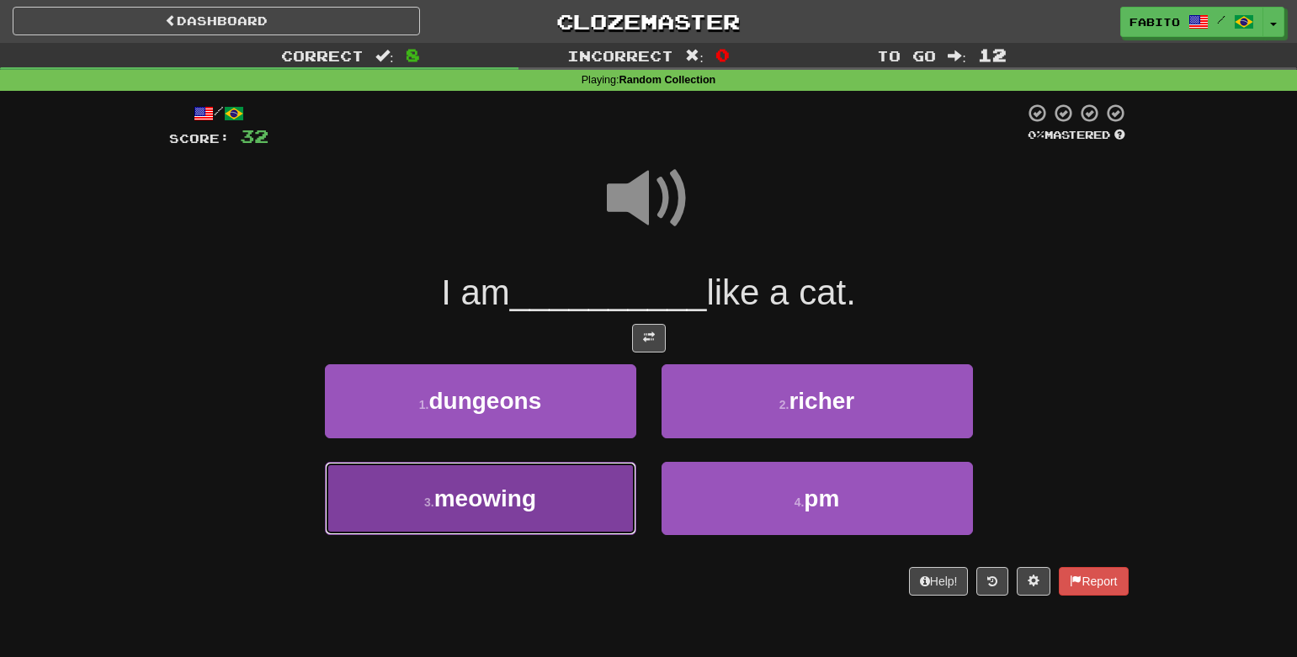
click at [602, 491] on button "3 . [GEOGRAPHIC_DATA]" at bounding box center [480, 498] width 311 height 73
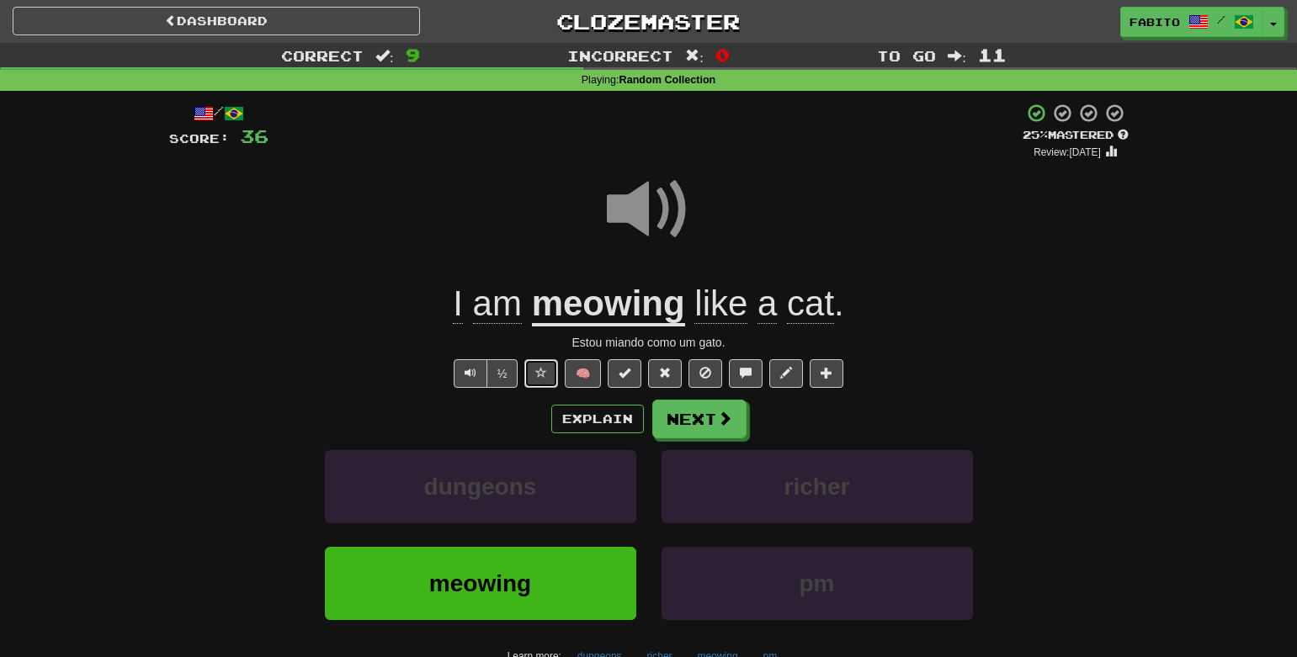
click at [540, 378] on span at bounding box center [541, 373] width 12 height 12
click at [713, 423] on button "Next" at bounding box center [700, 420] width 94 height 39
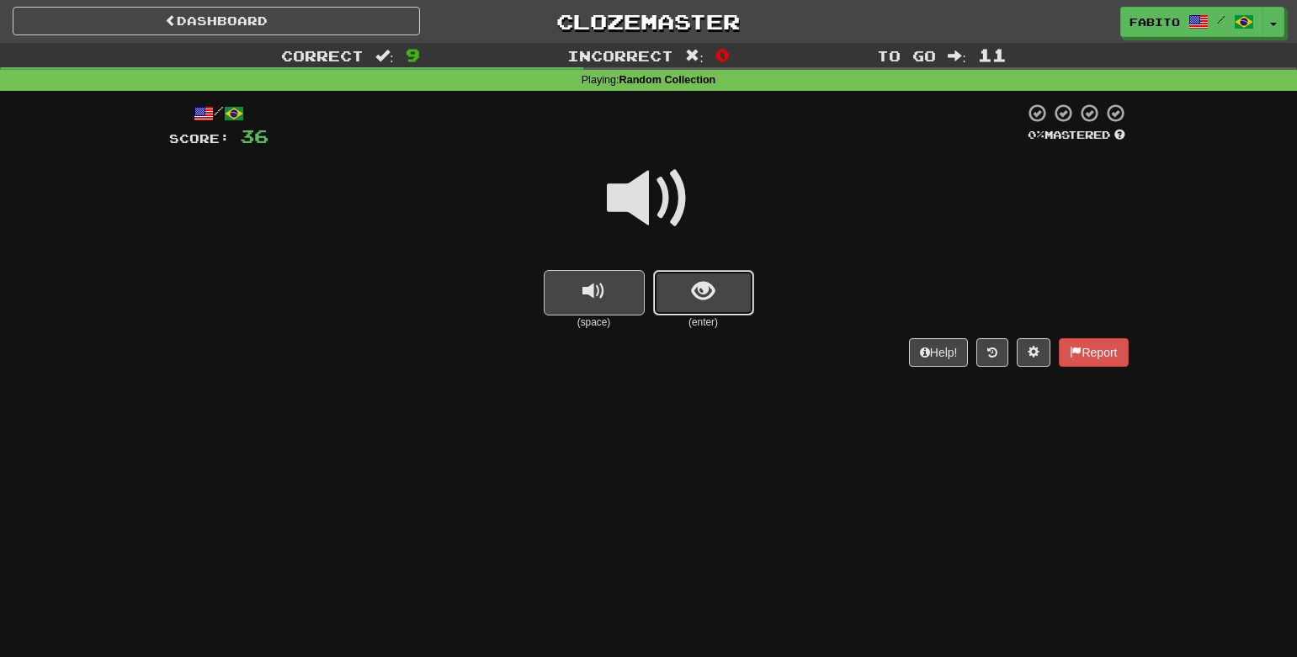
click at [698, 292] on span "show sentence" at bounding box center [703, 291] width 23 height 23
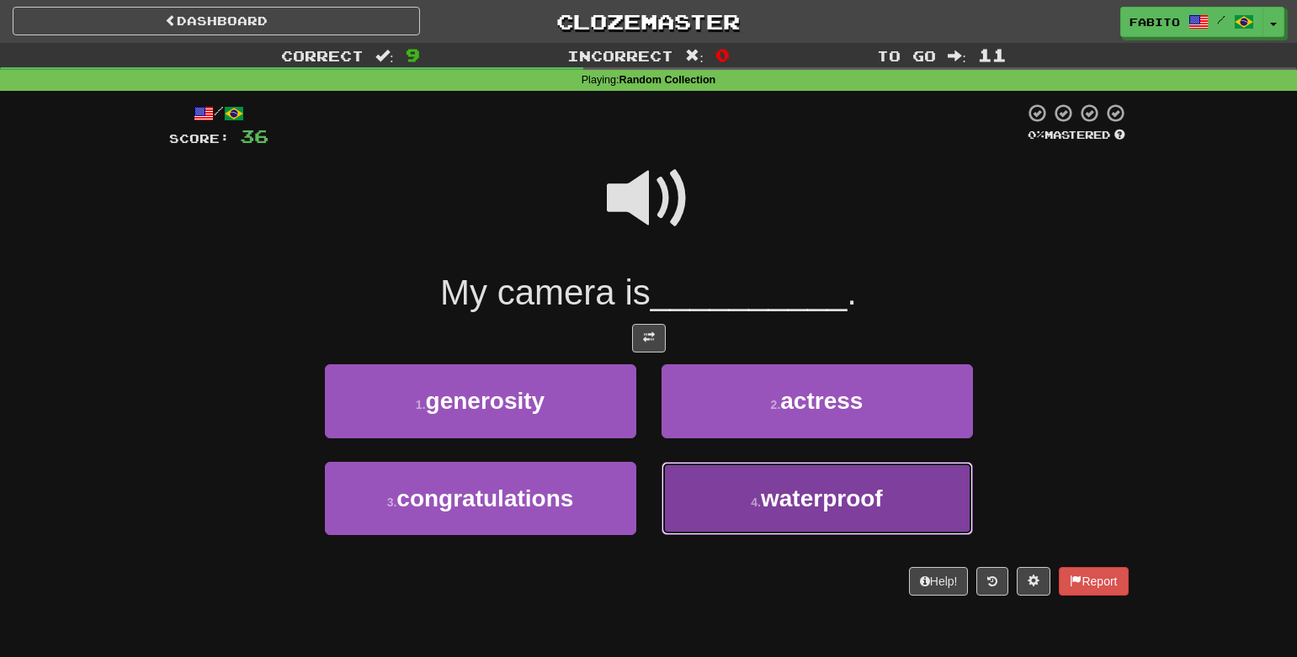
click at [710, 487] on button "4 . waterproof" at bounding box center [817, 498] width 311 height 73
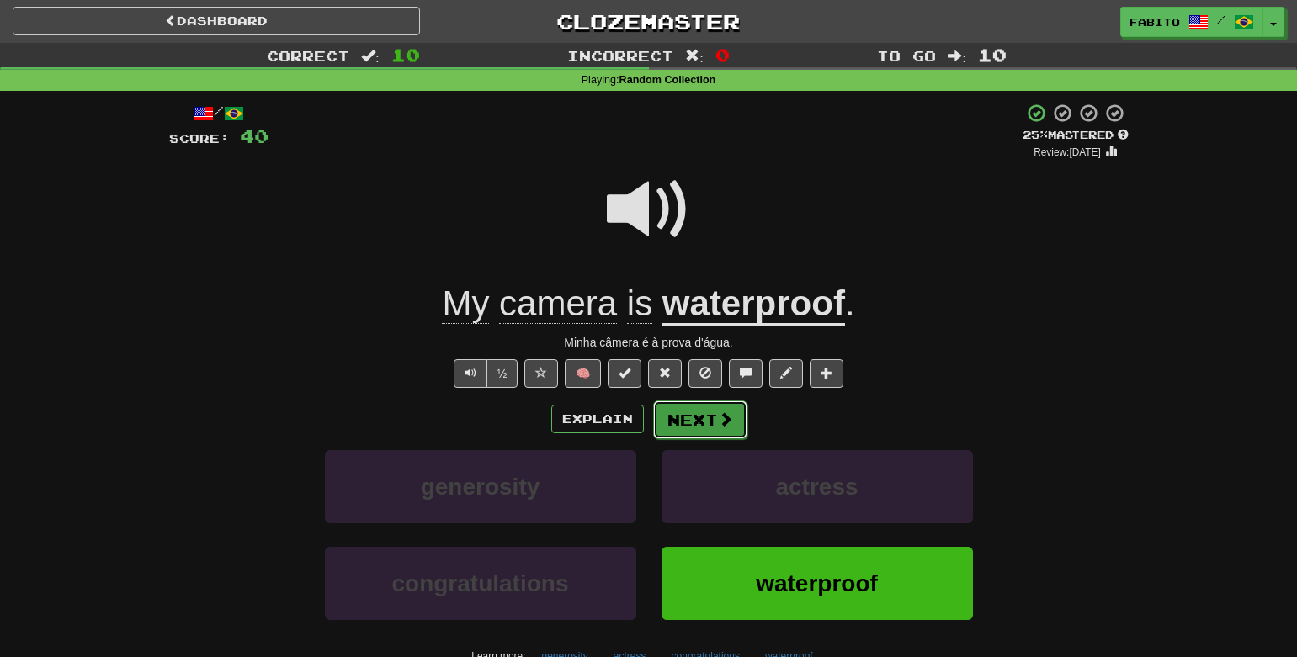
click at [723, 429] on button "Next" at bounding box center [700, 420] width 94 height 39
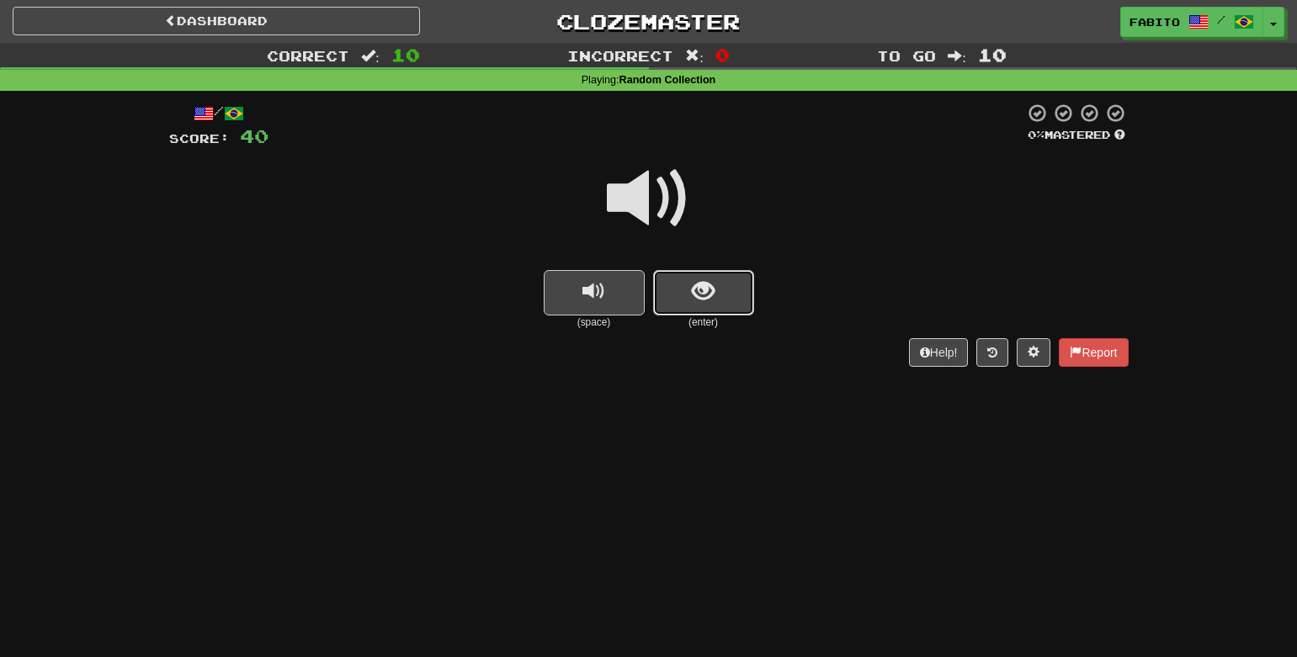
click at [696, 290] on span "show sentence" at bounding box center [703, 291] width 23 height 23
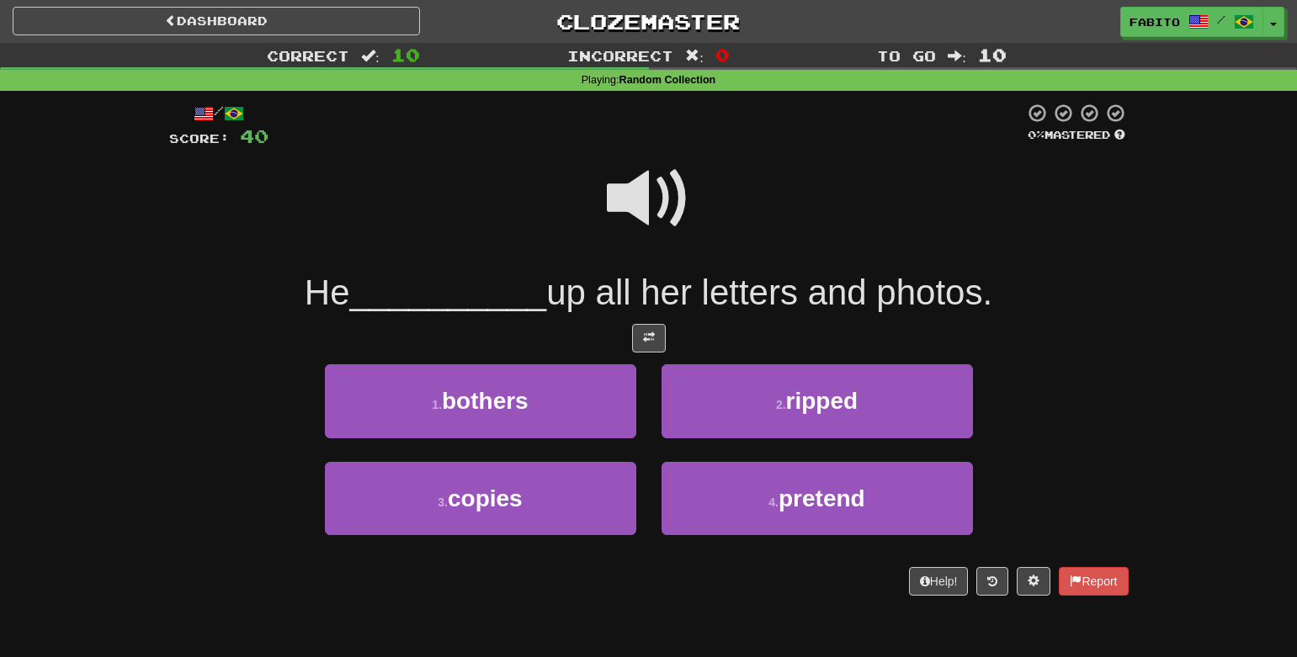
click at [614, 186] on span at bounding box center [649, 199] width 84 height 84
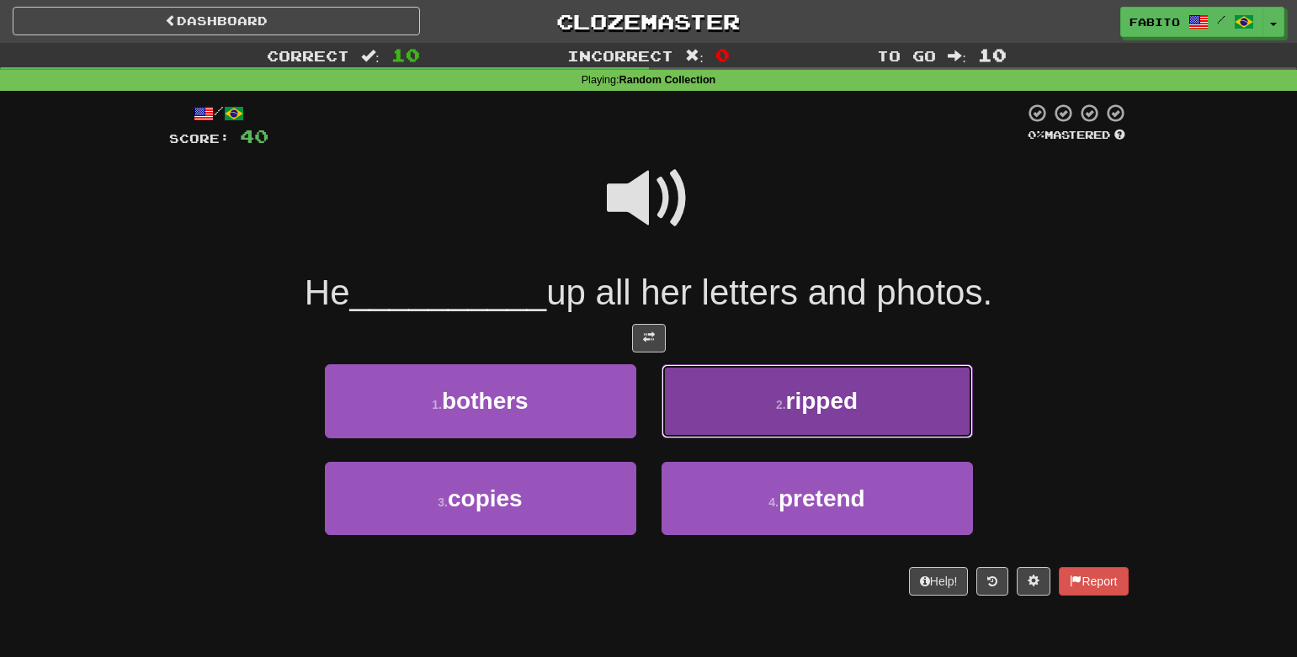
click at [747, 391] on button "2 . ripped" at bounding box center [817, 400] width 311 height 73
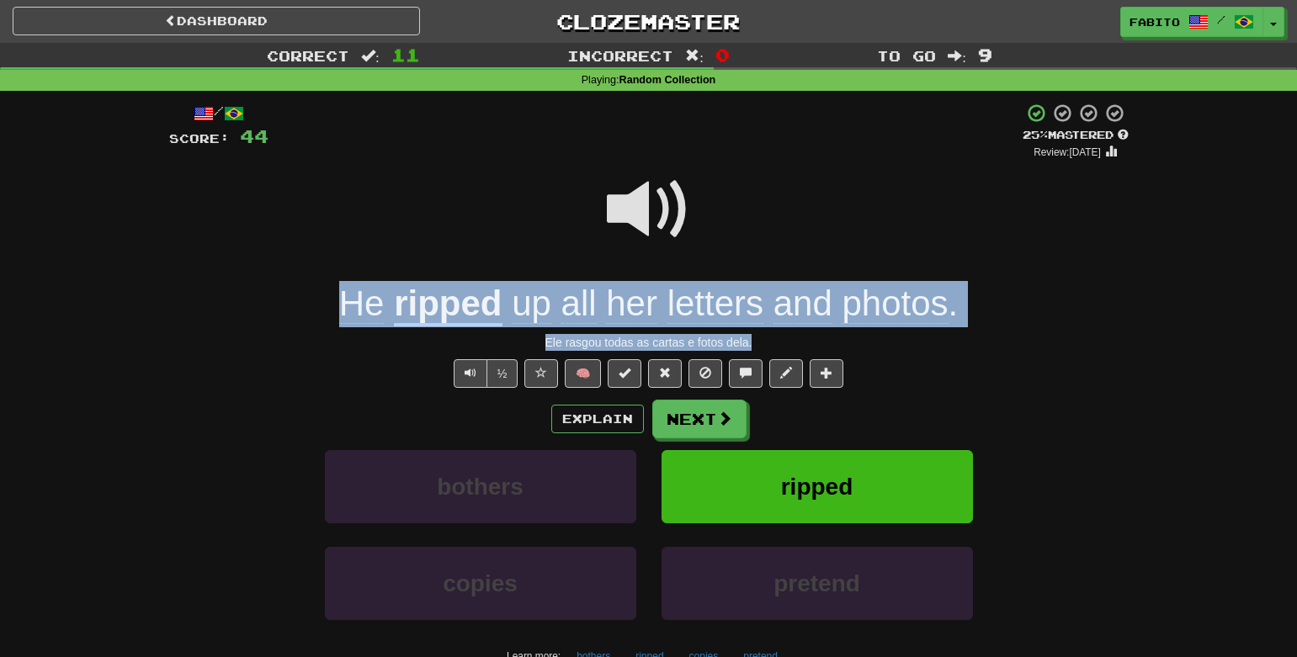
drag, startPoint x: 312, startPoint y: 296, endPoint x: 1015, endPoint y: 336, distance: 704.0
click at [1015, 336] on div "/ Score: 44 + 4 25 % Mastered Review: [DATE] He ripped up all her letters and p…" at bounding box center [649, 418] width 960 height 630
click at [1008, 295] on div "He ripped up all her letters and photos ." at bounding box center [649, 304] width 960 height 46
drag, startPoint x: 979, startPoint y: 302, endPoint x: 303, endPoint y: 258, distance: 677.3
click at [303, 258] on div "/ Score: 44 + 4 25 % Mastered Review: [DATE] He ripped up all her letters and p…" at bounding box center [649, 418] width 960 height 630
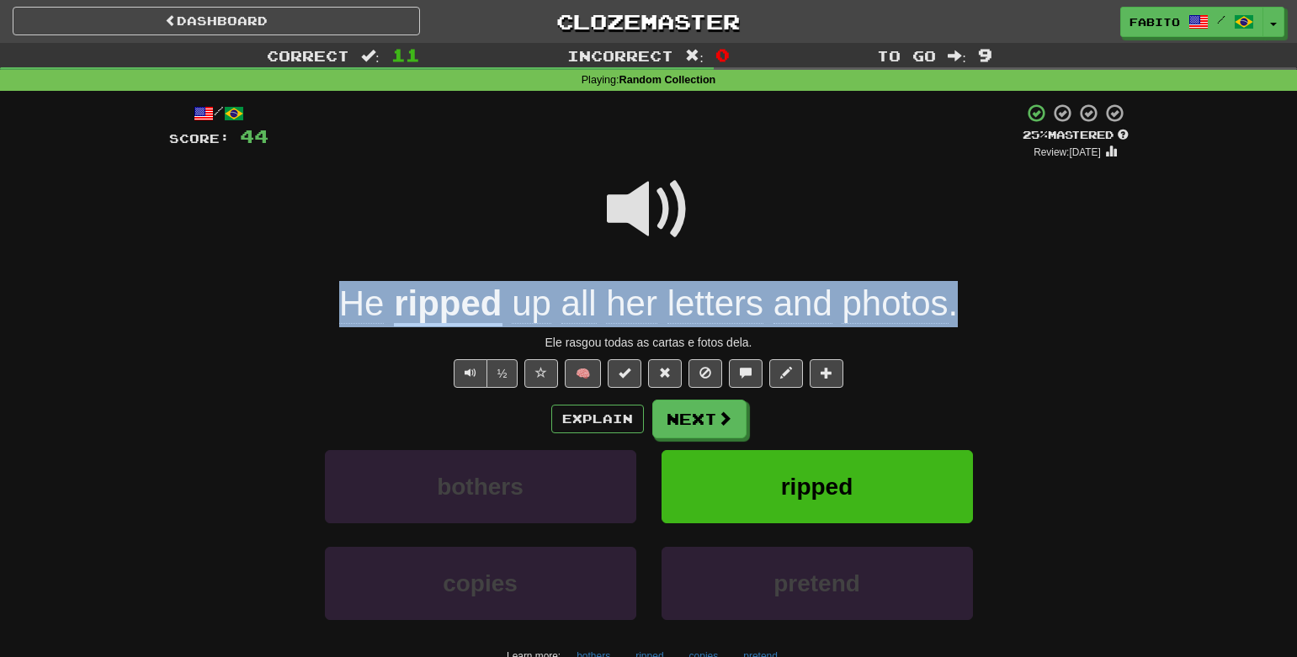
click at [306, 286] on div "He ripped up all her letters and photos ." at bounding box center [649, 304] width 960 height 46
drag, startPoint x: 329, startPoint y: 299, endPoint x: 945, endPoint y: 323, distance: 616.6
click at [945, 323] on div "He ripped up all her letters and photos ." at bounding box center [649, 304] width 960 height 46
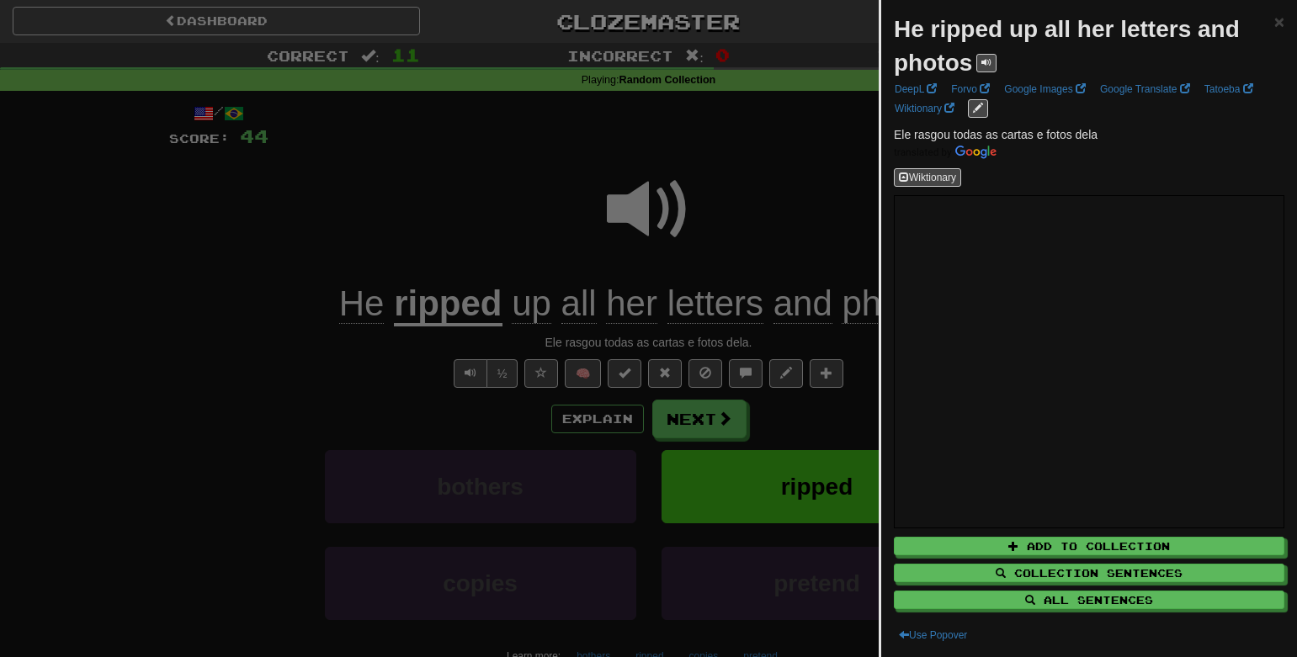
click at [801, 206] on div at bounding box center [648, 328] width 1297 height 657
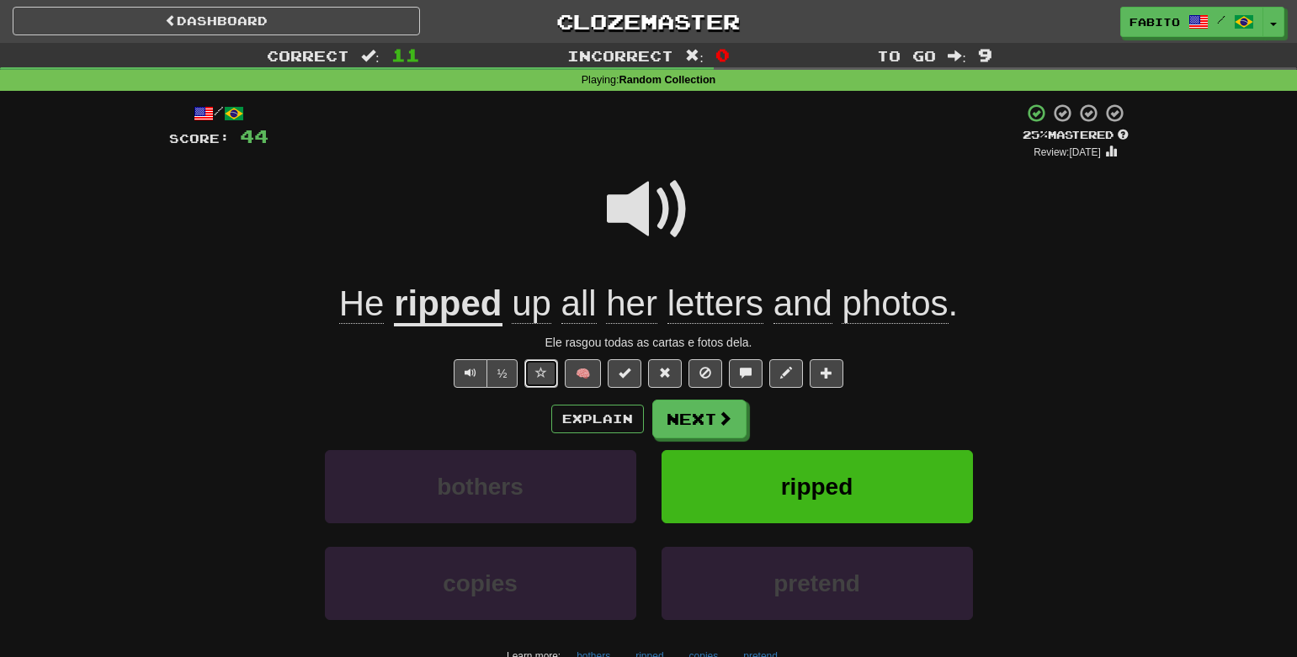
click at [541, 373] on span at bounding box center [541, 373] width 12 height 12
click at [693, 420] on button "Next" at bounding box center [700, 420] width 94 height 39
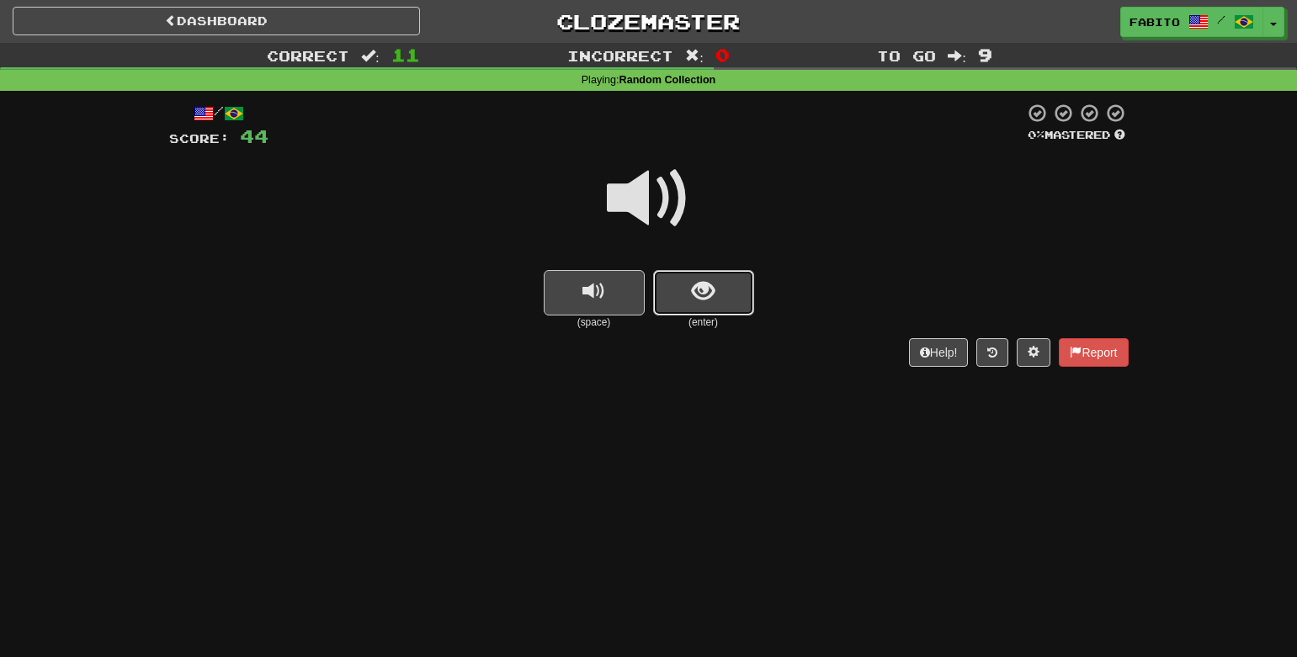
click at [715, 300] on button "show sentence" at bounding box center [703, 292] width 101 height 45
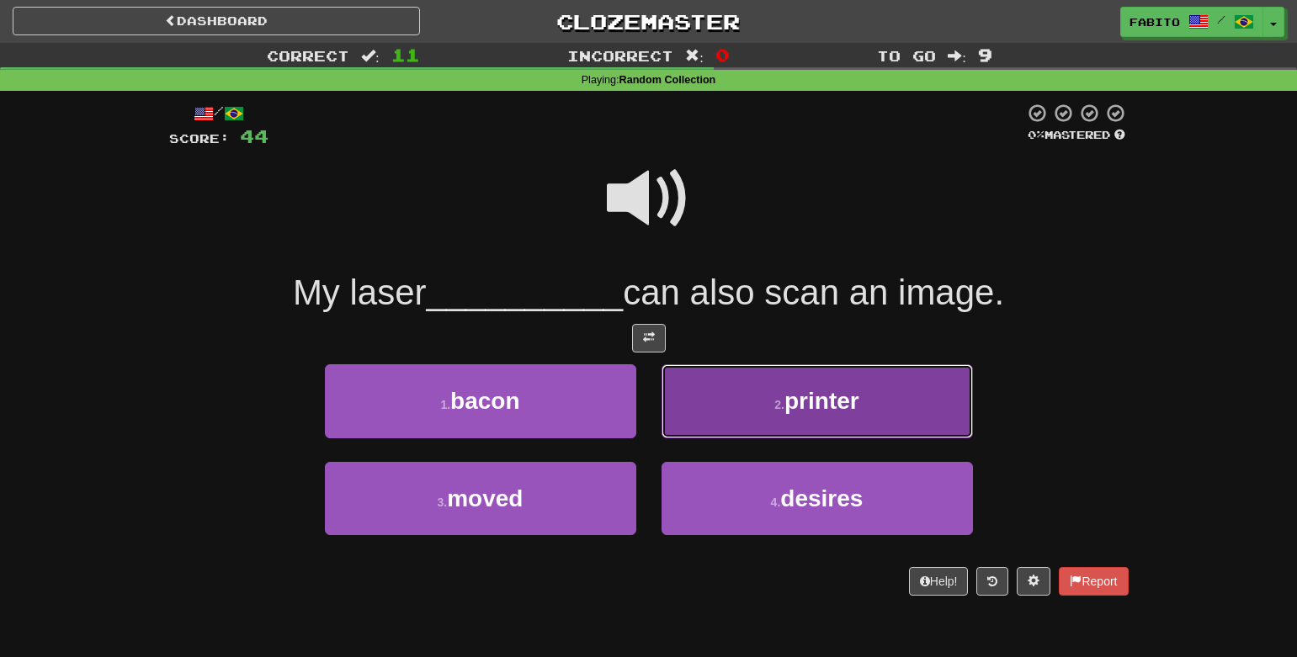
click at [807, 396] on span "printer" at bounding box center [821, 401] width 75 height 26
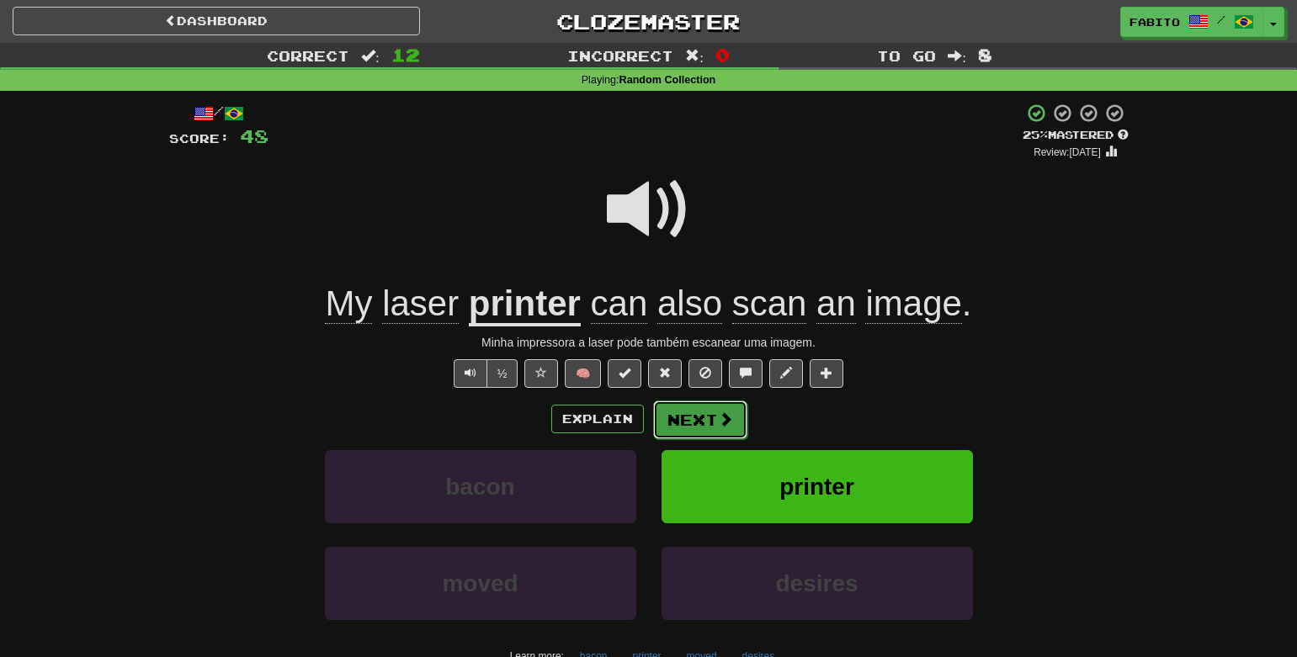
click at [703, 413] on button "Next" at bounding box center [700, 420] width 94 height 39
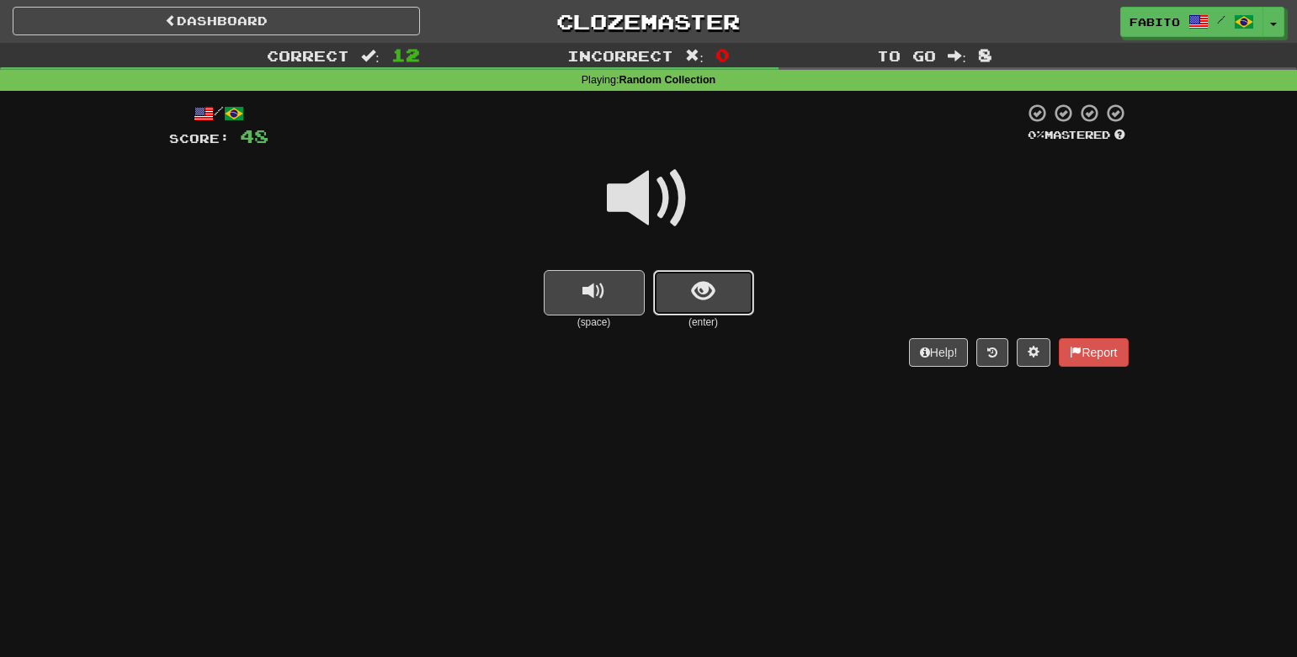
click at [688, 295] on button "show sentence" at bounding box center [703, 292] width 101 height 45
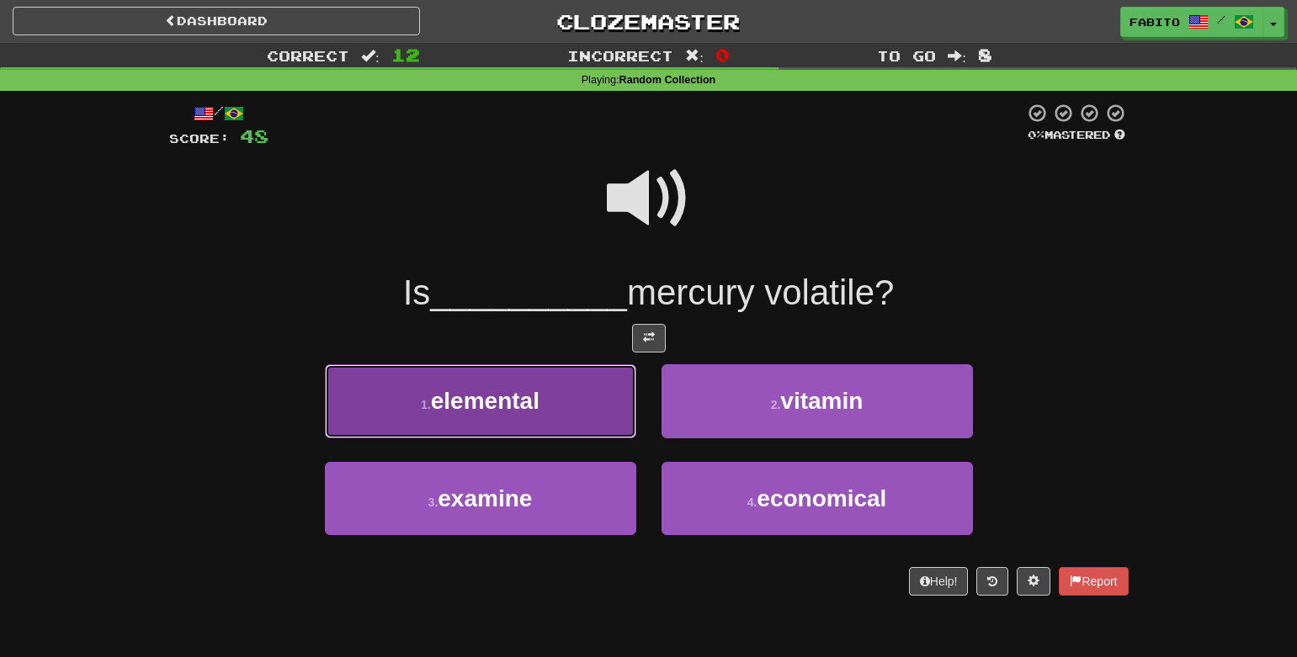
click at [604, 392] on button "1 . elemental" at bounding box center [480, 400] width 311 height 73
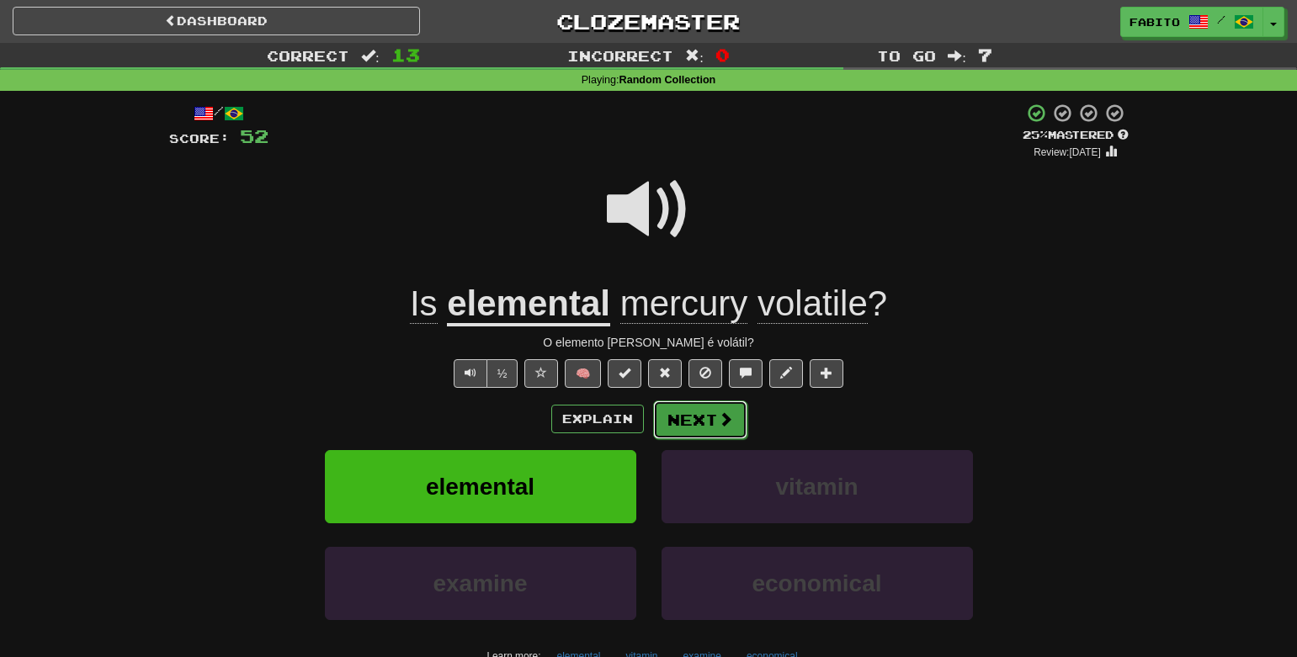
click at [723, 416] on span at bounding box center [725, 419] width 15 height 15
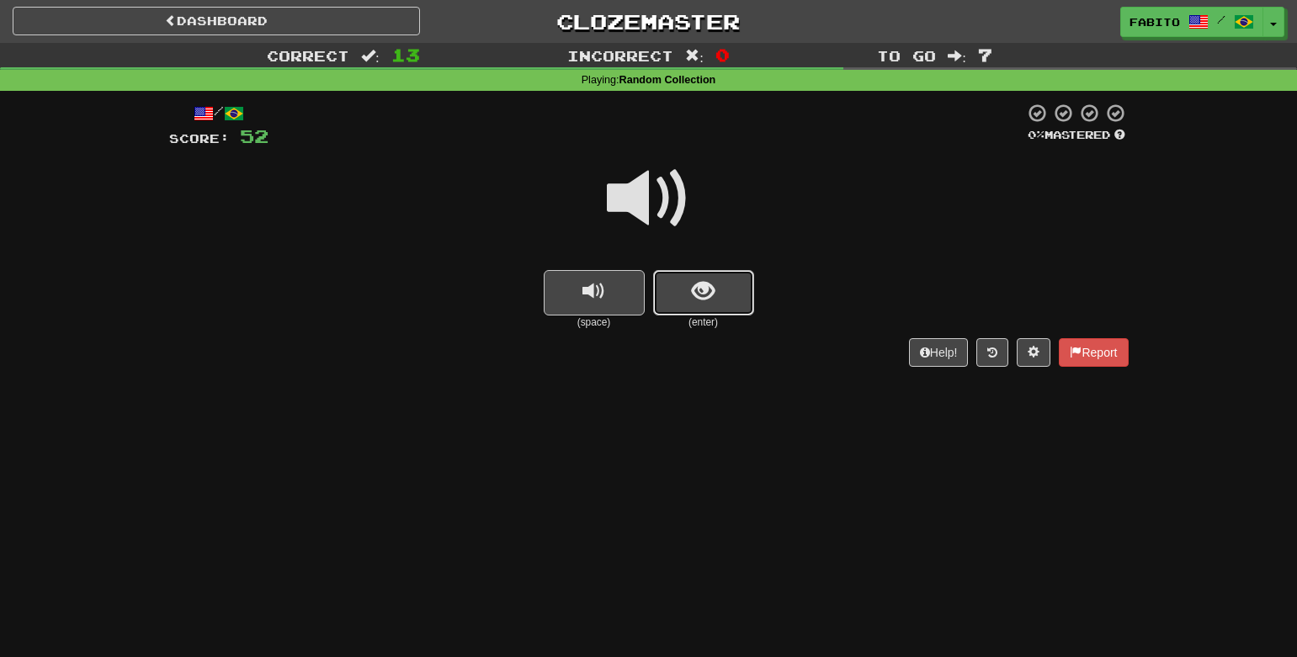
click at [683, 284] on button "show sentence" at bounding box center [703, 292] width 101 height 45
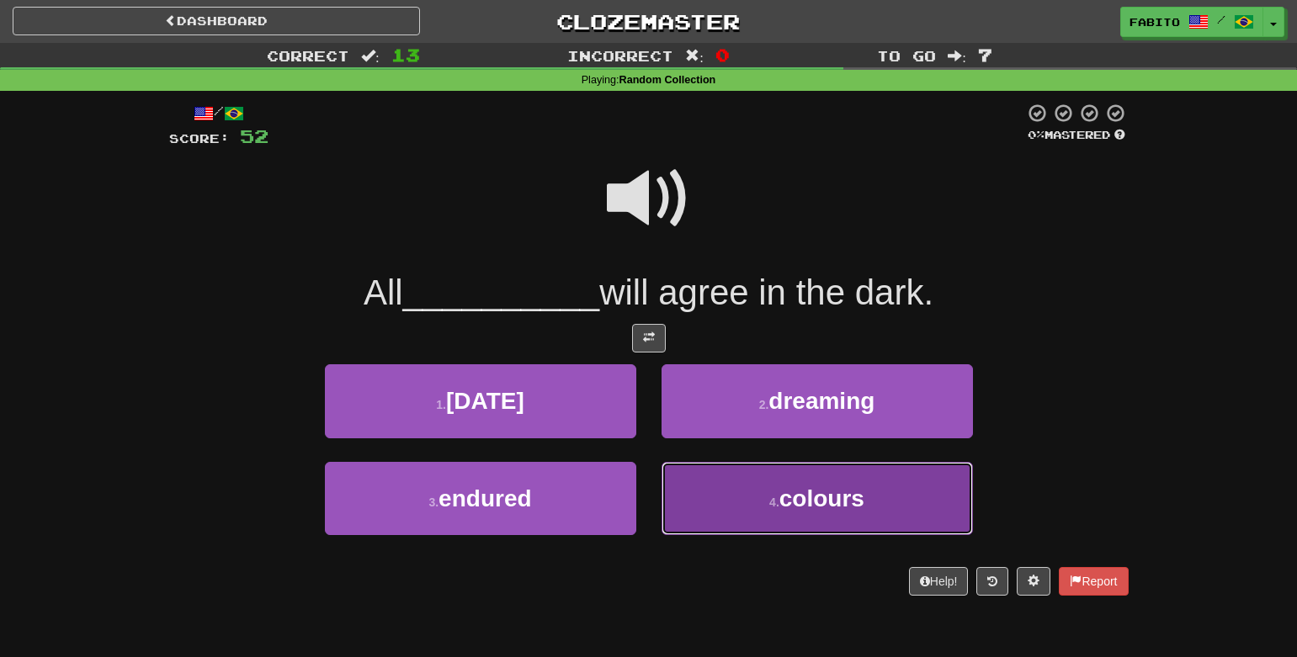
click at [743, 496] on button "4 . colours" at bounding box center [817, 498] width 311 height 73
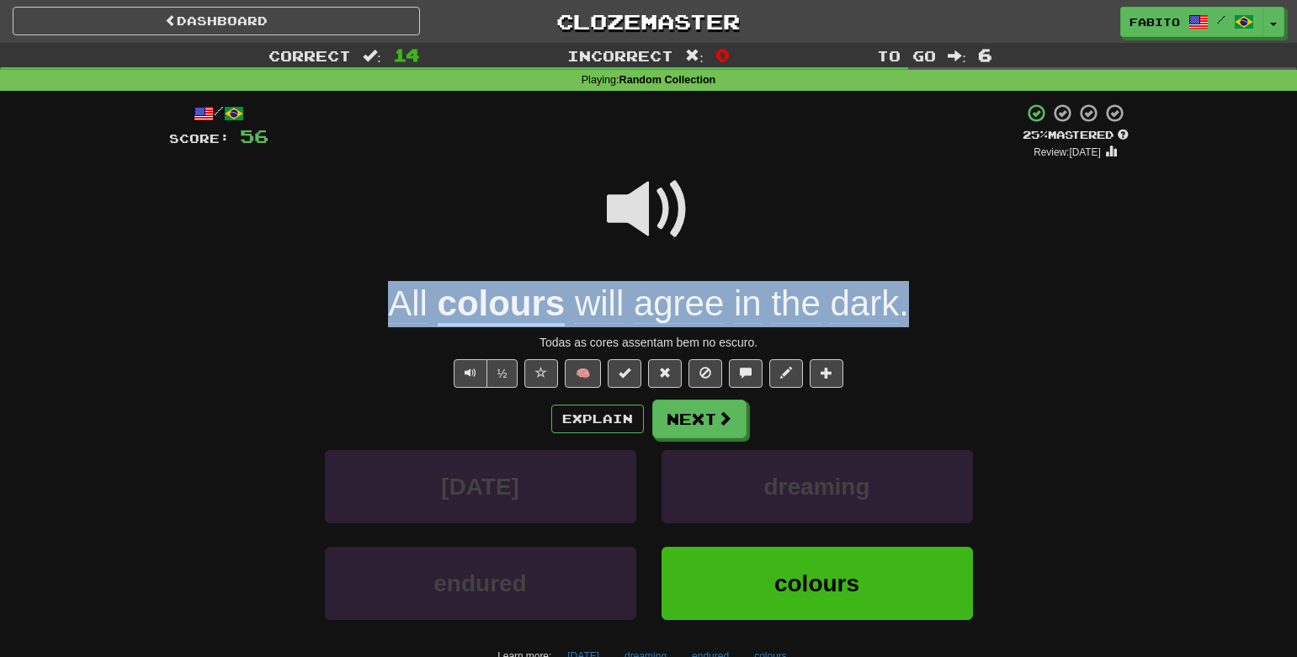
drag, startPoint x: 922, startPoint y: 301, endPoint x: 334, endPoint y: 306, distance: 587.5
click at [334, 306] on div "All colours will agree in the dark ." at bounding box center [649, 304] width 960 height 46
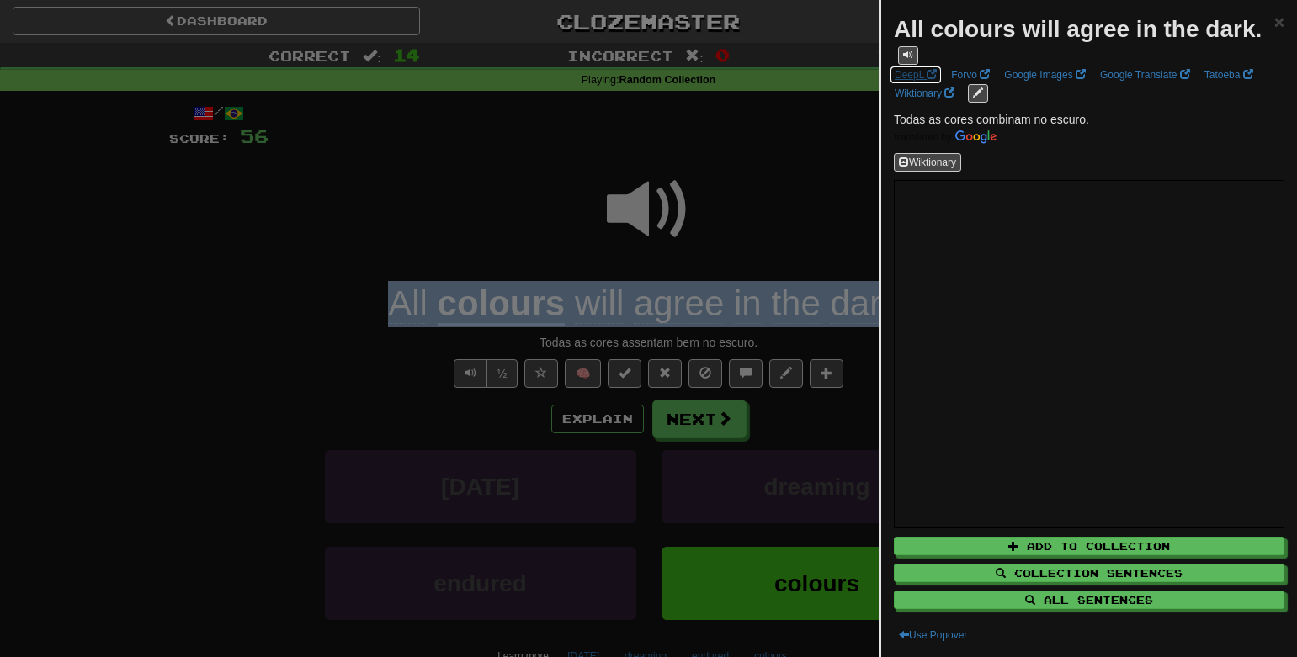
click at [920, 84] on link "DeepL" at bounding box center [916, 75] width 52 height 19
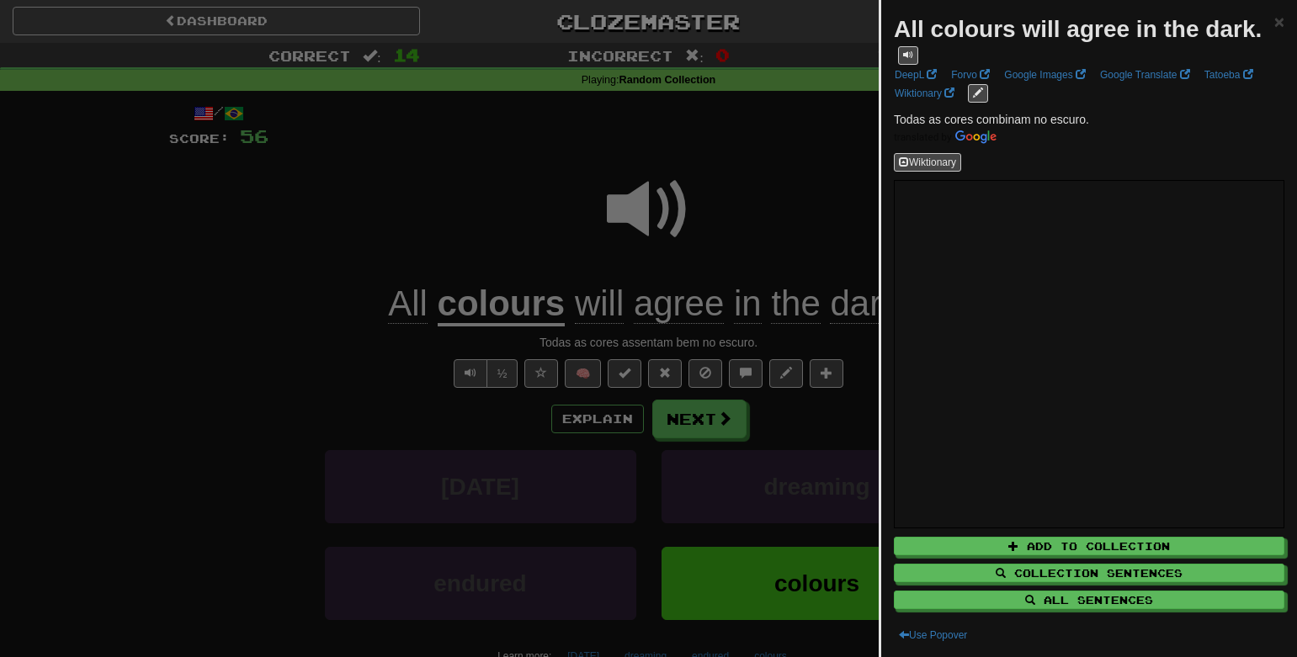
click at [791, 224] on div at bounding box center [648, 328] width 1297 height 657
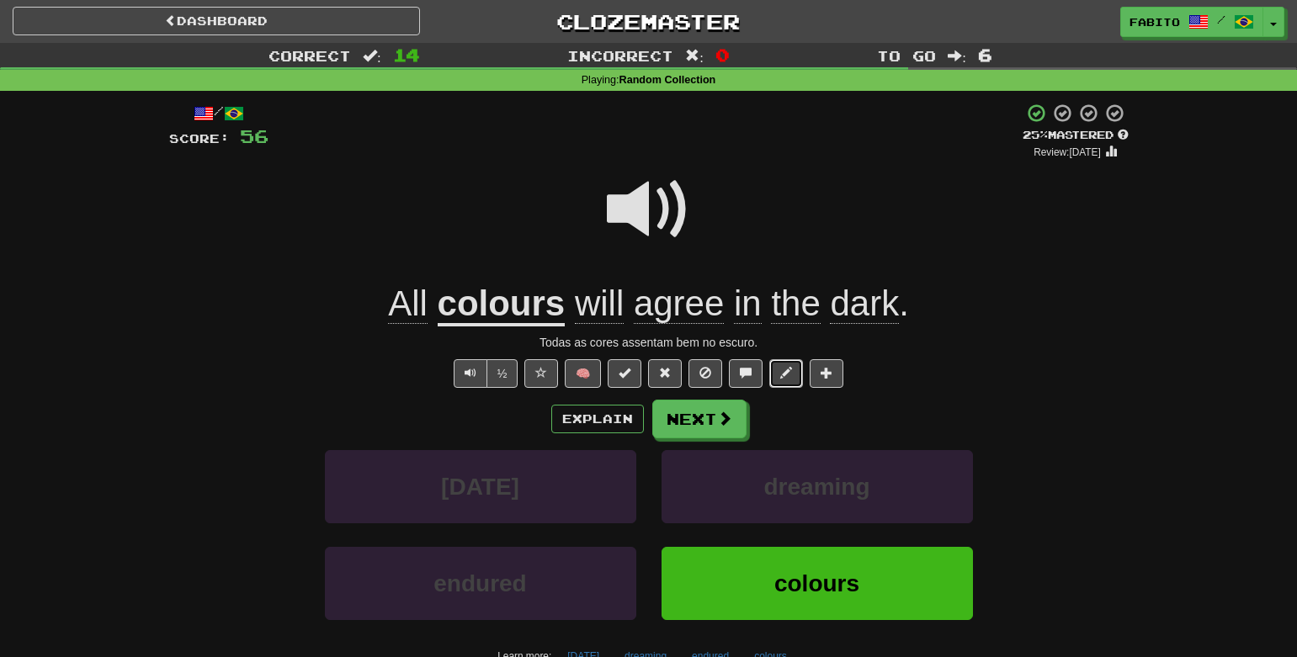
click at [790, 372] on span at bounding box center [786, 373] width 12 height 12
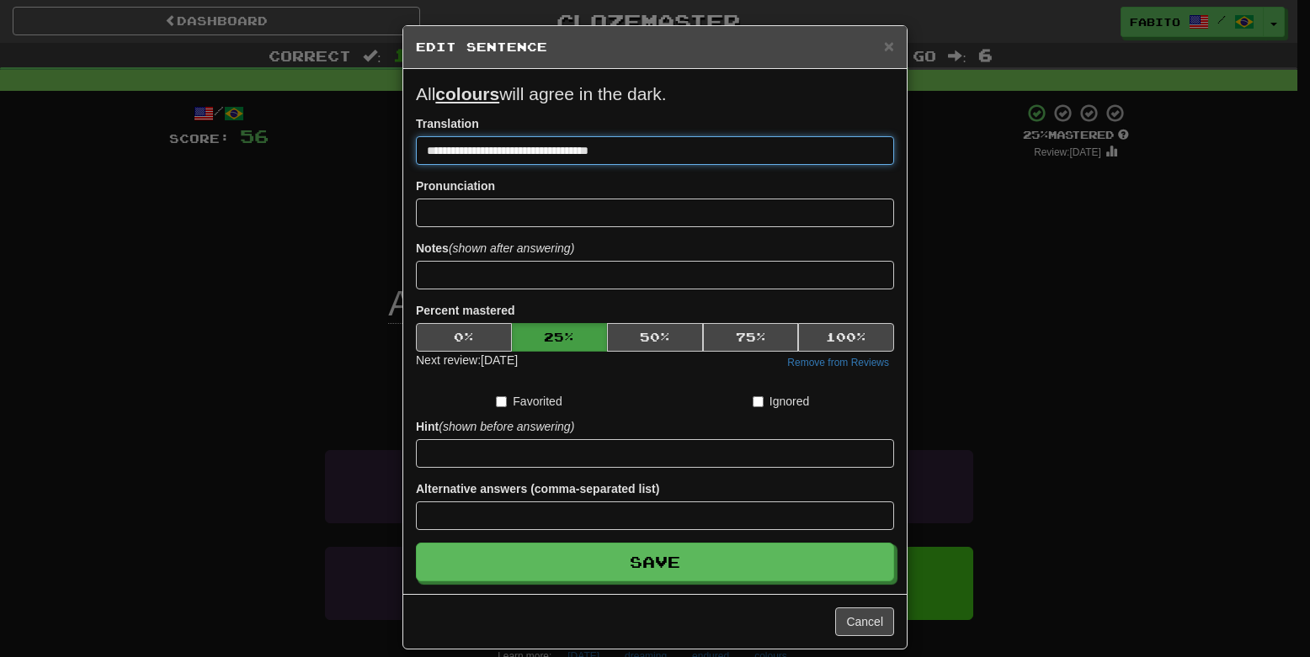
drag, startPoint x: 654, startPoint y: 150, endPoint x: 275, endPoint y: 127, distance: 379.5
click at [278, 127] on div "**********" at bounding box center [655, 328] width 1310 height 657
paste input
click at [422, 149] on input "**********" at bounding box center [655, 150] width 478 height 29
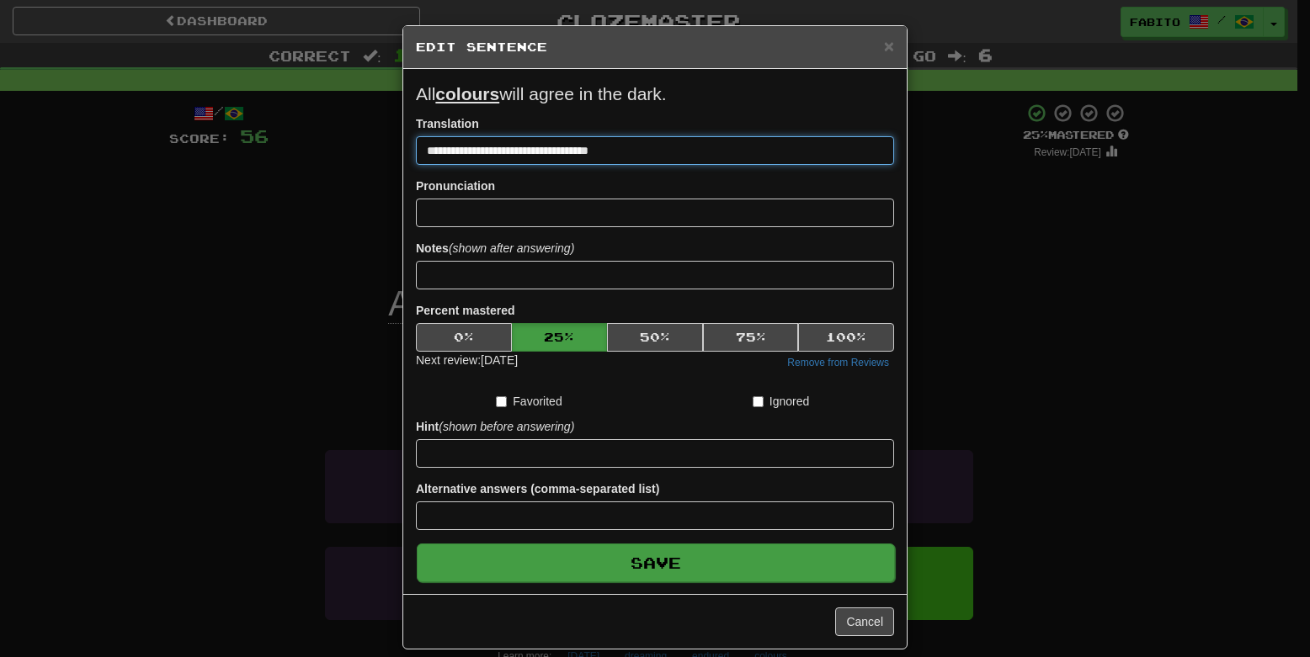
type input "**********"
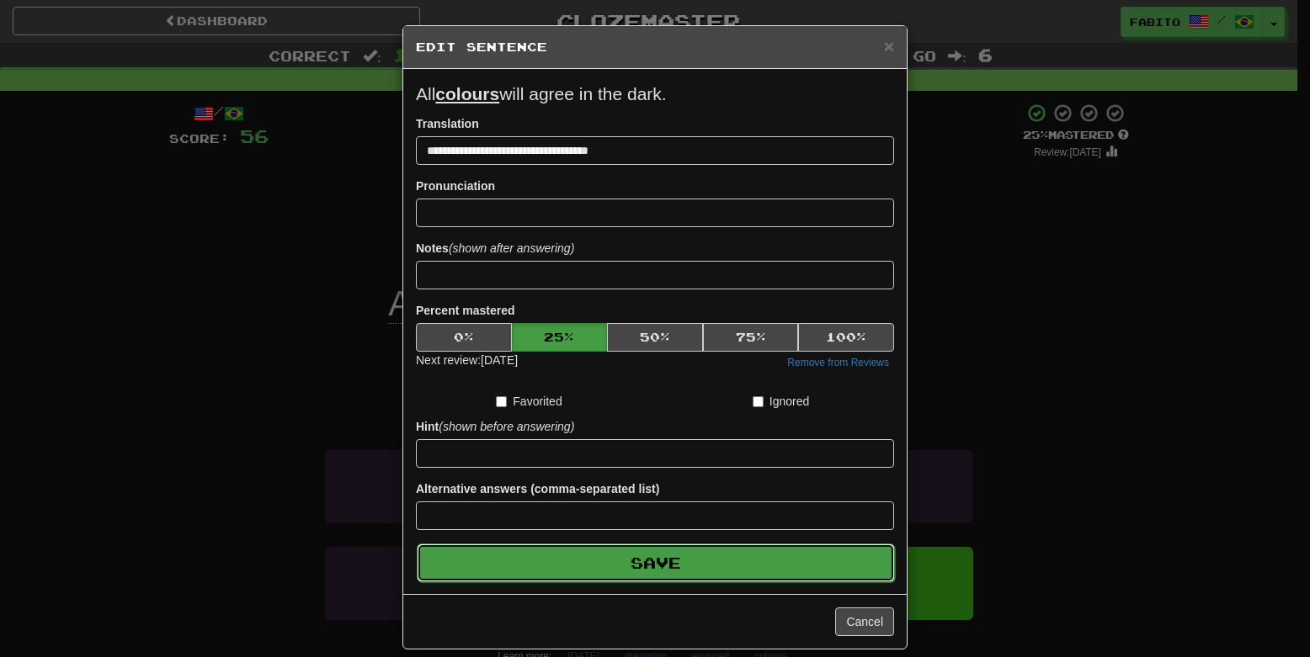
click at [822, 574] on button "Save" at bounding box center [656, 563] width 478 height 39
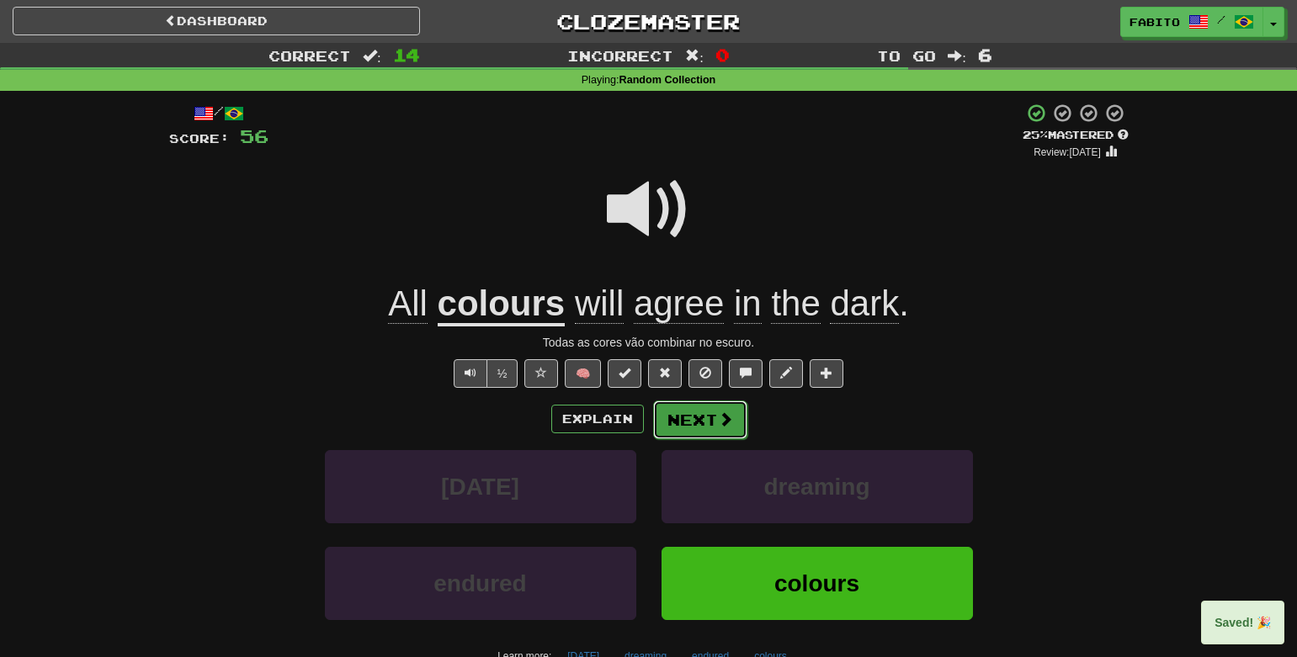
click at [711, 427] on button "Next" at bounding box center [700, 420] width 94 height 39
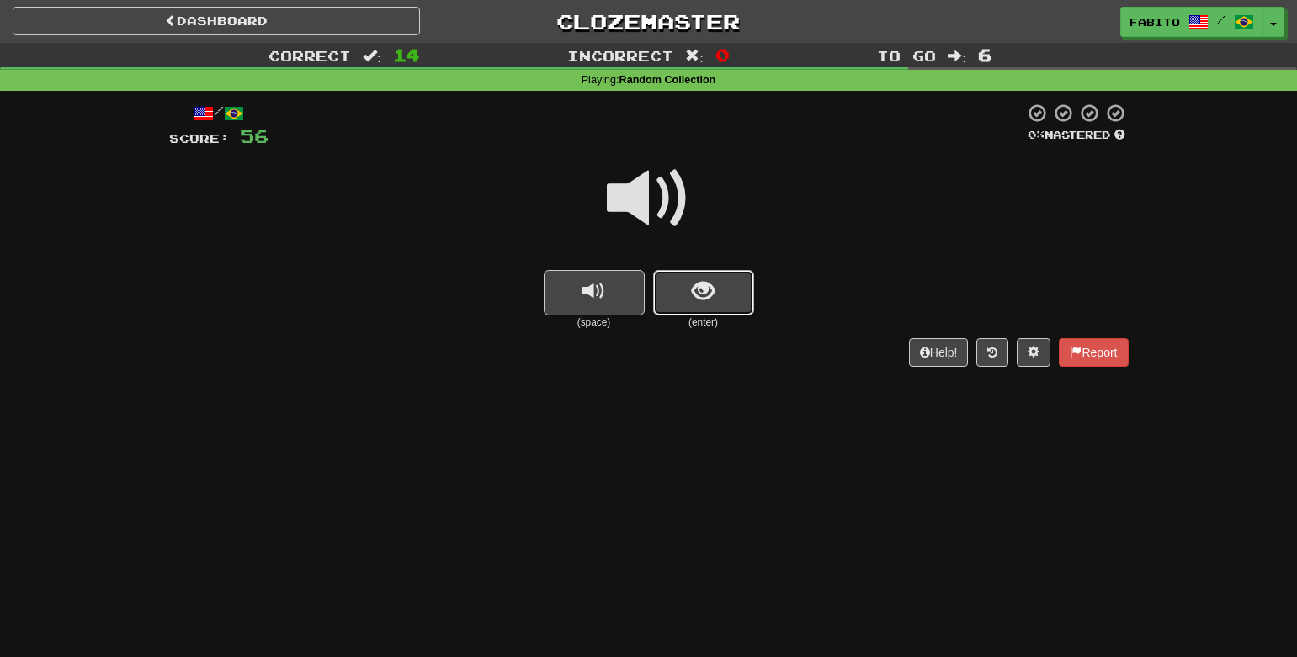
click at [714, 306] on button "show sentence" at bounding box center [703, 292] width 101 height 45
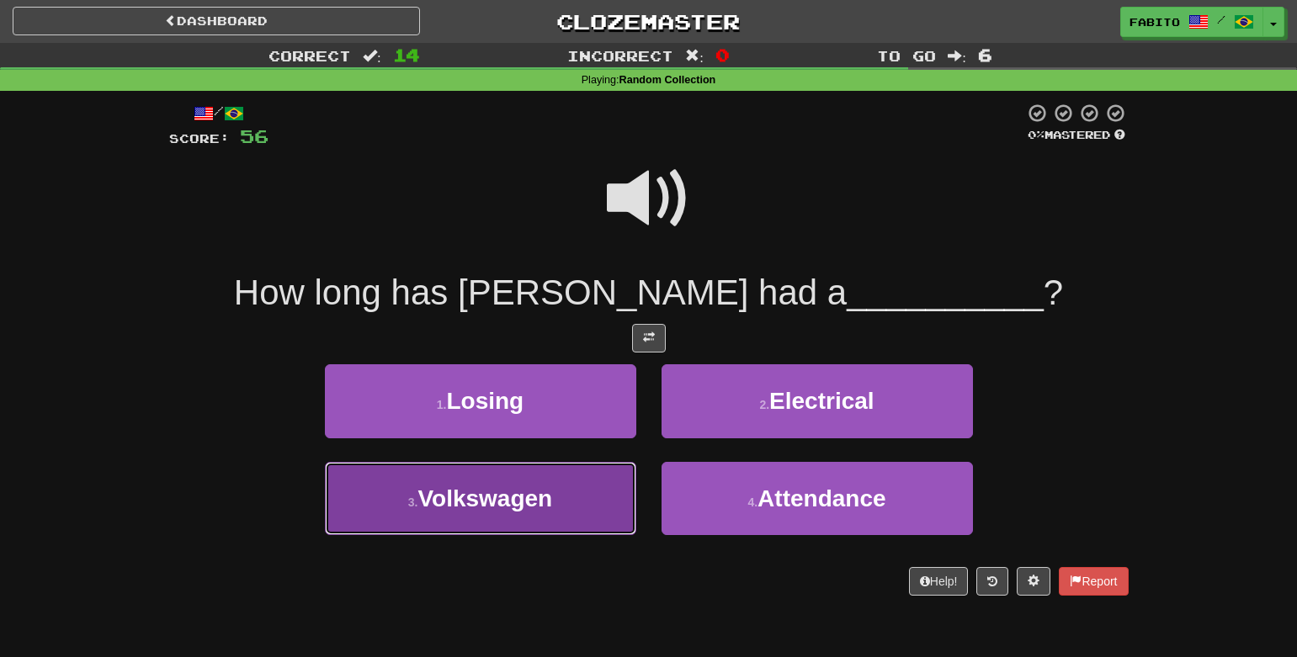
click at [575, 506] on button "3 . Volkswagen" at bounding box center [480, 498] width 311 height 73
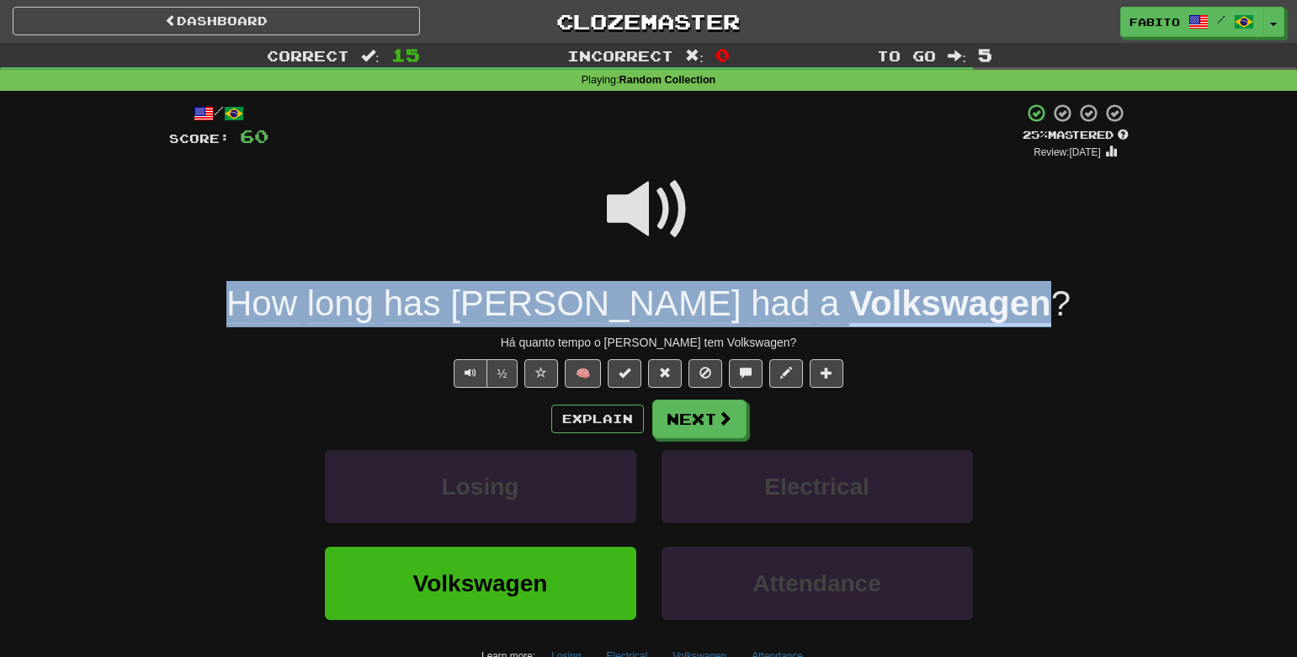
drag, startPoint x: 327, startPoint y: 312, endPoint x: 943, endPoint y: 316, distance: 615.3
click at [943, 316] on div "How long has [PERSON_NAME] had a Volkswagen ?" at bounding box center [649, 304] width 960 height 46
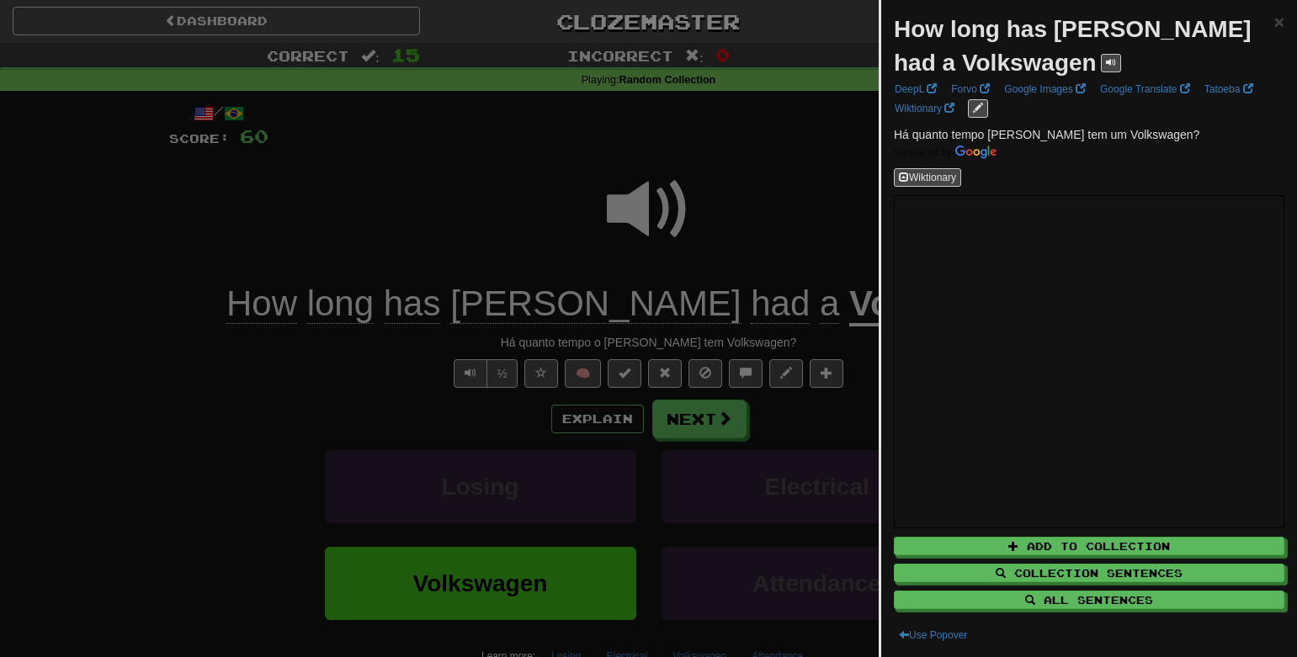
click at [710, 245] on div at bounding box center [648, 328] width 1297 height 657
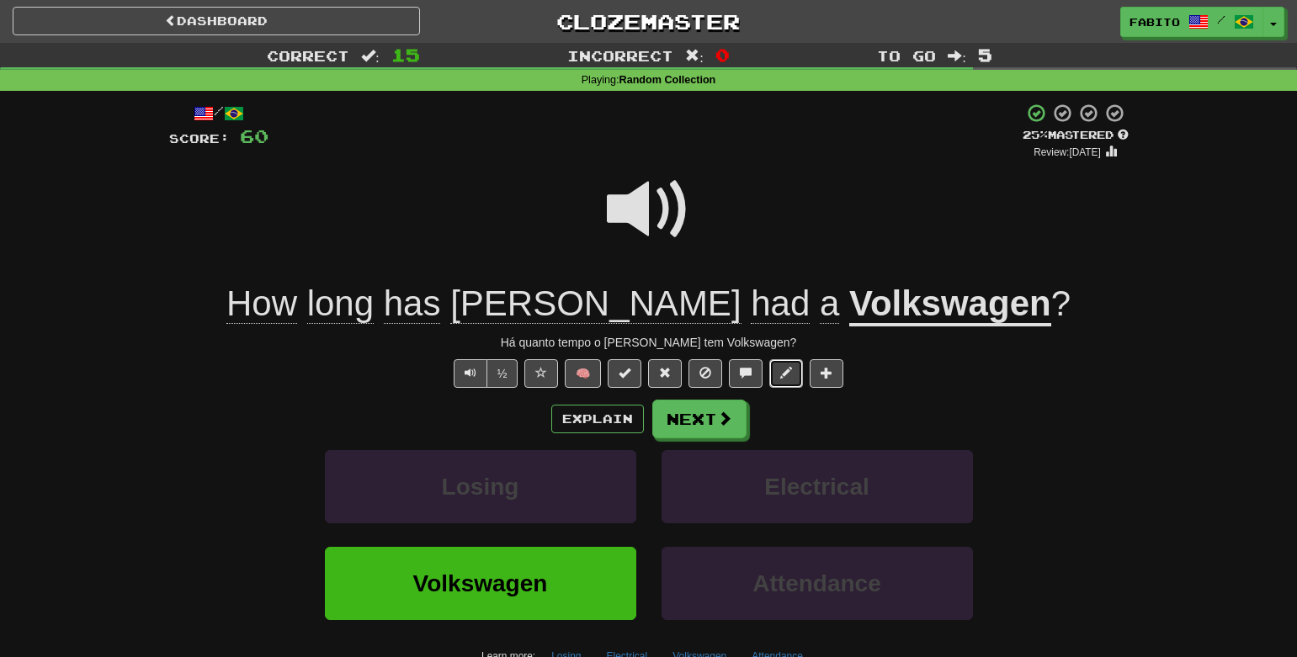
click at [790, 377] on span at bounding box center [786, 373] width 12 height 12
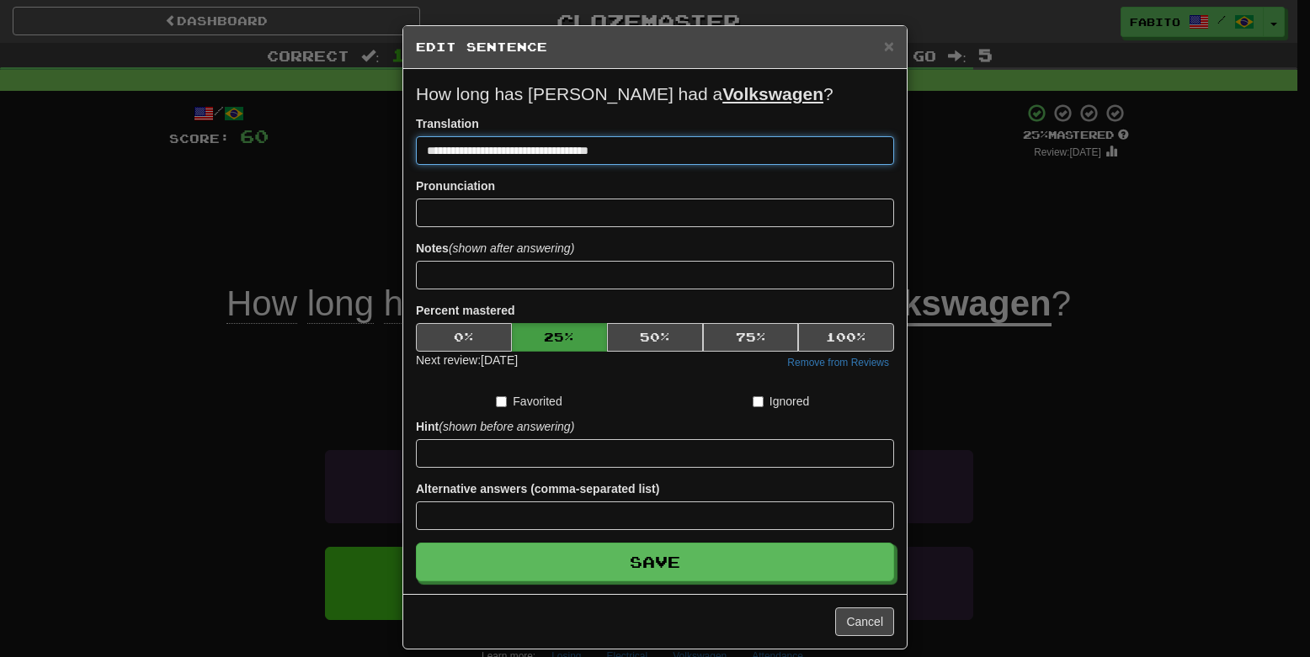
click at [570, 154] on input "**********" at bounding box center [655, 150] width 478 height 29
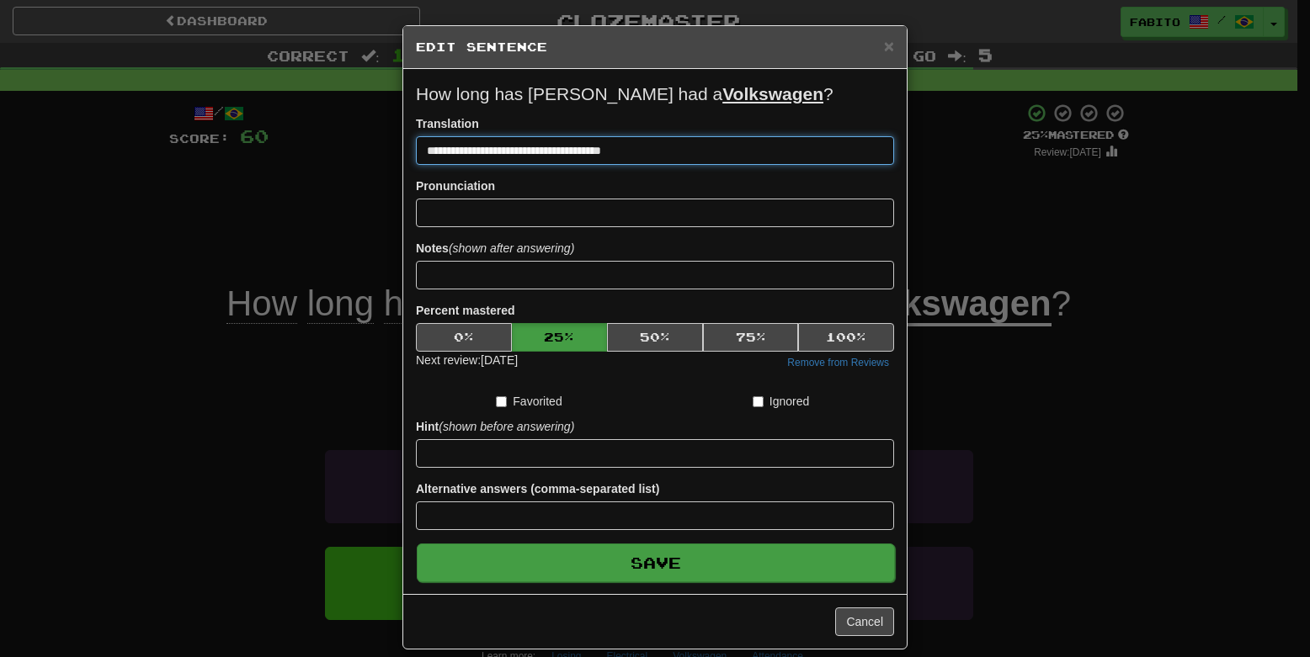
type input "**********"
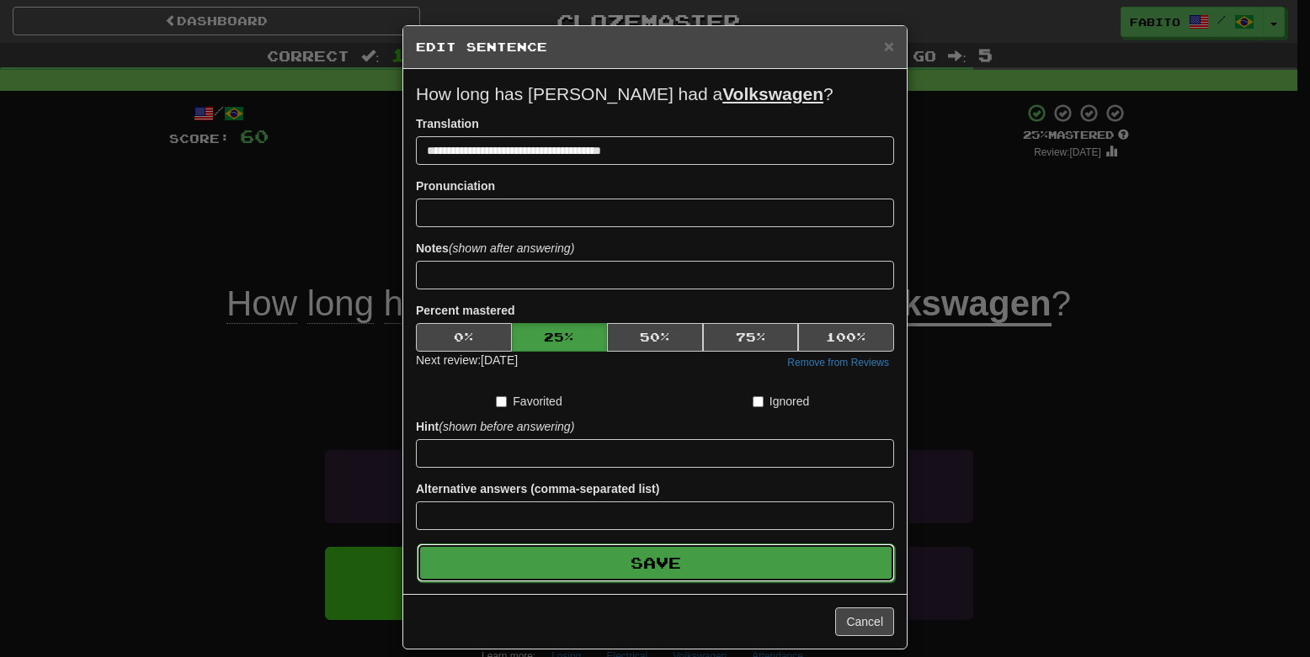
click at [669, 570] on button "Save" at bounding box center [656, 563] width 478 height 39
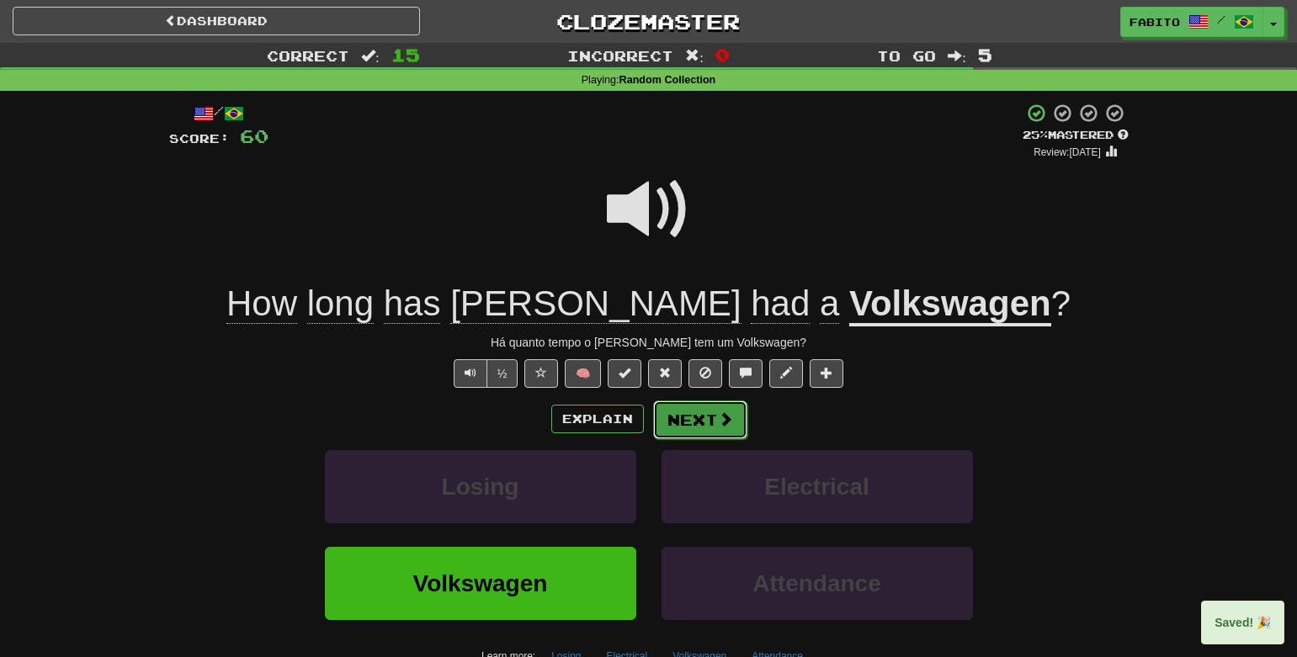
click at [693, 423] on button "Next" at bounding box center [700, 420] width 94 height 39
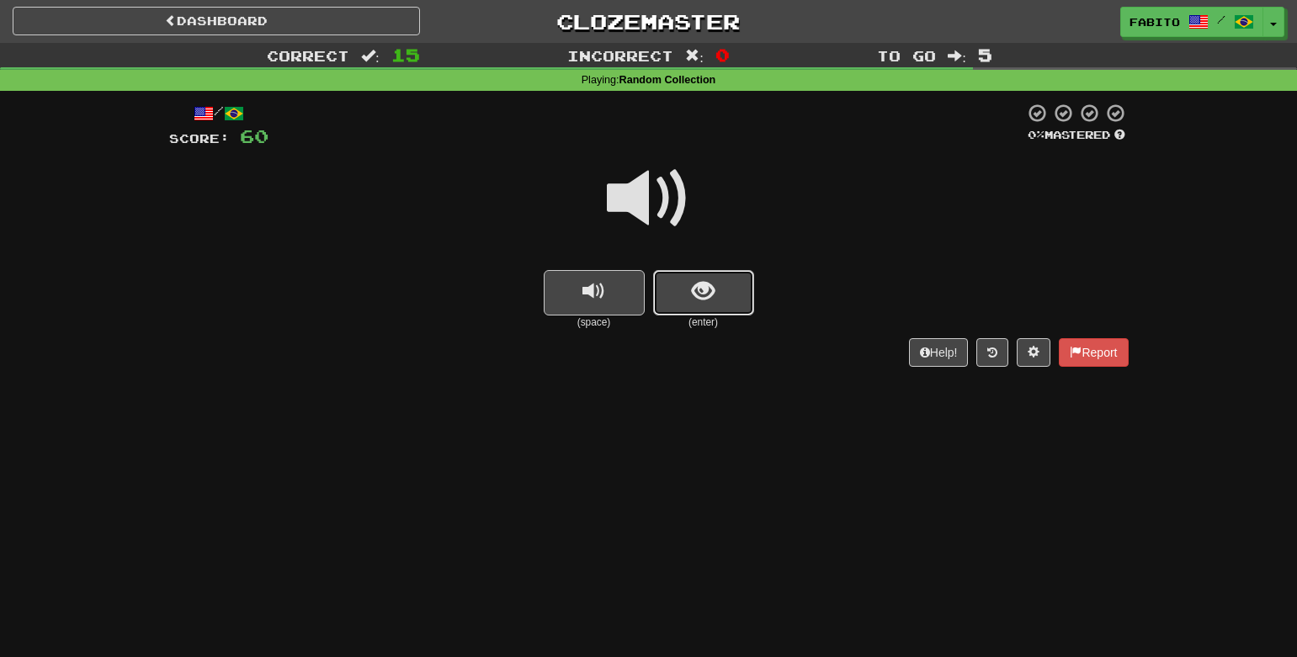
click at [715, 285] on button "show sentence" at bounding box center [703, 292] width 101 height 45
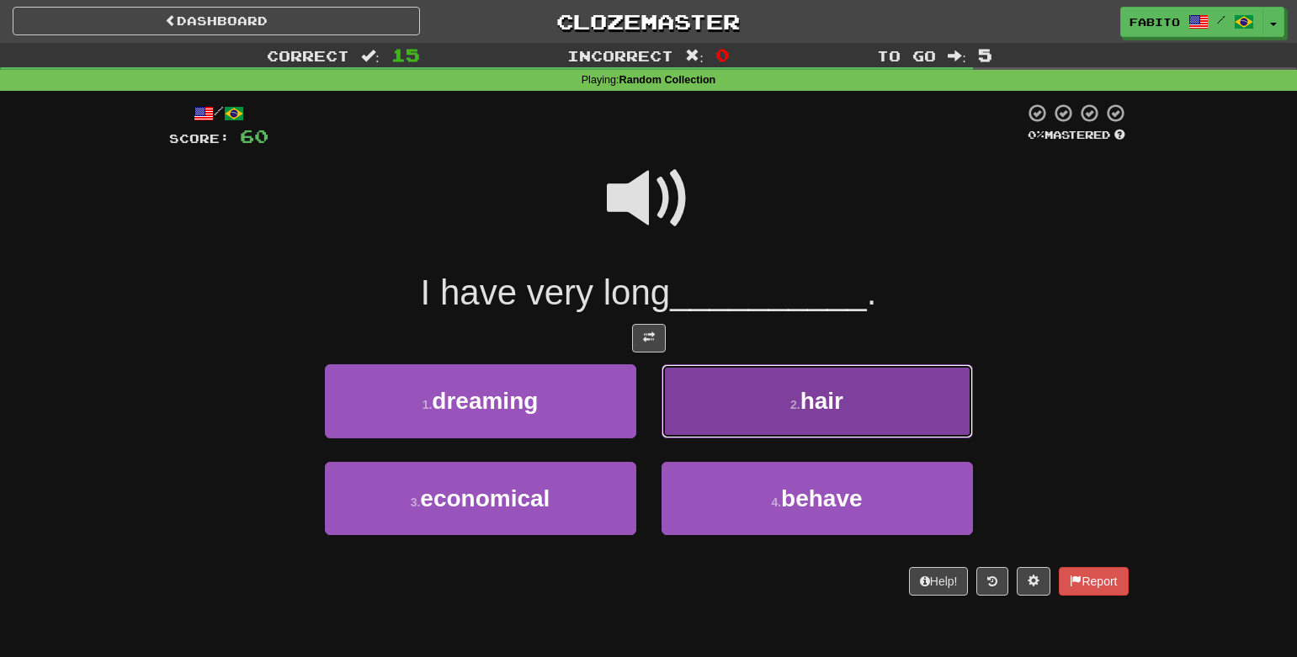
click at [726, 396] on button "2 . hair" at bounding box center [817, 400] width 311 height 73
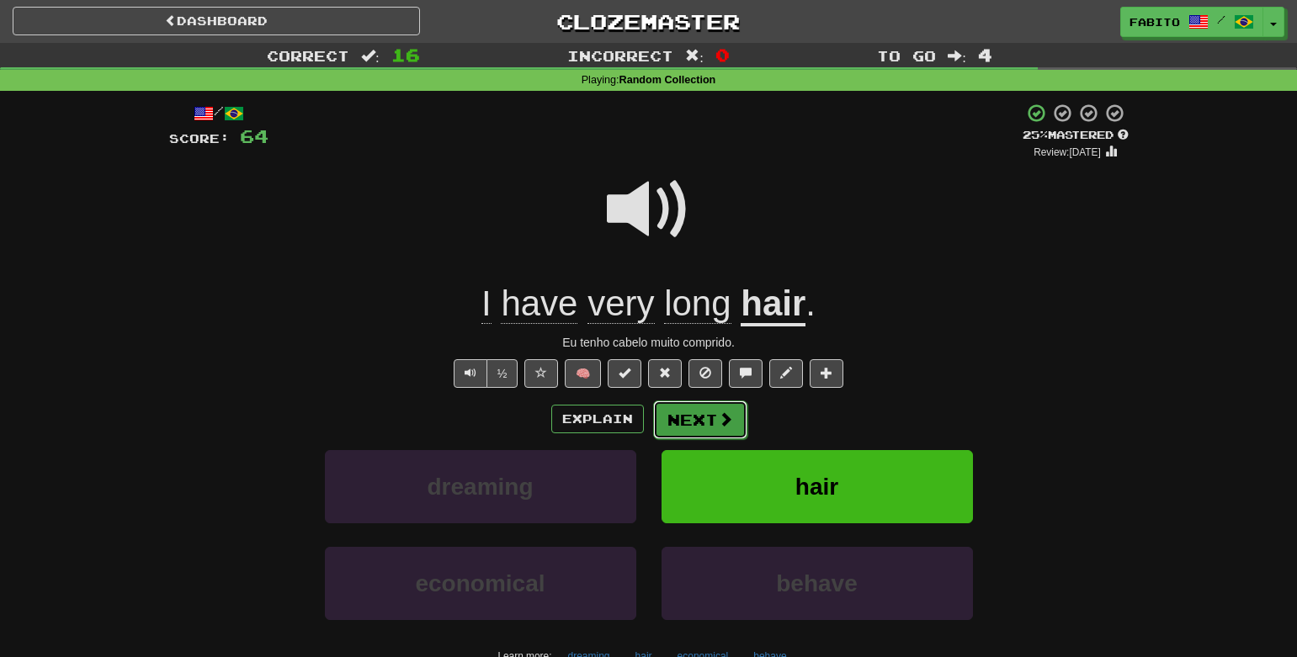
click at [703, 421] on button "Next" at bounding box center [700, 420] width 94 height 39
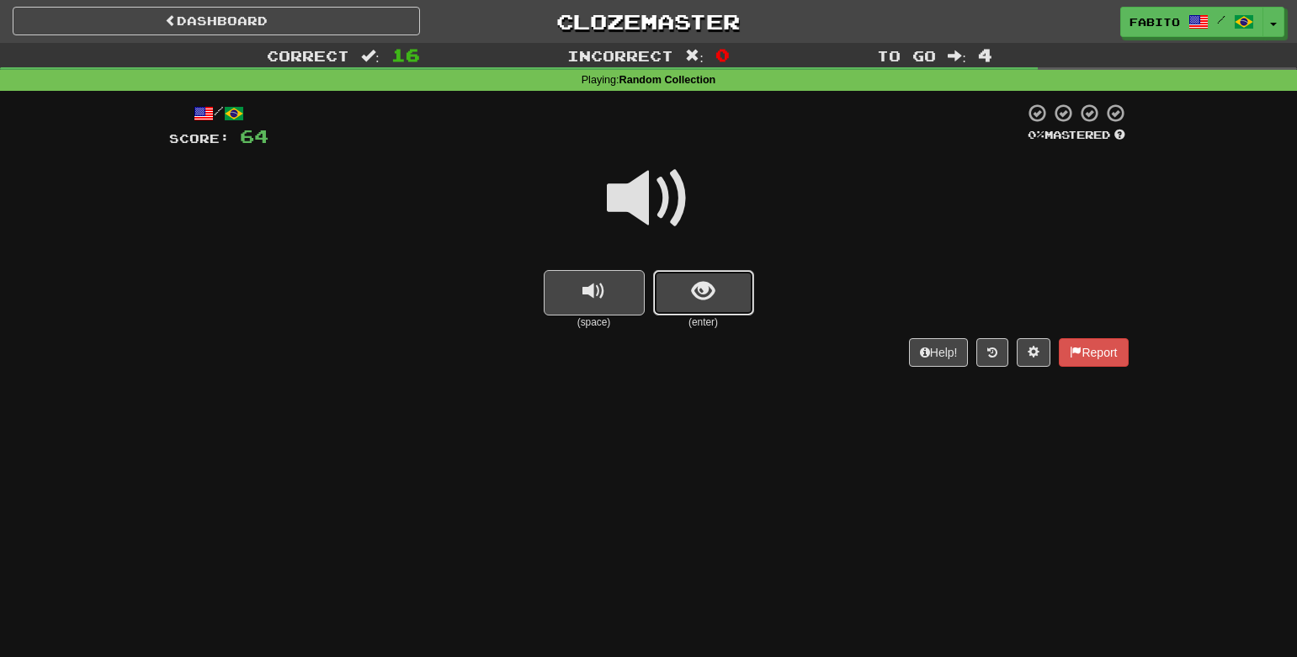
click at [692, 306] on button "show sentence" at bounding box center [703, 292] width 101 height 45
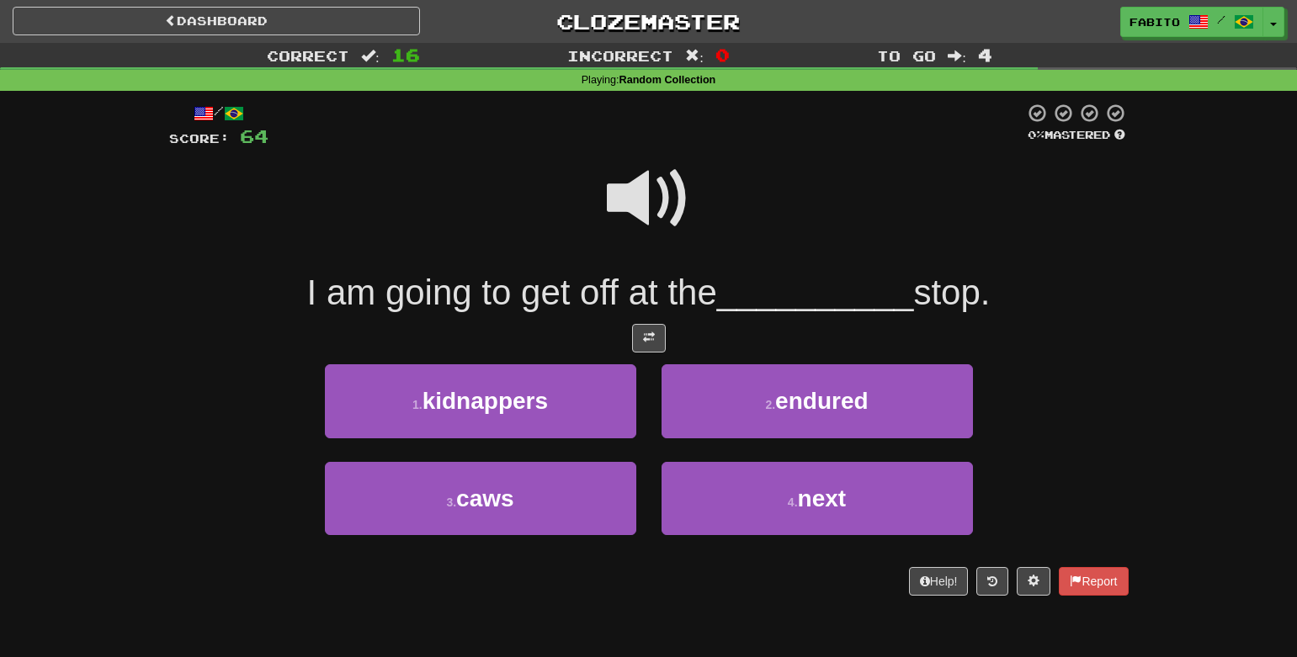
click at [670, 187] on span at bounding box center [649, 199] width 84 height 84
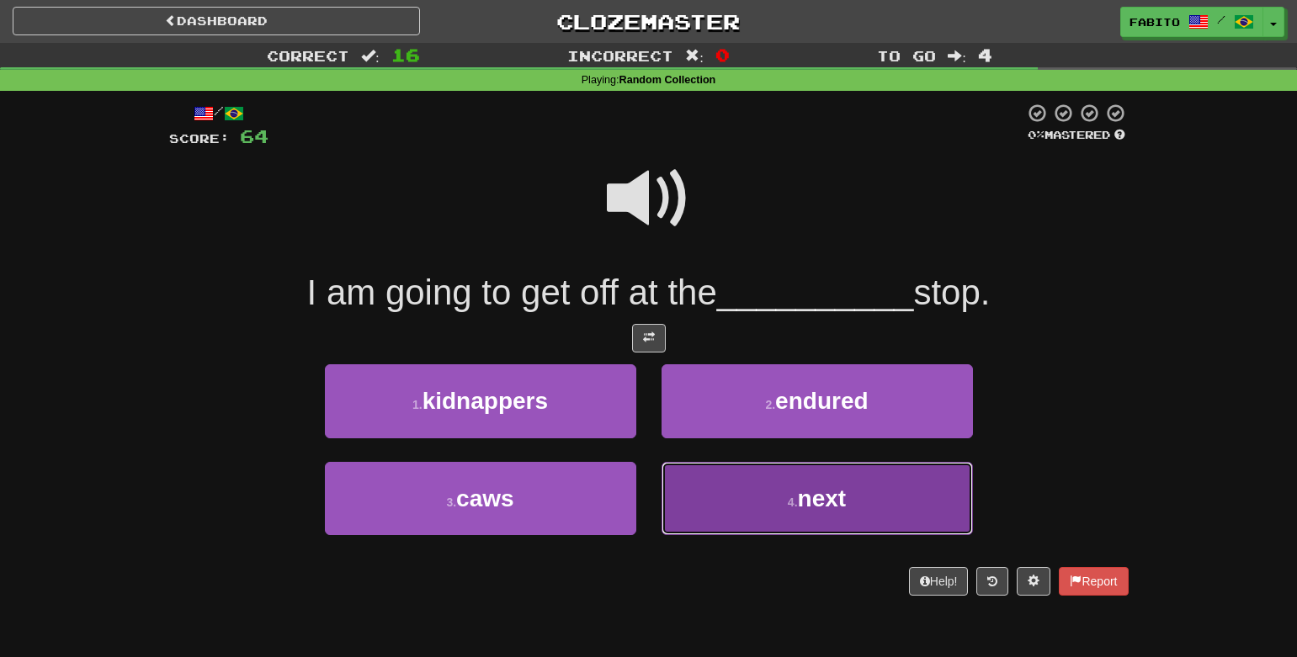
click at [718, 510] on button "4 . next" at bounding box center [817, 498] width 311 height 73
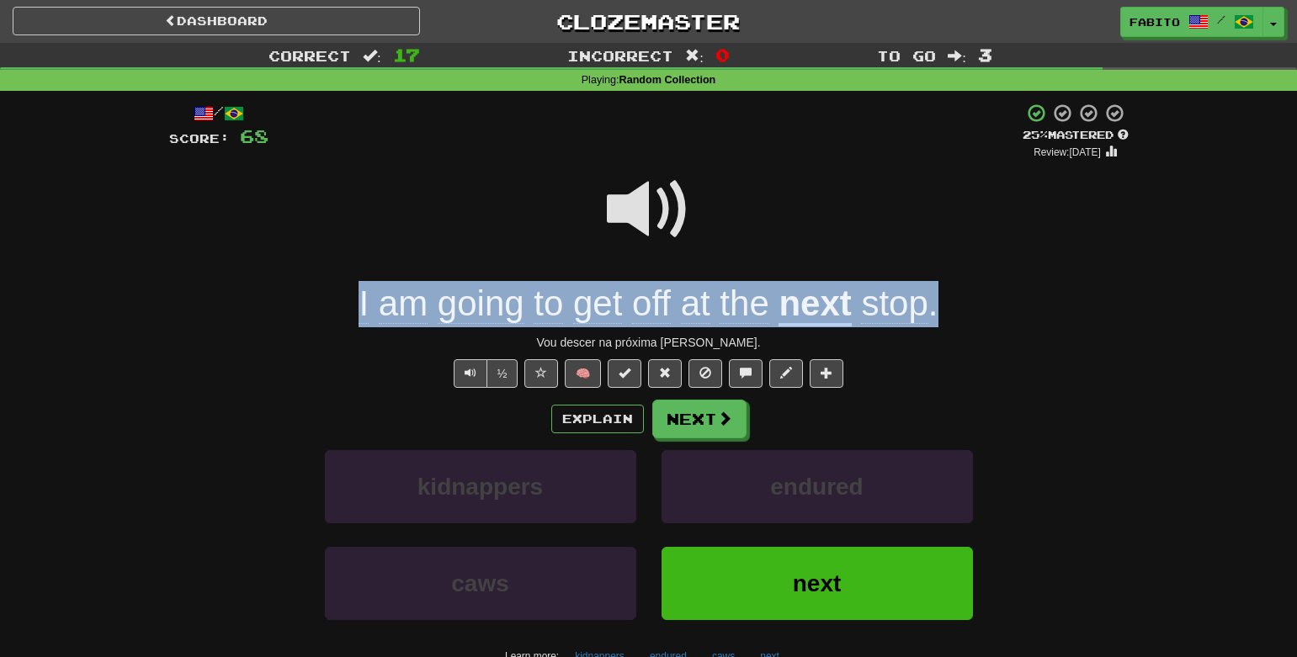
drag, startPoint x: 333, startPoint y: 290, endPoint x: 1023, endPoint y: 300, distance: 689.4
click at [1023, 300] on div "I am going to get off at the next stop ." at bounding box center [649, 304] width 960 height 46
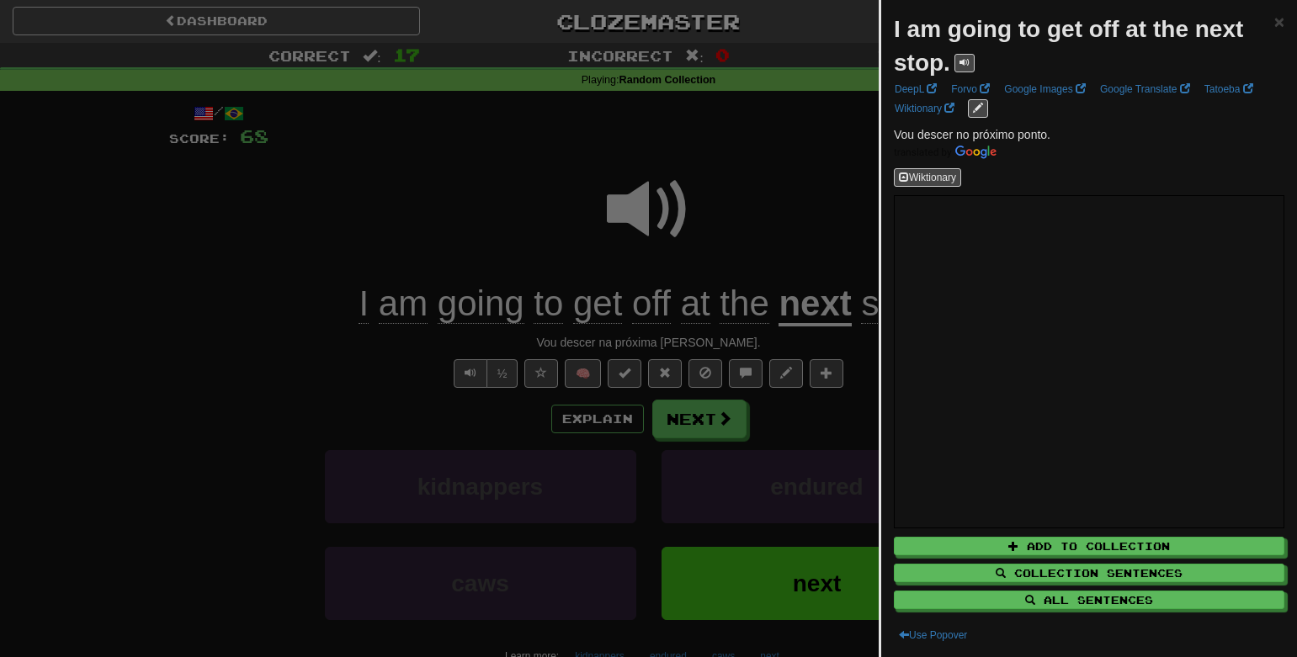
click at [778, 157] on div at bounding box center [648, 328] width 1297 height 657
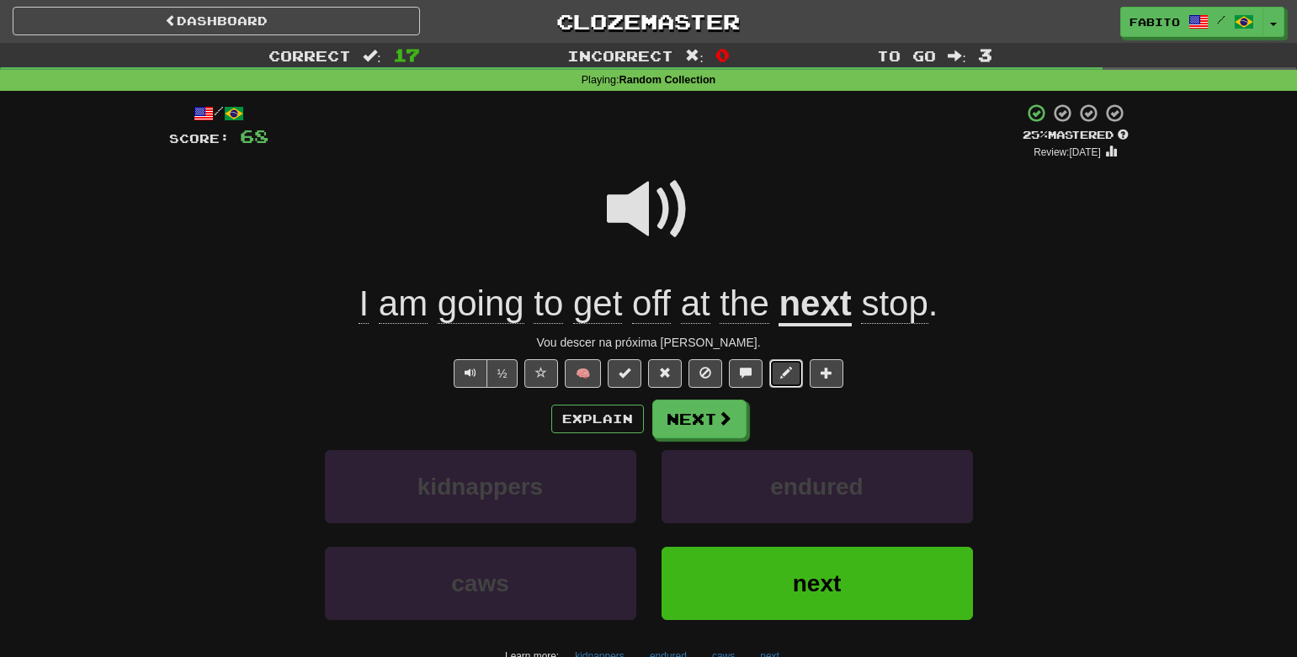
click at [787, 380] on button at bounding box center [786, 373] width 34 height 29
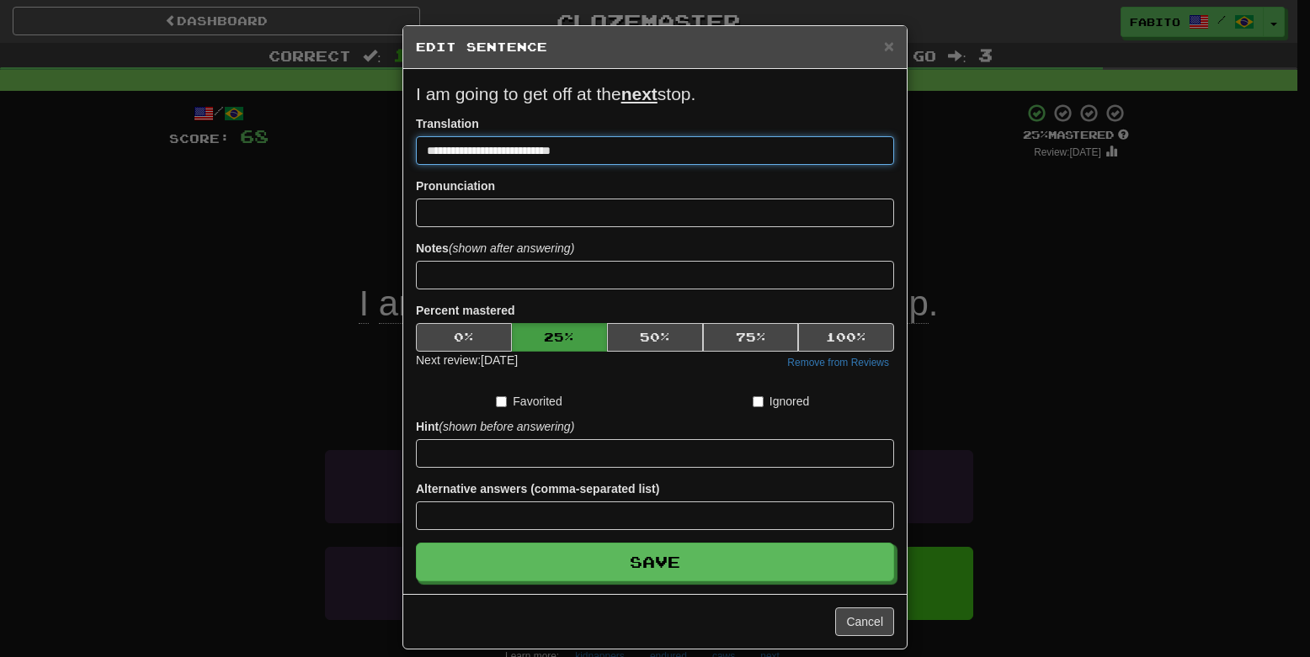
click at [496, 152] on input "**********" at bounding box center [655, 150] width 478 height 29
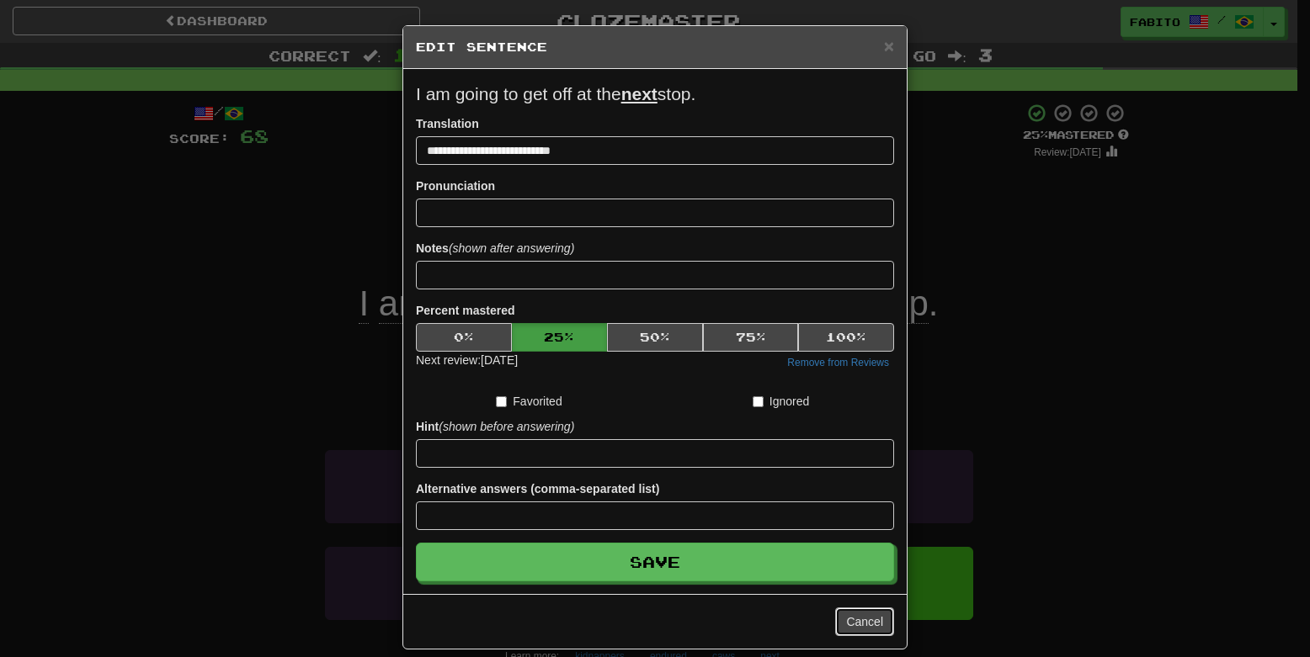
click at [847, 620] on button "Cancel" at bounding box center [864, 622] width 59 height 29
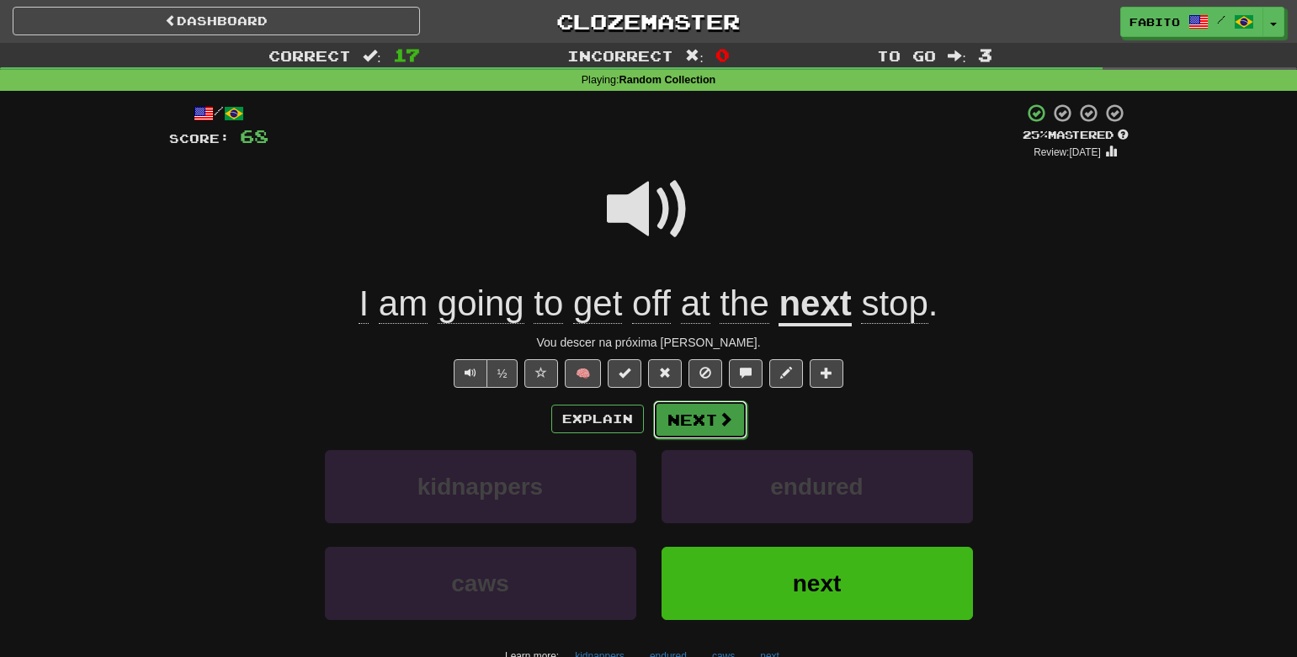
click at [707, 427] on button "Next" at bounding box center [700, 420] width 94 height 39
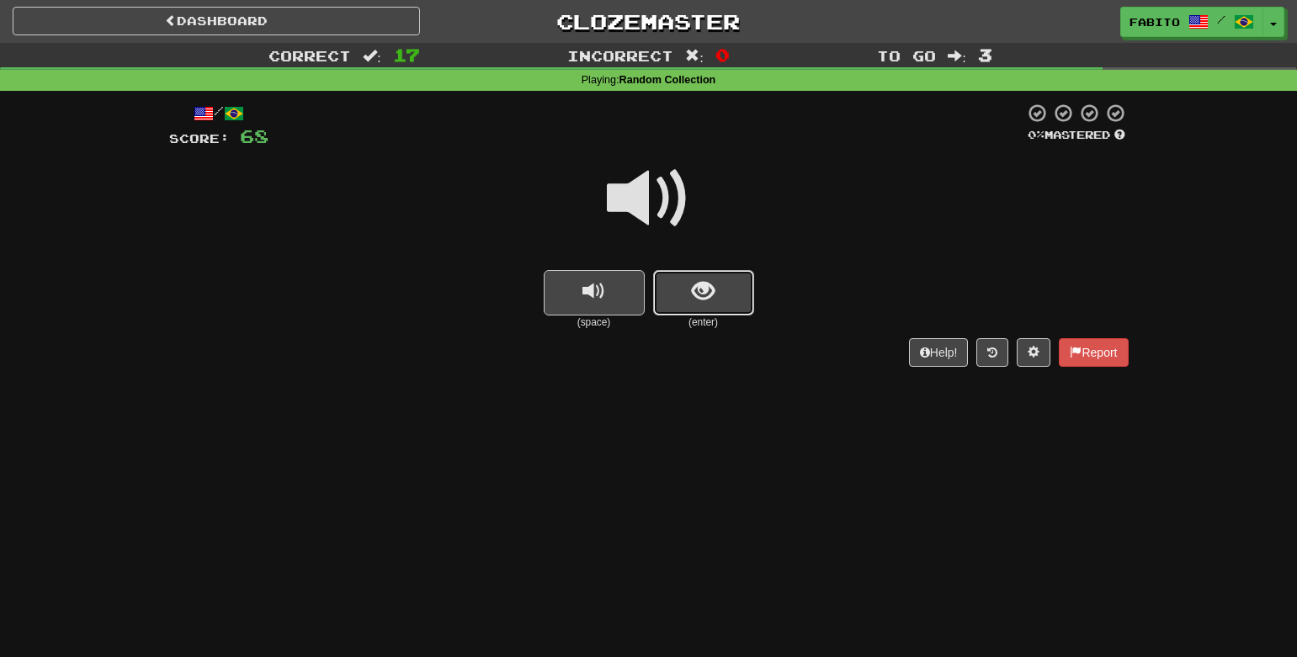
click at [692, 304] on button "show sentence" at bounding box center [703, 292] width 101 height 45
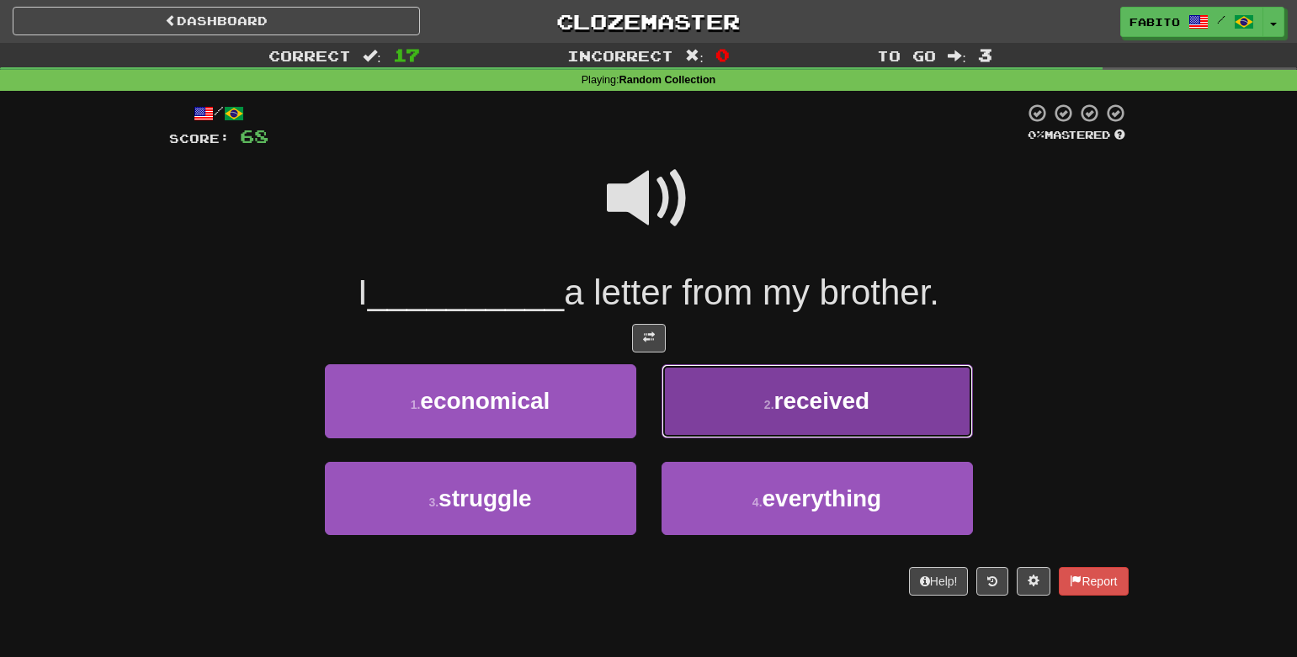
click at [795, 431] on button "2 . received" at bounding box center [817, 400] width 311 height 73
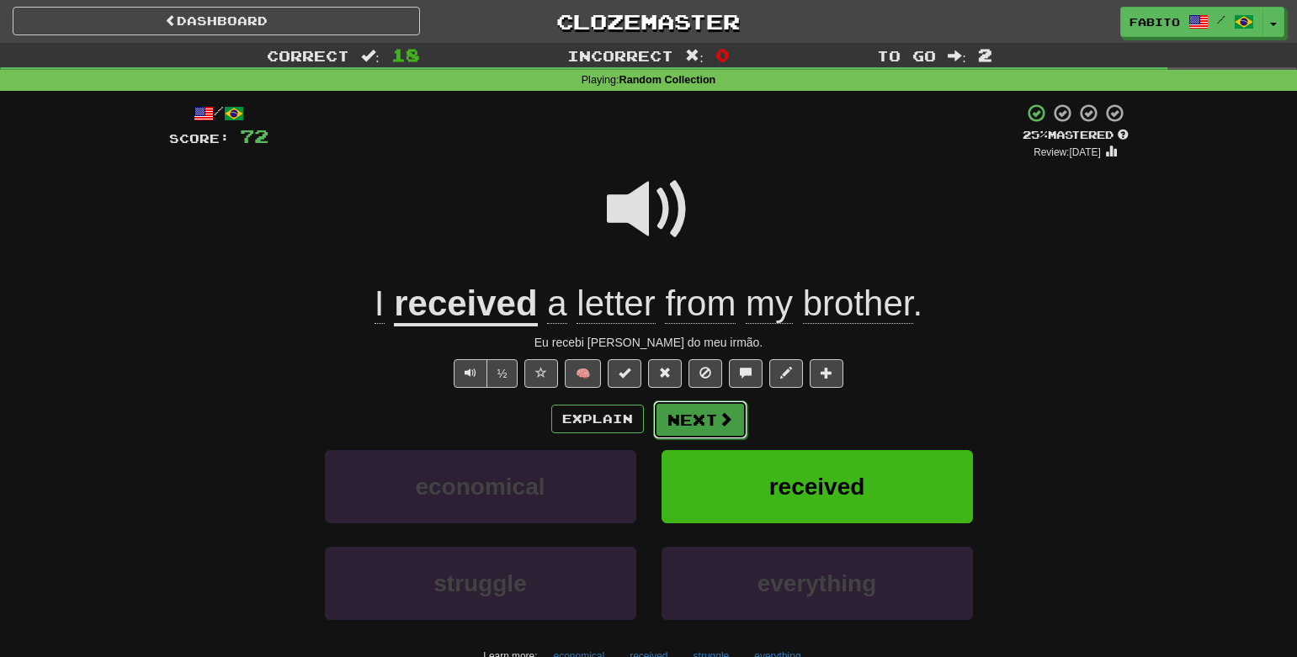
click at [689, 423] on button "Next" at bounding box center [700, 420] width 94 height 39
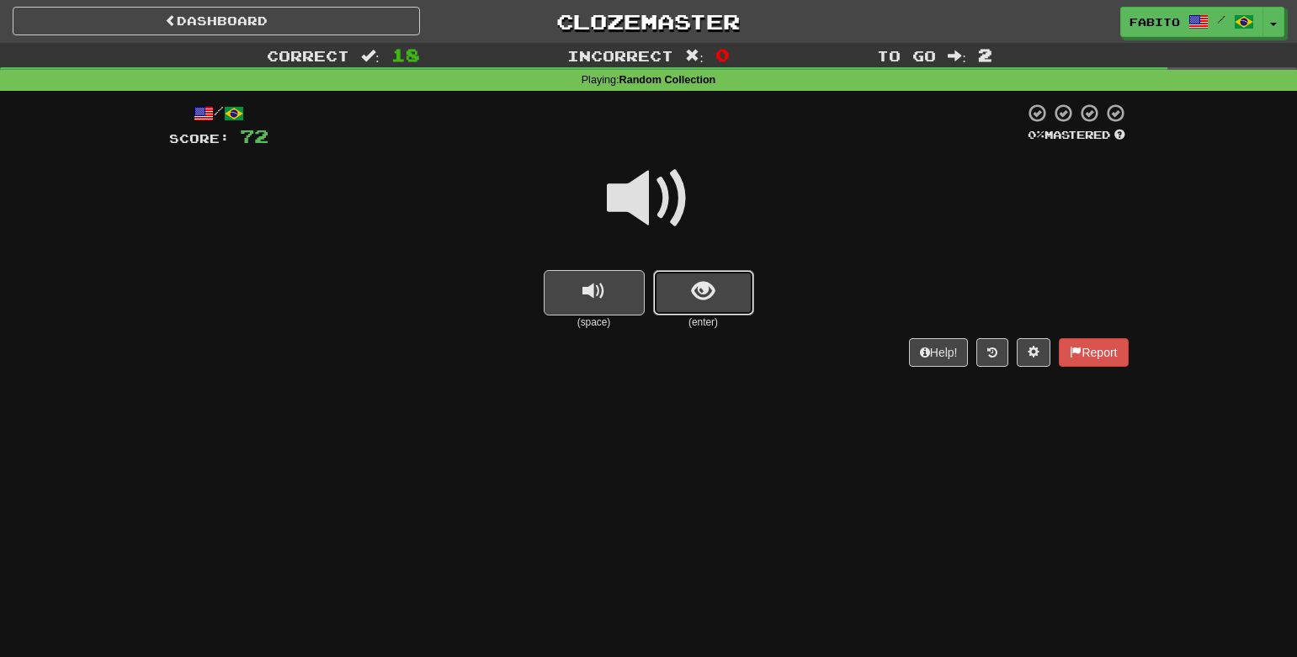
click at [694, 280] on span "show sentence" at bounding box center [703, 291] width 23 height 23
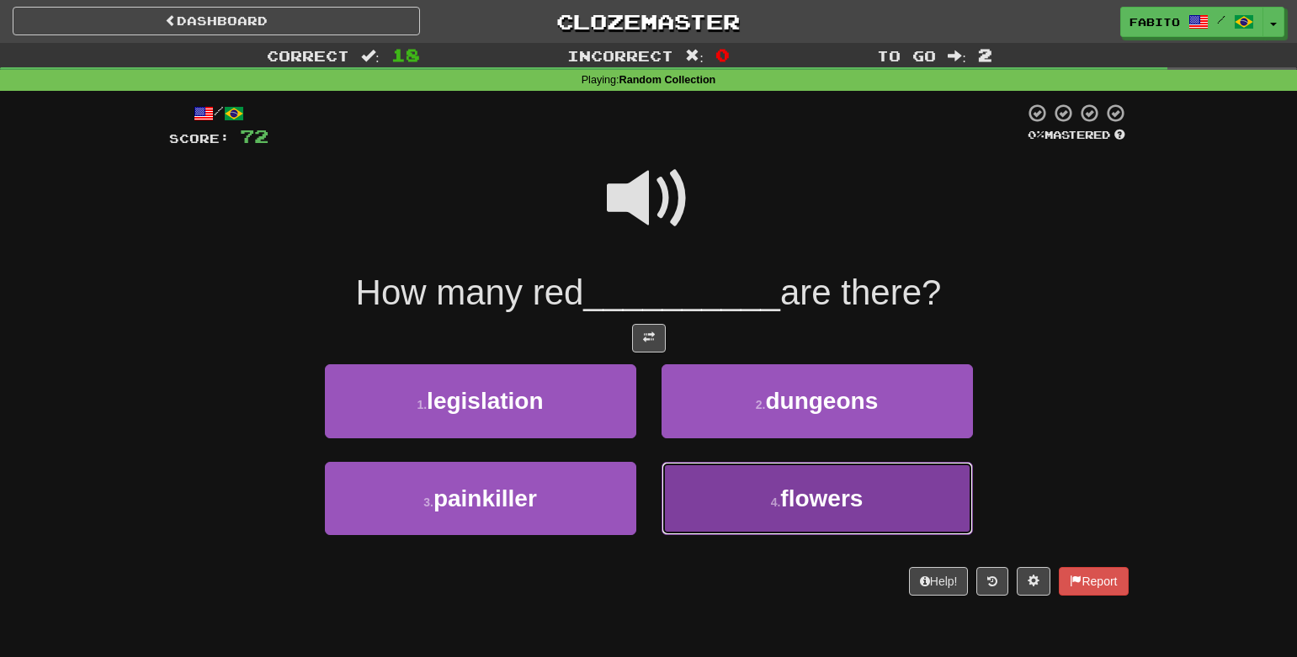
click at [735, 489] on button "4 . flowers" at bounding box center [817, 498] width 311 height 73
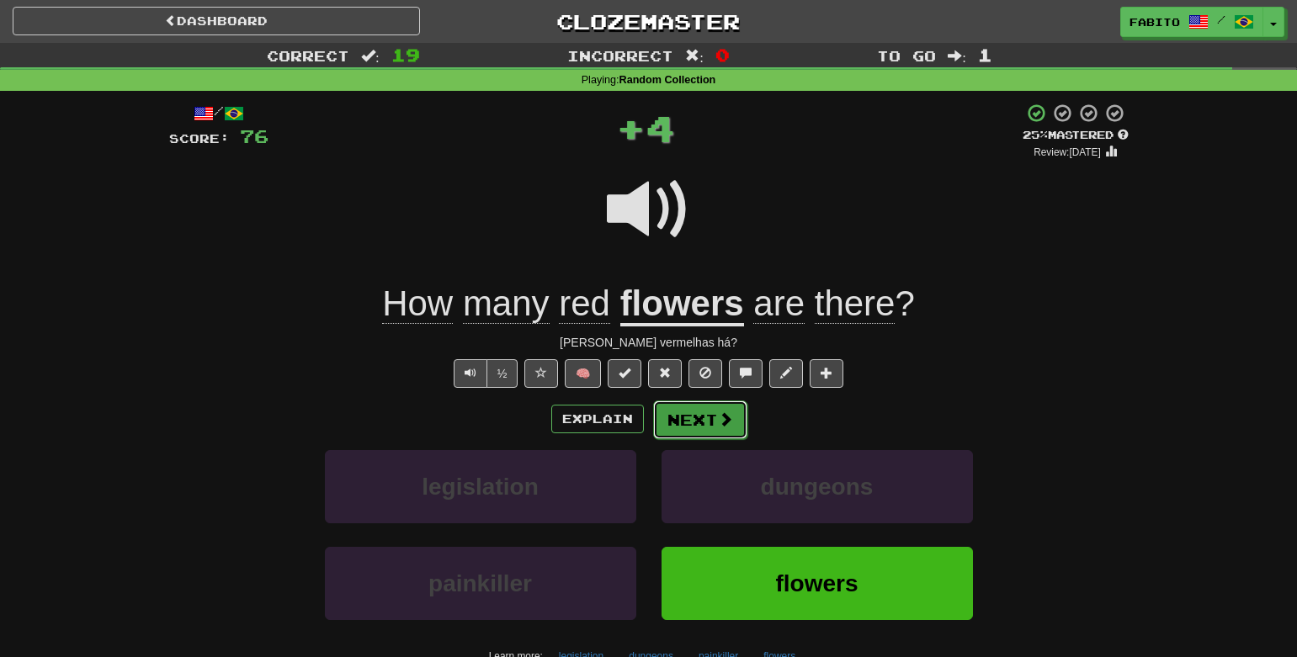
click at [707, 414] on button "Next" at bounding box center [700, 420] width 94 height 39
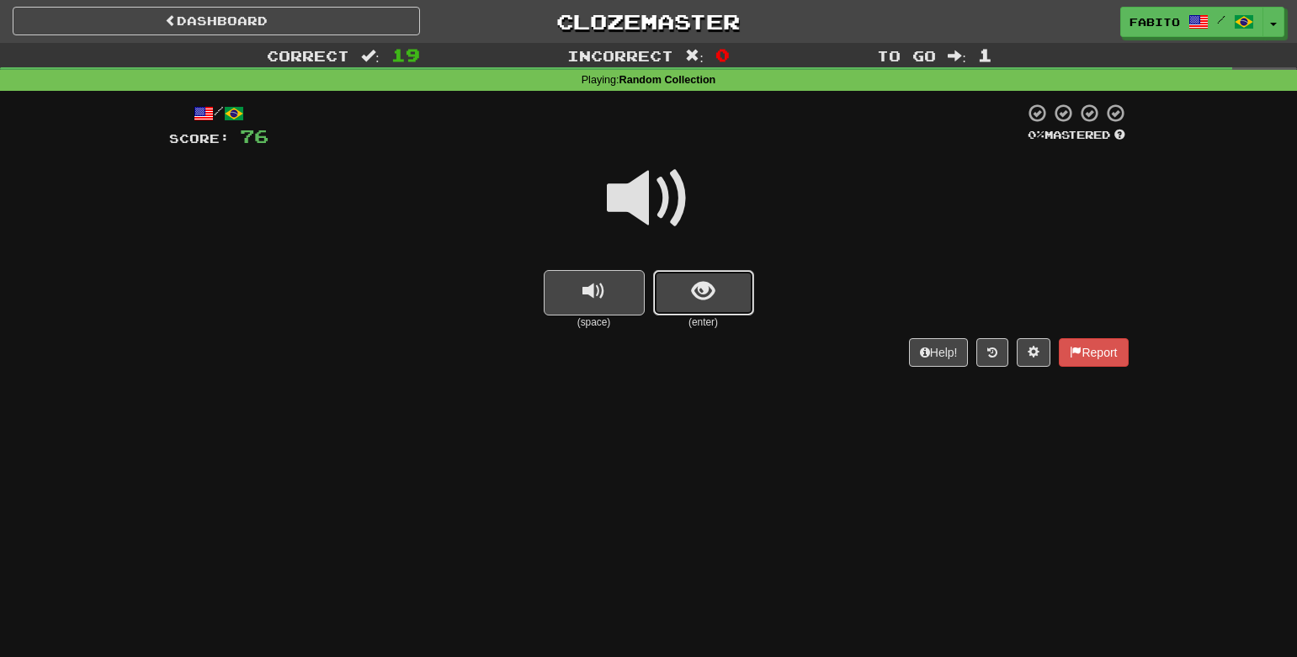
click at [705, 290] on span "show sentence" at bounding box center [703, 291] width 23 height 23
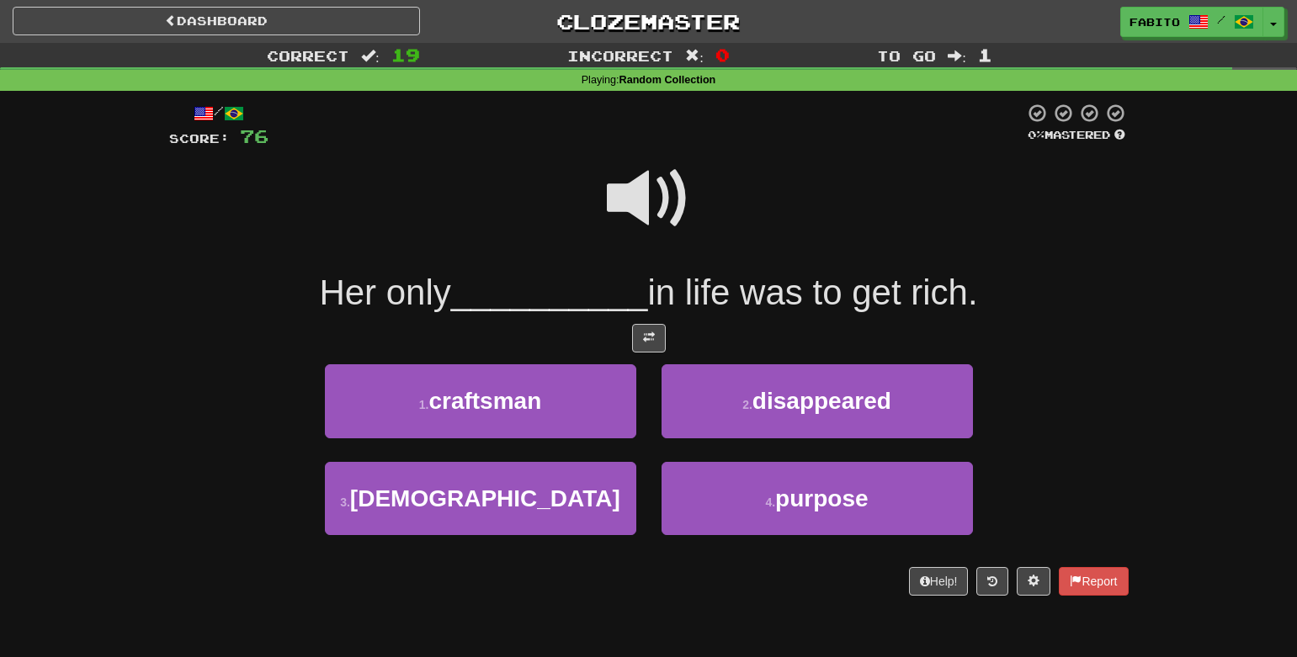
click at [667, 211] on span at bounding box center [649, 199] width 84 height 84
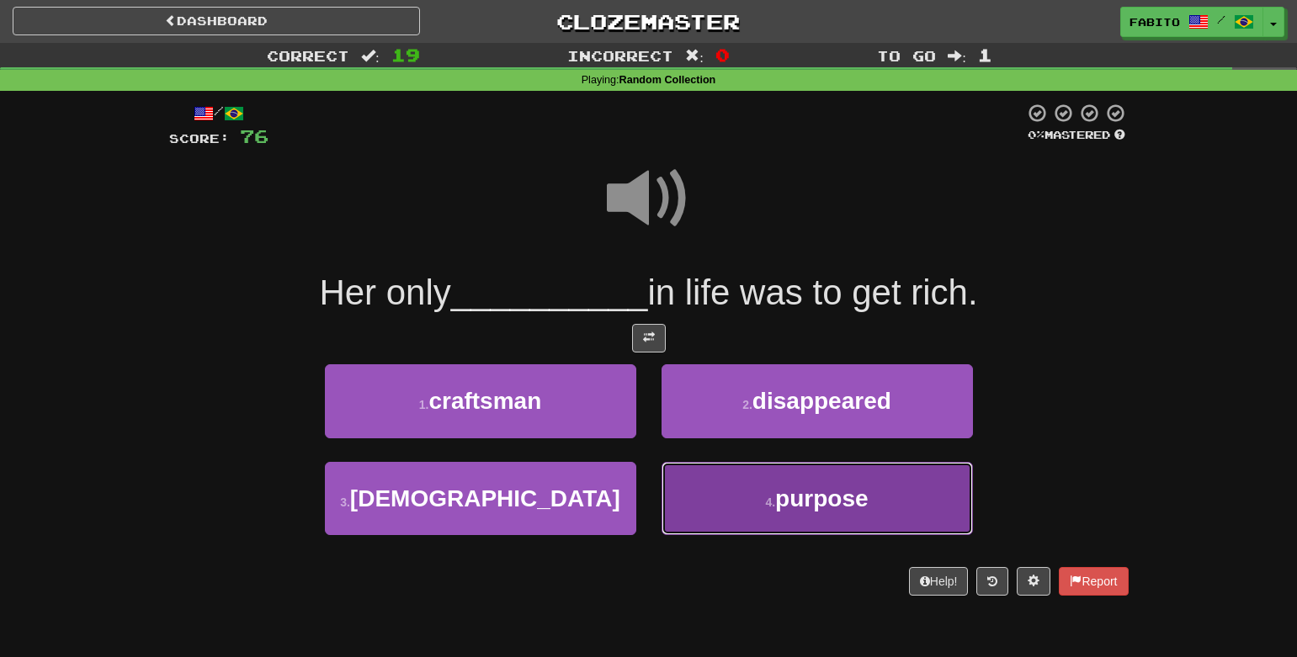
click at [756, 491] on button "4 . purpose" at bounding box center [817, 498] width 311 height 73
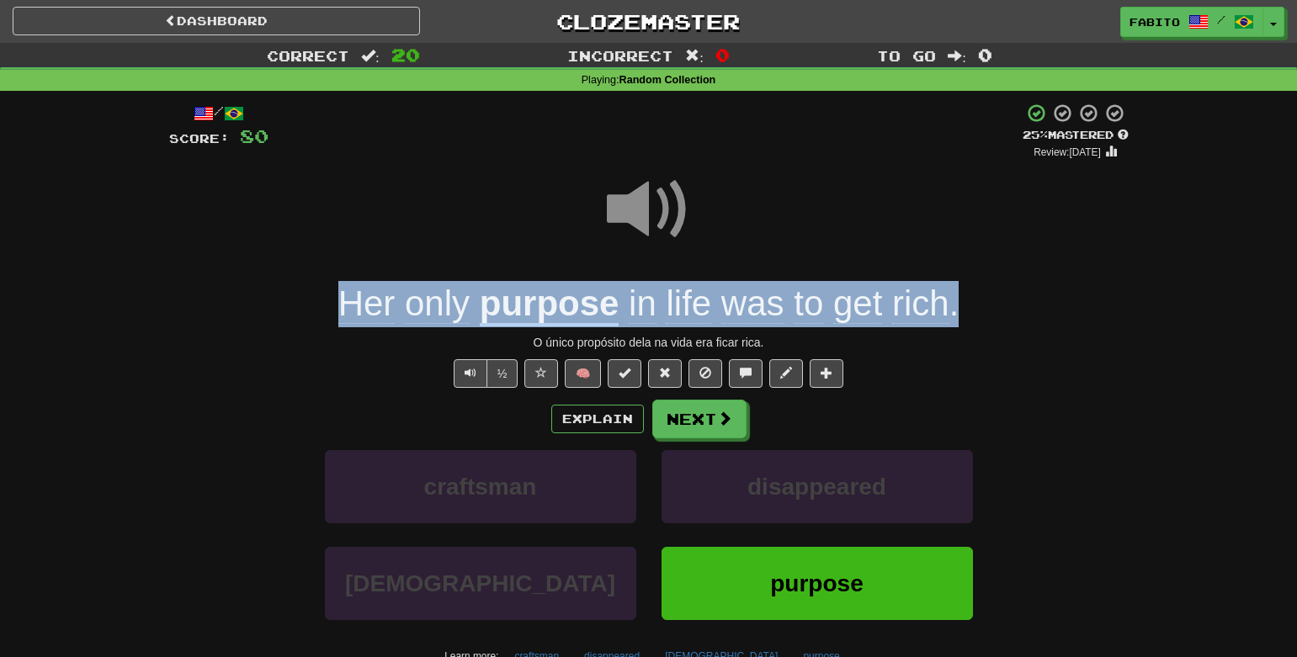
drag, startPoint x: 966, startPoint y: 301, endPoint x: 178, endPoint y: 242, distance: 790.9
click at [178, 242] on div "/ Score: 80 + 4 25 % Mastered Review: [DATE] Her only purpose in life was to ge…" at bounding box center [649, 418] width 960 height 630
click at [439, 300] on span "only" at bounding box center [437, 304] width 65 height 40
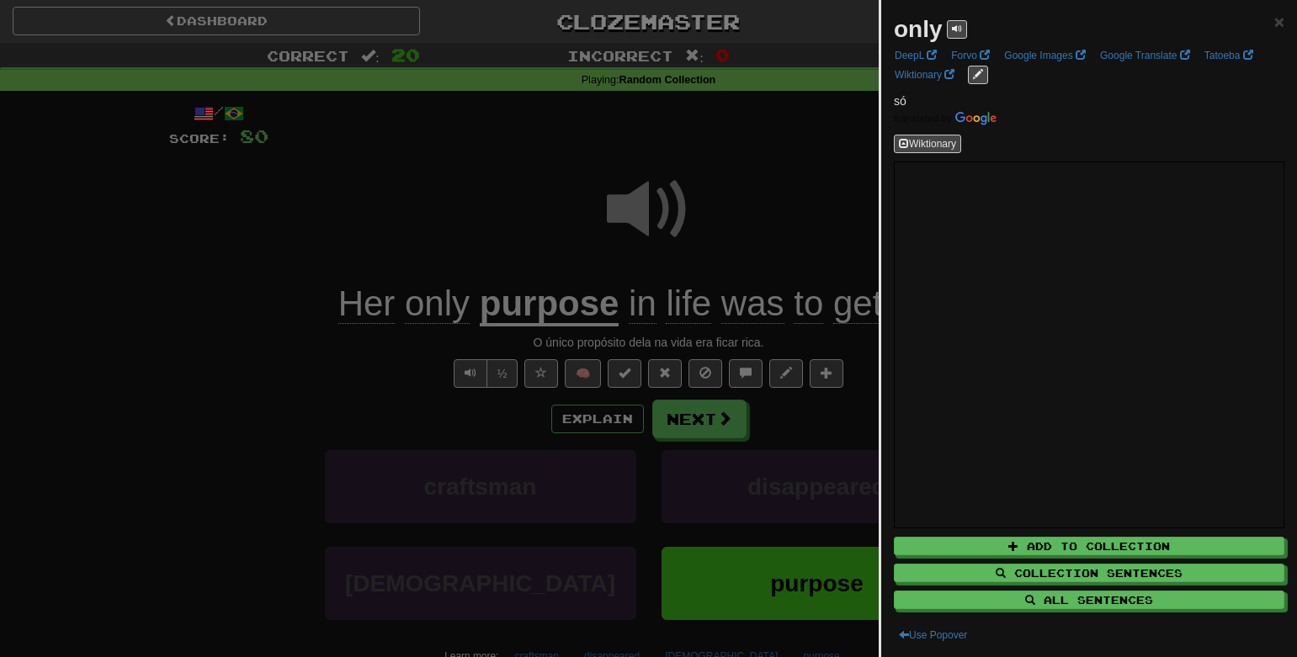
click at [301, 284] on div at bounding box center [648, 328] width 1297 height 657
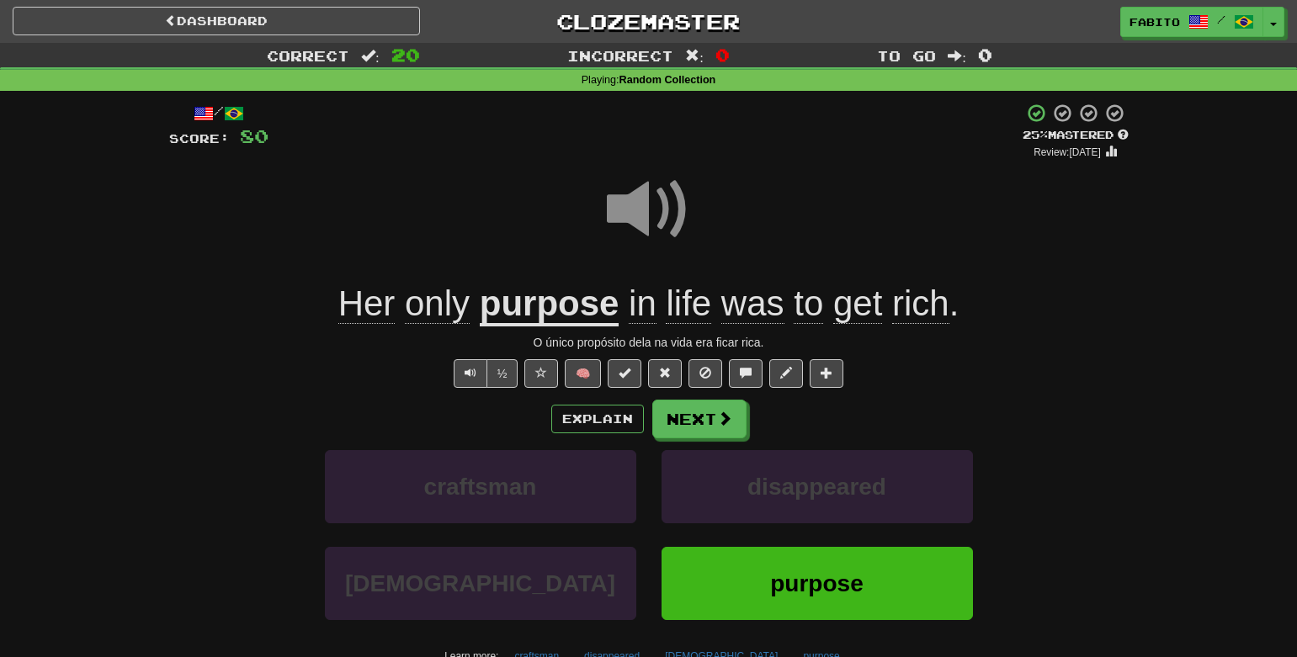
drag, startPoint x: 300, startPoint y: 285, endPoint x: 831, endPoint y: 322, distance: 532.4
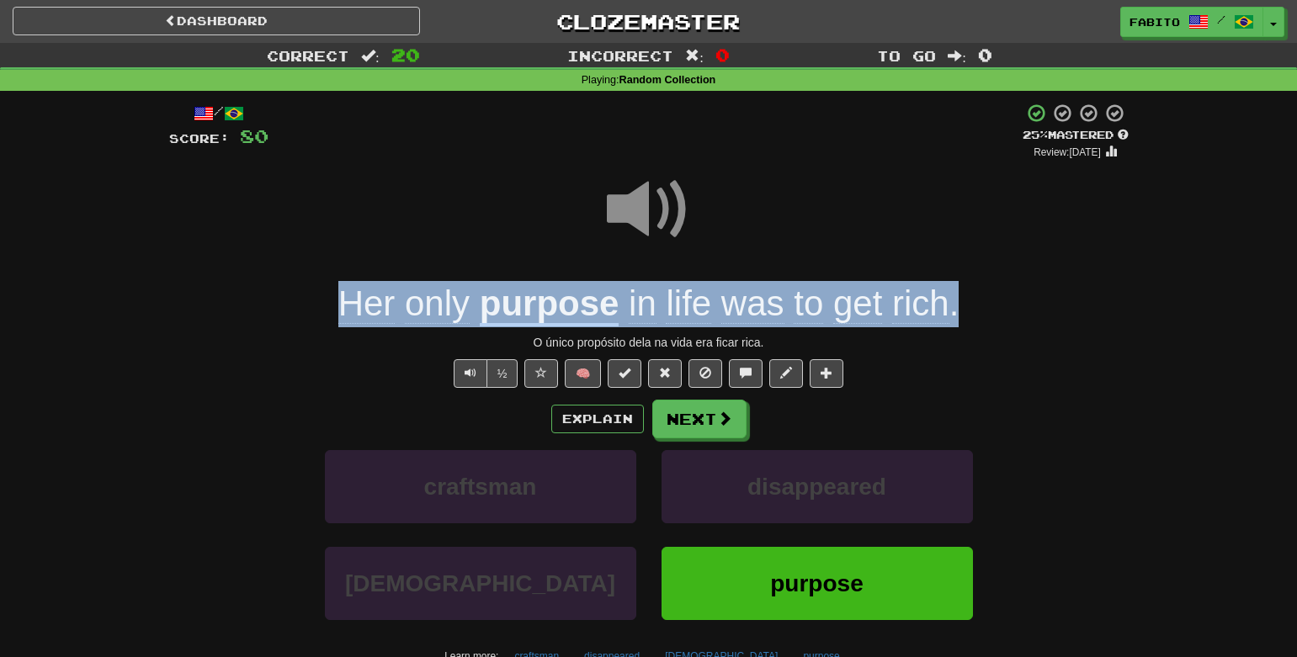
drag, startPoint x: 974, startPoint y: 302, endPoint x: 204, endPoint y: 256, distance: 771.6
click at [204, 256] on div "/ Score: 80 + 4 25 % Mastered Review: [DATE] Her only purpose in life was to ge…" at bounding box center [649, 418] width 960 height 630
click at [338, 327] on div at bounding box center [338, 327] width 0 height 0
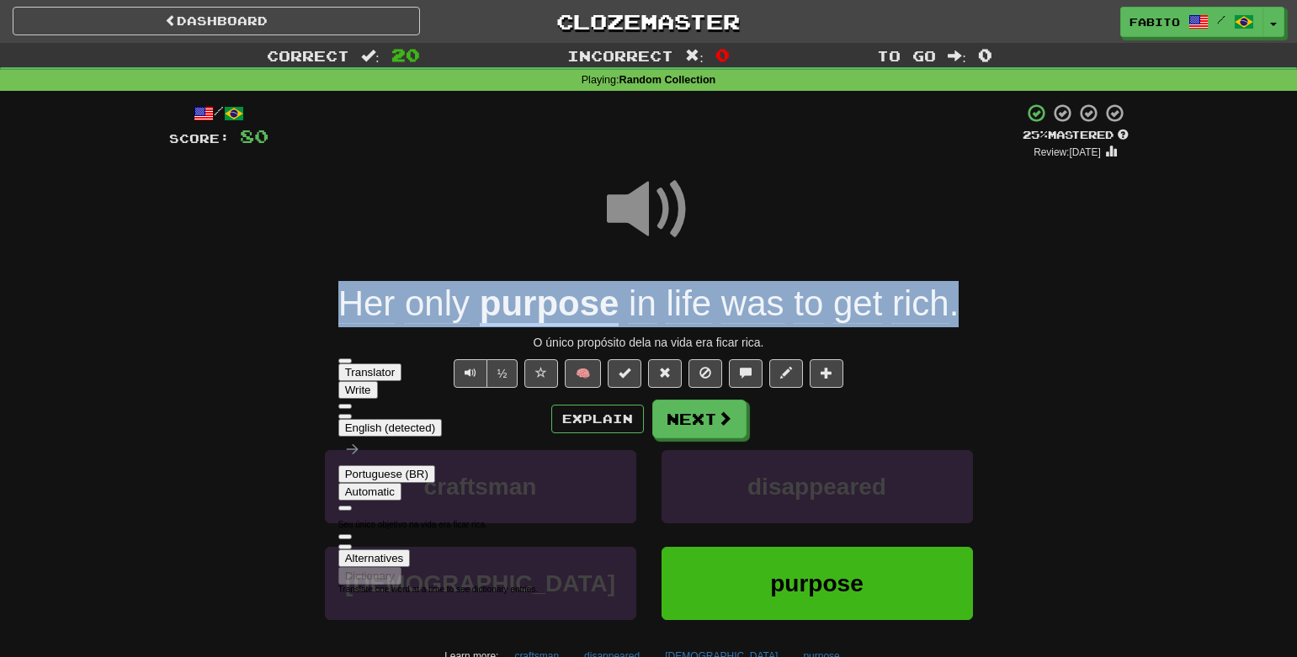
click at [283, 205] on div at bounding box center [649, 221] width 960 height 120
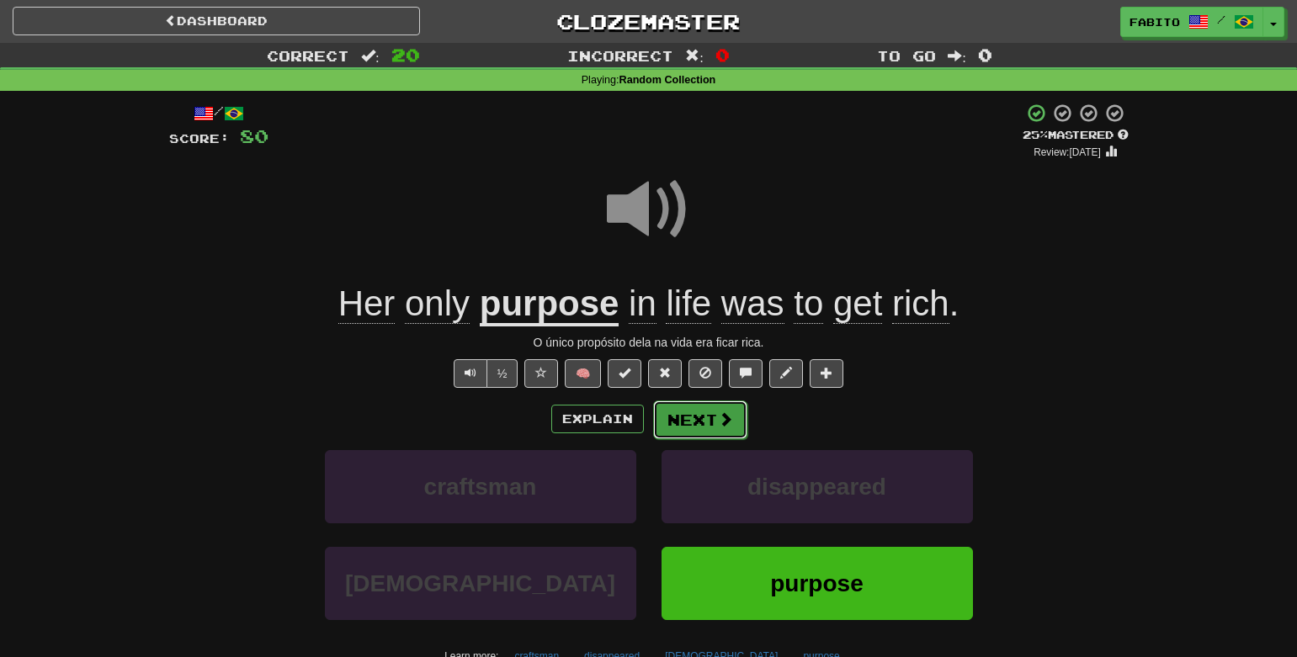
click at [702, 417] on button "Next" at bounding box center [700, 420] width 94 height 39
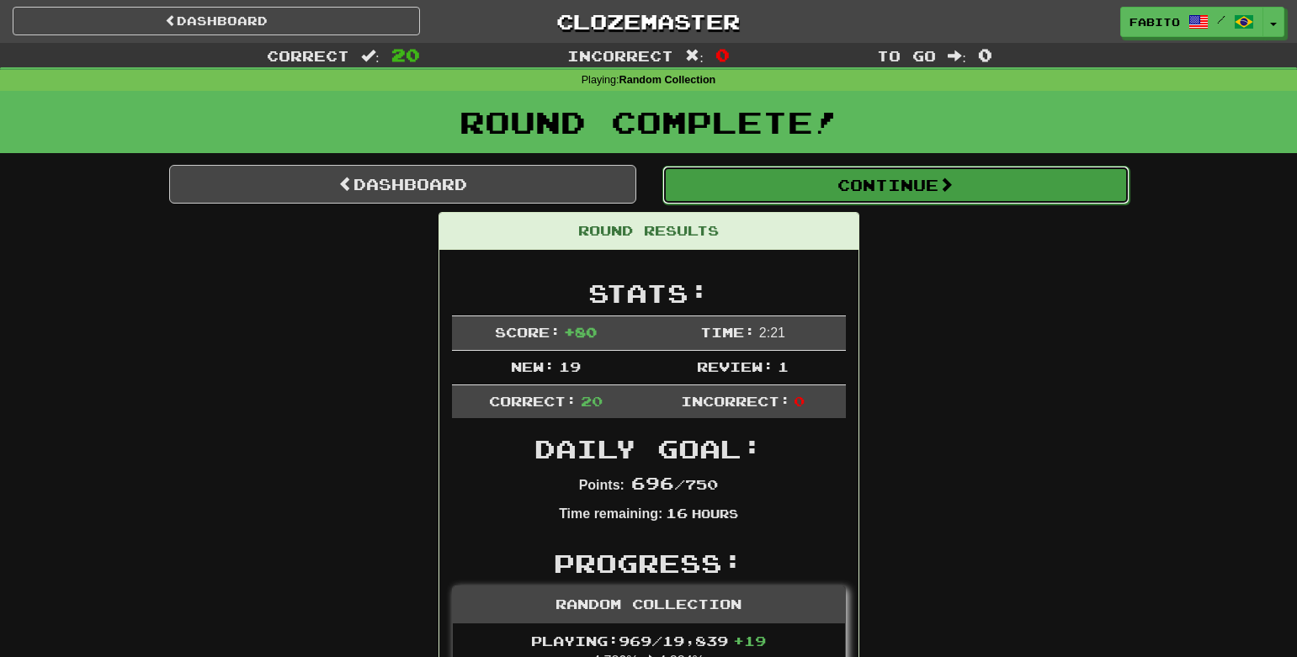
click at [739, 188] on button "Continue" at bounding box center [895, 185] width 467 height 39
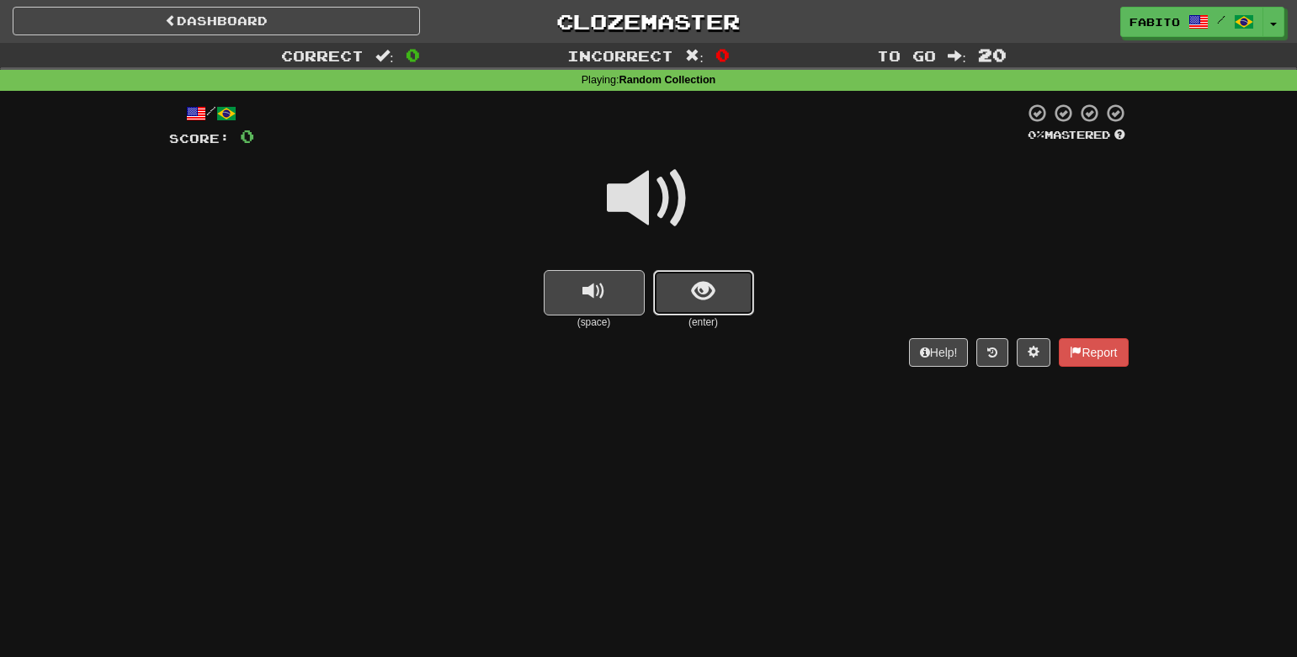
click at [701, 290] on span "show sentence" at bounding box center [703, 291] width 23 height 23
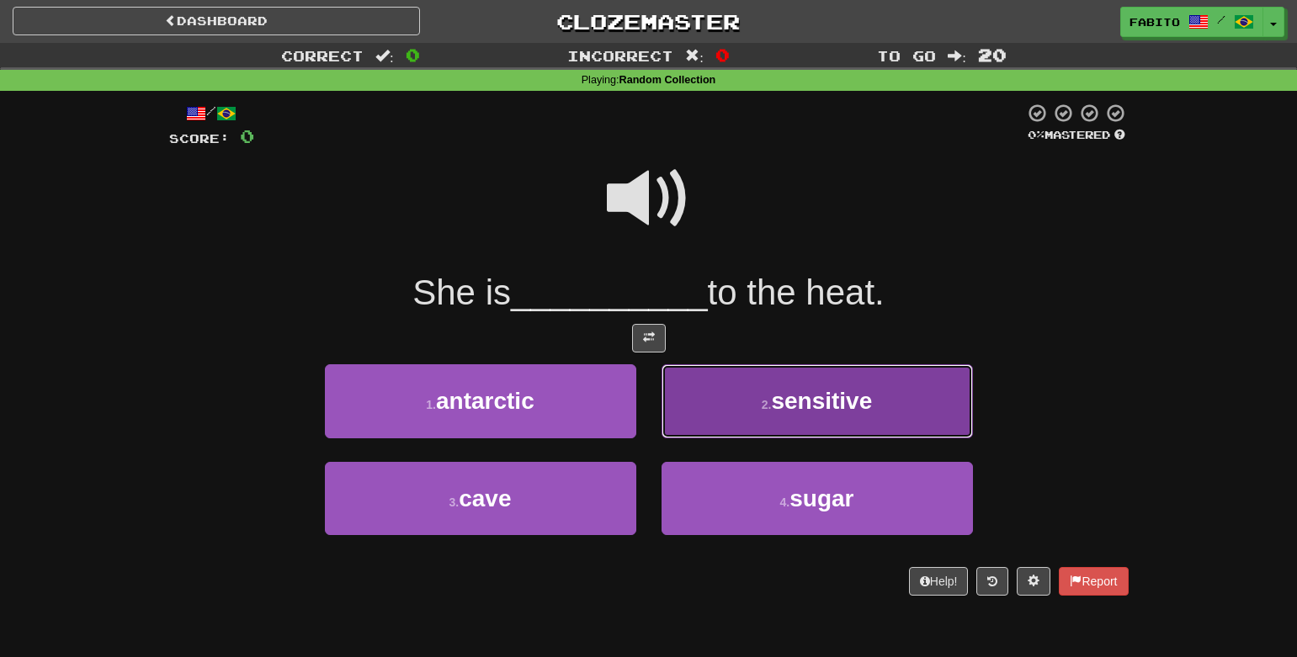
click at [727, 399] on button "2 . sensitive" at bounding box center [817, 400] width 311 height 73
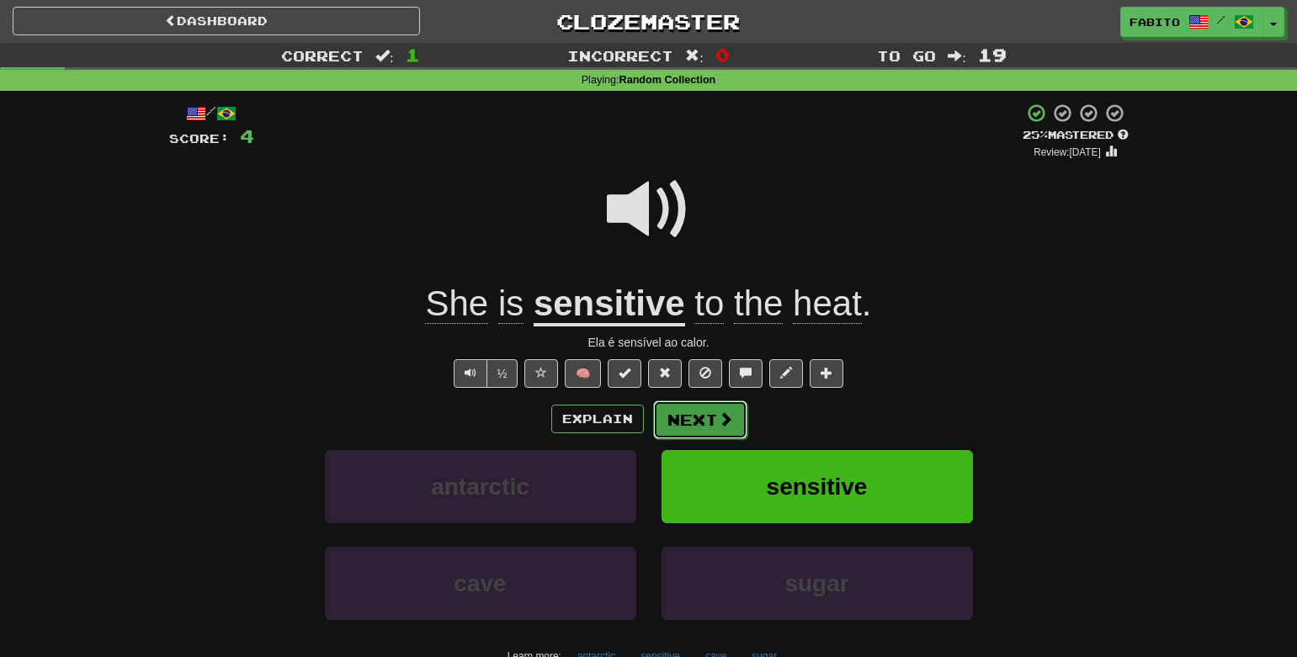
click at [713, 425] on button "Next" at bounding box center [700, 420] width 94 height 39
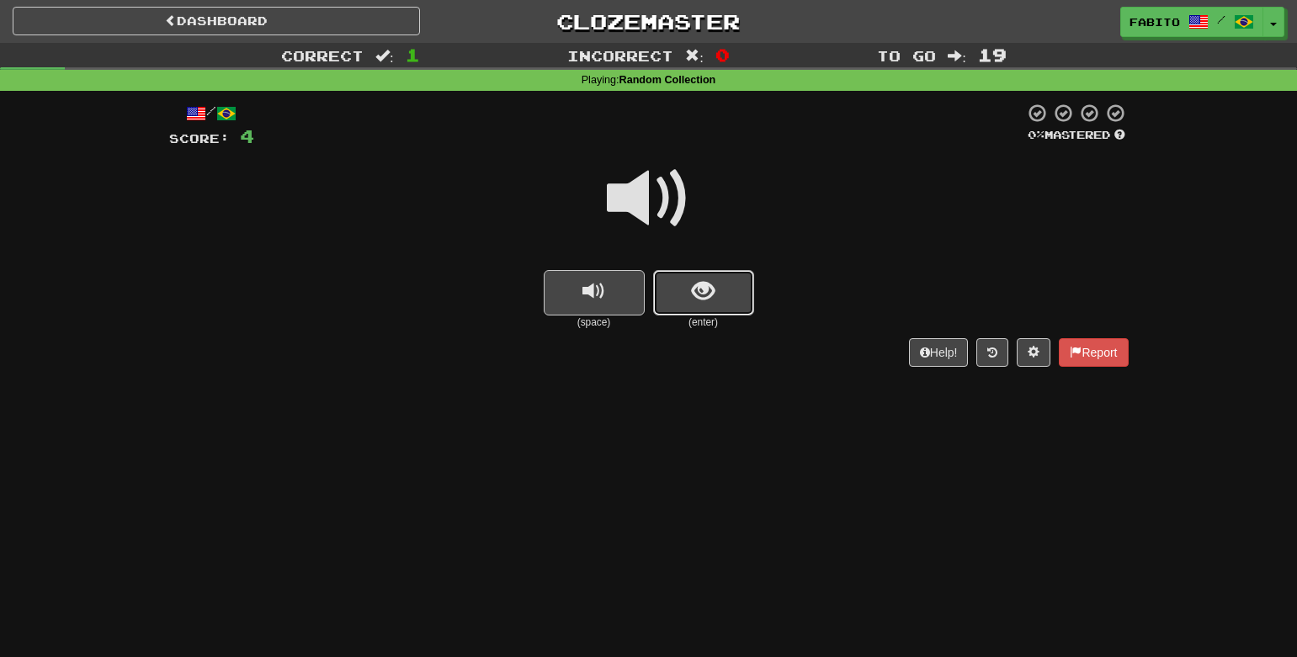
click at [703, 296] on span "show sentence" at bounding box center [703, 291] width 23 height 23
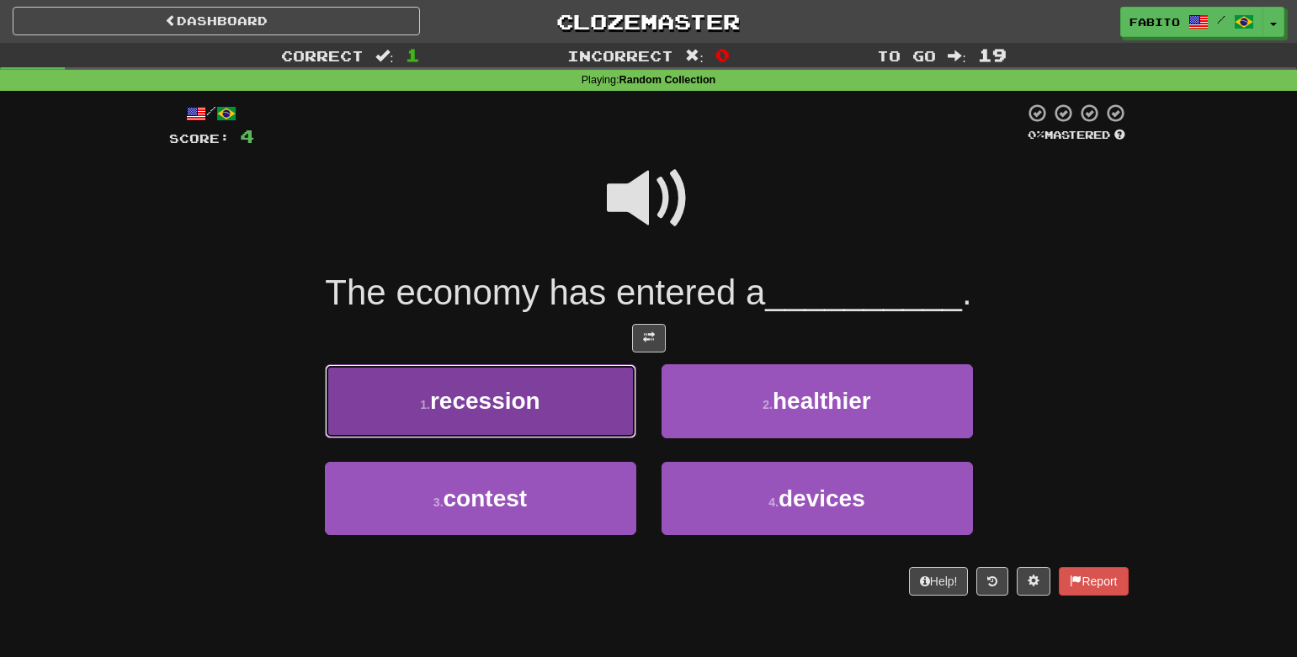
click at [584, 407] on button "1 . recession" at bounding box center [480, 400] width 311 height 73
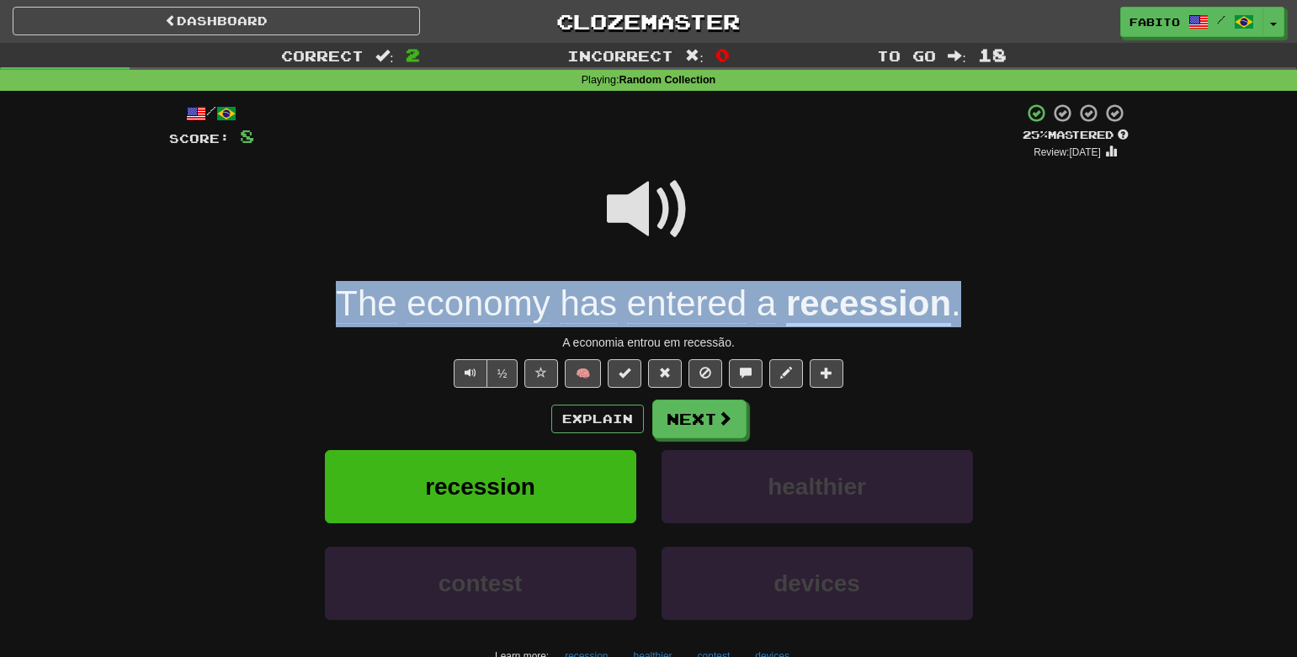
drag, startPoint x: 965, startPoint y: 307, endPoint x: 342, endPoint y: 293, distance: 623.0
click at [342, 293] on div "The economy has entered a recession ." at bounding box center [649, 304] width 960 height 46
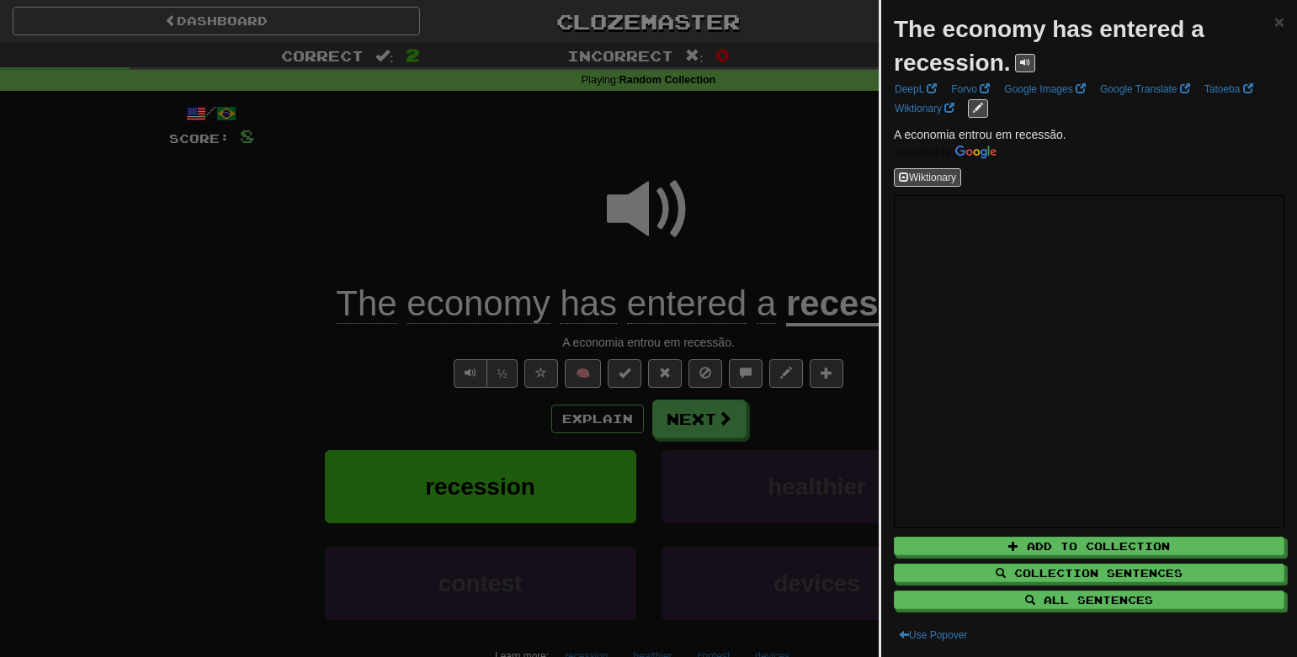
click at [364, 205] on div at bounding box center [648, 328] width 1297 height 657
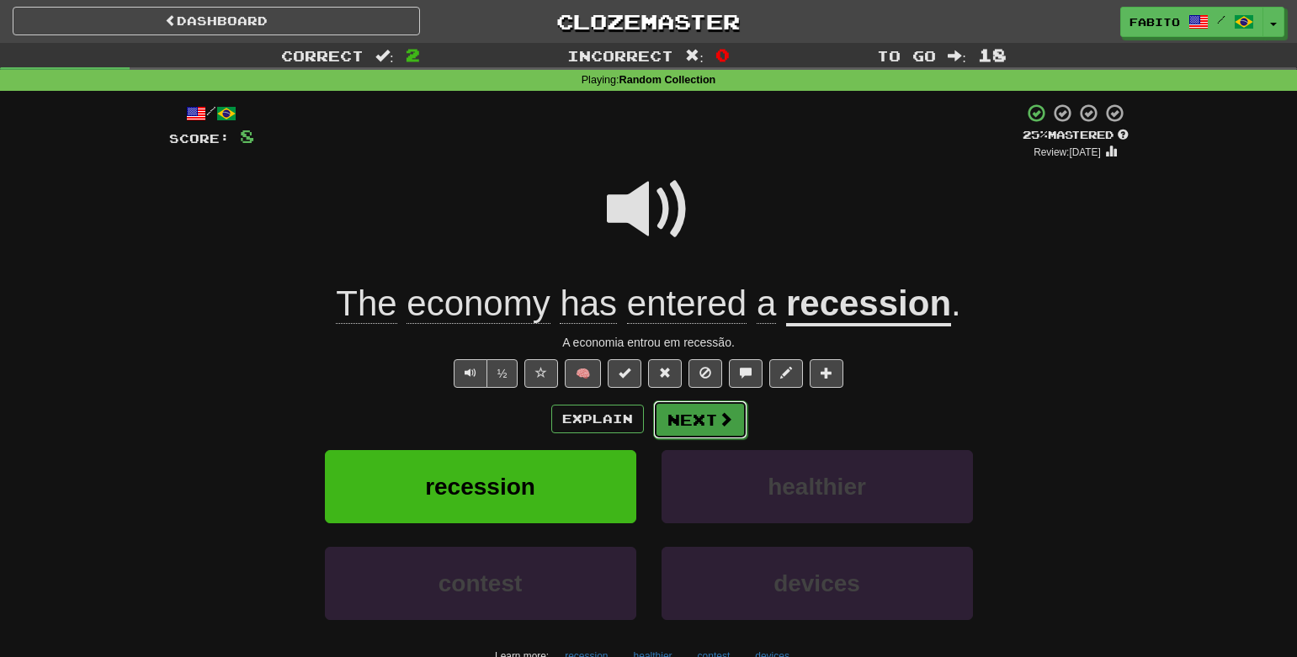
click at [689, 422] on button "Next" at bounding box center [700, 420] width 94 height 39
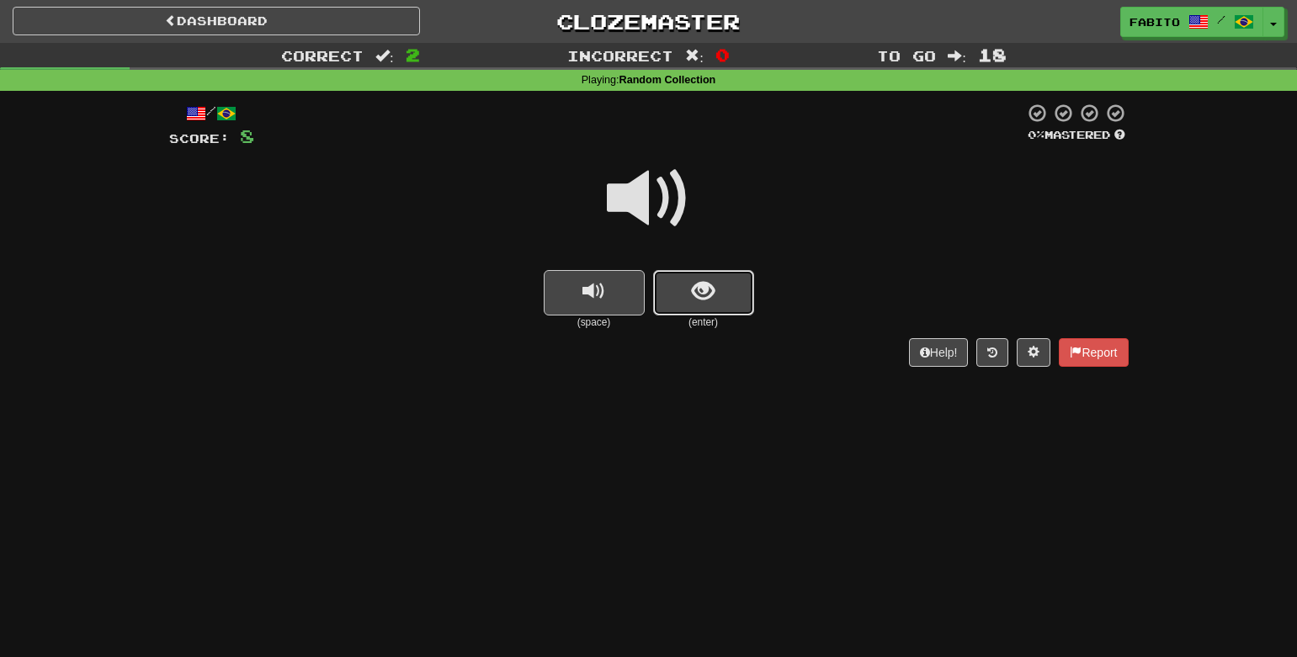
click at [688, 302] on button "show sentence" at bounding box center [703, 292] width 101 height 45
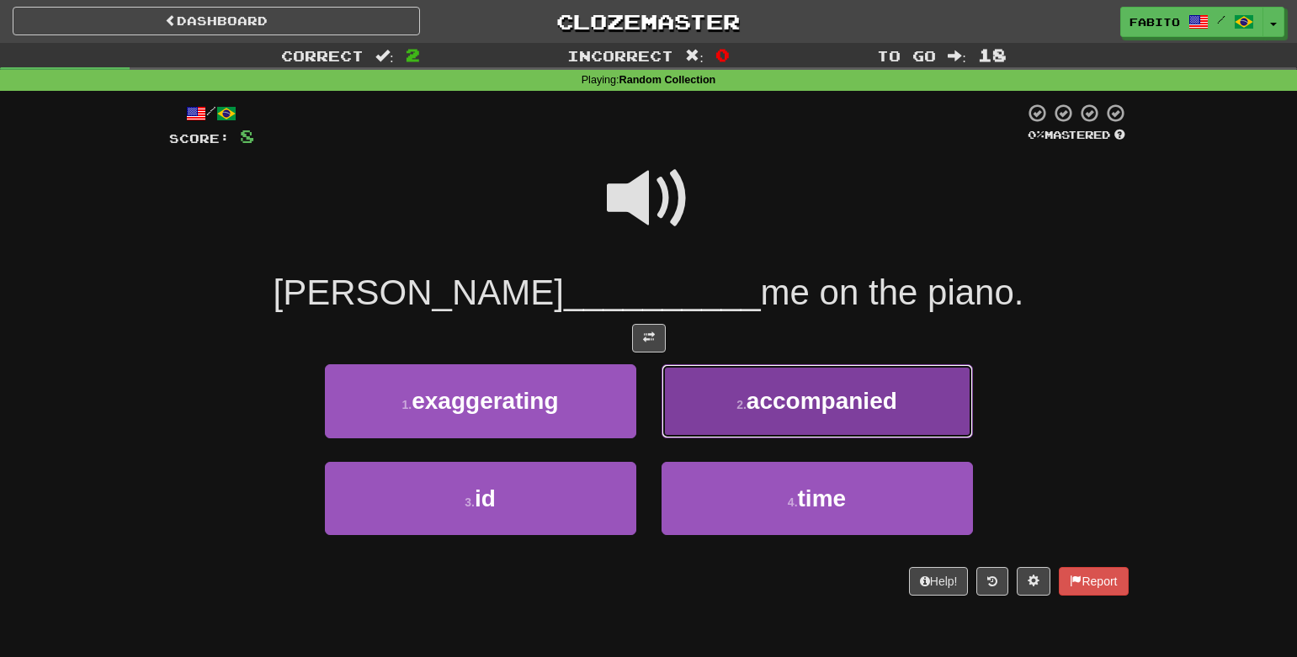
click at [704, 400] on button "2 . accompanied" at bounding box center [817, 400] width 311 height 73
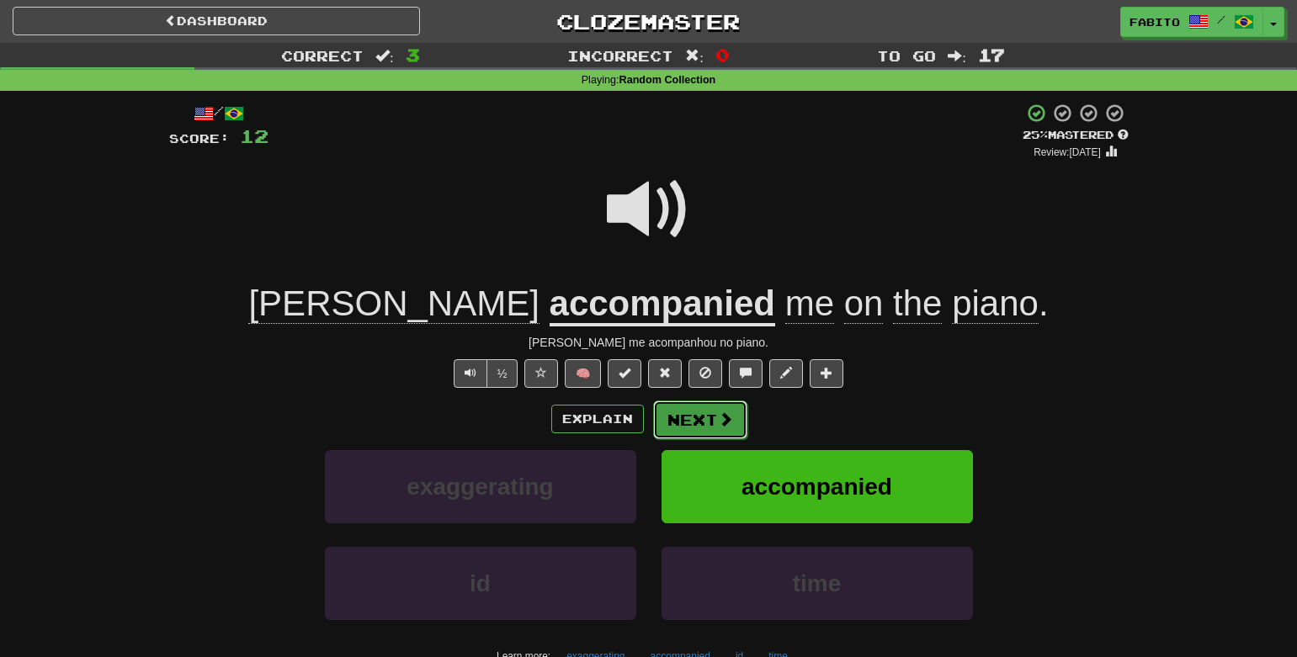
click at [703, 423] on button "Next" at bounding box center [700, 420] width 94 height 39
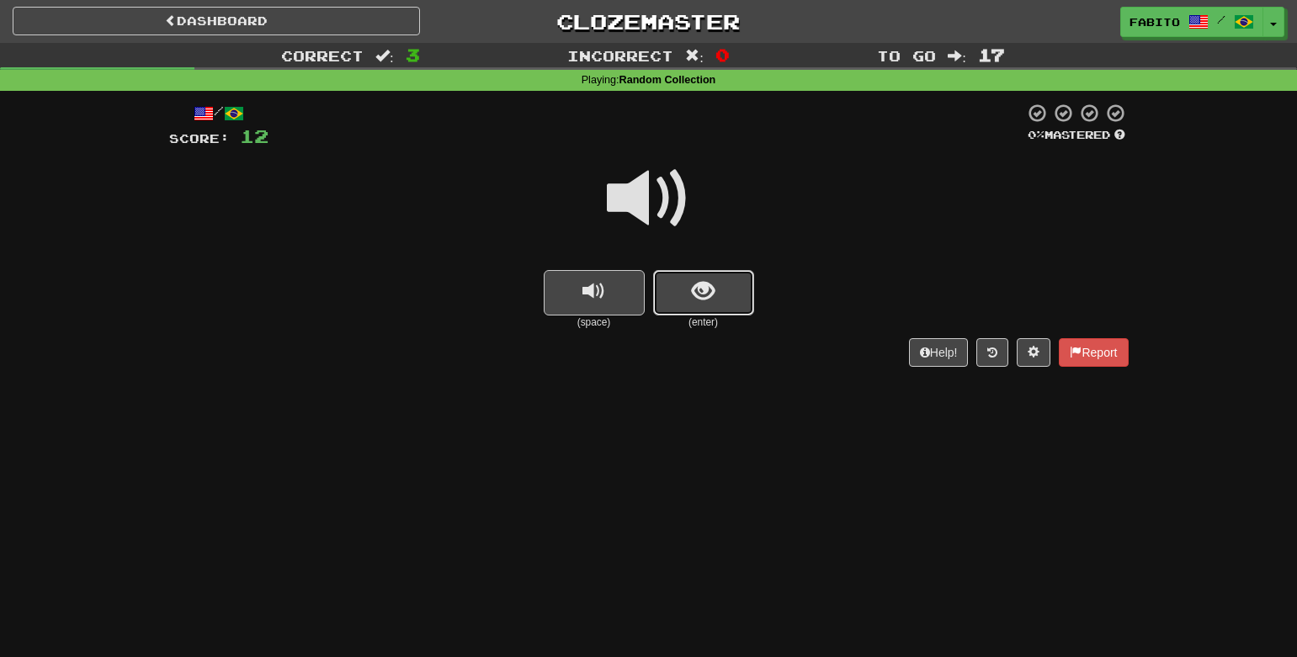
click at [695, 290] on span "show sentence" at bounding box center [703, 291] width 23 height 23
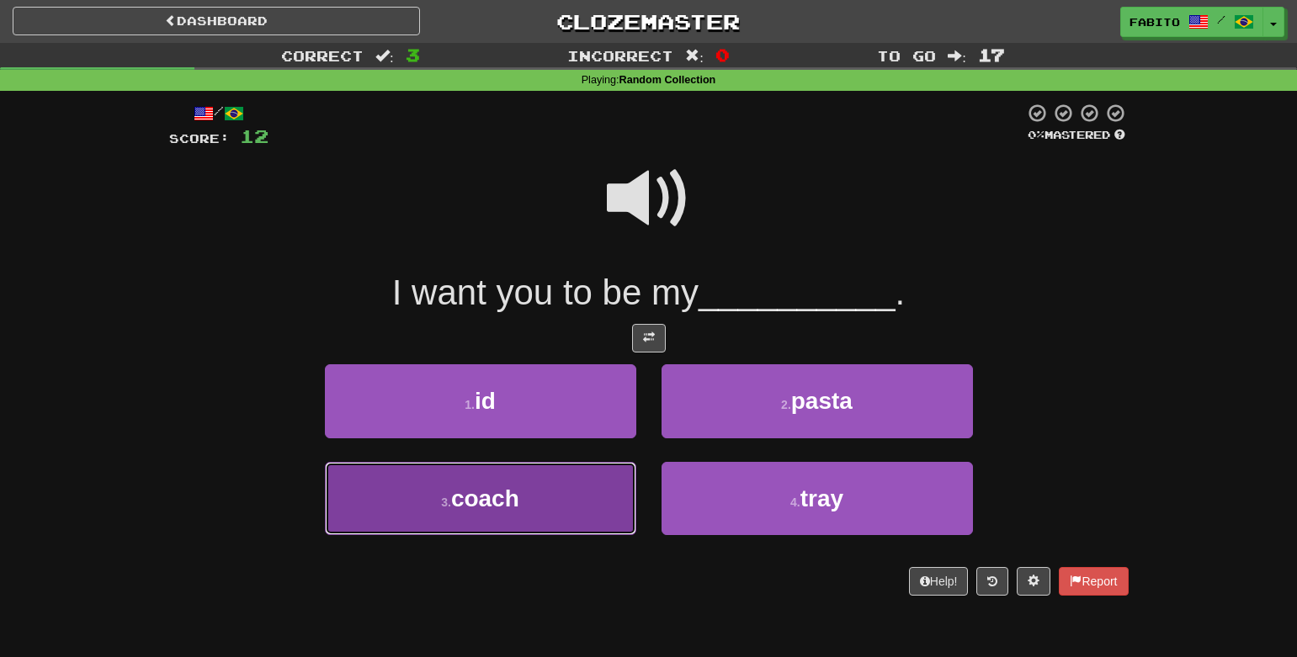
click at [576, 507] on button "3 . coach" at bounding box center [480, 498] width 311 height 73
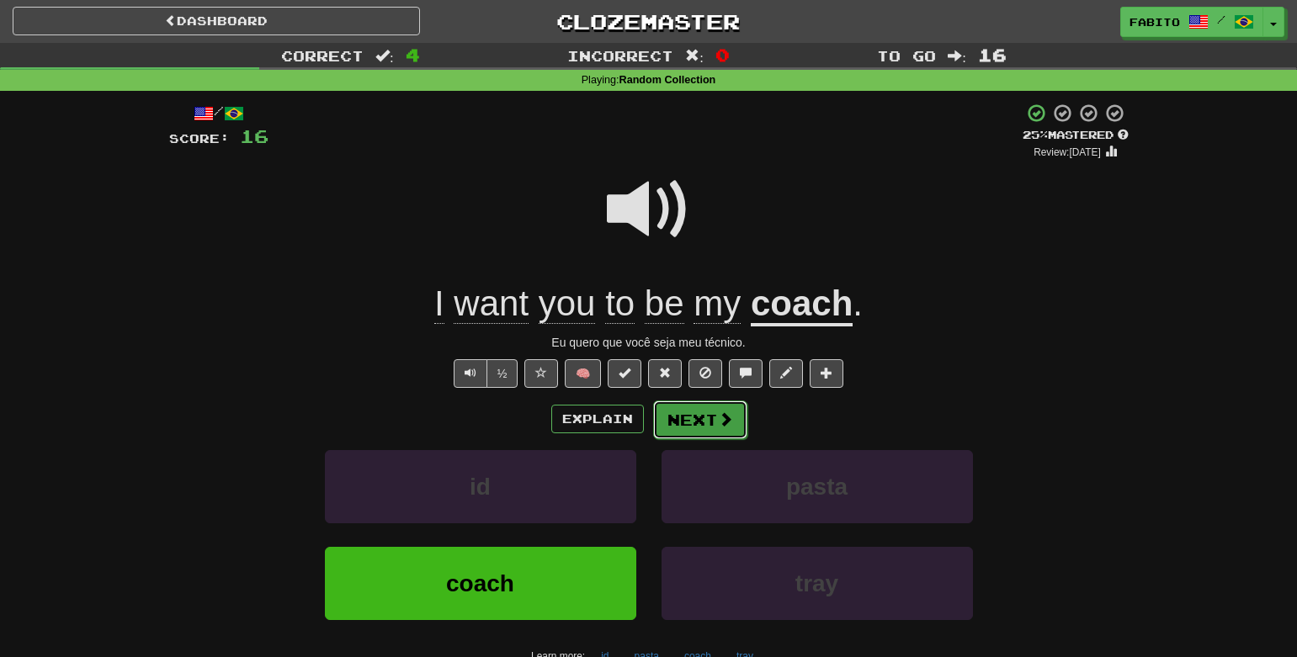
click at [691, 423] on button "Next" at bounding box center [700, 420] width 94 height 39
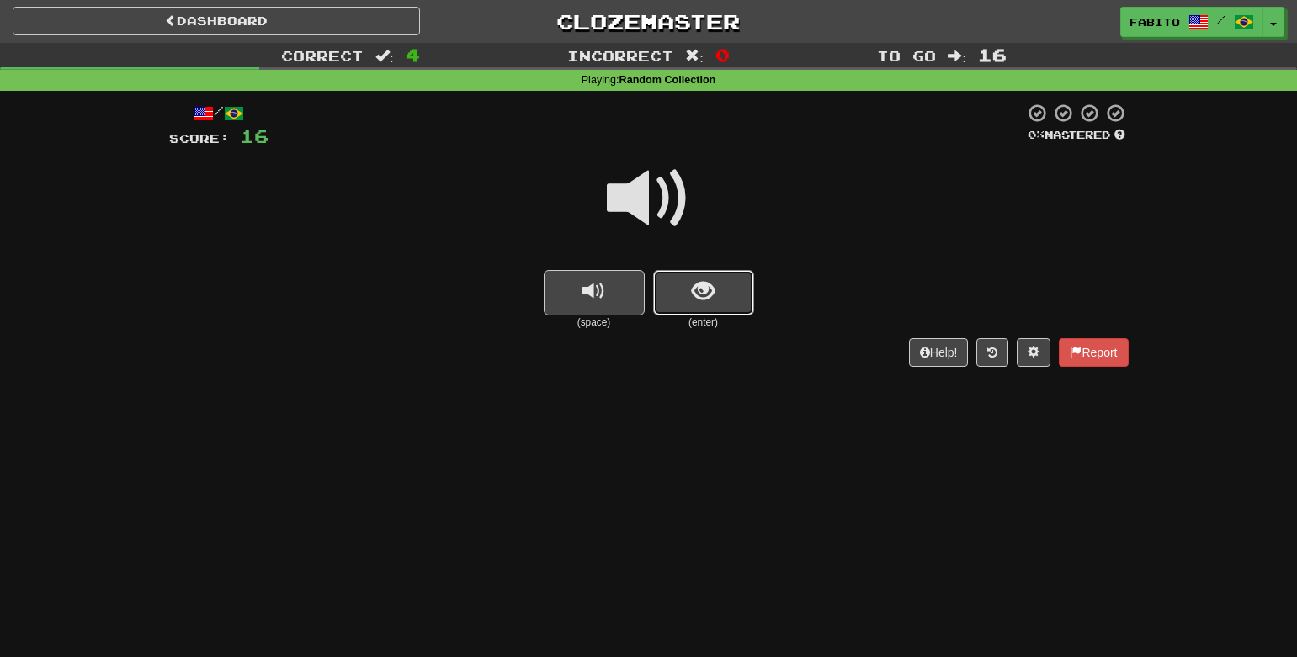
click at [737, 300] on button "show sentence" at bounding box center [703, 292] width 101 height 45
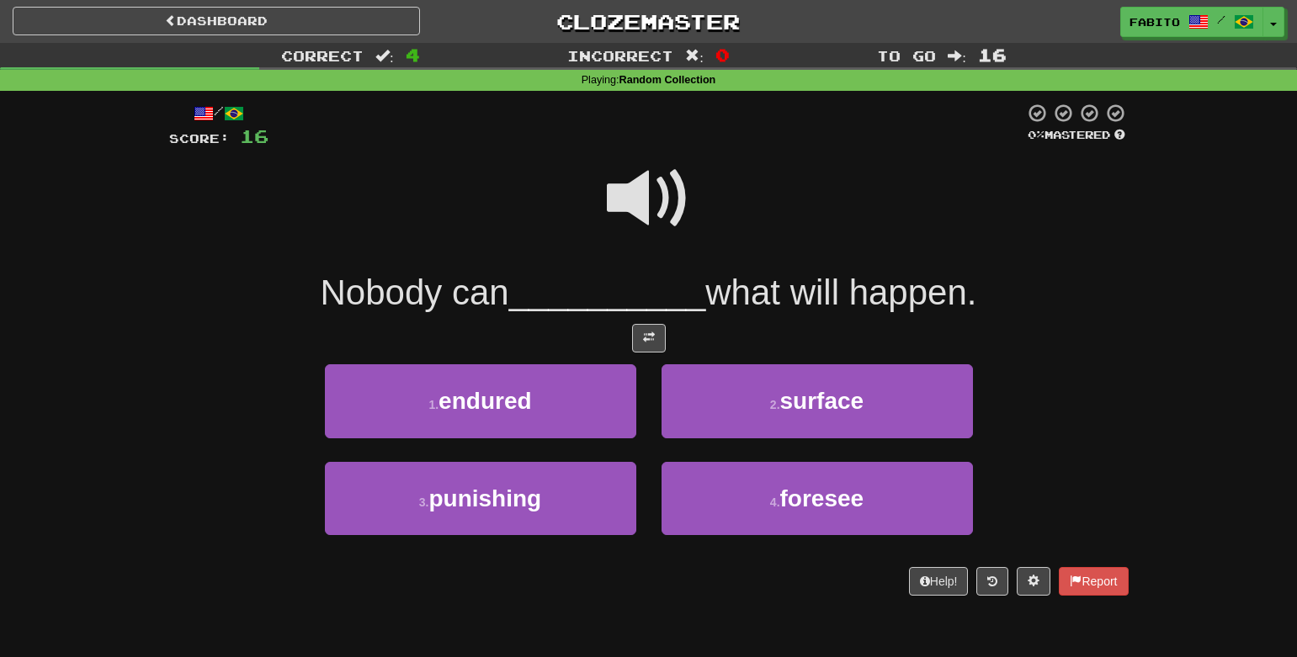
click at [637, 194] on span at bounding box center [649, 199] width 84 height 84
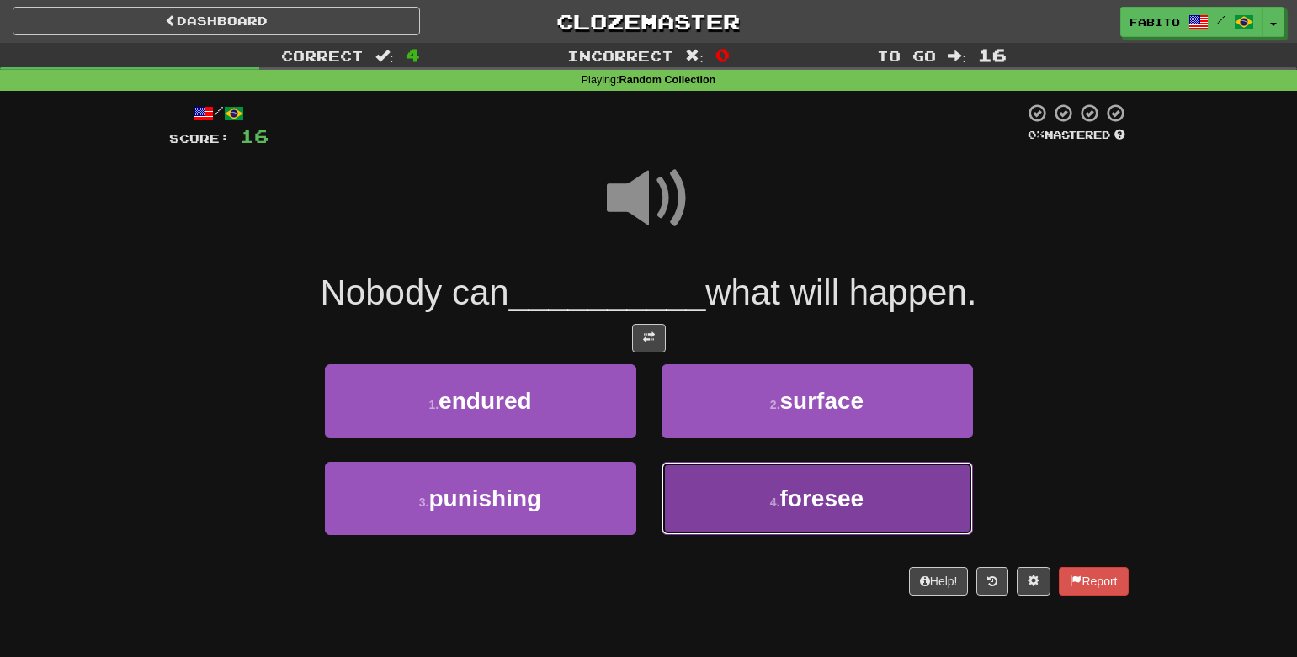
click at [753, 501] on button "4 . foresee" at bounding box center [817, 498] width 311 height 73
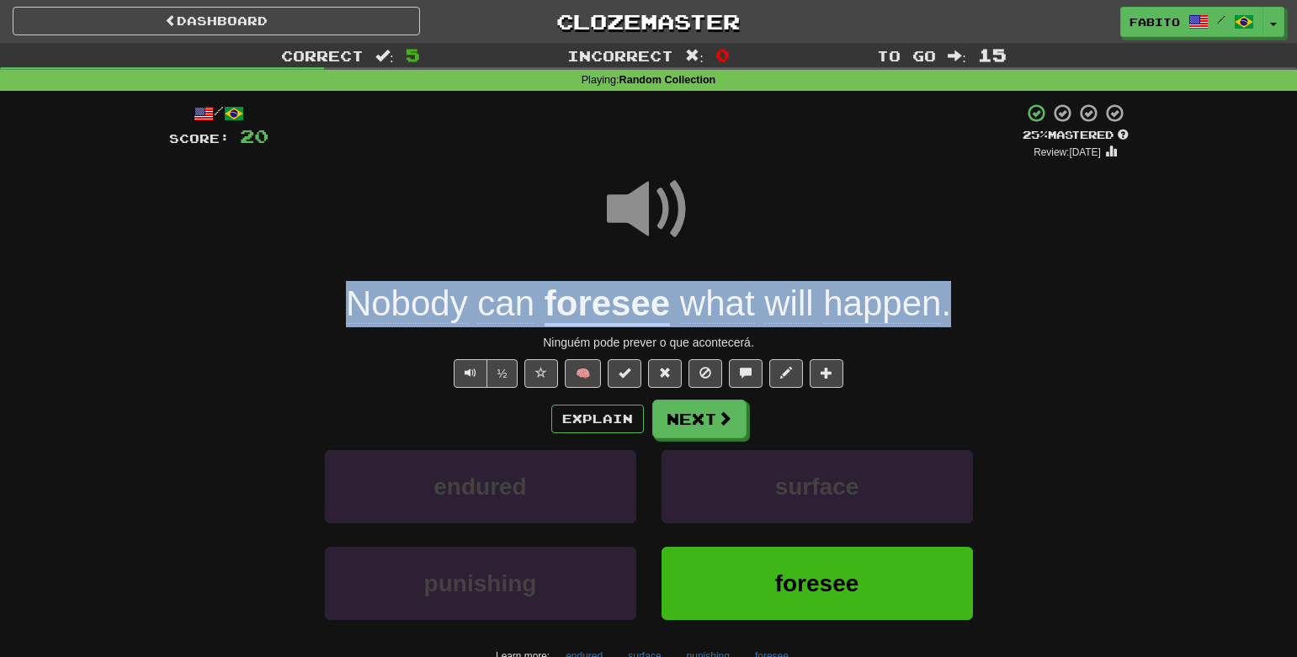
drag, startPoint x: 960, startPoint y: 307, endPoint x: 334, endPoint y: 295, distance: 625.5
click at [334, 295] on div "Nobody can foresee what will happen ." at bounding box center [649, 304] width 960 height 46
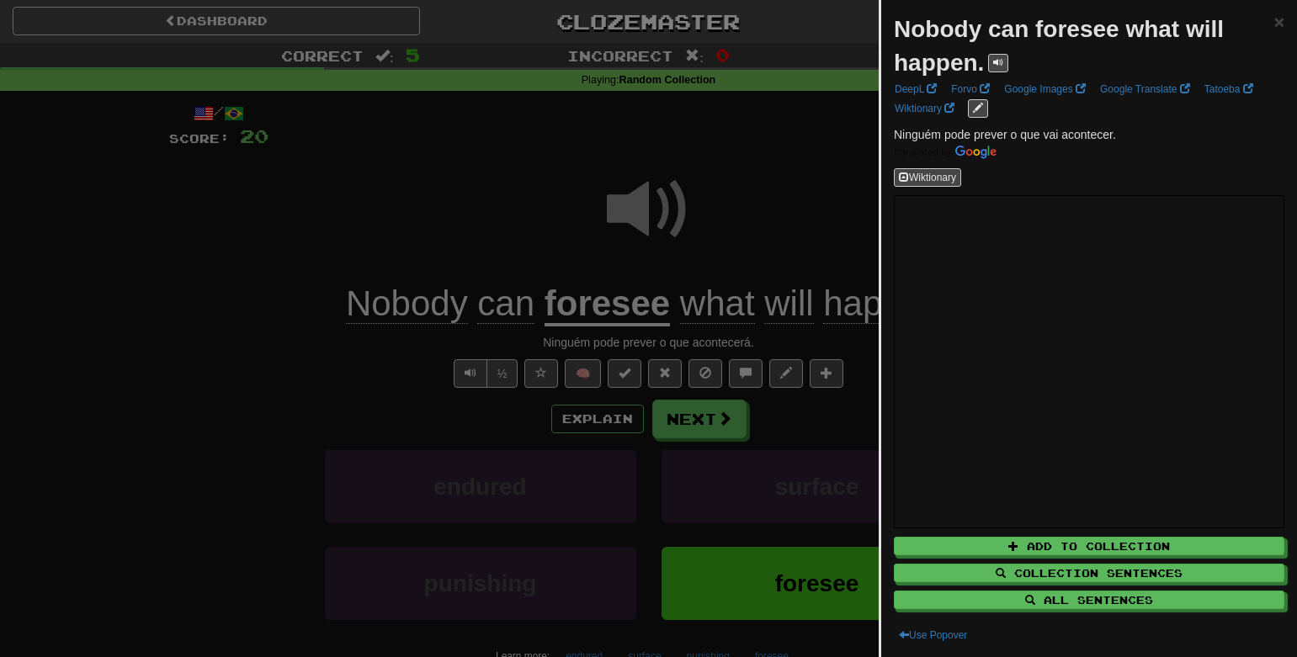
click at [746, 166] on div at bounding box center [648, 328] width 1297 height 657
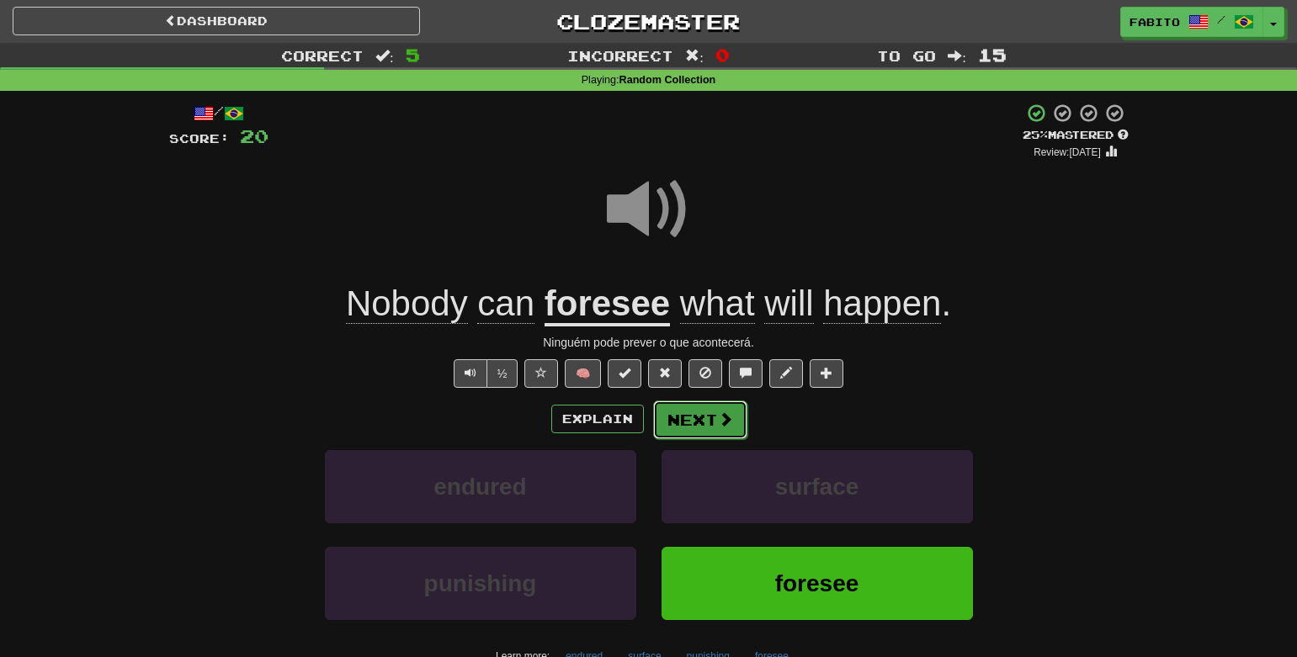
click at [704, 420] on button "Next" at bounding box center [700, 420] width 94 height 39
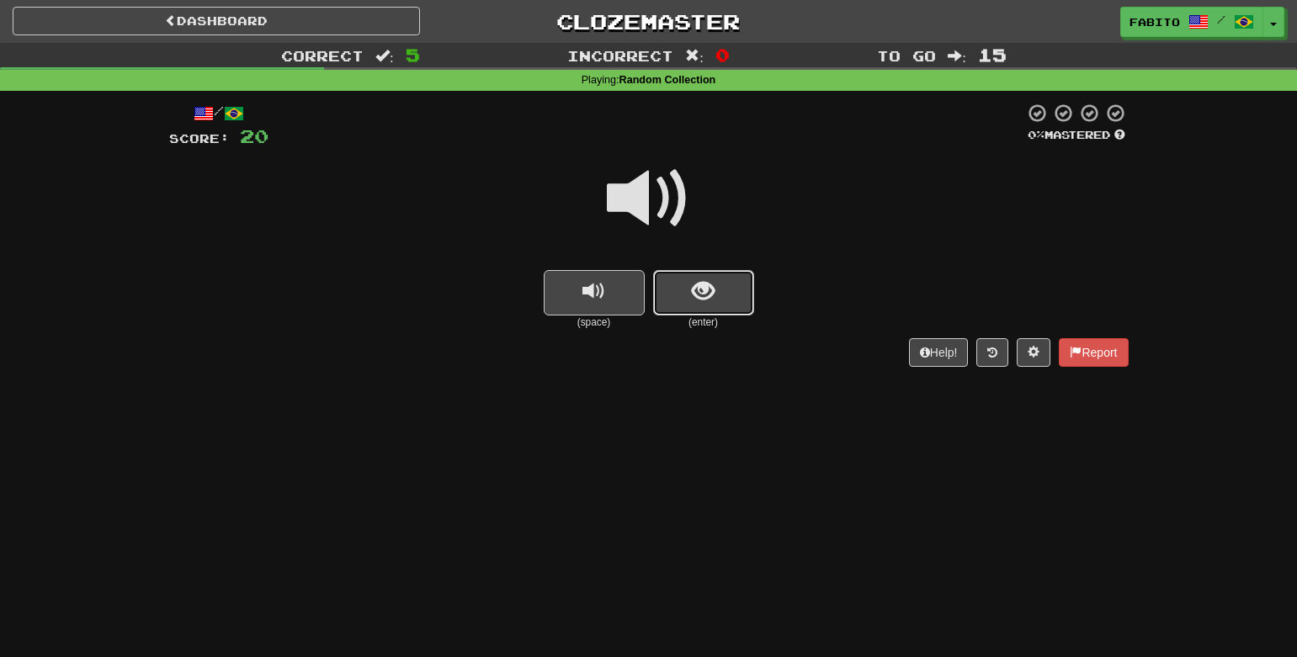
click at [695, 300] on span "show sentence" at bounding box center [703, 291] width 23 height 23
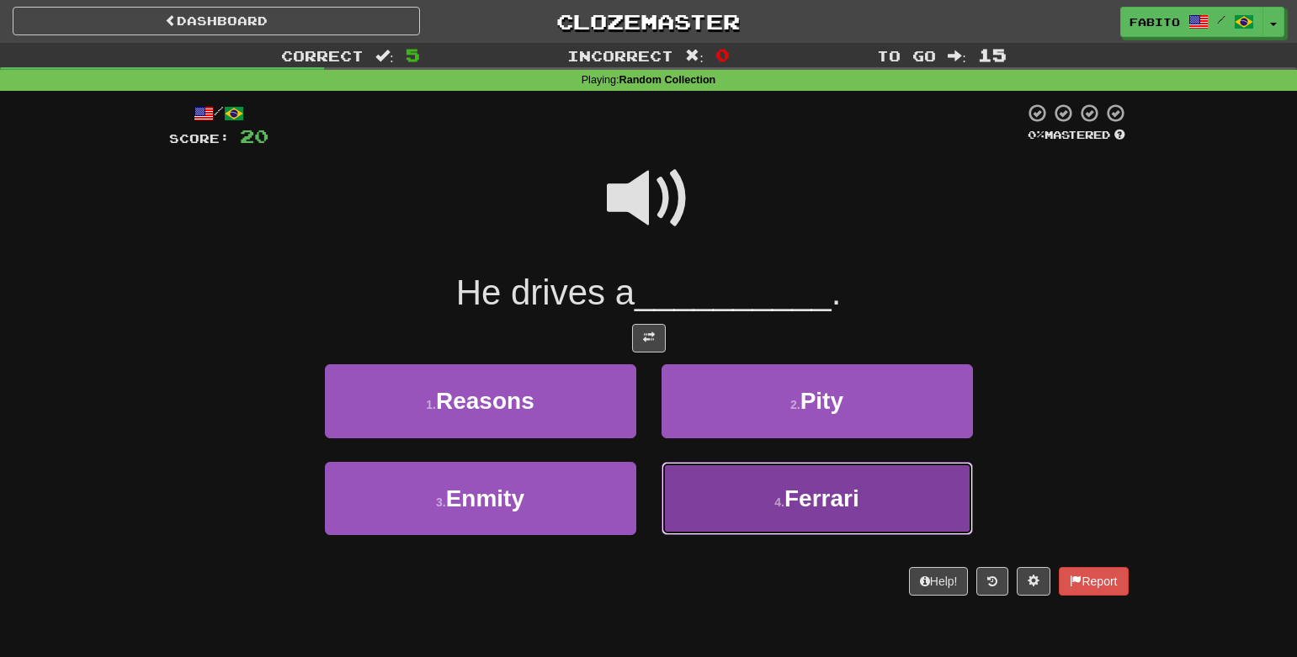
click at [690, 489] on button "4 . Ferrari" at bounding box center [817, 498] width 311 height 73
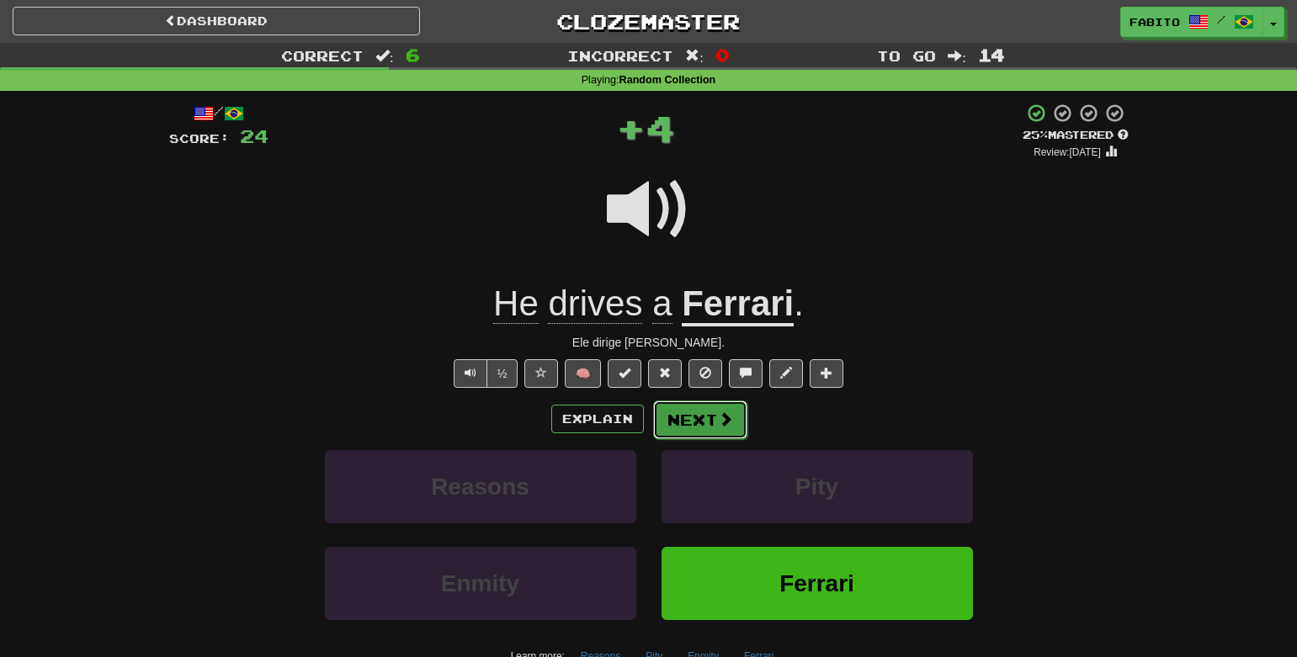
click at [688, 429] on button "Next" at bounding box center [700, 420] width 94 height 39
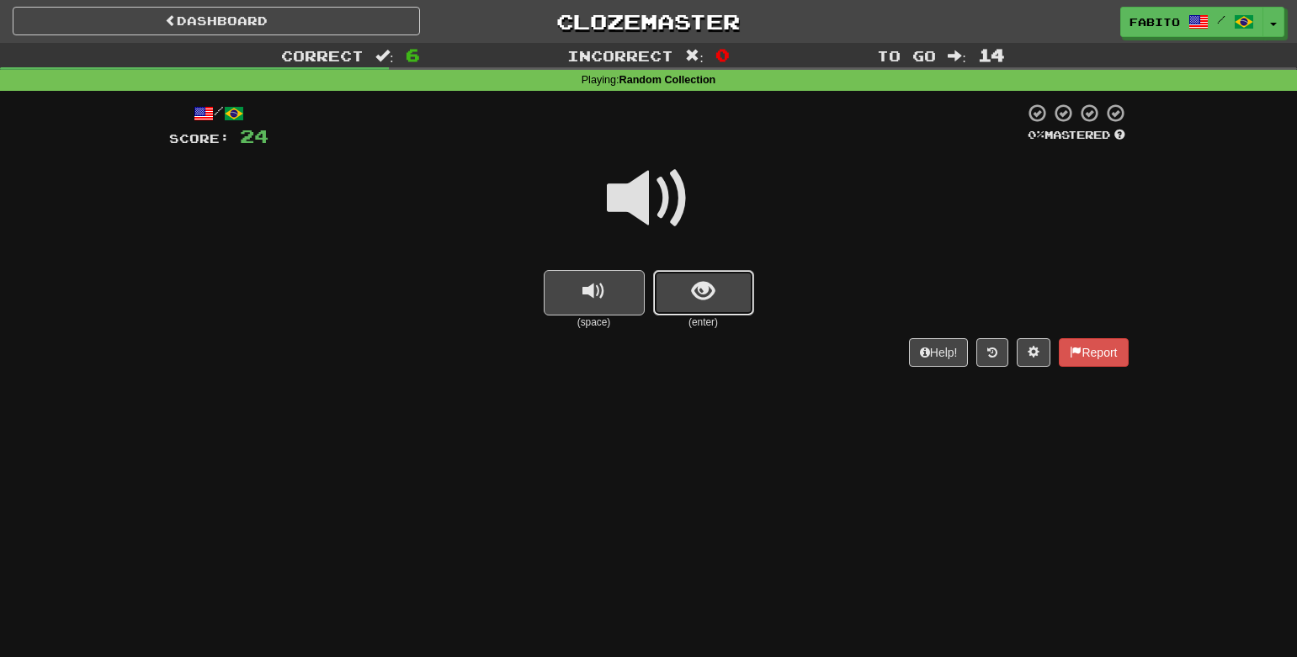
click at [718, 308] on button "show sentence" at bounding box center [703, 292] width 101 height 45
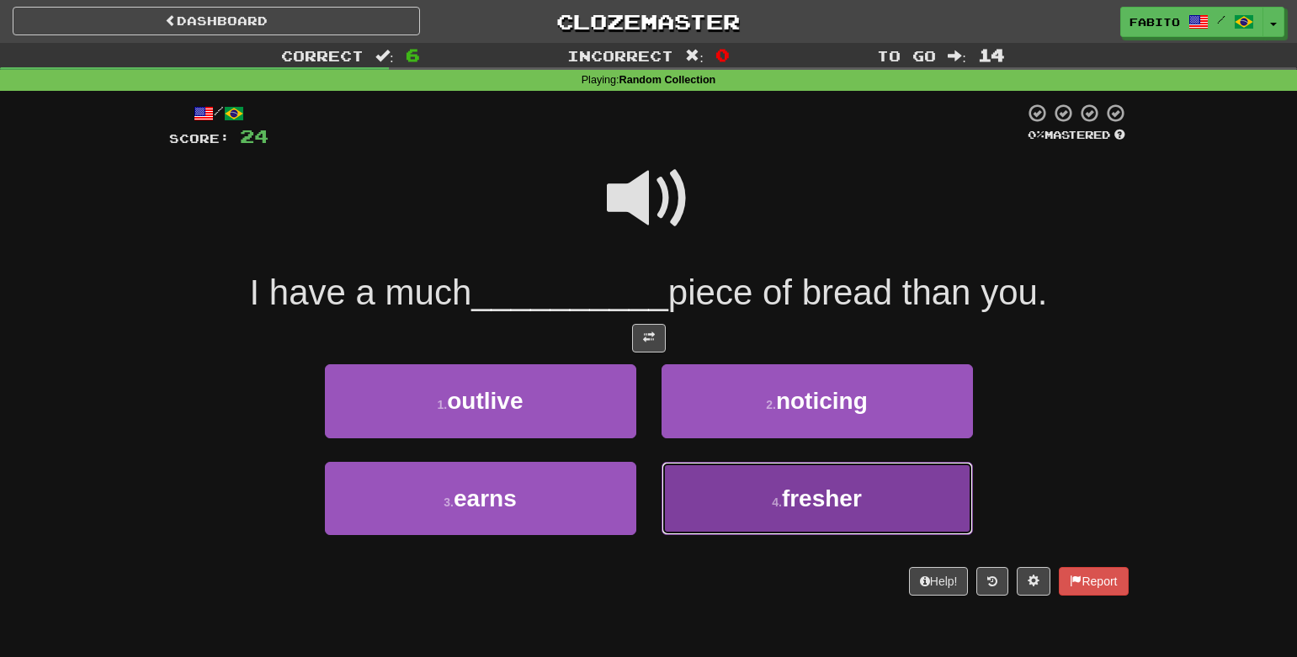
click at [683, 476] on button "4 . fresher" at bounding box center [817, 498] width 311 height 73
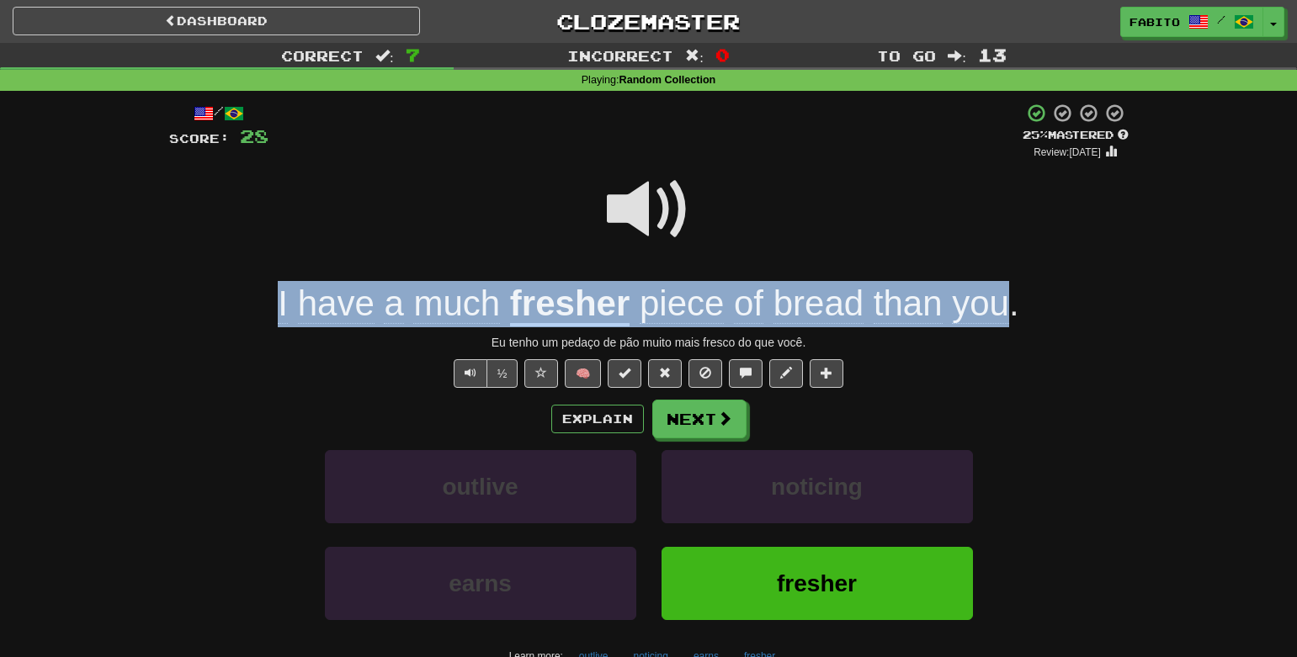
drag, startPoint x: 1007, startPoint y: 311, endPoint x: 281, endPoint y: 298, distance: 725.7
click at [281, 298] on div "I have a much fresher piece of bread than you ." at bounding box center [649, 304] width 960 height 46
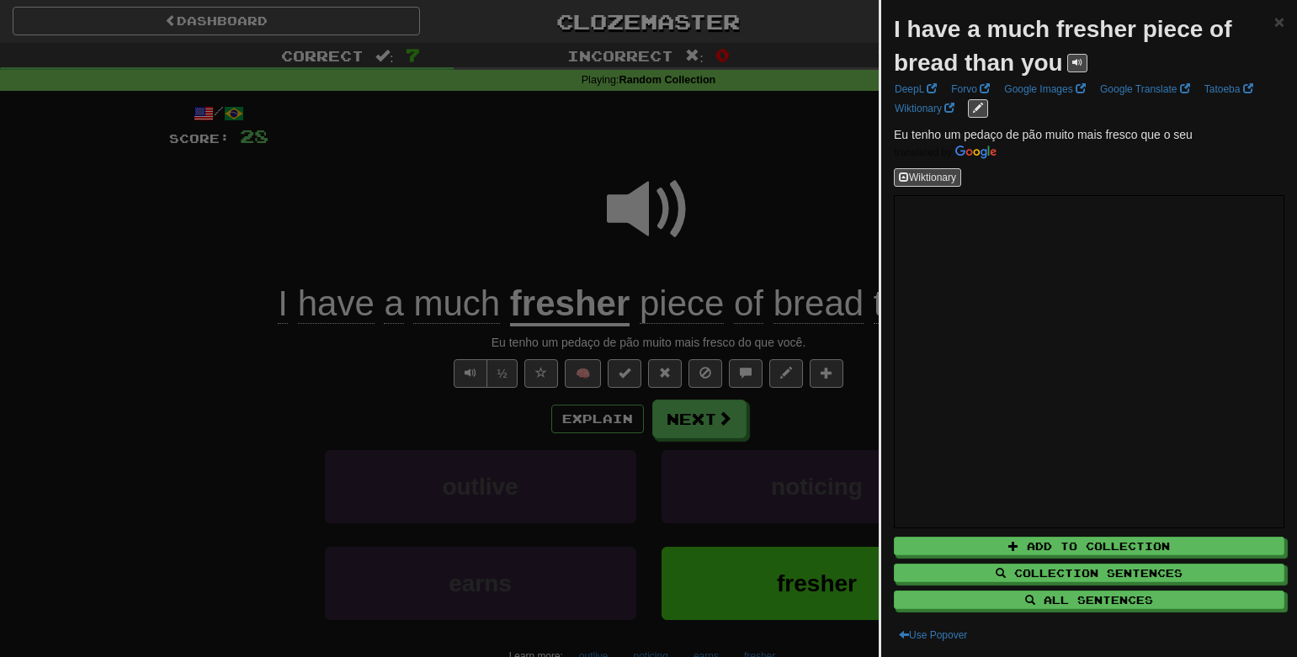
click at [237, 298] on div at bounding box center [648, 328] width 1297 height 657
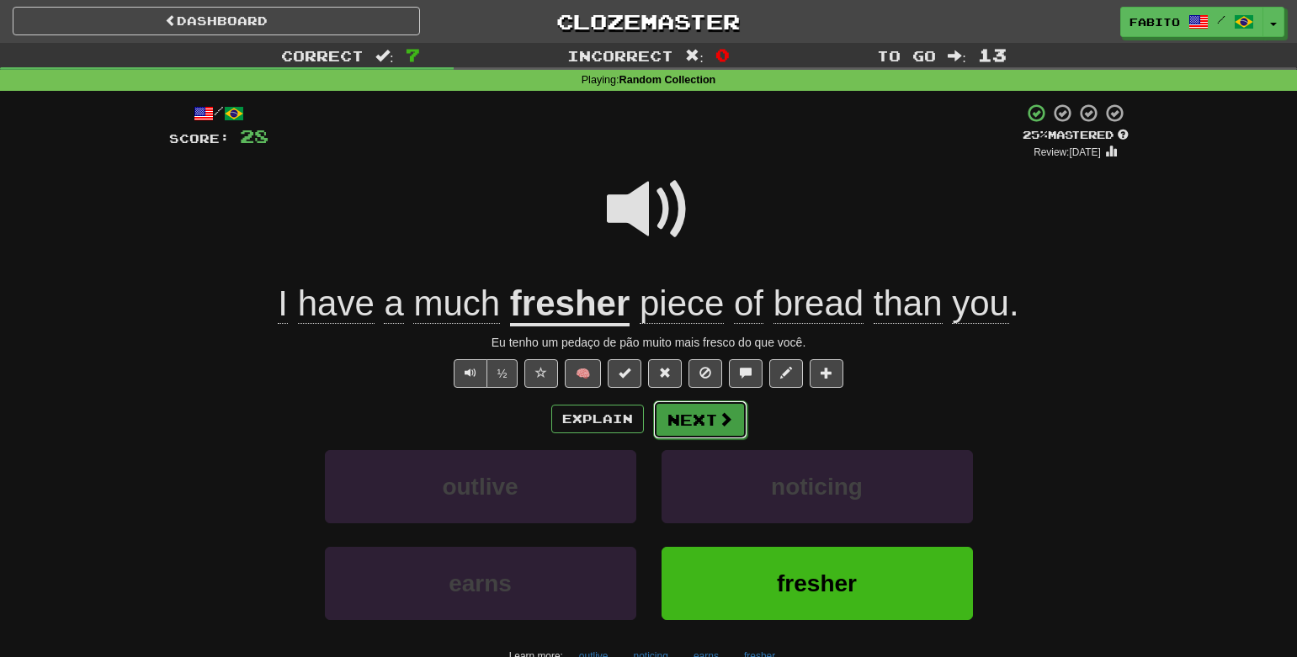
click at [718, 423] on span at bounding box center [725, 419] width 15 height 15
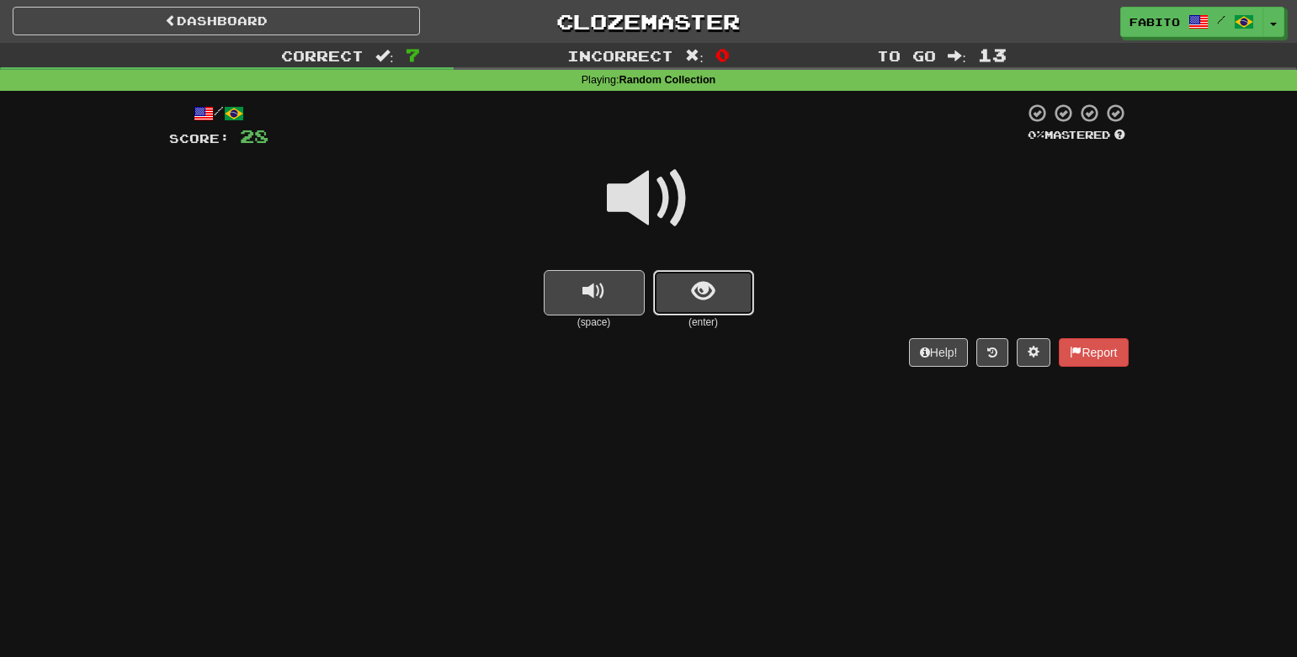
click at [726, 295] on button "show sentence" at bounding box center [703, 292] width 101 height 45
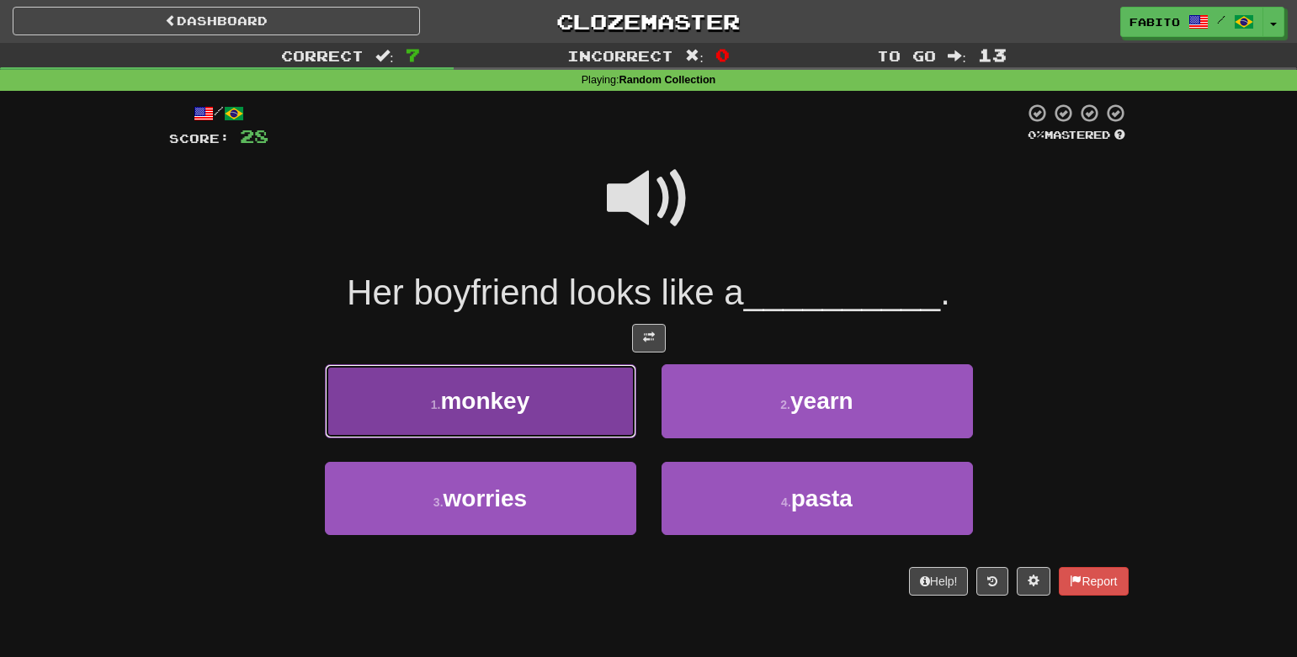
click at [576, 407] on button "1 . monkey" at bounding box center [480, 400] width 311 height 73
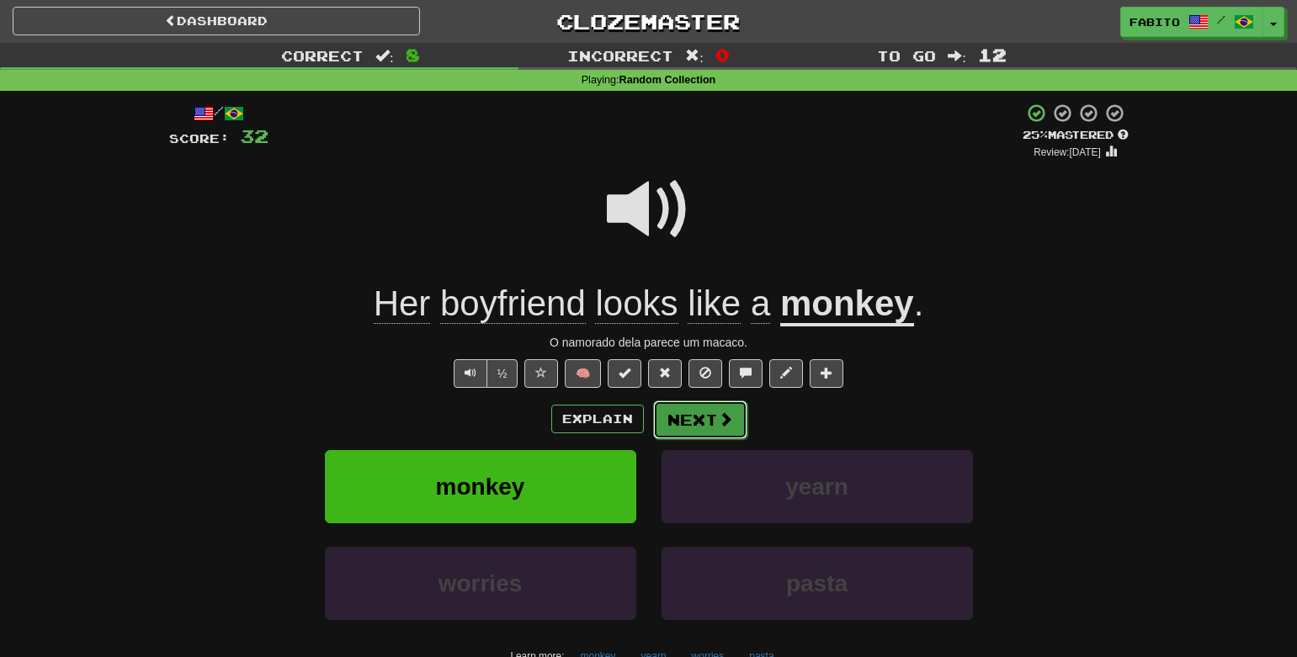
click at [714, 423] on button "Next" at bounding box center [700, 420] width 94 height 39
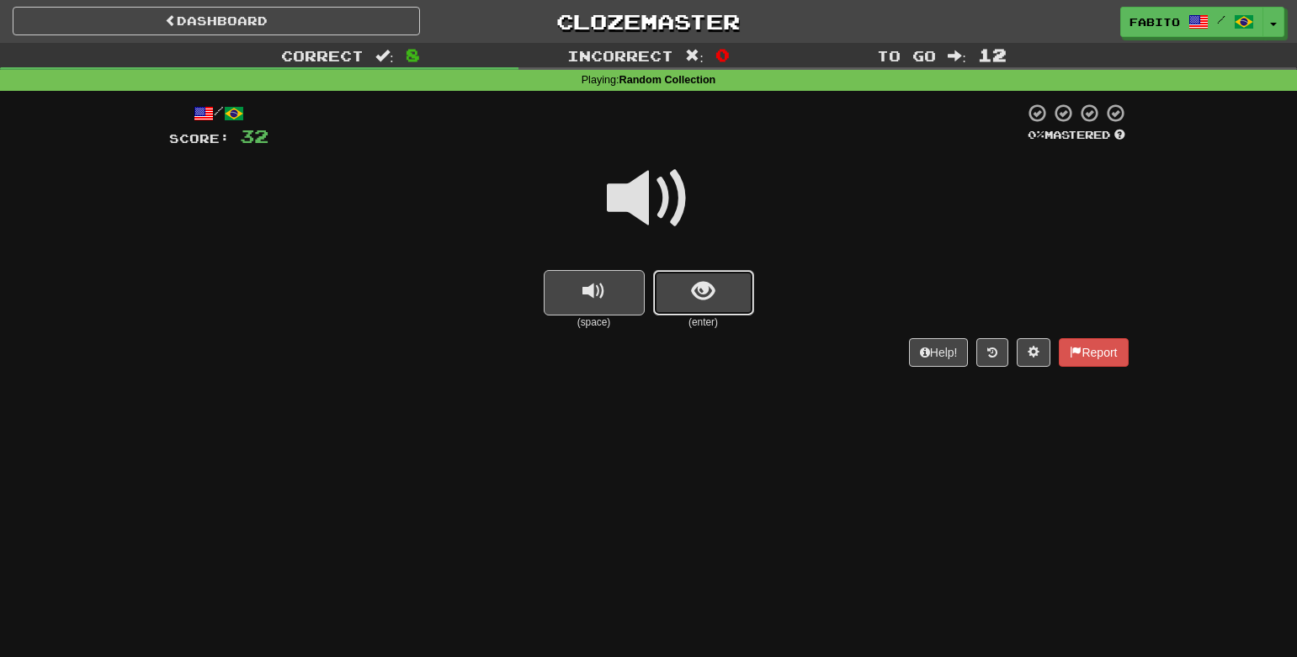
click at [708, 311] on button "show sentence" at bounding box center [703, 292] width 101 height 45
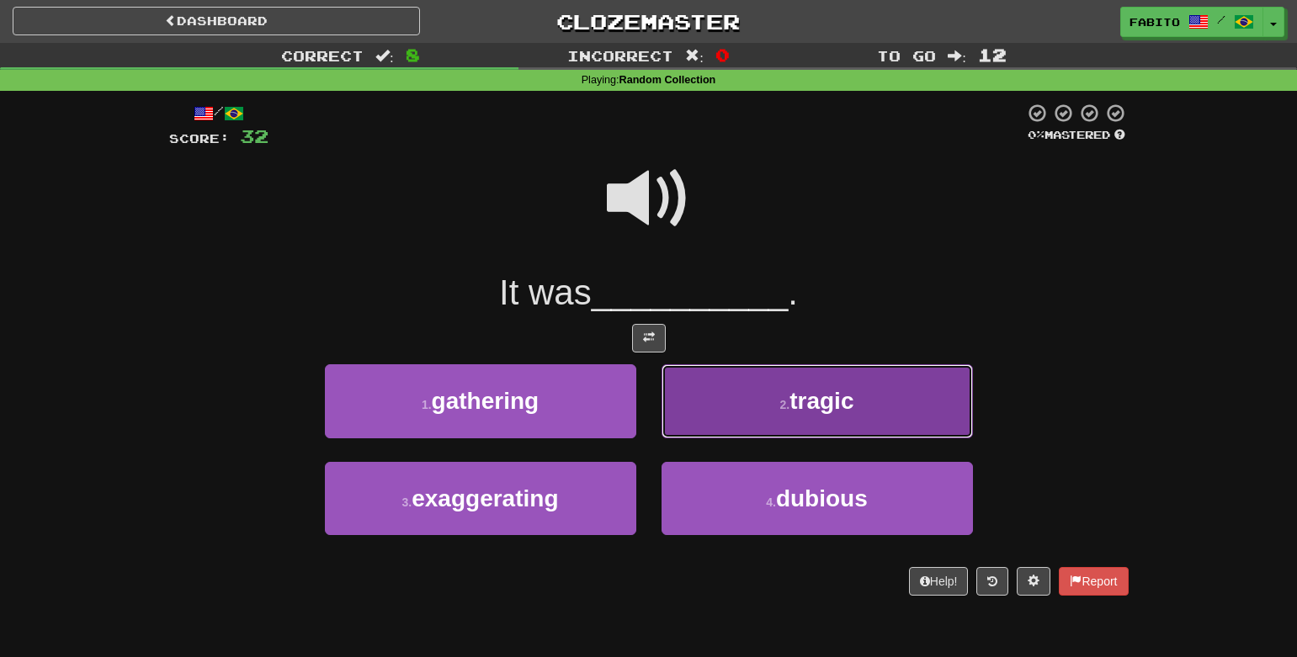
click at [707, 390] on button "2 . tragic" at bounding box center [817, 400] width 311 height 73
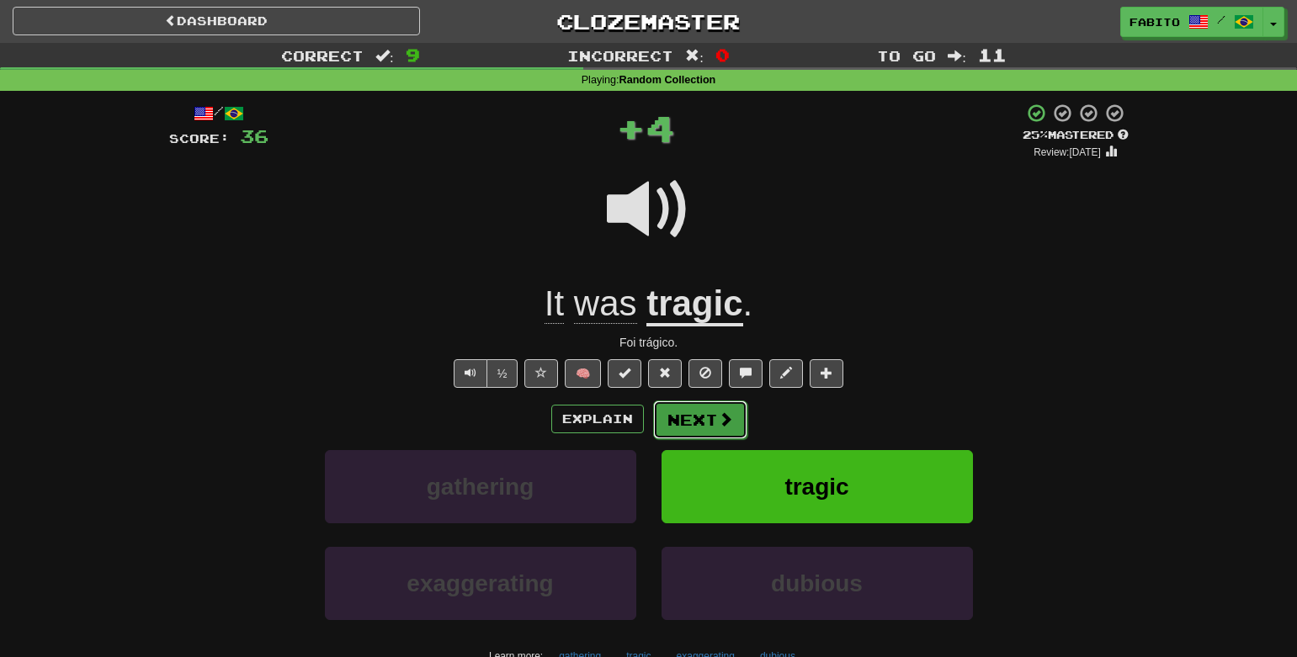
click at [707, 414] on button "Next" at bounding box center [700, 420] width 94 height 39
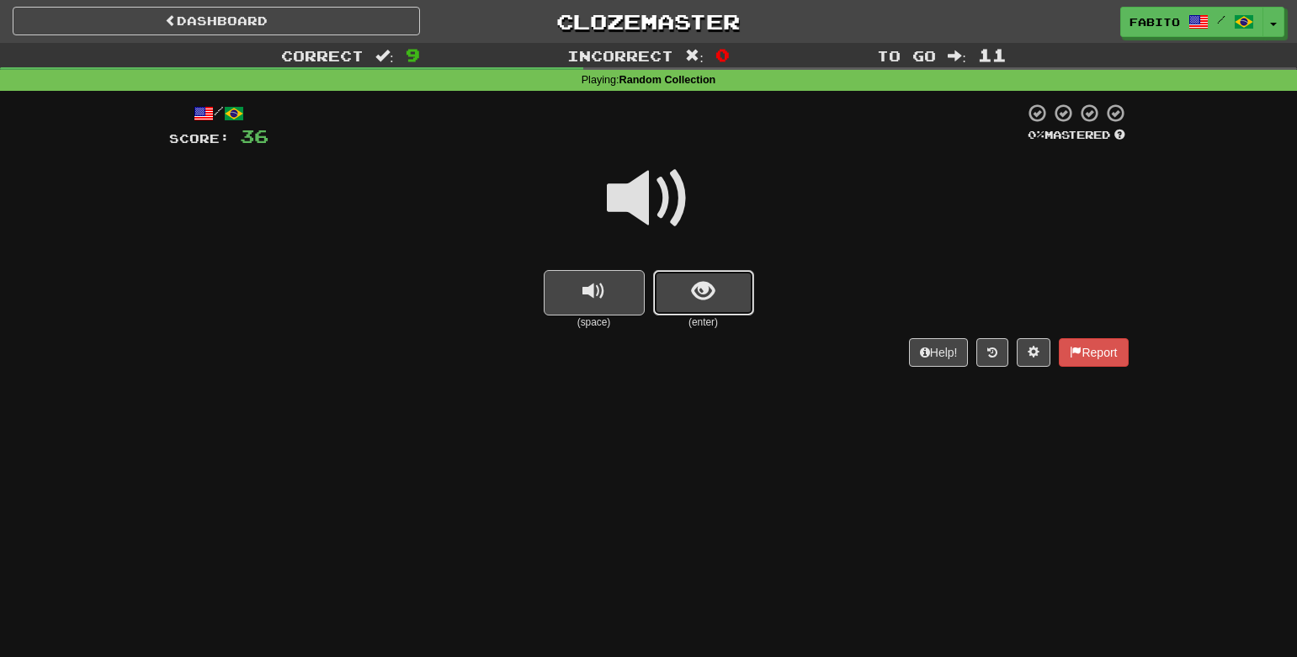
click at [683, 288] on button "show sentence" at bounding box center [703, 292] width 101 height 45
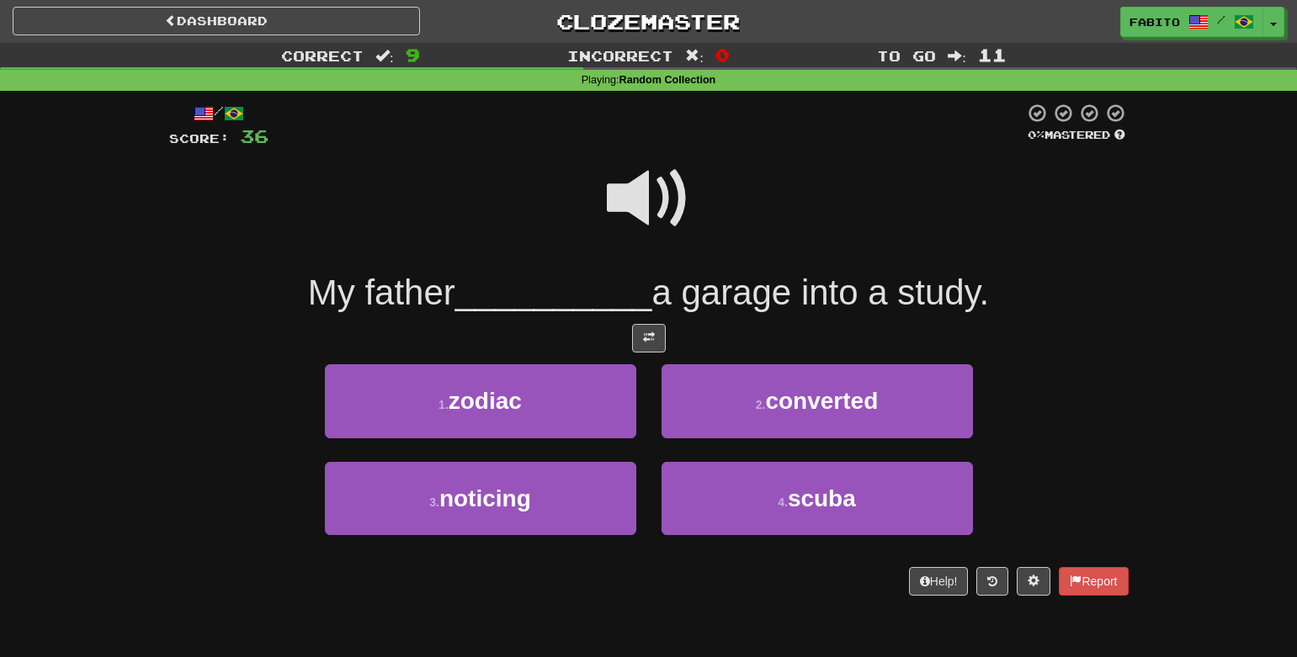
click at [630, 199] on span at bounding box center [649, 199] width 84 height 84
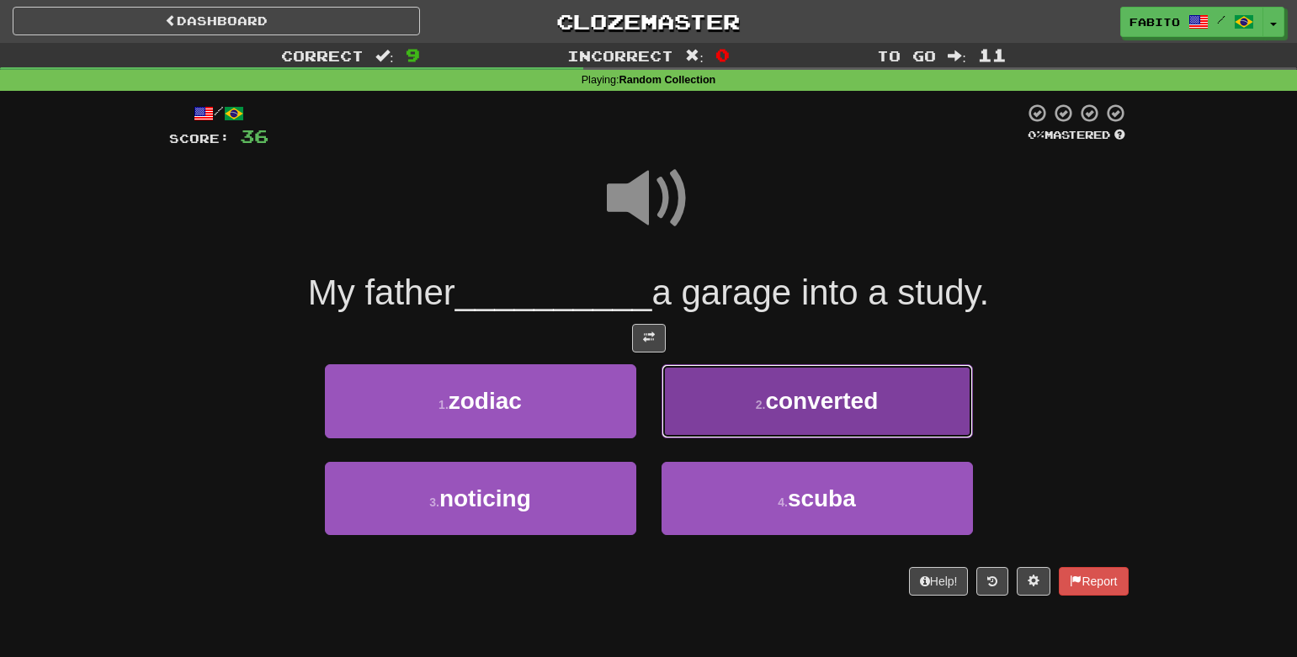
click at [721, 394] on button "2 . converted" at bounding box center [817, 400] width 311 height 73
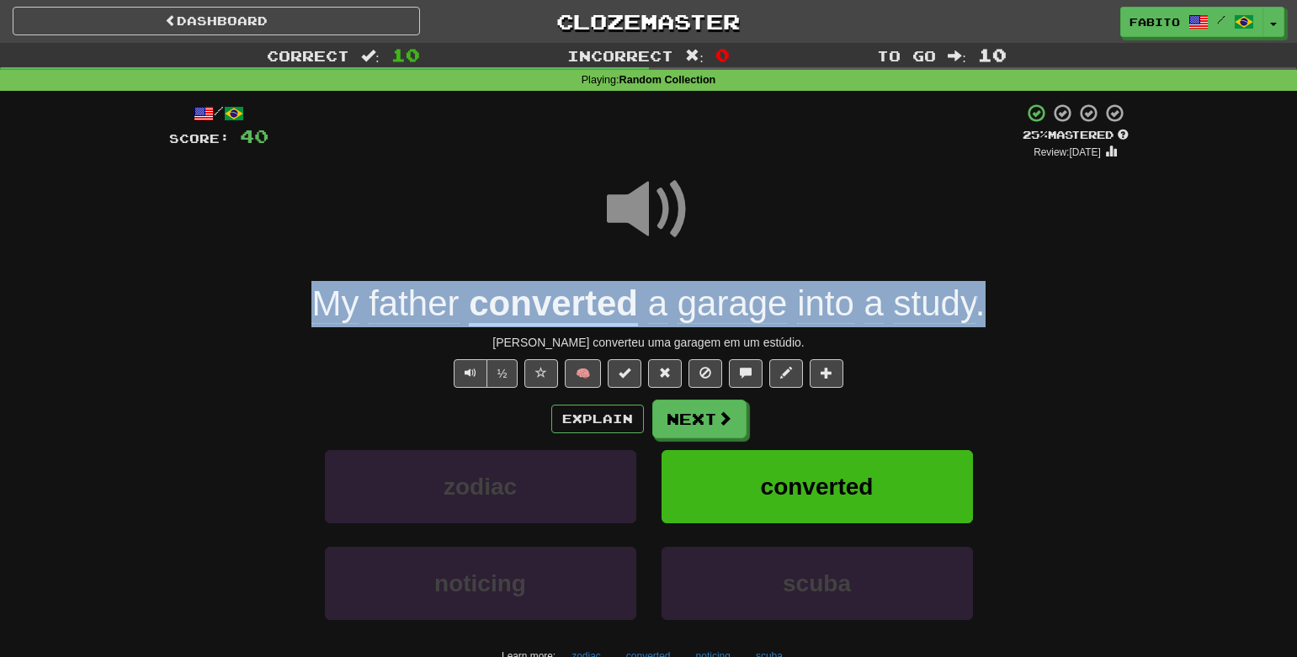
drag, startPoint x: 1001, startPoint y: 302, endPoint x: 299, endPoint y: 291, distance: 702.1
click at [299, 291] on div "My father converted a garage into a study ." at bounding box center [649, 304] width 960 height 46
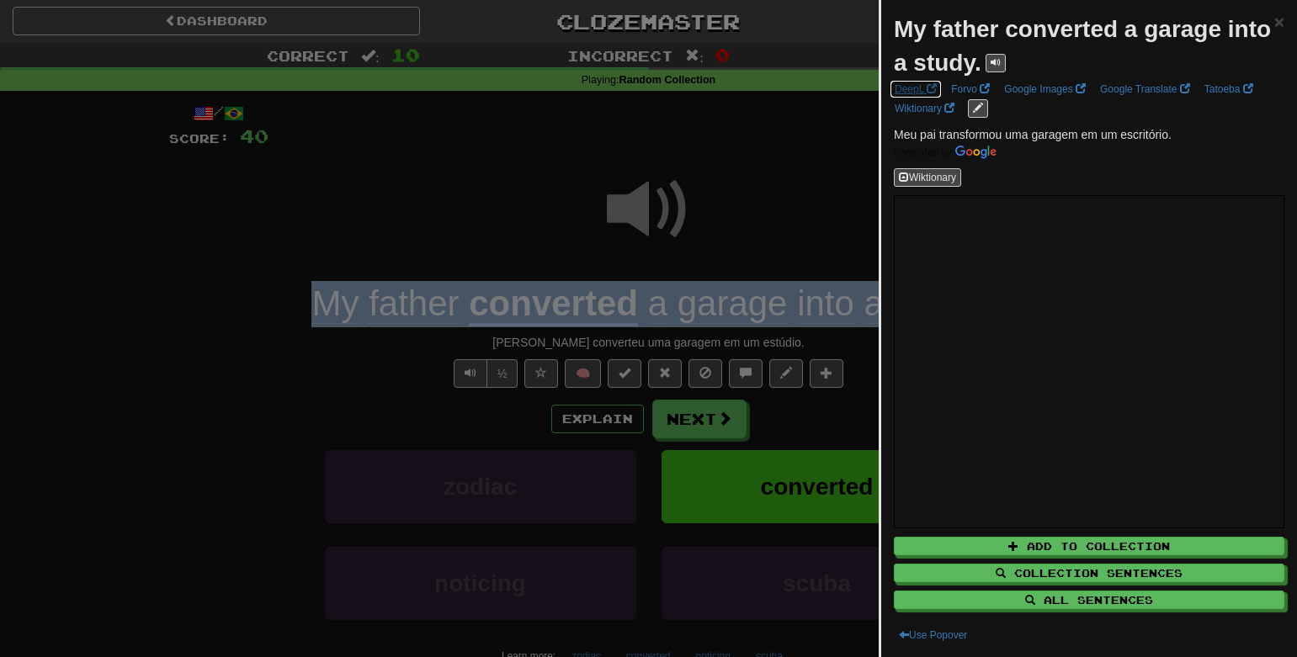
click at [918, 90] on link "DeepL" at bounding box center [916, 89] width 52 height 19
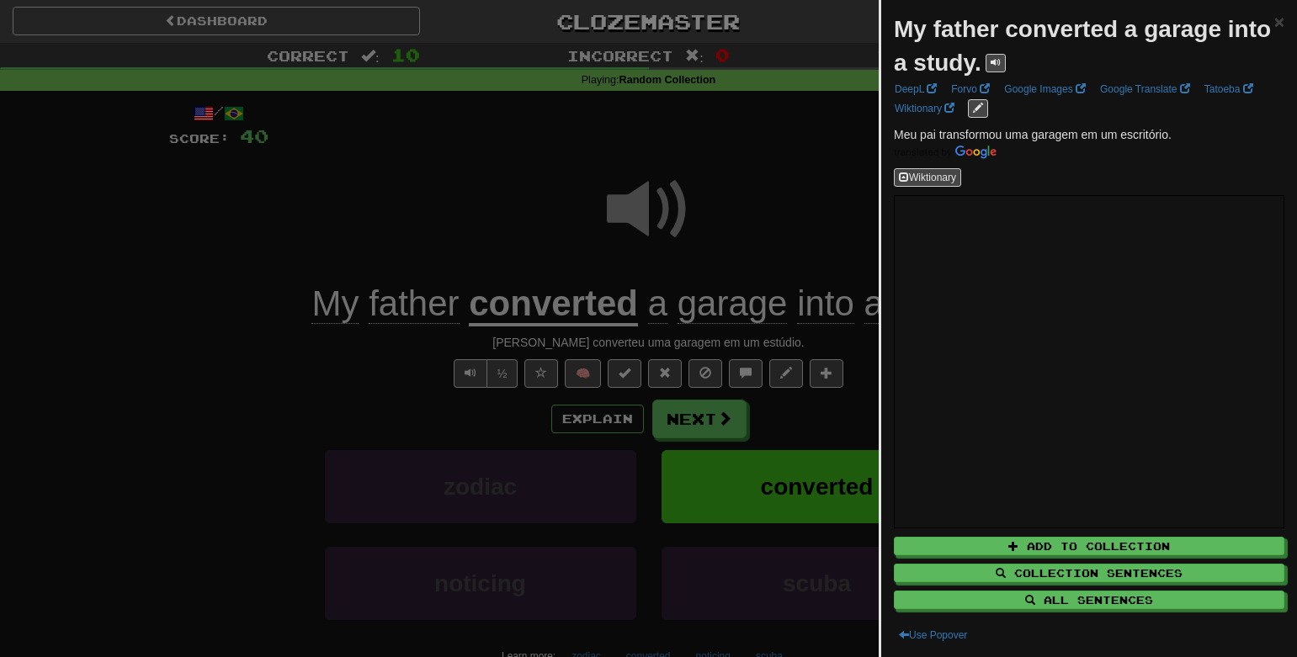
click at [805, 134] on div at bounding box center [648, 328] width 1297 height 657
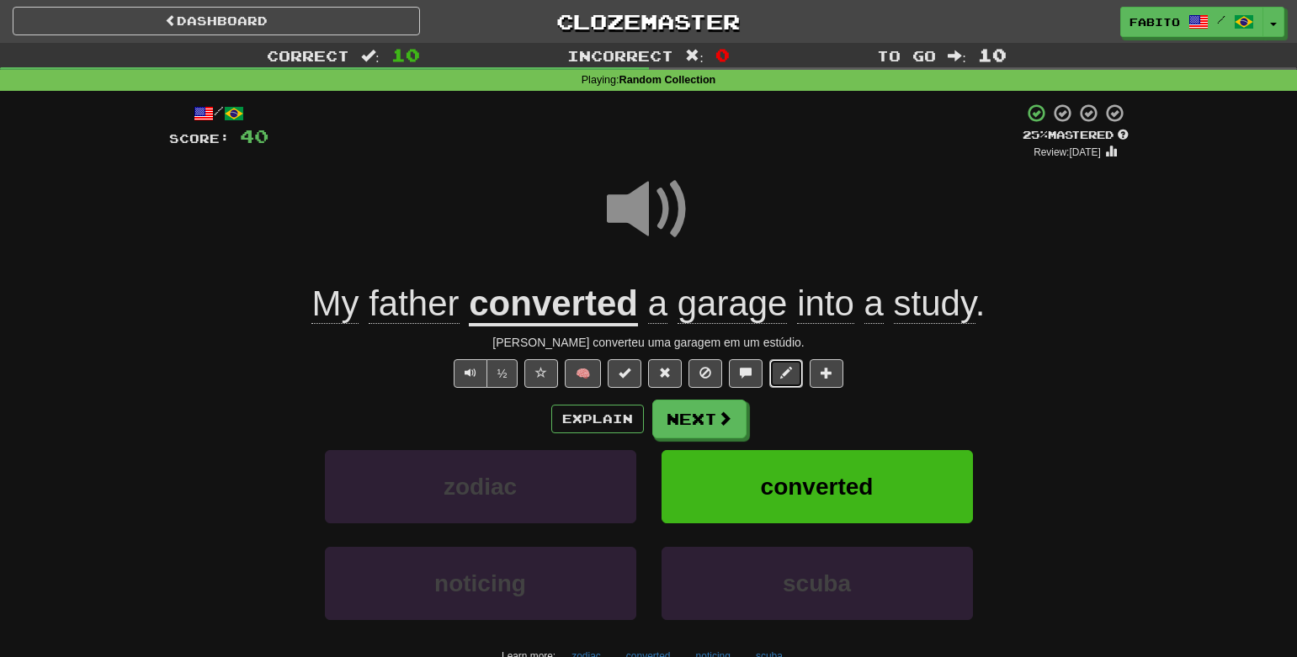
click at [790, 367] on span at bounding box center [786, 373] width 12 height 12
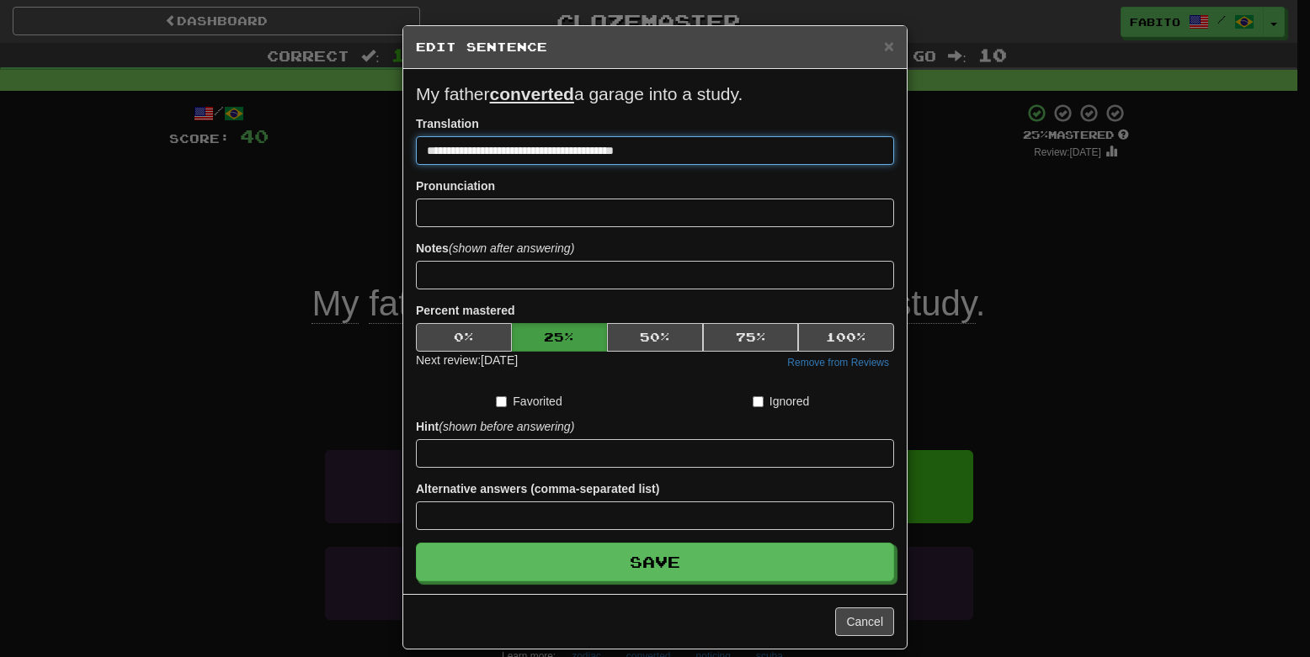
drag, startPoint x: 676, startPoint y: 152, endPoint x: 682, endPoint y: 162, distance: 12.4
click at [676, 151] on input "**********" at bounding box center [655, 150] width 478 height 29
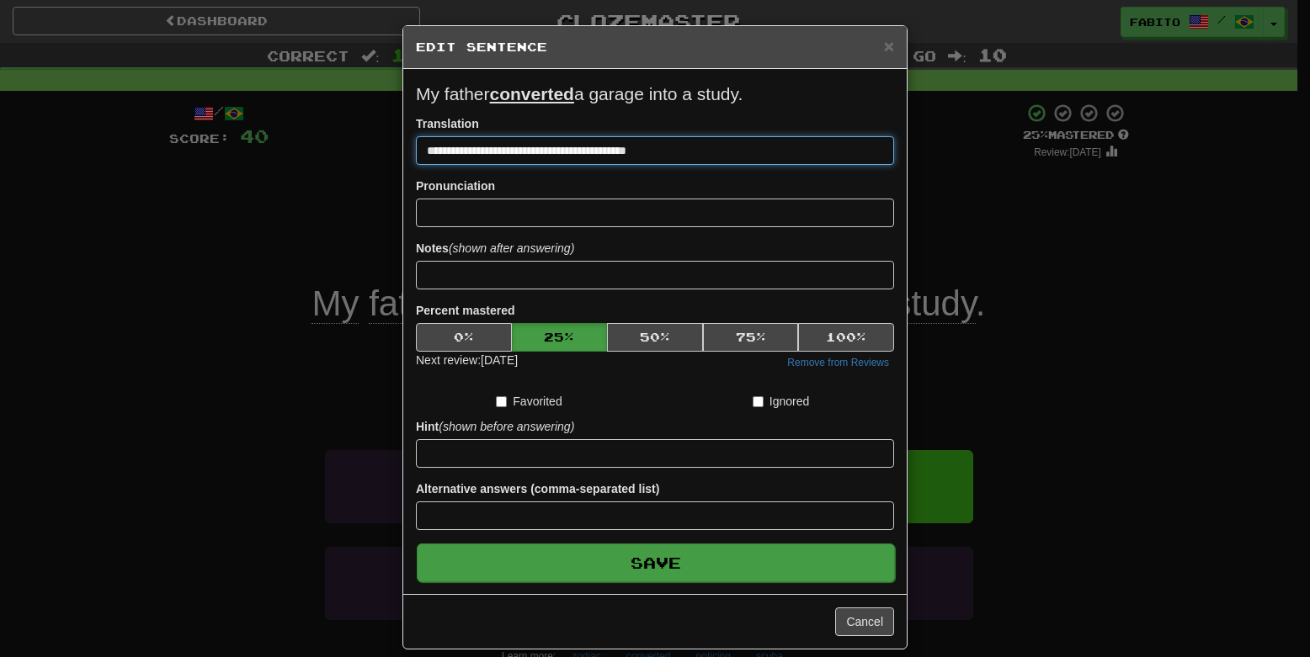
type input "**********"
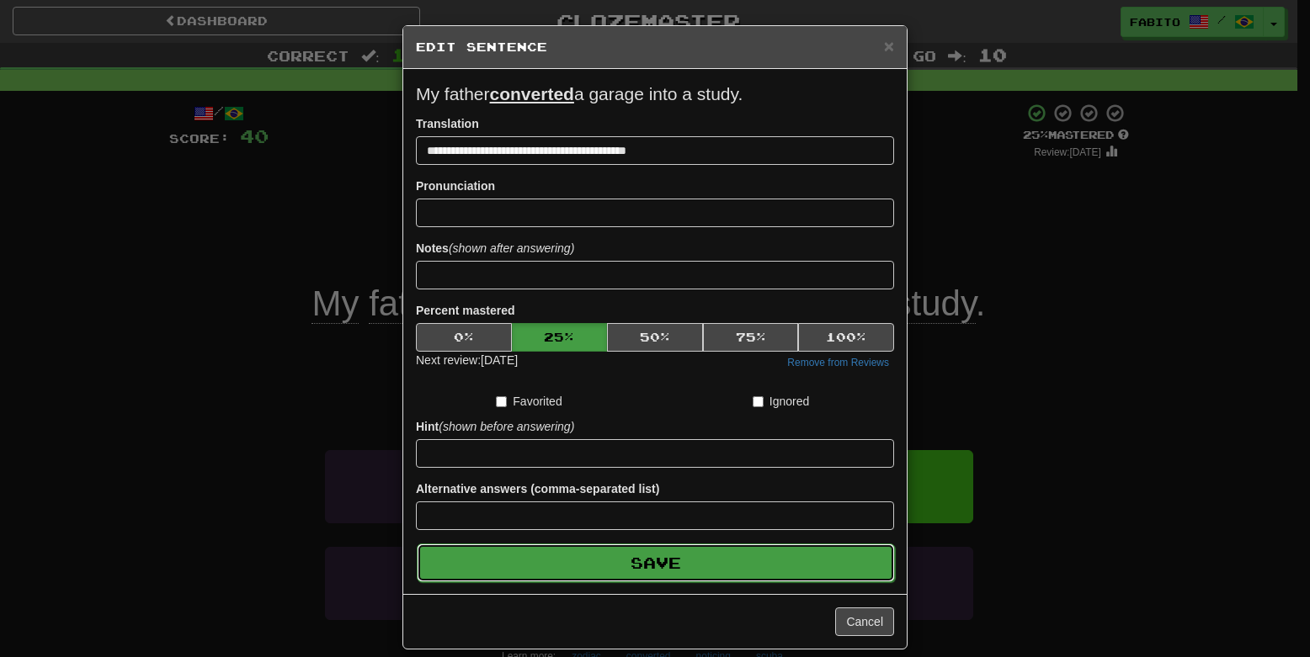
click at [637, 569] on button "Save" at bounding box center [656, 563] width 478 height 39
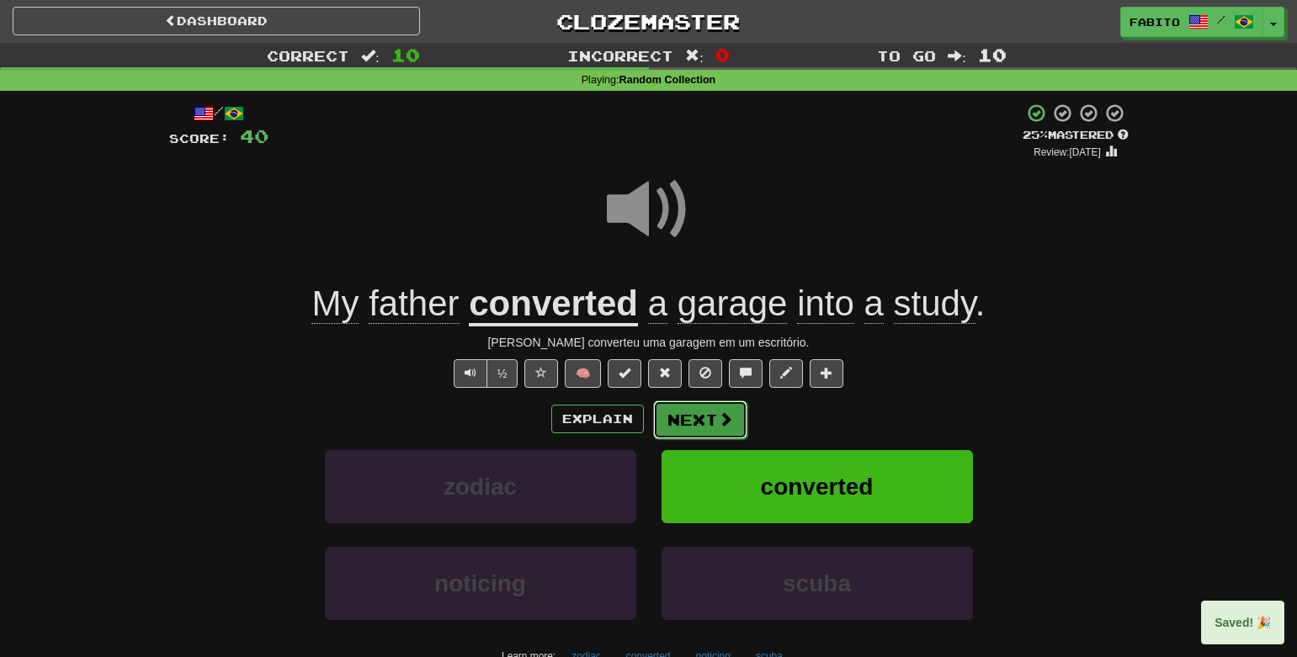
click at [718, 427] on span at bounding box center [725, 419] width 15 height 15
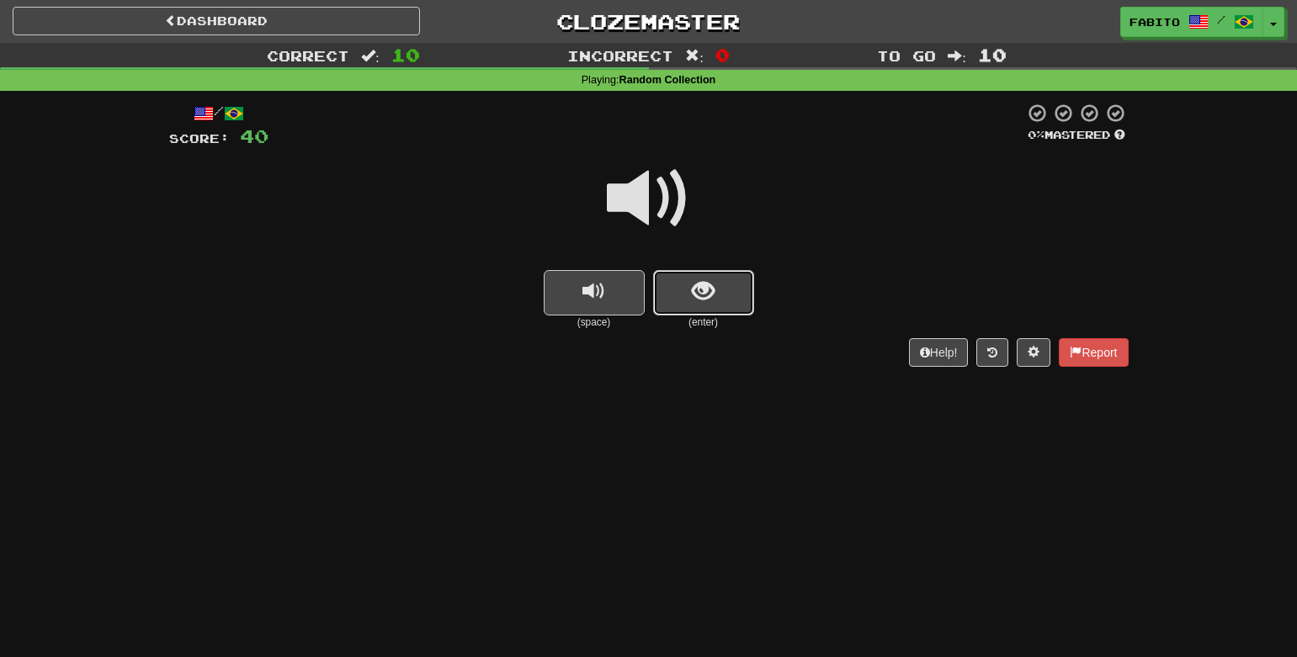
click at [712, 282] on span "show sentence" at bounding box center [703, 291] width 23 height 23
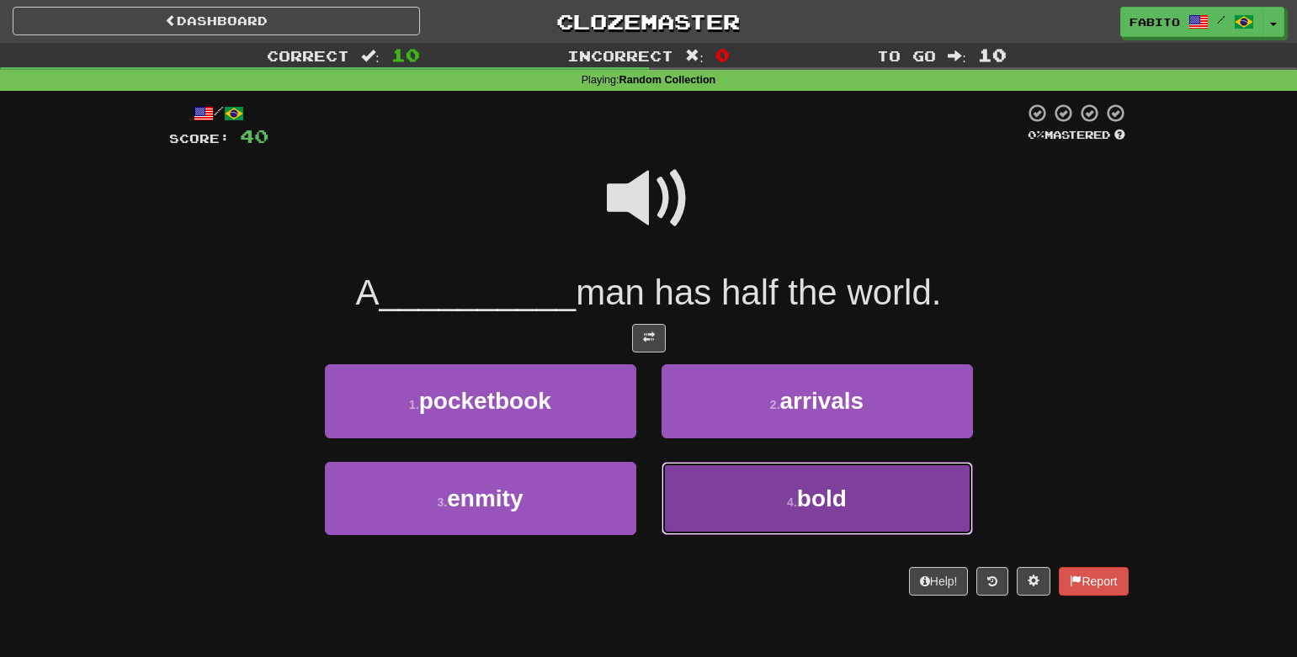
click at [737, 481] on button "4 . bold" at bounding box center [817, 498] width 311 height 73
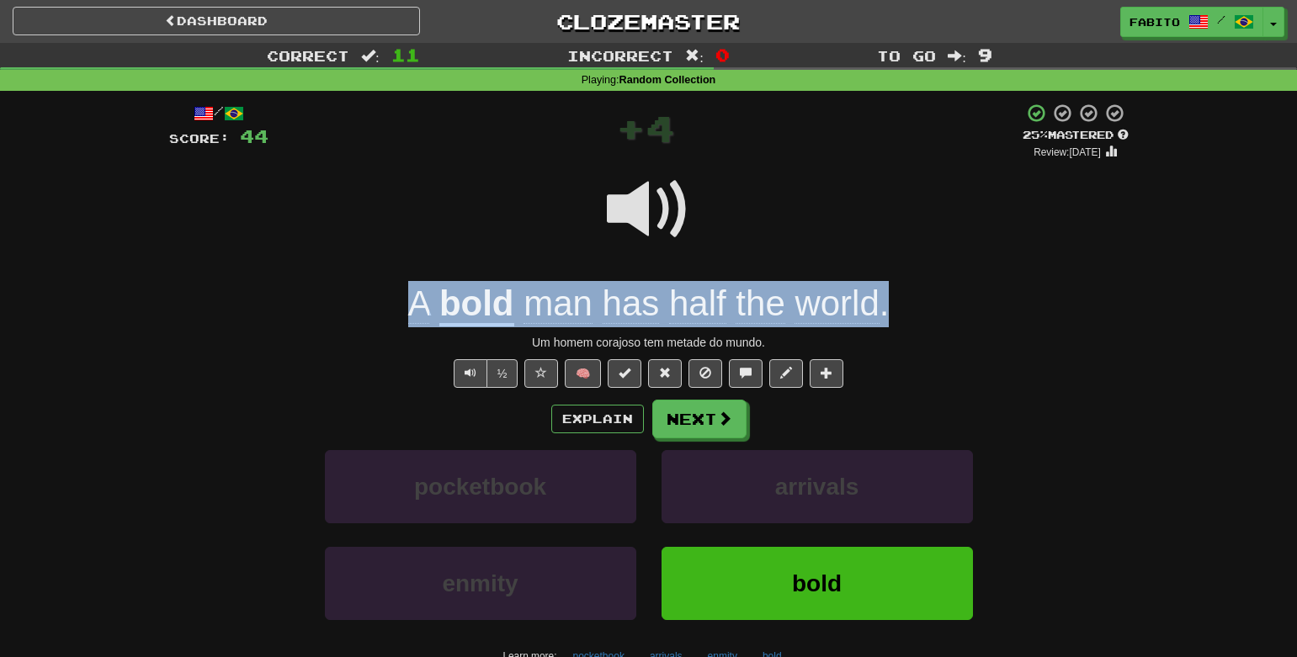
drag, startPoint x: 919, startPoint y: 310, endPoint x: 314, endPoint y: 301, distance: 605.3
click at [314, 301] on div "A bold man has half the world ." at bounding box center [649, 304] width 960 height 46
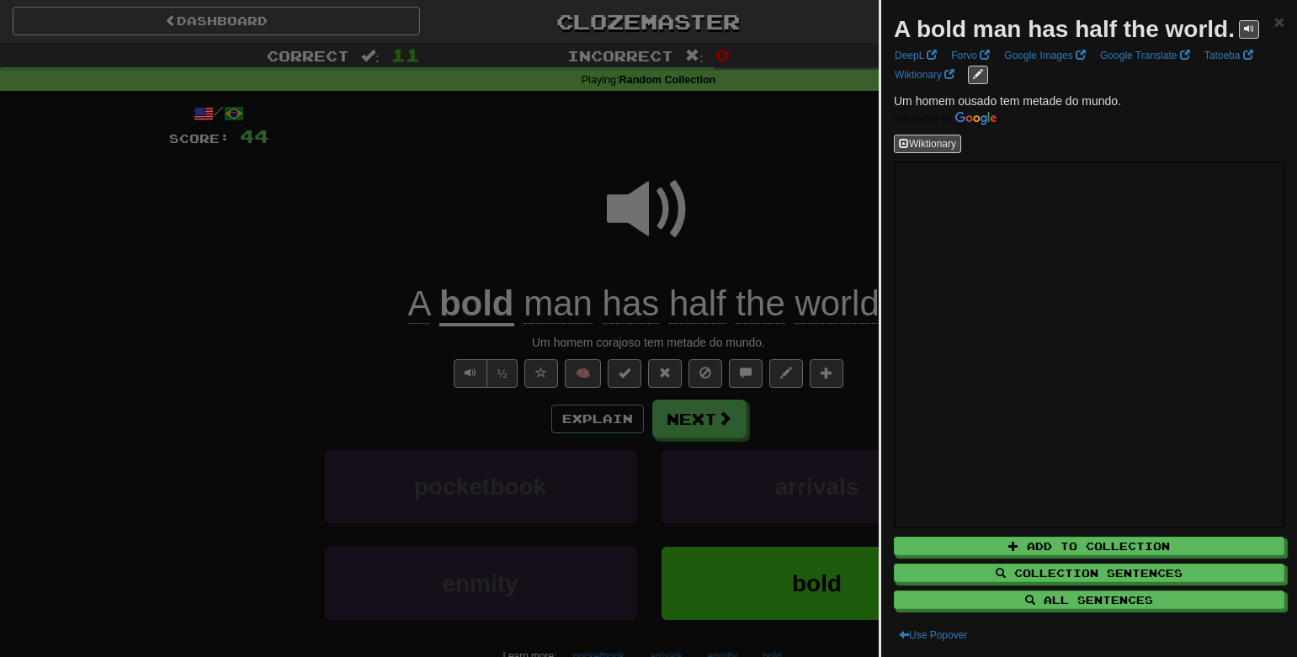
click at [760, 174] on div at bounding box center [648, 328] width 1297 height 657
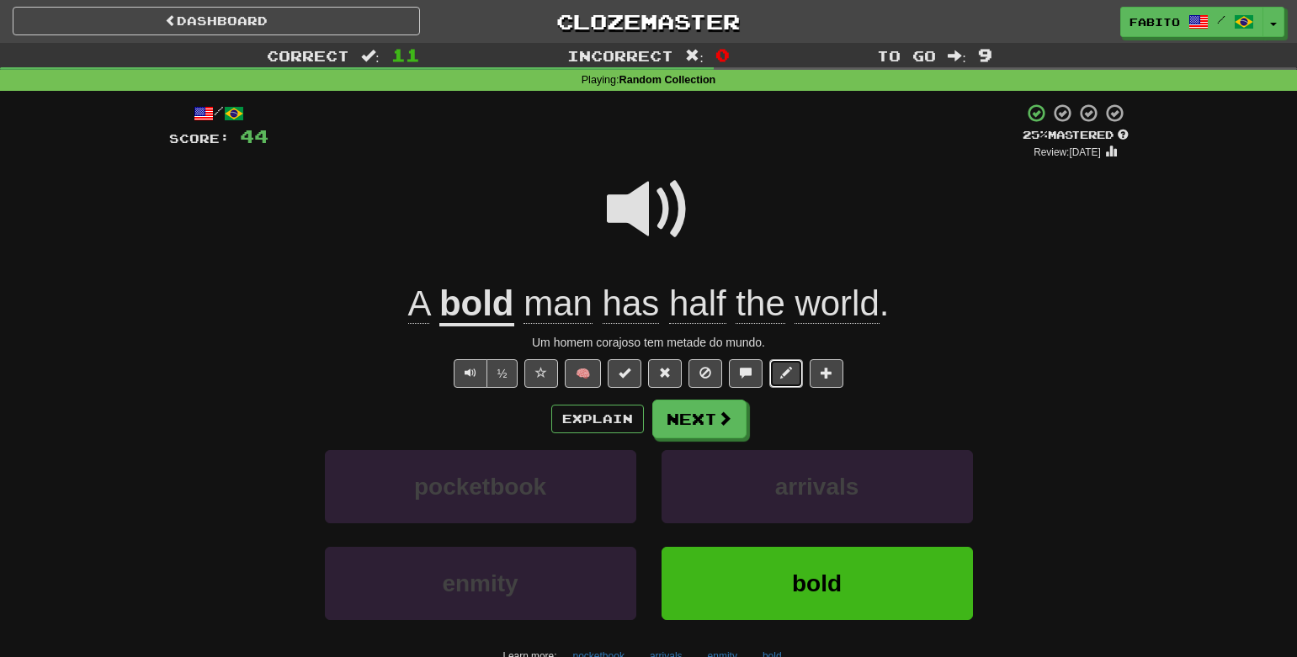
click at [797, 371] on button at bounding box center [786, 373] width 34 height 29
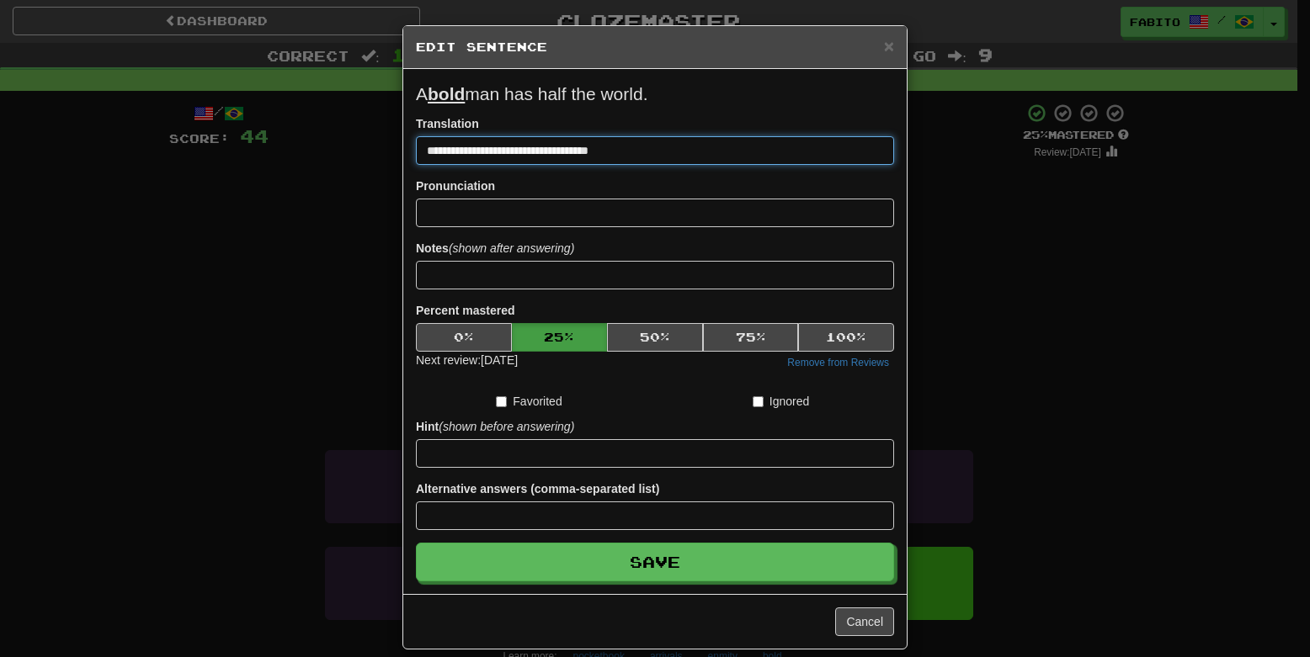
click at [529, 154] on input "**********" at bounding box center [655, 150] width 478 height 29
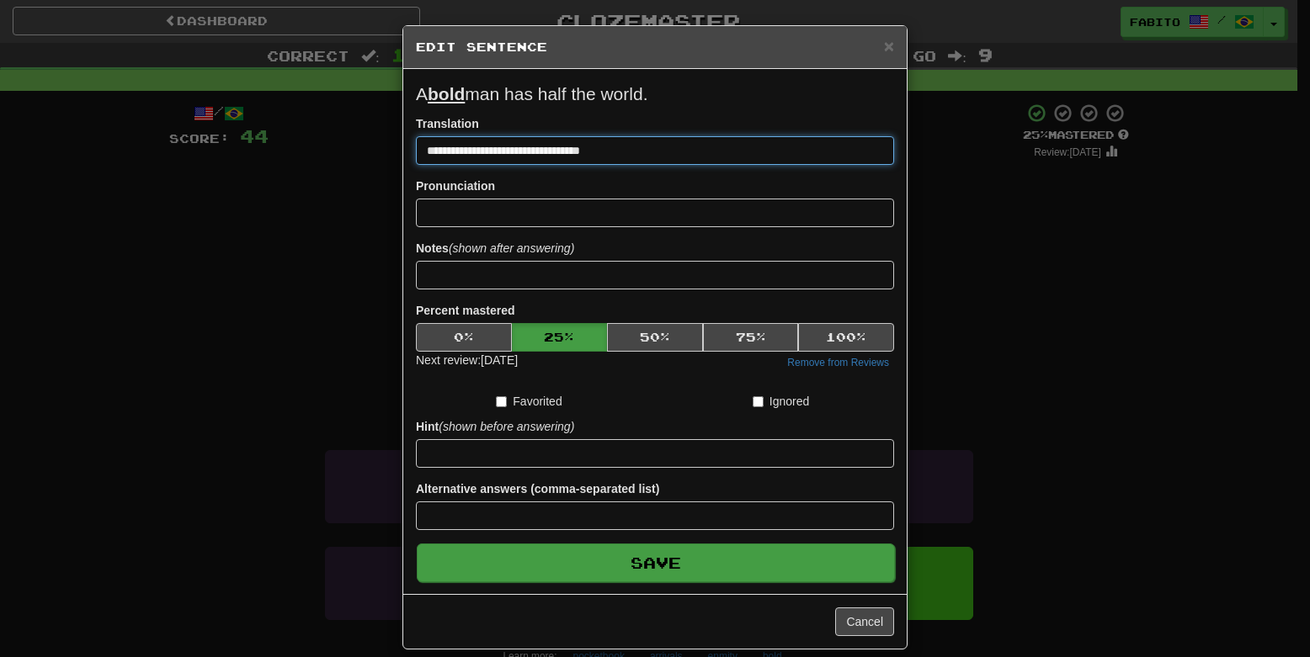
type input "**********"
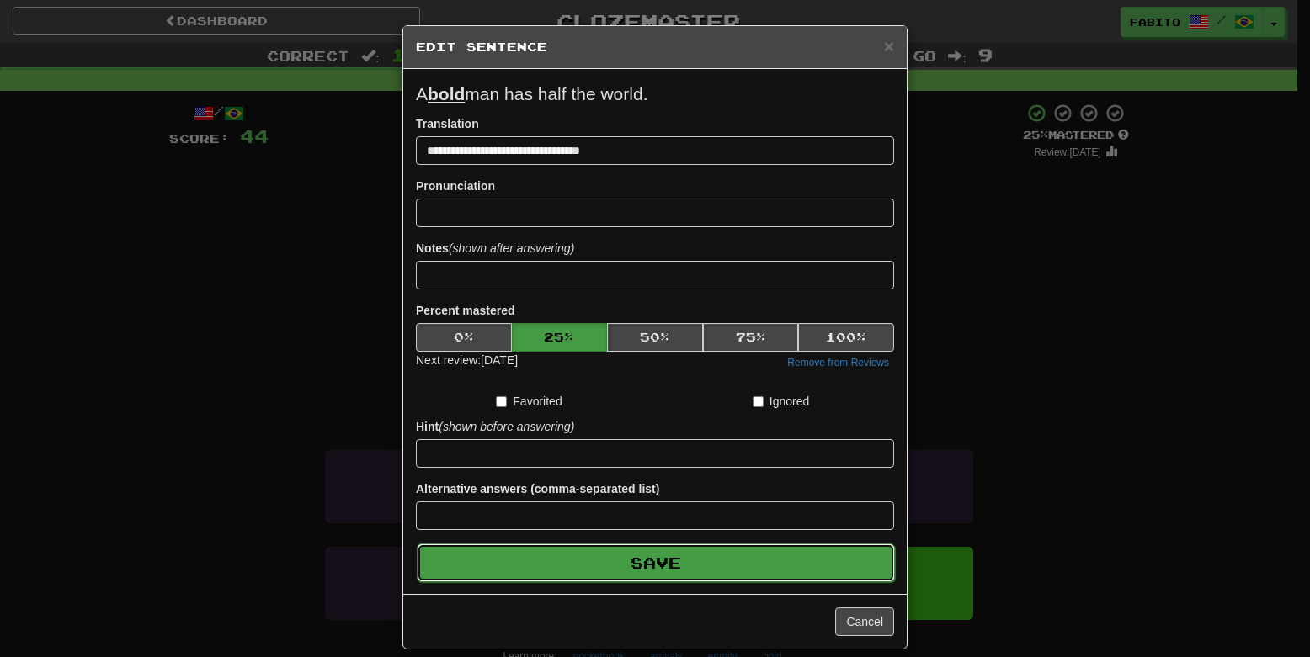
click at [660, 563] on button "Save" at bounding box center [656, 563] width 478 height 39
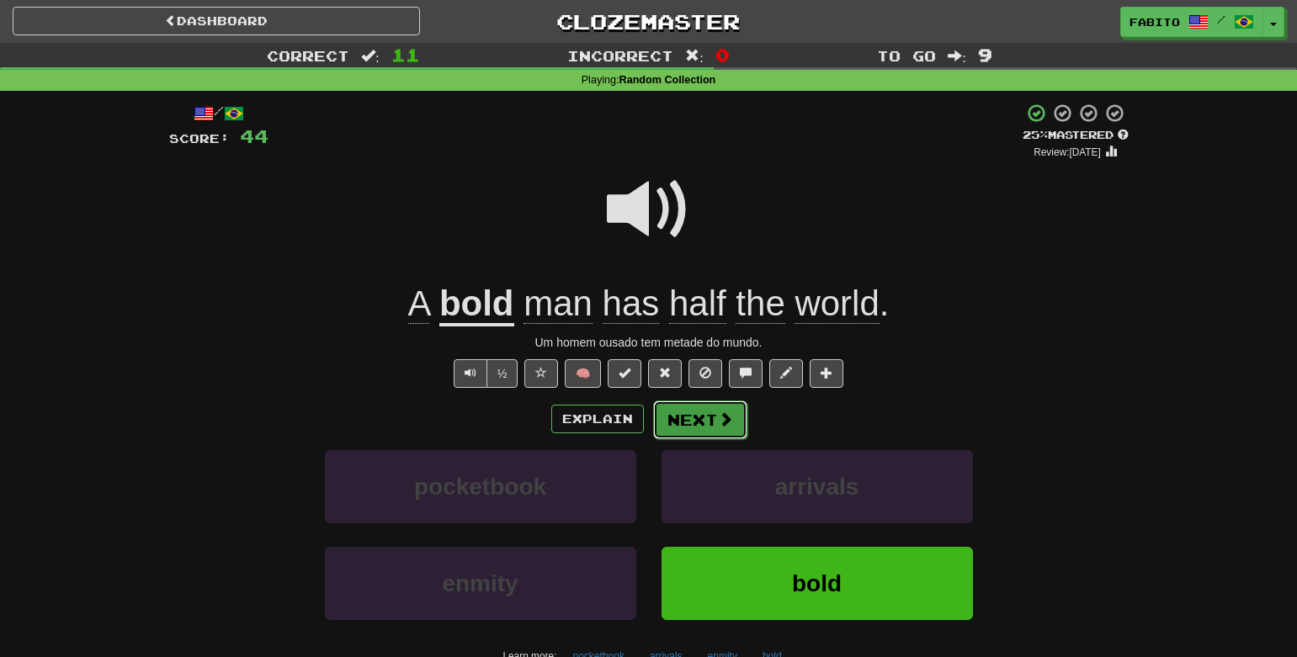
click at [695, 427] on button "Next" at bounding box center [700, 420] width 94 height 39
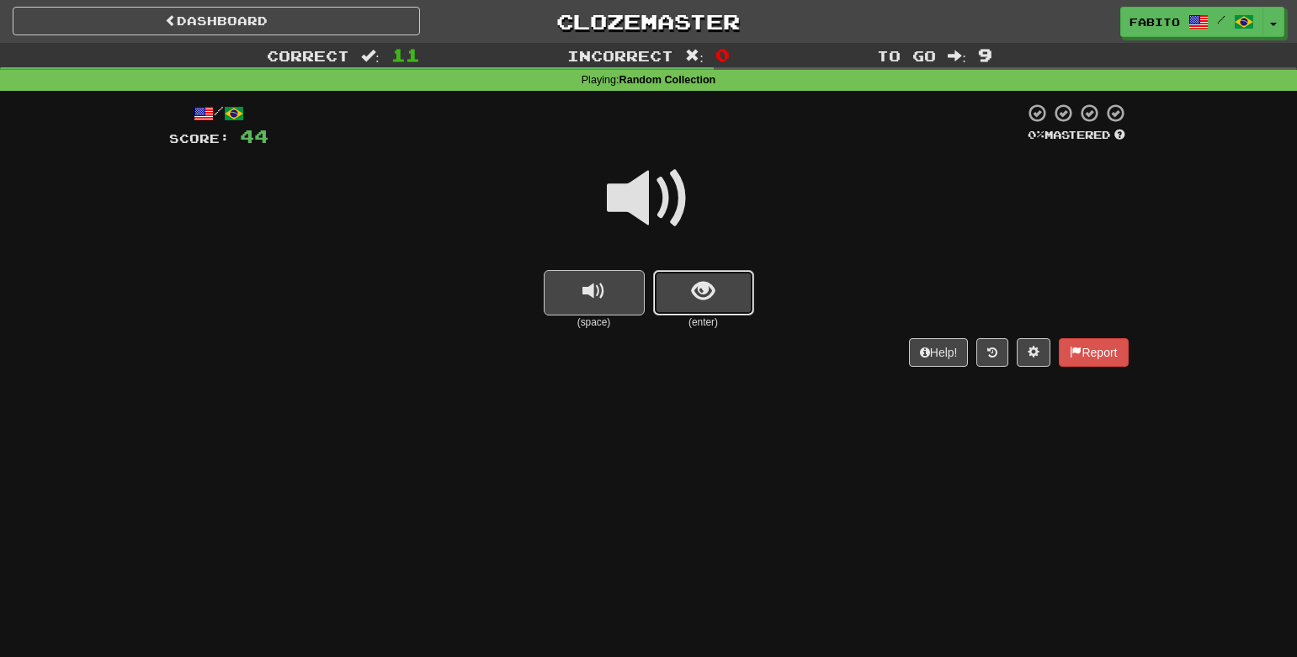
click at [710, 289] on span "show sentence" at bounding box center [703, 291] width 23 height 23
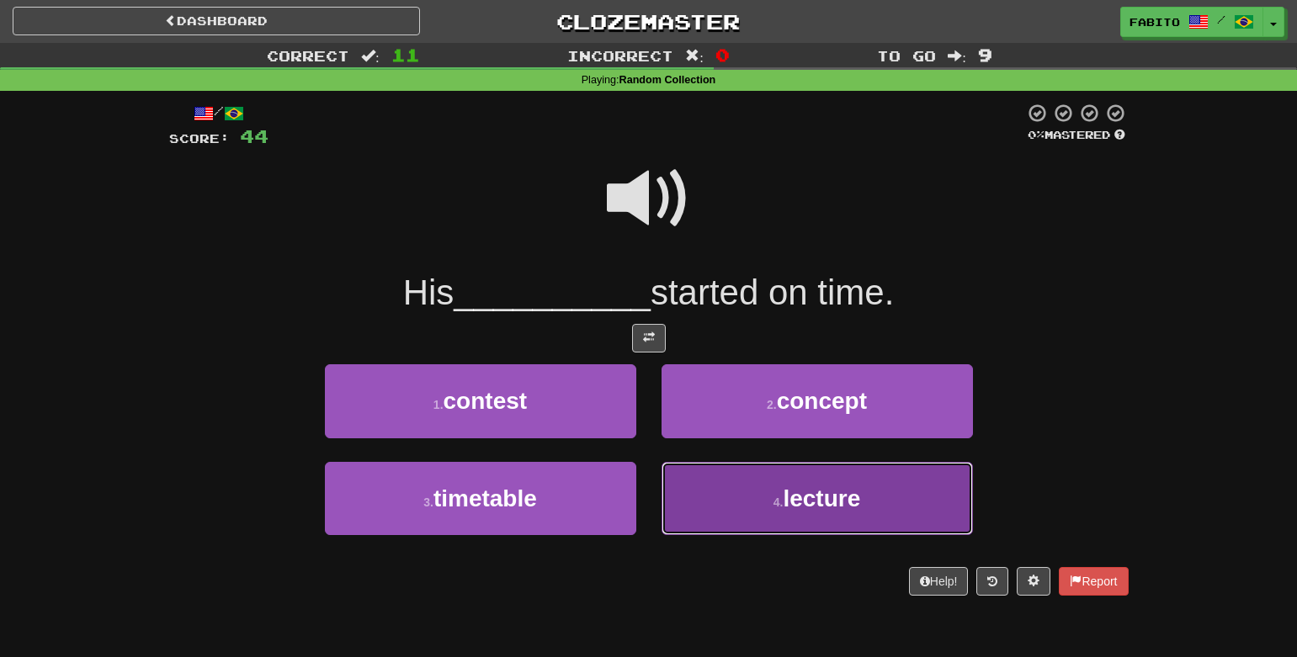
click at [710, 492] on button "4 . lecture" at bounding box center [817, 498] width 311 height 73
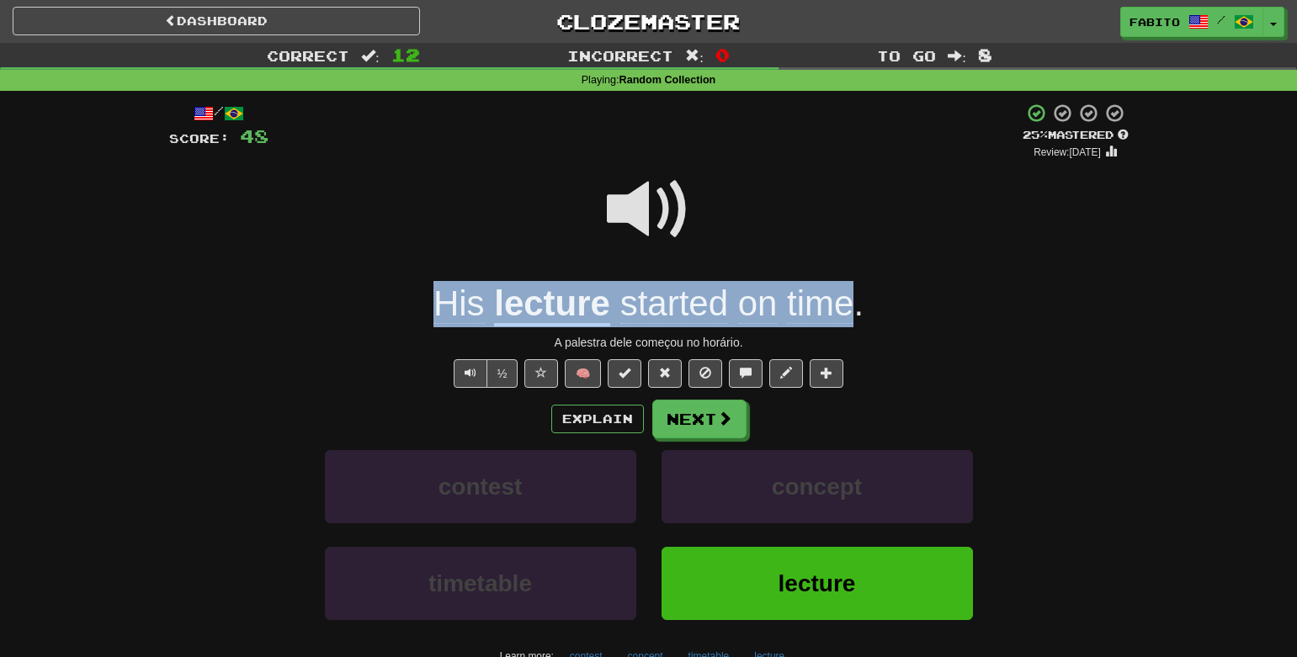
drag, startPoint x: 405, startPoint y: 303, endPoint x: 846, endPoint y: 319, distance: 441.4
click at [846, 319] on div "His lecture started on time ." at bounding box center [649, 304] width 960 height 46
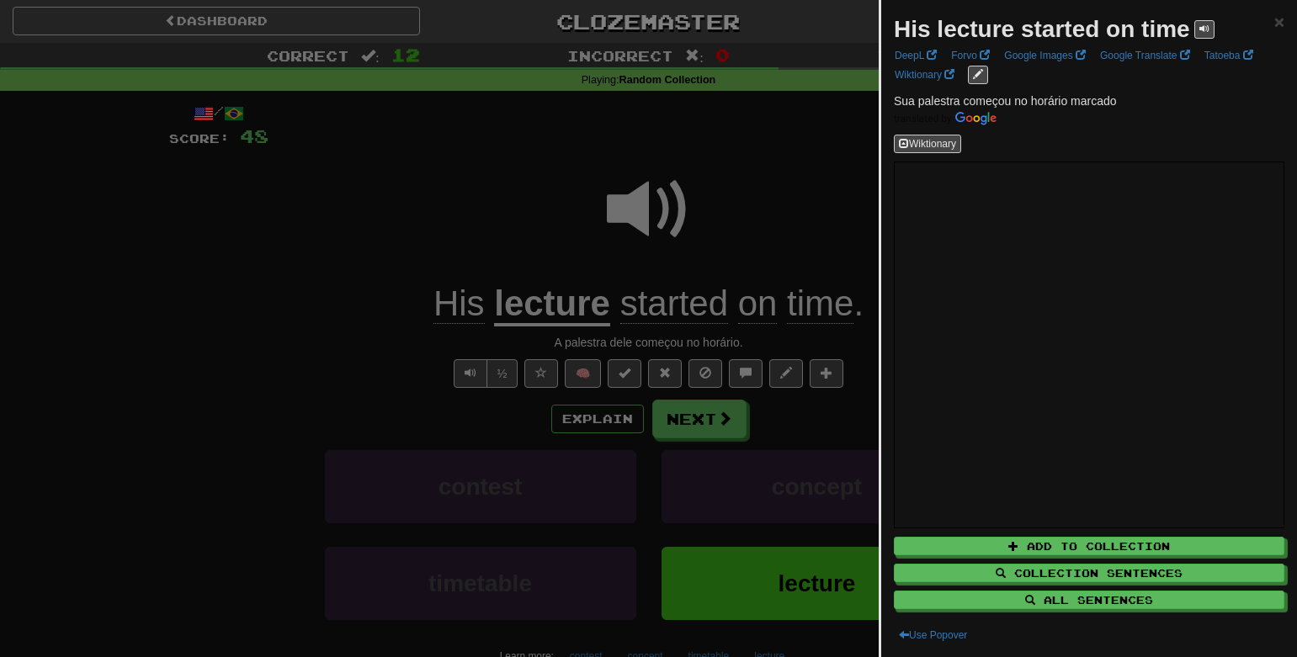
click at [840, 247] on div at bounding box center [648, 328] width 1297 height 657
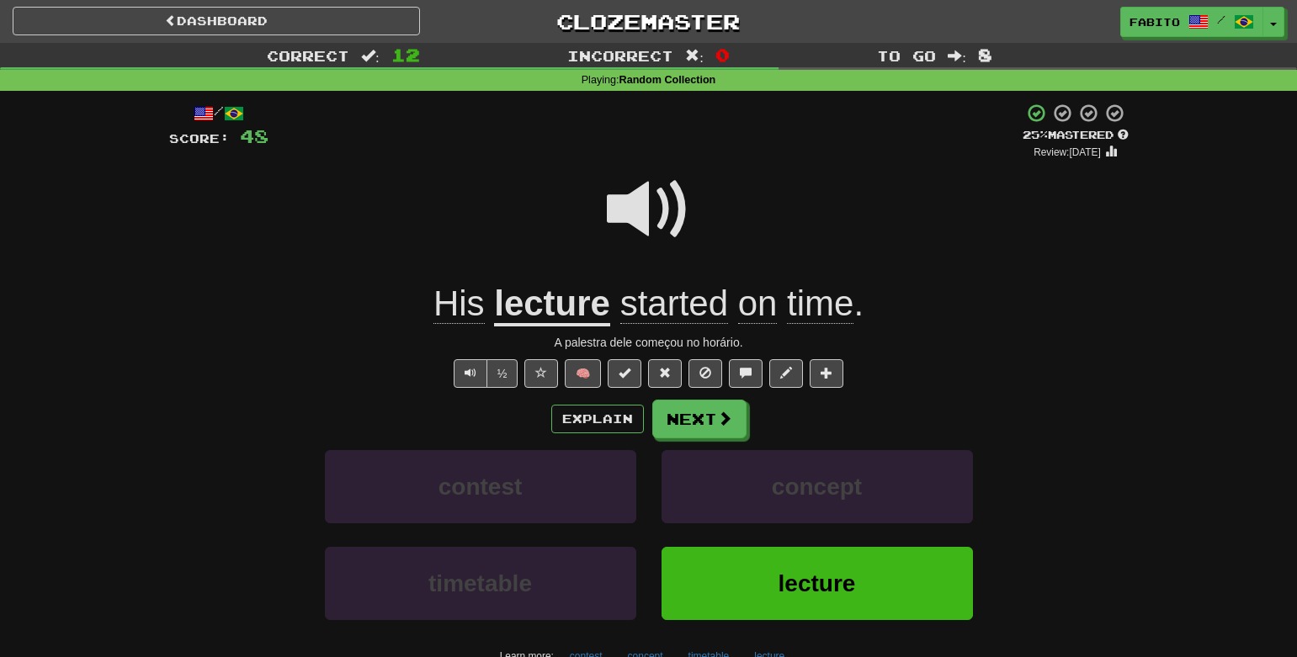
click at [545, 311] on u "lecture" at bounding box center [552, 305] width 116 height 43
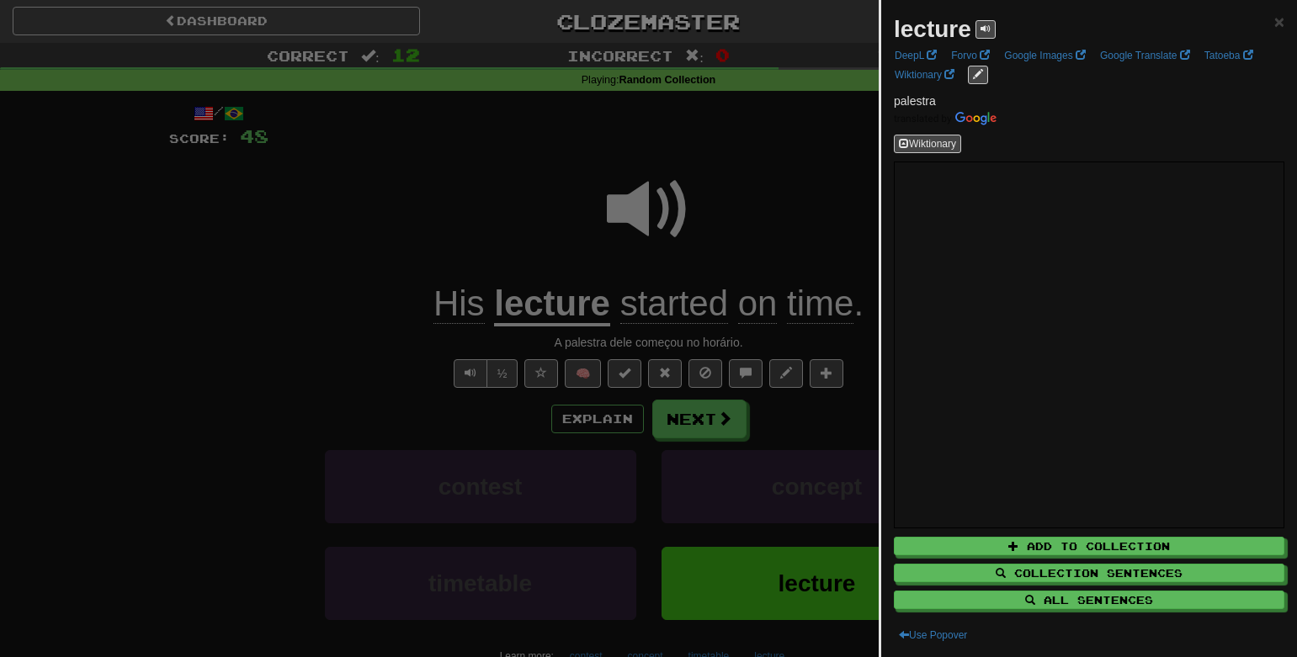
click at [787, 148] on div at bounding box center [648, 328] width 1297 height 657
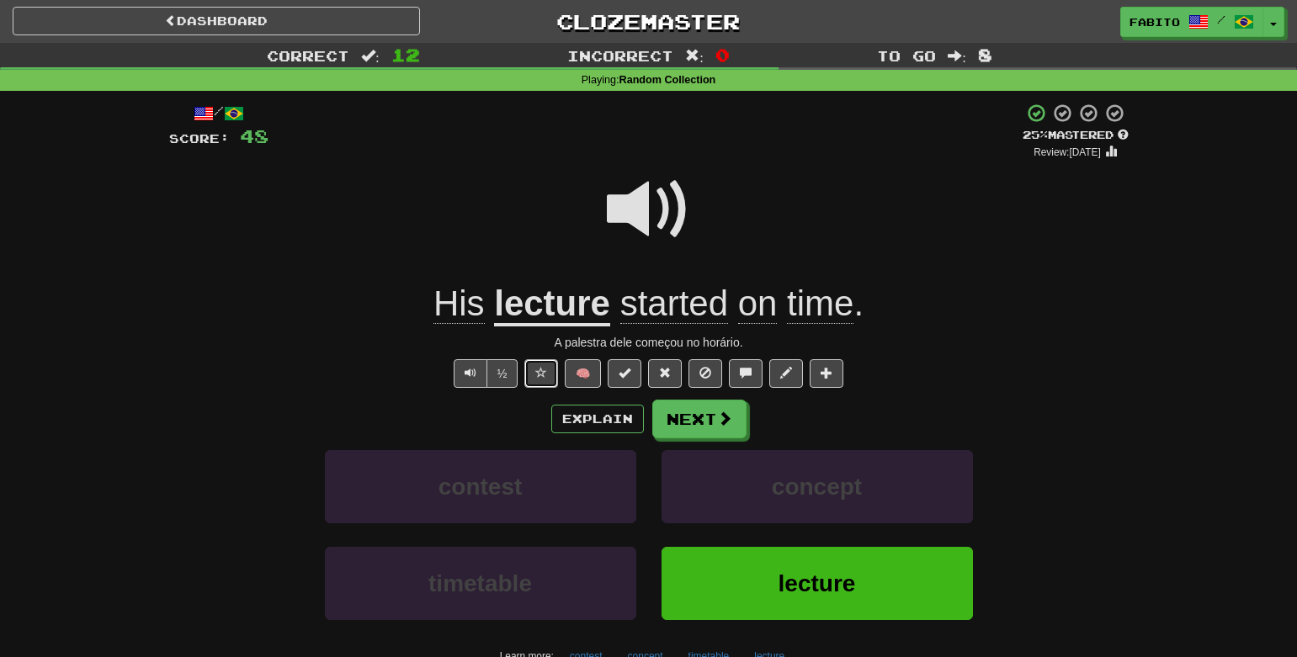
click at [532, 383] on button at bounding box center [541, 373] width 34 height 29
click at [710, 423] on button "Next" at bounding box center [700, 420] width 94 height 39
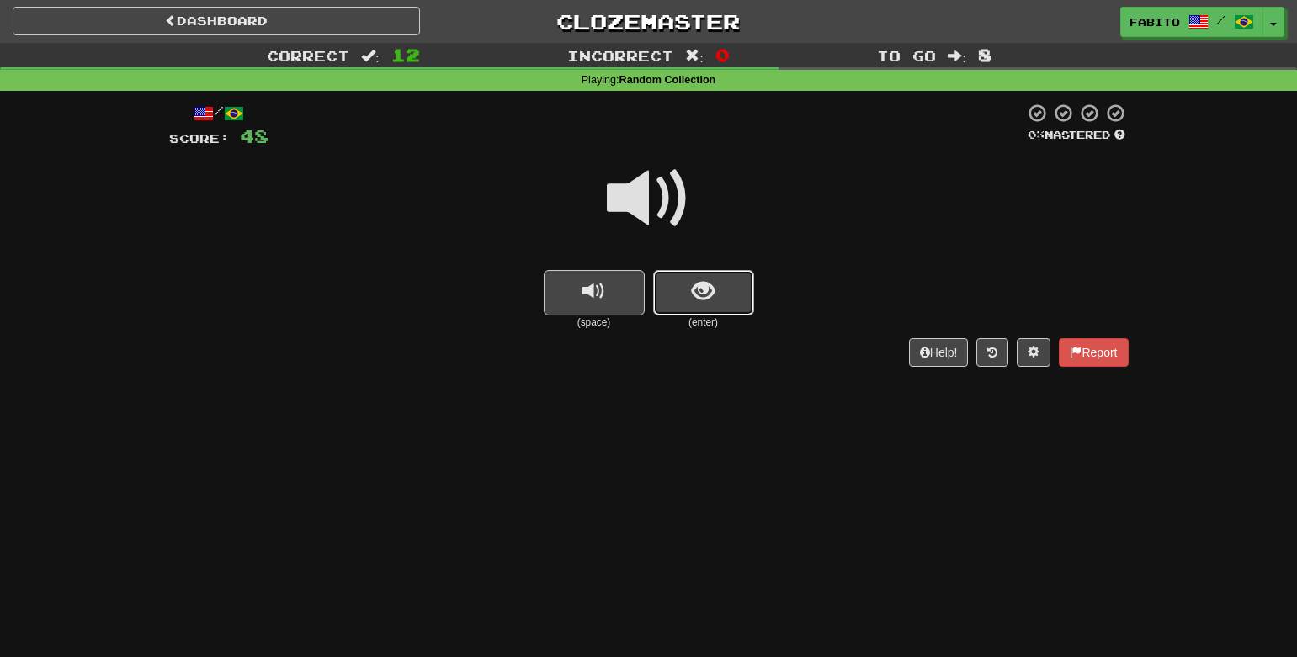
click at [717, 296] on button "show sentence" at bounding box center [703, 292] width 101 height 45
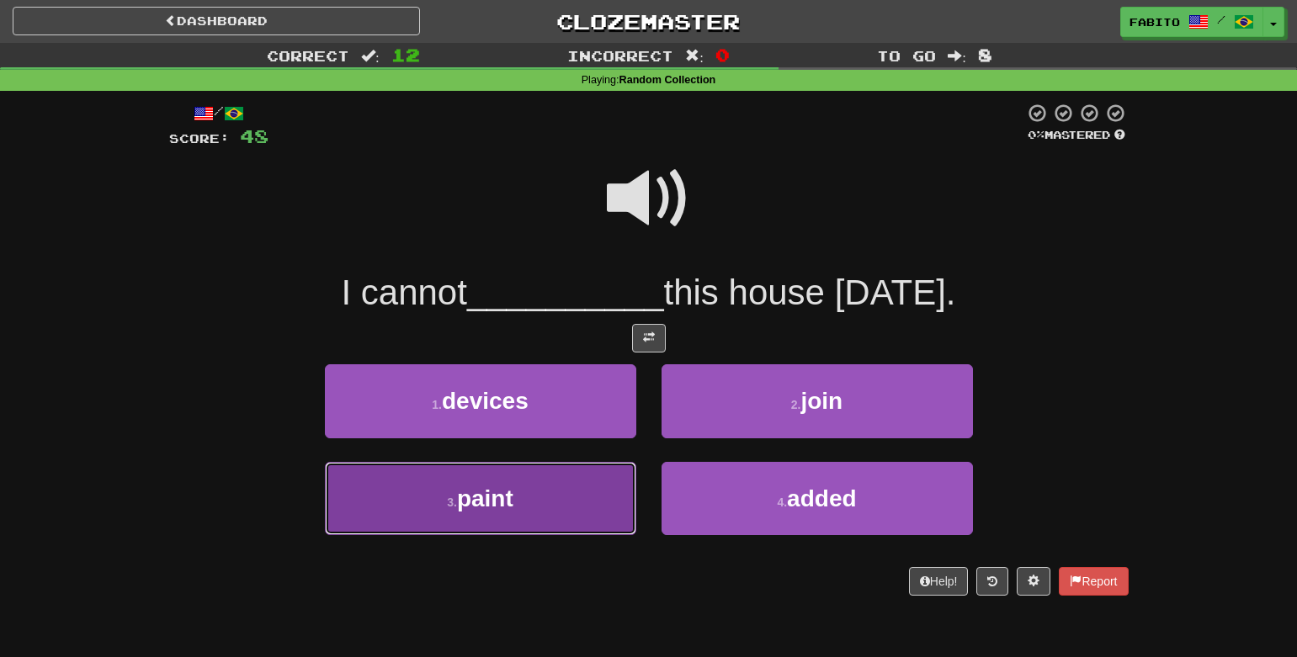
click at [550, 521] on button "3 . paint" at bounding box center [480, 498] width 311 height 73
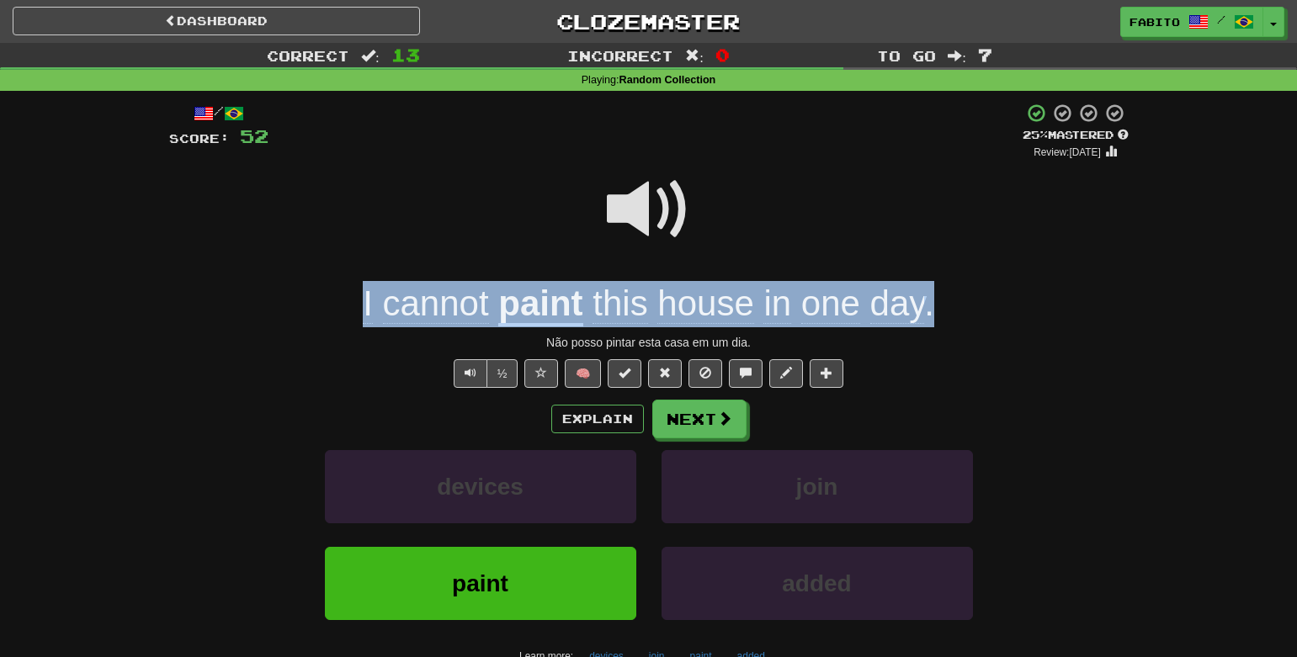
drag, startPoint x: 939, startPoint y: 305, endPoint x: 300, endPoint y: 285, distance: 639.2
click at [300, 285] on div "I cannot paint this house [DATE] ." at bounding box center [649, 304] width 960 height 46
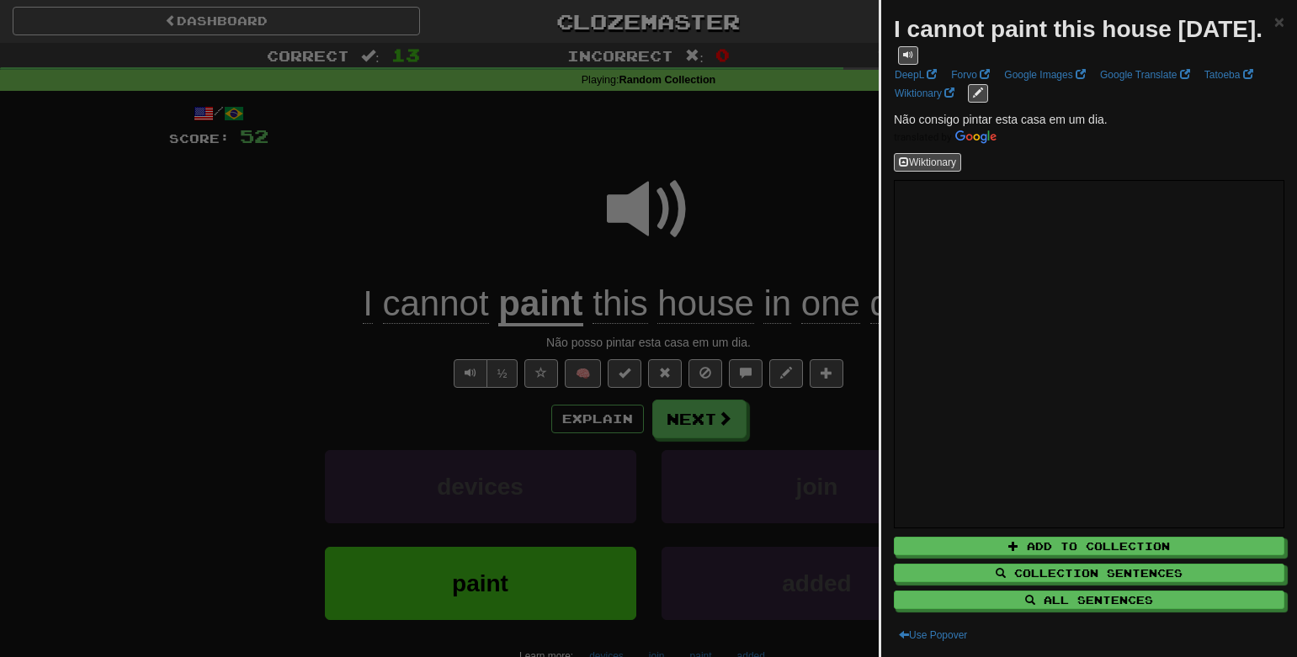
click at [394, 231] on div at bounding box center [648, 328] width 1297 height 657
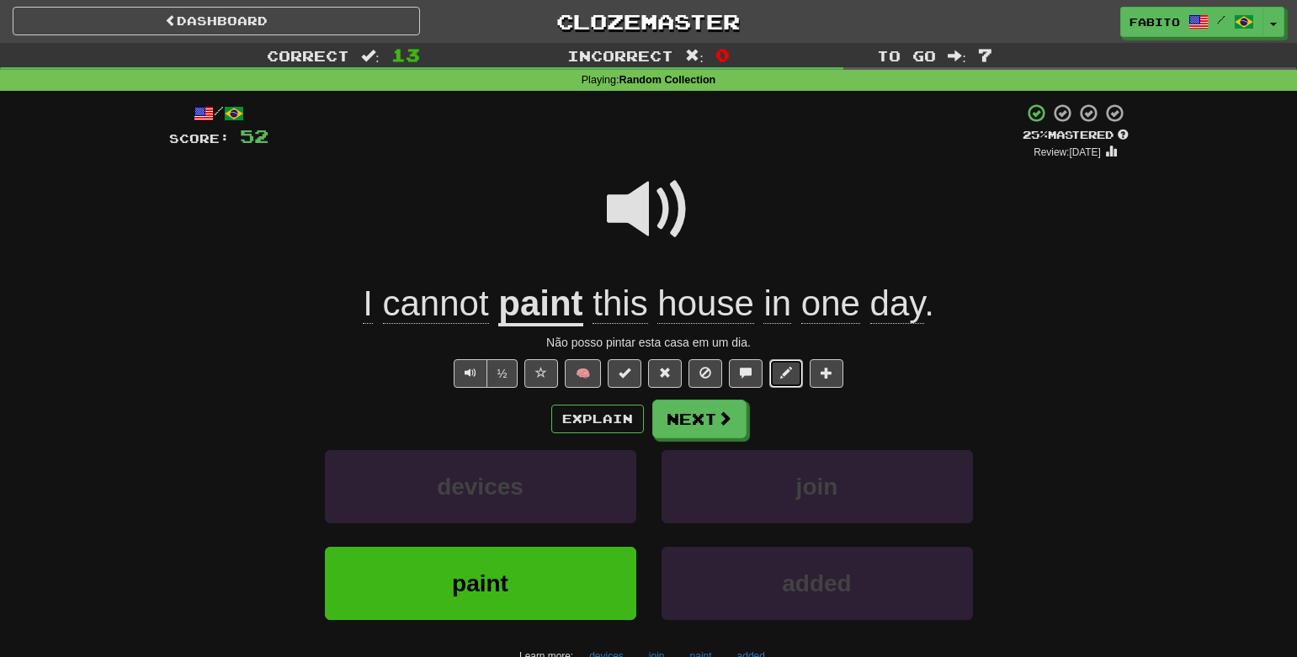
click at [786, 375] on span at bounding box center [786, 373] width 12 height 12
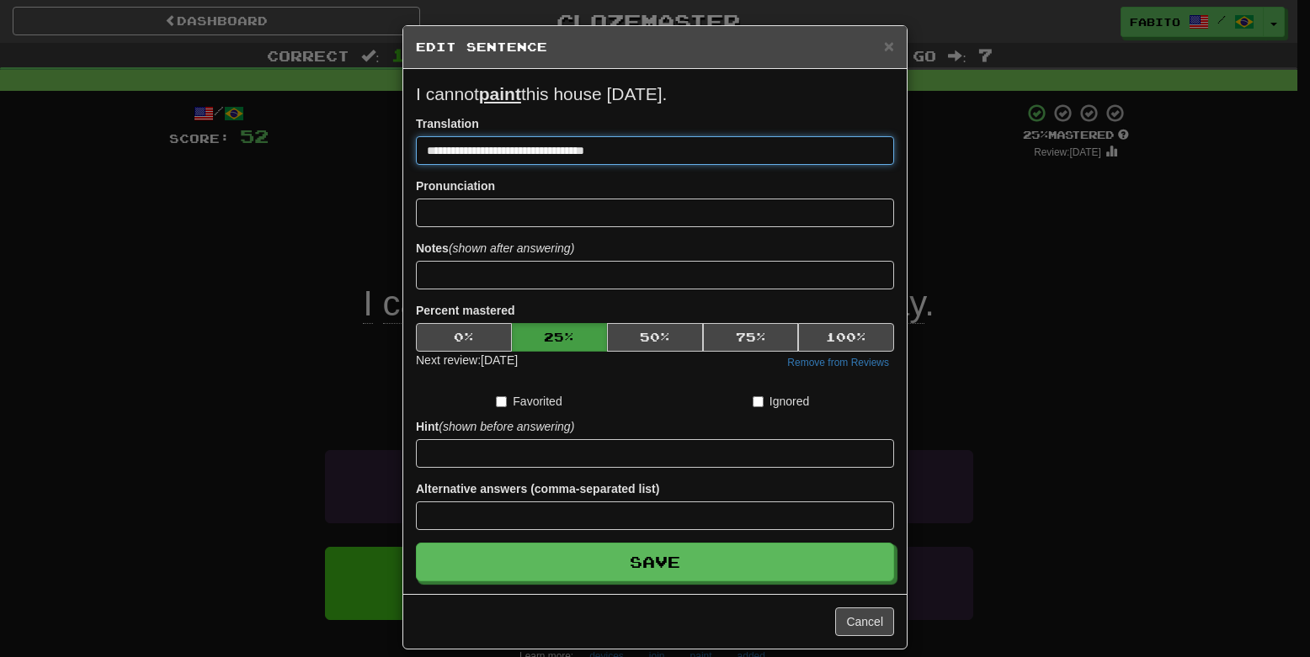
click at [476, 153] on input "**********" at bounding box center [655, 150] width 478 height 29
drag, startPoint x: 429, startPoint y: 152, endPoint x: 418, endPoint y: 152, distance: 10.9
click at [418, 152] on input "**********" at bounding box center [655, 150] width 478 height 29
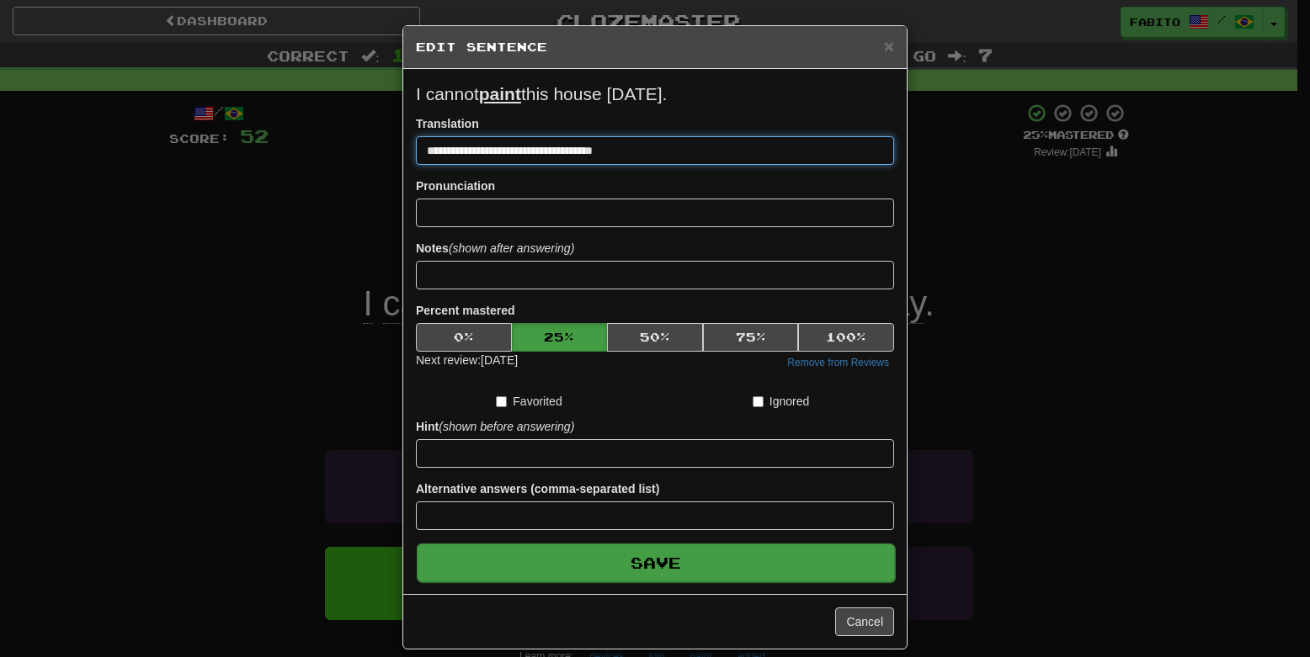
type input "**********"
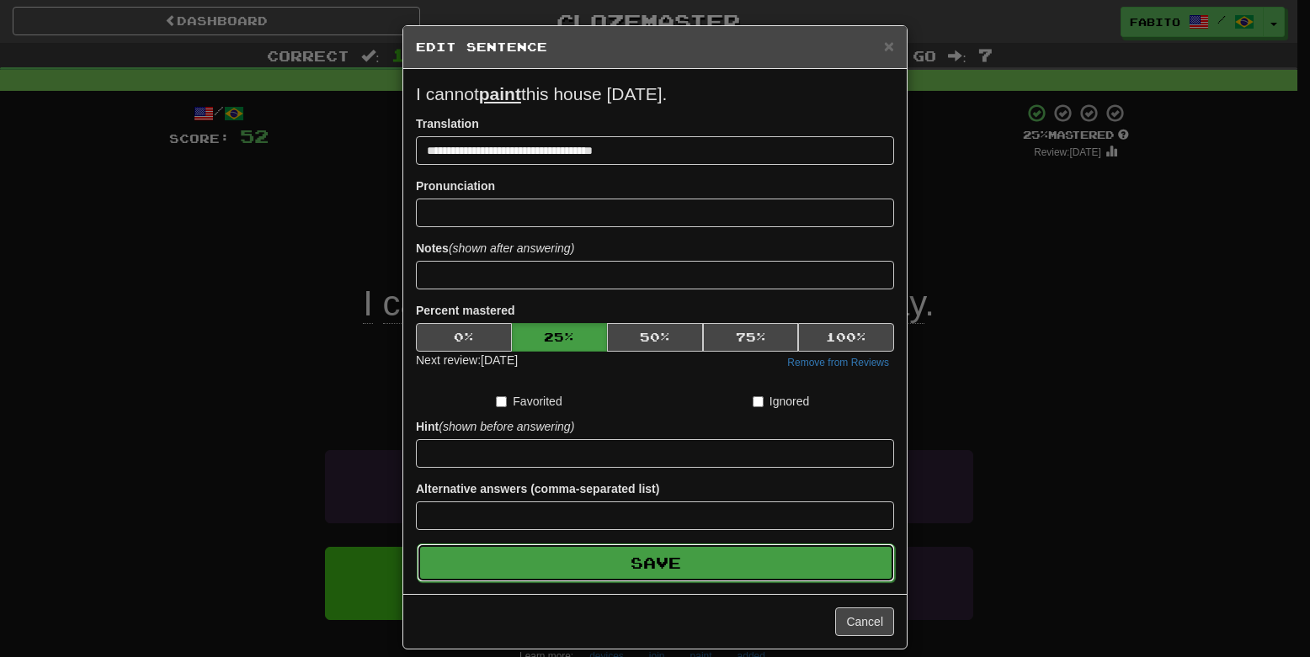
click at [776, 559] on button "Save" at bounding box center [656, 563] width 478 height 39
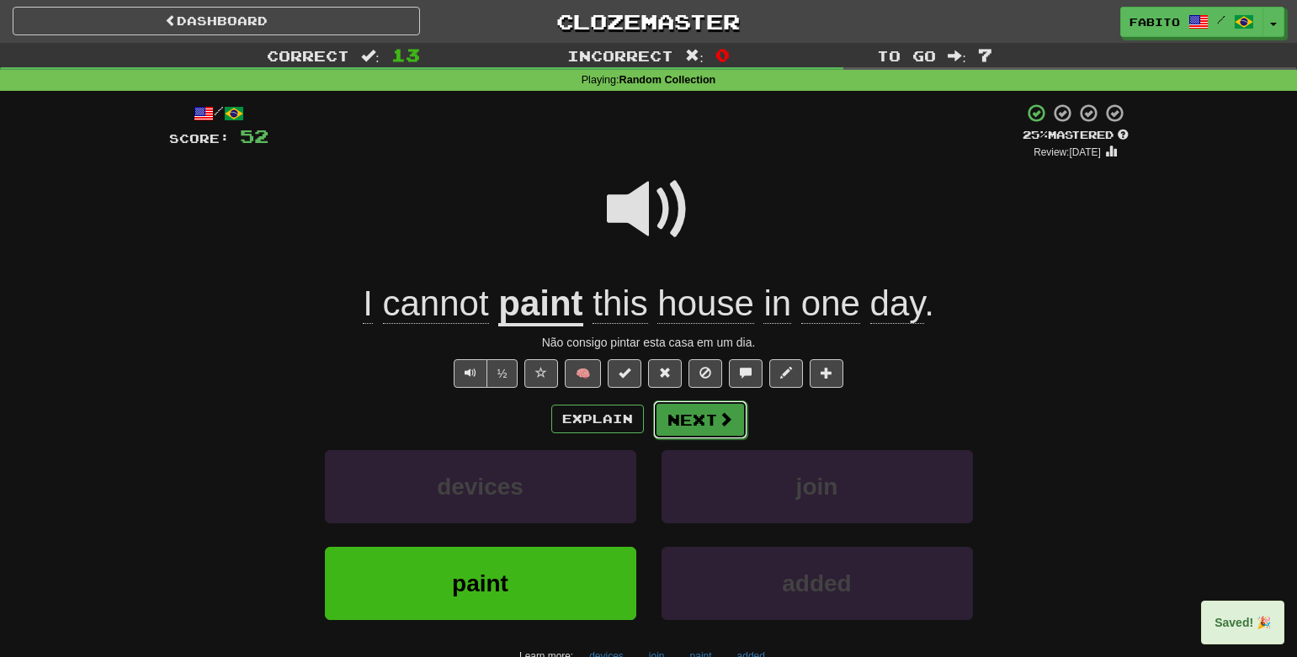
click at [718, 424] on span at bounding box center [725, 419] width 15 height 15
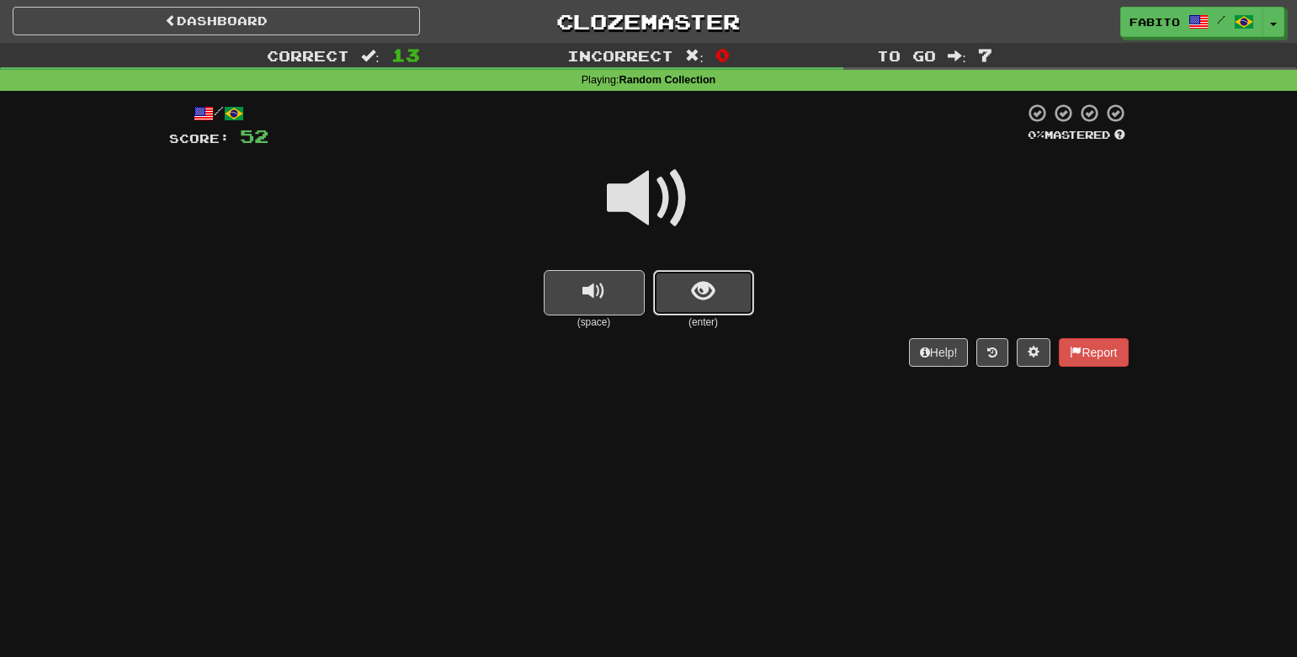
click at [693, 301] on span "show sentence" at bounding box center [703, 291] width 23 height 23
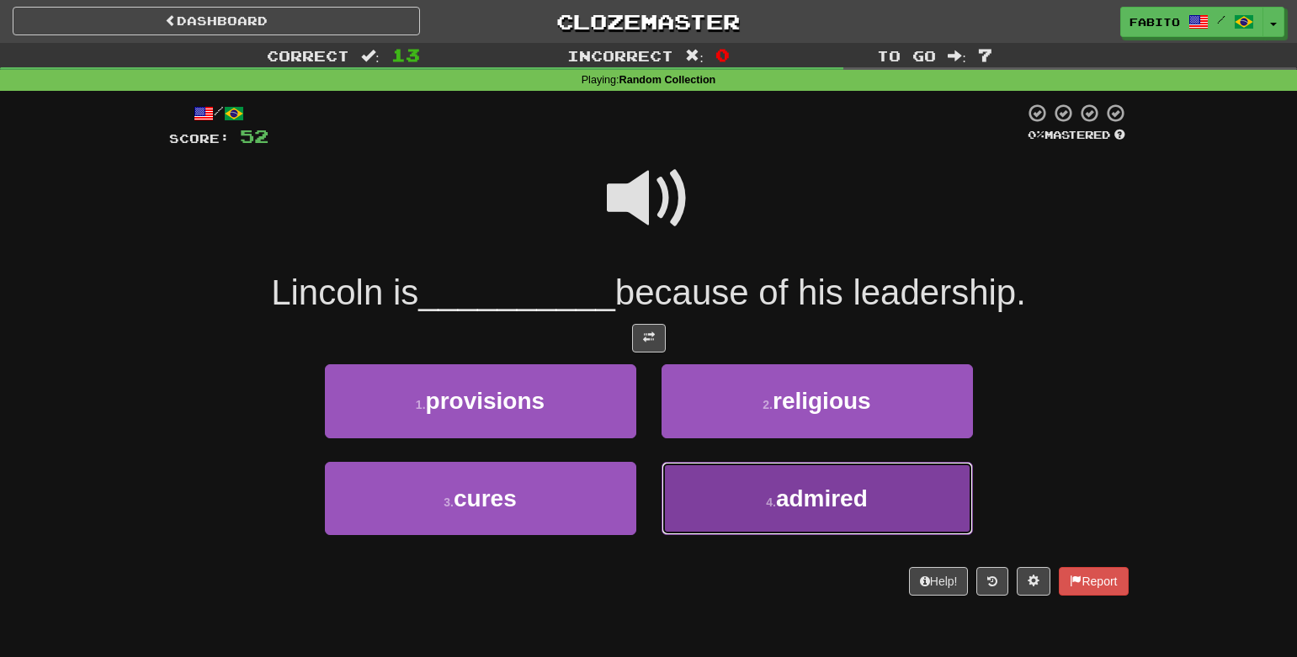
click at [722, 490] on button "4 . admired" at bounding box center [817, 498] width 311 height 73
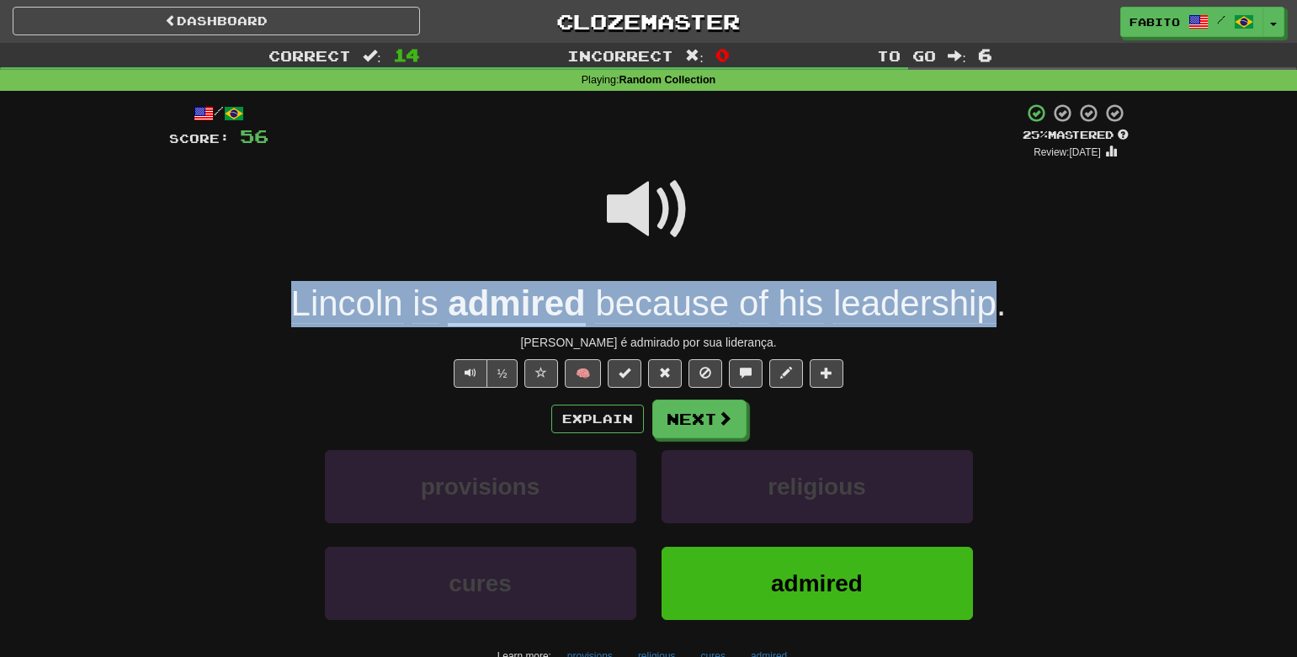
drag, startPoint x: 276, startPoint y: 305, endPoint x: 995, endPoint y: 314, distance: 718.9
click at [995, 314] on div "[PERSON_NAME] is admired because of his leadership ." at bounding box center [649, 304] width 960 height 46
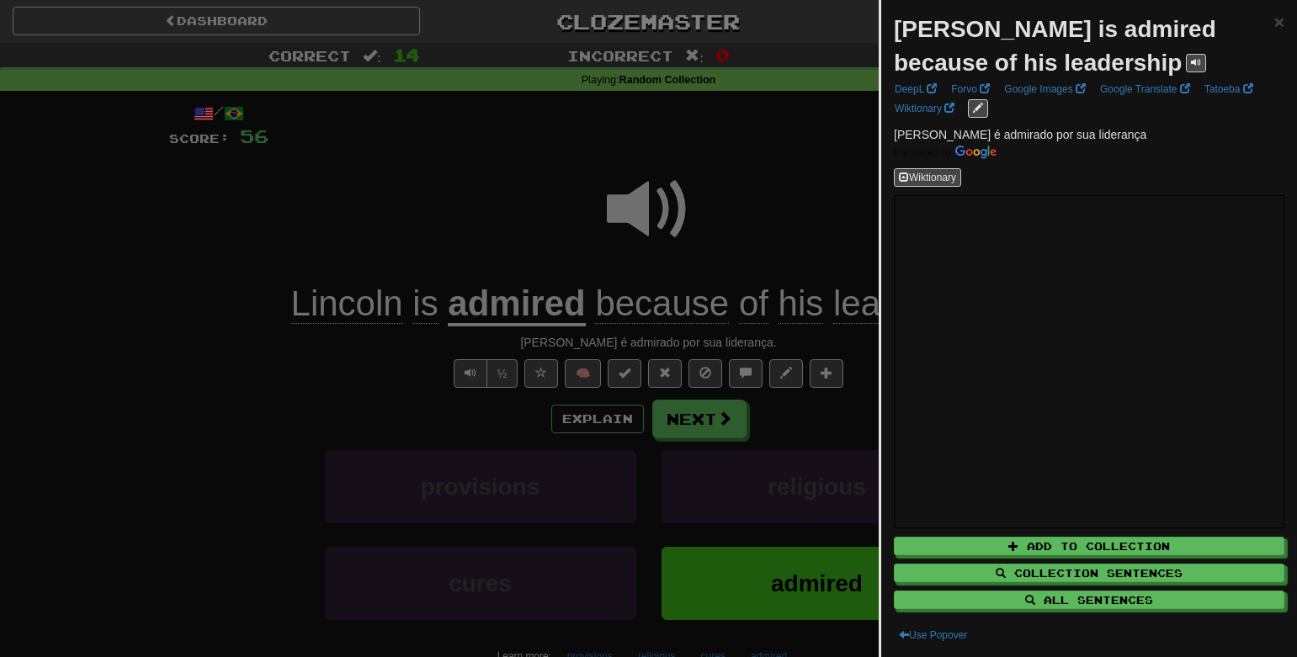
click at [773, 192] on div at bounding box center [648, 328] width 1297 height 657
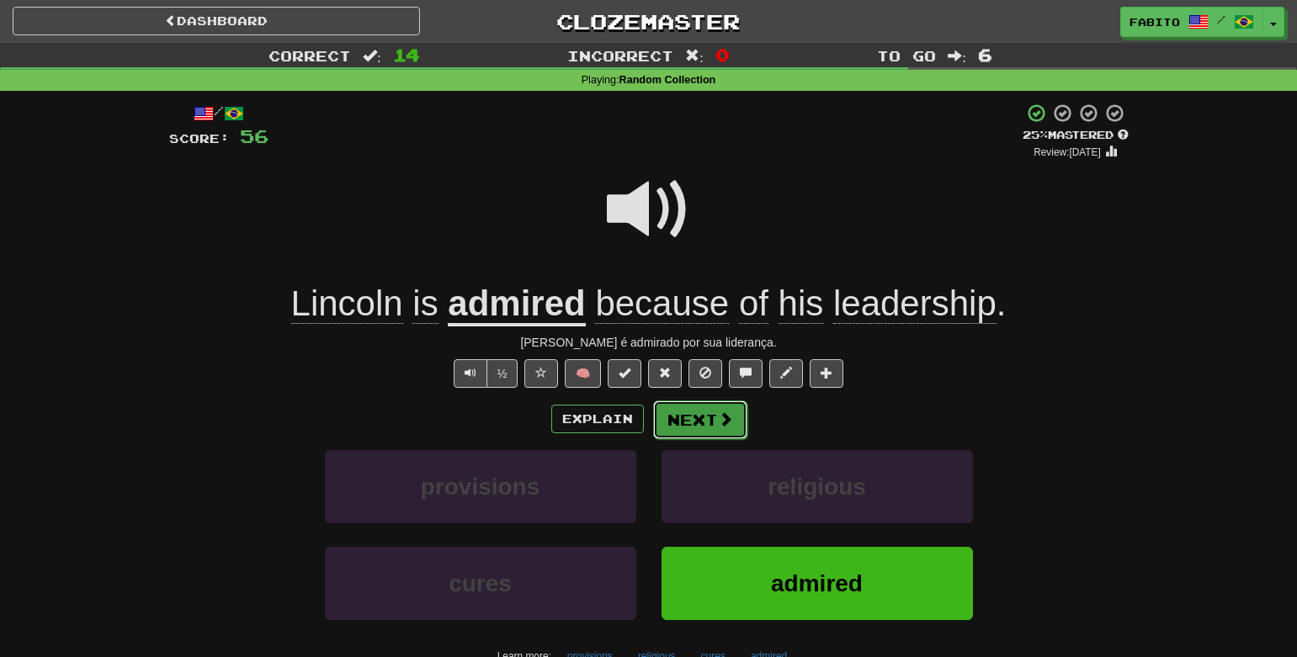
click at [686, 421] on button "Next" at bounding box center [700, 420] width 94 height 39
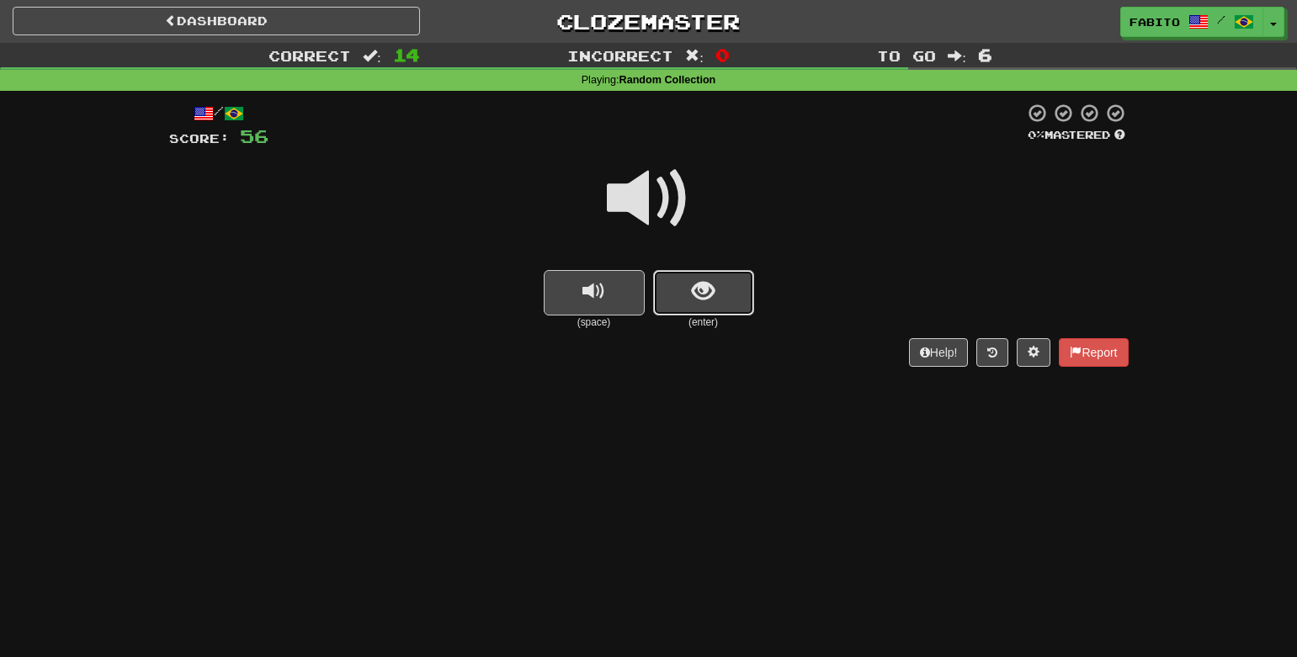
click at [707, 303] on span "show sentence" at bounding box center [703, 291] width 23 height 23
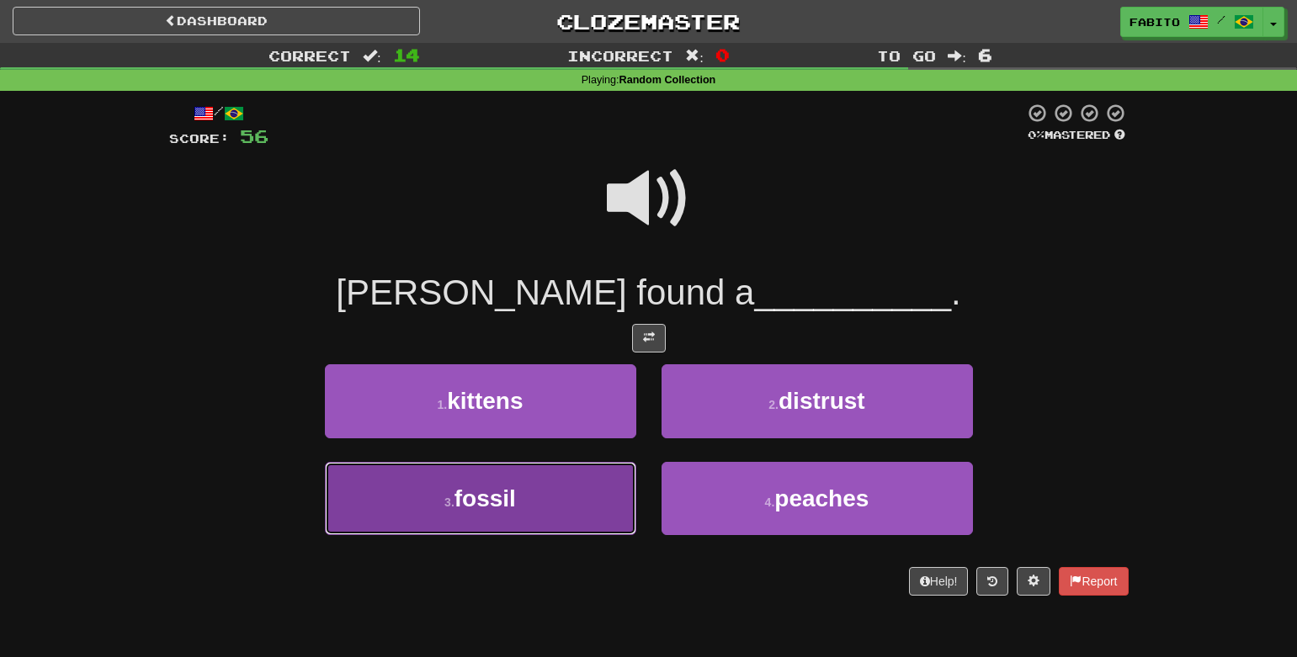
click at [581, 483] on button "3 . fossil" at bounding box center [480, 498] width 311 height 73
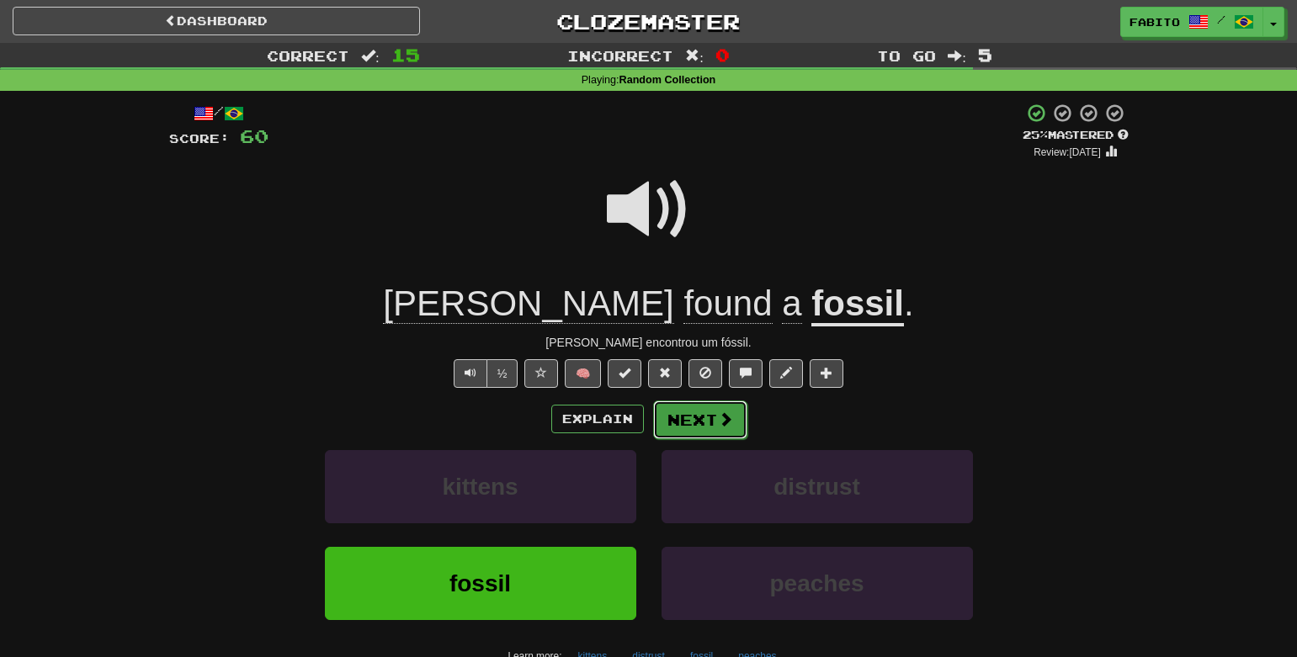
click at [703, 420] on button "Next" at bounding box center [700, 420] width 94 height 39
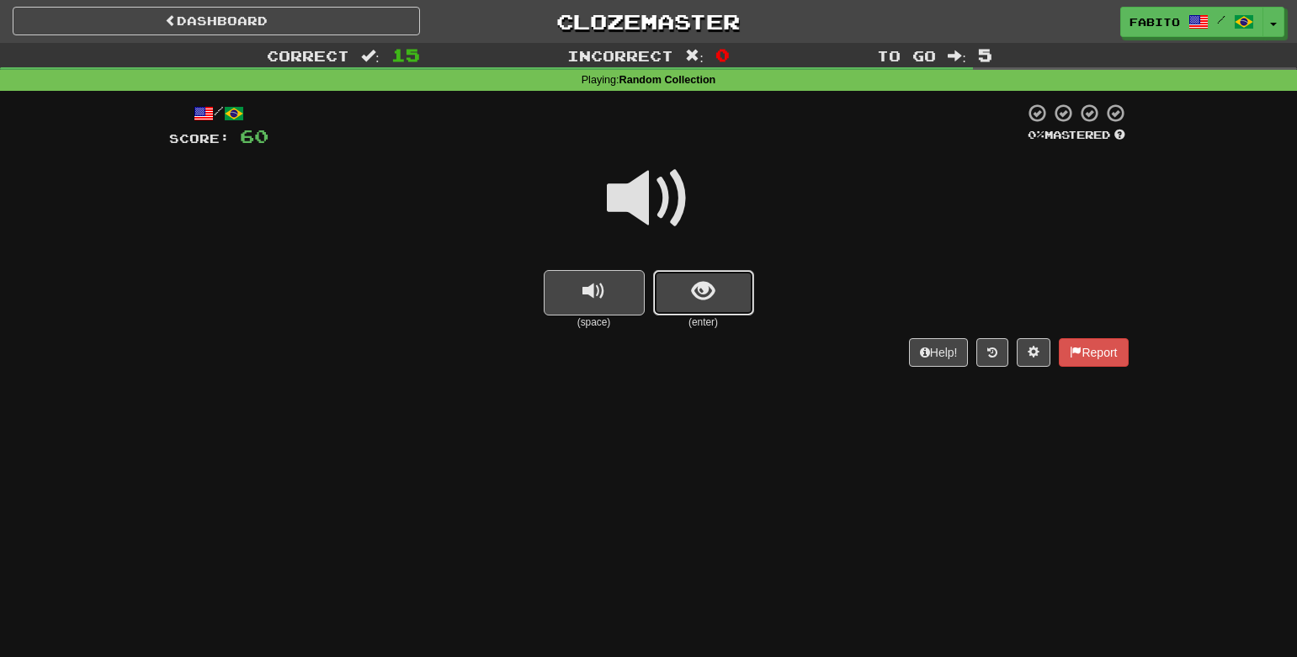
click at [703, 300] on span "show sentence" at bounding box center [703, 291] width 23 height 23
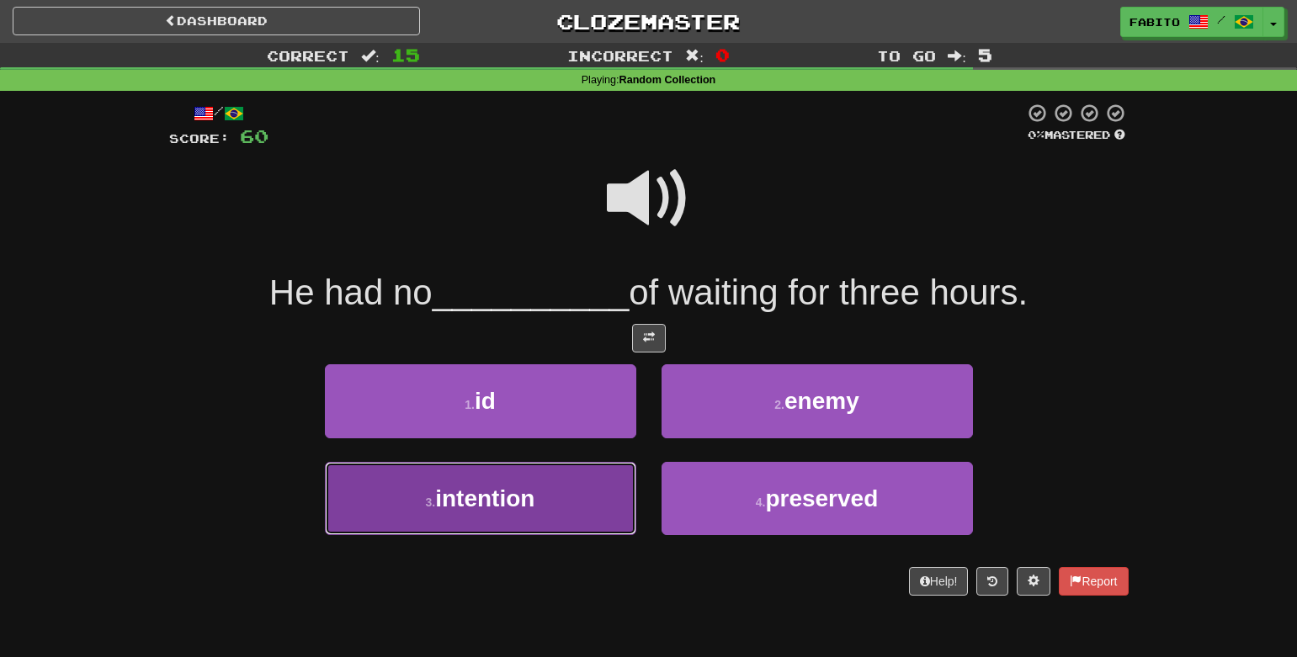
click at [574, 493] on button "3 . intention" at bounding box center [480, 498] width 311 height 73
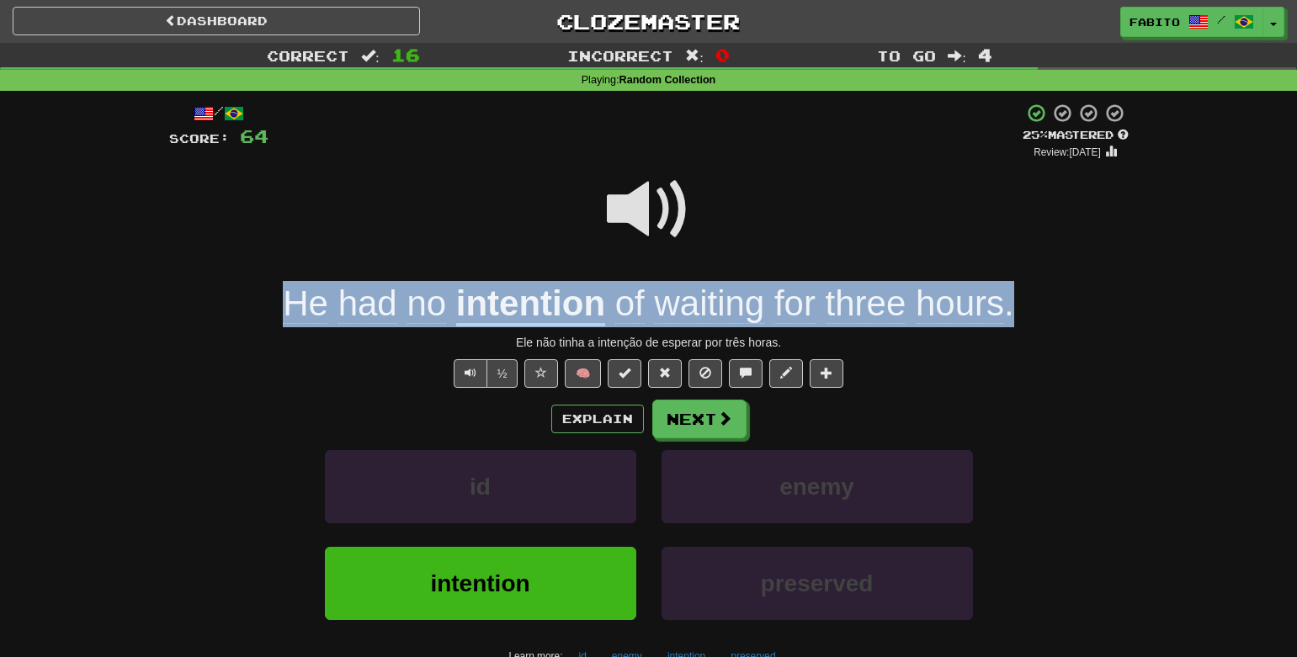
drag, startPoint x: 1049, startPoint y: 301, endPoint x: 289, endPoint y: 307, distance: 760.1
click at [289, 307] on div "He had no intention of waiting for three hours ." at bounding box center [649, 304] width 960 height 46
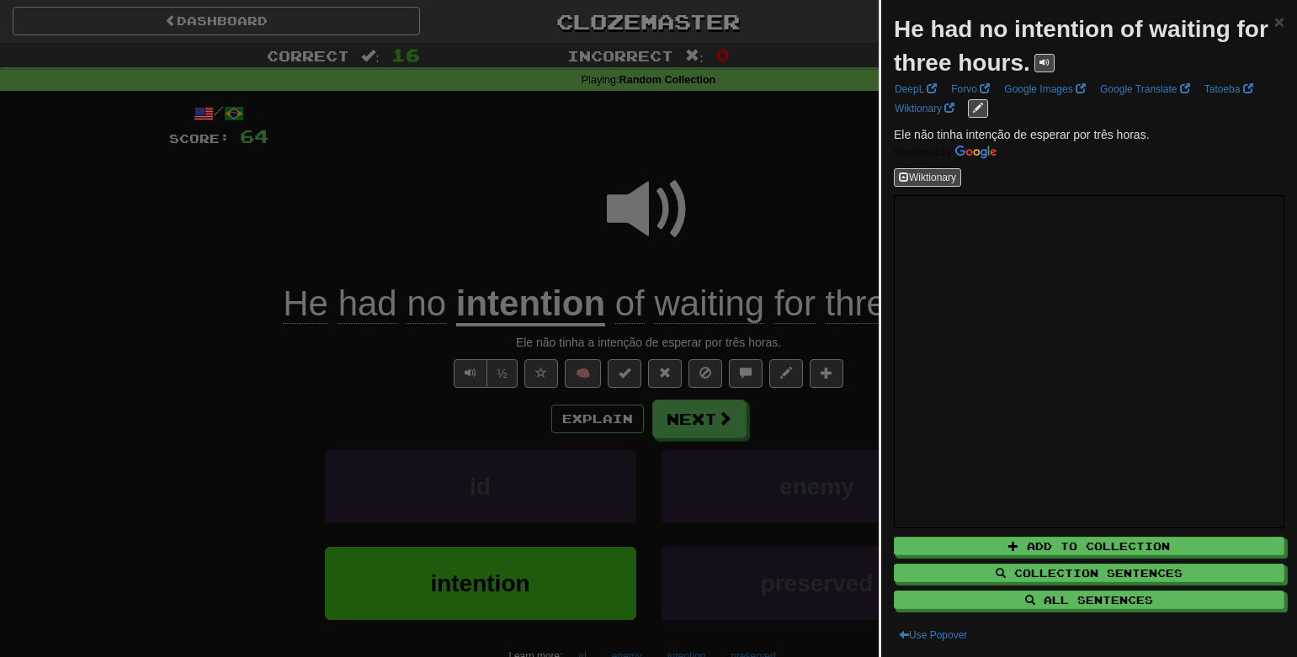
click at [328, 200] on div at bounding box center [648, 328] width 1297 height 657
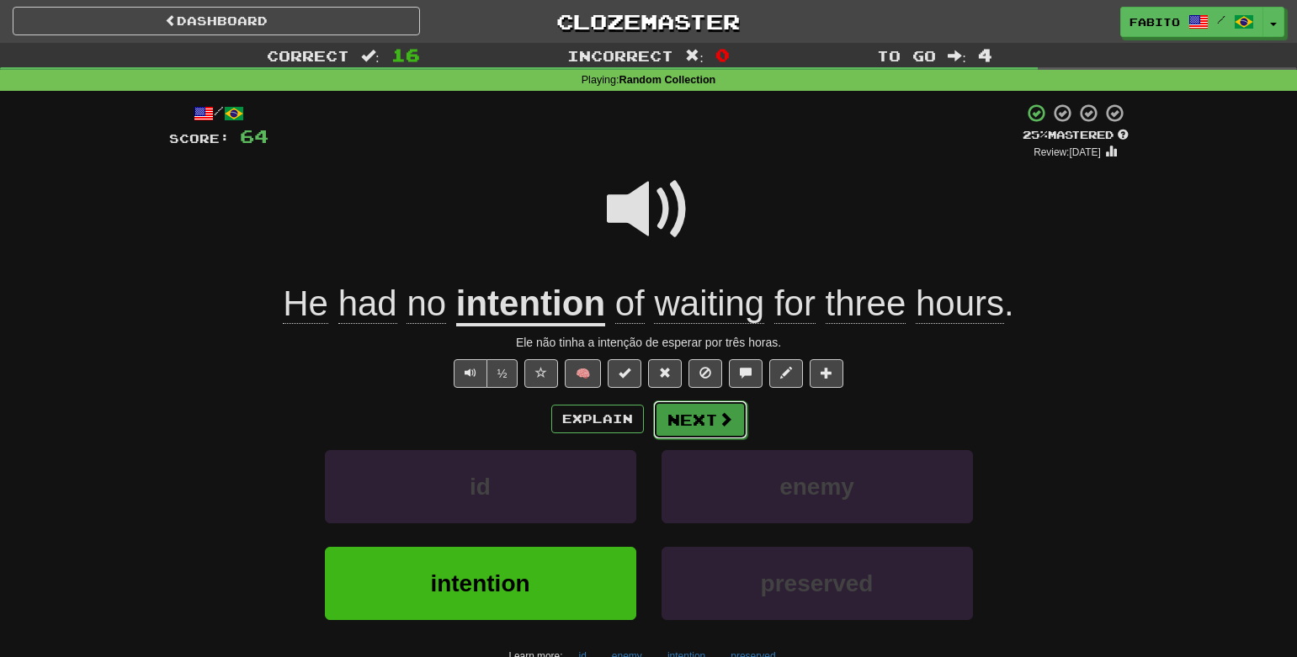
click at [698, 428] on button "Next" at bounding box center [700, 420] width 94 height 39
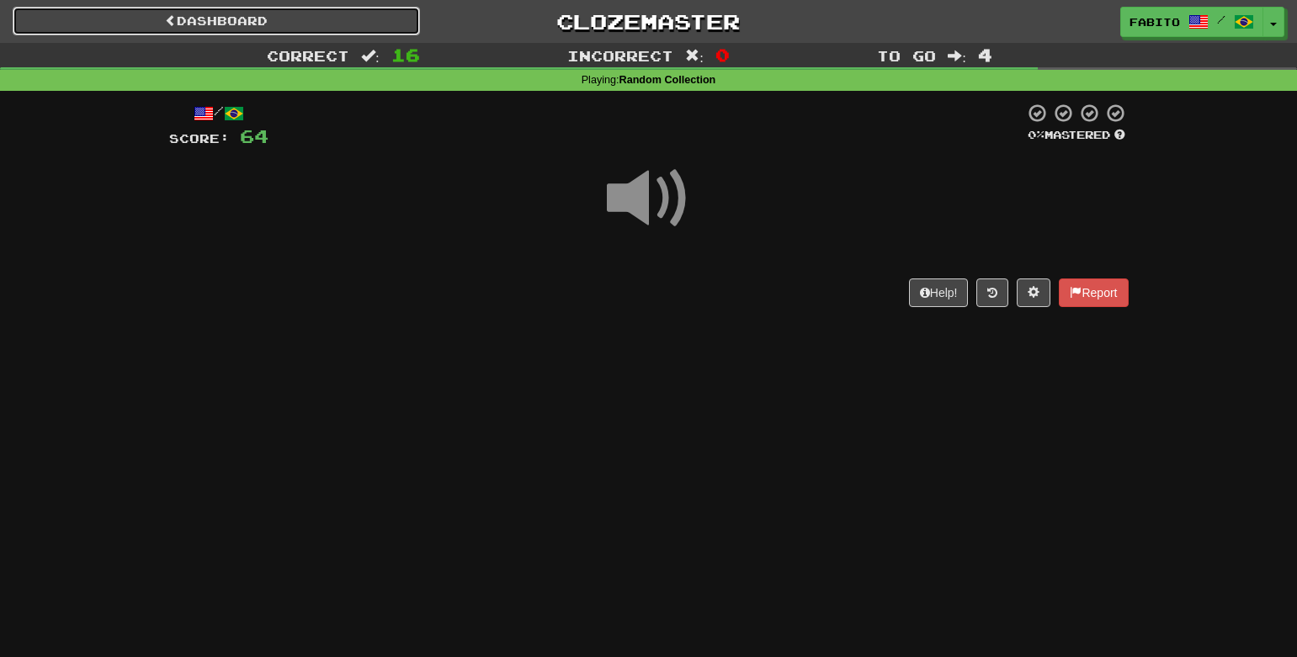
click at [247, 20] on link "Dashboard" at bounding box center [216, 21] width 407 height 29
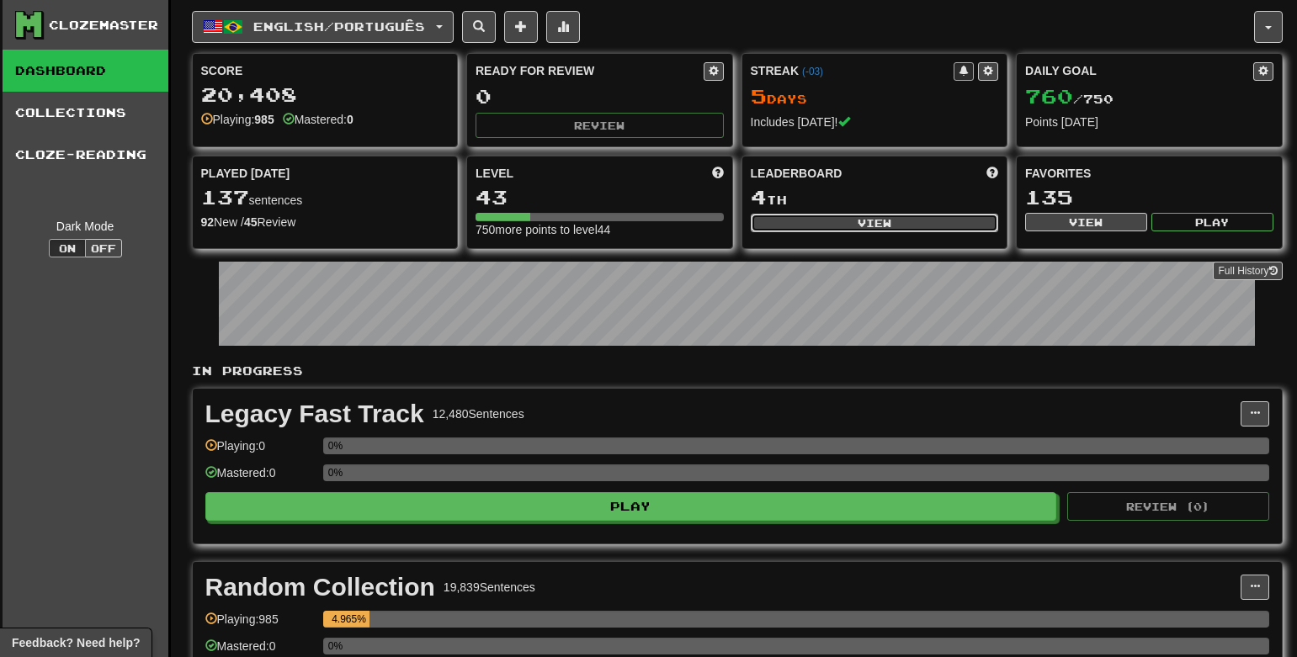
click at [811, 224] on button "View" at bounding box center [875, 223] width 248 height 19
select select "**********"
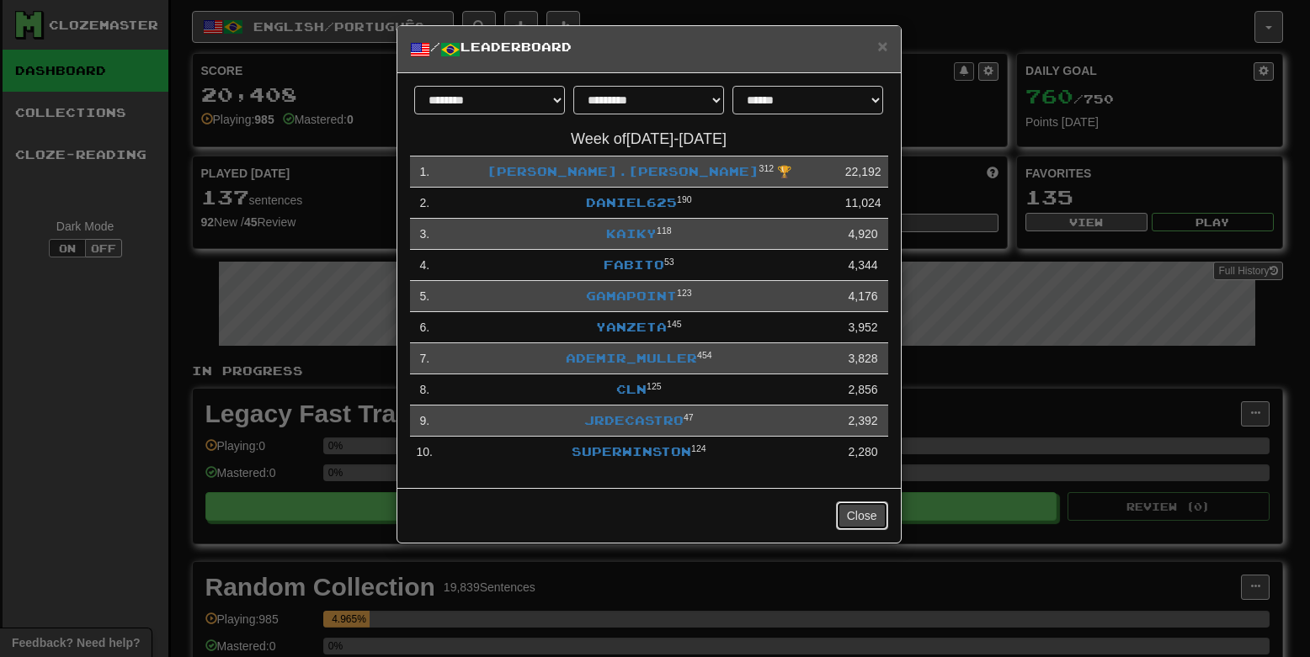
click at [870, 514] on button "Close" at bounding box center [862, 516] width 52 height 29
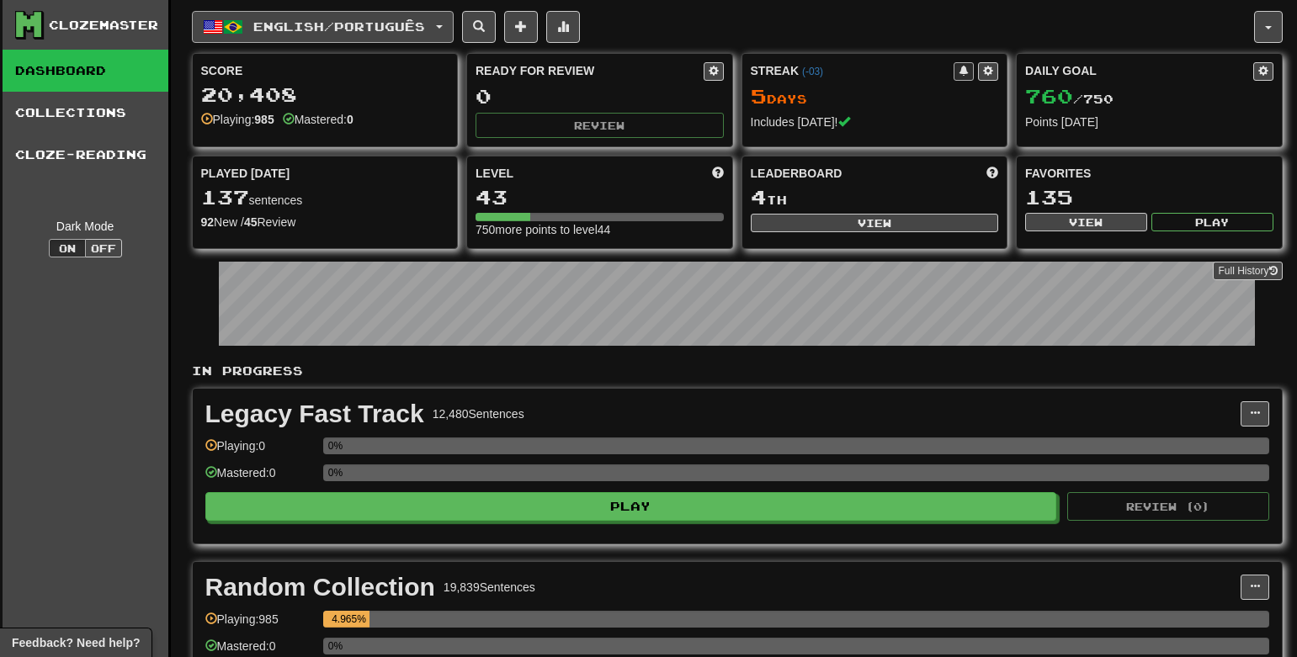
click at [370, 25] on span "English / Português" at bounding box center [339, 26] width 172 height 14
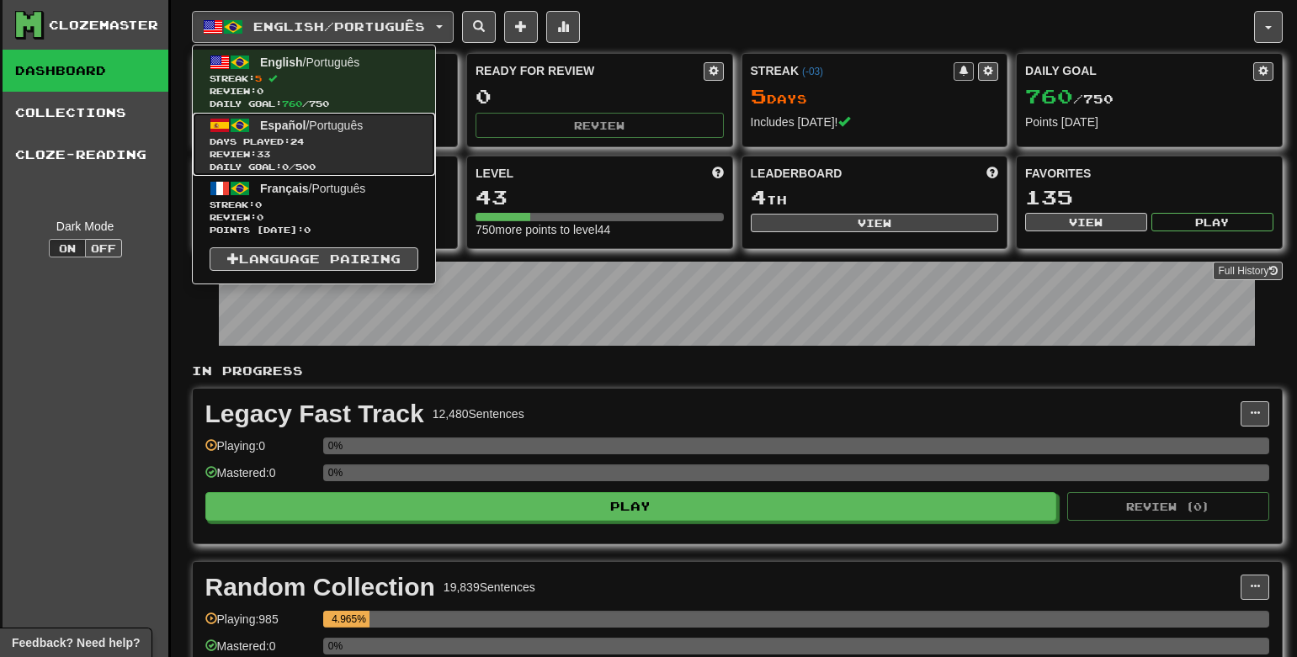
click at [337, 143] on span "Days Played: 24" at bounding box center [314, 142] width 209 height 13
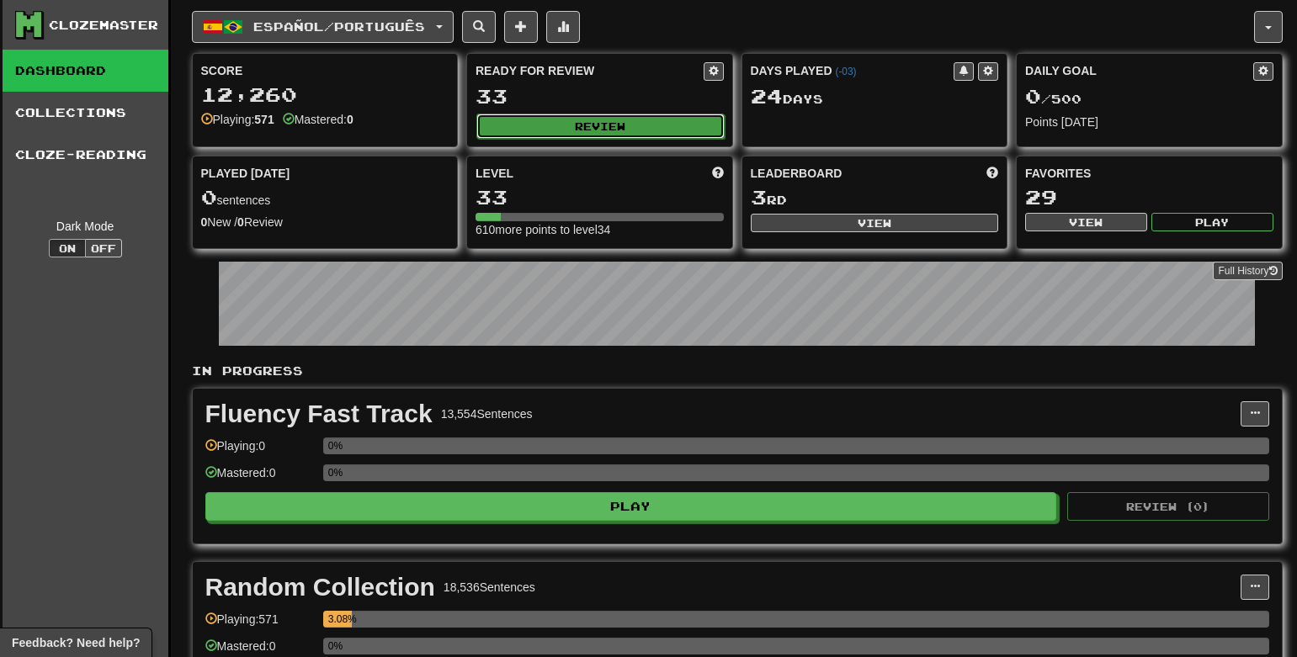
click at [629, 130] on button "Review" at bounding box center [600, 126] width 248 height 25
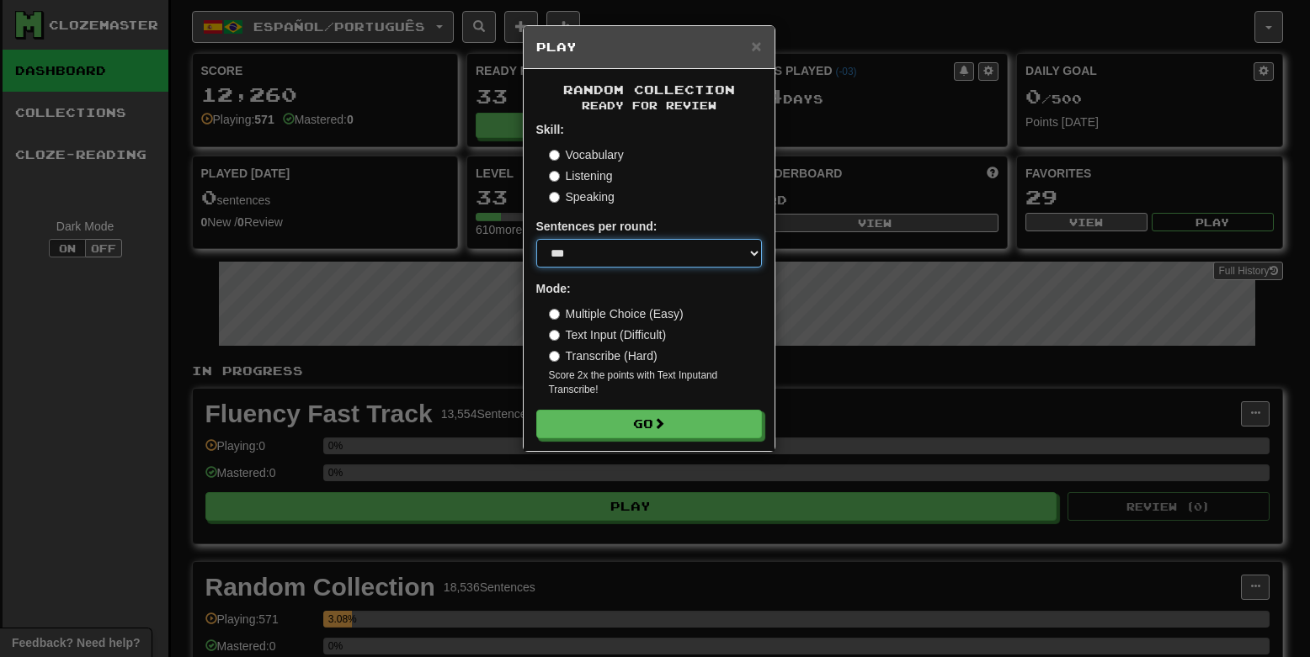
select select "**"
click at [536, 239] on select "* ** ** ** ** ** *** ********" at bounding box center [649, 253] width 226 height 29
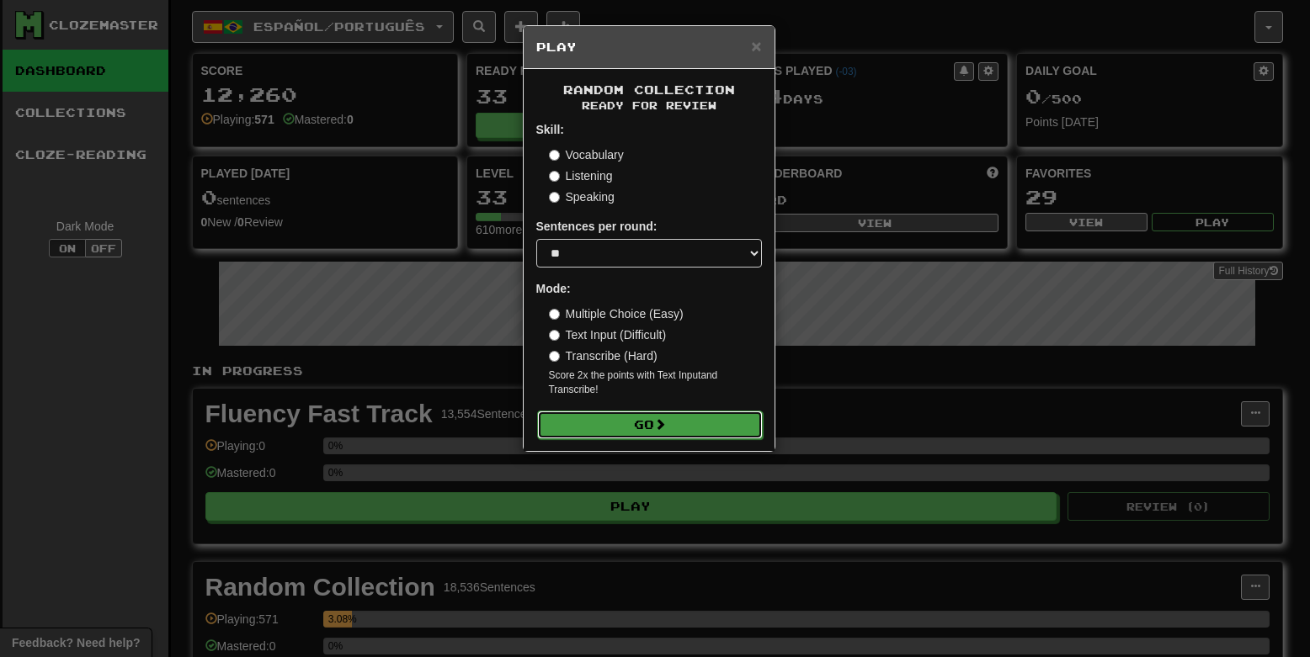
click at [647, 429] on button "Go" at bounding box center [650, 425] width 226 height 29
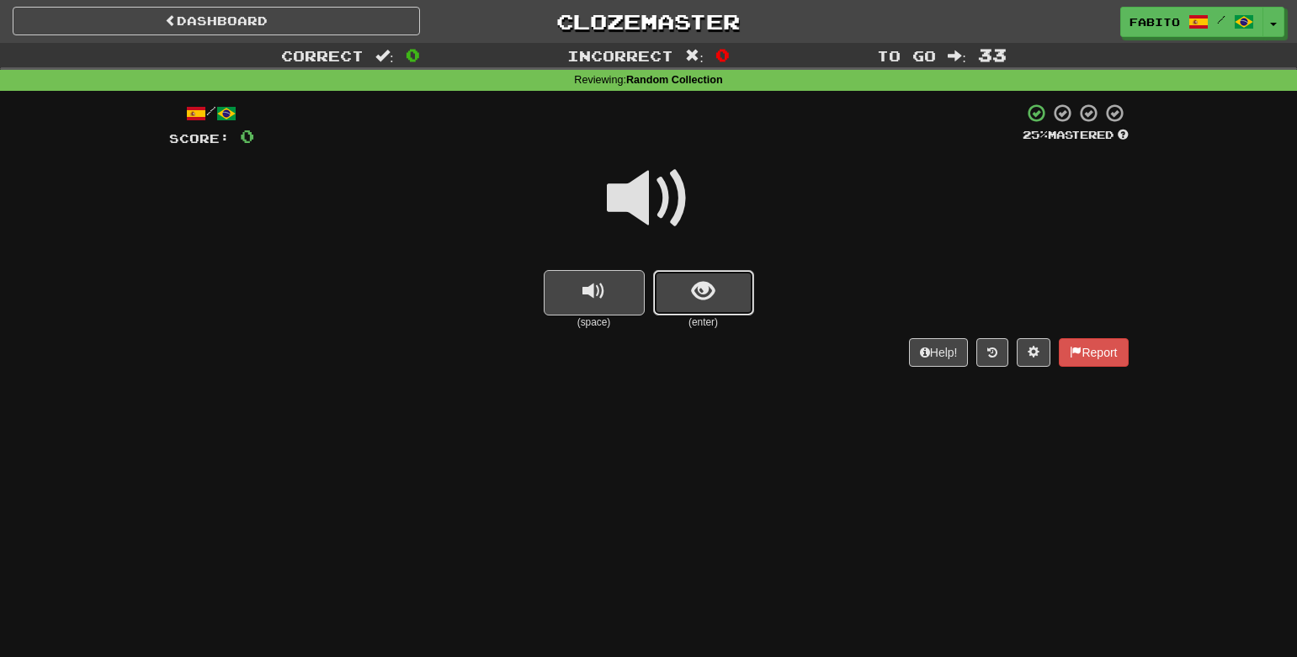
click at [721, 303] on button "show sentence" at bounding box center [703, 292] width 101 height 45
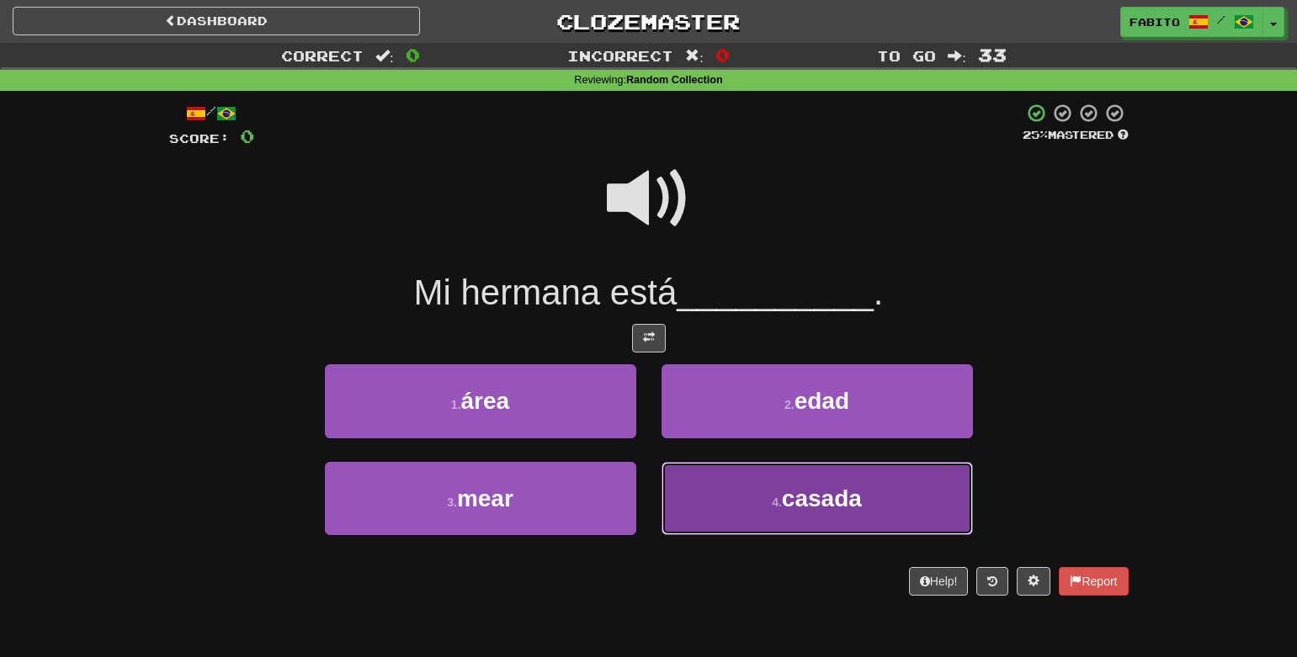
click at [710, 487] on button "4 . casada" at bounding box center [817, 498] width 311 height 73
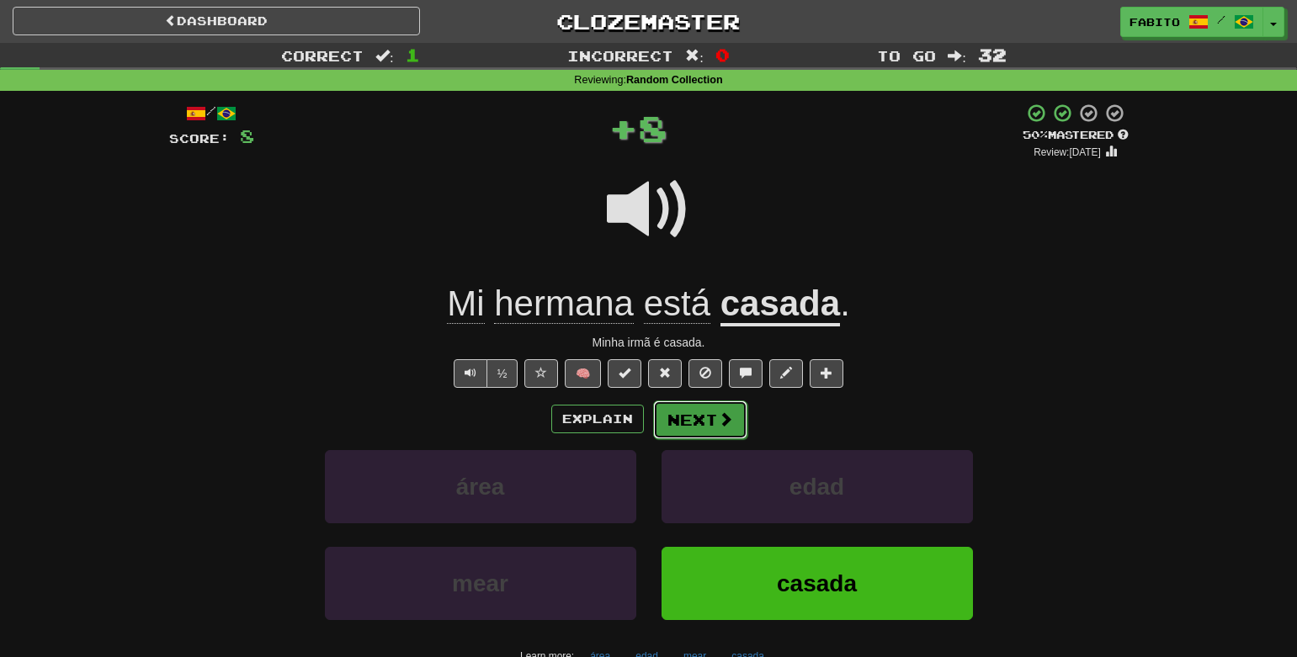
click at [702, 425] on button "Next" at bounding box center [700, 420] width 94 height 39
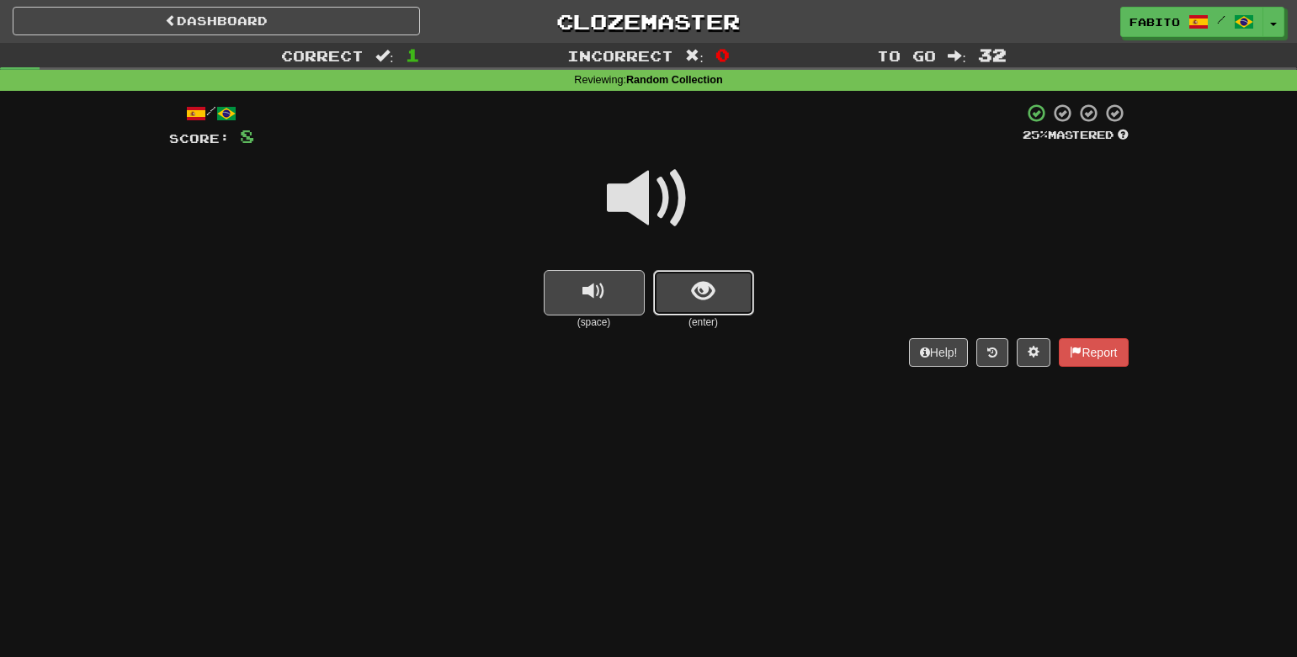
click at [721, 303] on button "show sentence" at bounding box center [703, 292] width 101 height 45
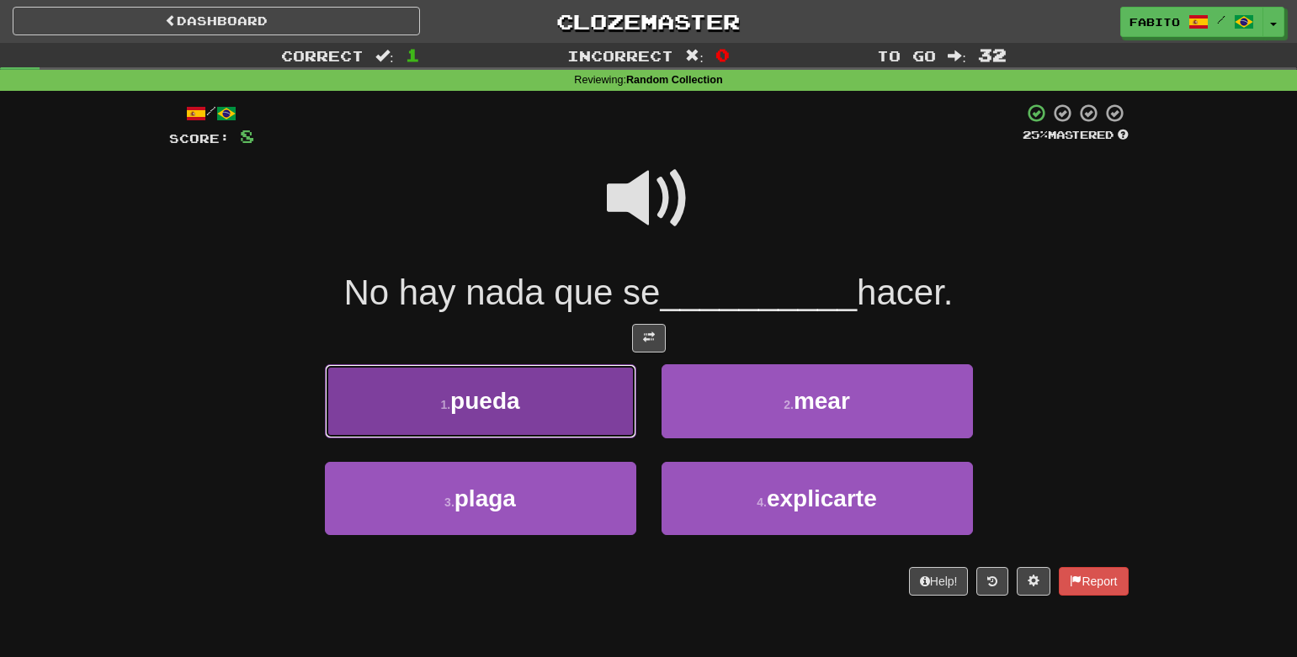
click at [586, 412] on button "1 . pueda" at bounding box center [480, 400] width 311 height 73
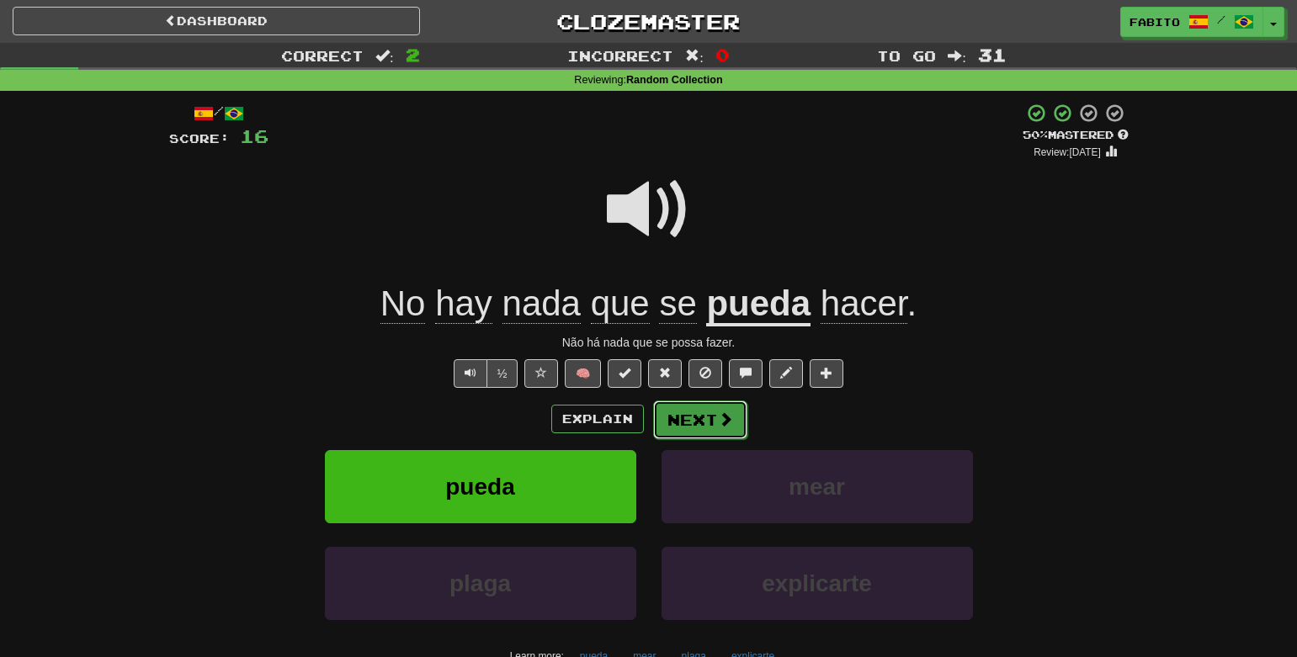
click at [693, 428] on button "Next" at bounding box center [700, 420] width 94 height 39
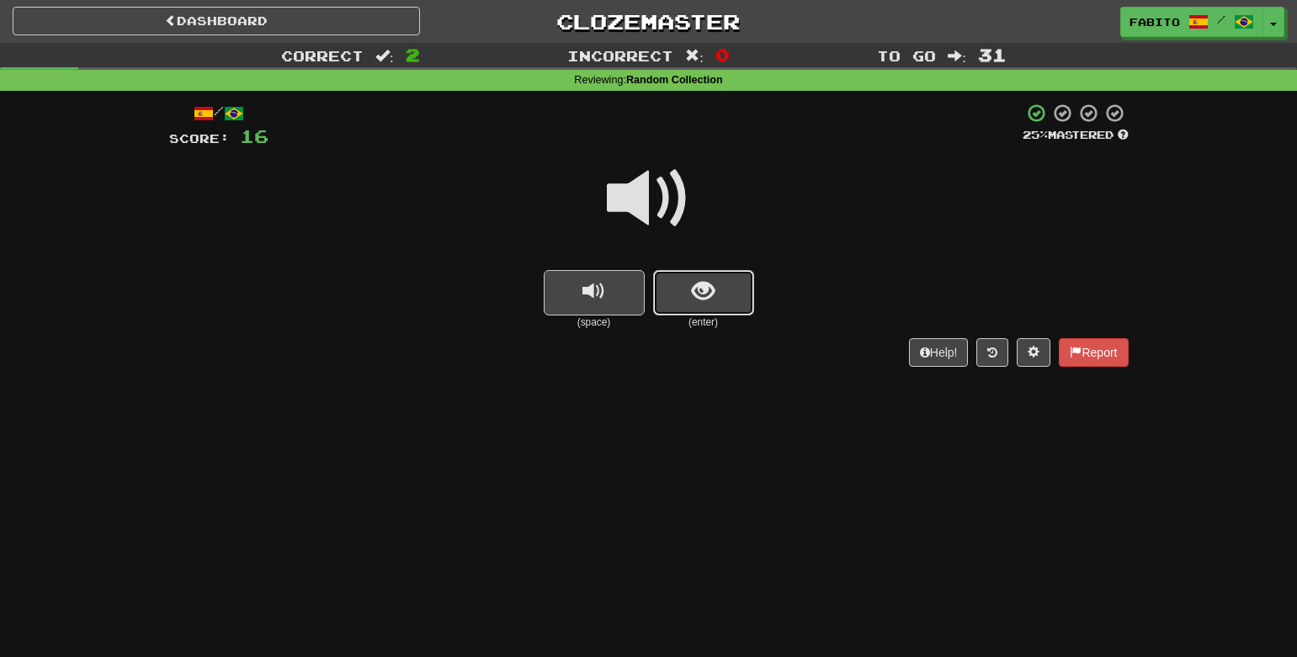
click at [710, 305] on button "show sentence" at bounding box center [703, 292] width 101 height 45
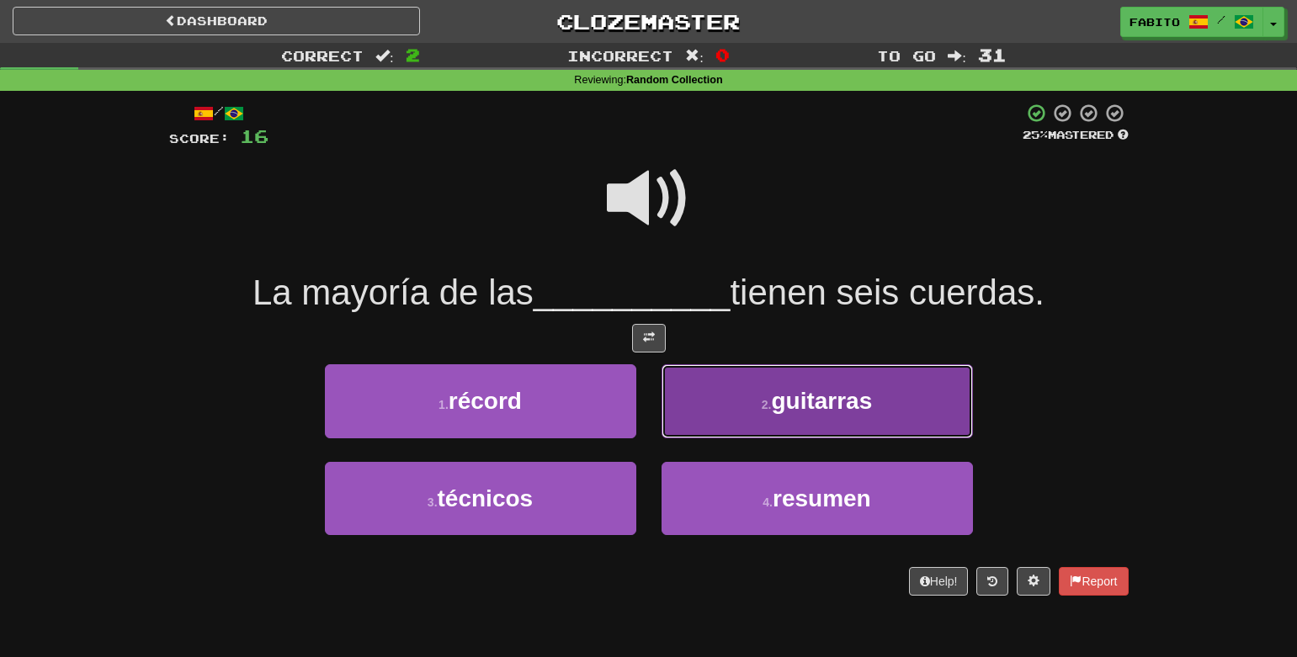
click at [756, 396] on button "2 . guitarras" at bounding box center [817, 400] width 311 height 73
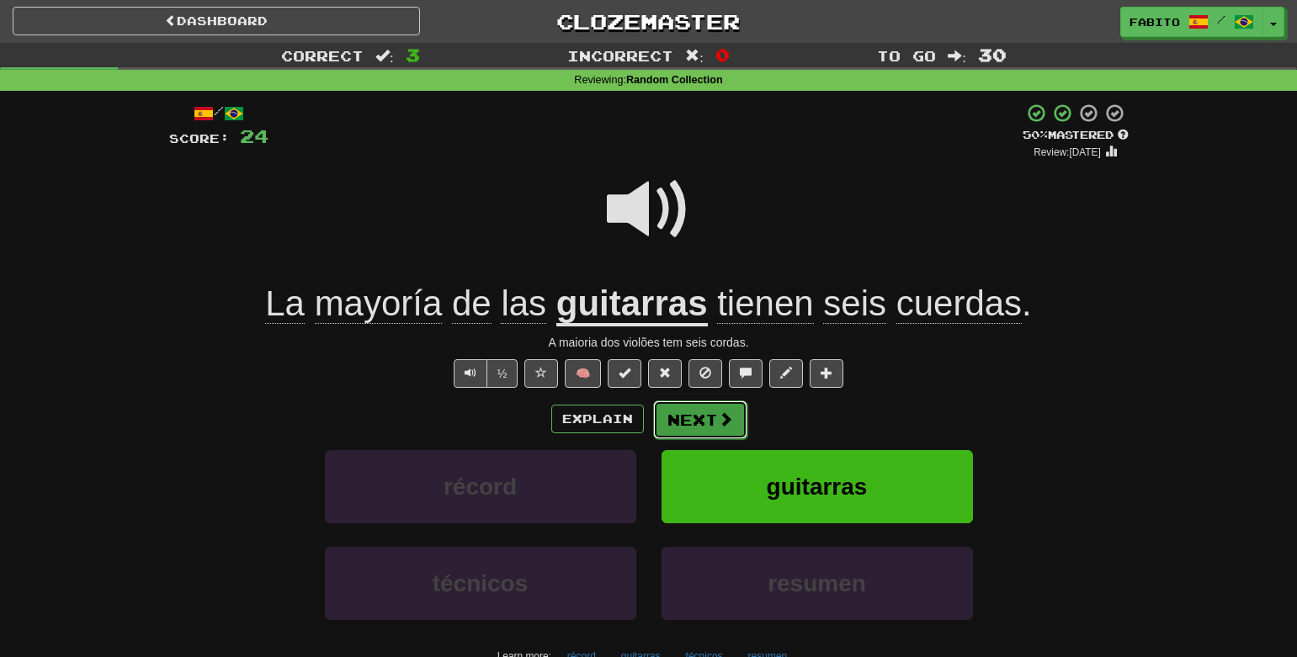
click at [700, 412] on button "Next" at bounding box center [700, 420] width 94 height 39
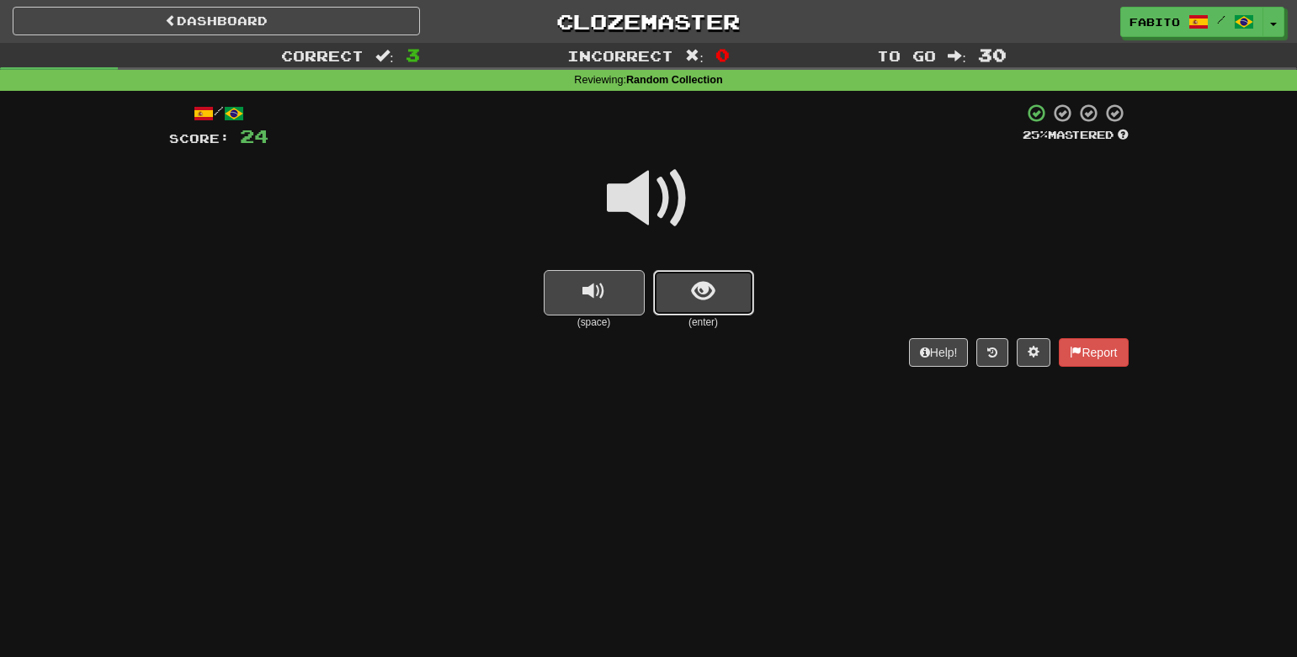
click at [739, 299] on button "show sentence" at bounding box center [703, 292] width 101 height 45
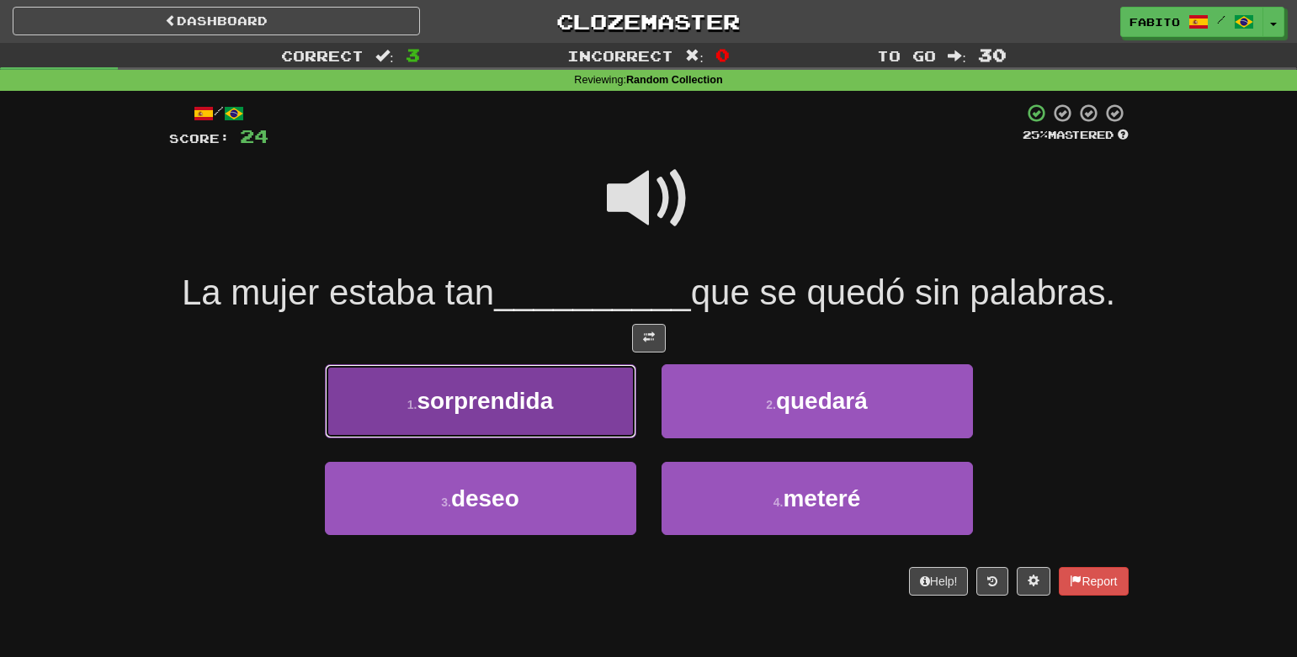
click at [583, 407] on button "1 . sorprendida" at bounding box center [480, 400] width 311 height 73
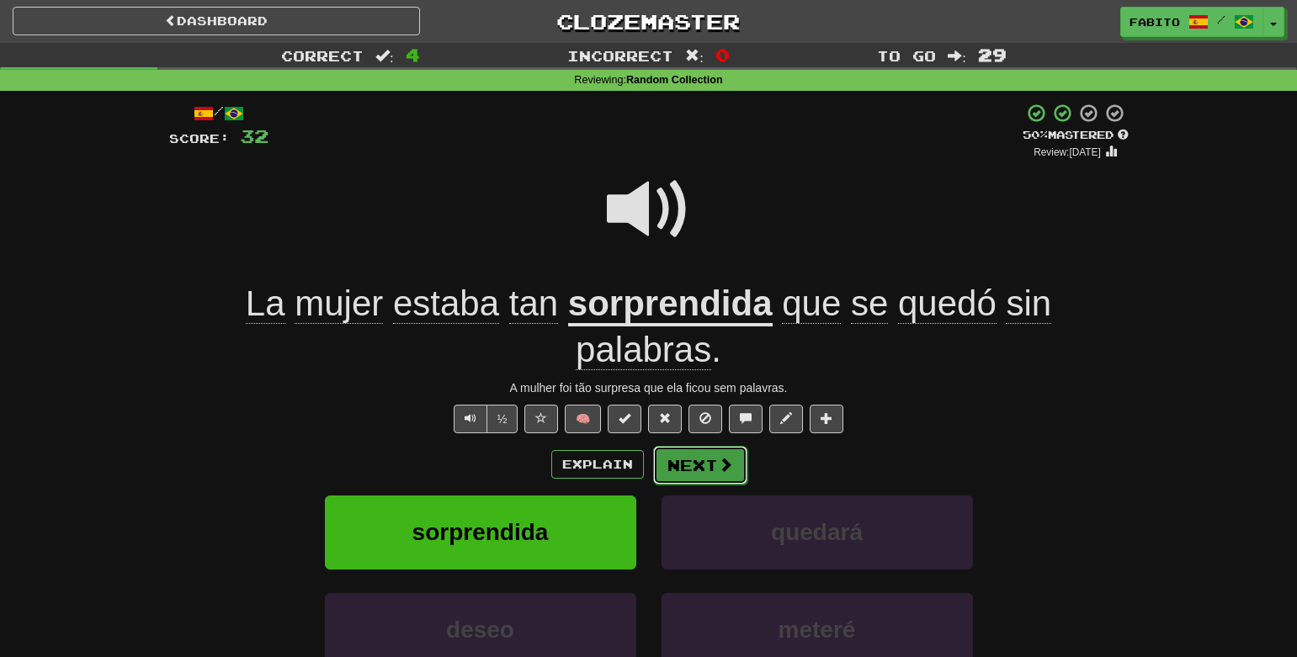
click at [705, 464] on button "Next" at bounding box center [700, 465] width 94 height 39
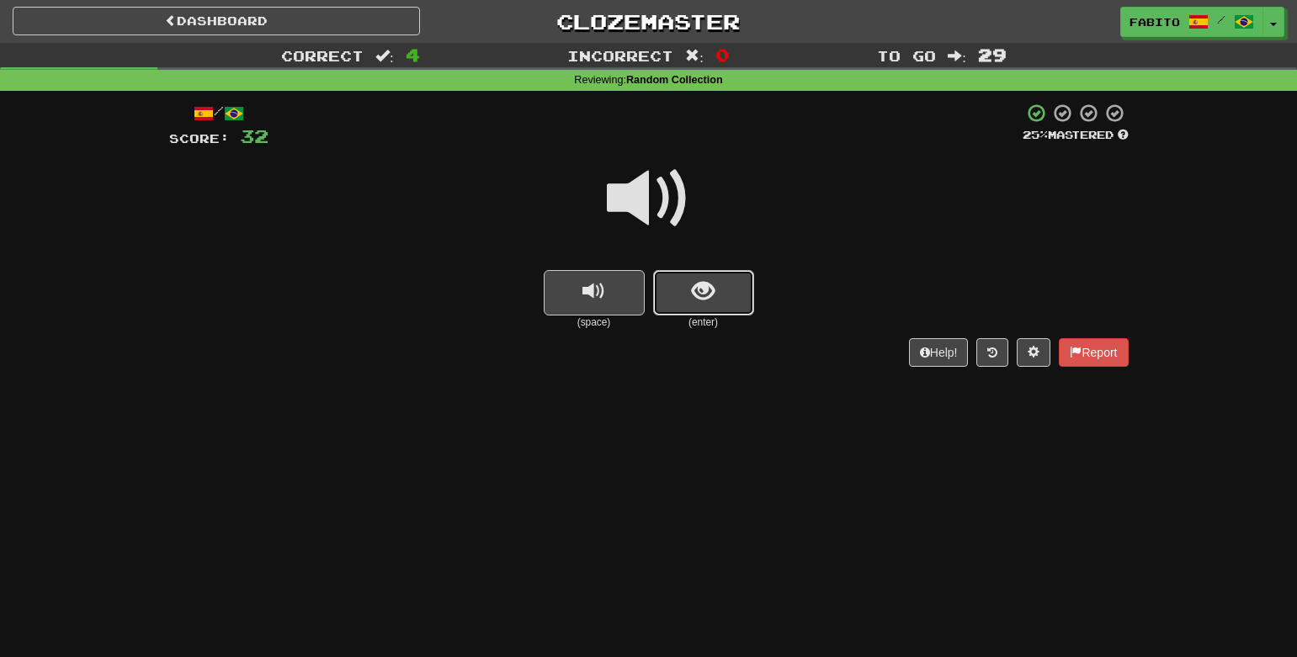
click at [710, 292] on span "show sentence" at bounding box center [703, 291] width 23 height 23
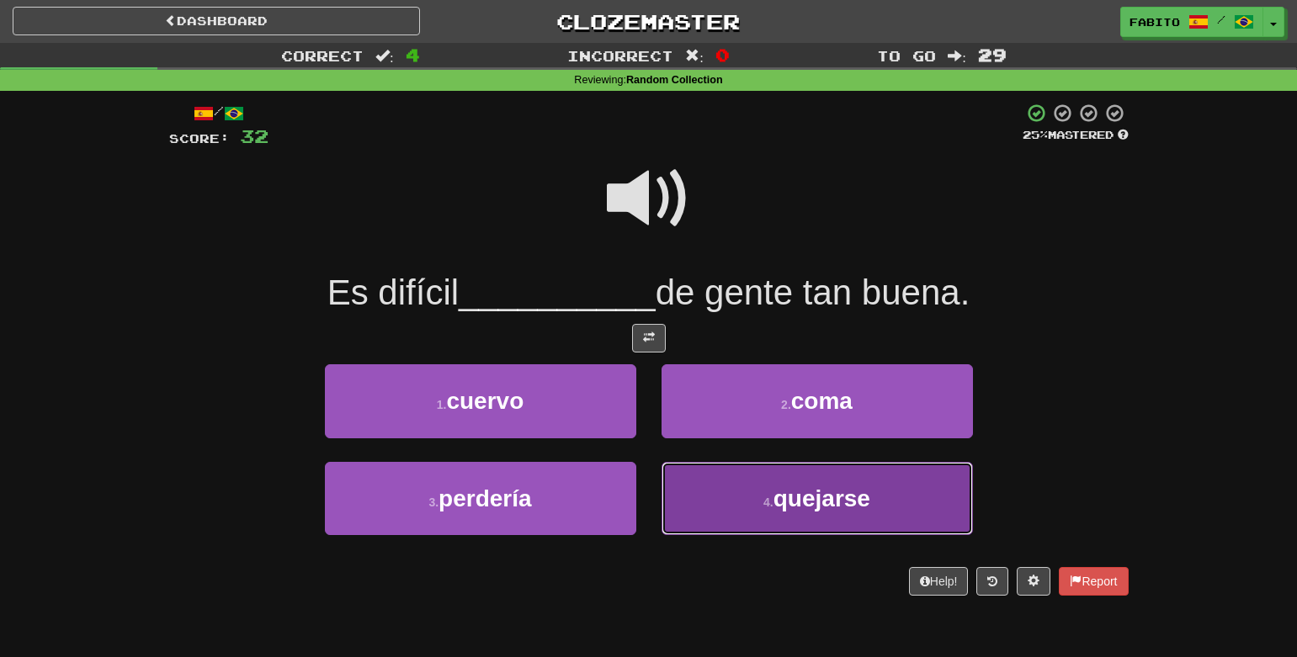
click at [725, 503] on button "4 . quejarse" at bounding box center [817, 498] width 311 height 73
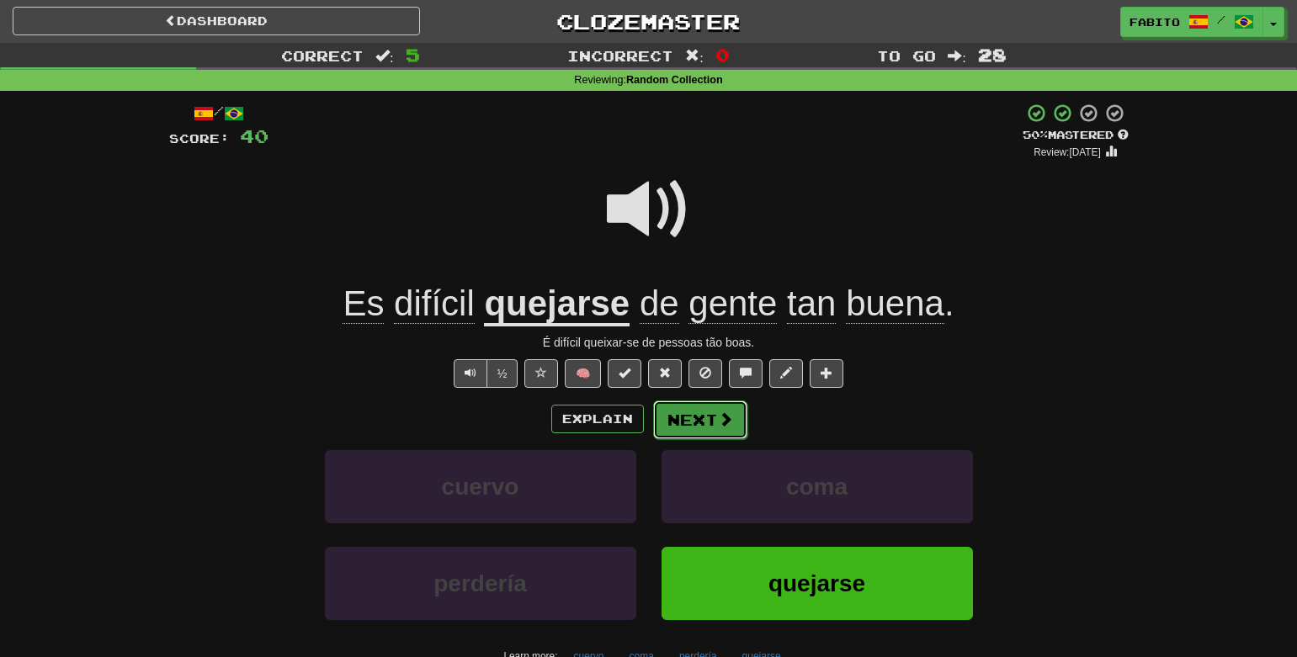
click at [683, 431] on button "Next" at bounding box center [700, 420] width 94 height 39
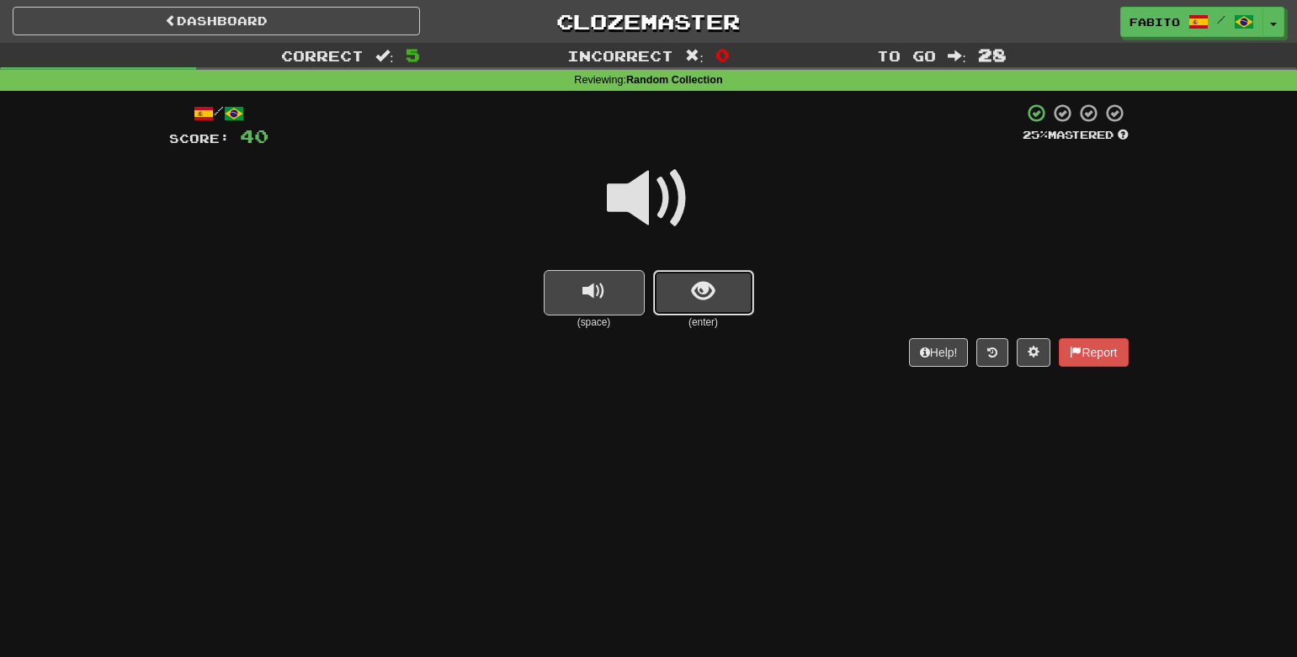
click at [711, 286] on span "show sentence" at bounding box center [703, 291] width 23 height 23
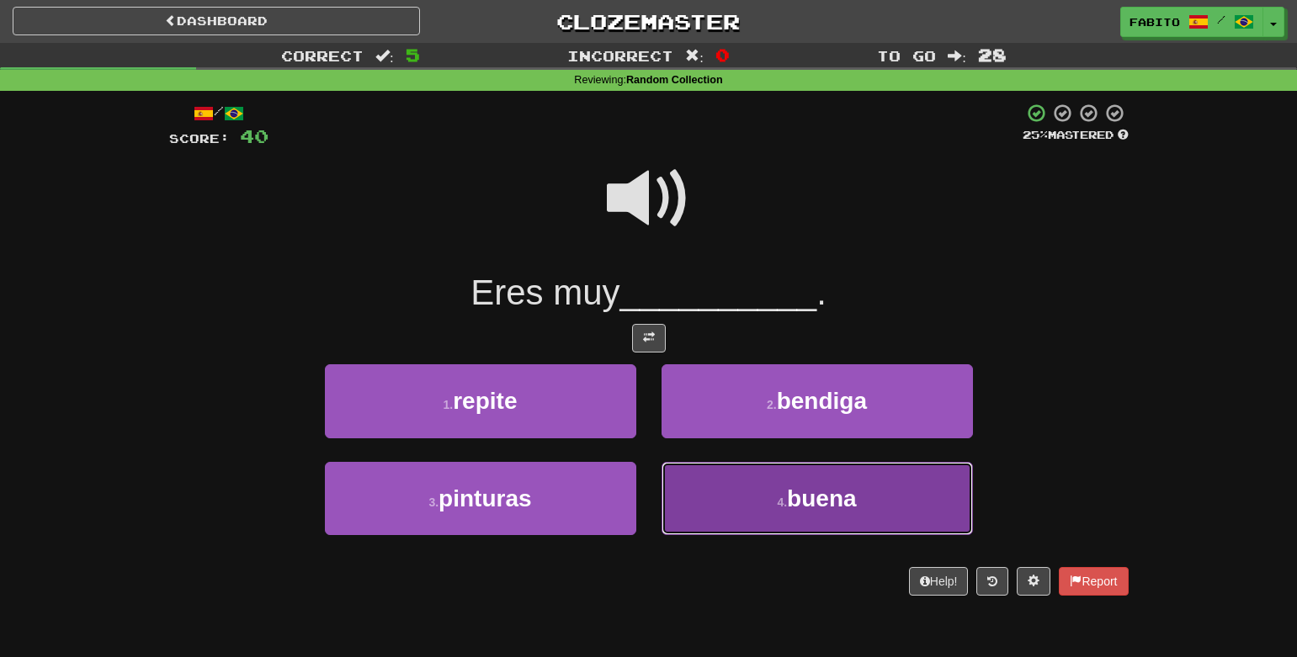
click at [682, 504] on button "4 . buena" at bounding box center [817, 498] width 311 height 73
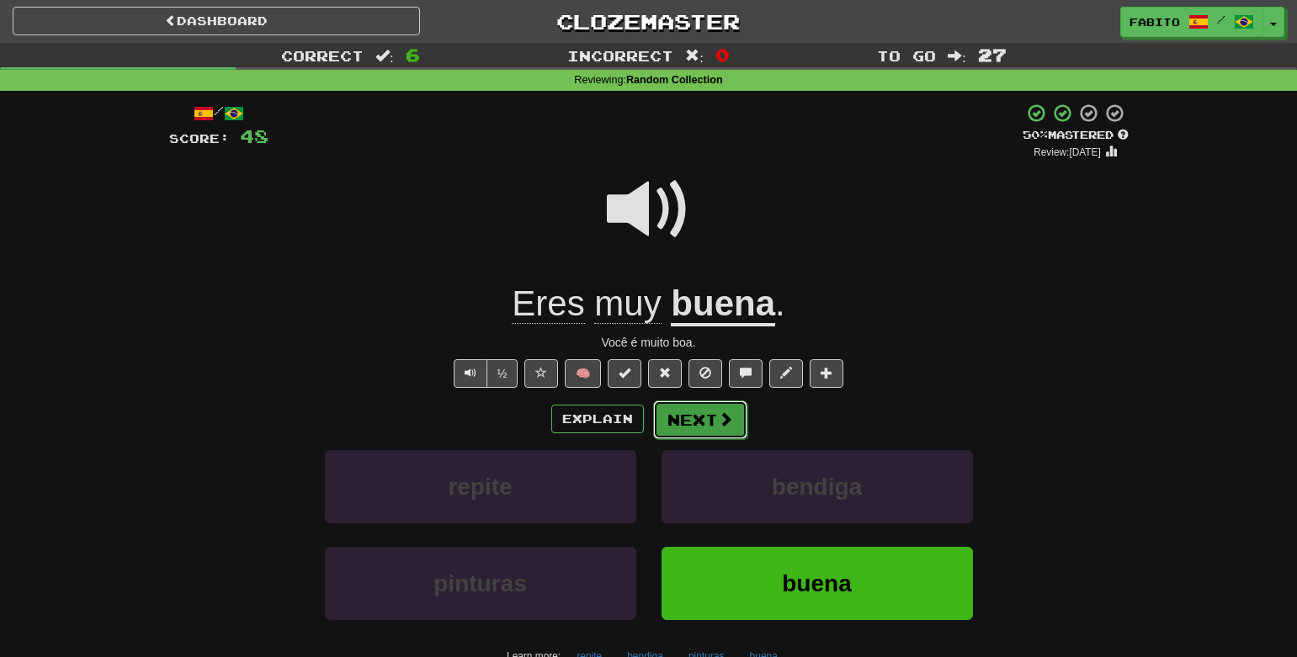
click at [710, 432] on button "Next" at bounding box center [700, 420] width 94 height 39
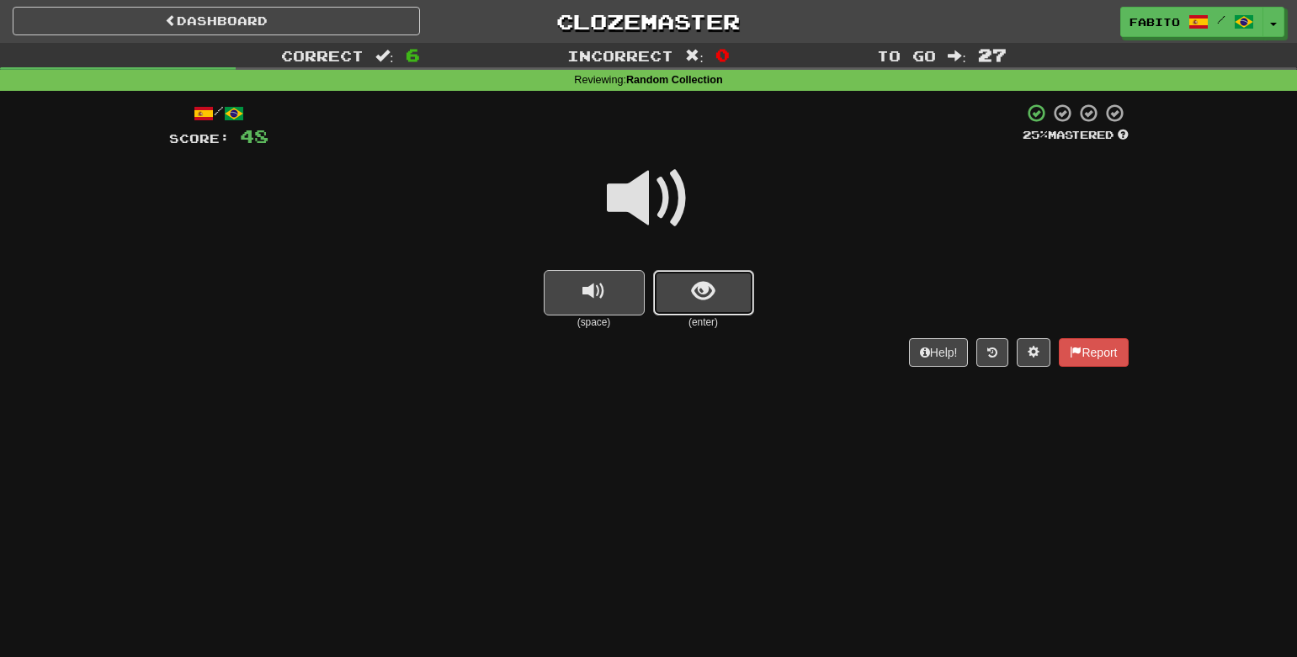
click at [705, 298] on span "show sentence" at bounding box center [703, 291] width 23 height 23
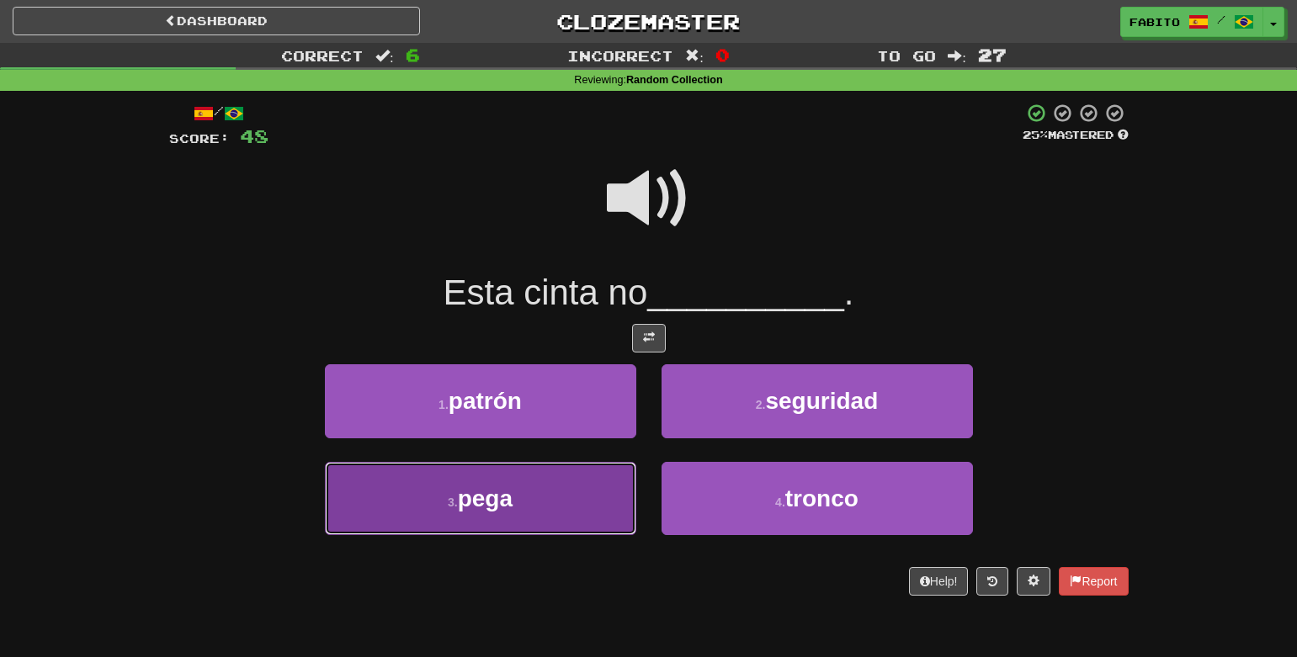
click at [593, 495] on button "3 . pega" at bounding box center [480, 498] width 311 height 73
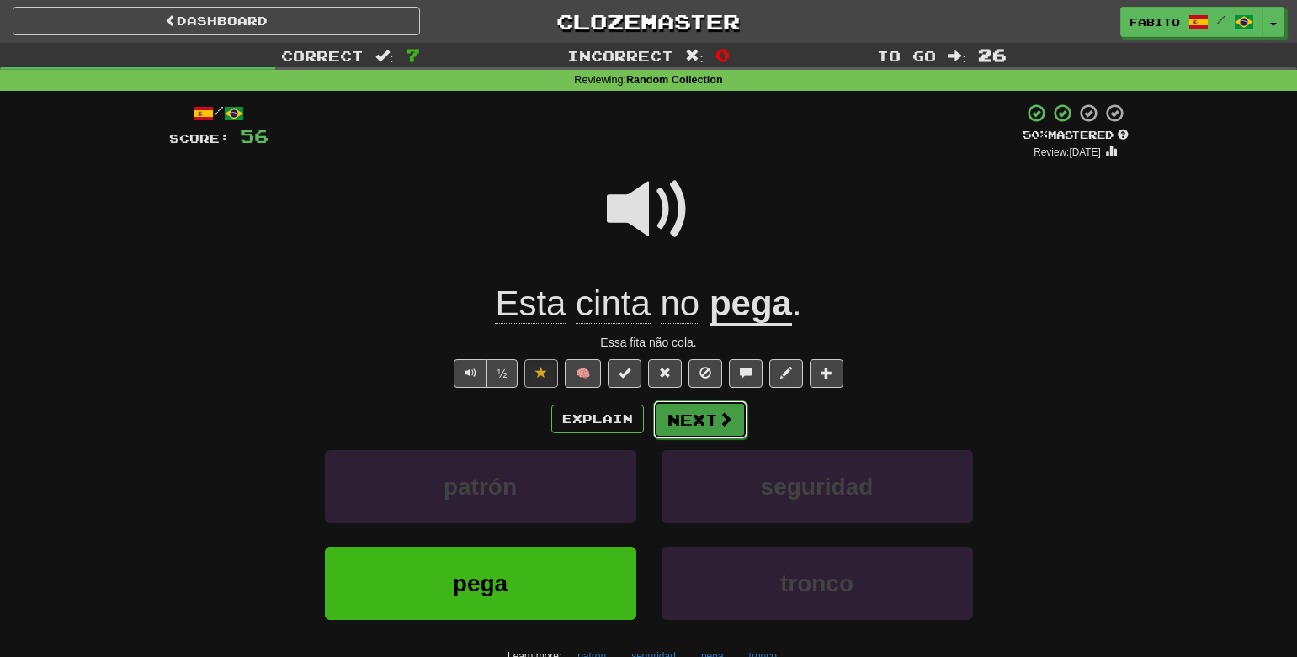
click at [703, 420] on button "Next" at bounding box center [700, 420] width 94 height 39
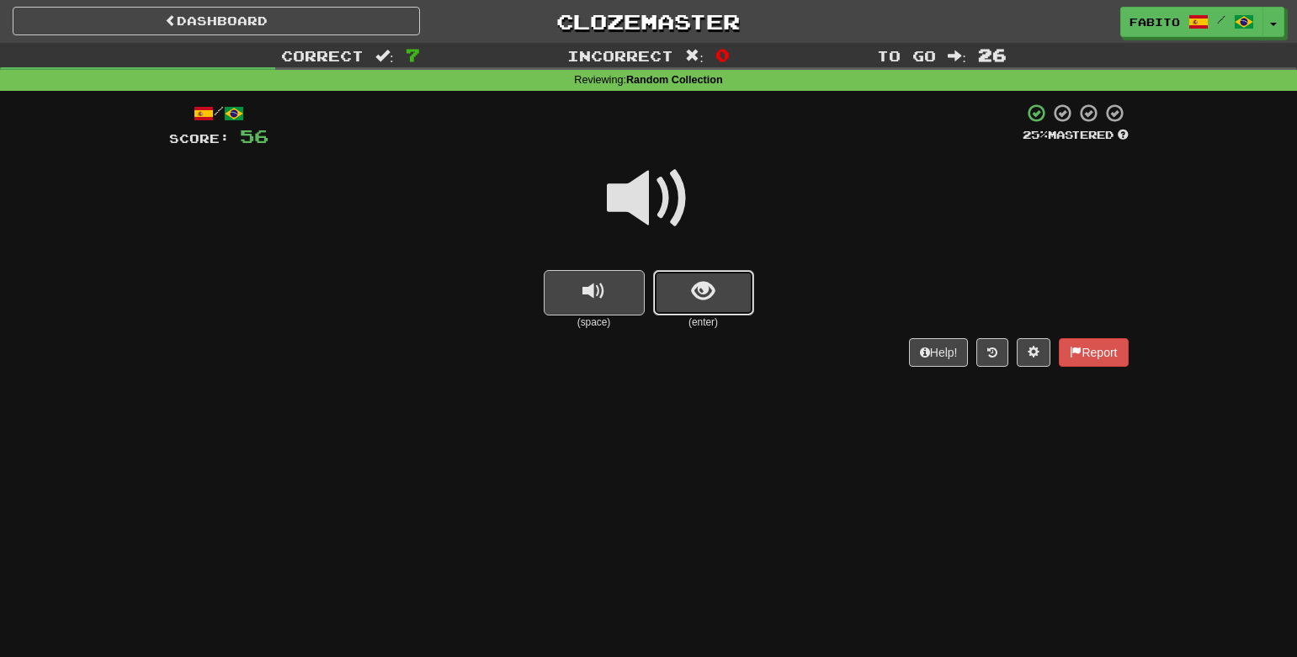
click at [692, 290] on span "show sentence" at bounding box center [703, 291] width 23 height 23
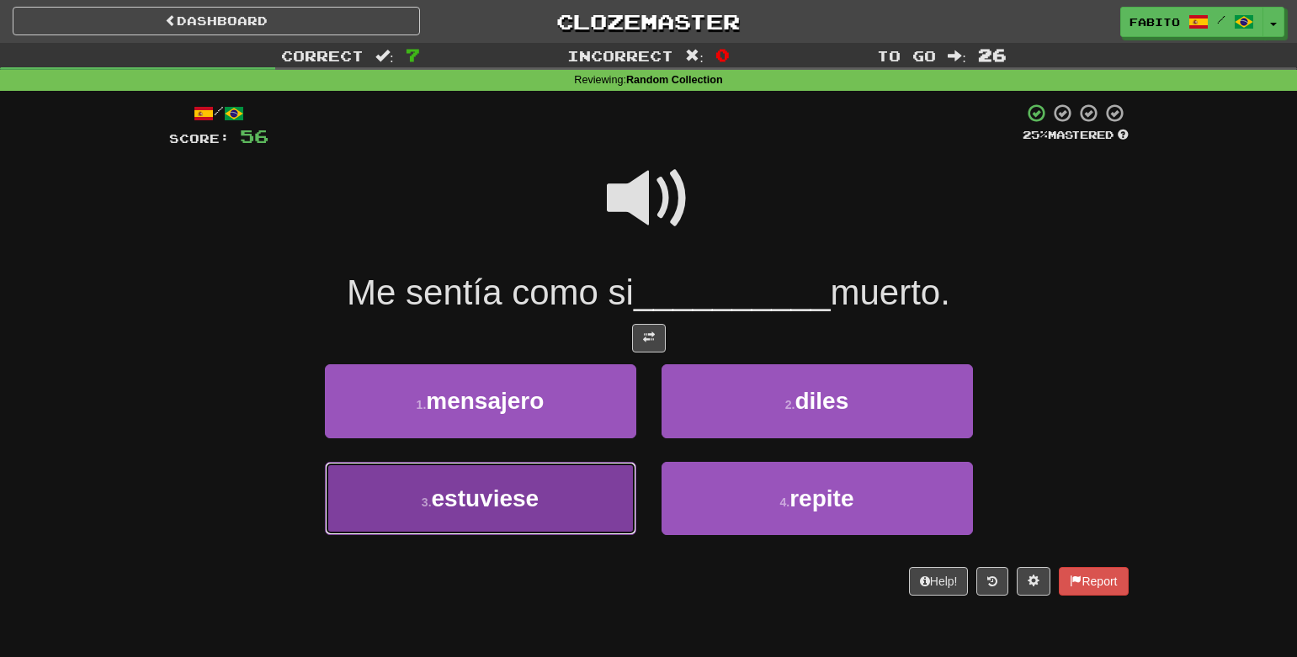
click at [574, 493] on button "3 . estuviese" at bounding box center [480, 498] width 311 height 73
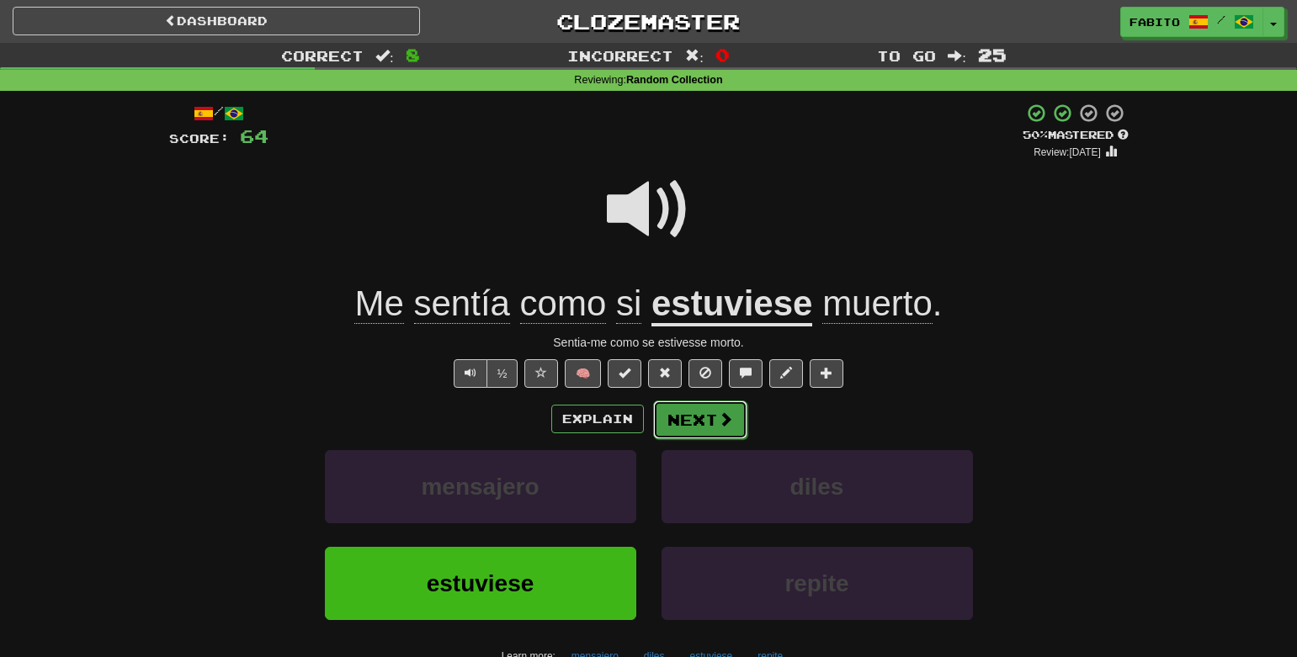
click at [700, 427] on button "Next" at bounding box center [700, 420] width 94 height 39
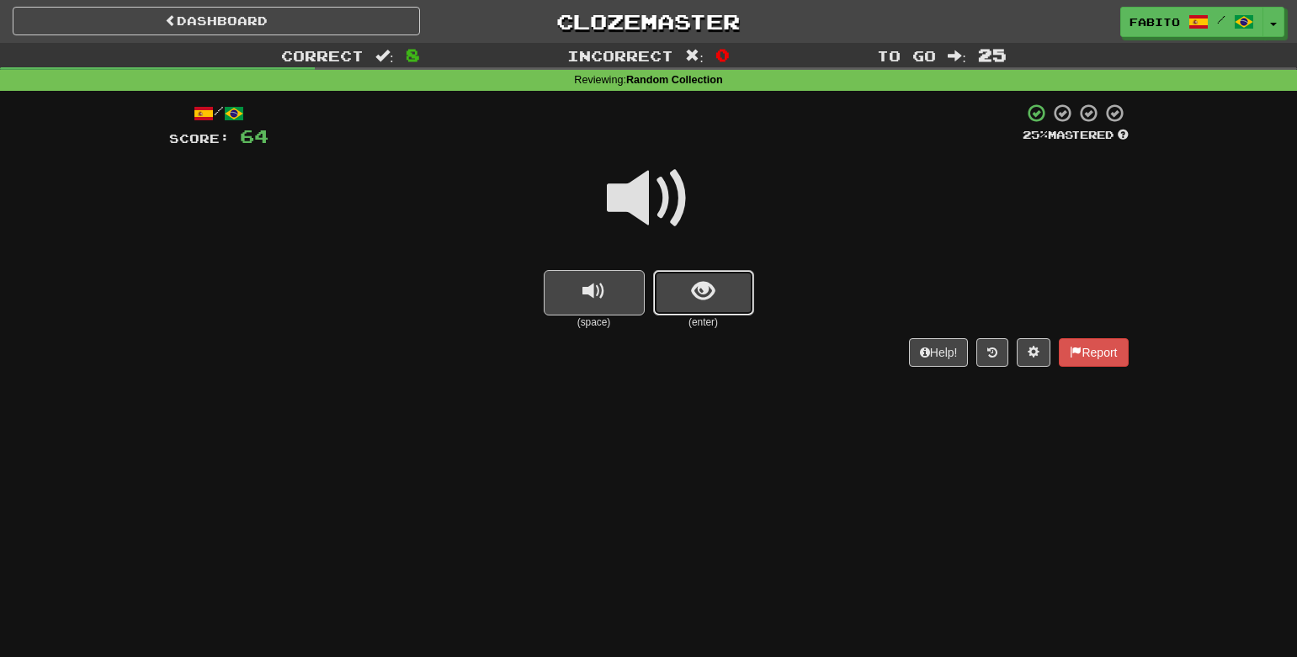
click at [695, 300] on span "show sentence" at bounding box center [703, 291] width 23 height 23
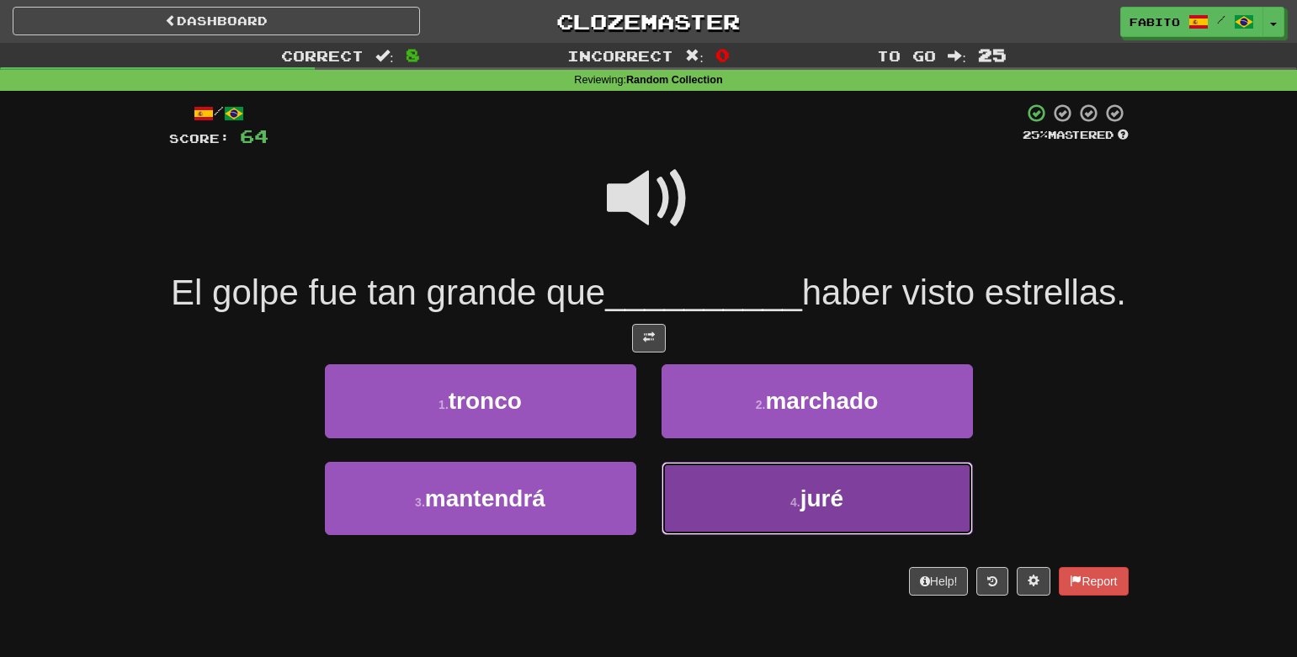
click at [823, 512] on span "juré" at bounding box center [821, 499] width 43 height 26
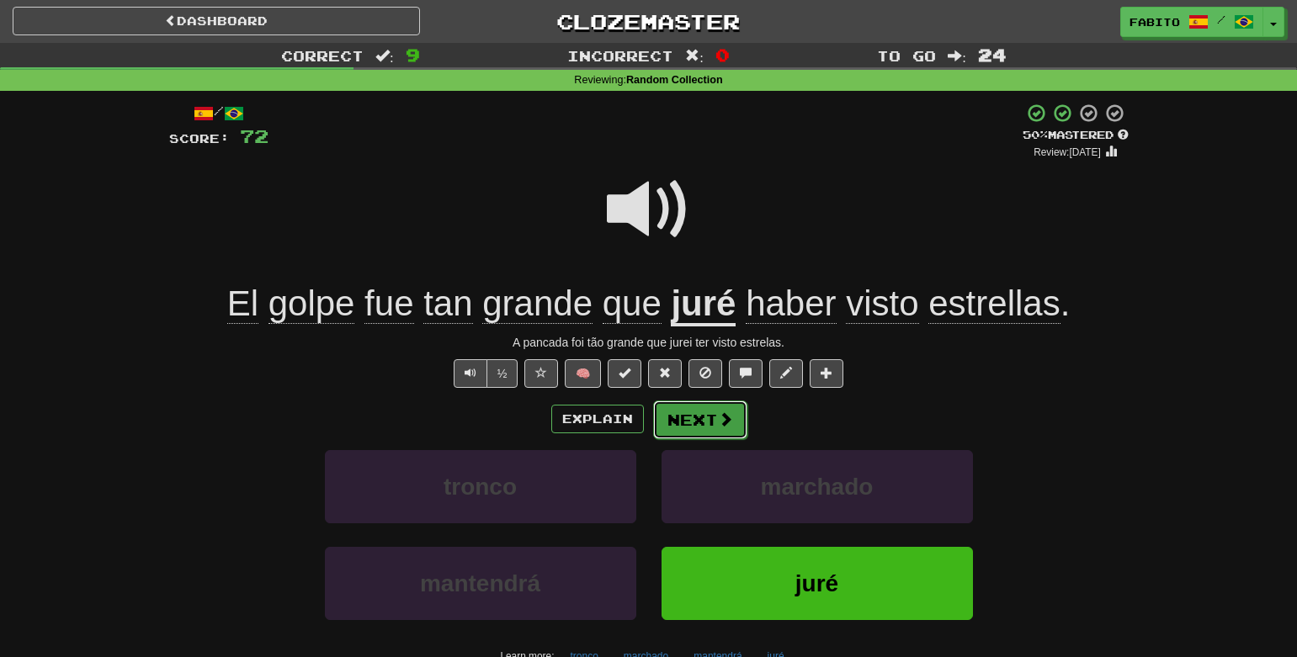
click at [694, 413] on button "Next" at bounding box center [700, 420] width 94 height 39
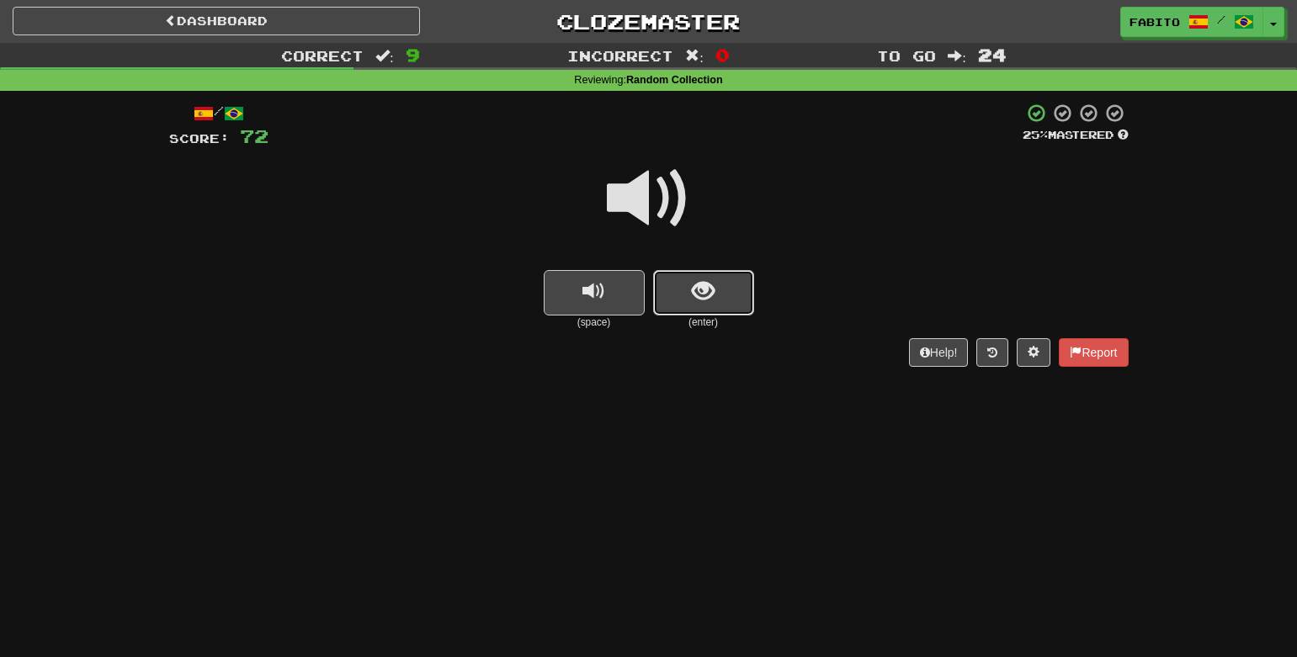
click at [747, 292] on button "show sentence" at bounding box center [703, 292] width 101 height 45
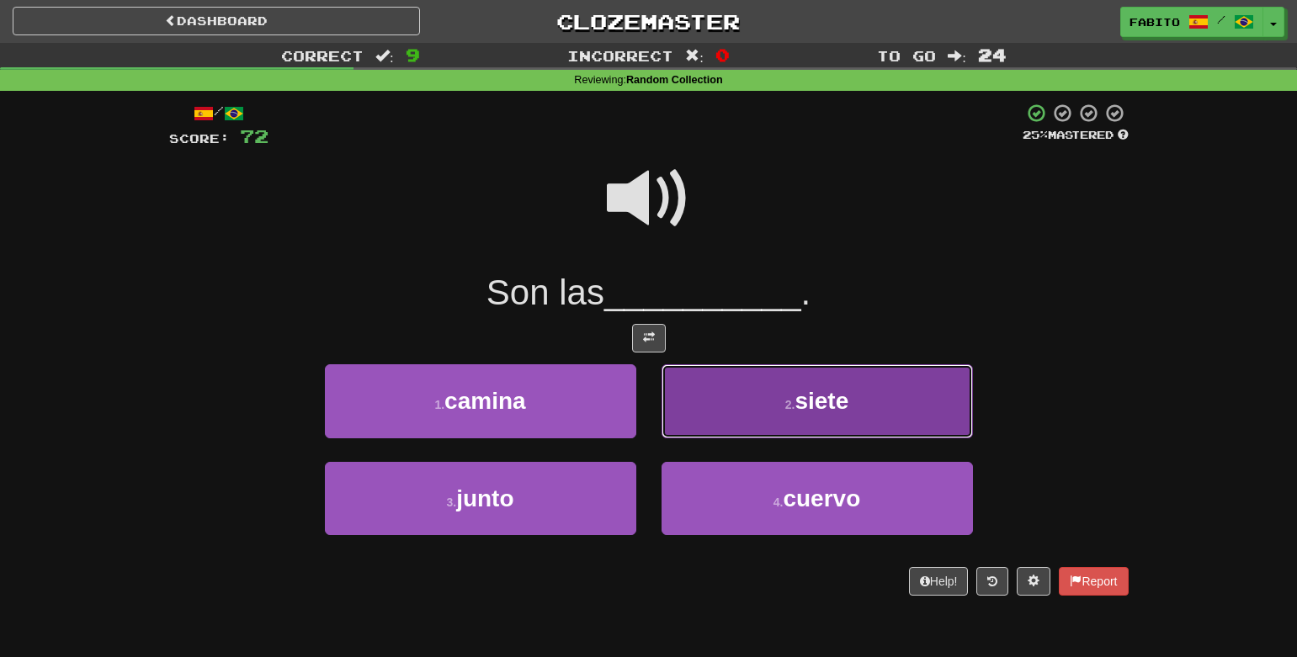
click at [717, 402] on button "2 . siete" at bounding box center [817, 400] width 311 height 73
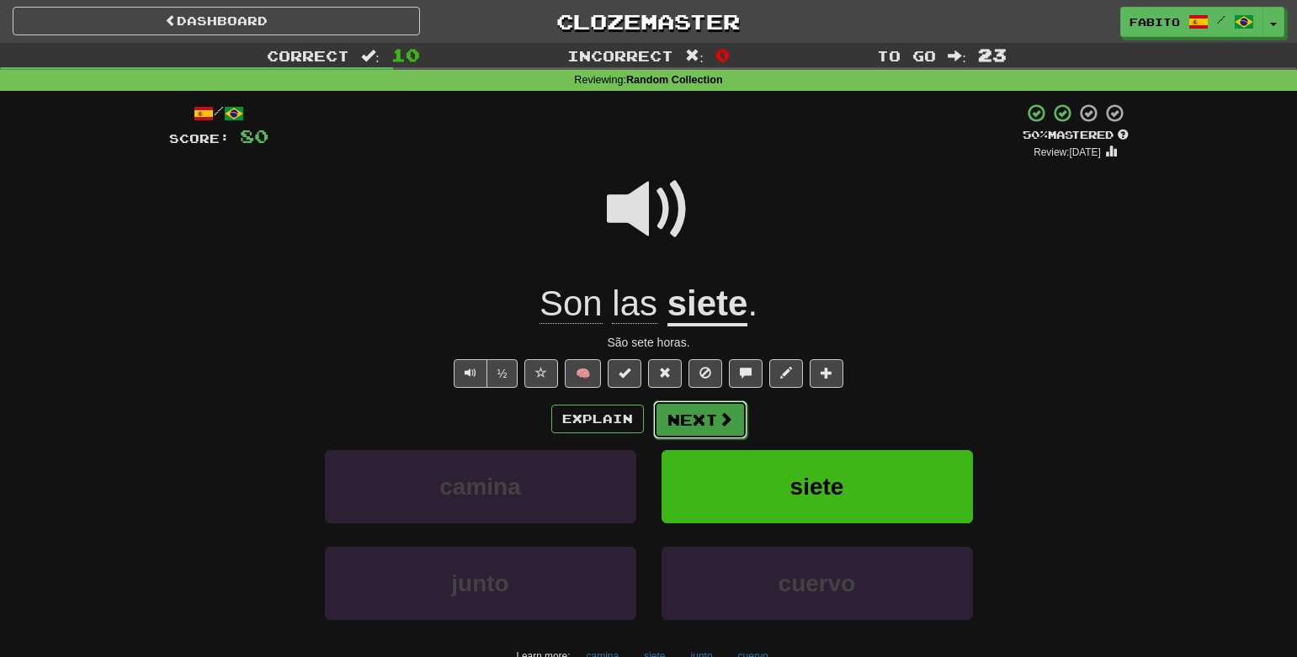
click at [713, 418] on button "Next" at bounding box center [700, 420] width 94 height 39
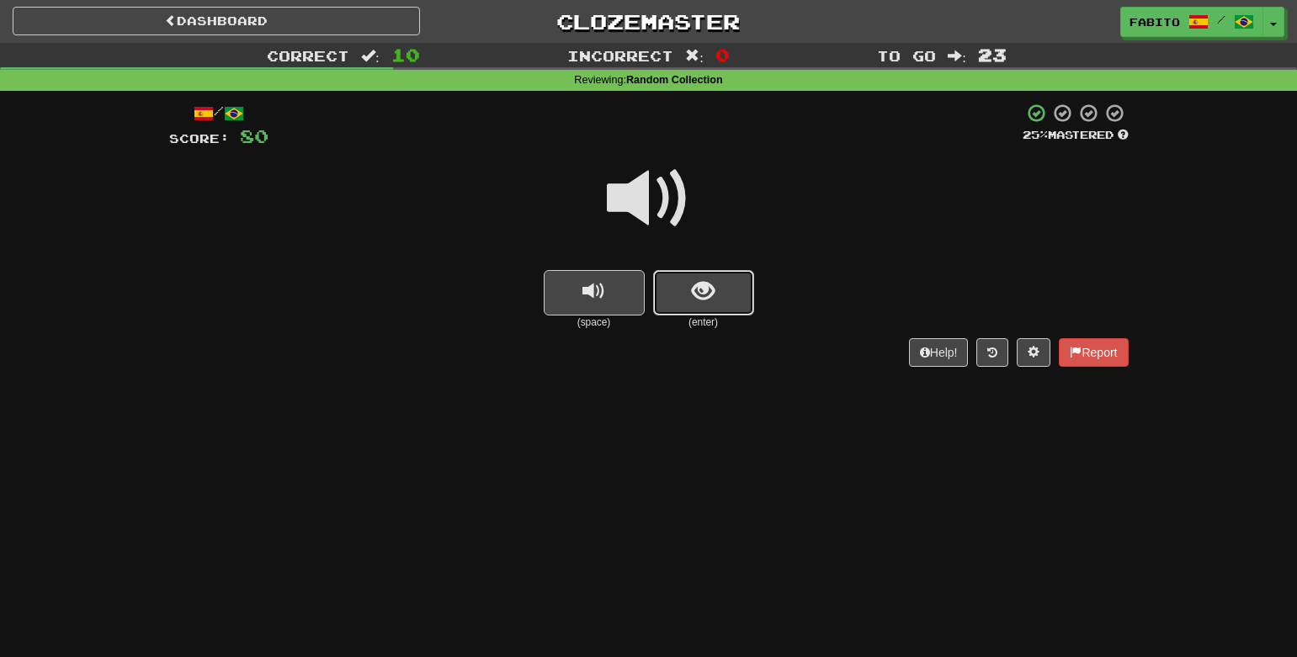
click at [730, 294] on button "show sentence" at bounding box center [703, 292] width 101 height 45
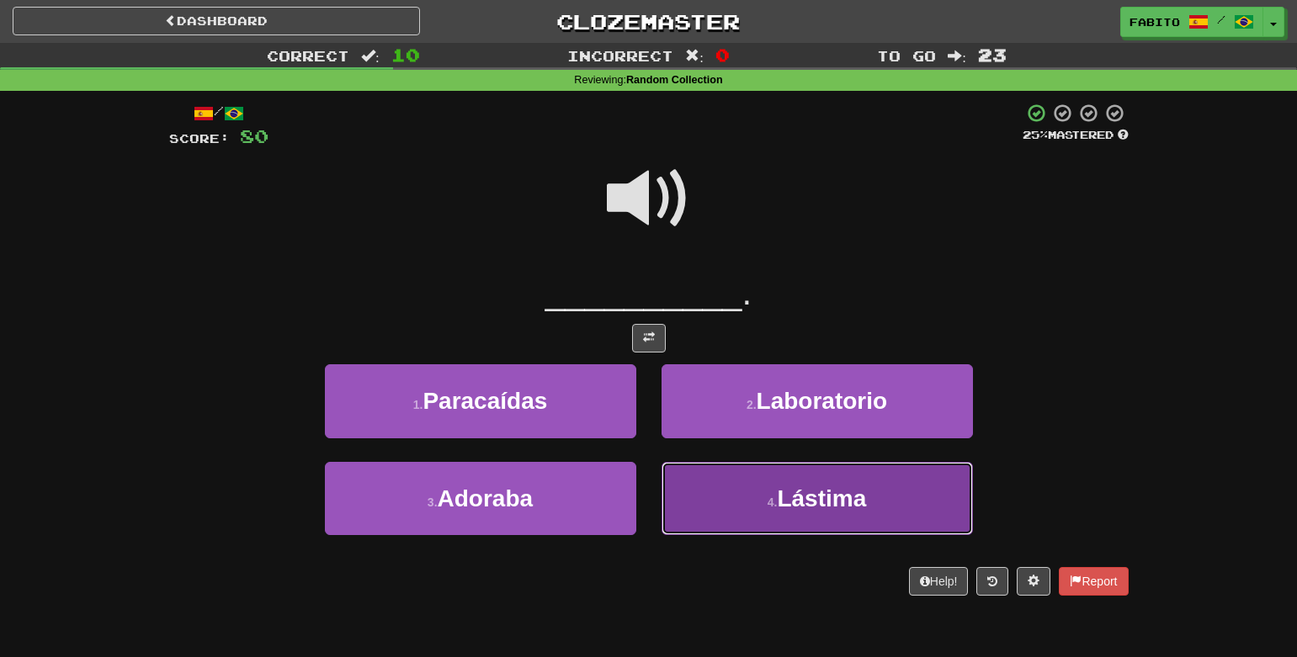
click at [751, 497] on button "4 . Lástima" at bounding box center [817, 498] width 311 height 73
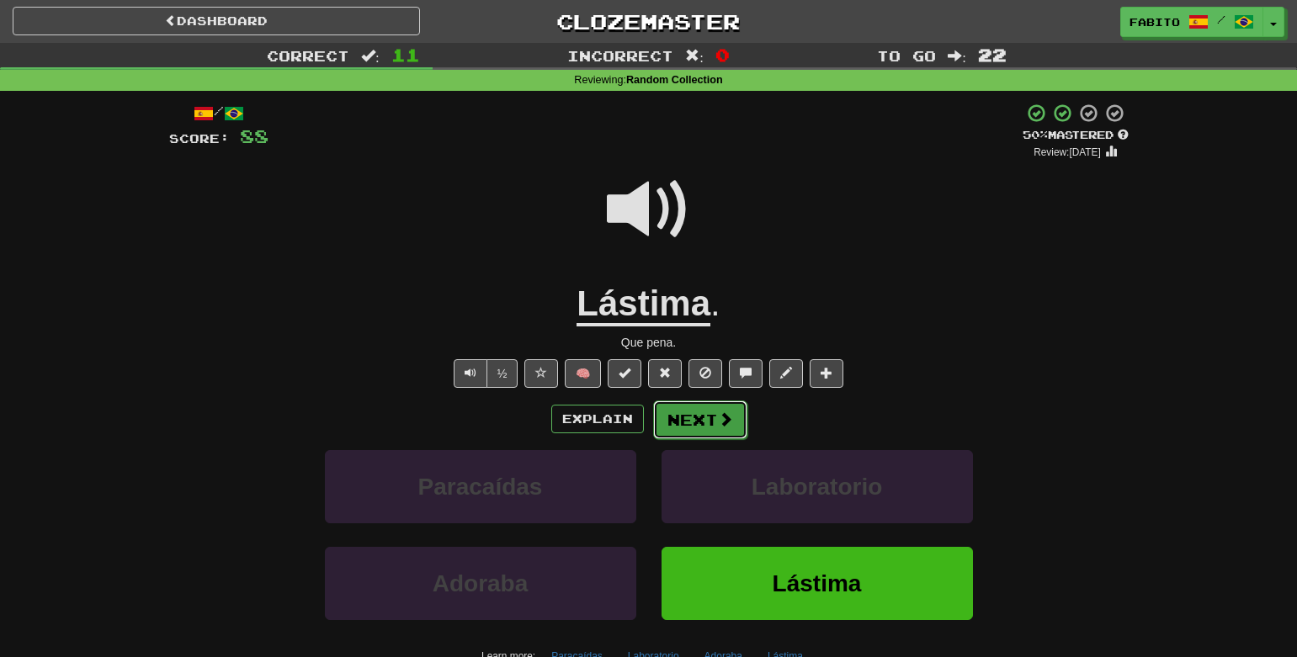
click at [718, 422] on span at bounding box center [725, 419] width 15 height 15
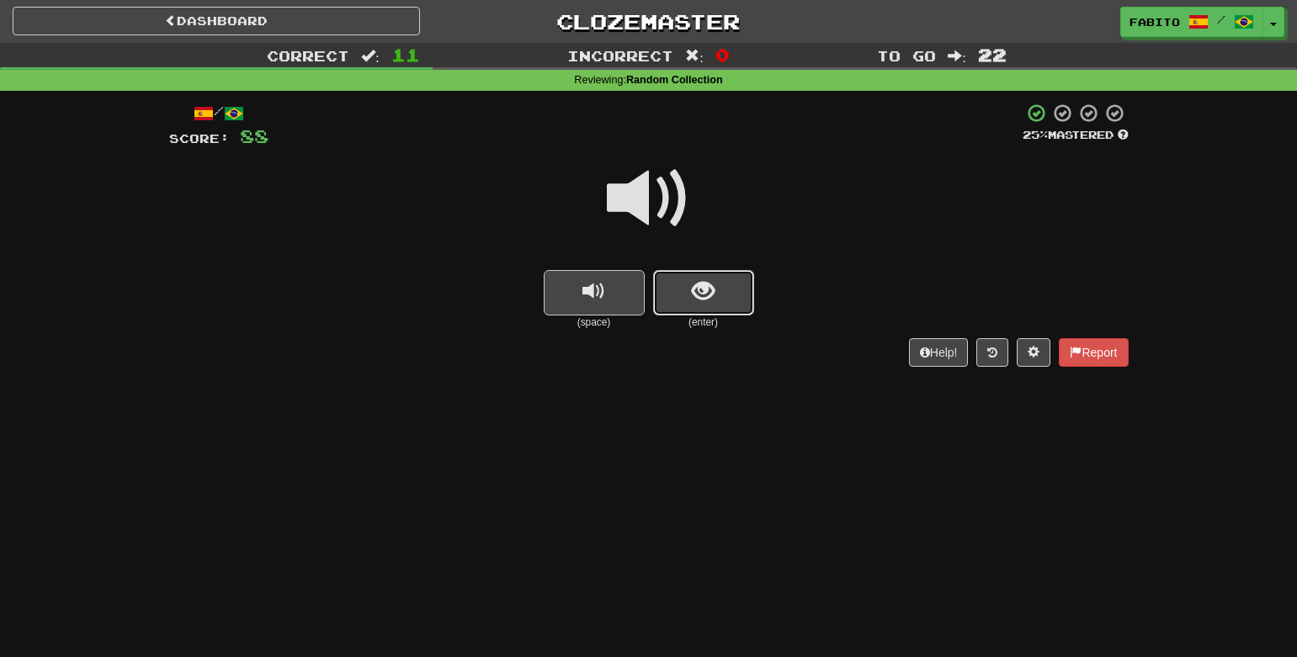
click at [702, 289] on span "show sentence" at bounding box center [703, 291] width 23 height 23
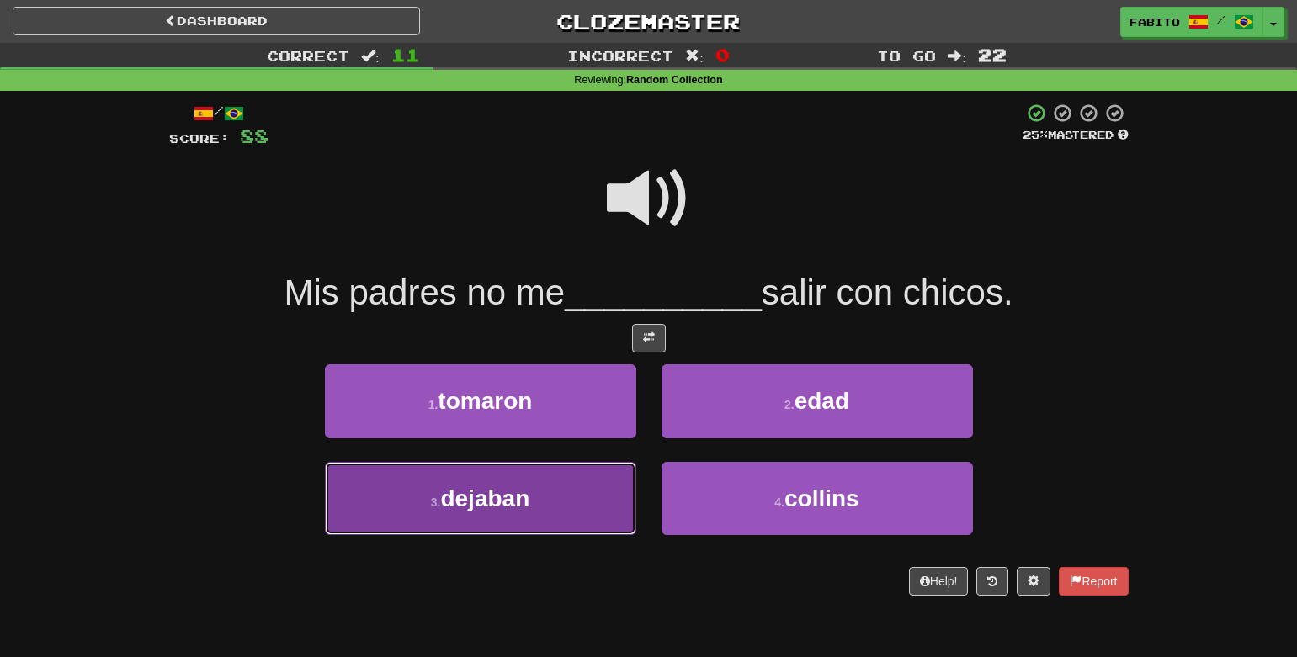
click at [499, 513] on button "3 . dejaban" at bounding box center [480, 498] width 311 height 73
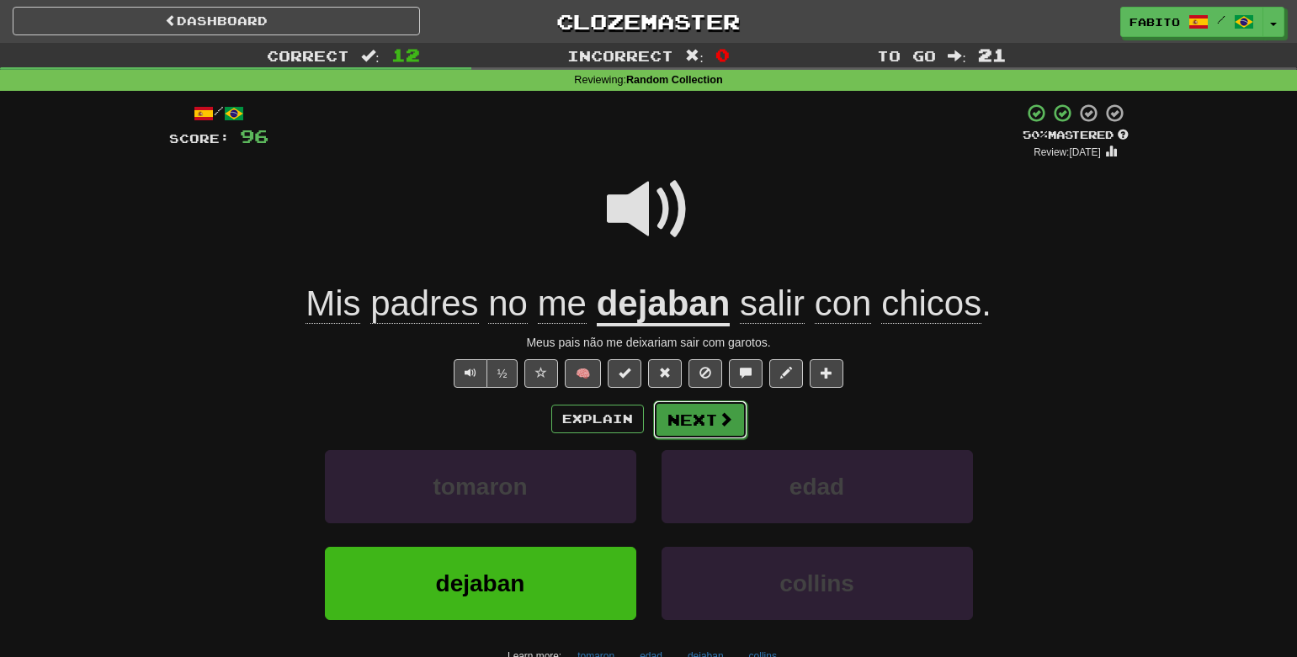
click at [705, 420] on button "Next" at bounding box center [700, 420] width 94 height 39
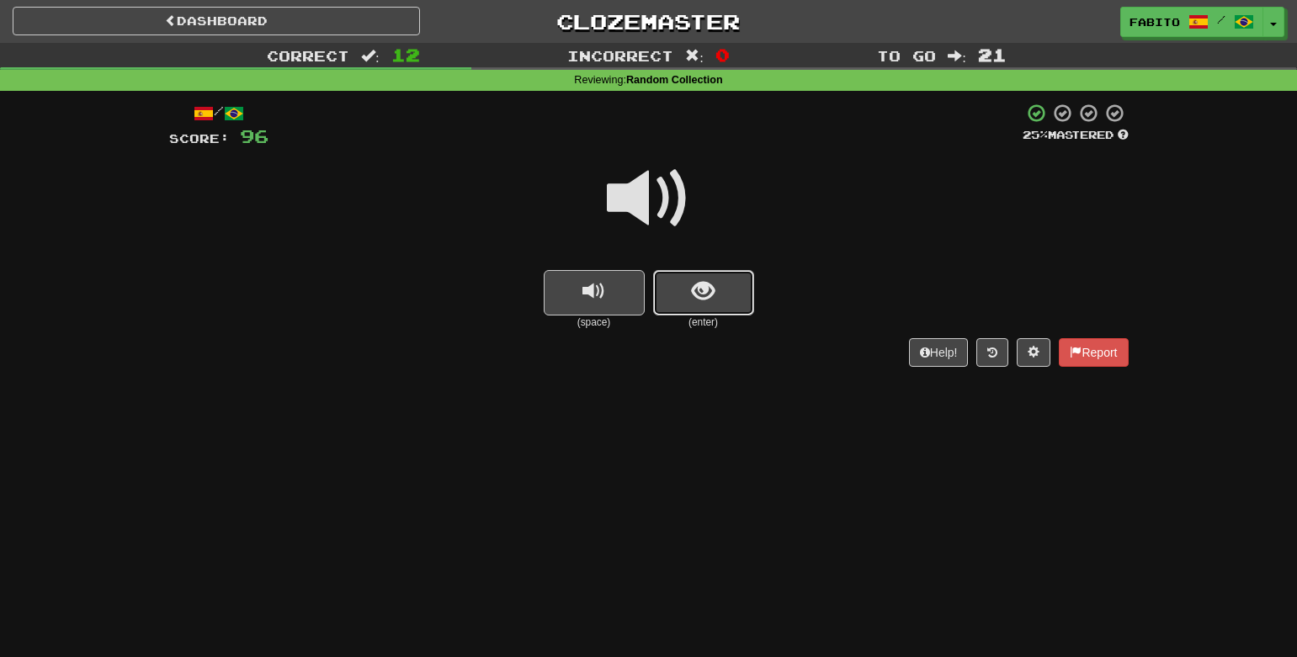
click at [695, 290] on span "show sentence" at bounding box center [703, 291] width 23 height 23
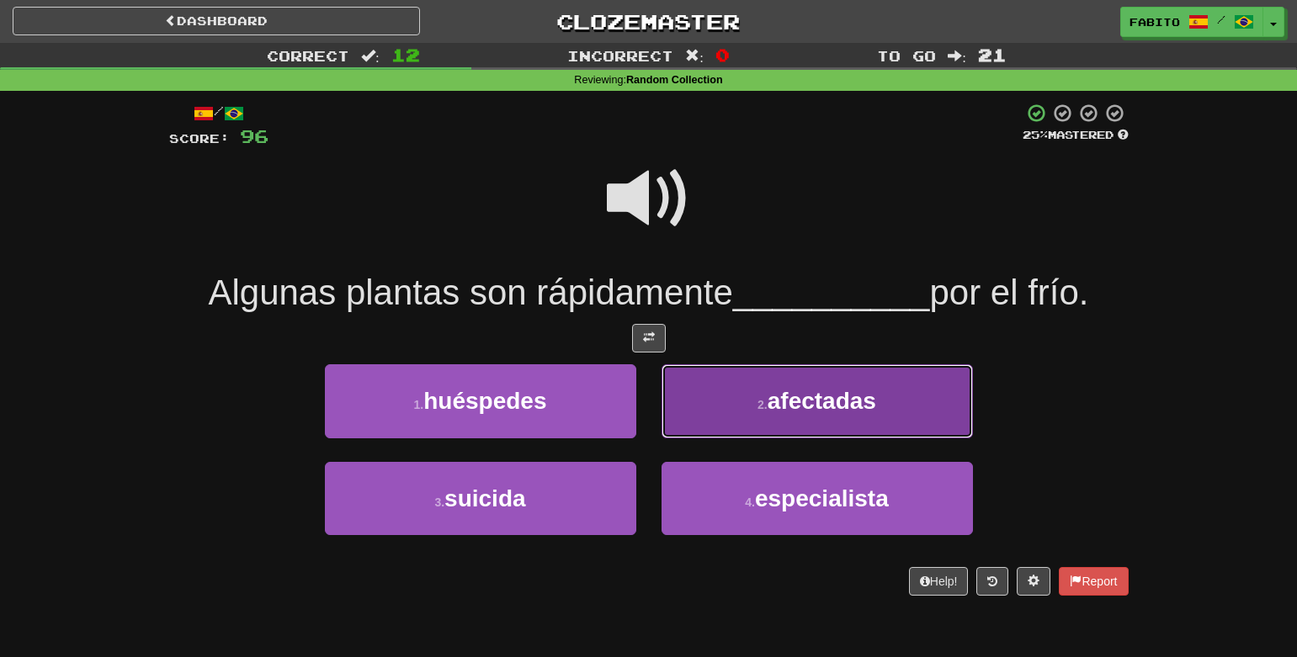
click at [713, 416] on button "2 . afectadas" at bounding box center [817, 400] width 311 height 73
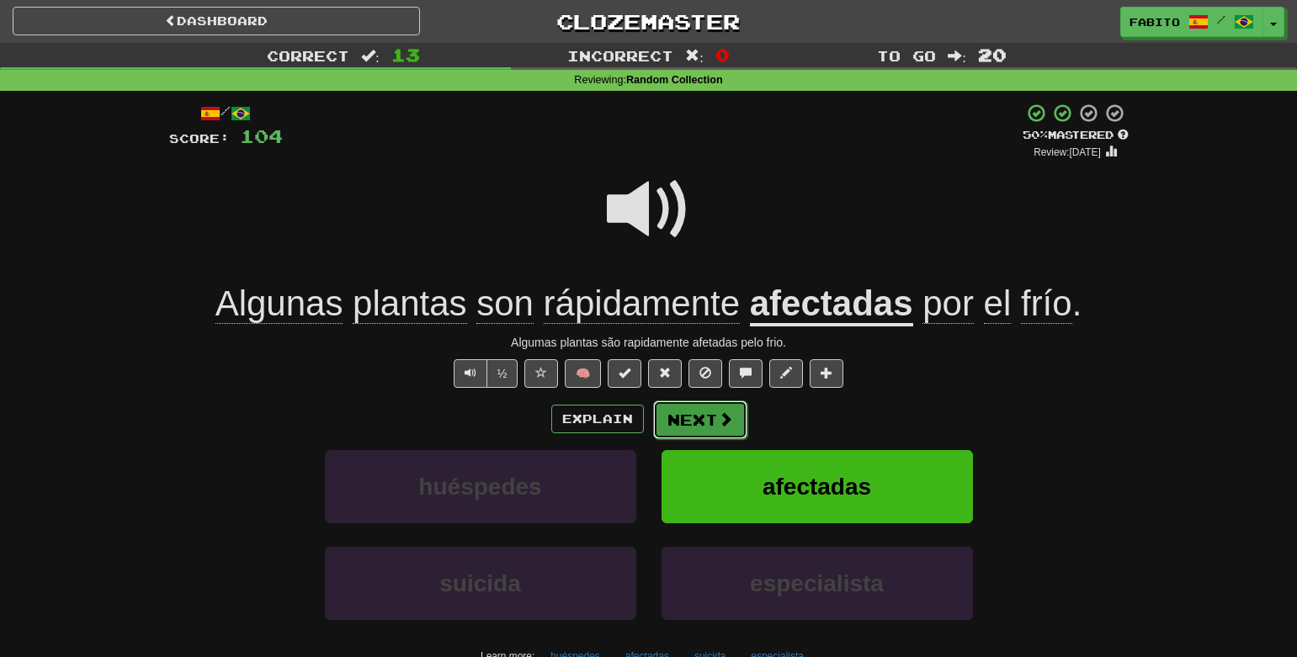
click at [696, 425] on button "Next" at bounding box center [700, 420] width 94 height 39
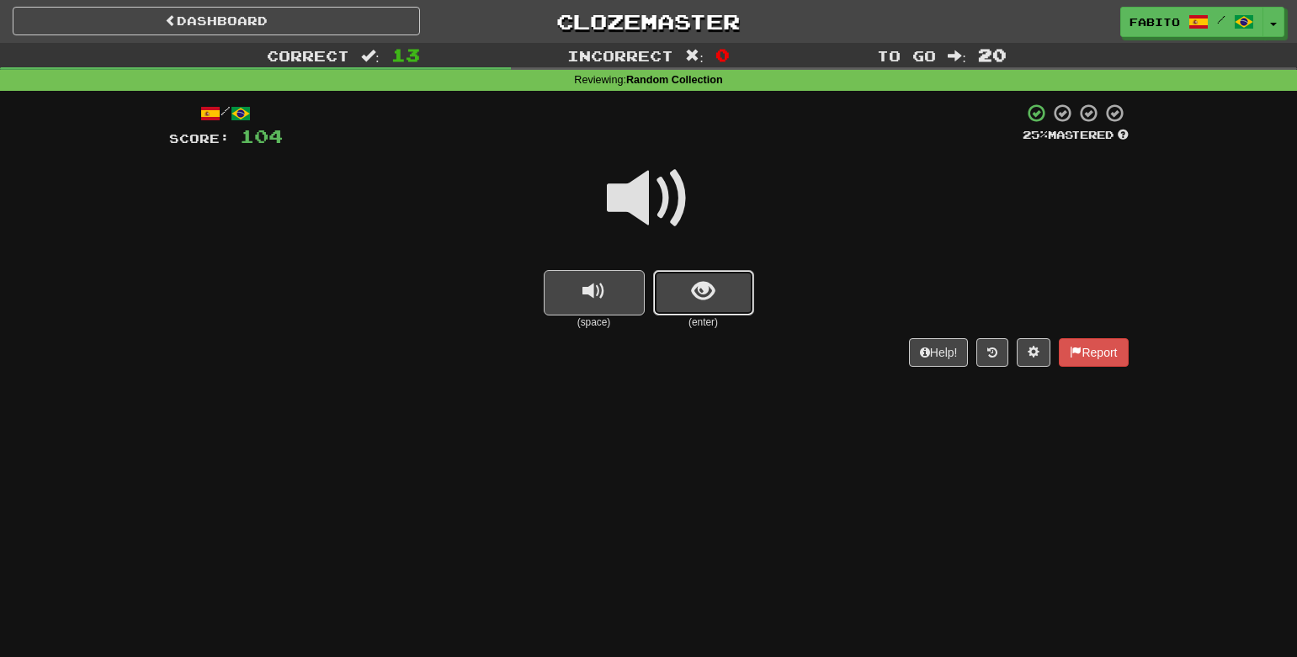
click at [702, 289] on span "show sentence" at bounding box center [703, 291] width 23 height 23
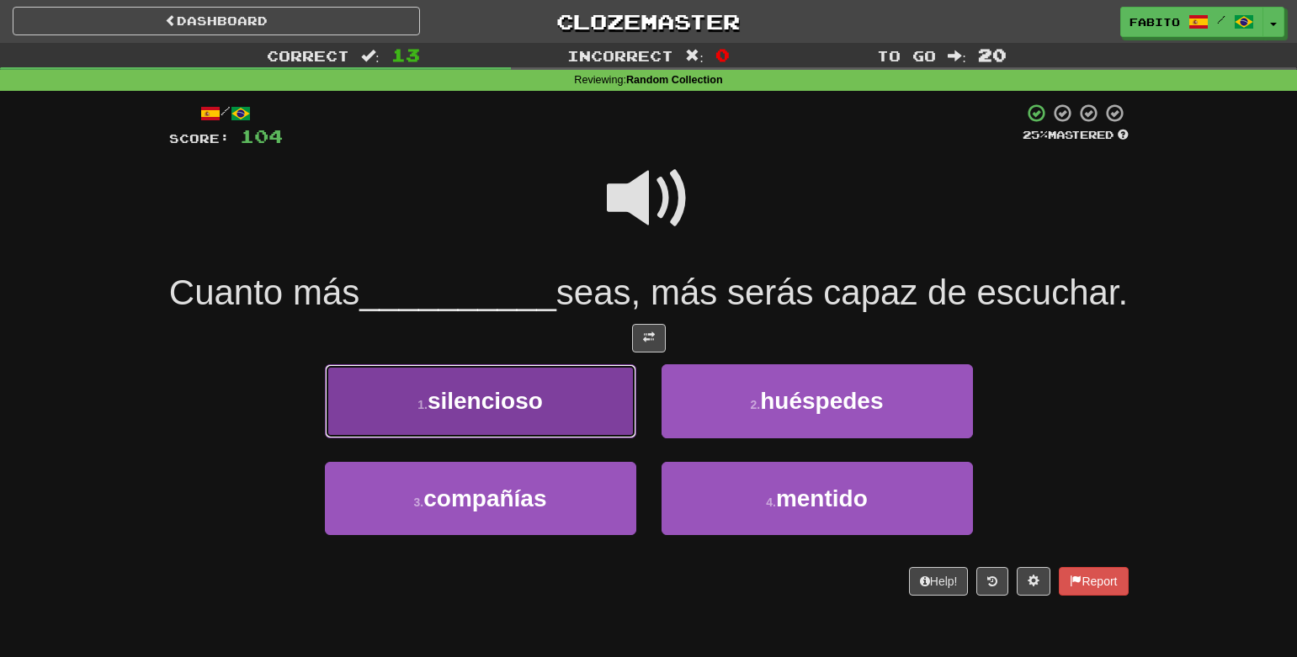
click at [491, 438] on button "1 . silencioso" at bounding box center [480, 400] width 311 height 73
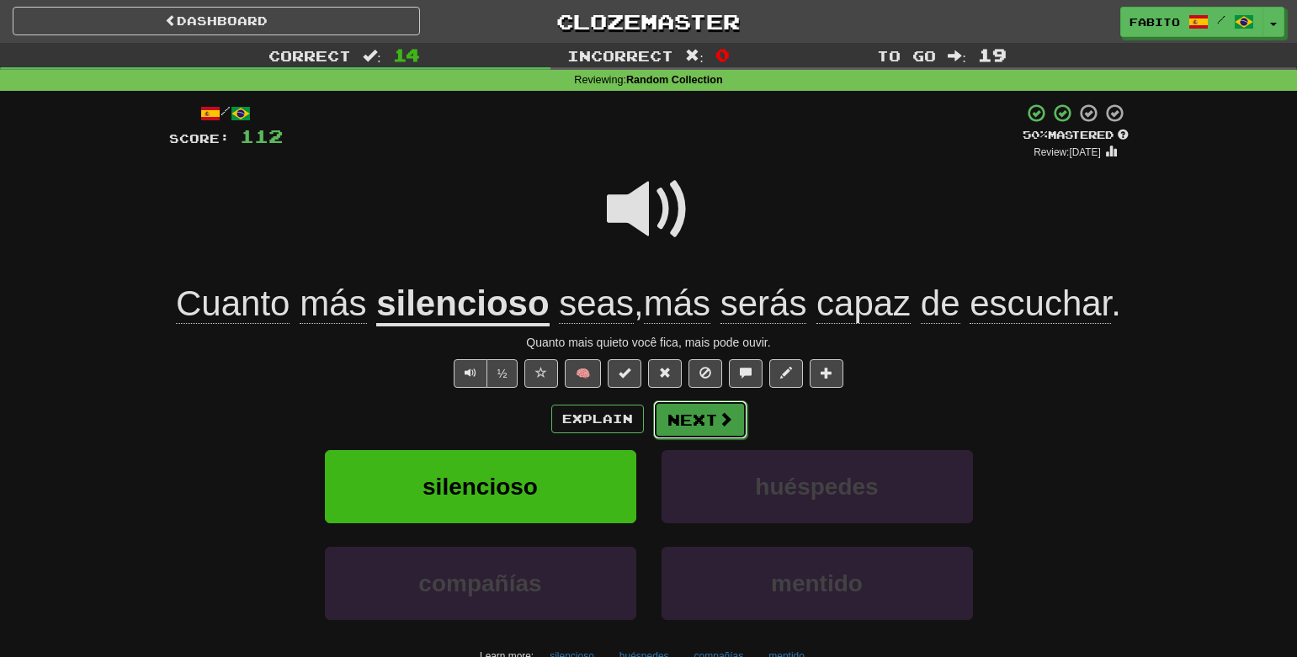
click at [680, 412] on button "Next" at bounding box center [700, 420] width 94 height 39
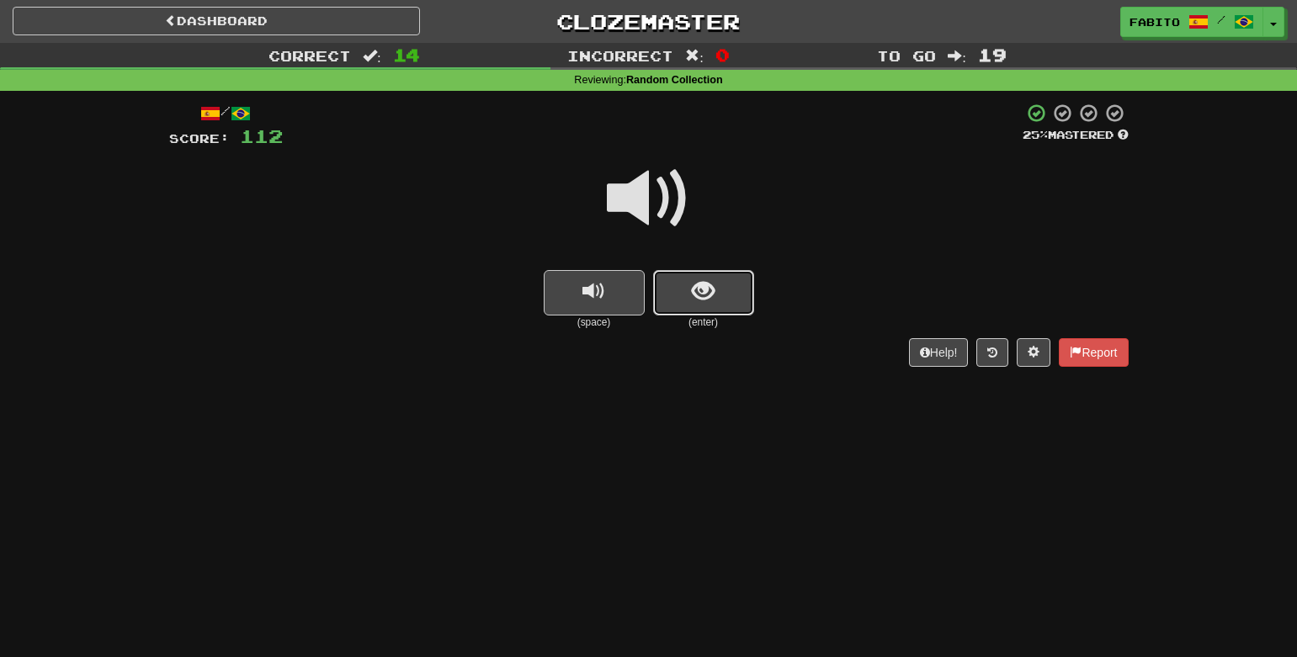
click at [671, 294] on button "show sentence" at bounding box center [703, 292] width 101 height 45
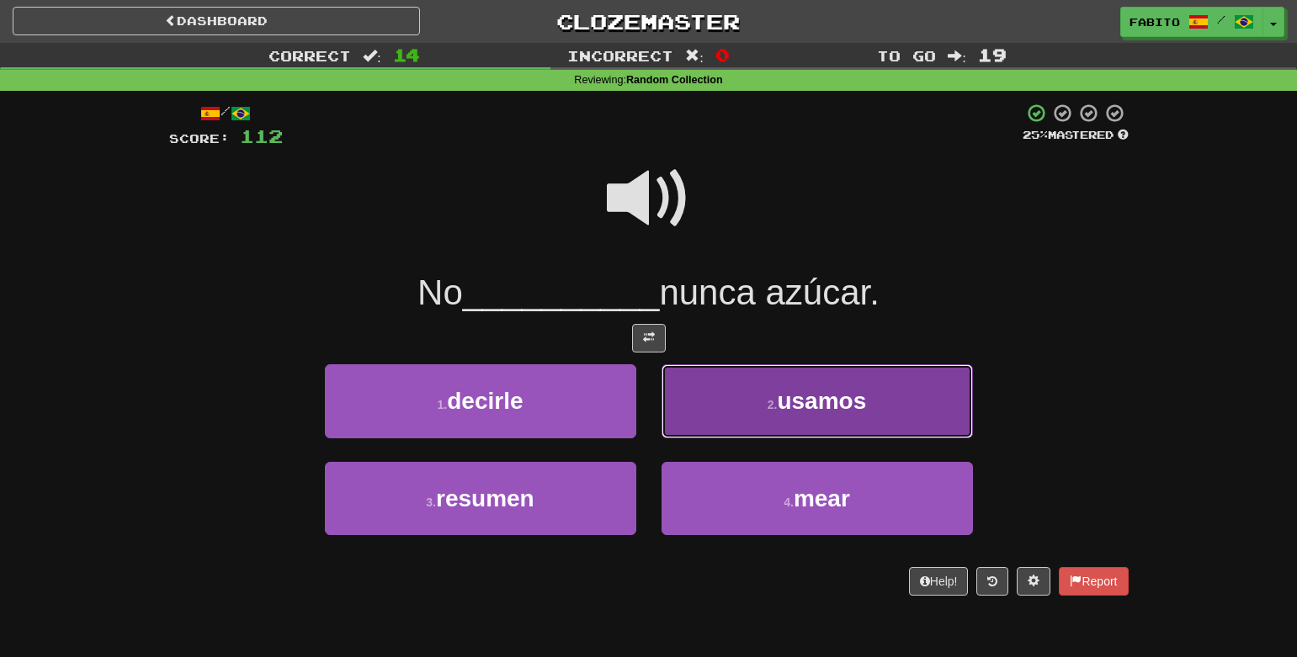
click at [800, 402] on span "usamos" at bounding box center [821, 401] width 89 height 26
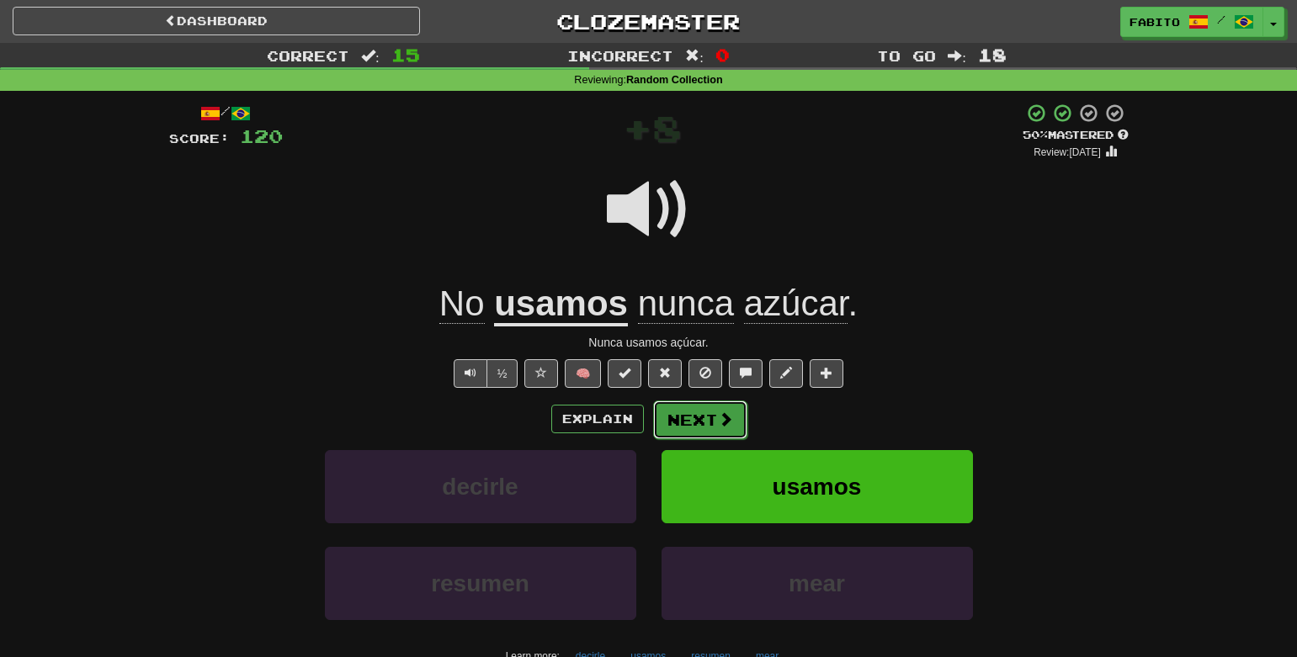
click at [693, 428] on button "Next" at bounding box center [700, 420] width 94 height 39
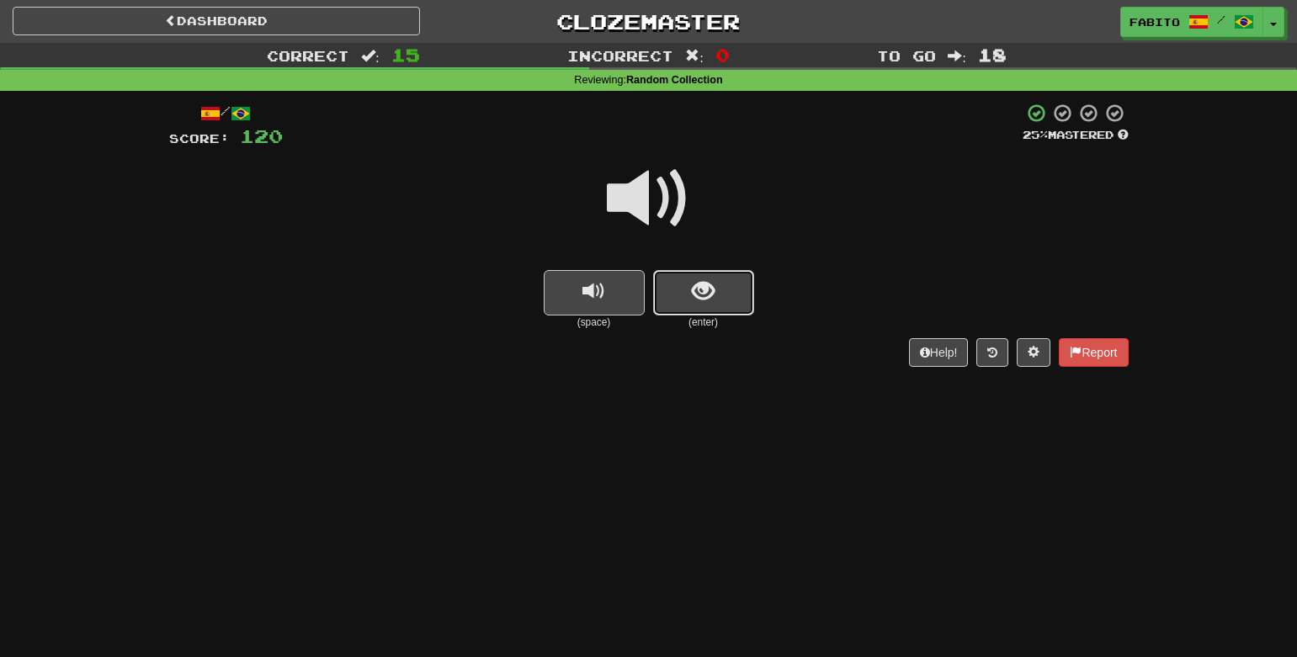
click at [689, 277] on button "show sentence" at bounding box center [703, 292] width 101 height 45
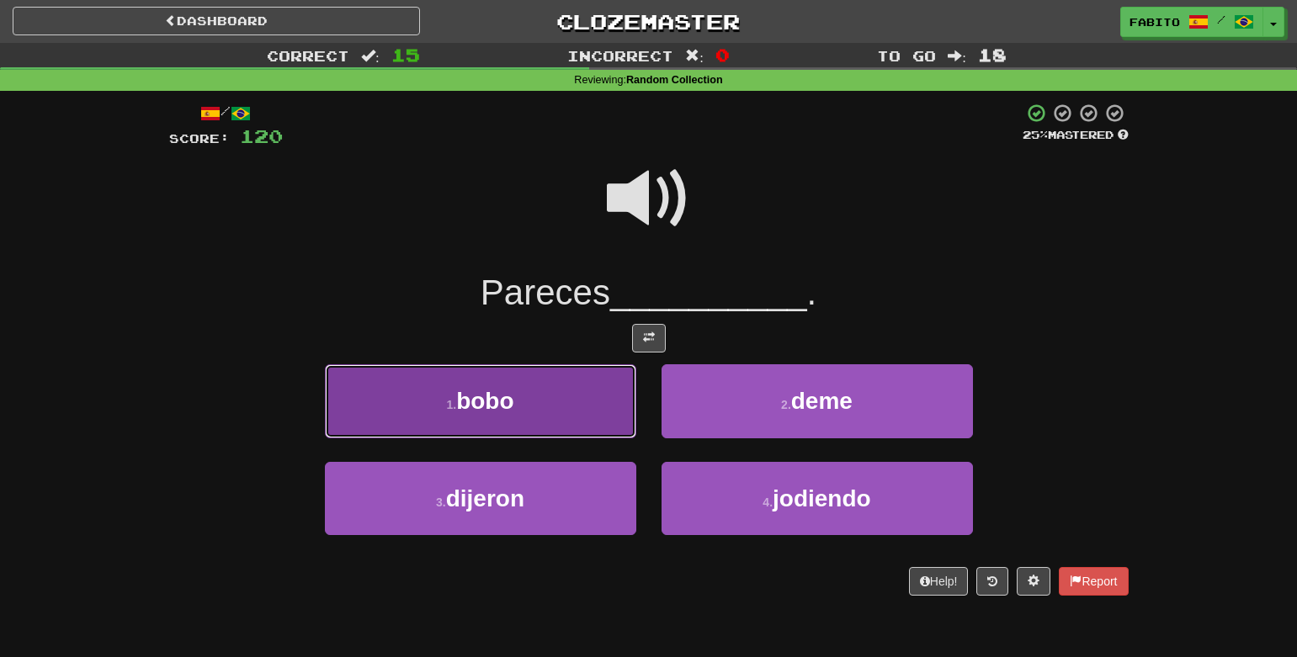
click at [562, 420] on button "1 . bobo" at bounding box center [480, 400] width 311 height 73
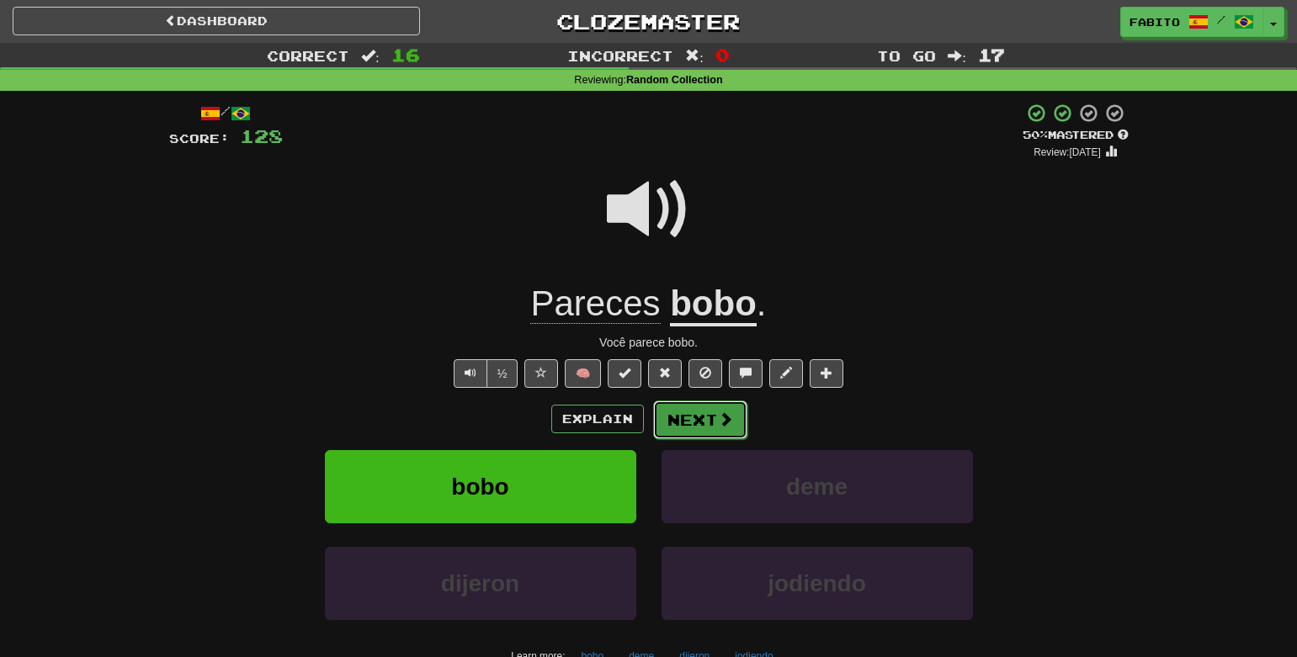
click at [694, 425] on button "Next" at bounding box center [700, 420] width 94 height 39
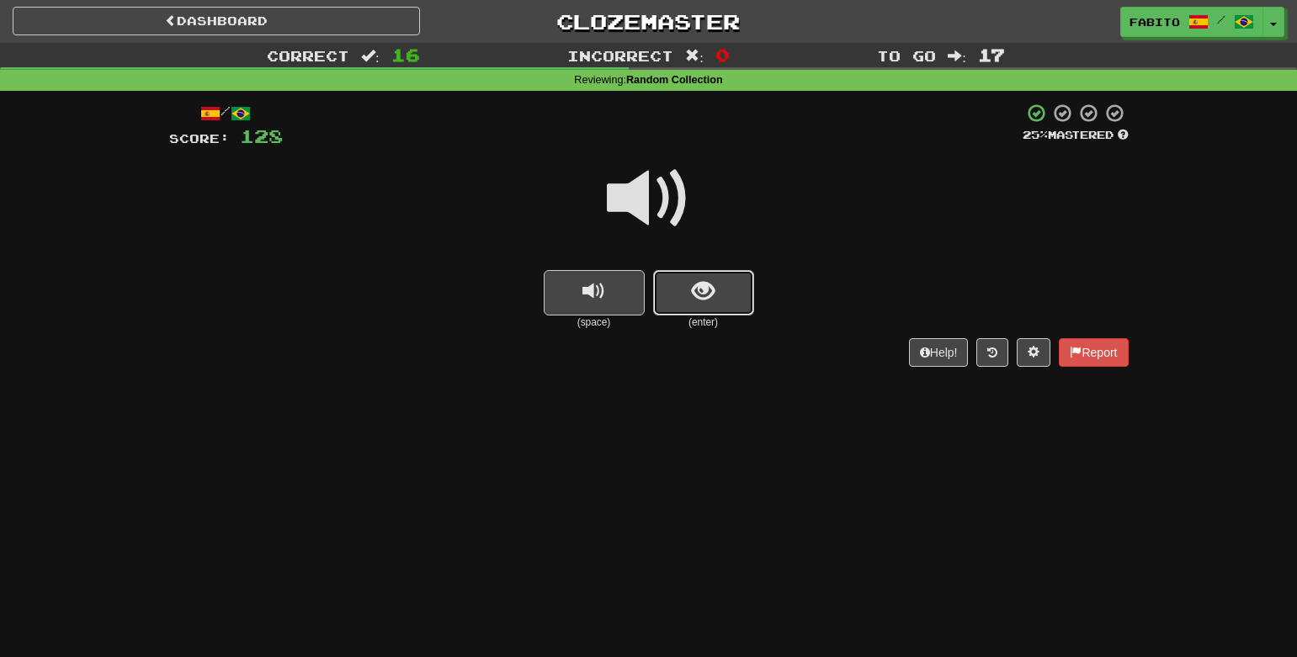
click at [692, 295] on span "show sentence" at bounding box center [703, 291] width 23 height 23
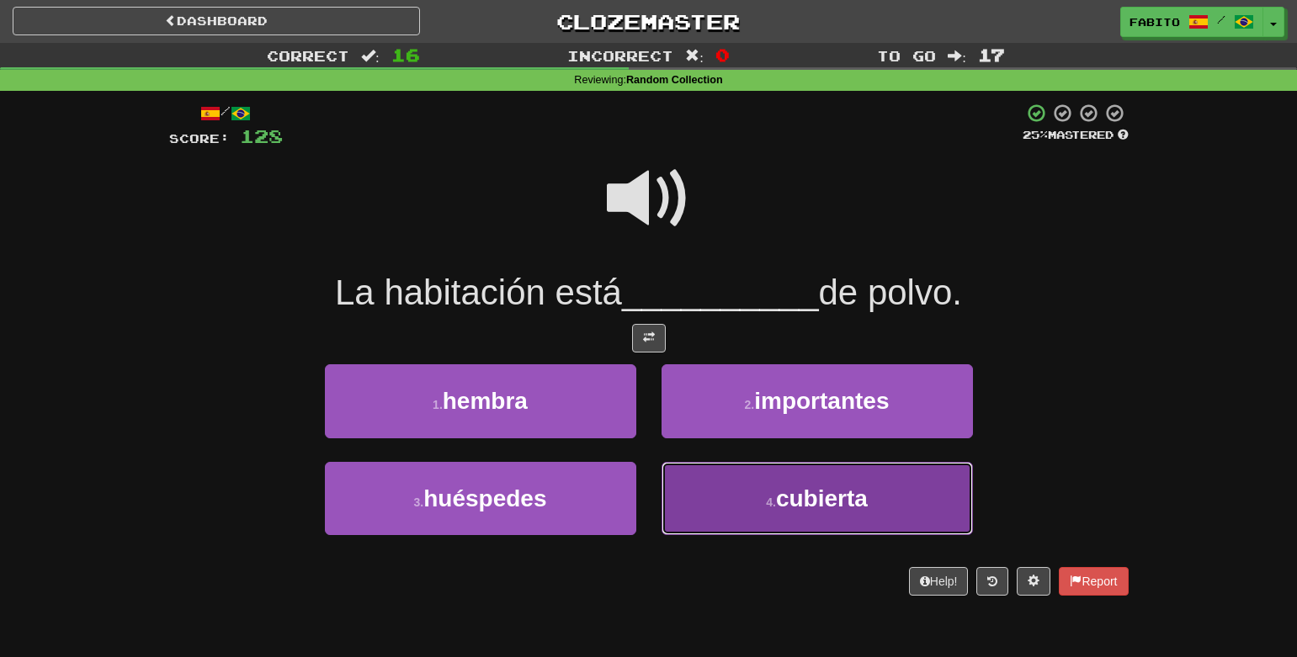
click at [712, 500] on button "4 . cubierta" at bounding box center [817, 498] width 311 height 73
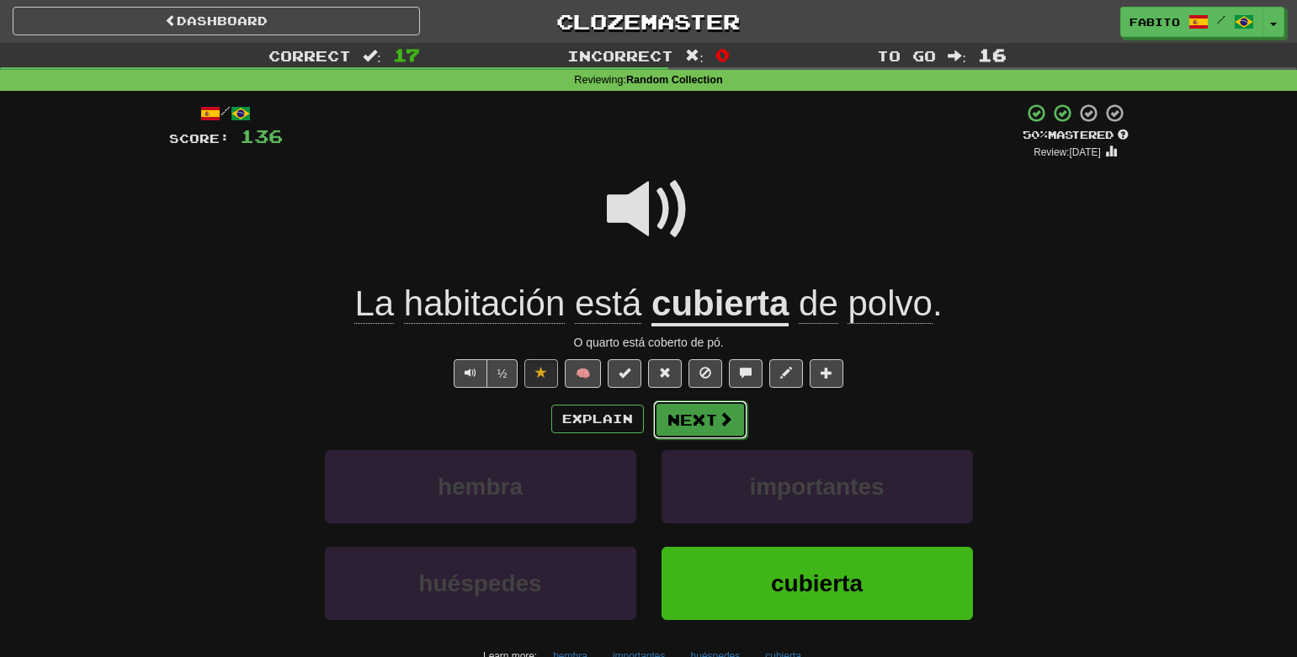
click at [709, 424] on button "Next" at bounding box center [700, 420] width 94 height 39
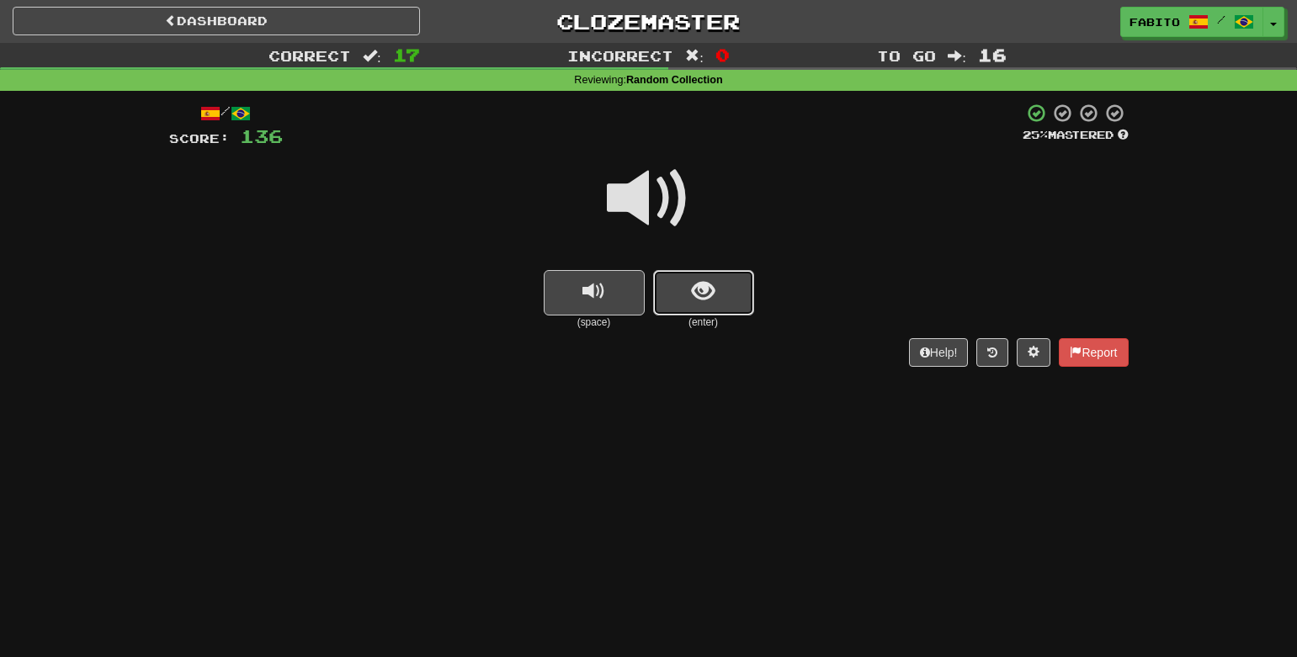
click at [669, 276] on button "show sentence" at bounding box center [703, 292] width 101 height 45
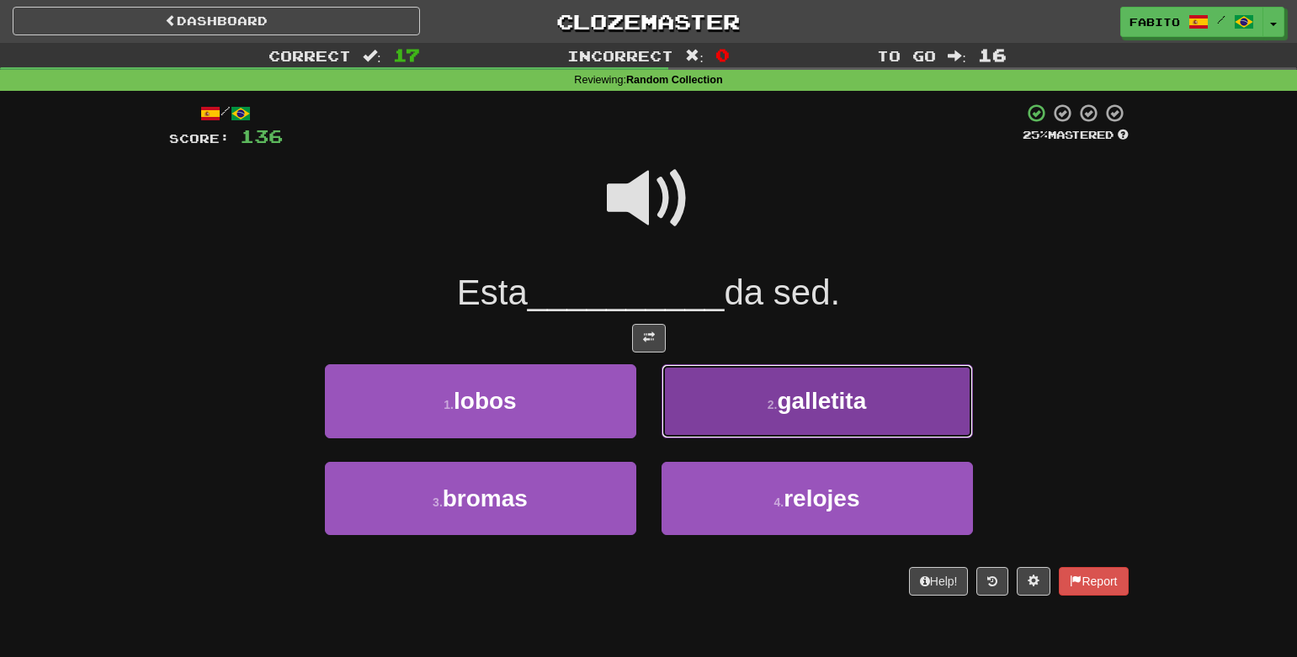
click at [742, 404] on button "2 . galletita" at bounding box center [817, 400] width 311 height 73
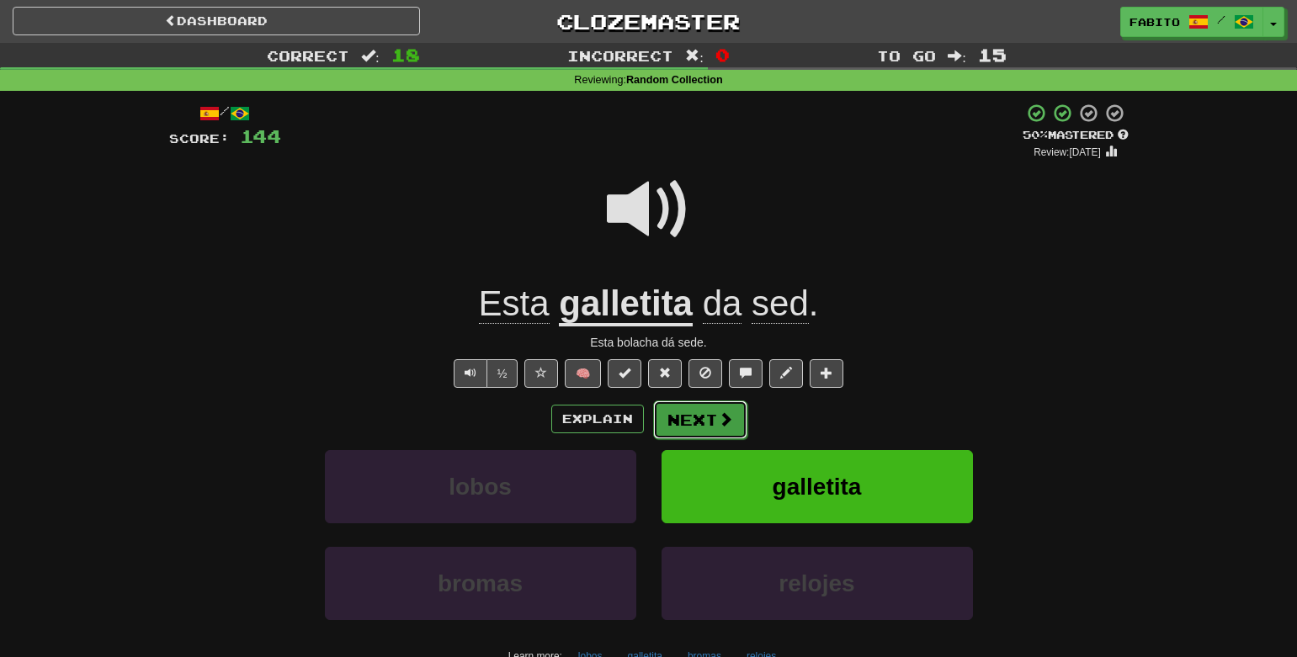
click at [705, 415] on button "Next" at bounding box center [700, 420] width 94 height 39
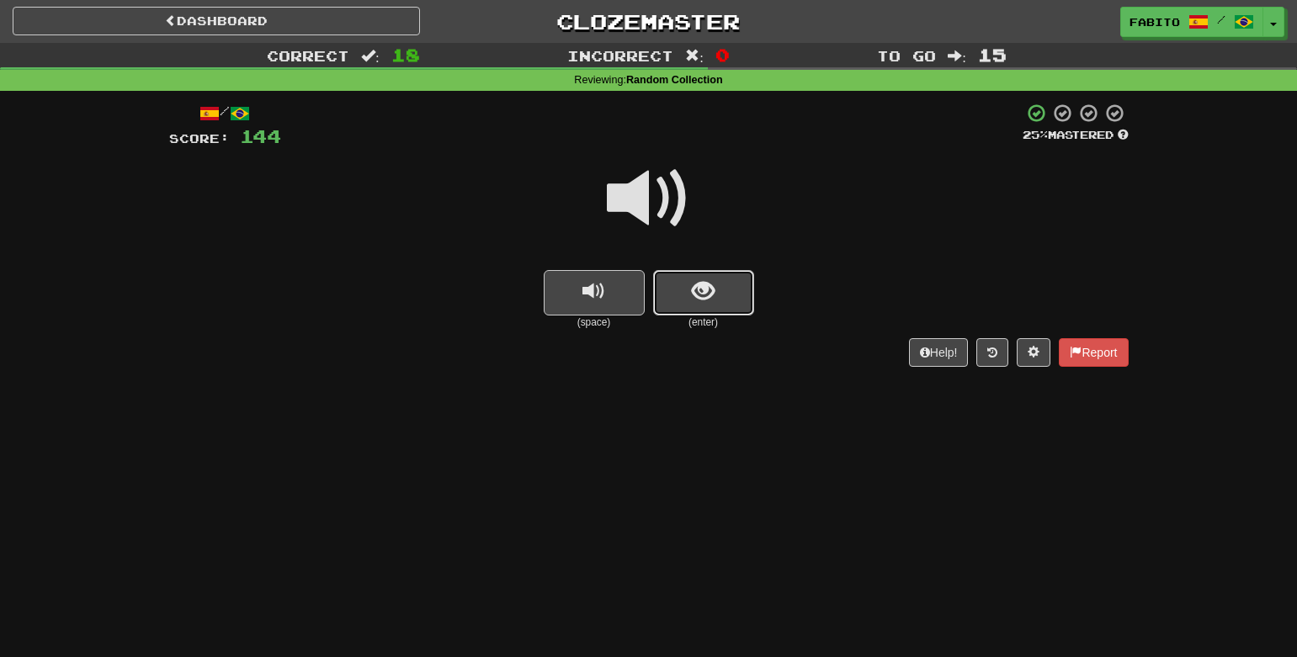
click at [676, 285] on button "show sentence" at bounding box center [703, 292] width 101 height 45
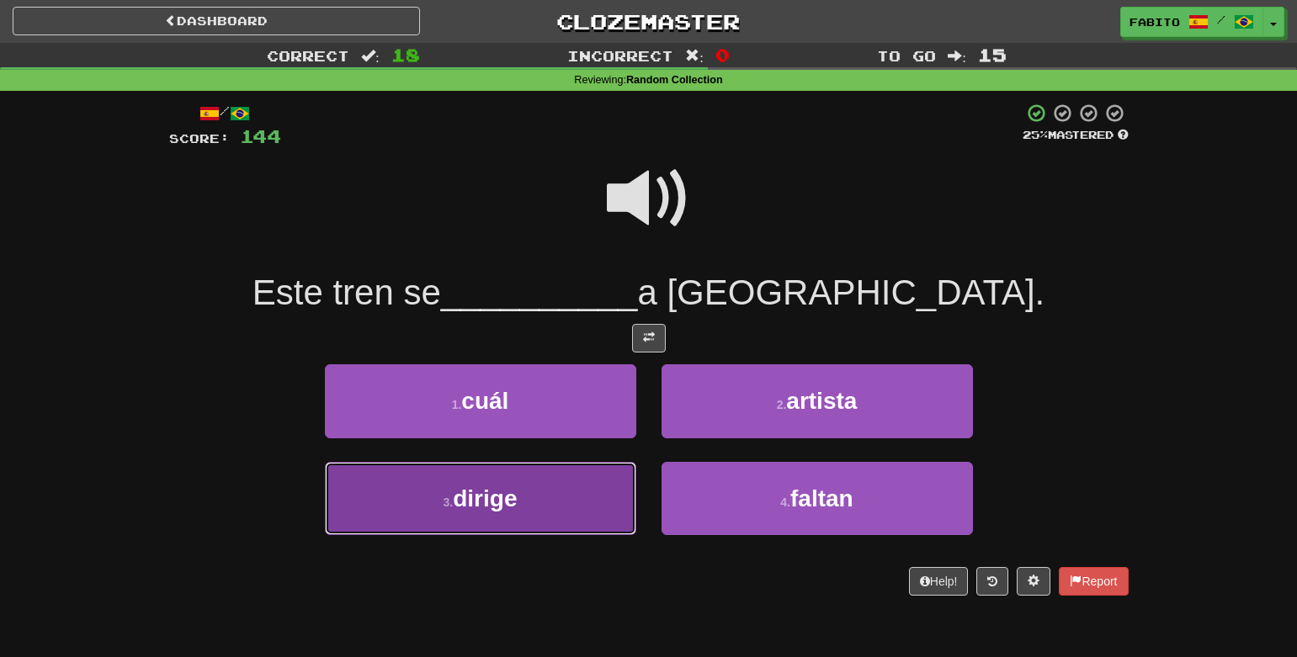
click at [615, 503] on button "3 . dirige" at bounding box center [480, 498] width 311 height 73
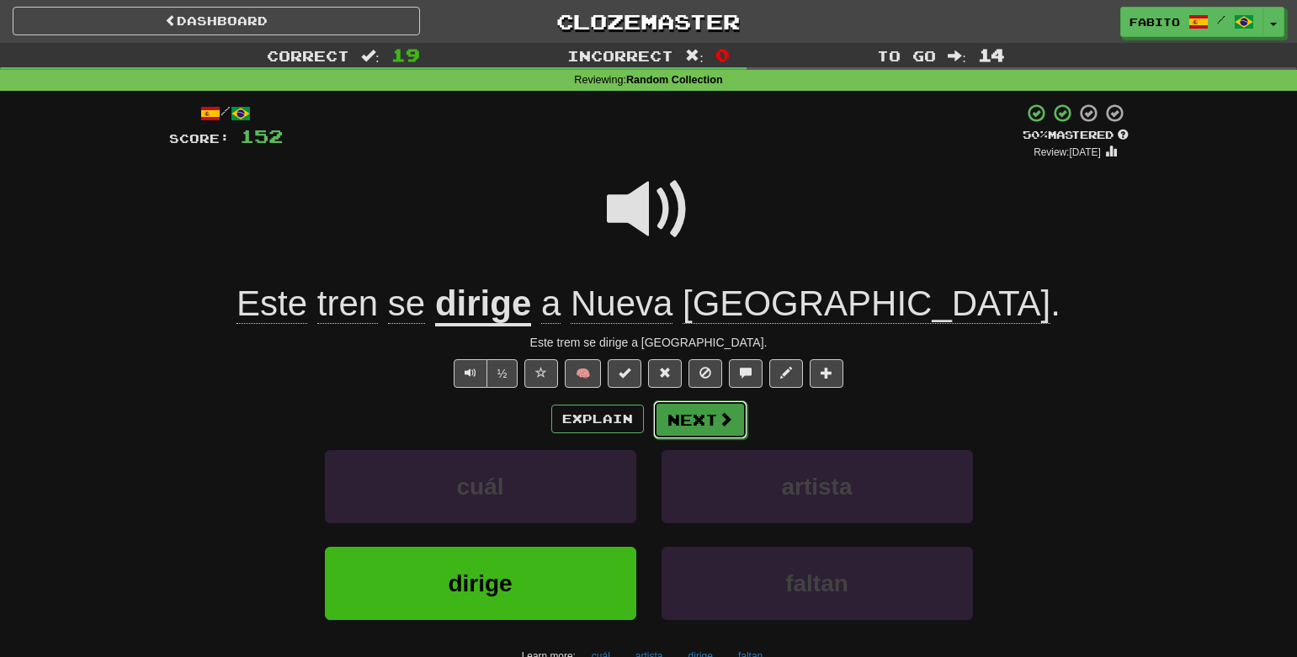
click at [692, 420] on button "Next" at bounding box center [700, 420] width 94 height 39
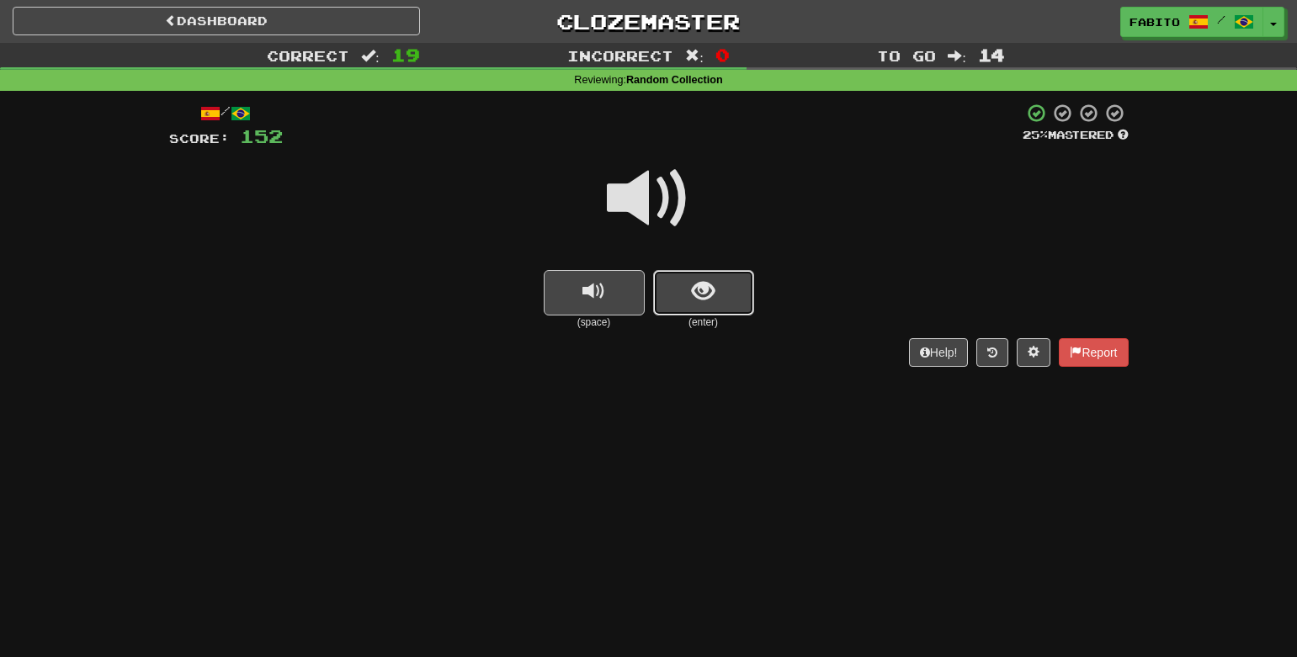
click at [701, 292] on span "show sentence" at bounding box center [703, 291] width 23 height 23
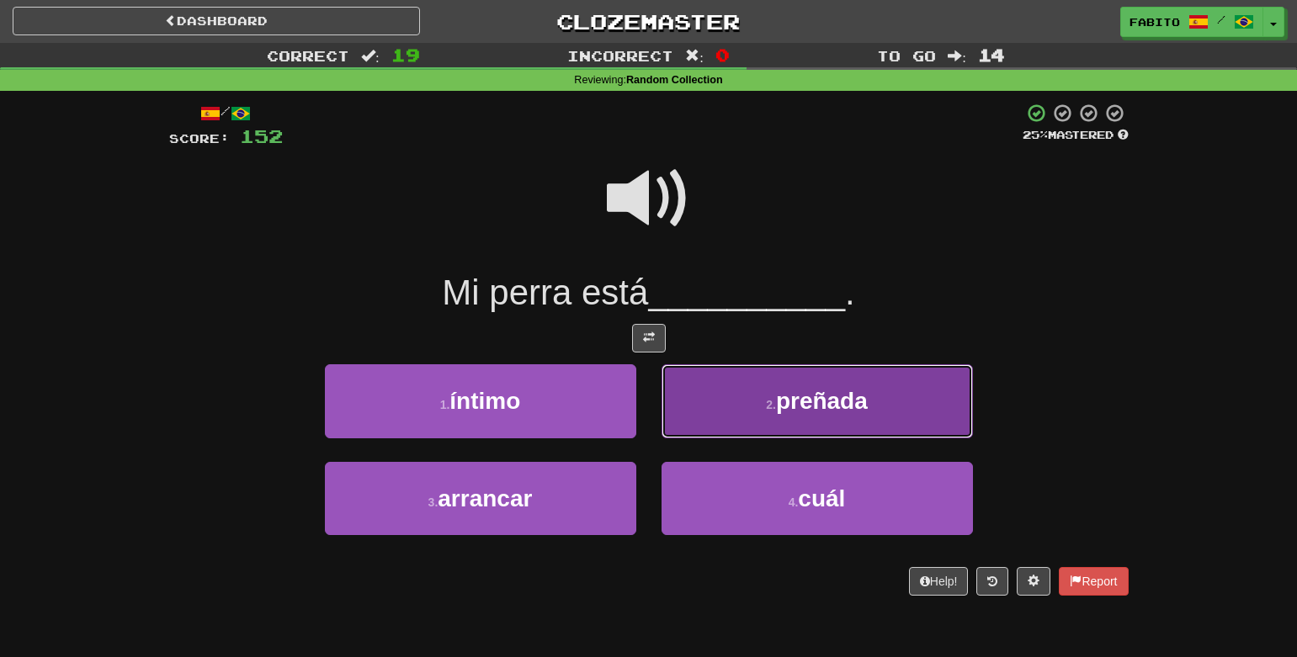
click at [708, 380] on button "2 . preñada" at bounding box center [817, 400] width 311 height 73
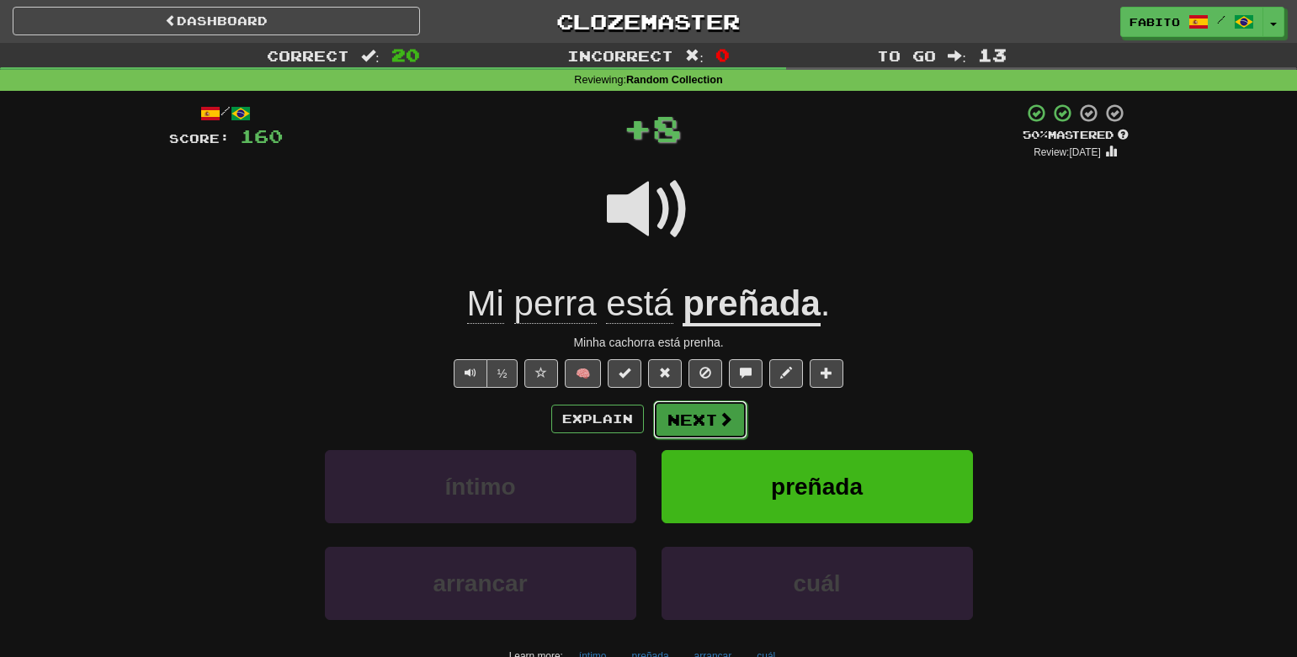
click at [707, 427] on button "Next" at bounding box center [700, 420] width 94 height 39
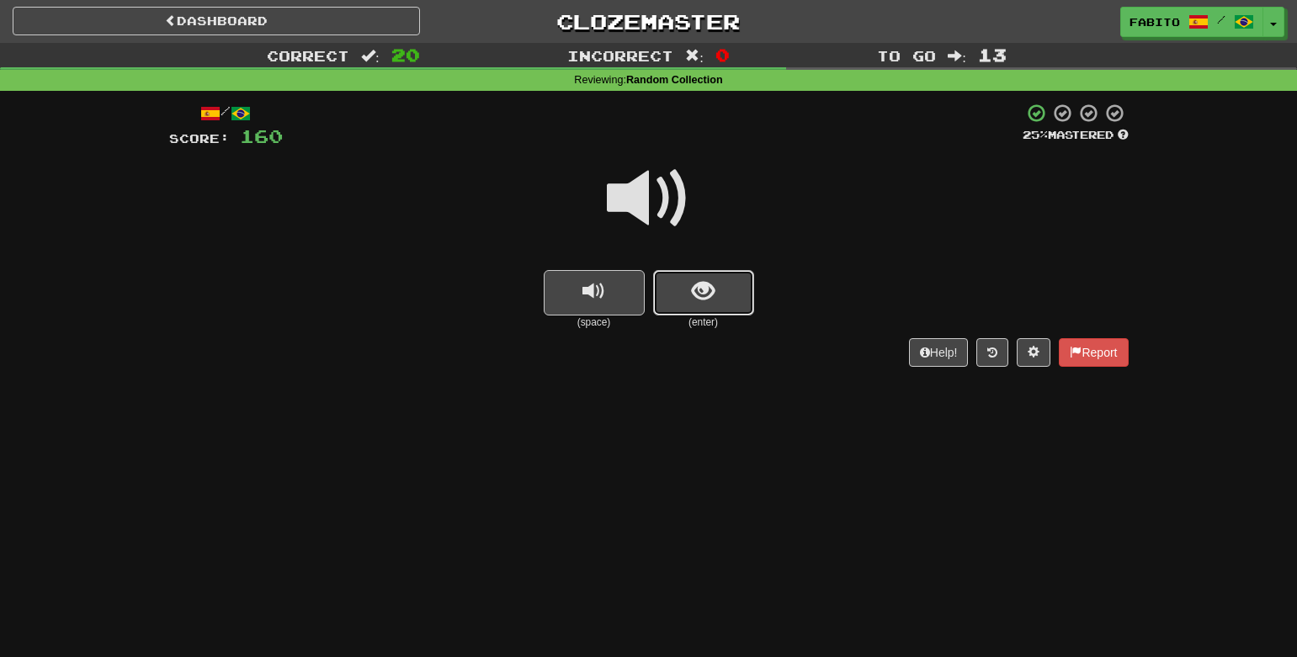
click at [729, 300] on button "show sentence" at bounding box center [703, 292] width 101 height 45
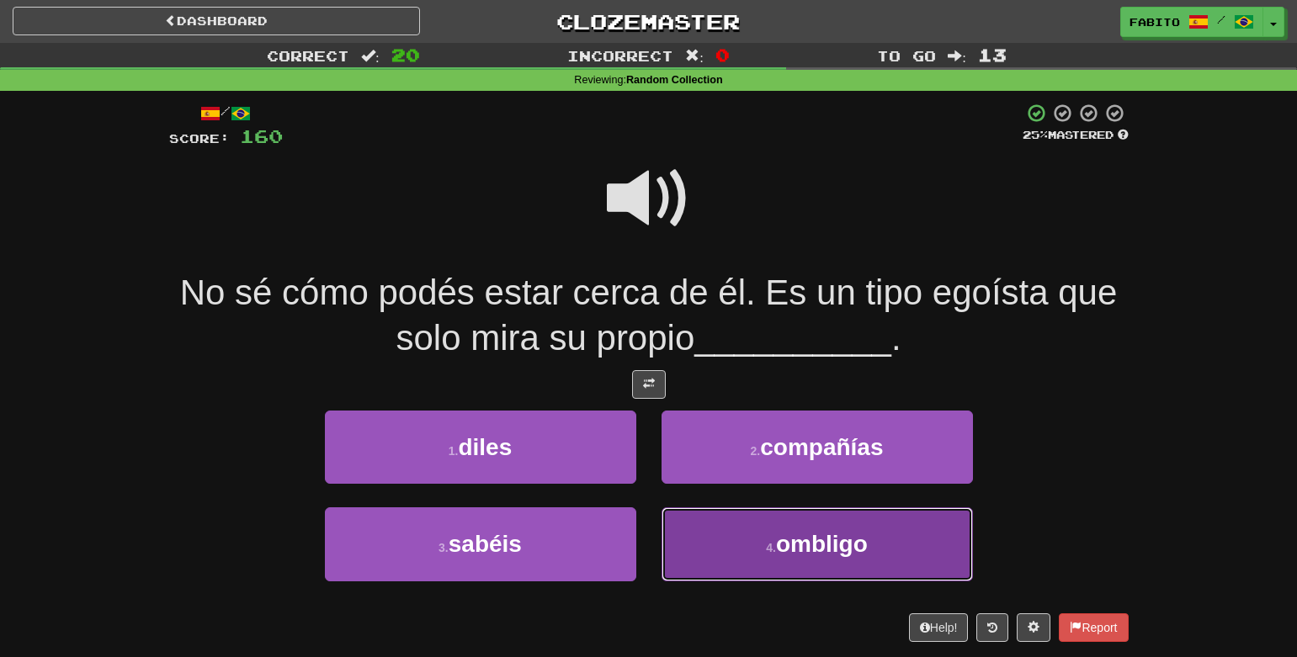
click at [722, 546] on button "4 . ombligo" at bounding box center [817, 544] width 311 height 73
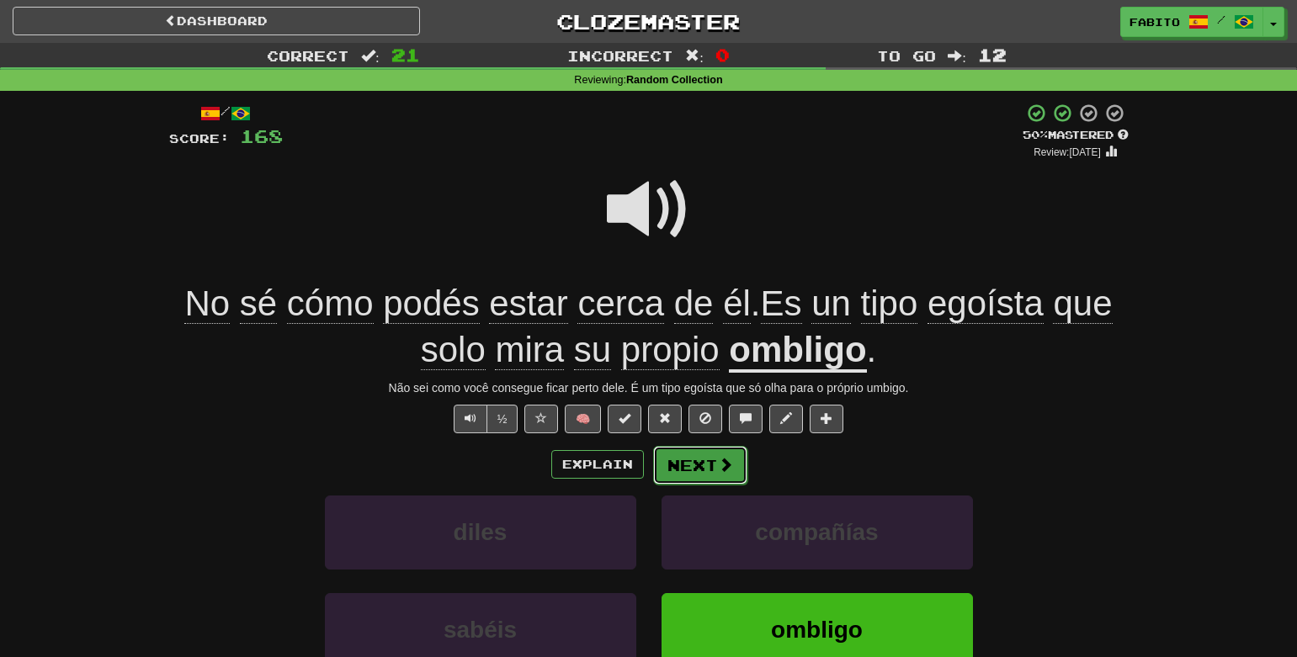
click at [724, 465] on span at bounding box center [725, 464] width 15 height 15
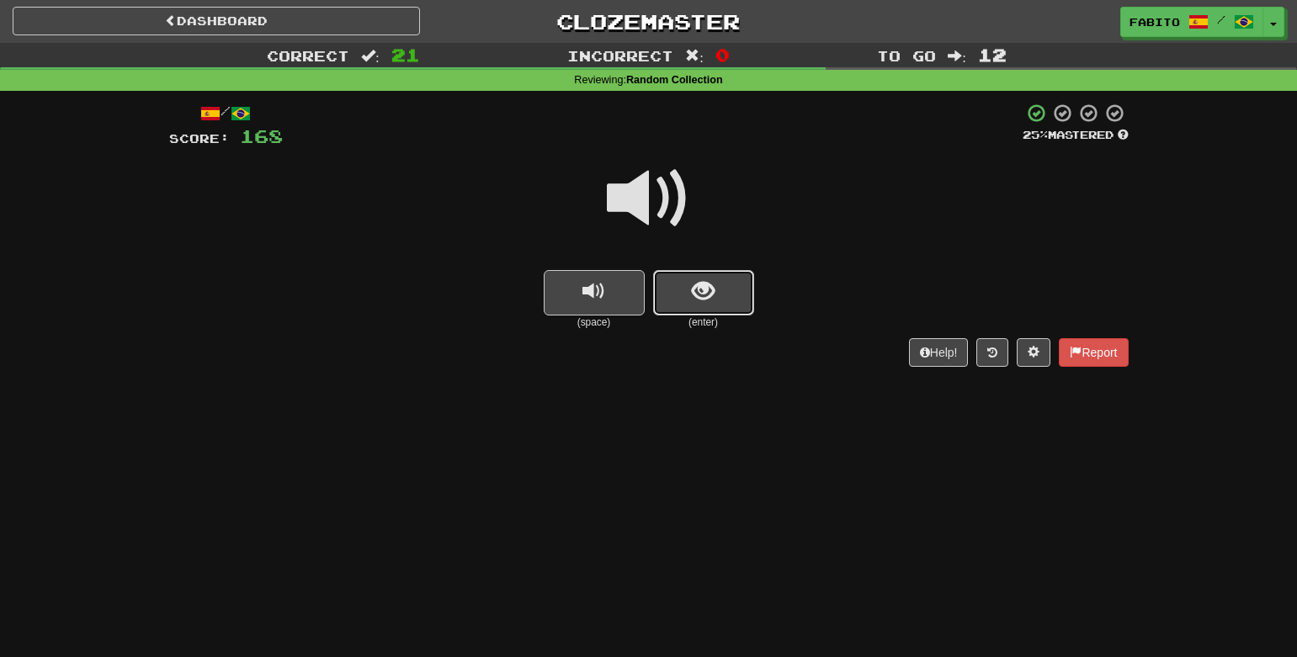
click at [722, 287] on button "show sentence" at bounding box center [703, 292] width 101 height 45
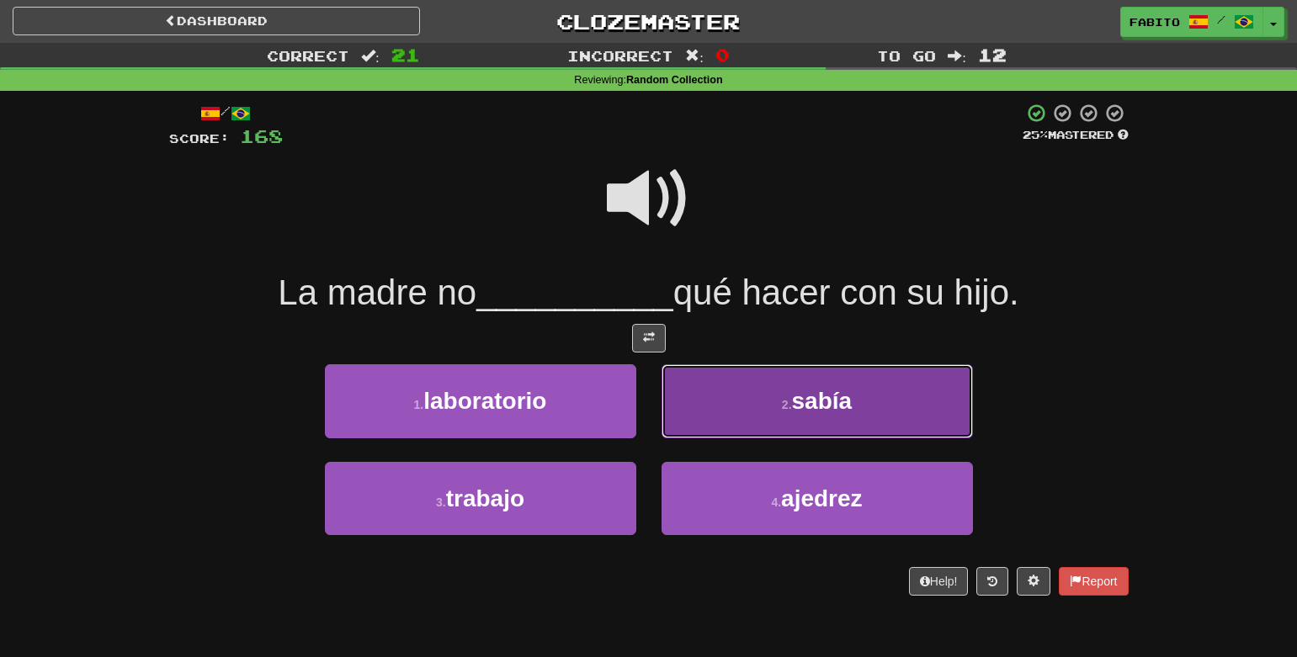
click at [718, 413] on button "2 . sabía" at bounding box center [817, 400] width 311 height 73
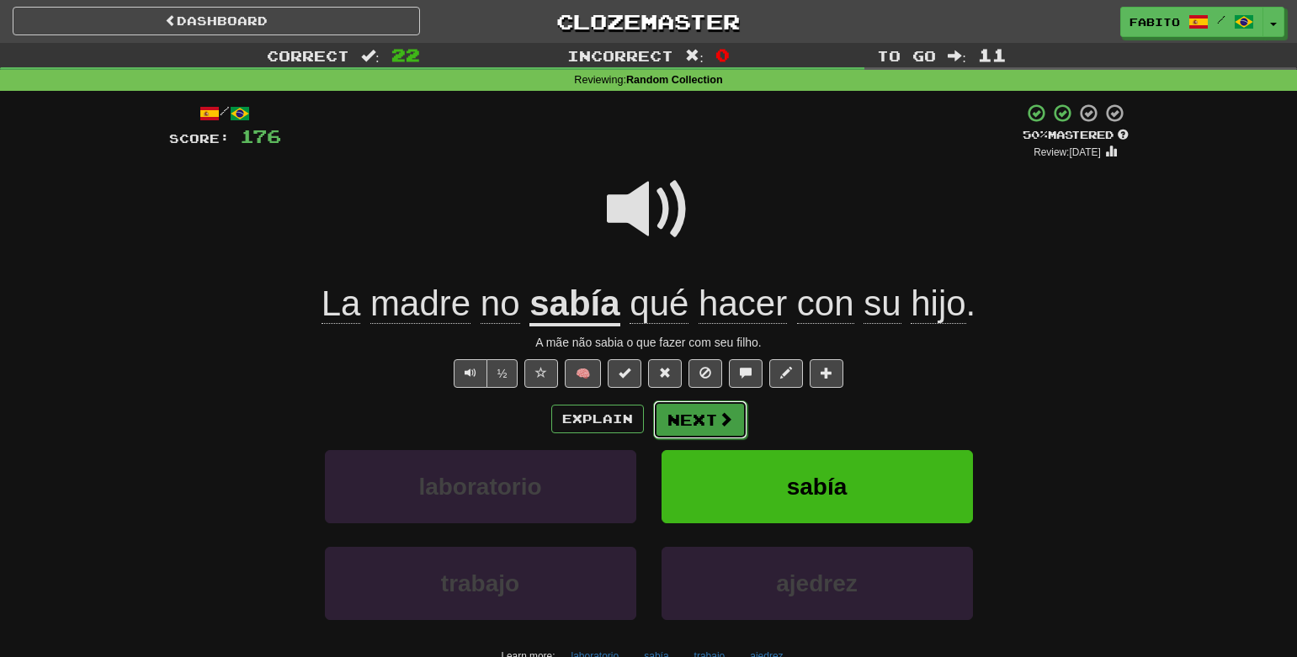
click at [701, 429] on button "Next" at bounding box center [700, 420] width 94 height 39
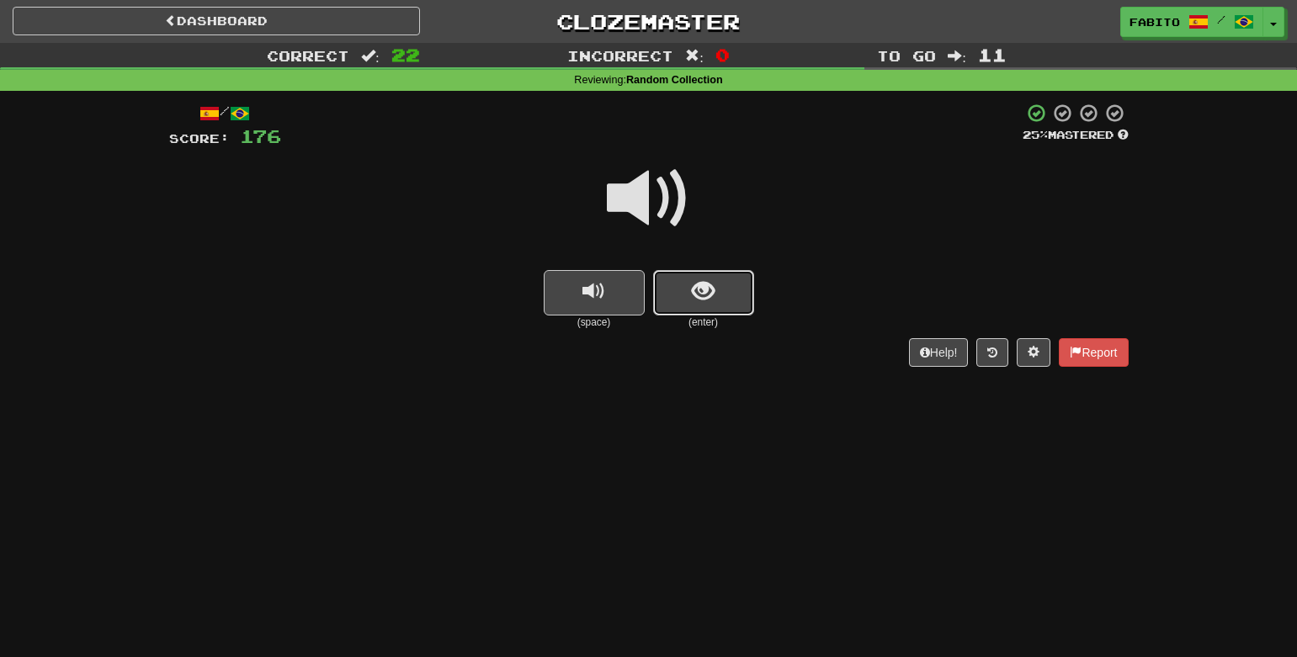
click at [700, 298] on span "show sentence" at bounding box center [703, 291] width 23 height 23
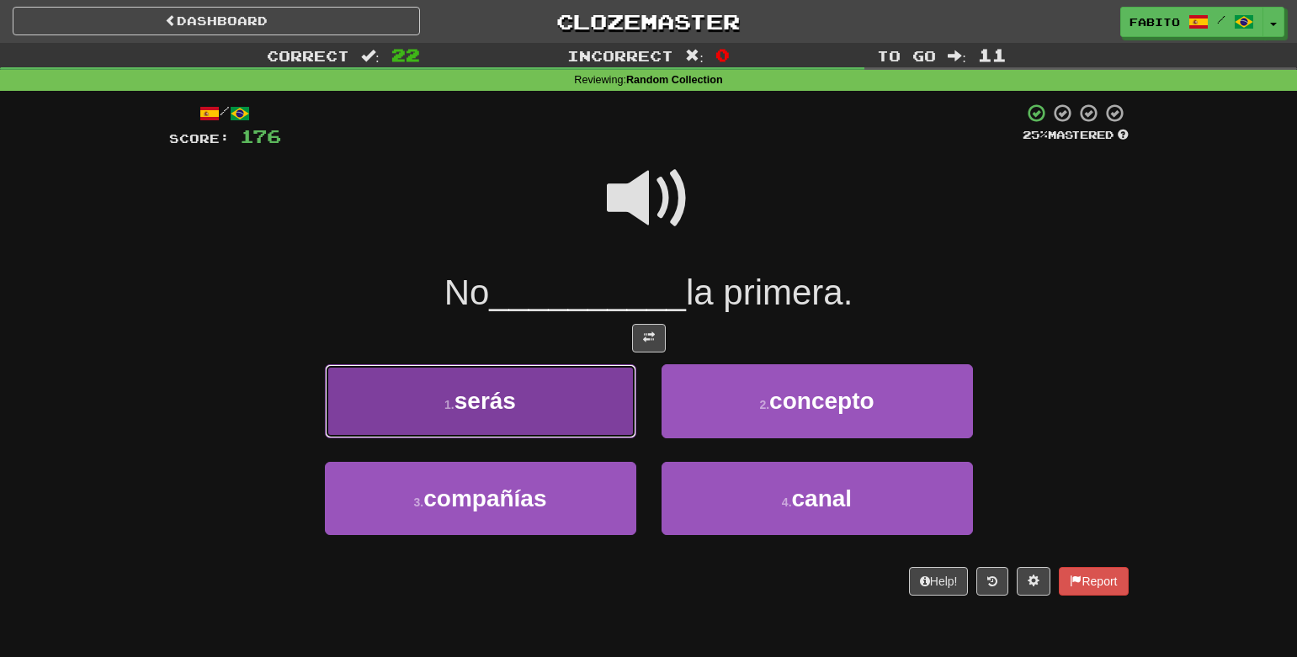
click at [578, 421] on button "1 . serás" at bounding box center [480, 400] width 311 height 73
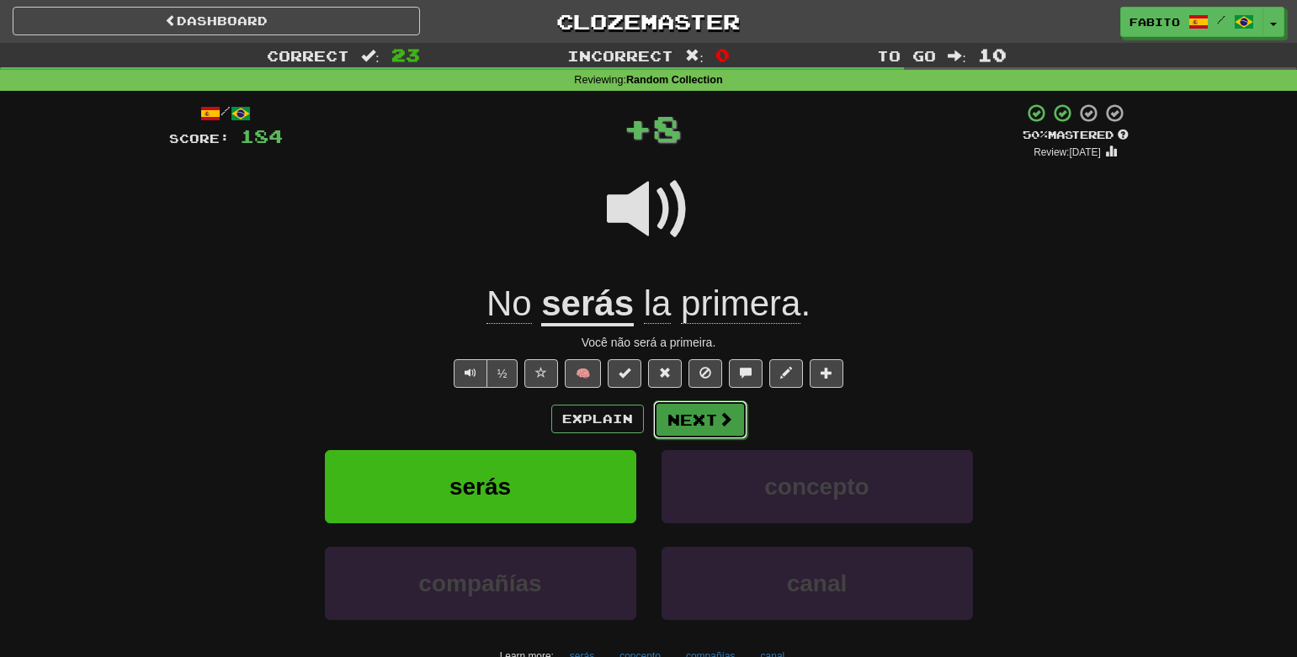
click at [701, 420] on button "Next" at bounding box center [700, 420] width 94 height 39
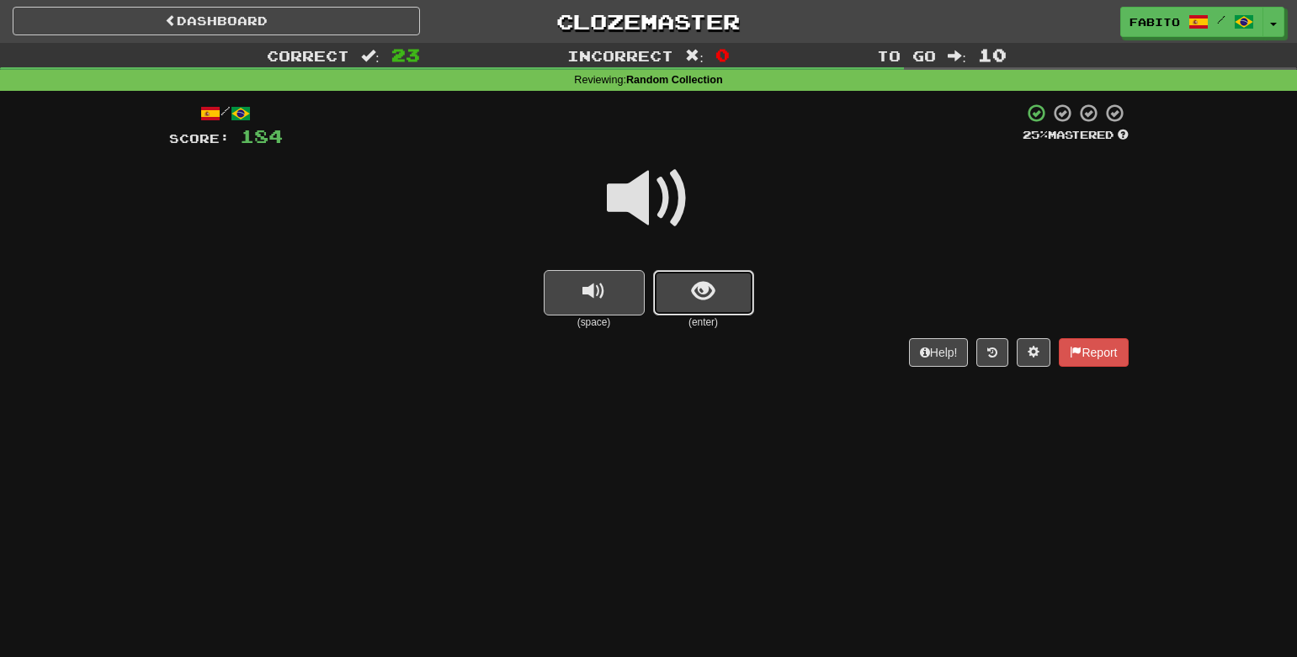
click at [681, 300] on button "show sentence" at bounding box center [703, 292] width 101 height 45
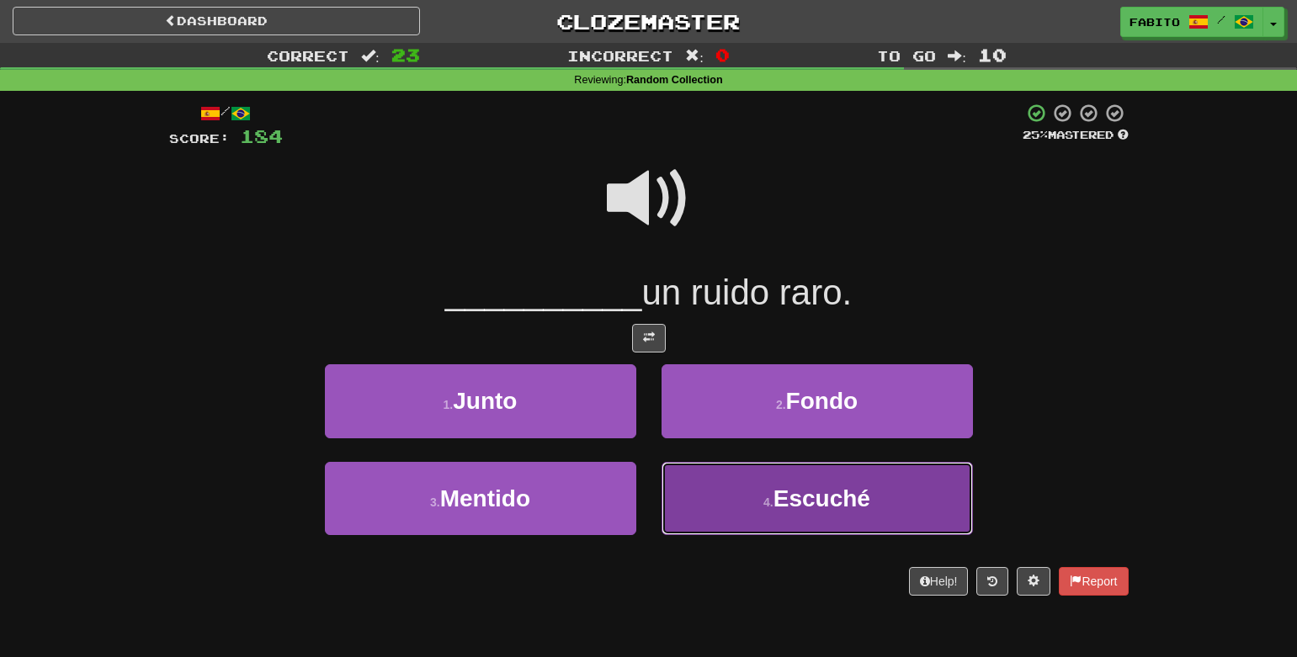
click at [727, 493] on button "4 . Escuché" at bounding box center [817, 498] width 311 height 73
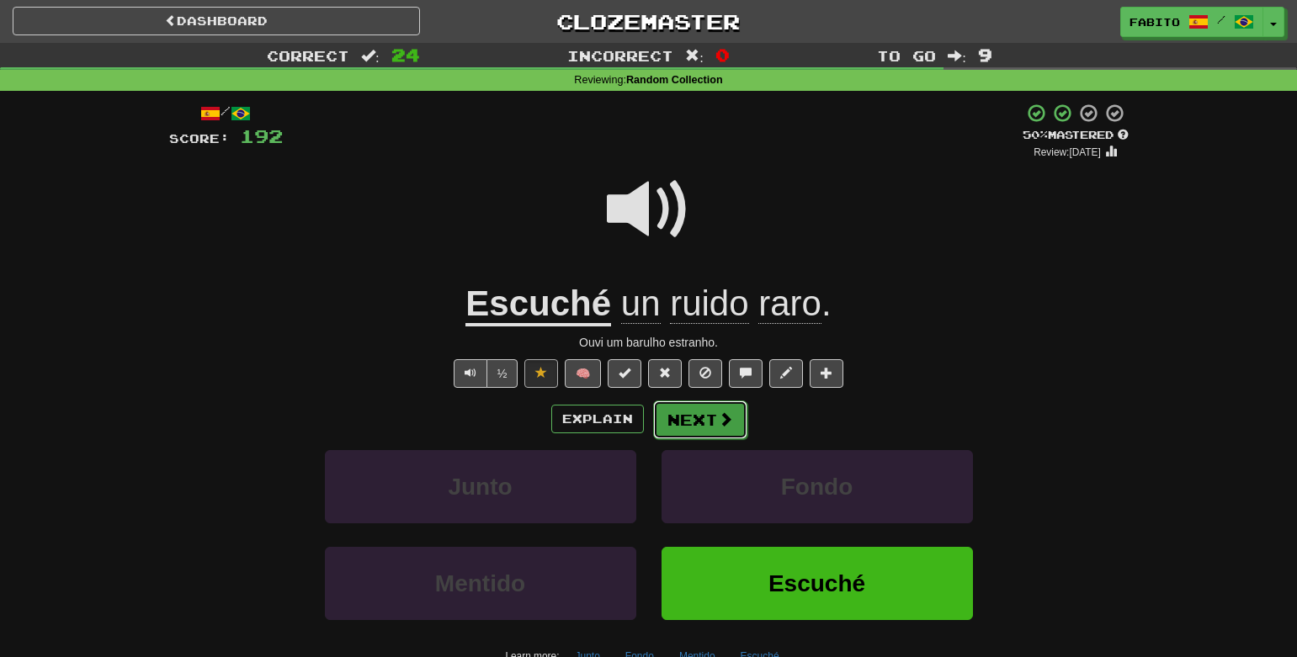
click at [700, 428] on button "Next" at bounding box center [700, 420] width 94 height 39
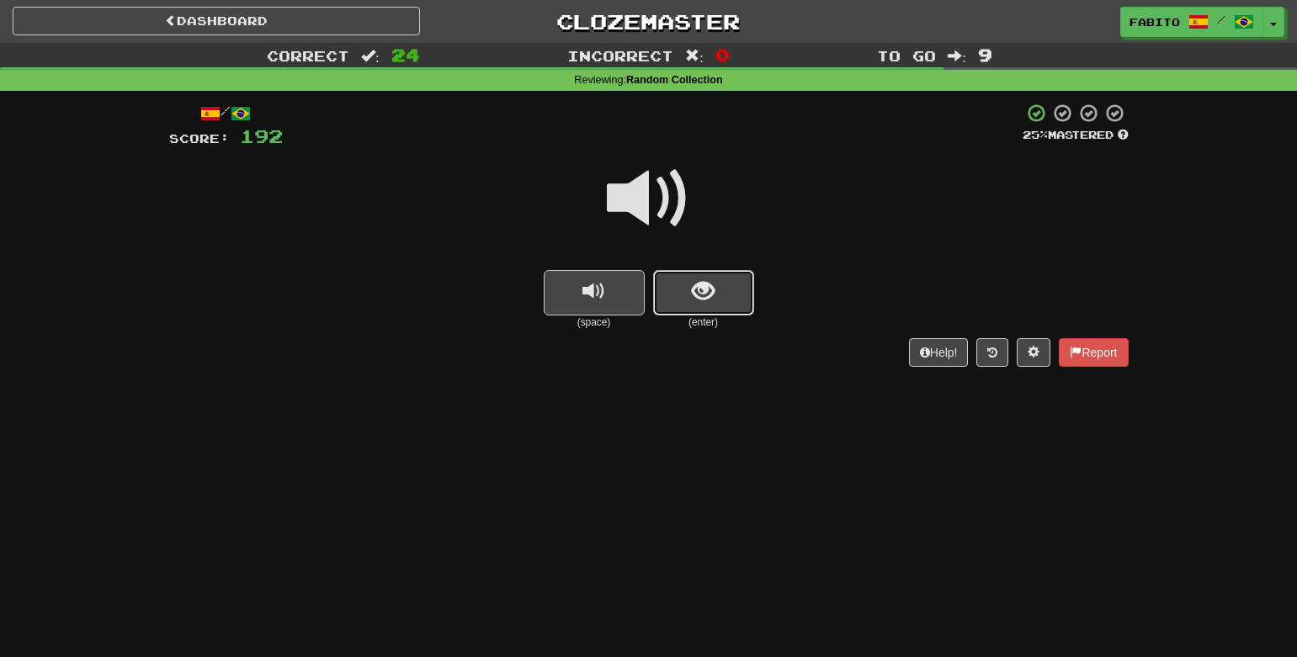
click at [717, 298] on button "show sentence" at bounding box center [703, 292] width 101 height 45
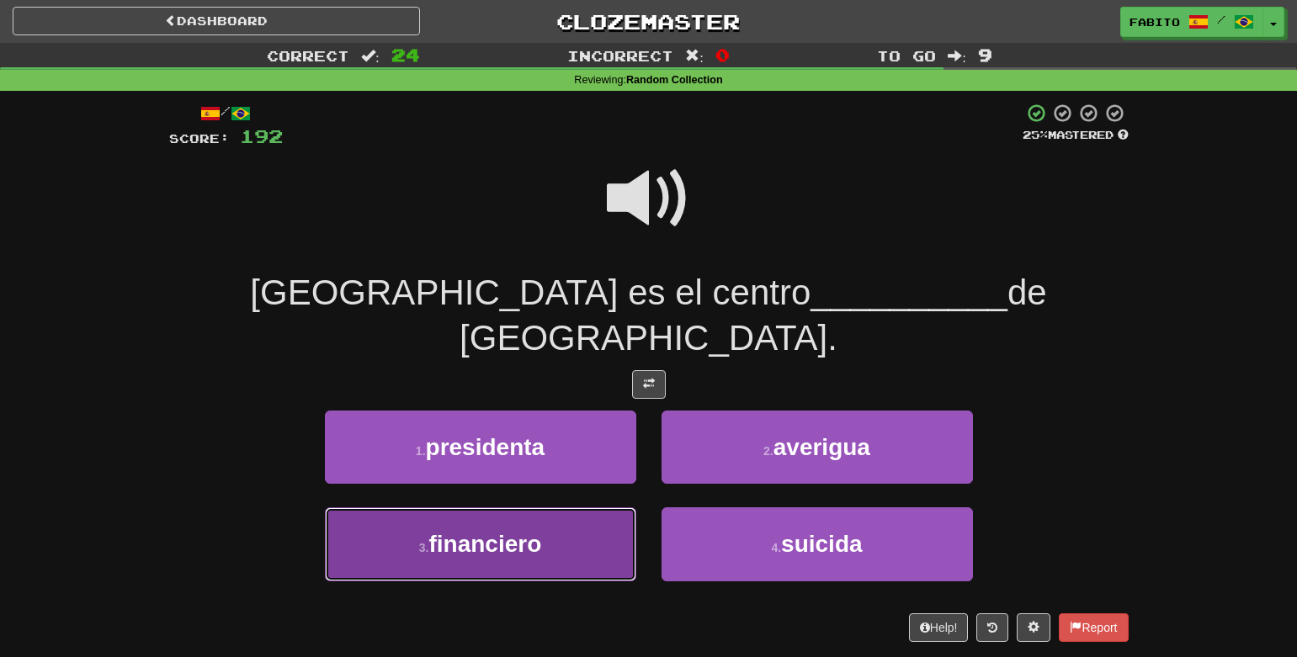
click at [582, 508] on button "3 . financiero" at bounding box center [480, 544] width 311 height 73
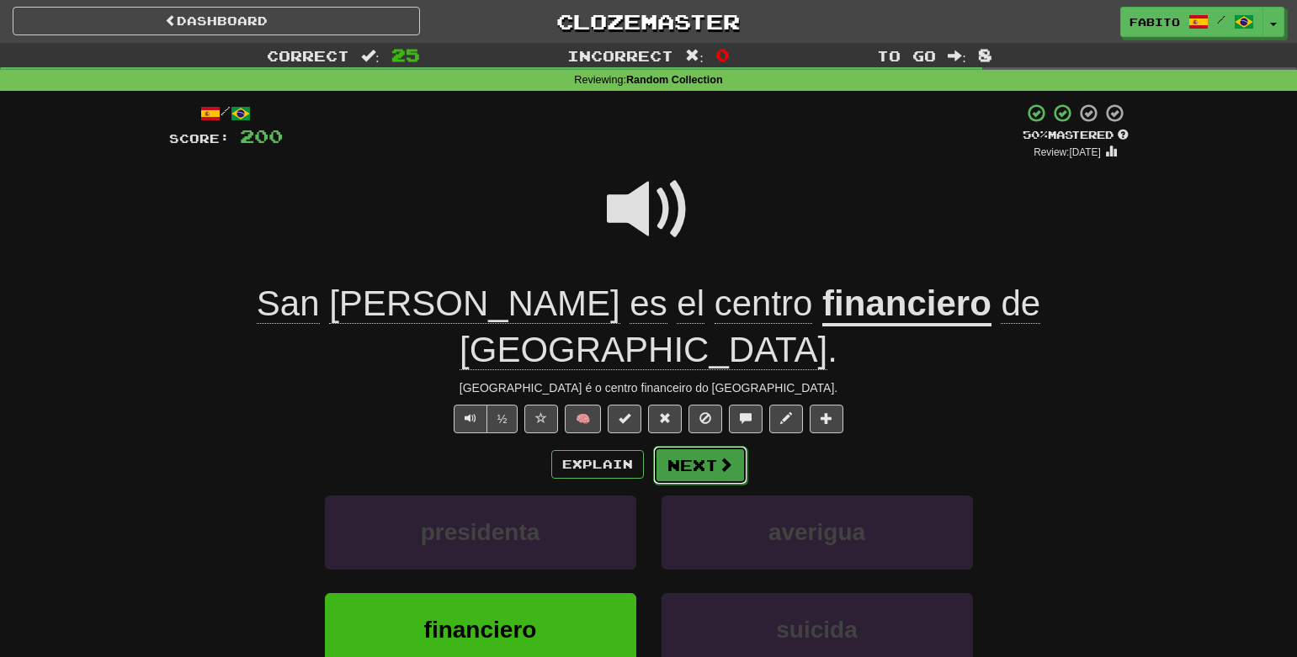
click at [703, 446] on button "Next" at bounding box center [700, 465] width 94 height 39
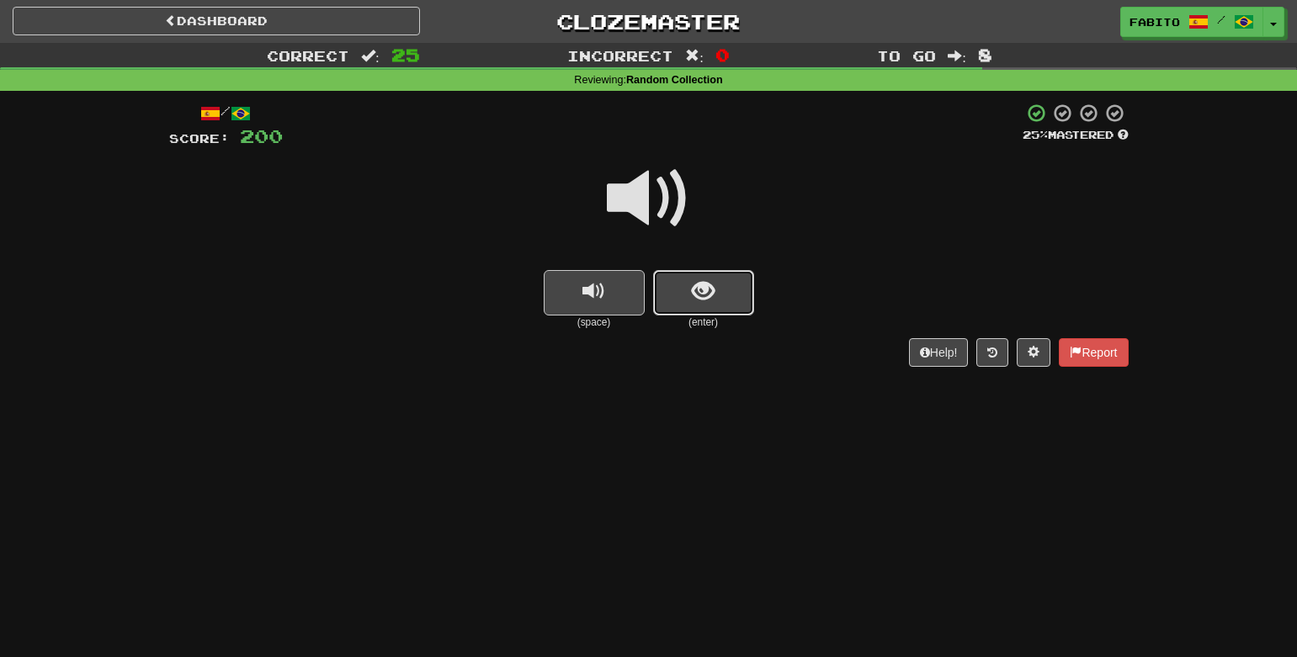
click at [715, 284] on button "show sentence" at bounding box center [703, 292] width 101 height 45
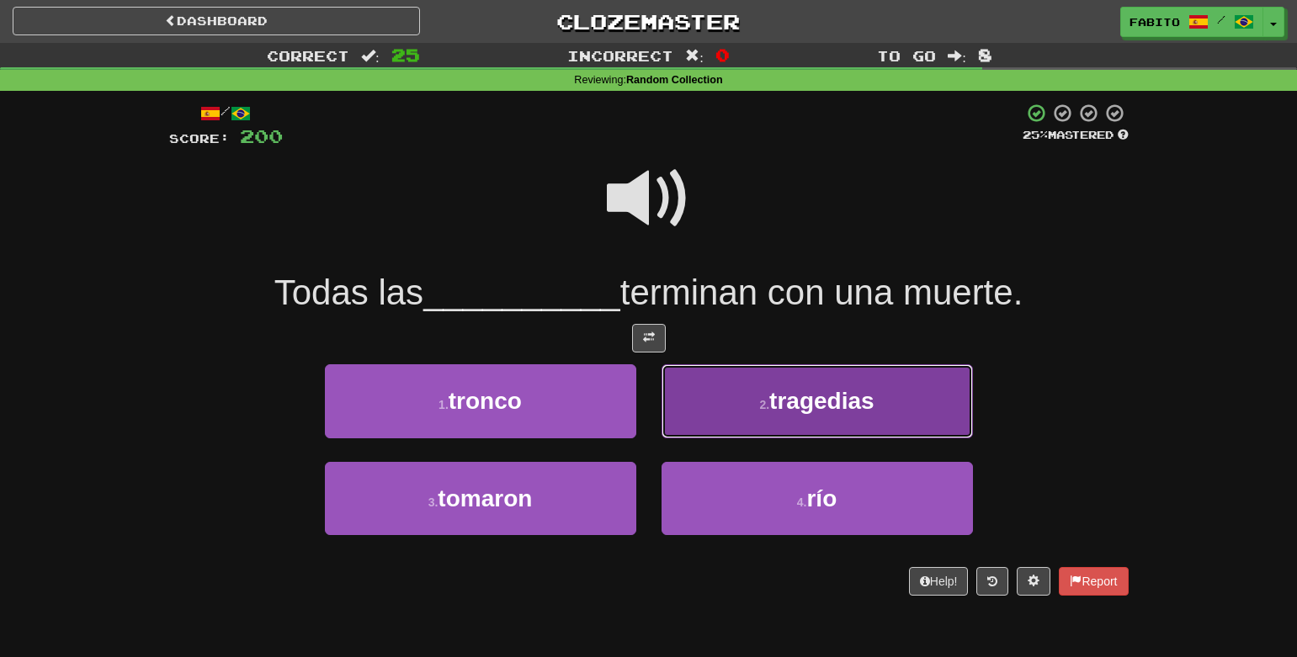
click at [742, 401] on button "2 . tragedias" at bounding box center [817, 400] width 311 height 73
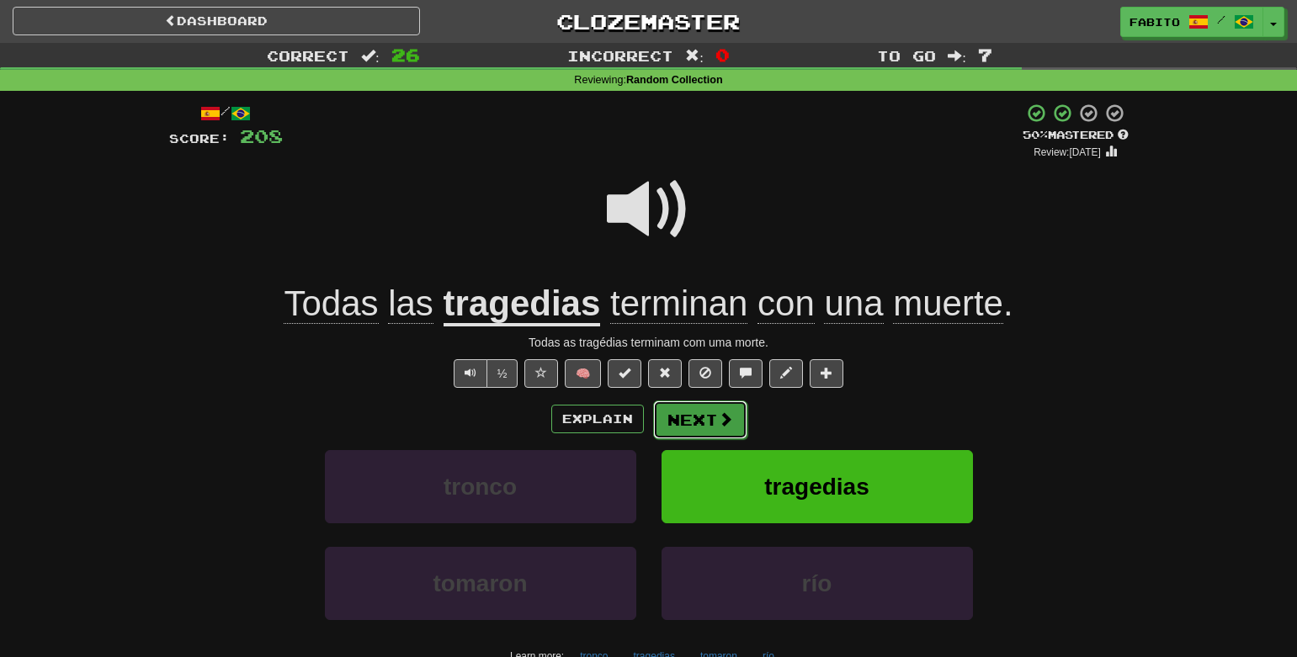
click at [694, 430] on button "Next" at bounding box center [700, 420] width 94 height 39
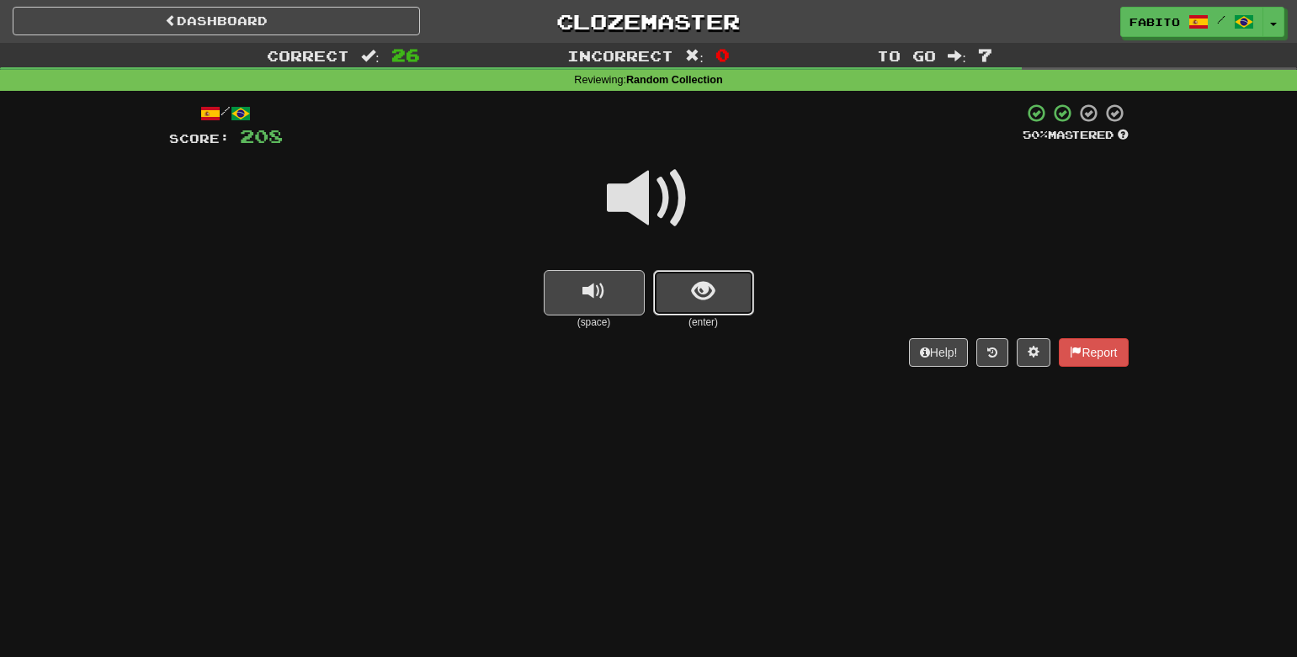
click at [689, 297] on button "show sentence" at bounding box center [703, 292] width 101 height 45
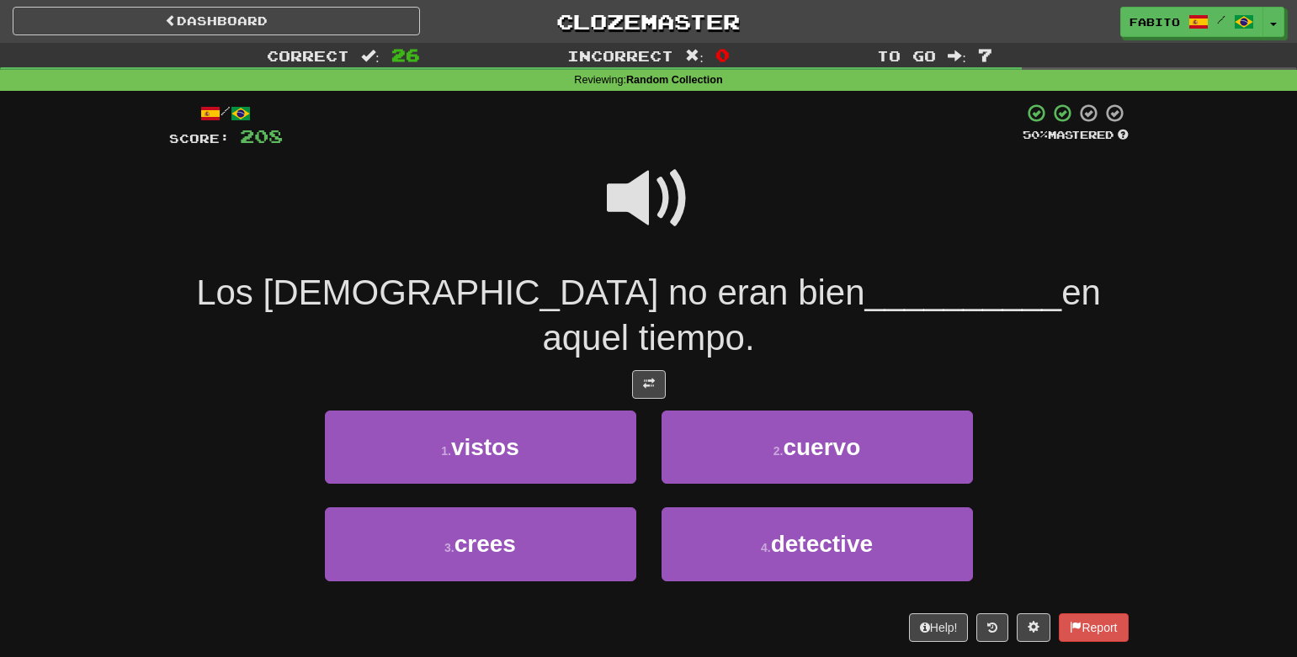
click at [683, 183] on span at bounding box center [649, 199] width 84 height 84
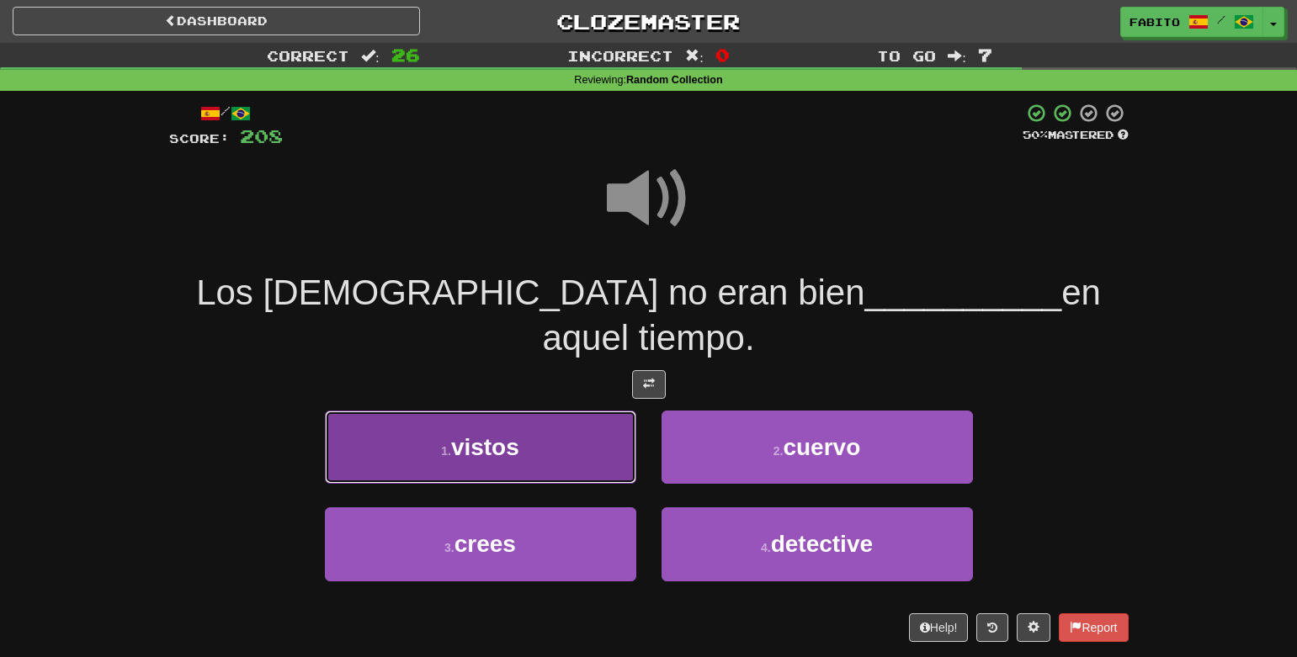
click at [582, 413] on button "1 . vistos" at bounding box center [480, 447] width 311 height 73
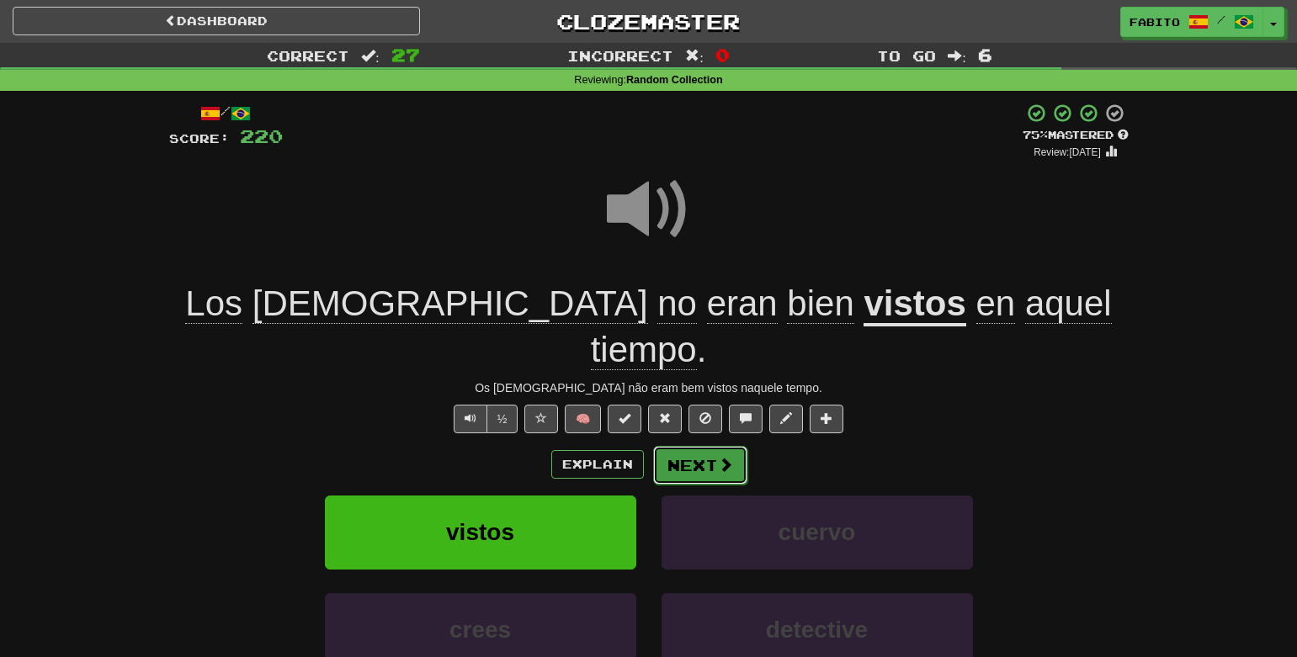
click at [691, 446] on button "Next" at bounding box center [700, 465] width 94 height 39
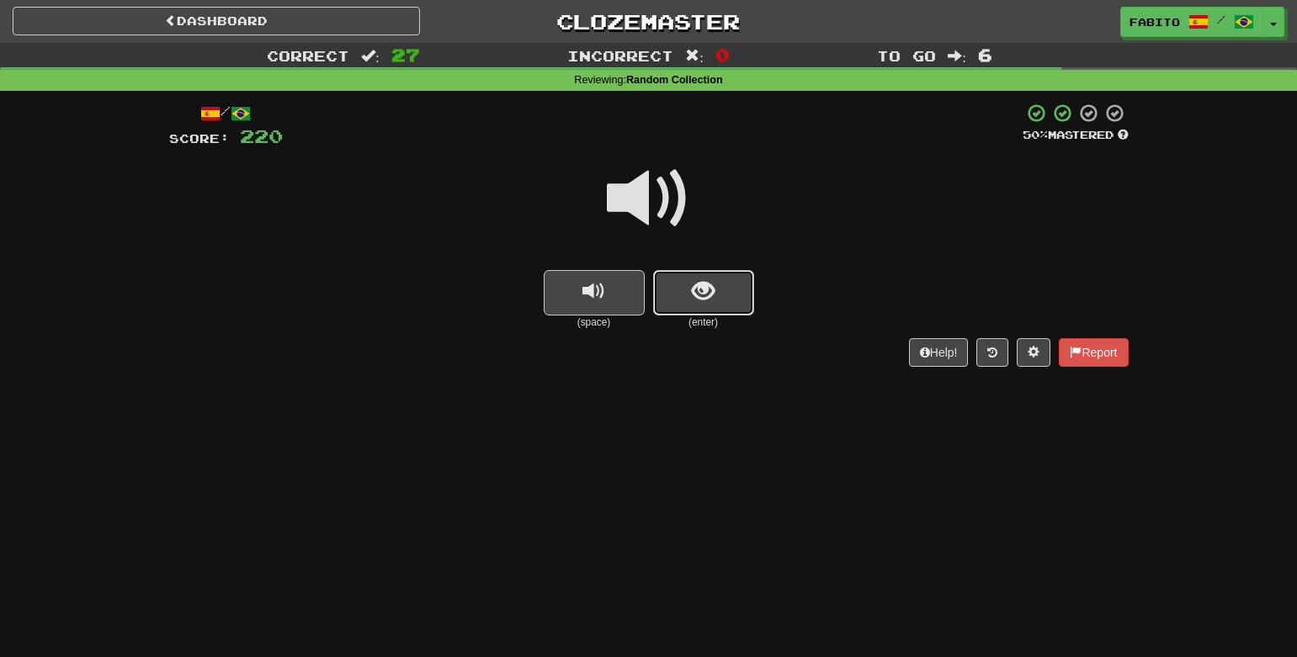
click at [705, 302] on span "show sentence" at bounding box center [703, 291] width 23 height 23
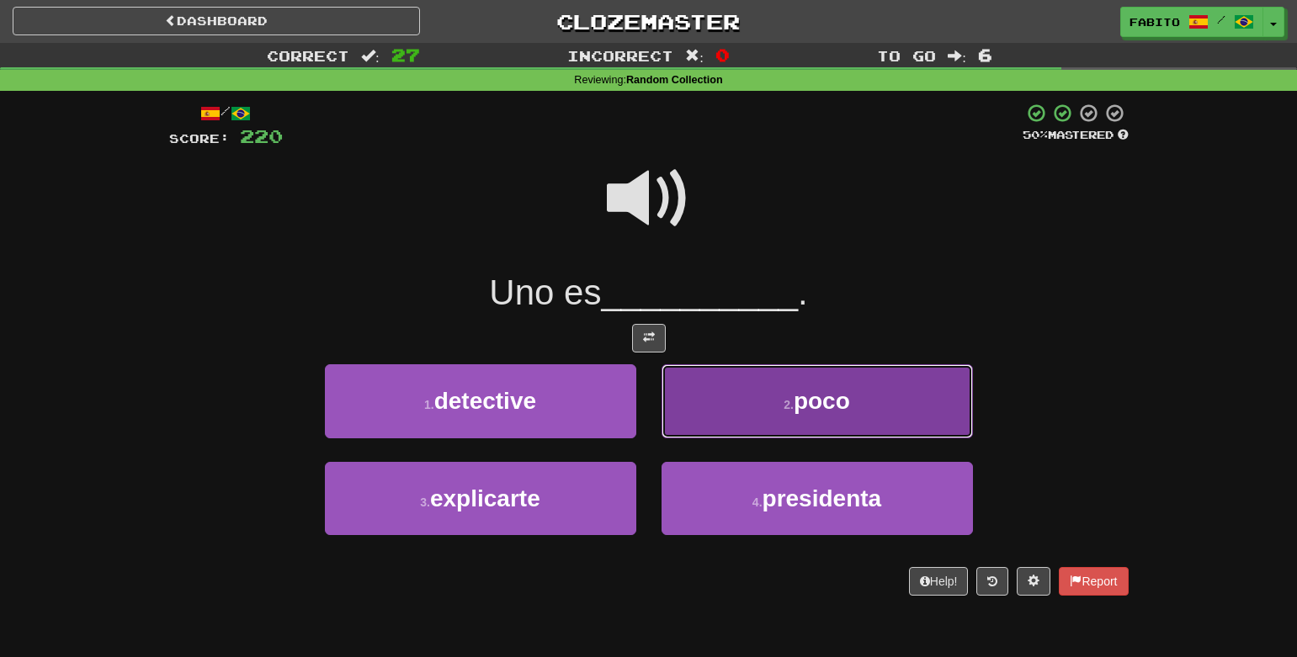
click at [705, 380] on button "2 . poco" at bounding box center [817, 400] width 311 height 73
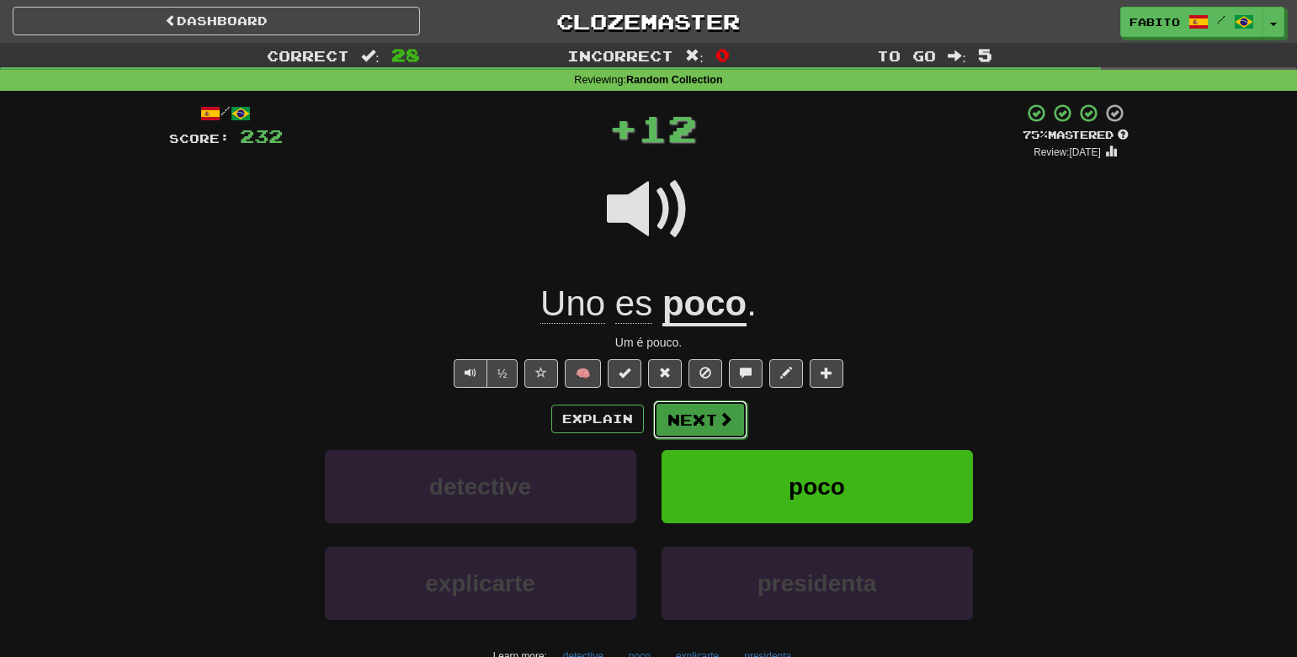
click at [711, 417] on button "Next" at bounding box center [700, 420] width 94 height 39
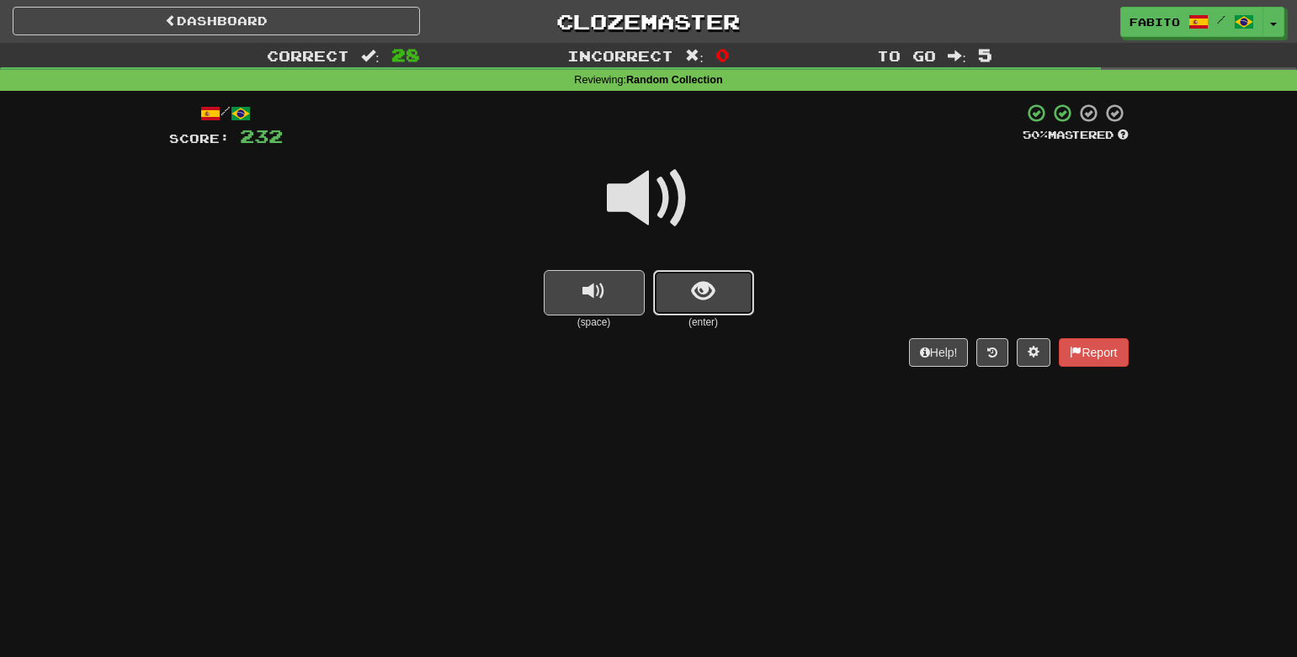
click at [677, 289] on button "show sentence" at bounding box center [703, 292] width 101 height 45
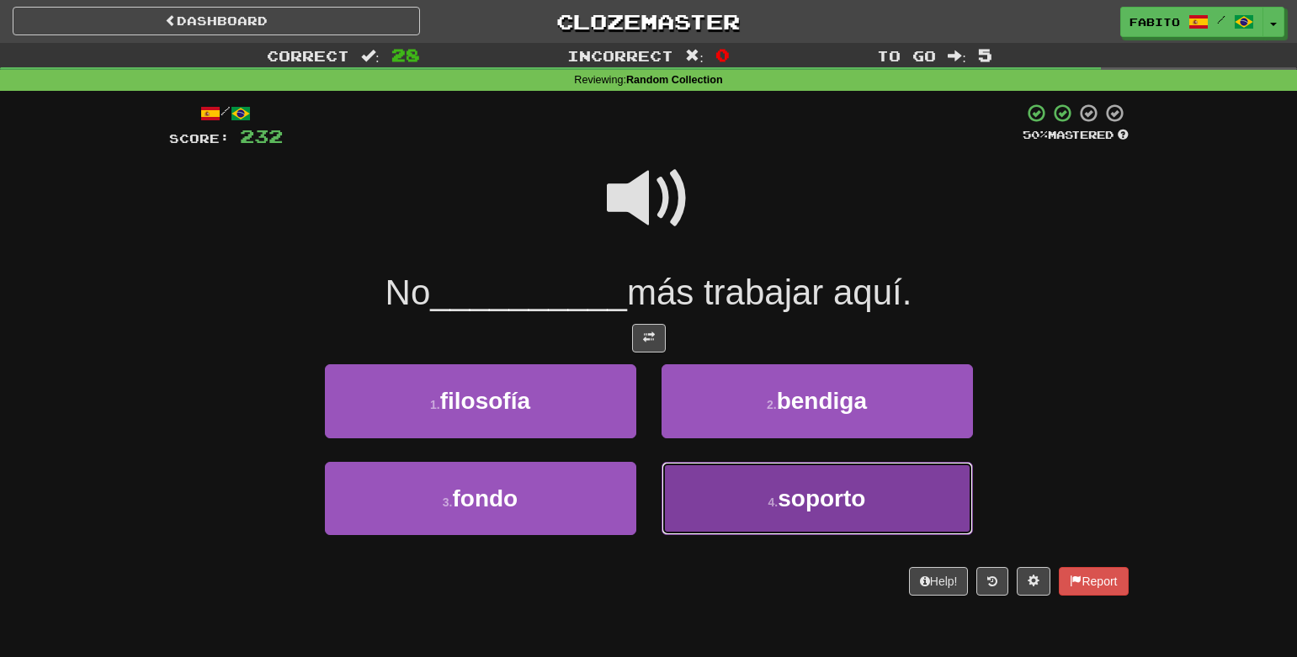
click at [702, 485] on button "4 . soporto" at bounding box center [817, 498] width 311 height 73
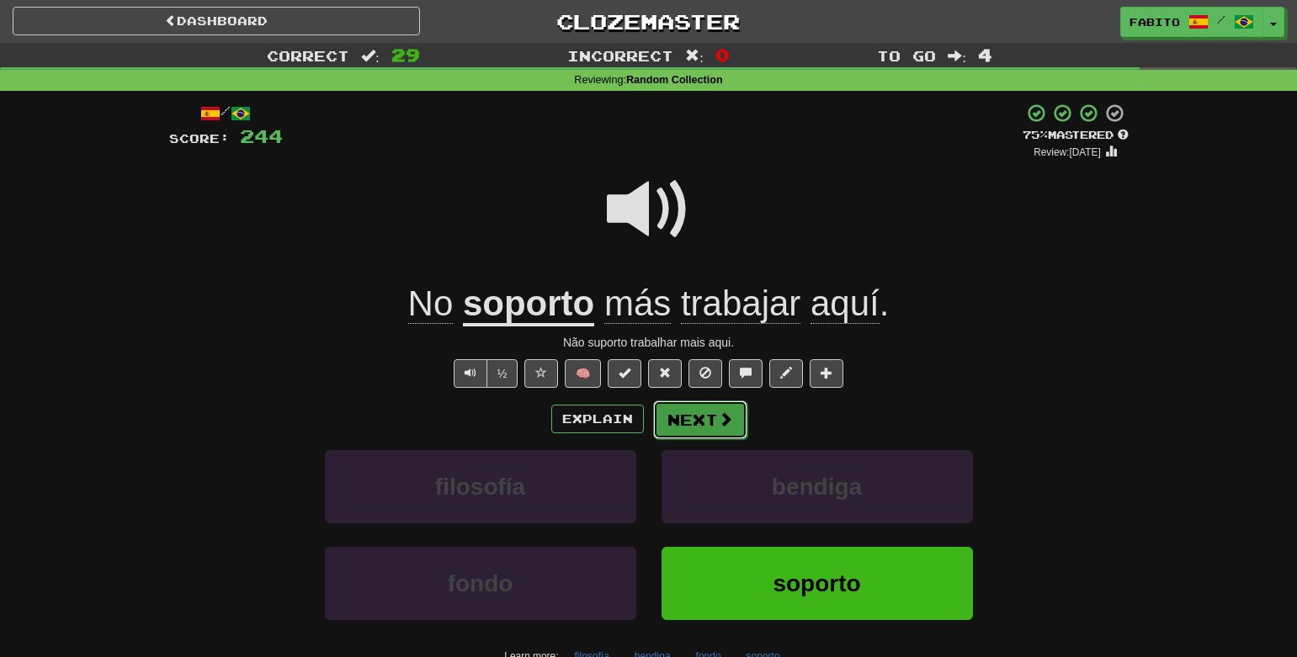
click at [712, 426] on button "Next" at bounding box center [700, 420] width 94 height 39
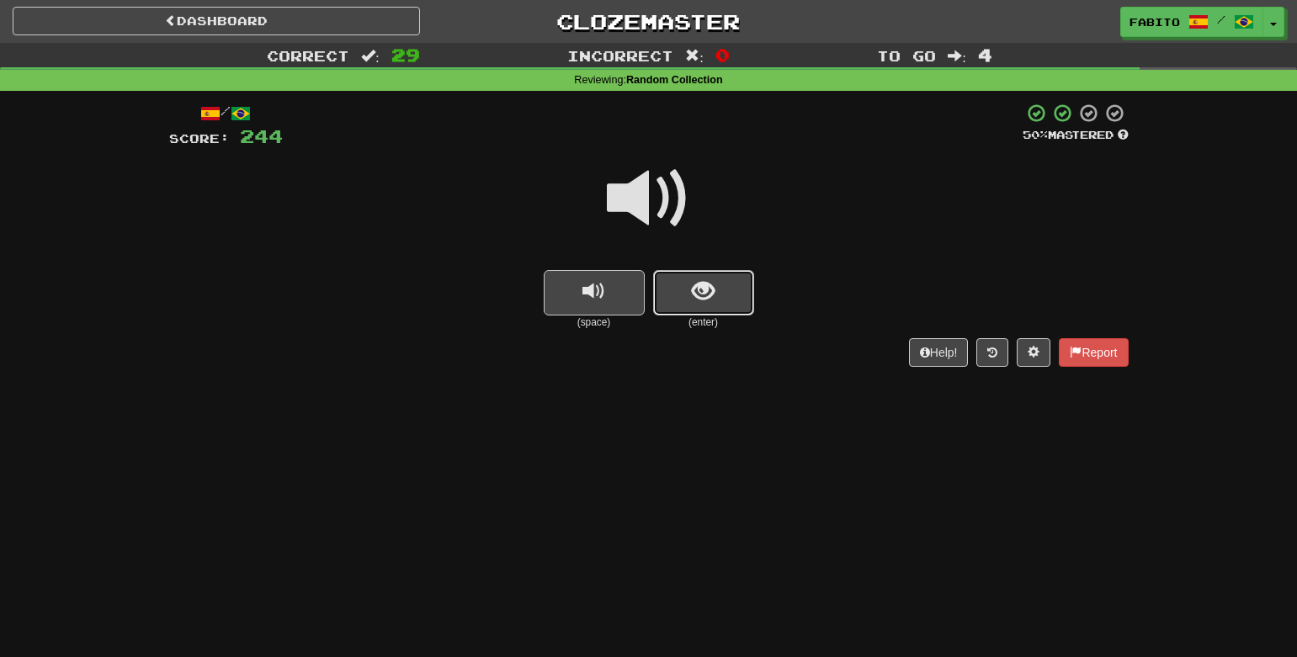
click at [708, 285] on span "show sentence" at bounding box center [703, 291] width 23 height 23
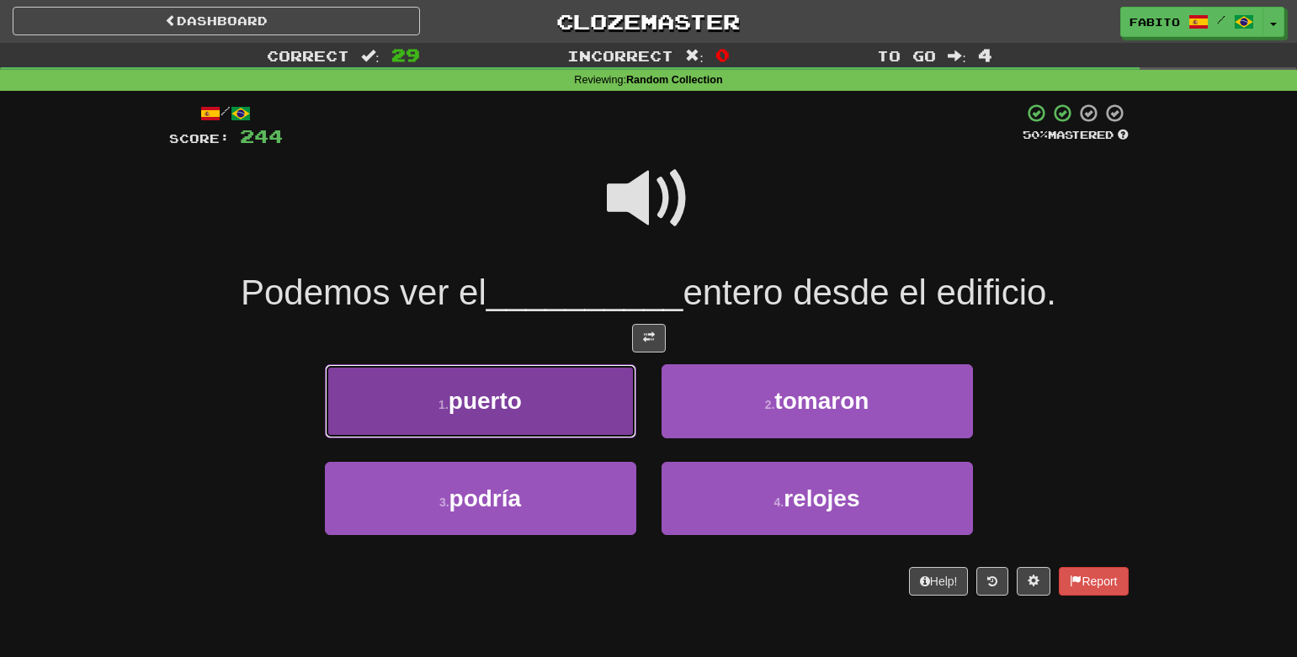
click at [603, 401] on button "1 . puerto" at bounding box center [480, 400] width 311 height 73
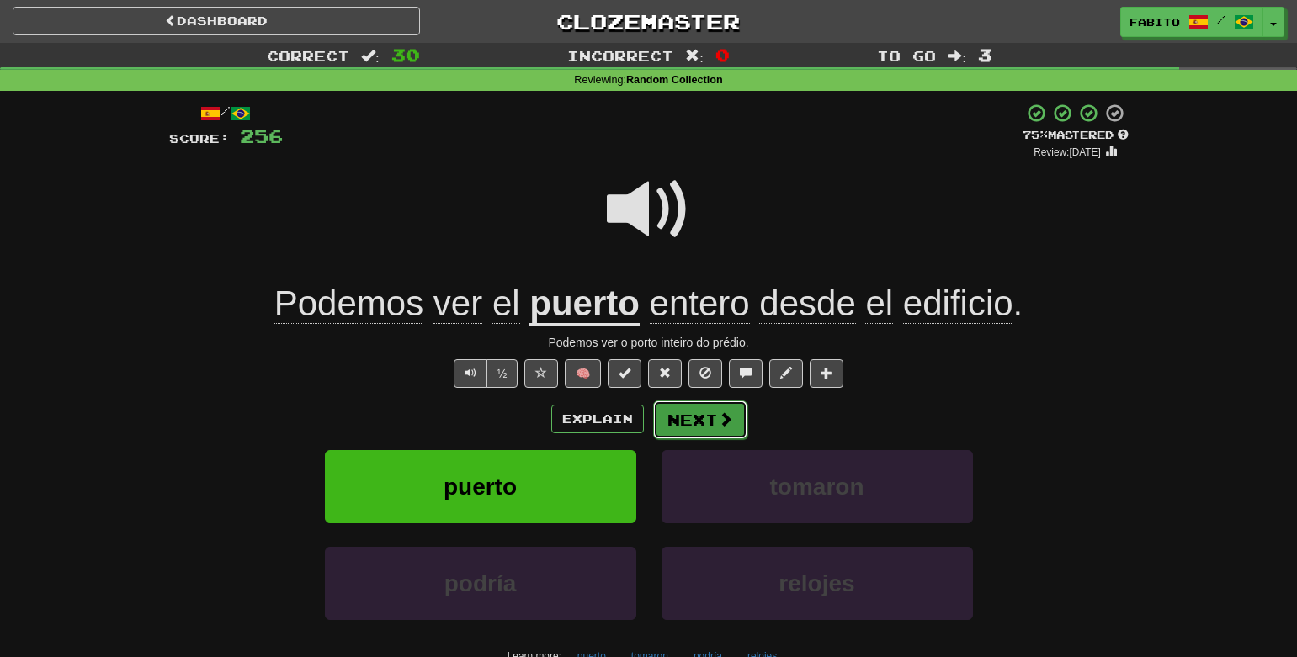
click at [703, 428] on button "Next" at bounding box center [700, 420] width 94 height 39
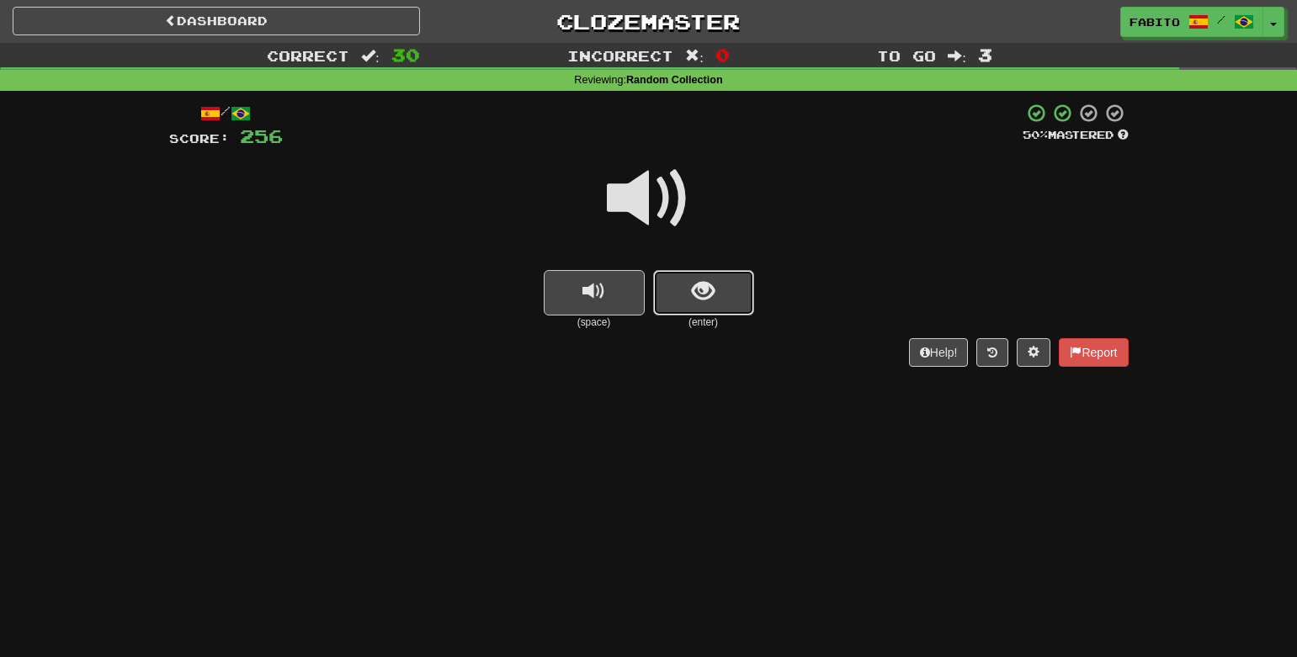
click at [713, 292] on span "show sentence" at bounding box center [703, 291] width 23 height 23
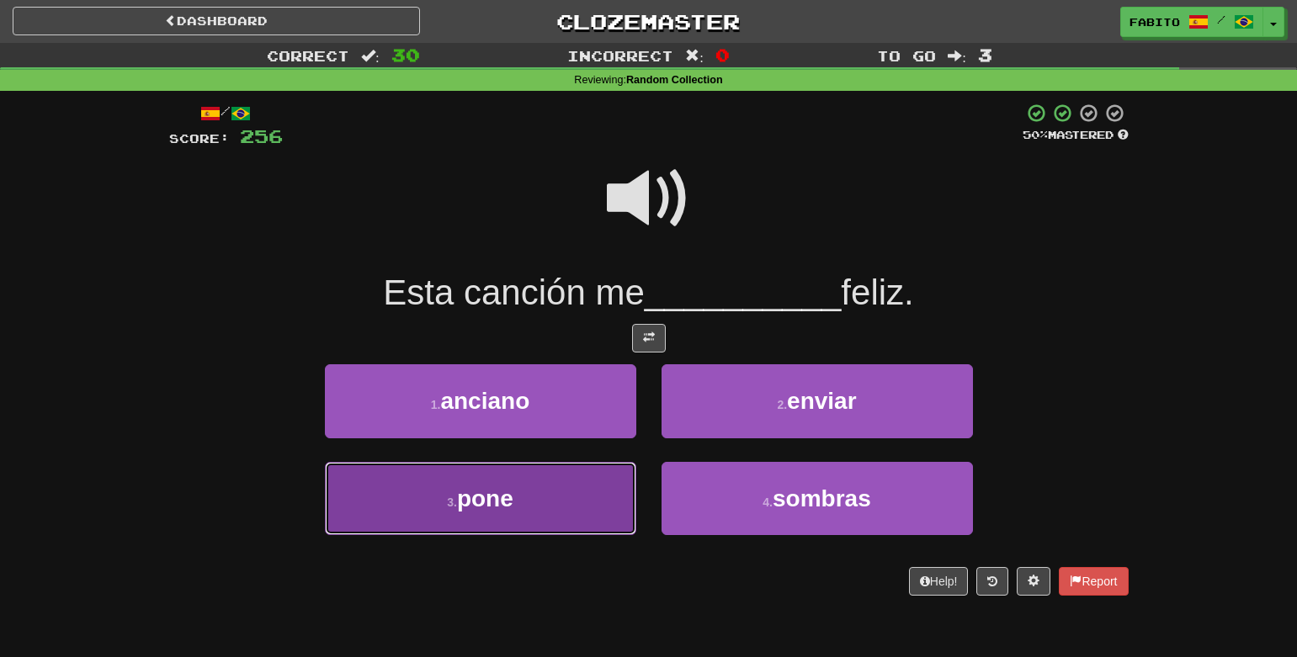
click at [552, 487] on button "3 . pone" at bounding box center [480, 498] width 311 height 73
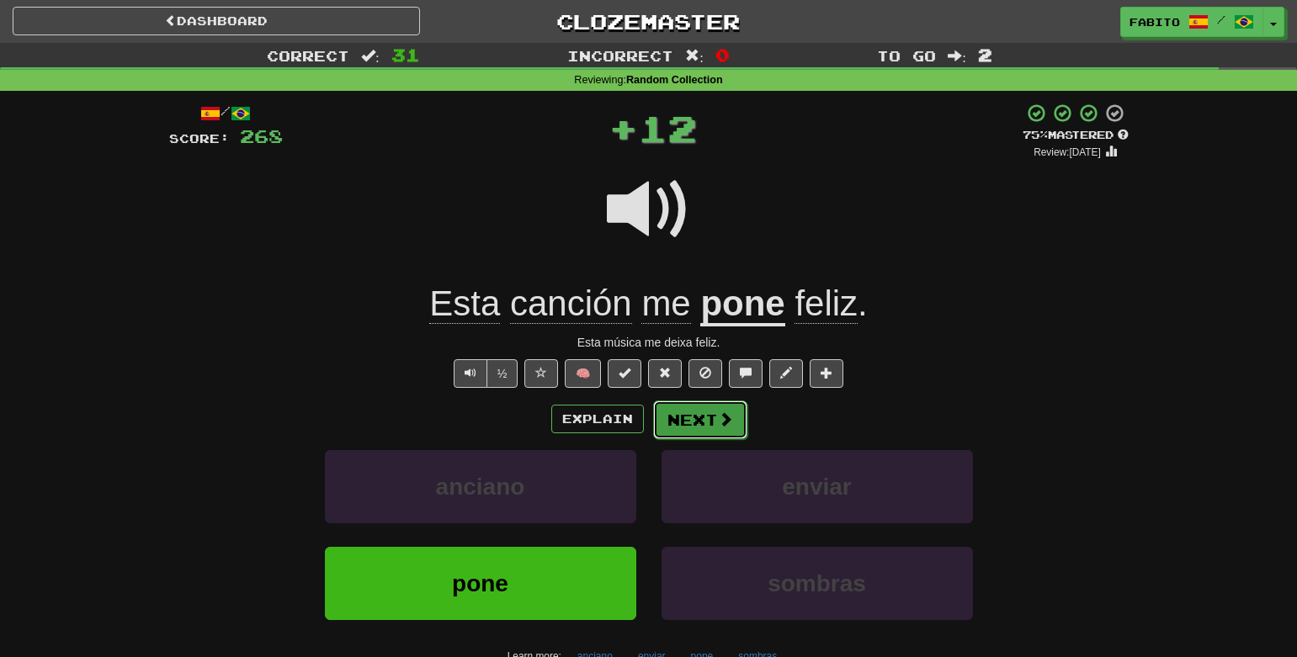
click at [712, 423] on button "Next" at bounding box center [700, 420] width 94 height 39
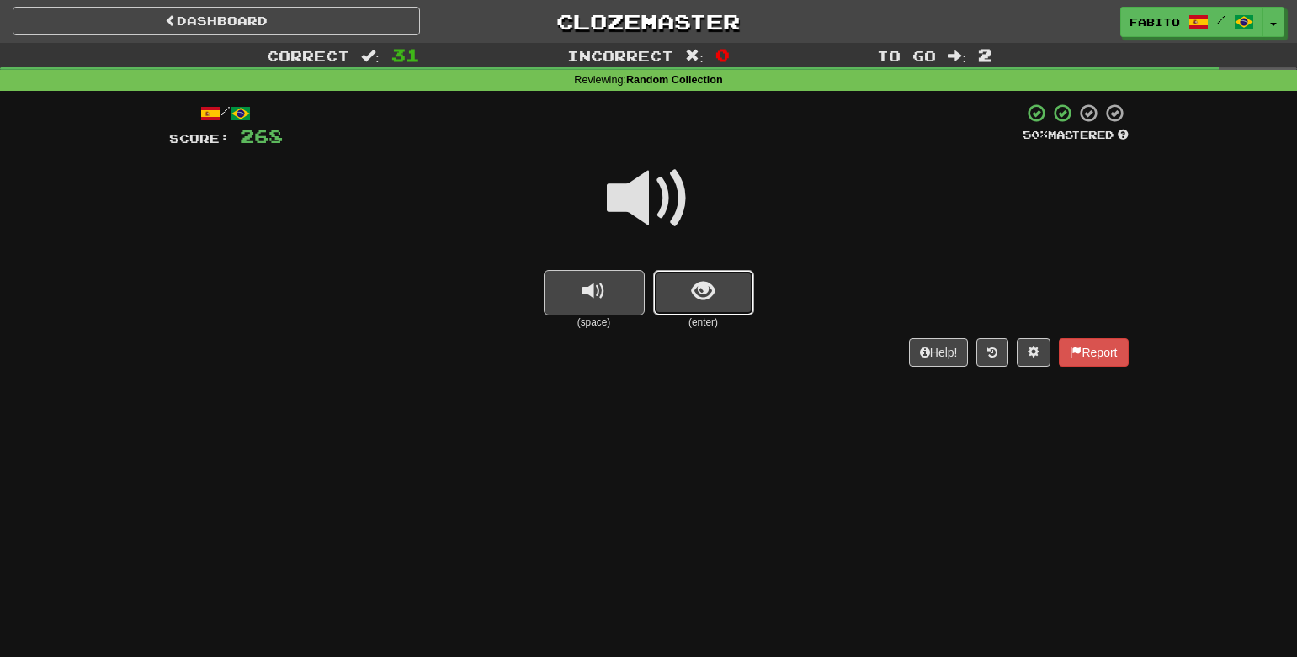
click at [694, 288] on span "show sentence" at bounding box center [703, 291] width 23 height 23
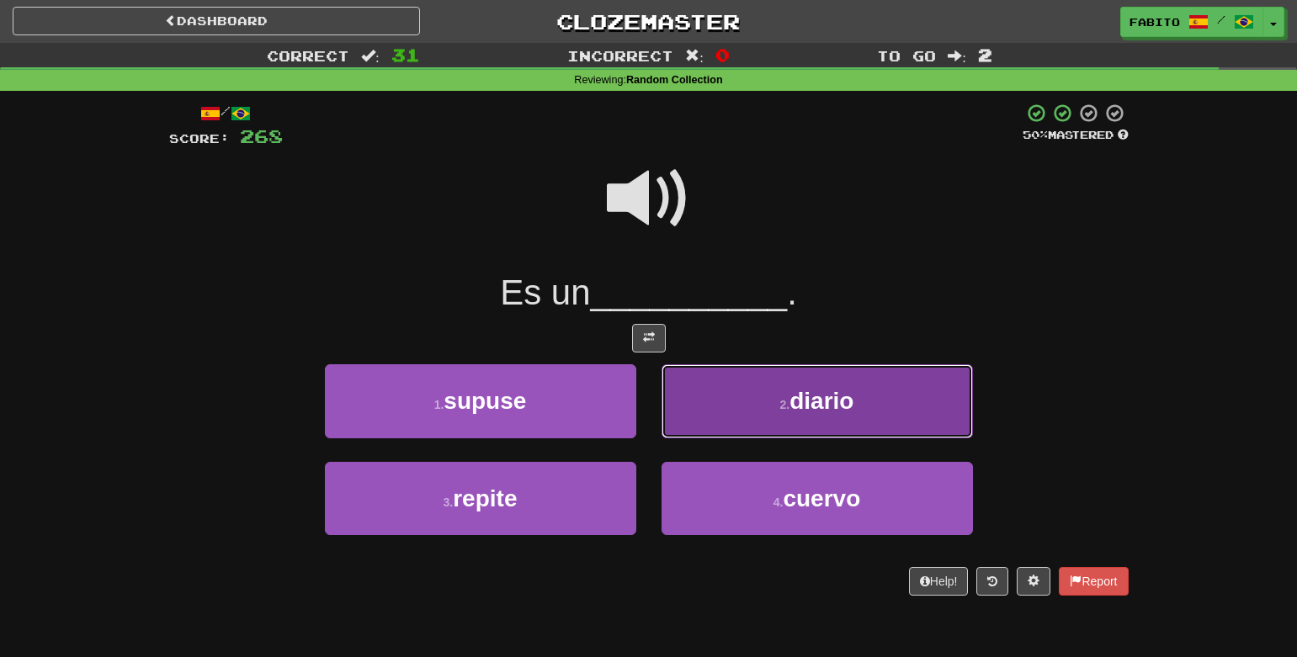
click at [714, 388] on button "2 . diario" at bounding box center [817, 400] width 311 height 73
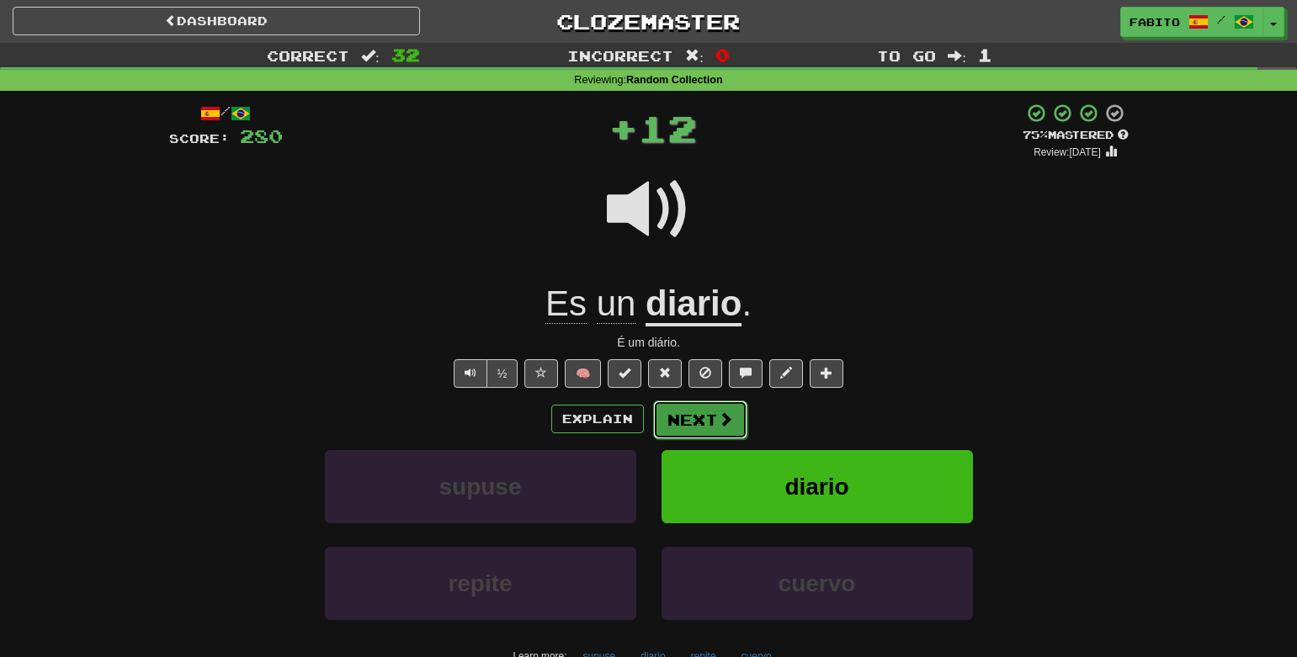
click at [699, 419] on button "Next" at bounding box center [700, 420] width 94 height 39
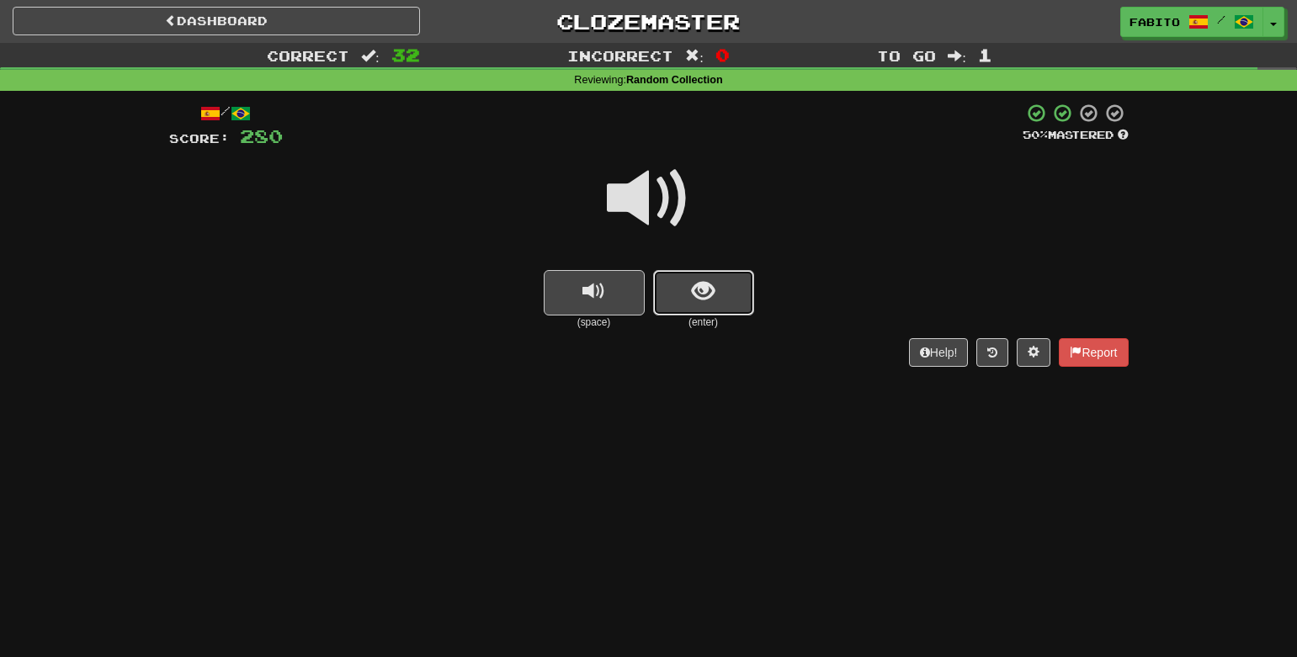
click at [710, 304] on button "show sentence" at bounding box center [703, 292] width 101 height 45
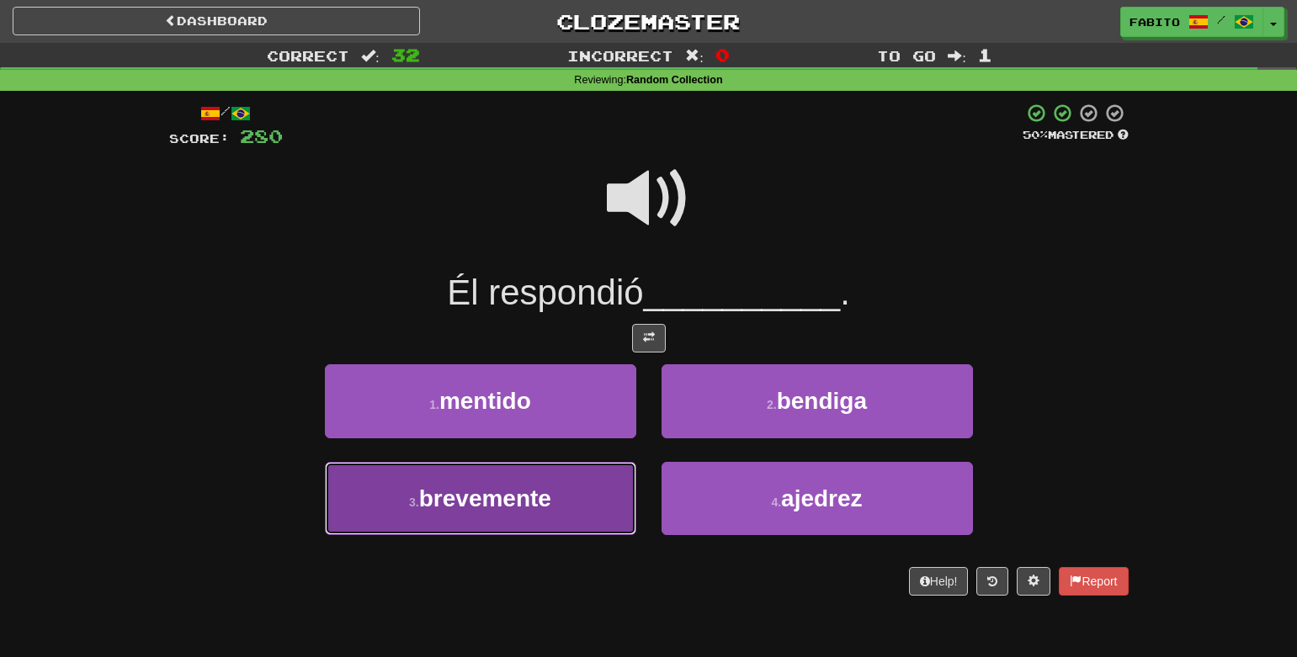
click at [593, 491] on button "3 . brevemente" at bounding box center [480, 498] width 311 height 73
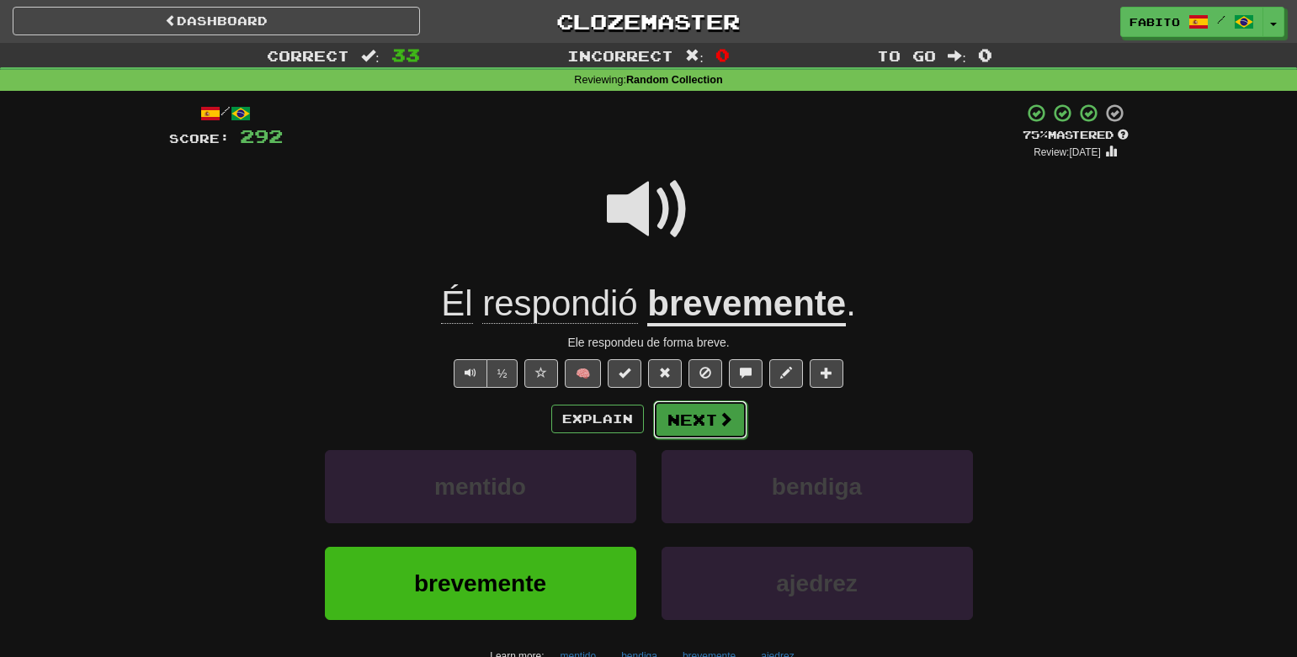
click at [706, 418] on button "Next" at bounding box center [700, 420] width 94 height 39
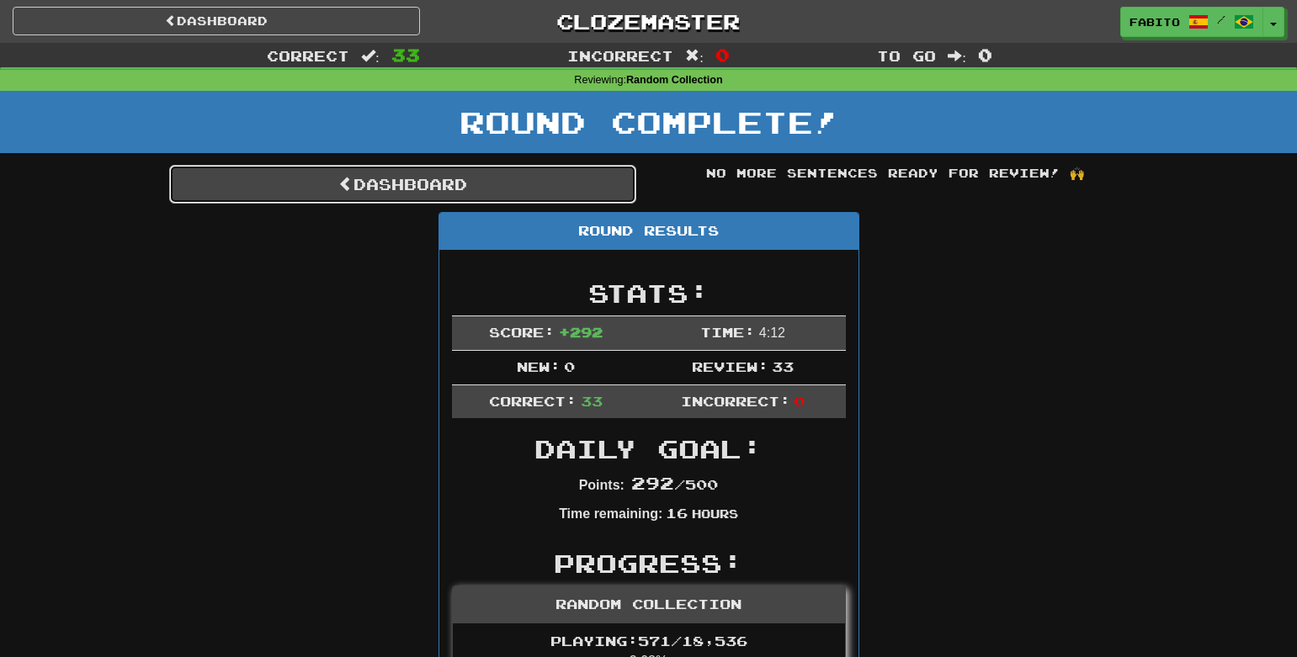
click at [600, 190] on link "Dashboard" at bounding box center [402, 184] width 467 height 39
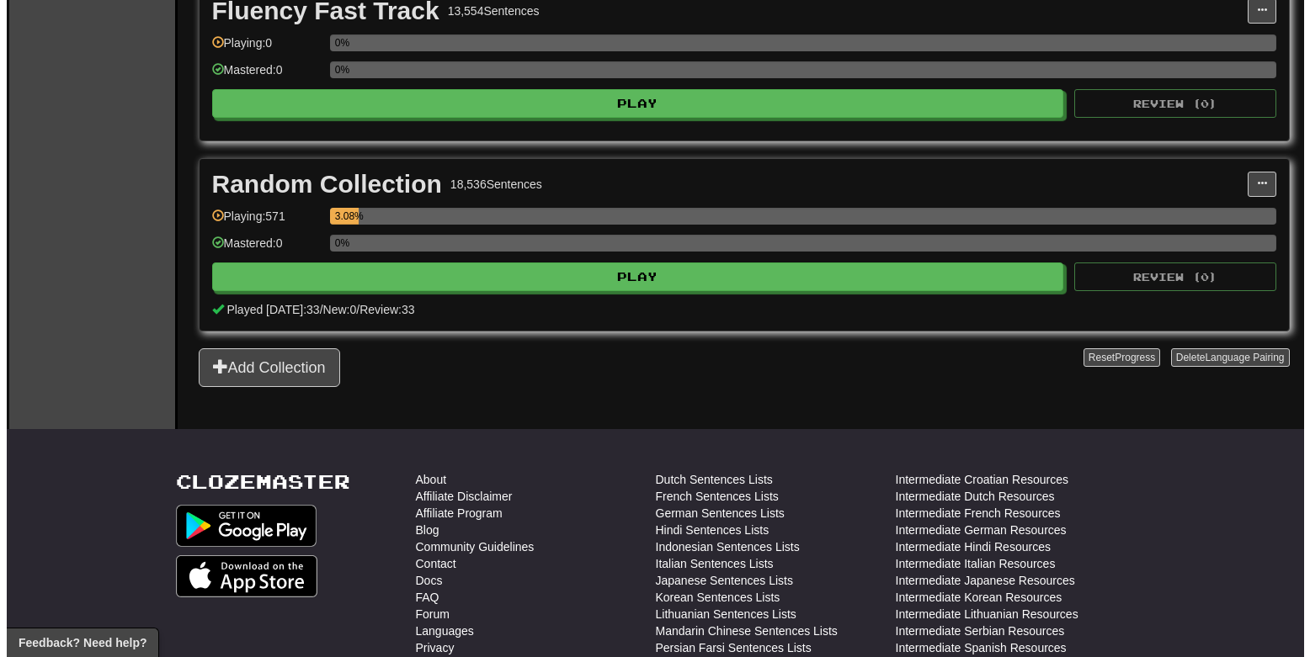
scroll to position [404, 0]
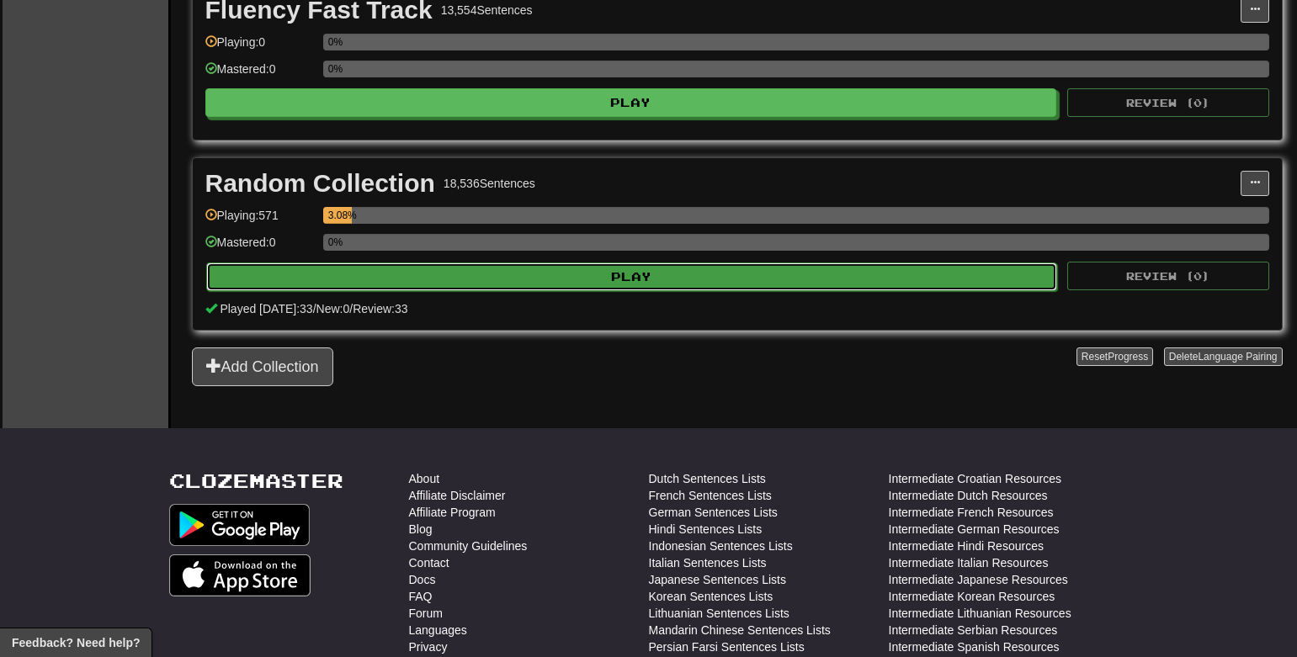
click at [640, 283] on button "Play" at bounding box center [632, 277] width 852 height 29
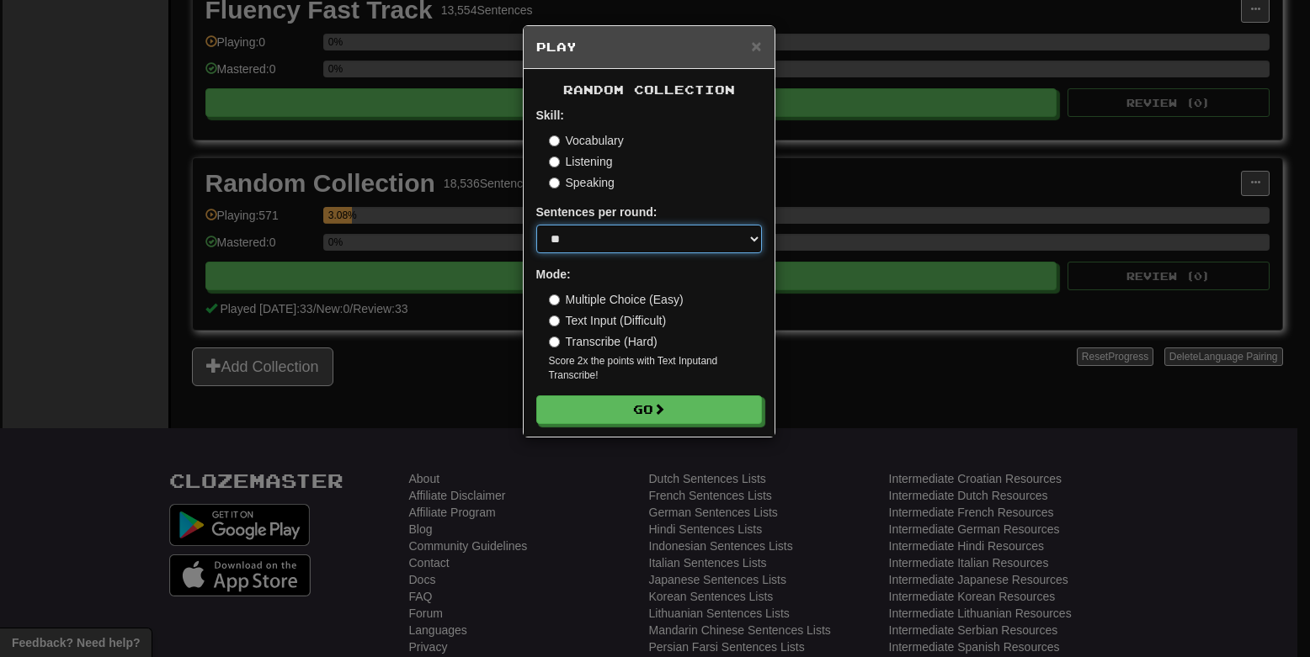
select select "**"
click at [536, 225] on select "* ** ** ** ** ** *** ********" at bounding box center [649, 239] width 226 height 29
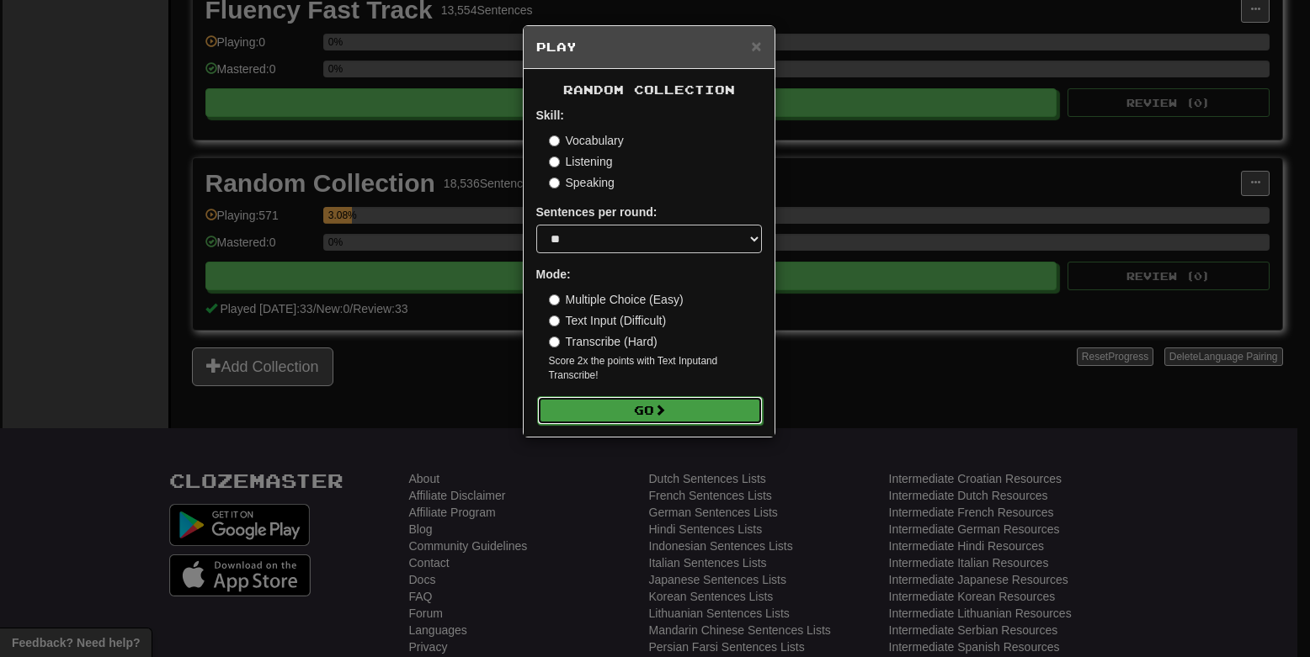
click at [658, 409] on span at bounding box center [660, 410] width 12 height 12
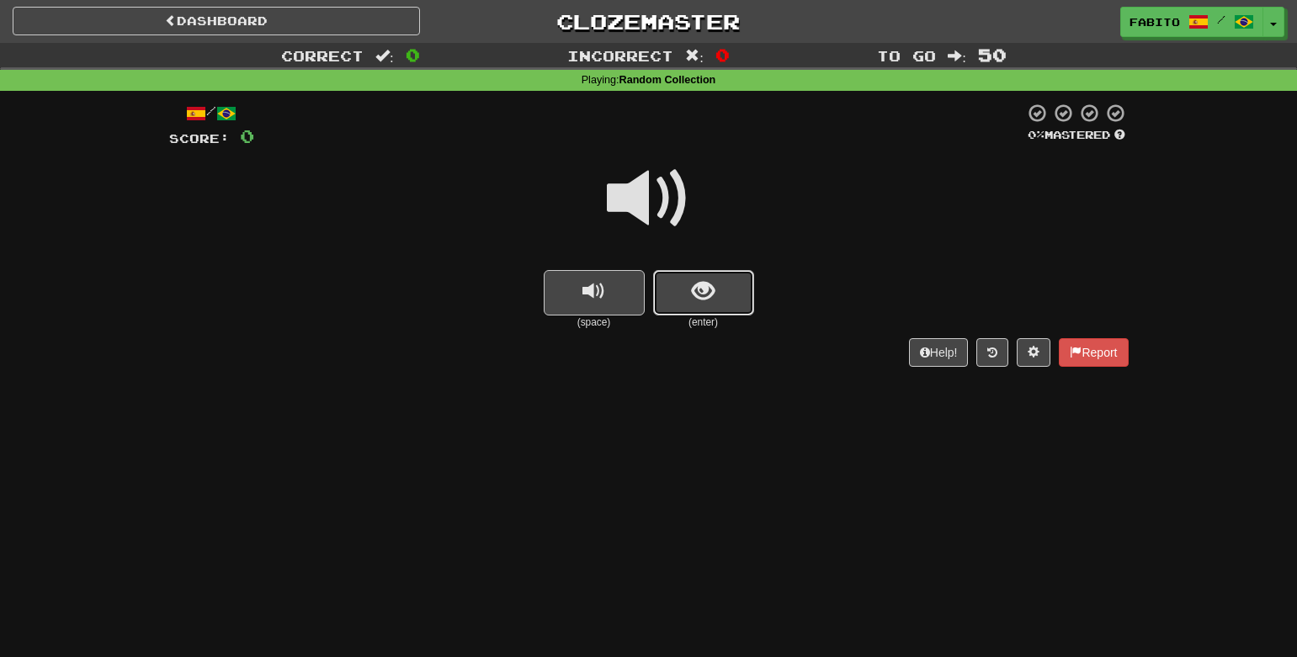
click at [710, 311] on button "show sentence" at bounding box center [703, 292] width 101 height 45
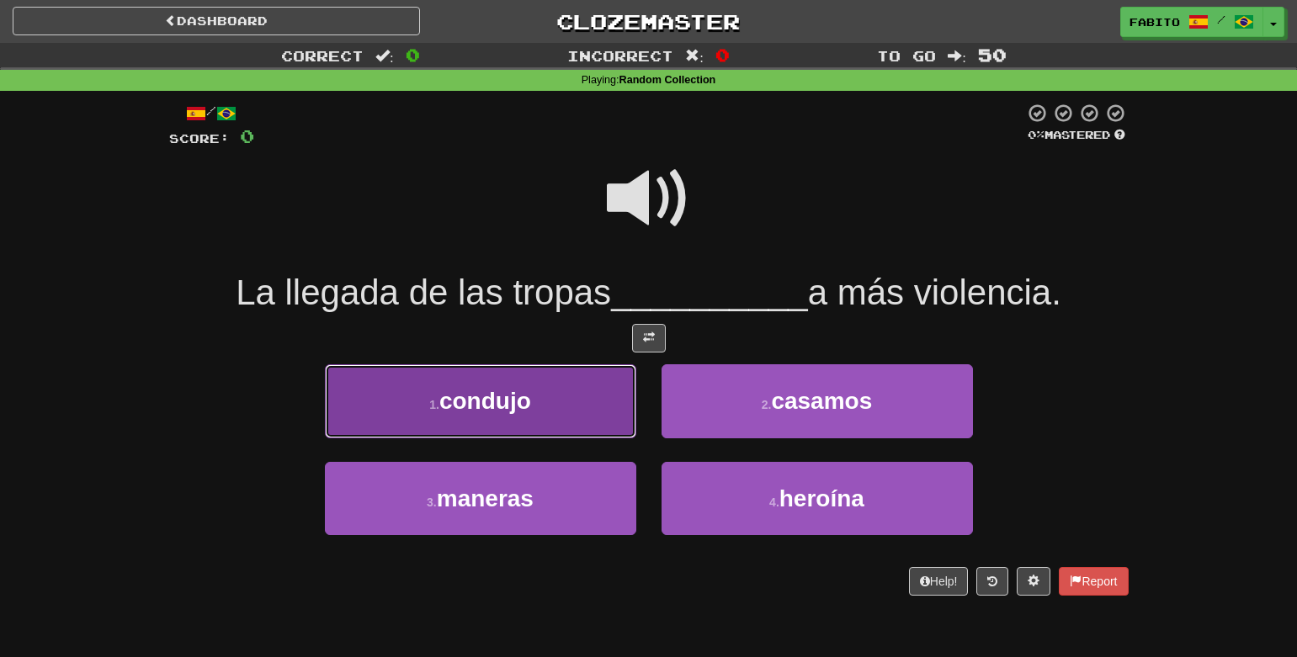
click at [575, 398] on button "1 . condujo" at bounding box center [480, 400] width 311 height 73
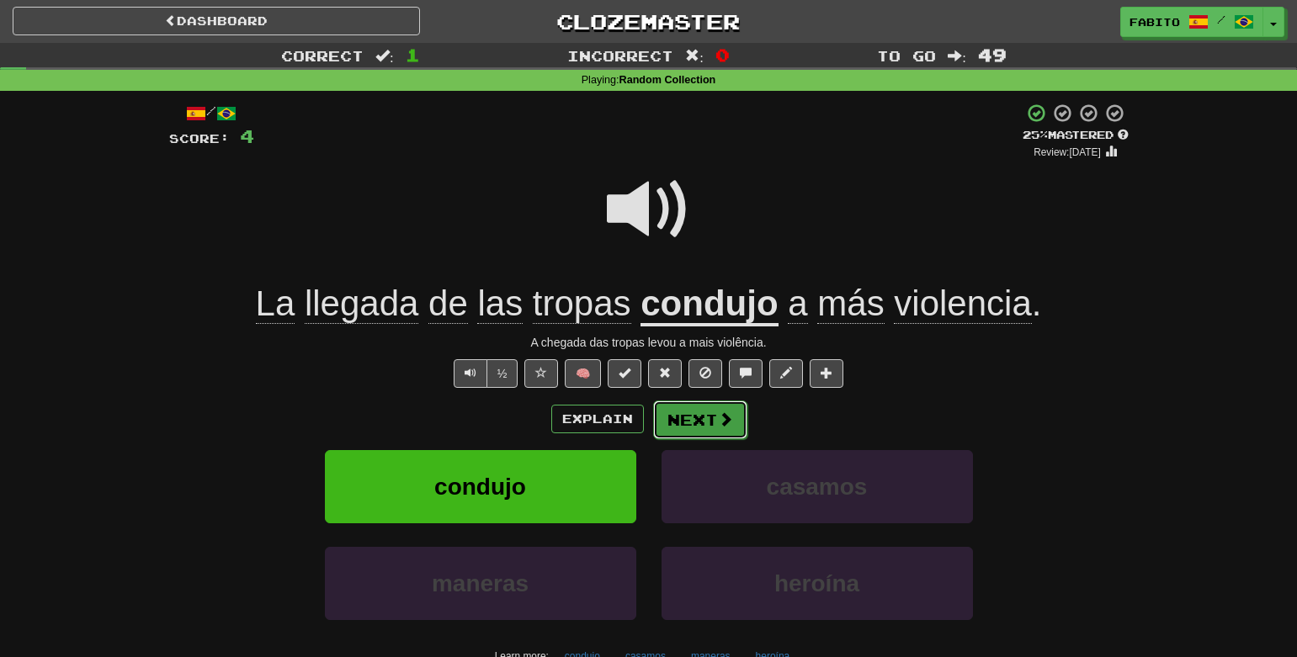
click at [711, 424] on button "Next" at bounding box center [700, 420] width 94 height 39
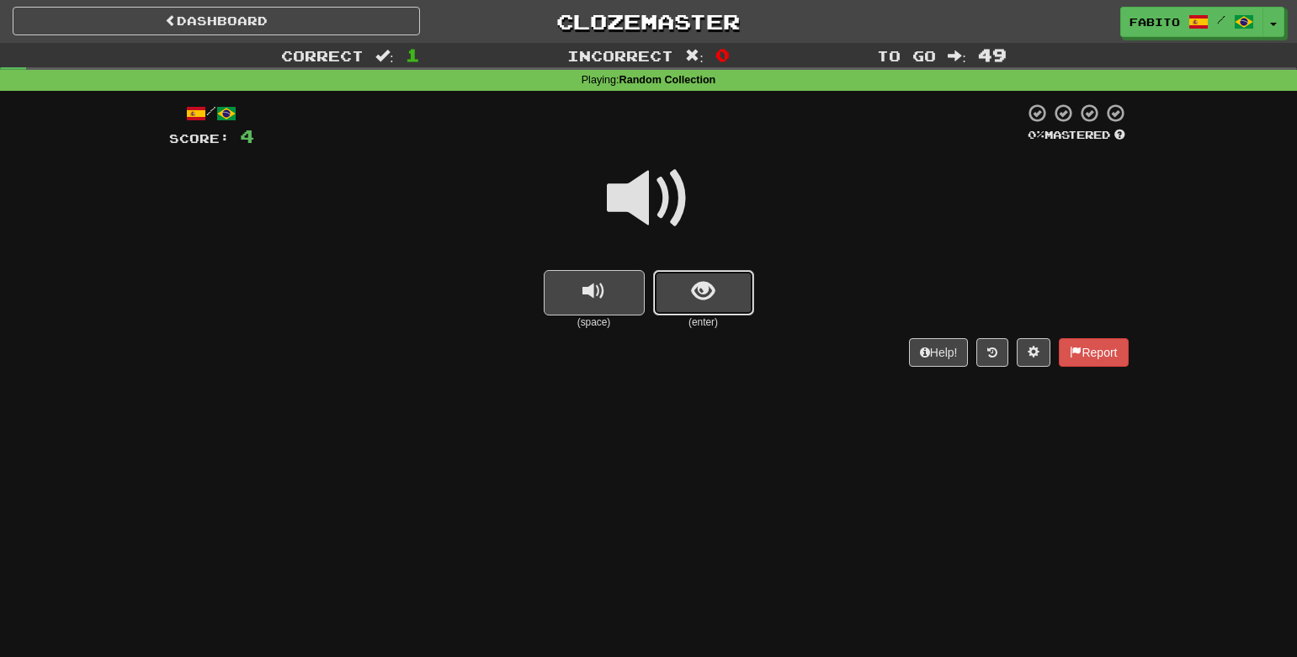
click at [708, 310] on button "show sentence" at bounding box center [703, 292] width 101 height 45
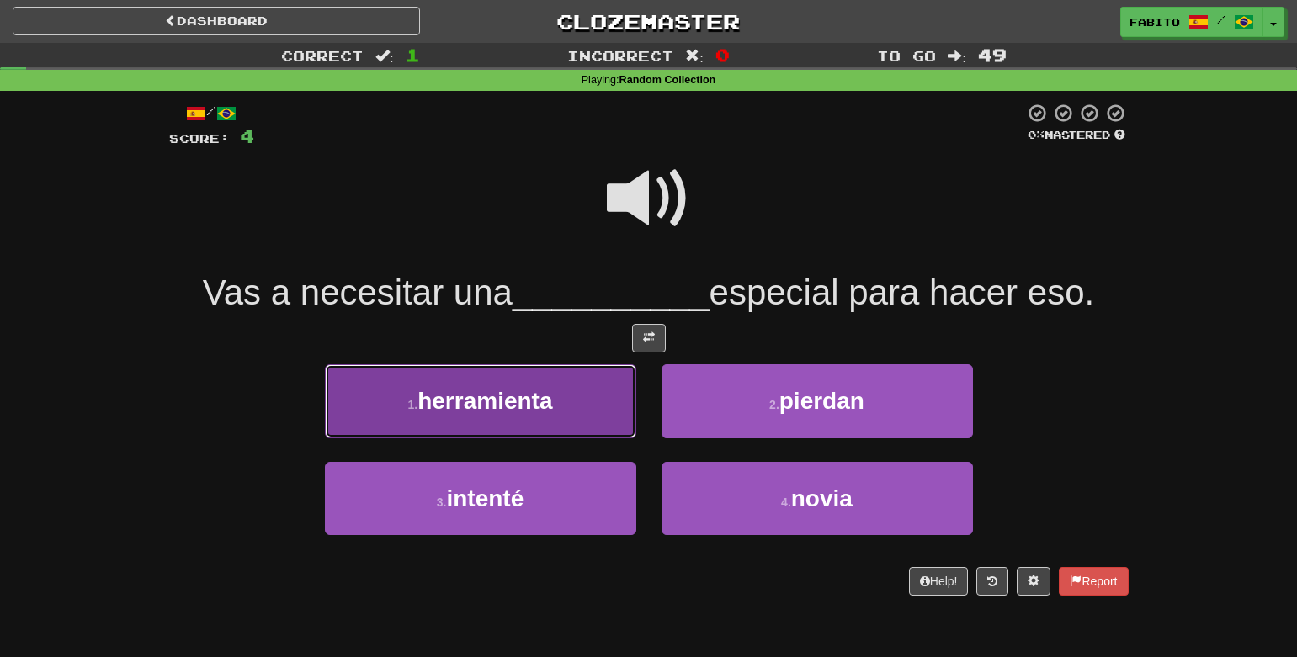
click at [588, 395] on button "1 . herramienta" at bounding box center [480, 400] width 311 height 73
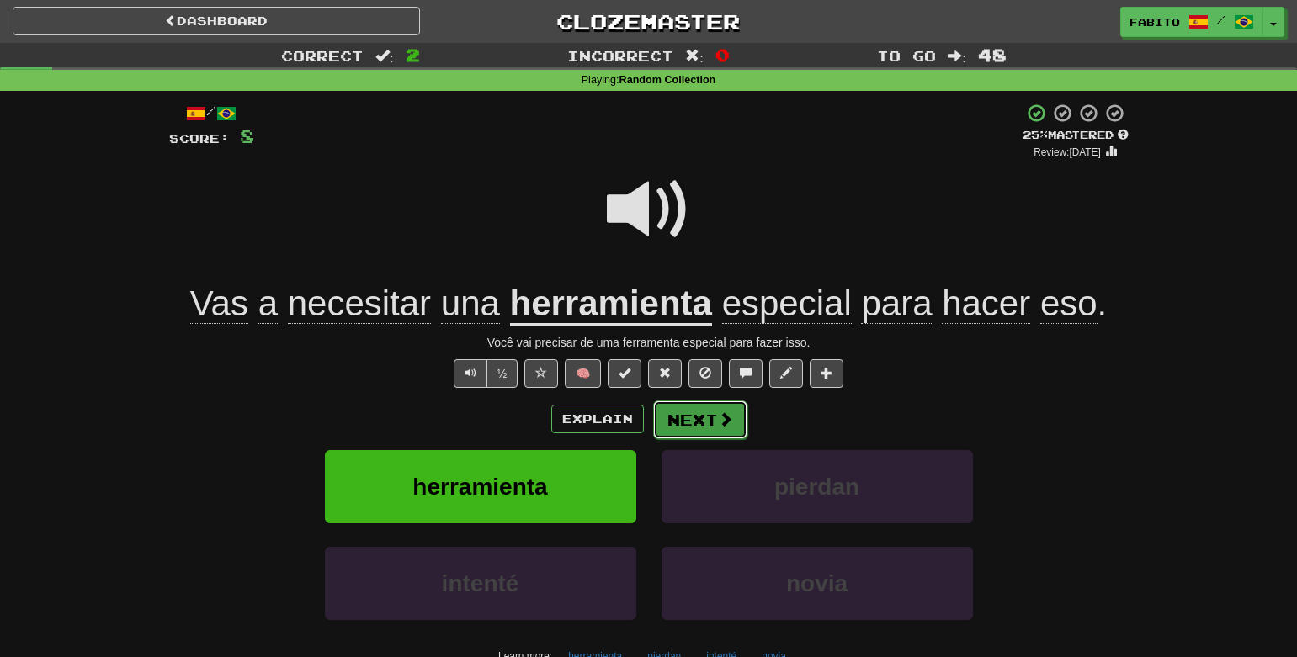
click at [696, 422] on button "Next" at bounding box center [700, 420] width 94 height 39
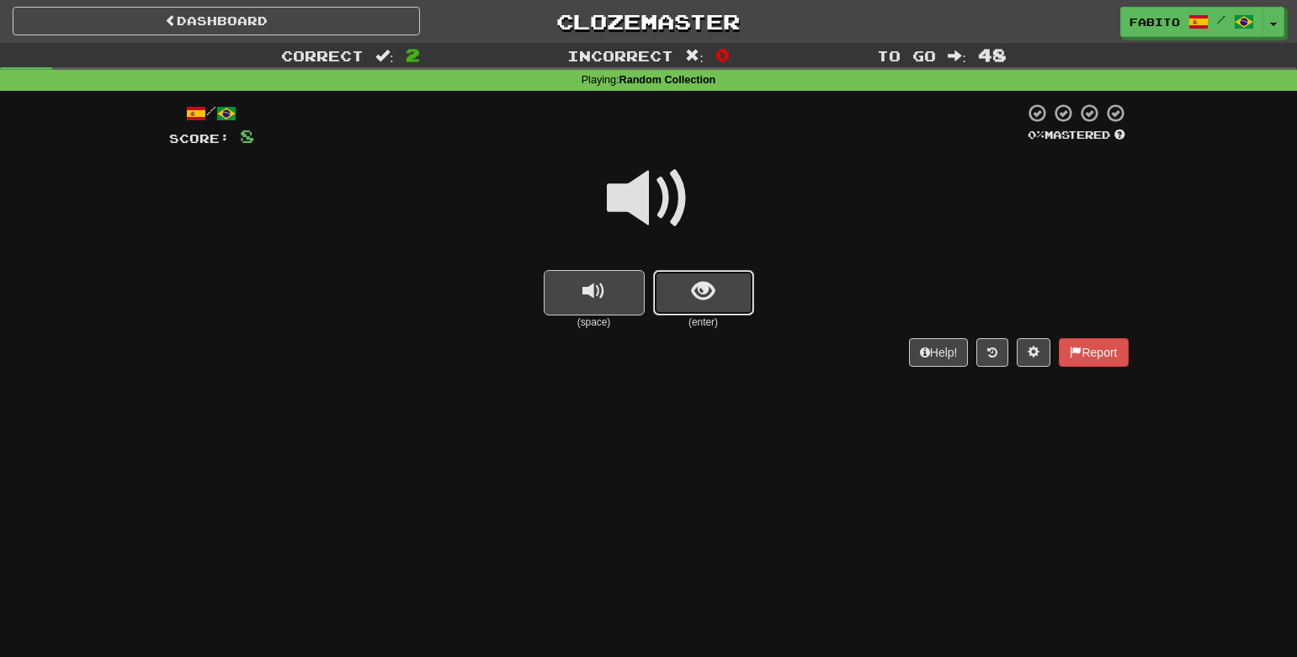
click at [688, 293] on button "show sentence" at bounding box center [703, 292] width 101 height 45
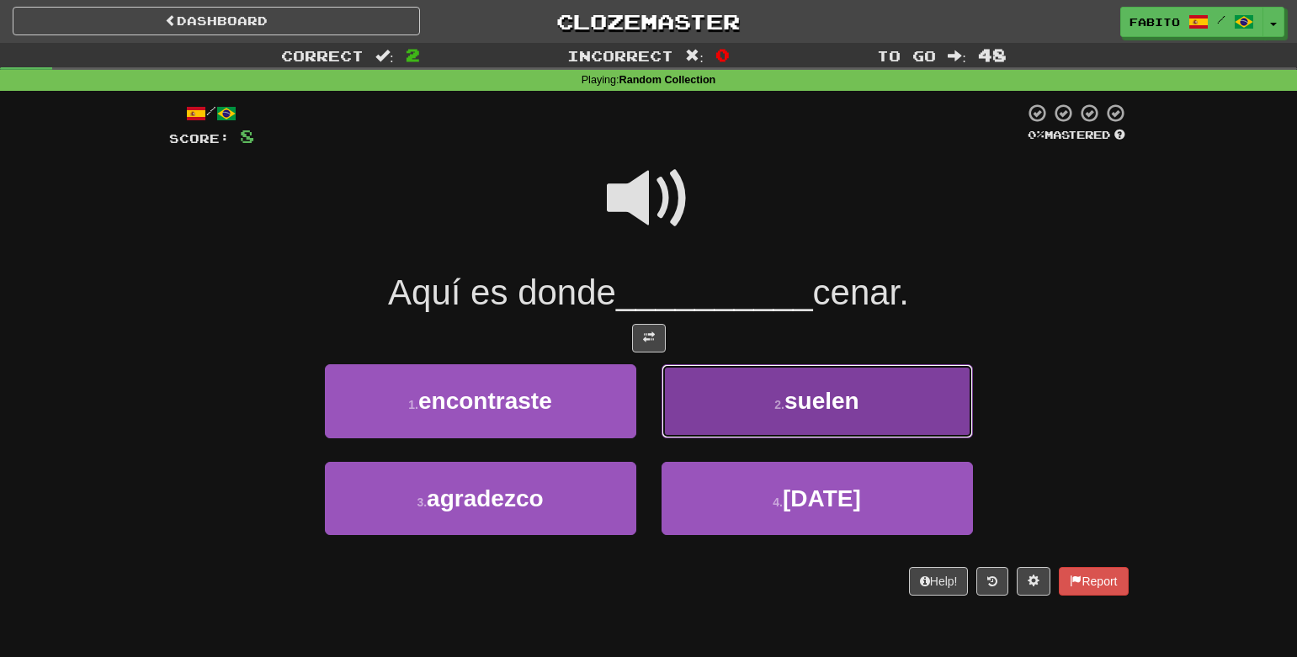
click at [748, 392] on button "2 . suelen" at bounding box center [817, 400] width 311 height 73
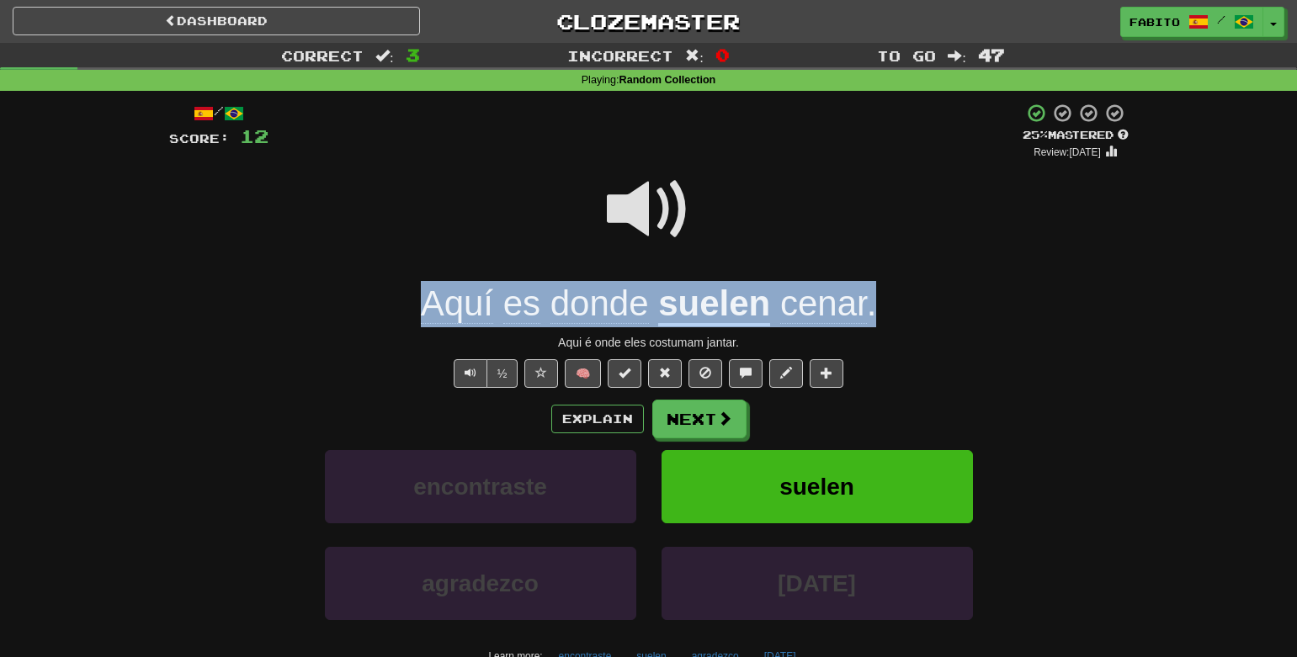
drag, startPoint x: 875, startPoint y: 305, endPoint x: 429, endPoint y: 300, distance: 445.3
click at [429, 300] on div "Aquí es donde suelen cenar ." at bounding box center [649, 304] width 960 height 46
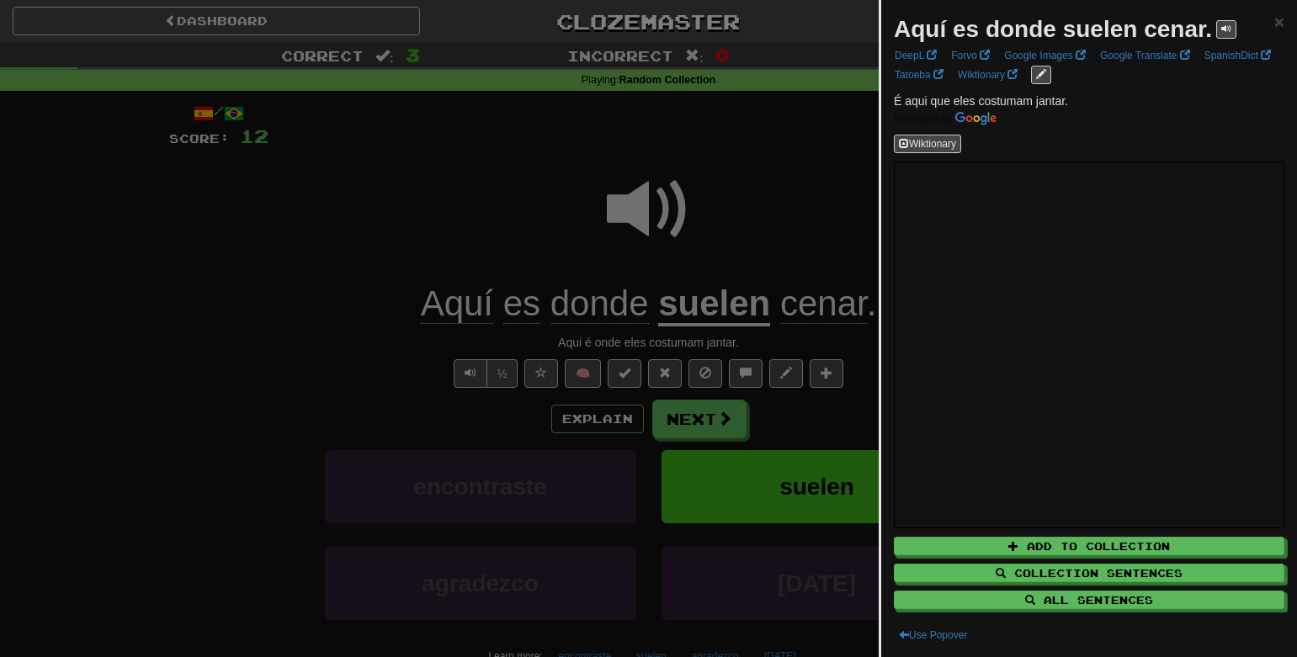
click at [366, 299] on div at bounding box center [648, 328] width 1297 height 657
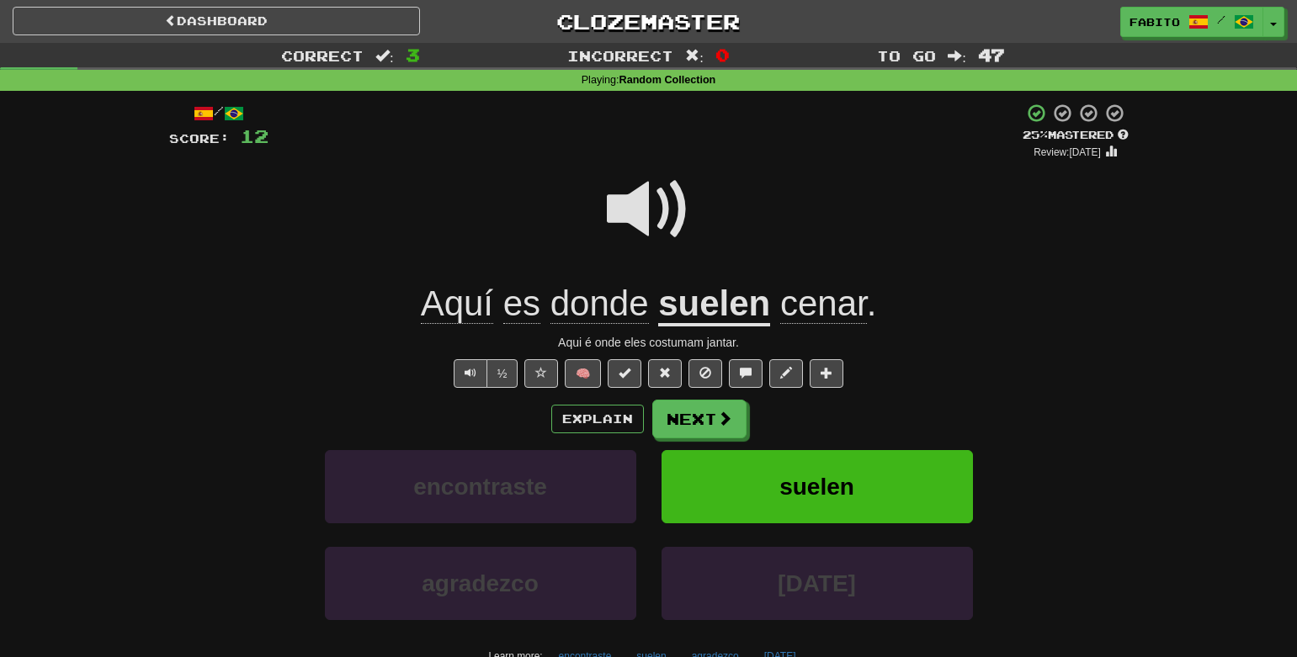
click at [708, 319] on u "suelen" at bounding box center [714, 305] width 112 height 43
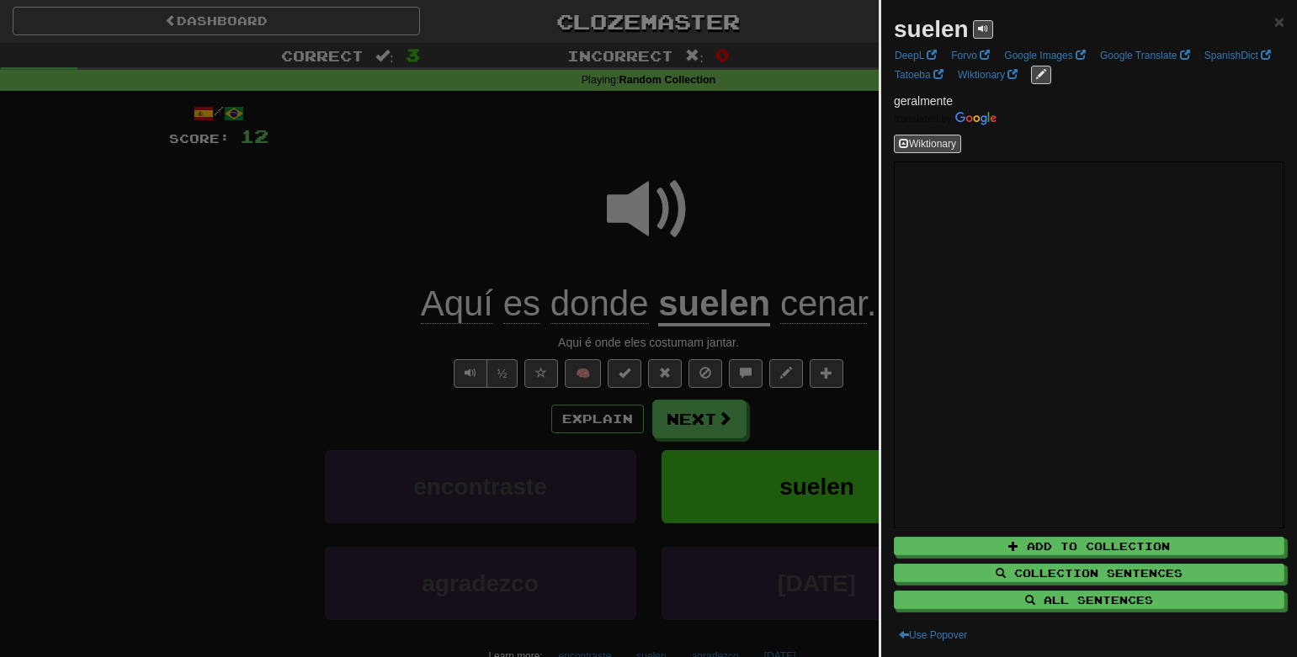
click at [789, 163] on div at bounding box center [648, 328] width 1297 height 657
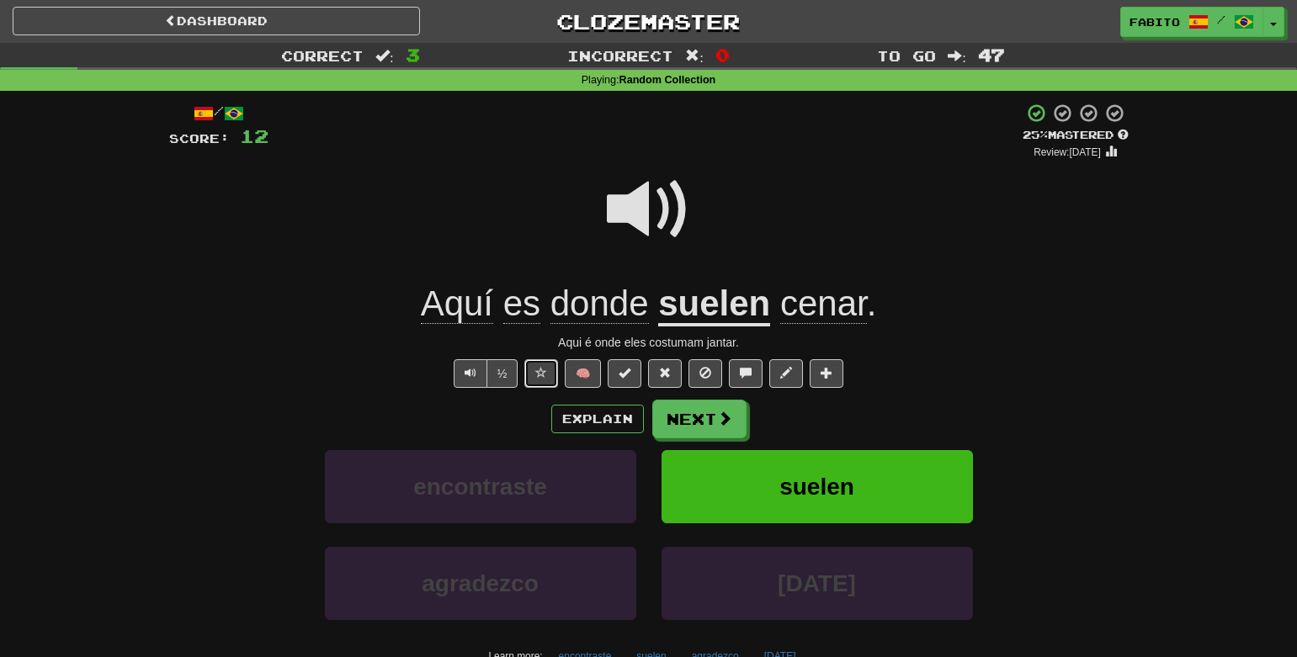
click at [540, 381] on button at bounding box center [541, 373] width 34 height 29
click at [698, 415] on button "Next" at bounding box center [700, 420] width 94 height 39
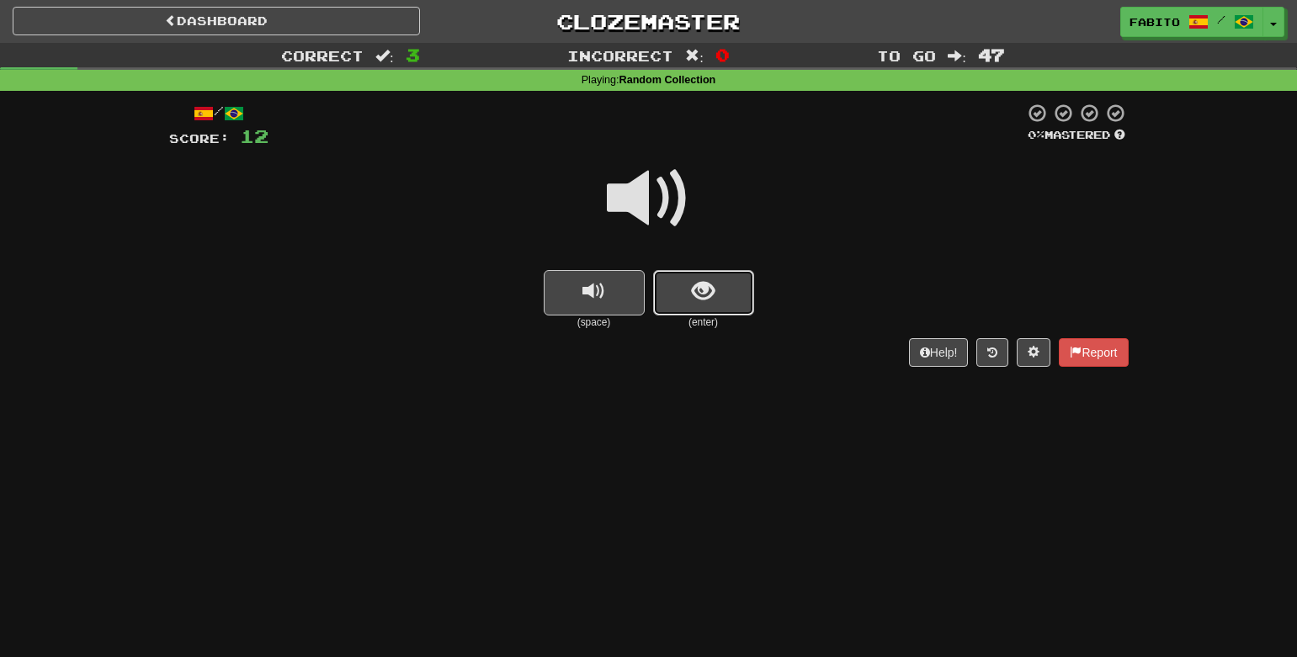
click at [704, 285] on span "show sentence" at bounding box center [703, 291] width 23 height 23
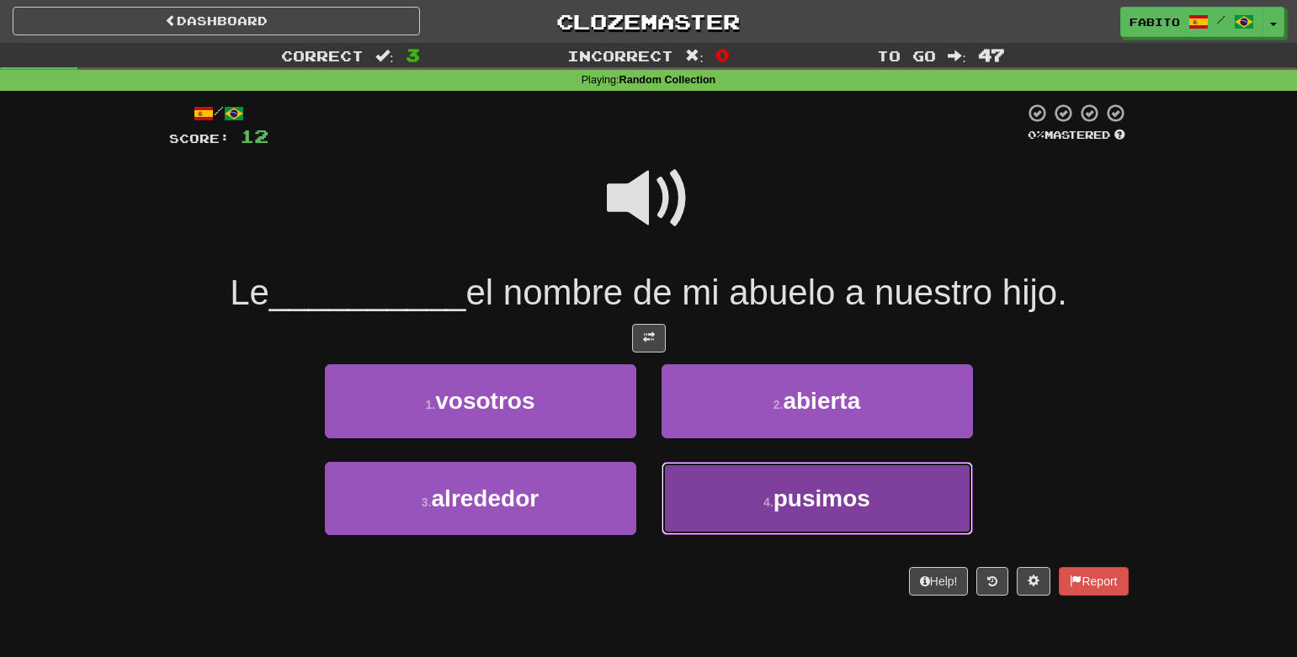
click at [721, 487] on button "4 . pusimos" at bounding box center [817, 498] width 311 height 73
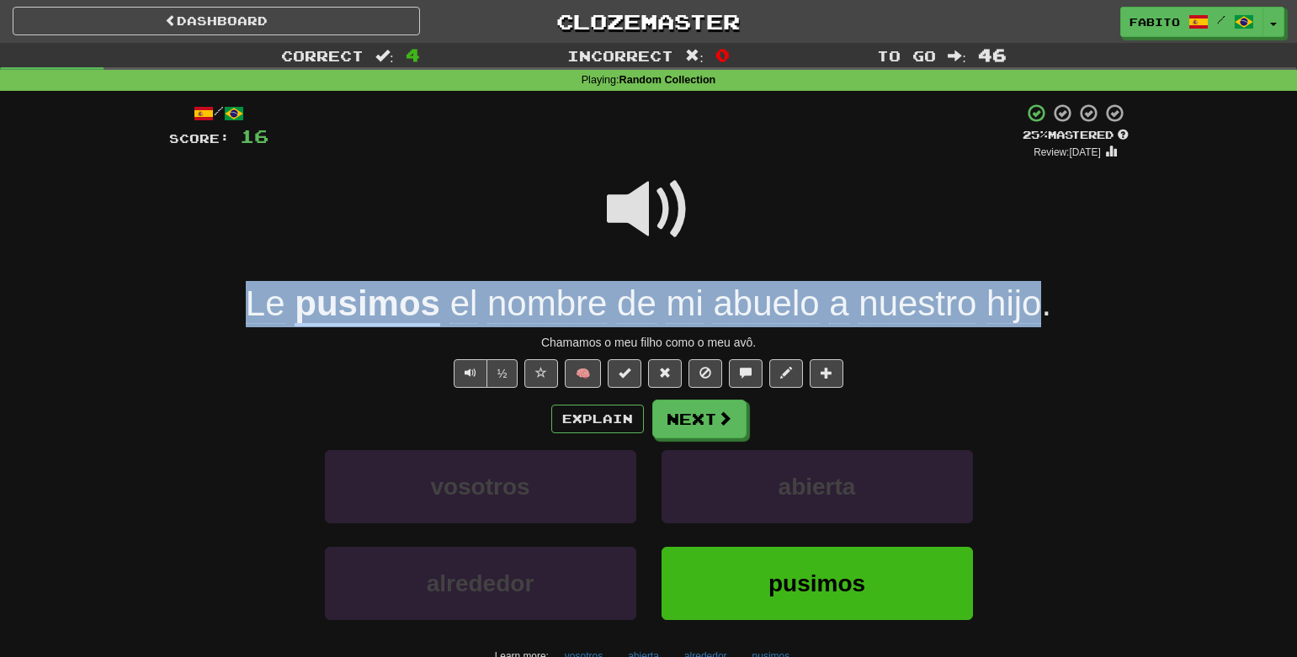
drag, startPoint x: 1044, startPoint y: 307, endPoint x: 229, endPoint y: 316, distance: 814.8
click at [229, 316] on div "Le pusimos el nombre de mi abuelo a nuestro hijo ." at bounding box center [649, 304] width 960 height 46
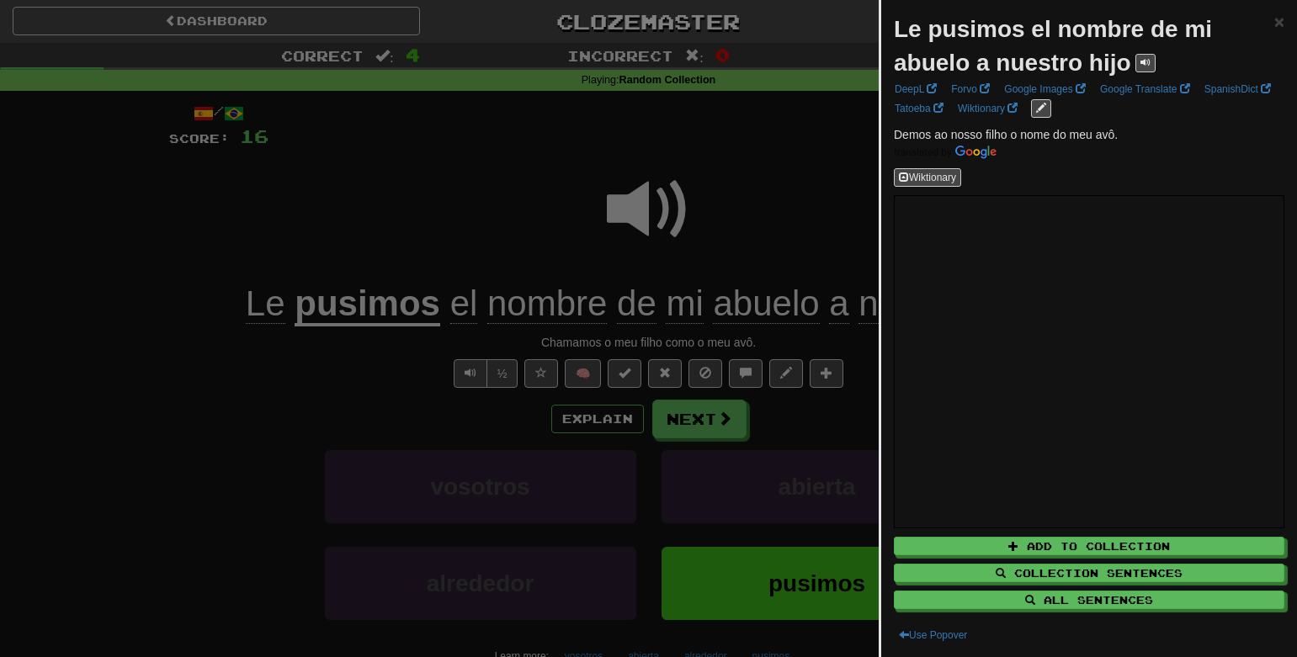
click at [481, 150] on div at bounding box center [648, 328] width 1297 height 657
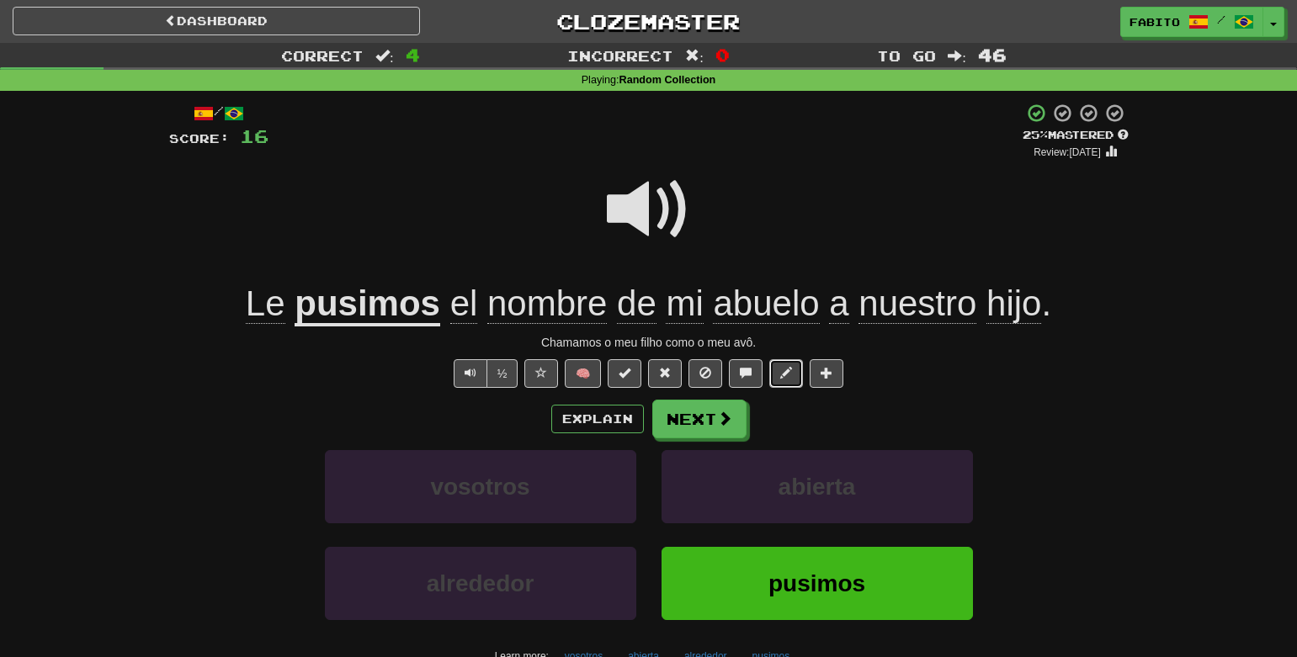
click at [783, 376] on span at bounding box center [786, 373] width 12 height 12
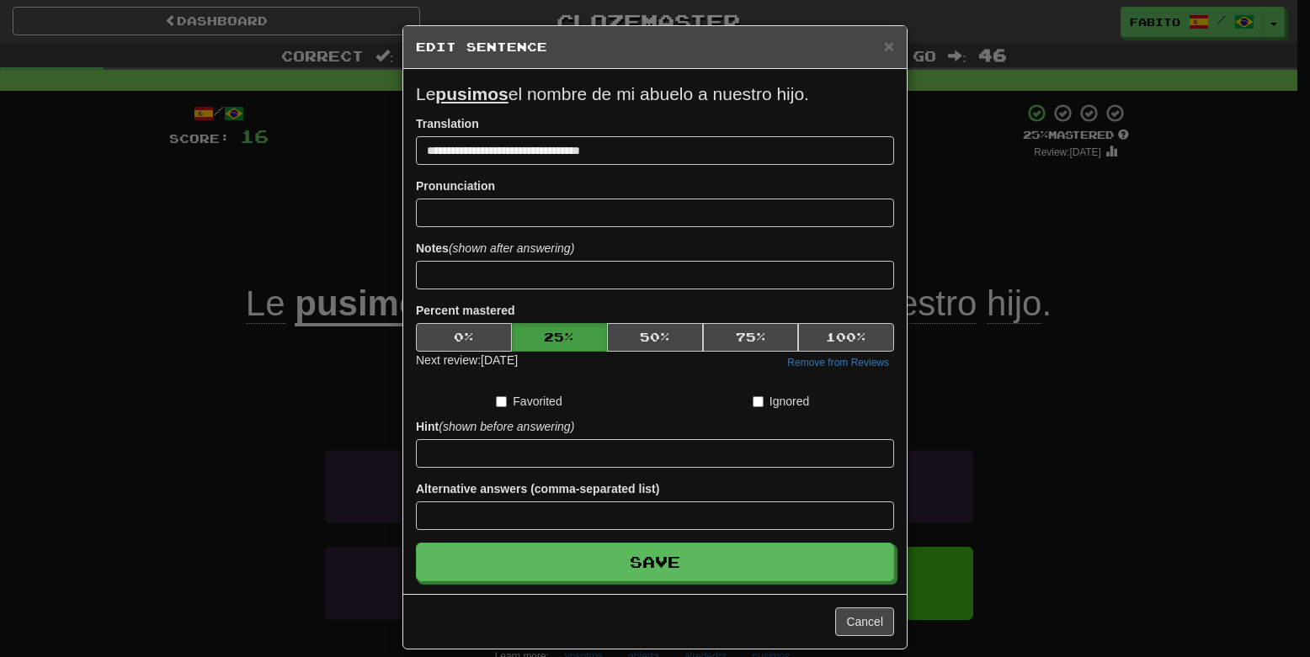
click at [200, 300] on div "**********" at bounding box center [655, 328] width 1310 height 657
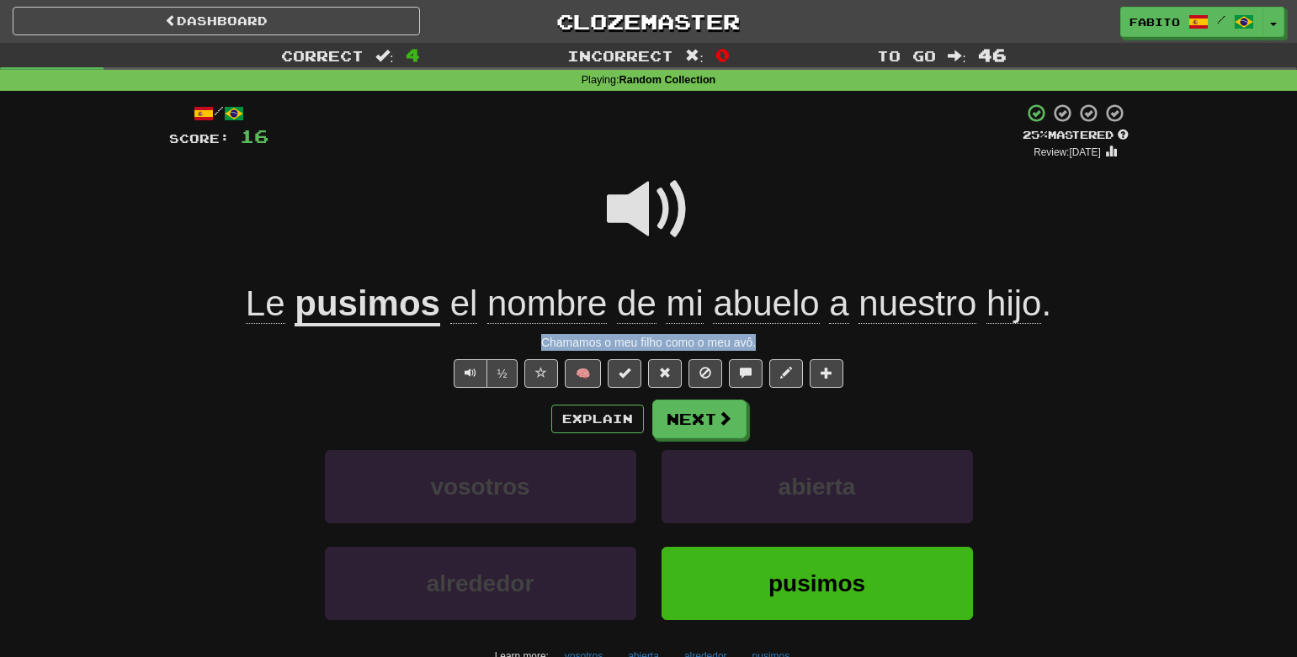
drag, startPoint x: 741, startPoint y: 341, endPoint x: 487, endPoint y: 337, distance: 254.2
click at [487, 337] on div "Chamamos o meu filho como o meu avô." at bounding box center [649, 342] width 960 height 17
click at [540, 348] on div at bounding box center [540, 348] width 0 height 0
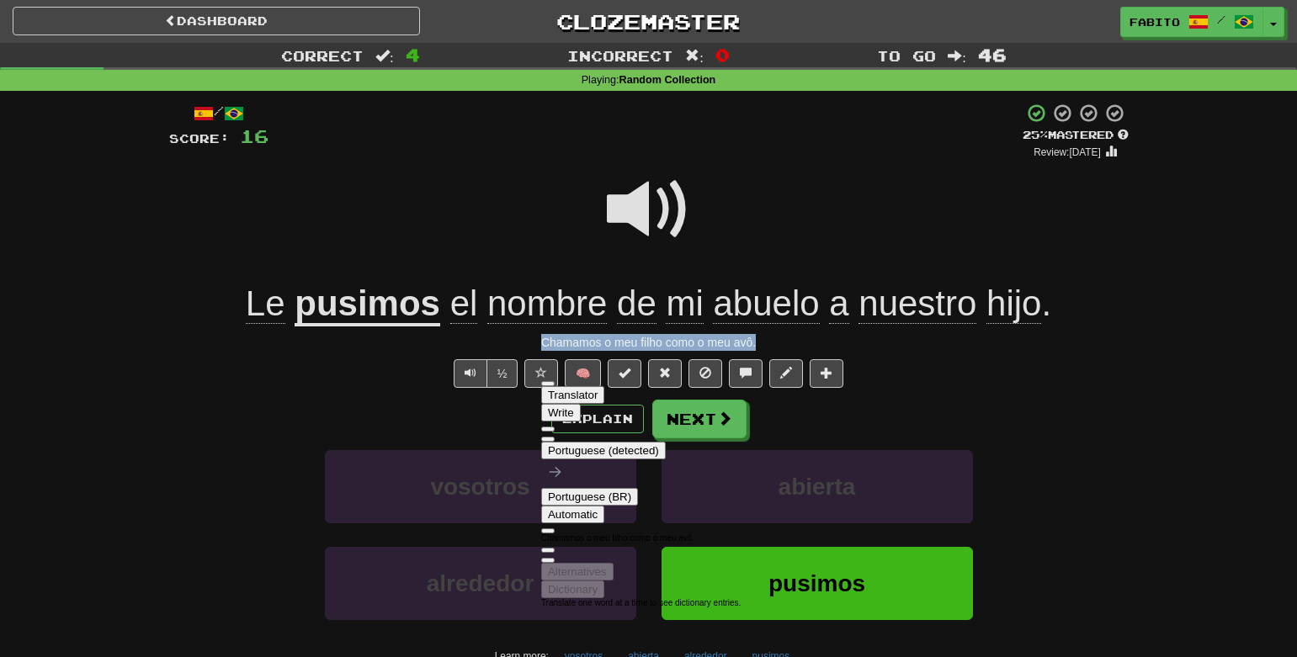
click at [933, 349] on div "Chamamos o meu filho como o meu avô." at bounding box center [649, 342] width 960 height 17
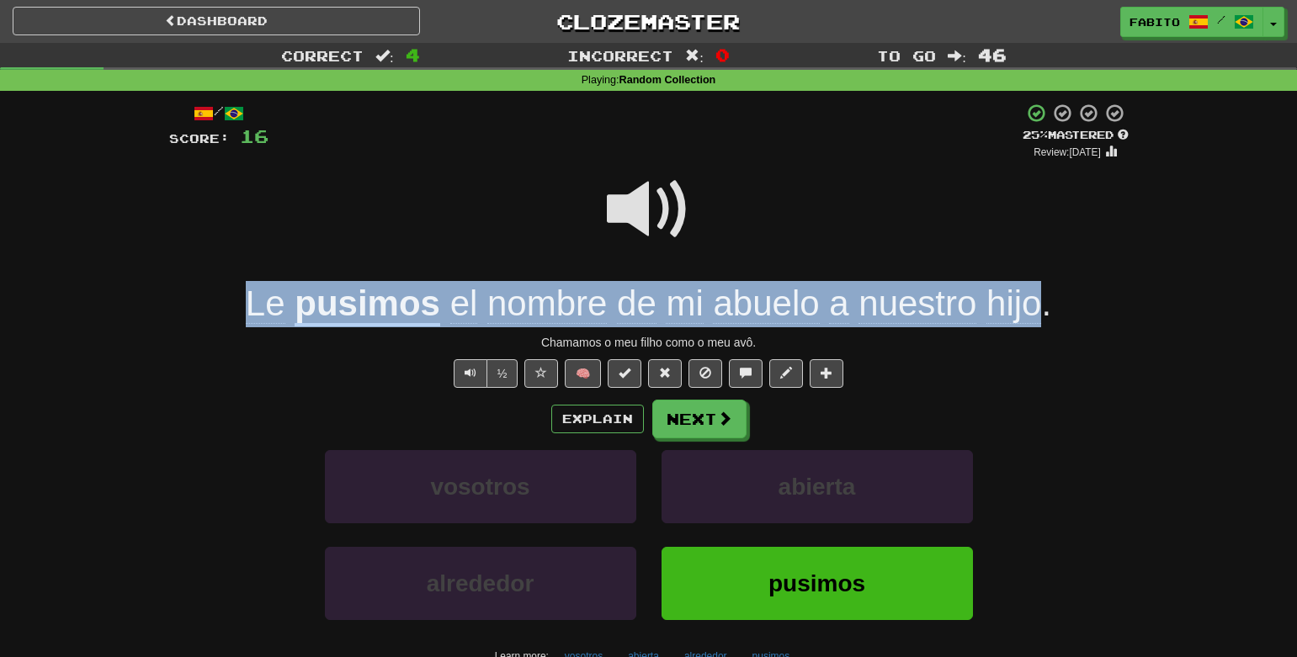
drag, startPoint x: 239, startPoint y: 311, endPoint x: 1036, endPoint y: 318, distance: 797.1
click at [1036, 318] on div "Le pusimos el nombre de mi abuelo a nuestro hijo ." at bounding box center [649, 304] width 960 height 46
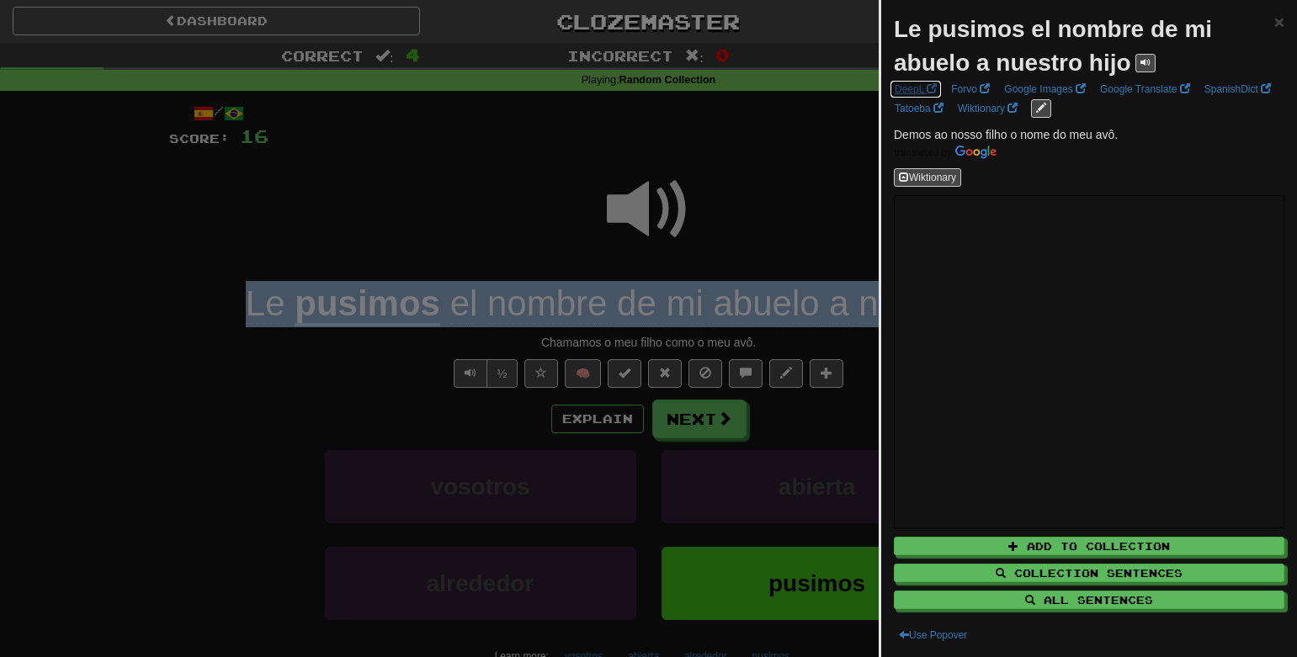
click at [907, 93] on link "DeepL" at bounding box center [916, 89] width 52 height 19
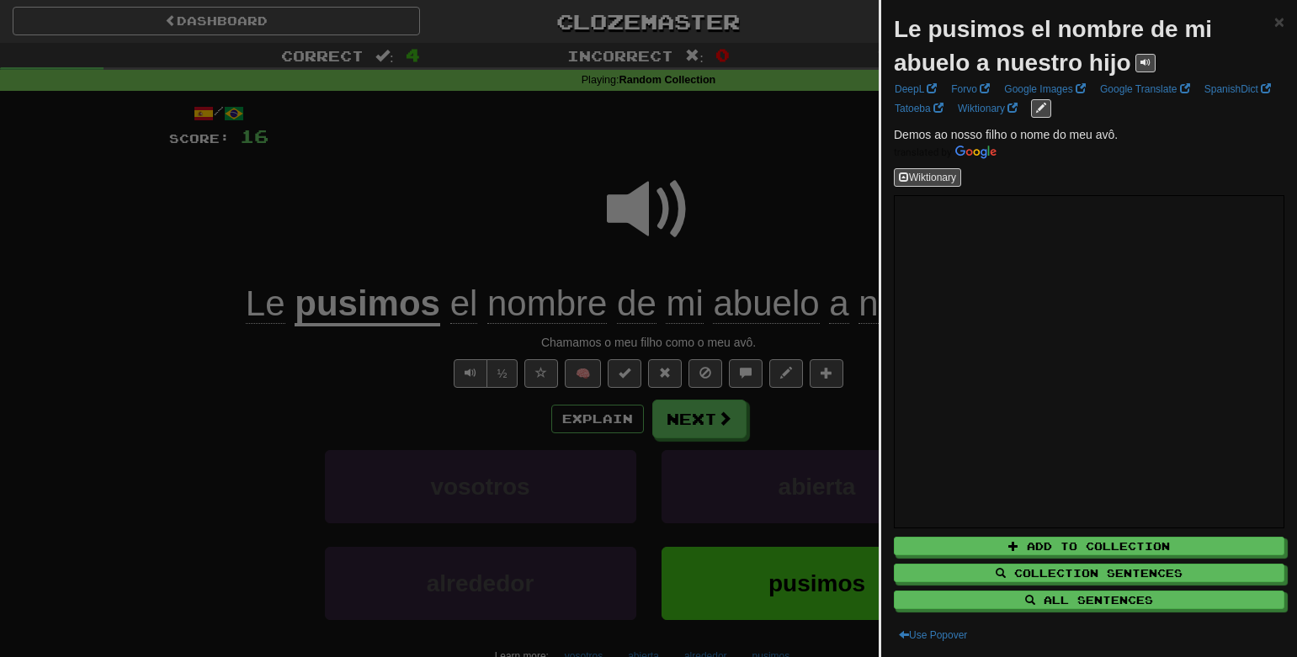
click at [785, 206] on div at bounding box center [648, 328] width 1297 height 657
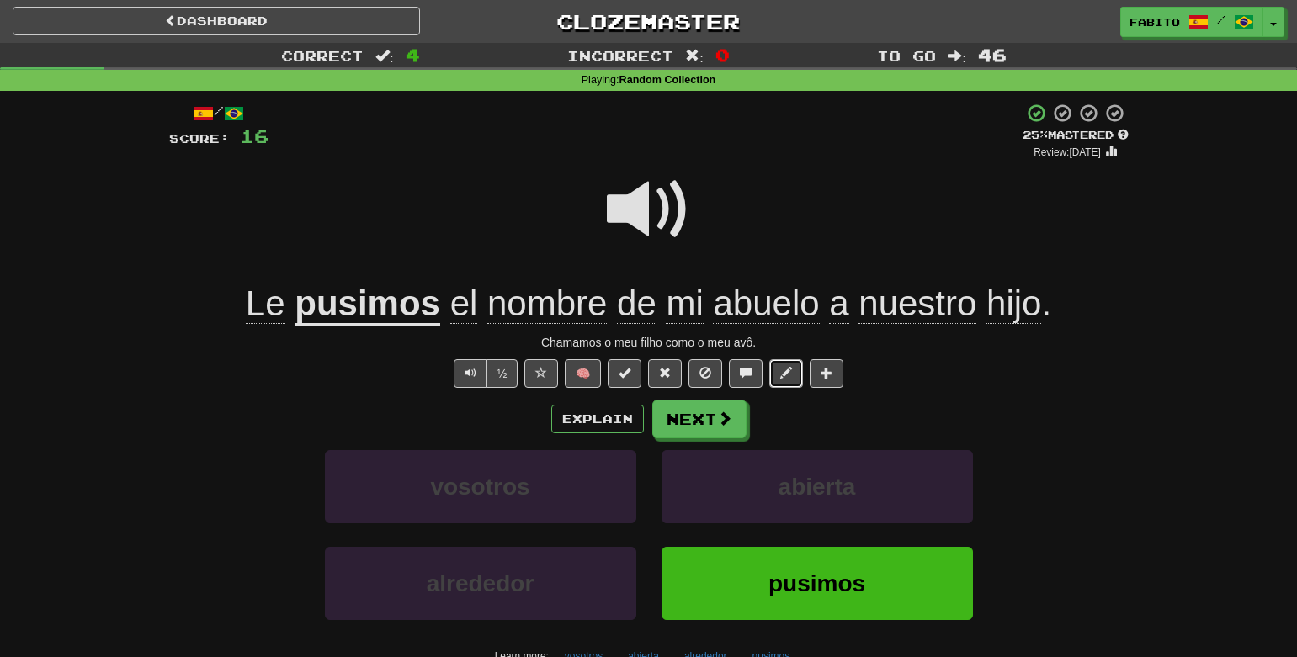
click at [784, 377] on span at bounding box center [786, 373] width 12 height 12
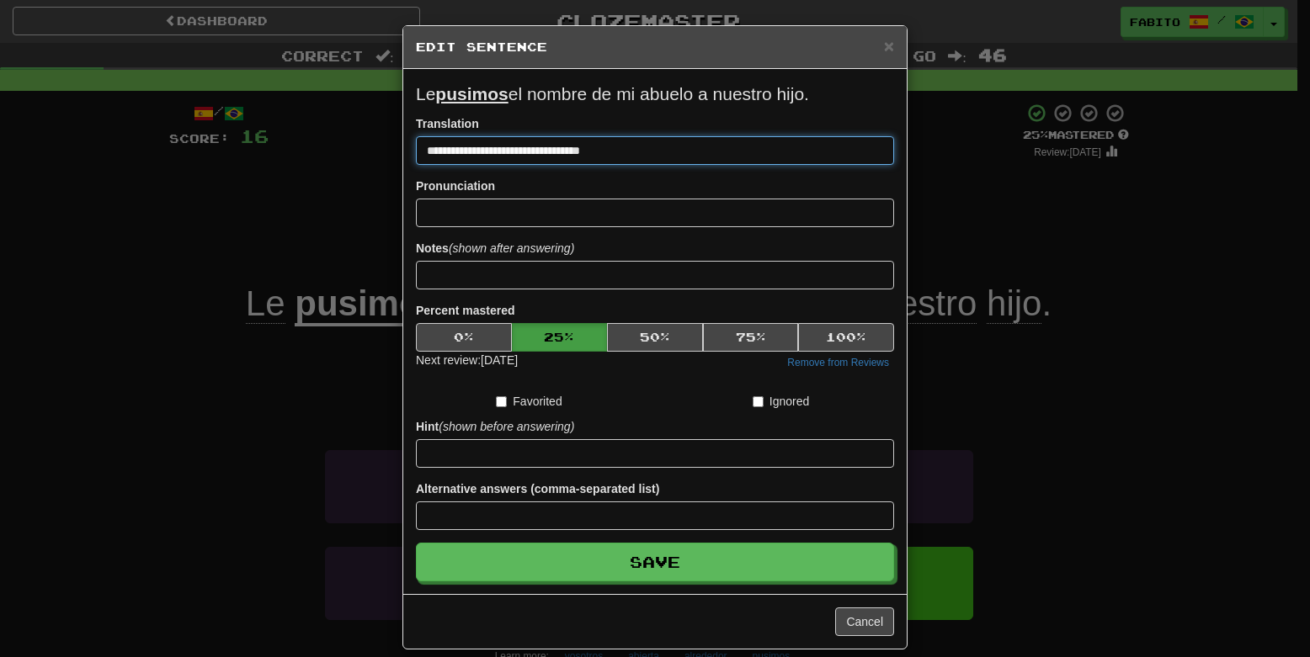
drag, startPoint x: 632, startPoint y: 150, endPoint x: 384, endPoint y: 155, distance: 248.4
click at [384, 155] on div "**********" at bounding box center [655, 328] width 1310 height 657
paste input "****"
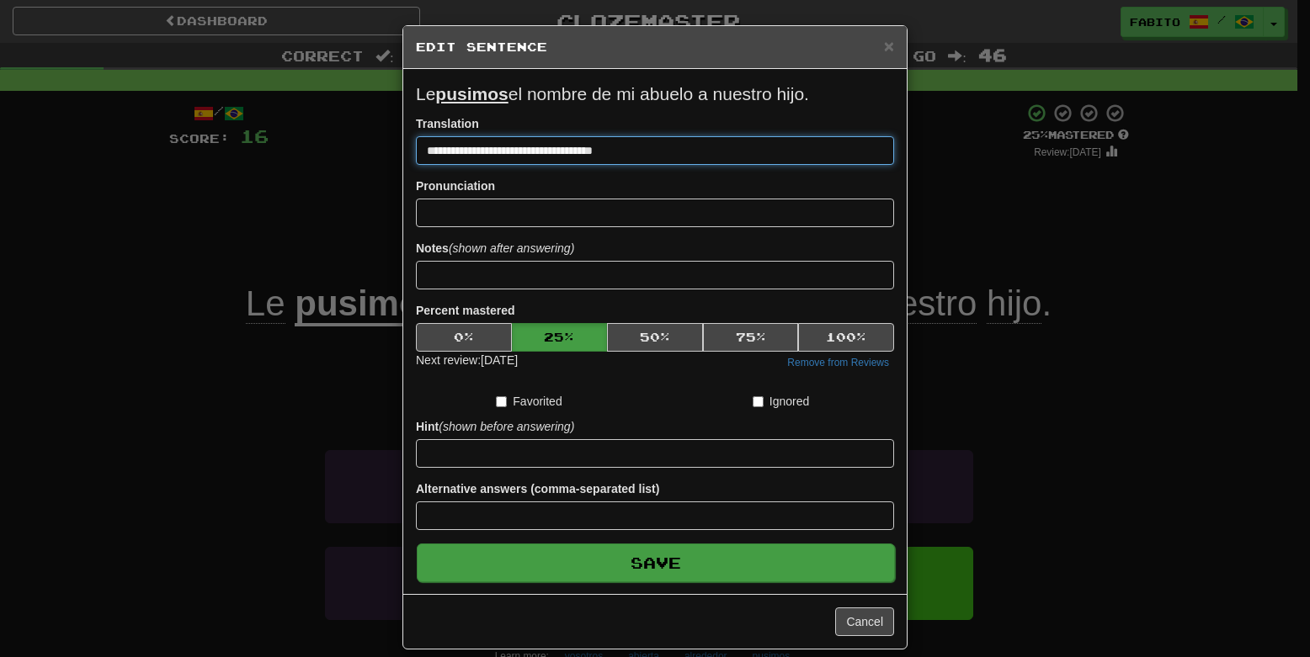
type input "**********"
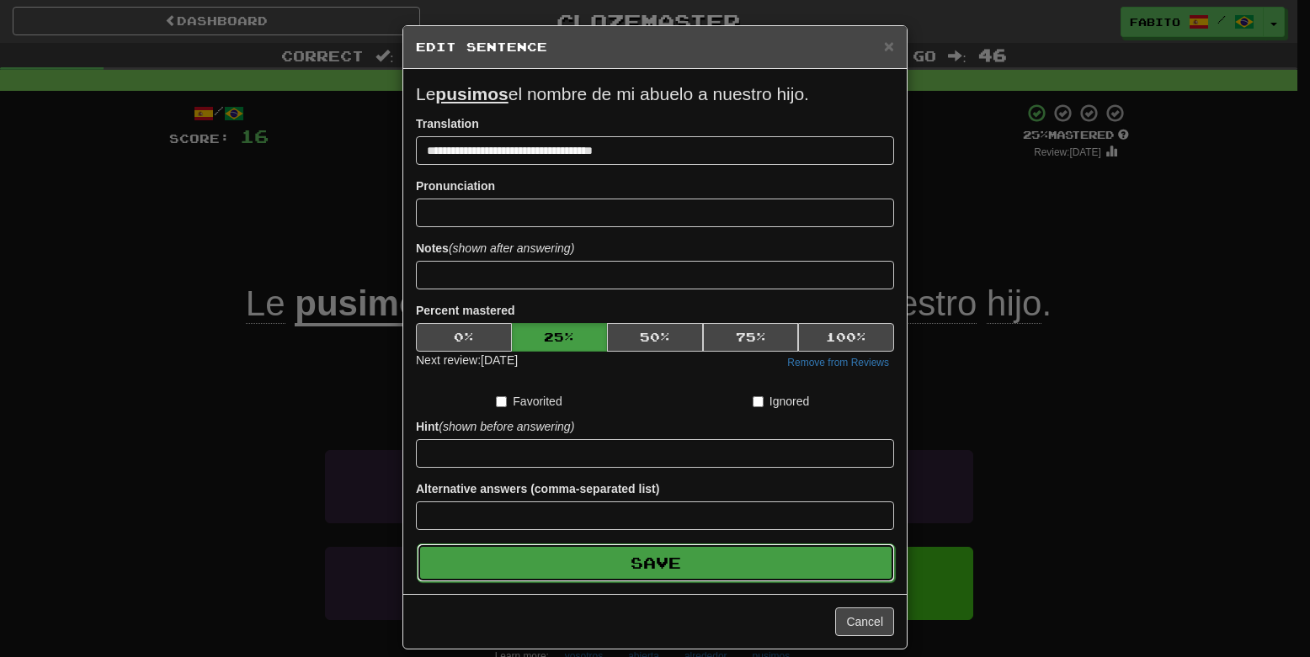
click at [676, 563] on button "Save" at bounding box center [656, 563] width 478 height 39
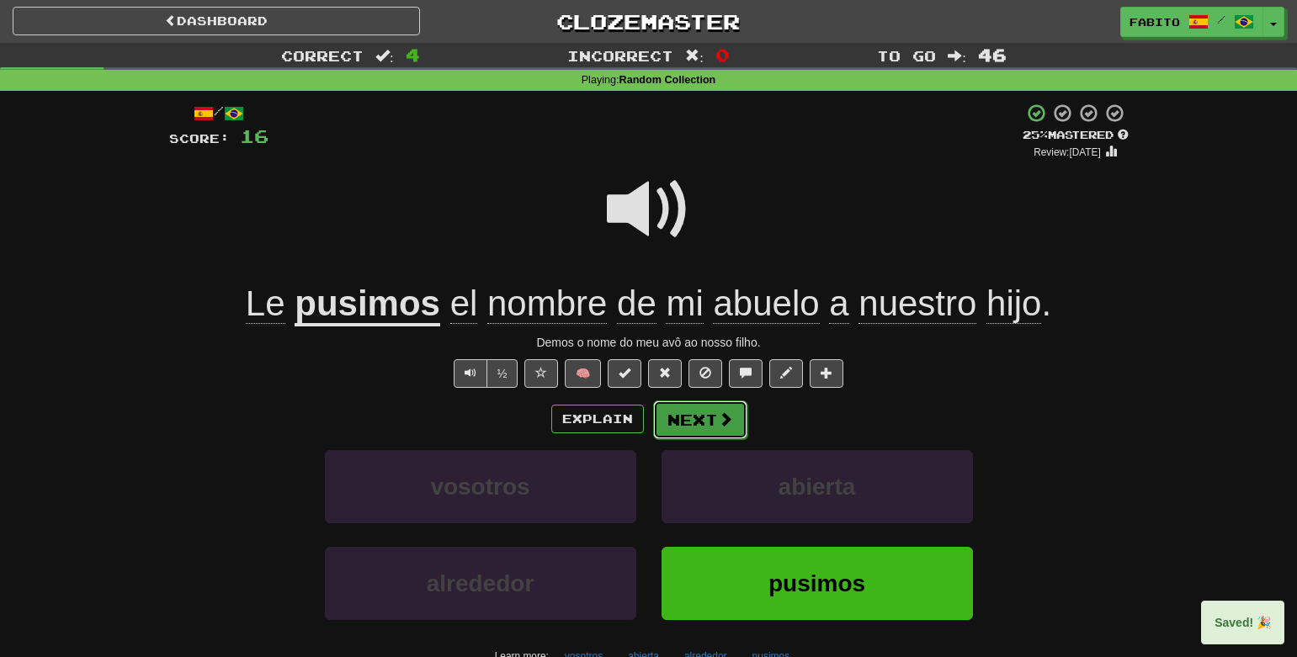
click at [726, 421] on span at bounding box center [725, 419] width 15 height 15
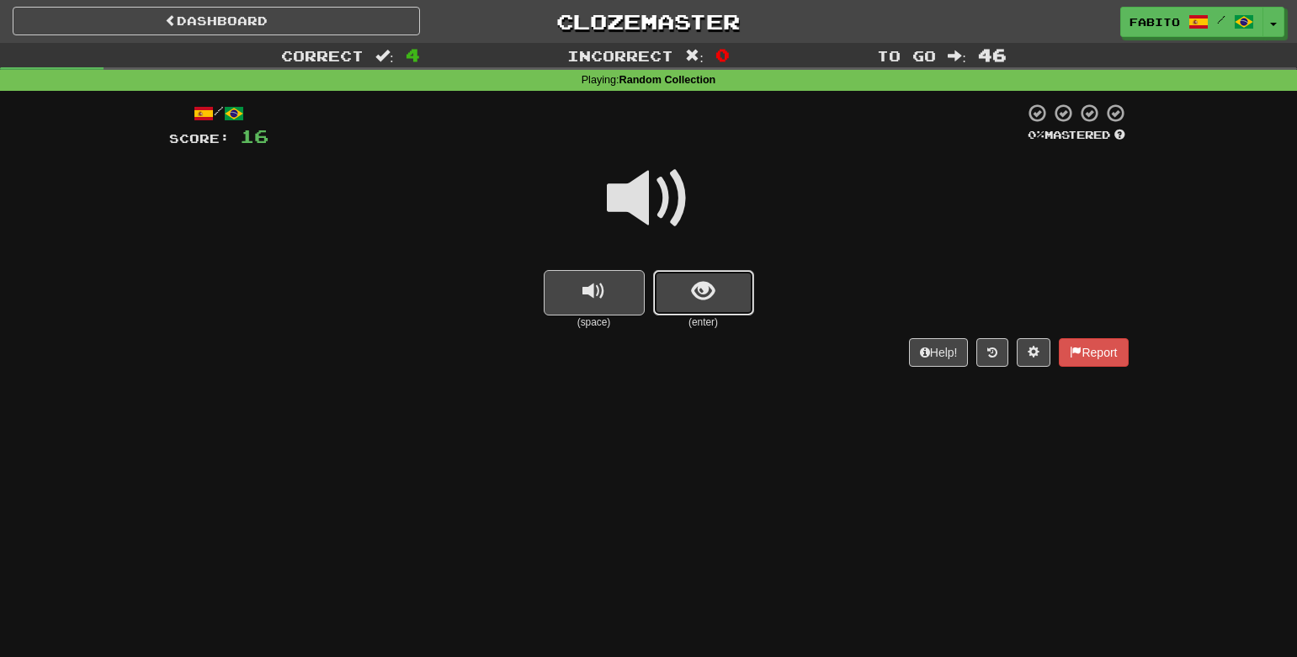
click at [711, 297] on span "show sentence" at bounding box center [703, 291] width 23 height 23
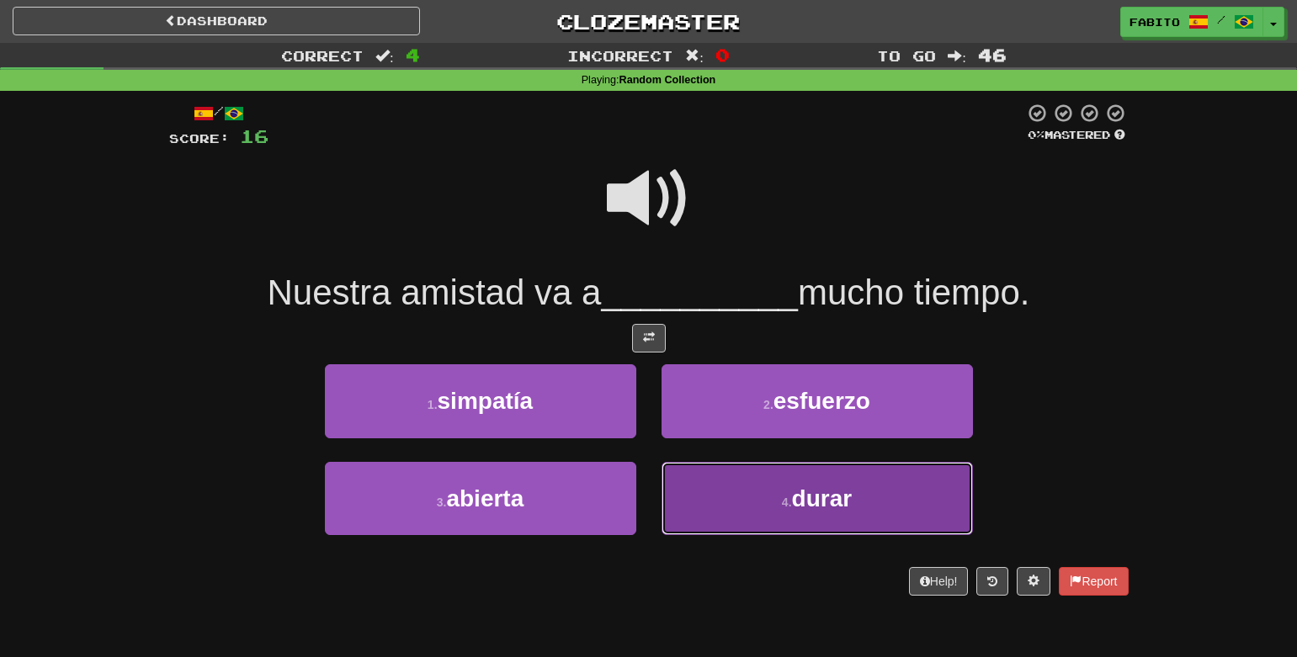
click at [714, 503] on button "4 . durar" at bounding box center [817, 498] width 311 height 73
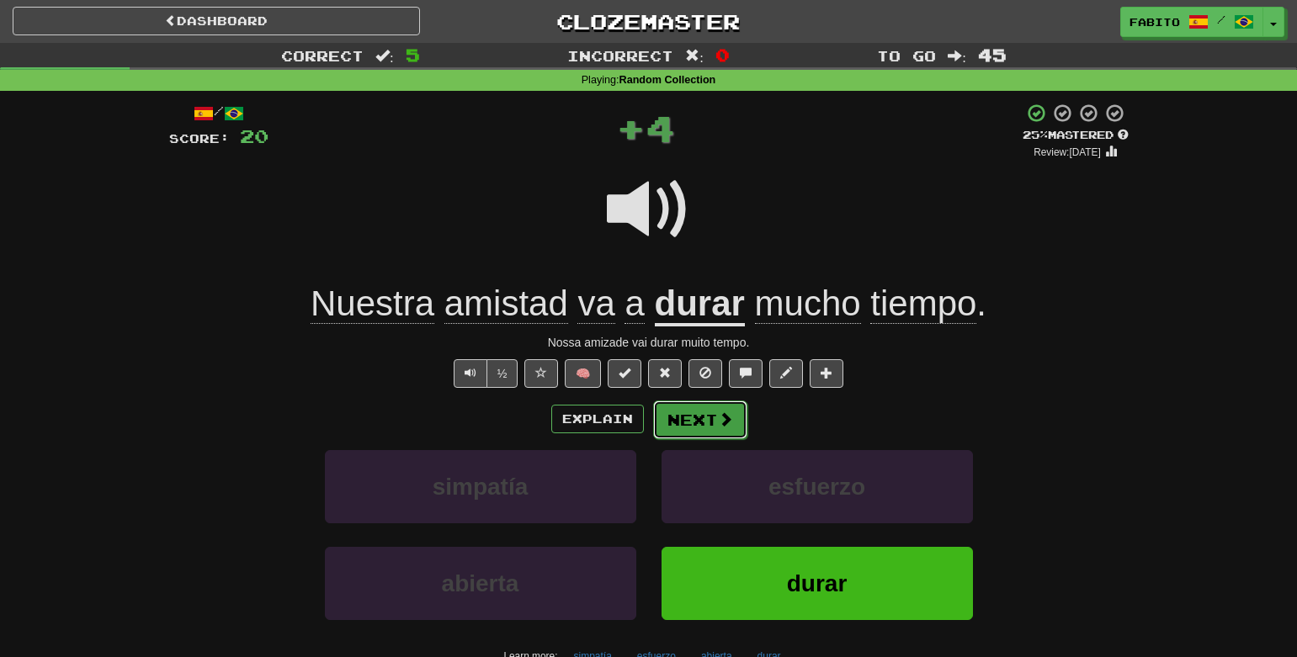
click at [727, 432] on button "Next" at bounding box center [700, 420] width 94 height 39
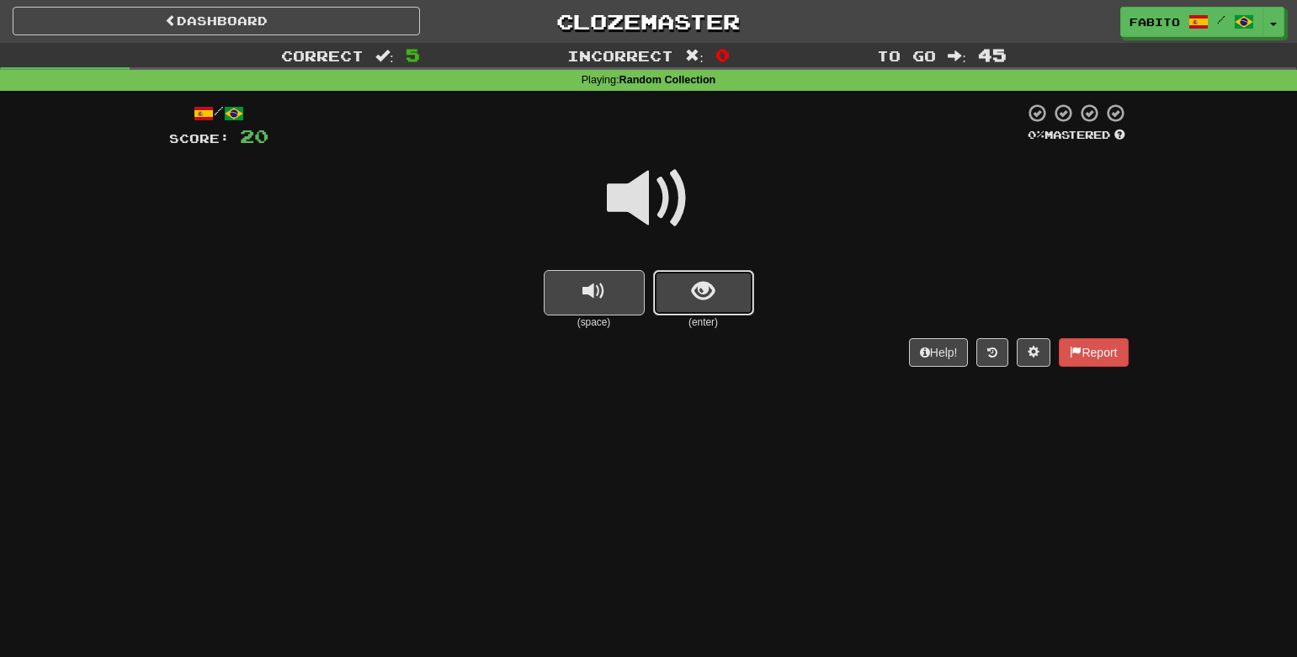
click at [715, 300] on button "show sentence" at bounding box center [703, 292] width 101 height 45
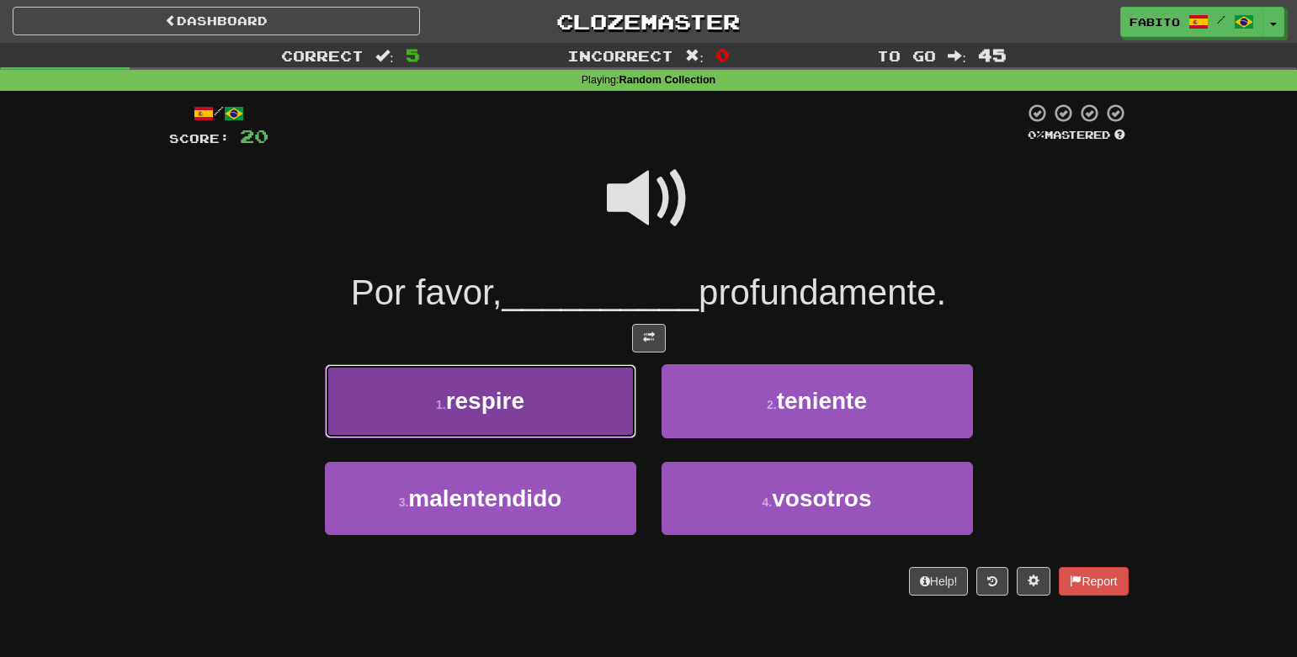
click at [543, 399] on button "1 . respire" at bounding box center [480, 400] width 311 height 73
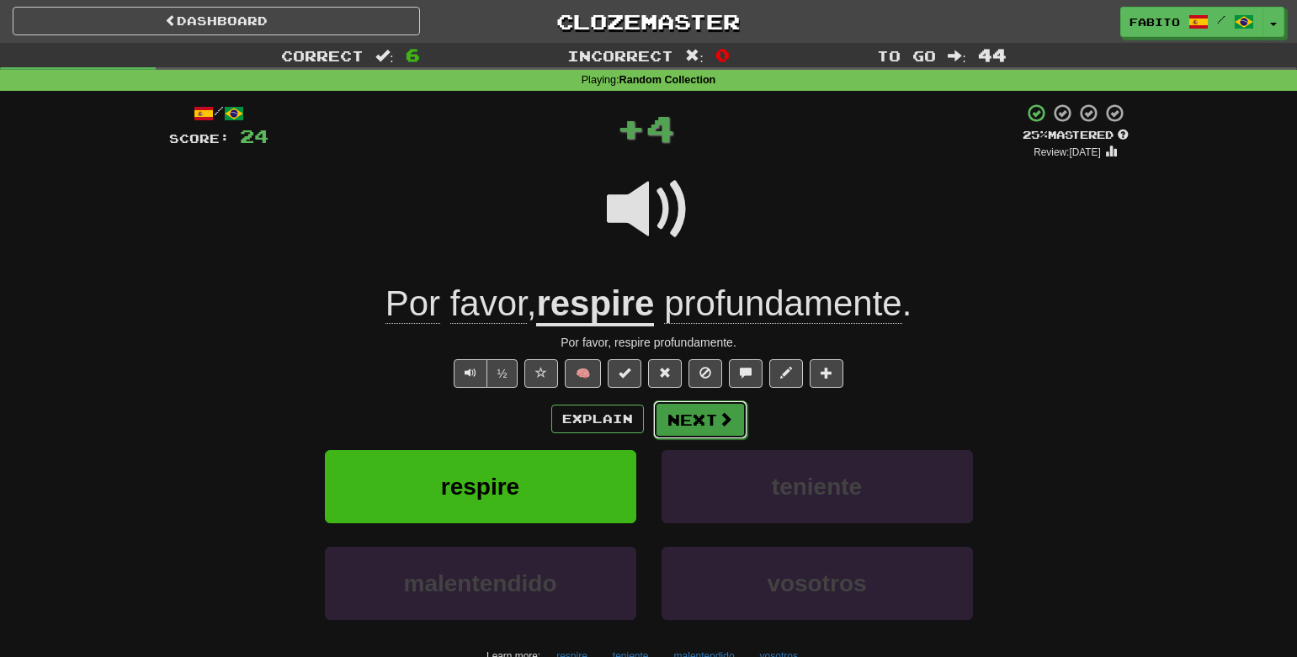
click at [688, 429] on button "Next" at bounding box center [700, 420] width 94 height 39
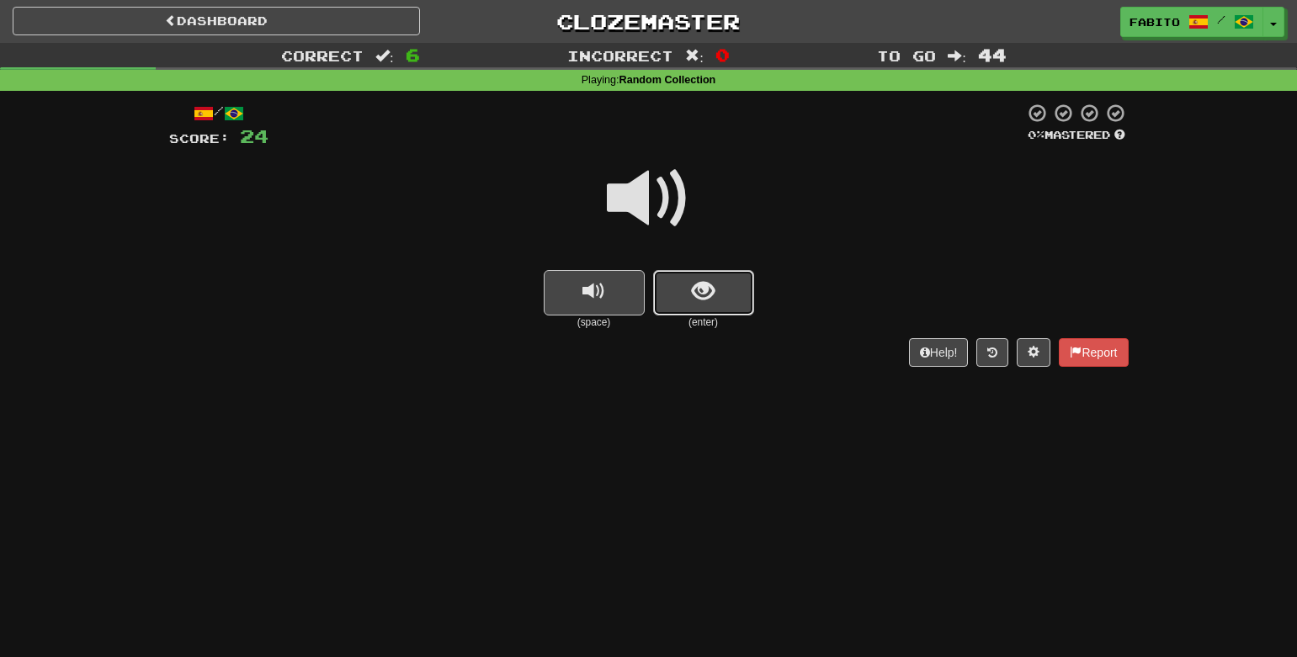
click at [705, 297] on span "show sentence" at bounding box center [703, 291] width 23 height 23
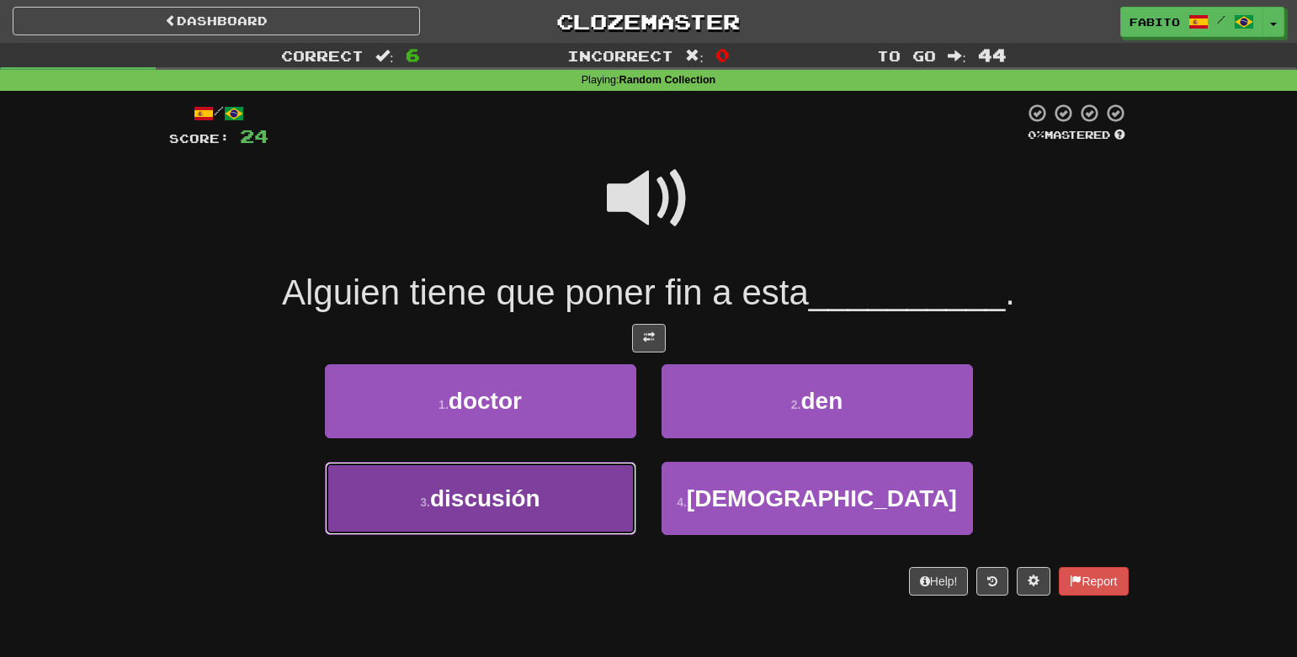
click at [582, 506] on button "3 . discusión" at bounding box center [480, 498] width 311 height 73
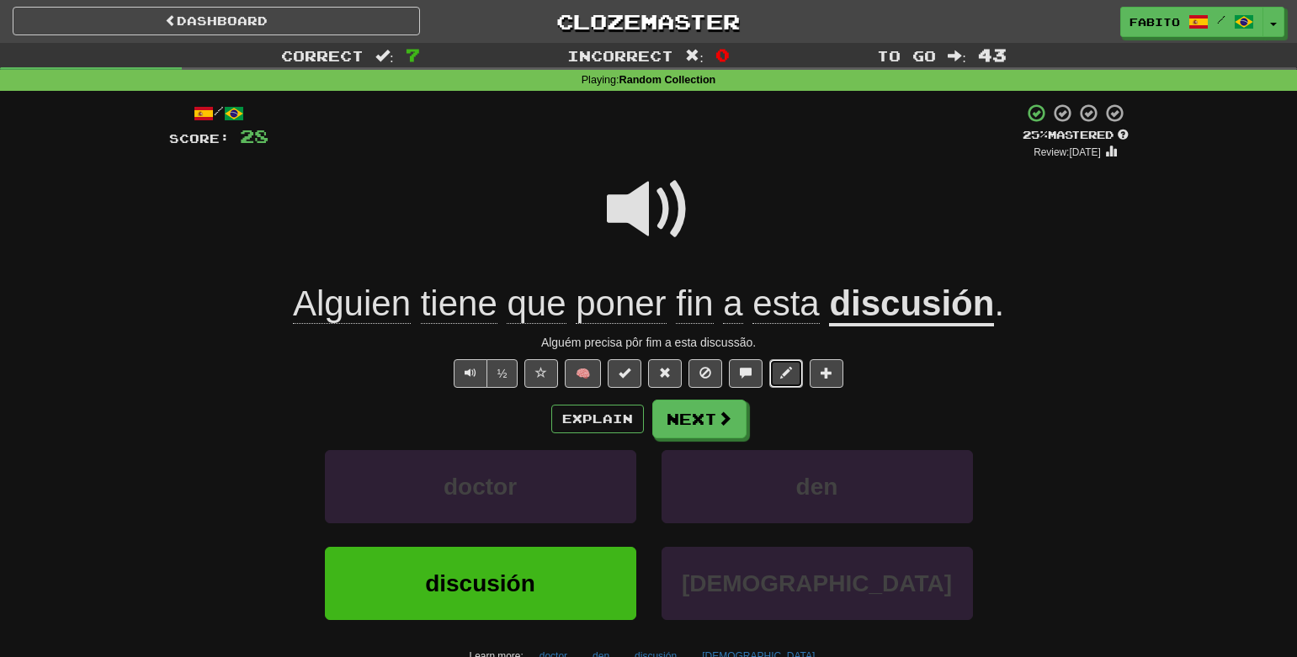
click at [791, 380] on button at bounding box center [786, 373] width 34 height 29
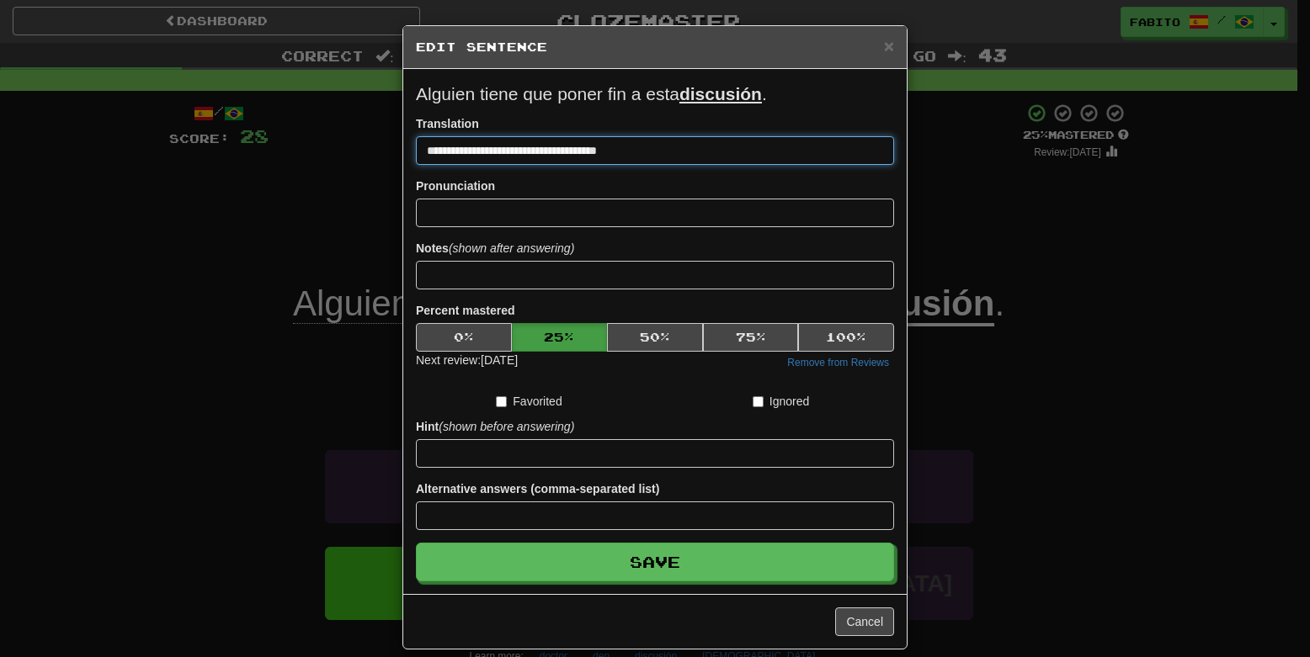
click at [501, 157] on input "**********" at bounding box center [655, 150] width 478 height 29
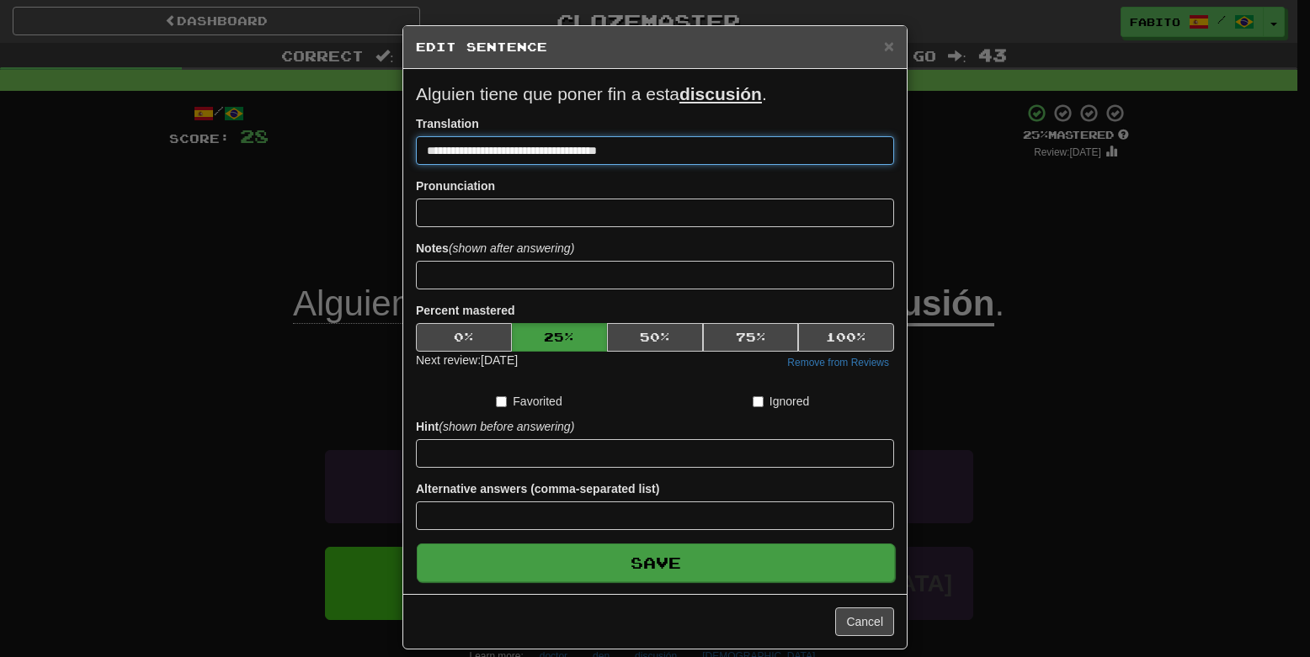
type input "**********"
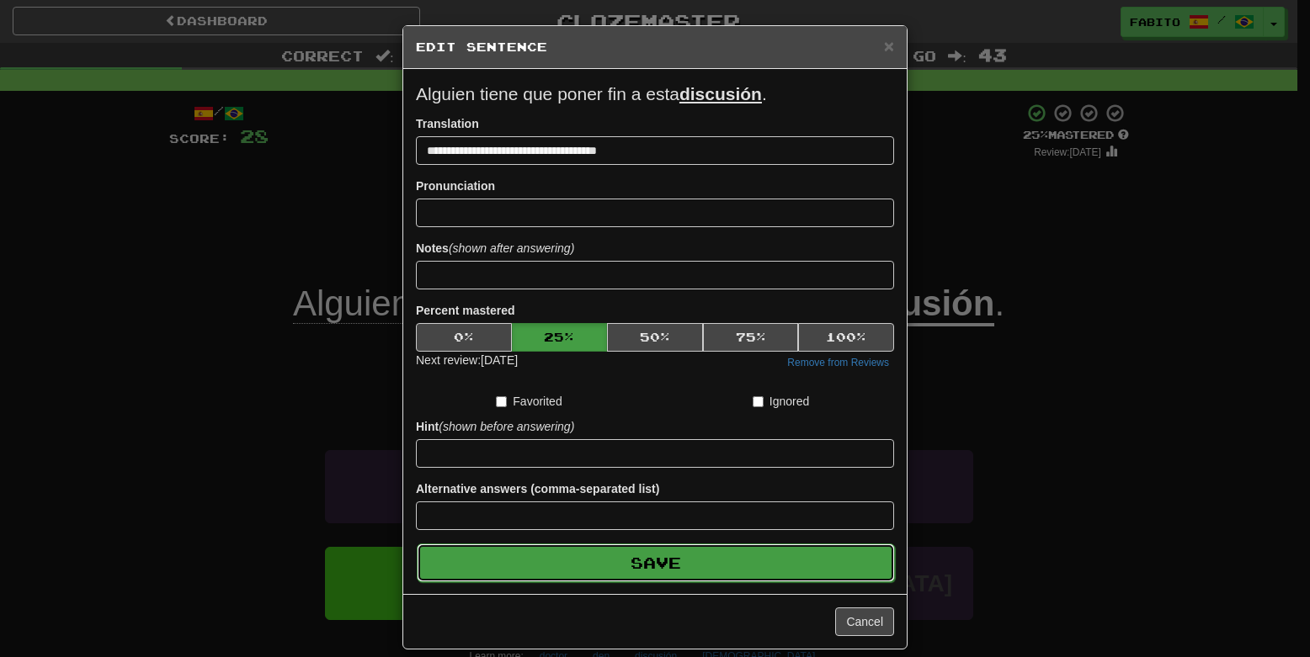
click at [658, 578] on button "Save" at bounding box center [656, 563] width 478 height 39
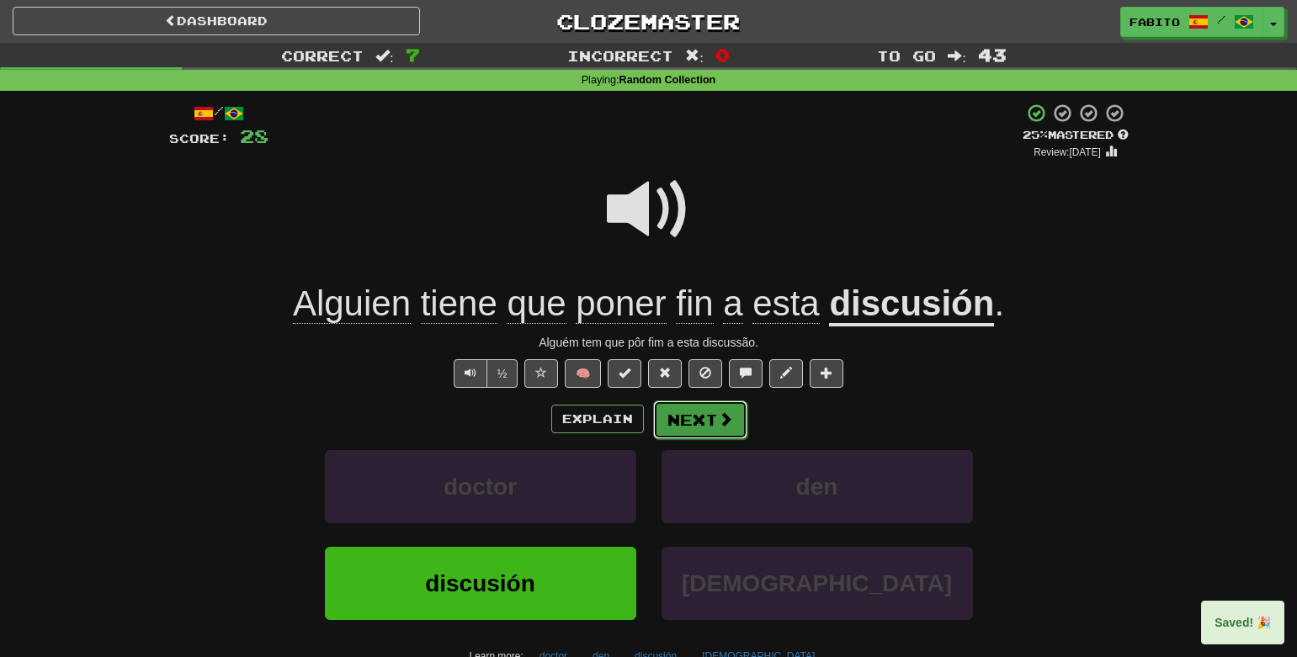
click at [701, 420] on button "Next" at bounding box center [700, 420] width 94 height 39
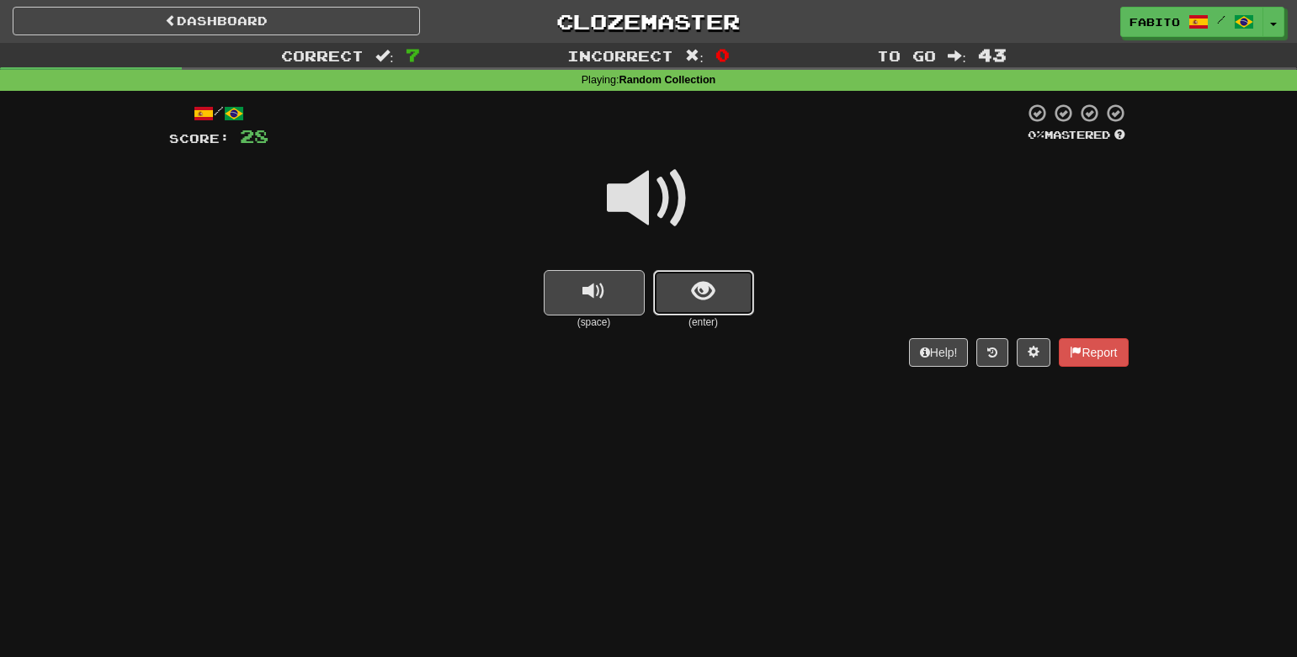
click at [721, 294] on button "show sentence" at bounding box center [703, 292] width 101 height 45
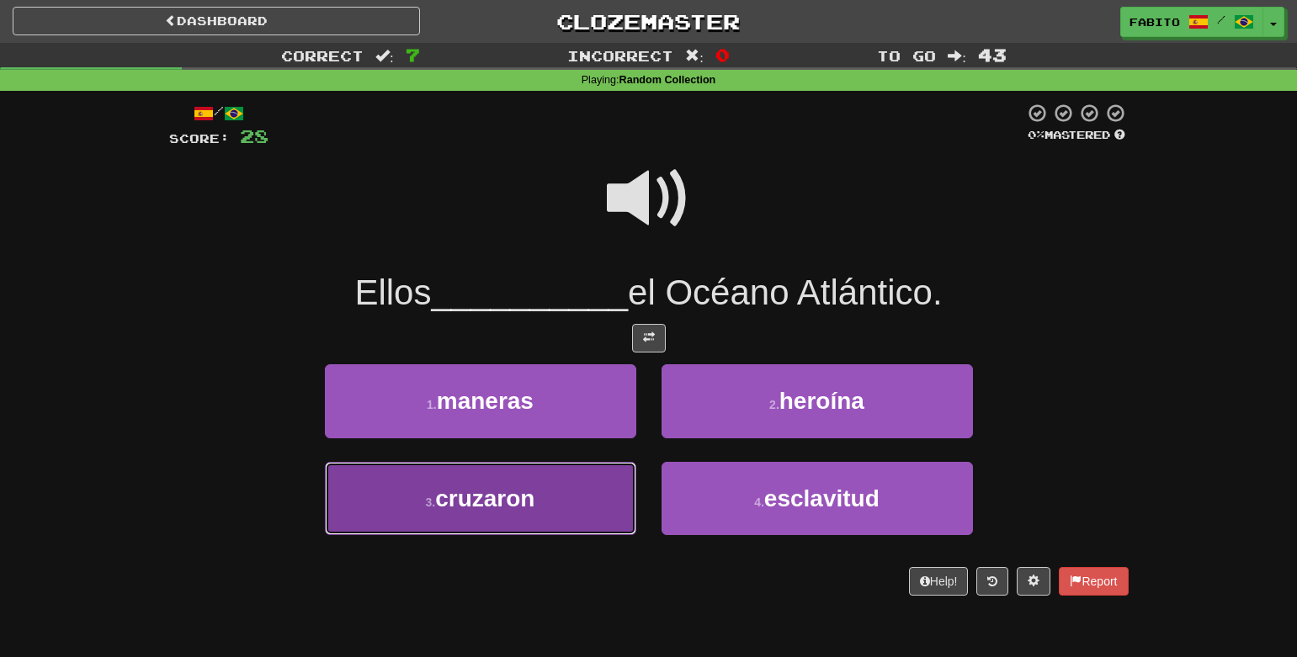
click at [594, 516] on button "3 . cruzaron" at bounding box center [480, 498] width 311 height 73
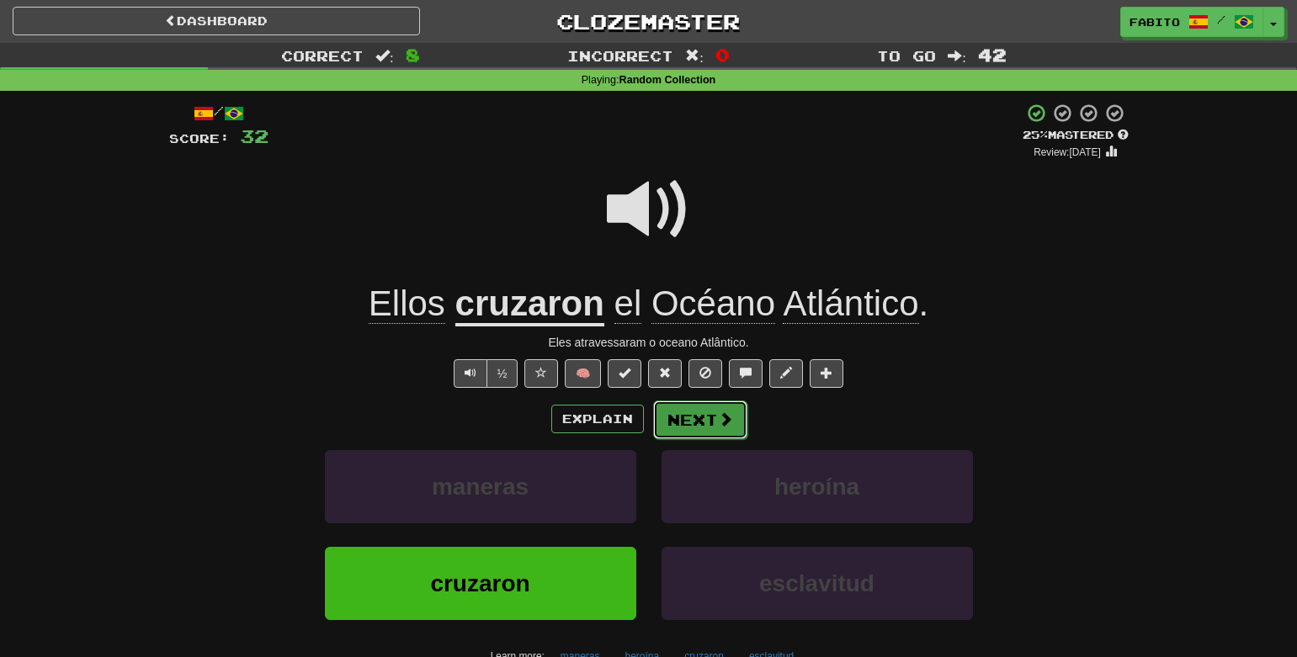
click at [705, 425] on button "Next" at bounding box center [700, 420] width 94 height 39
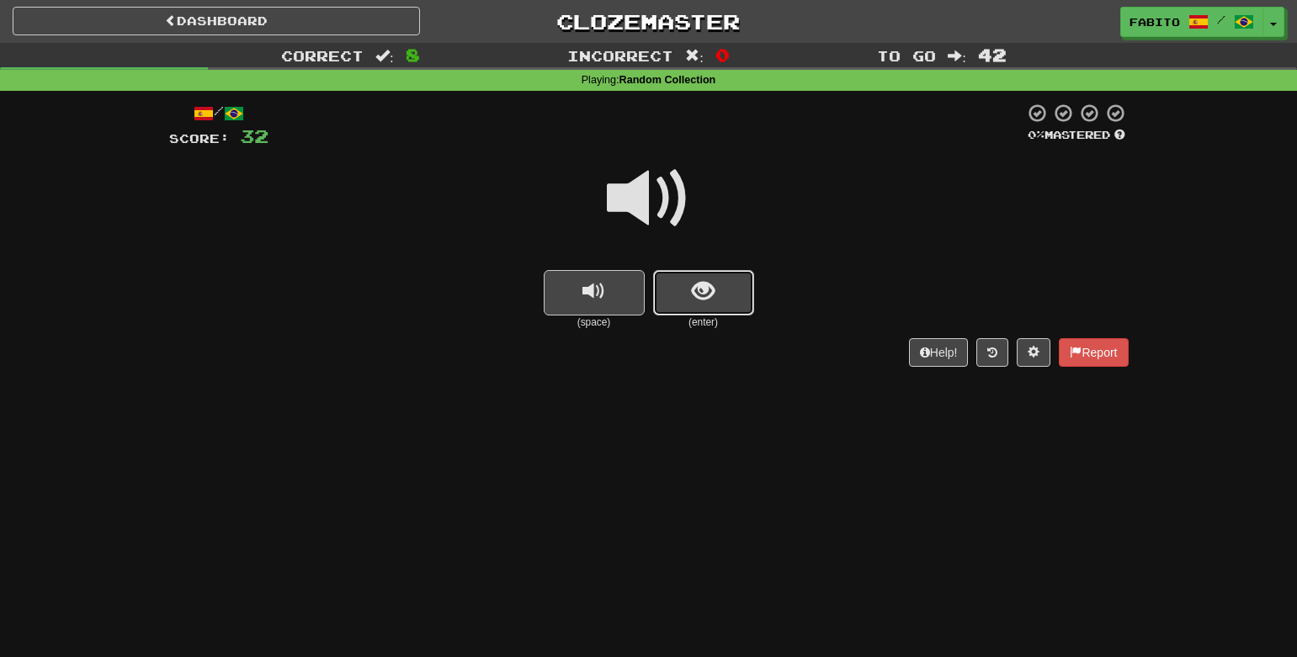
click at [734, 304] on button "show sentence" at bounding box center [703, 292] width 101 height 45
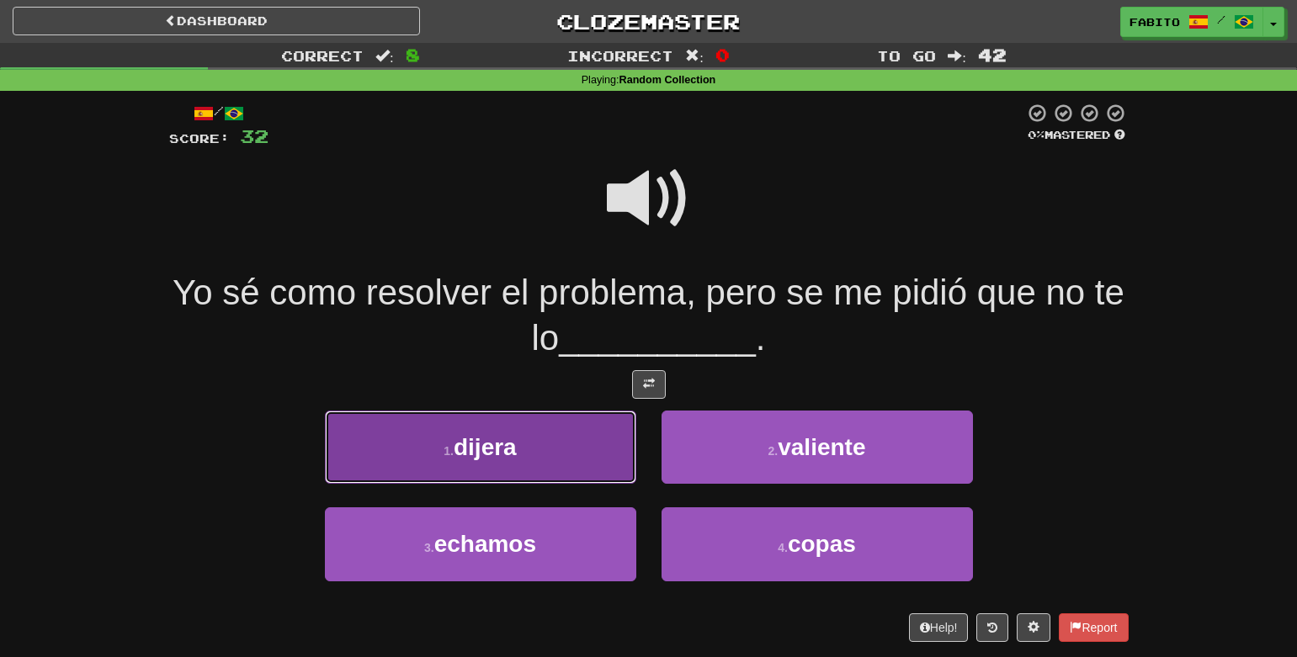
click at [576, 442] on button "1 . dijera" at bounding box center [480, 447] width 311 height 73
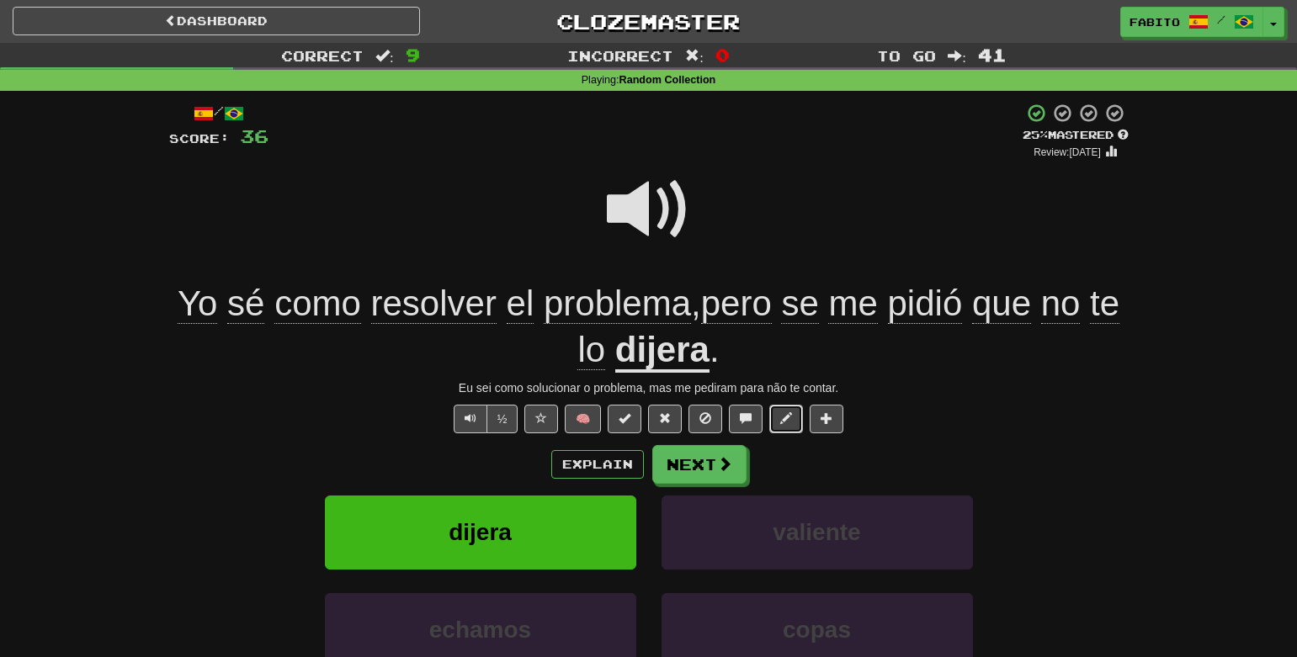
click at [790, 423] on span at bounding box center [786, 418] width 12 height 12
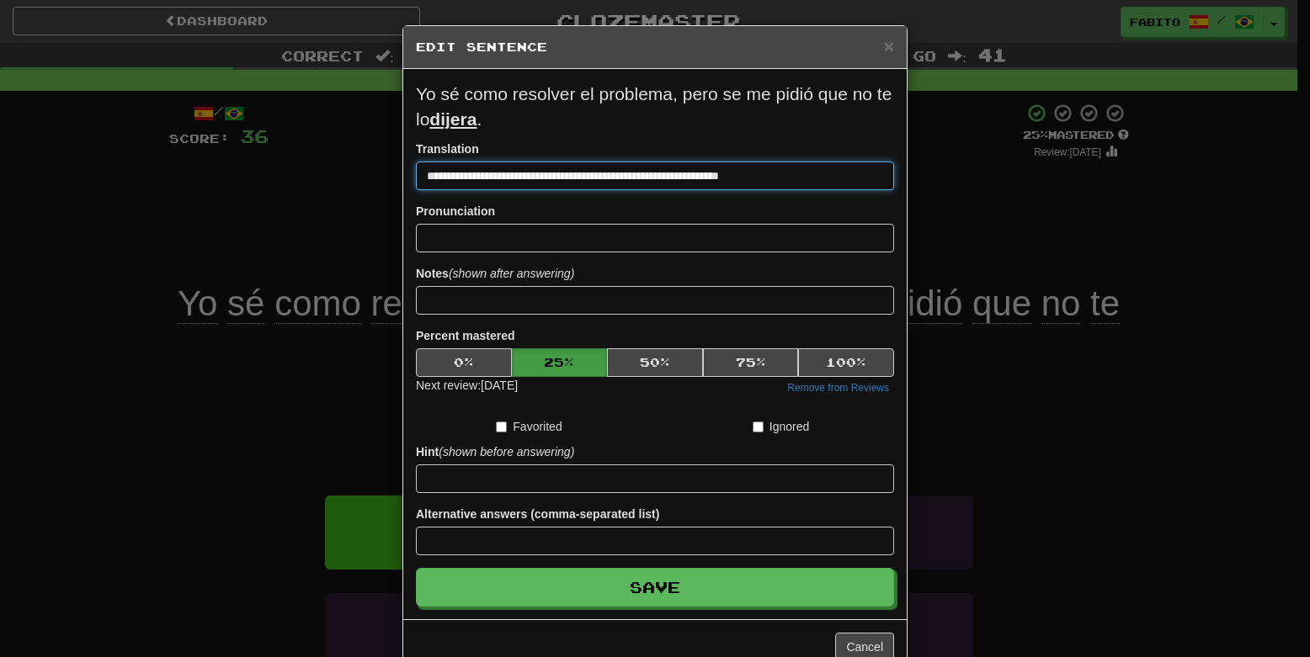
click at [794, 172] on input "**********" at bounding box center [655, 176] width 478 height 29
click at [799, 177] on input "**********" at bounding box center [655, 176] width 478 height 29
type input "**********"
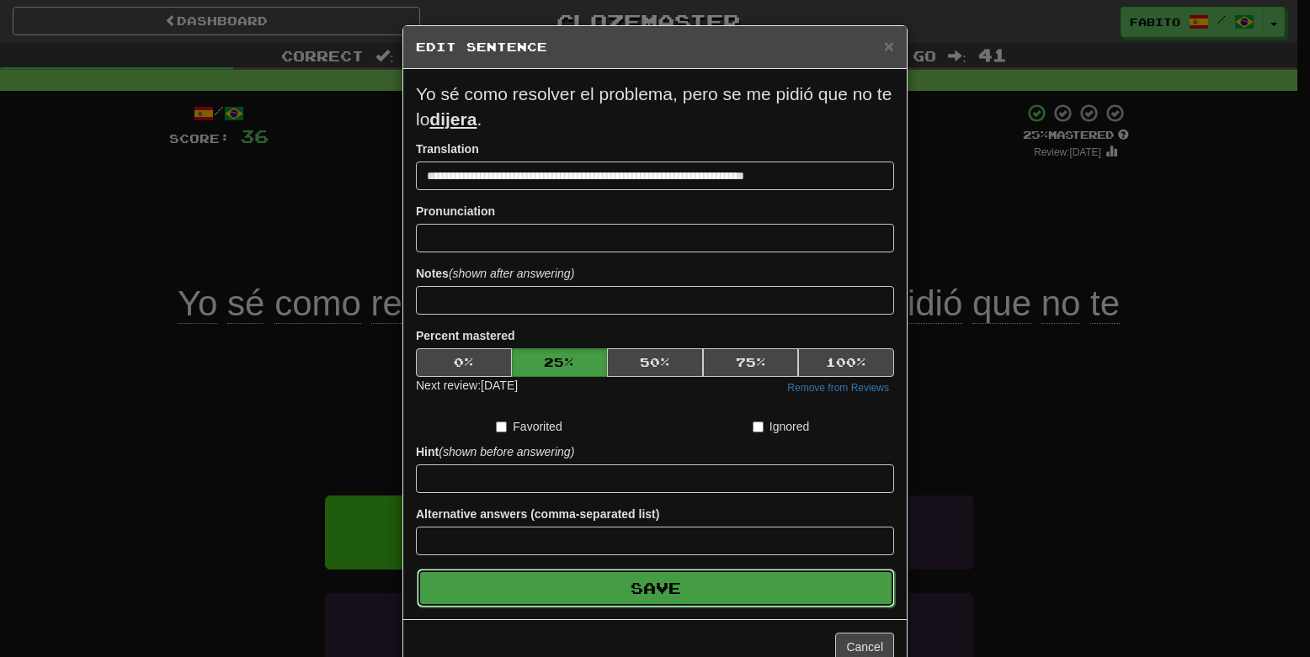
click at [789, 581] on button "Save" at bounding box center [656, 588] width 478 height 39
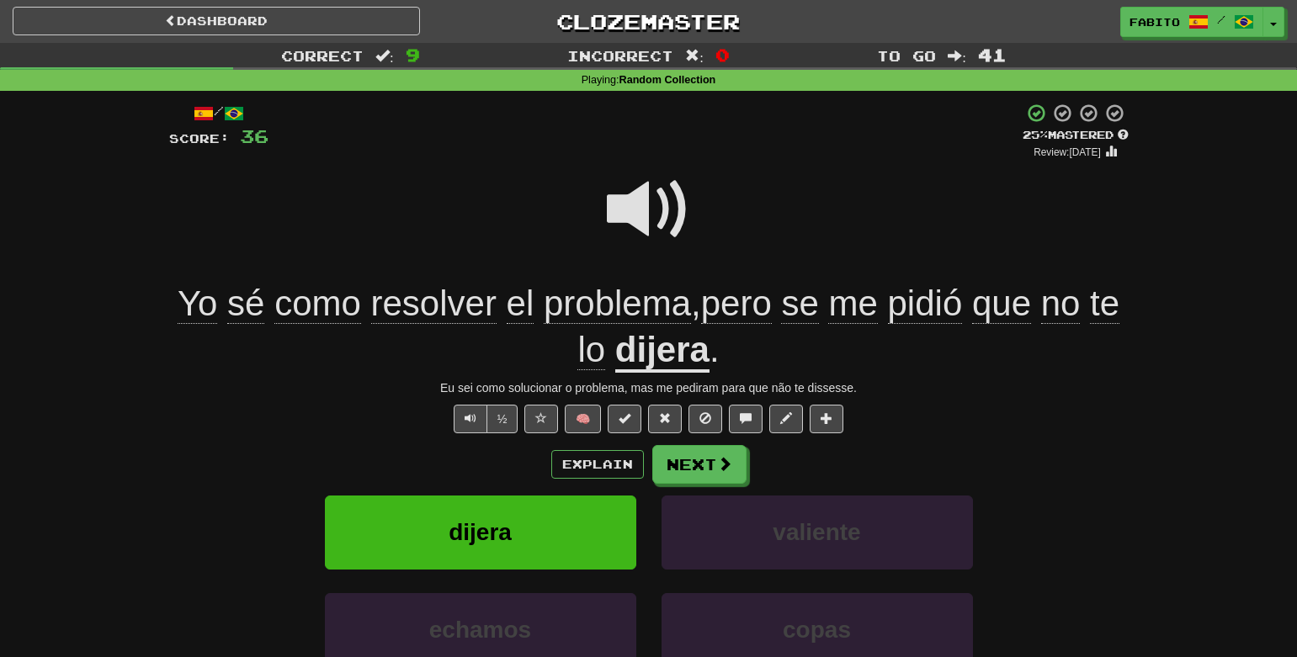
click at [1239, 307] on div "Correct : 9 Incorrect : 0 To go : 41 Playing : Random Collection / Score: 36 + …" at bounding box center [648, 423] width 1297 height 760
click at [737, 467] on button "Next" at bounding box center [700, 465] width 94 height 39
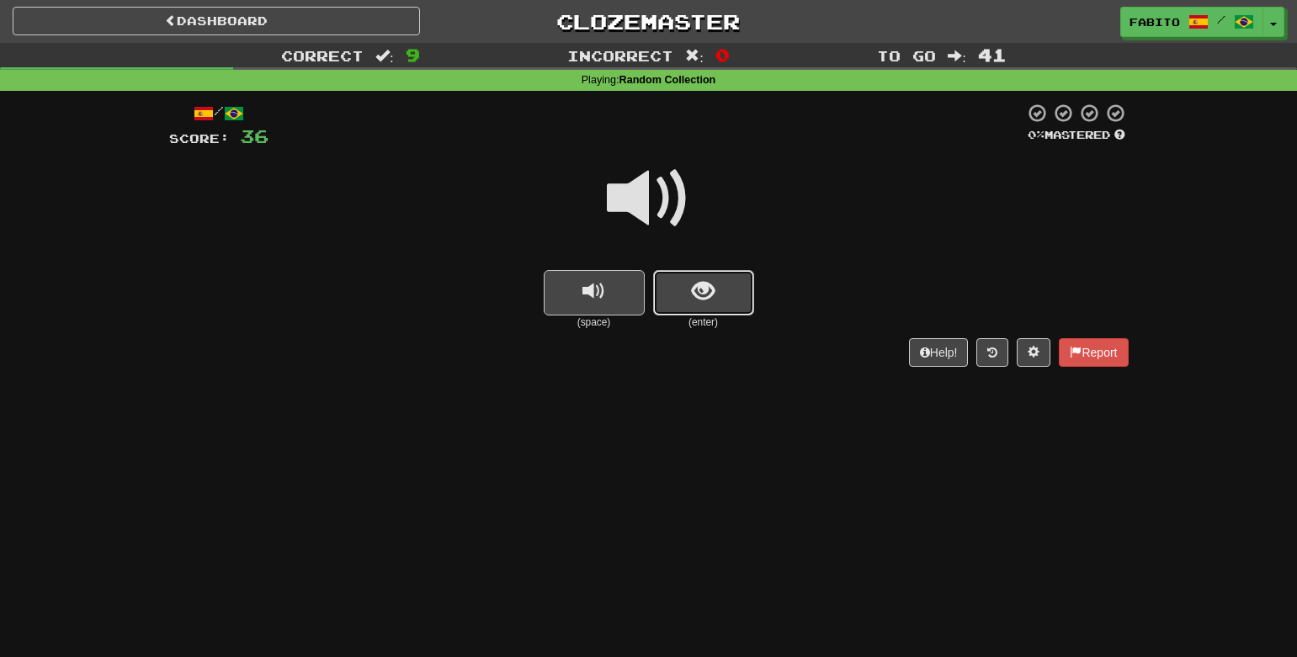
click at [721, 310] on button "show sentence" at bounding box center [703, 292] width 101 height 45
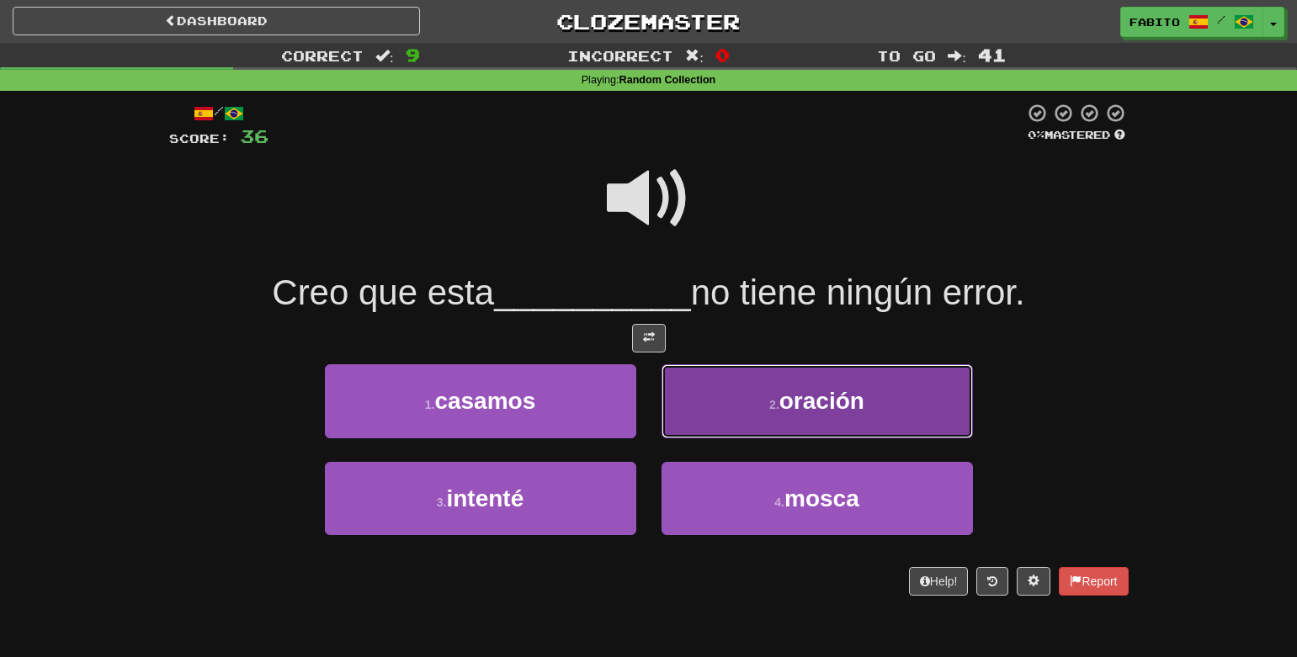
click at [742, 411] on button "2 . oración" at bounding box center [817, 400] width 311 height 73
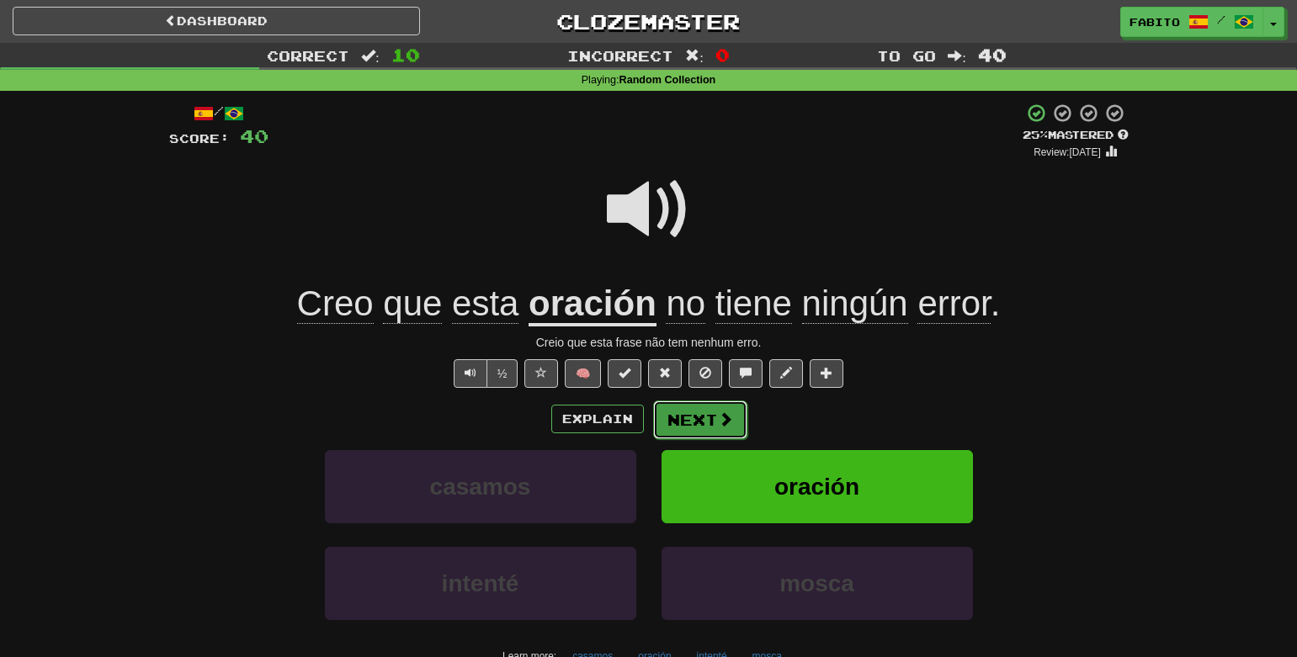
click at [721, 422] on span at bounding box center [725, 419] width 15 height 15
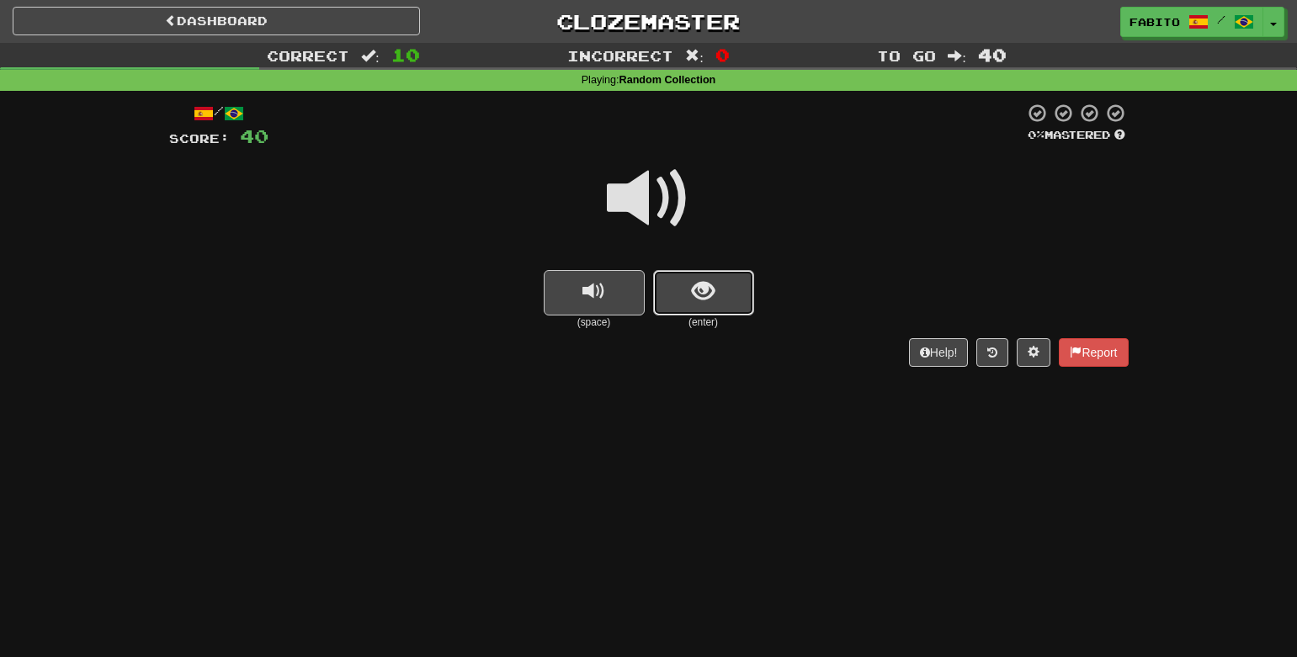
click at [715, 307] on button "show sentence" at bounding box center [703, 292] width 101 height 45
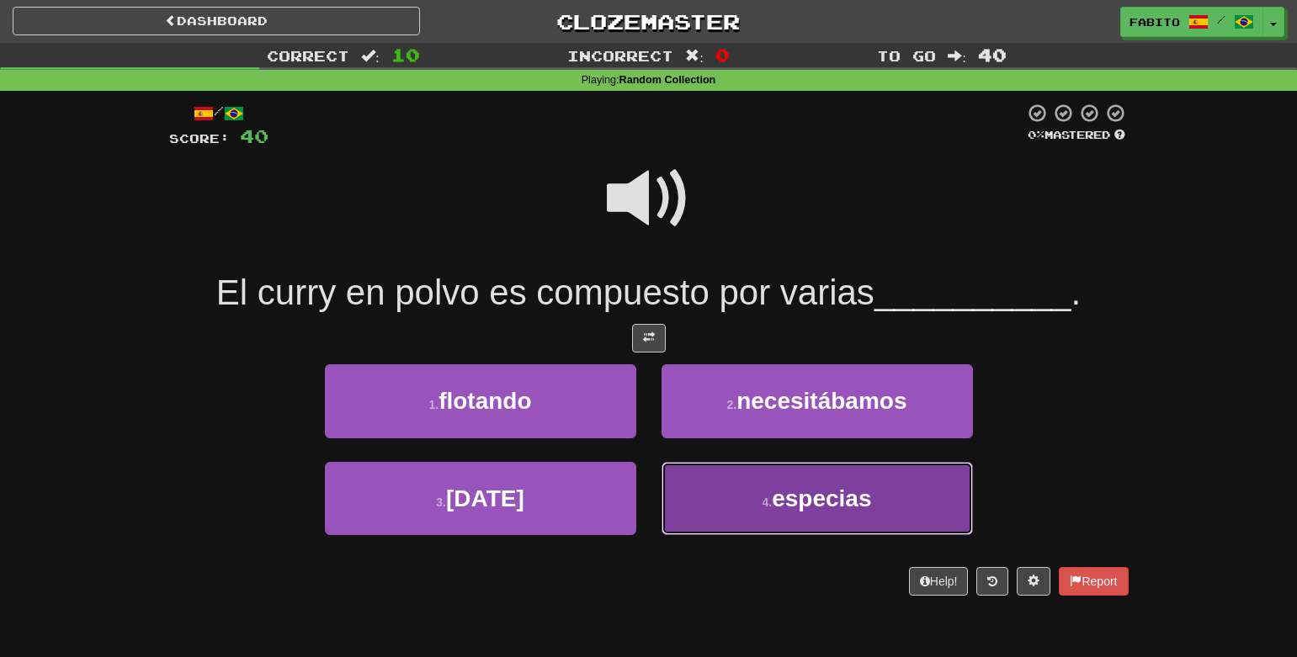
click at [702, 481] on button "4 . especias" at bounding box center [817, 498] width 311 height 73
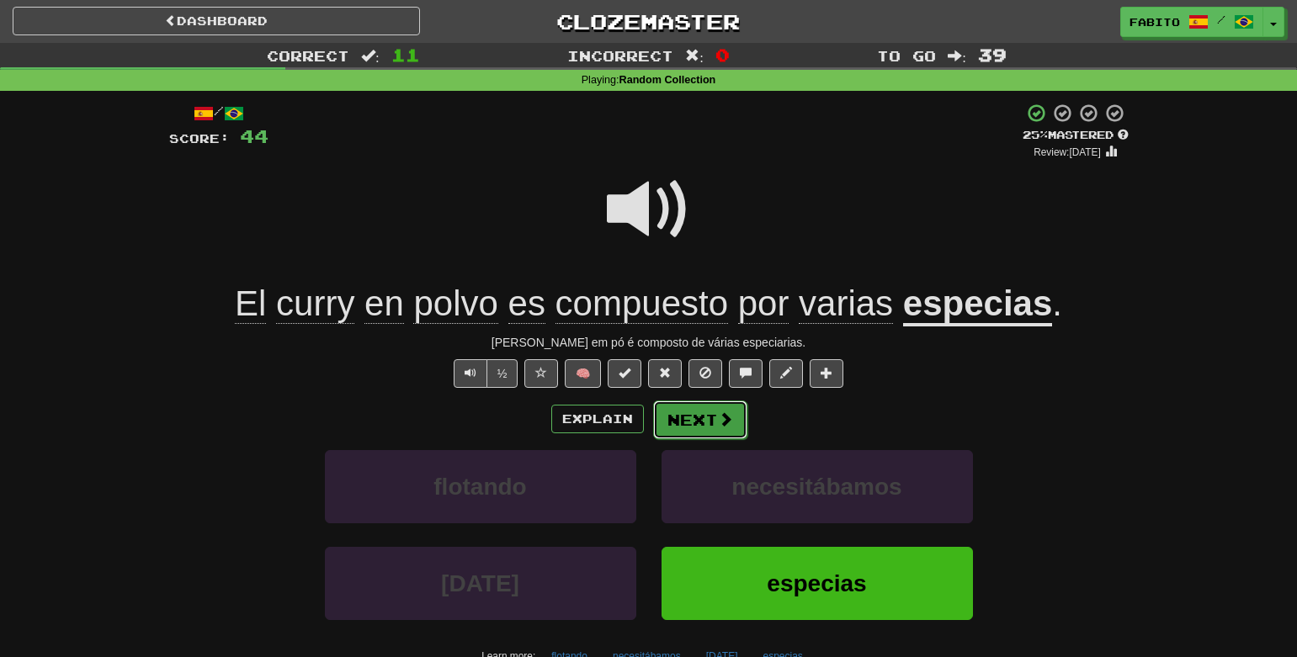
click at [715, 428] on button "Next" at bounding box center [700, 420] width 94 height 39
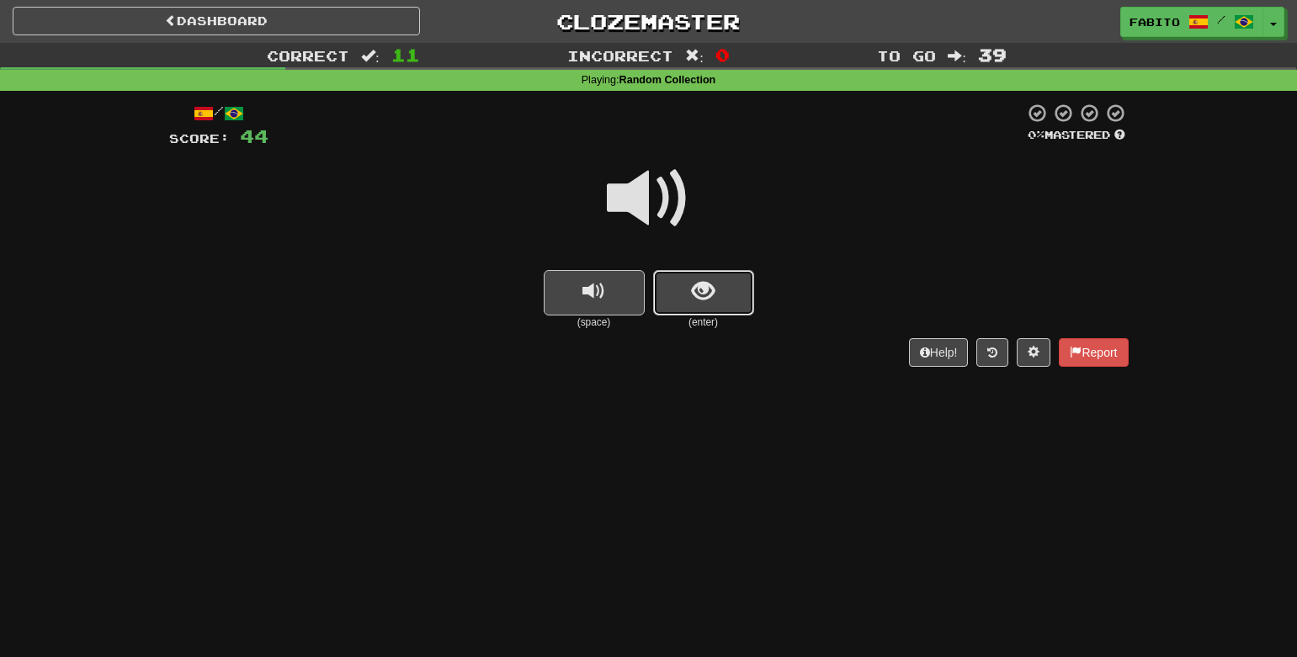
click at [724, 301] on button "show sentence" at bounding box center [703, 292] width 101 height 45
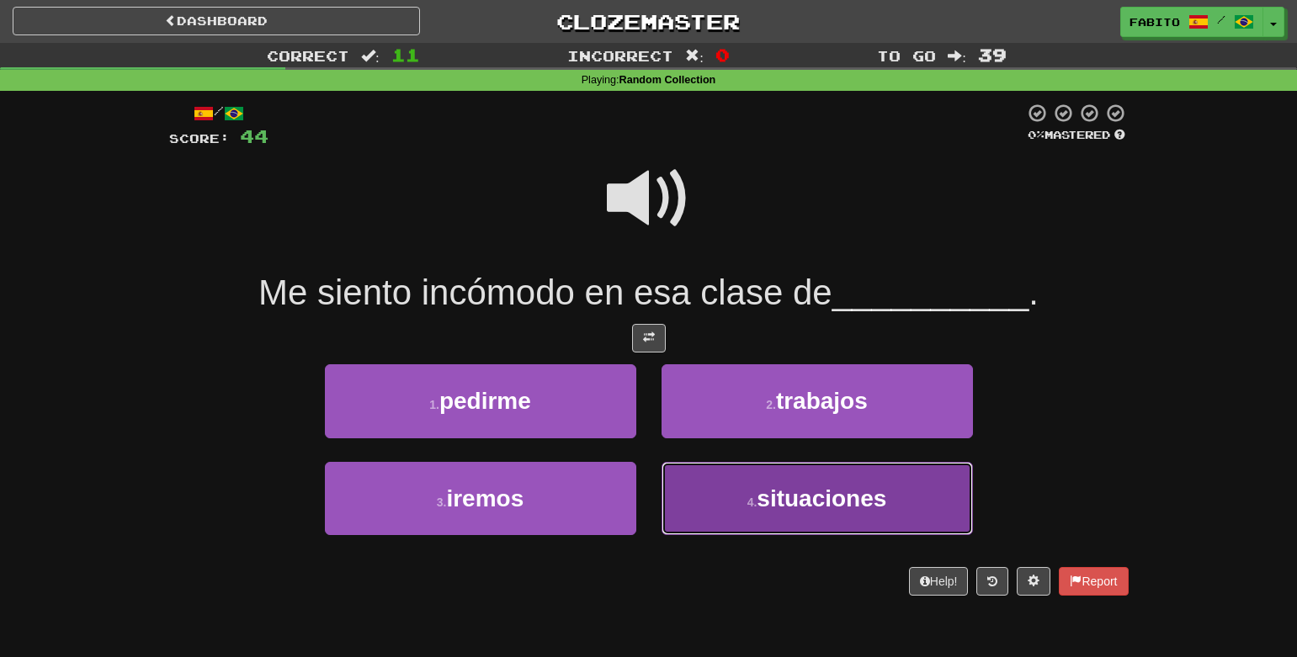
click at [798, 493] on span "situaciones" at bounding box center [822, 499] width 130 height 26
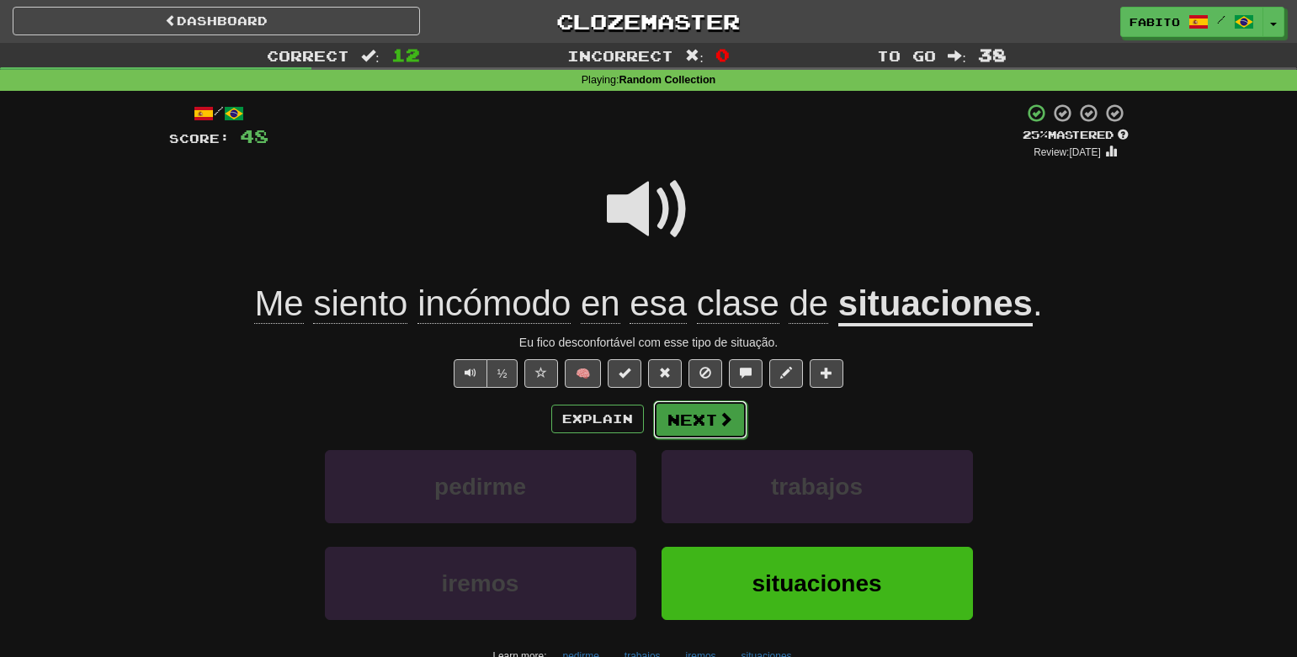
click at [718, 433] on button "Next" at bounding box center [700, 420] width 94 height 39
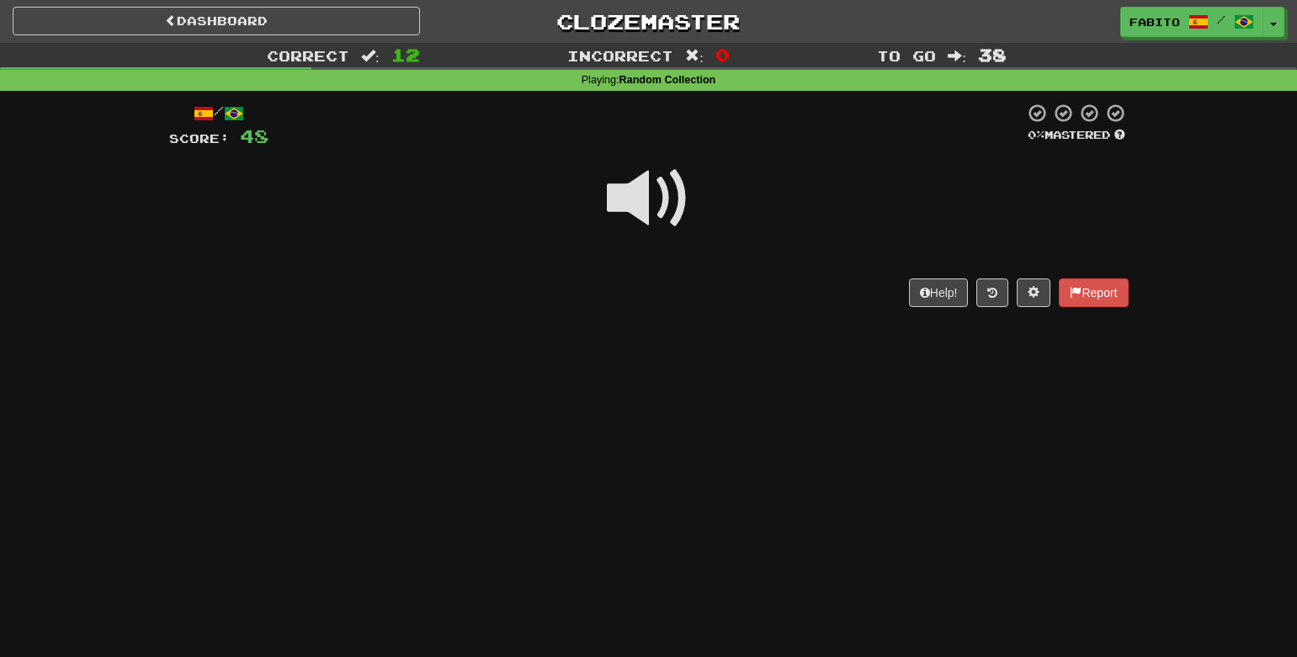
click at [716, 425] on div "Dashboard Clozemaster Fabito / Toggle Dropdown Dashboard Leaderboard Activity F…" at bounding box center [648, 328] width 1297 height 657
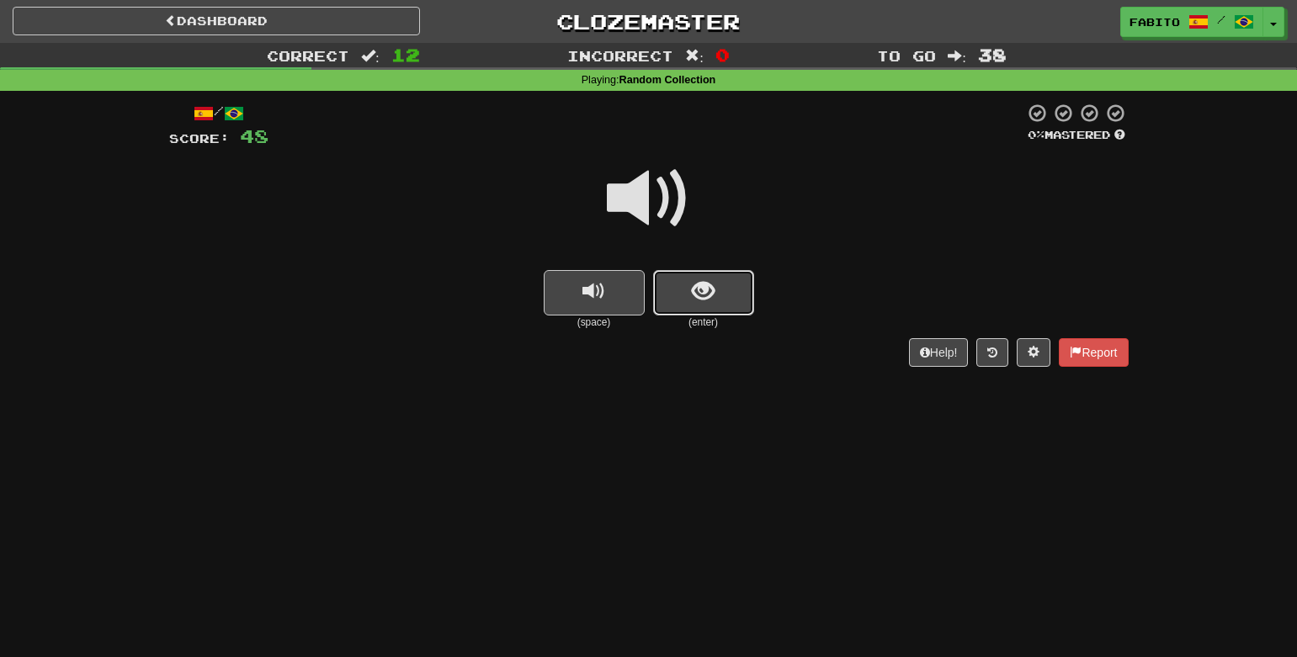
click at [715, 295] on button "show sentence" at bounding box center [703, 292] width 101 height 45
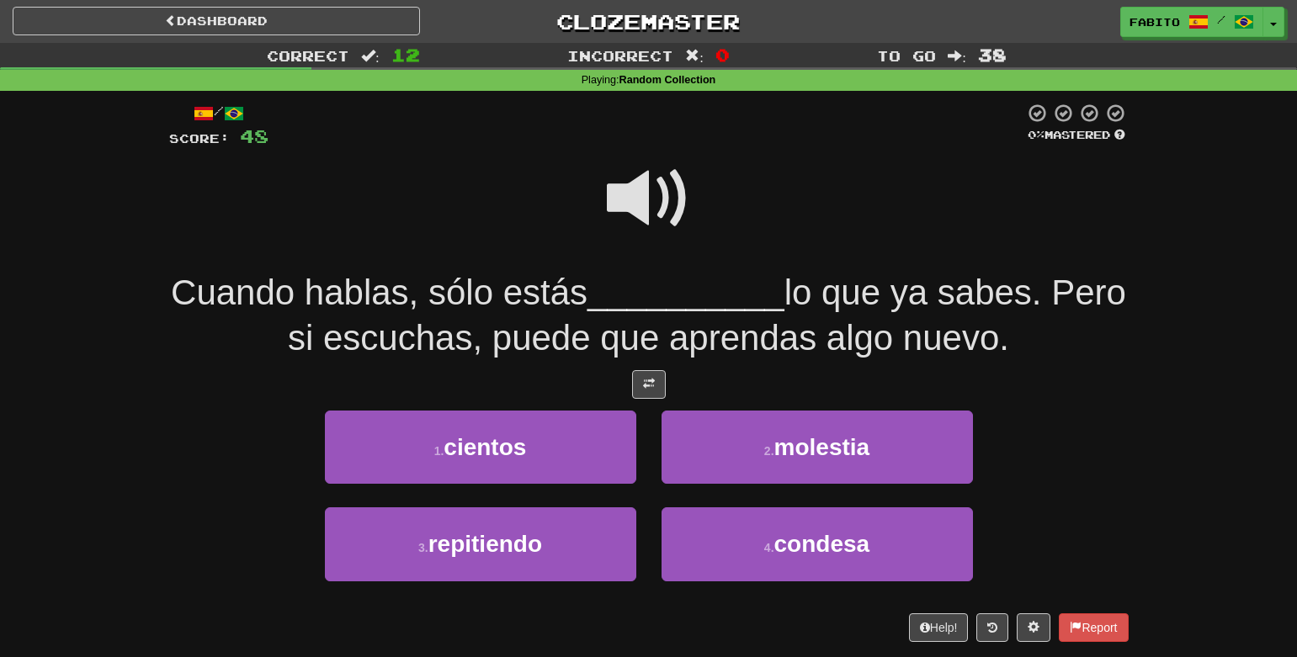
click at [653, 210] on span at bounding box center [649, 199] width 84 height 84
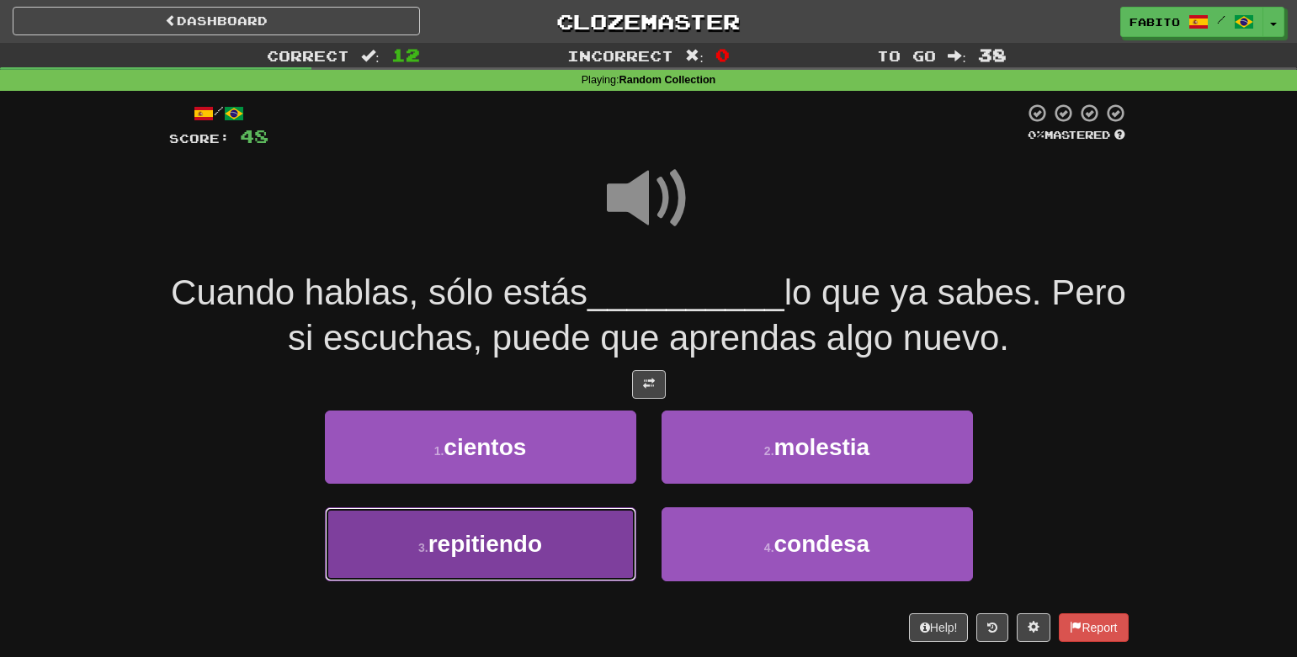
click at [550, 557] on button "3 . repitiendo" at bounding box center [480, 544] width 311 height 73
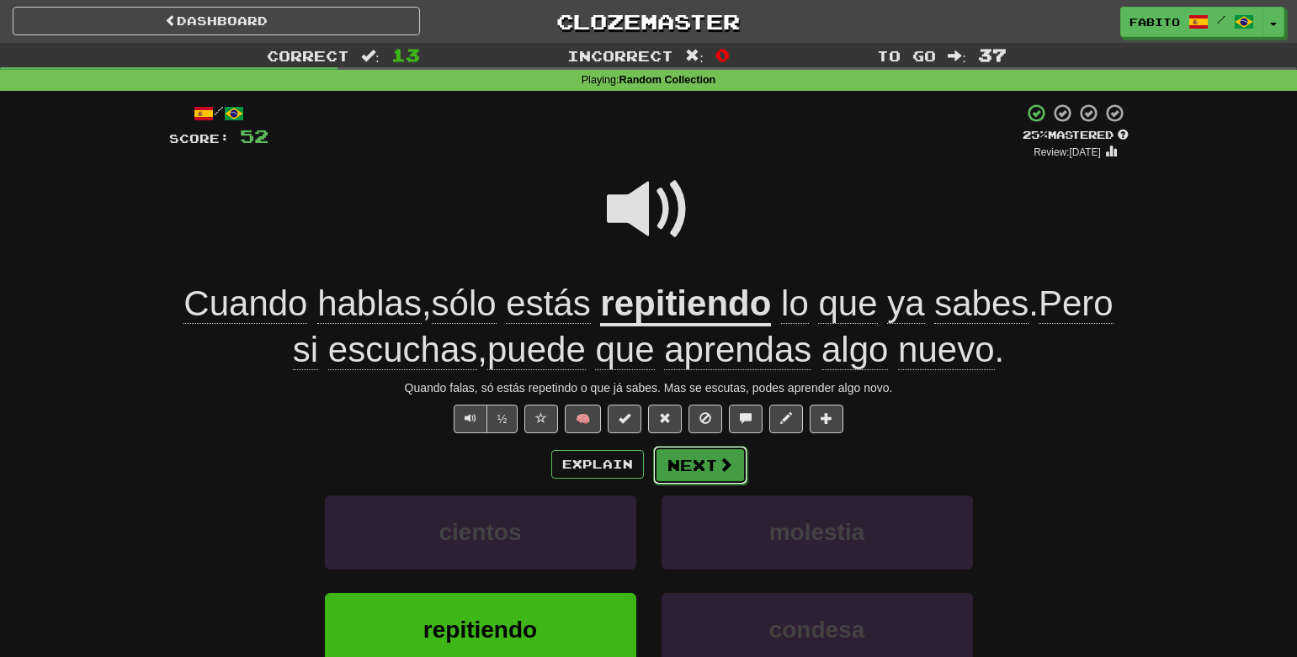
click at [699, 468] on button "Next" at bounding box center [700, 465] width 94 height 39
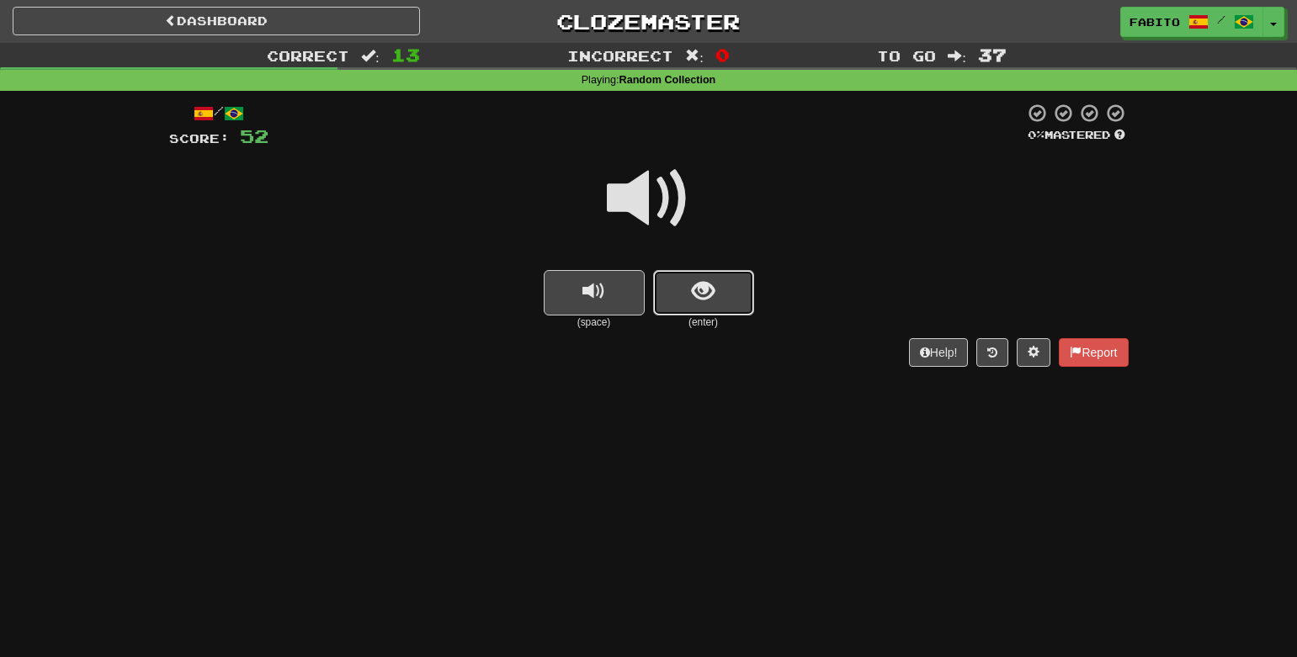
click at [718, 293] on button "show sentence" at bounding box center [703, 292] width 101 height 45
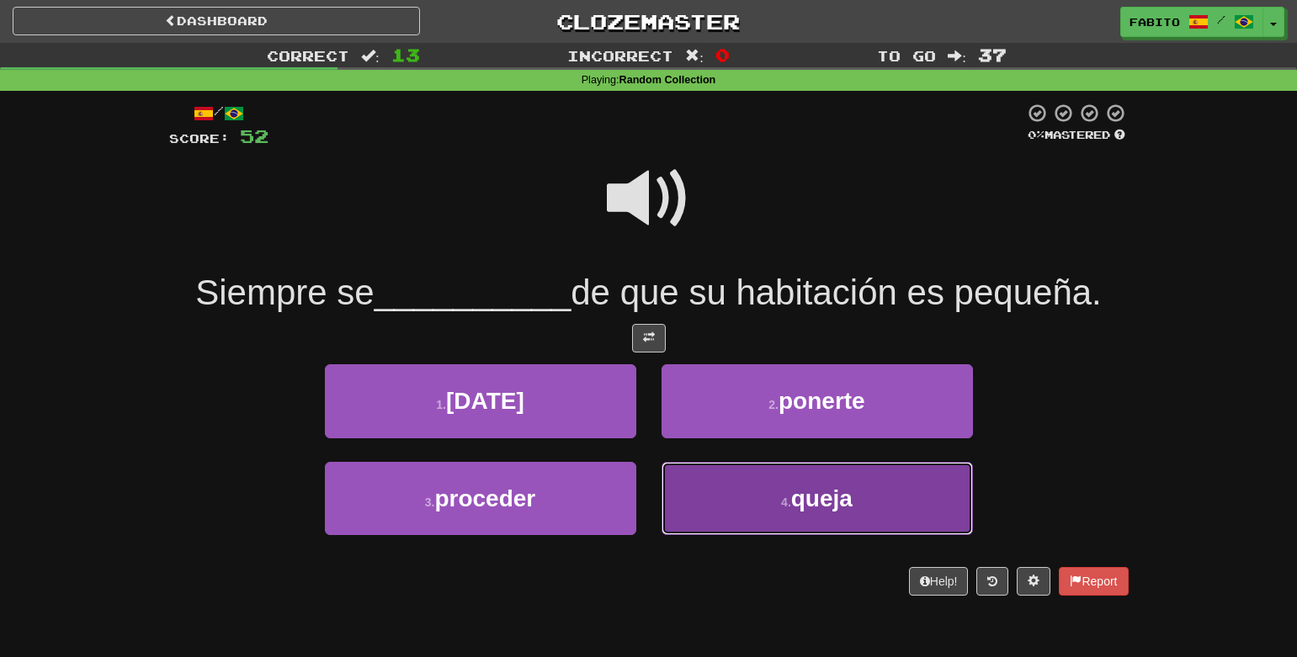
click at [696, 497] on button "4 . queja" at bounding box center [817, 498] width 311 height 73
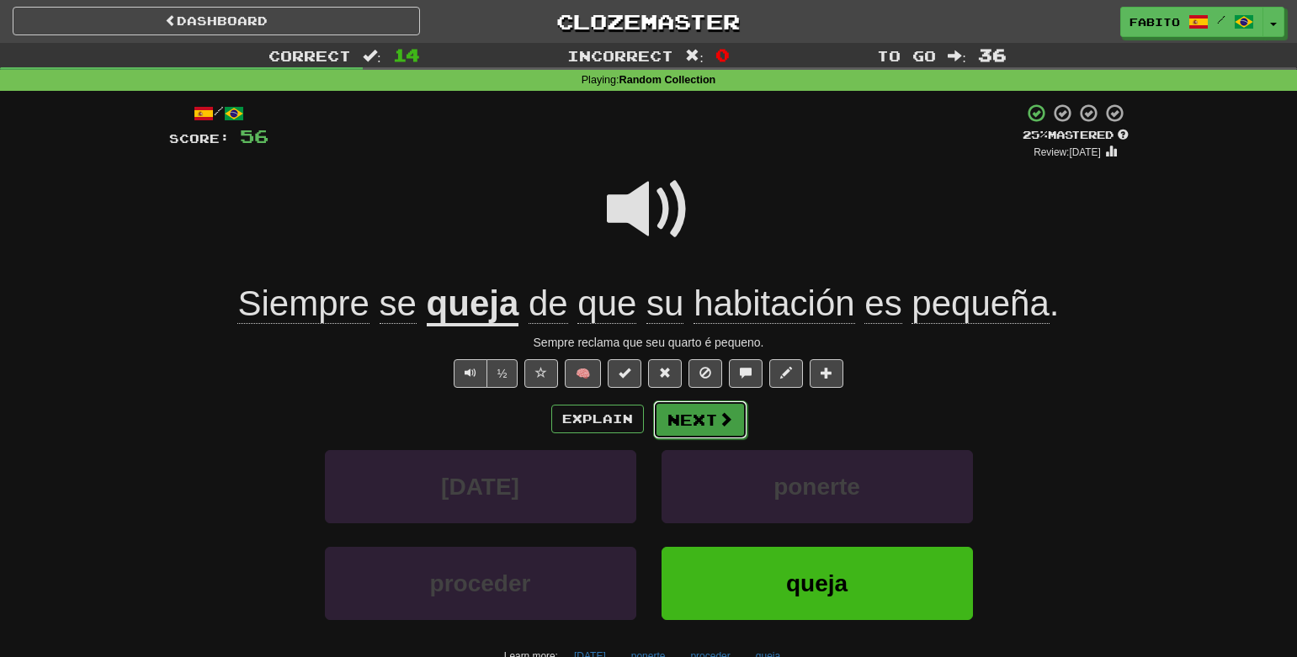
click at [711, 415] on button "Next" at bounding box center [700, 420] width 94 height 39
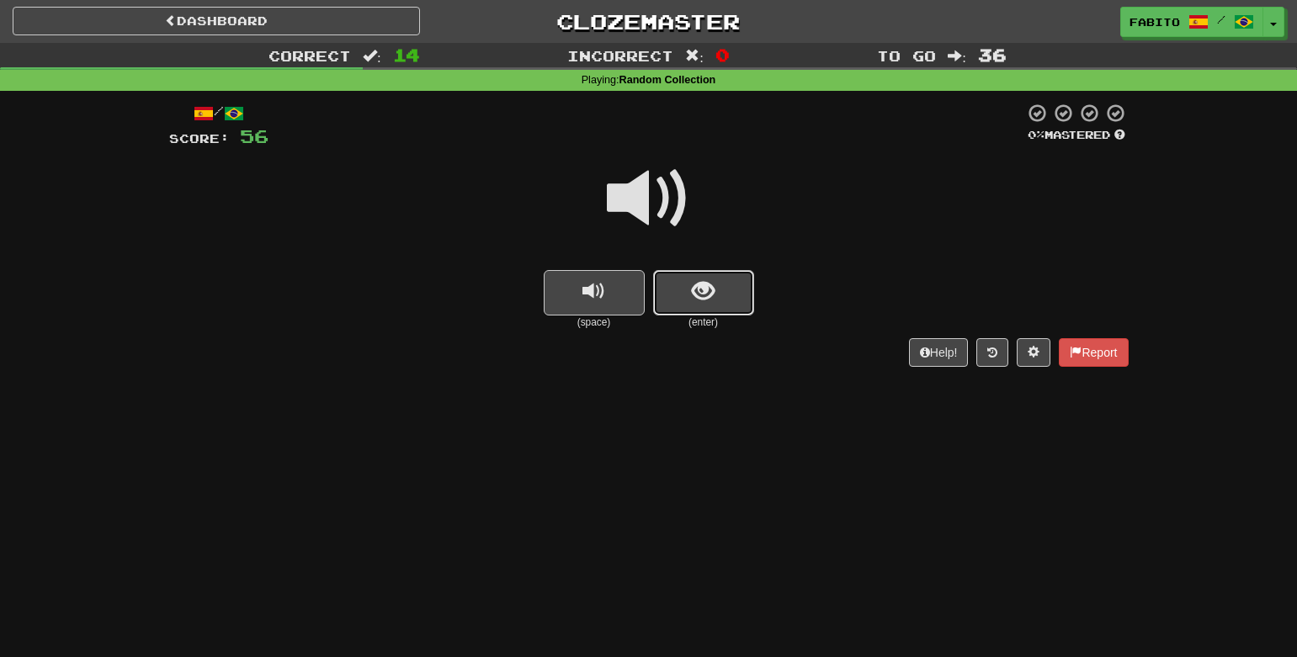
click at [712, 307] on button "show sentence" at bounding box center [703, 292] width 101 height 45
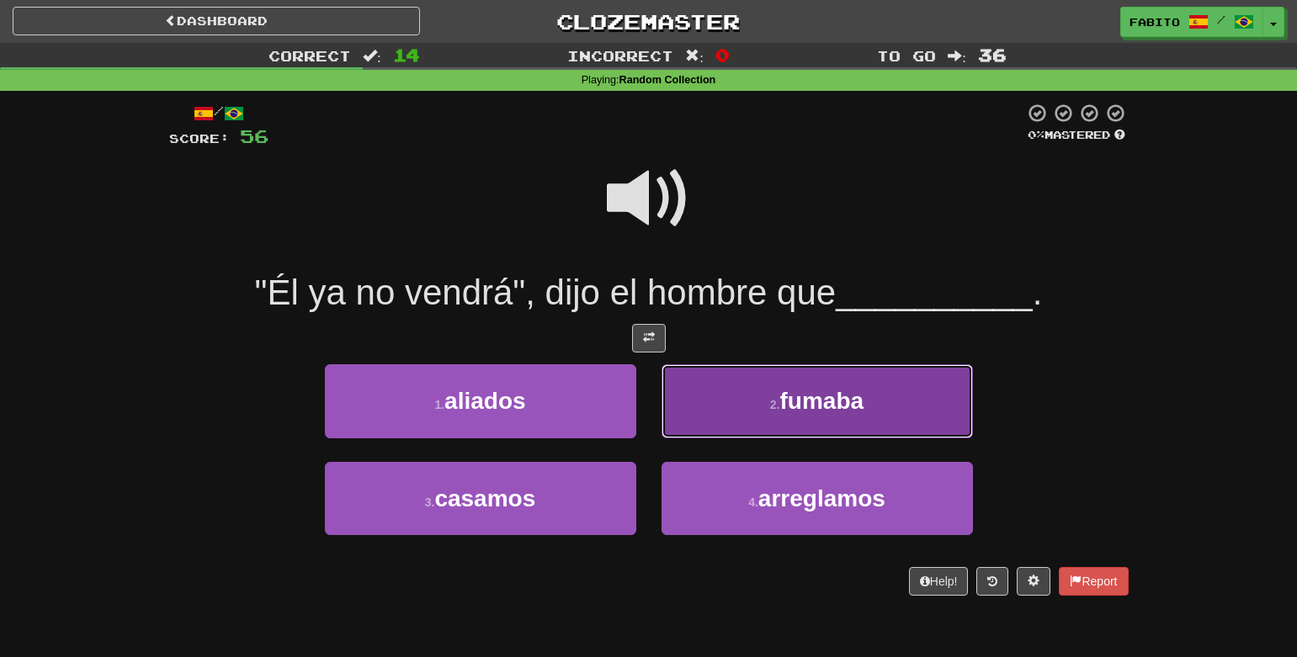
click at [739, 406] on button "2 . fumaba" at bounding box center [817, 400] width 311 height 73
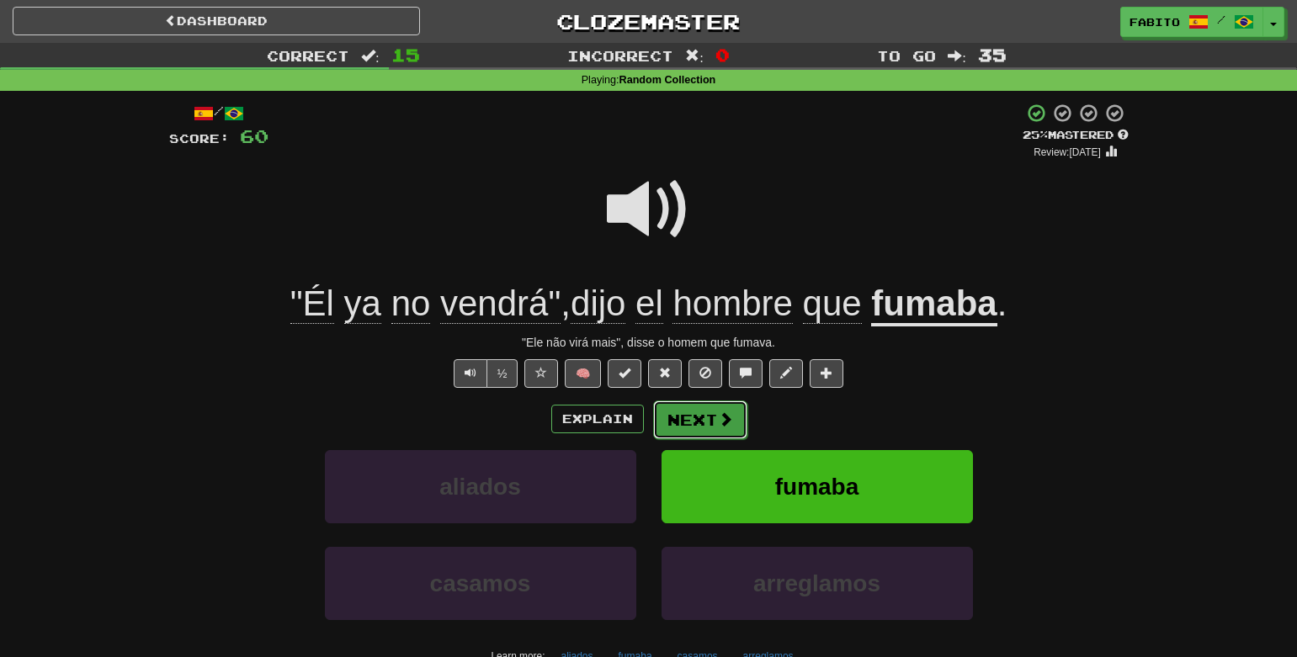
click at [699, 430] on button "Next" at bounding box center [700, 420] width 94 height 39
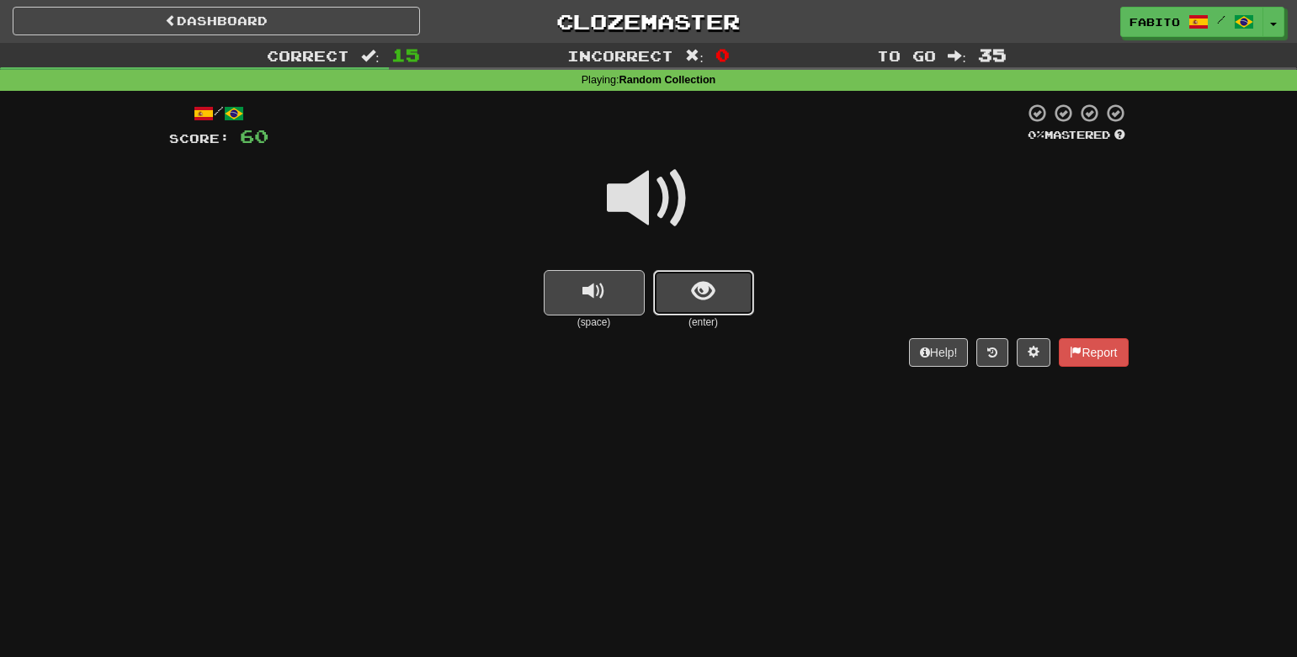
click at [708, 303] on span "show sentence" at bounding box center [703, 291] width 23 height 23
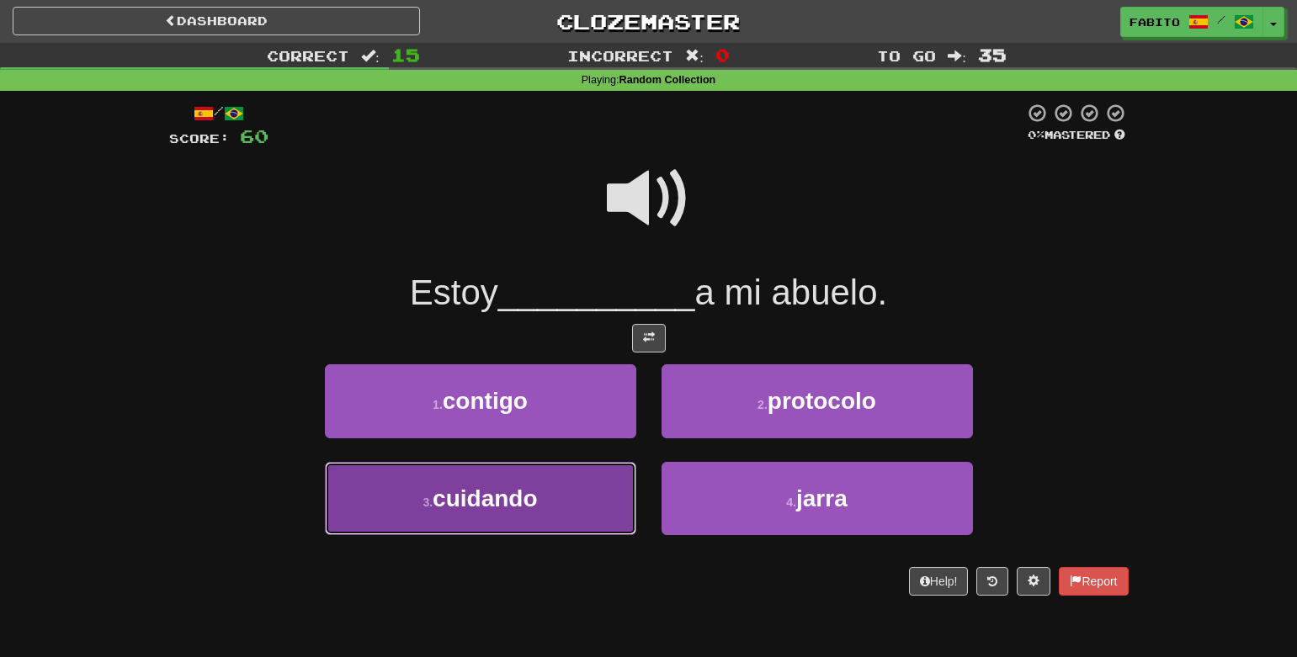
click at [555, 490] on button "3 . cuidando" at bounding box center [480, 498] width 311 height 73
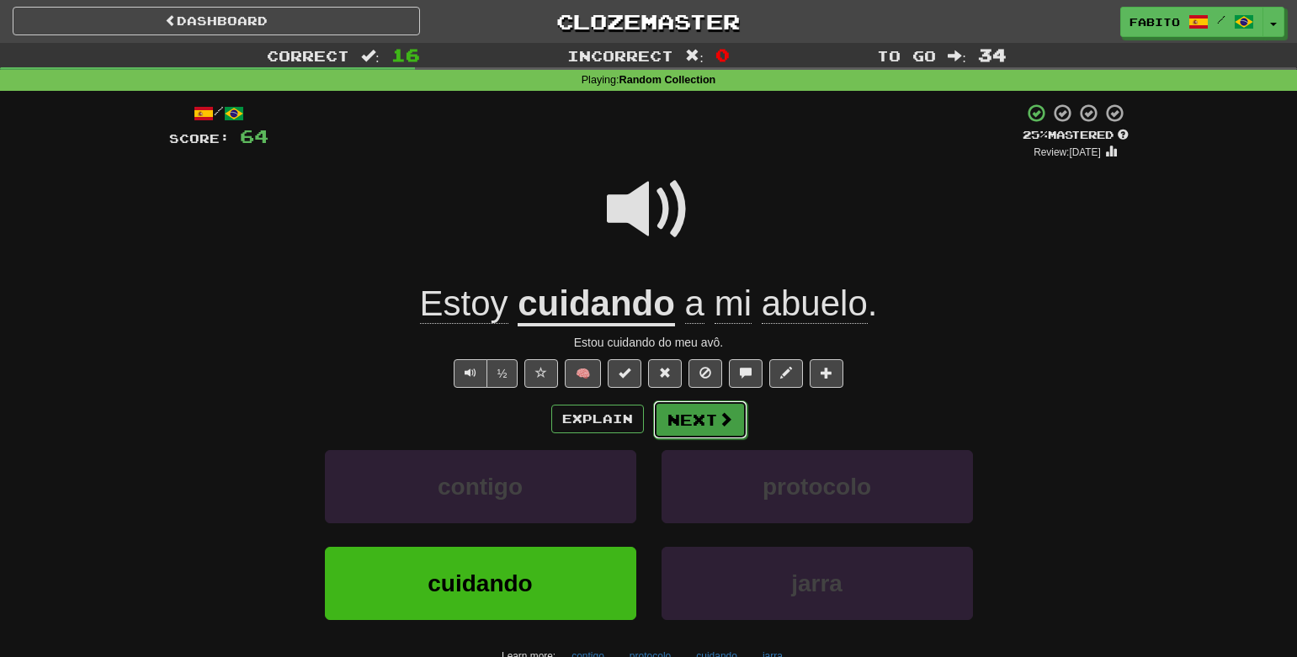
click at [697, 418] on button "Next" at bounding box center [700, 420] width 94 height 39
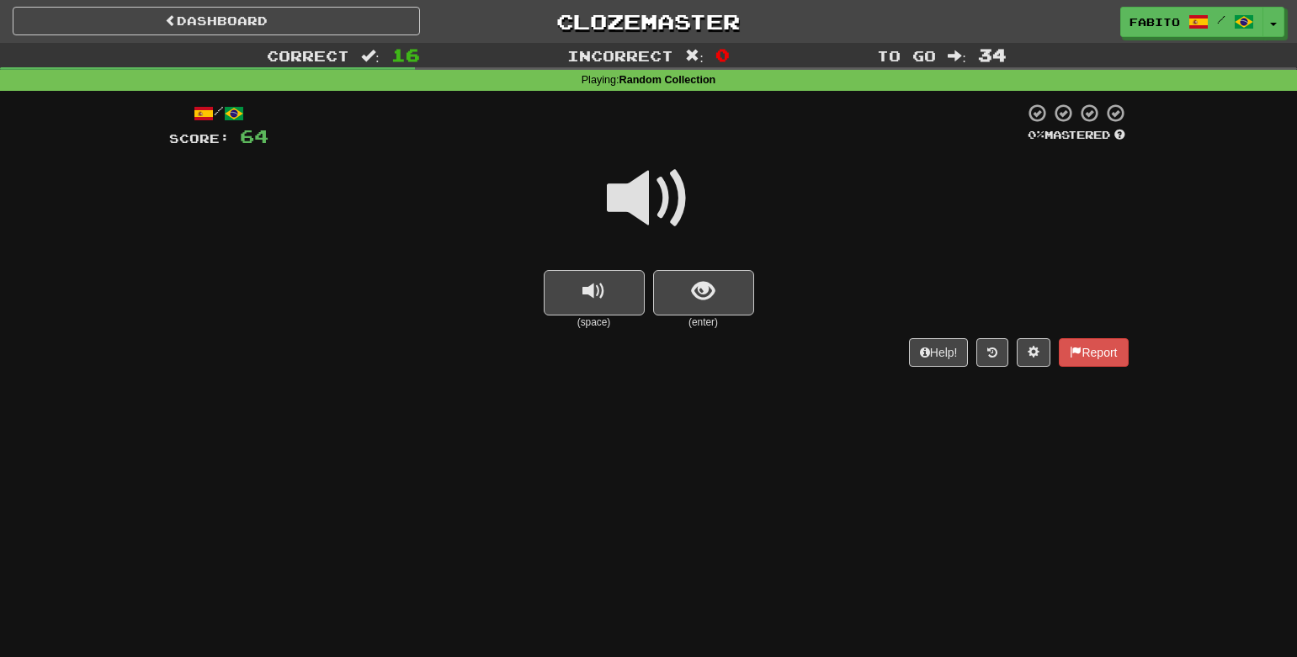
click at [705, 318] on small "(enter)" at bounding box center [703, 323] width 101 height 14
click at [705, 305] on button "show sentence" at bounding box center [703, 292] width 101 height 45
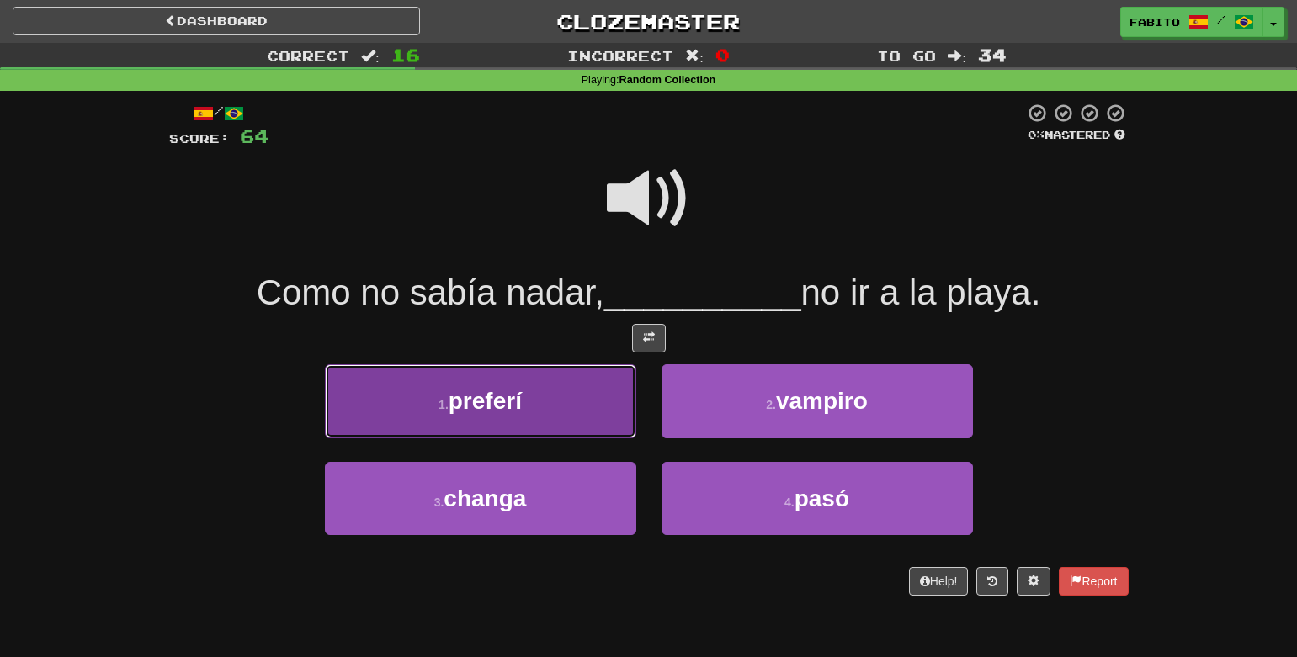
click at [583, 408] on button "1 . preferí" at bounding box center [480, 400] width 311 height 73
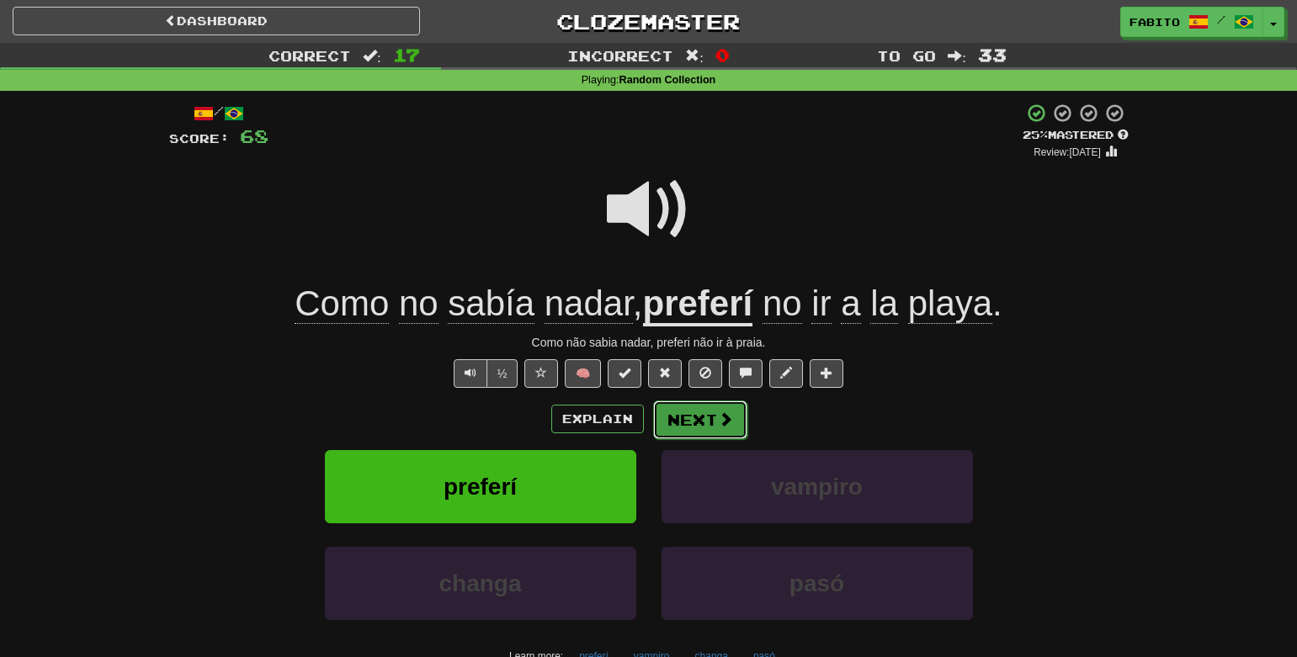
click at [700, 416] on button "Next" at bounding box center [700, 420] width 94 height 39
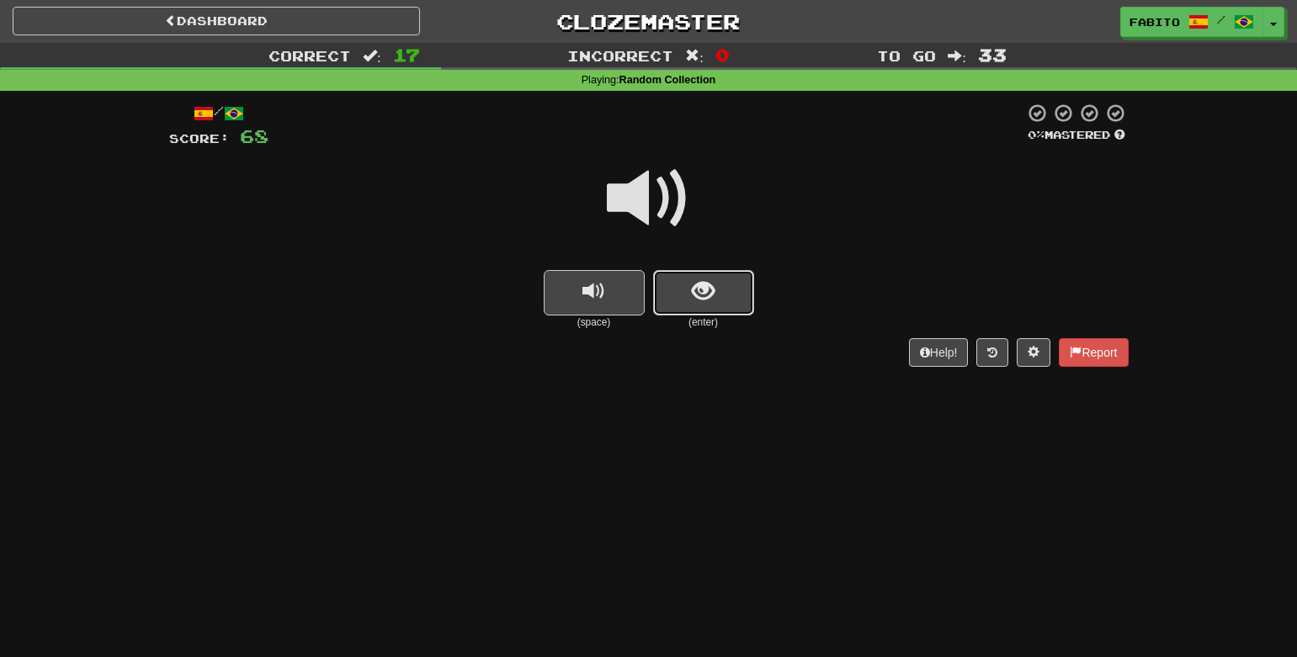
click at [689, 289] on button "show sentence" at bounding box center [703, 292] width 101 height 45
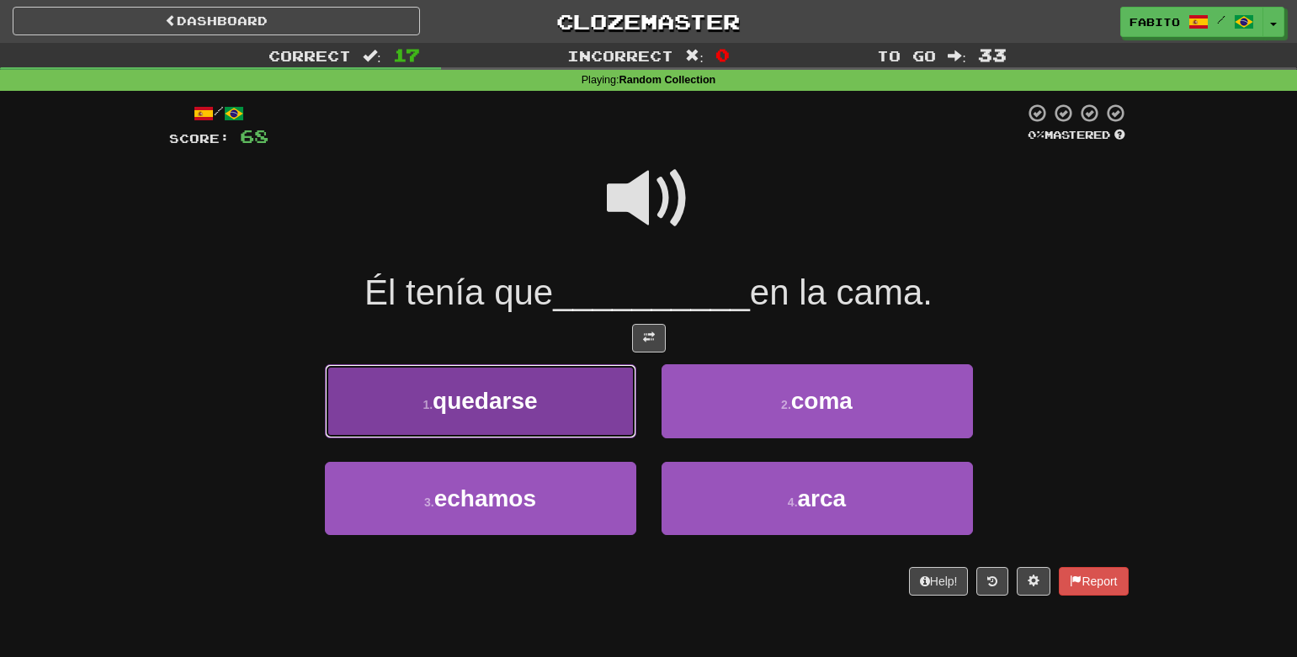
click at [603, 424] on button "1 . quedarse" at bounding box center [480, 400] width 311 height 73
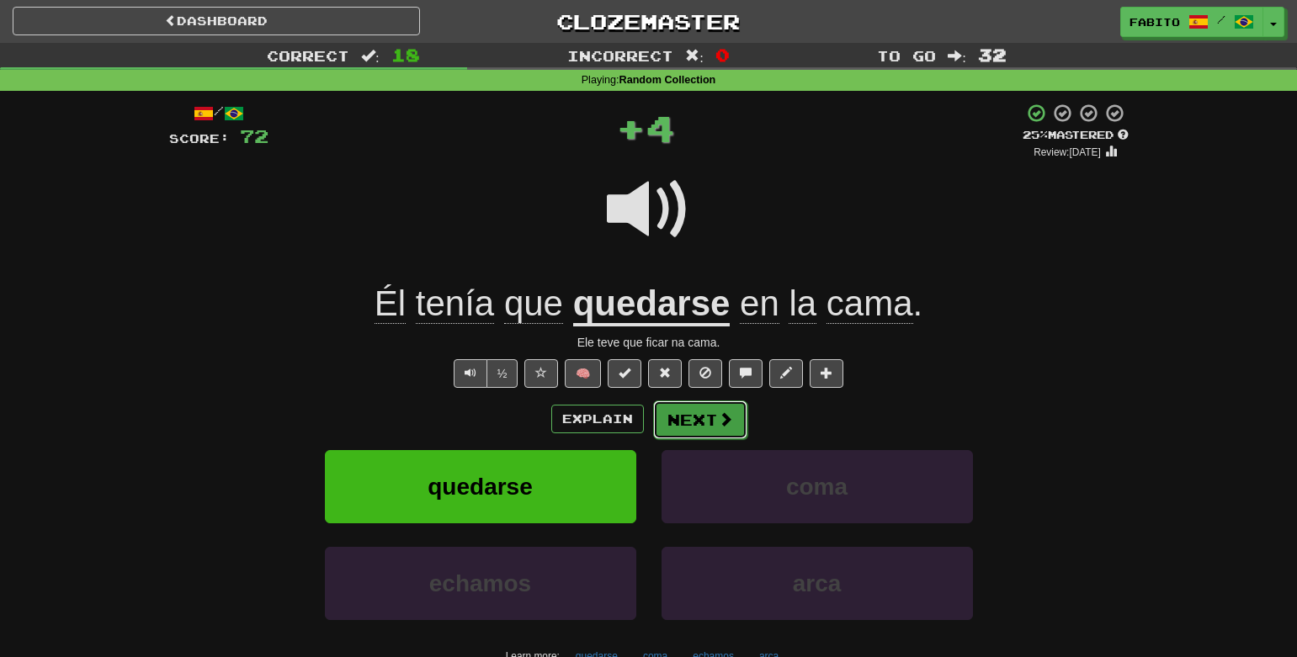
click at [699, 421] on button "Next" at bounding box center [700, 420] width 94 height 39
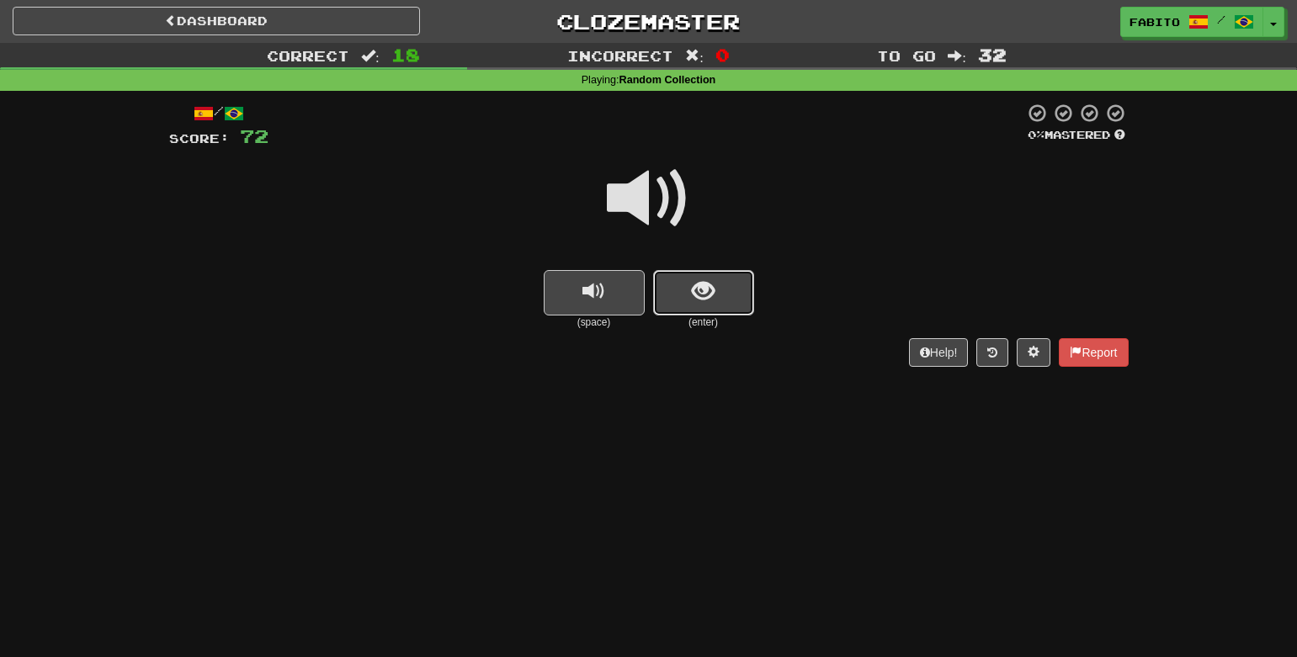
click at [684, 283] on button "show sentence" at bounding box center [703, 292] width 101 height 45
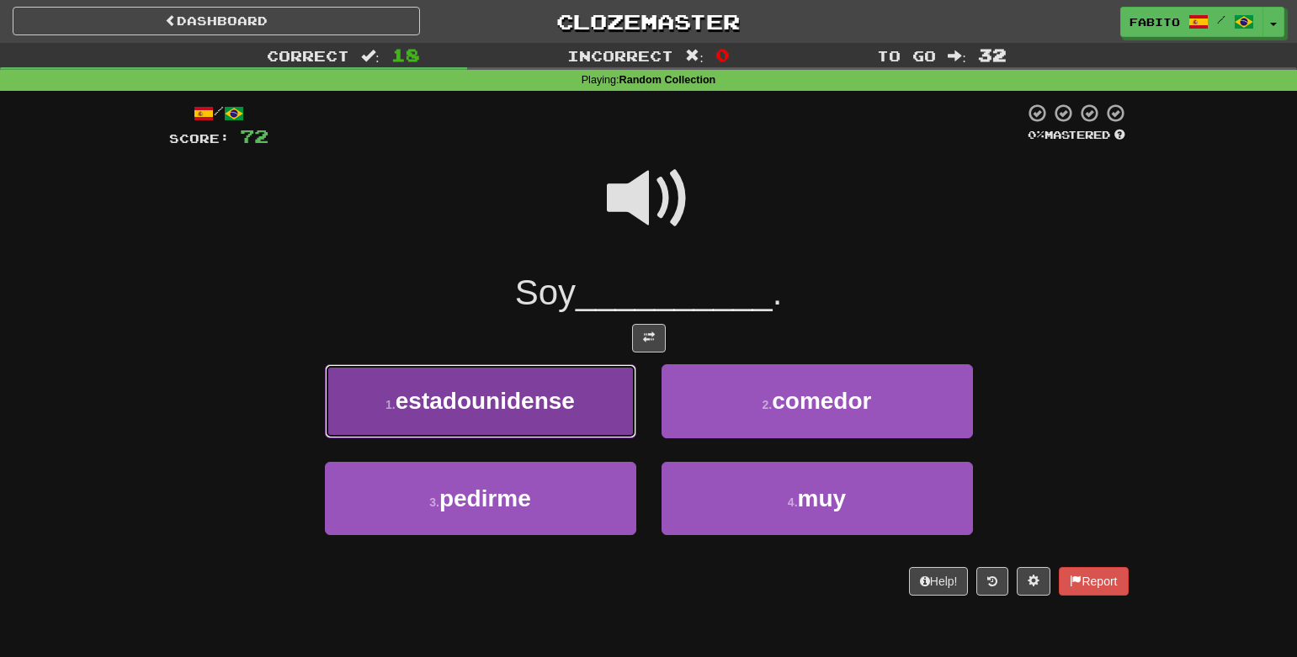
click at [585, 417] on button "1 . estadounidense" at bounding box center [480, 400] width 311 height 73
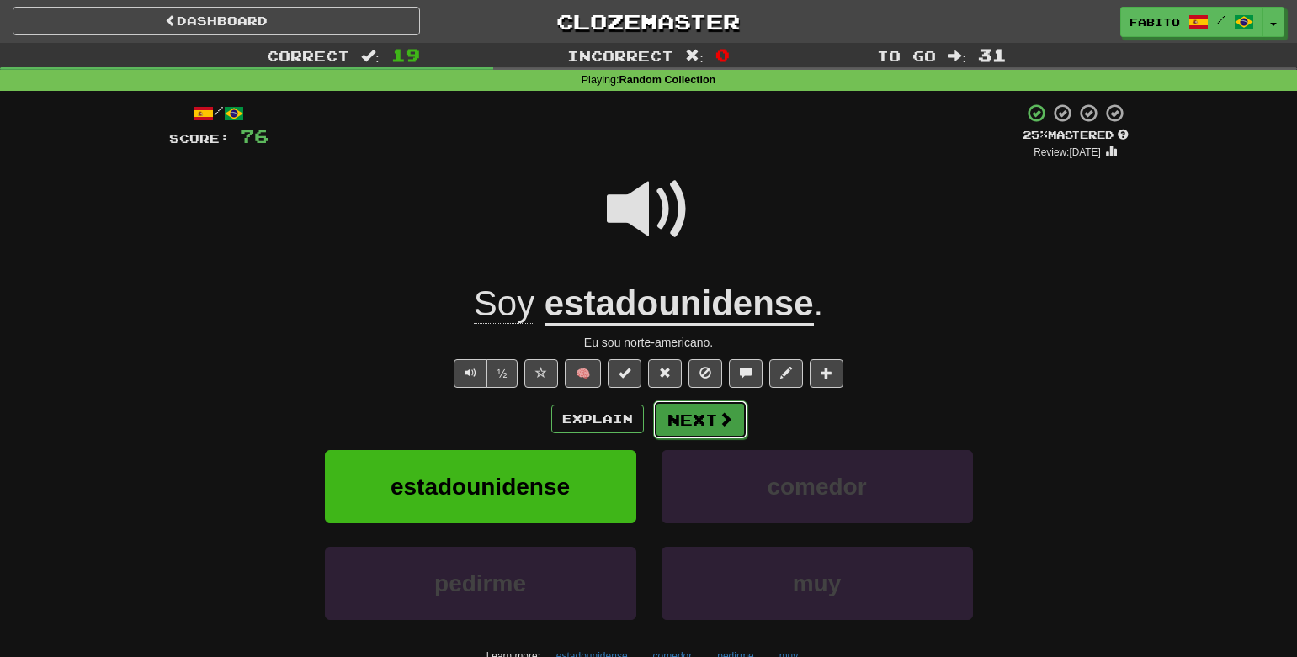
click at [708, 431] on button "Next" at bounding box center [700, 420] width 94 height 39
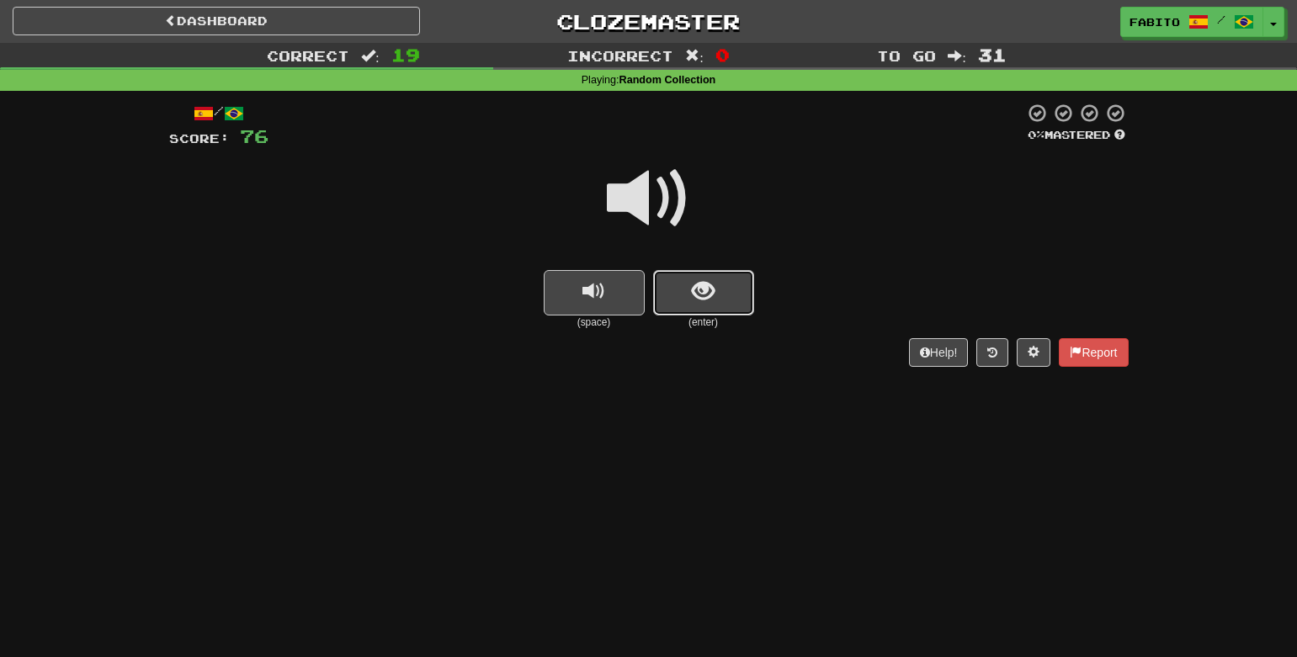
click at [731, 298] on button "show sentence" at bounding box center [703, 292] width 101 height 45
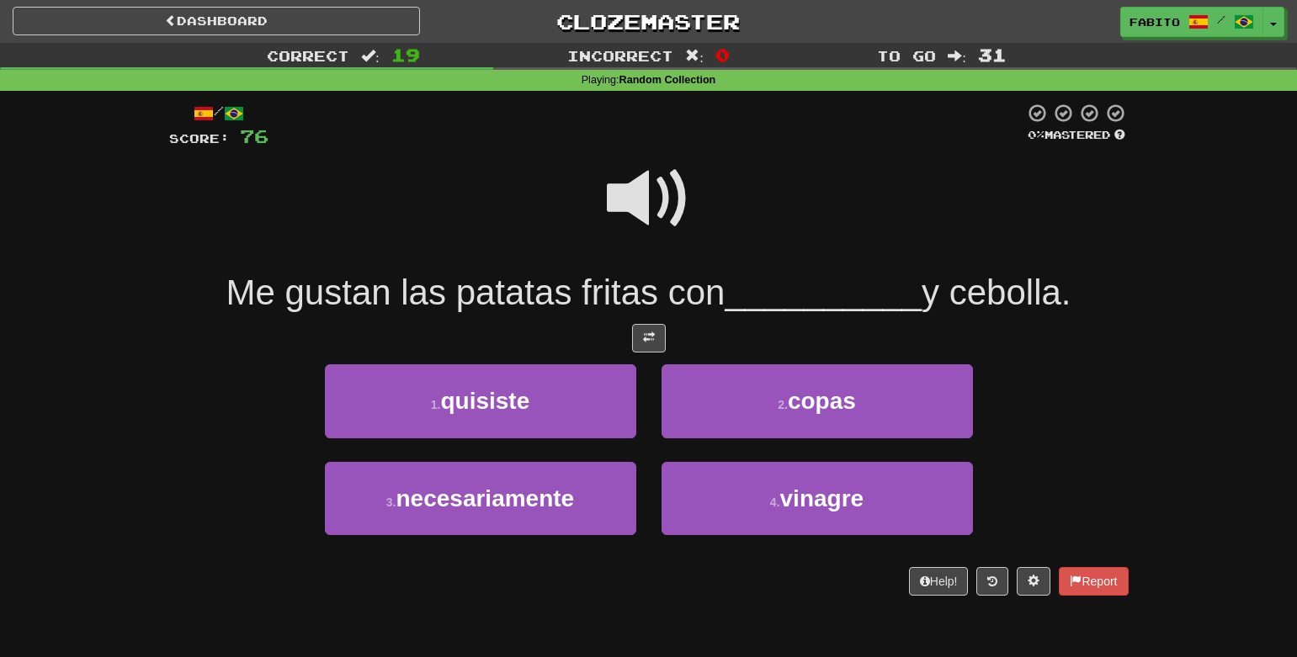
click at [651, 229] on span at bounding box center [649, 199] width 84 height 84
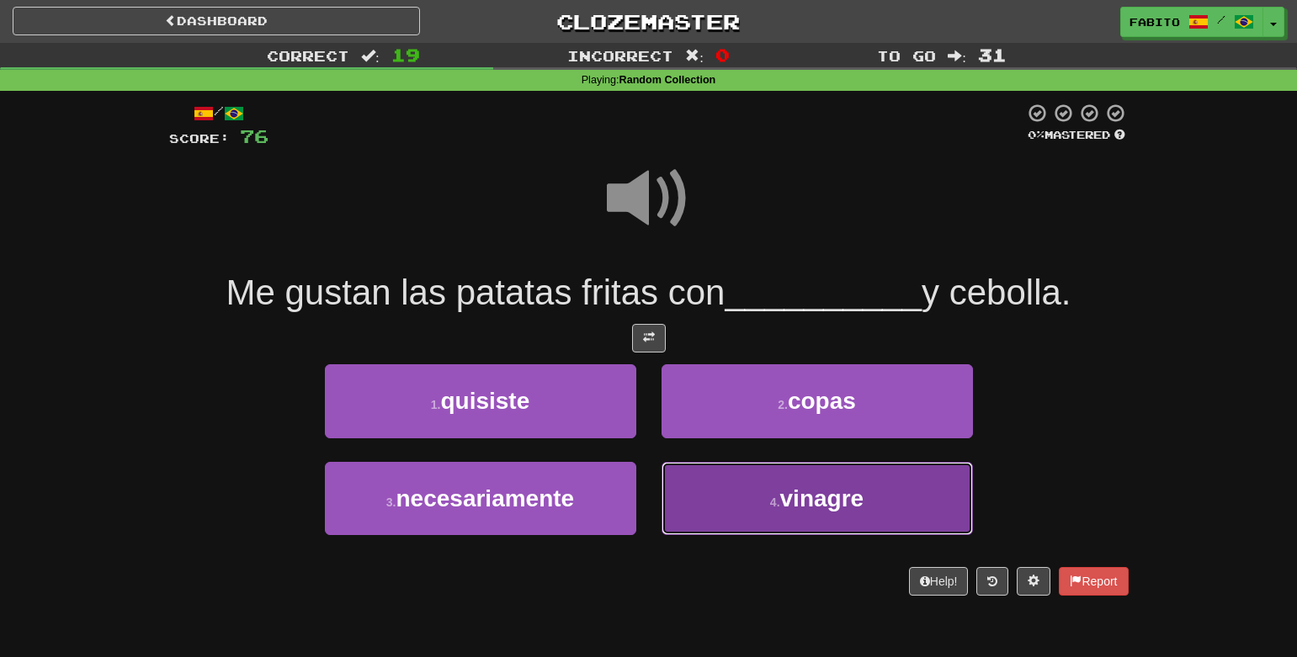
click at [711, 481] on button "4 . vinagre" at bounding box center [817, 498] width 311 height 73
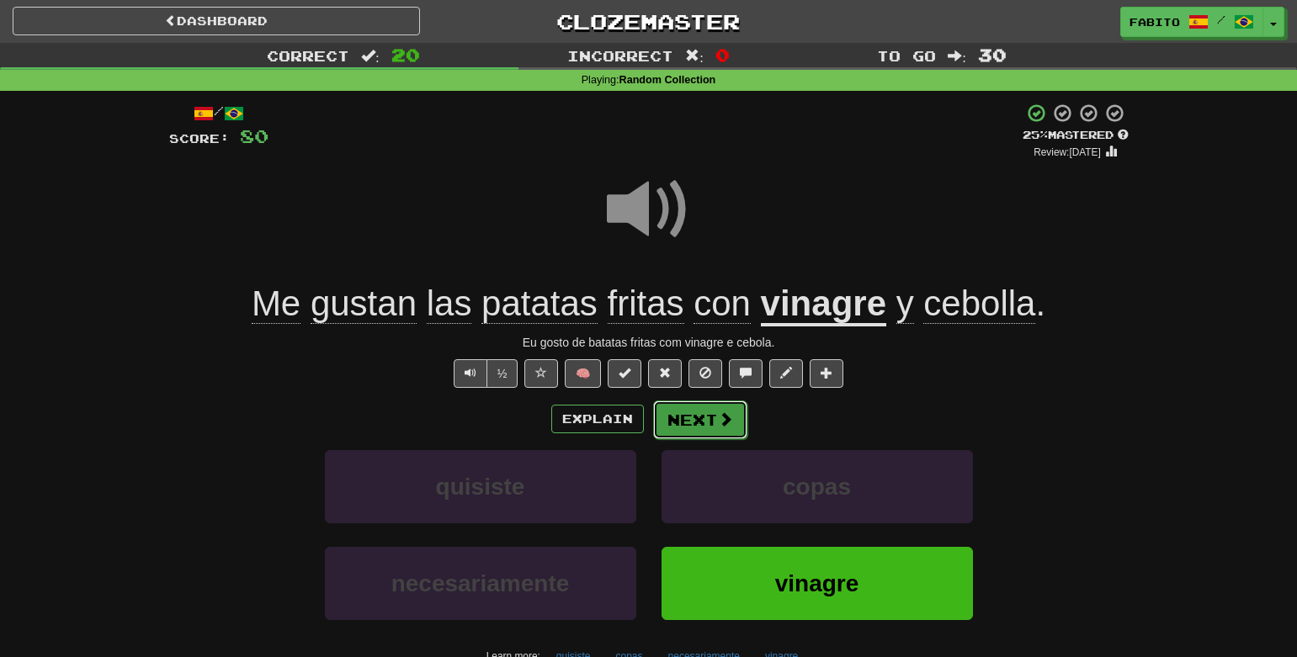
click at [718, 423] on span at bounding box center [725, 419] width 15 height 15
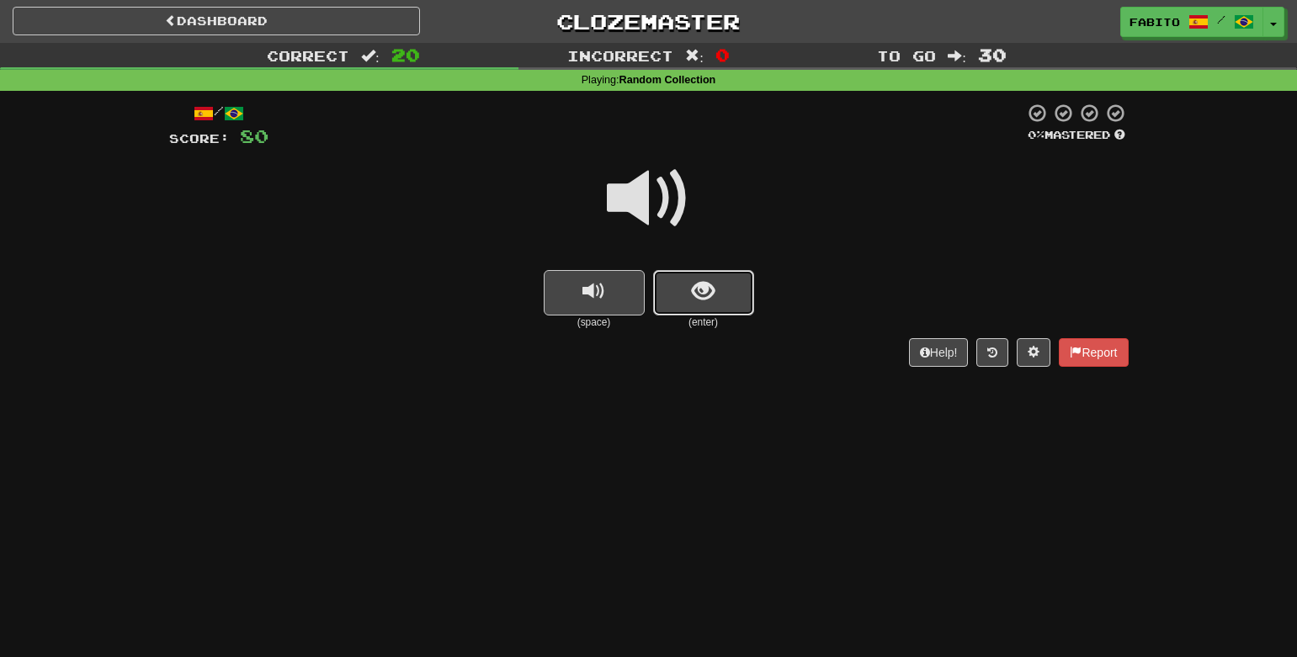
click at [708, 300] on span "show sentence" at bounding box center [703, 291] width 23 height 23
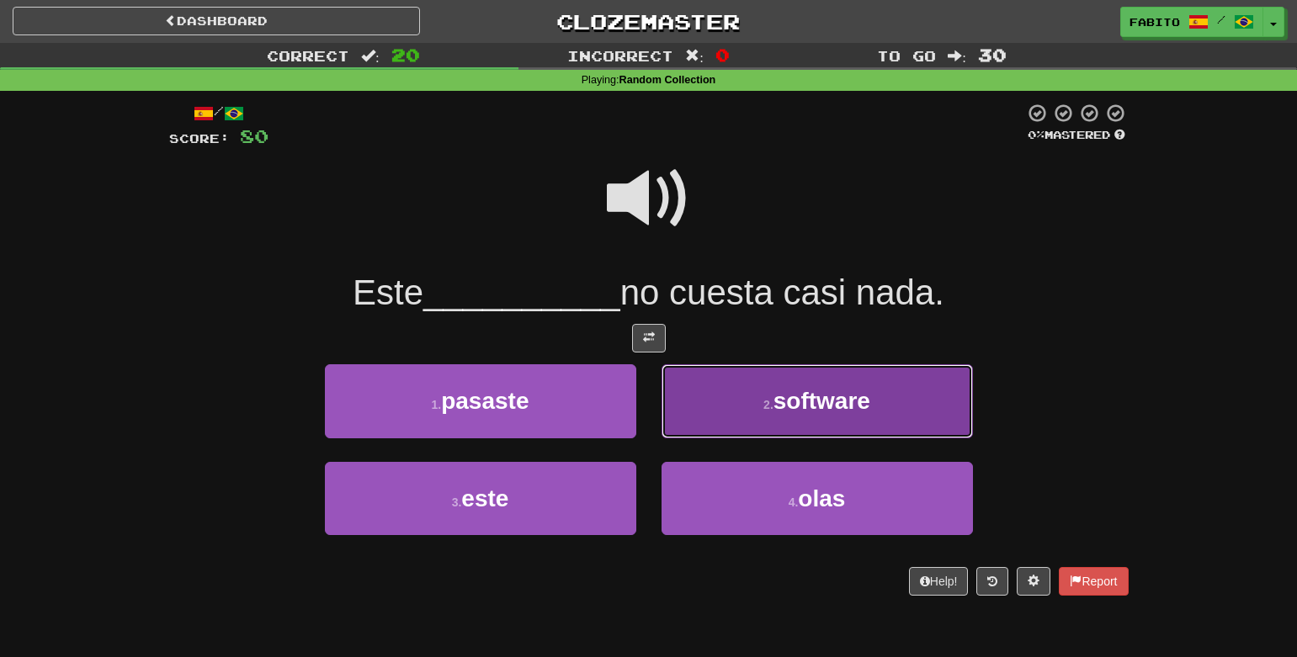
click at [700, 407] on button "2 . software" at bounding box center [817, 400] width 311 height 73
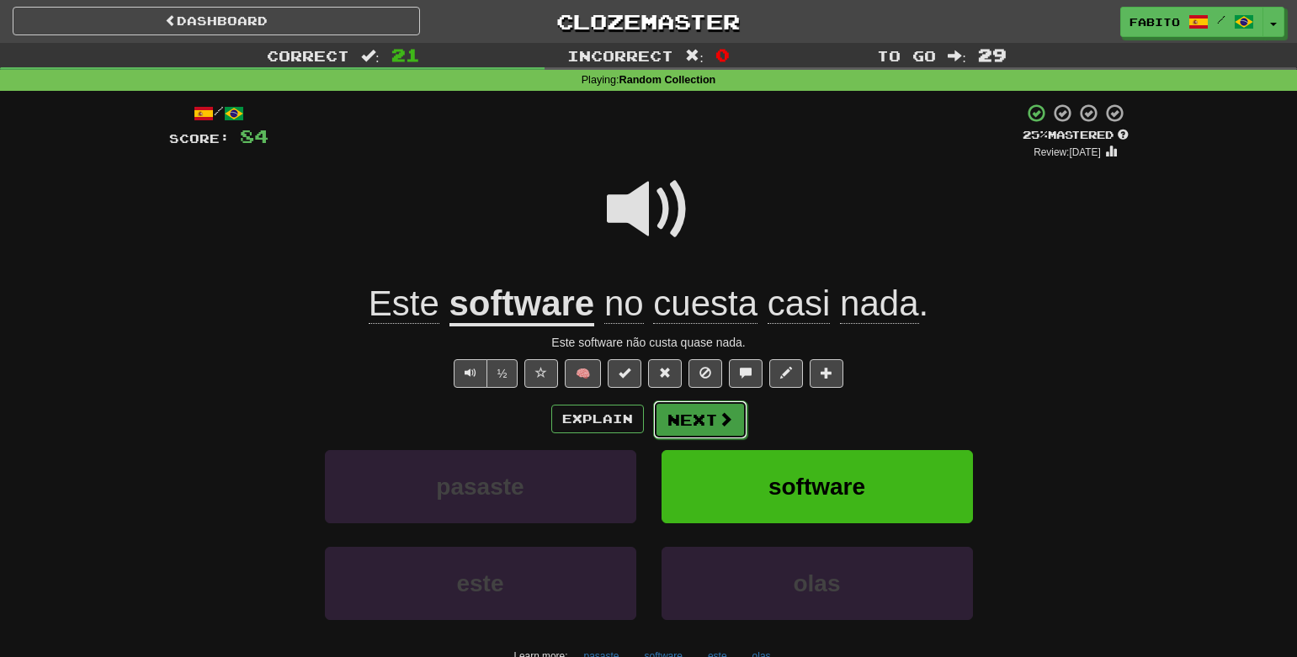
click at [703, 415] on button "Next" at bounding box center [700, 420] width 94 height 39
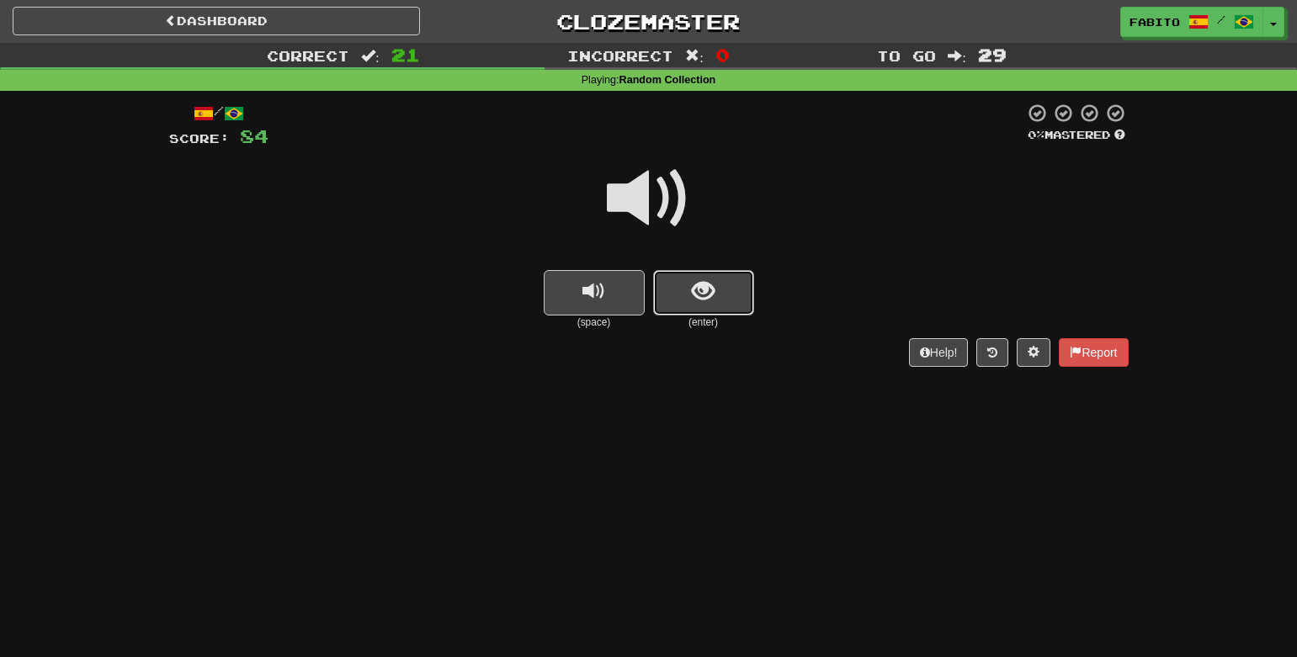
click at [694, 296] on span "show sentence" at bounding box center [703, 291] width 23 height 23
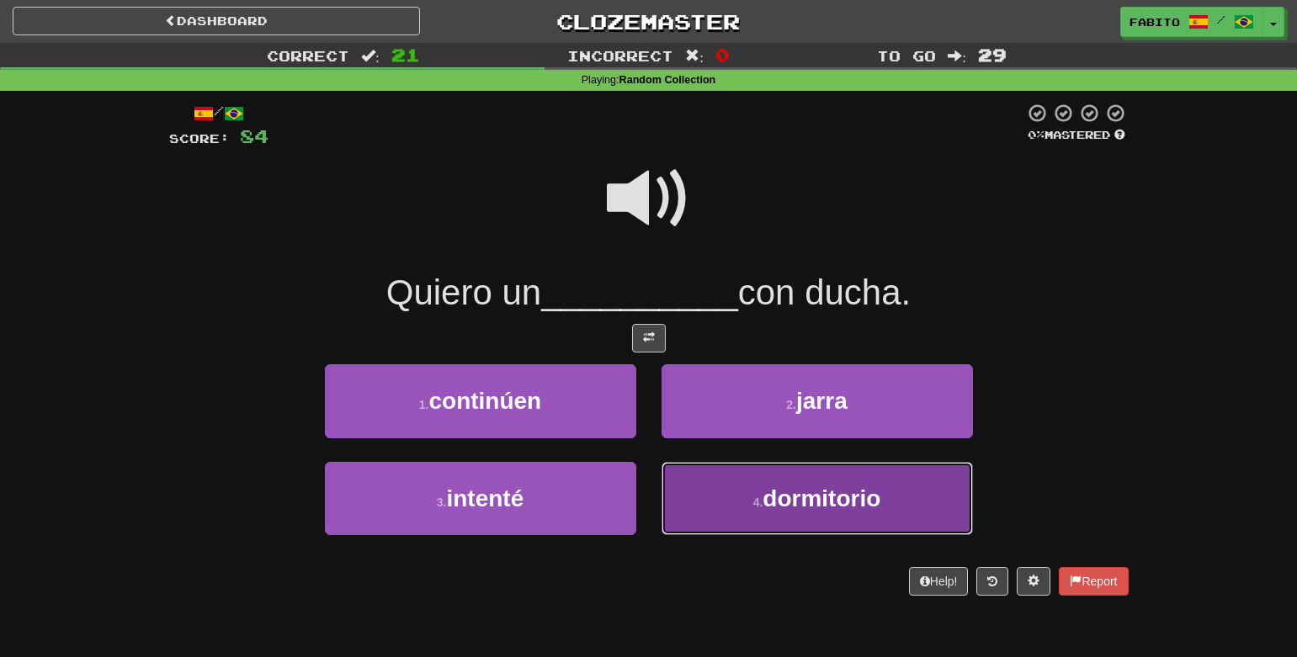
click at [710, 504] on button "4 . dormitorio" at bounding box center [817, 498] width 311 height 73
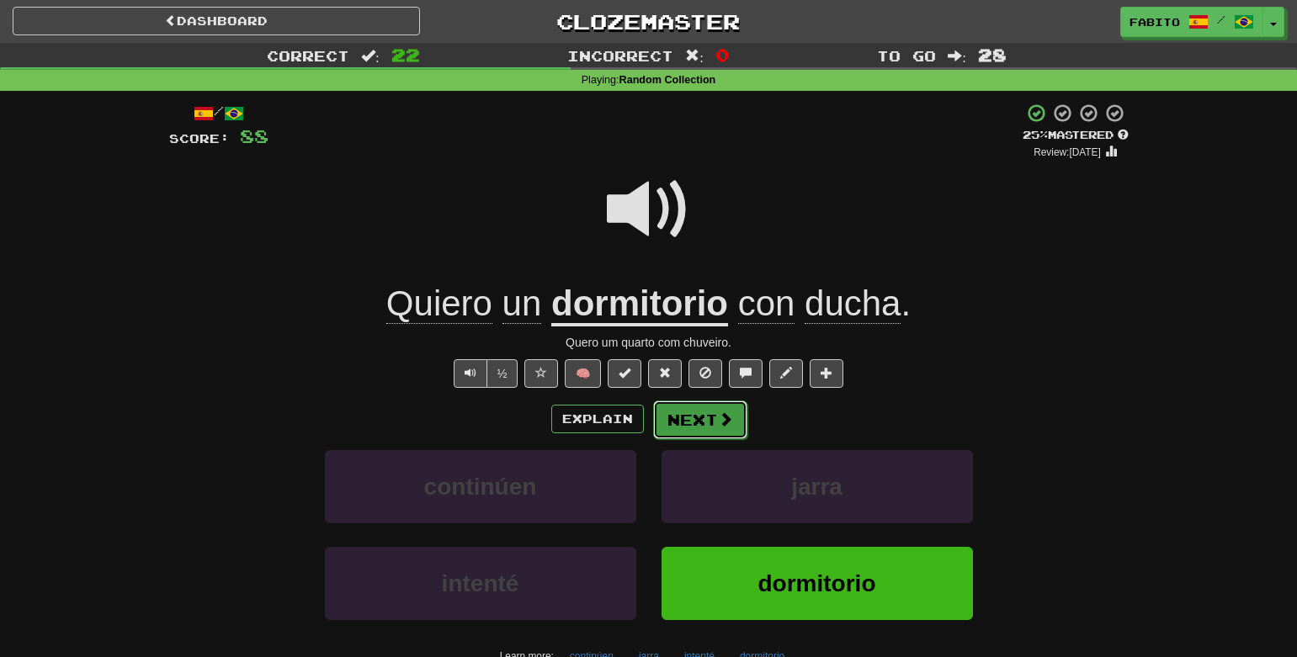
click at [694, 427] on button "Next" at bounding box center [700, 420] width 94 height 39
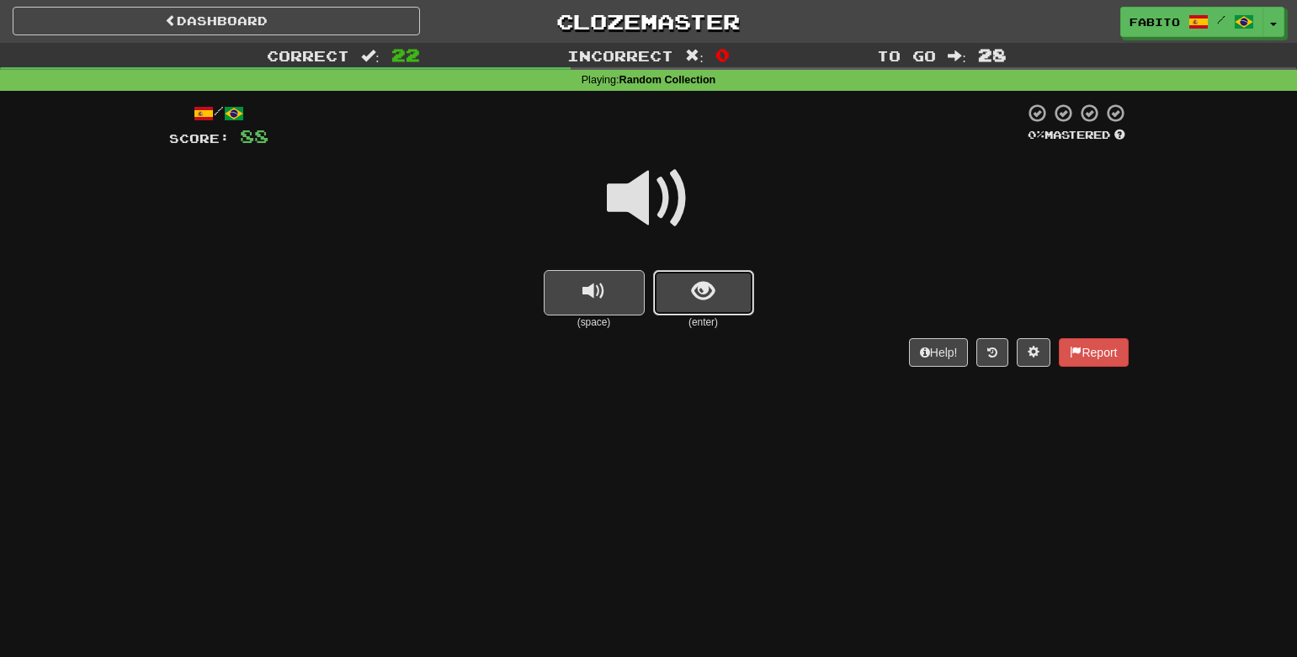
click at [731, 299] on button "show sentence" at bounding box center [703, 292] width 101 height 45
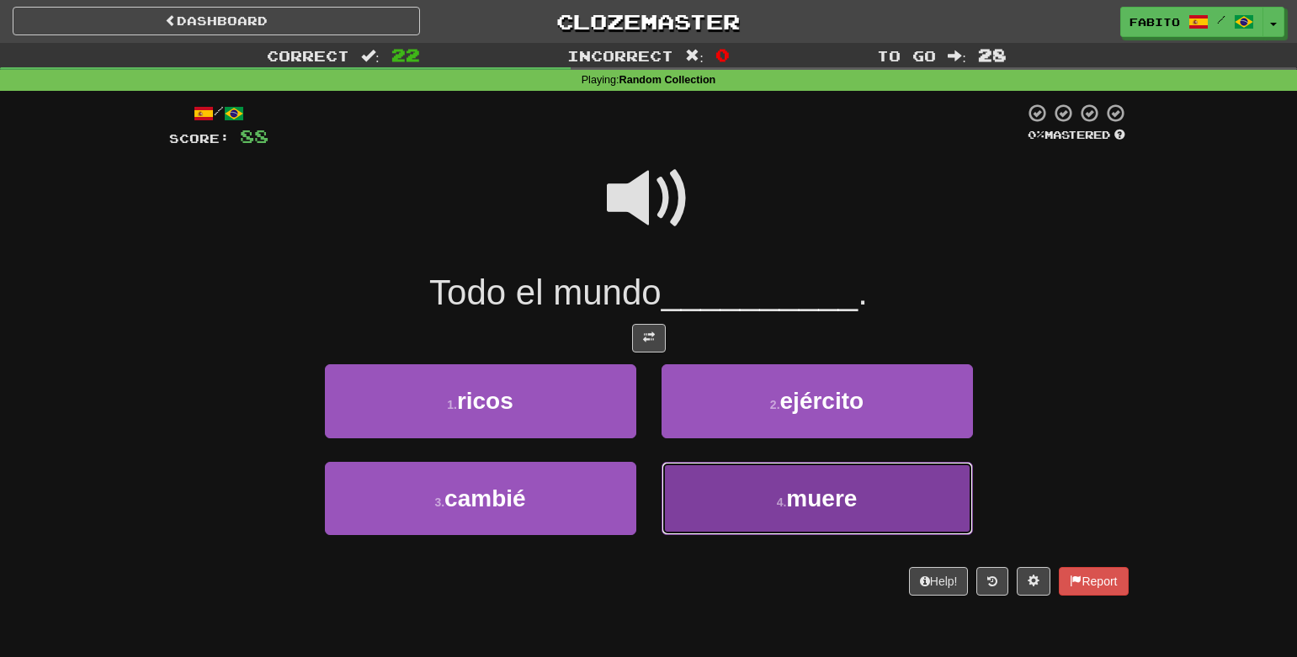
click at [707, 491] on button "4 . muere" at bounding box center [817, 498] width 311 height 73
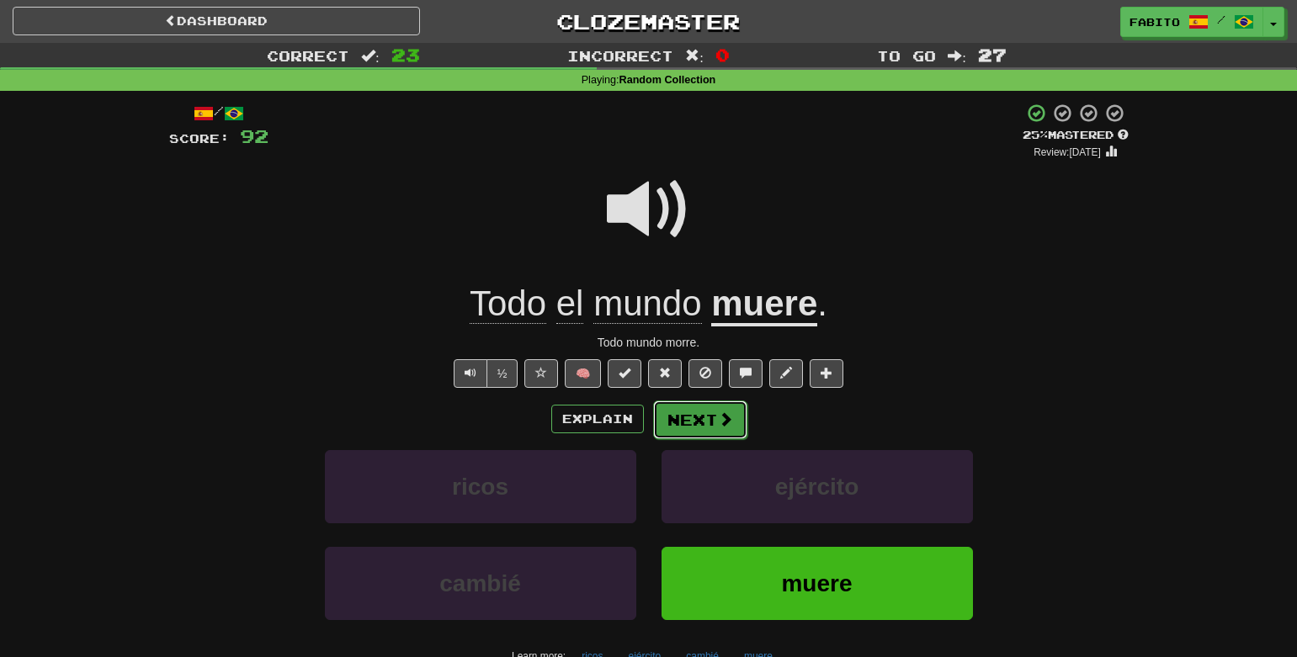
click at [730, 423] on span at bounding box center [725, 419] width 15 height 15
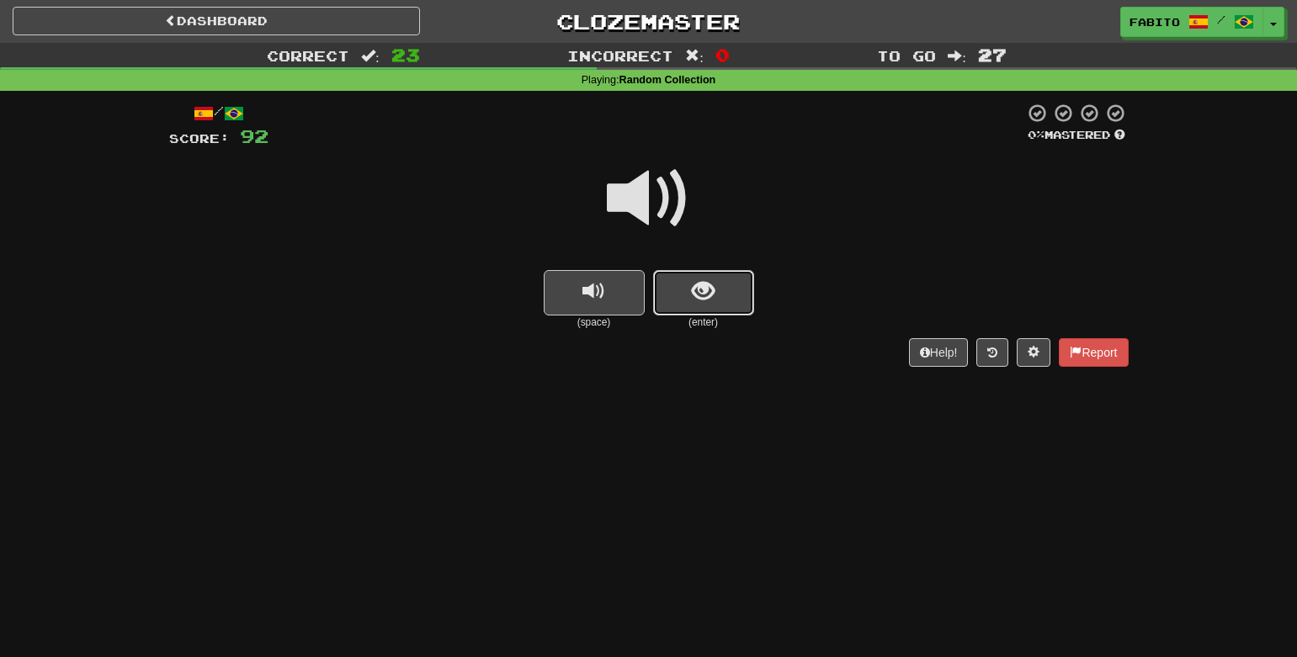
click at [667, 281] on button "show sentence" at bounding box center [703, 292] width 101 height 45
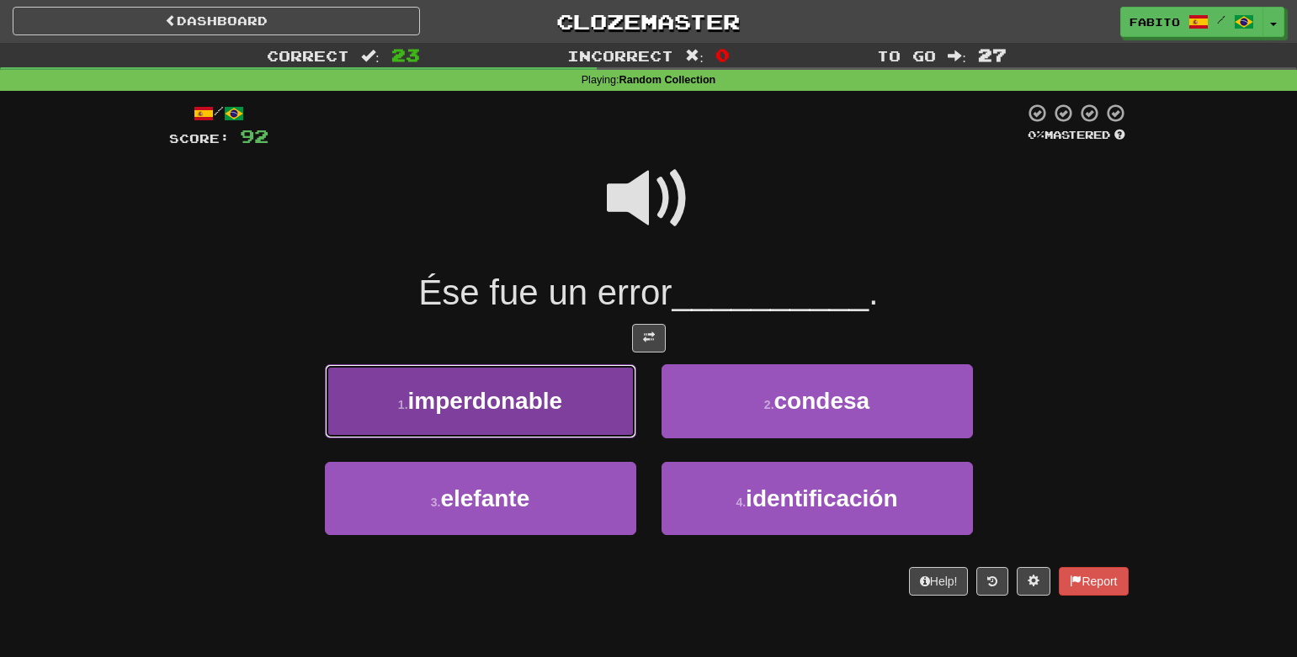
click at [548, 417] on button "1 . imperdonable" at bounding box center [480, 400] width 311 height 73
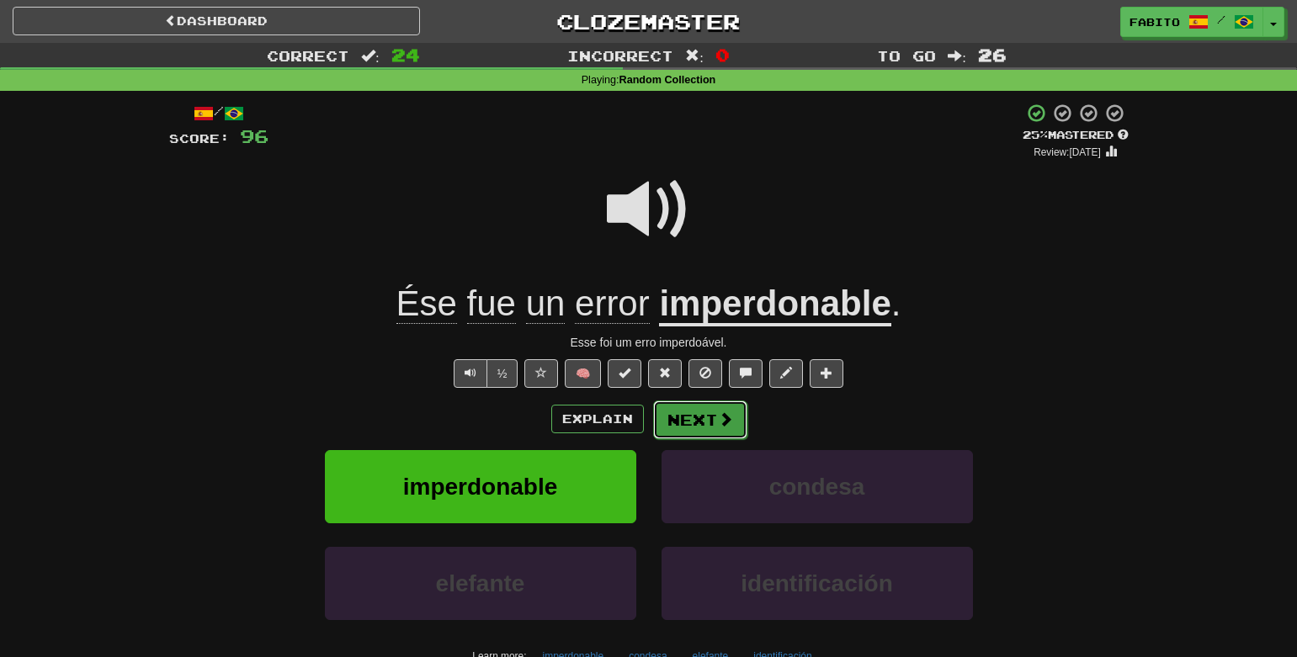
click at [704, 422] on button "Next" at bounding box center [700, 420] width 94 height 39
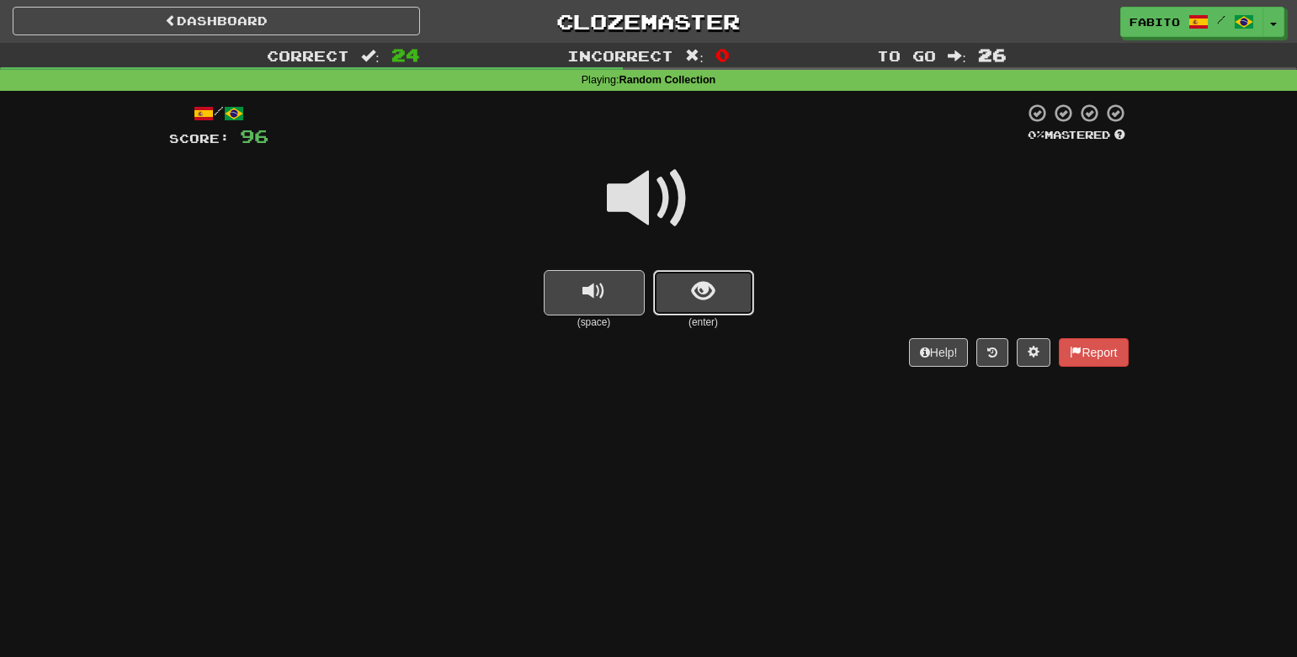
click at [706, 298] on span "show sentence" at bounding box center [703, 291] width 23 height 23
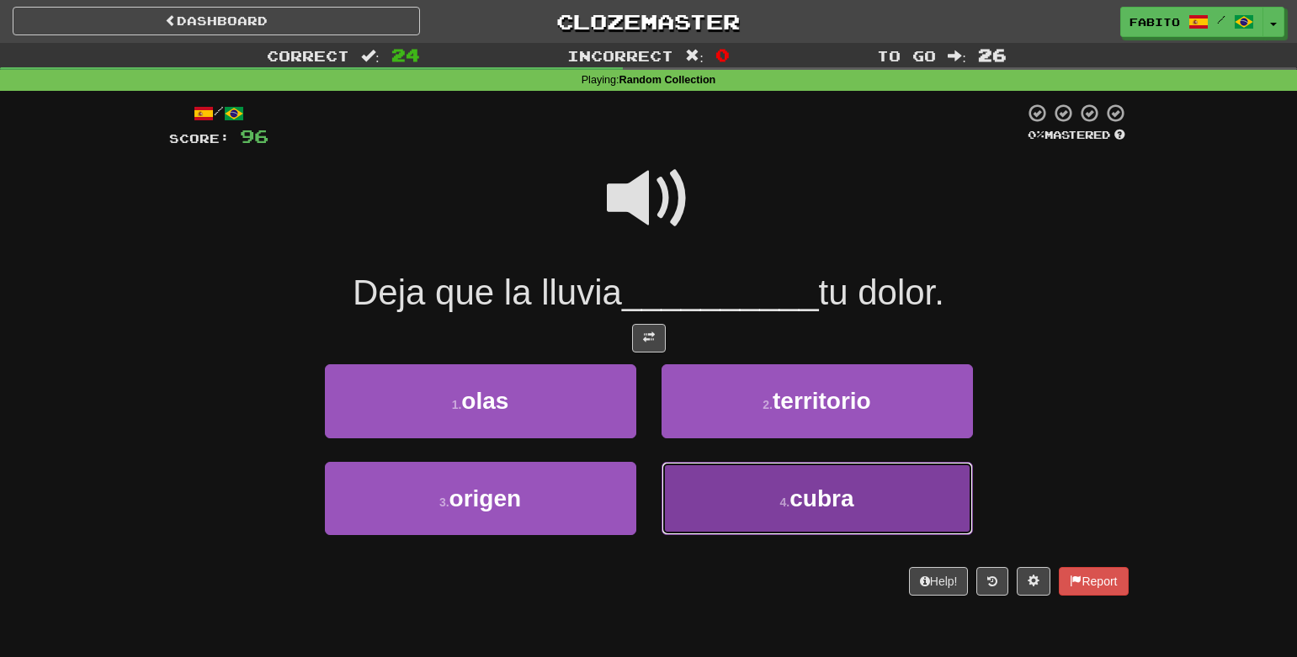
click at [705, 502] on button "4 . cubra" at bounding box center [817, 498] width 311 height 73
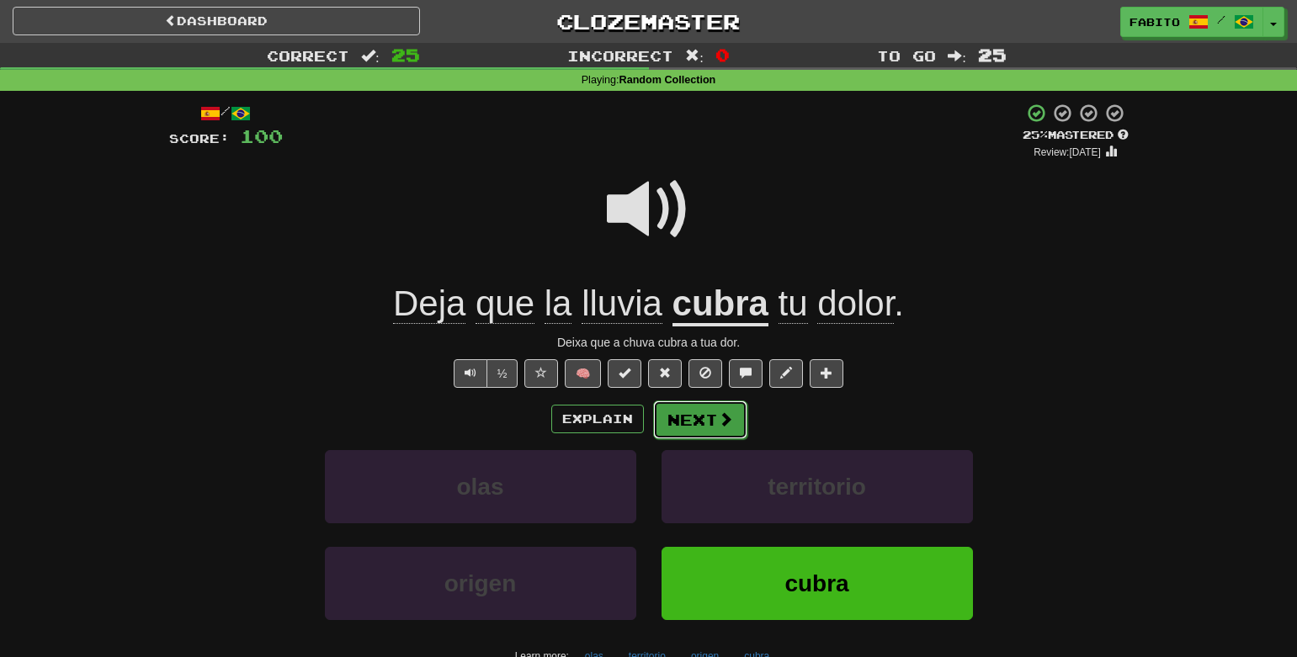
click at [709, 417] on button "Next" at bounding box center [700, 420] width 94 height 39
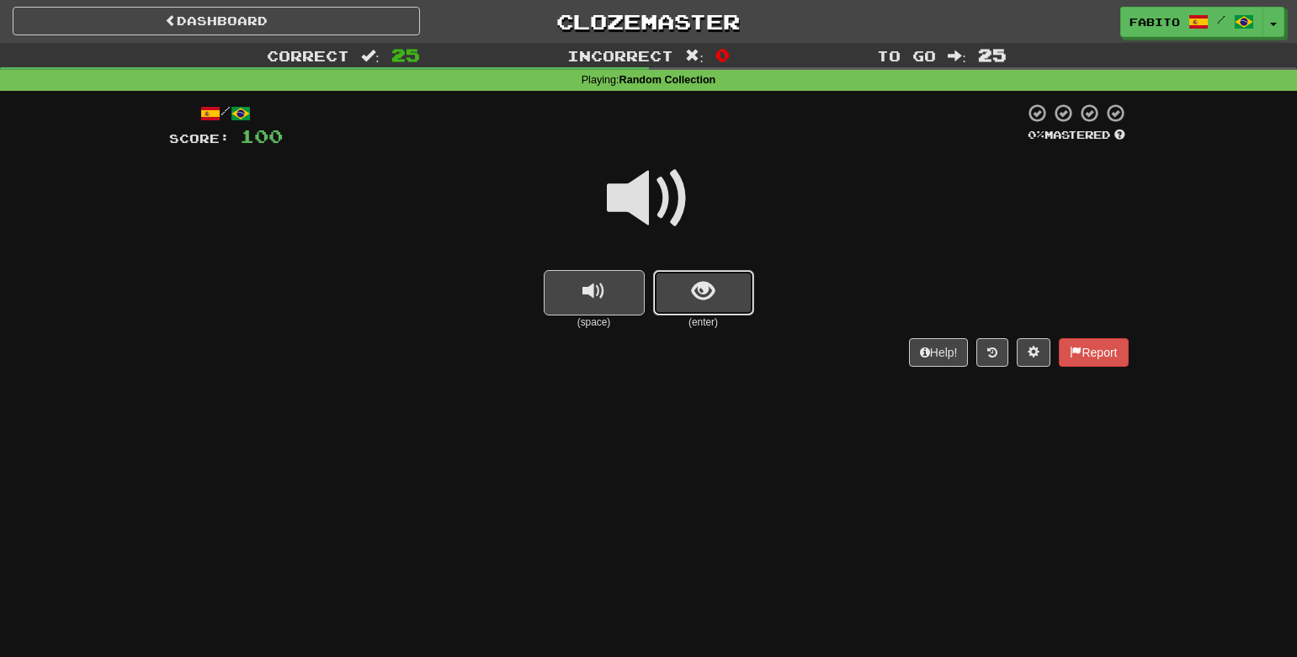
click at [715, 281] on button "show sentence" at bounding box center [703, 292] width 101 height 45
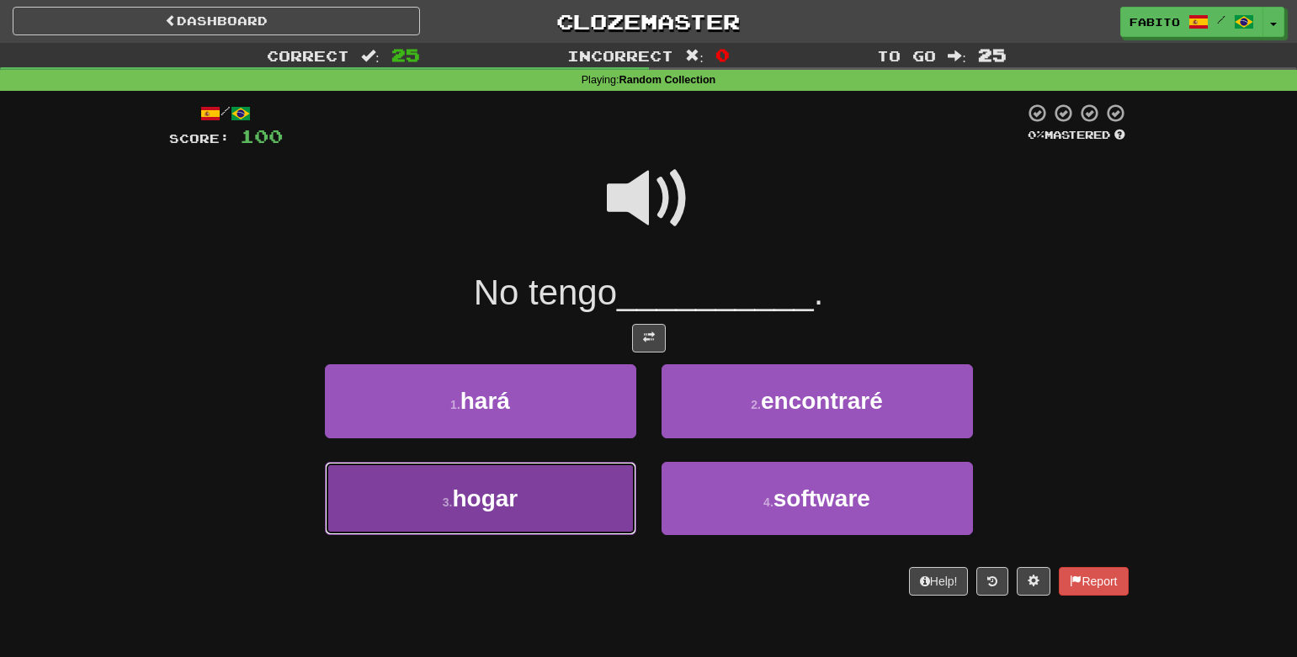
click at [561, 495] on button "3 . hogar" at bounding box center [480, 498] width 311 height 73
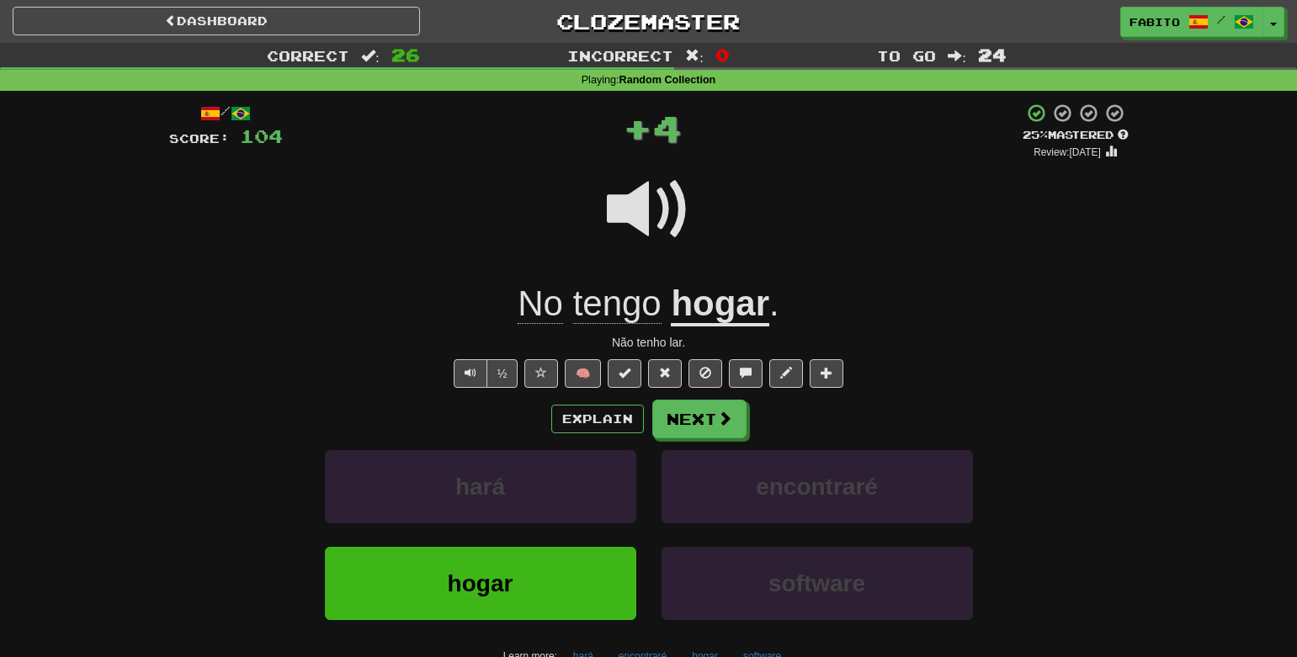
click at [743, 318] on u "hogar" at bounding box center [720, 305] width 98 height 43
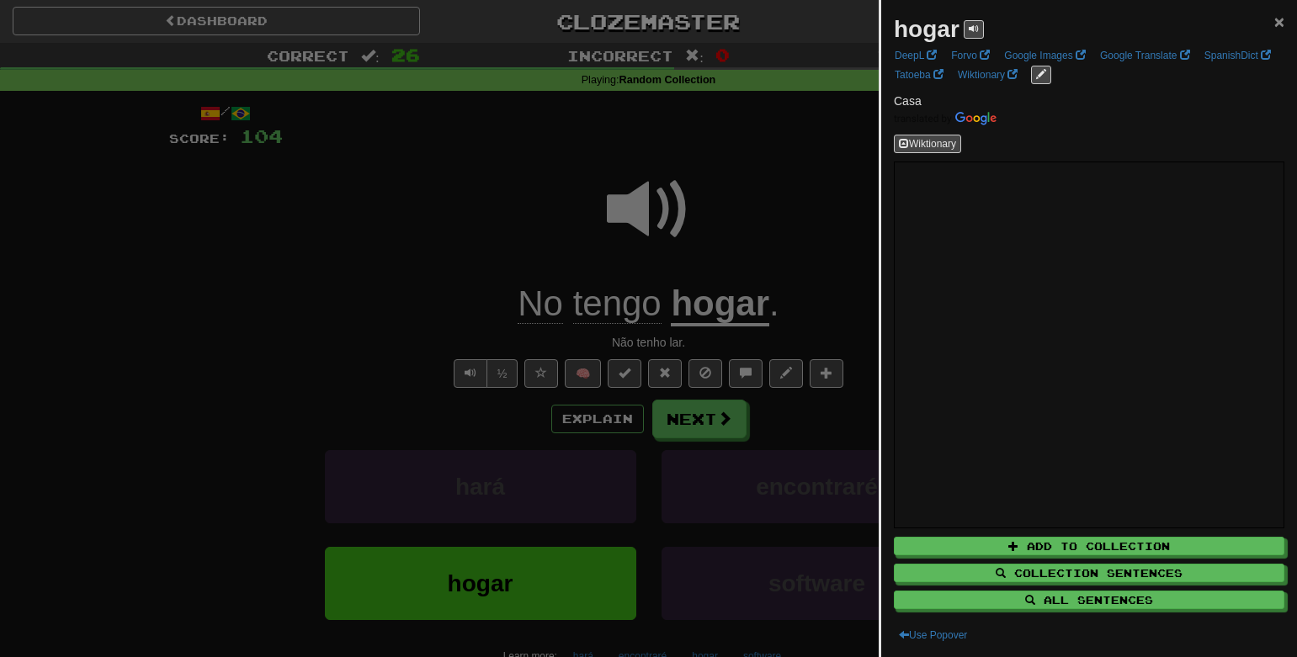
click at [1274, 19] on span "×" at bounding box center [1279, 21] width 10 height 19
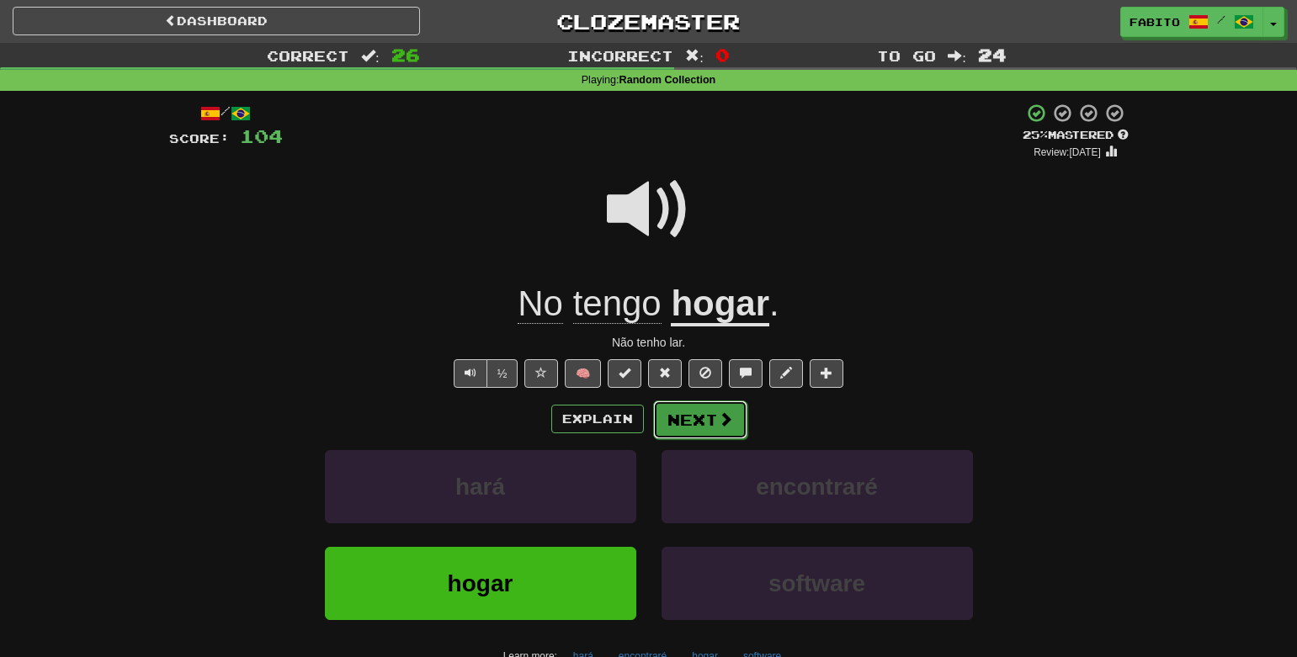
click at [708, 425] on button "Next" at bounding box center [700, 420] width 94 height 39
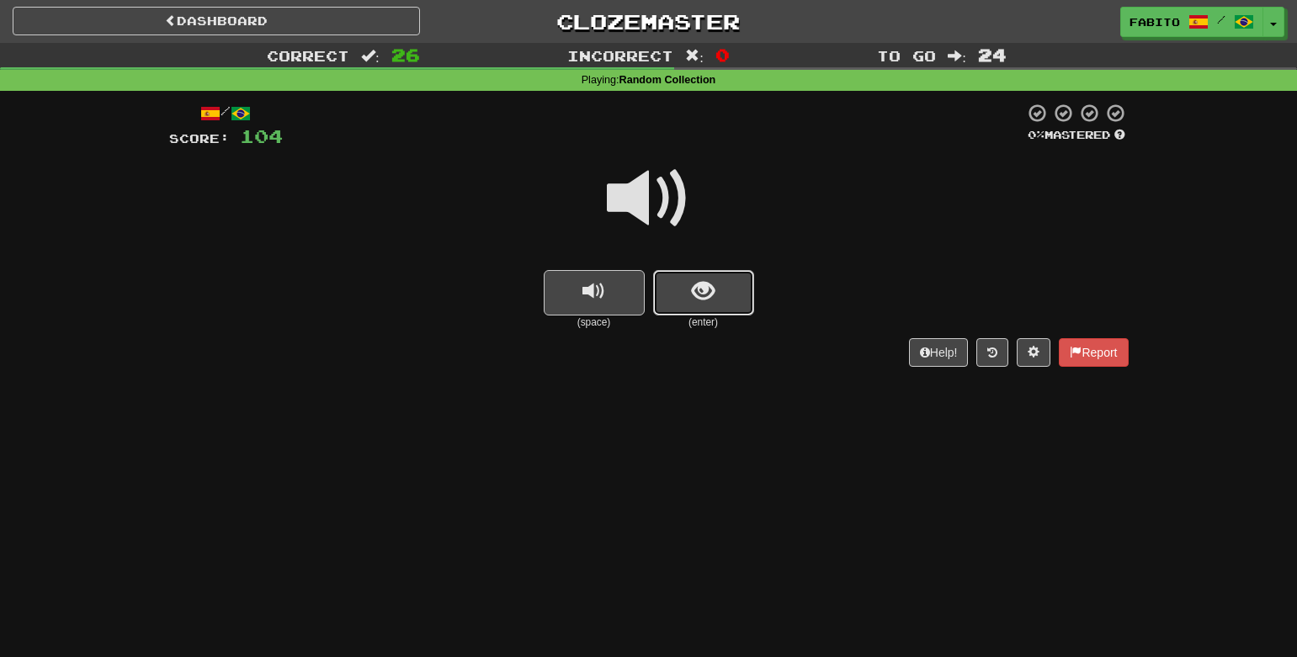
click at [732, 282] on button "show sentence" at bounding box center [703, 292] width 101 height 45
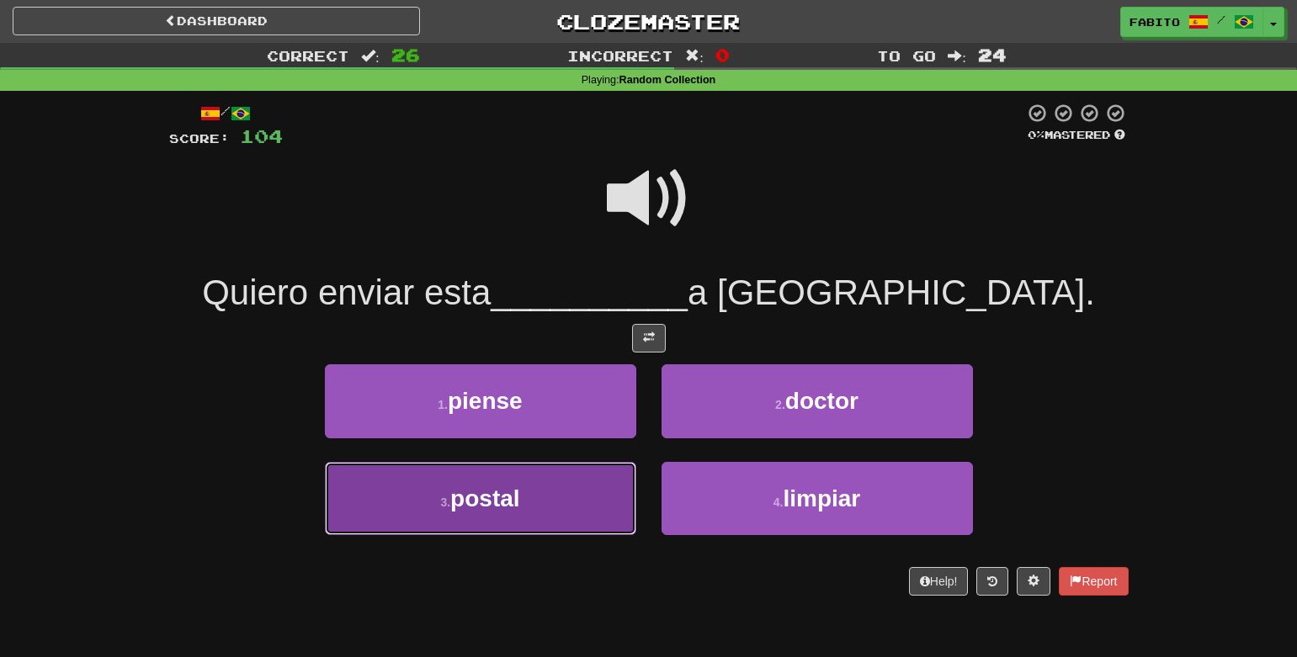
click at [578, 492] on button "3 . postal" at bounding box center [480, 498] width 311 height 73
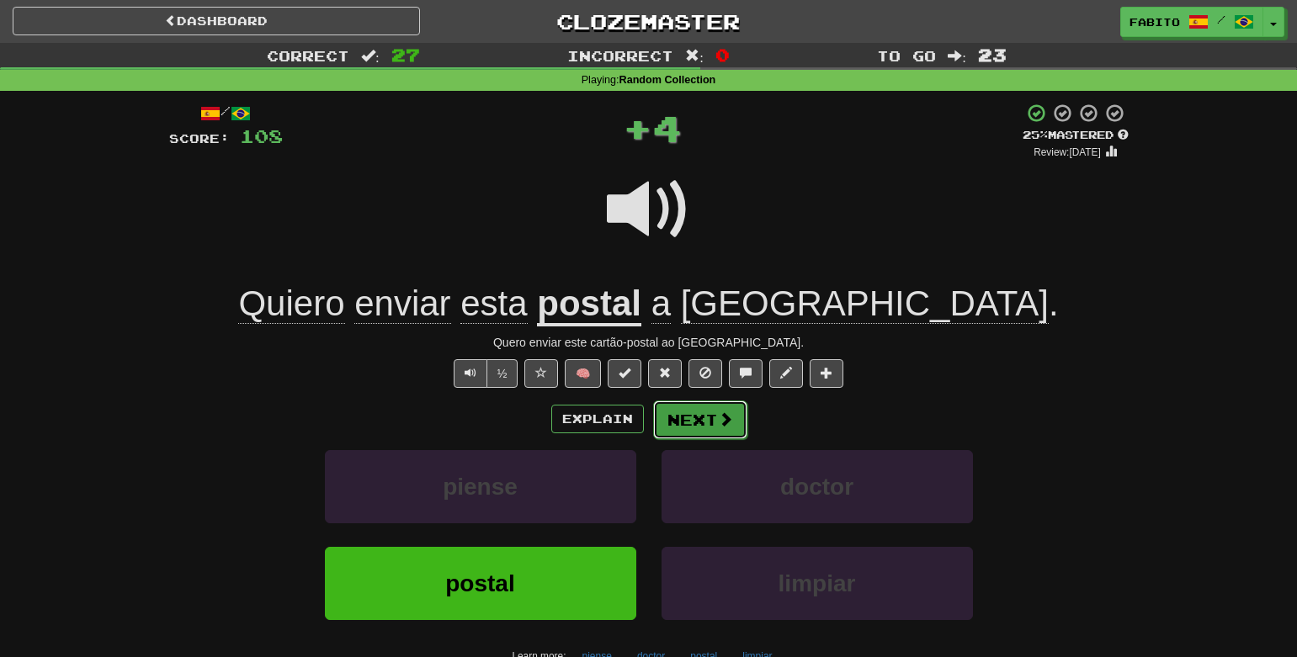
click at [679, 418] on button "Next" at bounding box center [700, 420] width 94 height 39
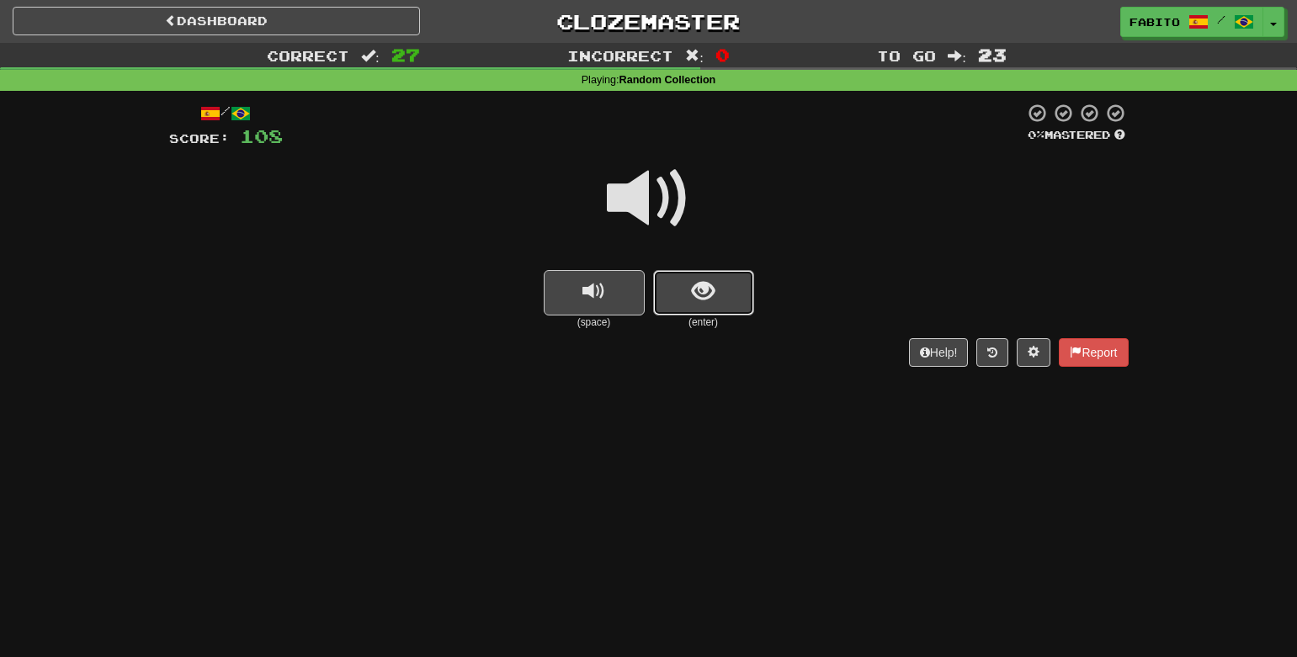
click at [687, 293] on button "show sentence" at bounding box center [703, 292] width 101 height 45
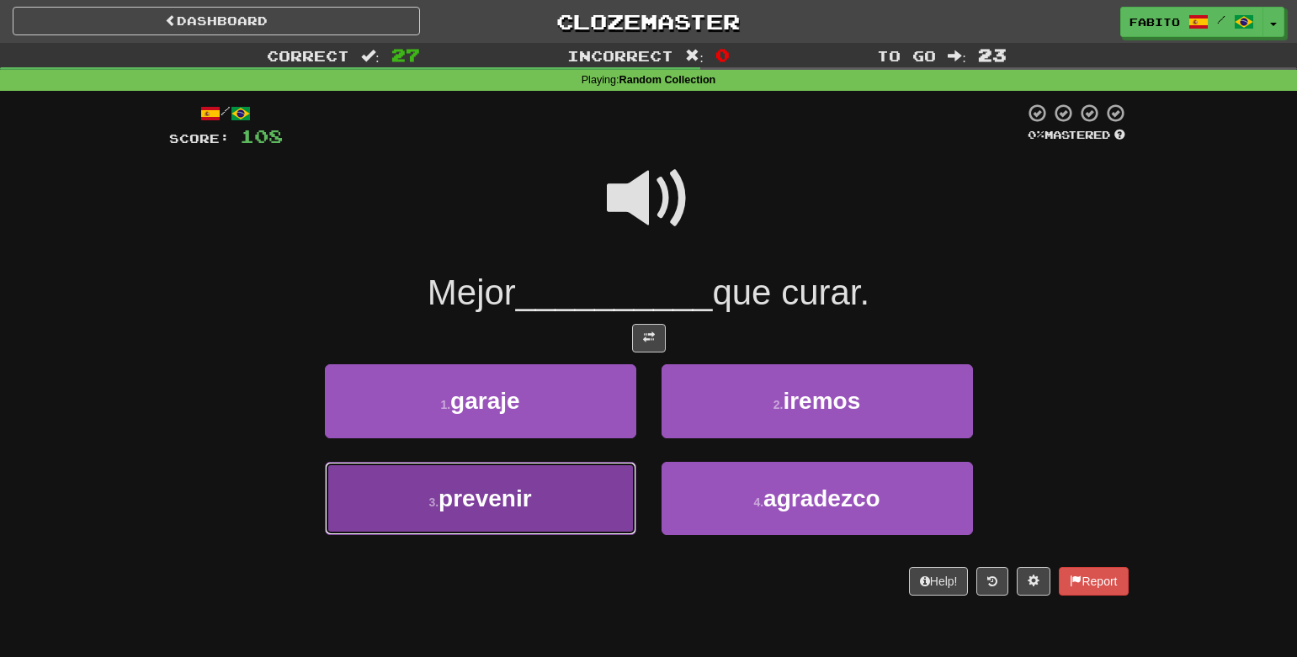
click at [585, 487] on button "3 . prevenir" at bounding box center [480, 498] width 311 height 73
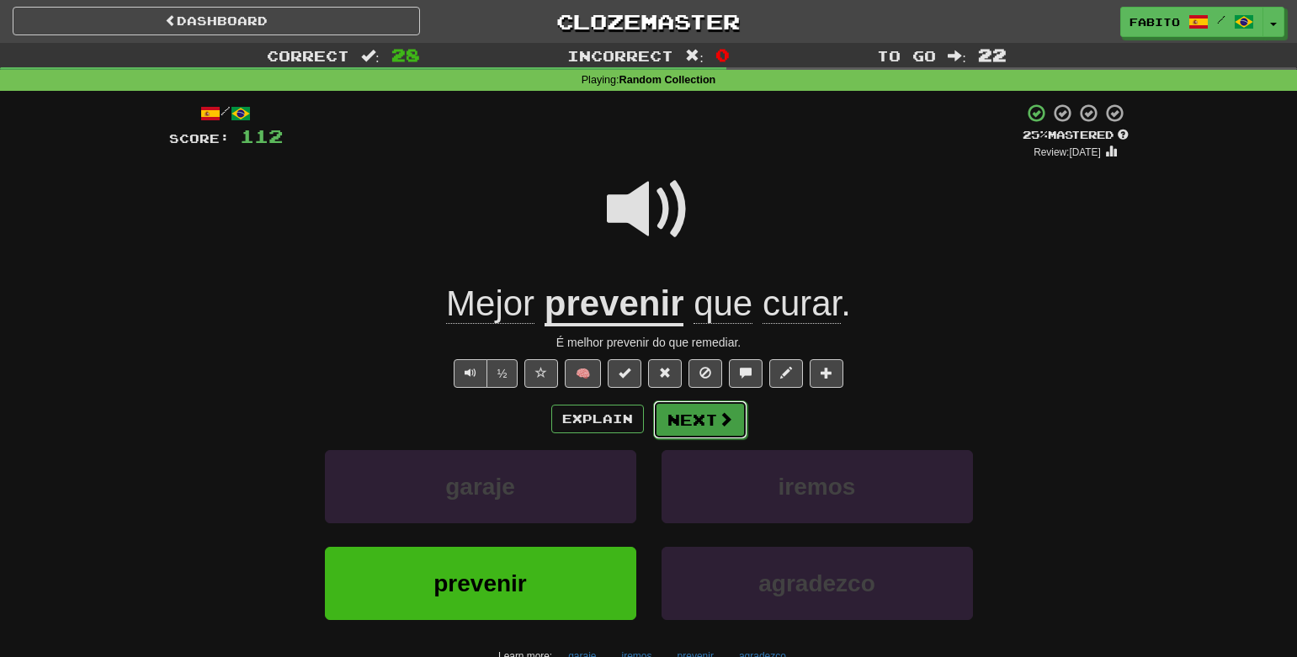
click at [696, 425] on button "Next" at bounding box center [700, 420] width 94 height 39
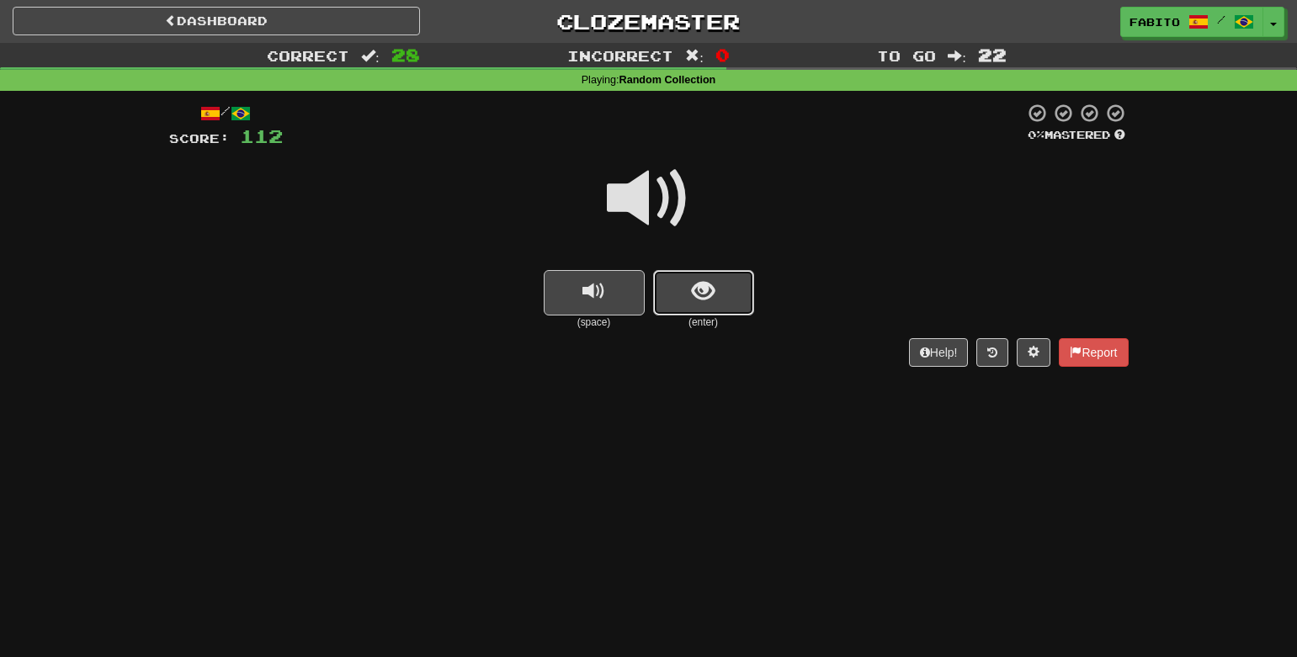
click at [709, 289] on span "show sentence" at bounding box center [703, 291] width 23 height 23
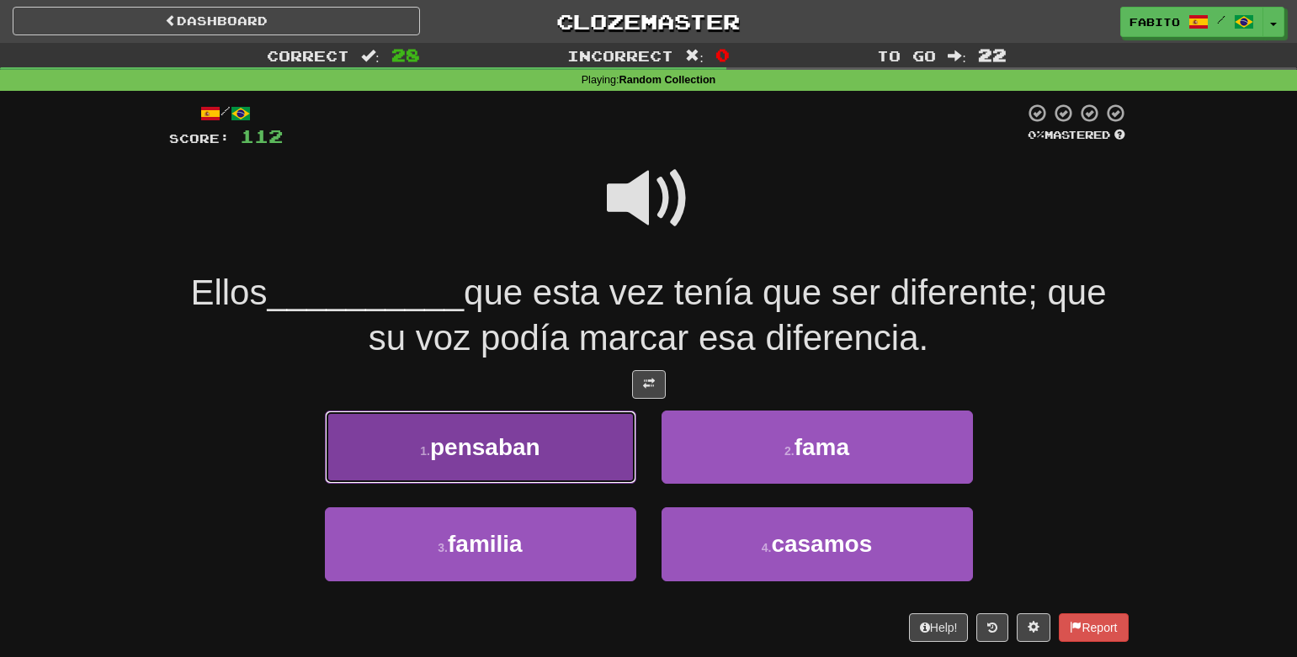
click at [599, 455] on button "1 . pensaban" at bounding box center [480, 447] width 311 height 73
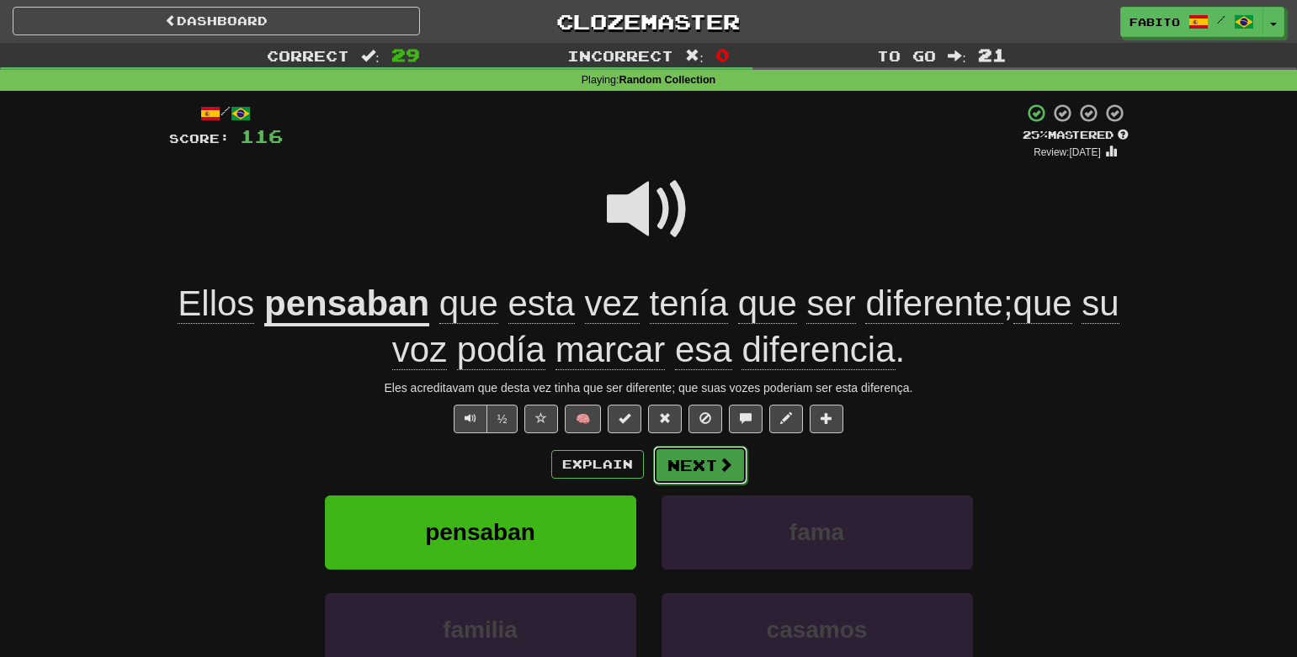
click at [723, 467] on span at bounding box center [725, 464] width 15 height 15
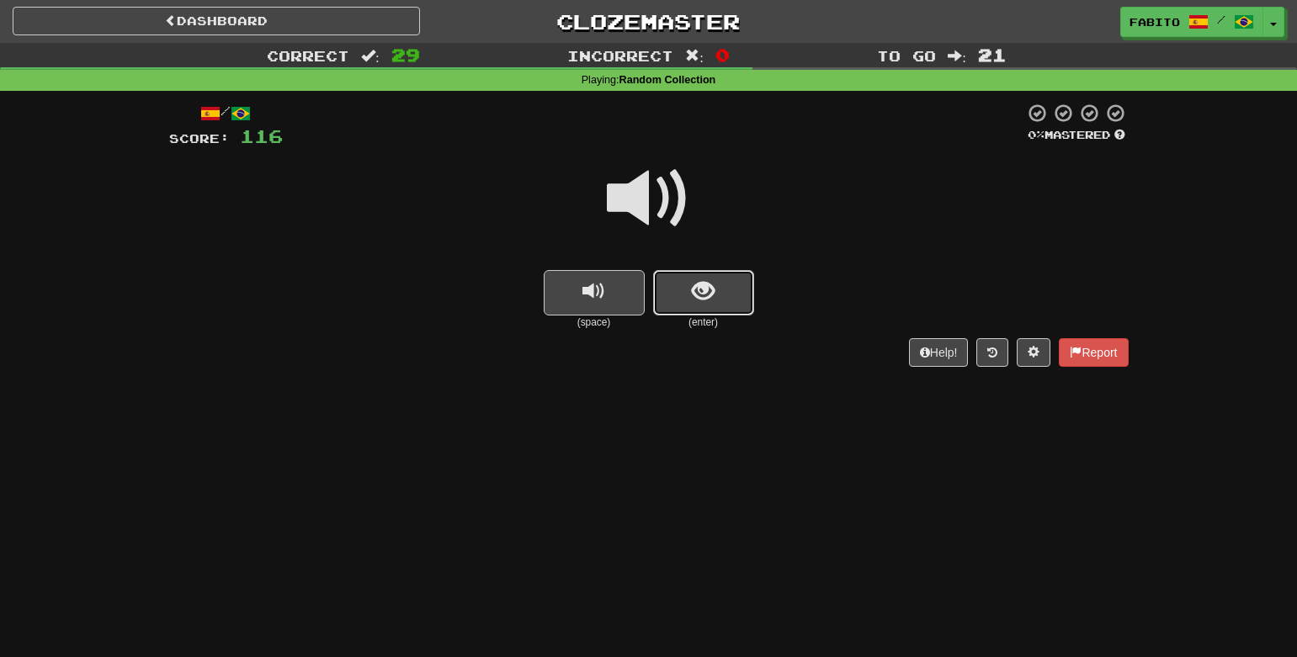
click at [714, 306] on button "show sentence" at bounding box center [703, 292] width 101 height 45
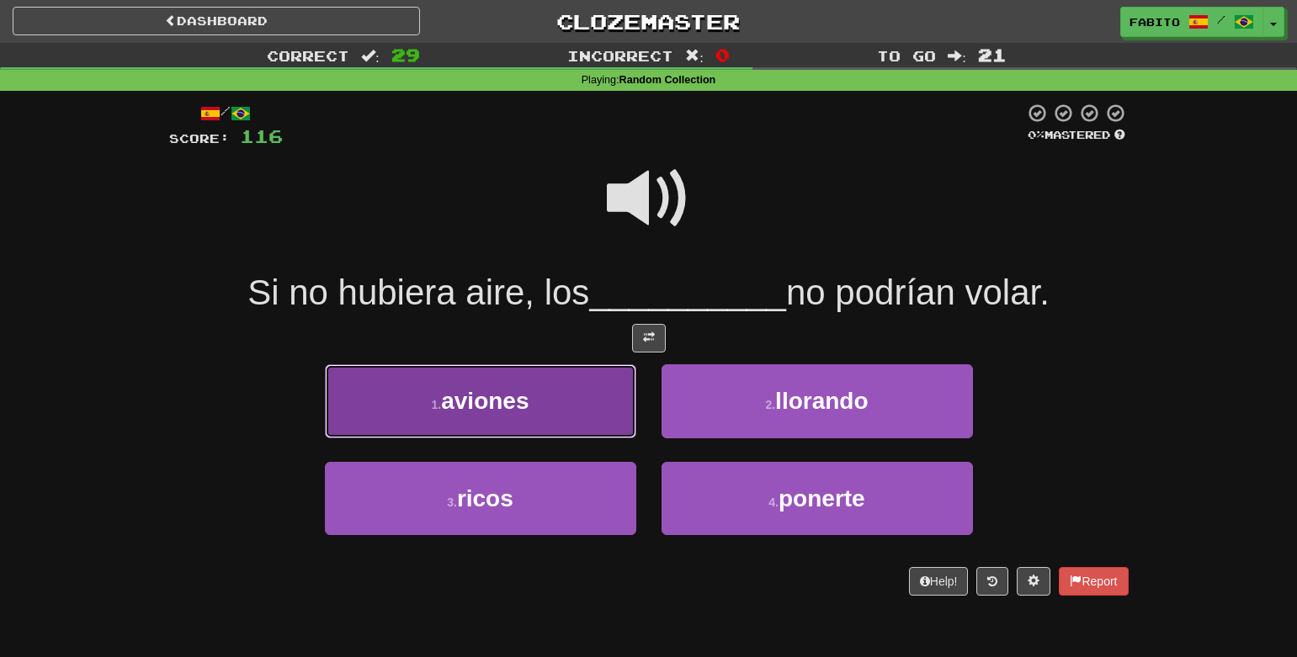
click at [553, 395] on button "1 . aviones" at bounding box center [480, 400] width 311 height 73
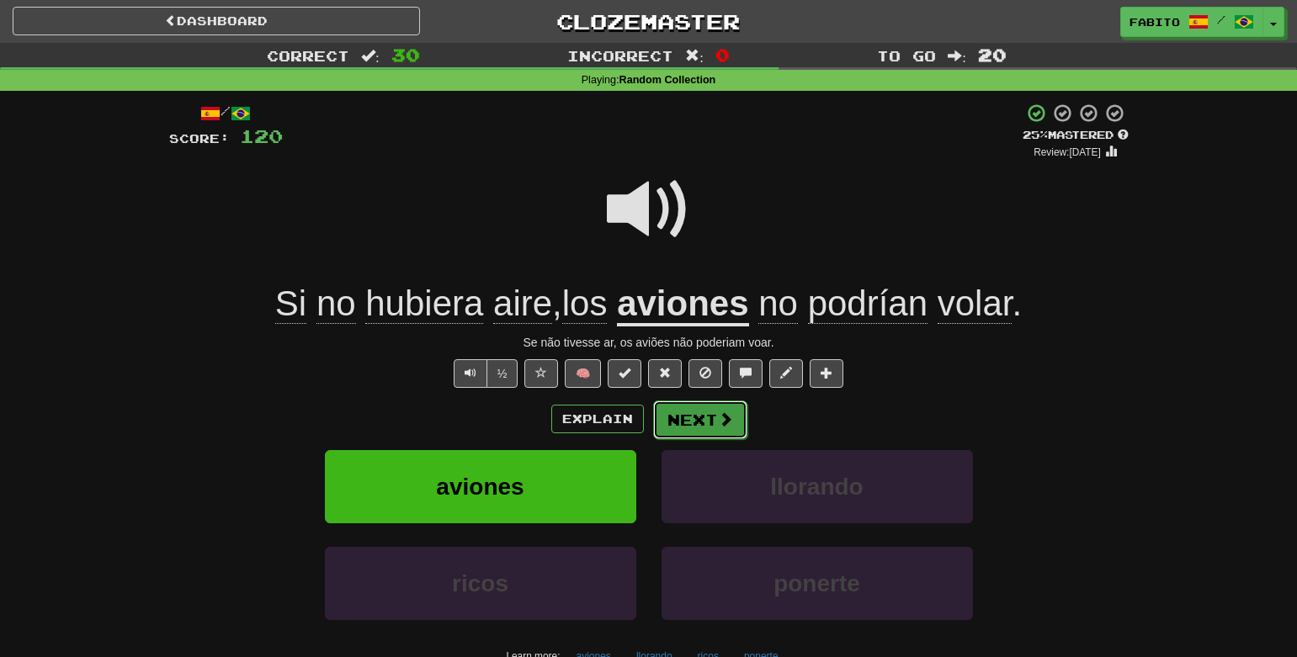
click at [707, 425] on button "Next" at bounding box center [700, 420] width 94 height 39
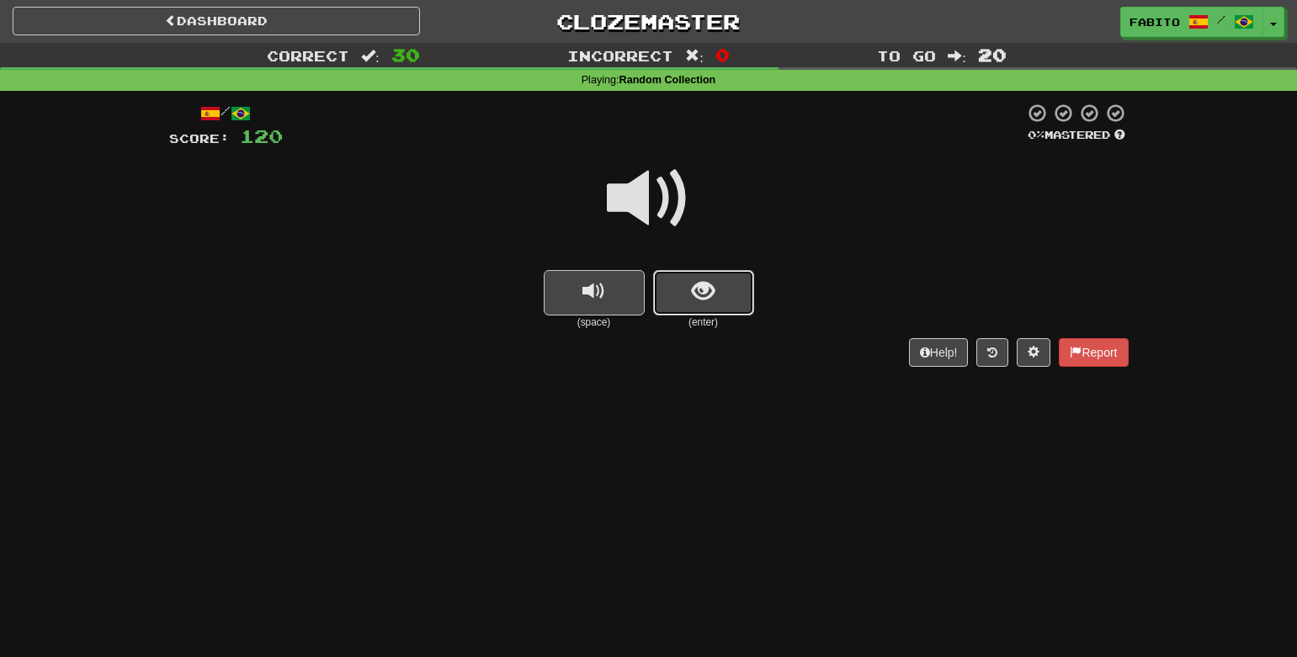
click at [699, 295] on span "show sentence" at bounding box center [703, 291] width 23 height 23
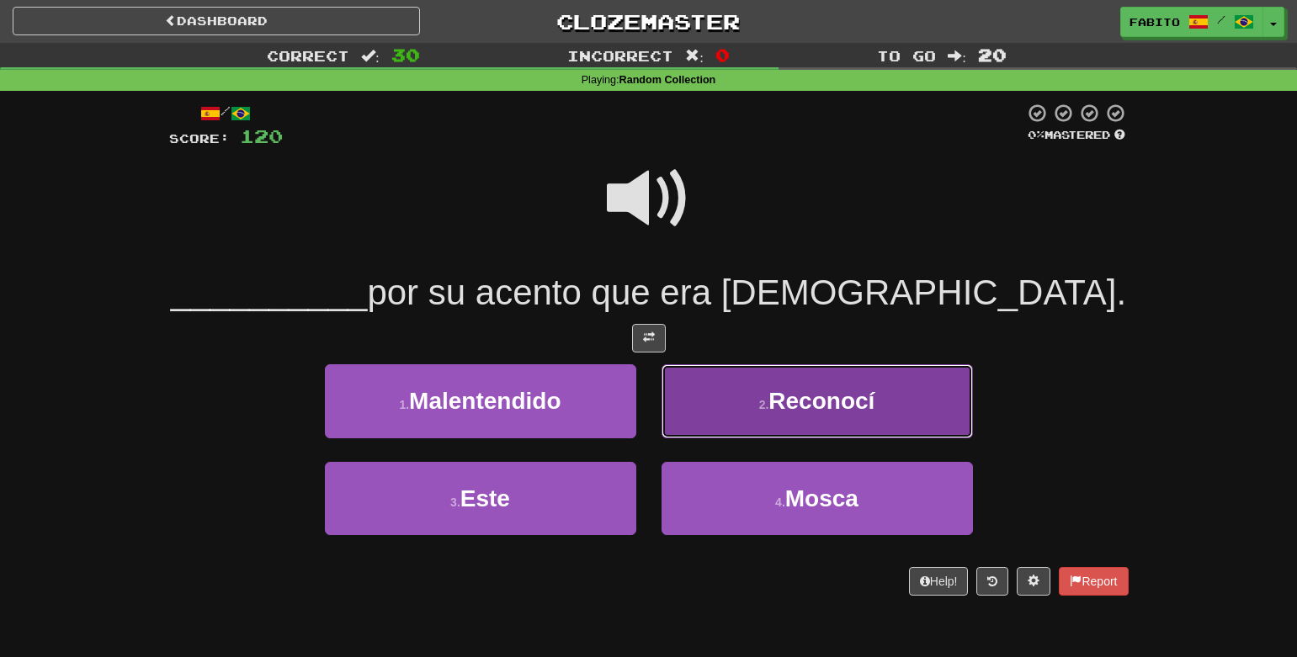
click at [798, 418] on button "2 . Reconocí" at bounding box center [817, 400] width 311 height 73
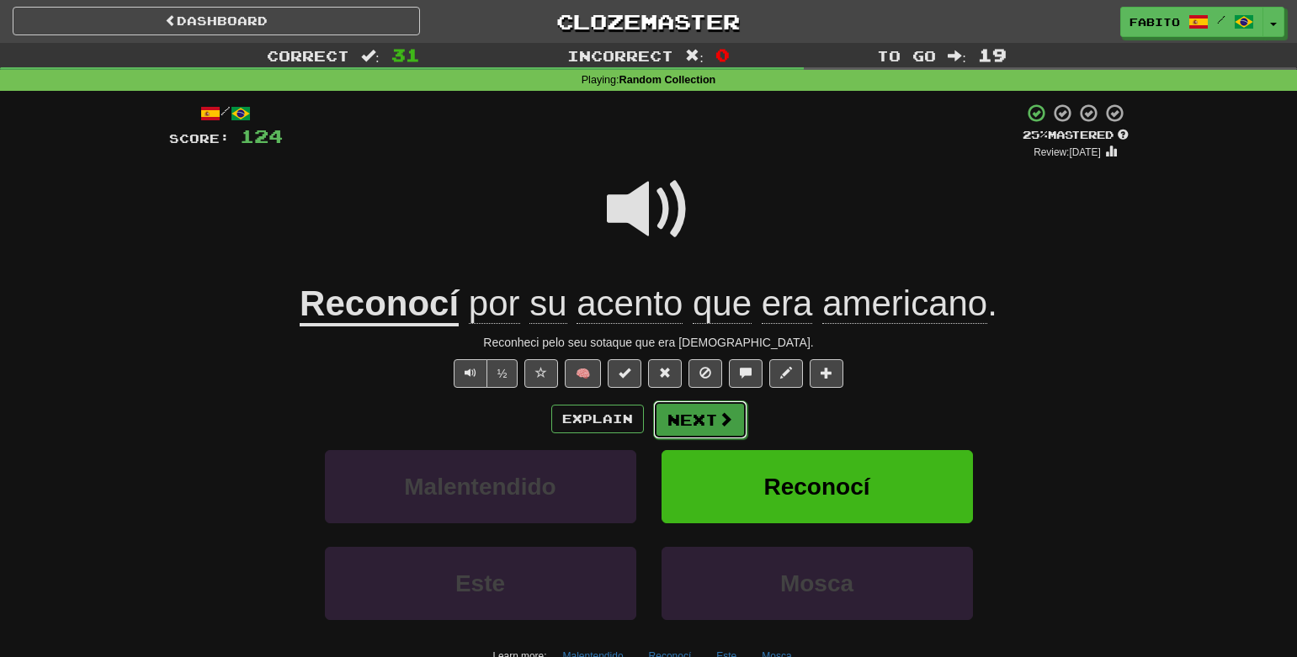
click at [705, 420] on button "Next" at bounding box center [700, 420] width 94 height 39
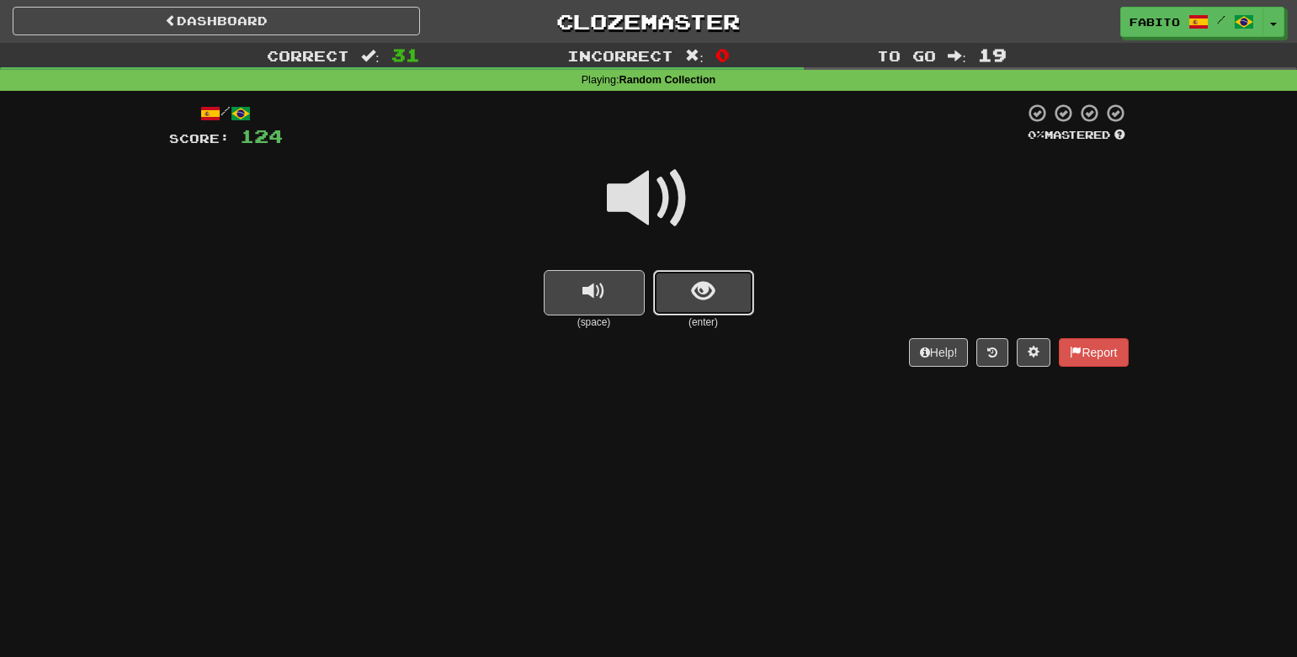
click at [718, 305] on button "show sentence" at bounding box center [703, 292] width 101 height 45
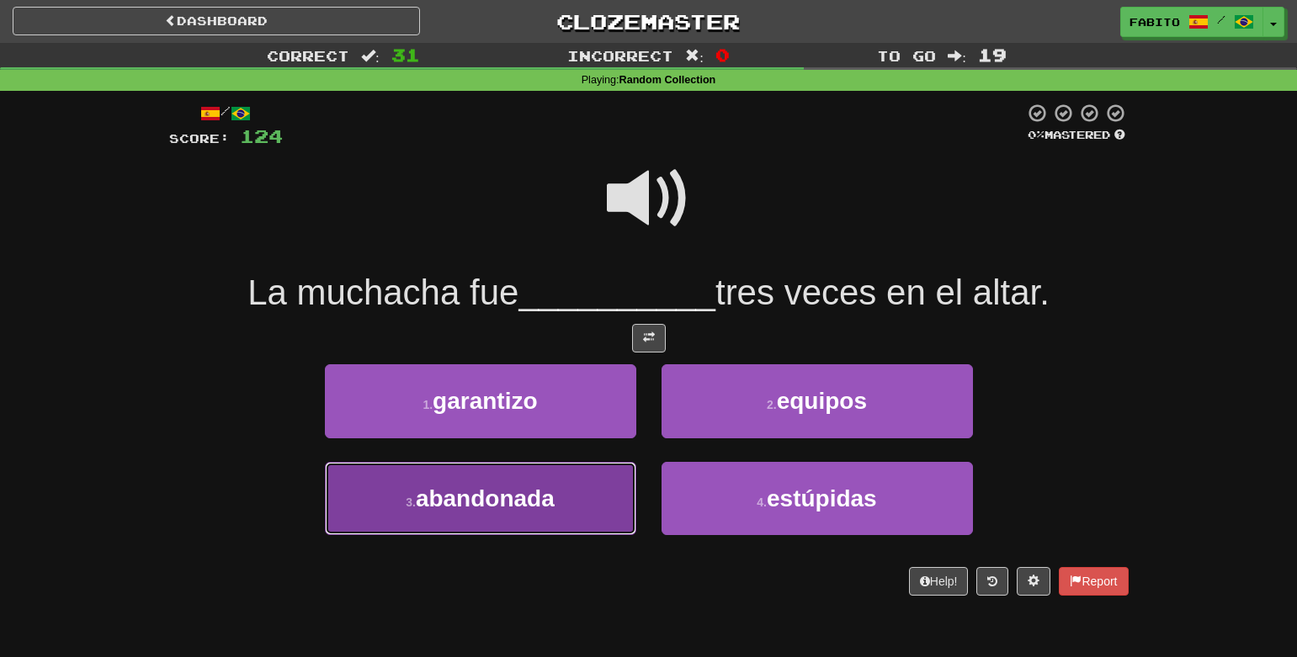
click at [526, 481] on button "3 . abandonada" at bounding box center [480, 498] width 311 height 73
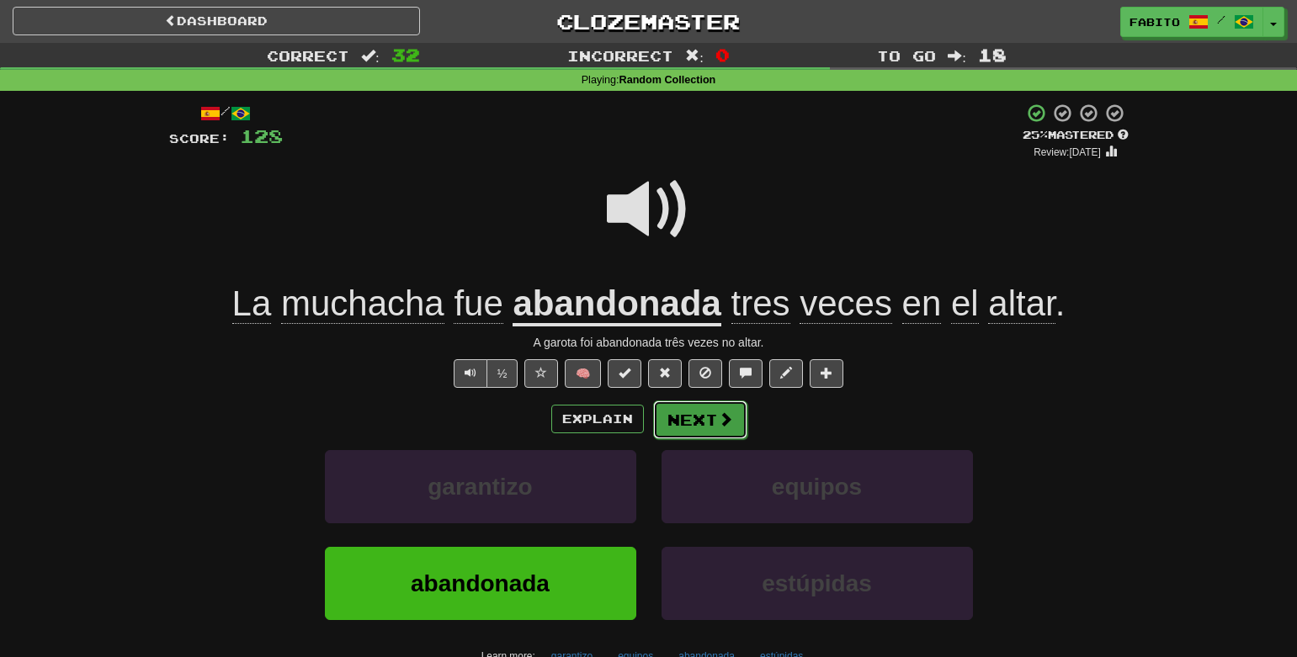
click at [681, 419] on button "Next" at bounding box center [700, 420] width 94 height 39
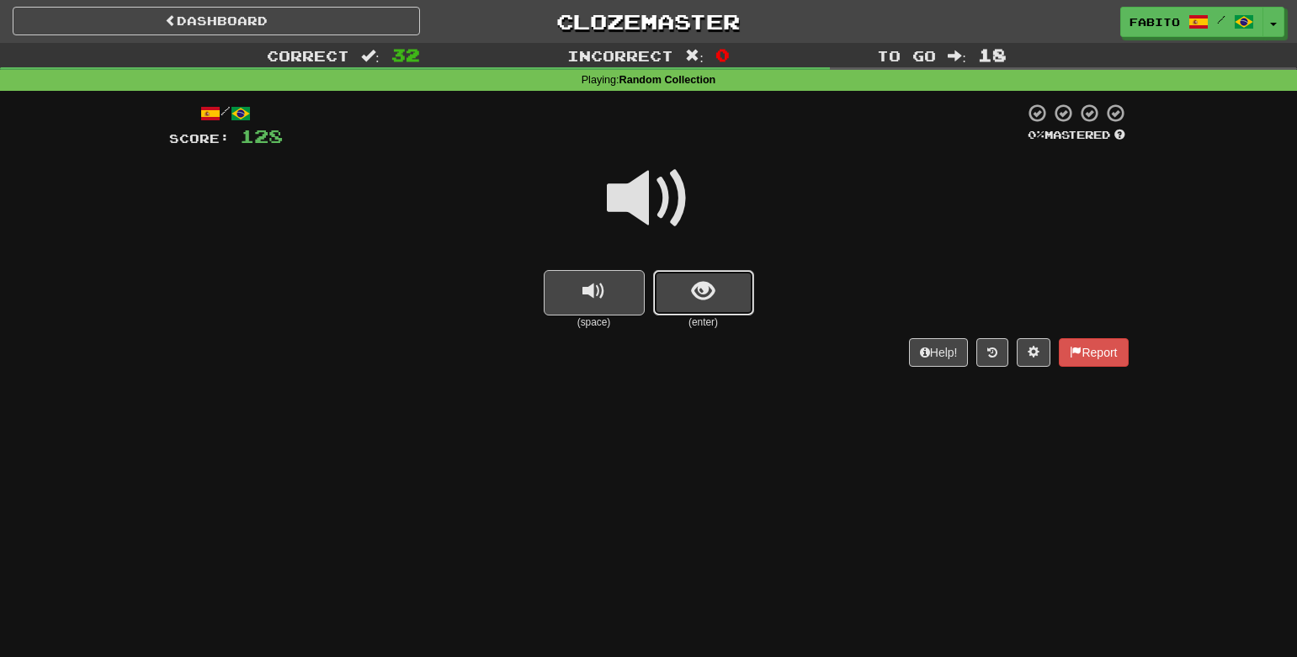
click at [743, 297] on button "show sentence" at bounding box center [703, 292] width 101 height 45
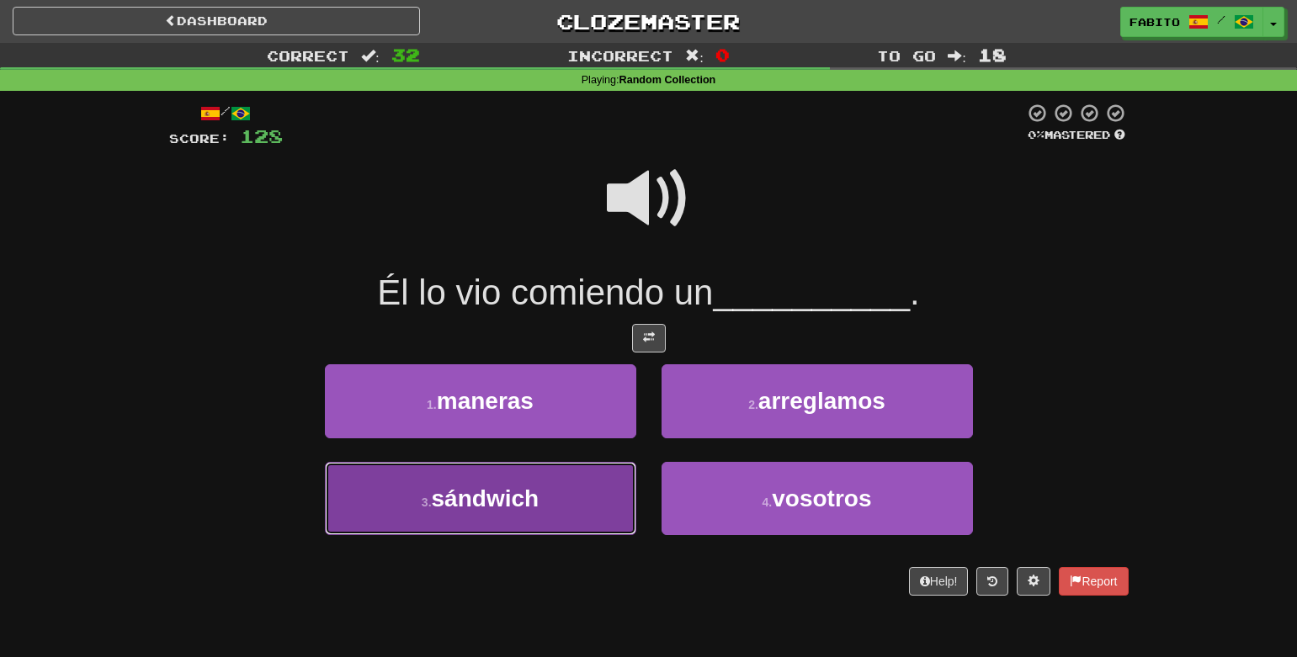
click at [561, 487] on button "3 . sándwich" at bounding box center [480, 498] width 311 height 73
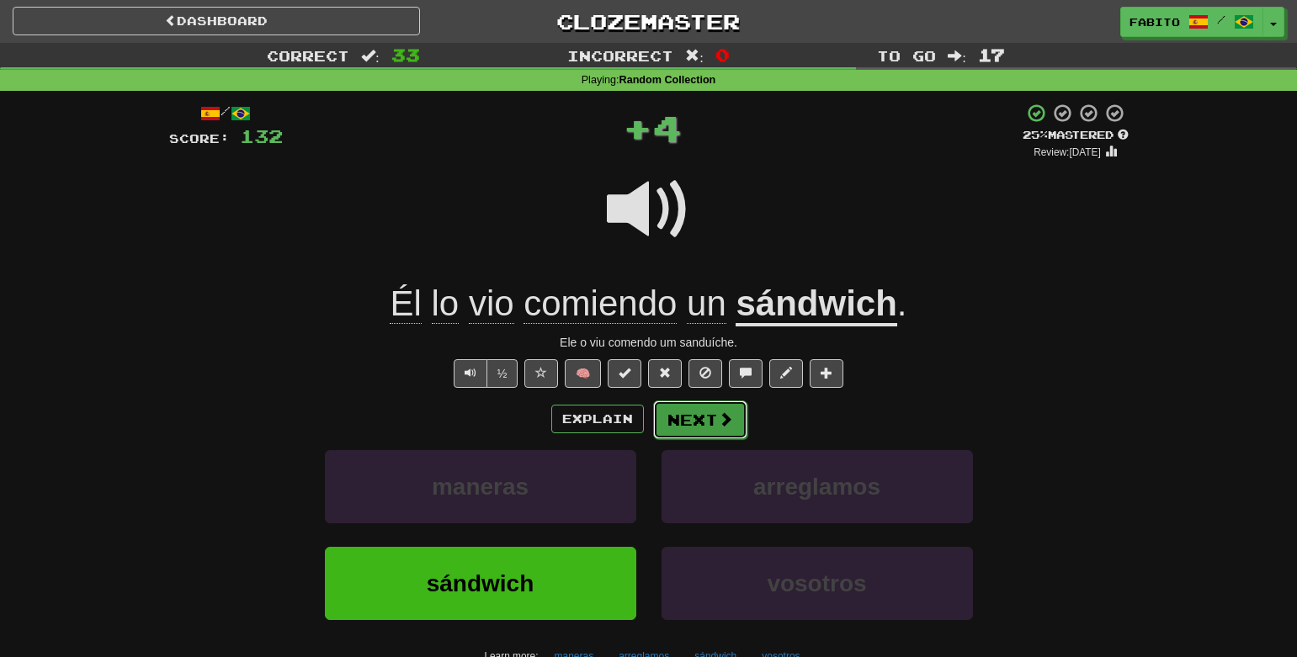
click at [720, 431] on button "Next" at bounding box center [700, 420] width 94 height 39
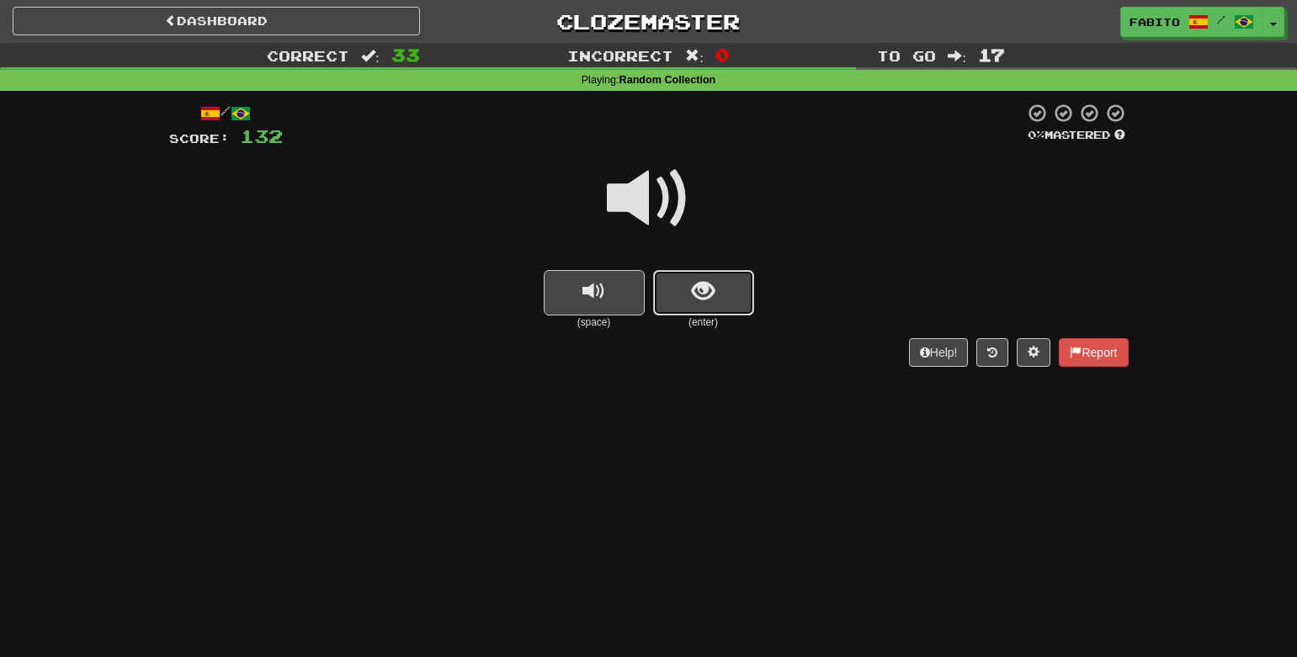
click at [727, 301] on button "show sentence" at bounding box center [703, 292] width 101 height 45
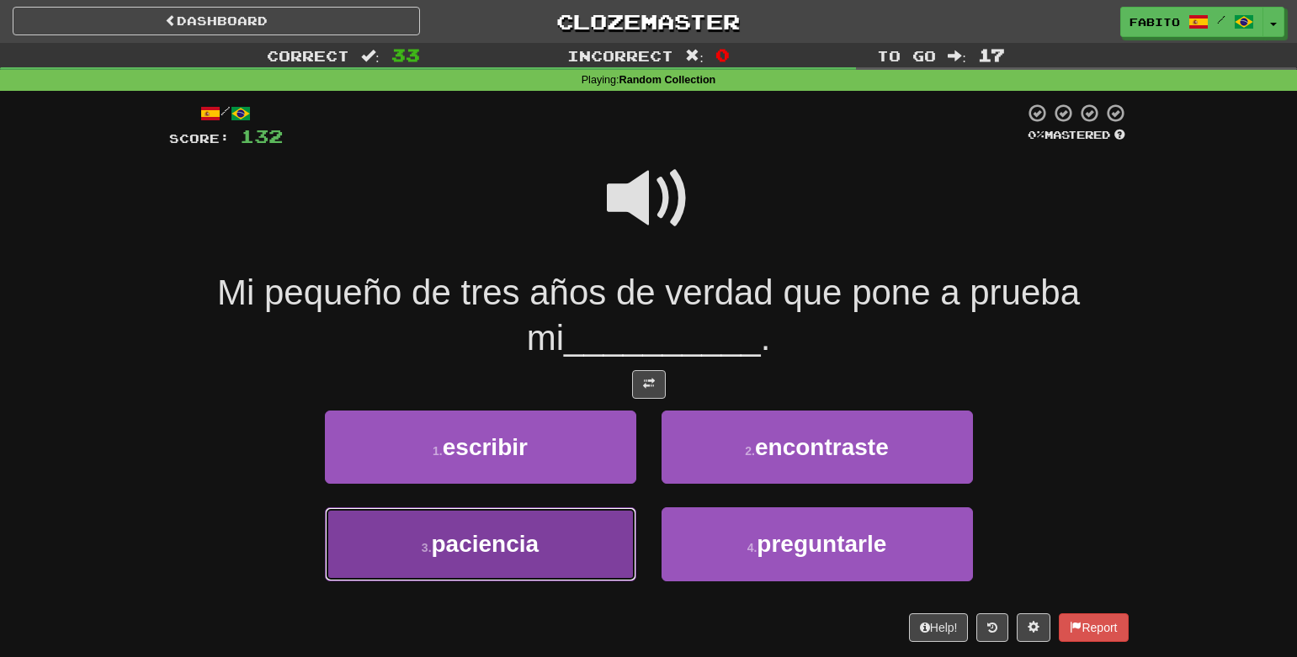
click at [592, 541] on button "3 . paciencia" at bounding box center [480, 544] width 311 height 73
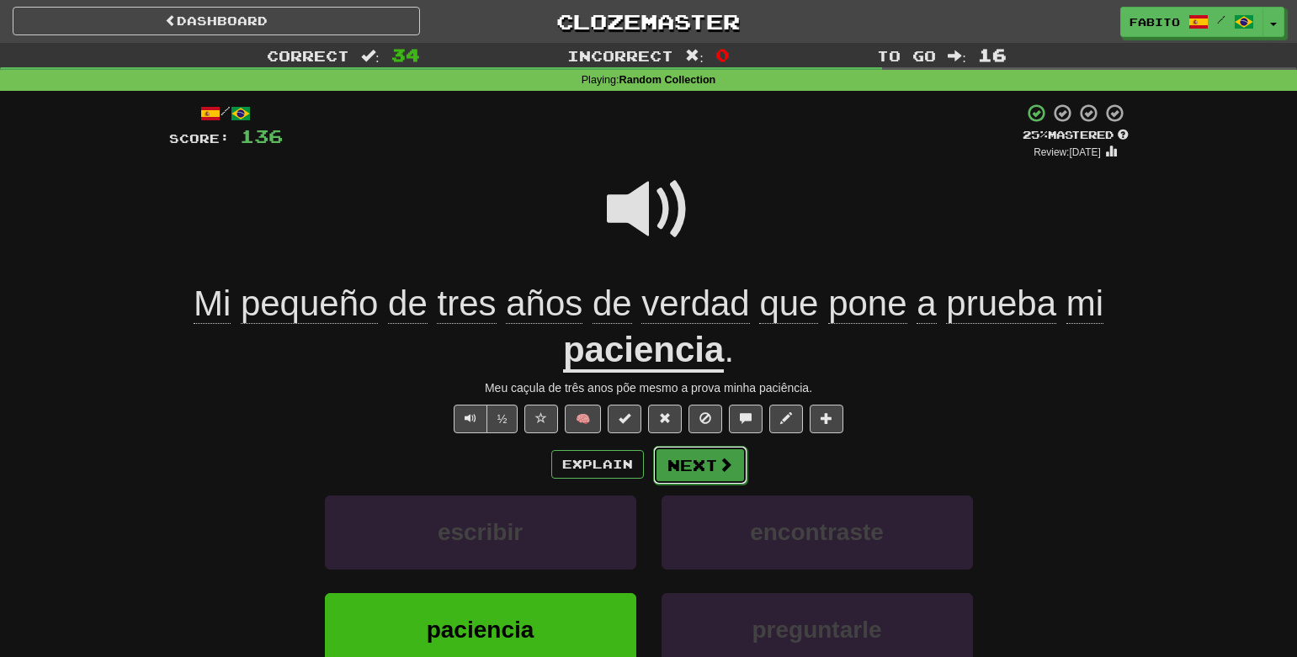
click at [693, 462] on button "Next" at bounding box center [700, 465] width 94 height 39
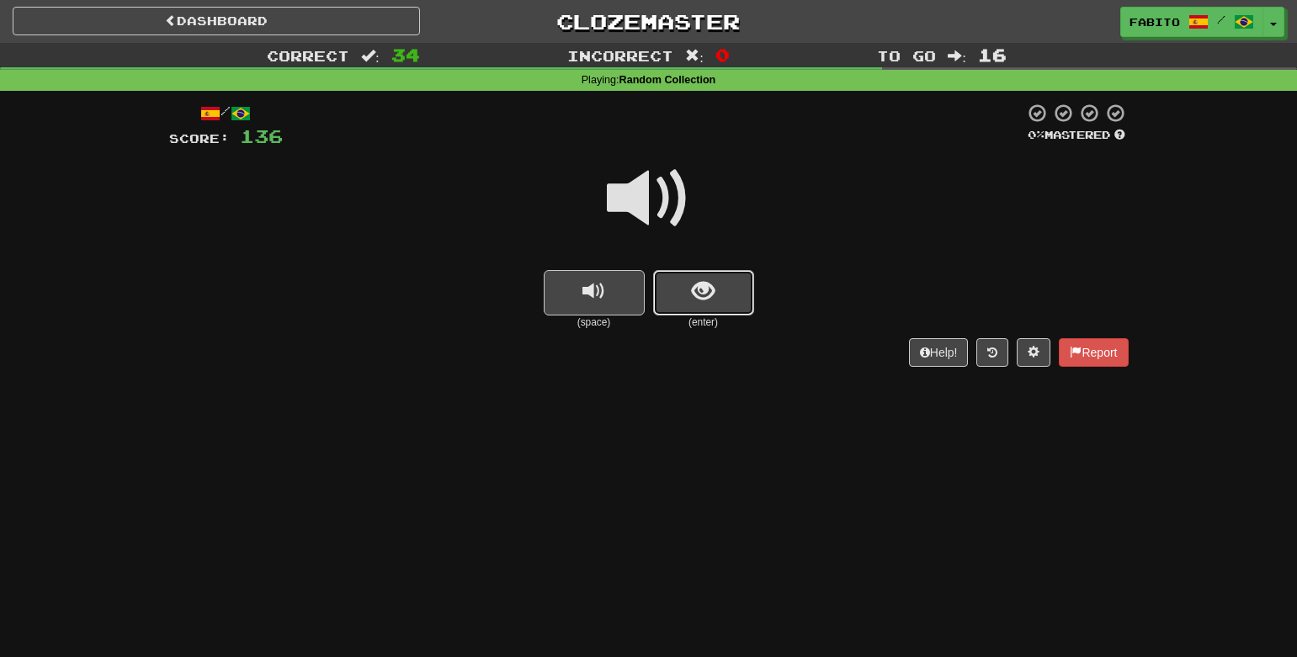
click at [696, 290] on span "show sentence" at bounding box center [703, 291] width 23 height 23
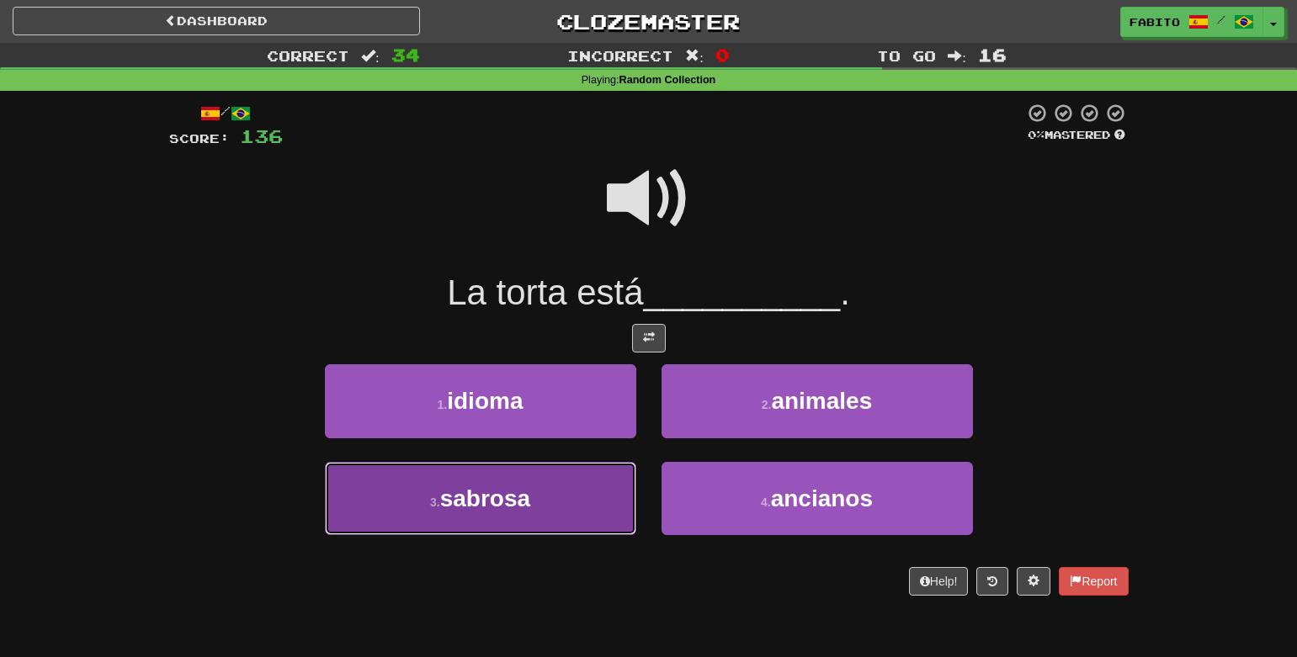
click at [541, 487] on button "3 . sabrosa" at bounding box center [480, 498] width 311 height 73
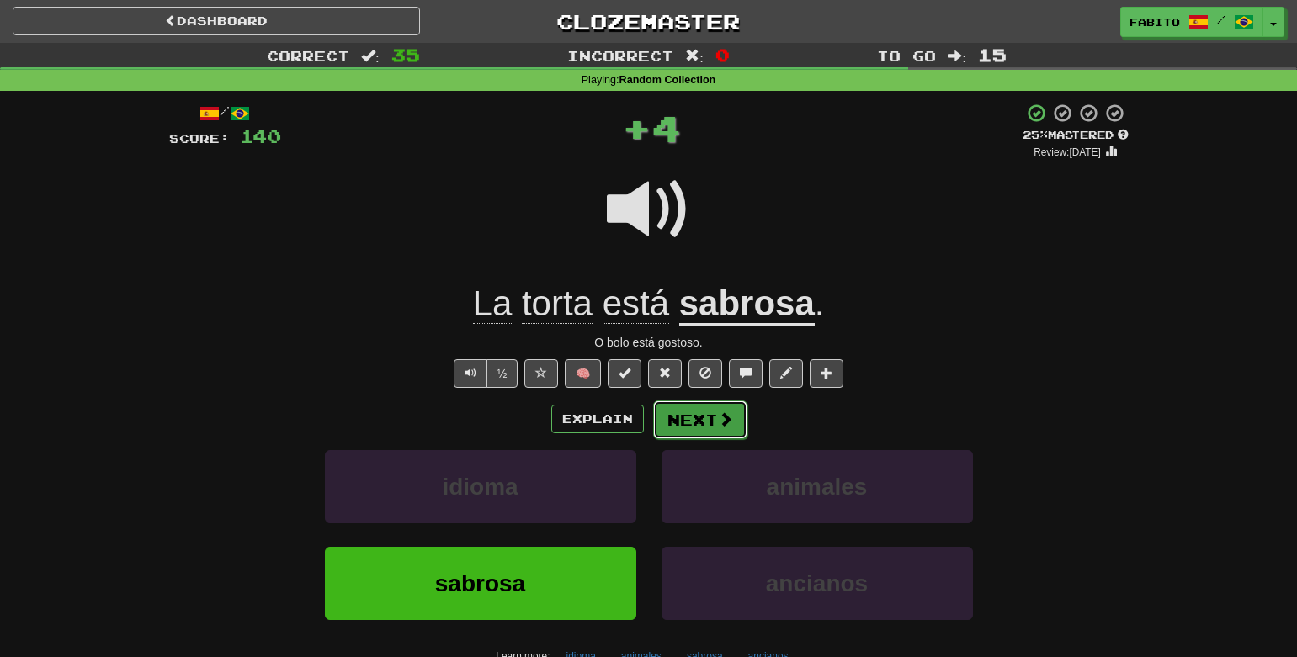
click at [686, 425] on button "Next" at bounding box center [700, 420] width 94 height 39
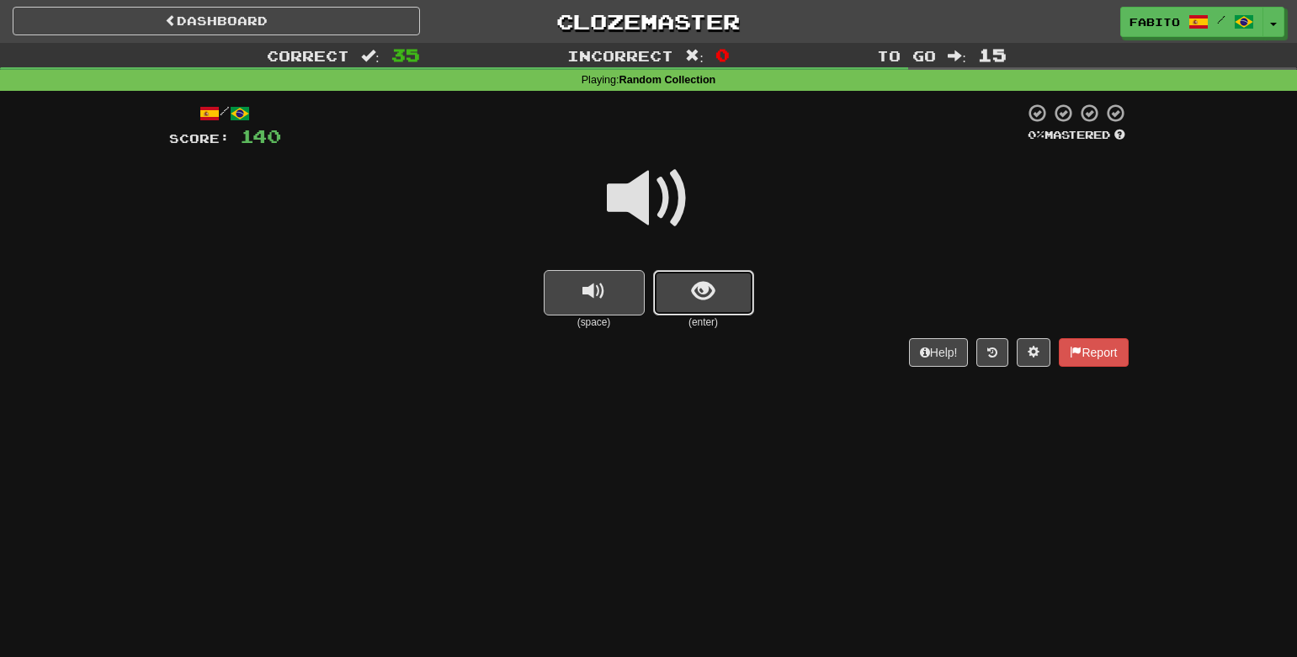
click at [728, 290] on button "show sentence" at bounding box center [703, 292] width 101 height 45
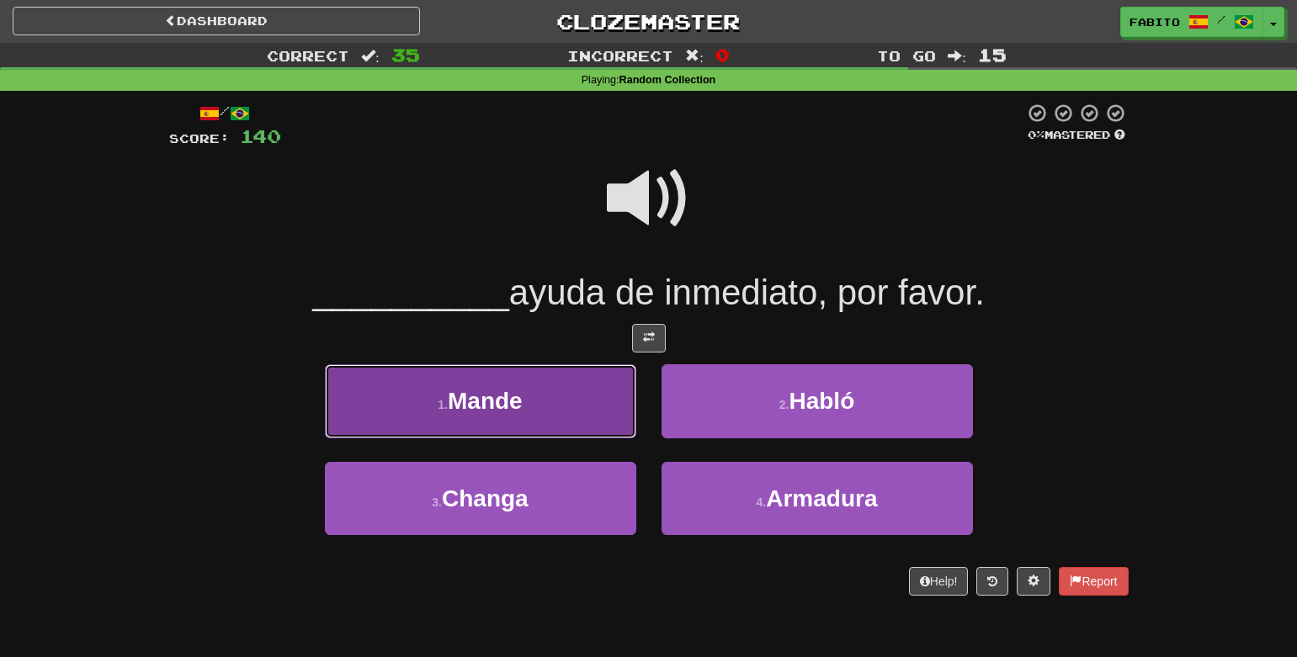
click at [547, 404] on button "1 . Mande" at bounding box center [480, 400] width 311 height 73
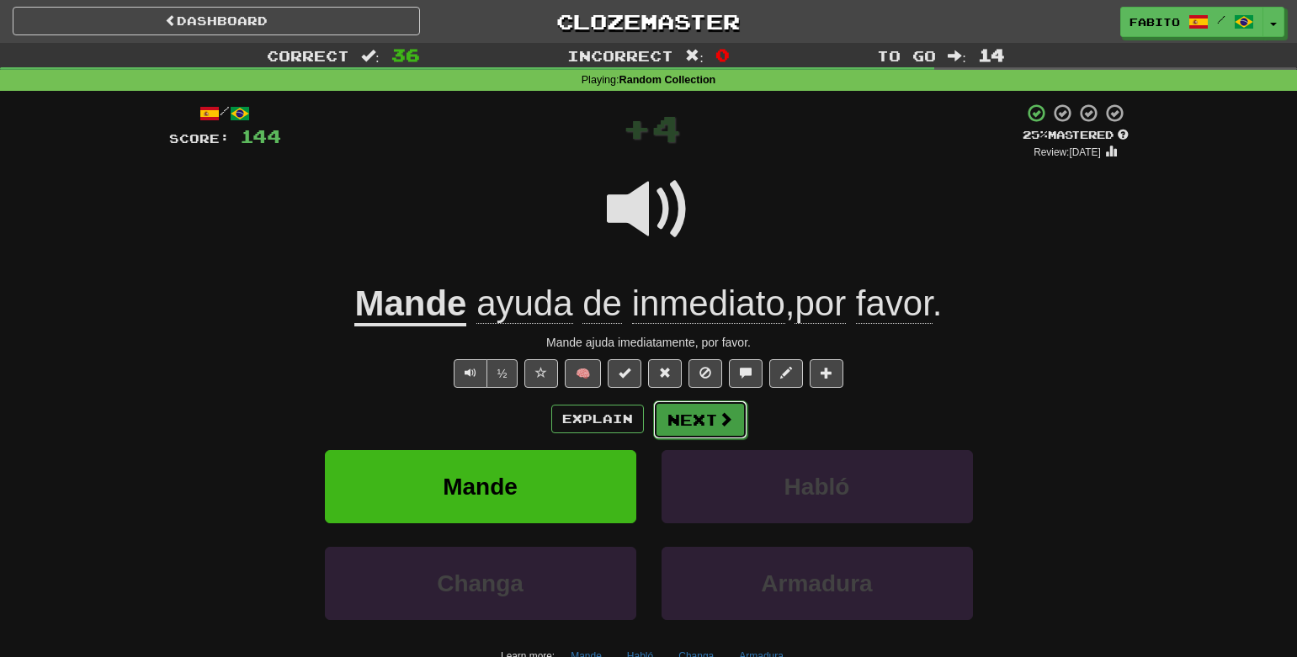
click at [685, 427] on button "Next" at bounding box center [700, 420] width 94 height 39
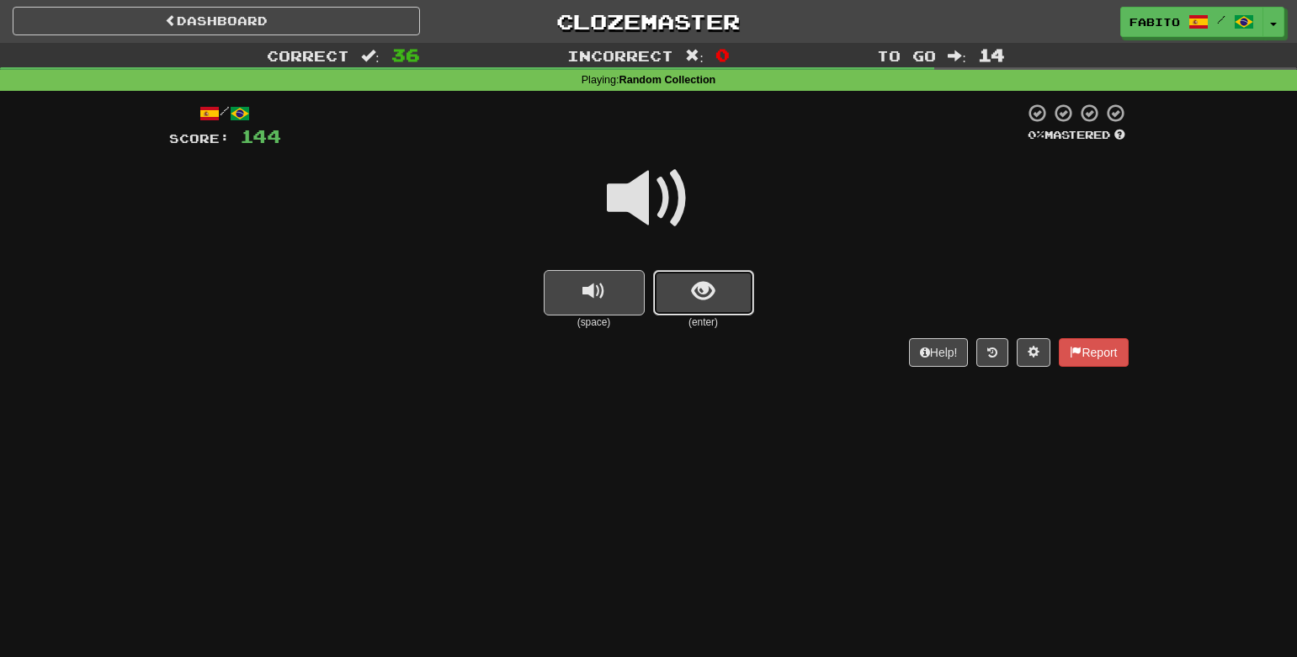
click at [689, 271] on button "show sentence" at bounding box center [703, 292] width 101 height 45
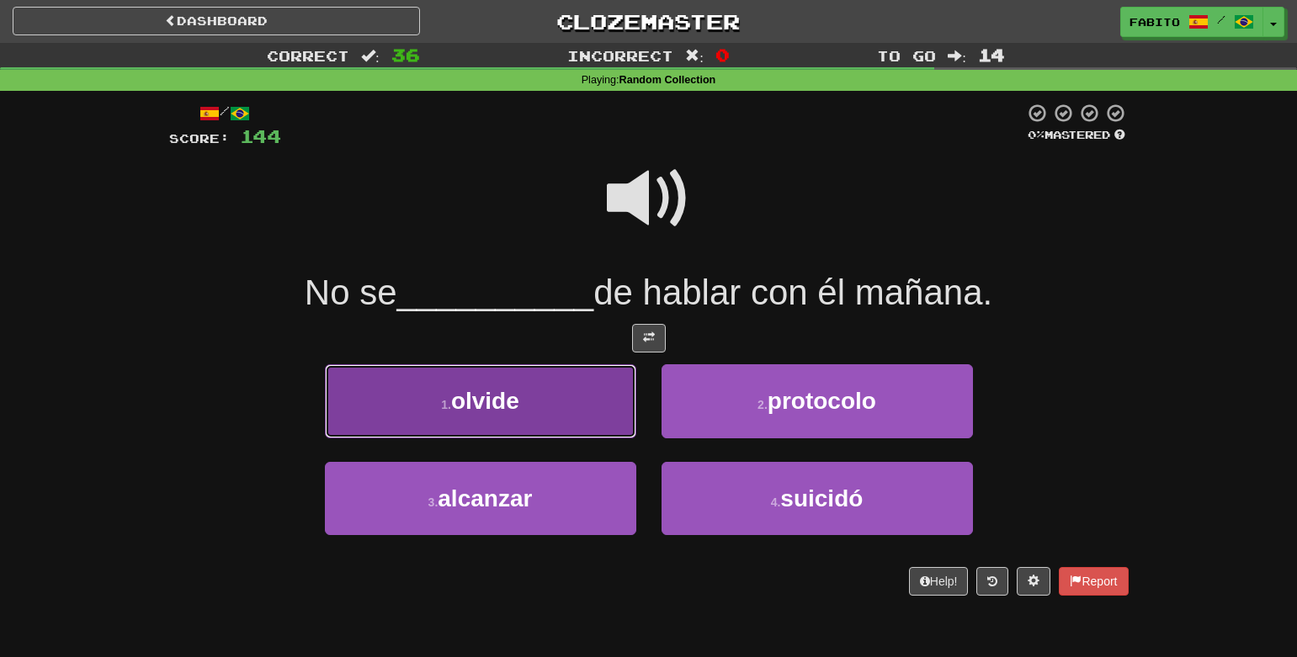
click at [532, 405] on button "1 . olvide" at bounding box center [480, 400] width 311 height 73
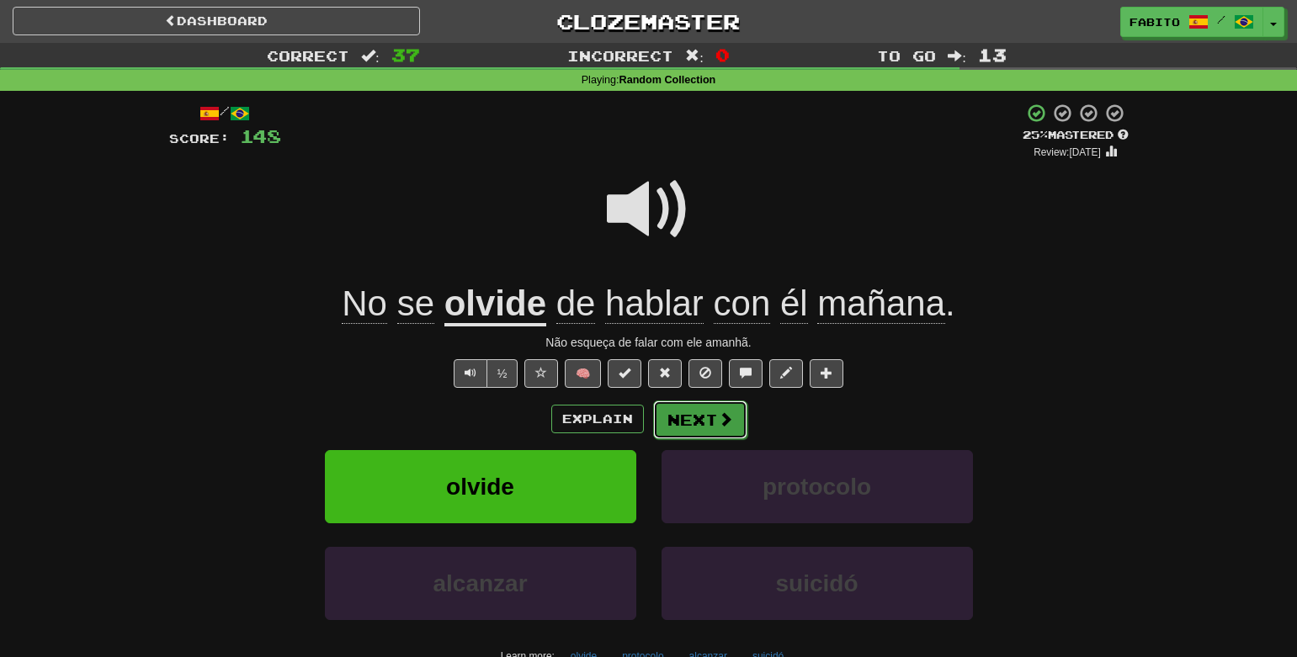
click at [691, 423] on button "Next" at bounding box center [700, 420] width 94 height 39
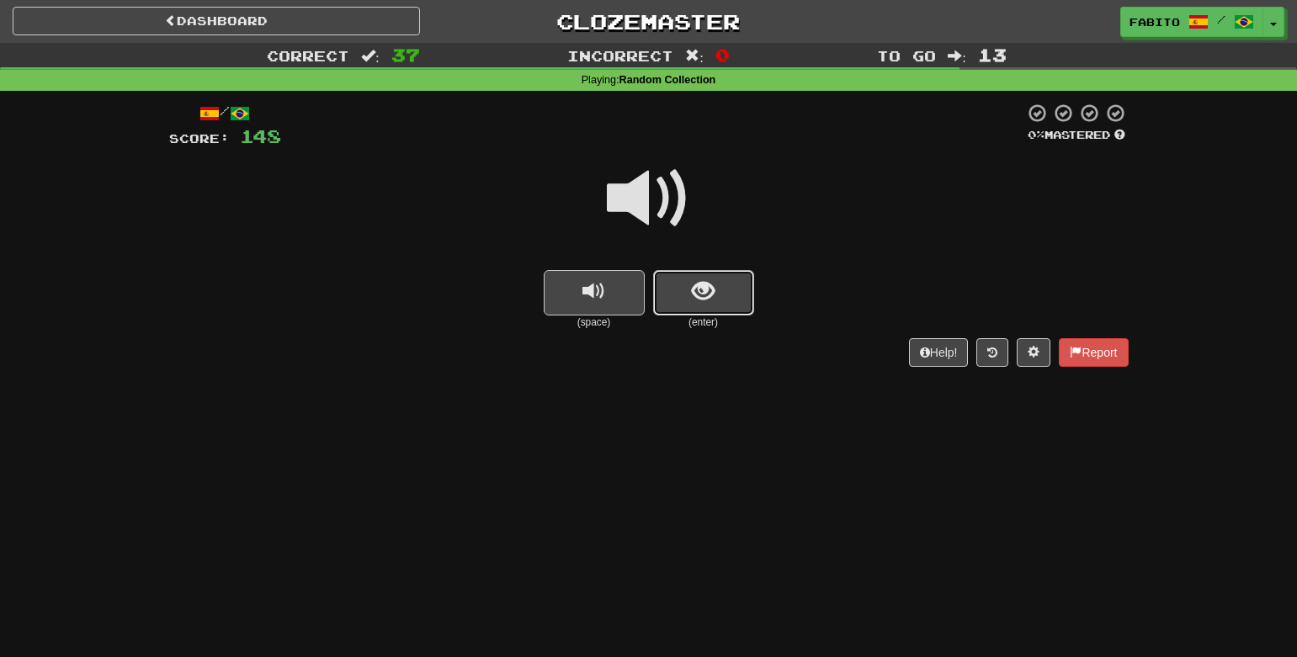
click at [678, 290] on button "show sentence" at bounding box center [703, 292] width 101 height 45
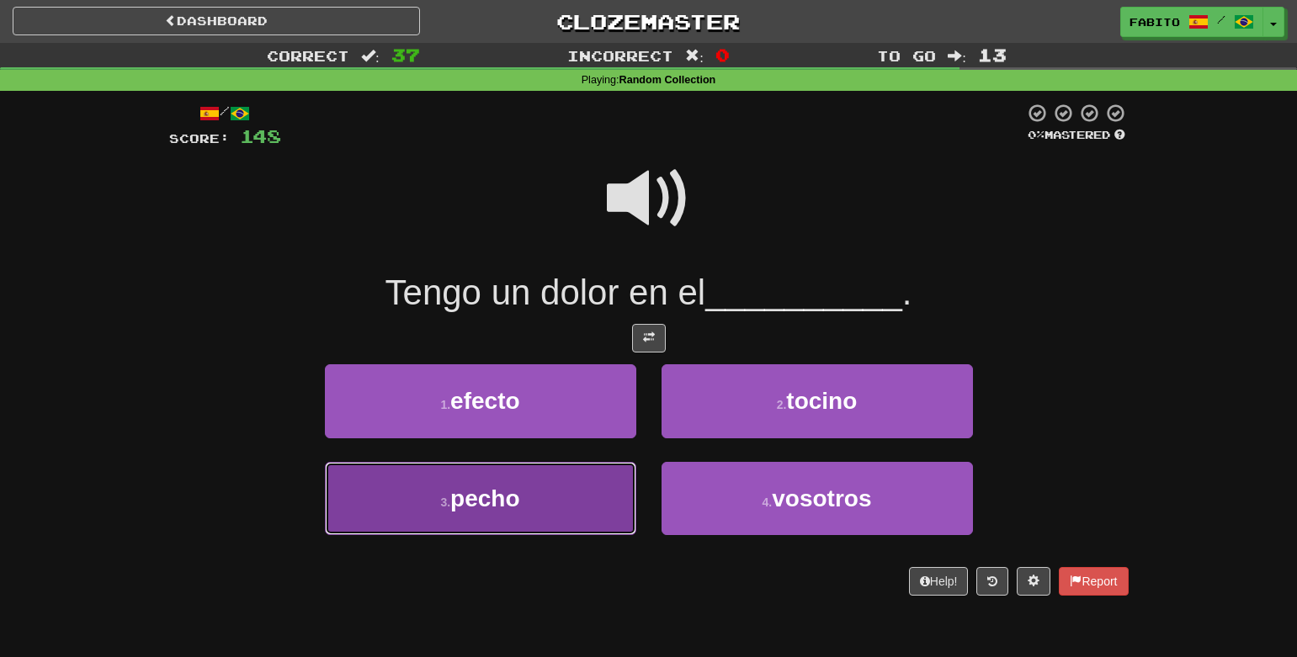
click at [571, 493] on button "3 . pecho" at bounding box center [480, 498] width 311 height 73
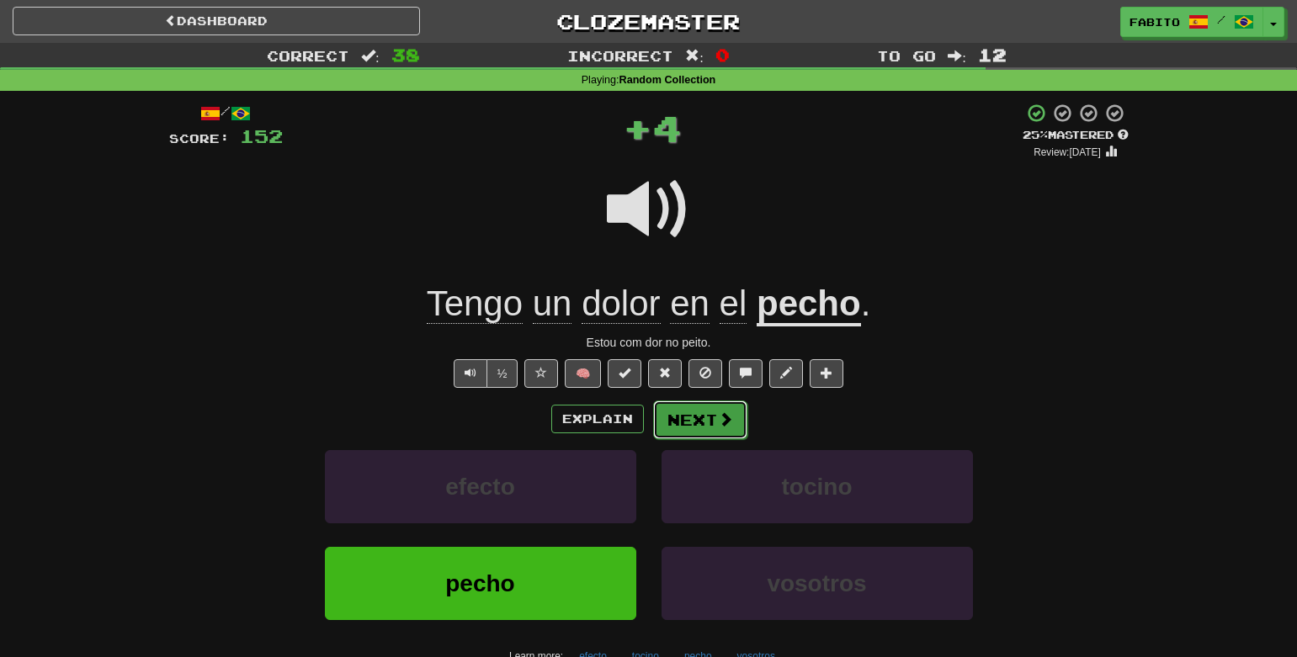
click at [699, 433] on button "Next" at bounding box center [700, 420] width 94 height 39
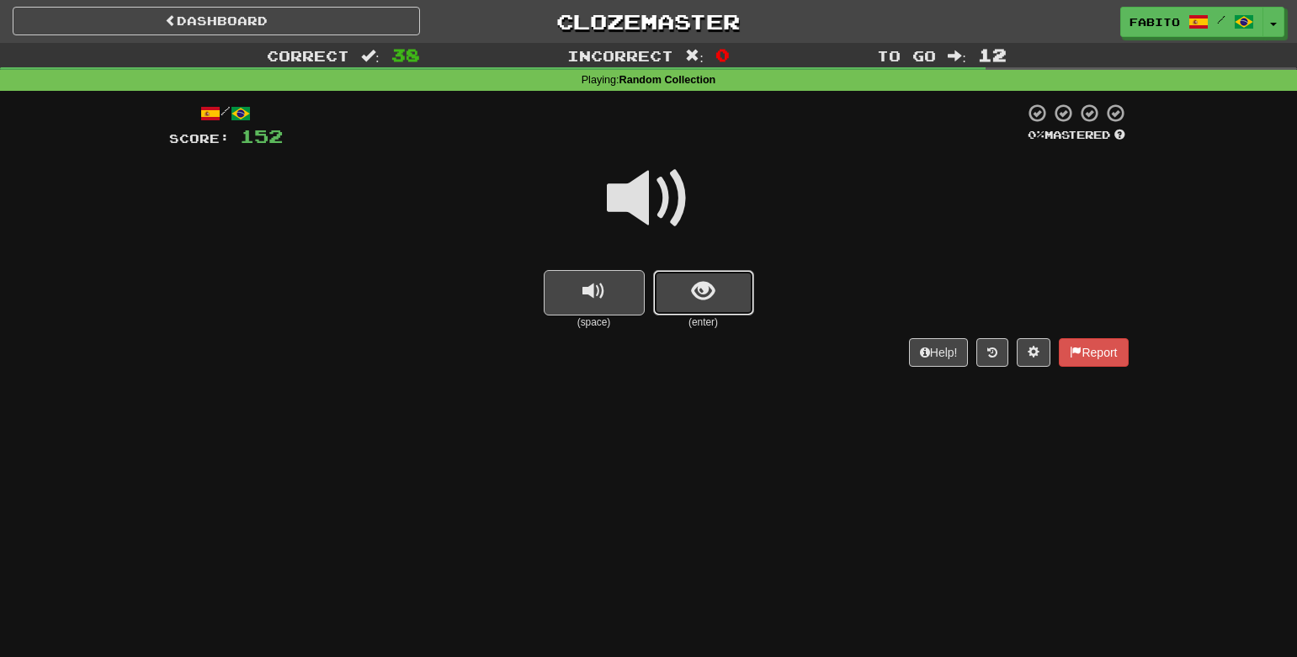
click at [724, 297] on button "show sentence" at bounding box center [703, 292] width 101 height 45
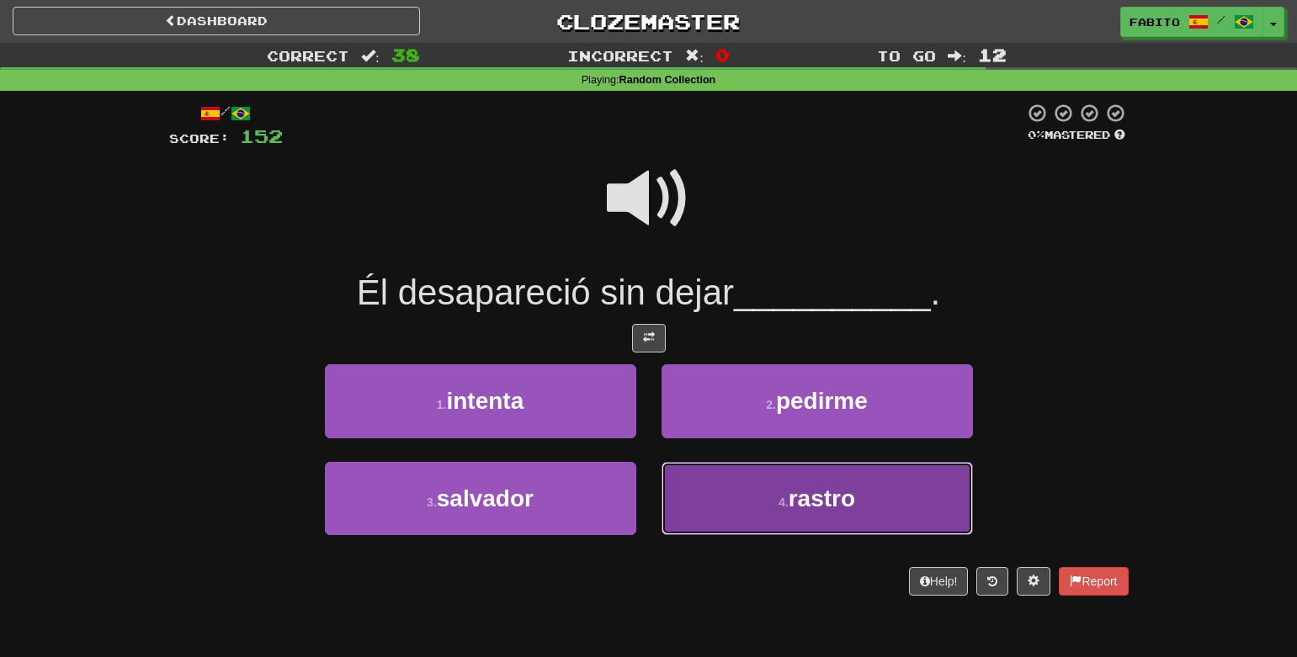
click at [726, 505] on button "4 . rastro" at bounding box center [817, 498] width 311 height 73
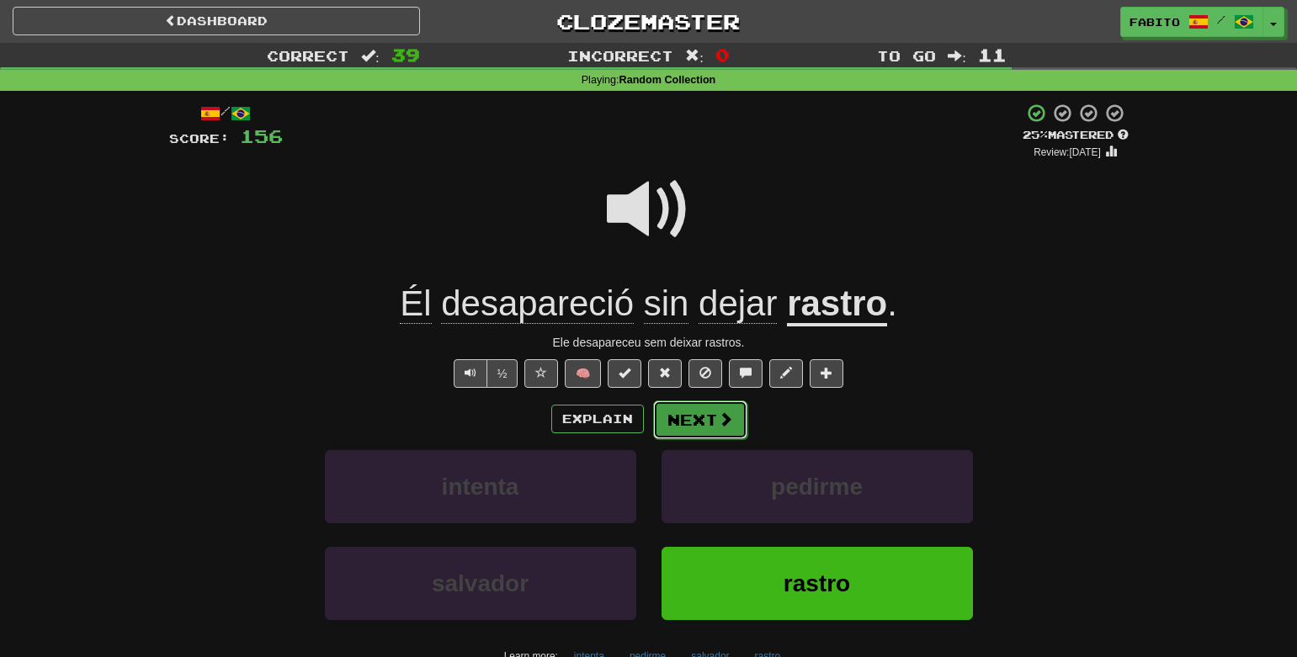
click at [694, 423] on button "Next" at bounding box center [700, 420] width 94 height 39
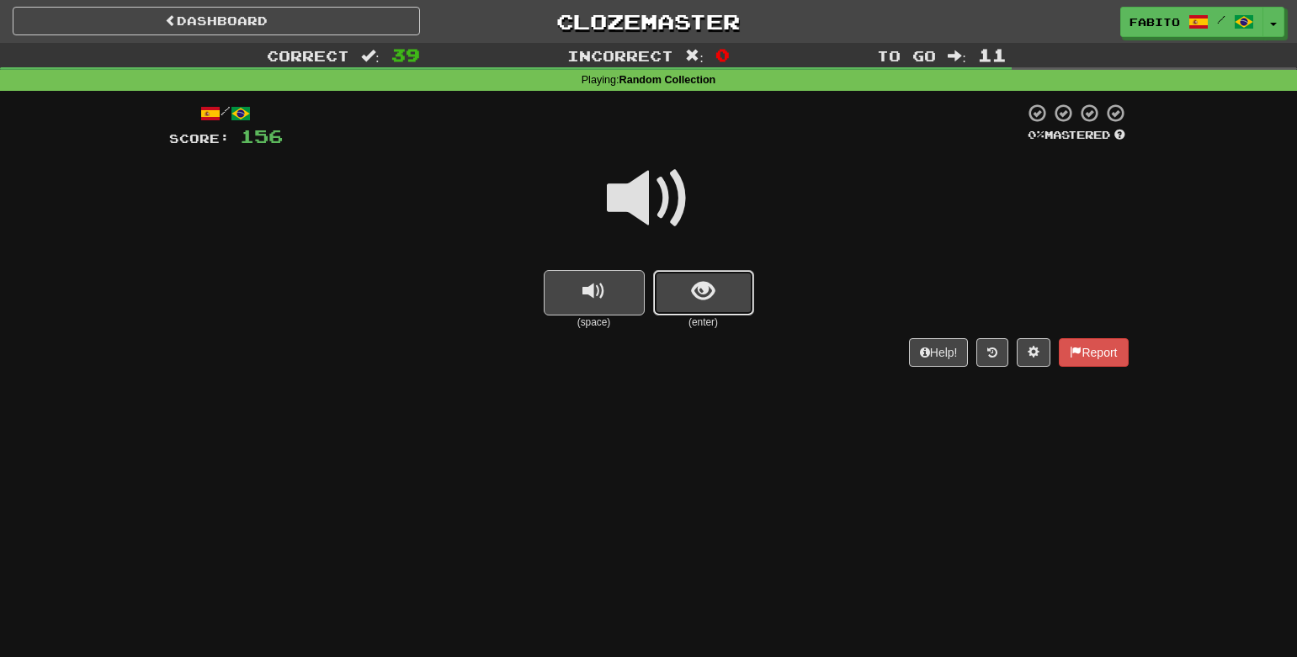
click at [690, 295] on button "show sentence" at bounding box center [703, 292] width 101 height 45
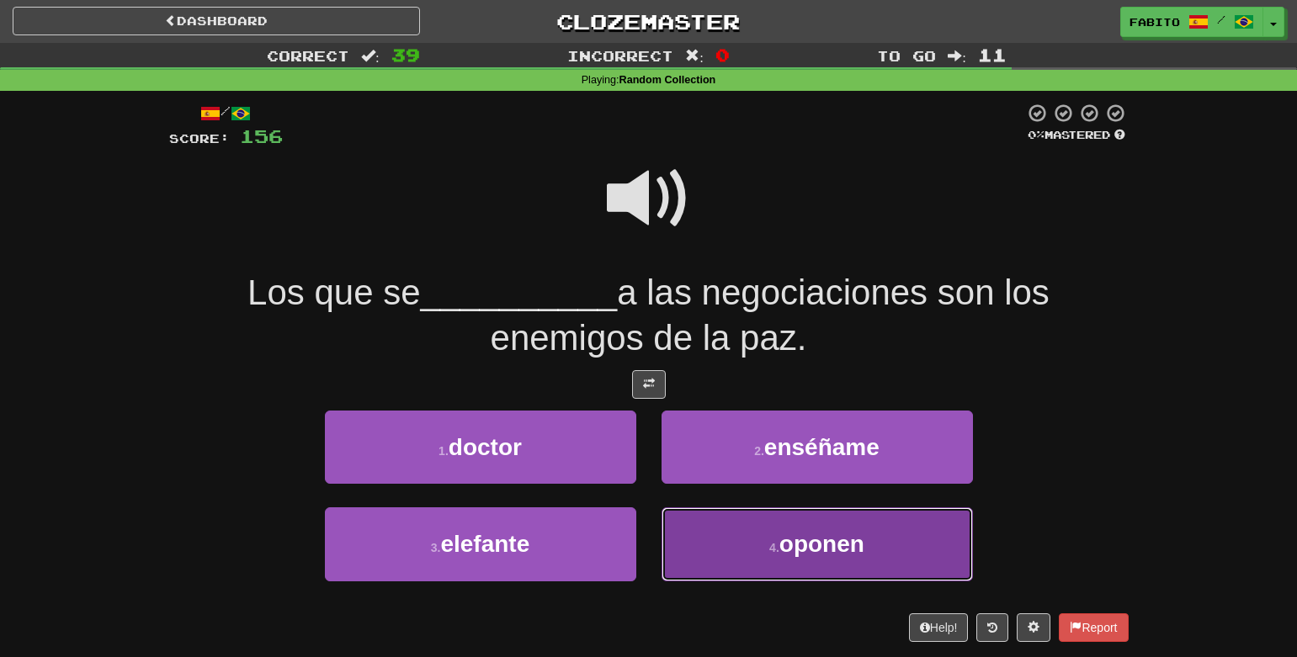
click at [762, 536] on button "4 . oponen" at bounding box center [817, 544] width 311 height 73
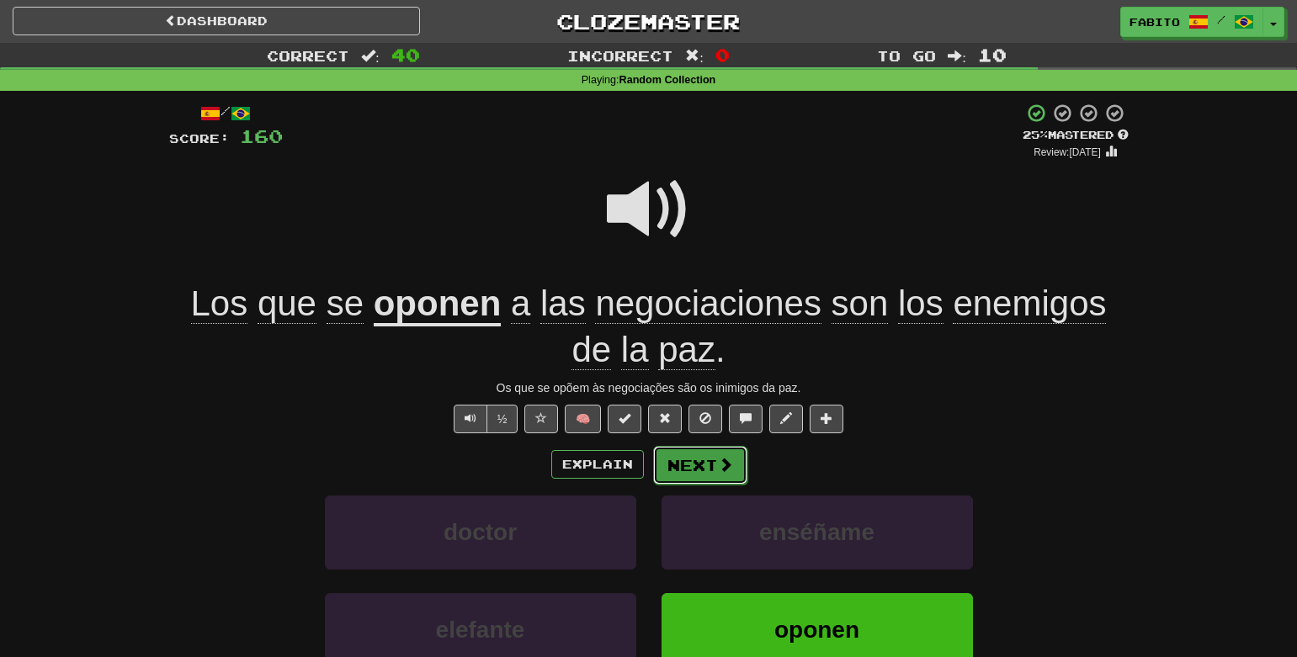
click at [705, 483] on button "Next" at bounding box center [700, 465] width 94 height 39
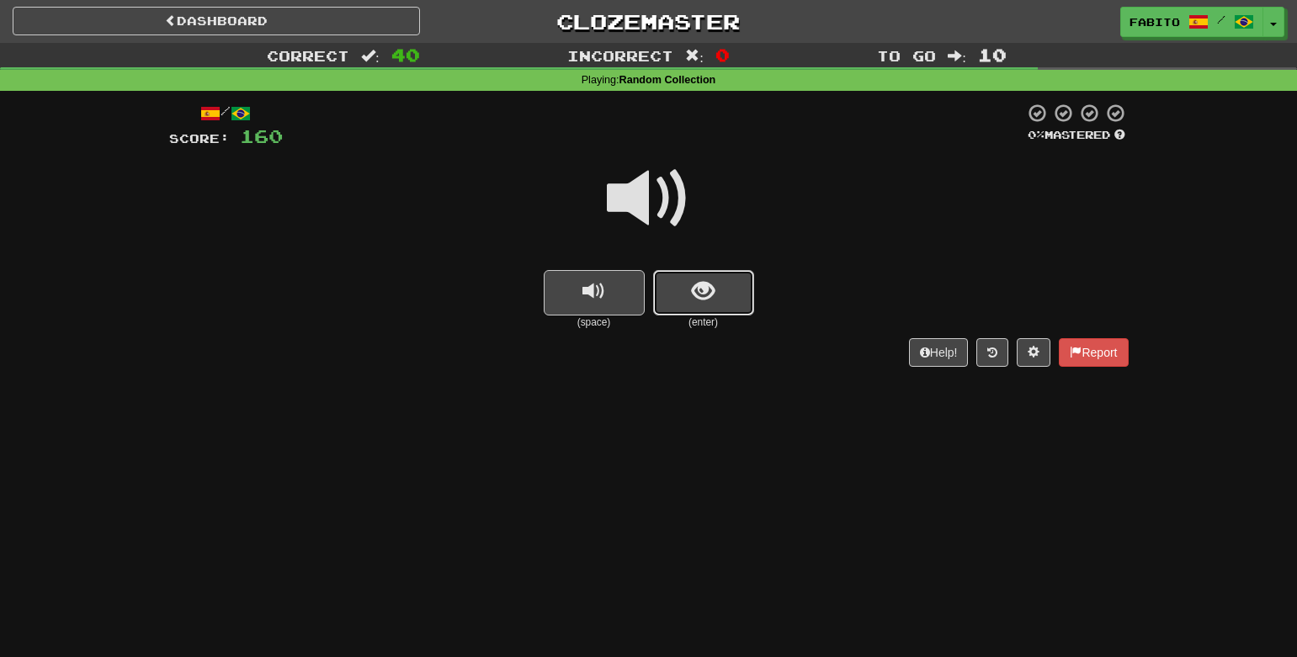
click at [689, 293] on button "show sentence" at bounding box center [703, 292] width 101 height 45
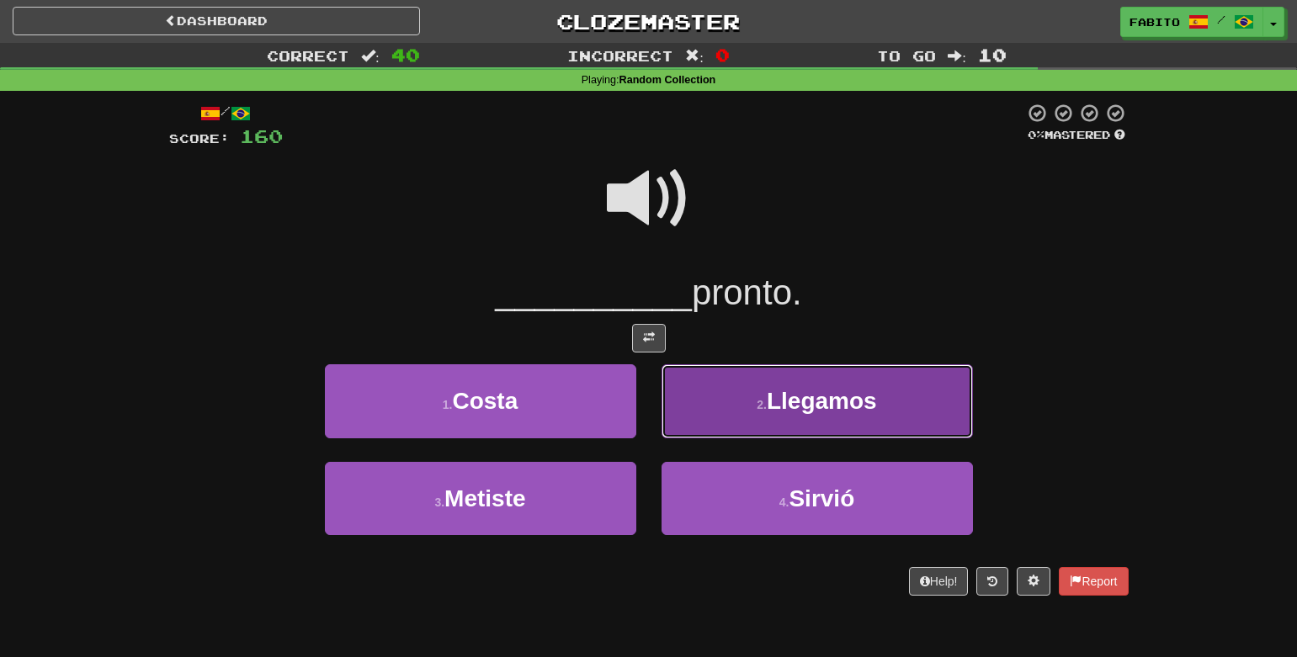
click at [742, 427] on button "2 . Llegamos" at bounding box center [817, 400] width 311 height 73
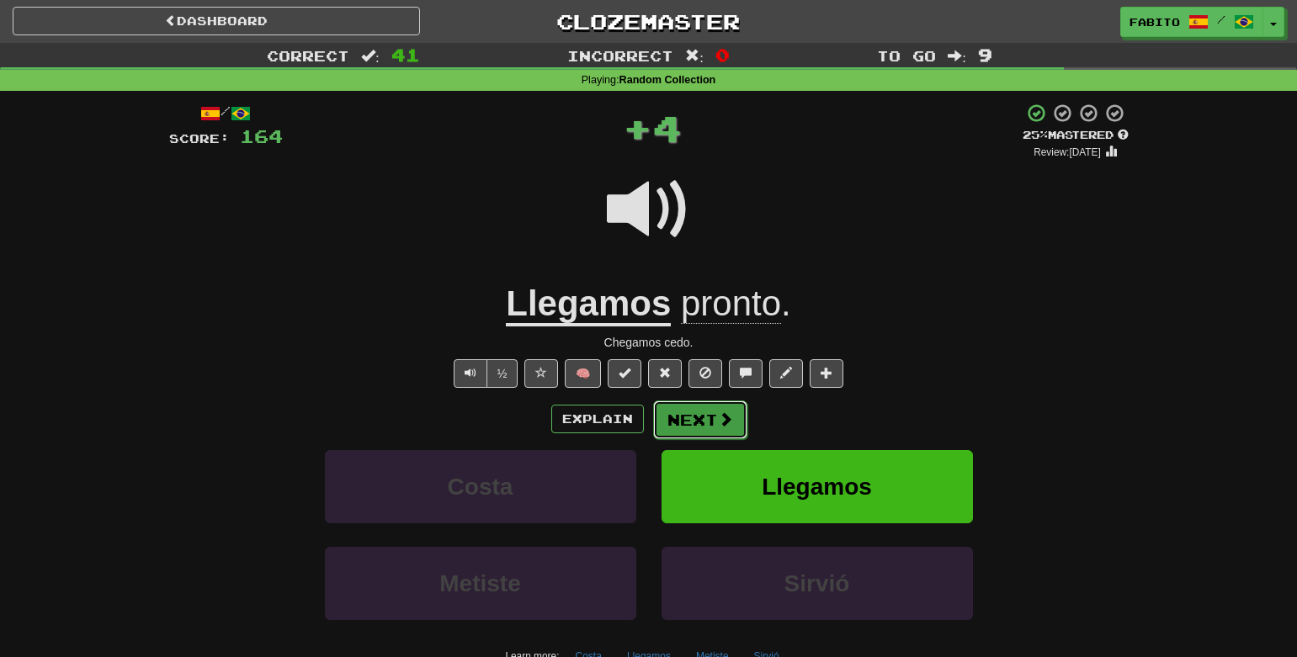
click at [694, 430] on button "Next" at bounding box center [700, 420] width 94 height 39
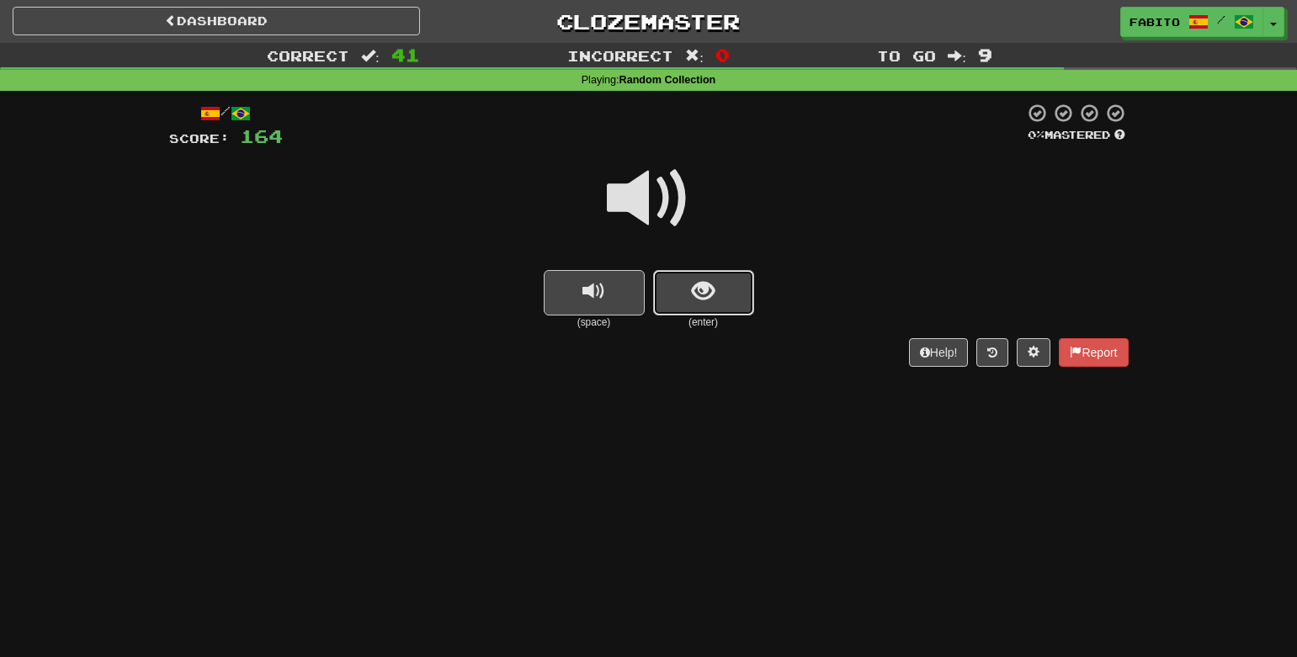
click at [689, 295] on button "show sentence" at bounding box center [703, 292] width 101 height 45
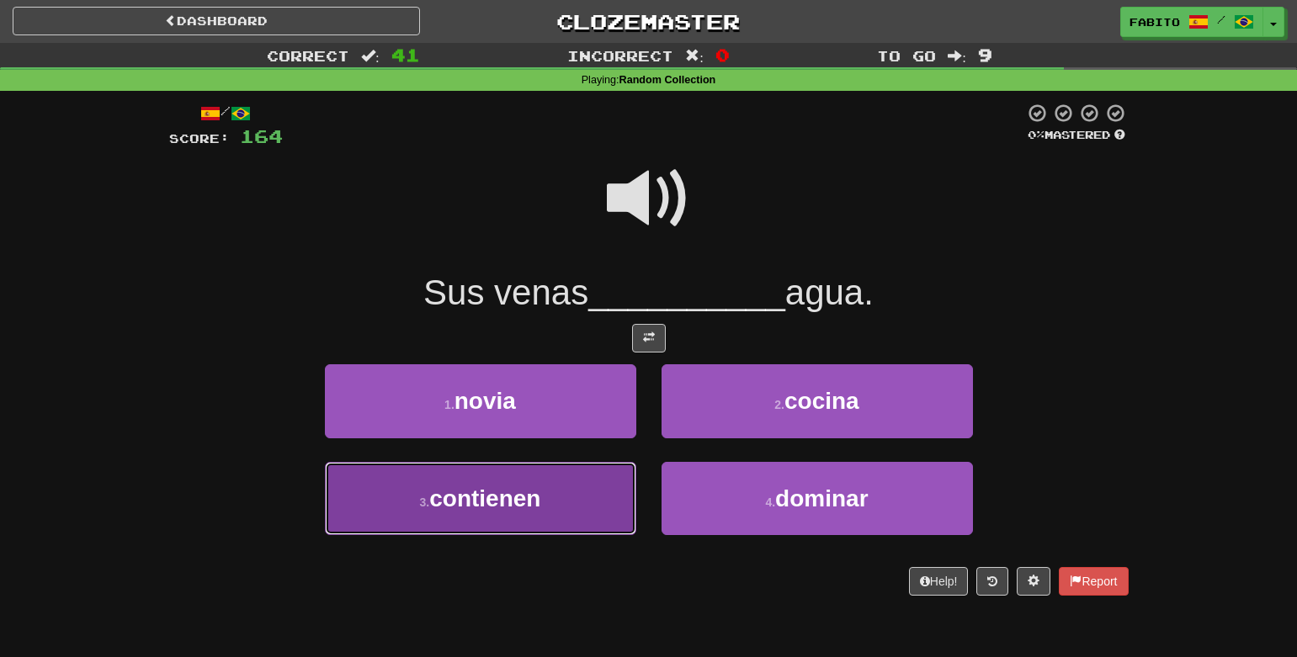
click at [582, 489] on button "3 . contienen" at bounding box center [480, 498] width 311 height 73
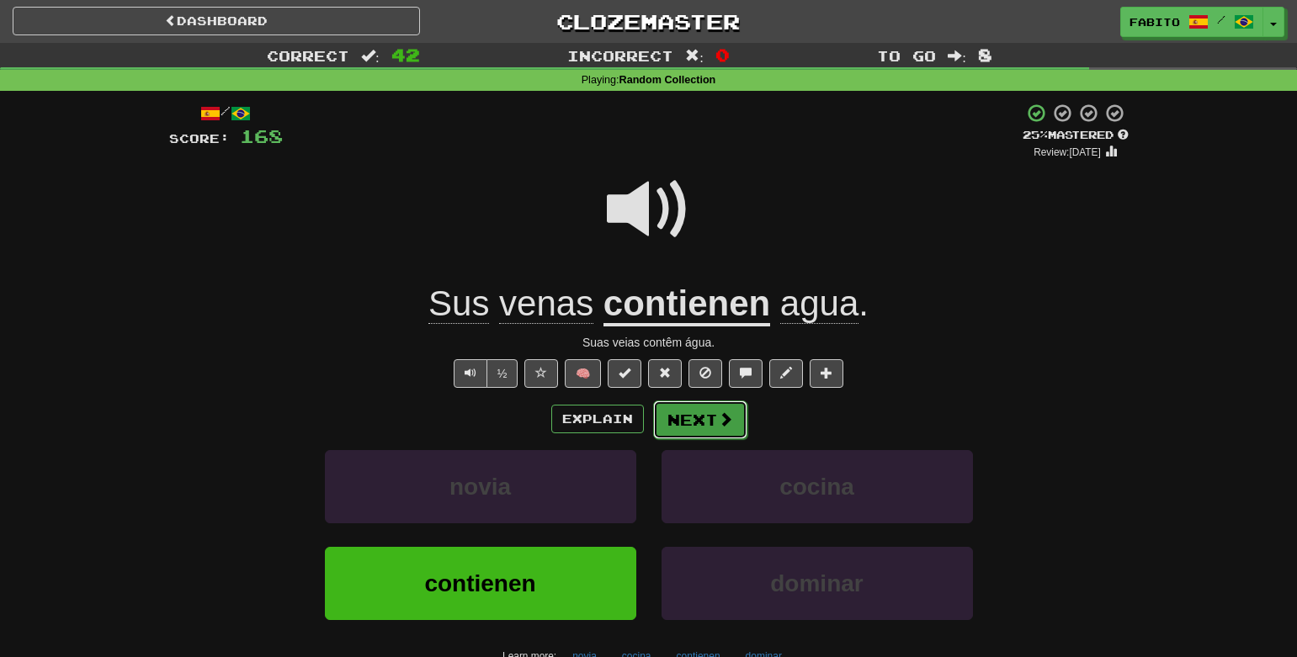
click at [718, 425] on span at bounding box center [725, 419] width 15 height 15
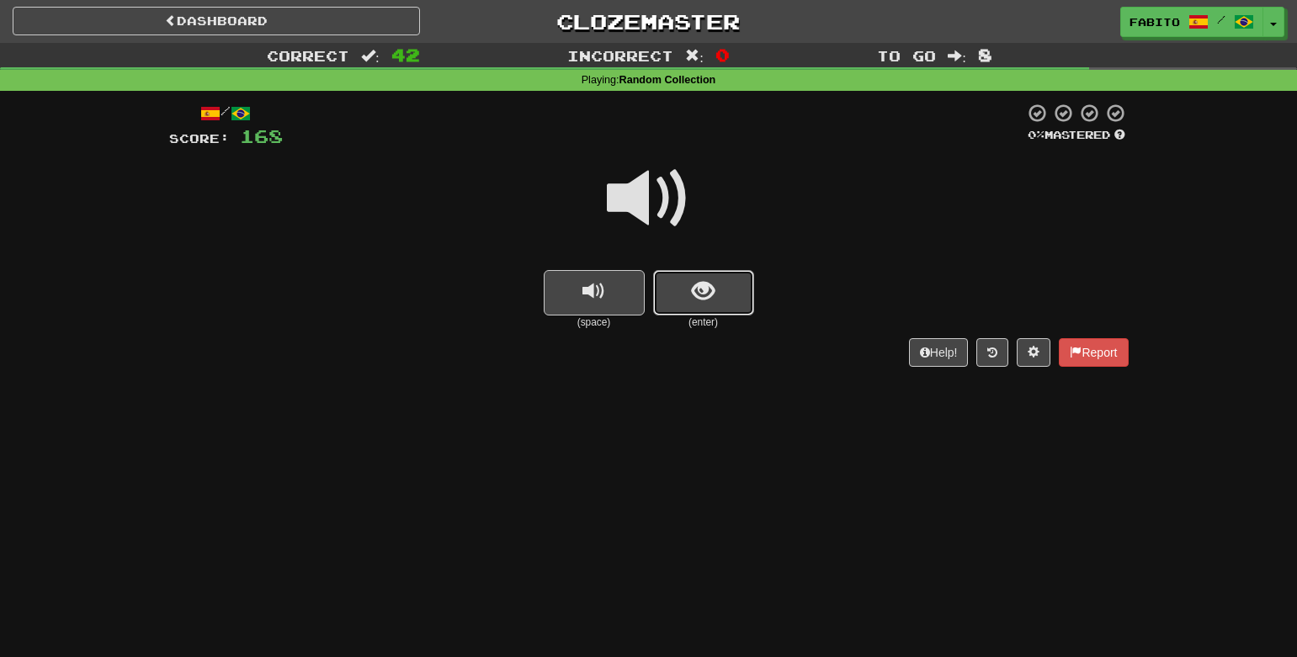
click at [705, 290] on span "show sentence" at bounding box center [703, 291] width 23 height 23
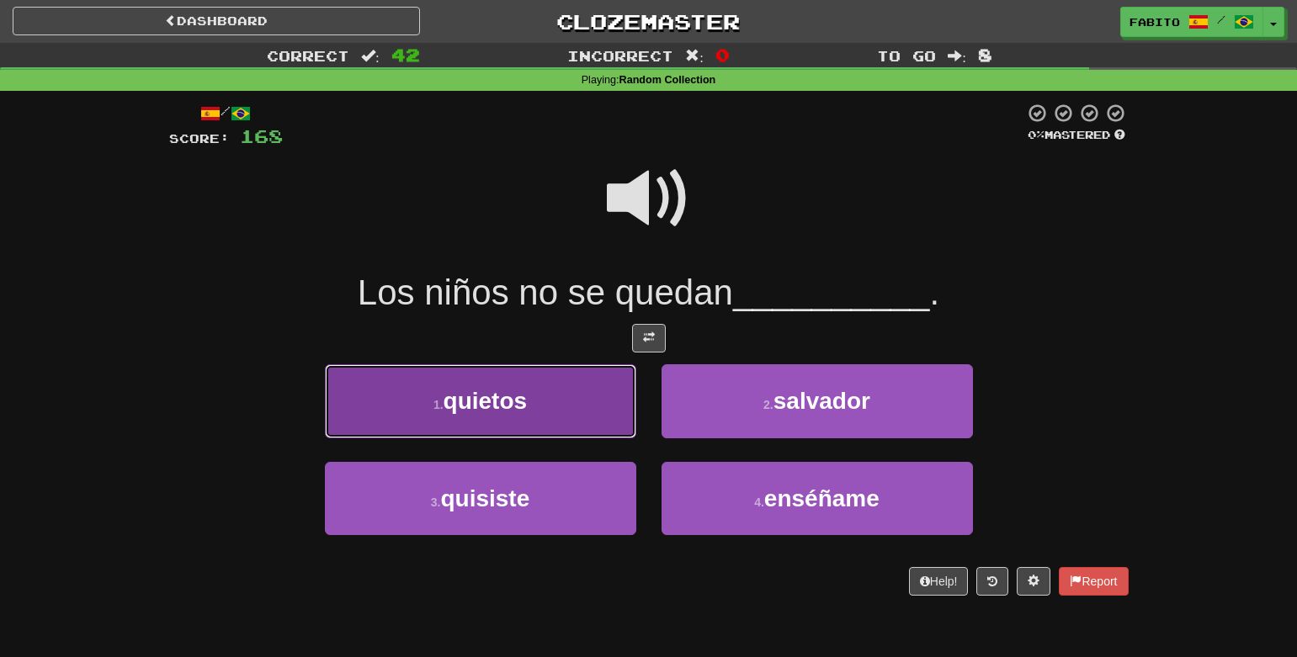
click at [609, 417] on button "1 . quietos" at bounding box center [480, 400] width 311 height 73
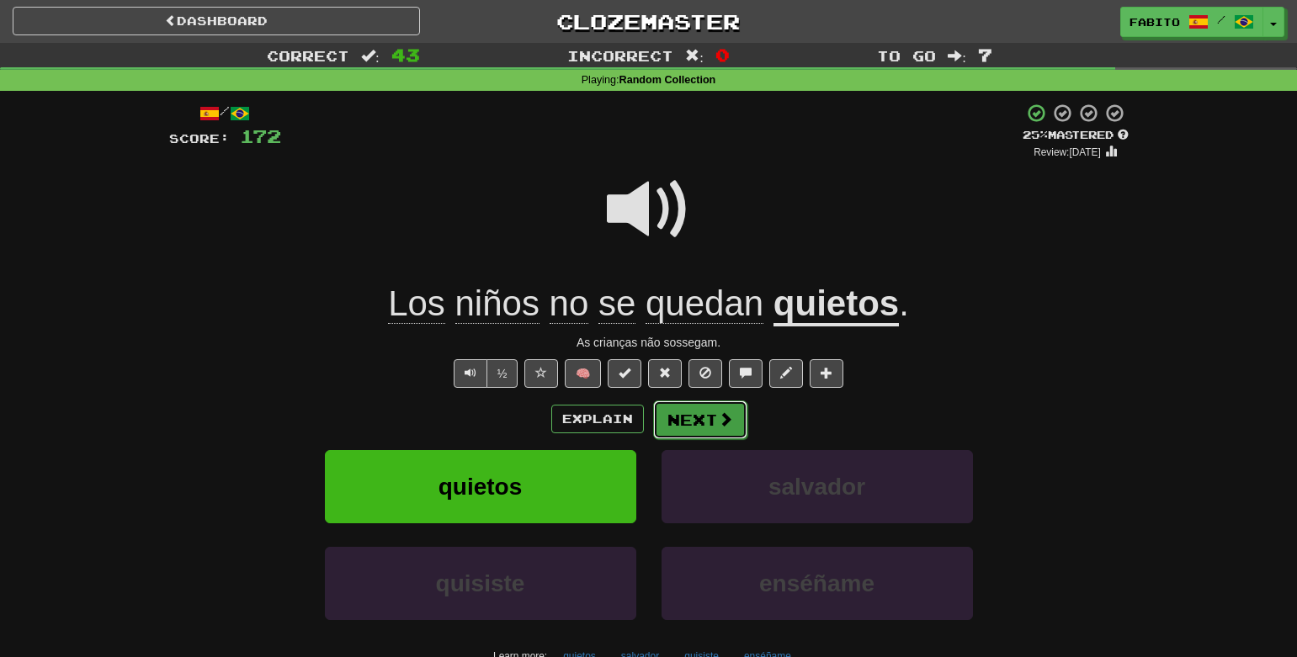
click at [694, 419] on button "Next" at bounding box center [700, 420] width 94 height 39
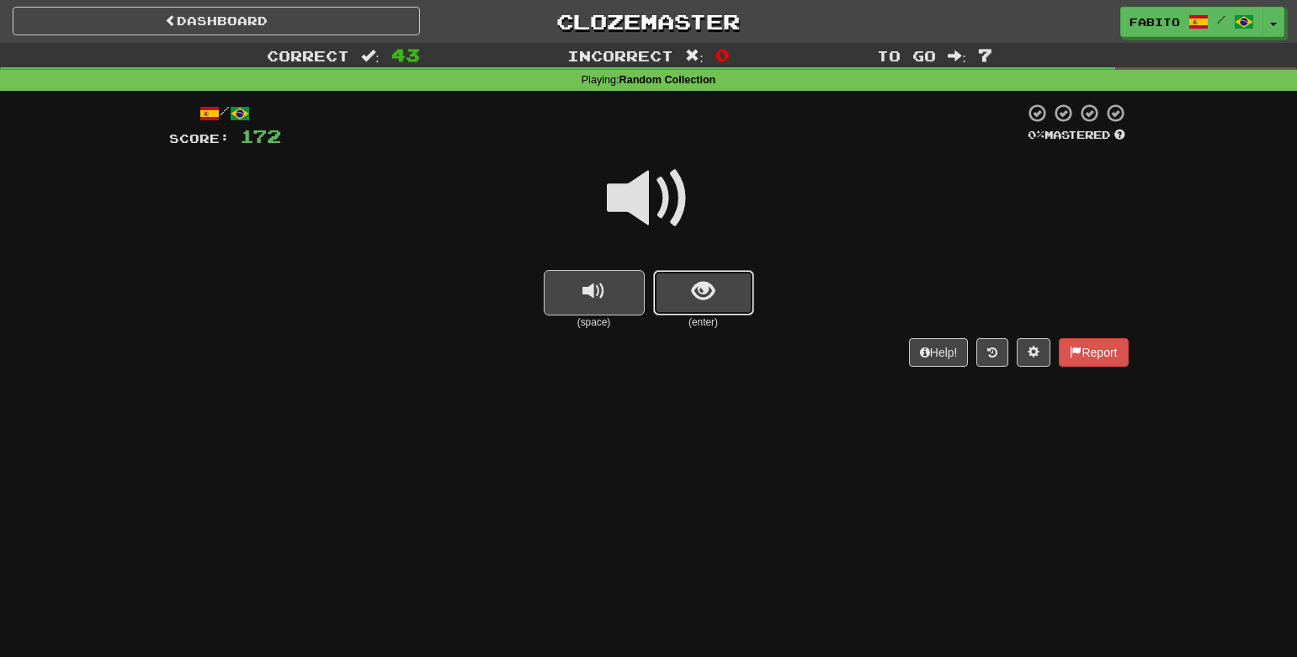
click at [705, 285] on span "show sentence" at bounding box center [703, 291] width 23 height 23
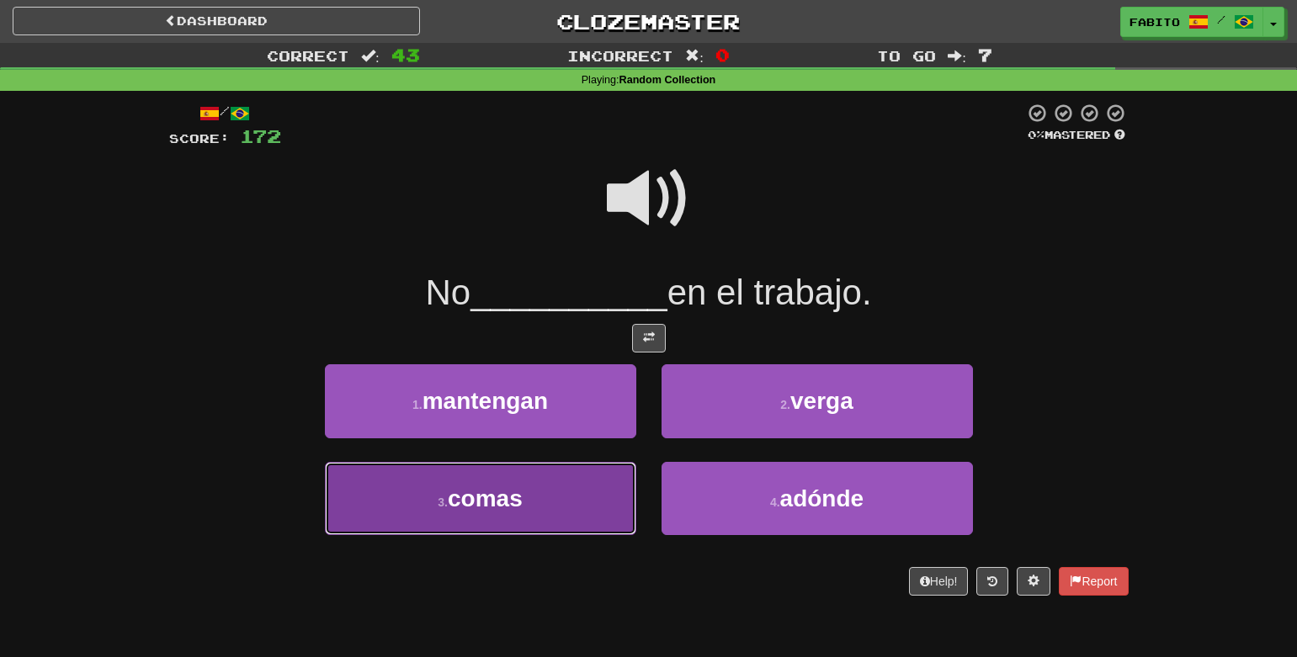
click at [579, 493] on button "3 . comas" at bounding box center [480, 498] width 311 height 73
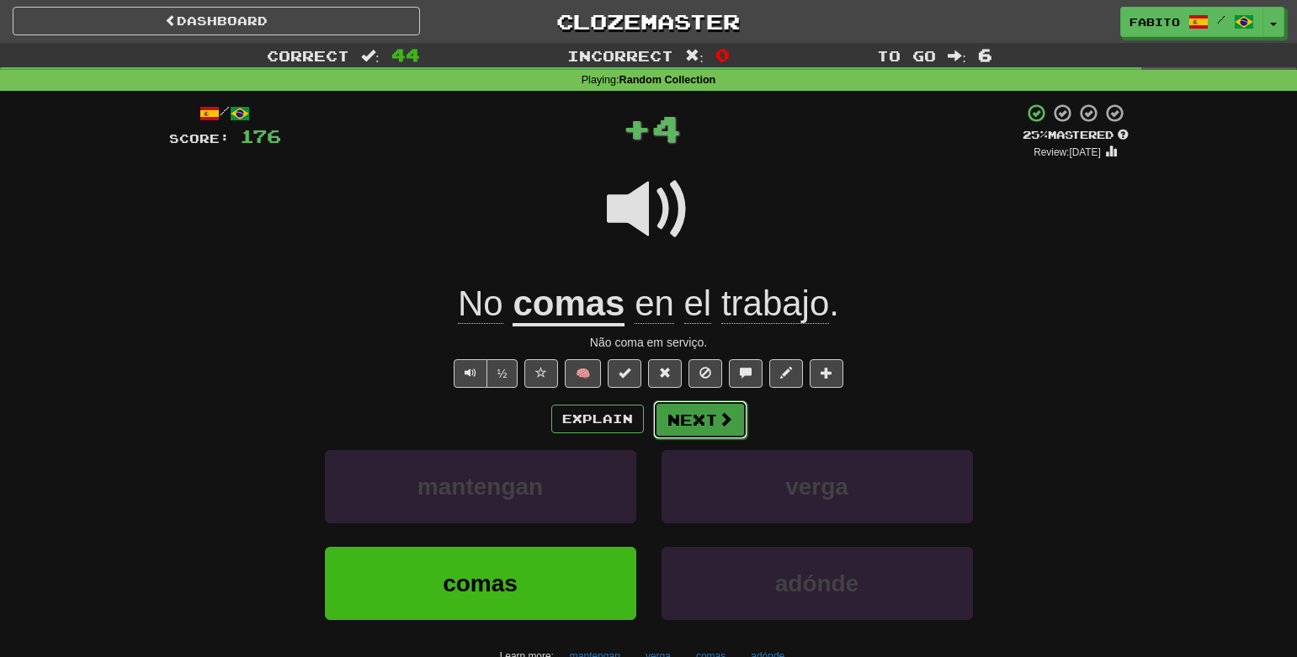
click at [709, 428] on button "Next" at bounding box center [700, 420] width 94 height 39
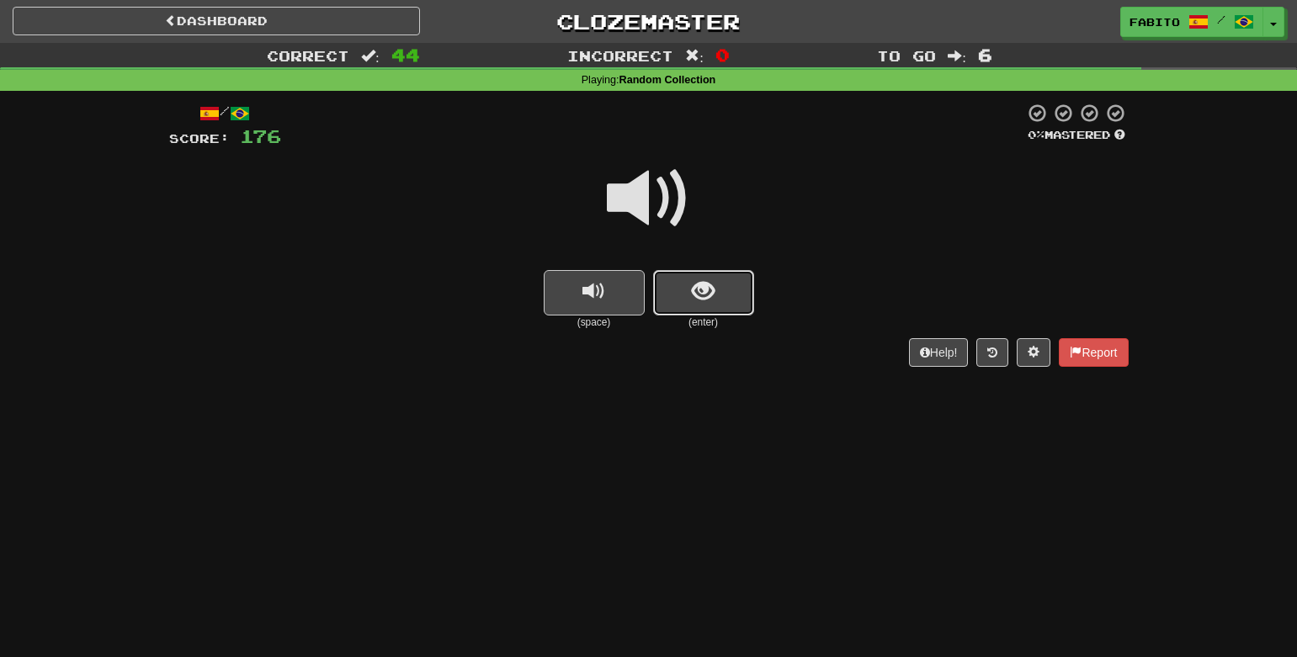
click at [709, 299] on span "show sentence" at bounding box center [703, 291] width 23 height 23
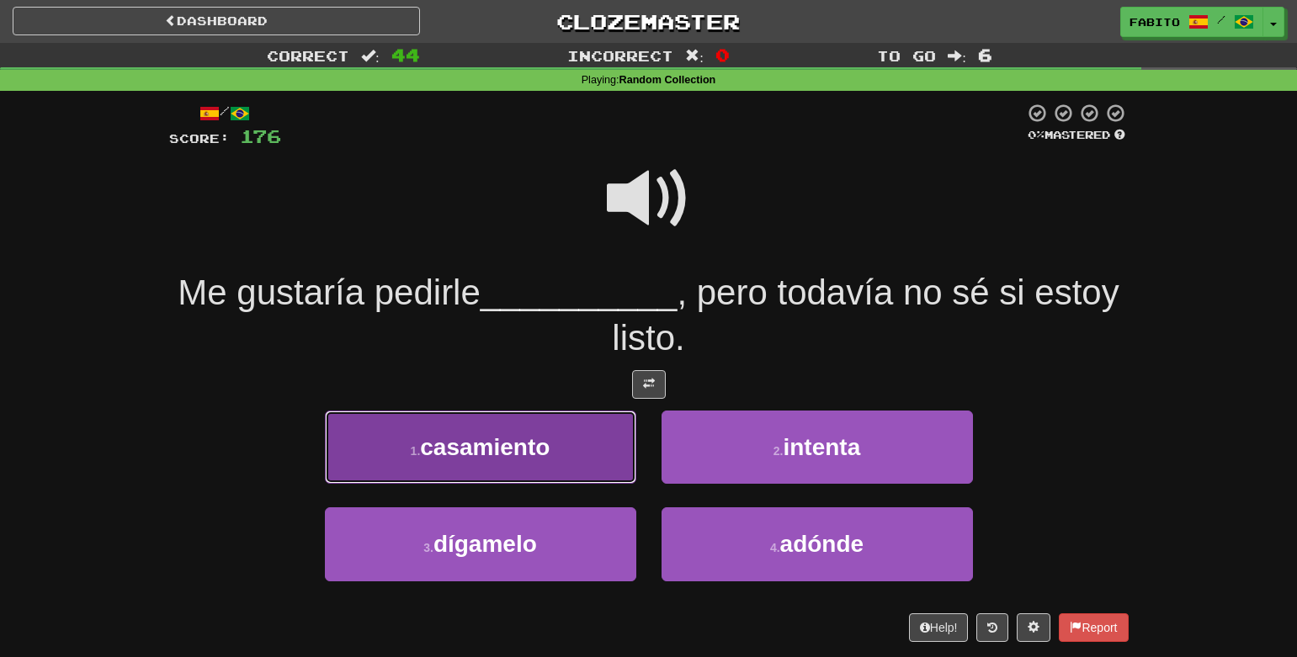
click at [567, 452] on button "1 . casamiento" at bounding box center [480, 447] width 311 height 73
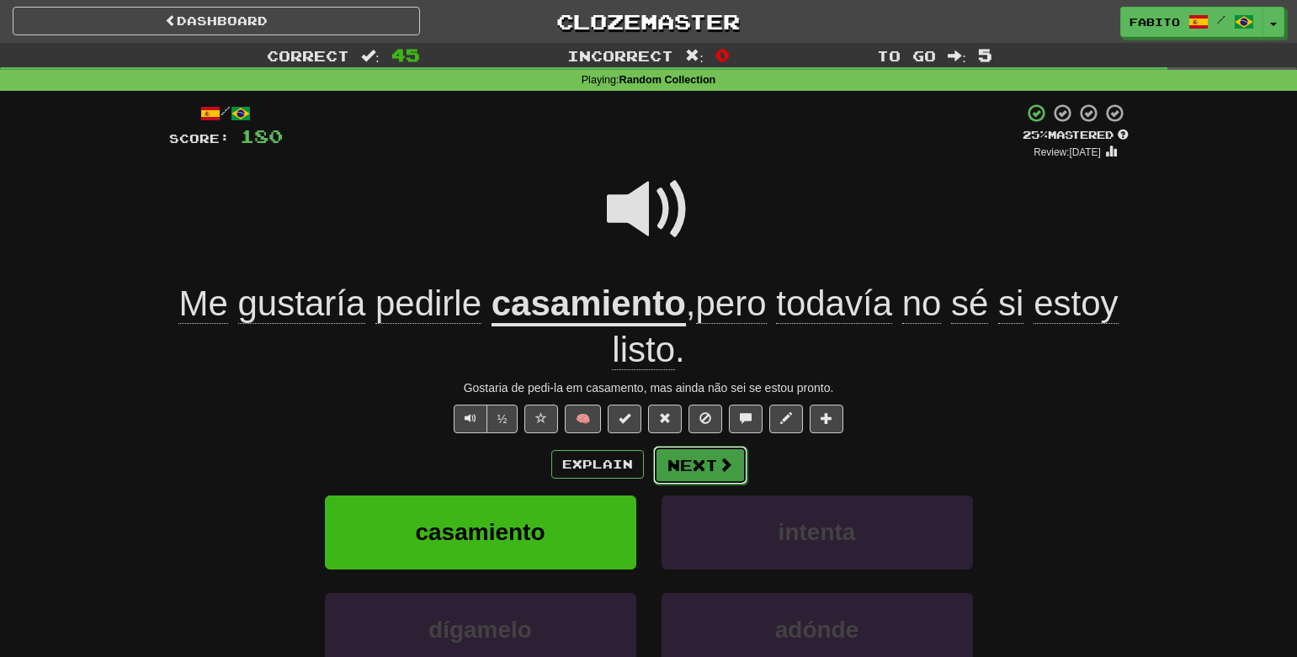
click at [699, 460] on button "Next" at bounding box center [700, 465] width 94 height 39
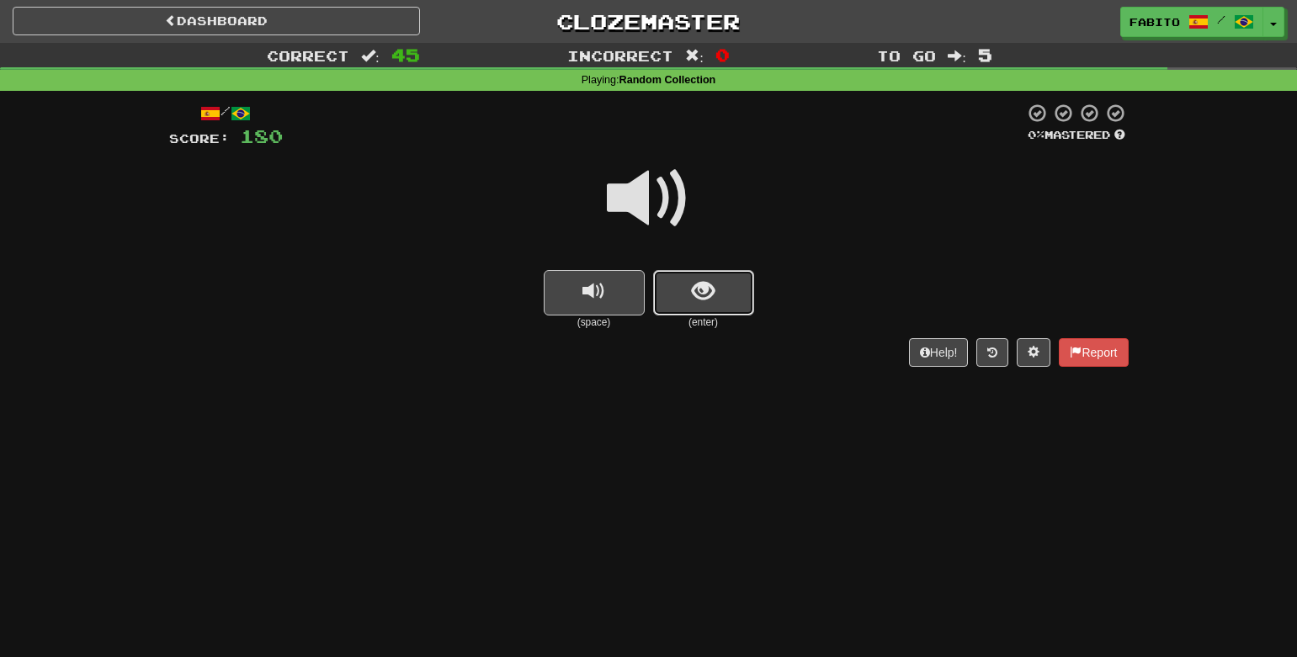
click at [694, 299] on span "show sentence" at bounding box center [703, 291] width 23 height 23
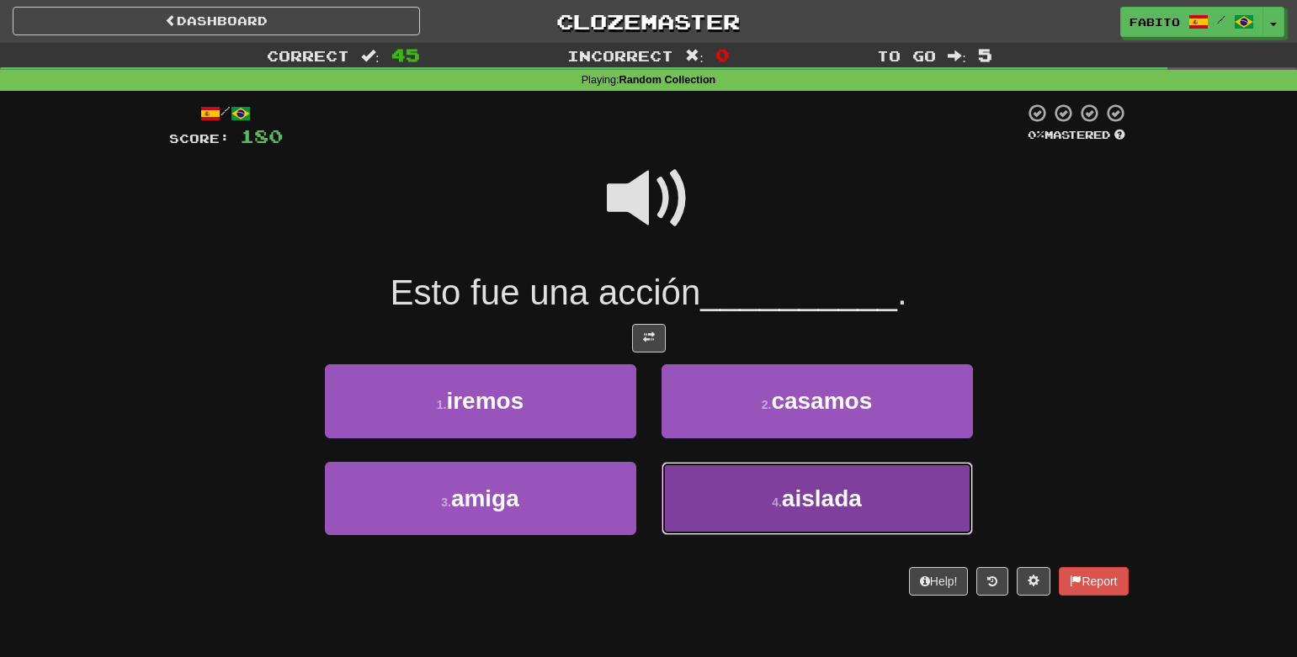
click at [733, 508] on button "4 . aislada" at bounding box center [817, 498] width 311 height 73
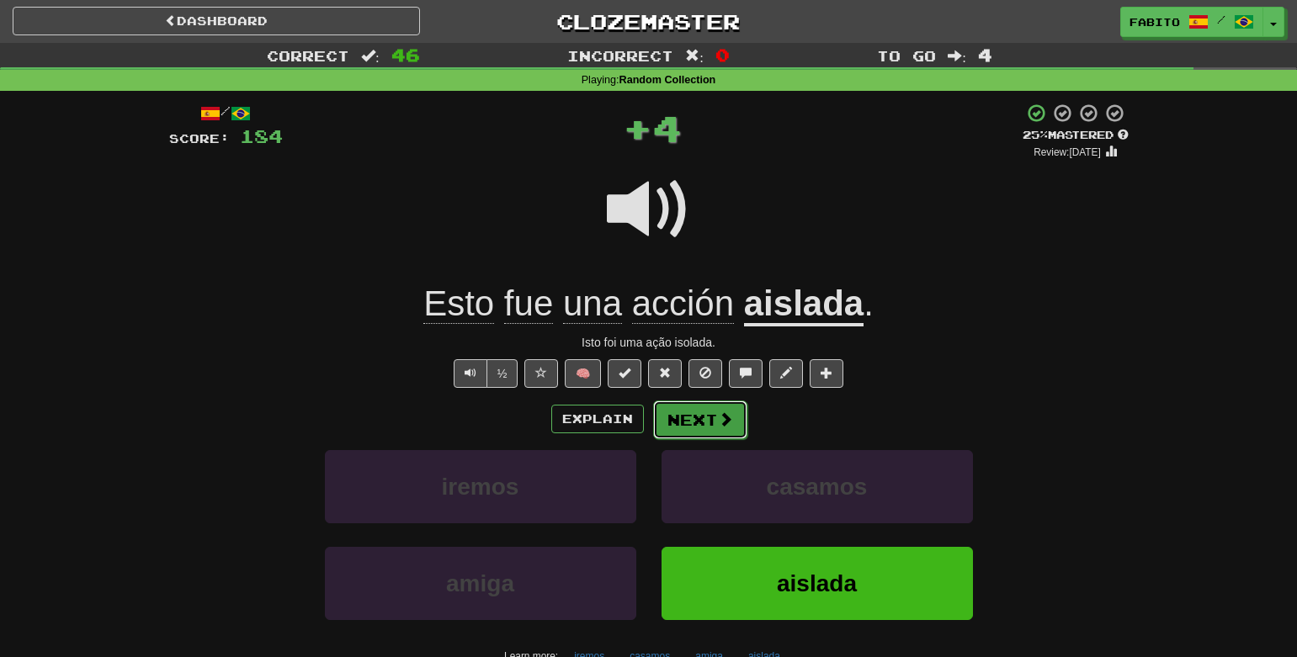
click at [689, 427] on button "Next" at bounding box center [700, 420] width 94 height 39
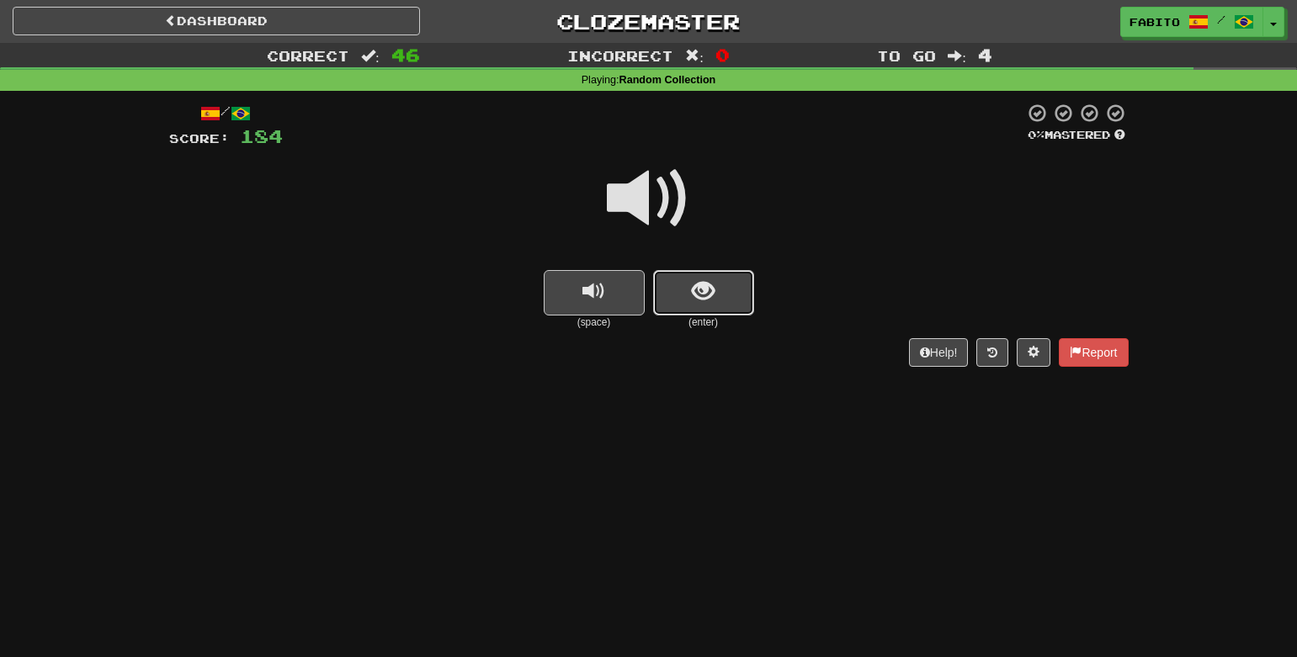
click at [719, 291] on button "show sentence" at bounding box center [703, 292] width 101 height 45
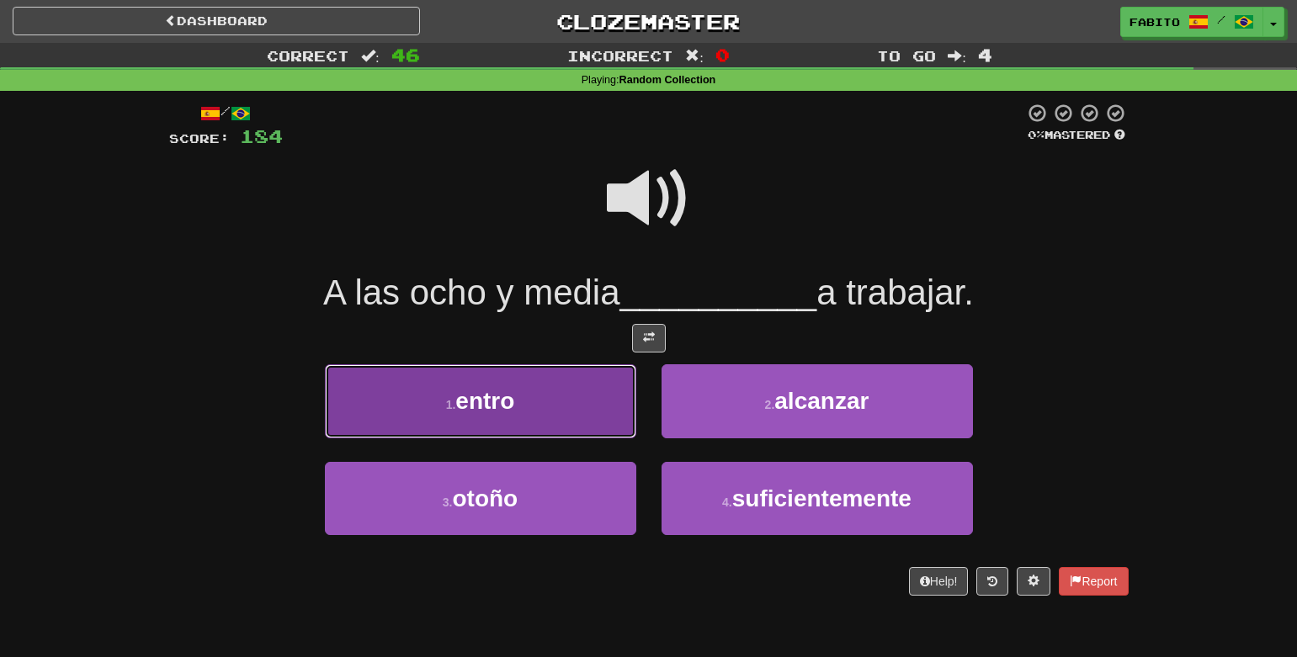
click at [589, 389] on button "1 . entro" at bounding box center [480, 400] width 311 height 73
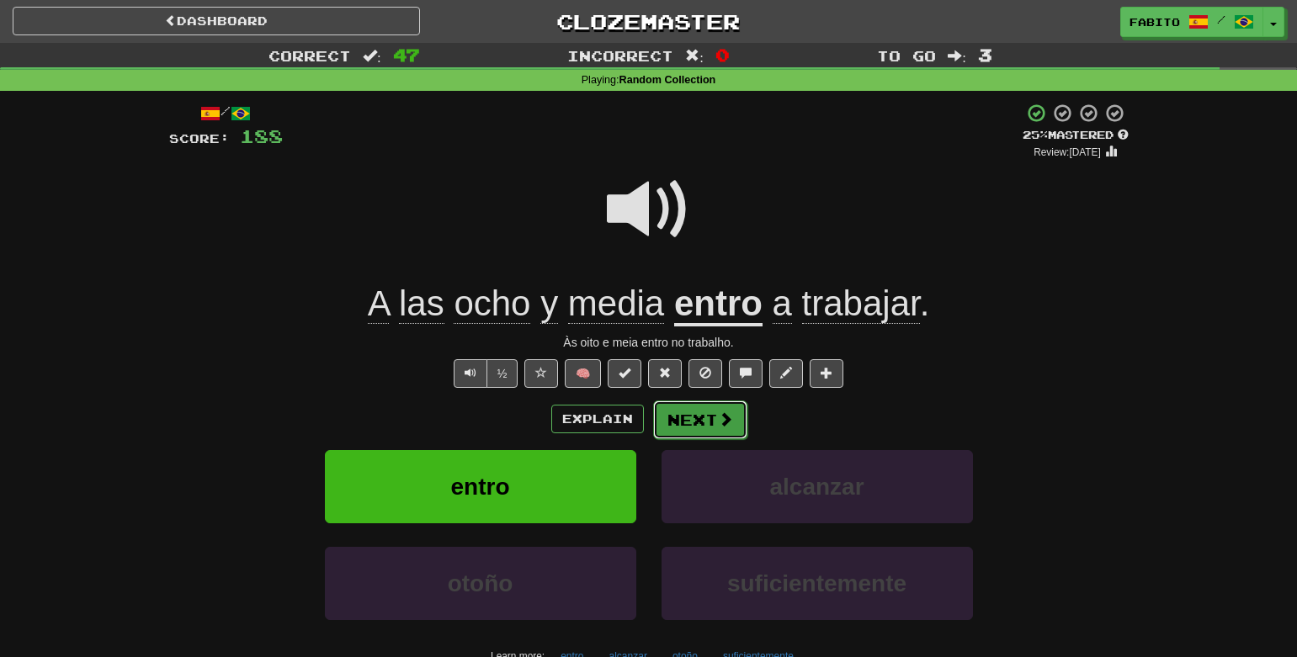
click at [694, 420] on button "Next" at bounding box center [700, 420] width 94 height 39
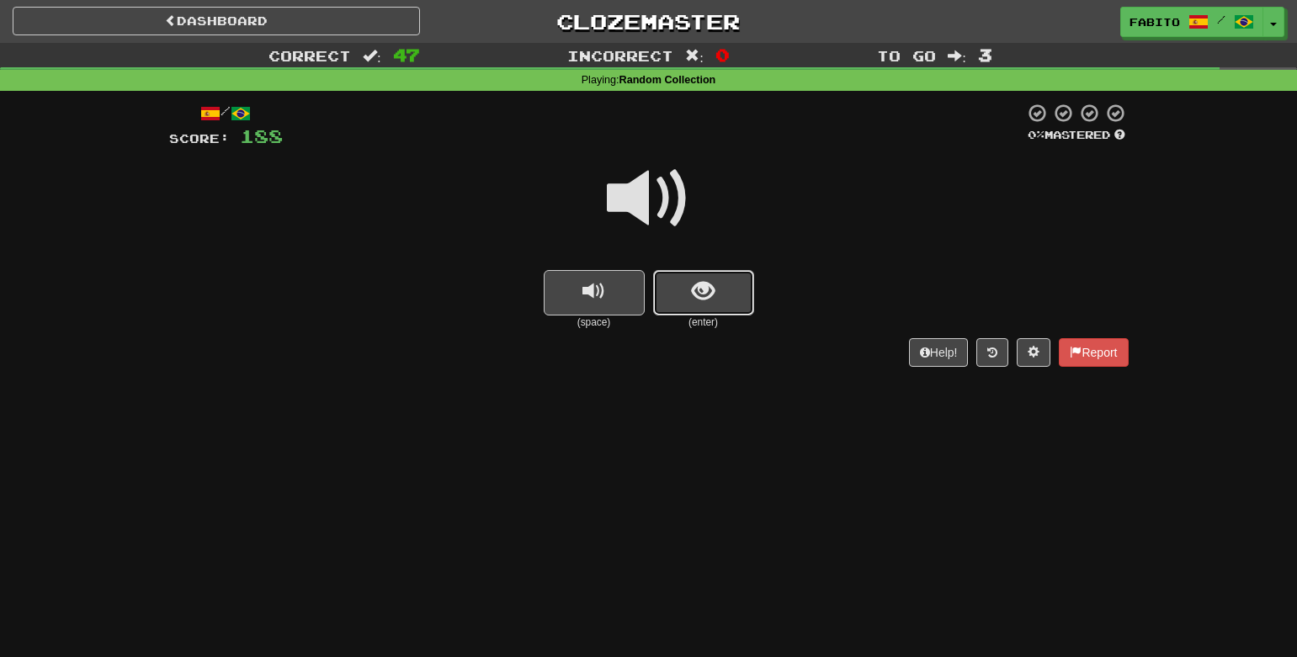
click at [688, 298] on button "show sentence" at bounding box center [703, 292] width 101 height 45
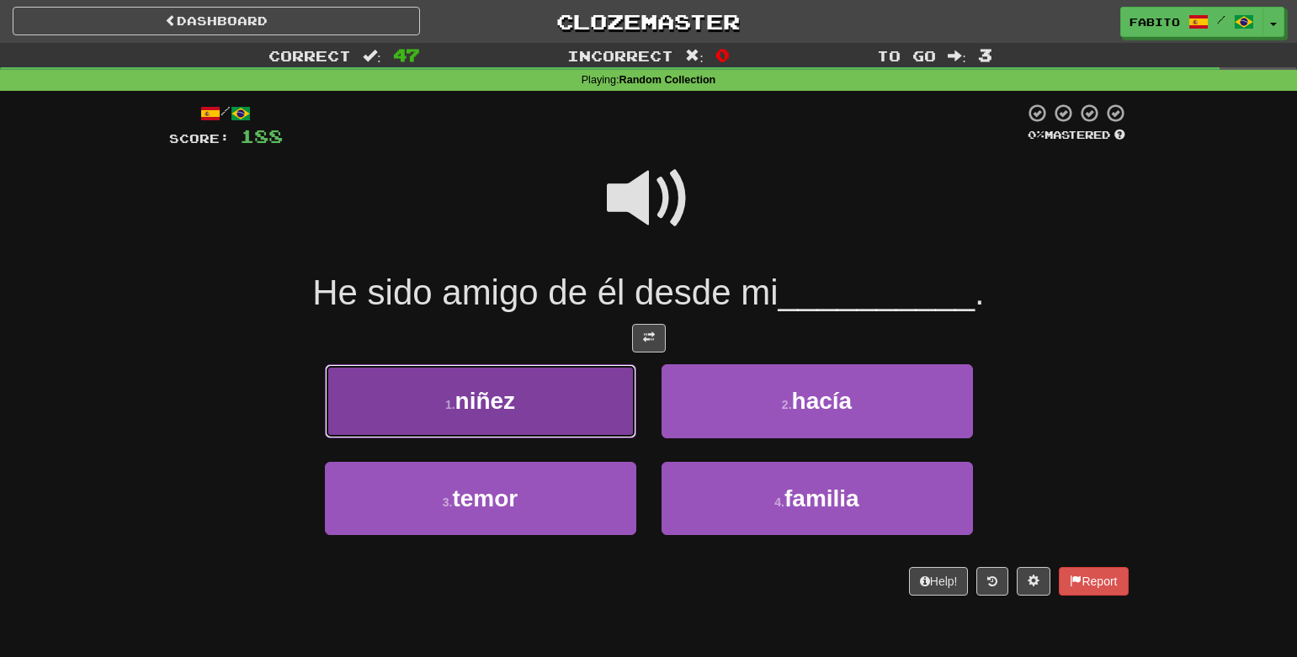
click at [579, 421] on button "1 . niñez" at bounding box center [480, 400] width 311 height 73
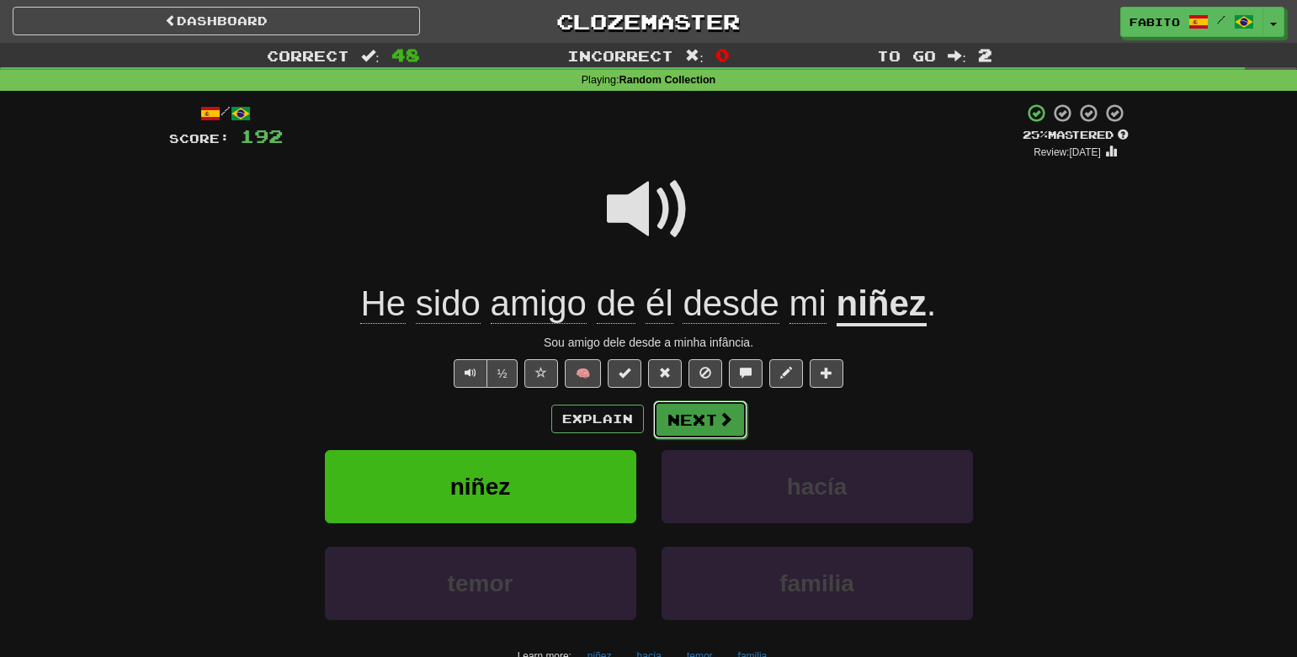
click at [709, 417] on button "Next" at bounding box center [700, 420] width 94 height 39
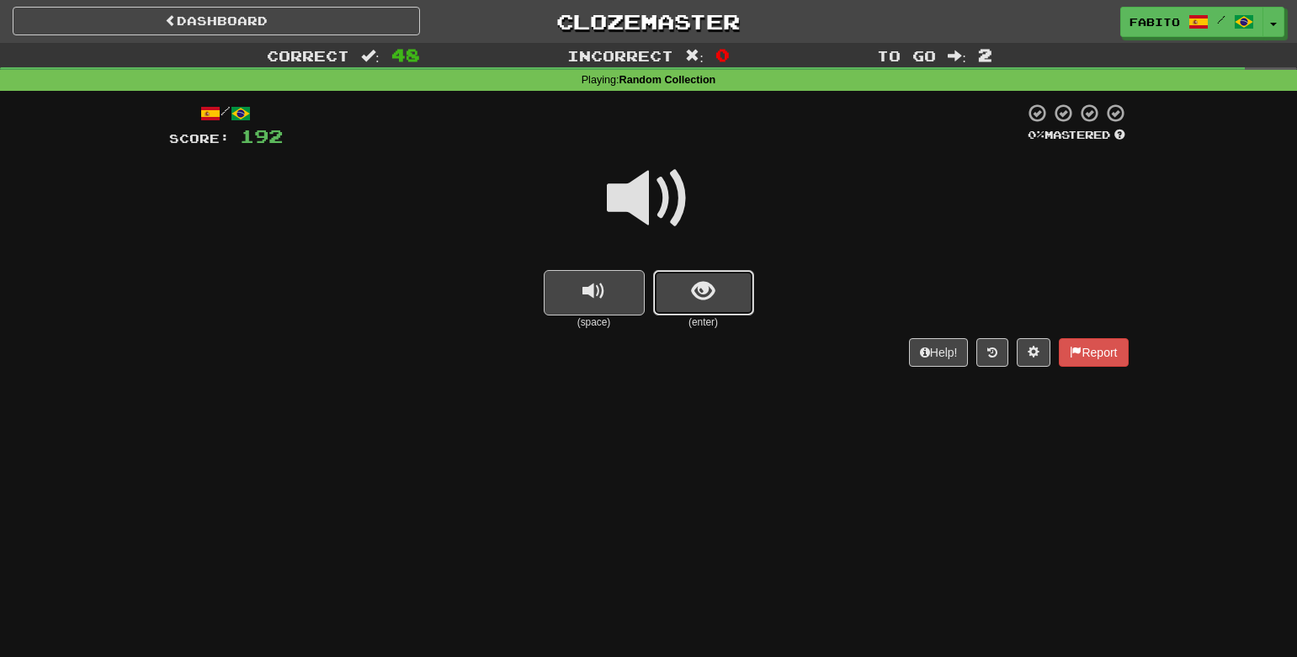
click at [682, 291] on button "show sentence" at bounding box center [703, 292] width 101 height 45
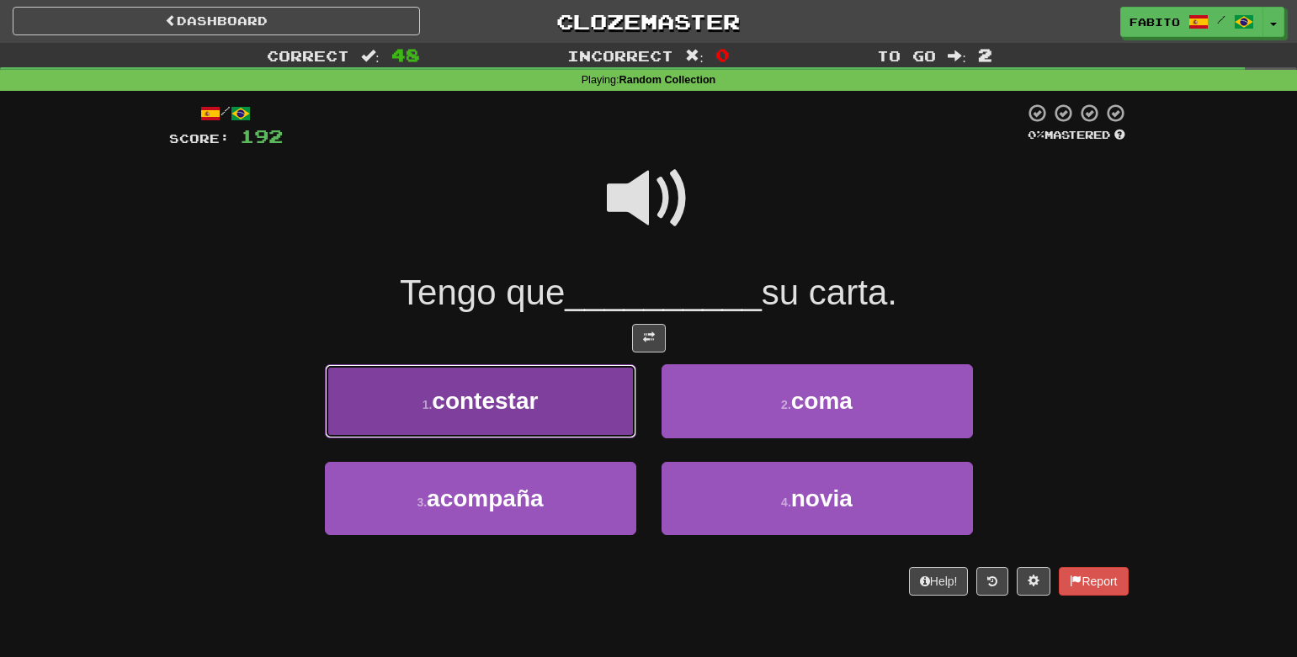
click at [554, 412] on button "1 . contestar" at bounding box center [480, 400] width 311 height 73
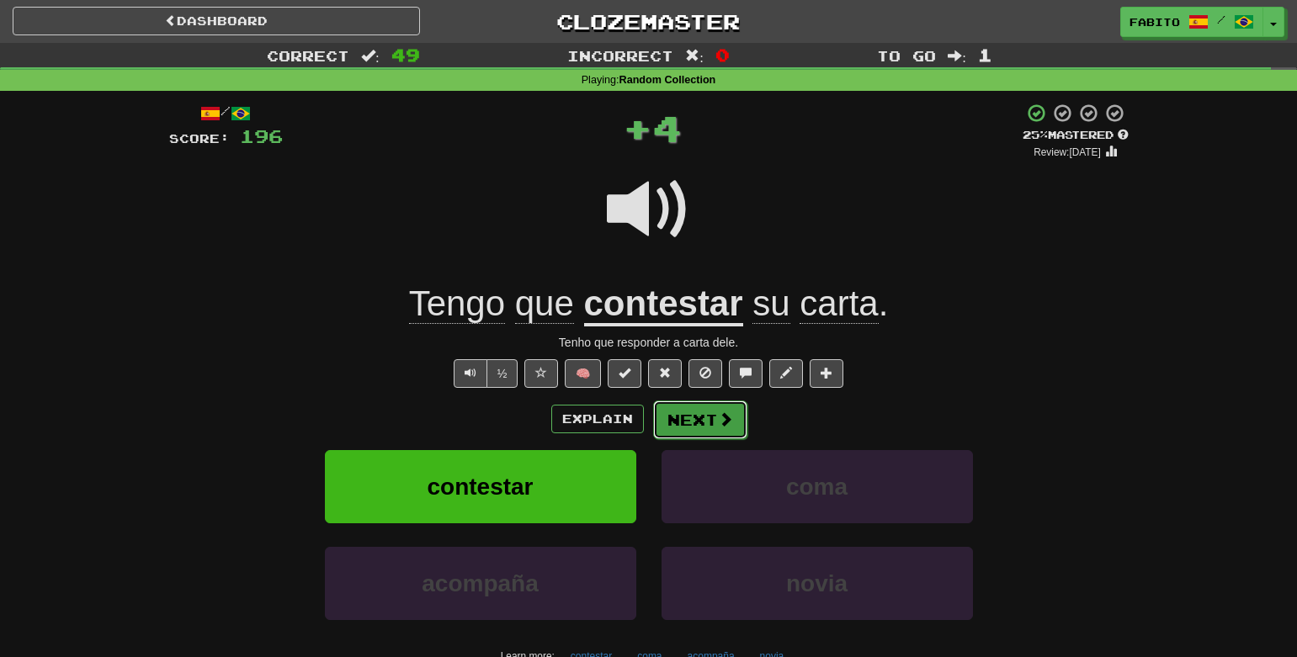
click at [695, 422] on button "Next" at bounding box center [700, 420] width 94 height 39
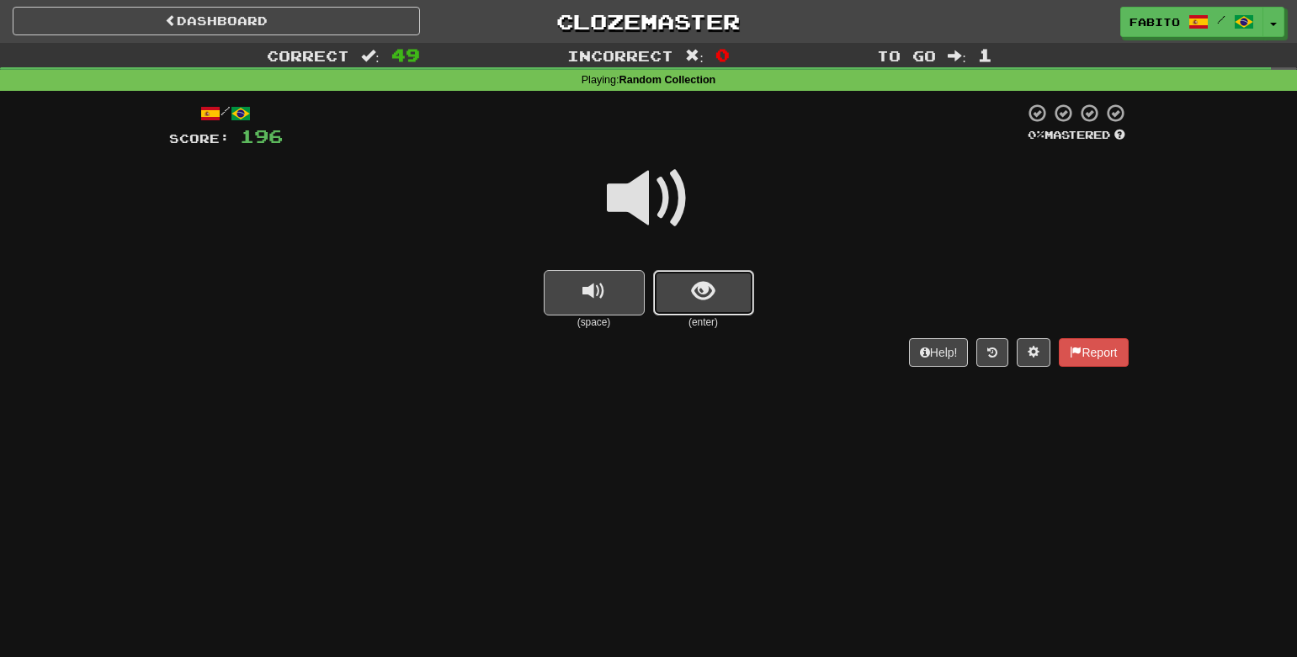
click at [687, 300] on button "show sentence" at bounding box center [703, 292] width 101 height 45
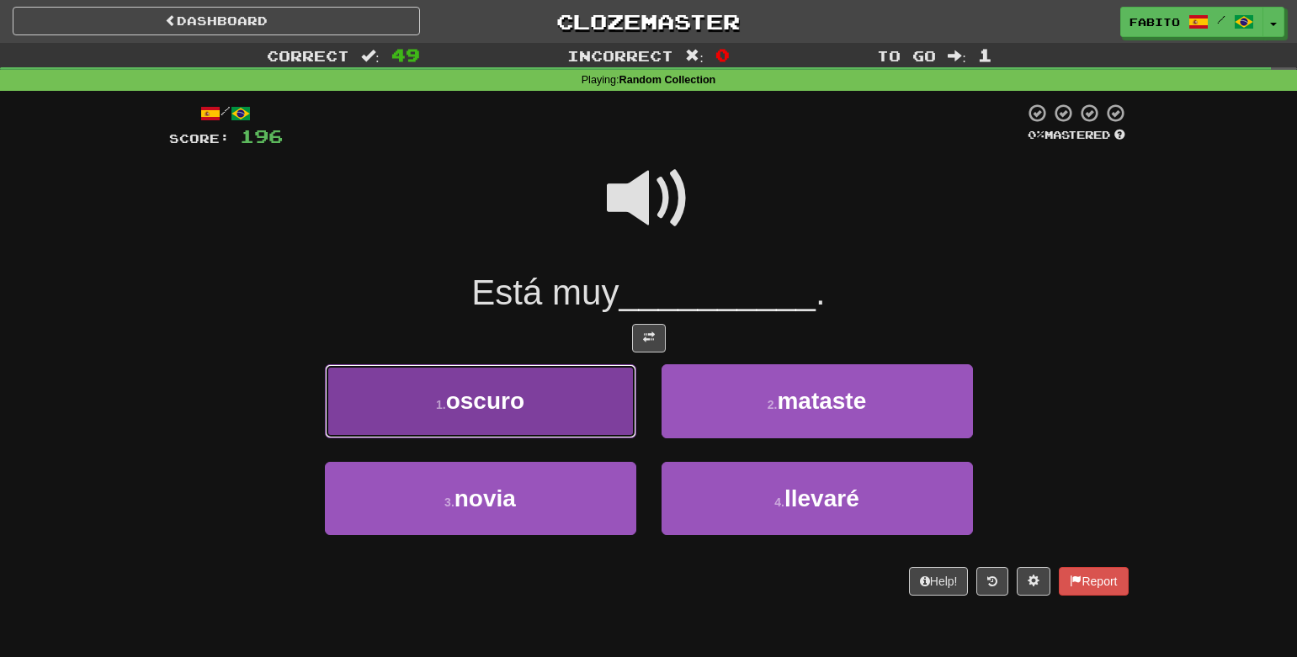
click at [580, 404] on button "1 . oscuro" at bounding box center [480, 400] width 311 height 73
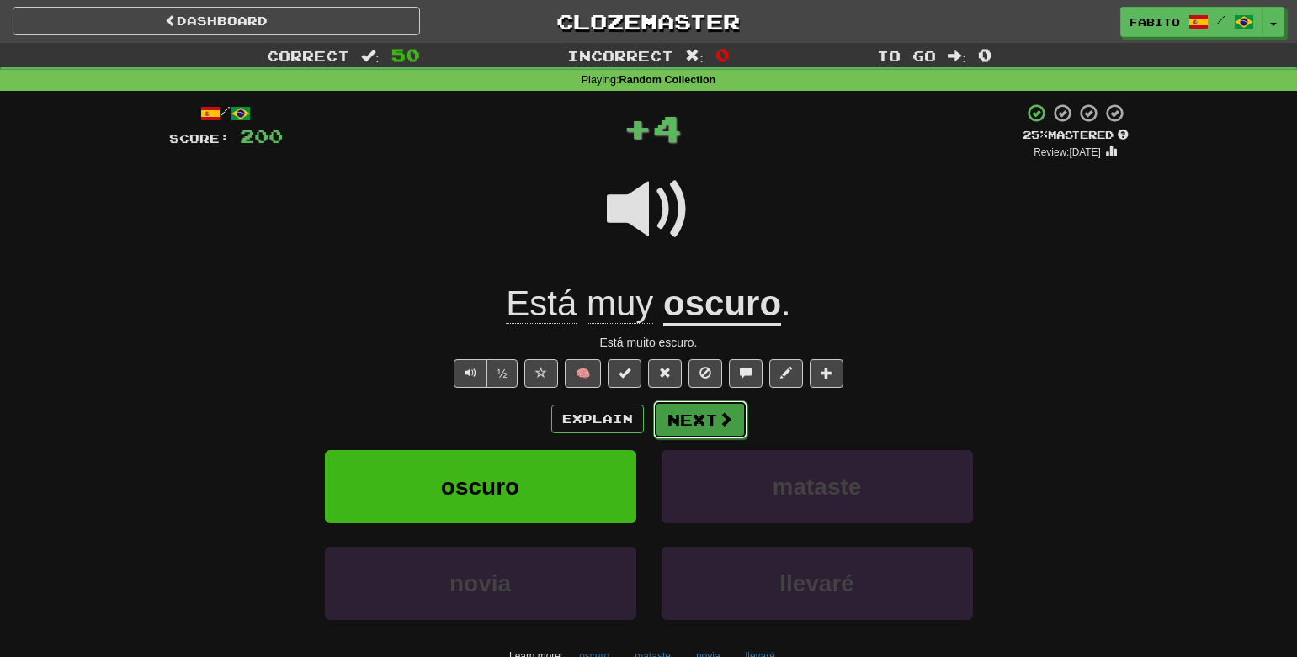
click at [701, 423] on button "Next" at bounding box center [700, 420] width 94 height 39
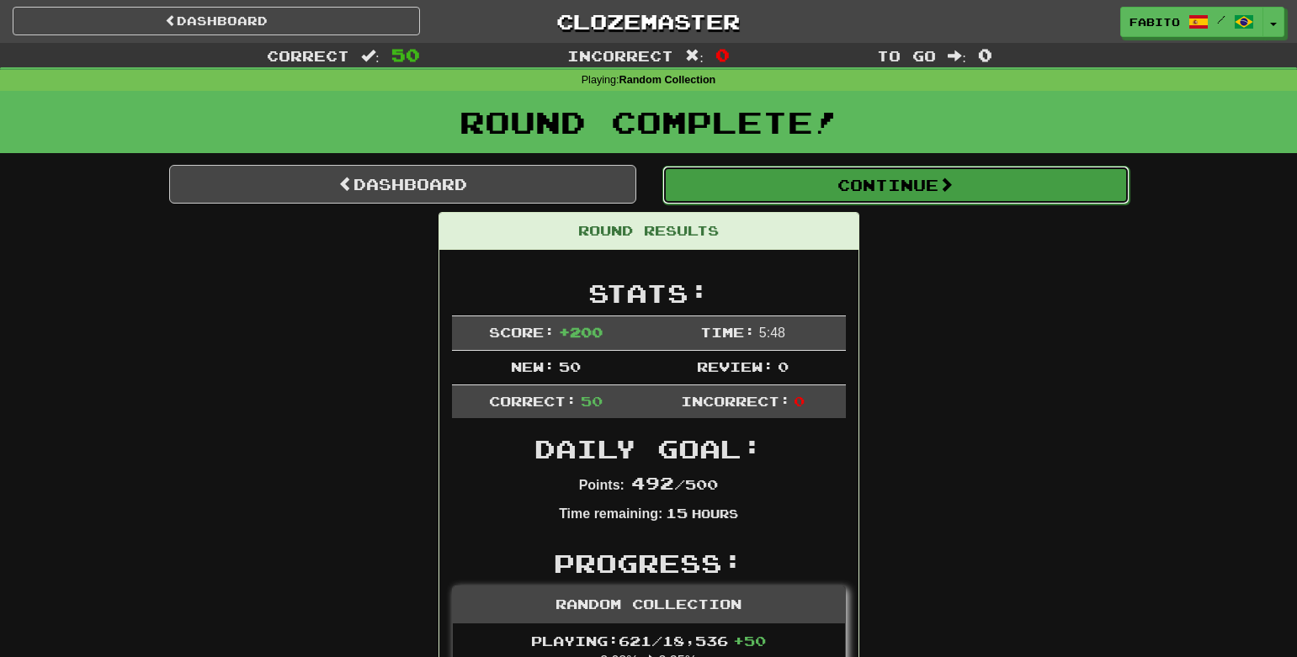
click at [736, 184] on button "Continue" at bounding box center [895, 185] width 467 height 39
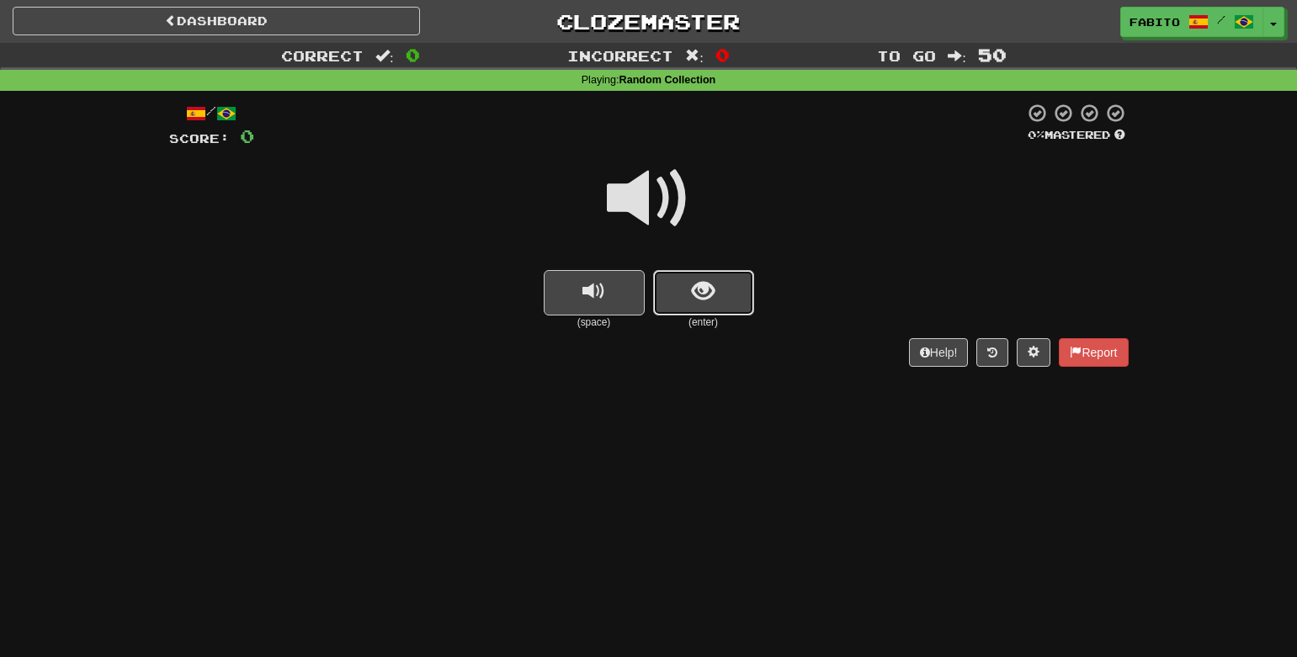
click at [709, 289] on span "show sentence" at bounding box center [703, 291] width 23 height 23
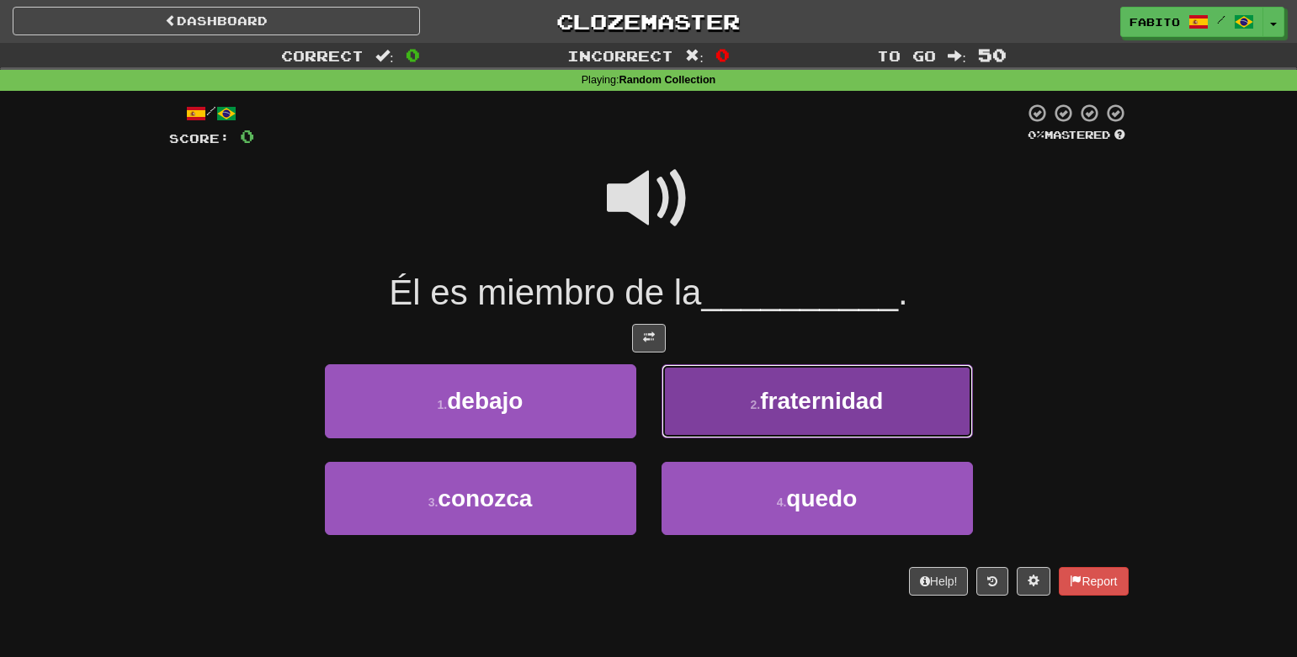
click at [732, 407] on button "2 . fraternidad" at bounding box center [817, 400] width 311 height 73
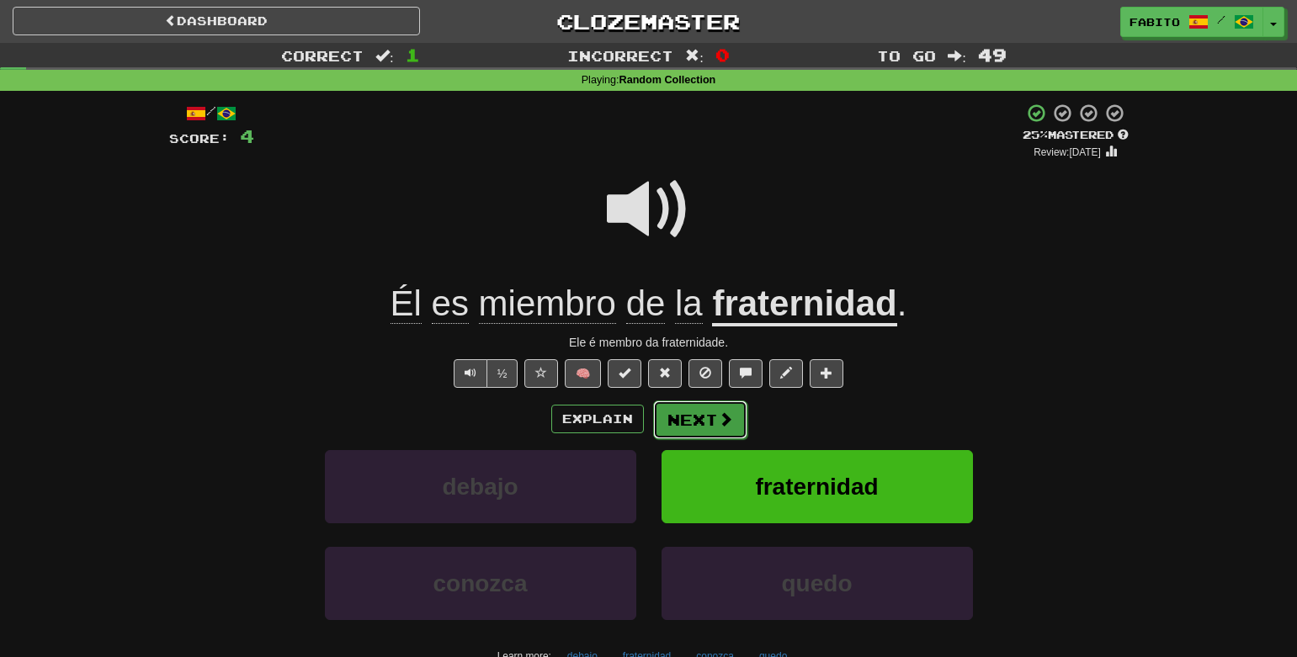
click at [697, 428] on button "Next" at bounding box center [700, 420] width 94 height 39
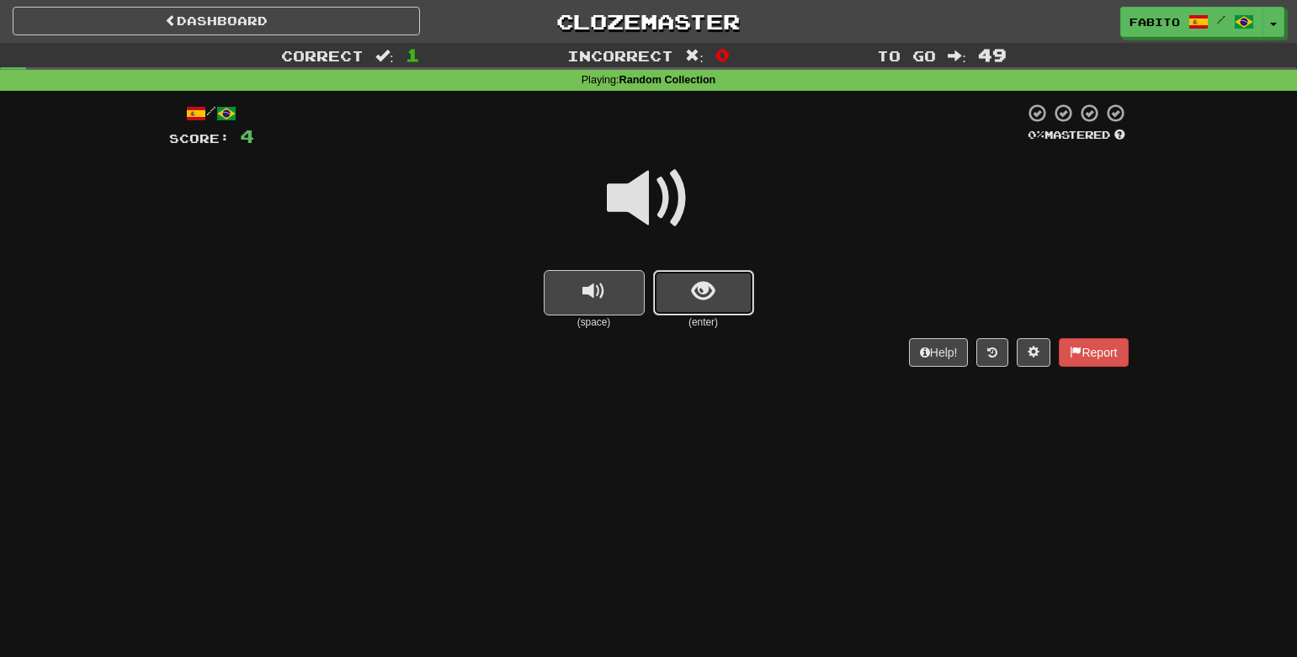
click at [683, 306] on button "show sentence" at bounding box center [703, 292] width 101 height 45
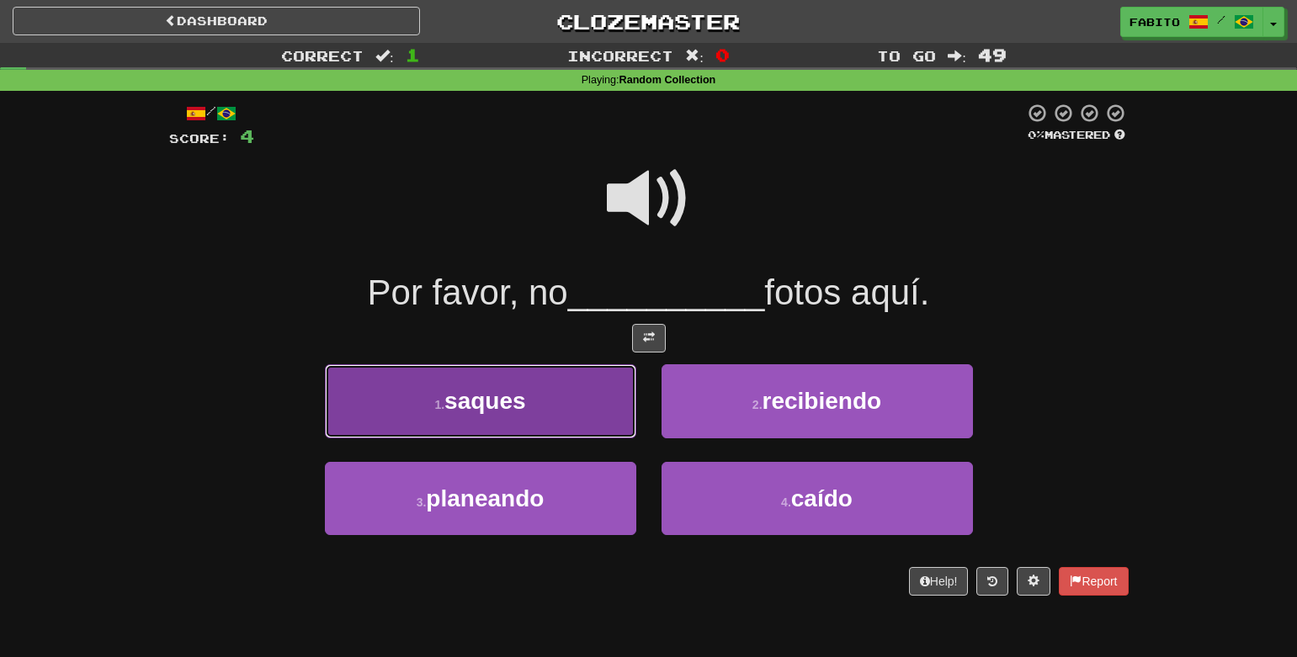
click at [561, 397] on button "1 . saques" at bounding box center [480, 400] width 311 height 73
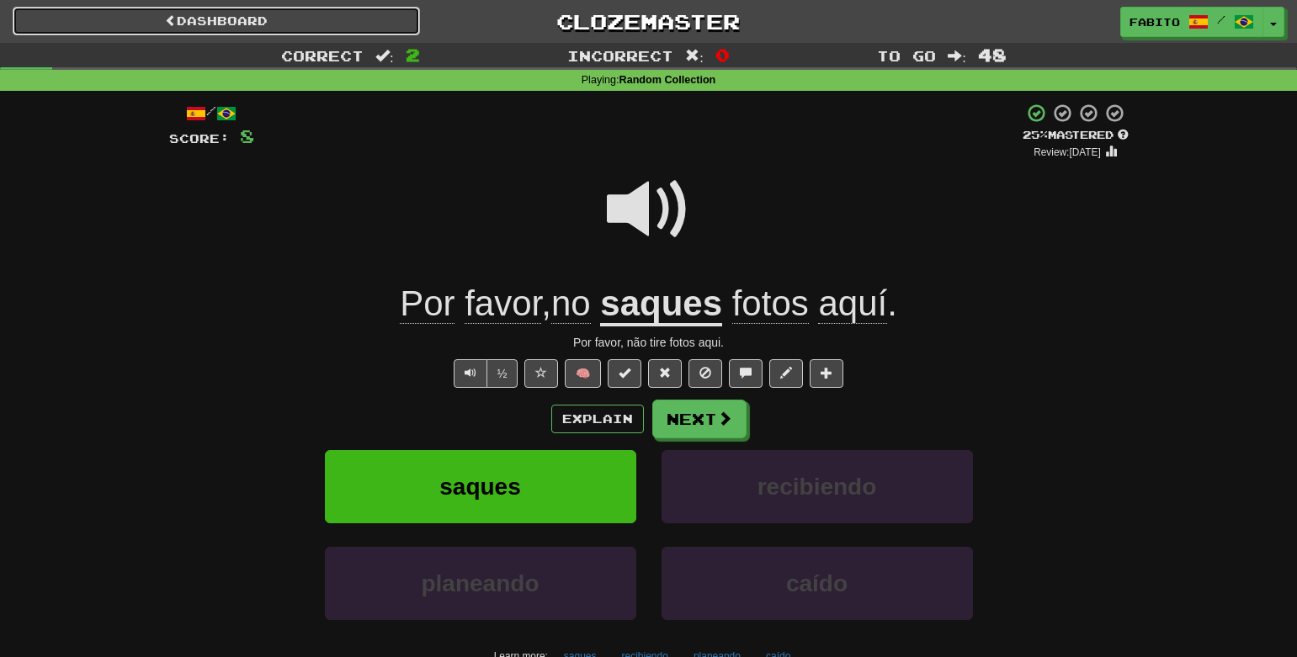
click at [358, 27] on link "Dashboard" at bounding box center [216, 21] width 407 height 29
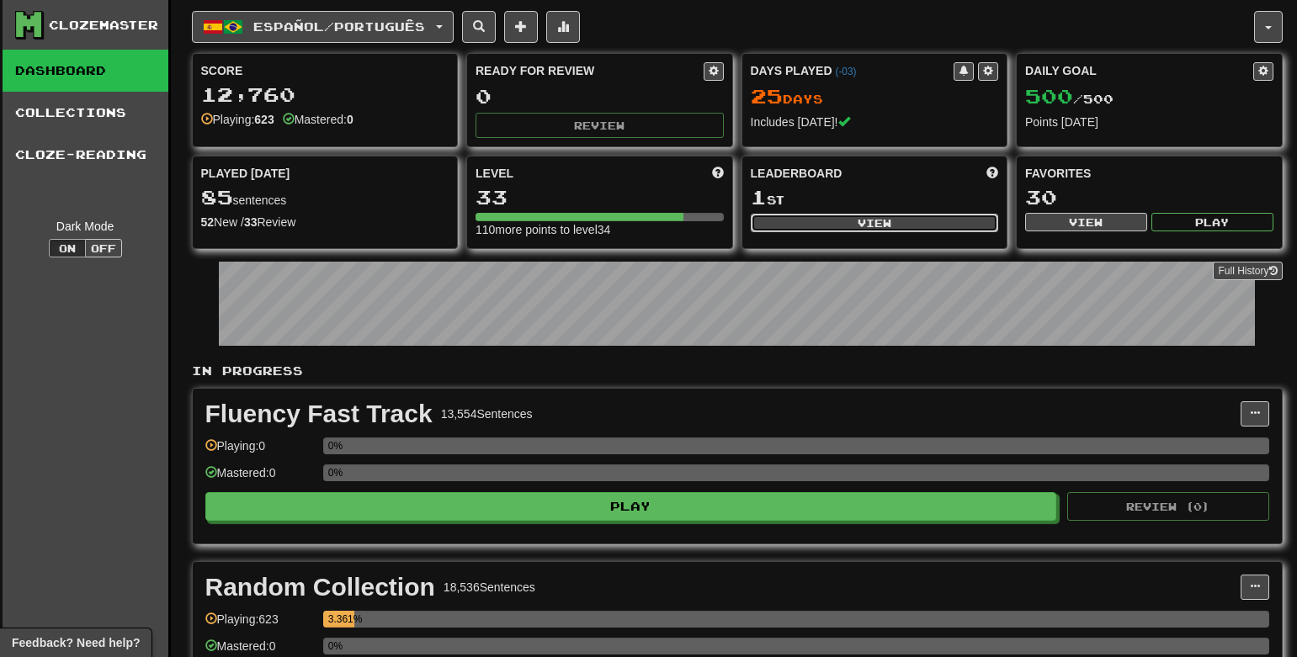
click at [801, 226] on button "View" at bounding box center [875, 223] width 248 height 19
select select "**********"
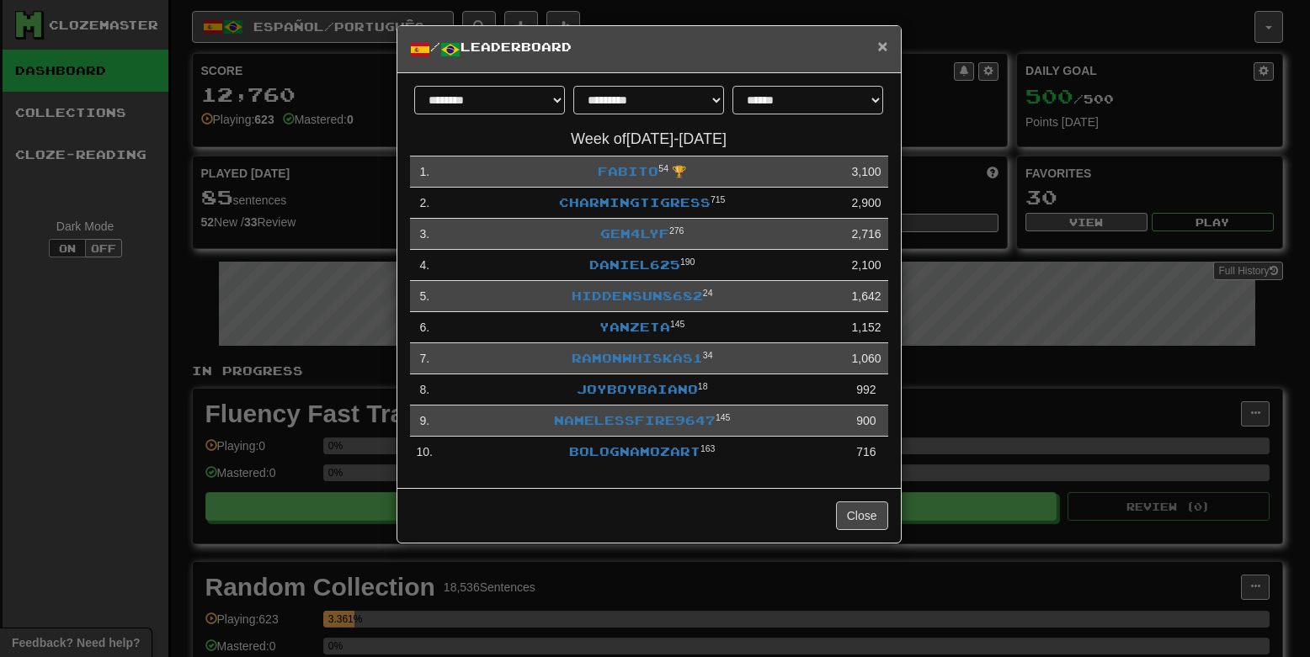
click at [885, 48] on span "×" at bounding box center [882, 45] width 10 height 19
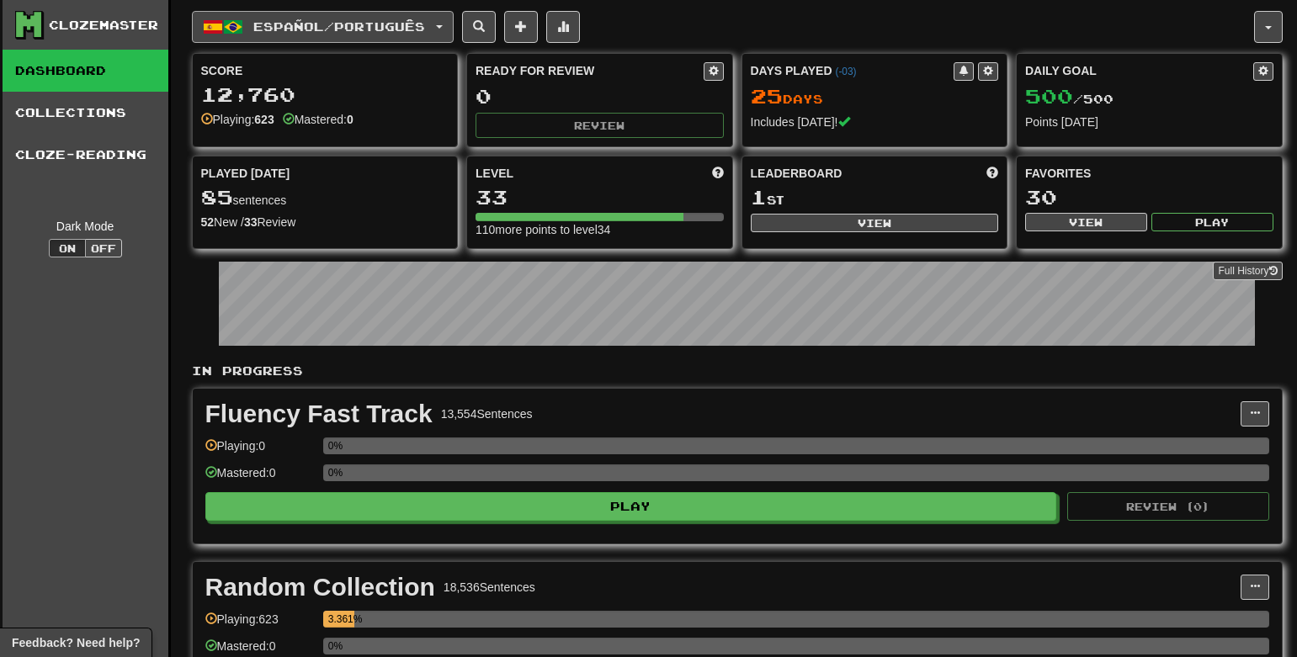
click at [446, 28] on button "Español / Português" at bounding box center [323, 27] width 262 height 32
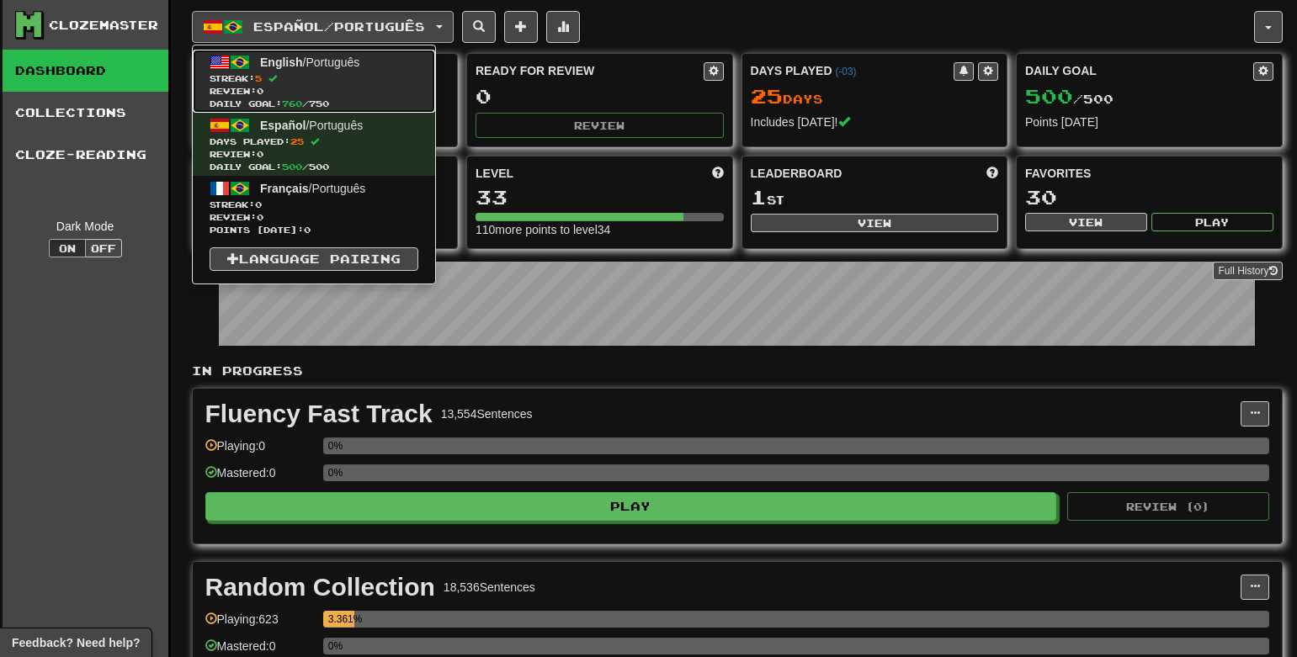
click at [356, 81] on span "Streak: 5" at bounding box center [314, 78] width 209 height 13
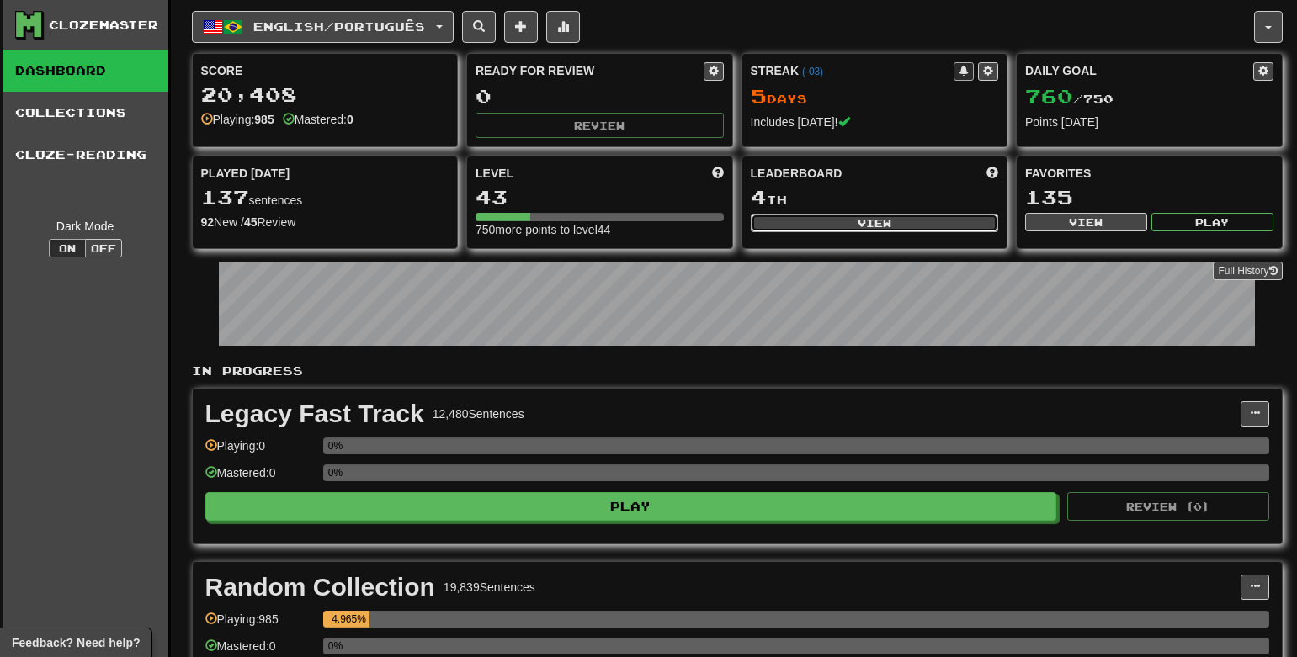
click at [814, 216] on button "View" at bounding box center [875, 223] width 248 height 19
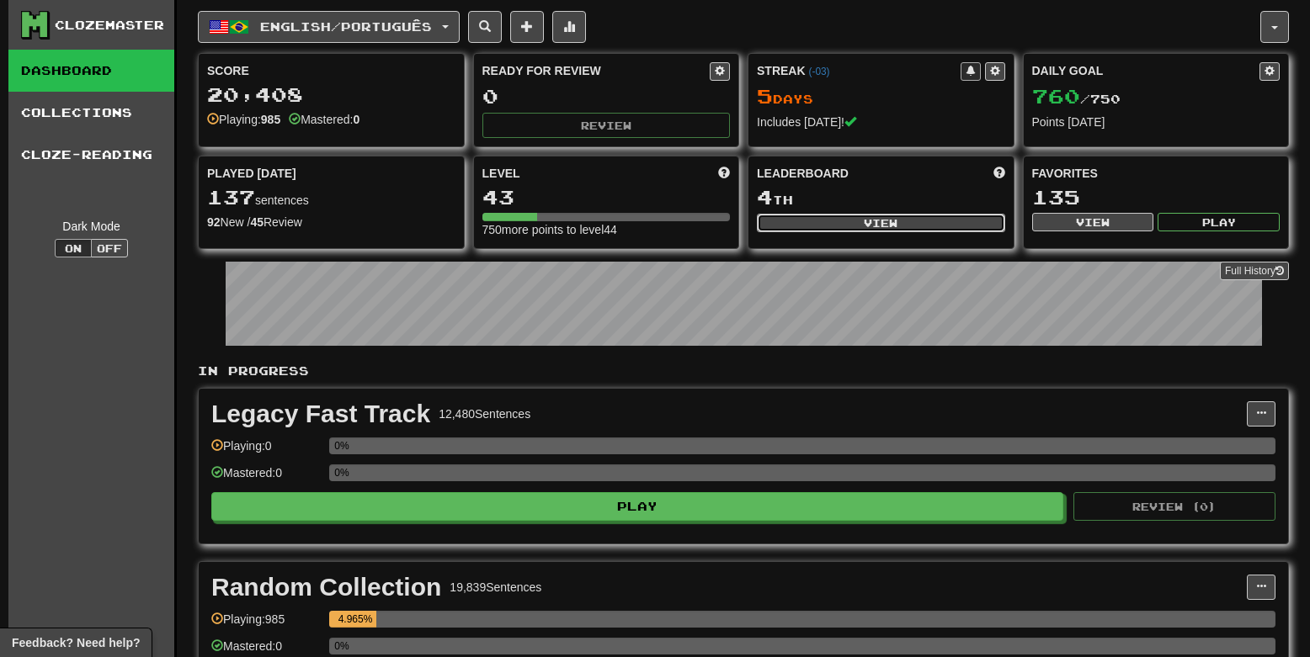
select select "**********"
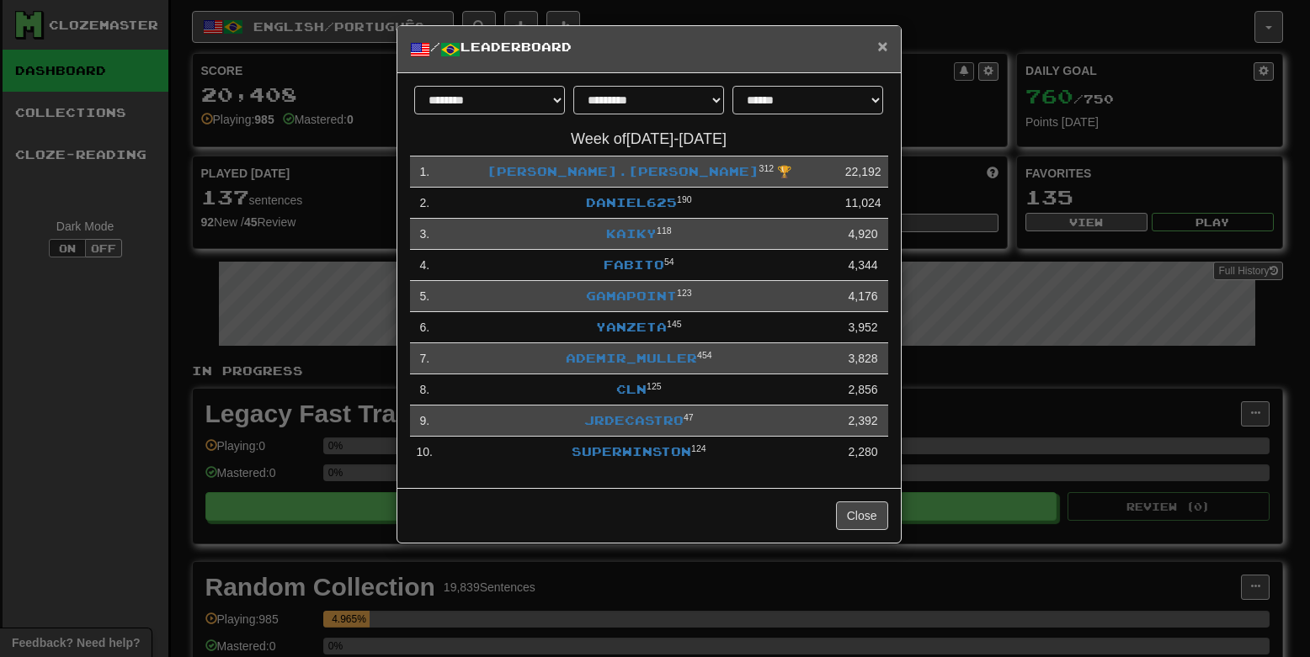
click at [885, 47] on span "×" at bounding box center [882, 45] width 10 height 19
